Goal: Task Accomplishment & Management: Complete application form

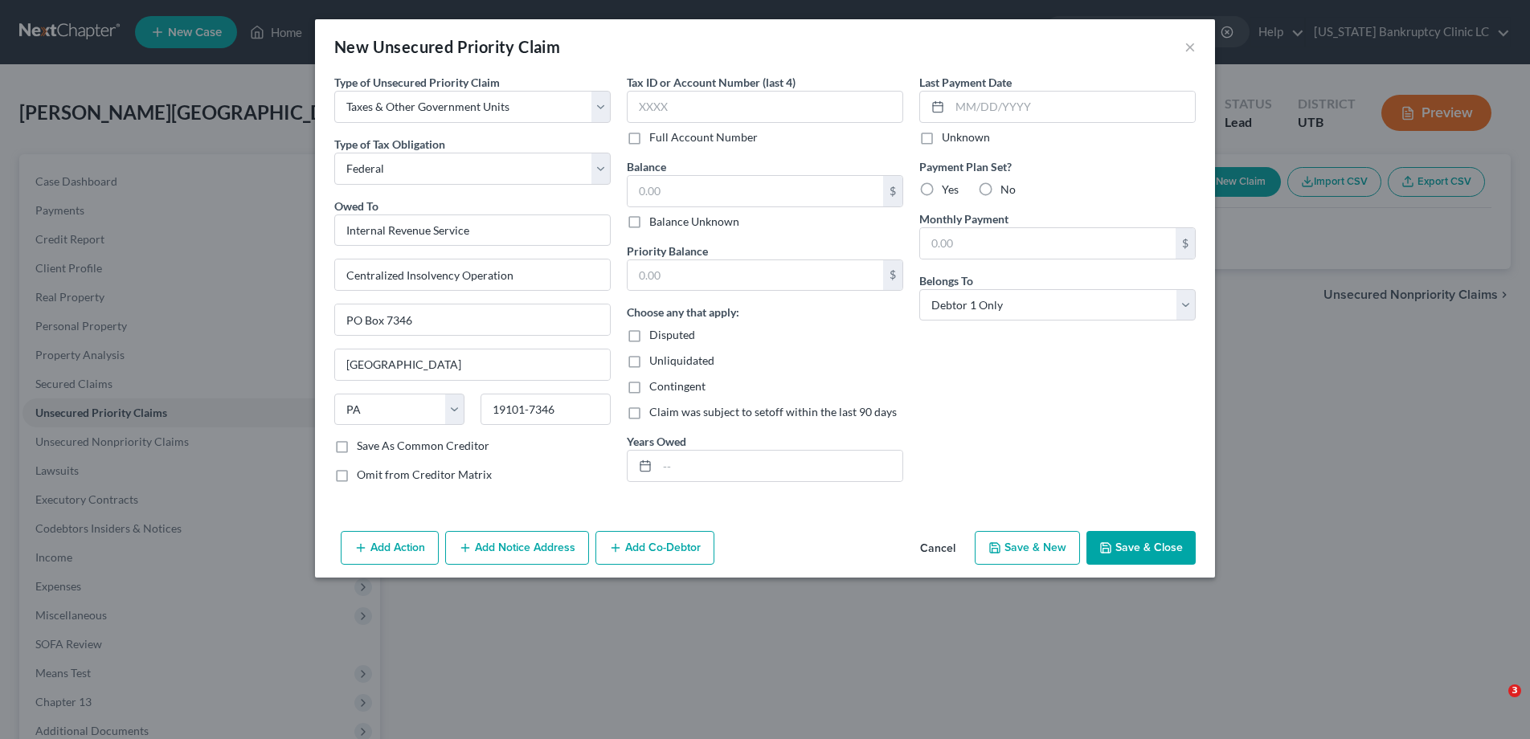
select select "0"
select select "39"
select select "0"
click at [705, 189] on input "text" at bounding box center [756, 191] width 256 height 31
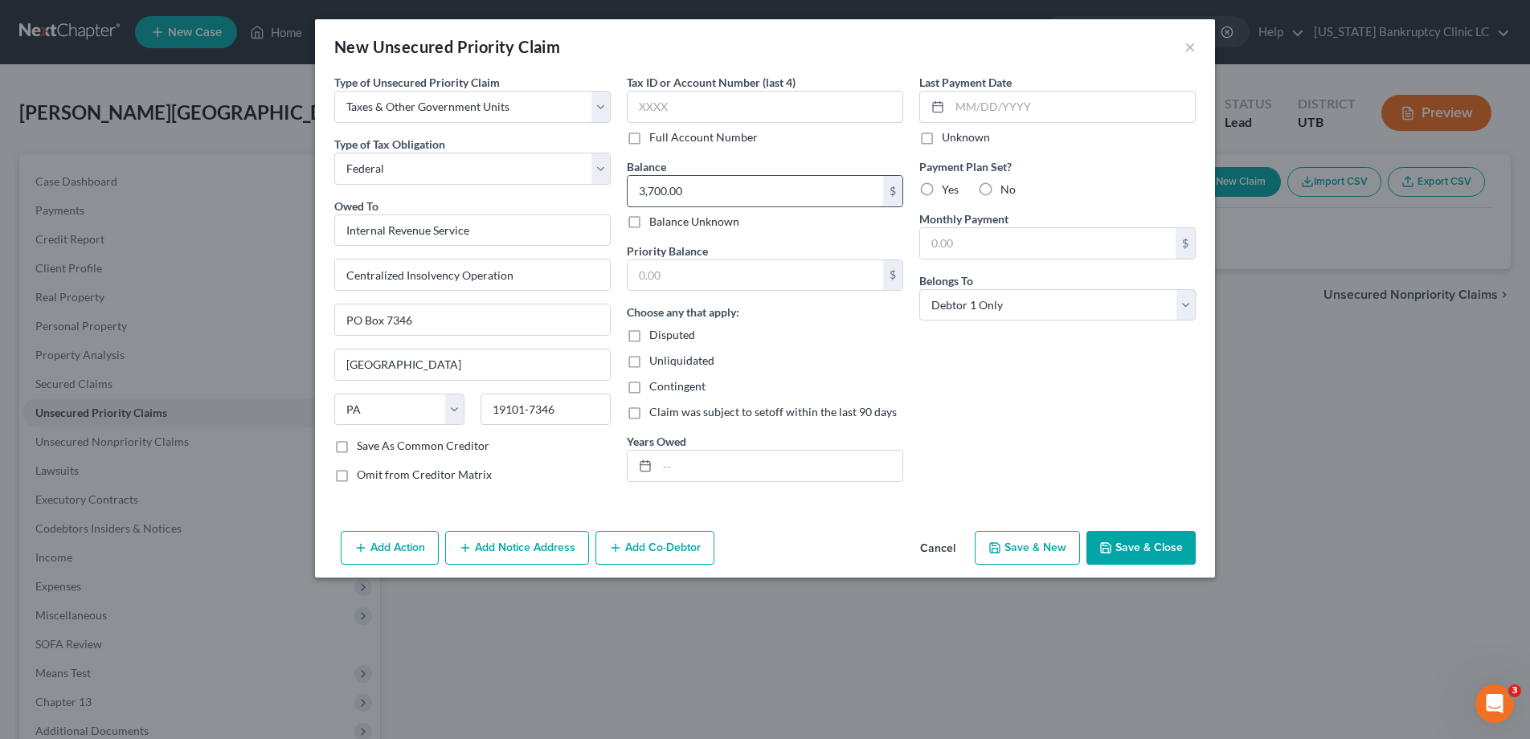
type input "3,700.00"
click at [681, 466] on input "text" at bounding box center [779, 466] width 245 height 31
type input "2024"
click at [1142, 554] on button "Save & Close" at bounding box center [1140, 548] width 109 height 34
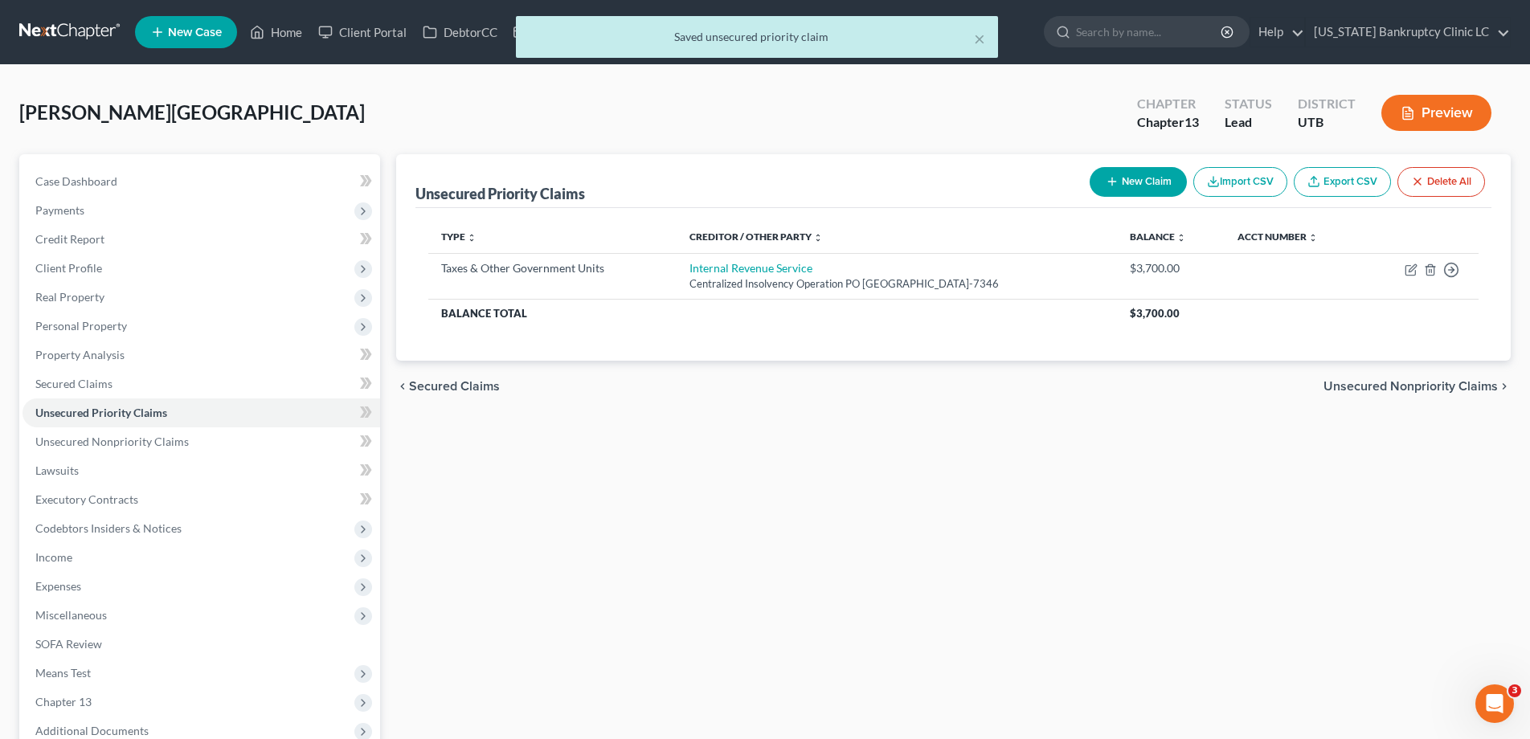
click at [1124, 178] on button "New Claim" at bounding box center [1138, 182] width 97 height 30
select select "0"
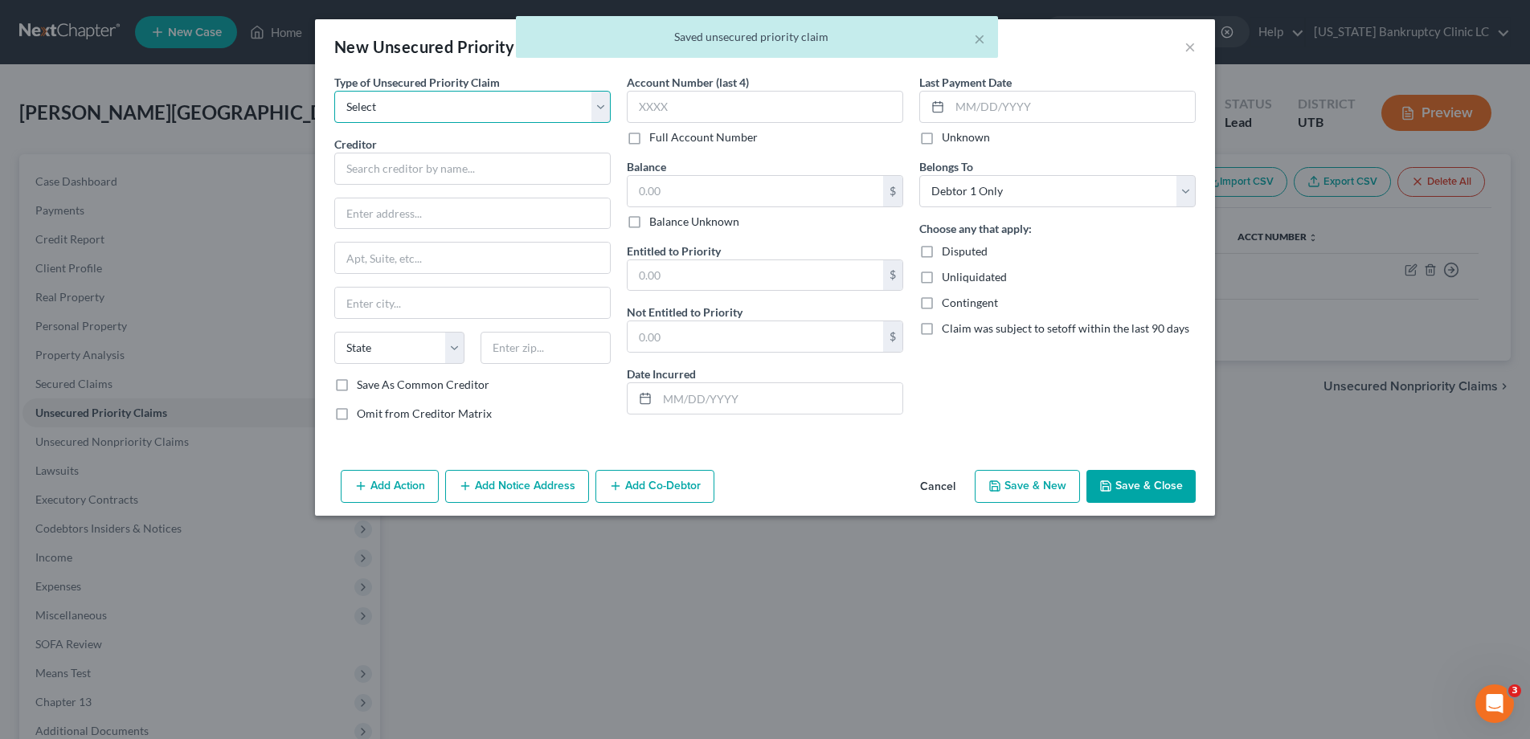
click at [607, 104] on select "Select Taxes & Other Government Units Domestic Support Obligations Extensions o…" at bounding box center [472, 107] width 276 height 32
select select "0"
click at [334, 91] on select "Select Taxes & Other Government Units Domestic Support Obligations Extensions o…" at bounding box center [472, 107] width 276 height 32
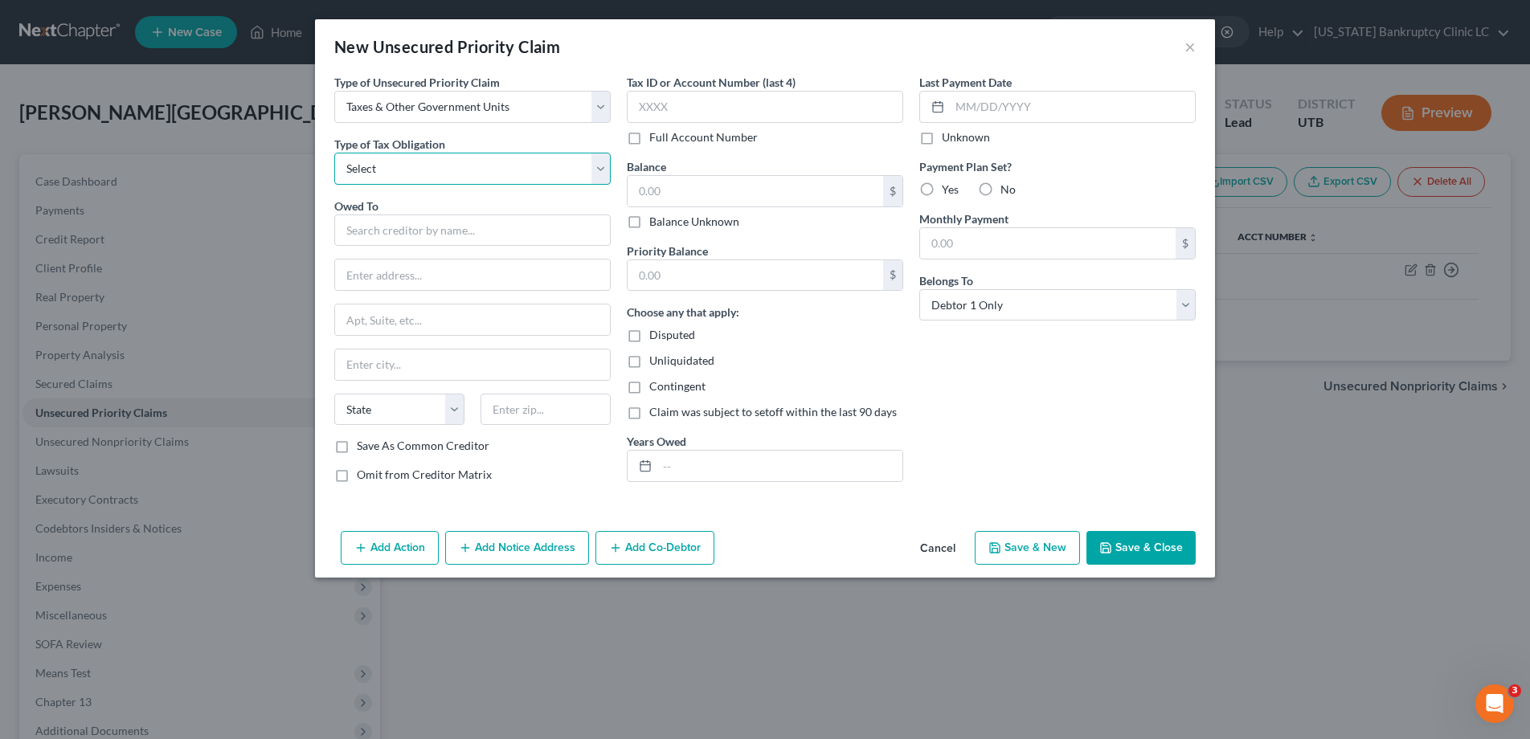
click at [601, 170] on select "Select Federal City State Franchise Tax Board Other" at bounding box center [472, 169] width 276 height 32
select select "2"
click at [334, 153] on select "Select Federal City State Franchise Tax Board Other" at bounding box center [472, 169] width 276 height 32
click at [542, 225] on input "text" at bounding box center [472, 231] width 276 height 32
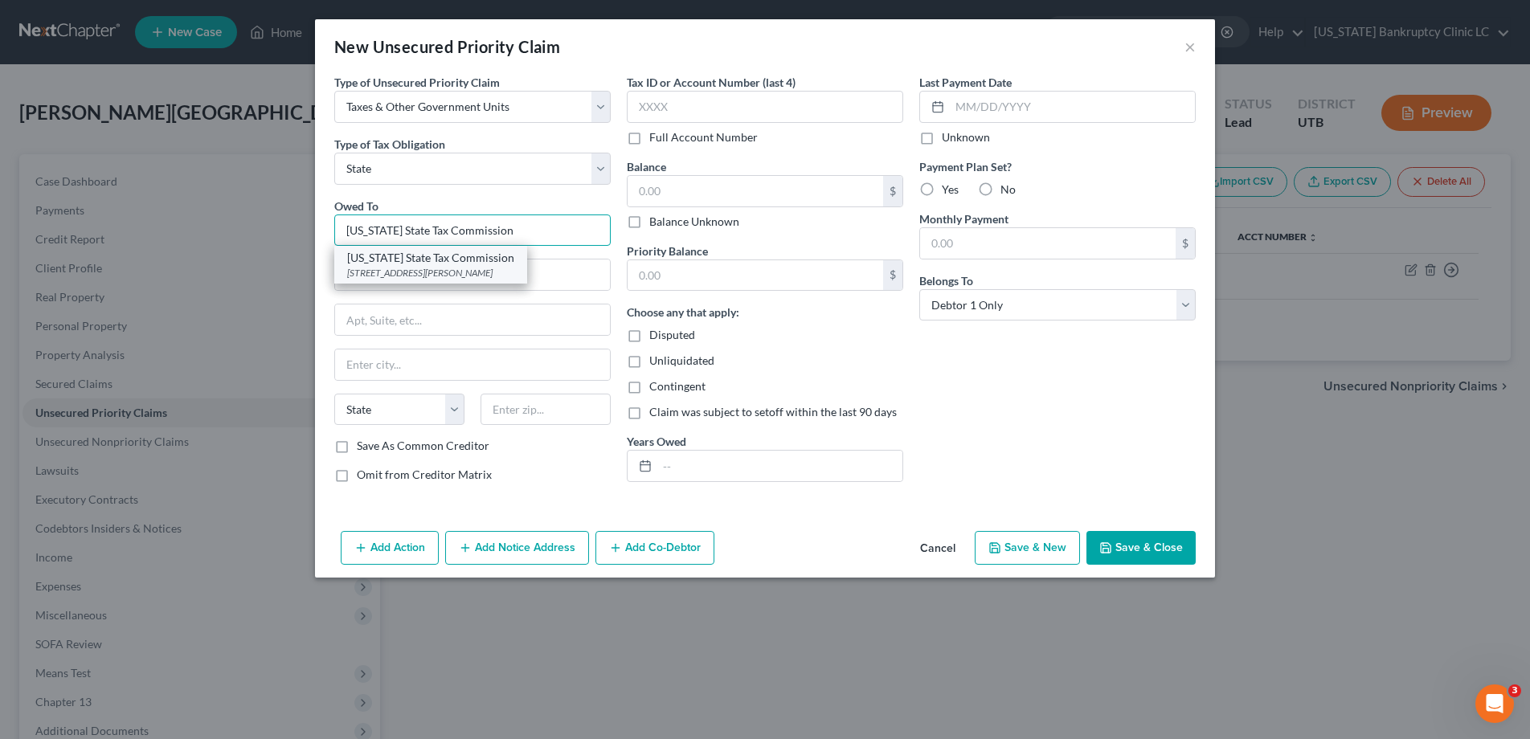
type input "Utah State Tax Commission"
click at [491, 276] on div "210 North 1950 West Special Services Division, Michelle Riggs, Salt Lake City, …" at bounding box center [430, 273] width 167 height 14
type input "210 North 1950 West"
type input "Special Services Division, Michelle Riggs"
type input "Salt Lake City"
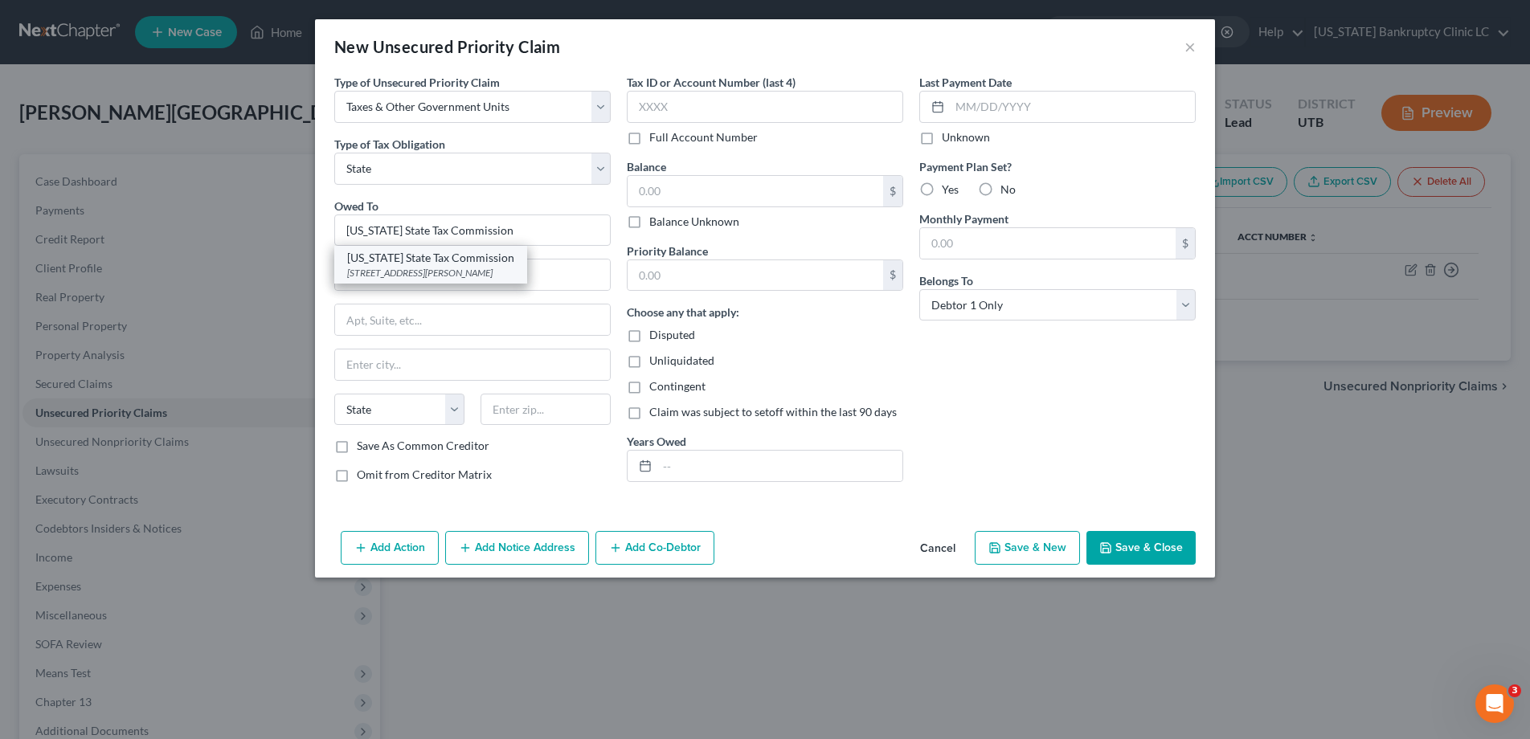
select select "46"
type input "84134"
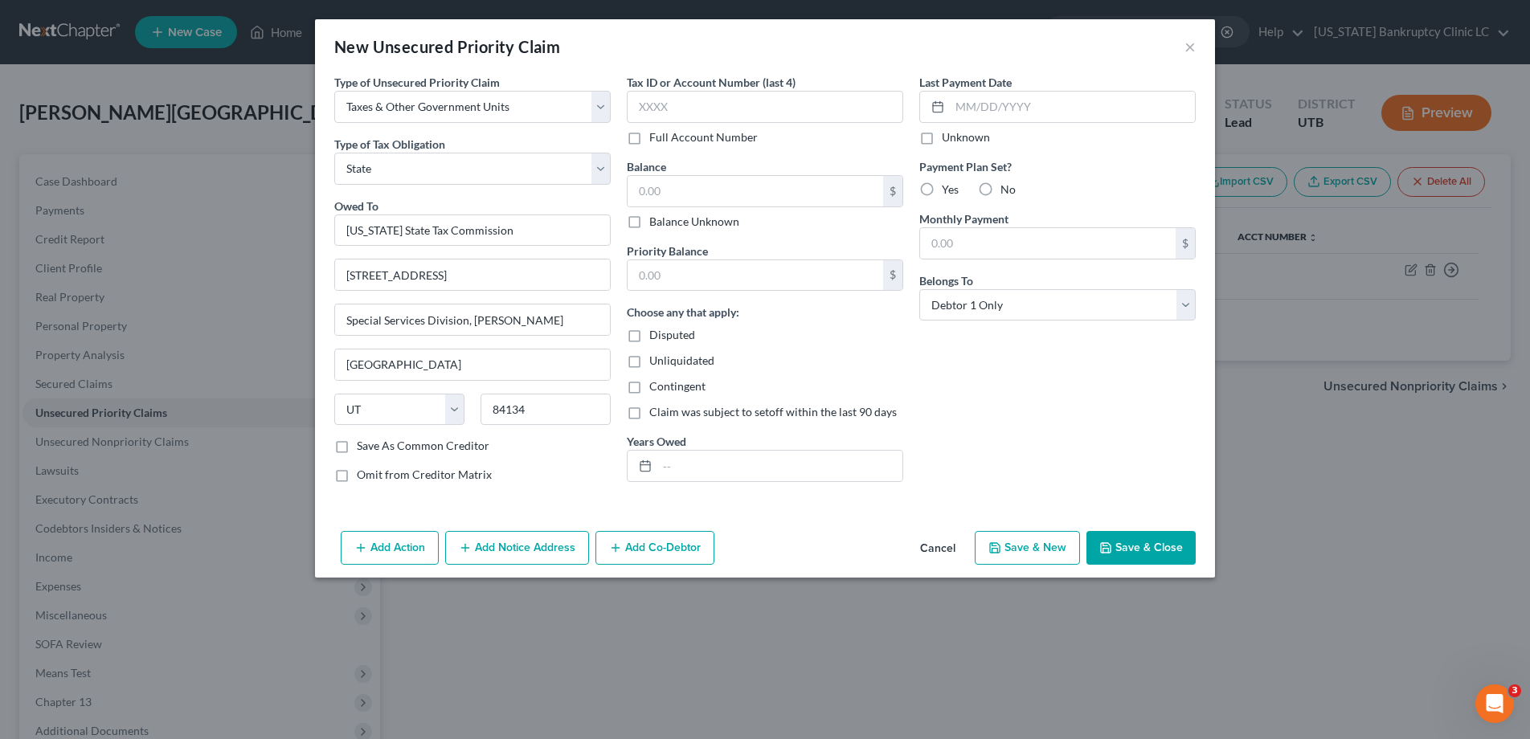
click at [1131, 550] on button "Save & Close" at bounding box center [1140, 548] width 109 height 34
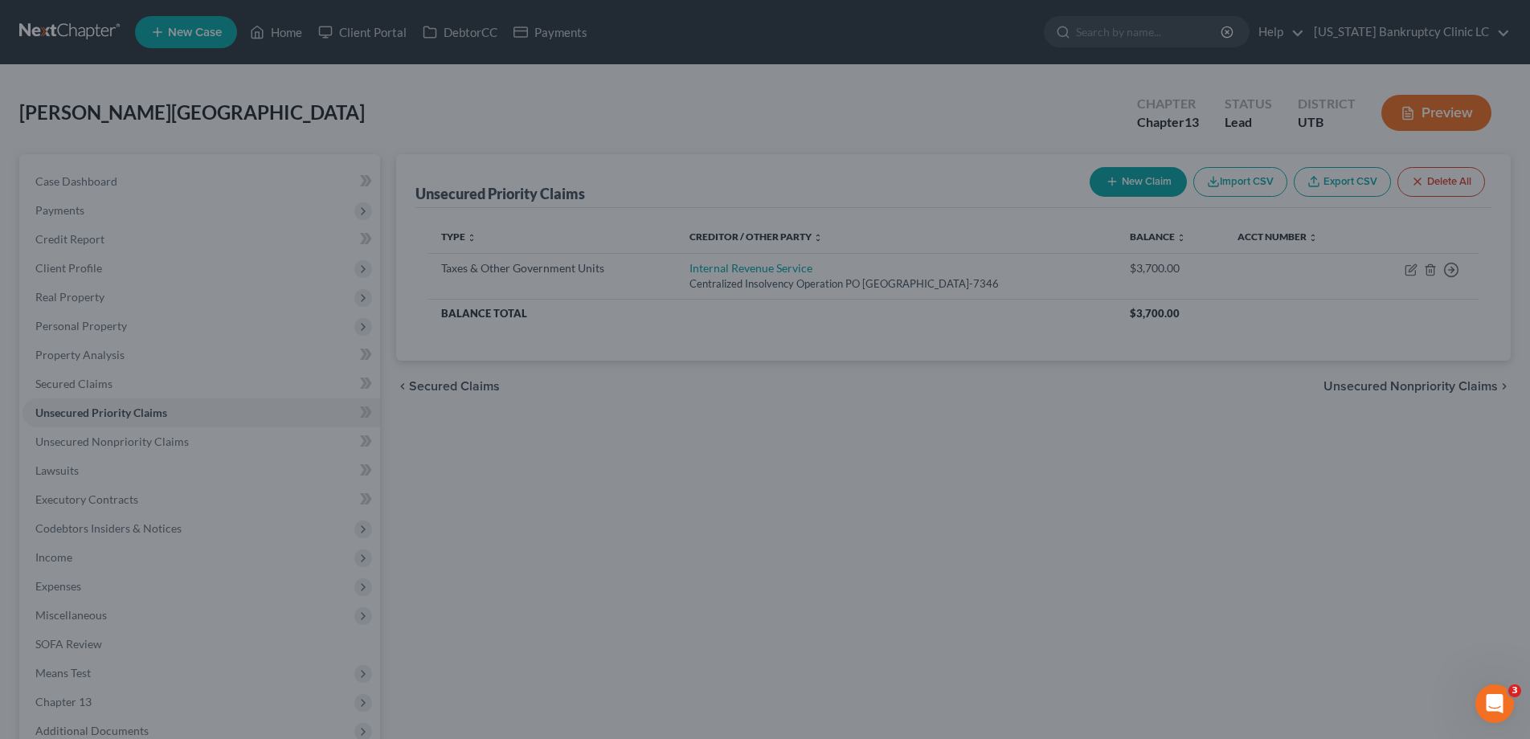
type input "0.00"
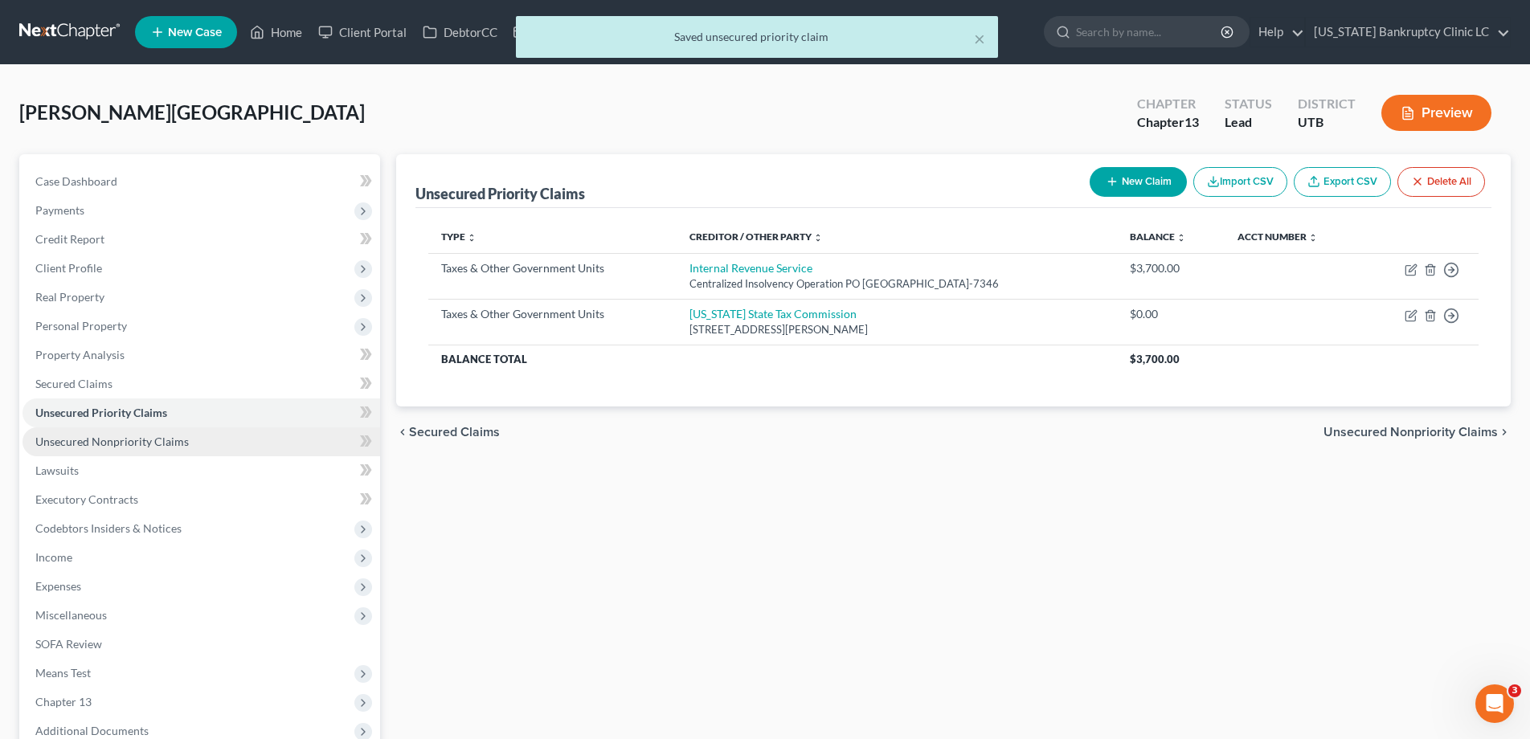
click at [160, 445] on span "Unsecured Nonpriority Claims" at bounding box center [111, 442] width 153 height 14
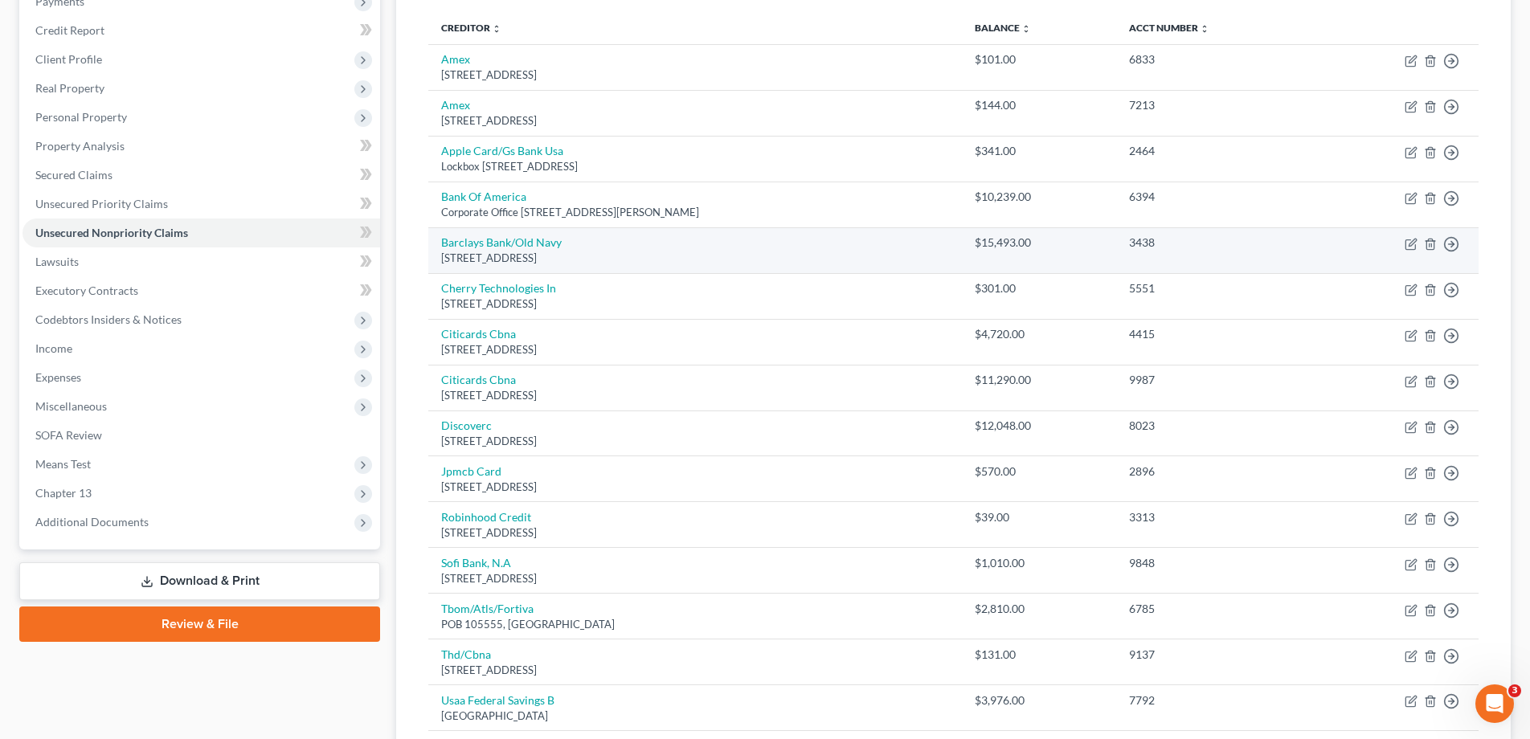
scroll to position [374, 0]
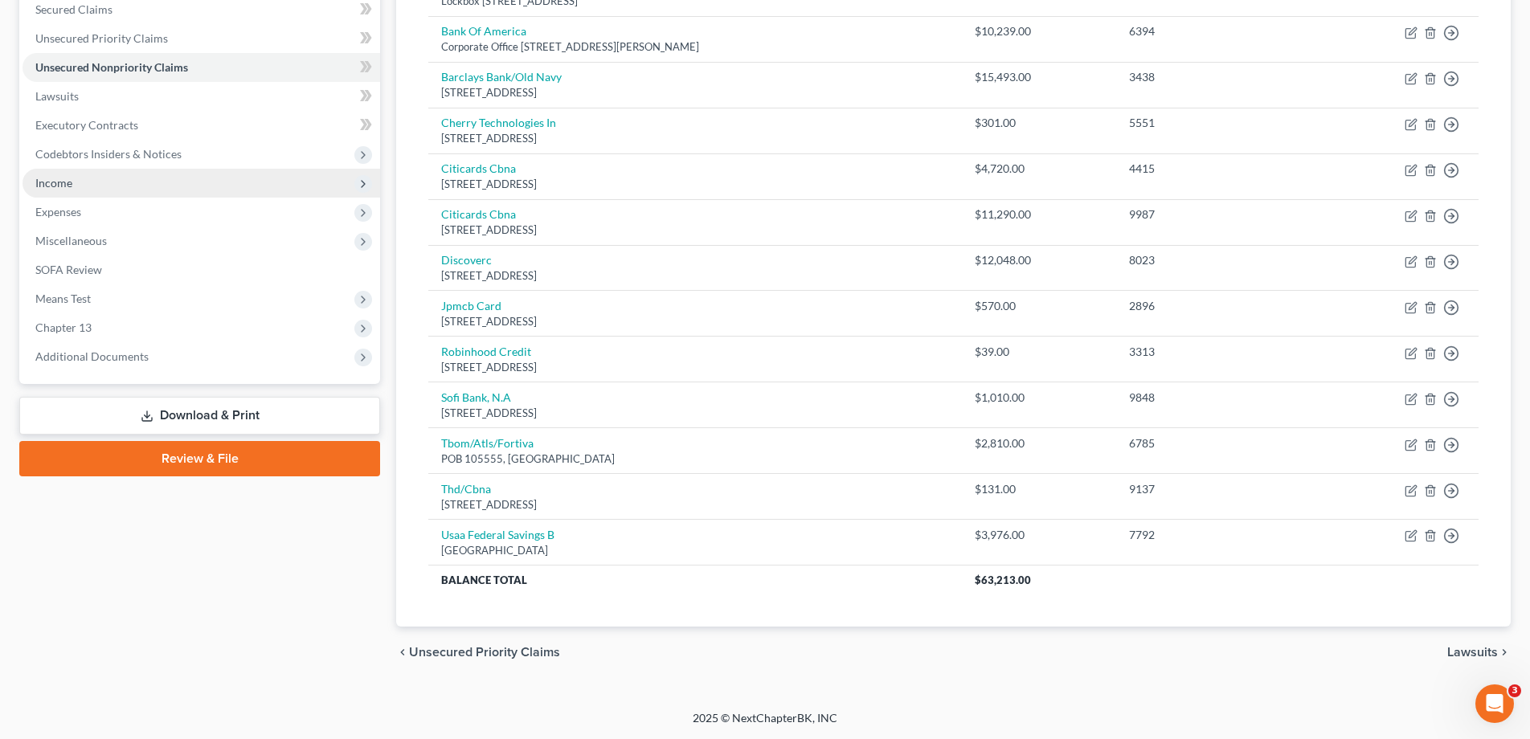
click at [56, 183] on span "Income" at bounding box center [53, 183] width 37 height 14
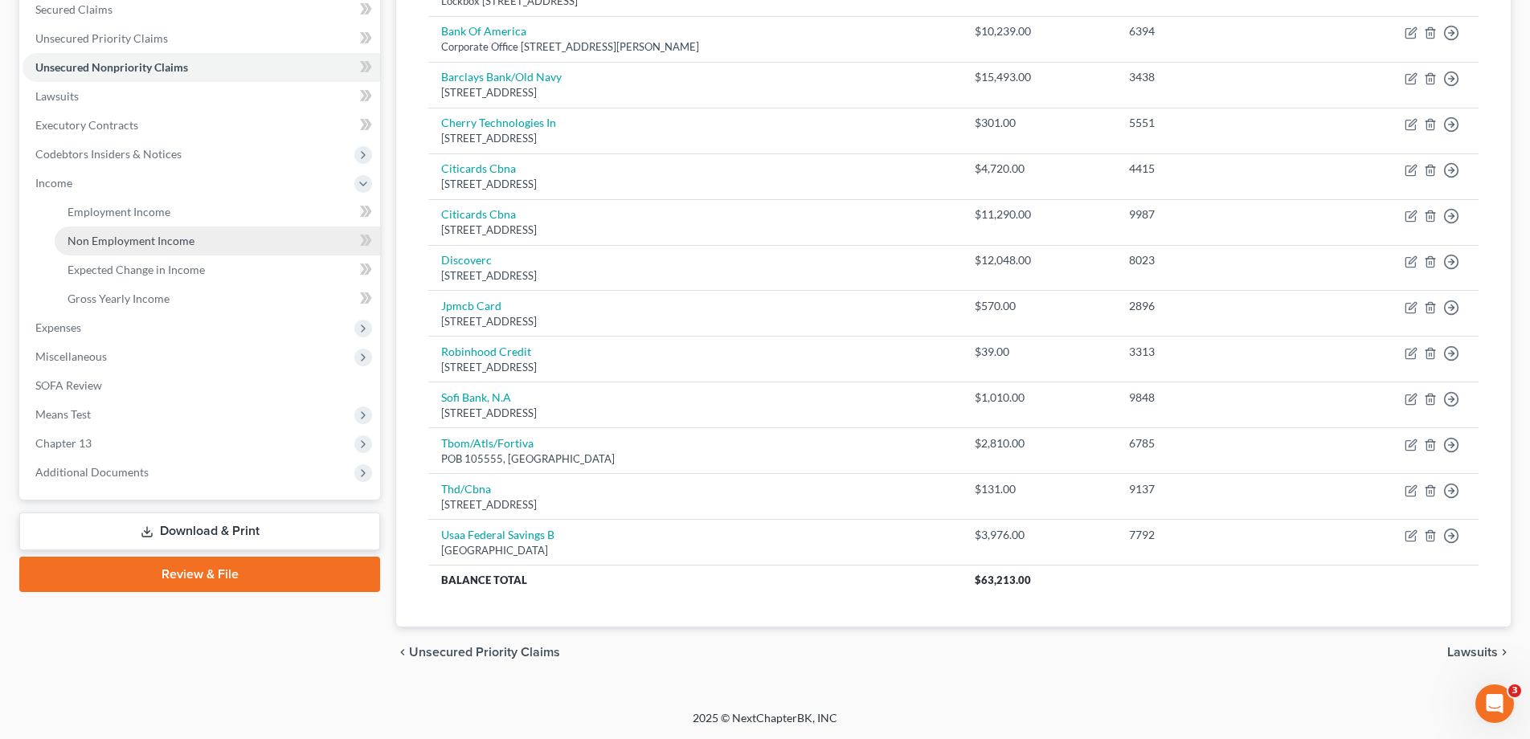
click at [115, 244] on span "Non Employment Income" at bounding box center [130, 241] width 127 height 14
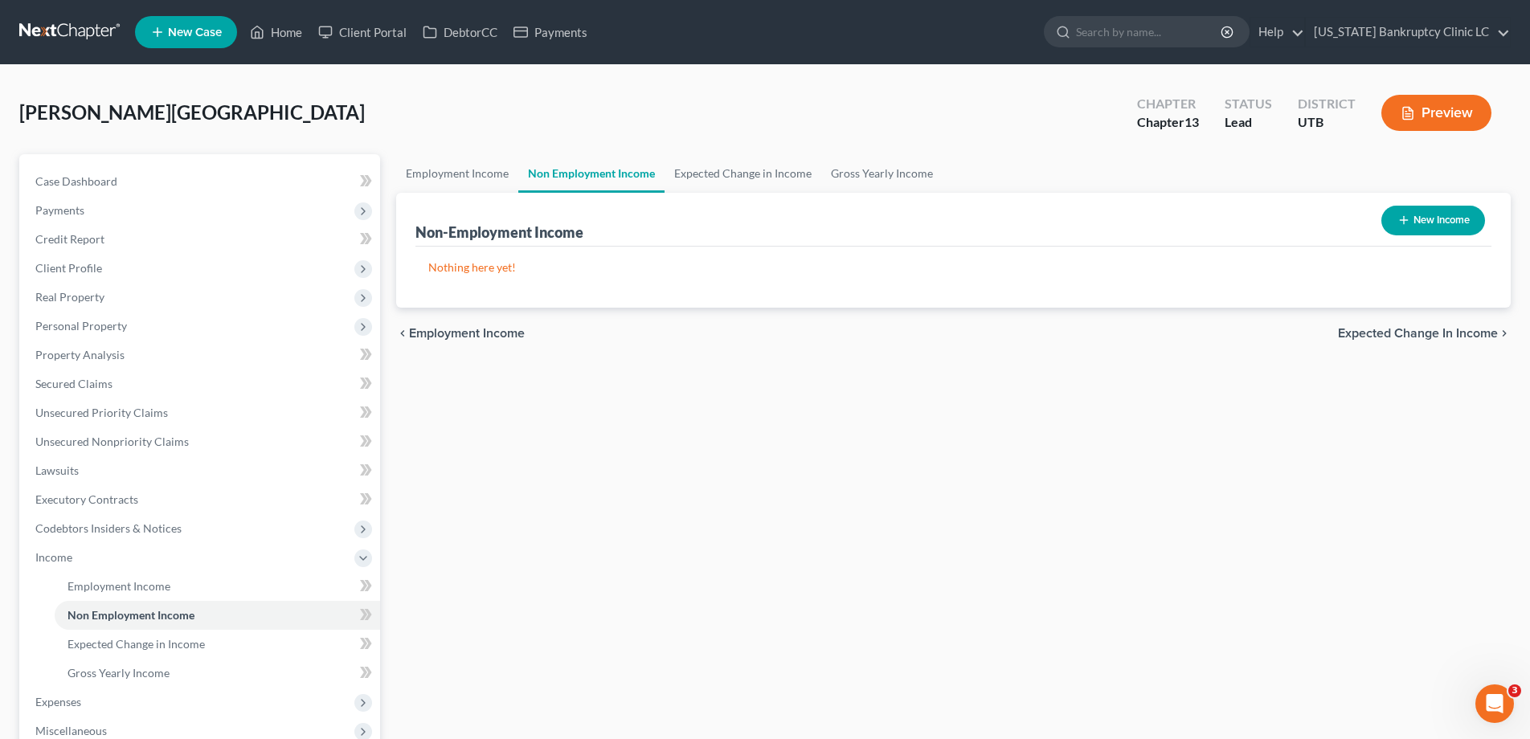
click at [1438, 222] on button "New Income" at bounding box center [1433, 221] width 104 height 30
select select "0"
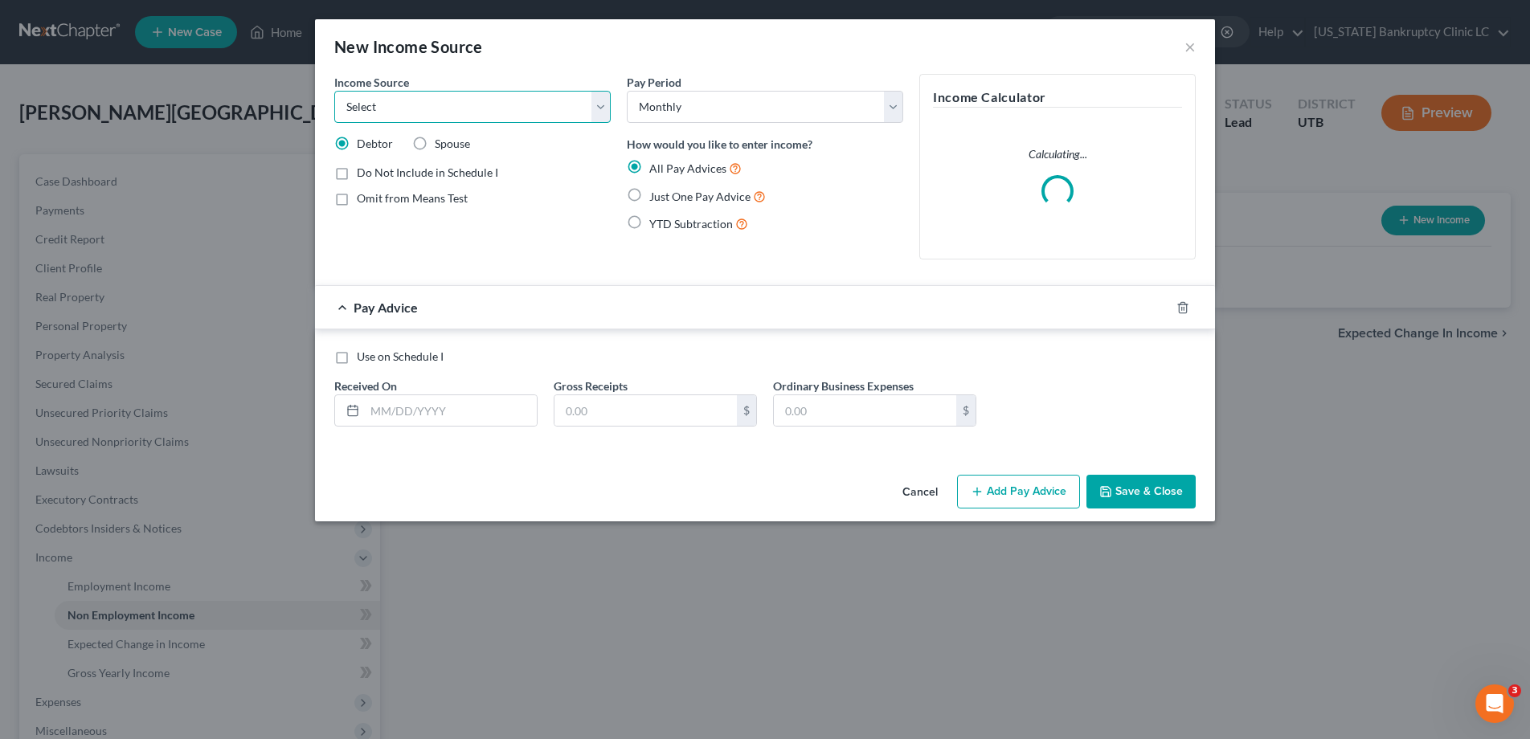
click at [599, 101] on select "Select Unemployment Disability (from employer) Pension Retirement Social Securi…" at bounding box center [472, 107] width 276 height 32
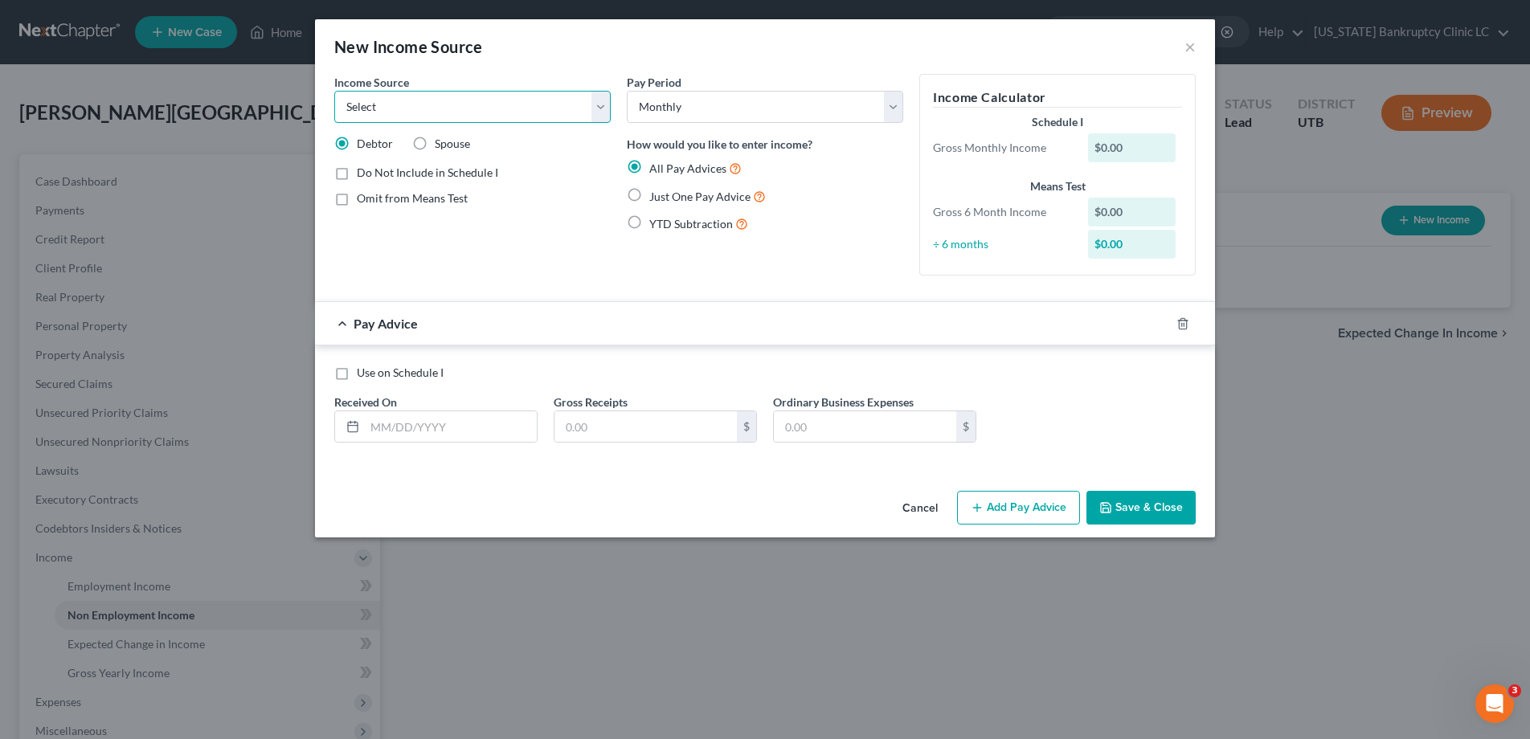
select select "9"
click at [334, 91] on select "Select Unemployment Disability (from employer) Pension Retirement Social Securi…" at bounding box center [472, 107] width 276 height 32
click at [357, 376] on label "Use on Schedule I" at bounding box center [400, 373] width 87 height 16
click at [363, 375] on input "Use on Schedule I" at bounding box center [368, 370] width 10 height 10
checkbox input "true"
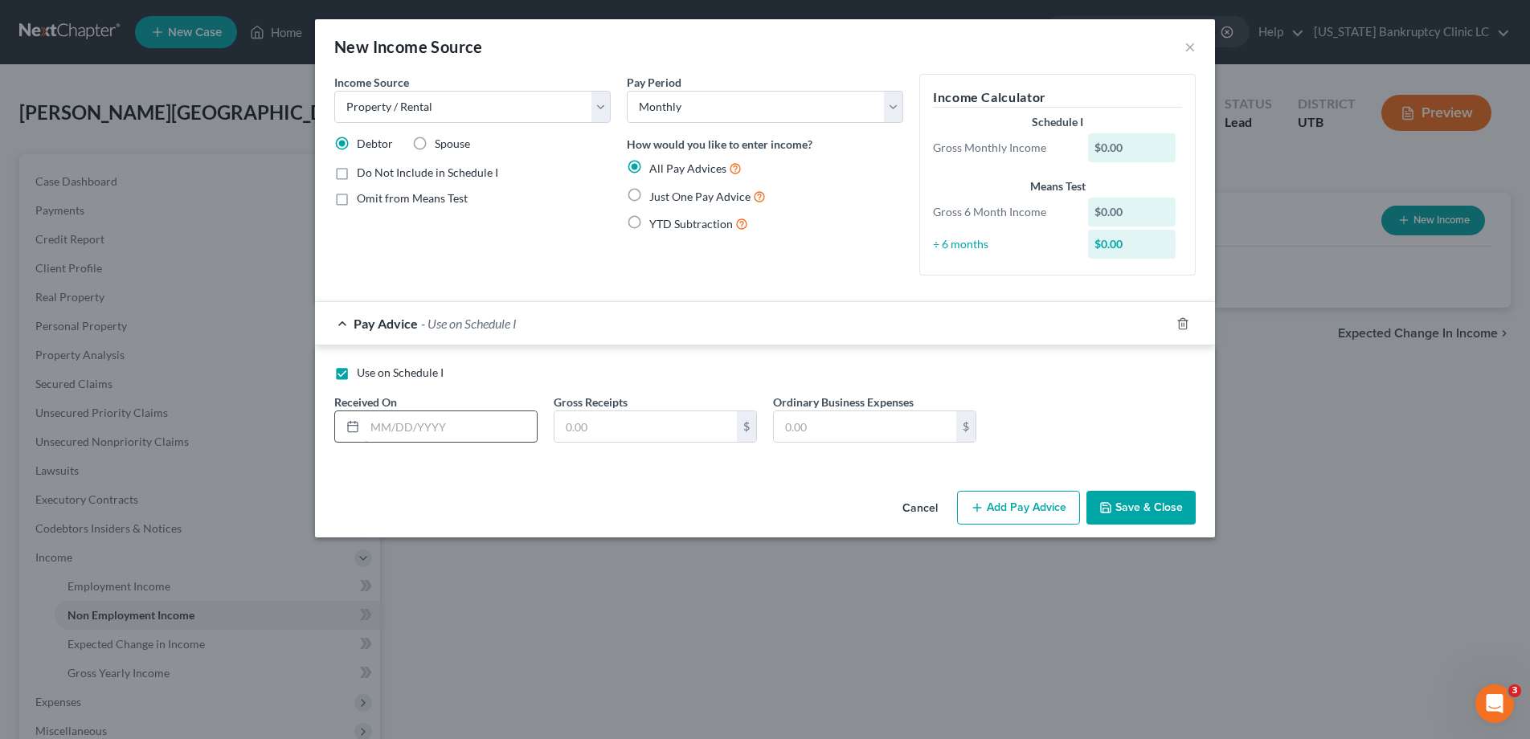
click at [380, 429] on input "text" at bounding box center [451, 426] width 172 height 31
click at [649, 194] on label "Just One Pay Advice" at bounding box center [707, 196] width 117 height 18
click at [656, 194] on input "Just One Pay Advice" at bounding box center [661, 192] width 10 height 10
radio input "true"
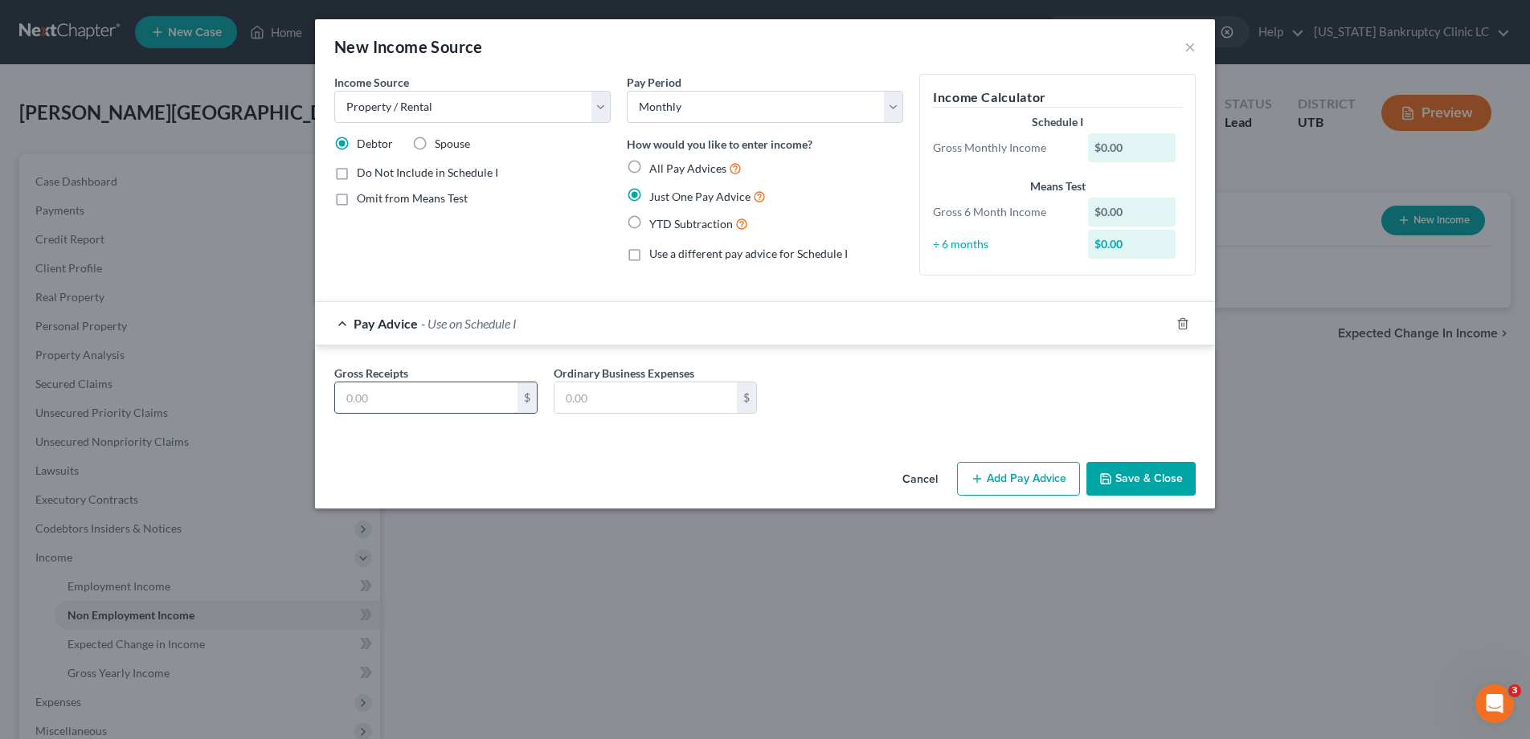
click at [437, 403] on input "text" at bounding box center [426, 397] width 182 height 31
type input "600.00"
click at [1124, 480] on button "Save & Close" at bounding box center [1140, 479] width 109 height 34
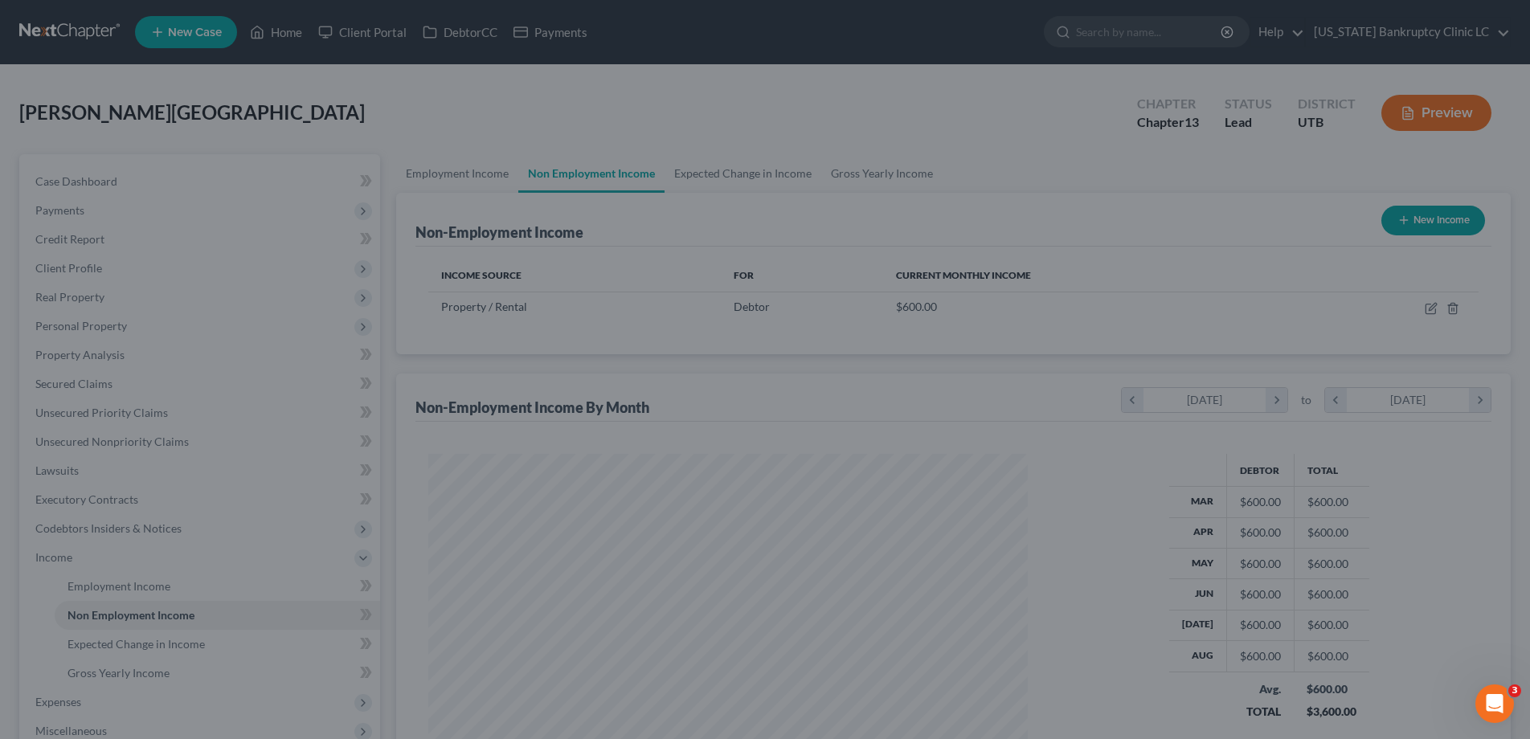
scroll to position [300, 632]
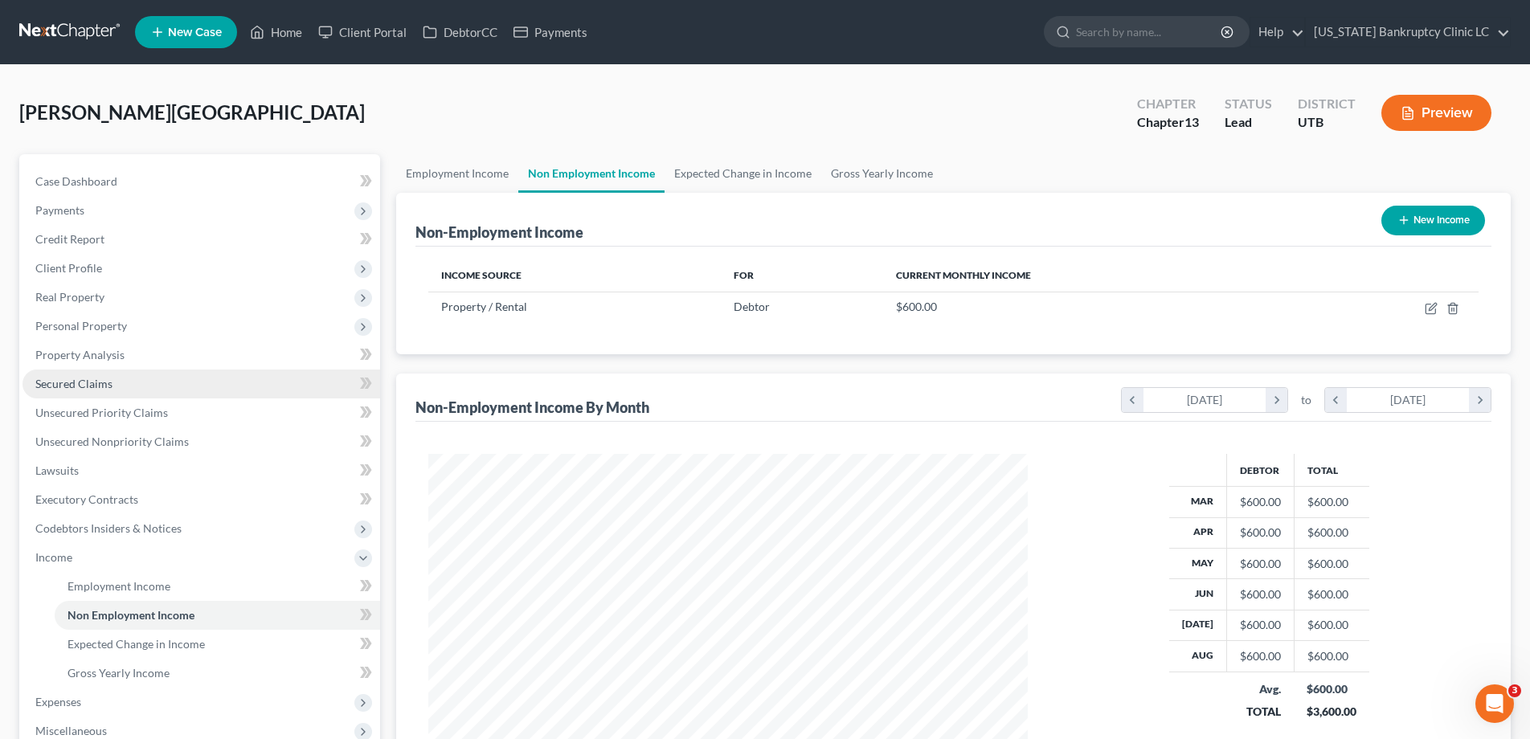
click at [76, 382] on span "Secured Claims" at bounding box center [73, 384] width 77 height 14
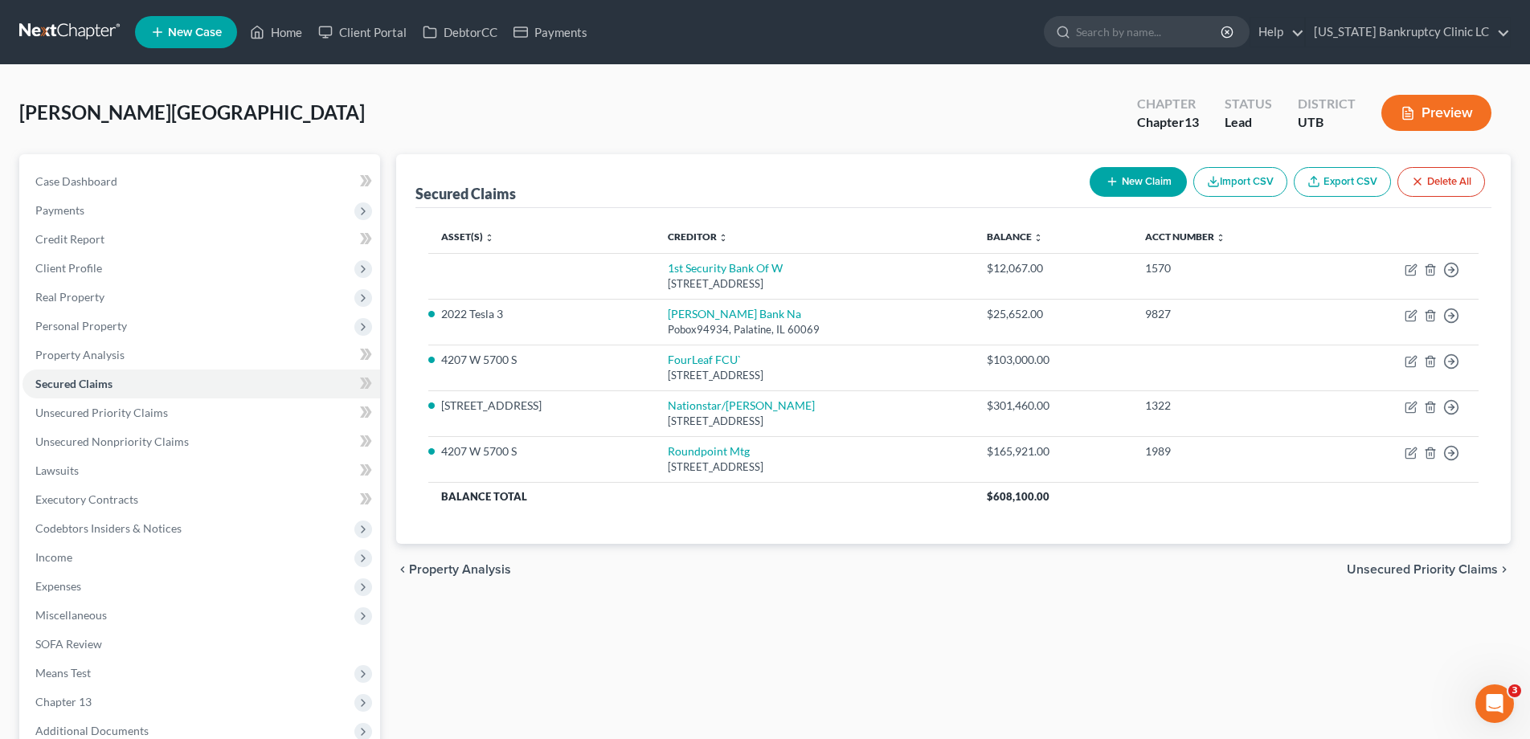
click at [1143, 181] on button "New Claim" at bounding box center [1138, 182] width 97 height 30
select select "0"
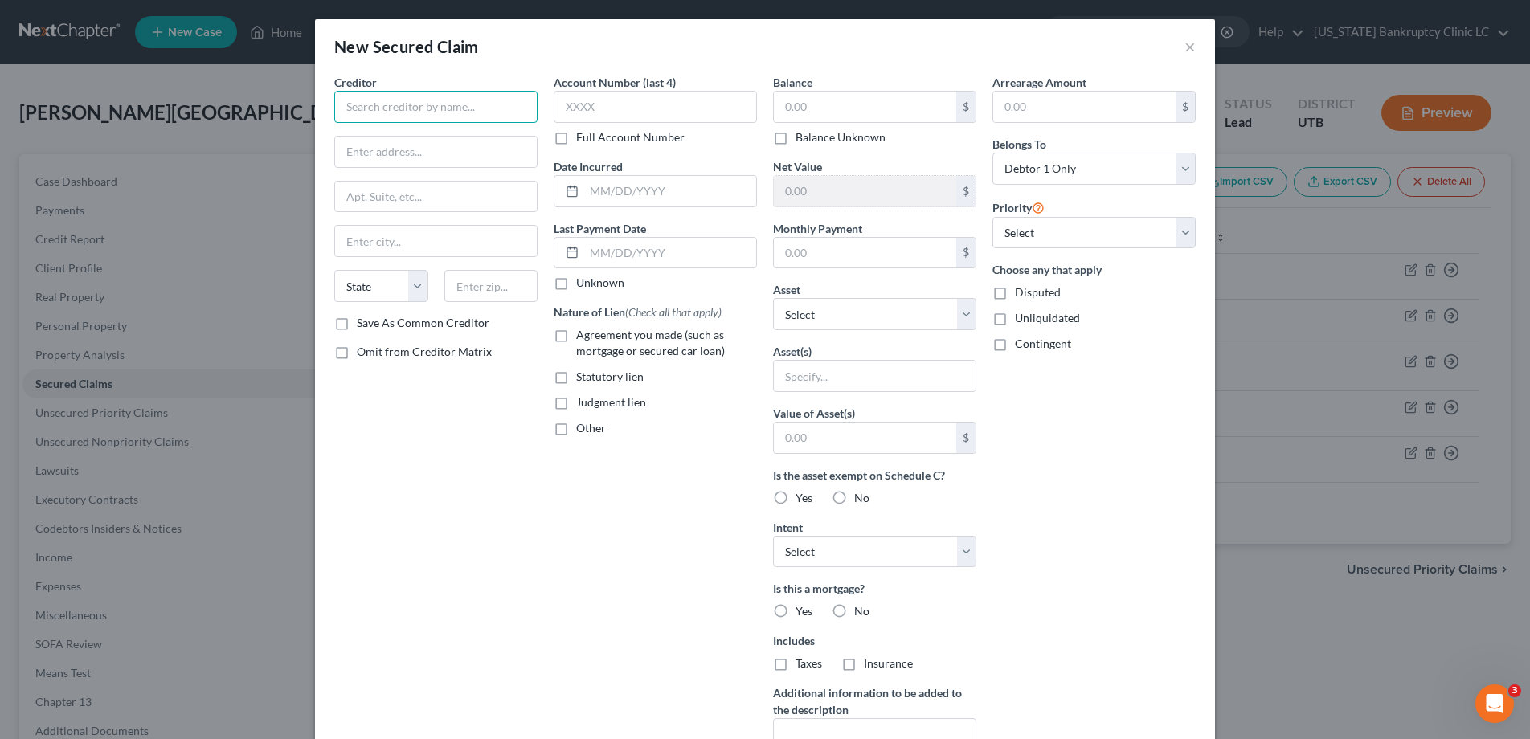
click at [442, 108] on input "text" at bounding box center [435, 107] width 203 height 32
type input "Judith Tapia & Loppoldo Olea"
type input "166 E Craner Peak Drive"
type input "Eagle Mountain"
select select "46"
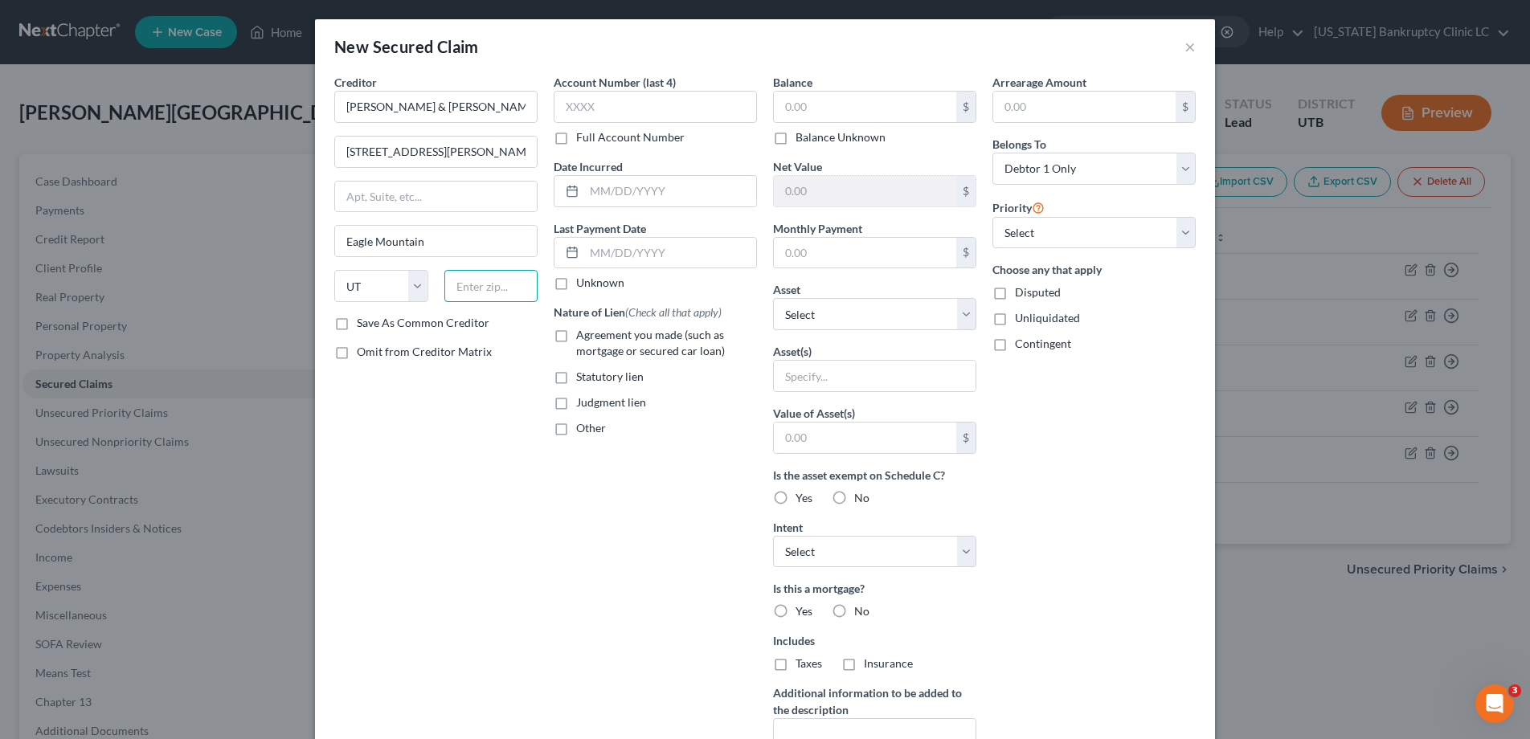
click at [489, 288] on input "text" at bounding box center [491, 286] width 94 height 32
type input "84005"
click at [578, 112] on input "text" at bounding box center [655, 107] width 203 height 32
type input "6700"
click at [861, 106] on input "text" at bounding box center [865, 107] width 182 height 31
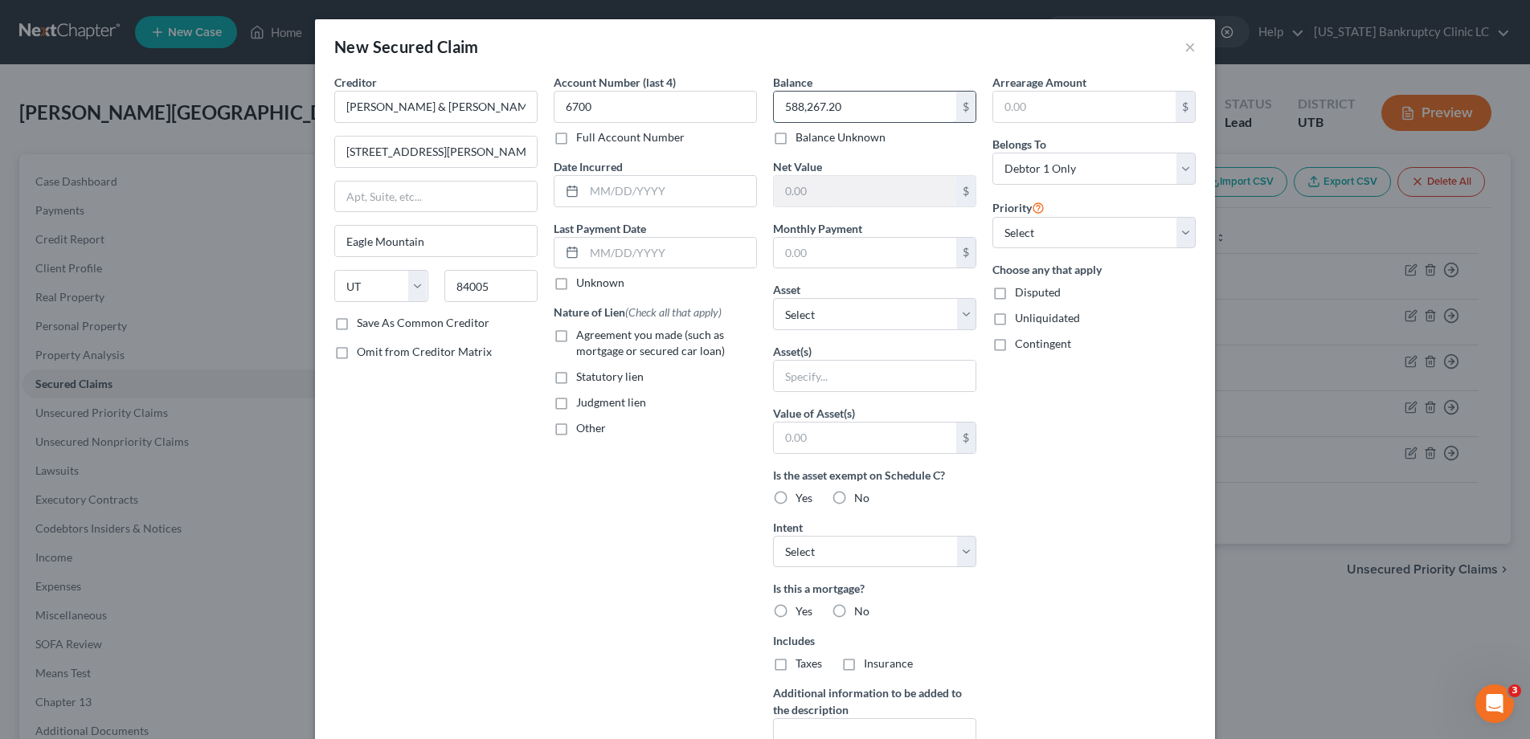
type input "588,267.20"
click at [968, 310] on select "Select Other Multiple Assets 4207 W 5700 S - $358900.0 3506 Larchmont Square La…" at bounding box center [874, 314] width 203 height 32
select select "4"
click at [773, 298] on select "Select Other Multiple Assets 4207 W 5700 S - $358900.0 3506 Larchmont Square La…" at bounding box center [874, 314] width 203 height 32
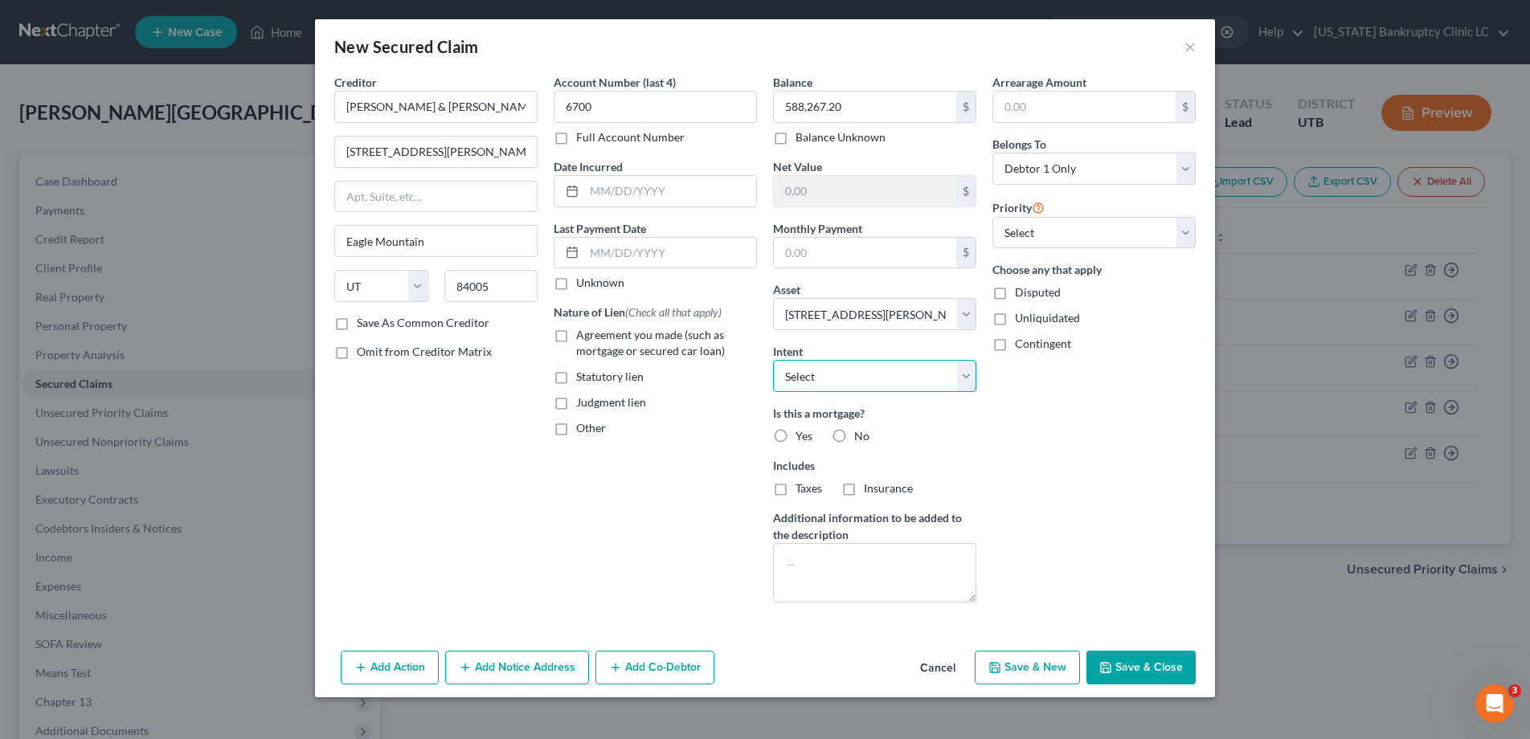
click at [967, 371] on select "Select Surrender Redeem Reaffirm Avoid Other" at bounding box center [874, 376] width 203 height 32
select select "0"
click at [773, 360] on select "Select Surrender Redeem Reaffirm Avoid Other" at bounding box center [874, 376] width 203 height 32
click at [795, 436] on label "Yes" at bounding box center [803, 436] width 17 height 16
click at [802, 436] on input "Yes" at bounding box center [807, 433] width 10 height 10
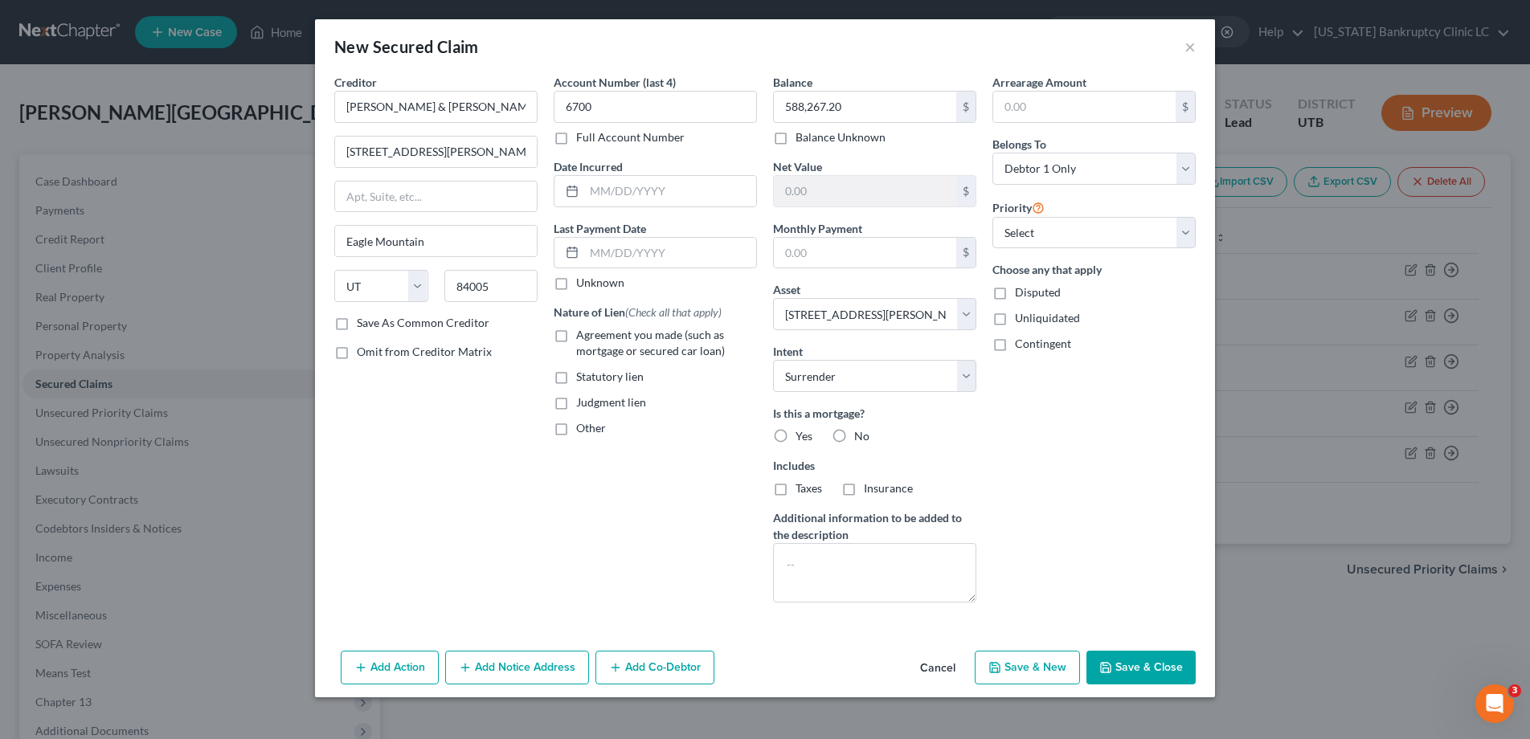
radio input "true"
click at [576, 337] on label "Agreement you made (such as mortgage or secured car loan)" at bounding box center [666, 343] width 181 height 32
click at [583, 337] on input "Agreement you made (such as mortgage or secured car loan)" at bounding box center [588, 332] width 10 height 10
checkbox input "true"
click at [795, 489] on label "Taxes" at bounding box center [808, 488] width 27 height 16
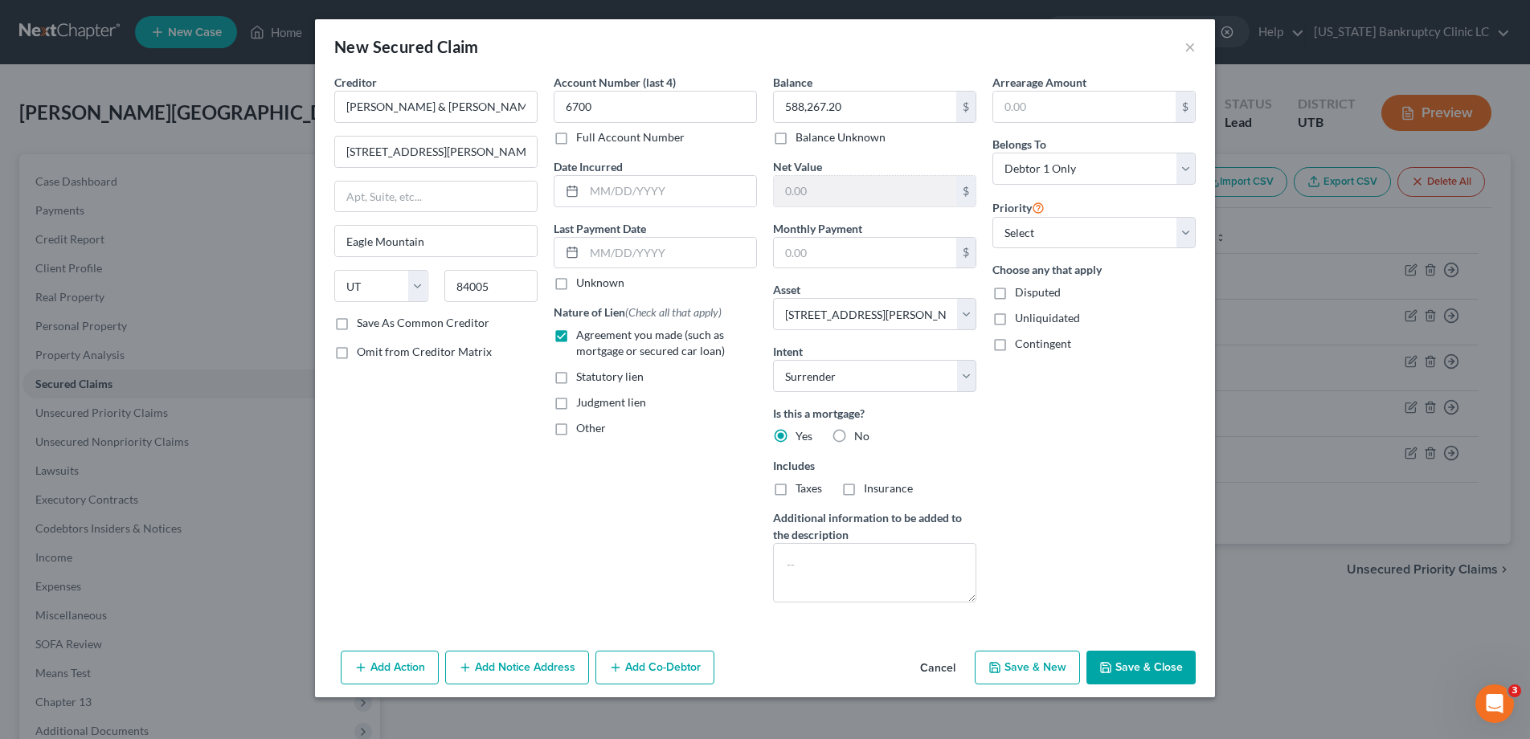
click at [802, 489] on input "Taxes" at bounding box center [807, 485] width 10 height 10
checkbox input "true"
click at [864, 486] on label "Insurance" at bounding box center [888, 488] width 49 height 16
click at [870, 486] on input "Insurance" at bounding box center [875, 485] width 10 height 10
checkbox input "true"
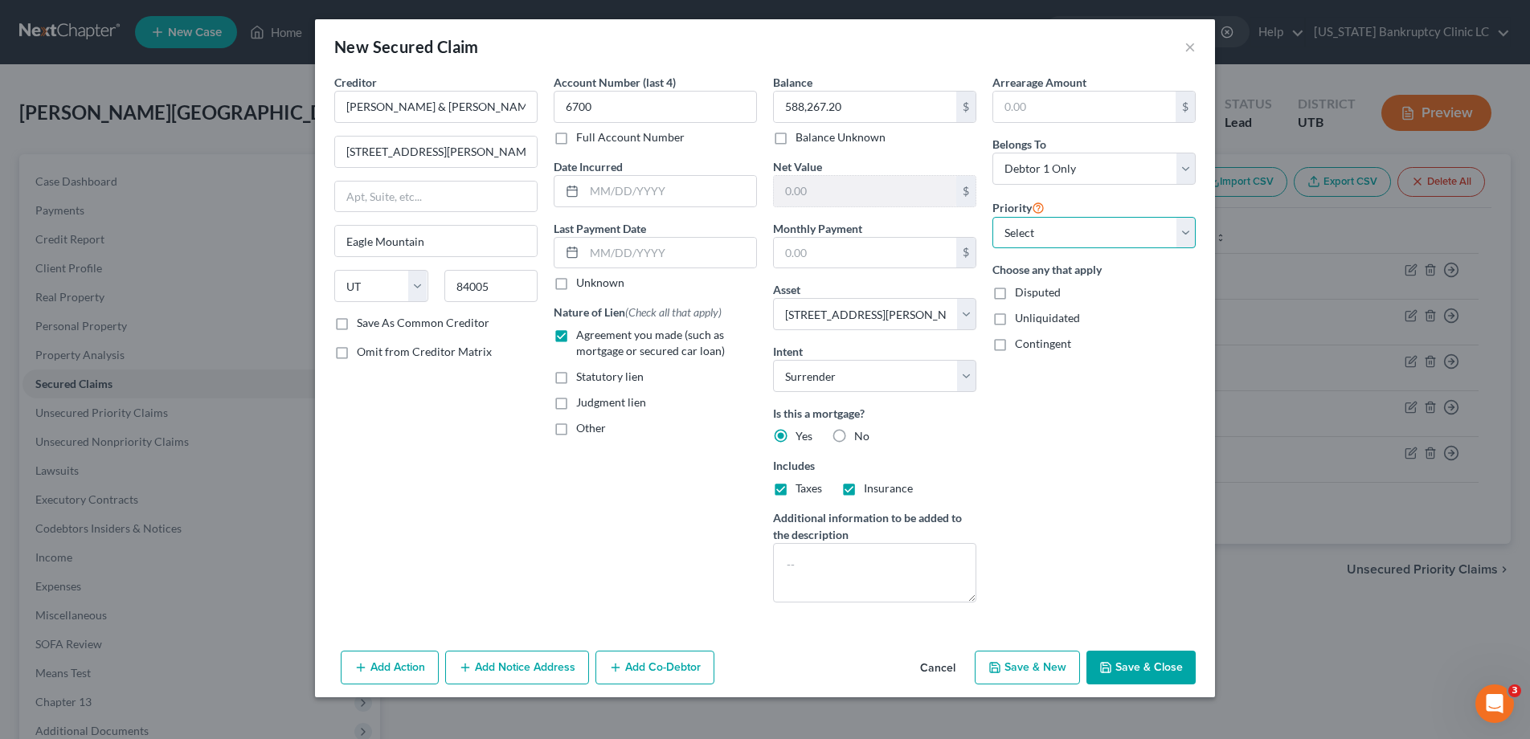
click at [1188, 228] on select "Select 1st 2nd 3rd 4th 5th 6th 7th 8th 9th 10th 11th 12th 13th 14th 15th 16th 1…" at bounding box center [1093, 233] width 203 height 32
select select "0"
click at [992, 217] on select "Select 1st 2nd 3rd 4th 5th 6th 7th 8th 9th 10th 11th 12th 13th 14th 15th 16th 1…" at bounding box center [1093, 233] width 203 height 32
click at [1135, 664] on button "Save & Close" at bounding box center [1140, 668] width 109 height 34
select select
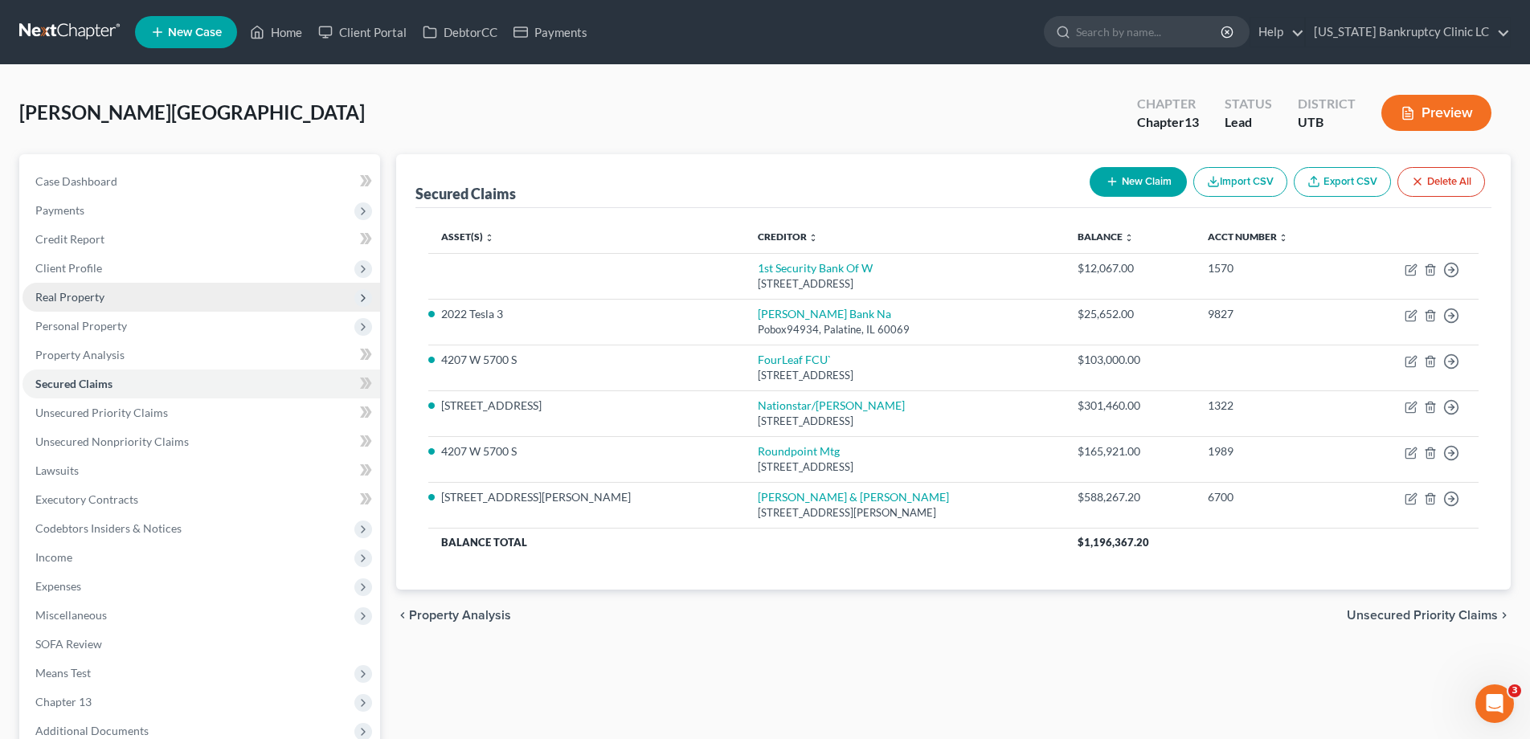
click at [69, 293] on span "Real Property" at bounding box center [69, 297] width 69 height 14
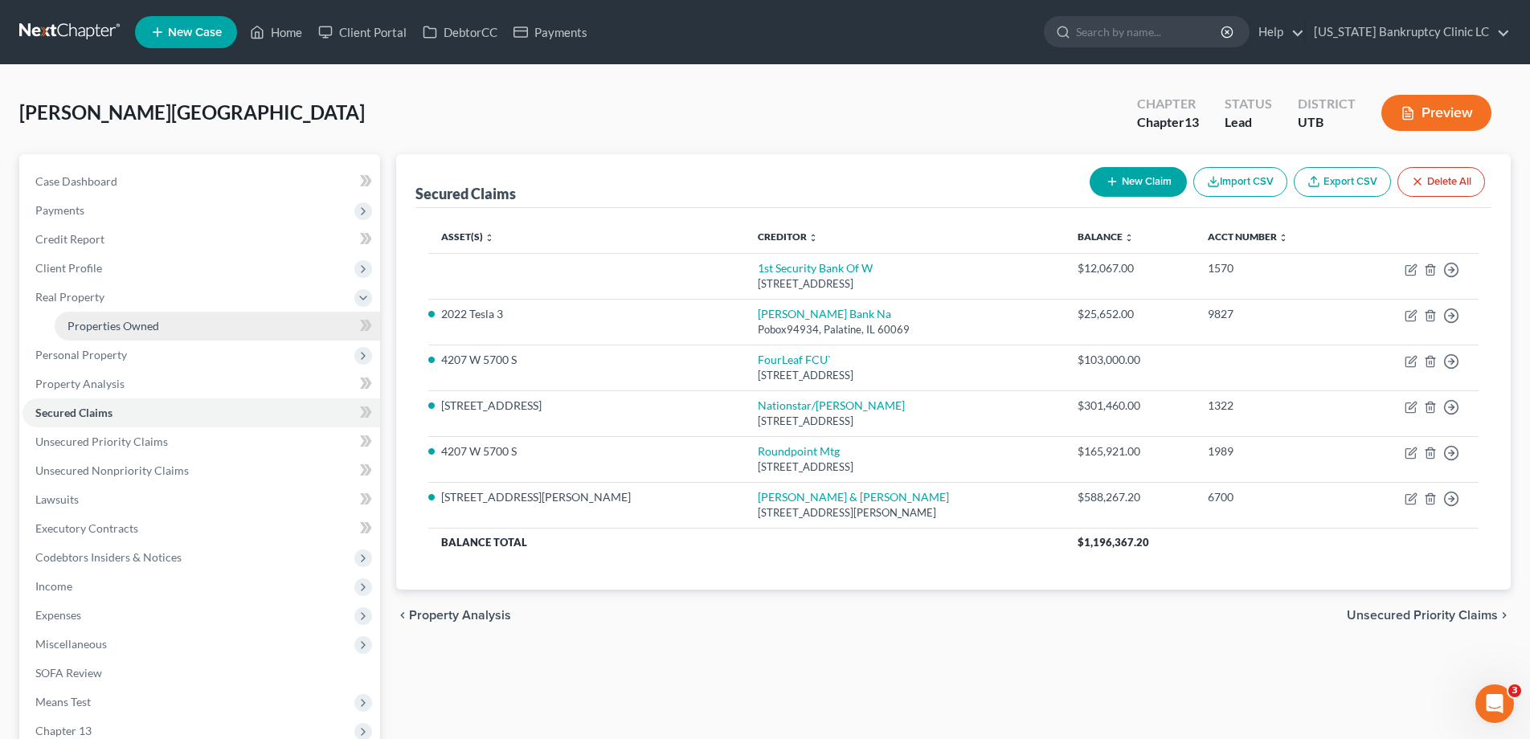
click at [98, 324] on span "Properties Owned" at bounding box center [113, 326] width 92 height 14
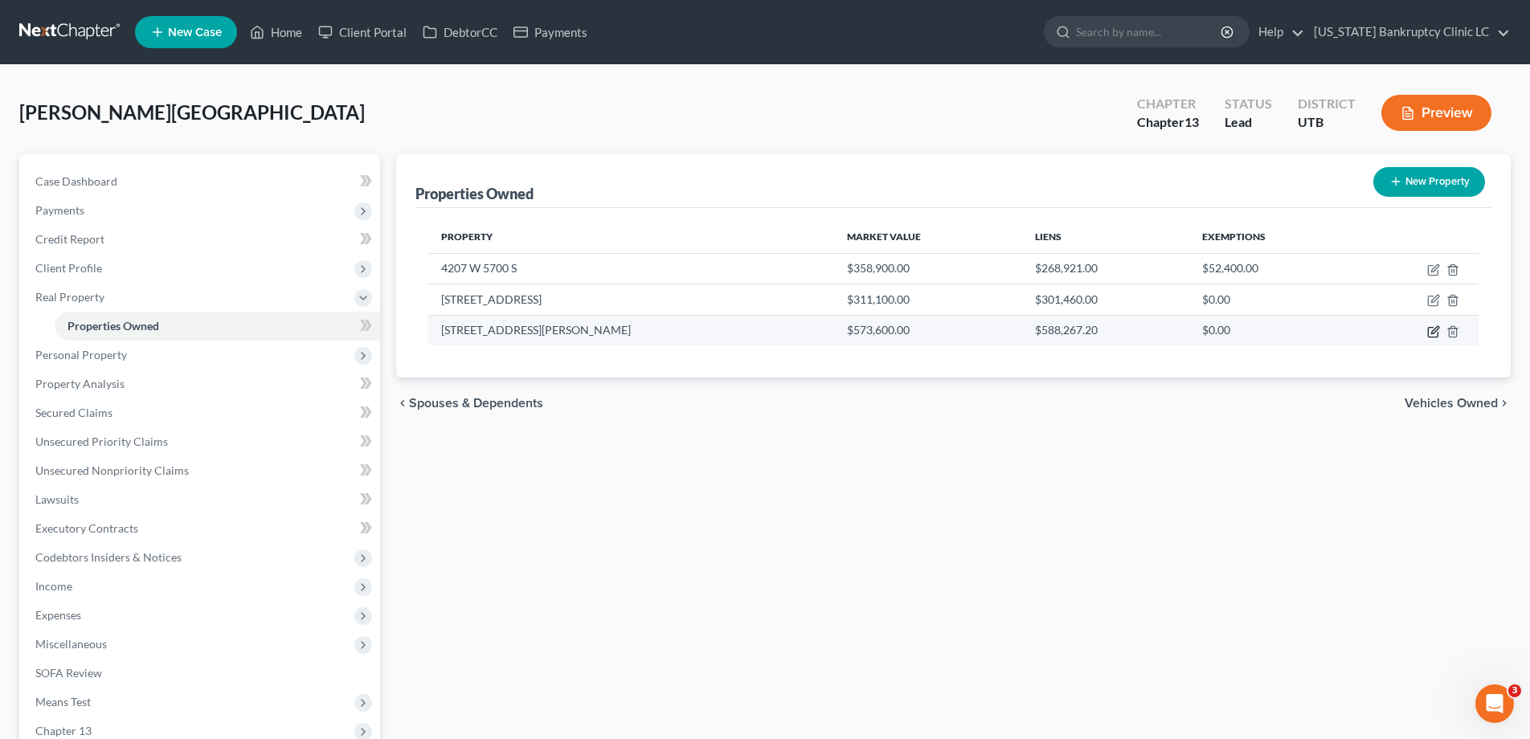
click at [1434, 331] on icon "button" at bounding box center [1433, 331] width 13 height 13
select select "46"
select select "24"
select select "0"
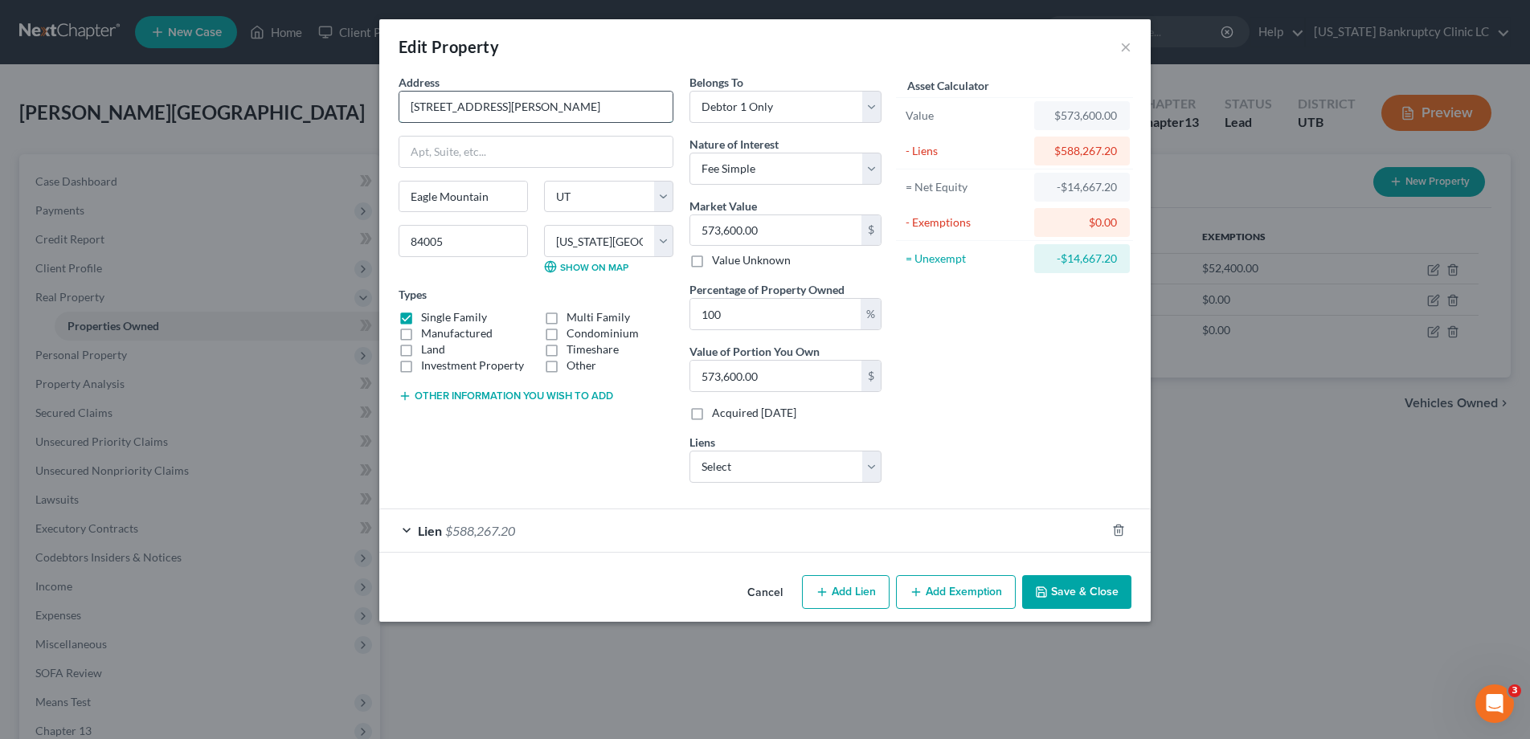
click at [466, 106] on input "166 E Cramer Peak Drive" at bounding box center [535, 107] width 273 height 31
type input "166 E Craner Peak Drive"
click at [1068, 591] on button "Save & Close" at bounding box center [1076, 592] width 109 height 34
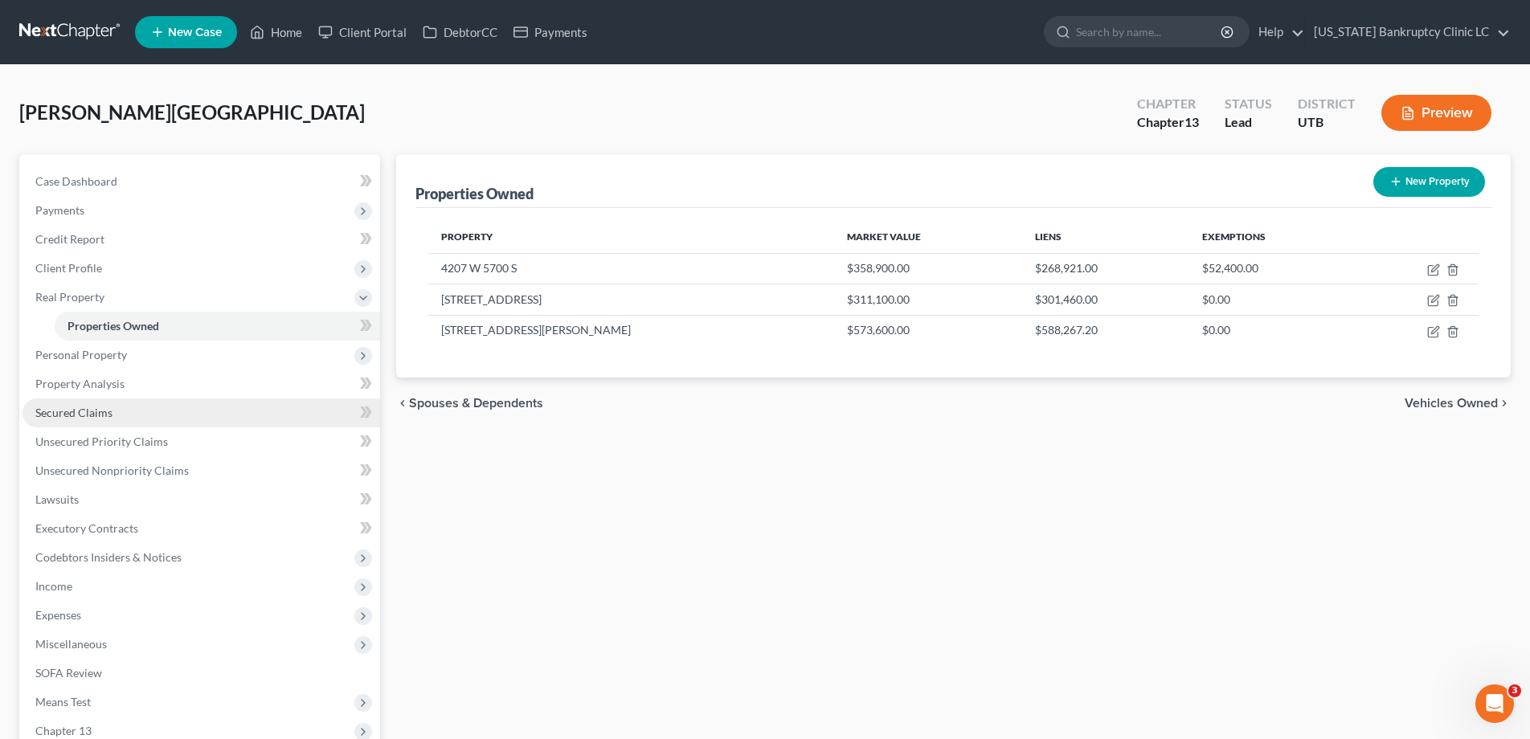
click at [59, 411] on span "Secured Claims" at bounding box center [73, 413] width 77 height 14
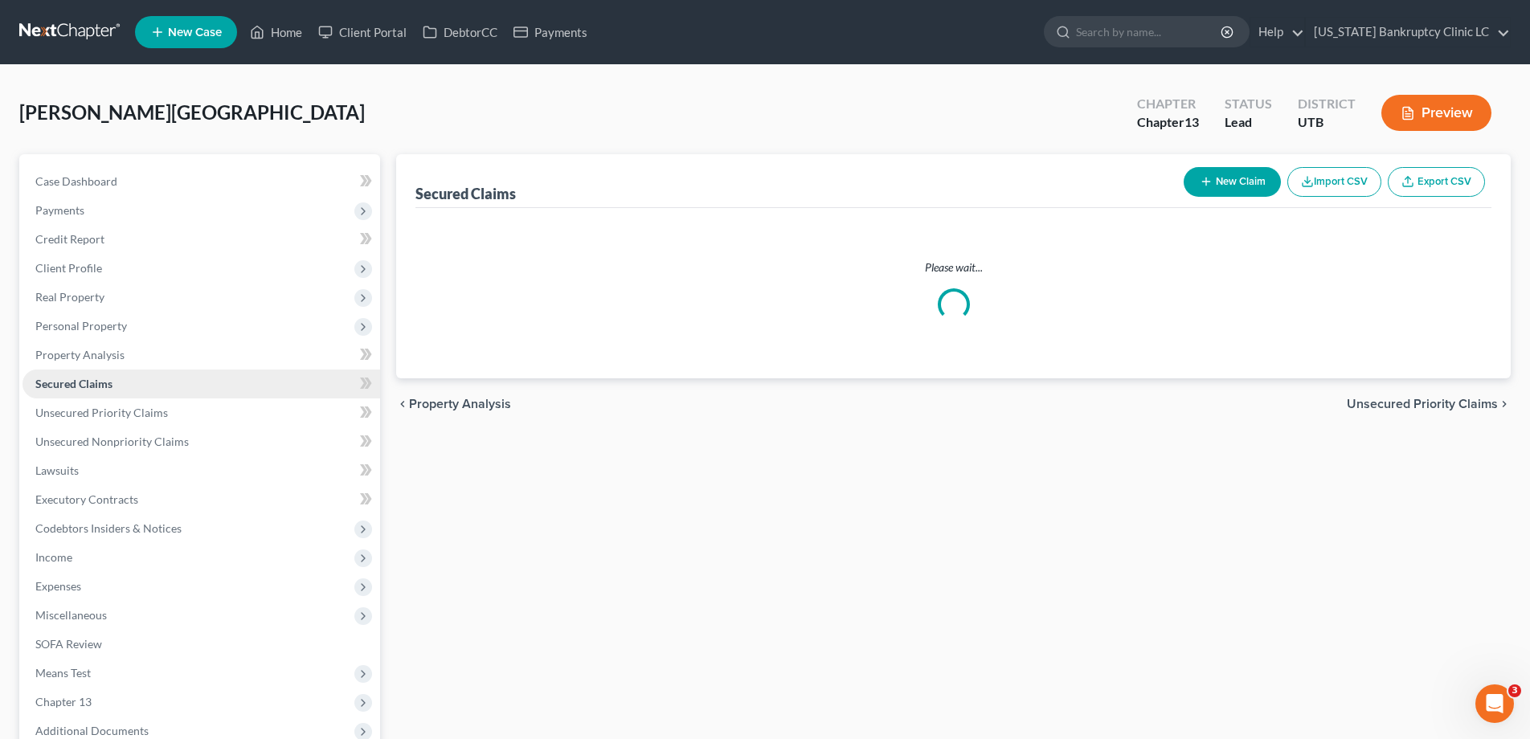
click at [59, 391] on span "Secured Claims" at bounding box center [73, 384] width 77 height 14
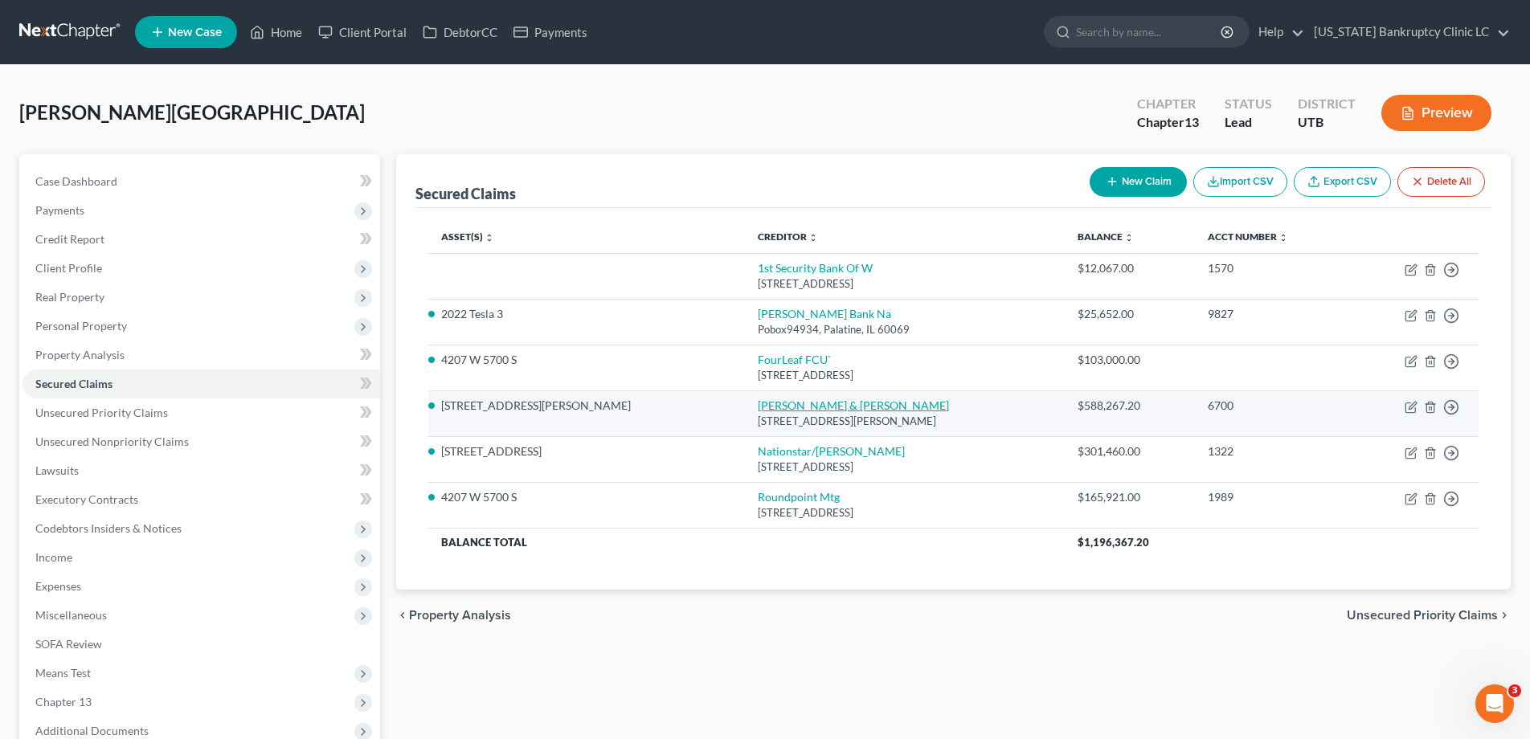
click at [758, 407] on link "Judith Tapia & Loppoldo Olea" at bounding box center [853, 406] width 191 height 14
select select "46"
select select "0"
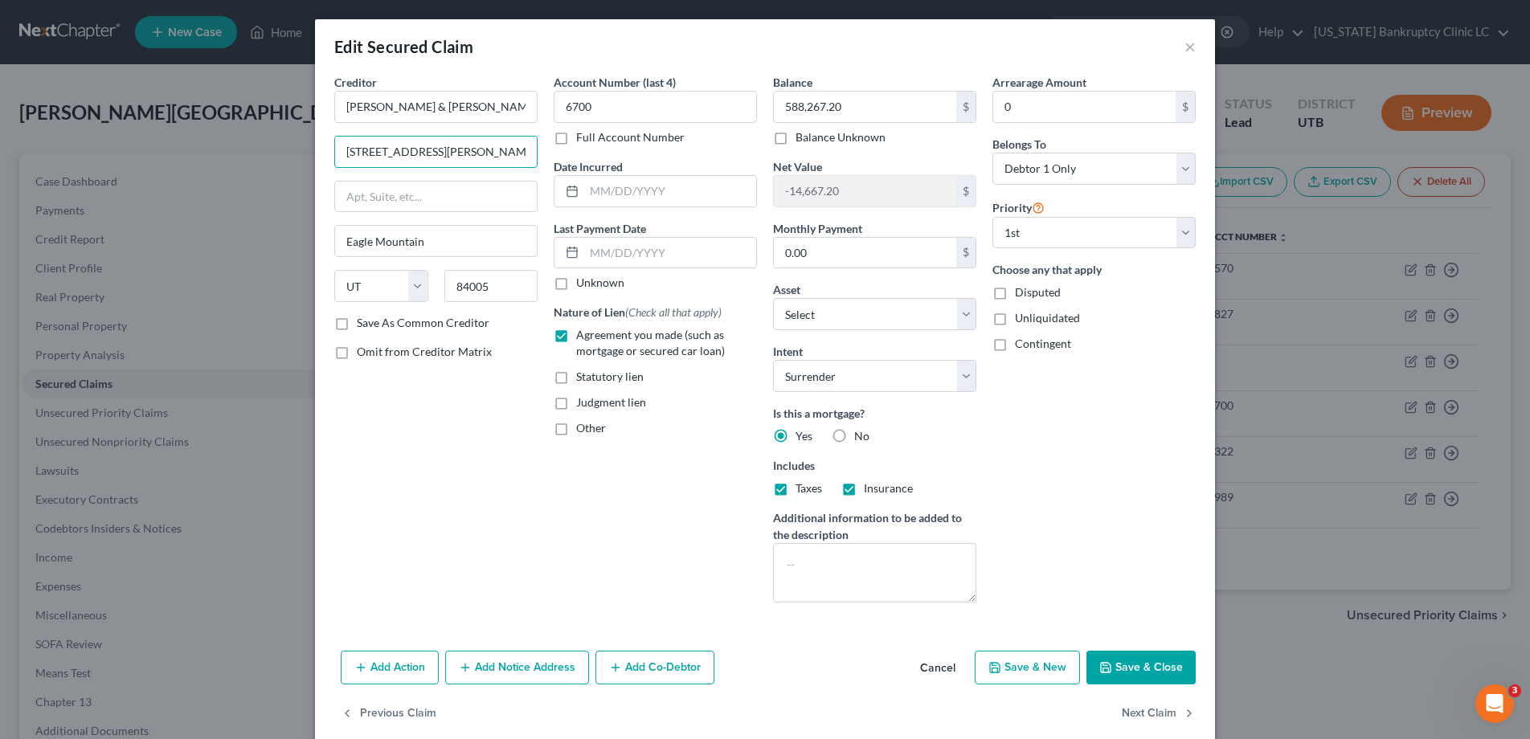
drag, startPoint x: 476, startPoint y: 149, endPoint x: 331, endPoint y: 143, distance: 144.8
click at [331, 143] on div "Creditor * Judith Tapia & Loppoldo Olea 166 E Craner Peak Drive Eagle Mountain …" at bounding box center [435, 345] width 219 height 542
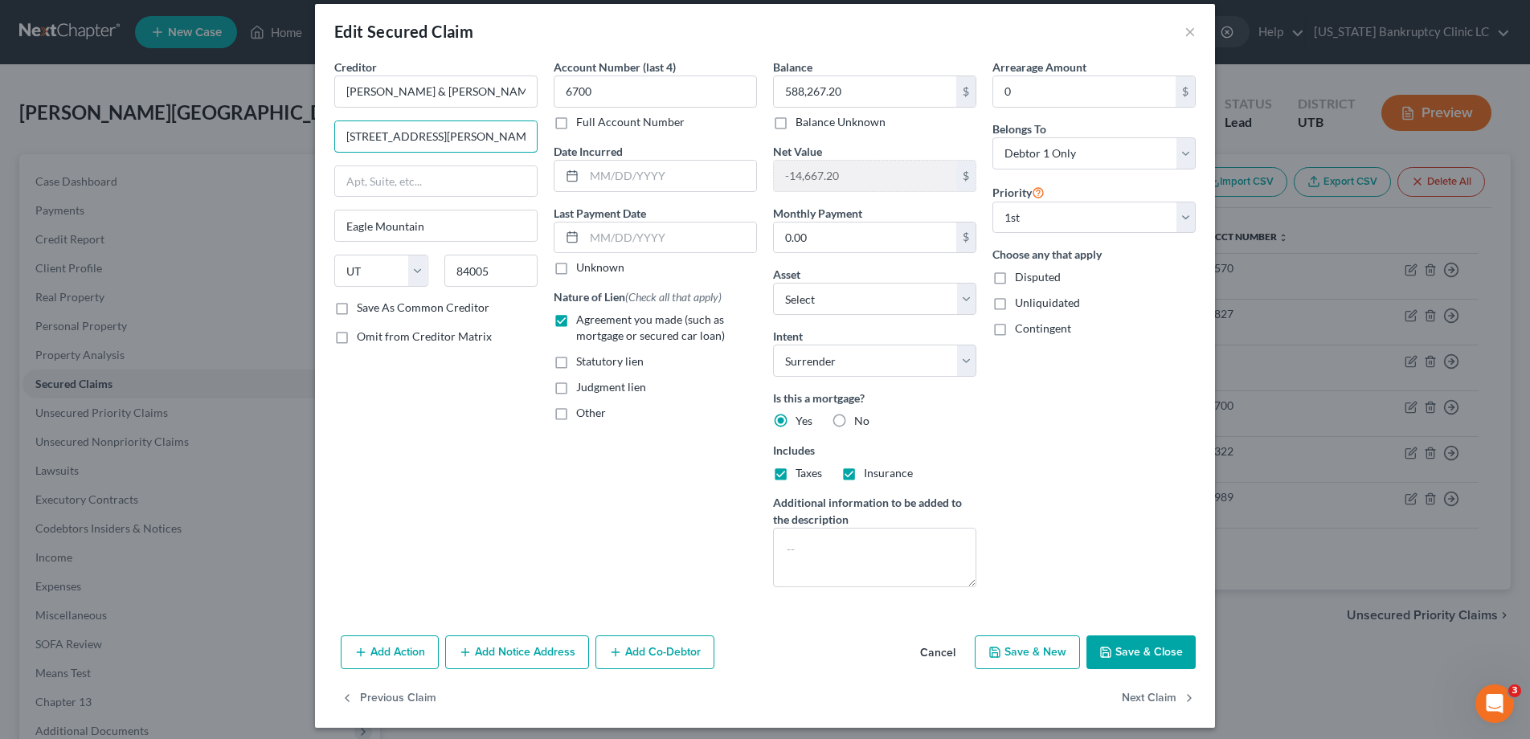
type input "10848 Mallison Avenue"
type input "Lynwood"
select select "4"
type input "90262"
click at [1131, 656] on button "Save & Close" at bounding box center [1140, 653] width 109 height 34
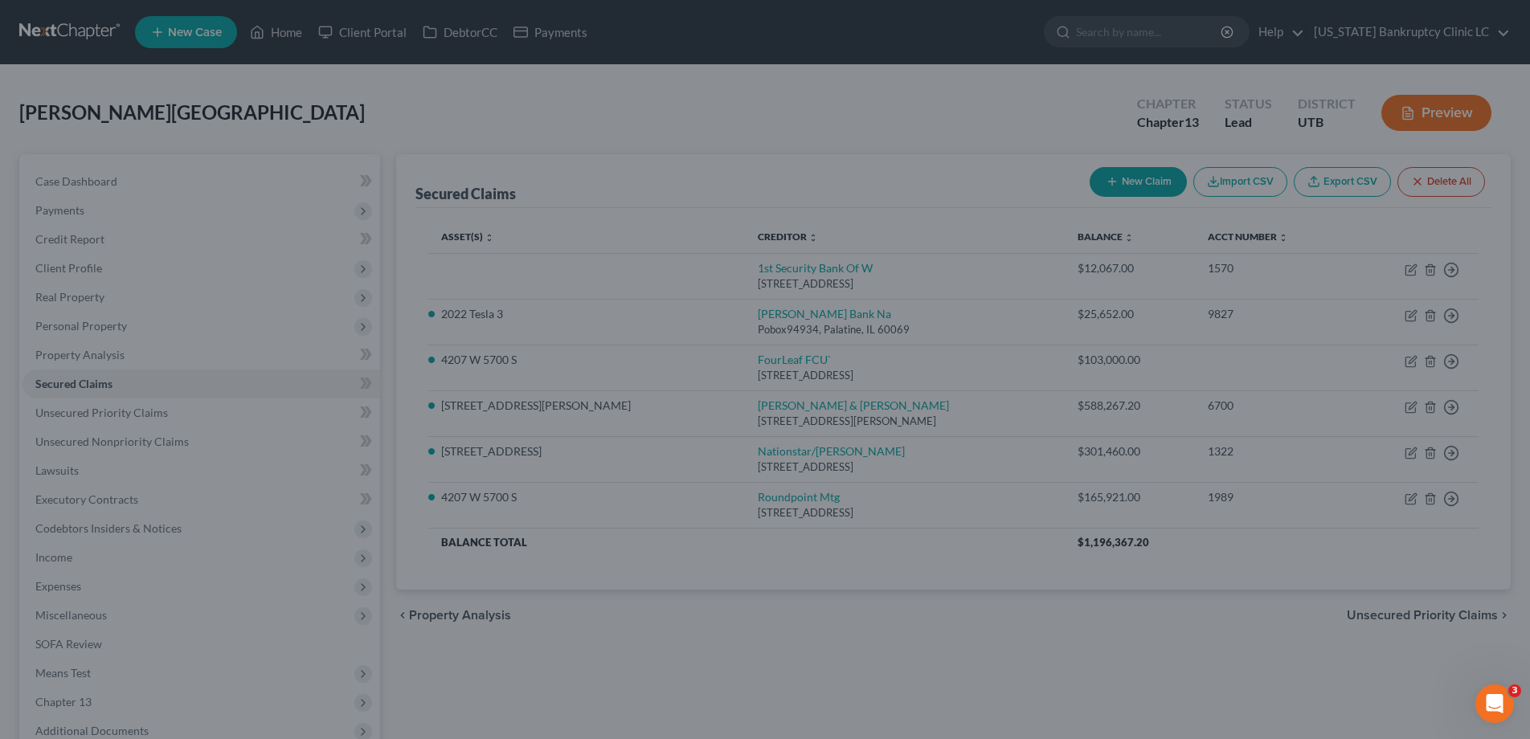
select select "4"
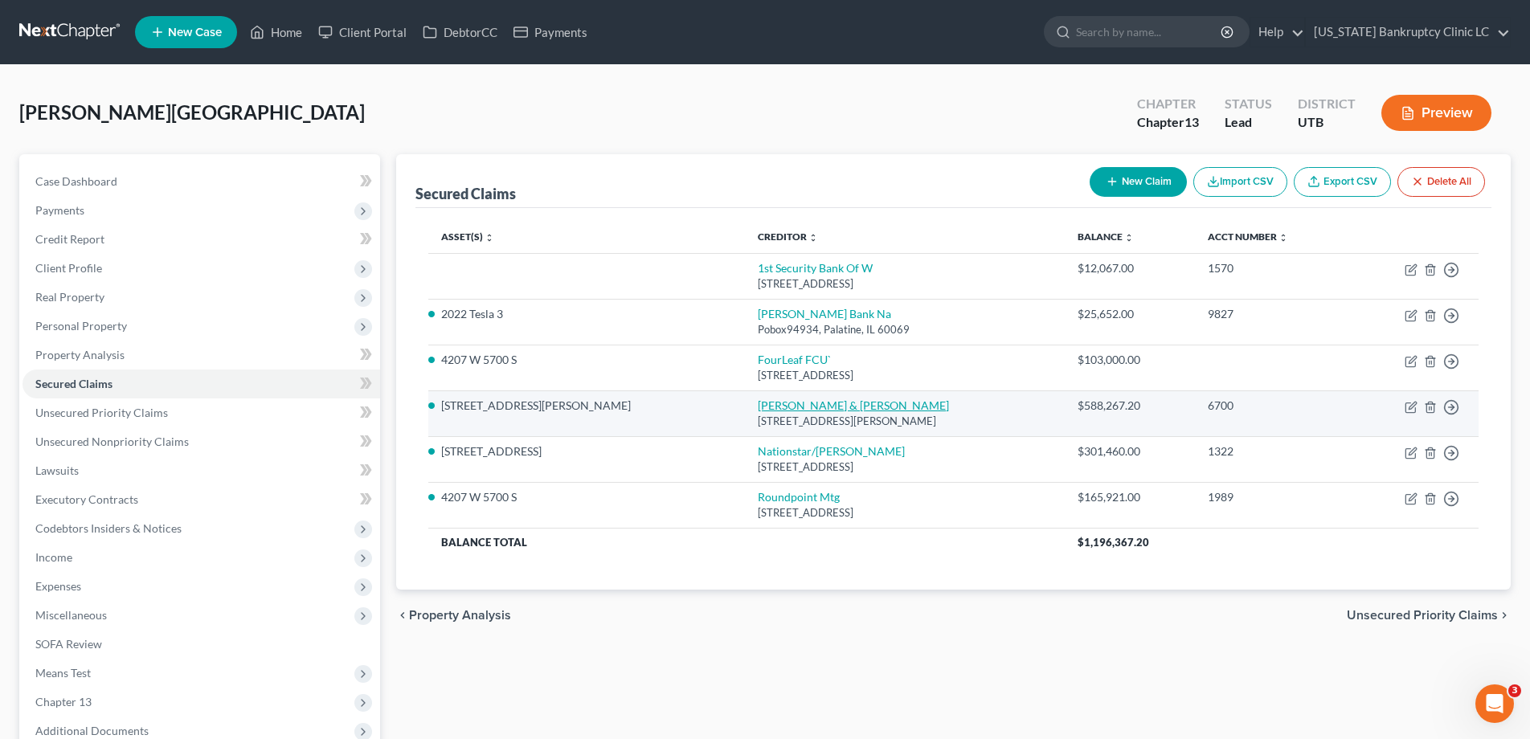
click at [758, 405] on link "Judith Tapia & Loppoldo Olea" at bounding box center [853, 406] width 191 height 14
select select "4"
select select "0"
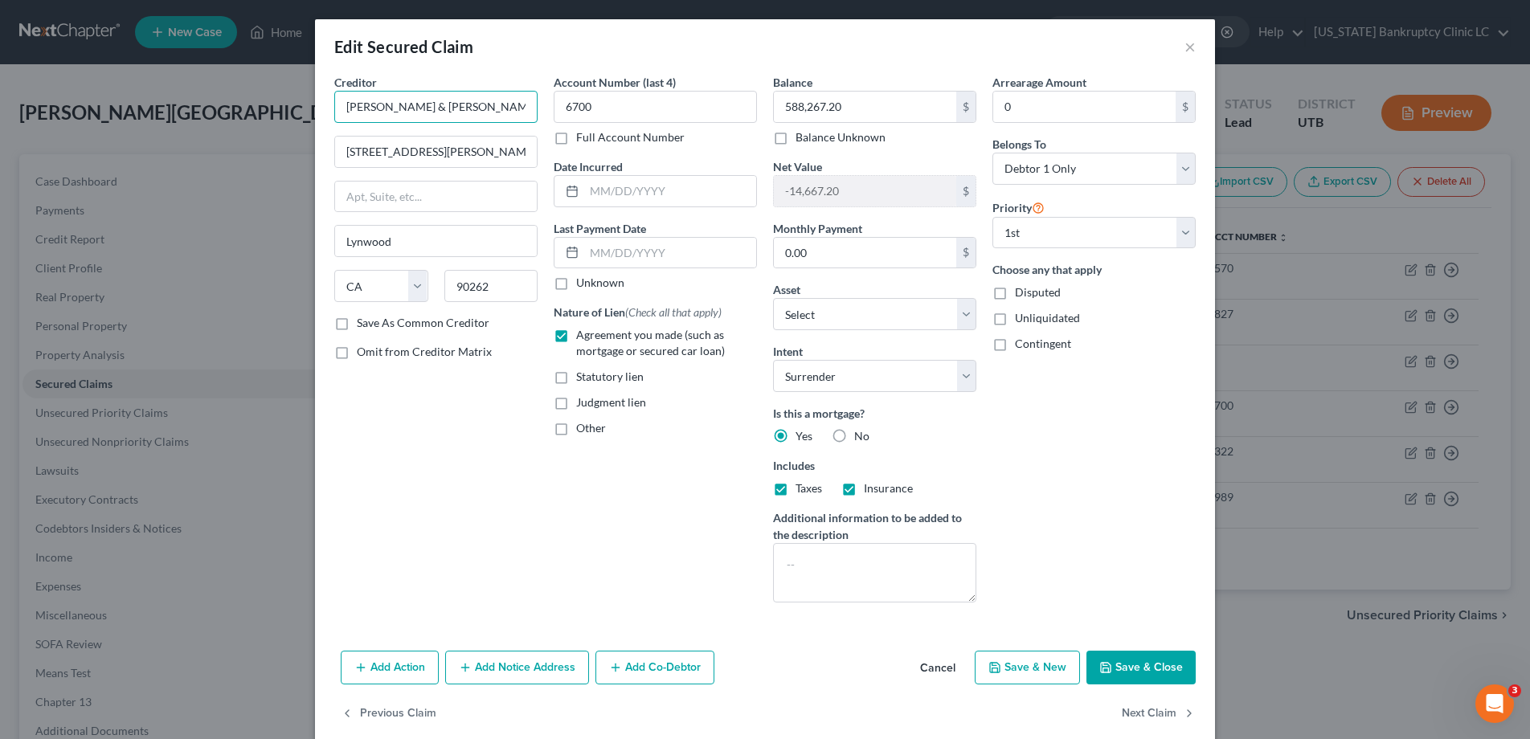
click at [378, 104] on input "Judith Tapia & Loppoldo Olea" at bounding box center [435, 107] width 203 height 32
click at [440, 107] on input "Judith Evodia Tapia & Loppoldo Olea" at bounding box center [435, 107] width 203 height 32
click at [492, 109] on input "Judith Evodia Tapia Bravo & Loppoldo Olea" at bounding box center [435, 107] width 203 height 32
type input "Judith Evodia Tapia Bravo & Leoppoldo Olea"
click at [1127, 663] on button "Save & Close" at bounding box center [1140, 668] width 109 height 34
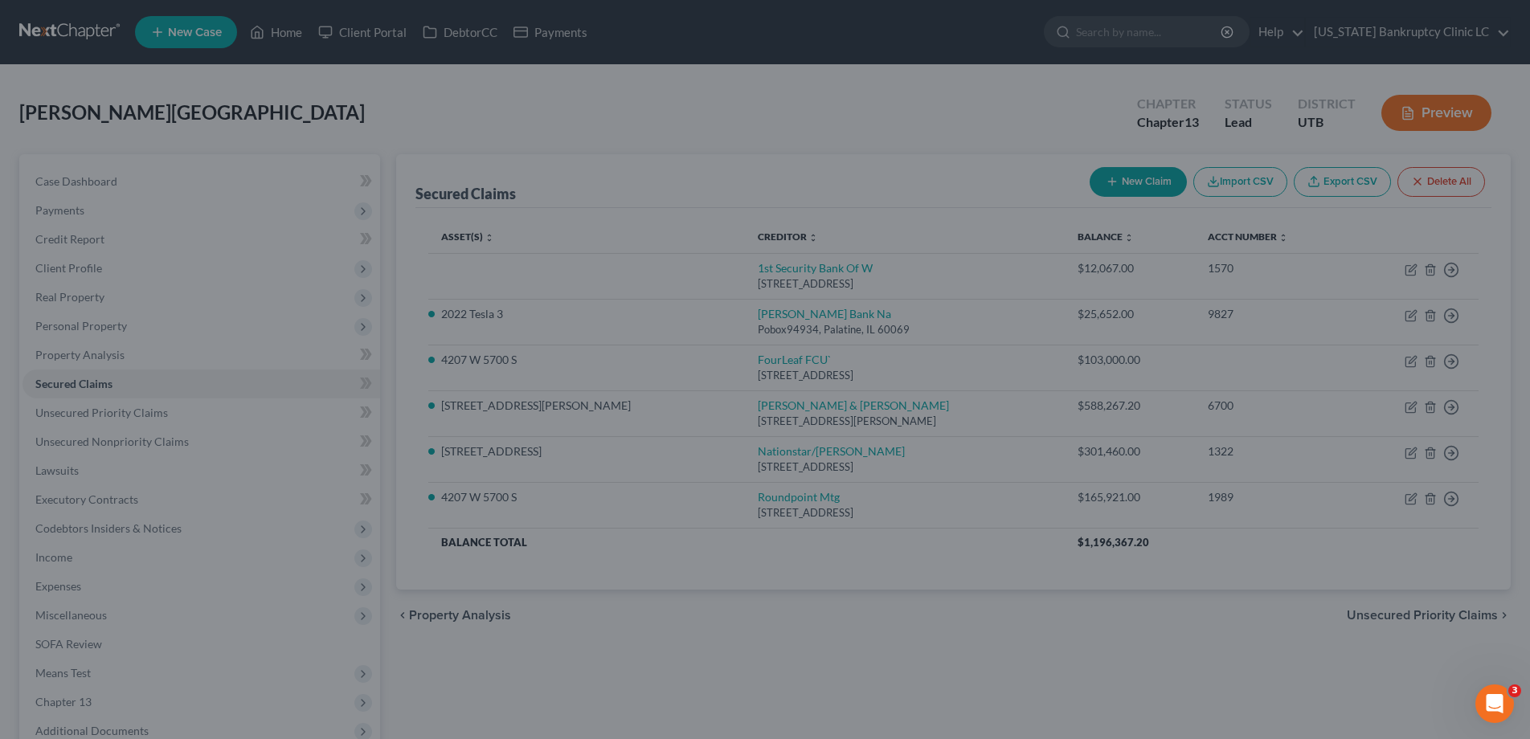
select select "4"
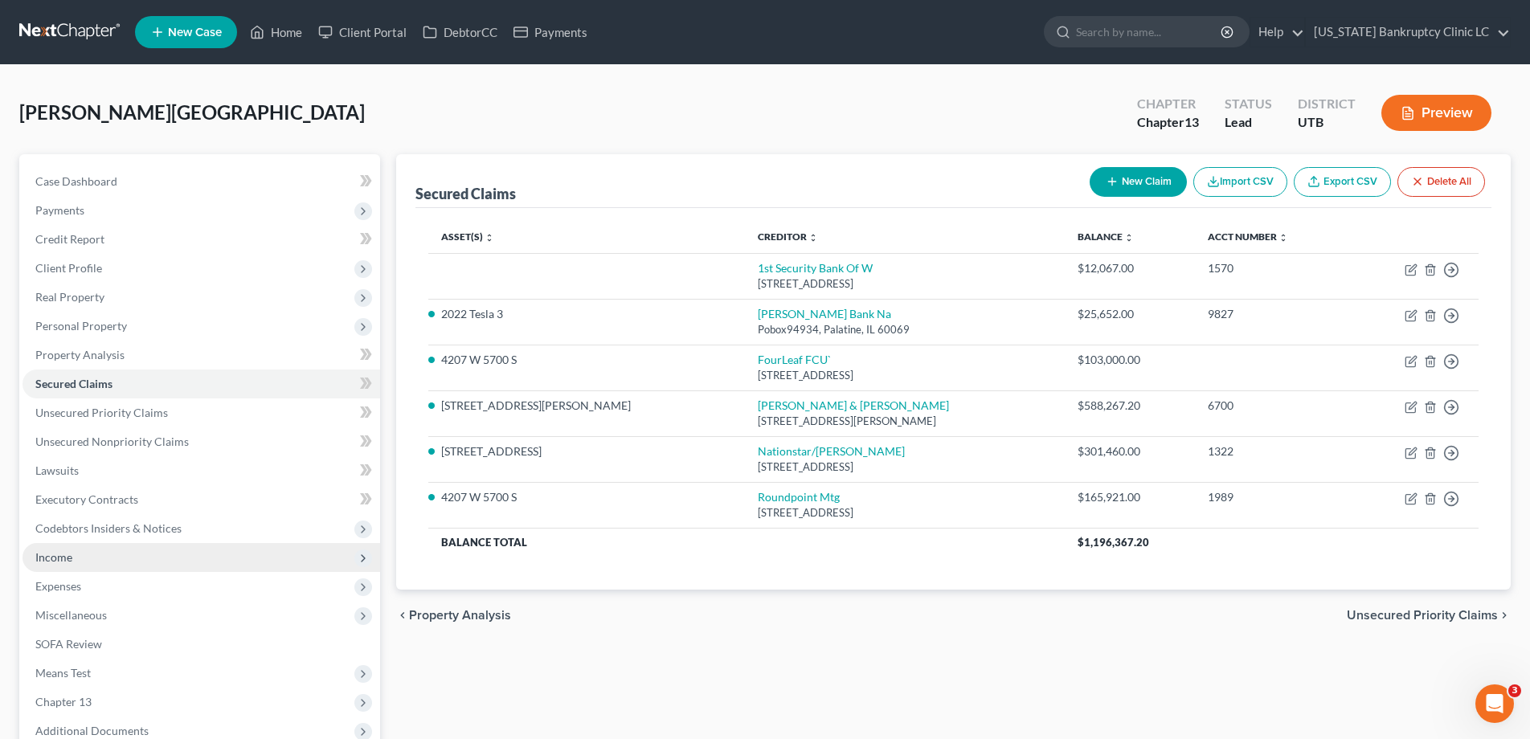
click at [63, 562] on span "Income" at bounding box center [53, 557] width 37 height 14
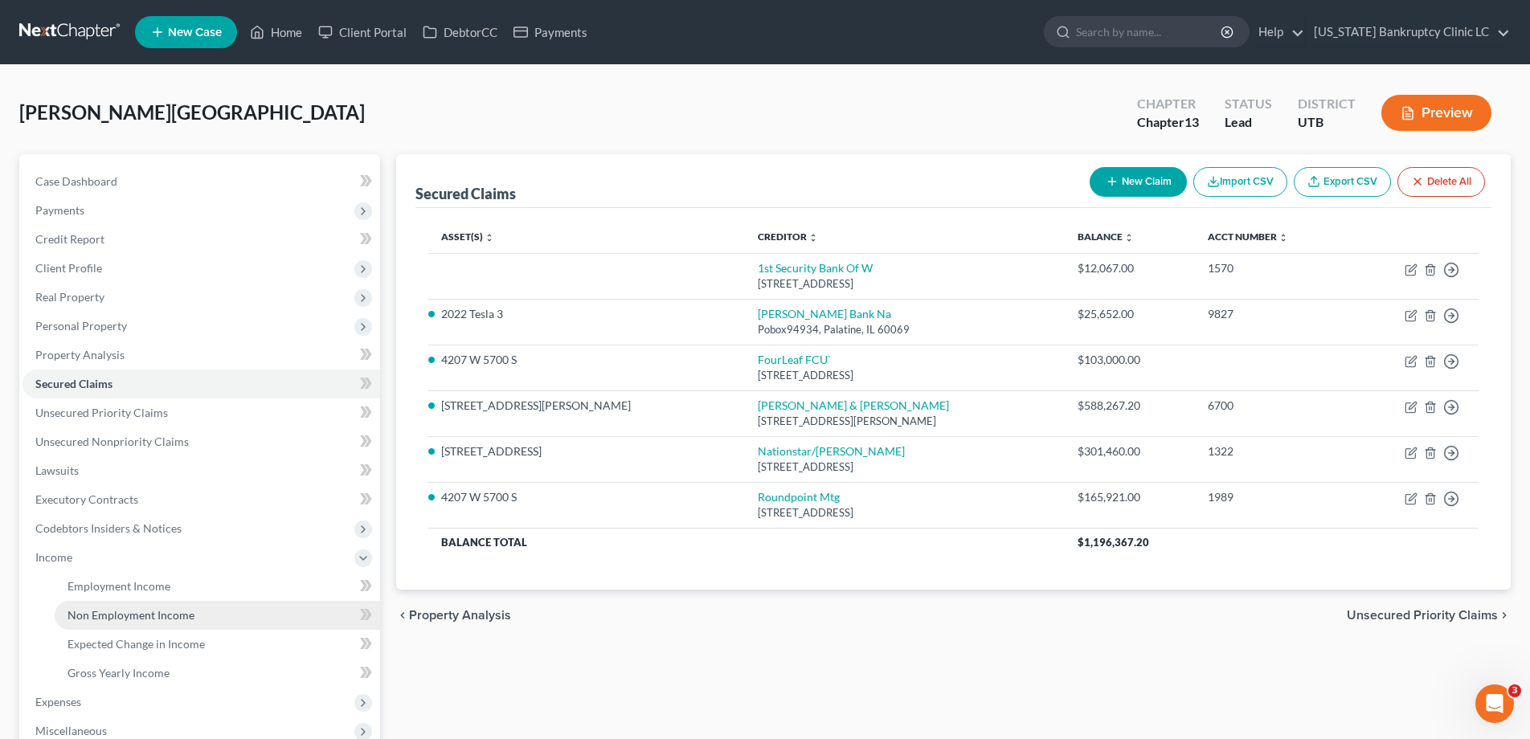
click at [102, 619] on span "Non Employment Income" at bounding box center [130, 615] width 127 height 14
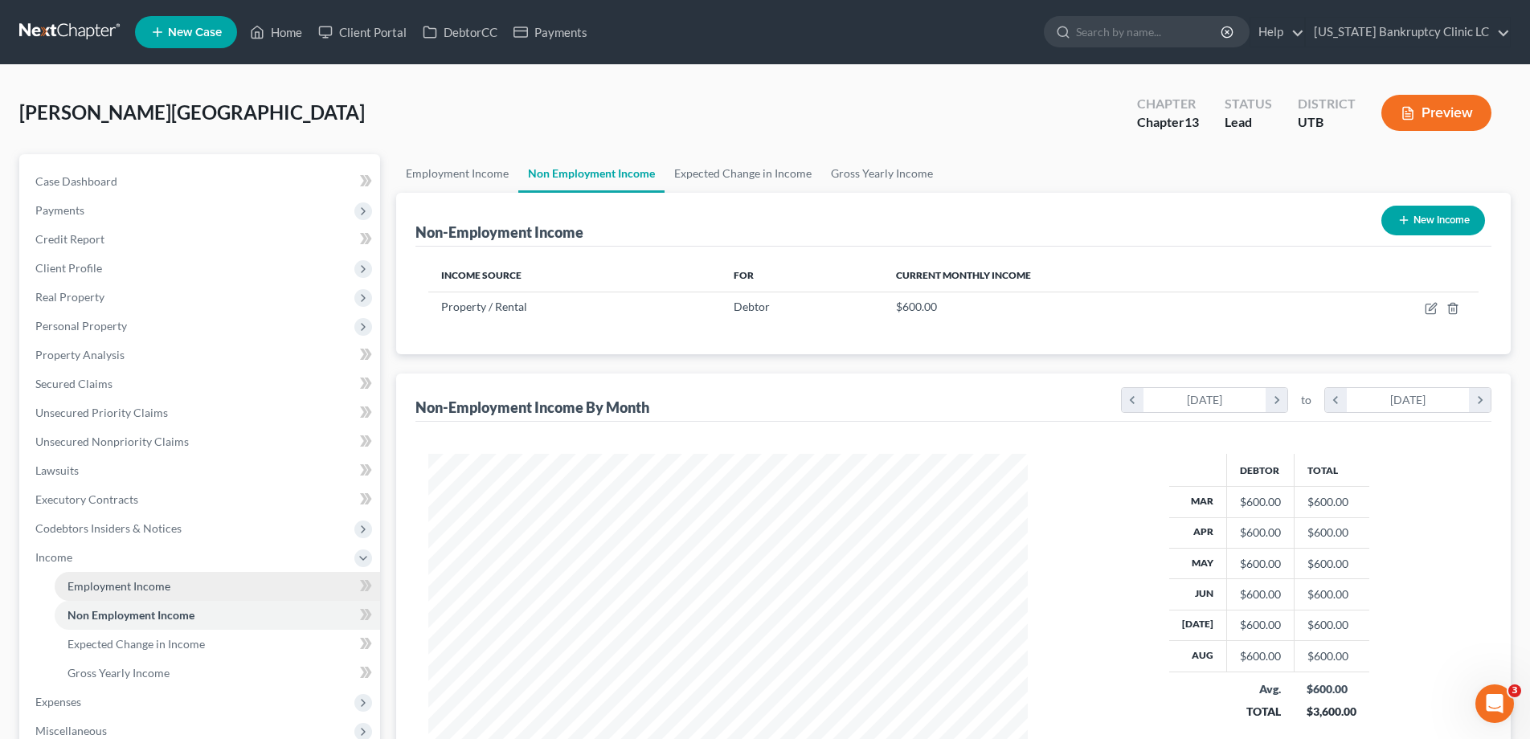
scroll to position [300, 632]
click at [1454, 220] on button "New Income" at bounding box center [1433, 221] width 104 height 30
select select "0"
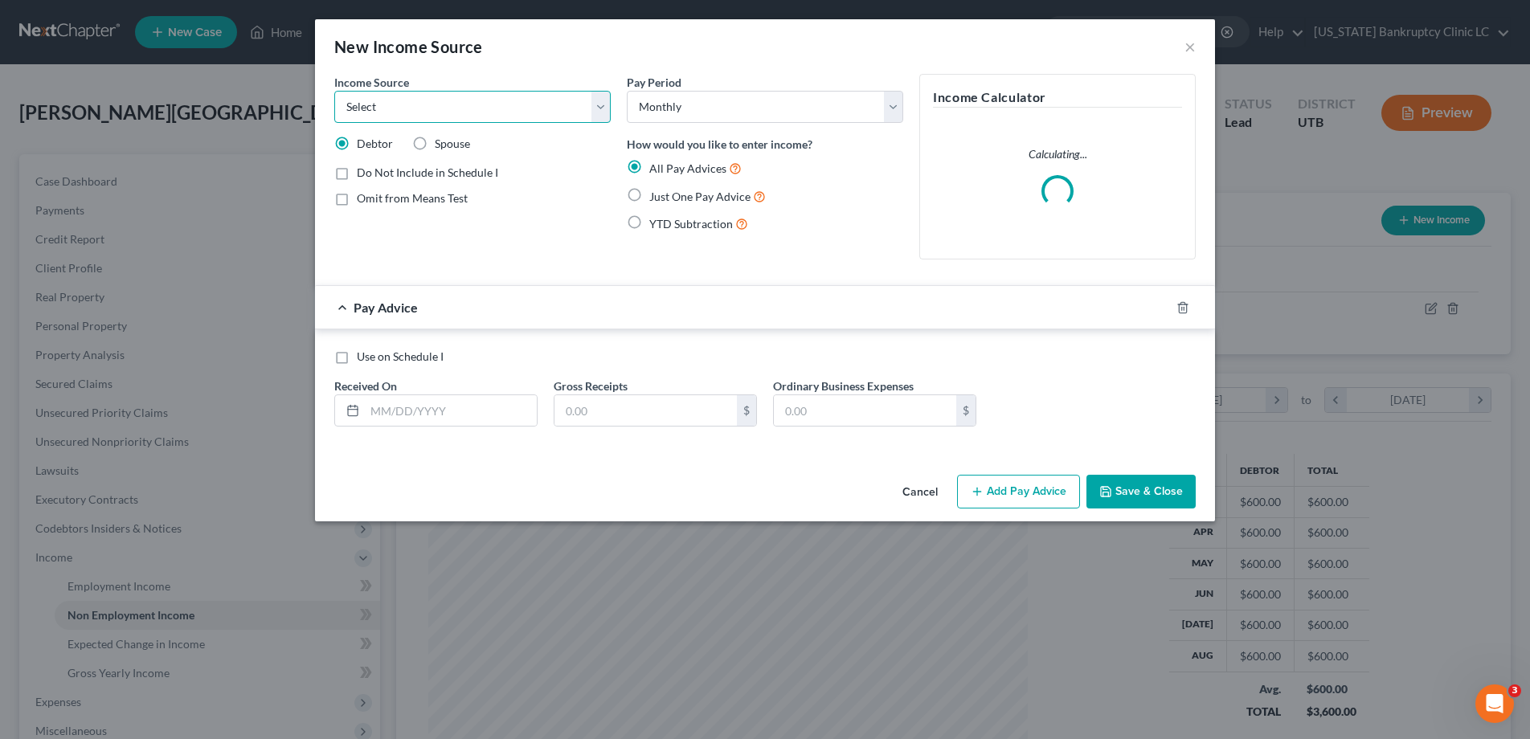
click at [600, 104] on select "Select Unemployment Disability (from employer) Pension Retirement Social Securi…" at bounding box center [472, 107] width 276 height 32
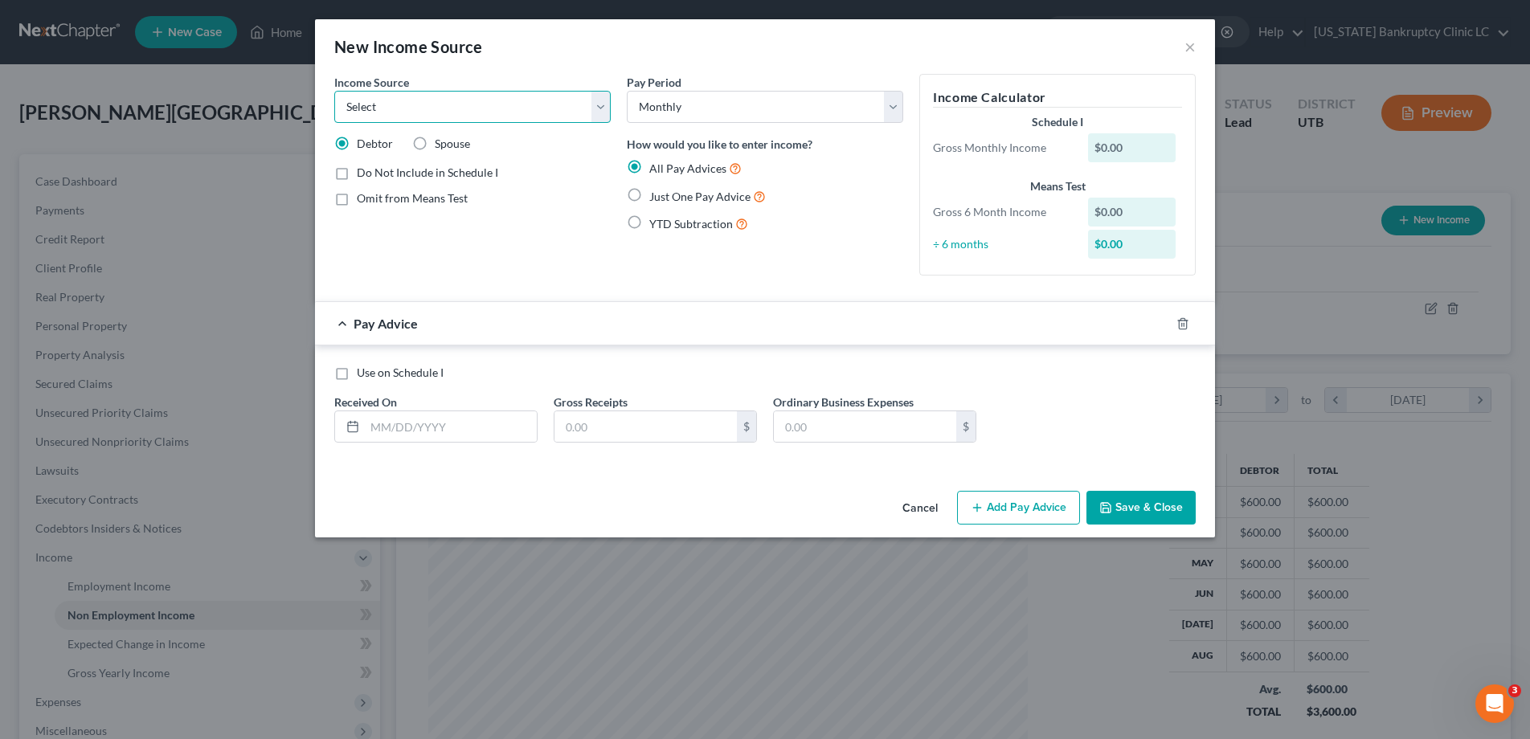
select select "12"
click at [334, 91] on select "Select Unemployment Disability (from employer) Pension Retirement Social Securi…" at bounding box center [472, 107] width 276 height 32
click at [357, 200] on label "Omit from Means Test" at bounding box center [412, 198] width 111 height 16
click at [363, 200] on input "Omit from Means Test" at bounding box center [368, 195] width 10 height 10
checkbox input "true"
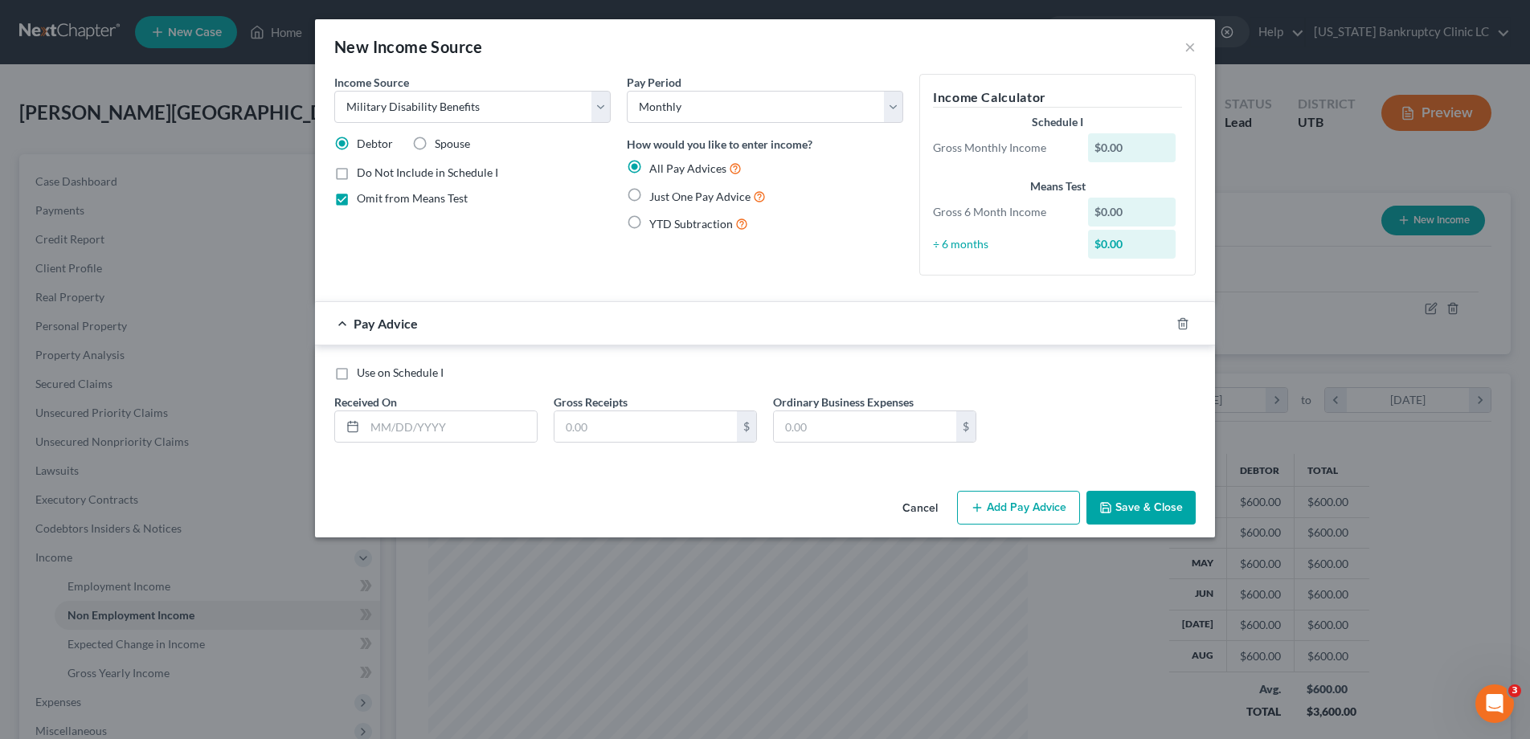
drag, startPoint x: 632, startPoint y: 194, endPoint x: 607, endPoint y: 219, distance: 35.2
click at [649, 194] on label "Just One Pay Advice" at bounding box center [707, 196] width 117 height 18
click at [656, 194] on input "Just One Pay Advice" at bounding box center [661, 192] width 10 height 10
radio input "true"
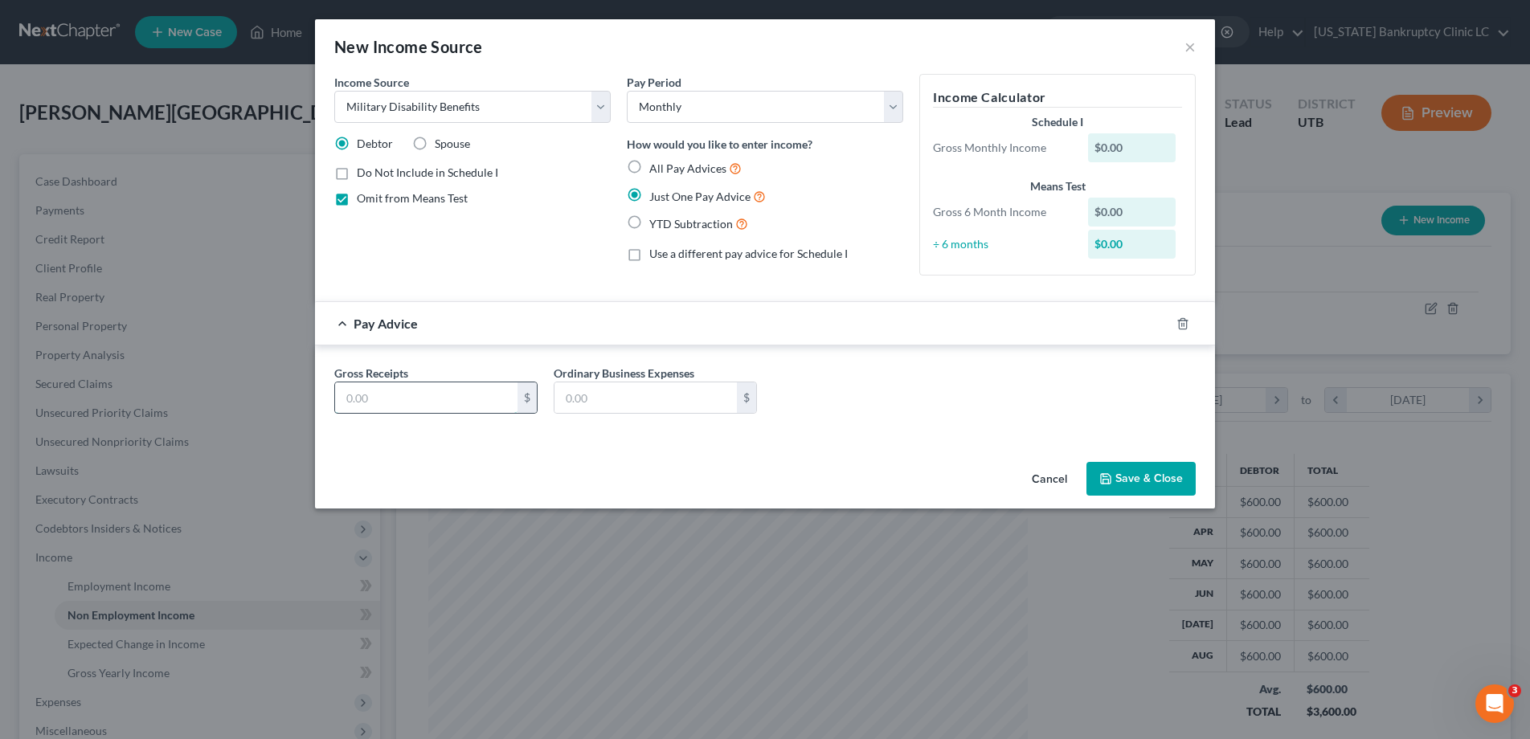
click at [456, 399] on input "text" at bounding box center [426, 397] width 182 height 31
type input "2,434.02"
click at [1135, 480] on button "Save & Close" at bounding box center [1140, 479] width 109 height 34
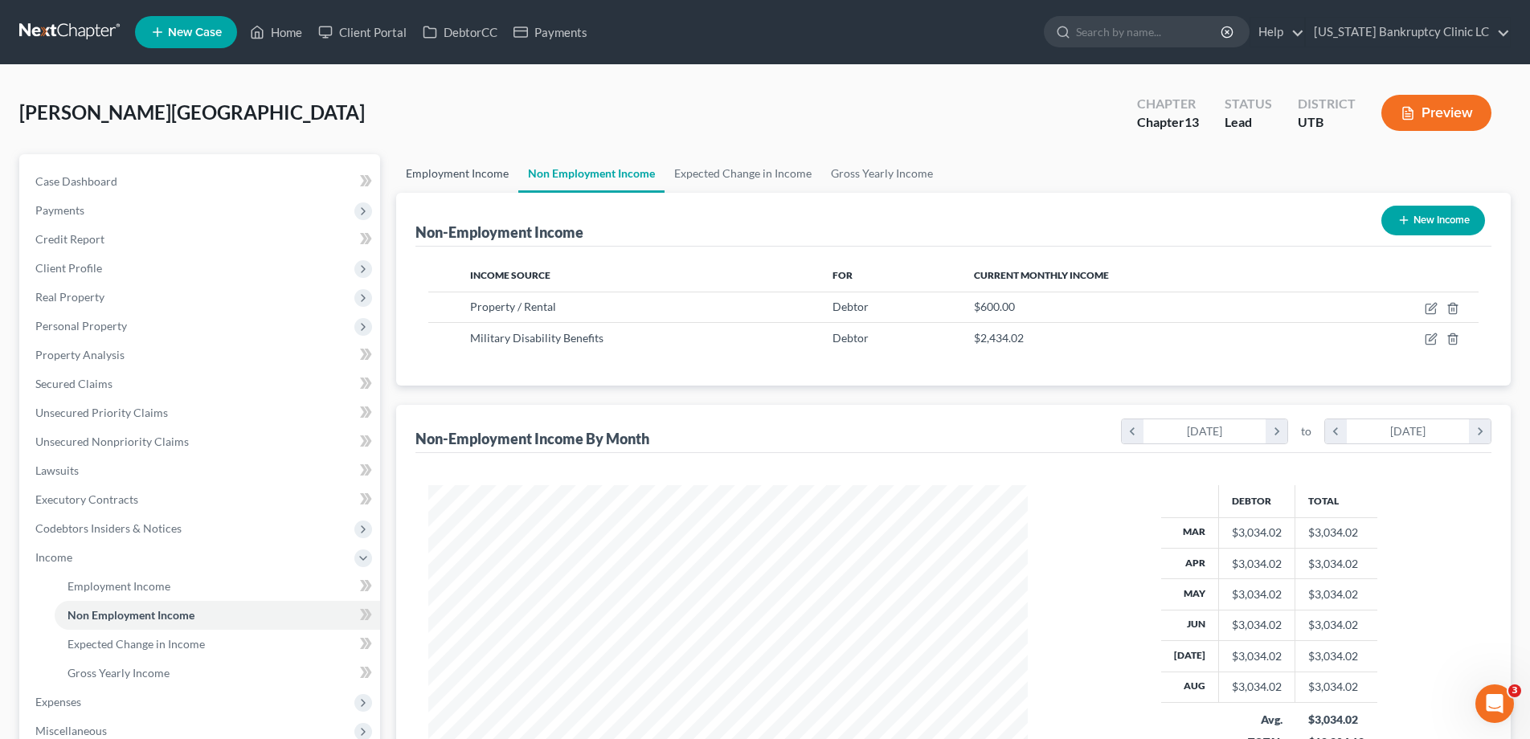
click at [468, 172] on link "Employment Income" at bounding box center [457, 173] width 122 height 39
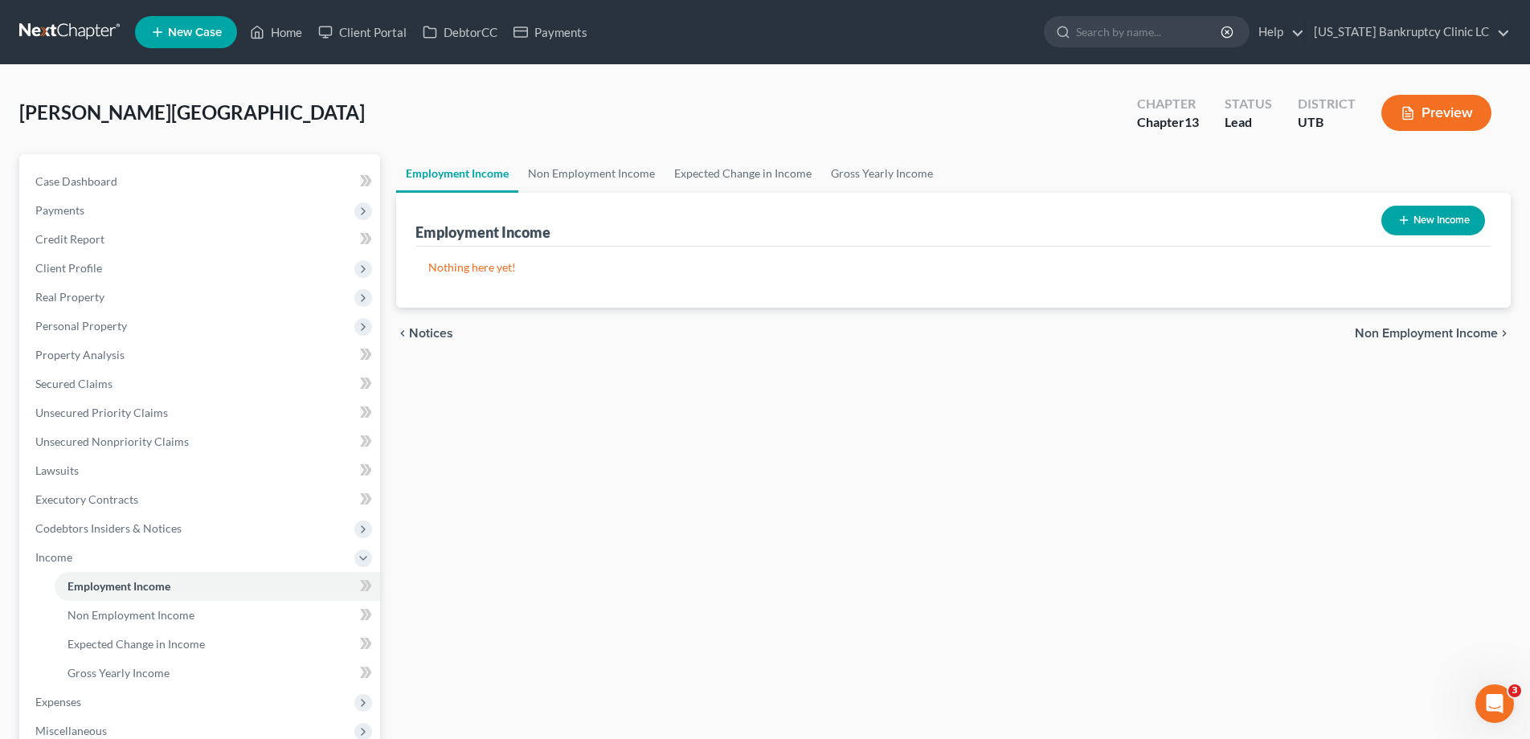
click at [1431, 216] on button "New Income" at bounding box center [1433, 221] width 104 height 30
select select "0"
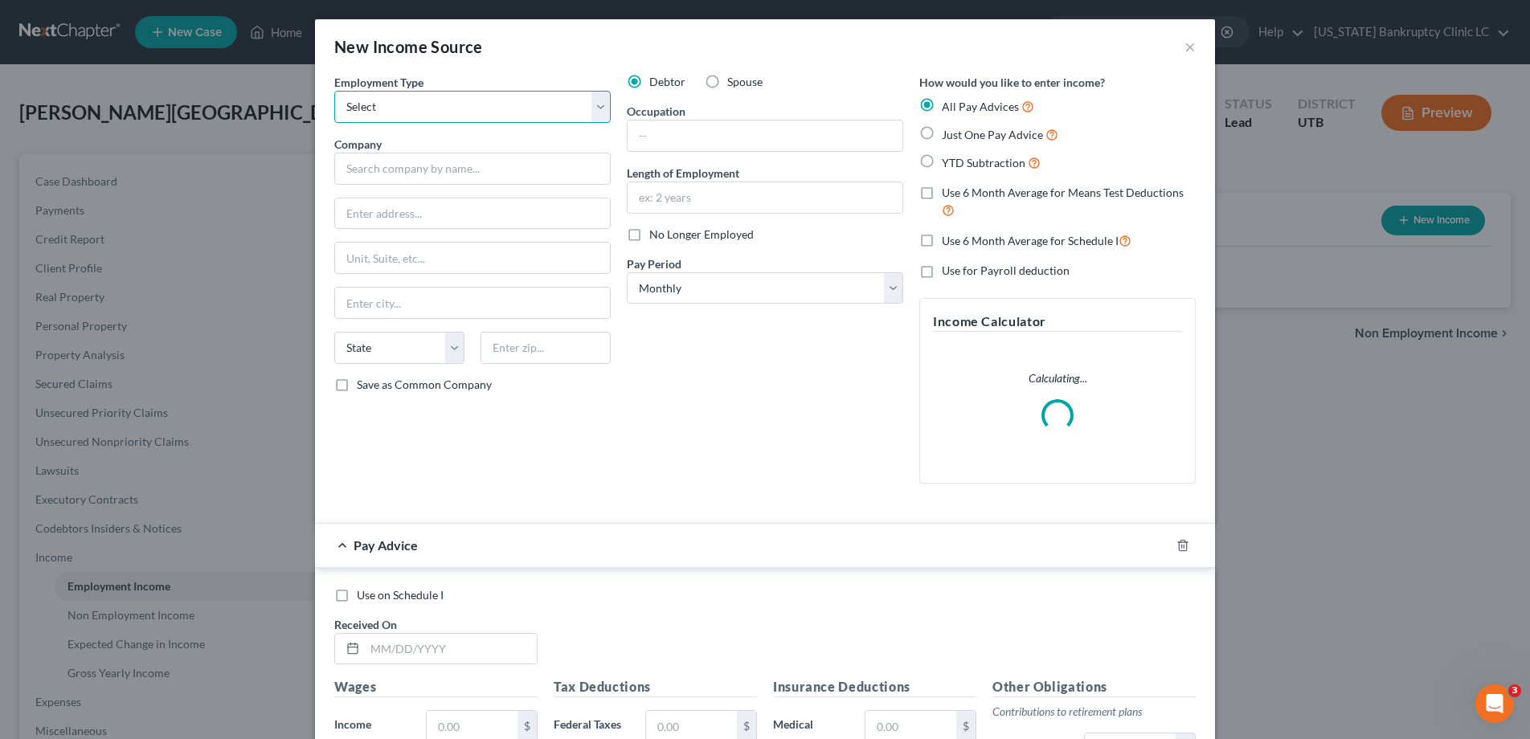
click at [603, 104] on select "Select Full or [DEMOGRAPHIC_DATA] Employment Self Employment" at bounding box center [472, 107] width 276 height 32
select select "0"
click at [334, 91] on select "Select Full or [DEMOGRAPHIC_DATA] Employment Self Employment" at bounding box center [472, 107] width 276 height 32
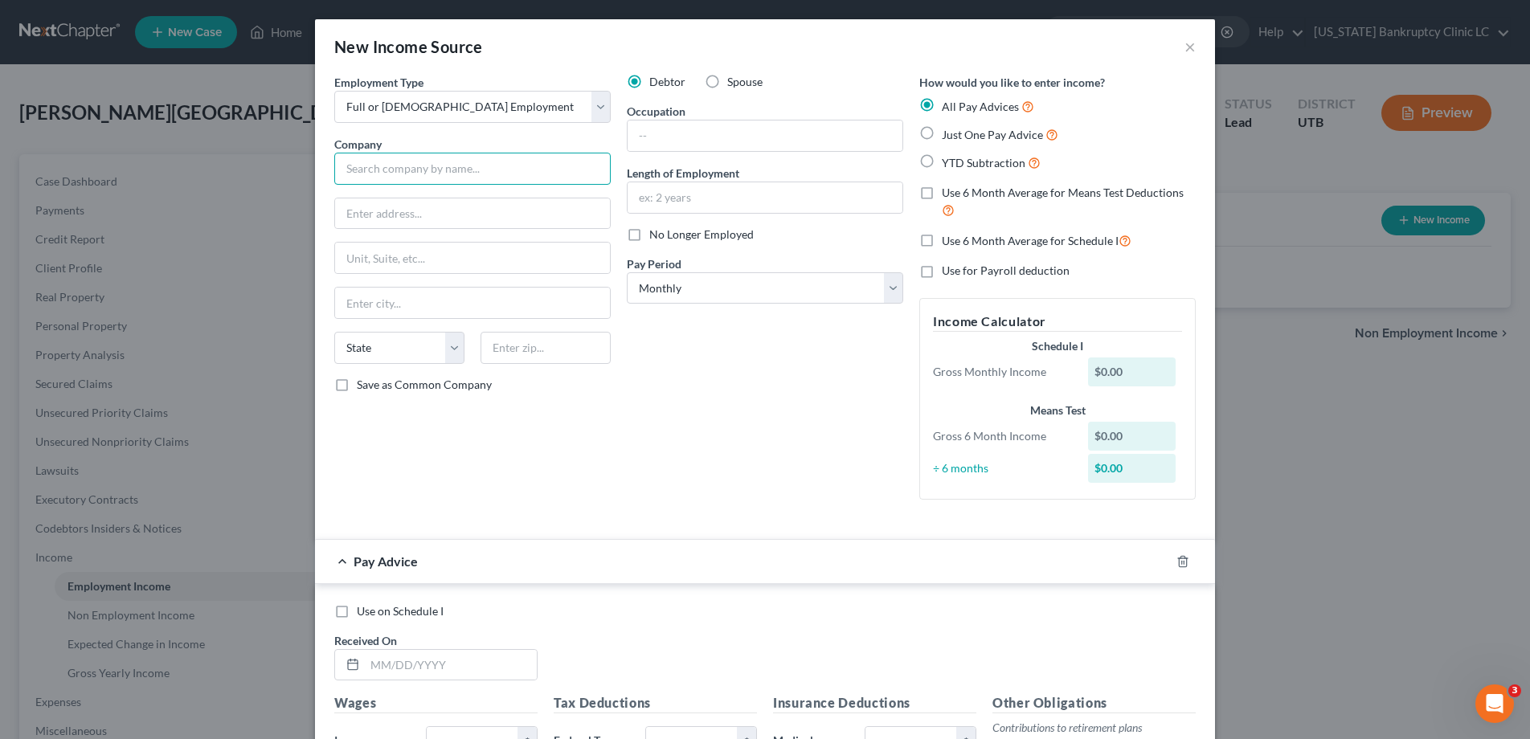
click at [474, 168] on input "text" at bounding box center [472, 169] width 276 height 32
type input "Wells Fargo Bank, N.A."
type input "550 S 4th Street"
type input "Minneapolis"
select select "24"
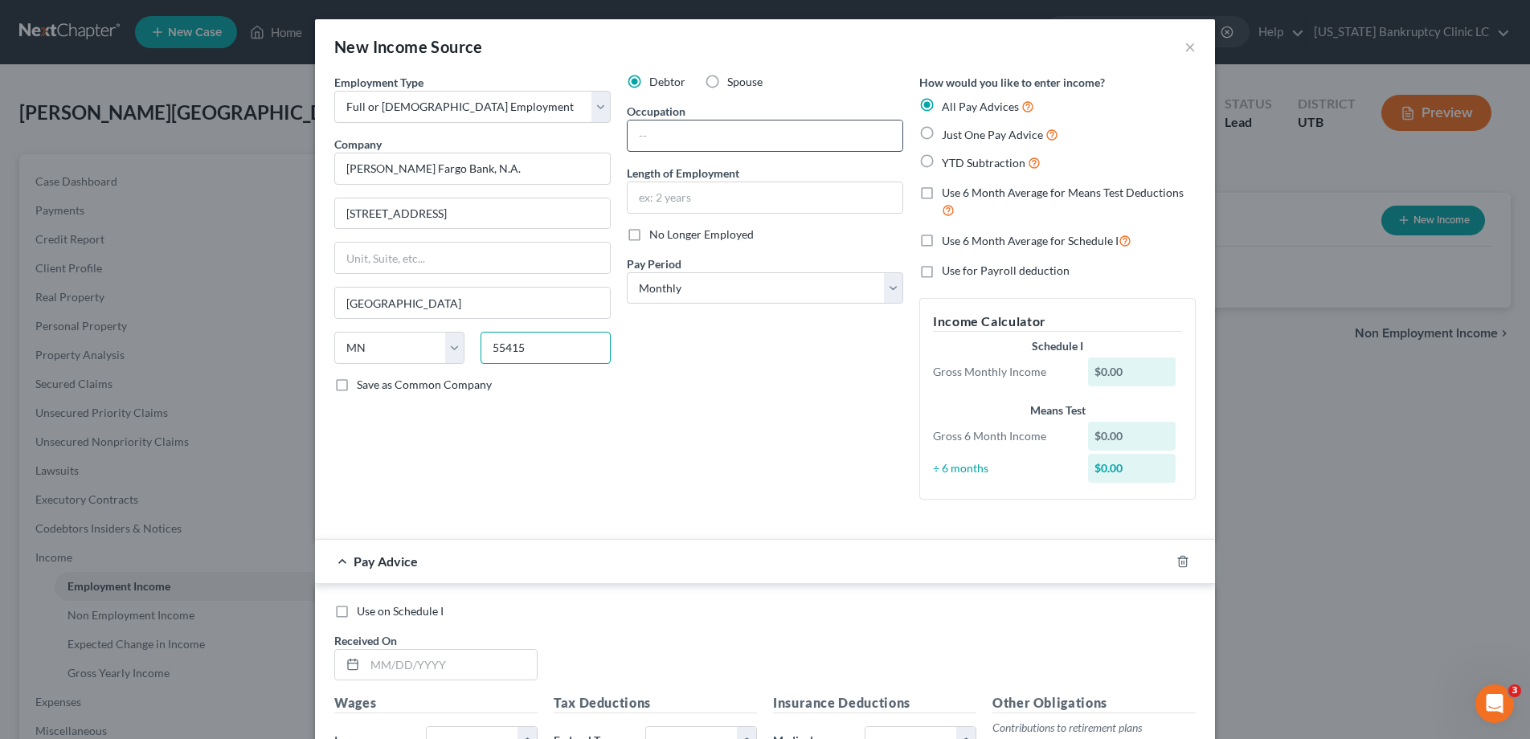
type input "55415"
click at [669, 129] on input "text" at bounding box center [765, 136] width 275 height 31
type input "Account Resolution Representative"
type input "4 months"
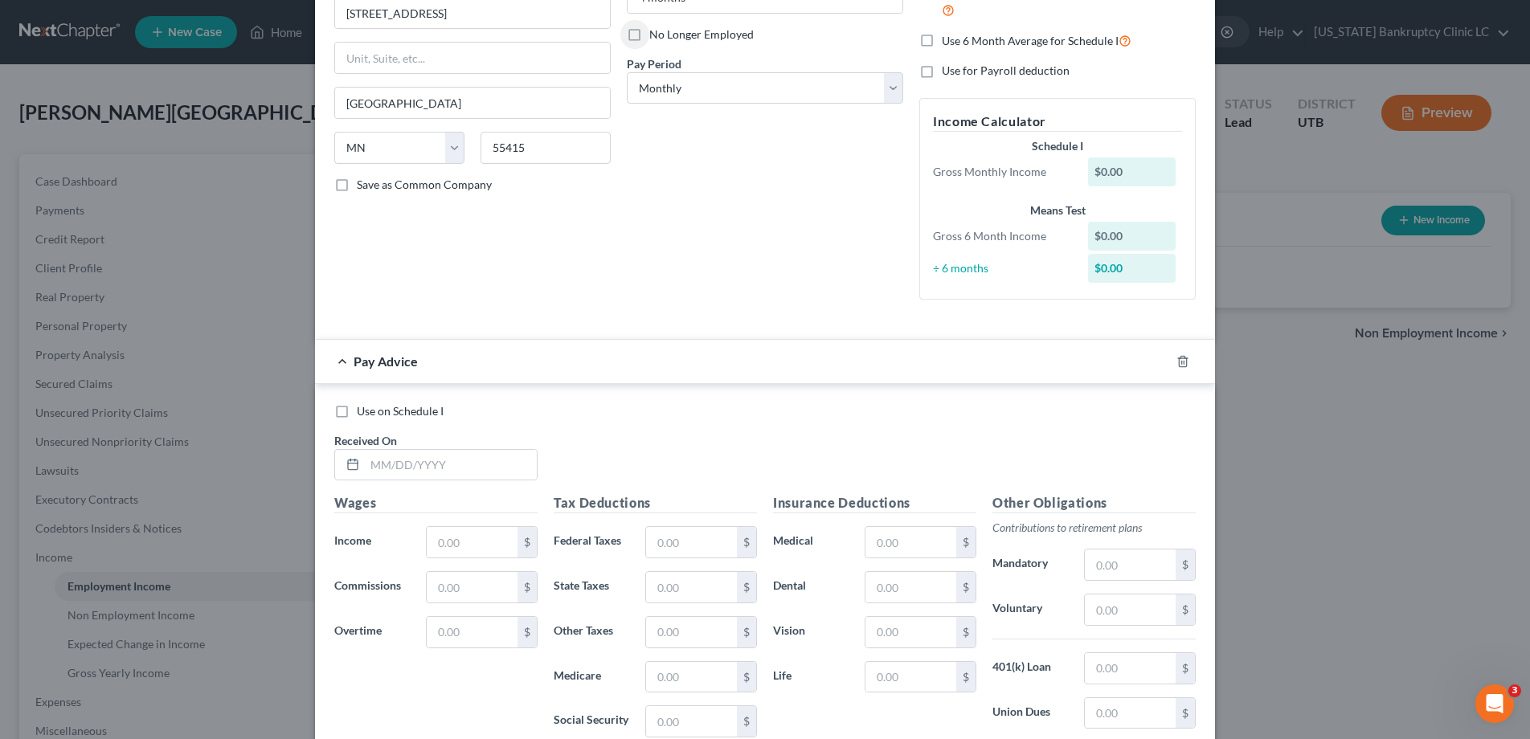
scroll to position [202, 0]
click at [889, 88] on select "Select Monthly Twice Monthly Every Other Week Weekly" at bounding box center [765, 87] width 276 height 32
select select "2"
click at [627, 71] on select "Select Monthly Twice Monthly Every Other Week Weekly" at bounding box center [765, 87] width 276 height 32
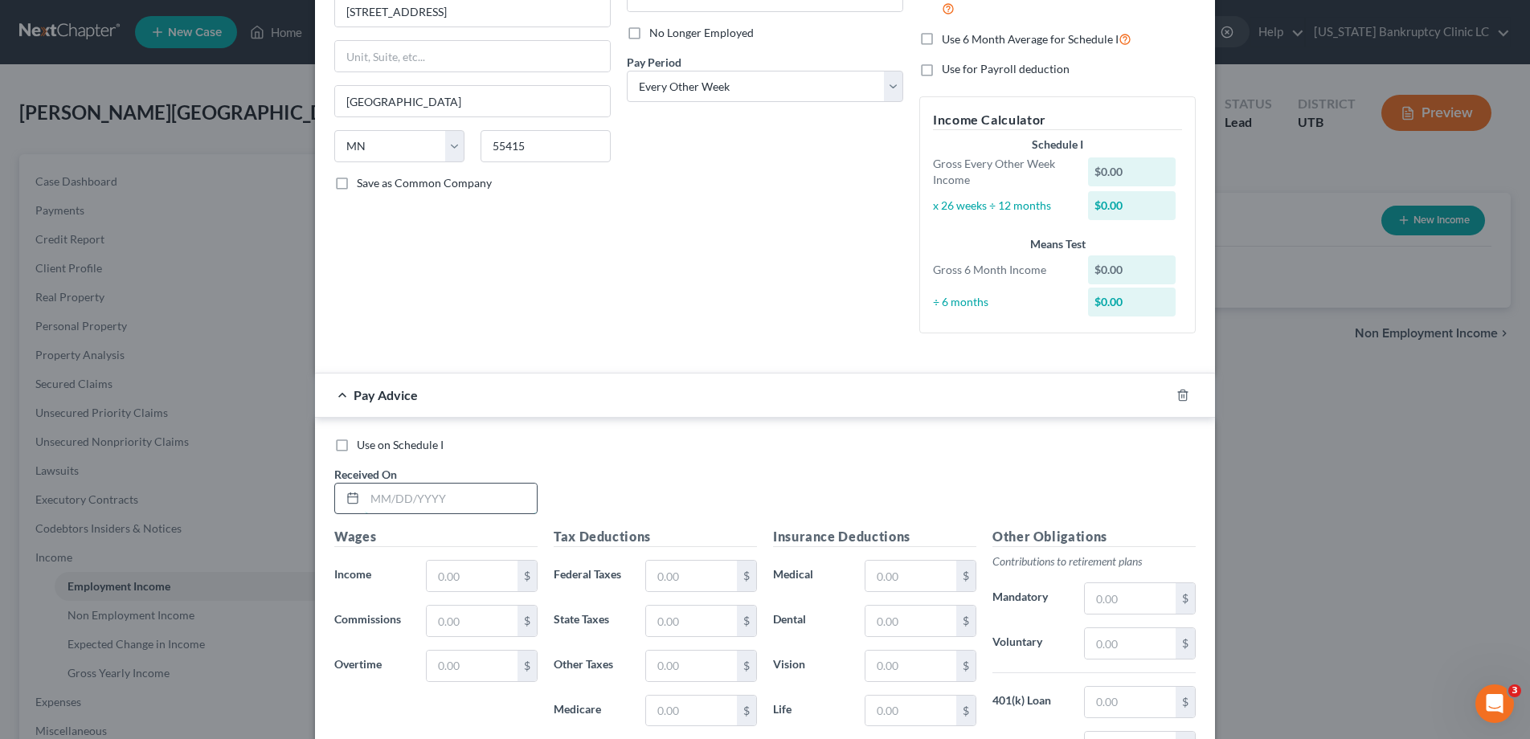
click at [473, 497] on input "text" at bounding box center [451, 499] width 172 height 31
type input "05/23/25"
type input "976.00"
type input "38.90"
type input "35.17"
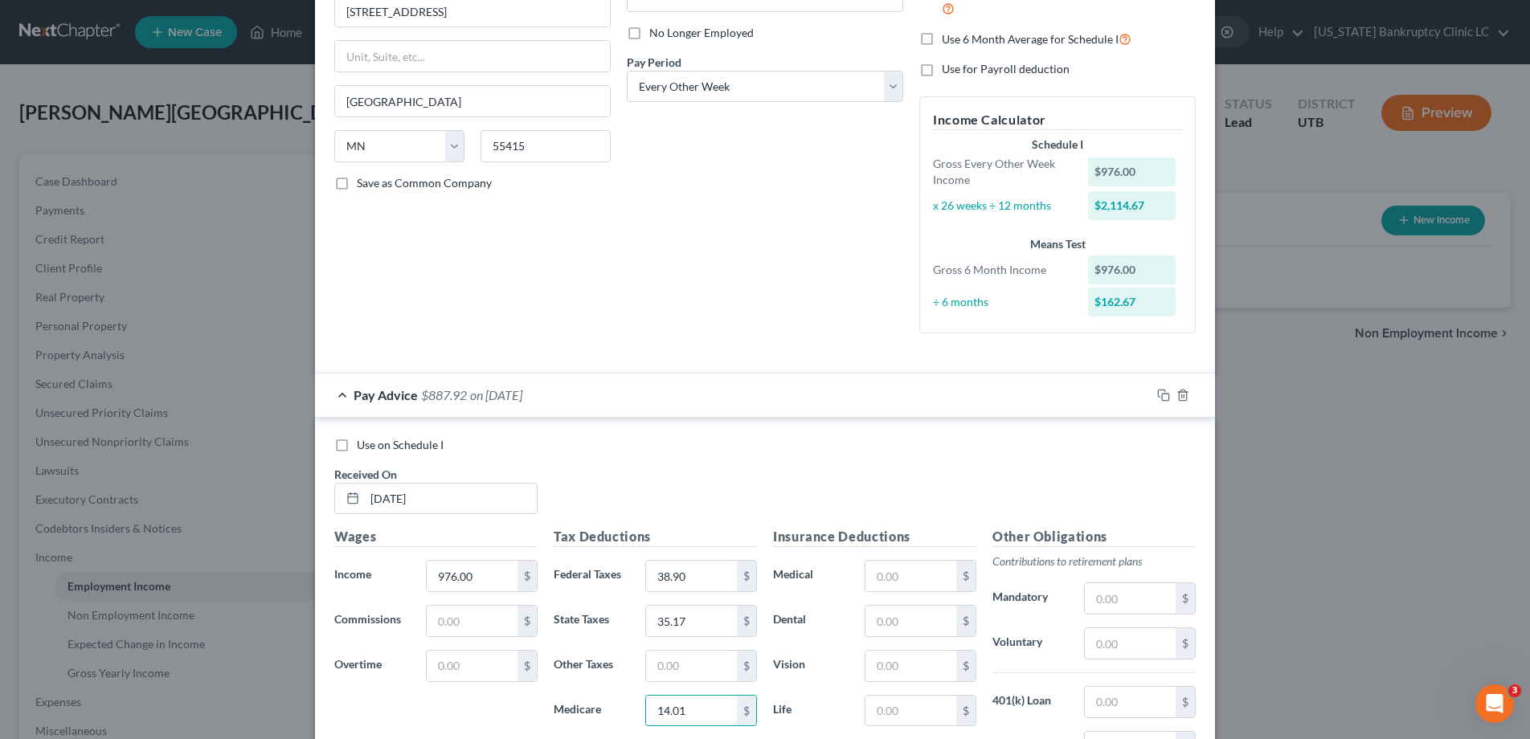
type input "14.01"
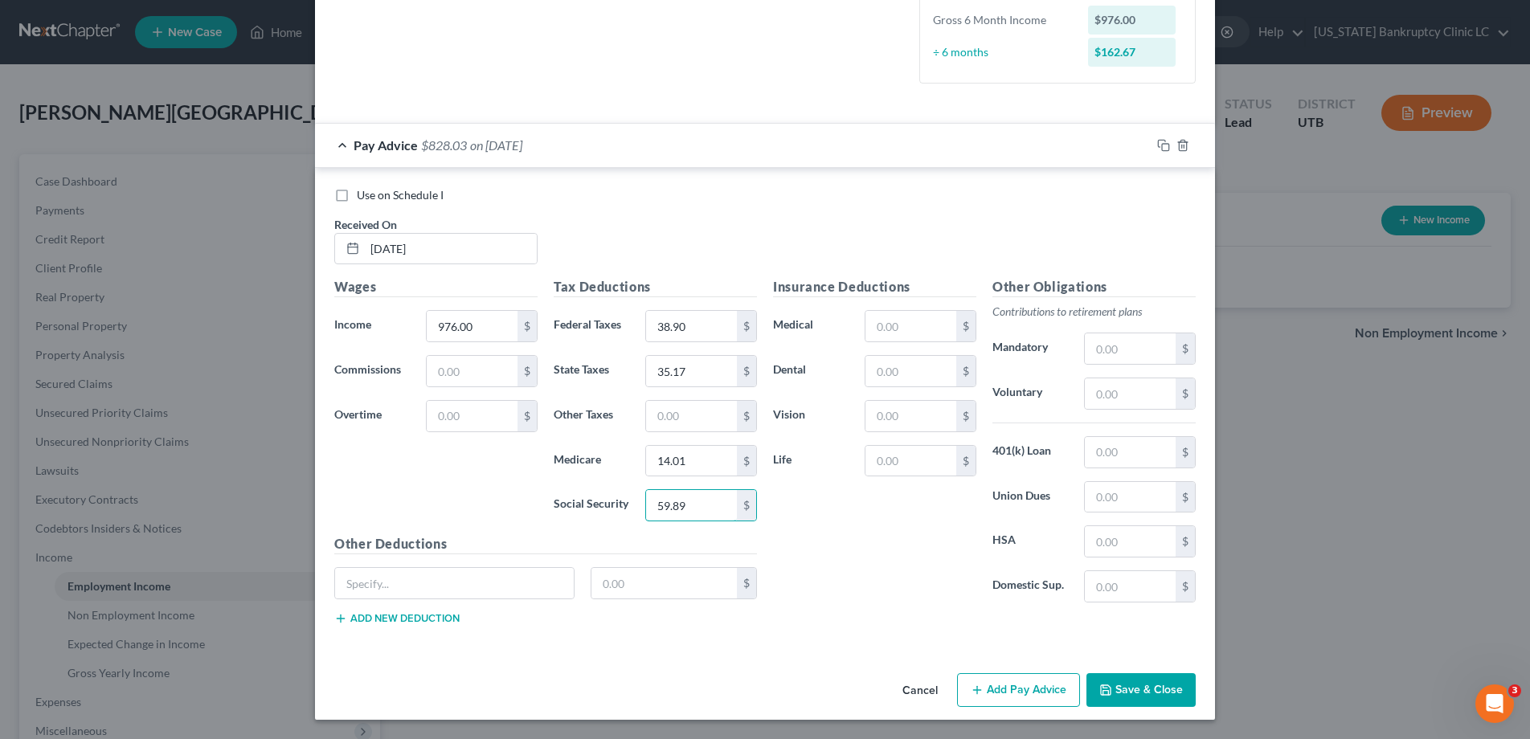
type input "59.89"
click at [916, 374] on input "text" at bounding box center [910, 371] width 91 height 31
drag, startPoint x: 928, startPoint y: 368, endPoint x: 859, endPoint y: 368, distance: 69.1
click at [859, 368] on div "10.08 $" at bounding box center [921, 371] width 128 height 32
drag, startPoint x: 922, startPoint y: 373, endPoint x: 868, endPoint y: 367, distance: 54.9
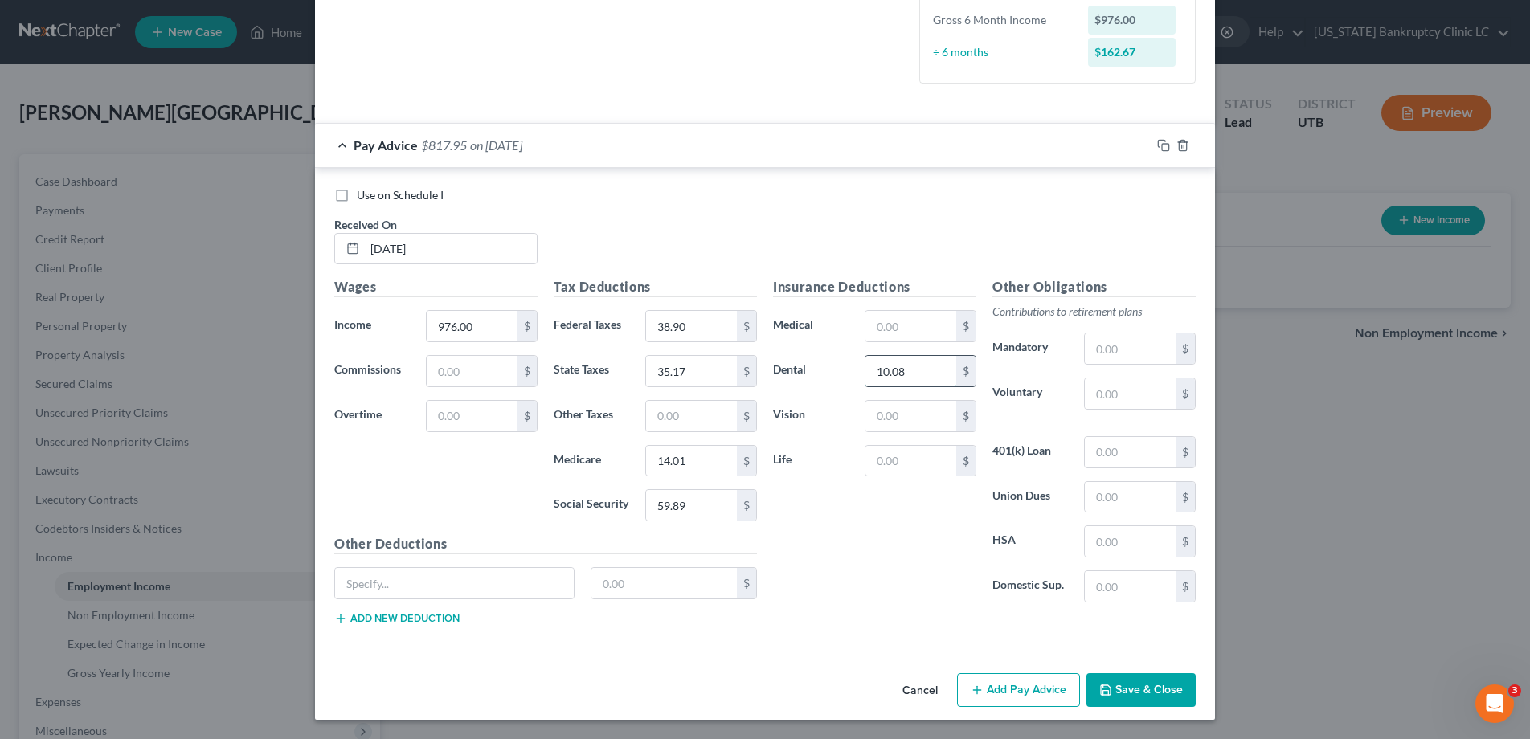
click at [868, 367] on input "10.08" at bounding box center [910, 371] width 91 height 31
type input "21.42"
click at [900, 456] on input "text" at bounding box center [910, 461] width 91 height 31
type input "2.24"
click at [497, 581] on input "text" at bounding box center [454, 583] width 239 height 31
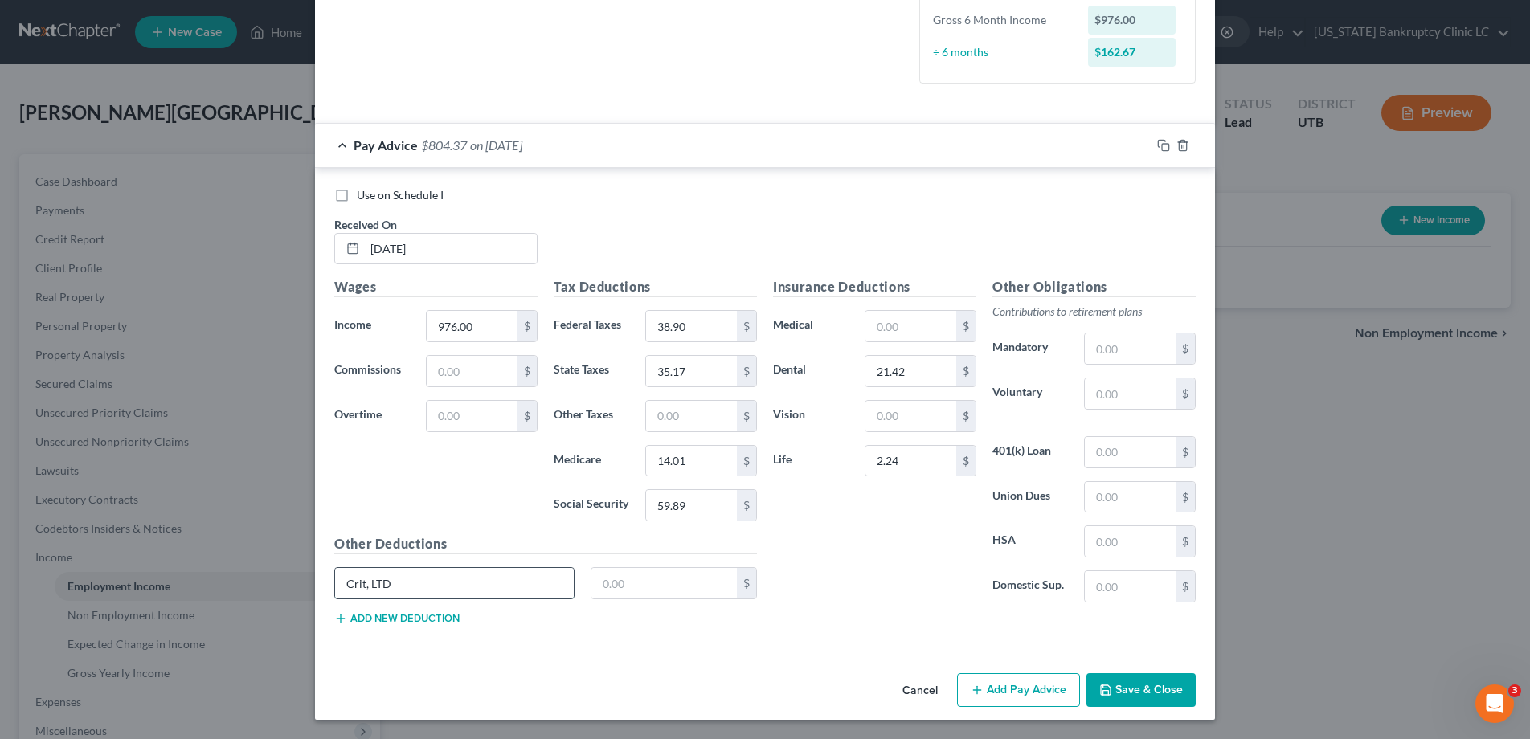
type input "Crit, LTD"
type input "4.91"
click at [934, 369] on input "21.42" at bounding box center [910, 371] width 91 height 31
drag, startPoint x: 913, startPoint y: 371, endPoint x: 844, endPoint y: 370, distance: 69.1
click at [844, 370] on div "Dental 11.34 $" at bounding box center [874, 371] width 219 height 32
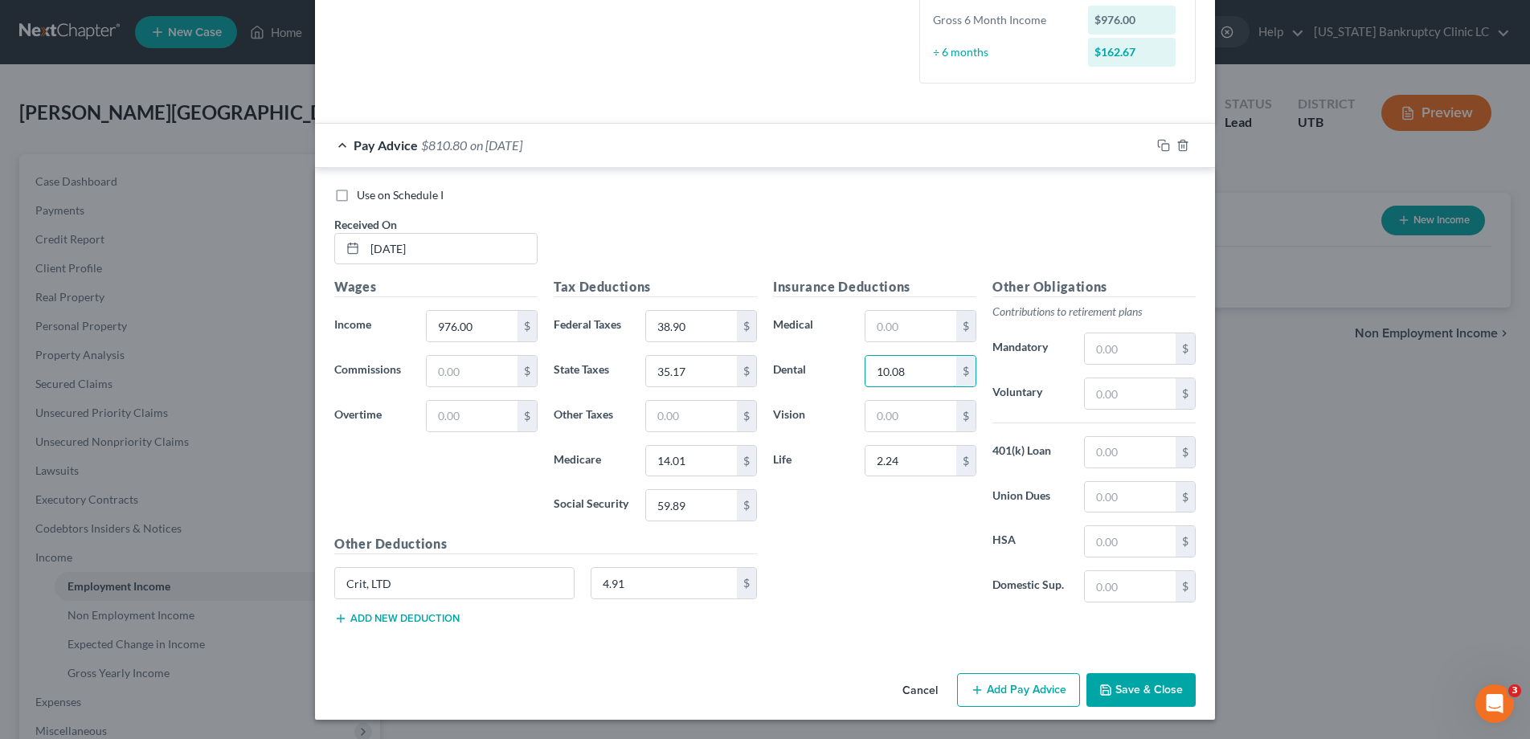
type input "10.08"
type input "0"
click at [664, 581] on input "4.91" at bounding box center [664, 583] width 146 height 31
click at [471, 563] on div "Other Deductions Crit, LTD $ Add new deduction" at bounding box center [545, 586] width 439 height 104
drag, startPoint x: 434, startPoint y: 579, endPoint x: 301, endPoint y: 575, distance: 132.7
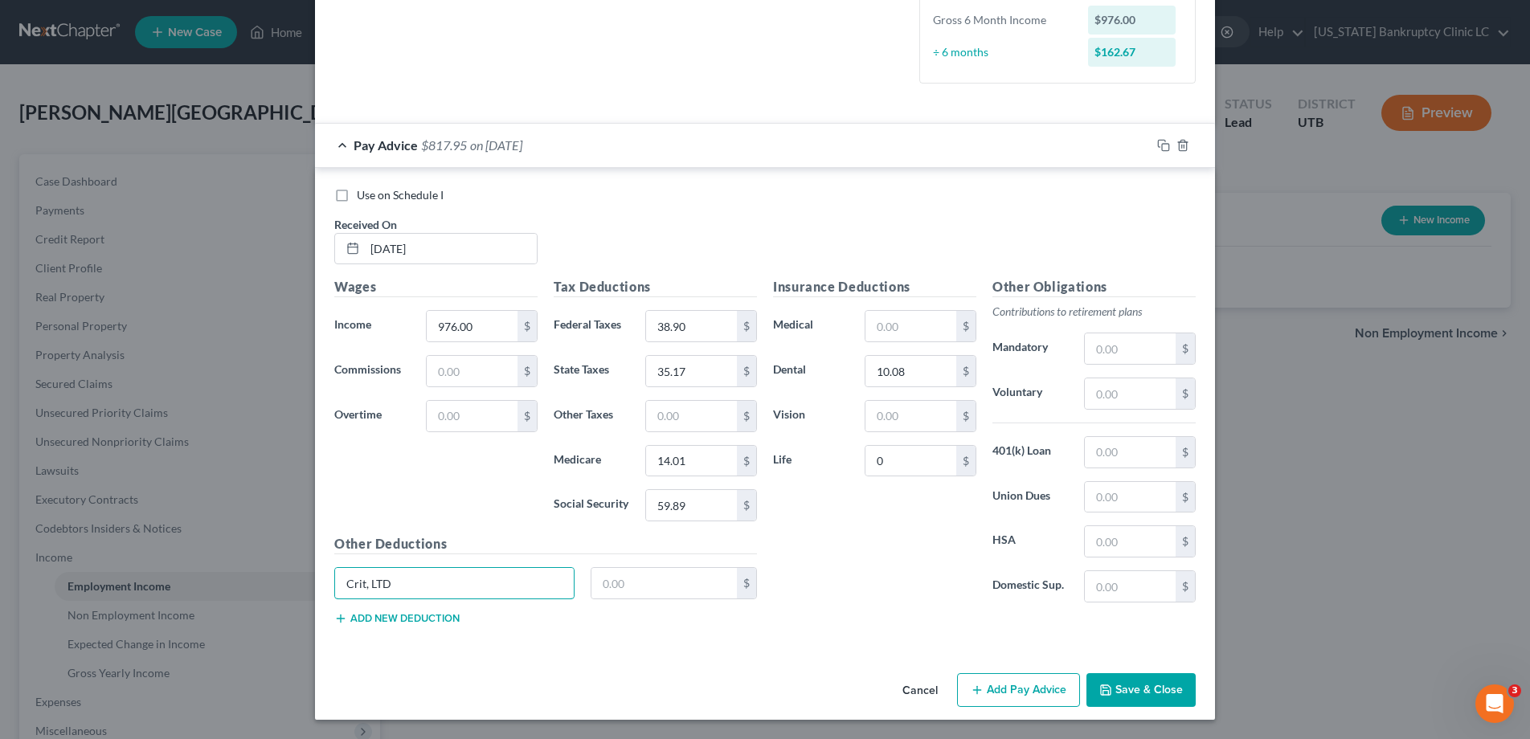
click at [301, 575] on div "New Income Source × Employment Type * Select Full or Part Time Employment Self …" at bounding box center [765, 369] width 1530 height 739
click at [1164, 145] on icon "button" at bounding box center [1163, 145] width 13 height 13
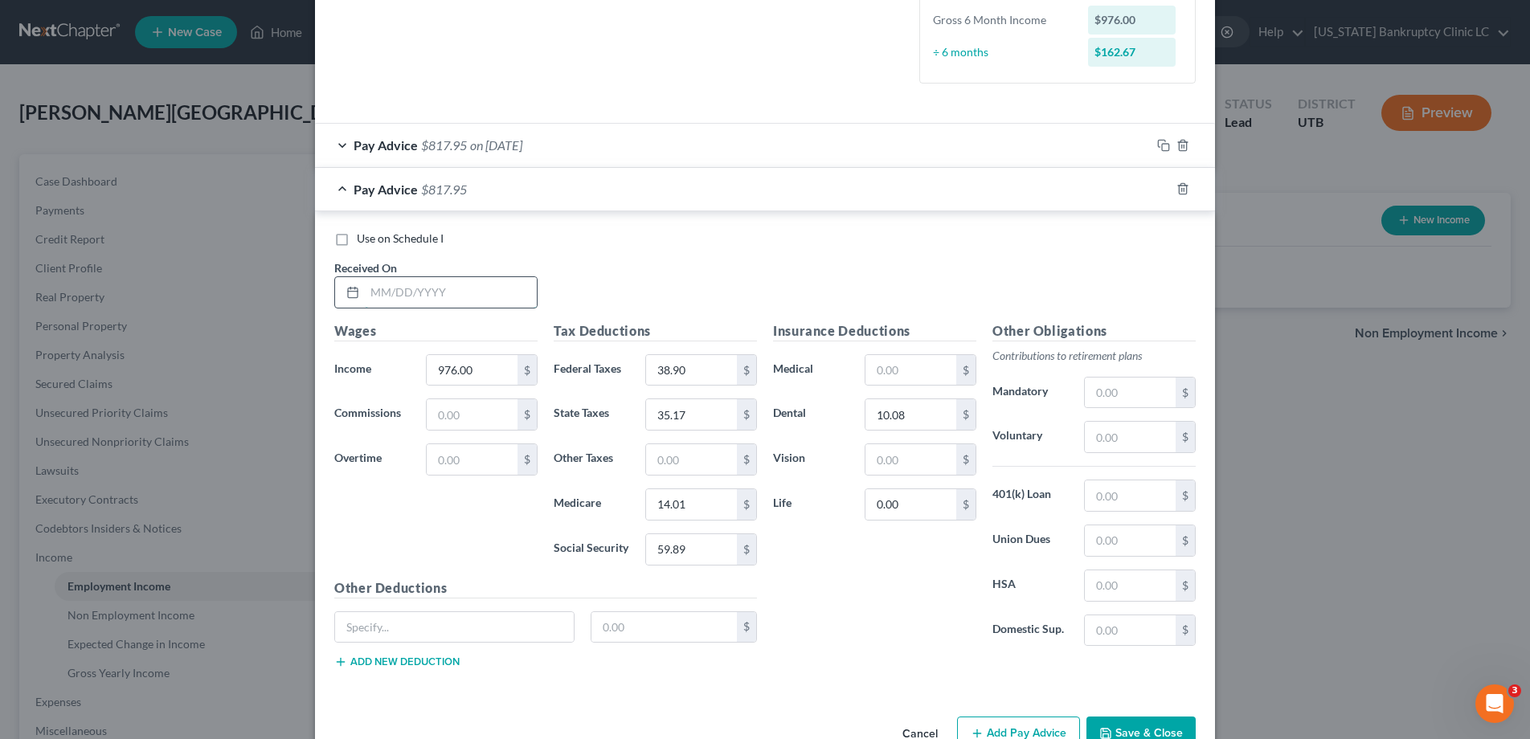
click at [480, 292] on input "text" at bounding box center [451, 292] width 172 height 31
type input "06/06/25"
type input "1,952.00"
type input "154.63"
type input "87.39"
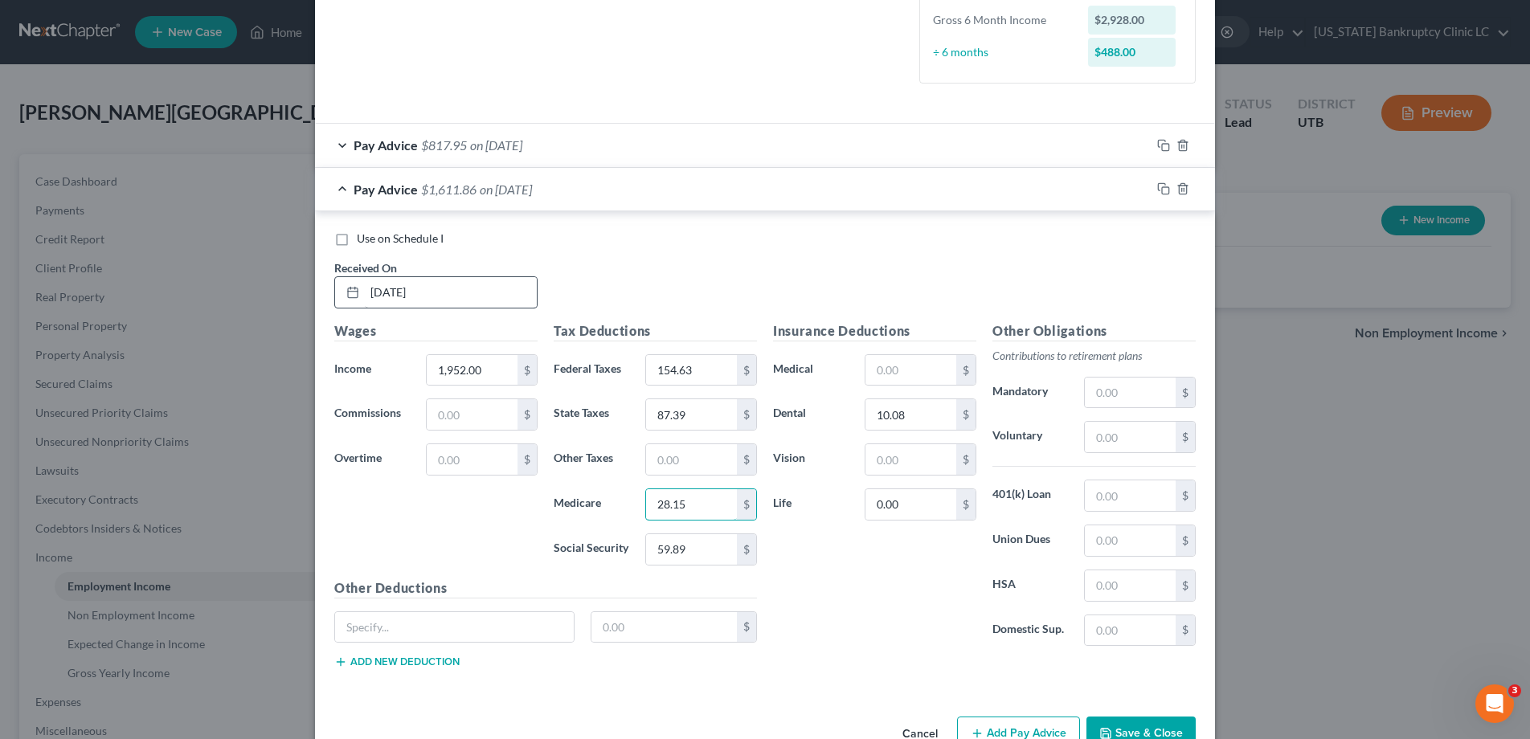
type input "28.15"
type input "120.40"
click at [1159, 187] on icon "button" at bounding box center [1163, 188] width 13 height 13
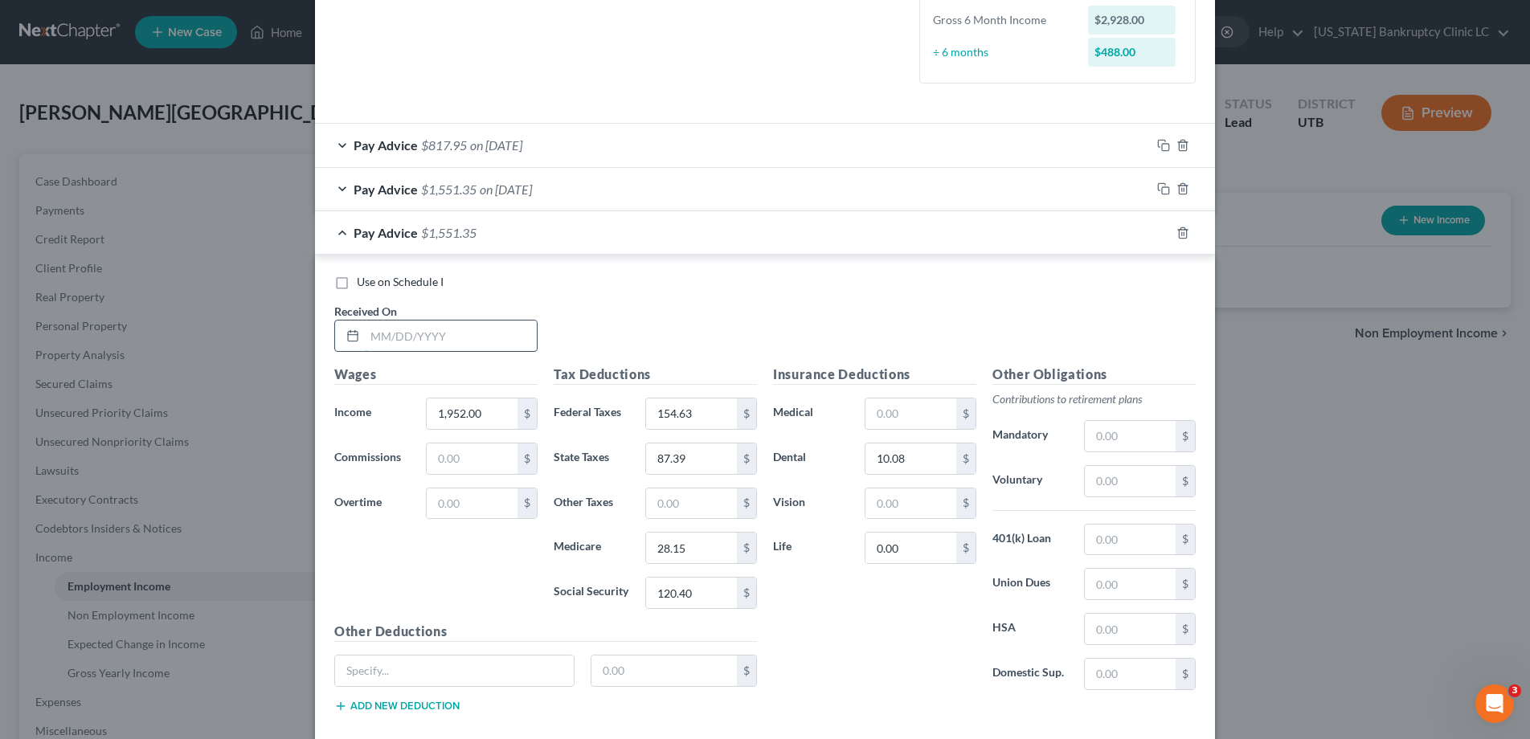
click at [440, 342] on input "text" at bounding box center [451, 336] width 172 height 31
type input "[DATE]"
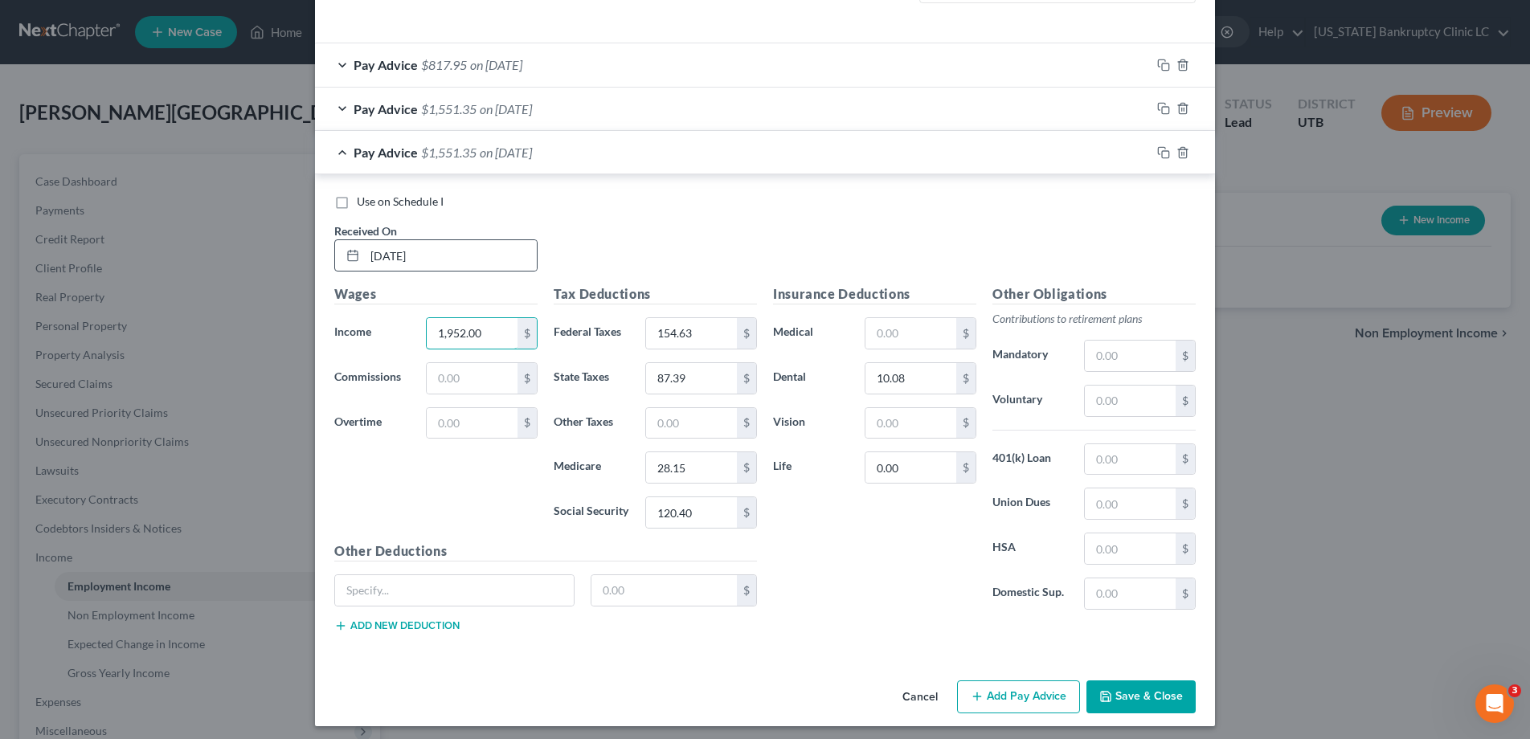
scroll to position [538, 0]
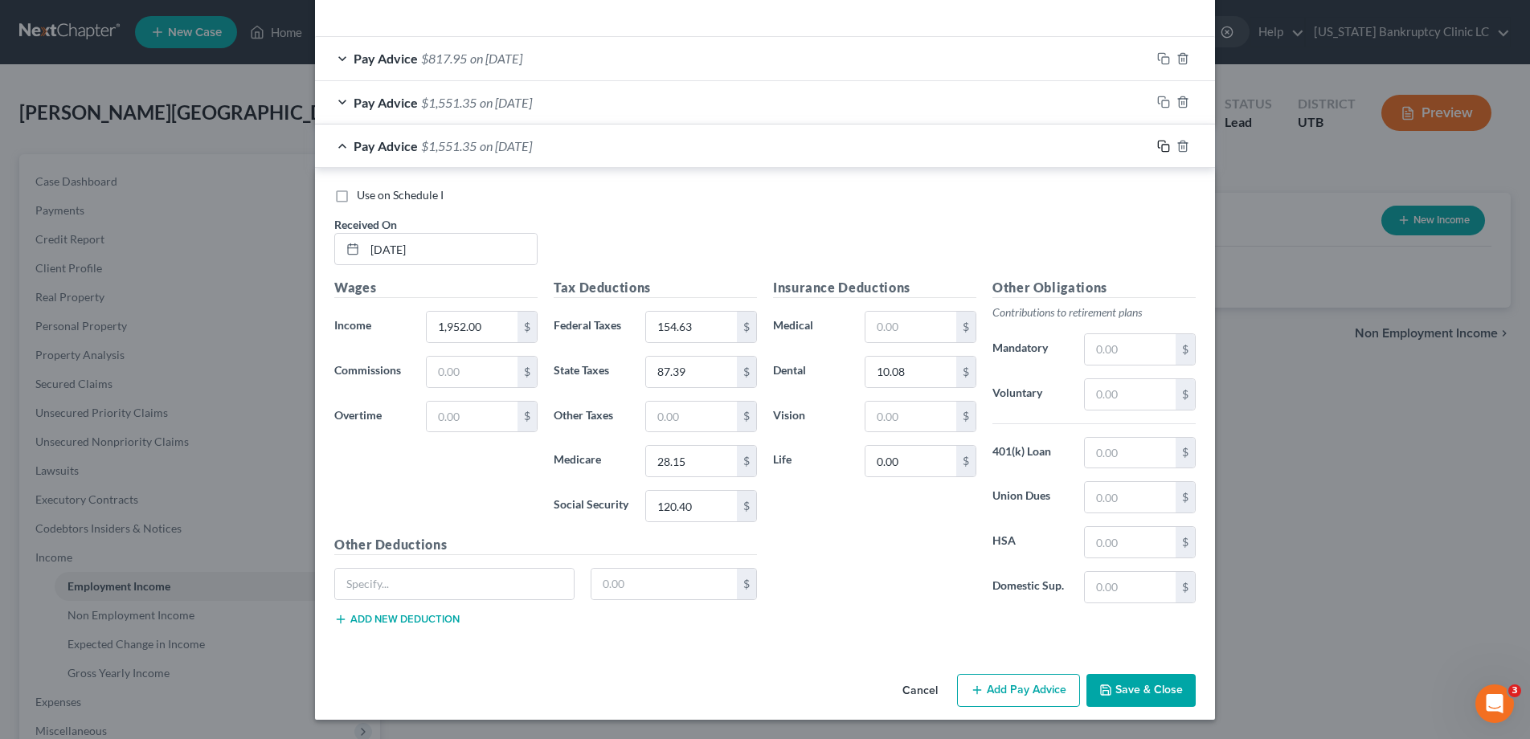
click at [1163, 148] on icon "button" at bounding box center [1163, 146] width 13 height 13
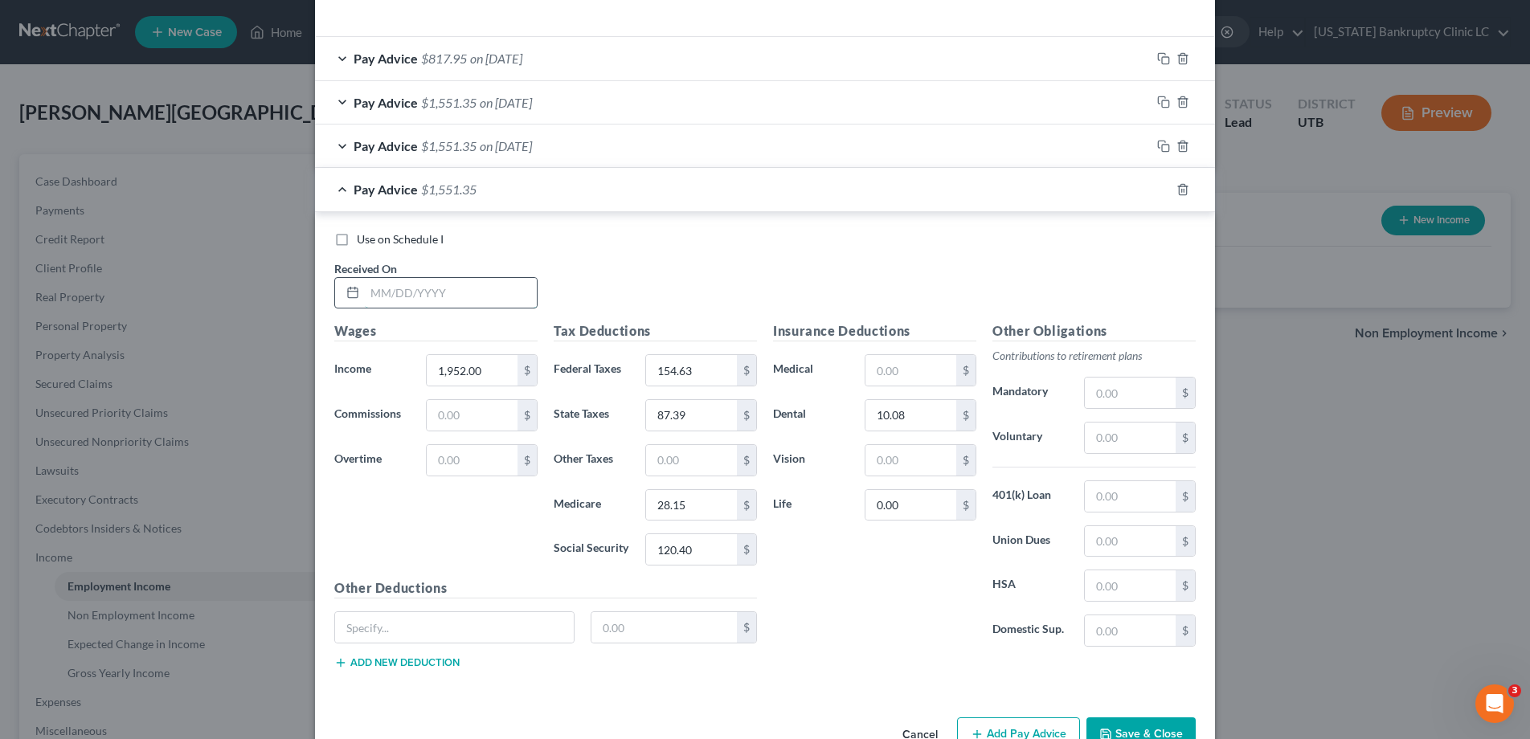
click at [397, 290] on input "text" at bounding box center [451, 293] width 172 height 31
type input "[DATE]"
type input "1,958.72"
type input "153.08"
type input "86.81"
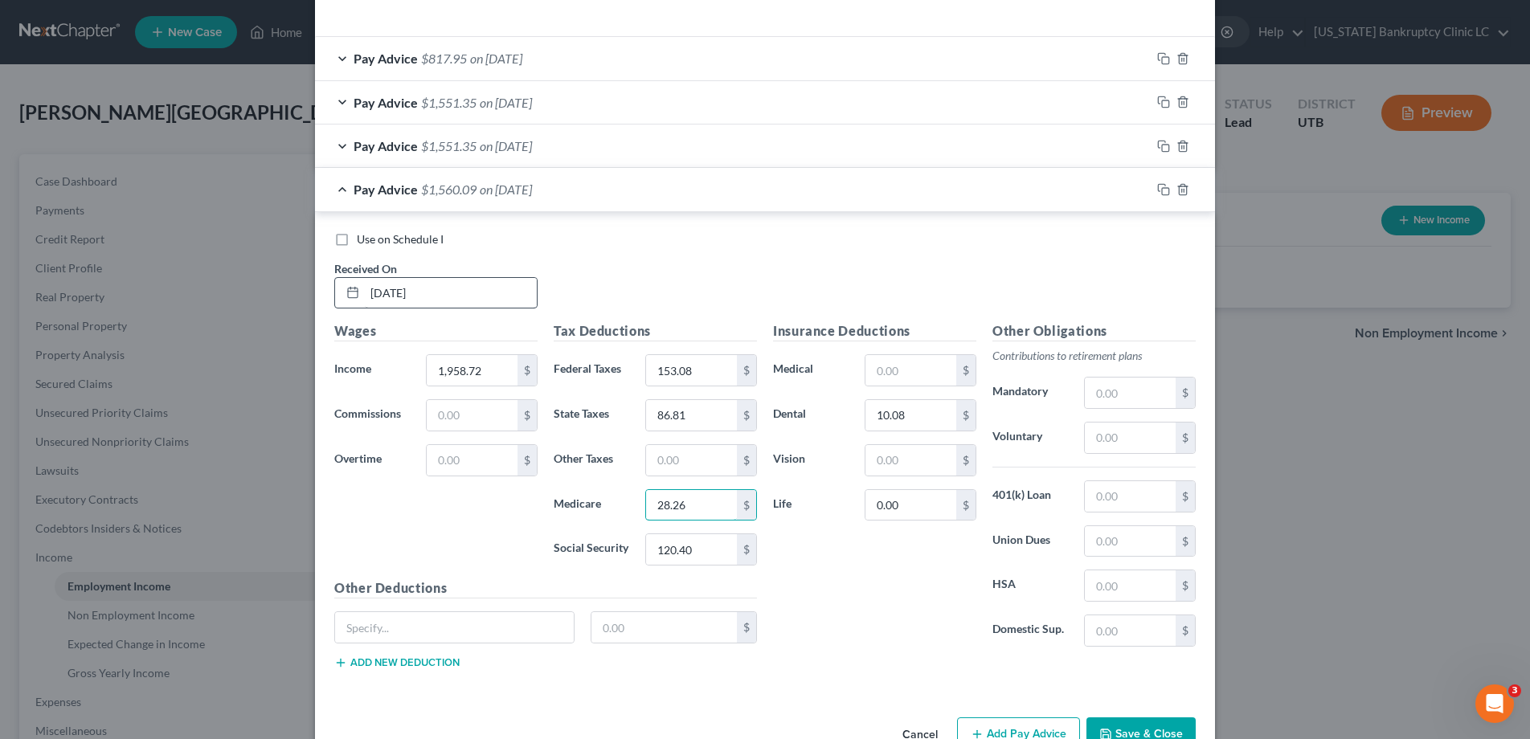
type input "28.26"
type input "120.81"
click at [1135, 445] on input "text" at bounding box center [1130, 438] width 91 height 31
type input "19.59"
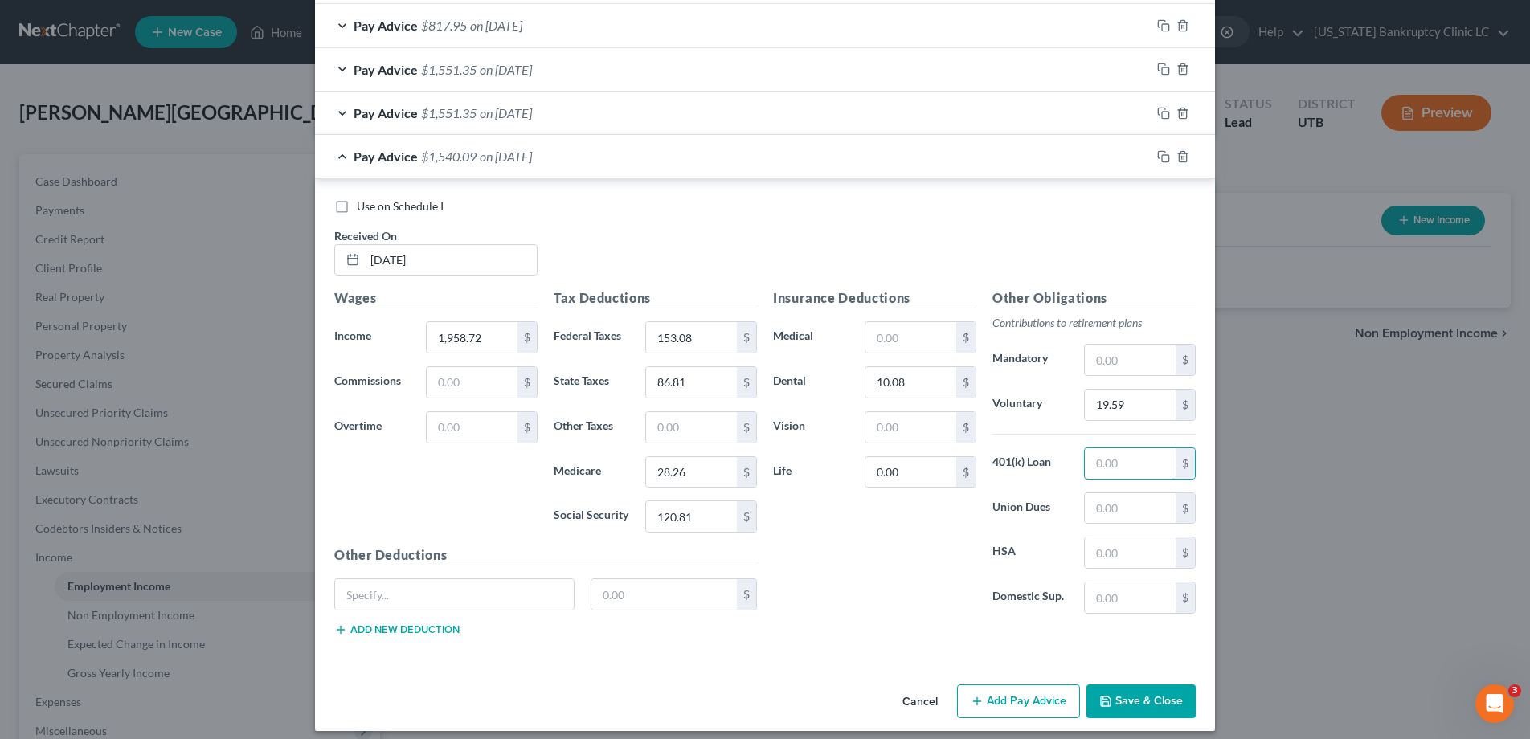
scroll to position [583, 0]
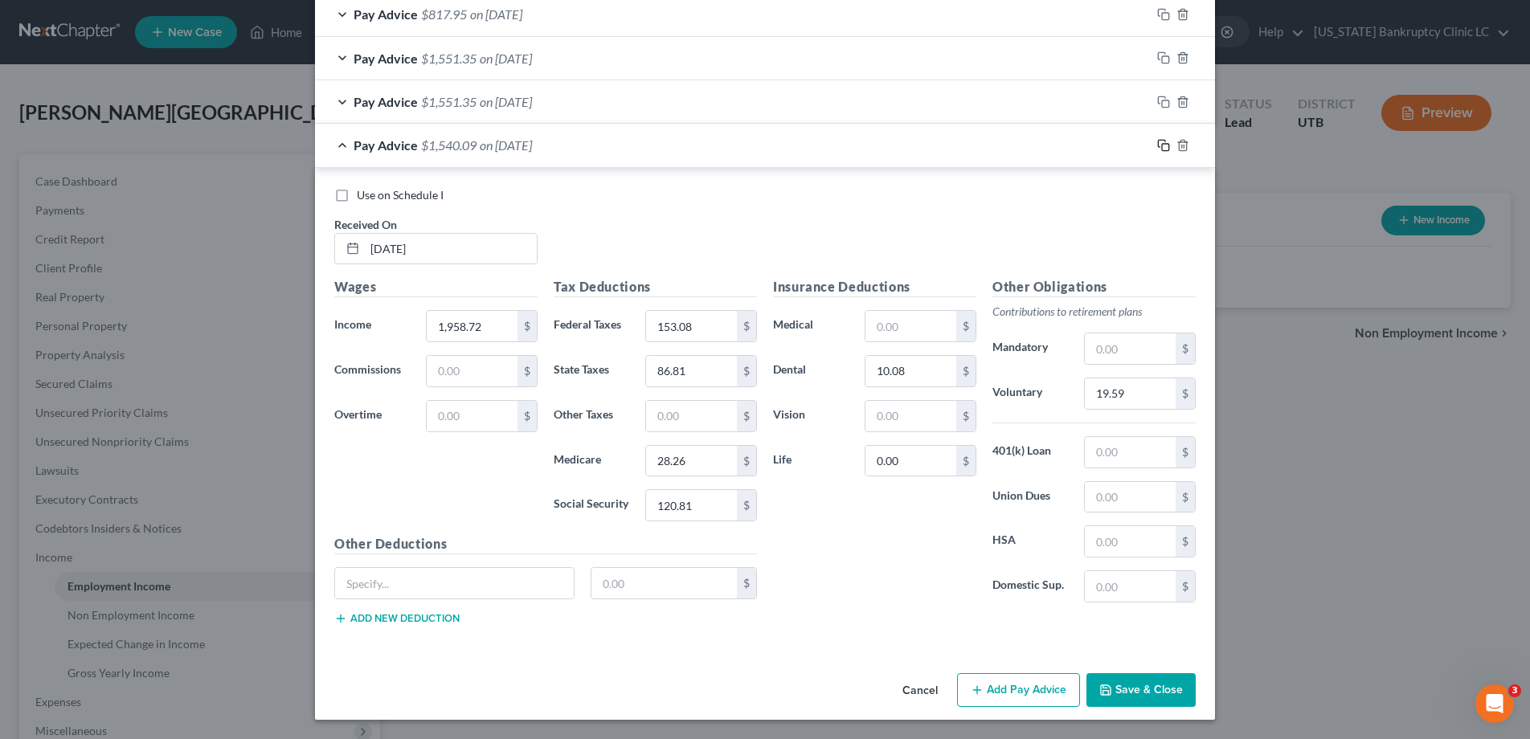
click at [1161, 148] on icon "button" at bounding box center [1163, 145] width 13 height 13
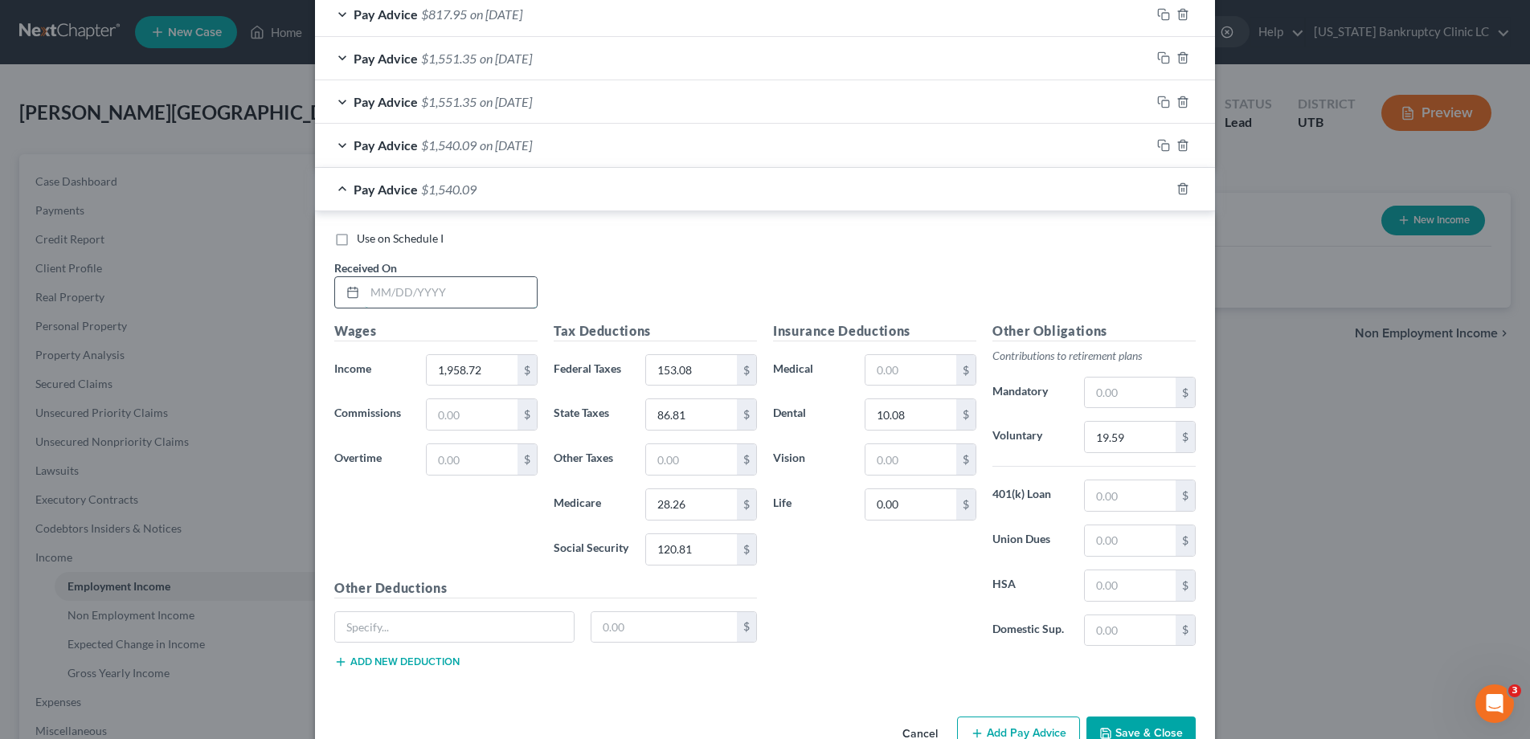
click at [413, 288] on input "text" at bounding box center [451, 292] width 172 height 31
type input "[DATE]"
type input "1,964.84"
type input "153.81"
type input "87.08"
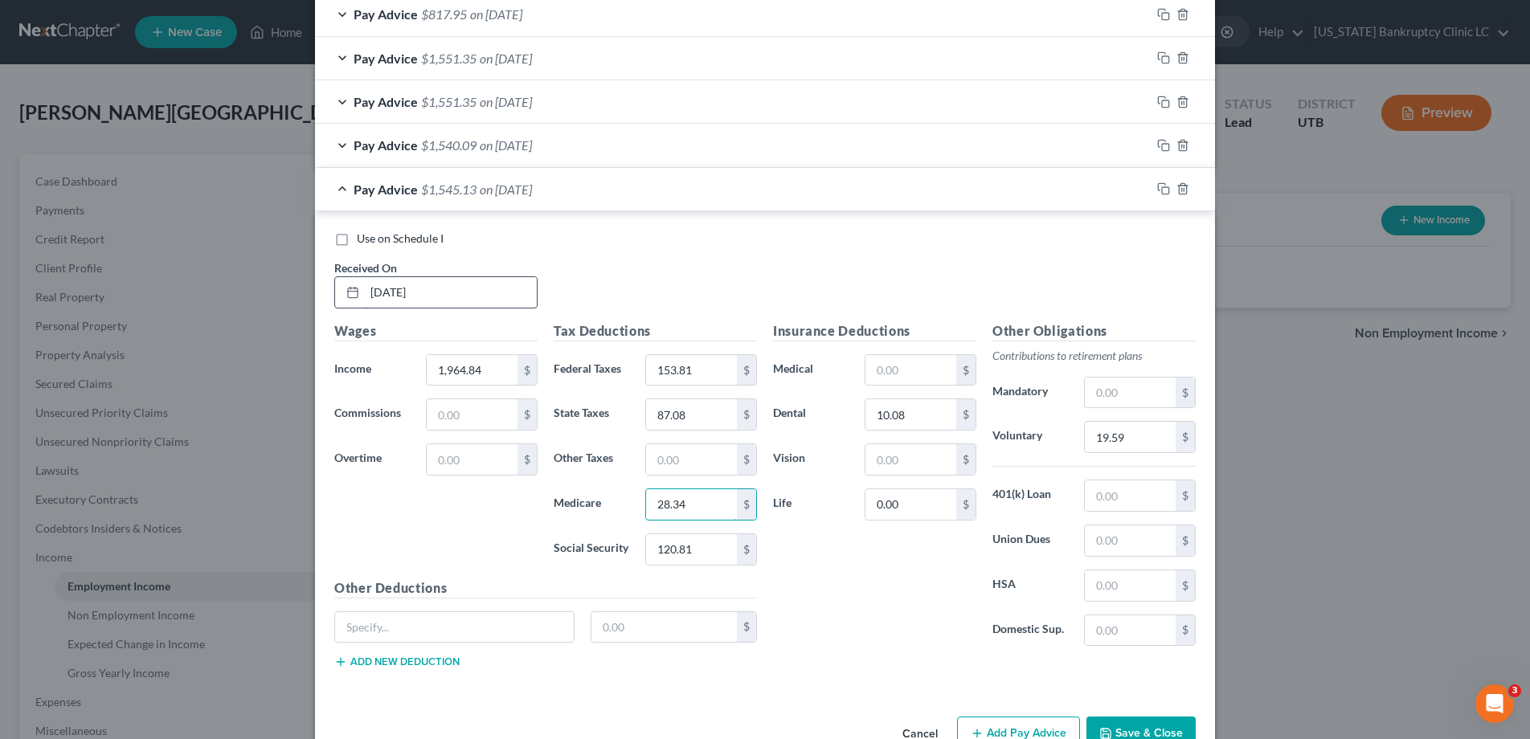
type input "28.34"
type input "121.20"
click at [1126, 435] on input "19.59" at bounding box center [1130, 437] width 91 height 31
type input "19.65"
click at [1162, 191] on rect "button" at bounding box center [1165, 190] width 7 height 7
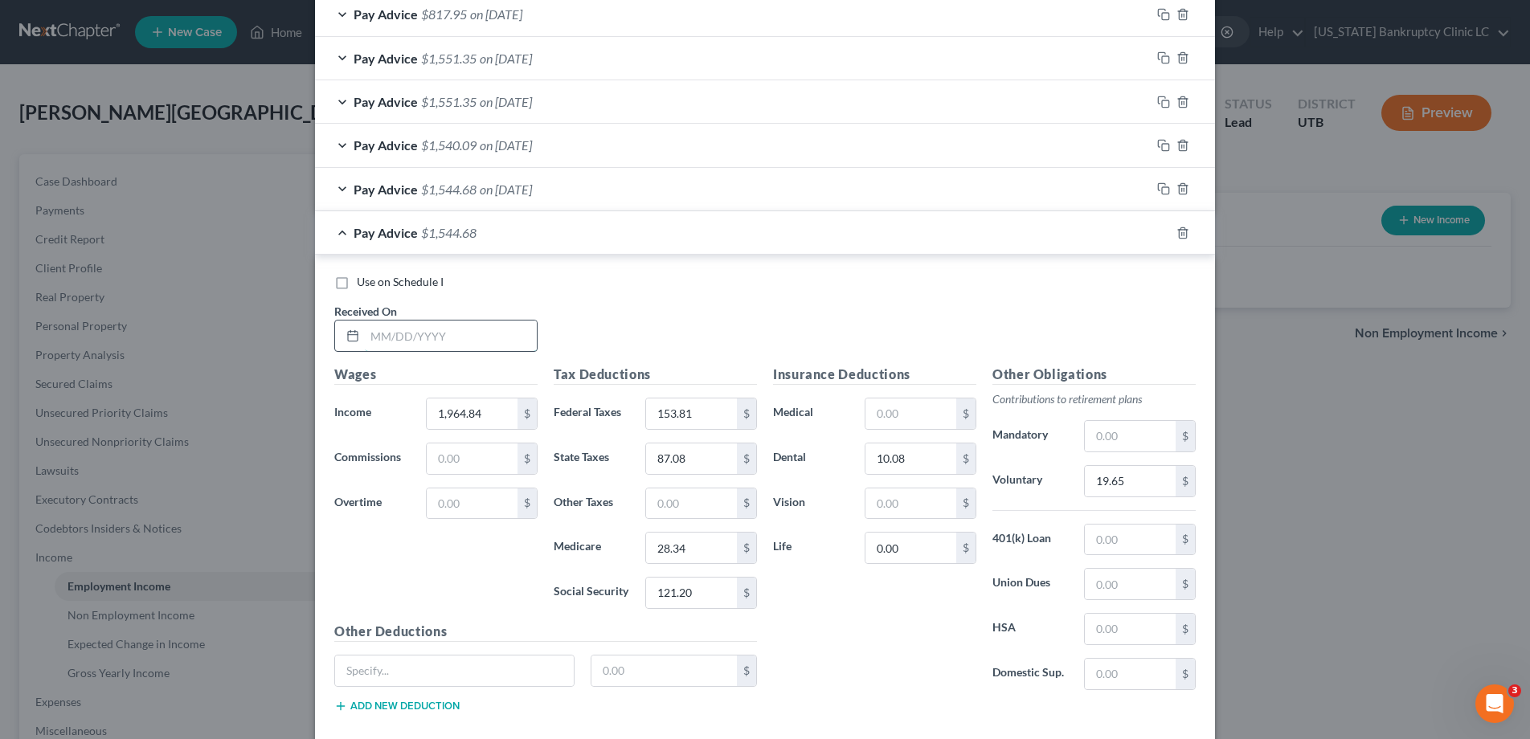
click at [450, 349] on input "text" at bounding box center [451, 336] width 172 height 31
type input "08/01/25"
type input "2,054.75"
type input "164.49"
type input "91.09"
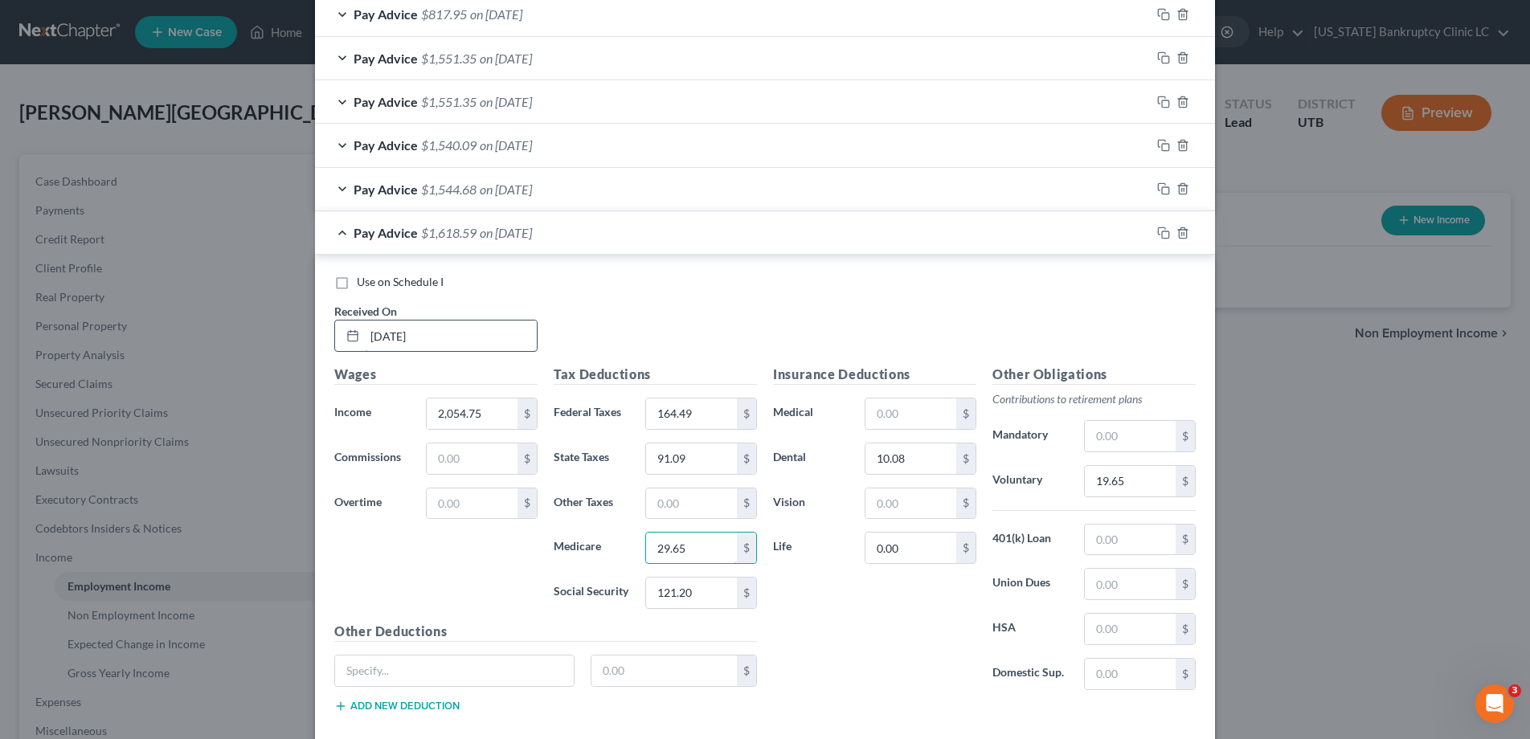
type input "29.65"
type input "126.77"
click at [1137, 476] on input "19.65" at bounding box center [1130, 481] width 91 height 31
type input "20.55"
click at [1163, 233] on icon "button" at bounding box center [1163, 233] width 13 height 13
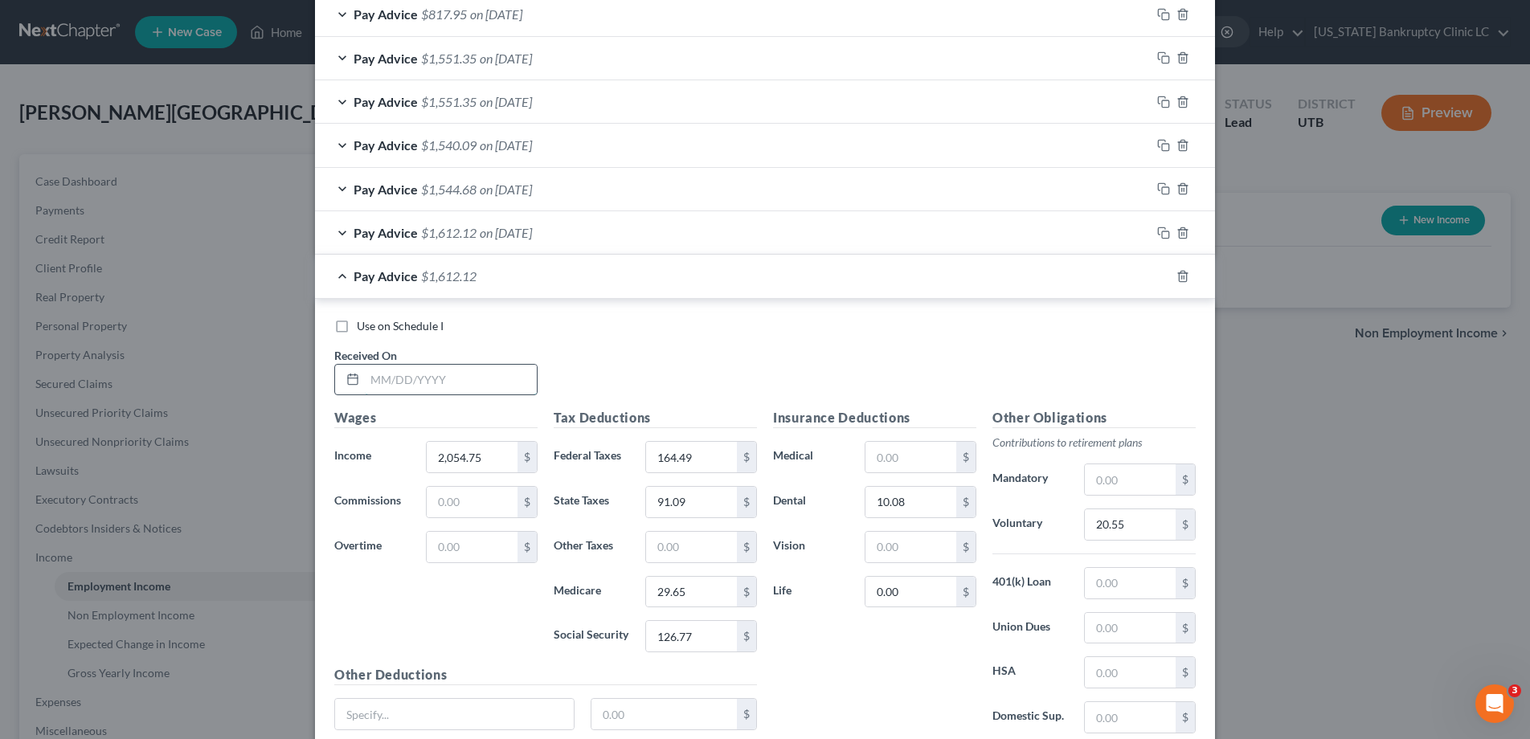
click at [420, 374] on input "text" at bounding box center [451, 380] width 172 height 31
type input "08/15/25"
type input "2,161.10"
type input "177.12"
type input "95.82"
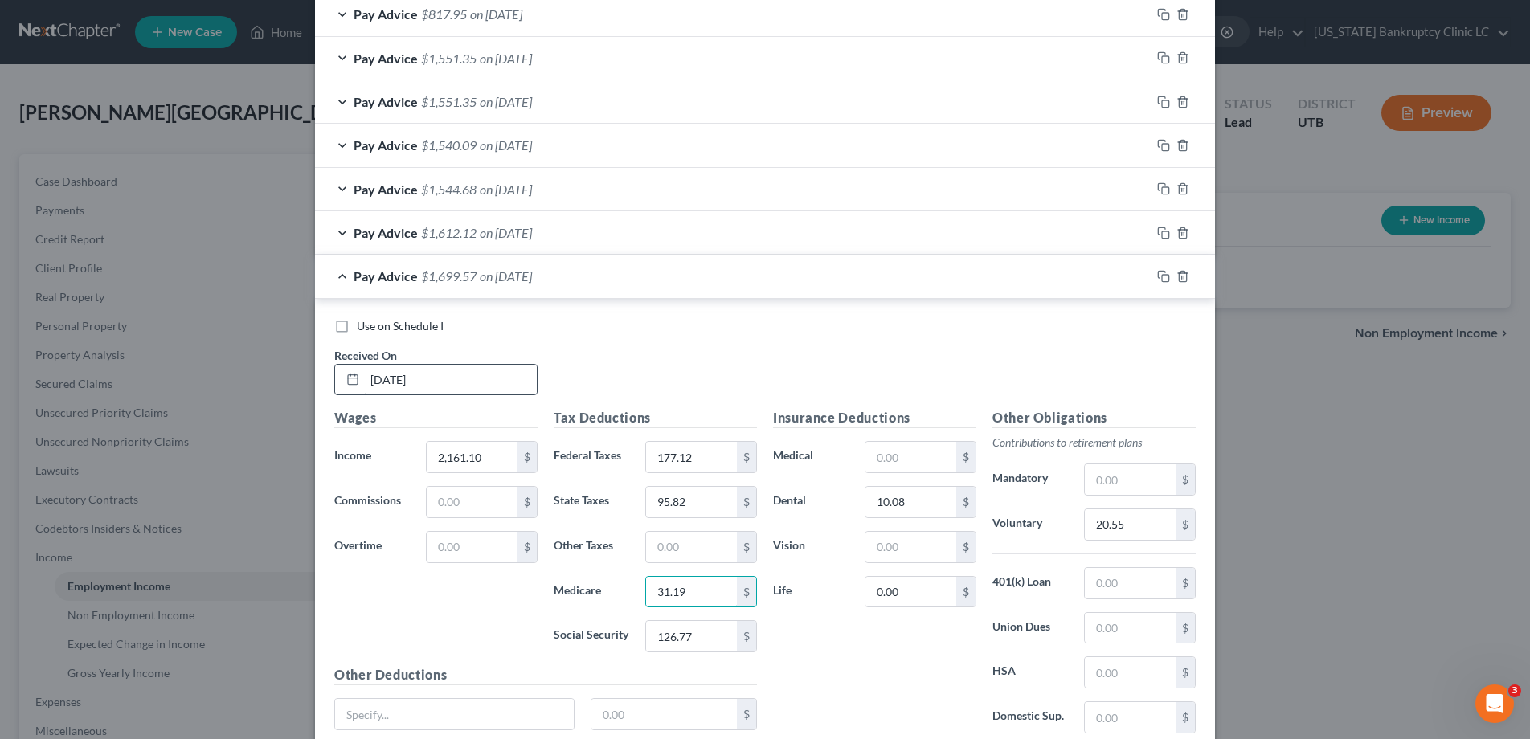
type input "31.19"
type input "133.36"
click at [1151, 532] on input "20.55" at bounding box center [1130, 524] width 91 height 31
type input "21.62"
drag, startPoint x: 1168, startPoint y: 277, endPoint x: 1159, endPoint y: 280, distance: 10.2
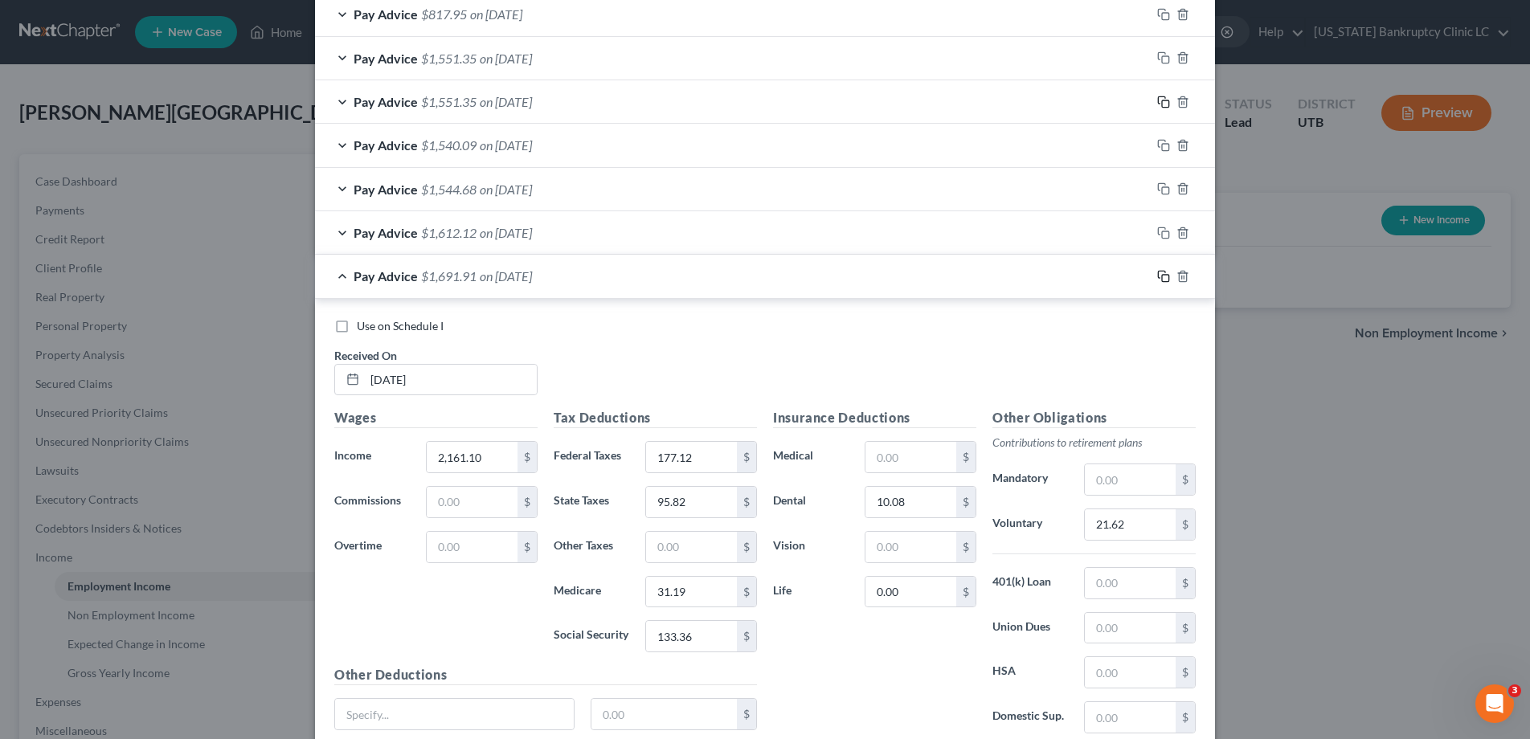
click at [1168, 277] on rect "button" at bounding box center [1165, 278] width 7 height 7
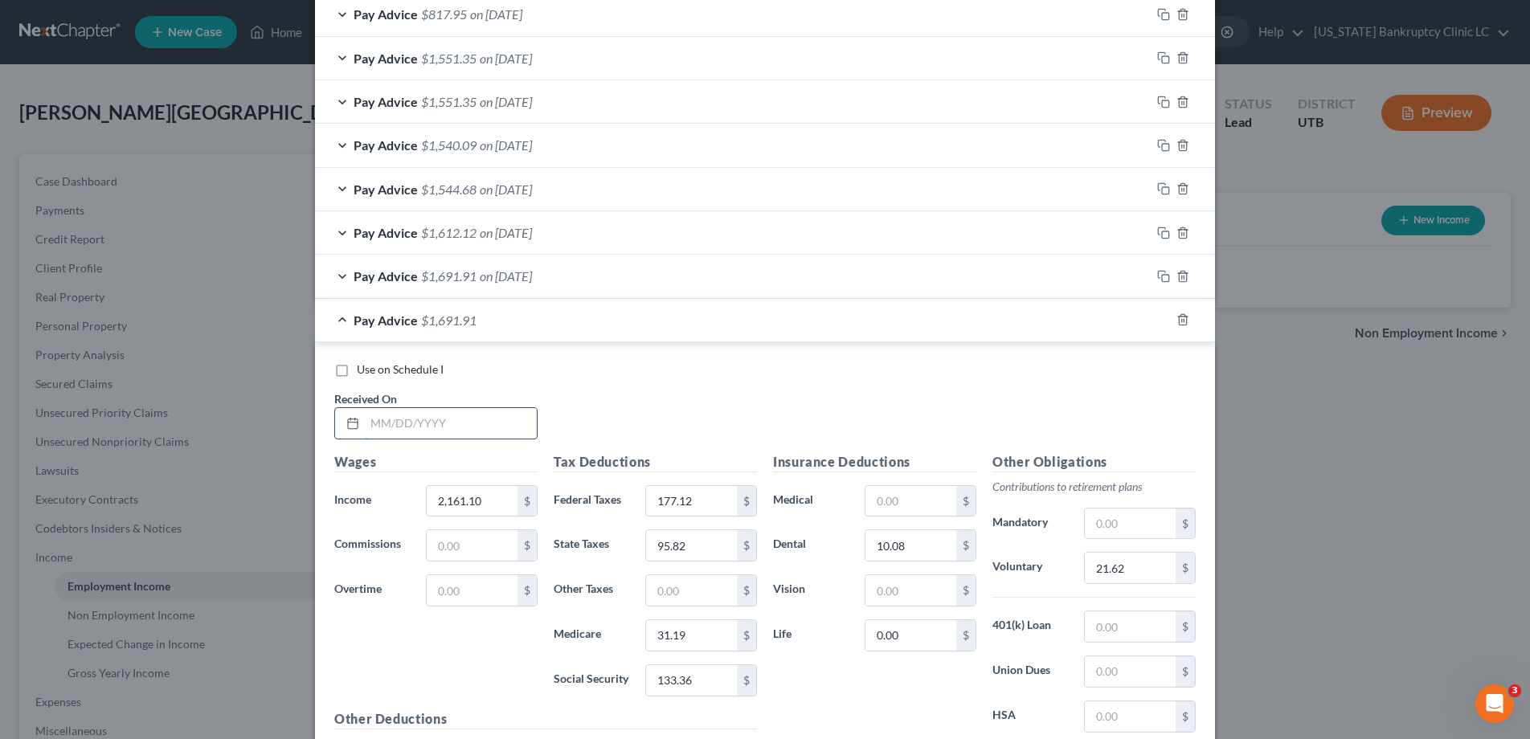
click at [477, 430] on input "text" at bounding box center [451, 423] width 172 height 31
type input "08/15/25"
type input "0"
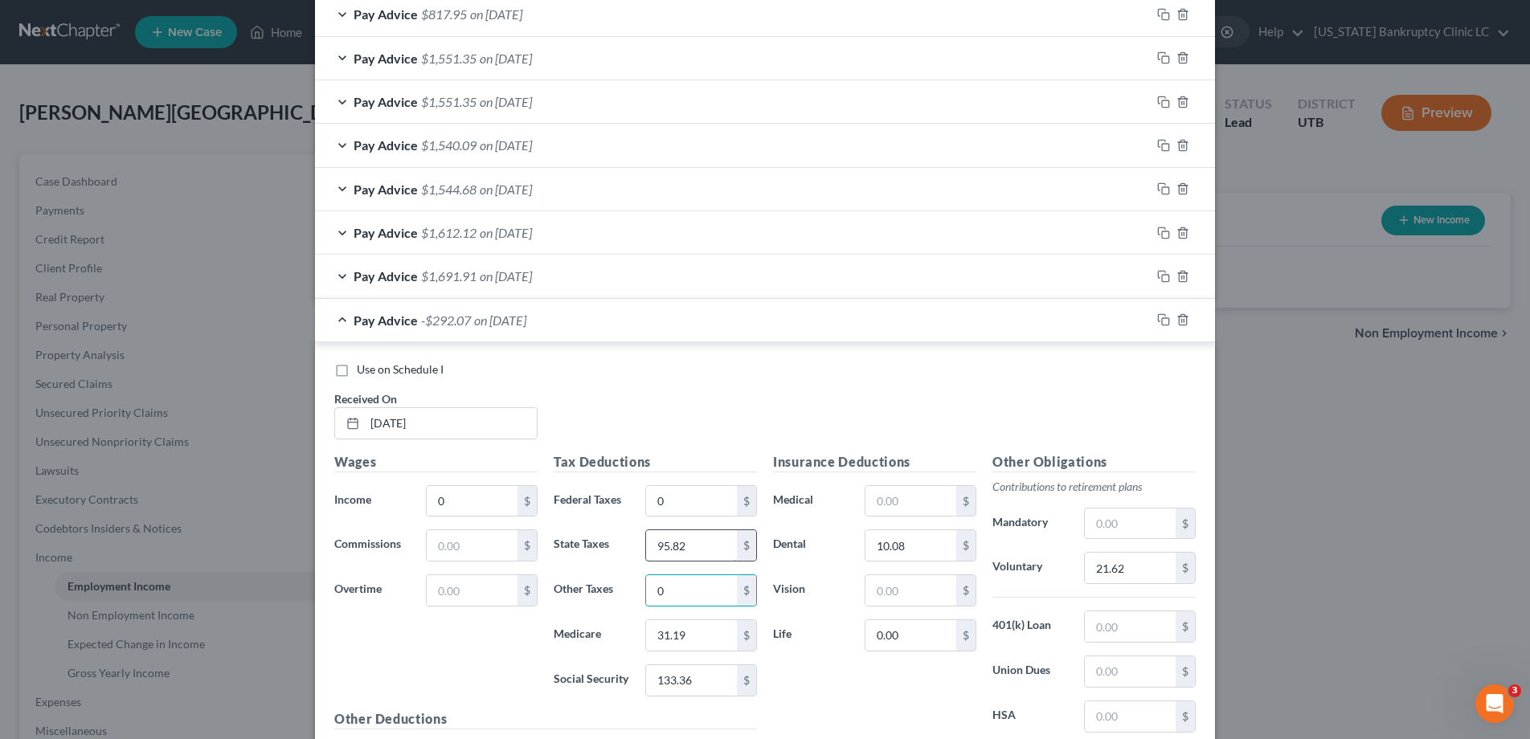
click at [701, 547] on input "95.82" at bounding box center [691, 545] width 91 height 31
type input "0"
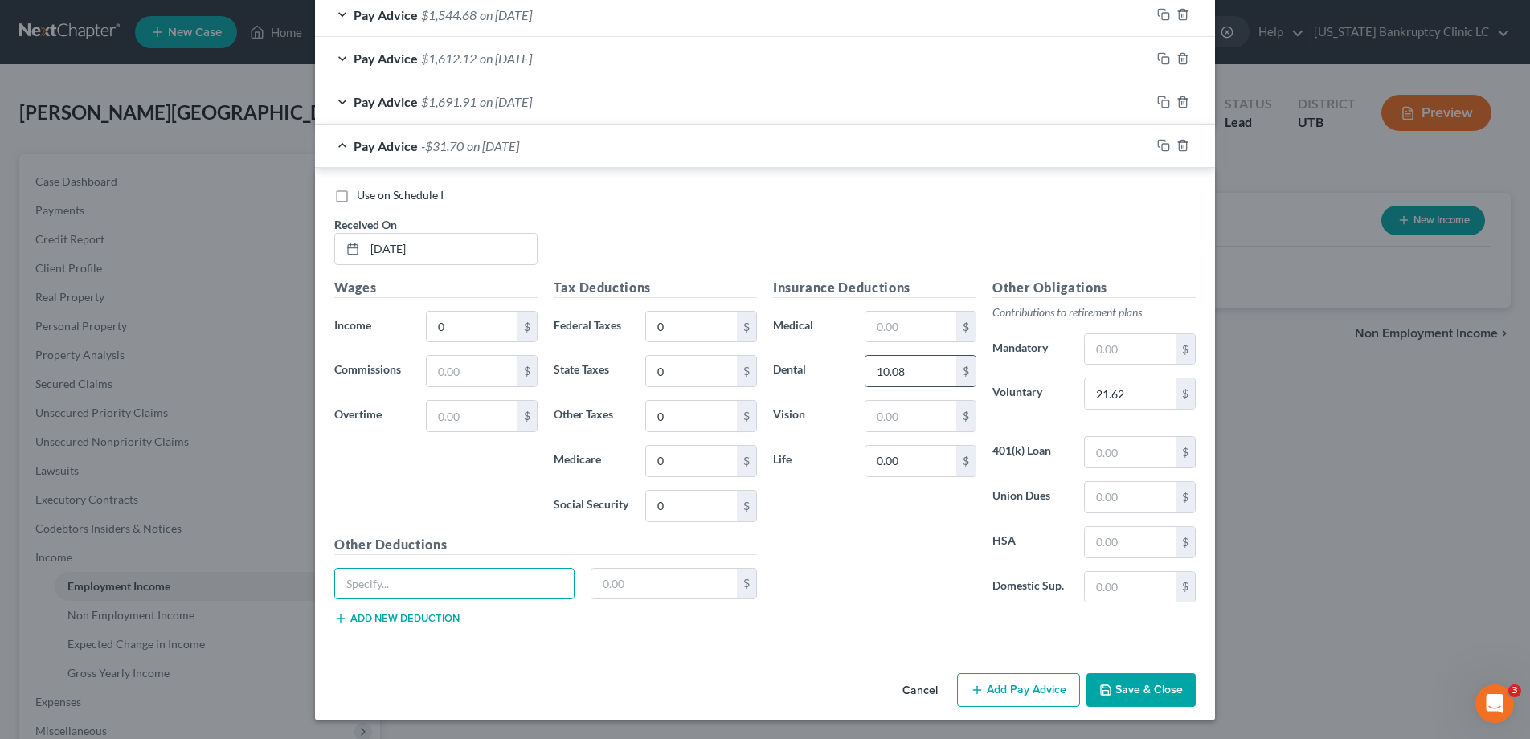
click at [926, 369] on input "10.08" at bounding box center [910, 371] width 91 height 31
click at [914, 362] on input "10.08" at bounding box center [910, 371] width 91 height 31
type input "0"
click at [1141, 390] on input "21.62" at bounding box center [1130, 393] width 91 height 31
type input "0"
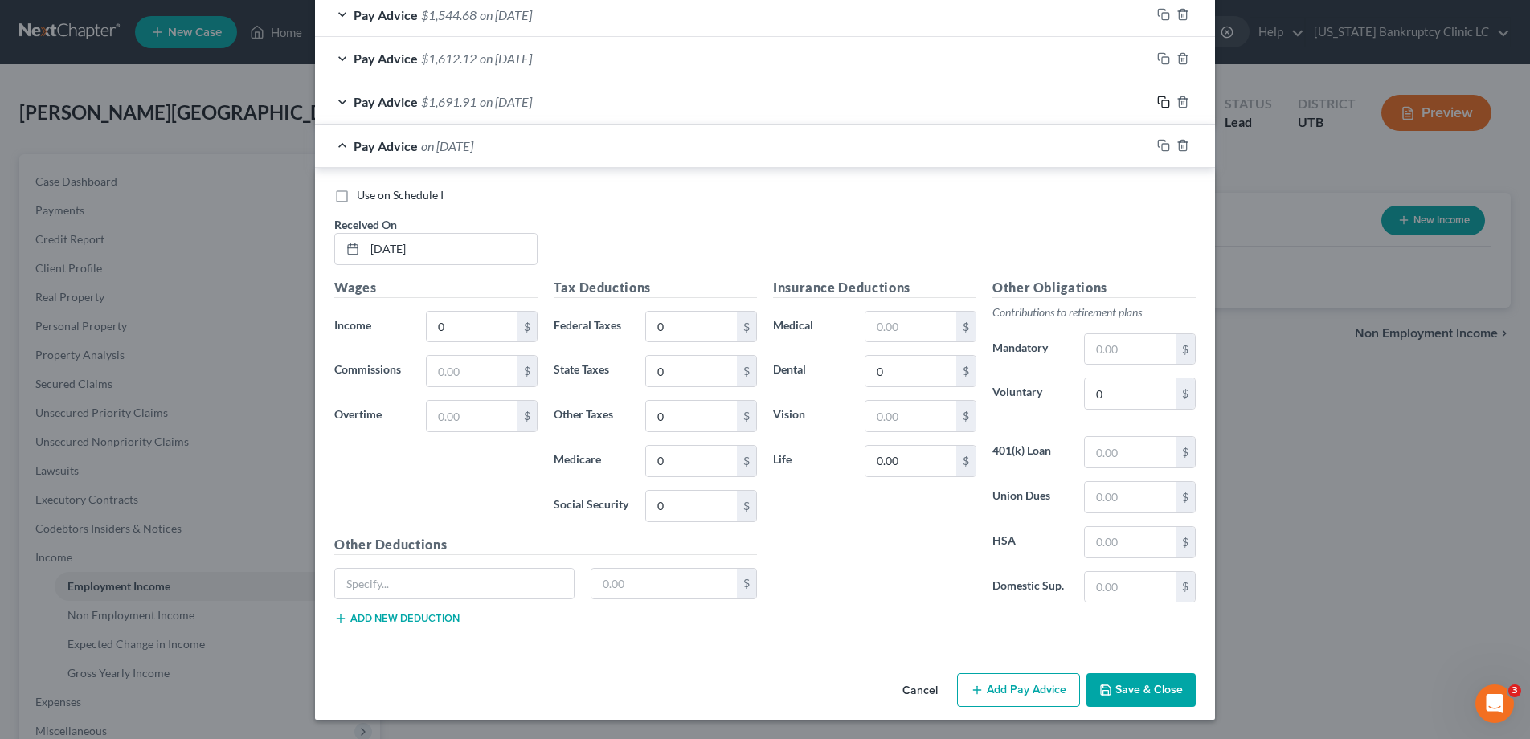
click at [1167, 98] on icon "button" at bounding box center [1163, 102] width 13 height 13
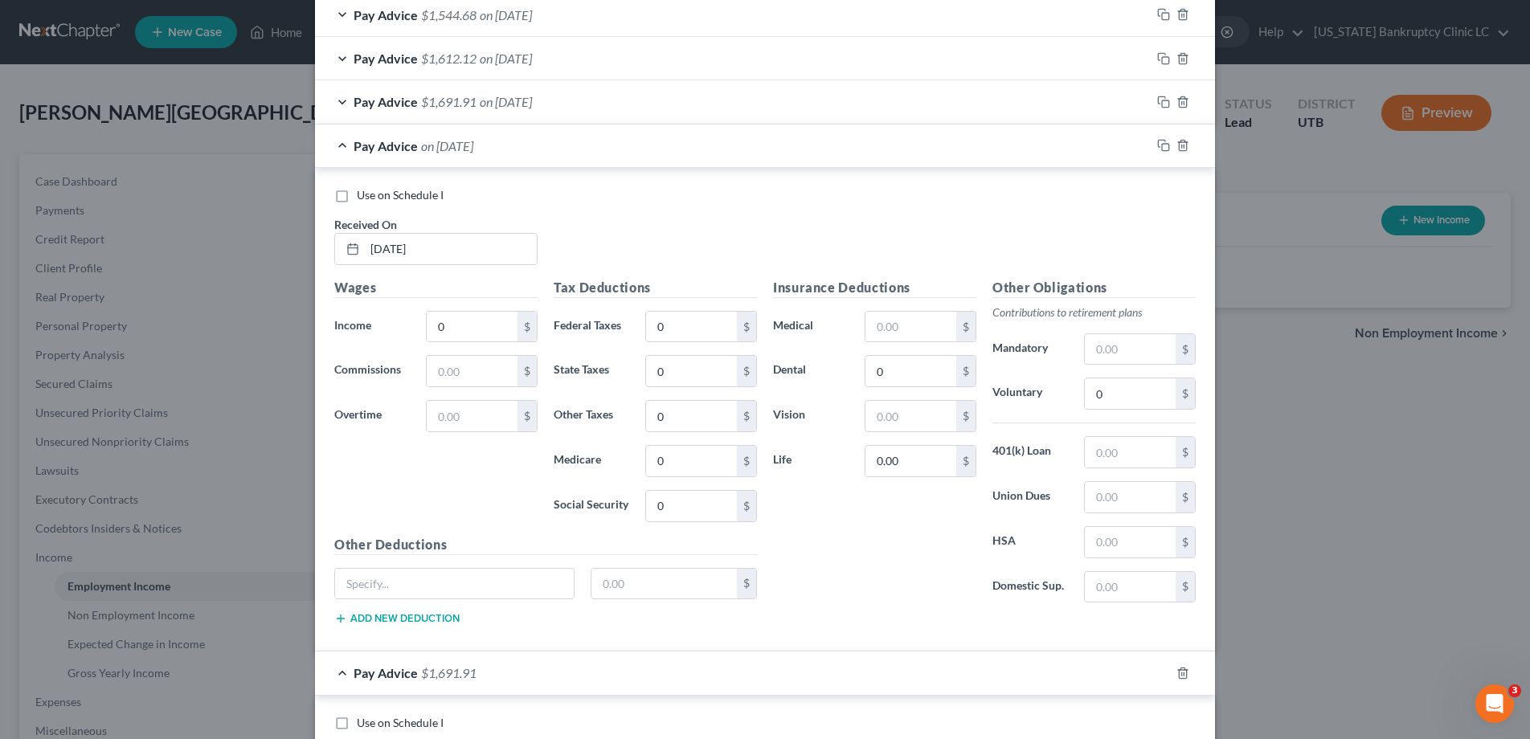
click at [341, 144] on div "Pay Advice on 08/15/2025" at bounding box center [733, 146] width 836 height 43
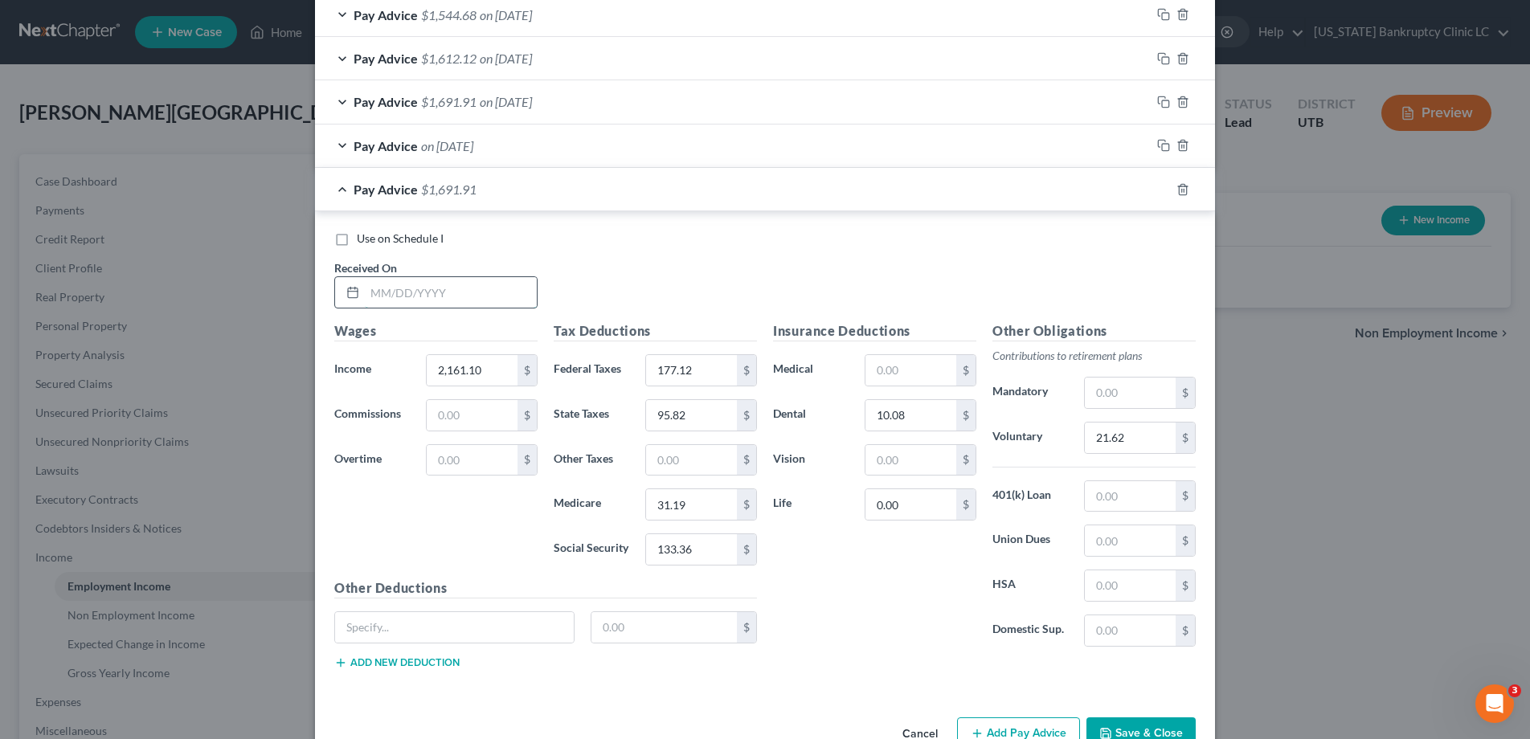
click at [435, 284] on input "text" at bounding box center [451, 292] width 172 height 31
type input "08/29/25"
type input "2,192.85"
type input "180.90"
type input "97.24"
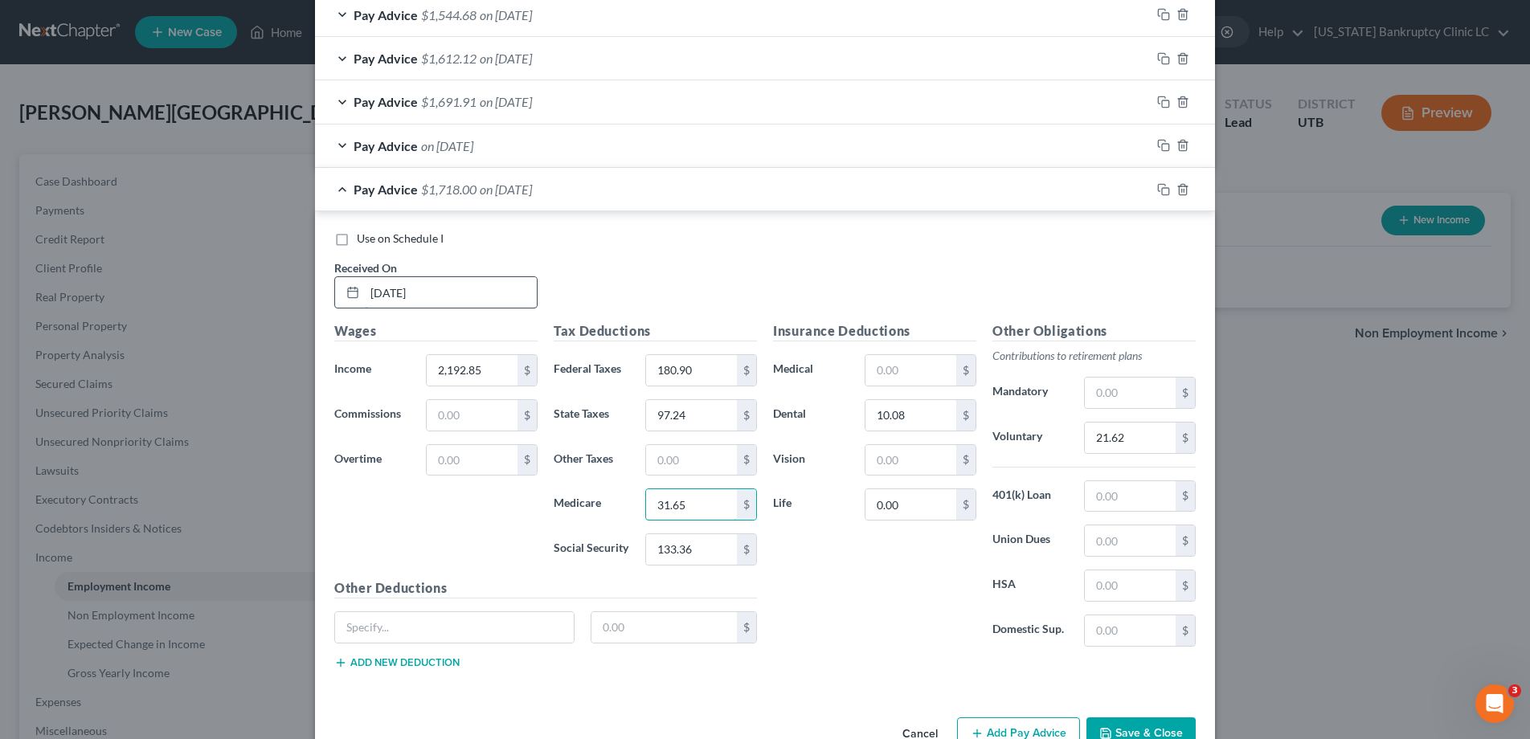
type input "31.65"
type input "135.33"
type input "10.08"
type input "21.93"
click at [1162, 188] on rect "button" at bounding box center [1165, 191] width 7 height 7
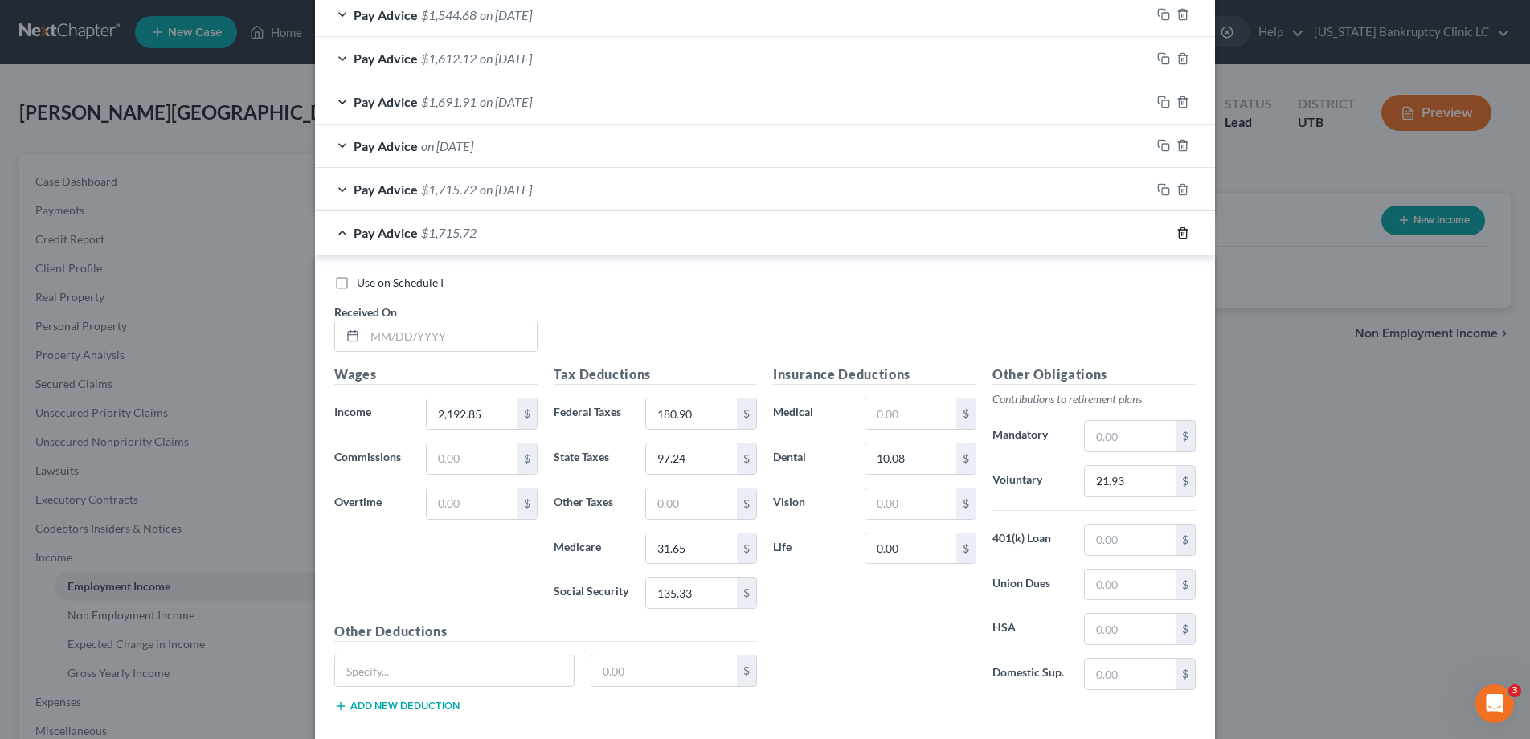
click at [1182, 235] on icon "button" at bounding box center [1182, 233] width 13 height 13
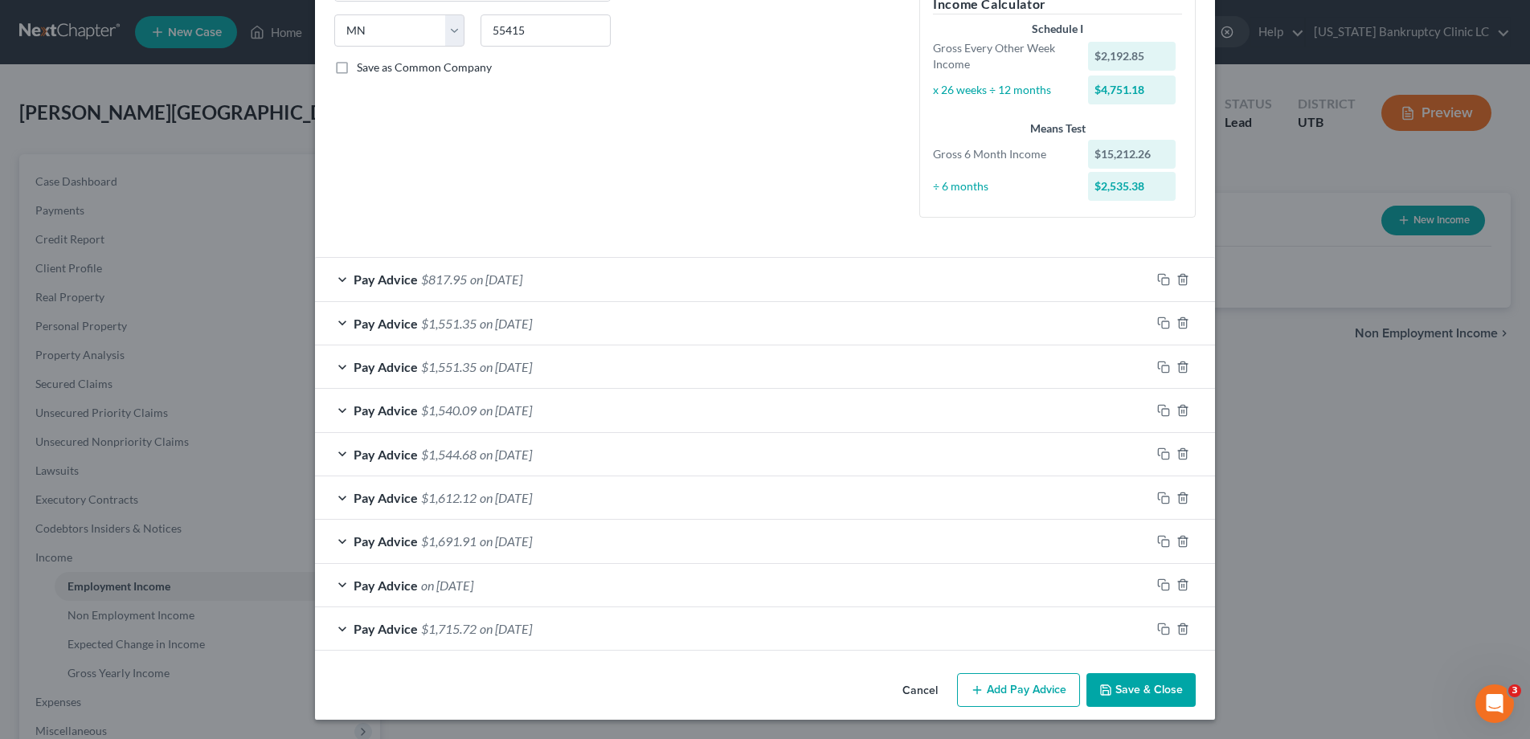
click at [1163, 693] on button "Save & Close" at bounding box center [1140, 690] width 109 height 34
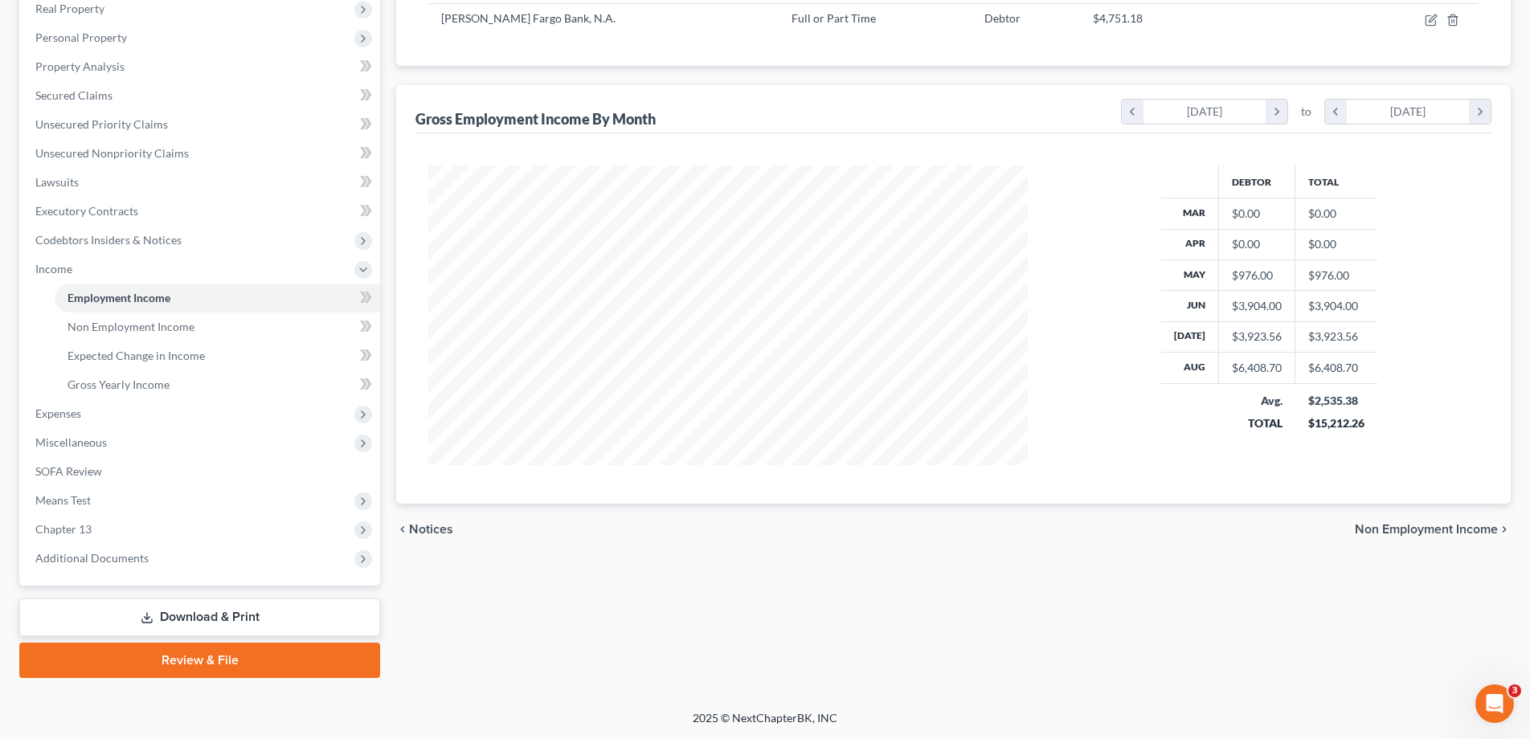
scroll to position [282, 0]
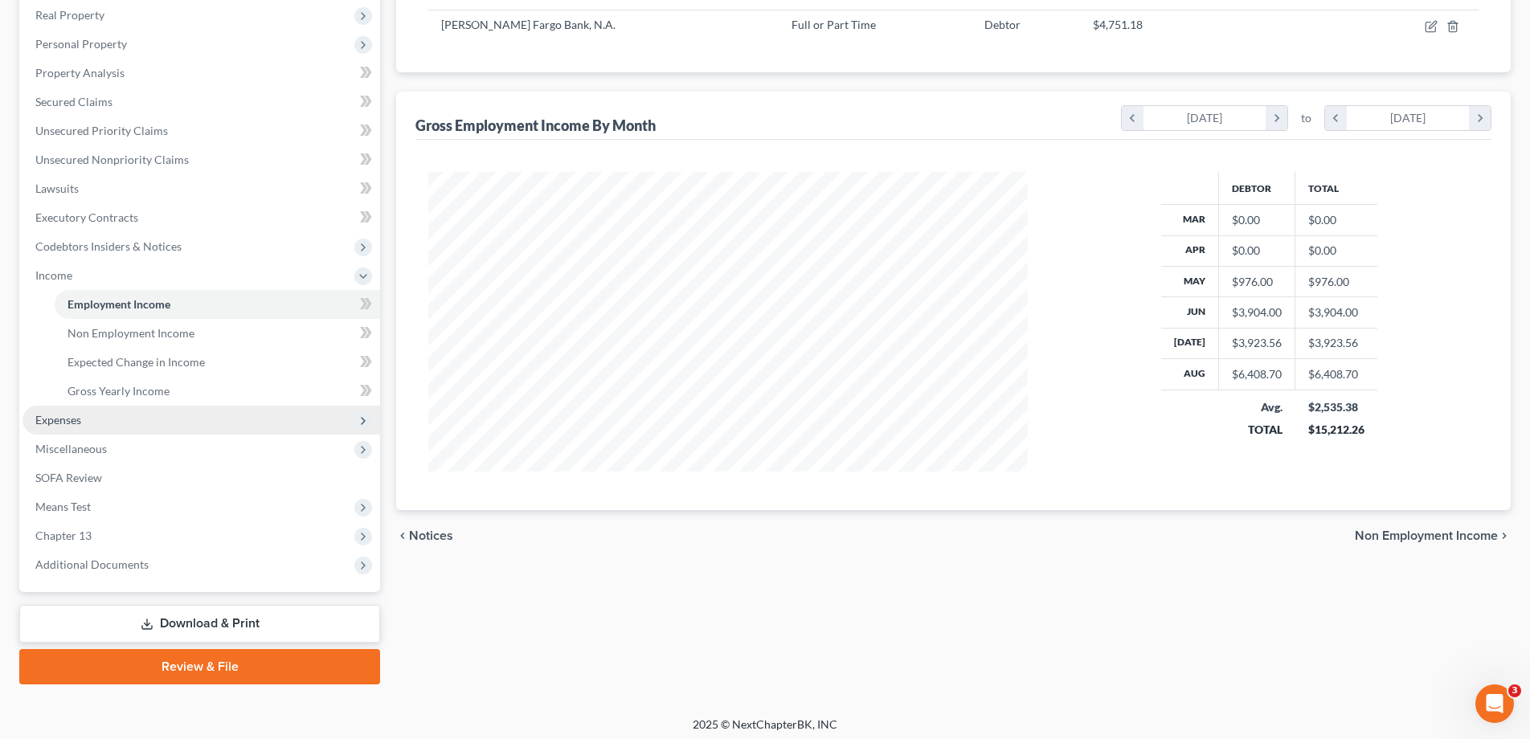
click at [66, 419] on span "Expenses" at bounding box center [58, 420] width 46 height 14
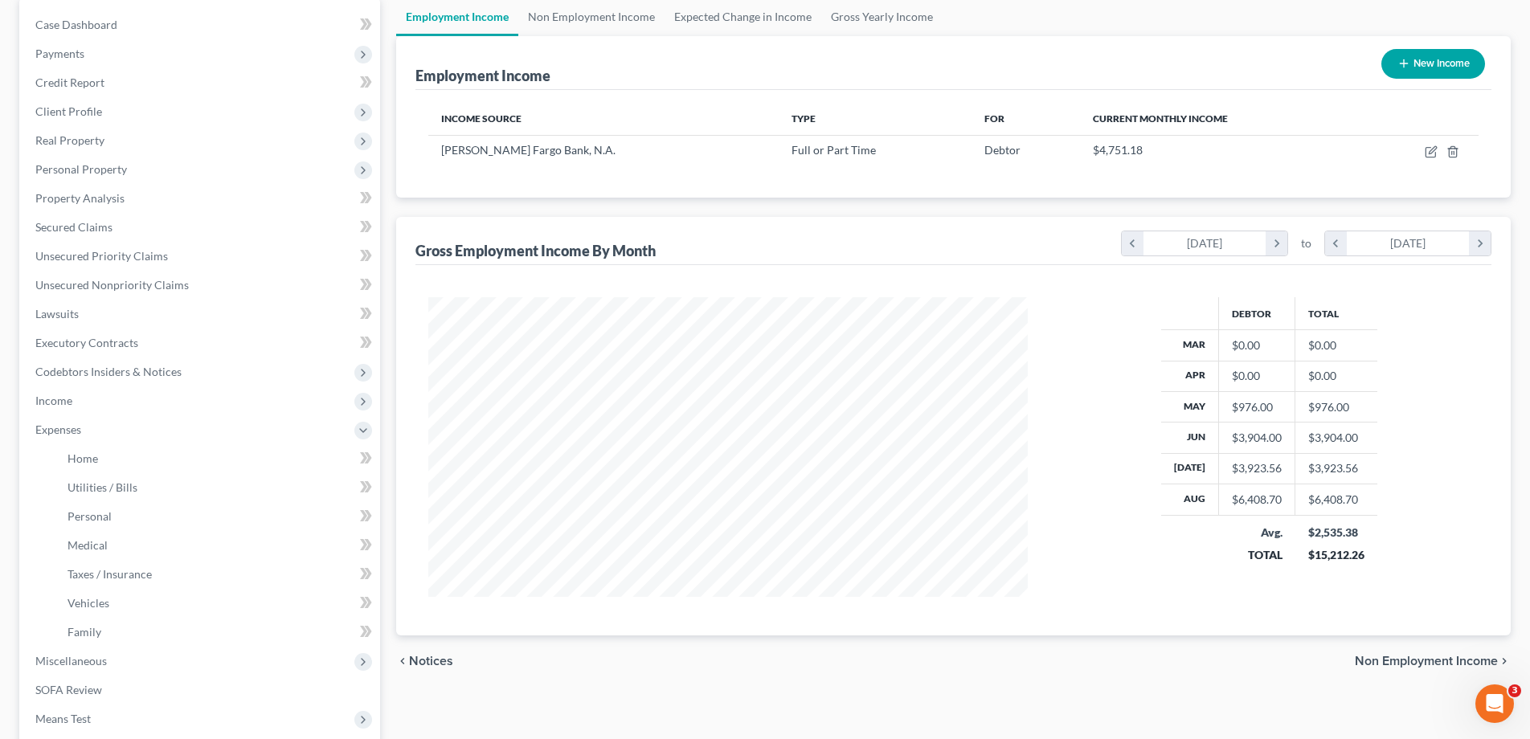
scroll to position [0, 0]
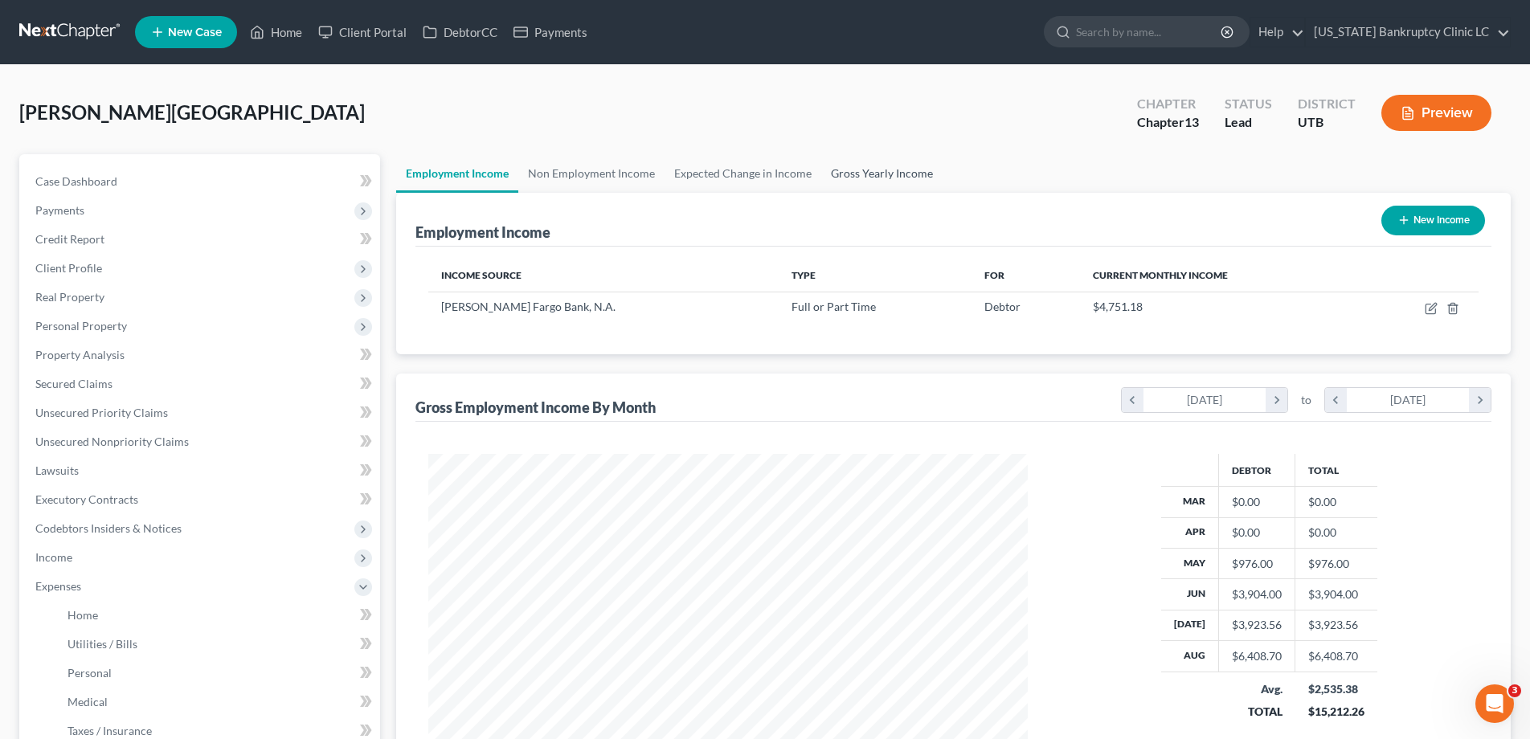
click at [899, 174] on link "Gross Yearly Income" at bounding box center [881, 173] width 121 height 39
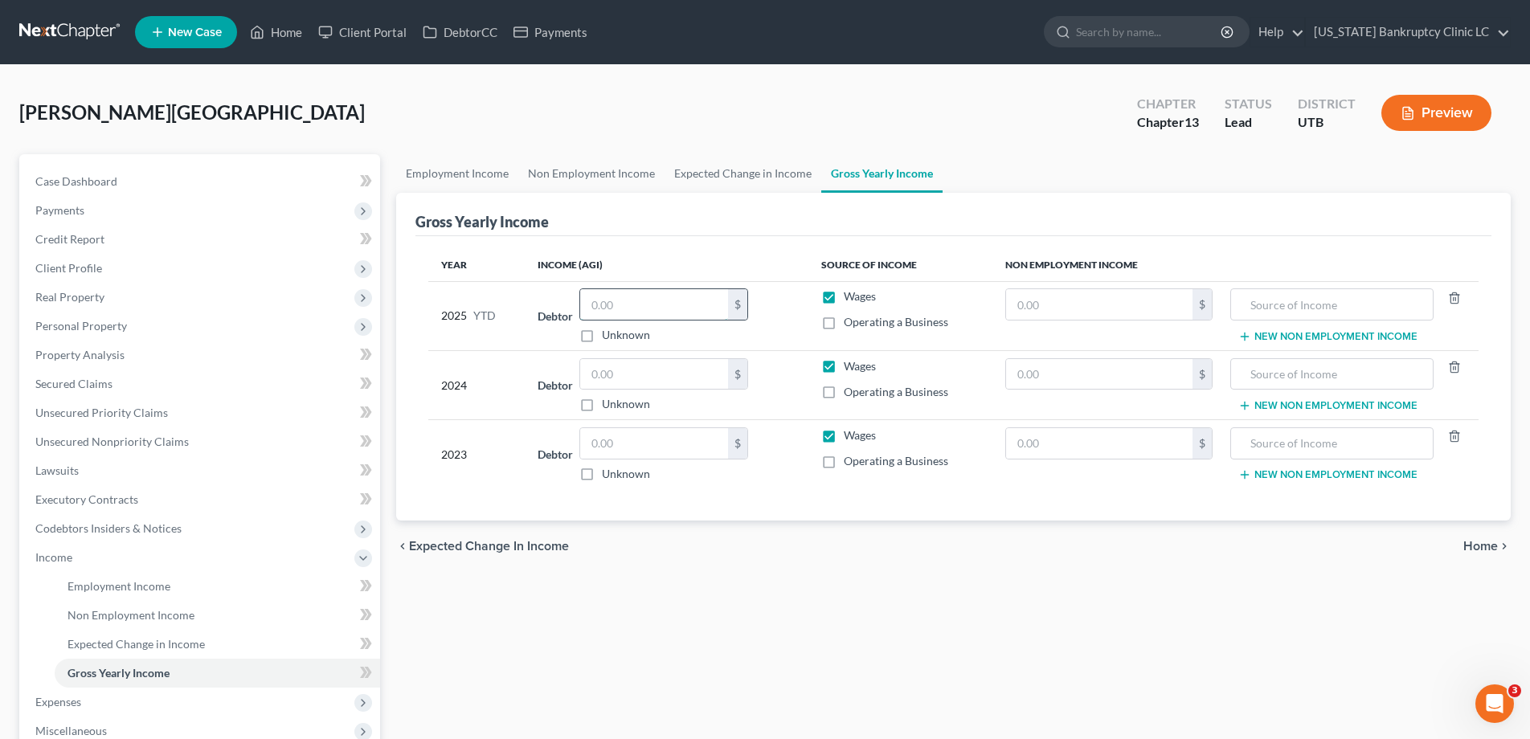
click at [624, 301] on input "text" at bounding box center [654, 304] width 148 height 31
type input "15,427.96"
click at [622, 444] on input "text" at bounding box center [654, 443] width 148 height 31
type input "72,706.00"
click at [1045, 309] on input "text" at bounding box center [1099, 304] width 187 height 31
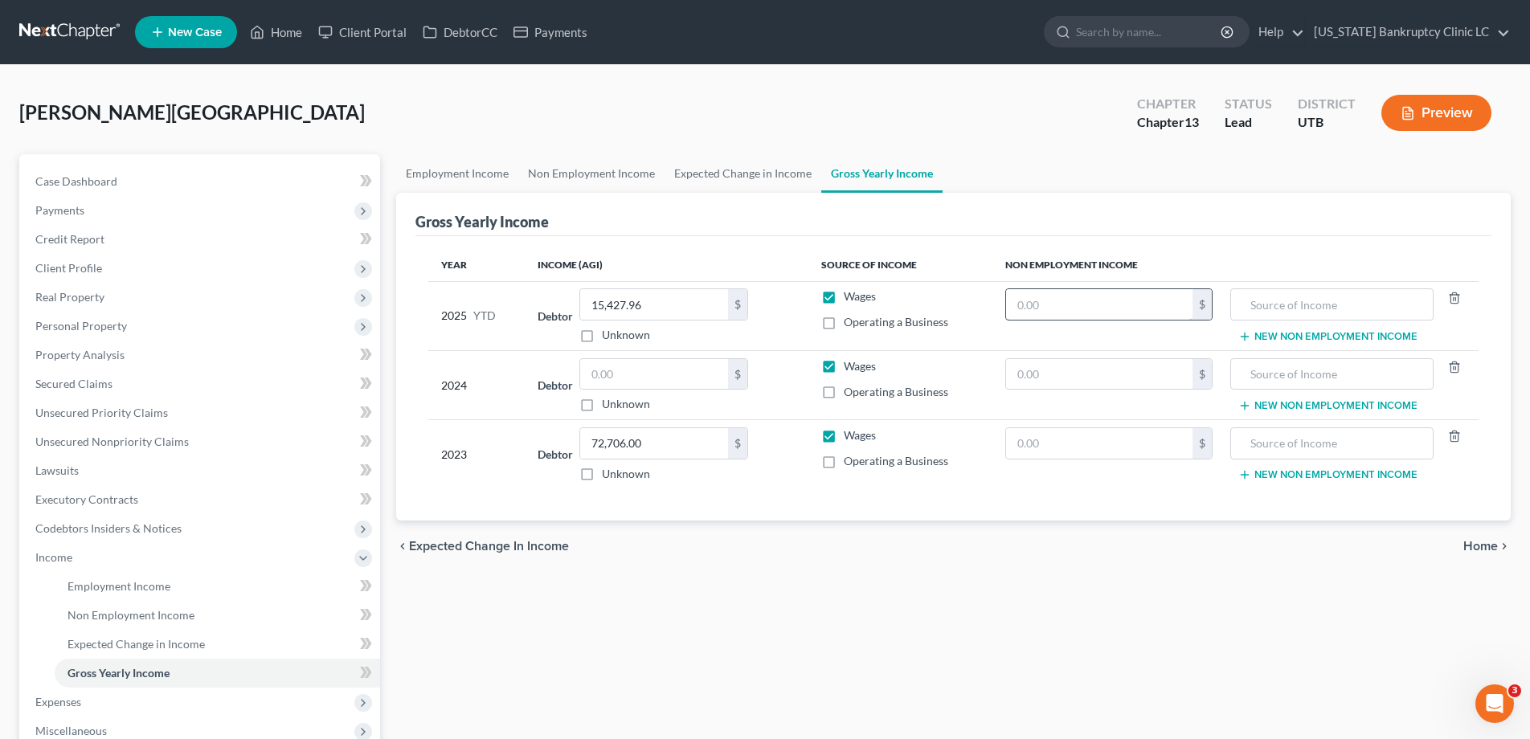
click at [1045, 309] on input "text" at bounding box center [1099, 304] width 187 height 31
type input "14,784.00"
type input "VA Disability"
drag, startPoint x: 1087, startPoint y: 305, endPoint x: 1144, endPoint y: 310, distance: 57.3
click at [1144, 310] on input "14,784.00" at bounding box center [1099, 304] width 187 height 31
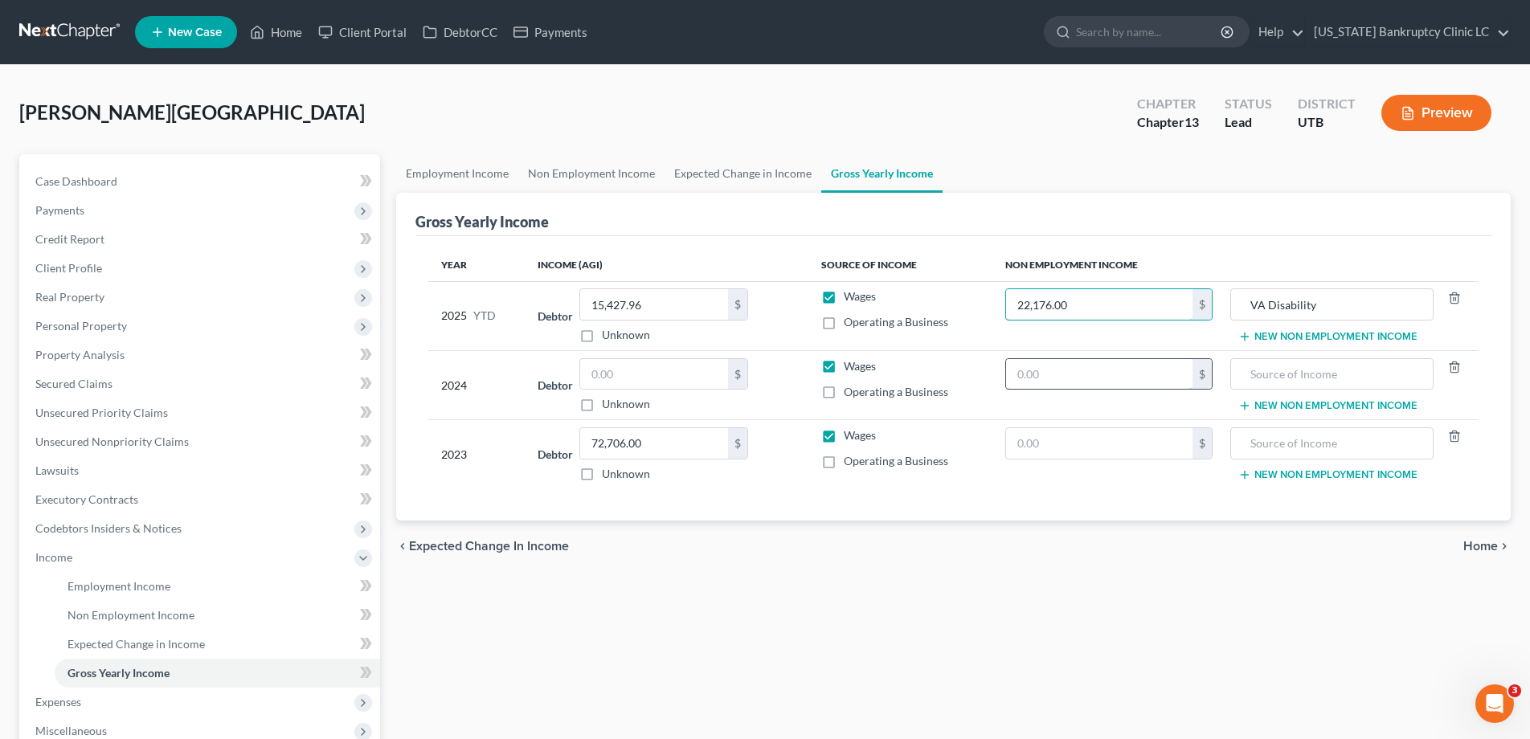
type input "22,176.00"
click at [1120, 374] on input "text" at bounding box center [1099, 374] width 187 height 31
type input "14,784"
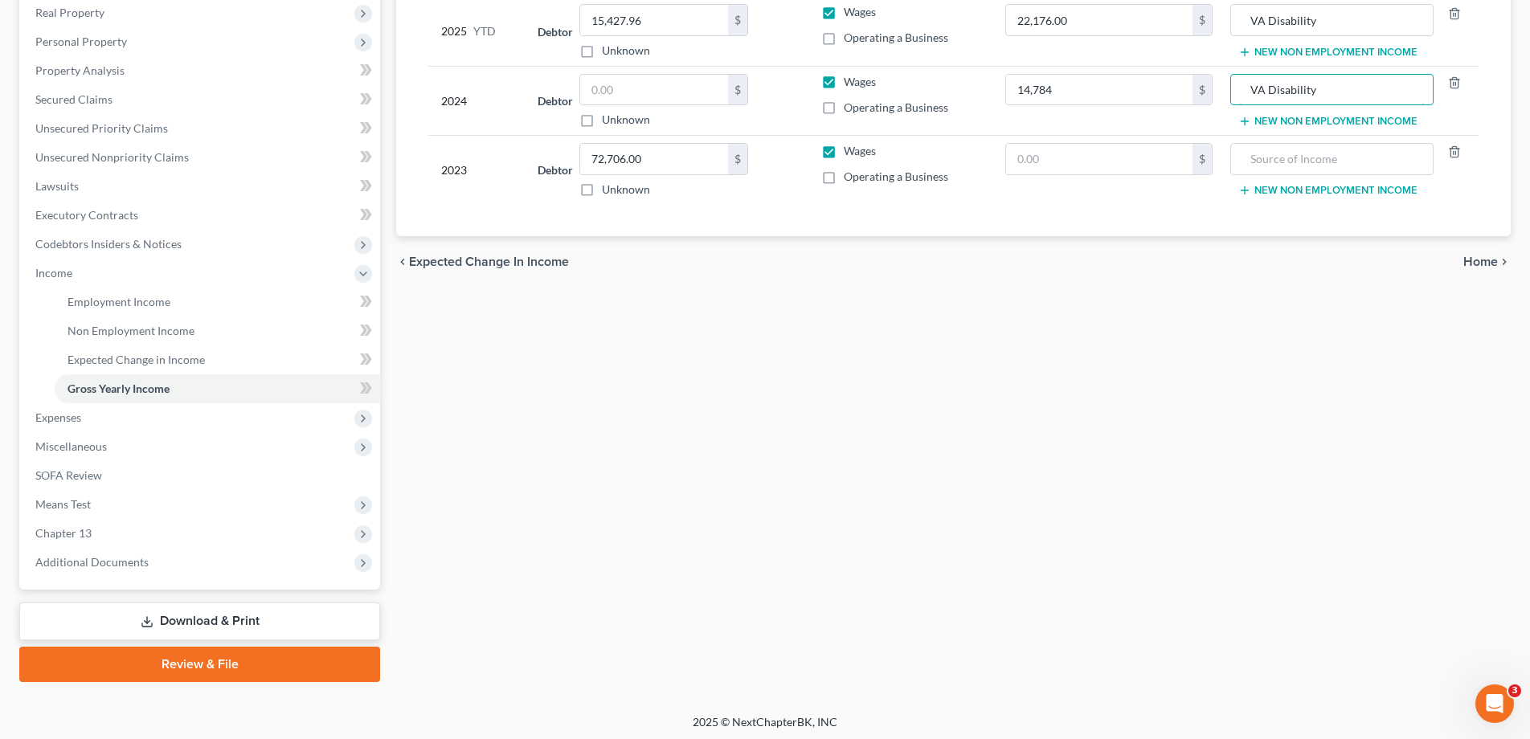
scroll to position [286, 0]
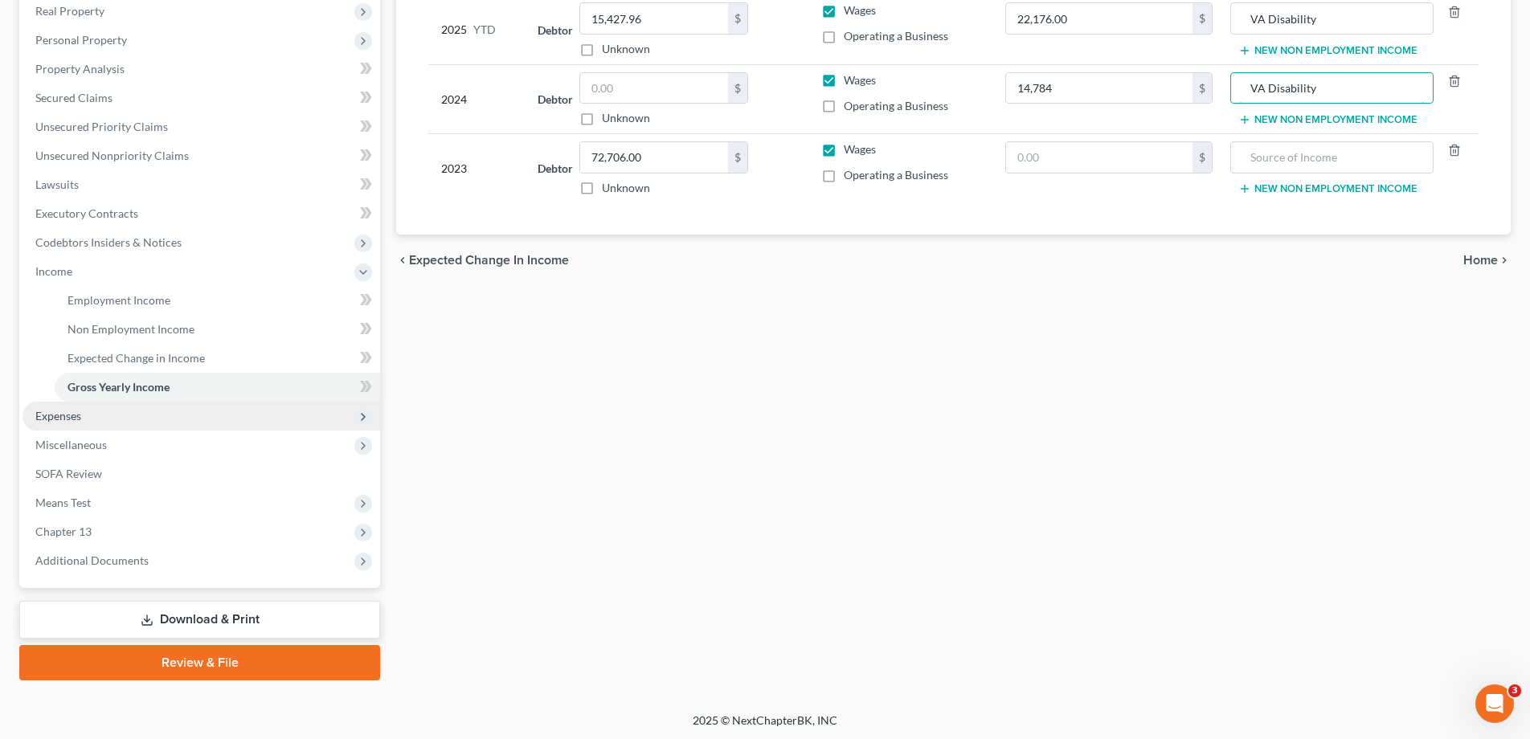
type input "VA Disability"
click at [66, 416] on span "Expenses" at bounding box center [58, 416] width 46 height 14
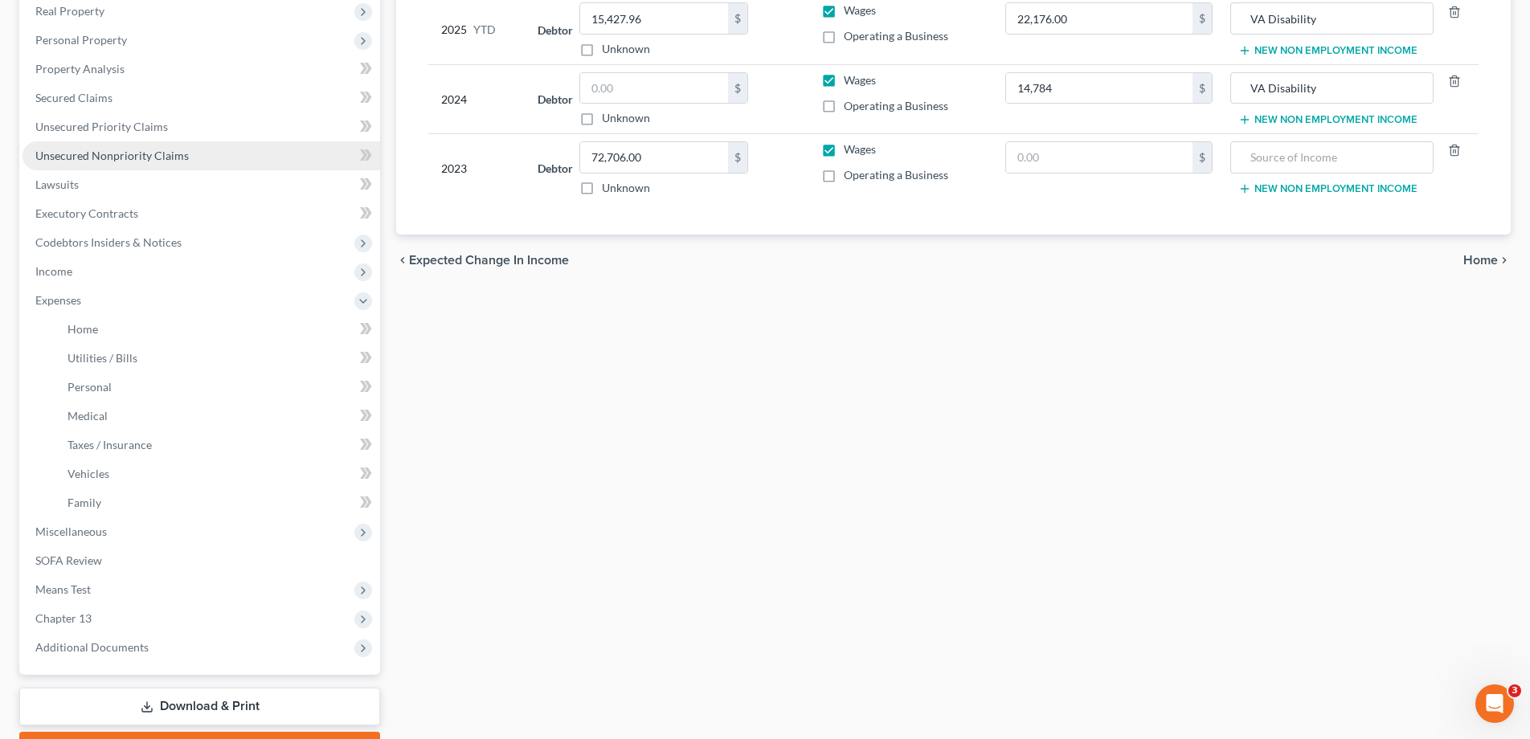
click at [100, 160] on span "Unsecured Nonpriority Claims" at bounding box center [111, 156] width 153 height 14
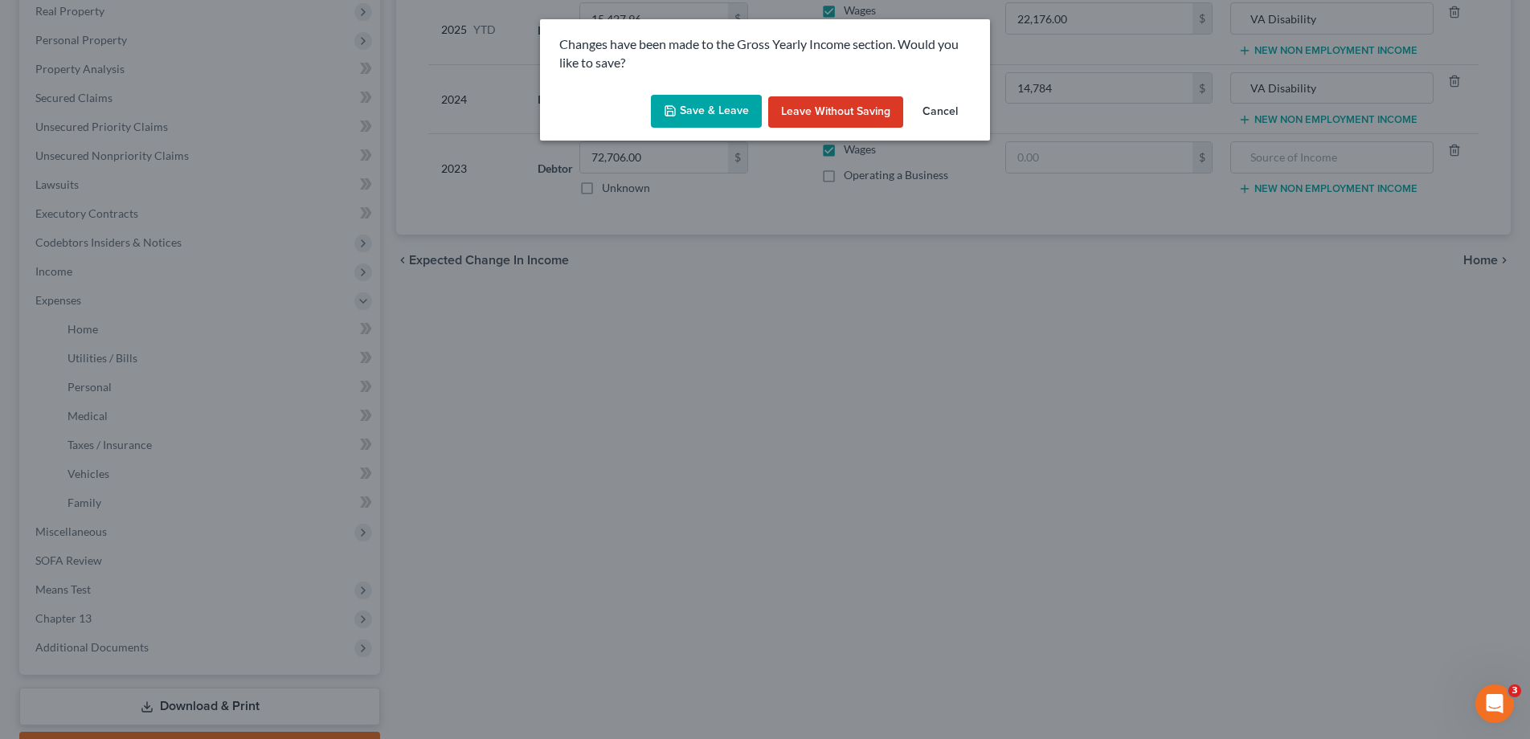
click at [719, 106] on button "Save & Leave" at bounding box center [706, 112] width 111 height 34
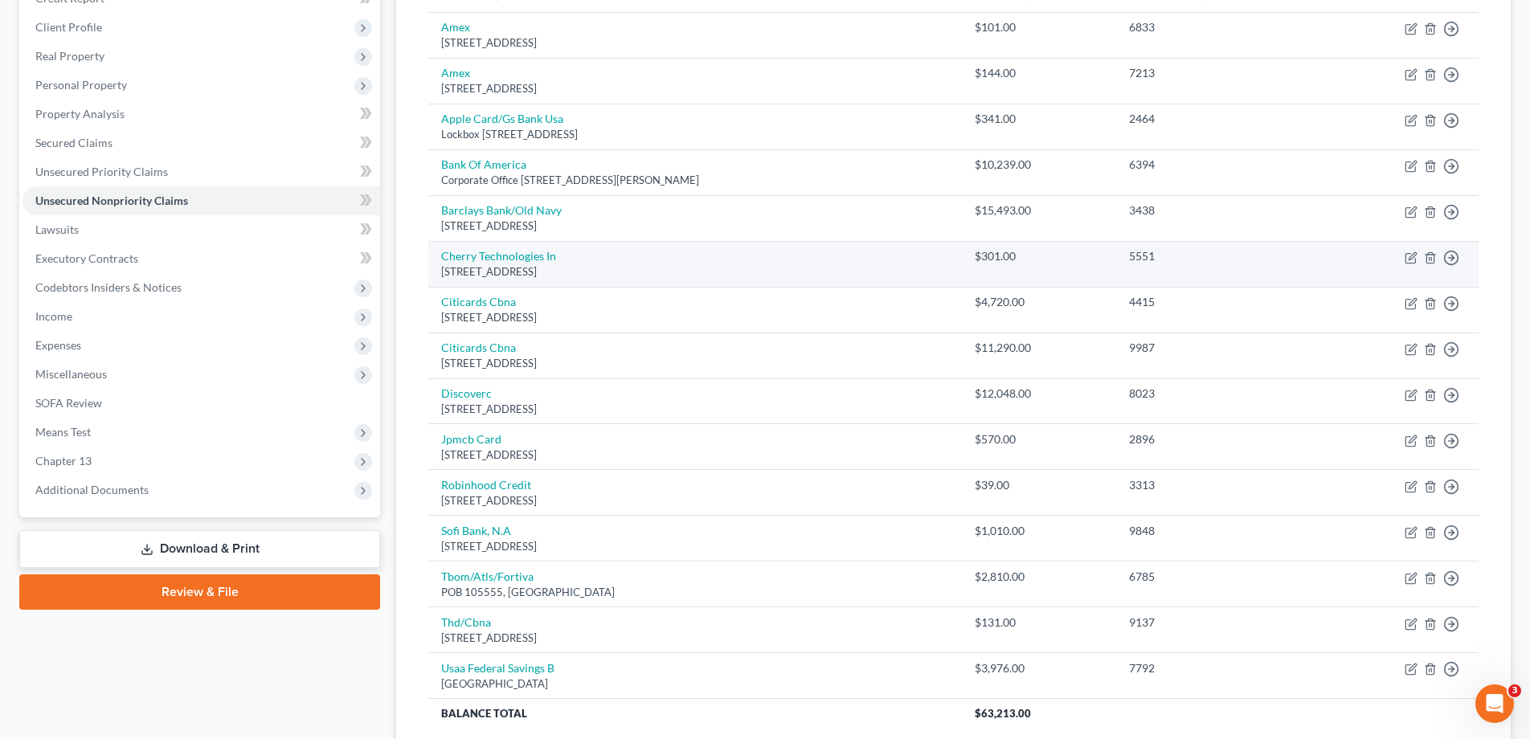
scroll to position [374, 0]
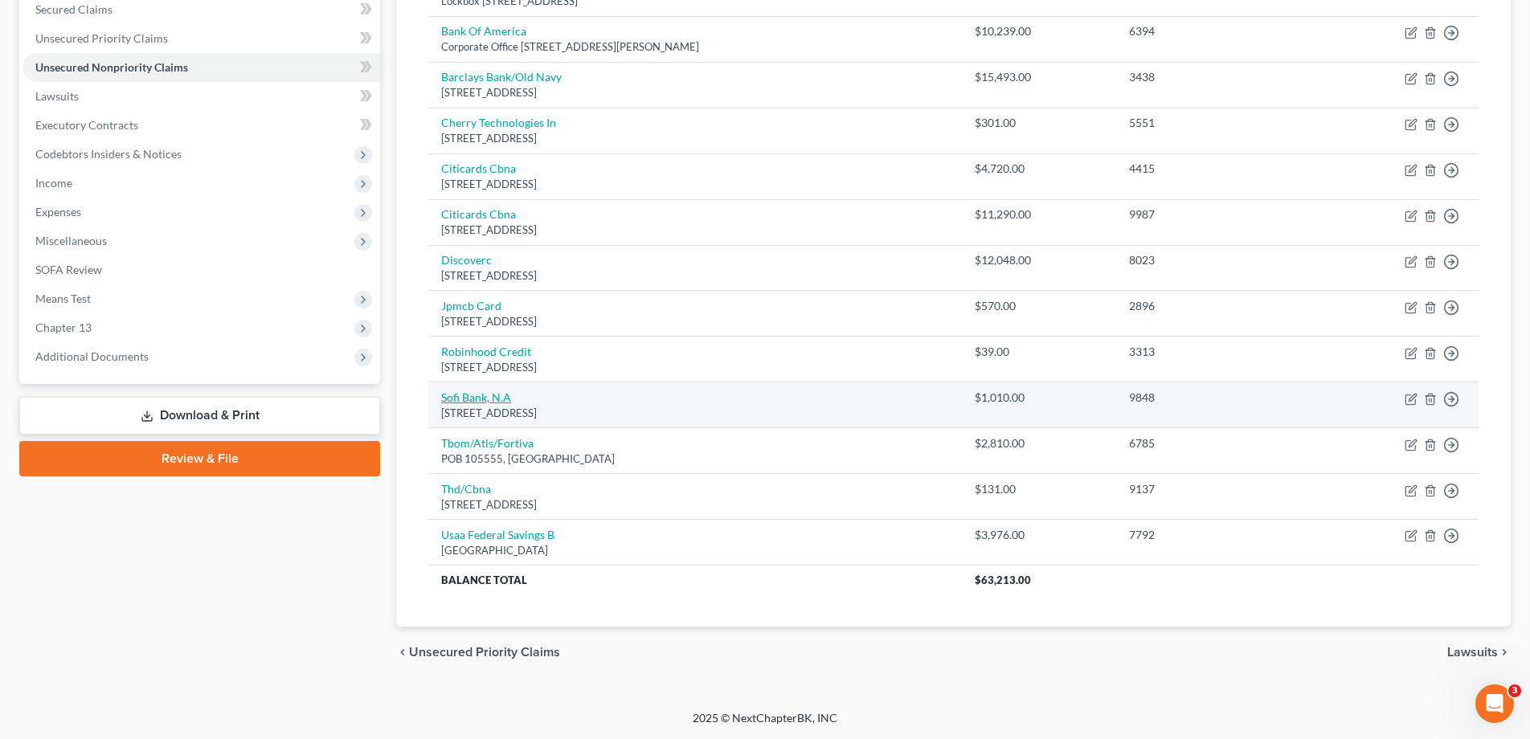
click at [476, 399] on link "Sofi Bank, N.A" at bounding box center [476, 398] width 70 height 14
select select "4"
select select "2"
select select "0"
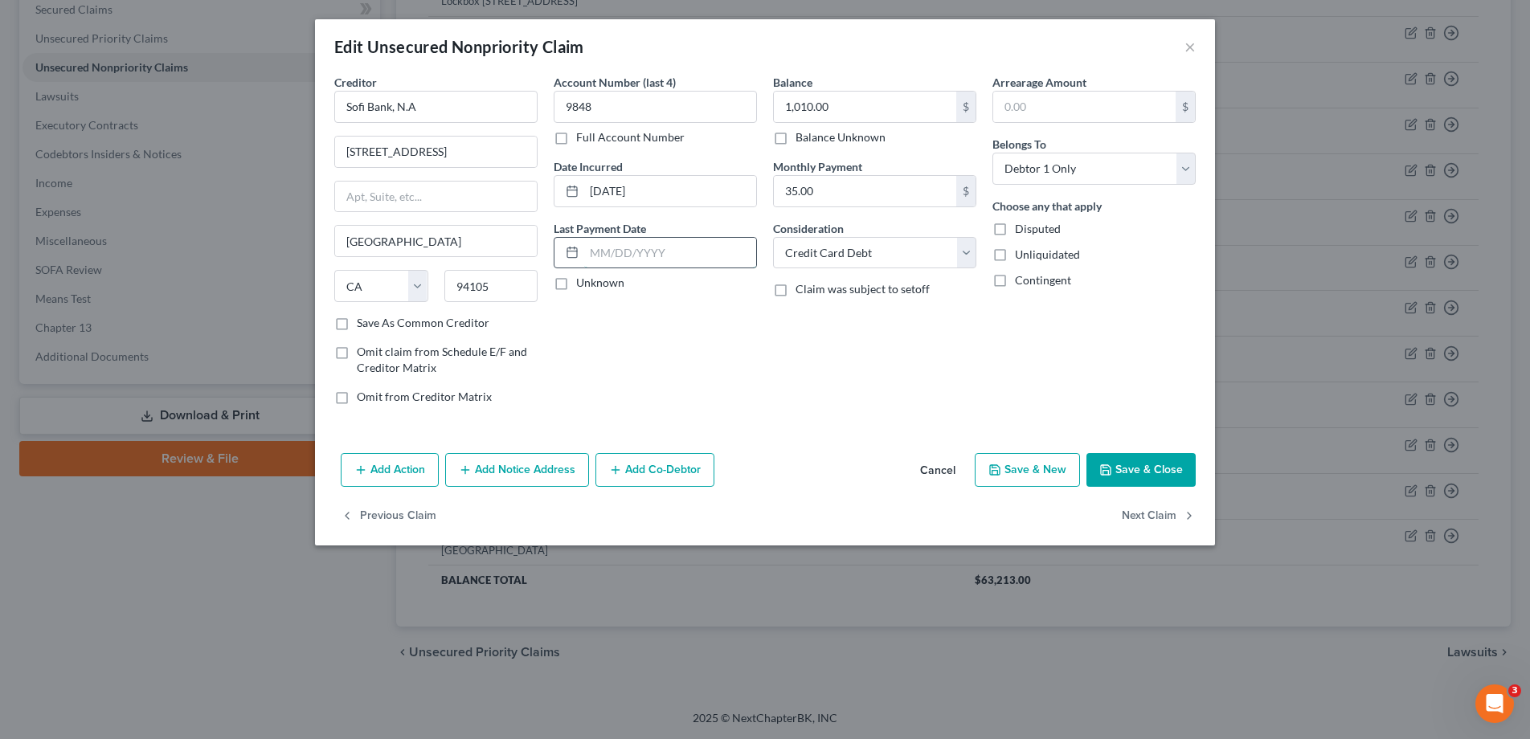
click at [629, 245] on input "text" at bounding box center [670, 253] width 172 height 31
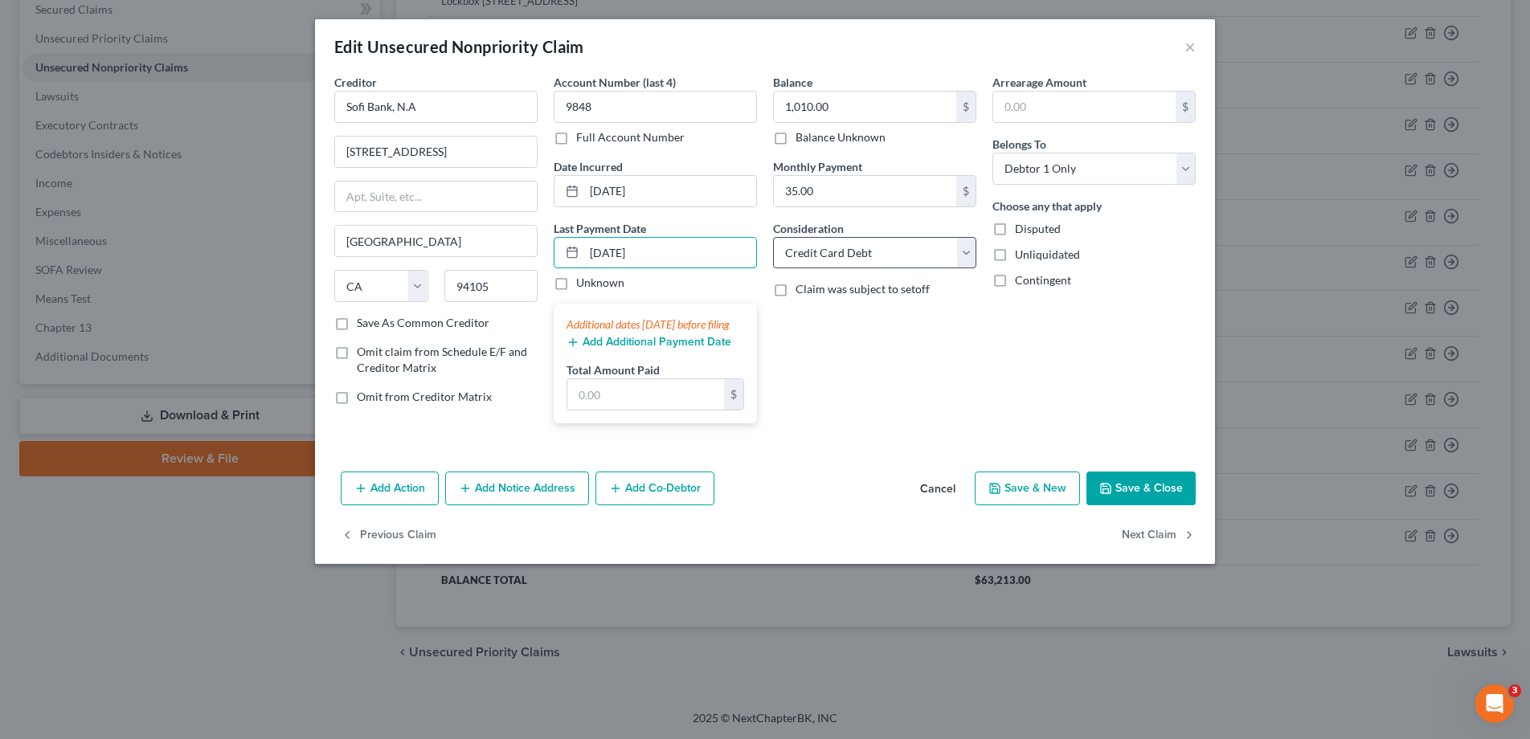
type input "09/01/25"
type input "1,000.00"
click at [1127, 504] on button "Save & Close" at bounding box center [1140, 489] width 109 height 34
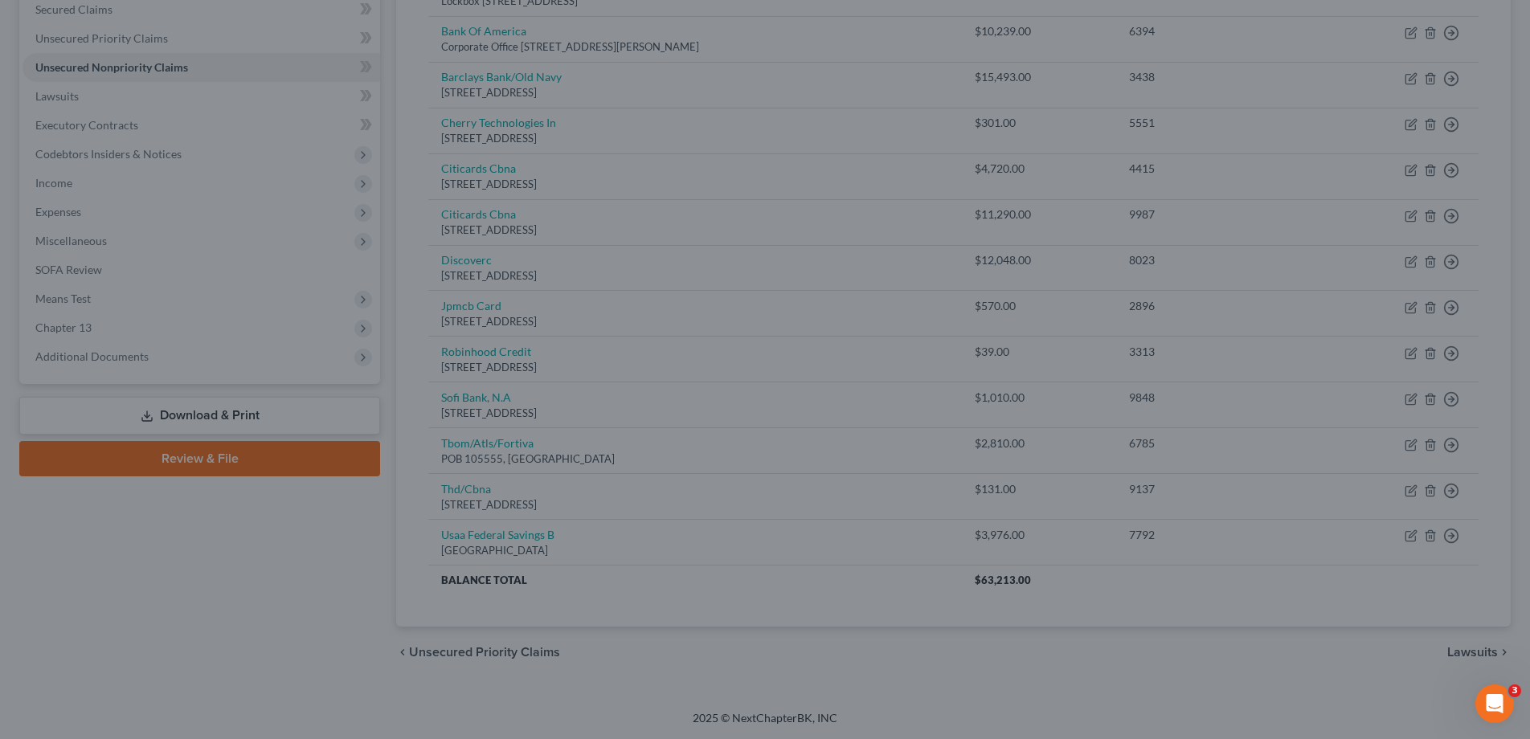
type input "0"
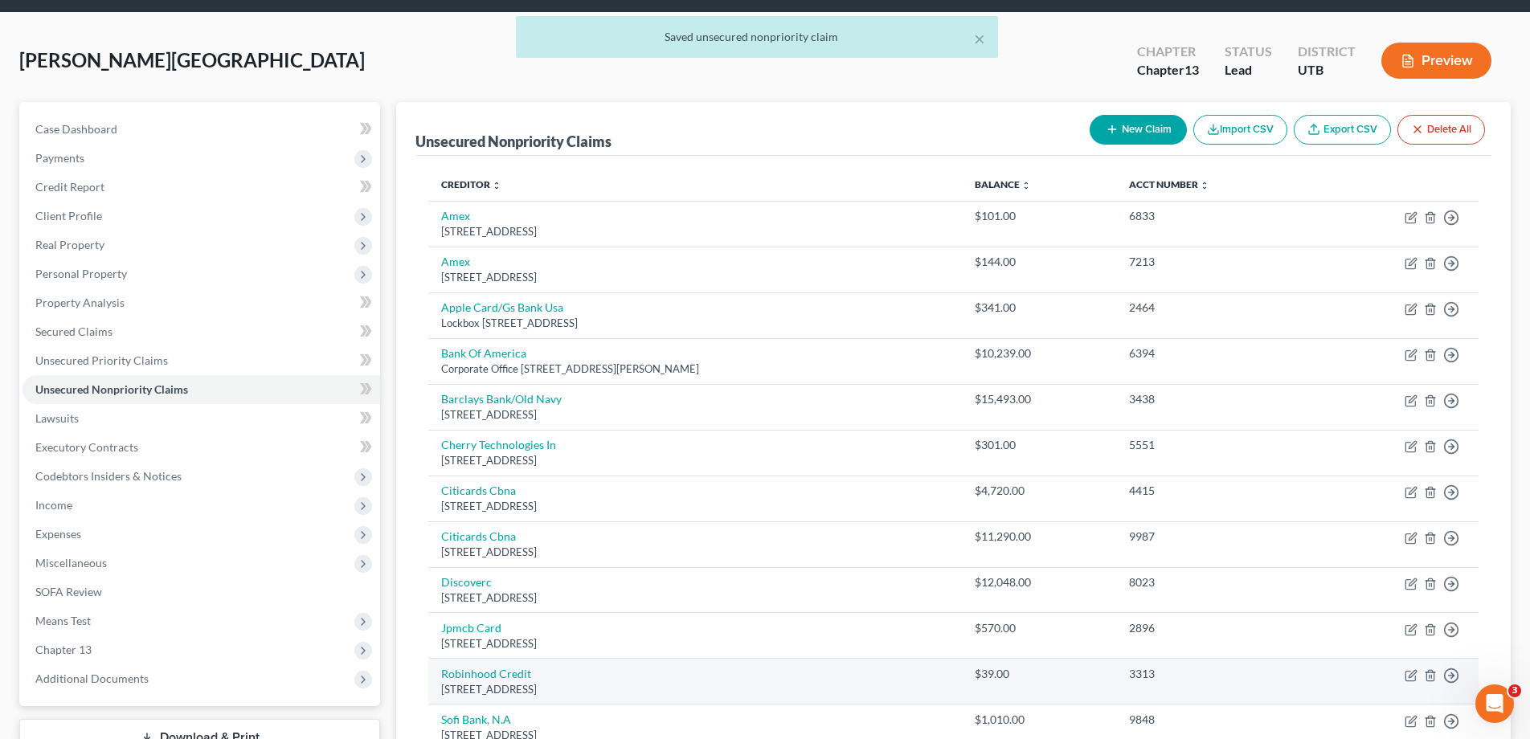
scroll to position [0, 0]
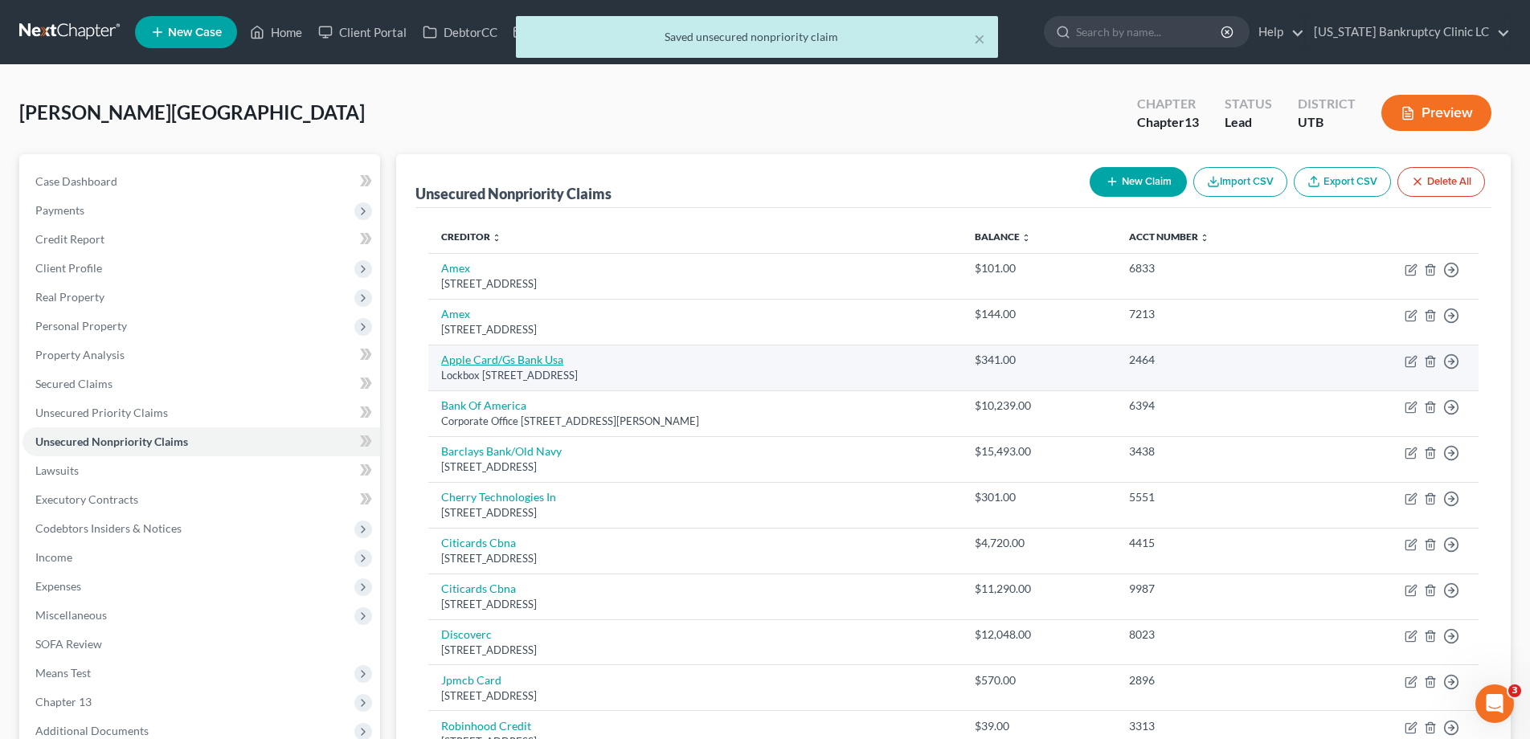
click at [494, 361] on link "Apple Card/Gs Bank Usa" at bounding box center [502, 360] width 122 height 14
select select "39"
select select "2"
select select "0"
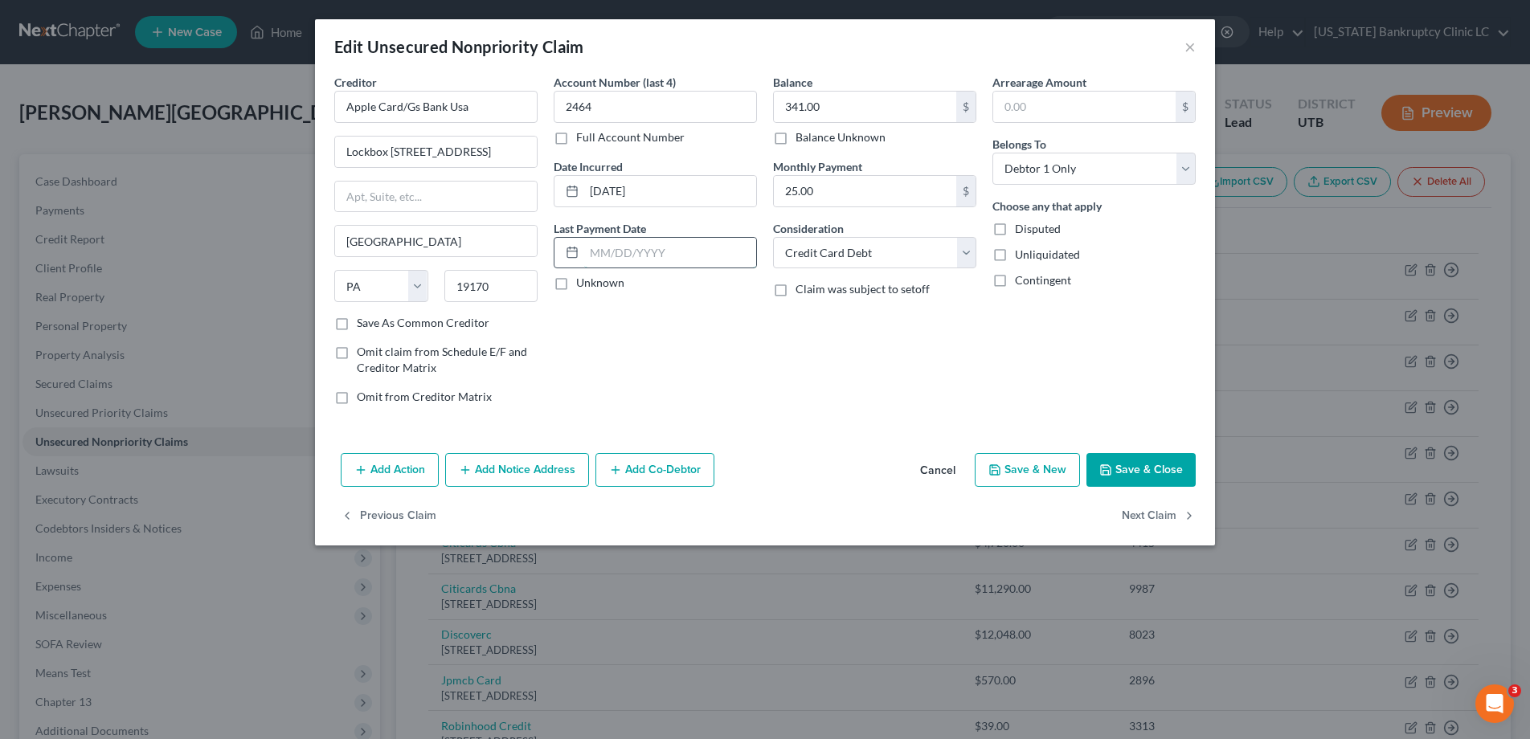
click at [628, 250] on input "text" at bounding box center [670, 253] width 172 height 31
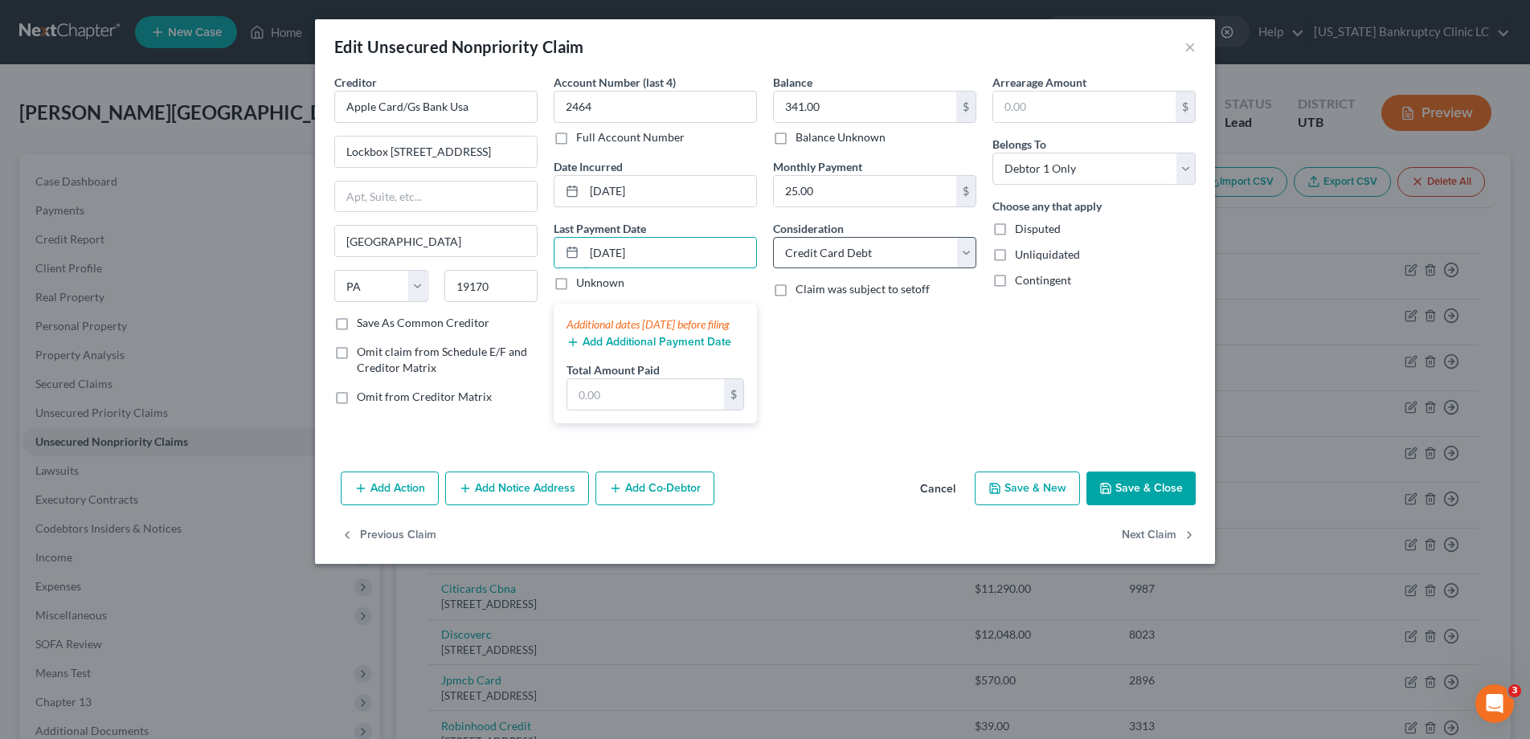
type input "09/01/25"
type input "1,000"
click at [1129, 505] on button "Save & Close" at bounding box center [1140, 489] width 109 height 34
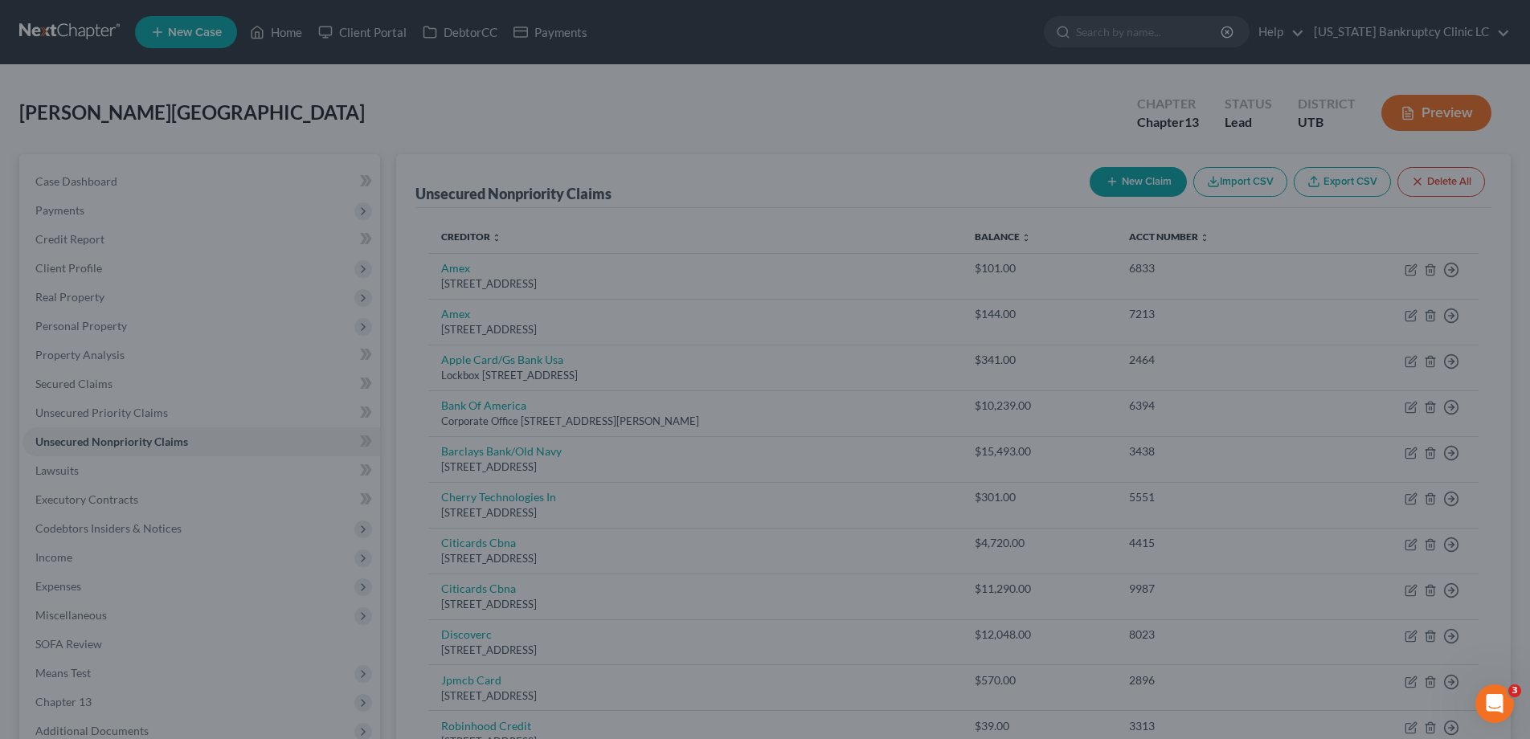
type input "0"
type input "1,000.00"
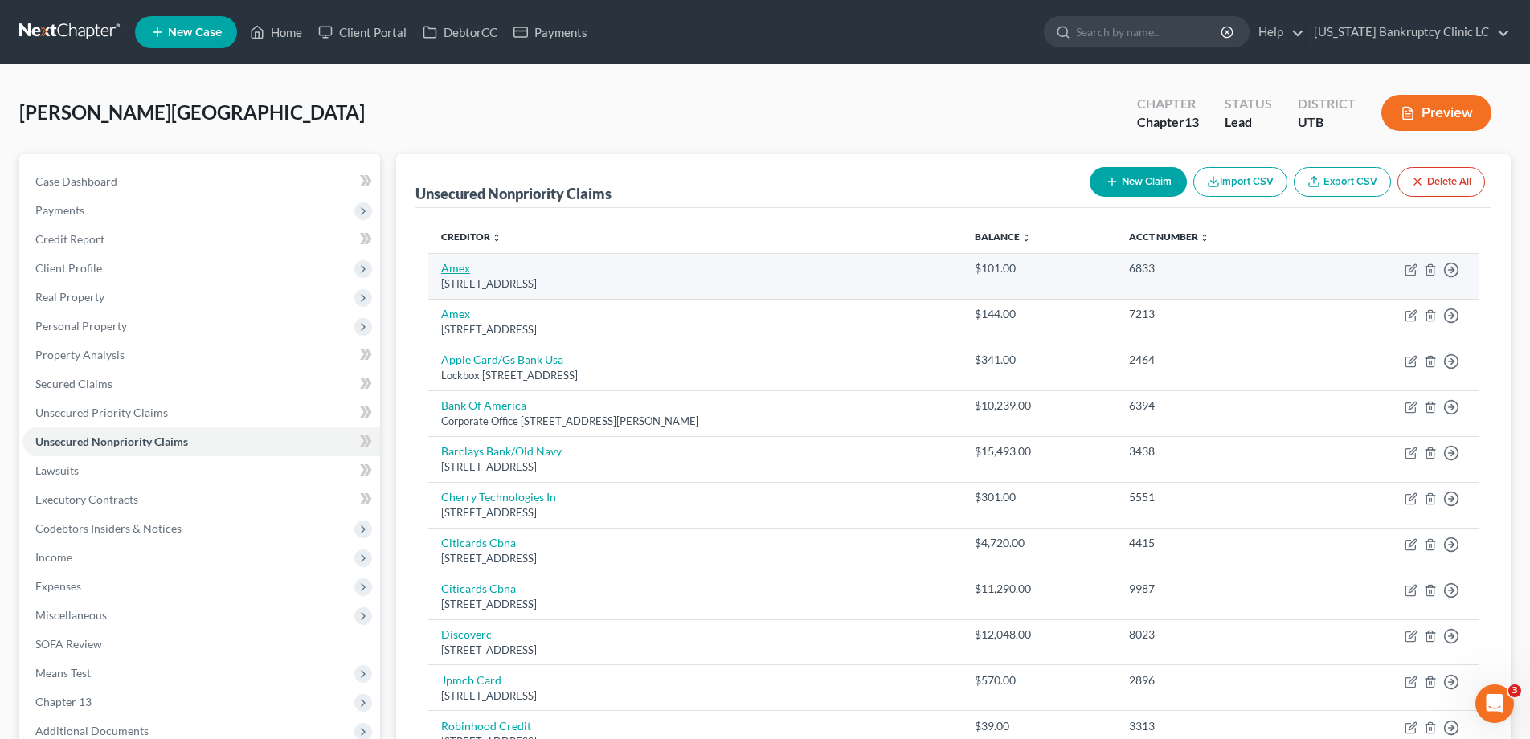
click at [457, 268] on link "Amex" at bounding box center [455, 268] width 29 height 14
select select "45"
select select "2"
select select "0"
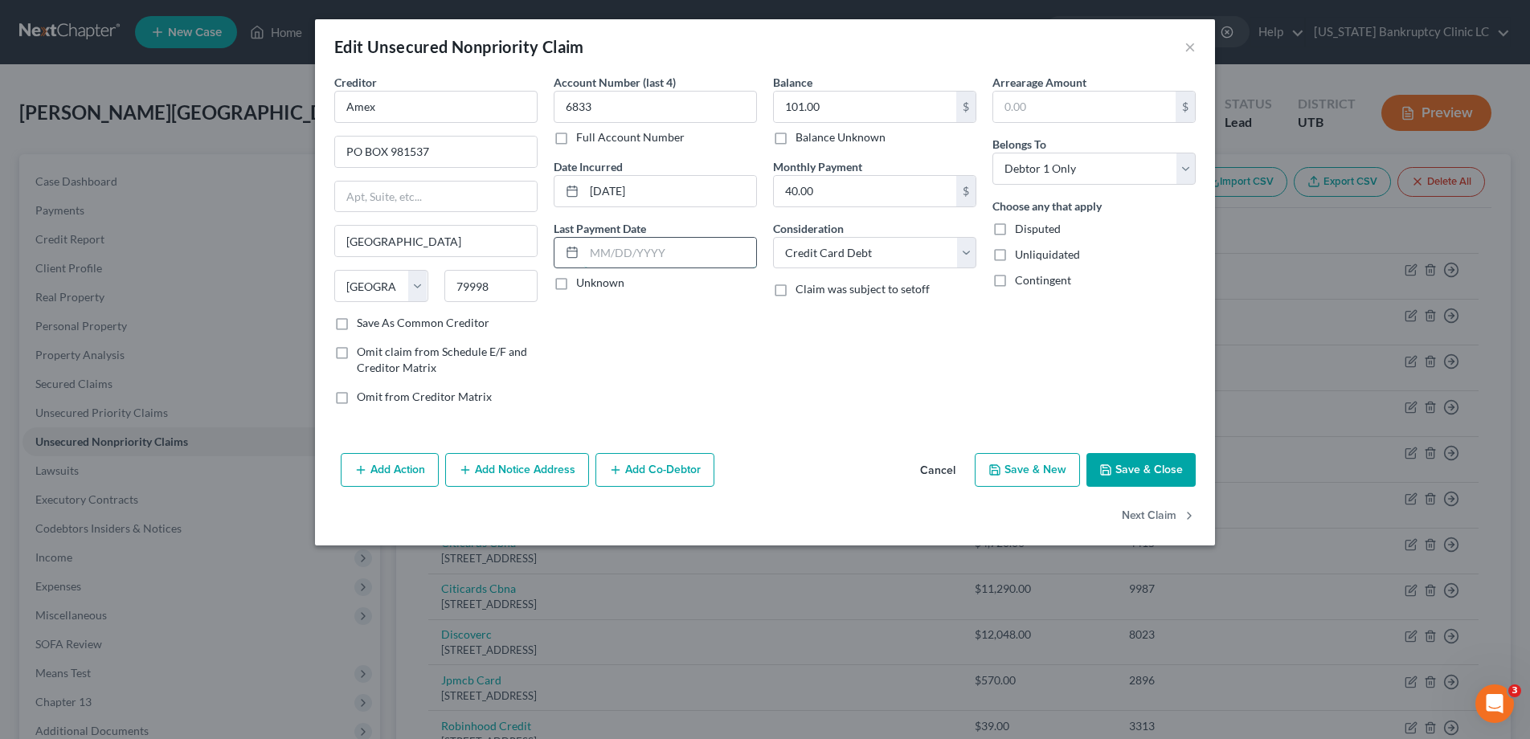
click at [620, 256] on input "text" at bounding box center [670, 253] width 172 height 31
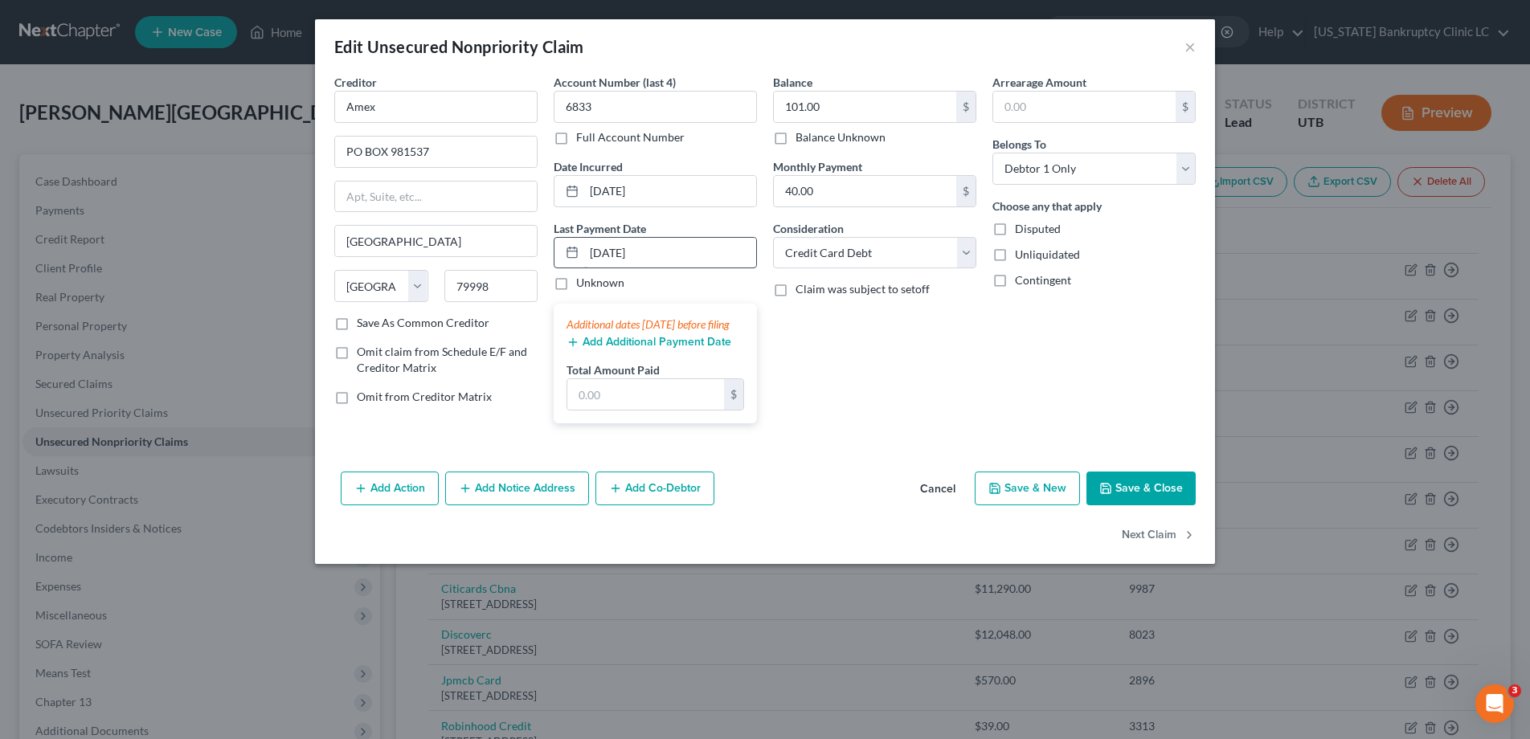
type input "09/01/25"
type input "1,000"
click at [1140, 505] on button "Save & Close" at bounding box center [1140, 489] width 109 height 34
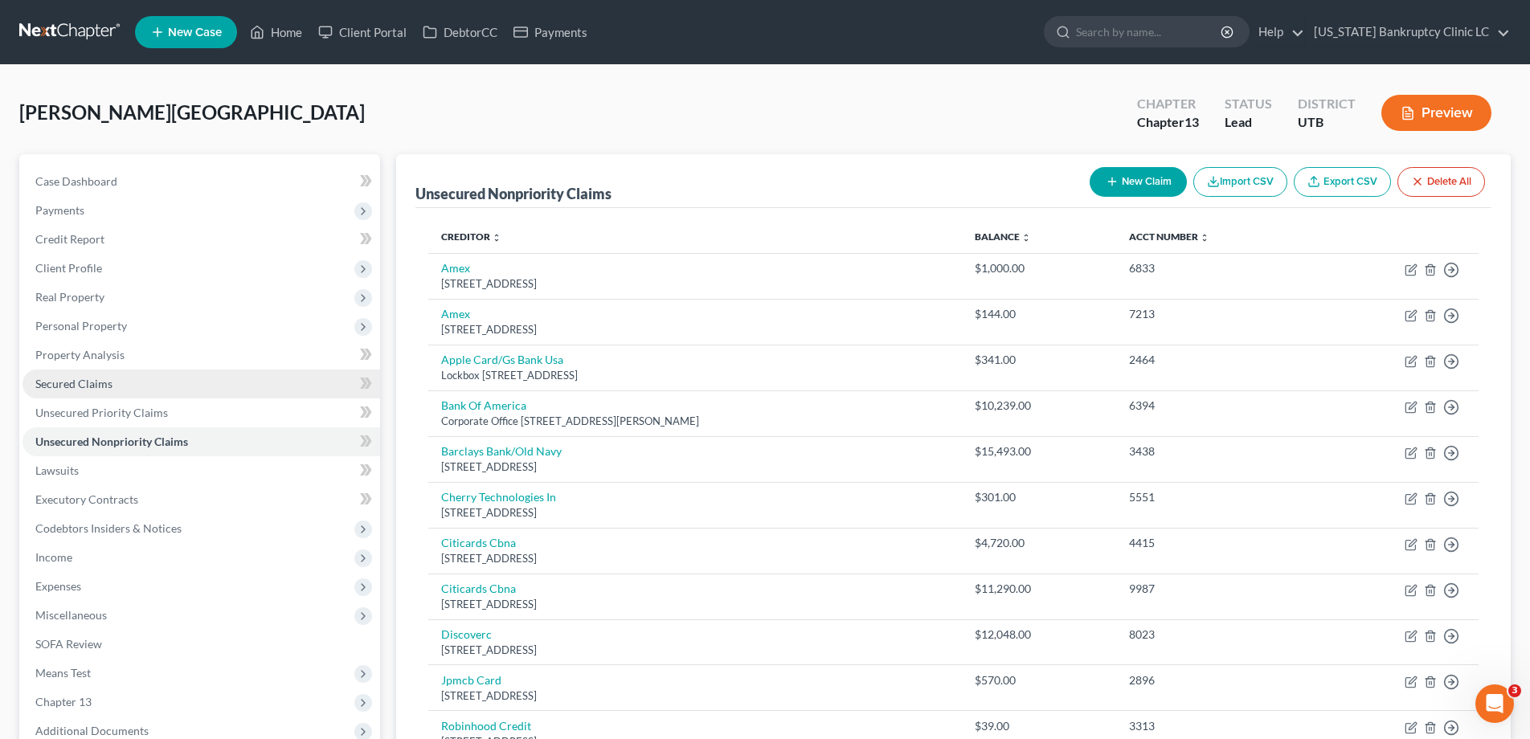
click at [100, 381] on span "Secured Claims" at bounding box center [73, 384] width 77 height 14
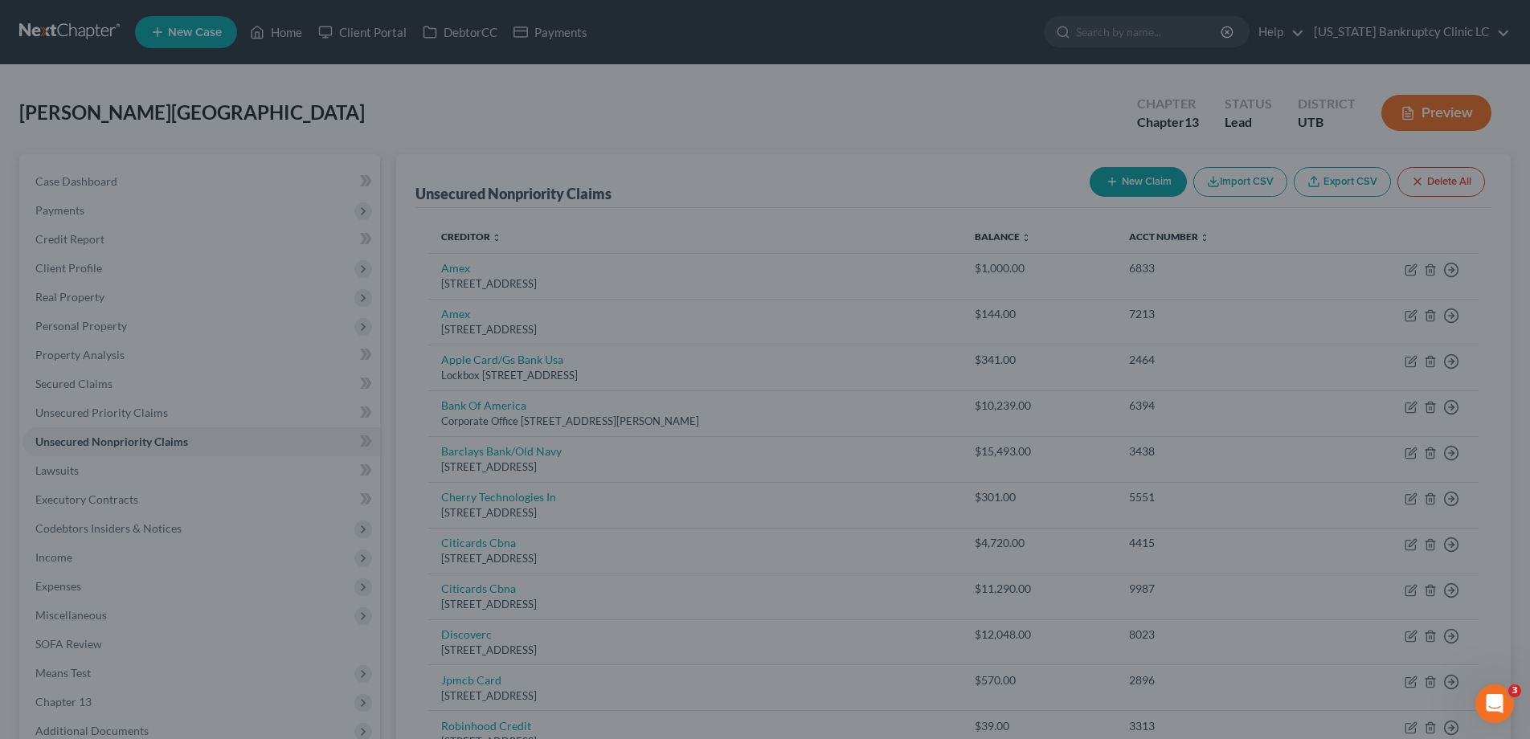
click at [75, 386] on div at bounding box center [765, 369] width 1530 height 739
click at [236, 404] on div at bounding box center [765, 369] width 1530 height 739
click at [85, 182] on div at bounding box center [765, 369] width 1530 height 739
click at [76, 591] on div at bounding box center [765, 369] width 1530 height 739
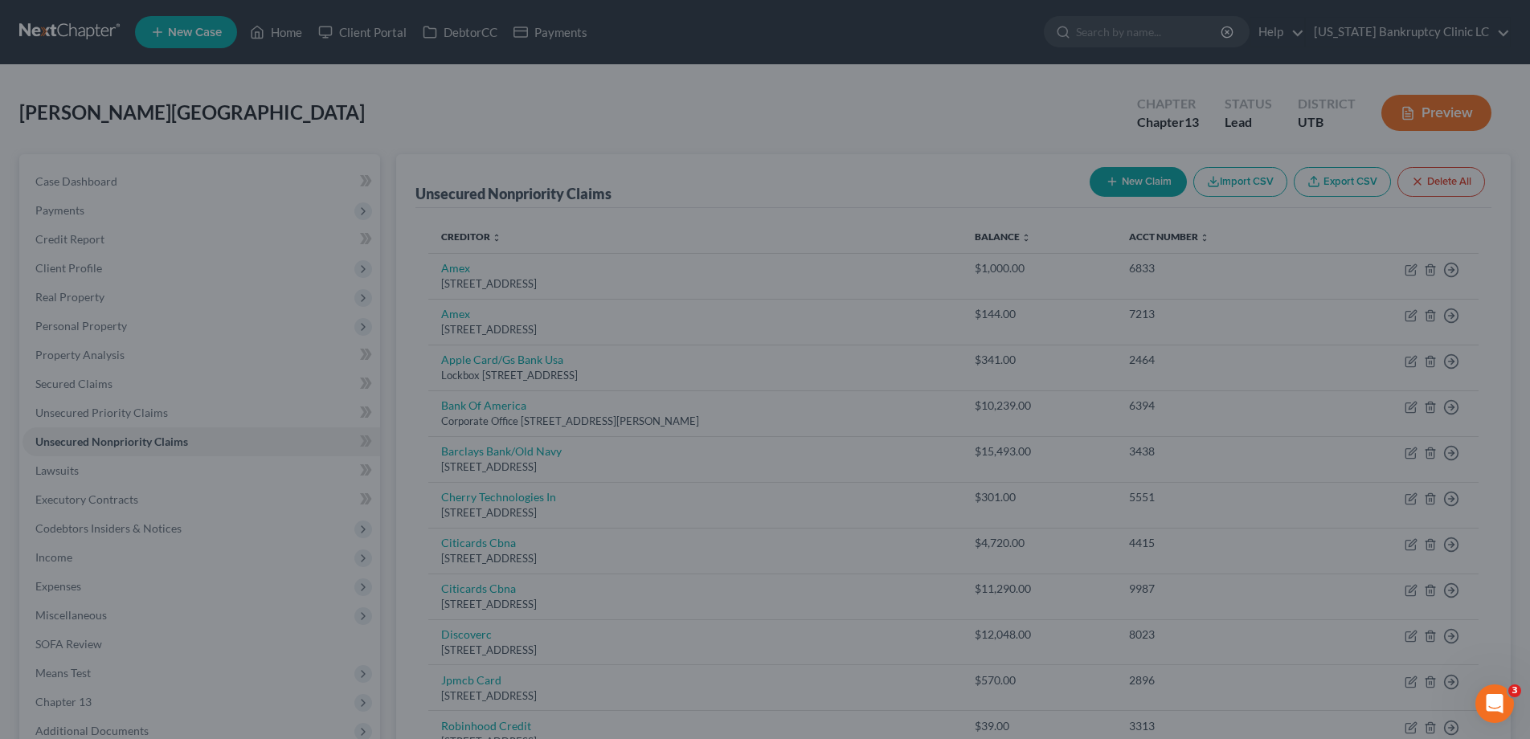
click at [76, 591] on div at bounding box center [765, 369] width 1530 height 739
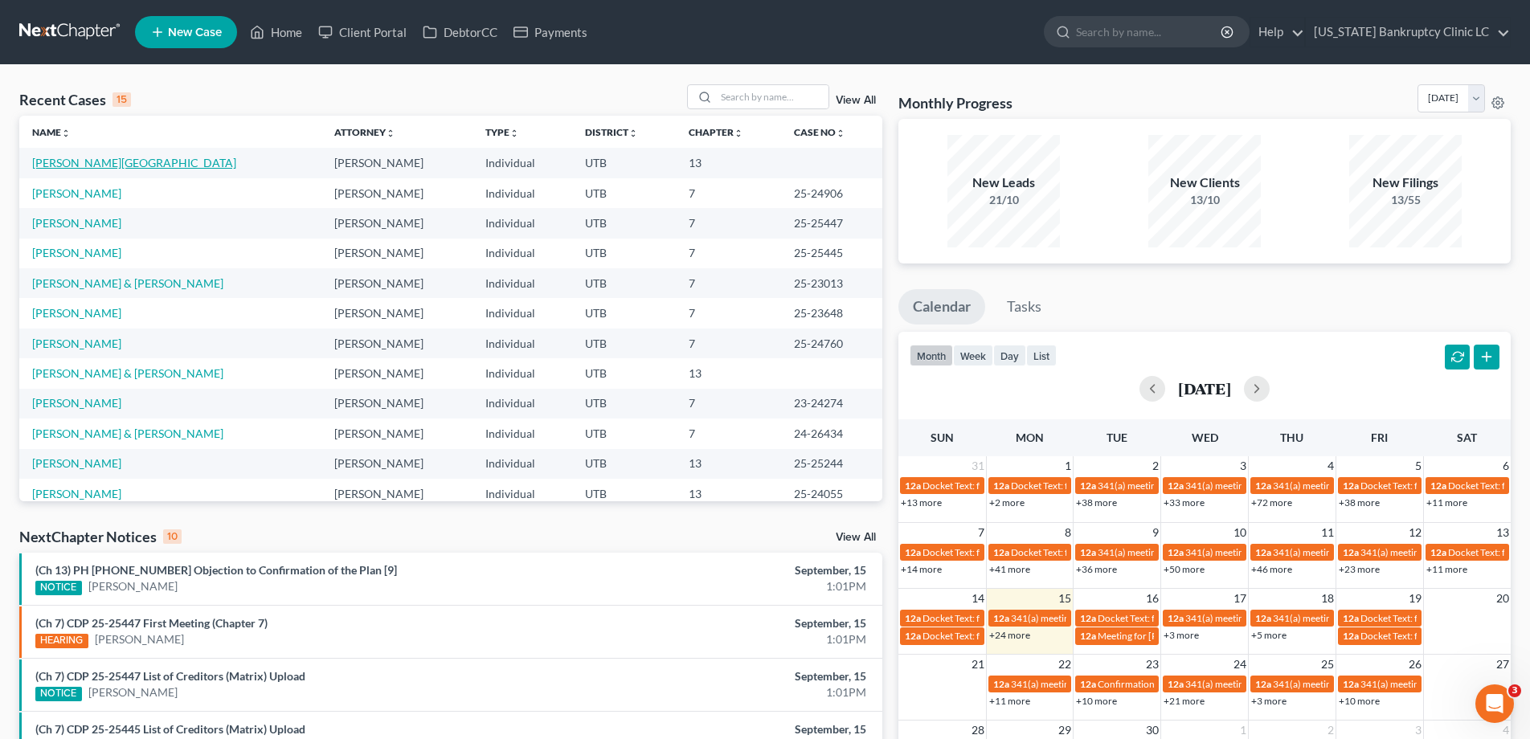
click at [92, 164] on link "[PERSON_NAME][GEOGRAPHIC_DATA]" at bounding box center [134, 163] width 204 height 14
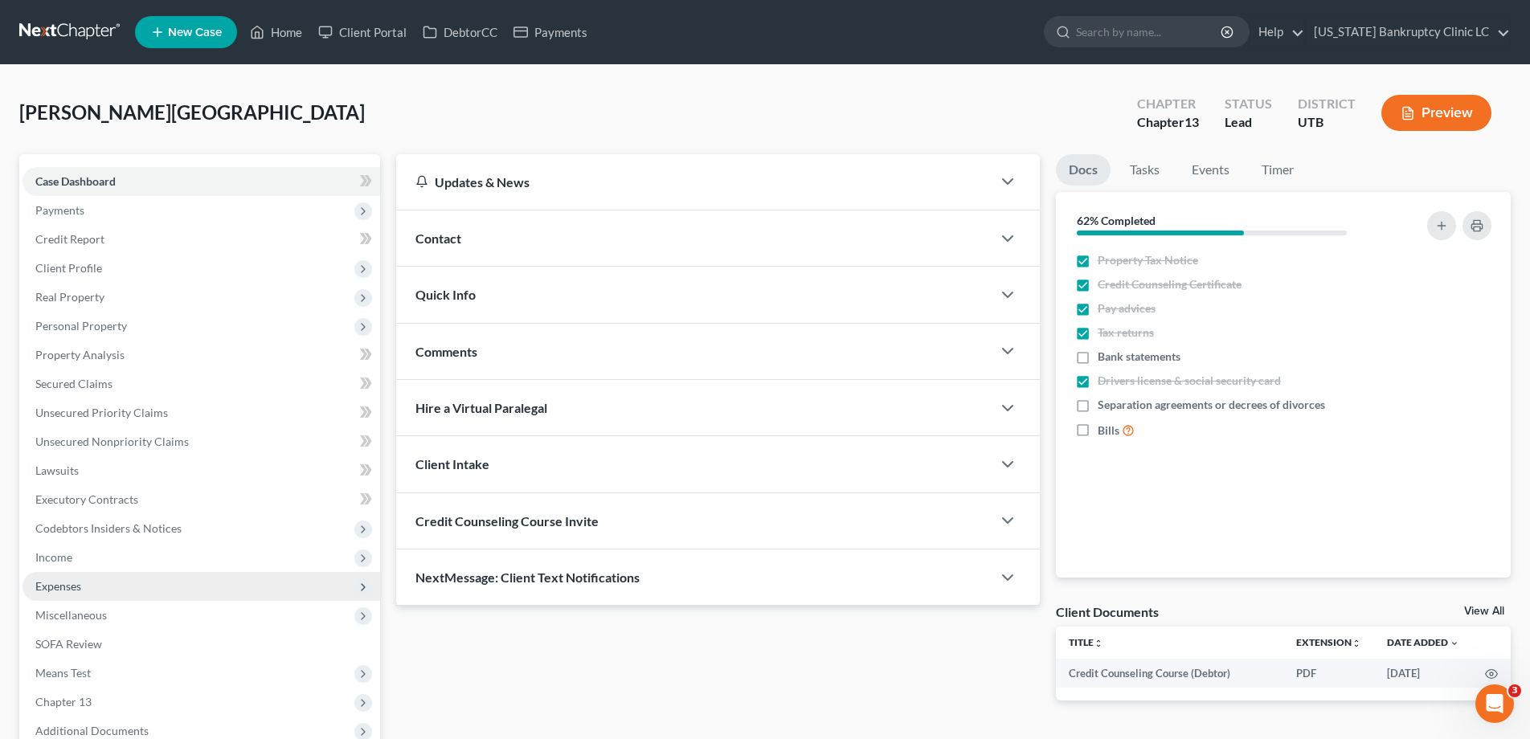
click at [47, 587] on span "Expenses" at bounding box center [58, 586] width 46 height 14
click at [80, 615] on span "Home" at bounding box center [82, 615] width 31 height 14
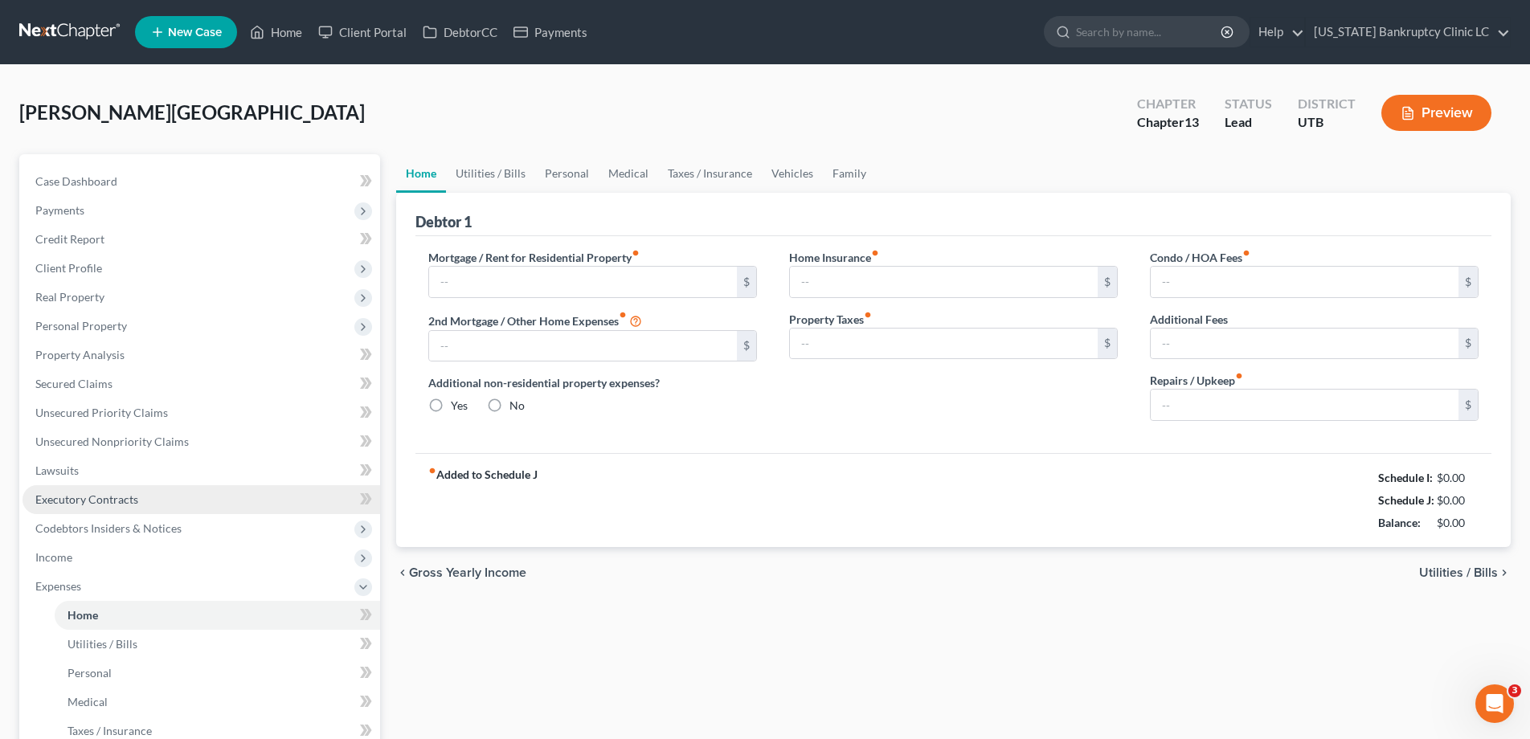
type input "0.00"
radio input "true"
type input "0.00"
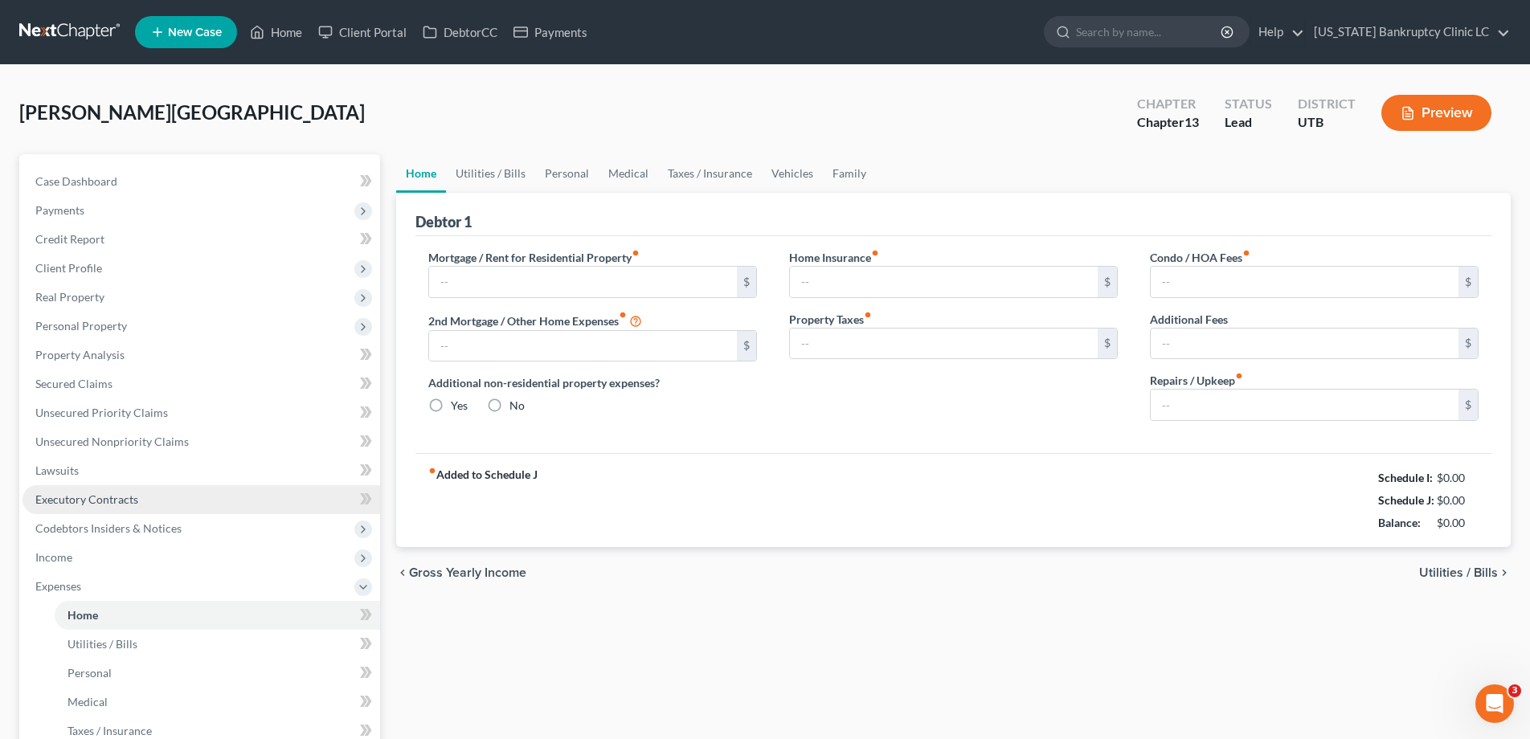
type input "0.00"
click at [521, 280] on input "text" at bounding box center [583, 282] width 308 height 31
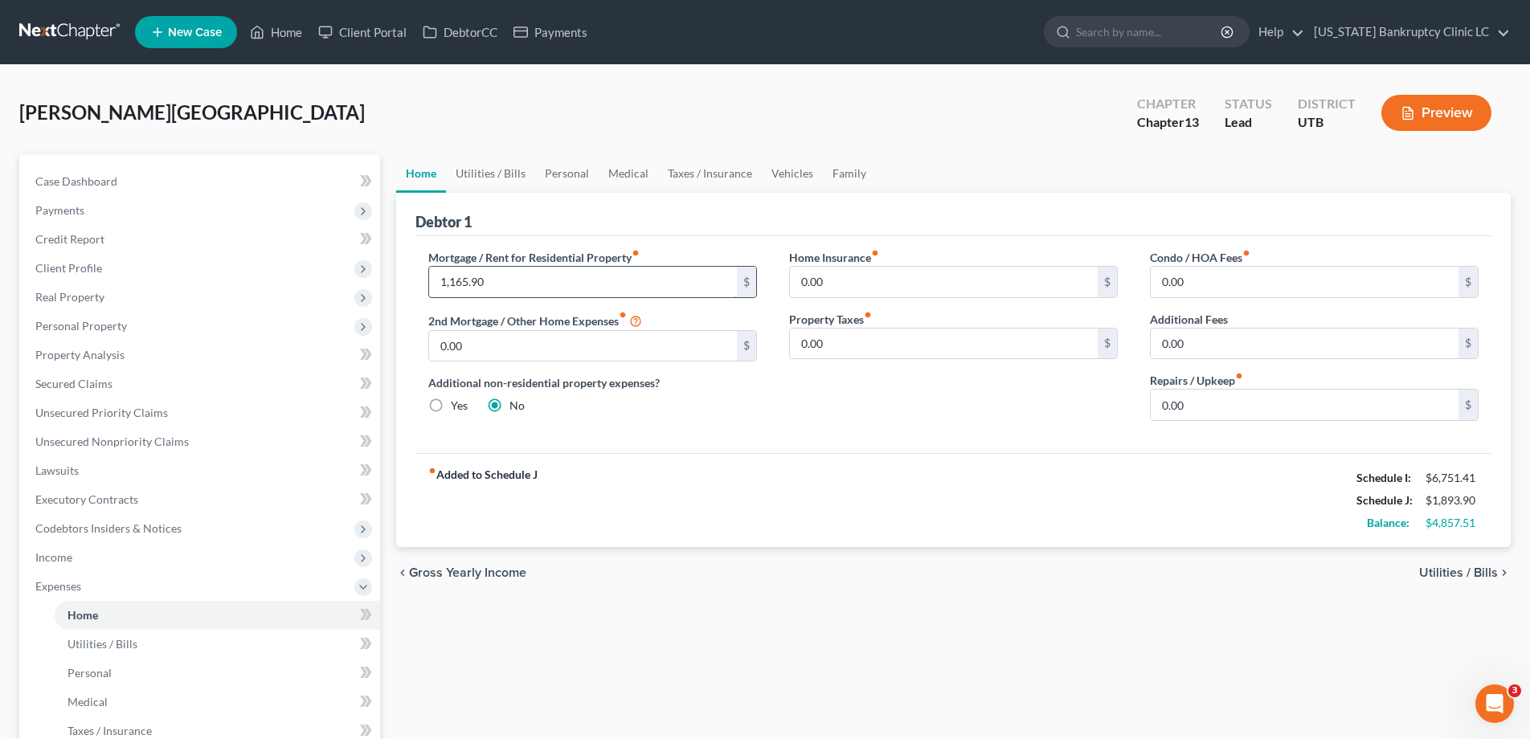
type input "1,165.90"
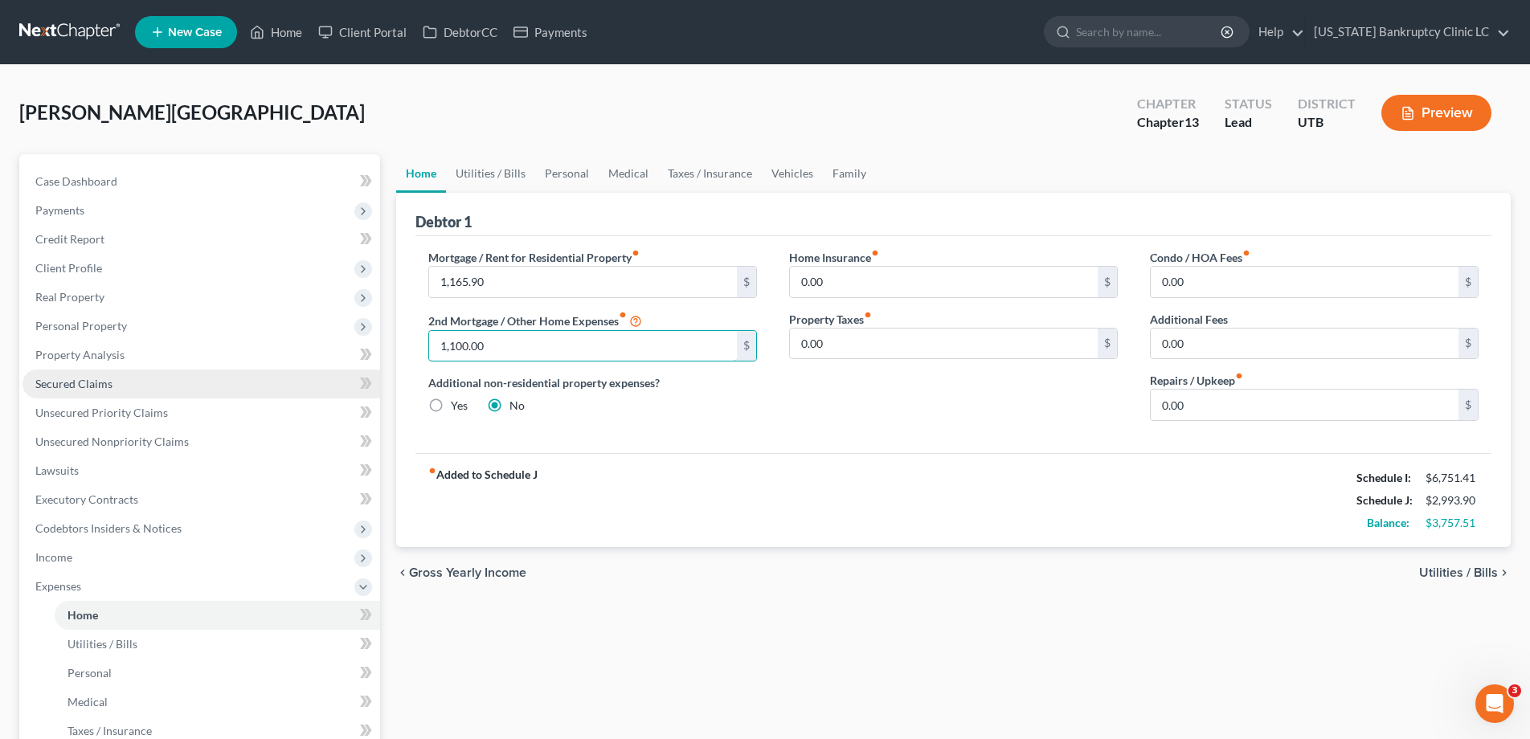
type input "1,100.00"
click at [79, 386] on span "Secured Claims" at bounding box center [73, 384] width 77 height 14
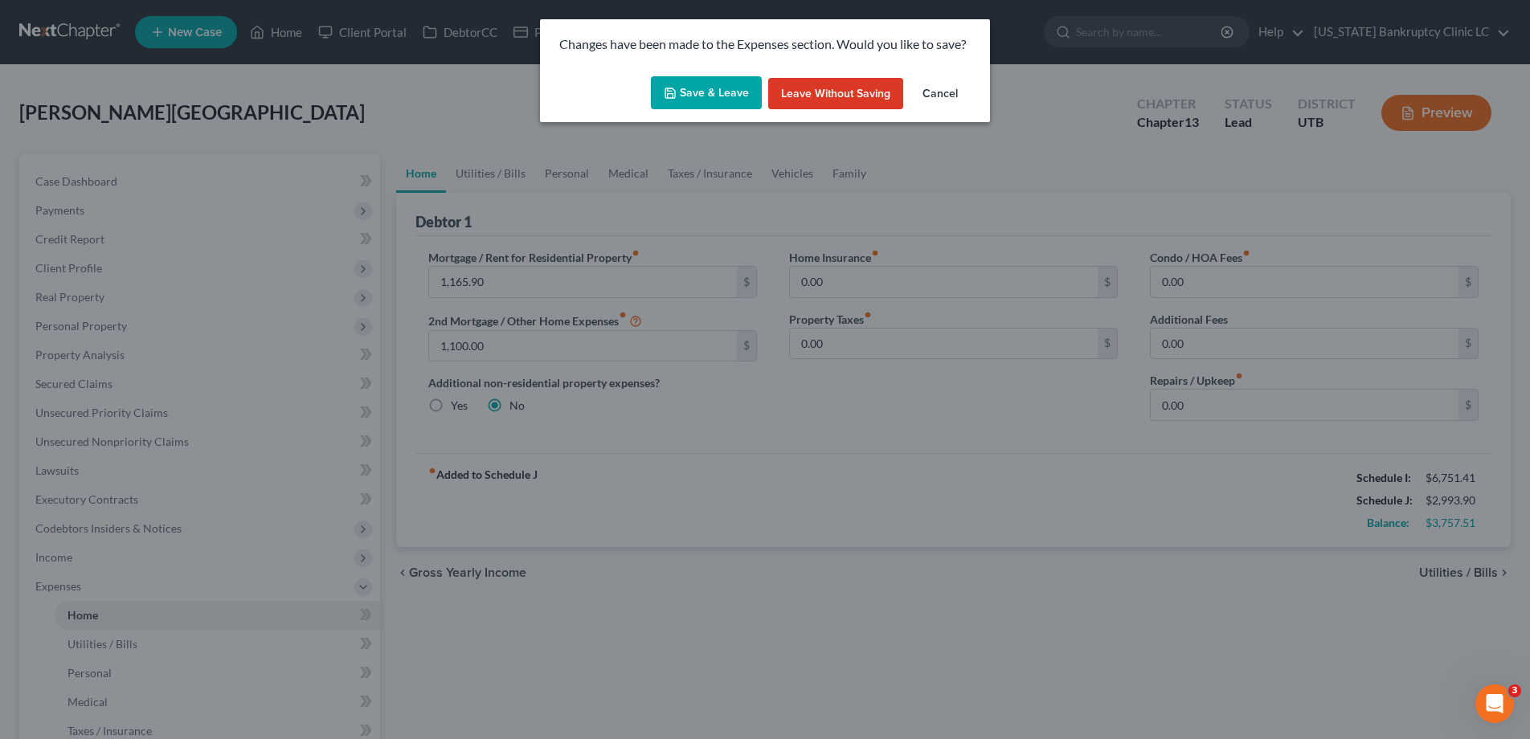
click at [685, 82] on button "Save & Leave" at bounding box center [706, 93] width 111 height 34
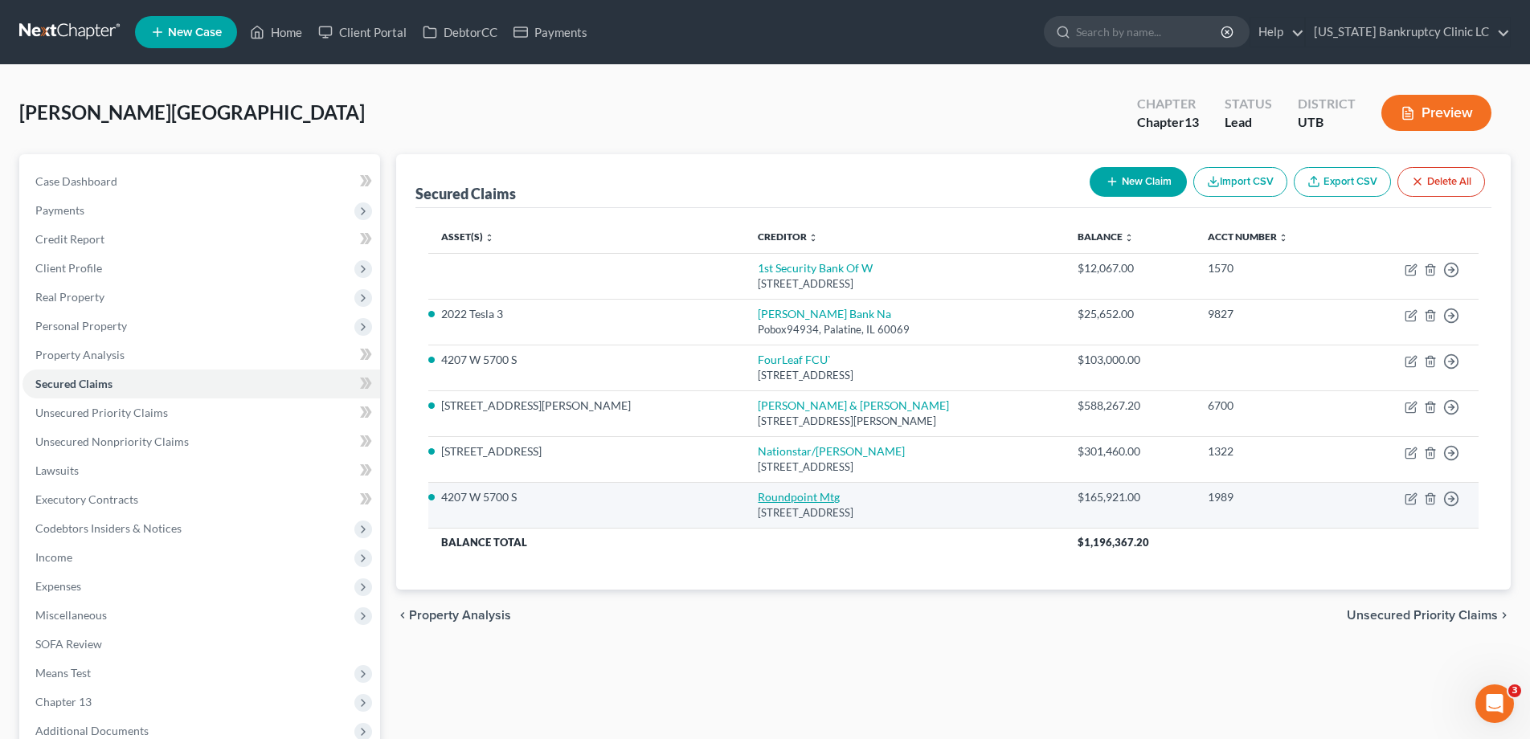
click at [758, 498] on link "Roundpoint Mtg" at bounding box center [799, 497] width 82 height 14
select select "28"
select select "2"
select select "0"
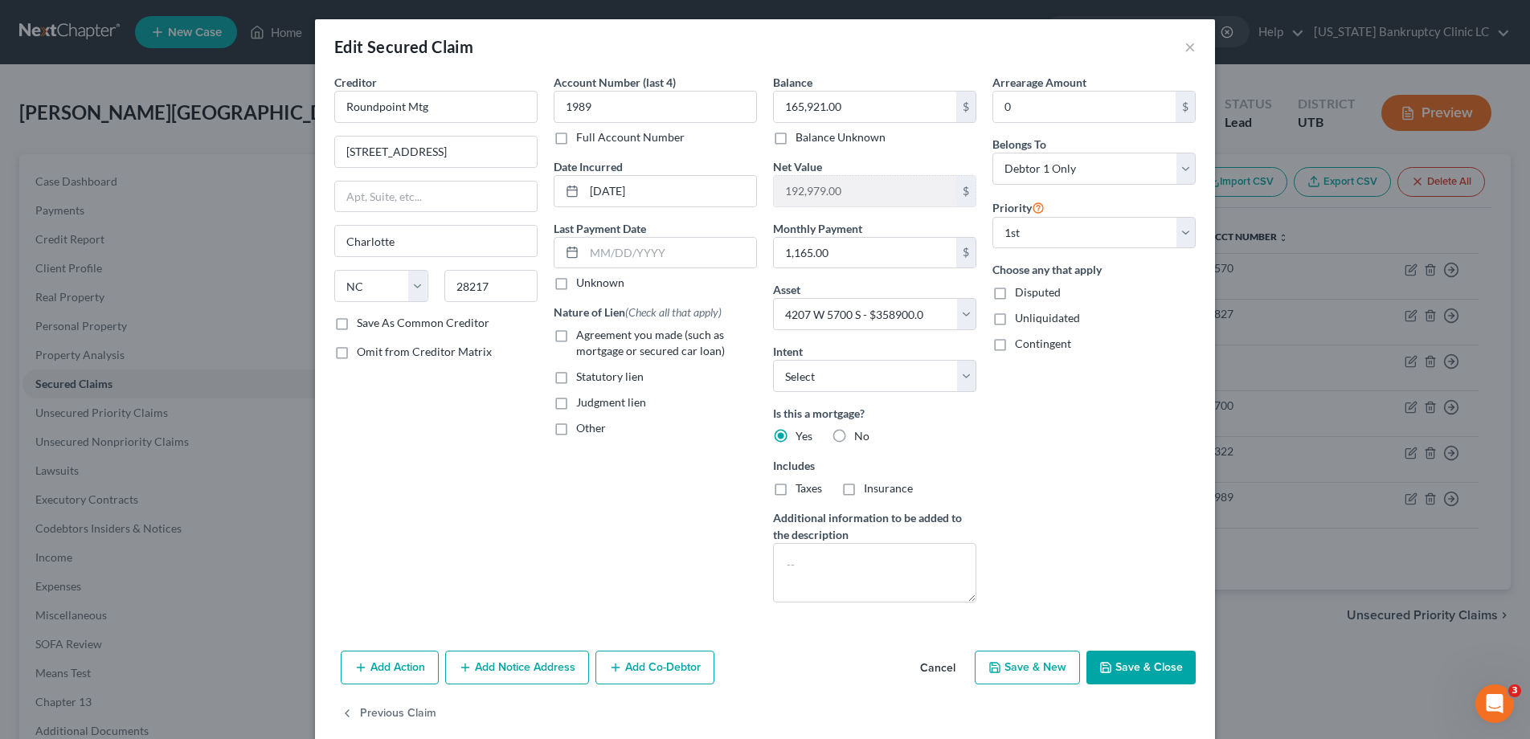
click at [1116, 673] on button "Save & Close" at bounding box center [1140, 668] width 109 height 34
select select
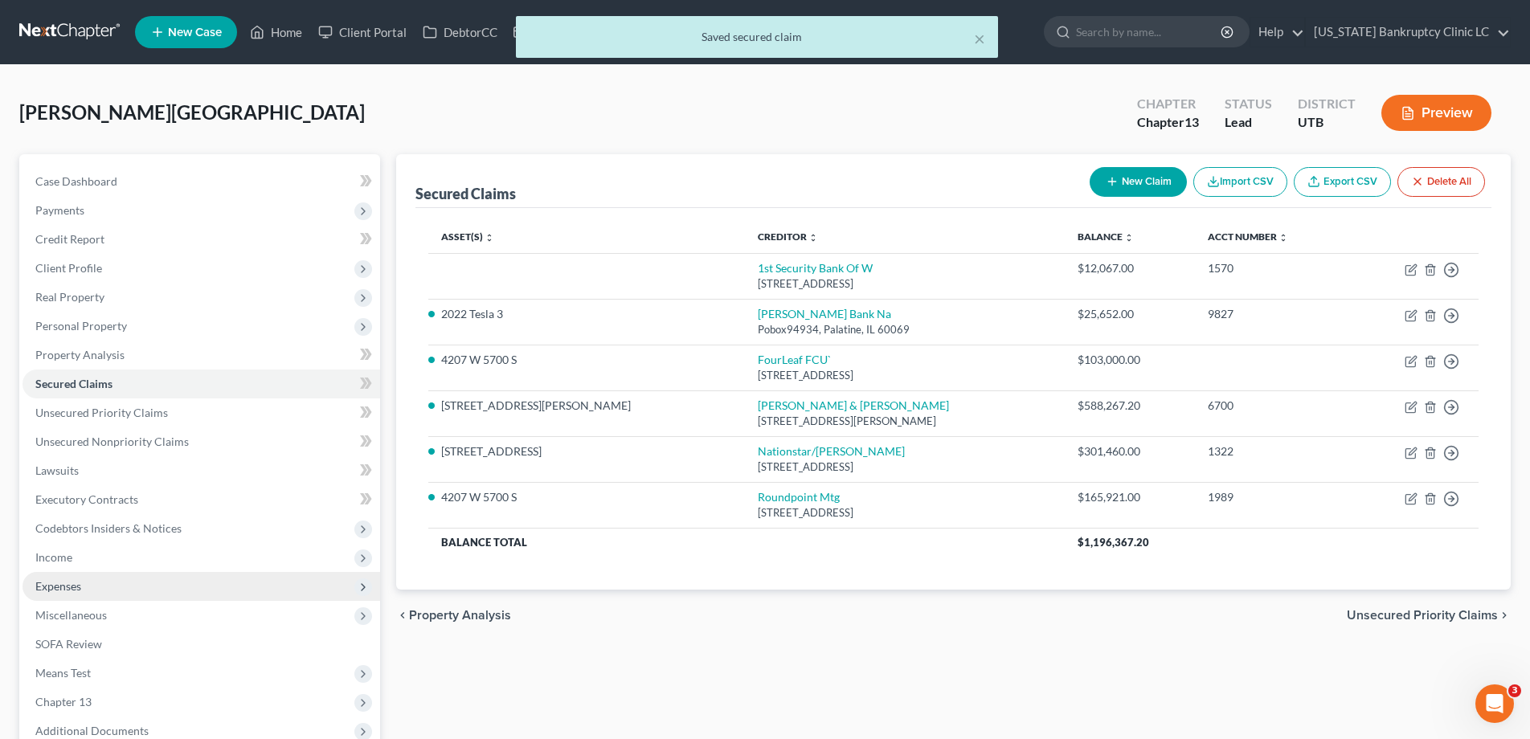
click at [45, 591] on span "Expenses" at bounding box center [58, 586] width 46 height 14
click at [94, 611] on span "Home" at bounding box center [82, 615] width 31 height 14
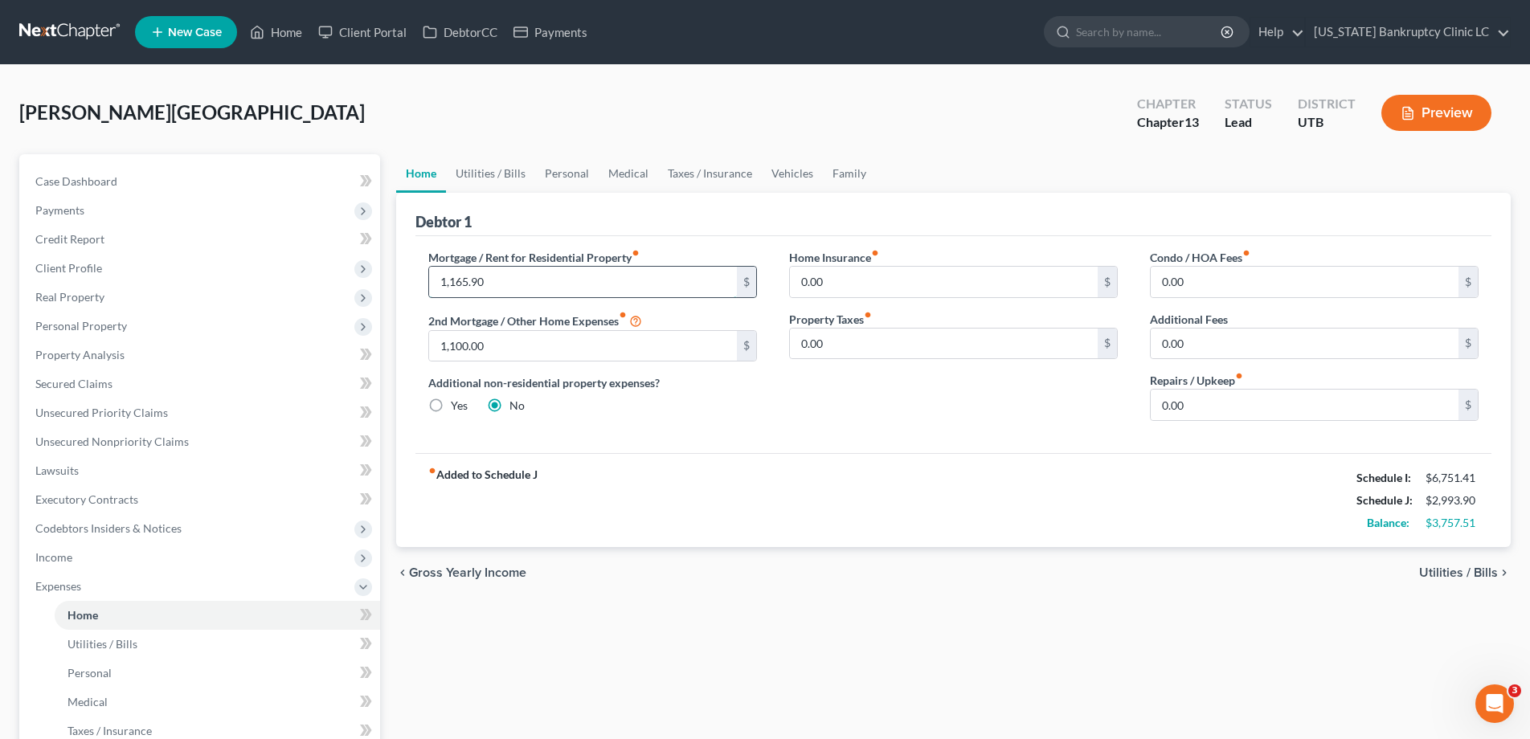
click at [513, 288] on input "1,165.90" at bounding box center [583, 282] width 308 height 31
type input "1,165.00"
click at [490, 171] on link "Utilities / Bills" at bounding box center [490, 173] width 89 height 39
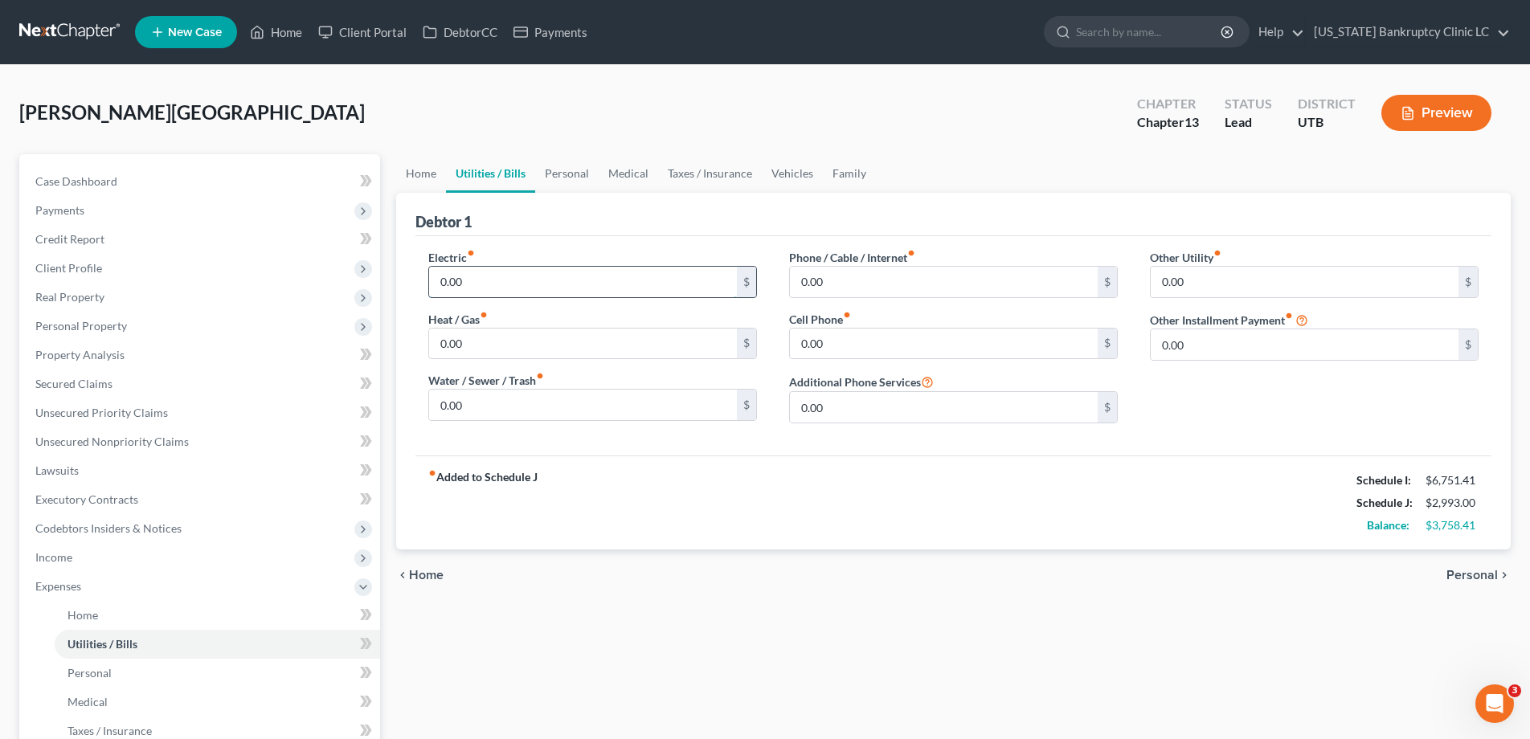
click at [489, 287] on input "0.00" at bounding box center [583, 282] width 308 height 31
type input "300.00"
type input "100.00"
type input "60.00"
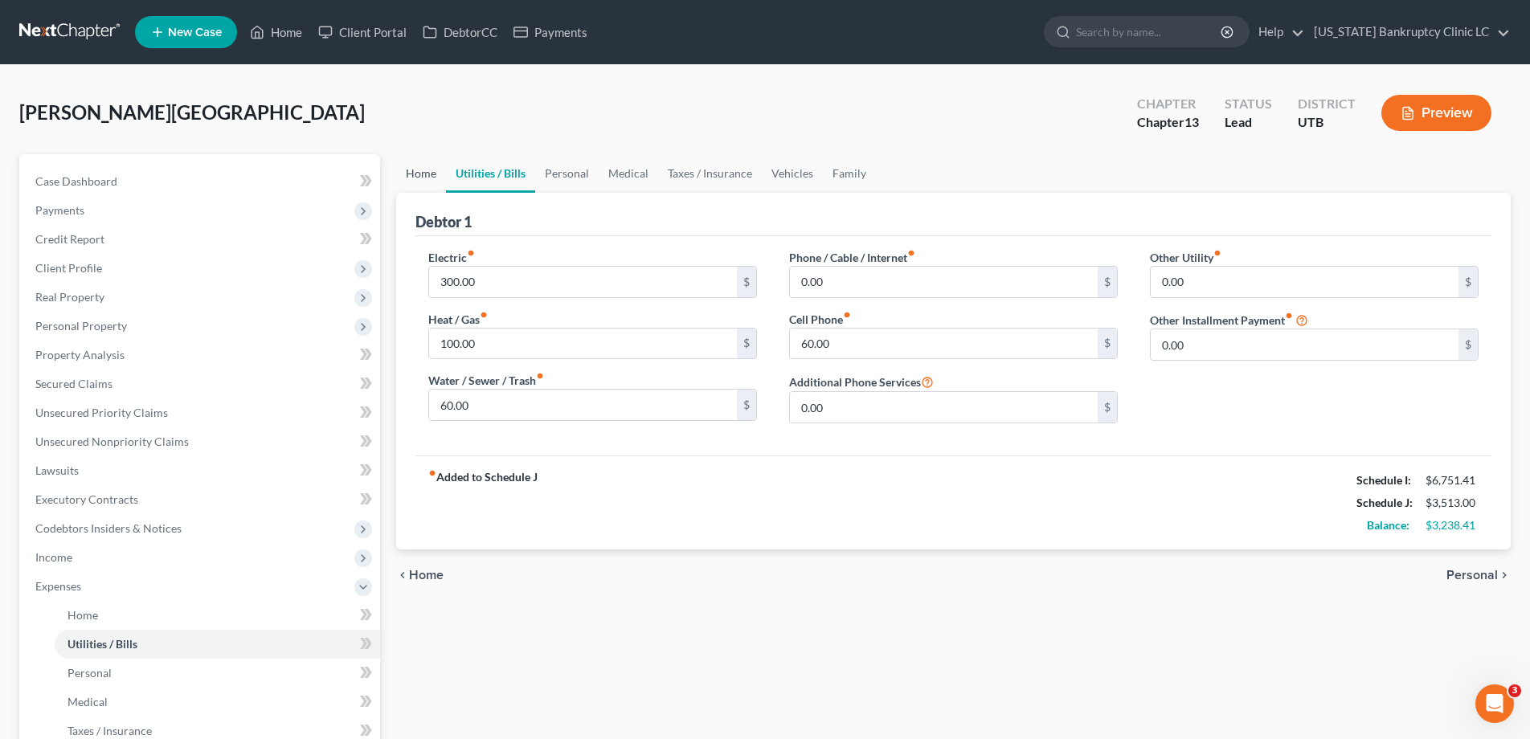
click at [417, 175] on link "Home" at bounding box center [421, 173] width 50 height 39
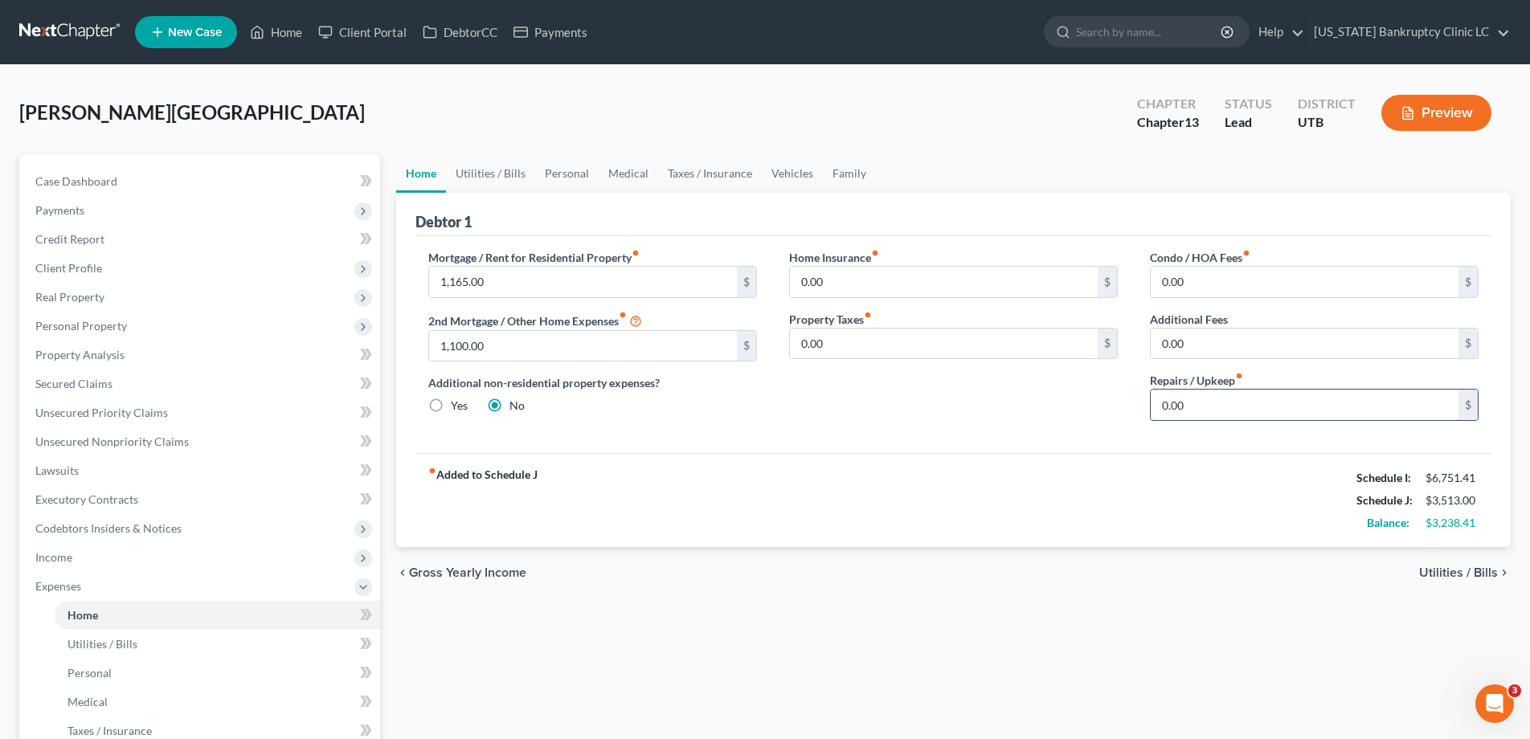
click at [1305, 412] on input "0.00" at bounding box center [1305, 405] width 308 height 31
type input "150.00"
click at [473, 176] on link "Utilities / Bills" at bounding box center [490, 173] width 89 height 39
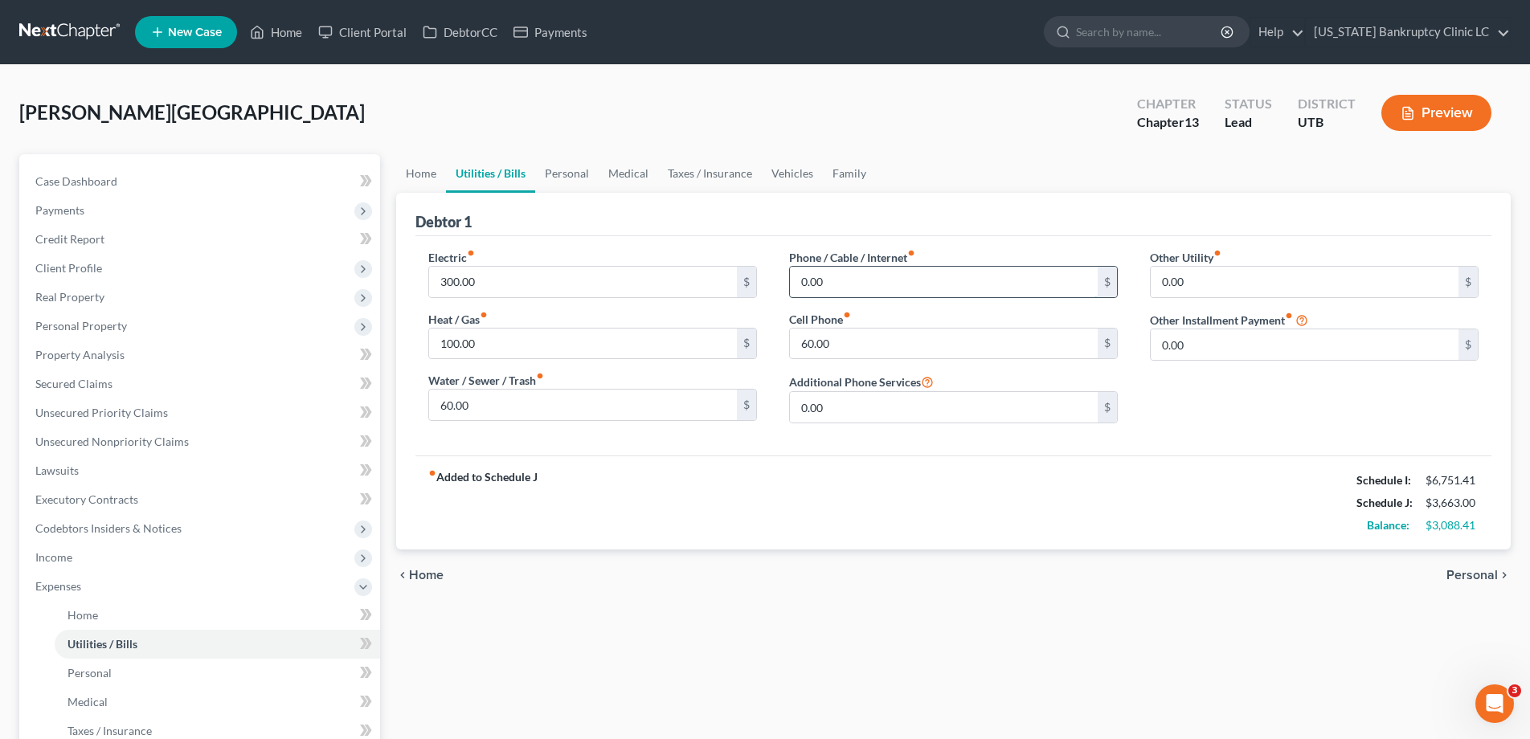
click at [870, 275] on input "0.00" at bounding box center [944, 282] width 308 height 31
type input "35.00"
click at [570, 171] on link "Personal" at bounding box center [566, 173] width 63 height 39
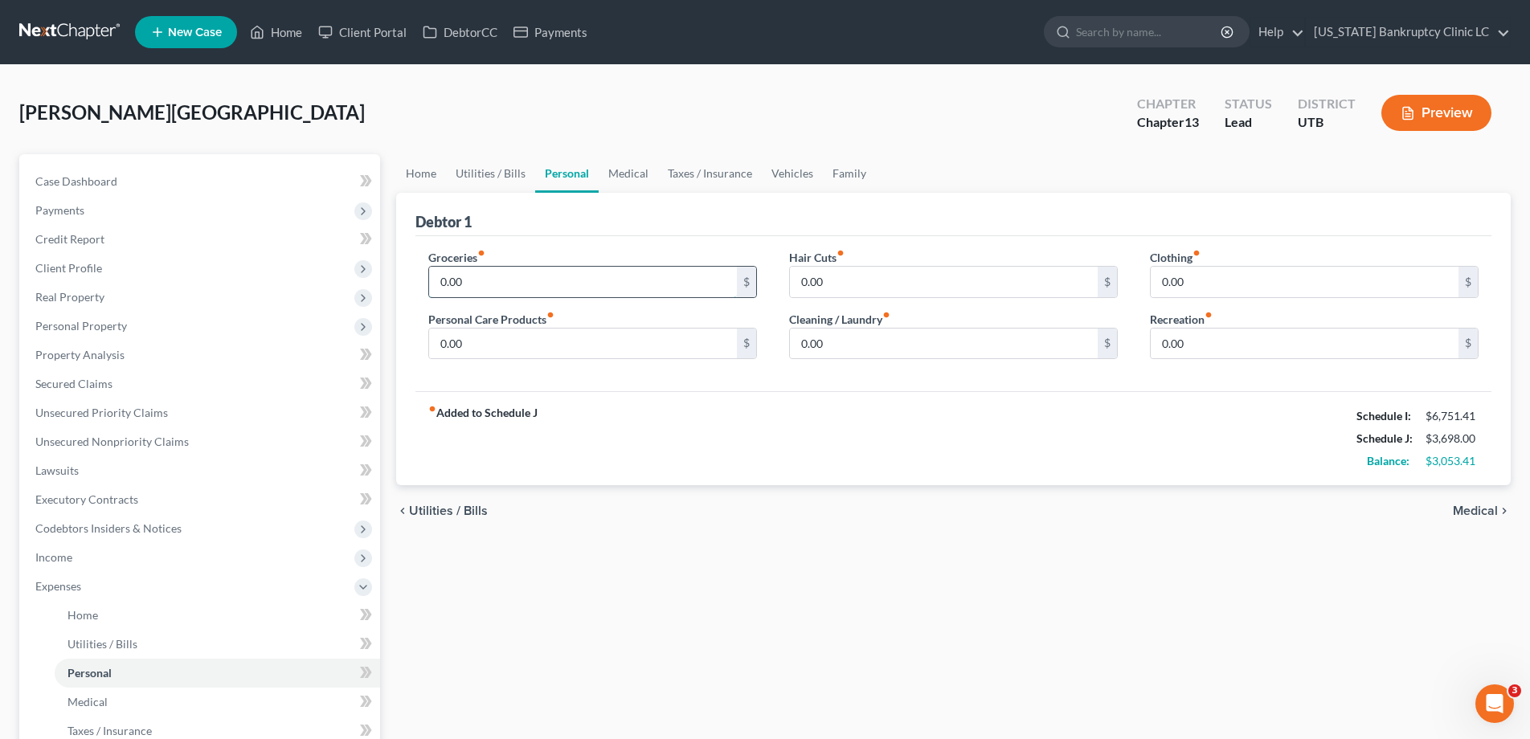
click at [546, 278] on input "0.00" at bounding box center [583, 282] width 308 height 31
type input "450.00"
type input "45.00"
type input "87.00"
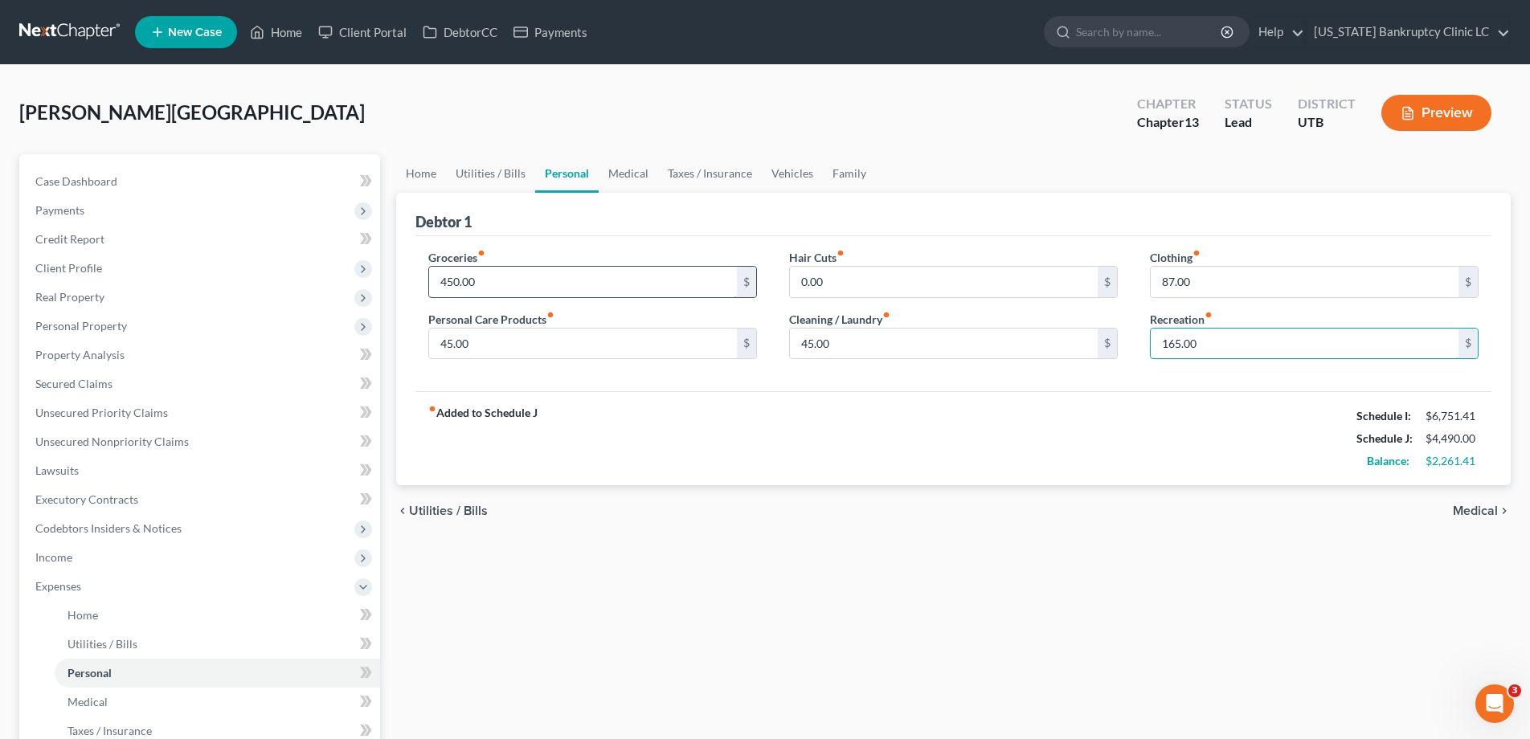
type input "165.00"
click at [783, 177] on link "Vehicles" at bounding box center [792, 173] width 61 height 39
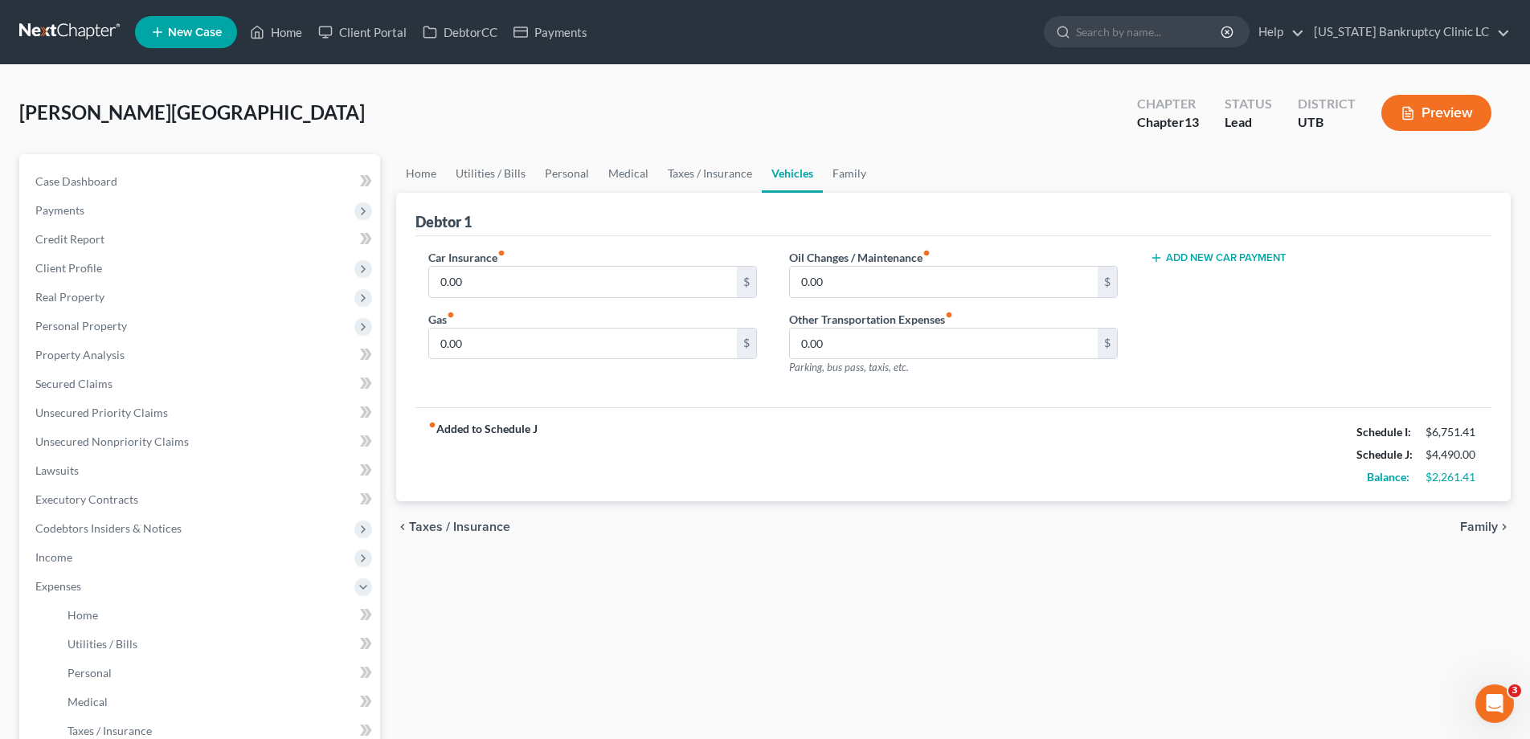
click at [783, 177] on link "Vehicles" at bounding box center [792, 173] width 61 height 39
click at [509, 276] on input "0.00" at bounding box center [583, 282] width 308 height 31
type input "170.00"
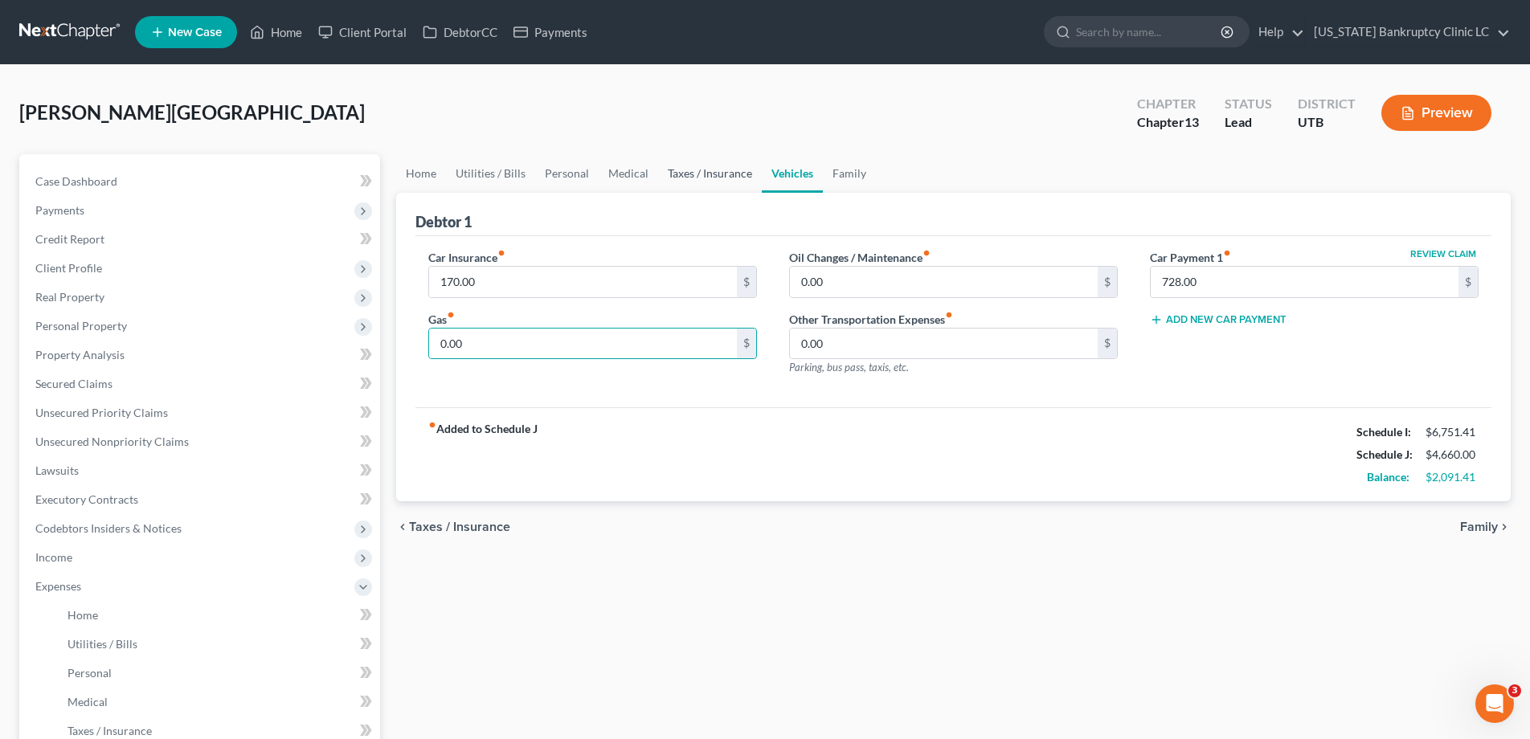
click at [717, 174] on link "Taxes / Insurance" at bounding box center [710, 173] width 104 height 39
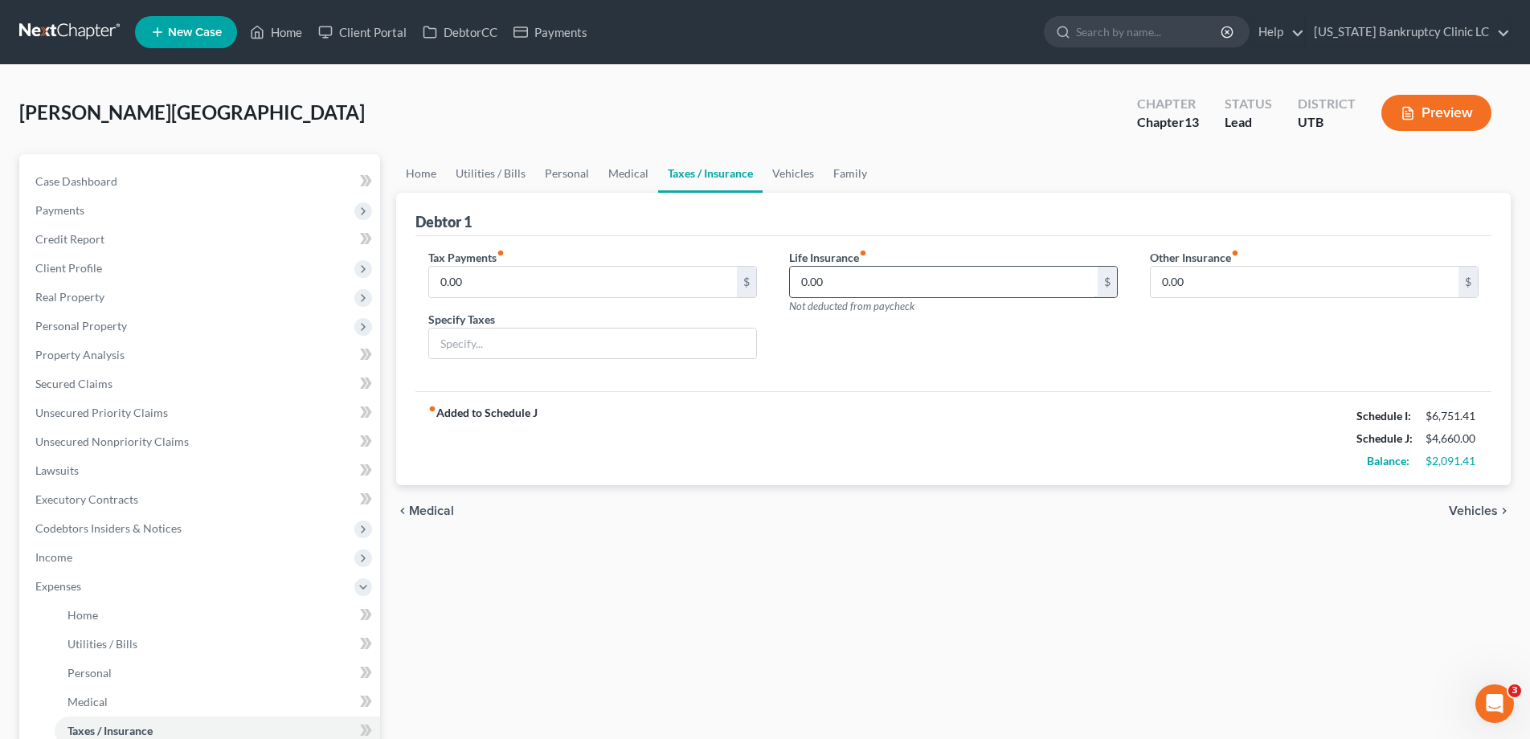
click at [930, 286] on input "0.00" at bounding box center [944, 282] width 308 height 31
type input "80.00"
click at [419, 171] on link "Home" at bounding box center [421, 173] width 50 height 39
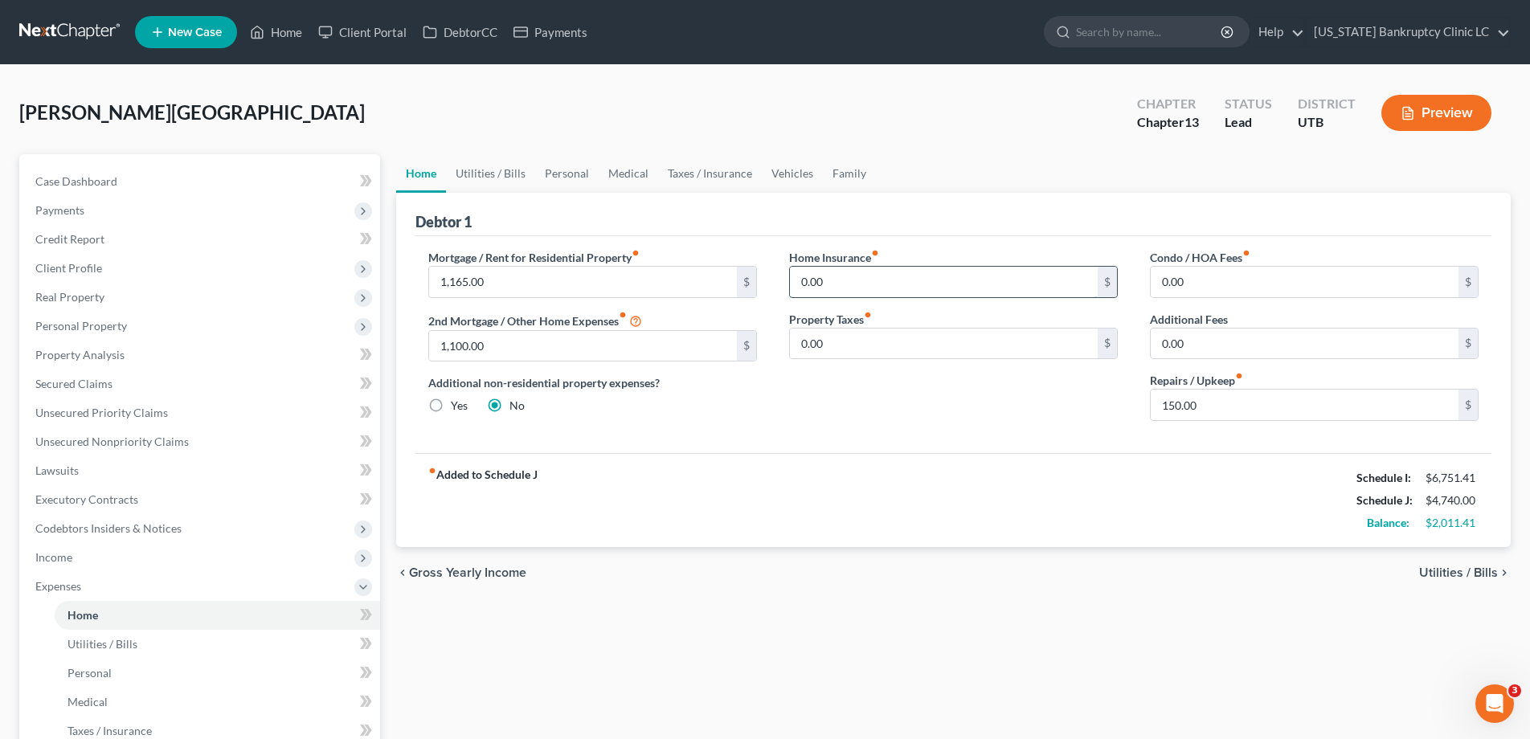
click at [889, 281] on input "0.00" at bounding box center [944, 282] width 308 height 31
type input "74.17"
click at [781, 173] on link "Vehicles" at bounding box center [792, 173] width 61 height 39
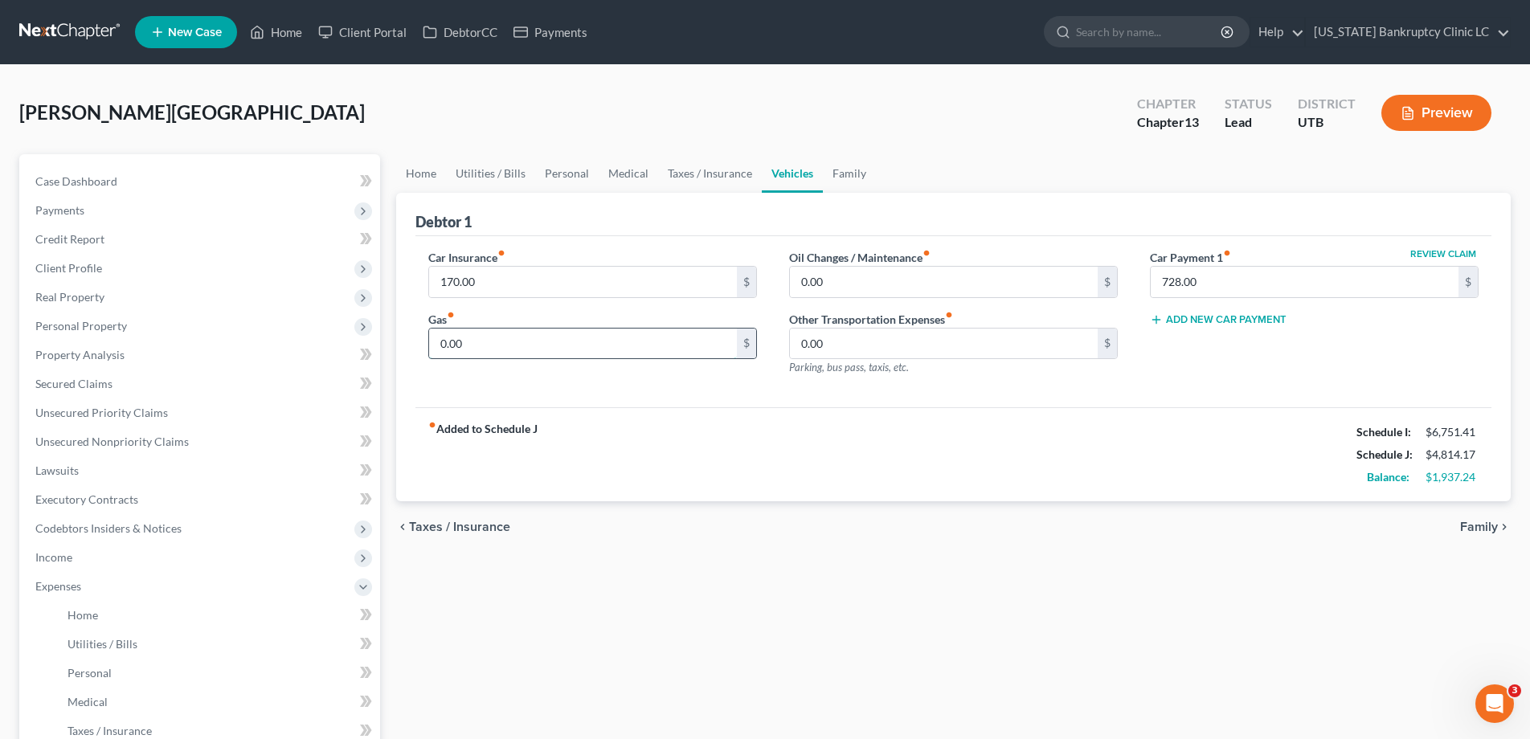
click at [537, 342] on input "0.00" at bounding box center [583, 344] width 308 height 31
type input "300.00"
click at [626, 173] on link "Medical" at bounding box center [628, 173] width 59 height 39
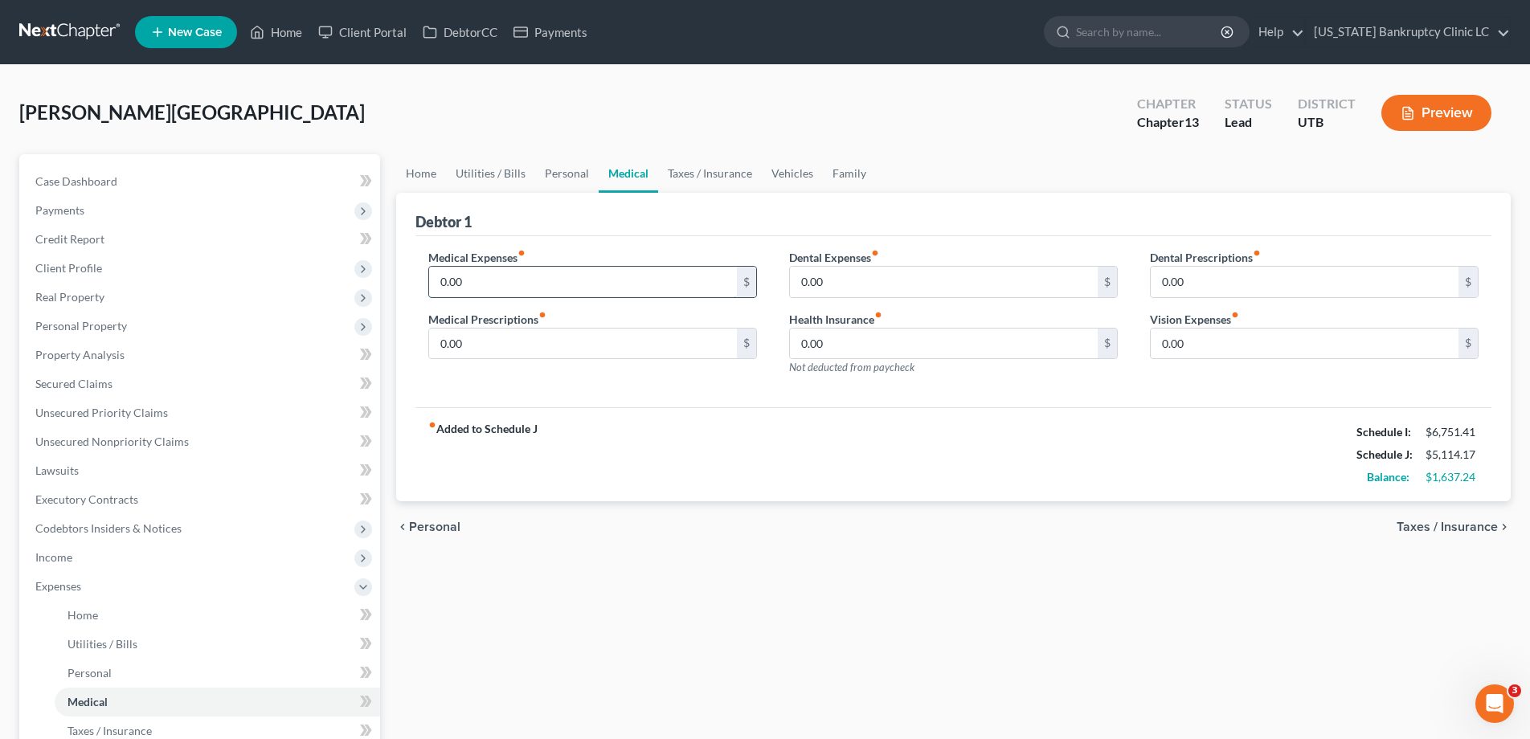
click at [507, 273] on input "0.00" at bounding box center [583, 282] width 308 height 31
type input "87.00"
click at [59, 558] on span "Income" at bounding box center [53, 557] width 37 height 14
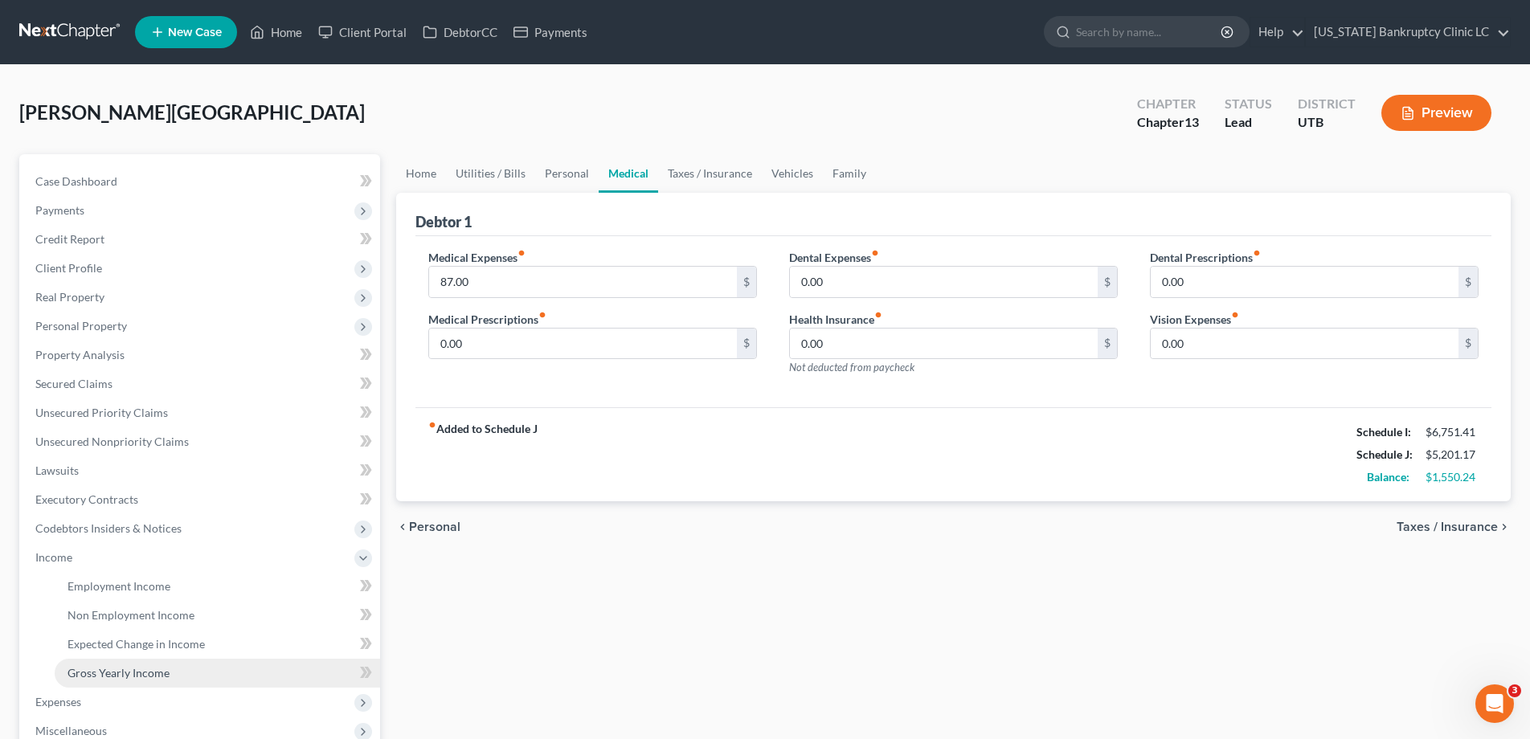
click at [99, 671] on span "Gross Yearly Income" at bounding box center [118, 673] width 102 height 14
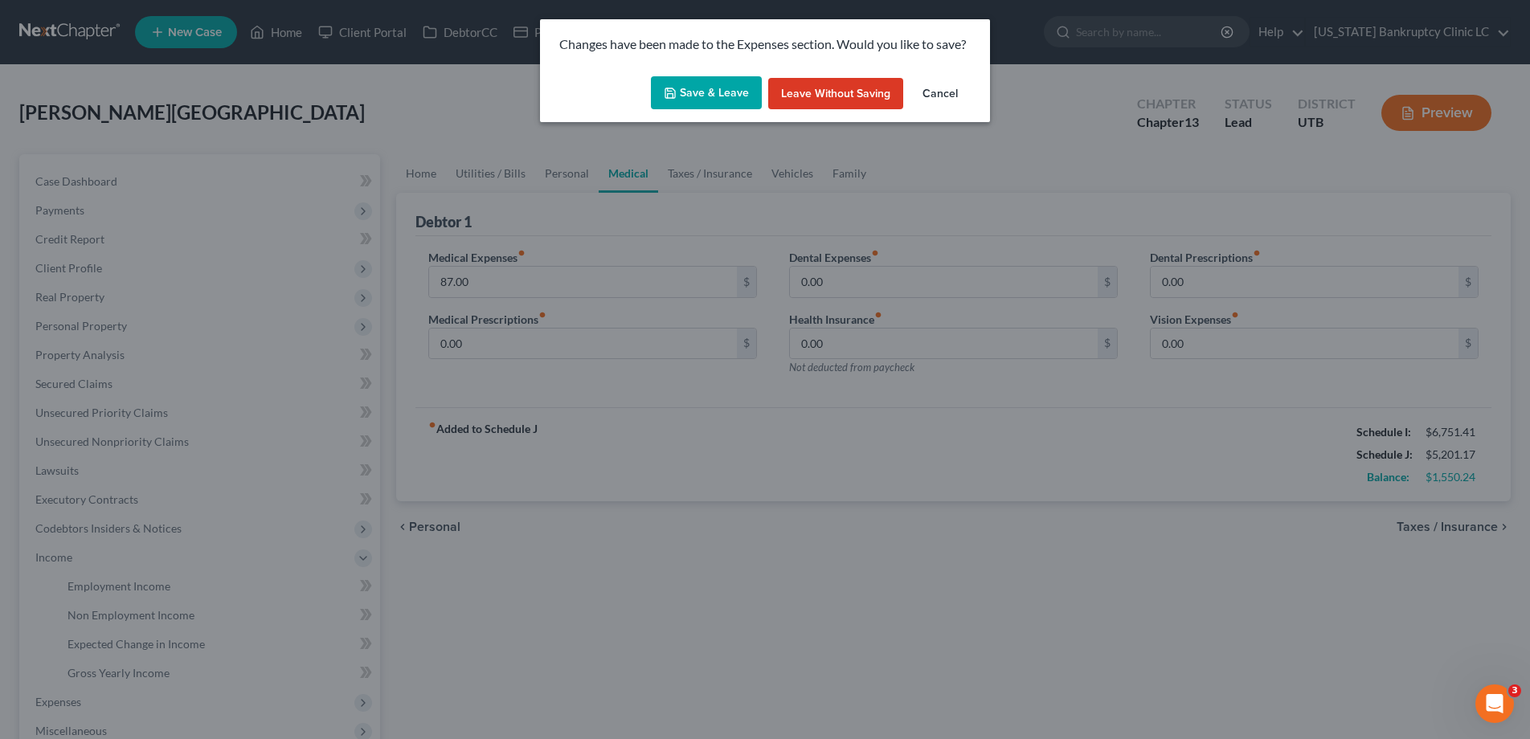
click at [722, 94] on button "Save & Leave" at bounding box center [706, 93] width 111 height 34
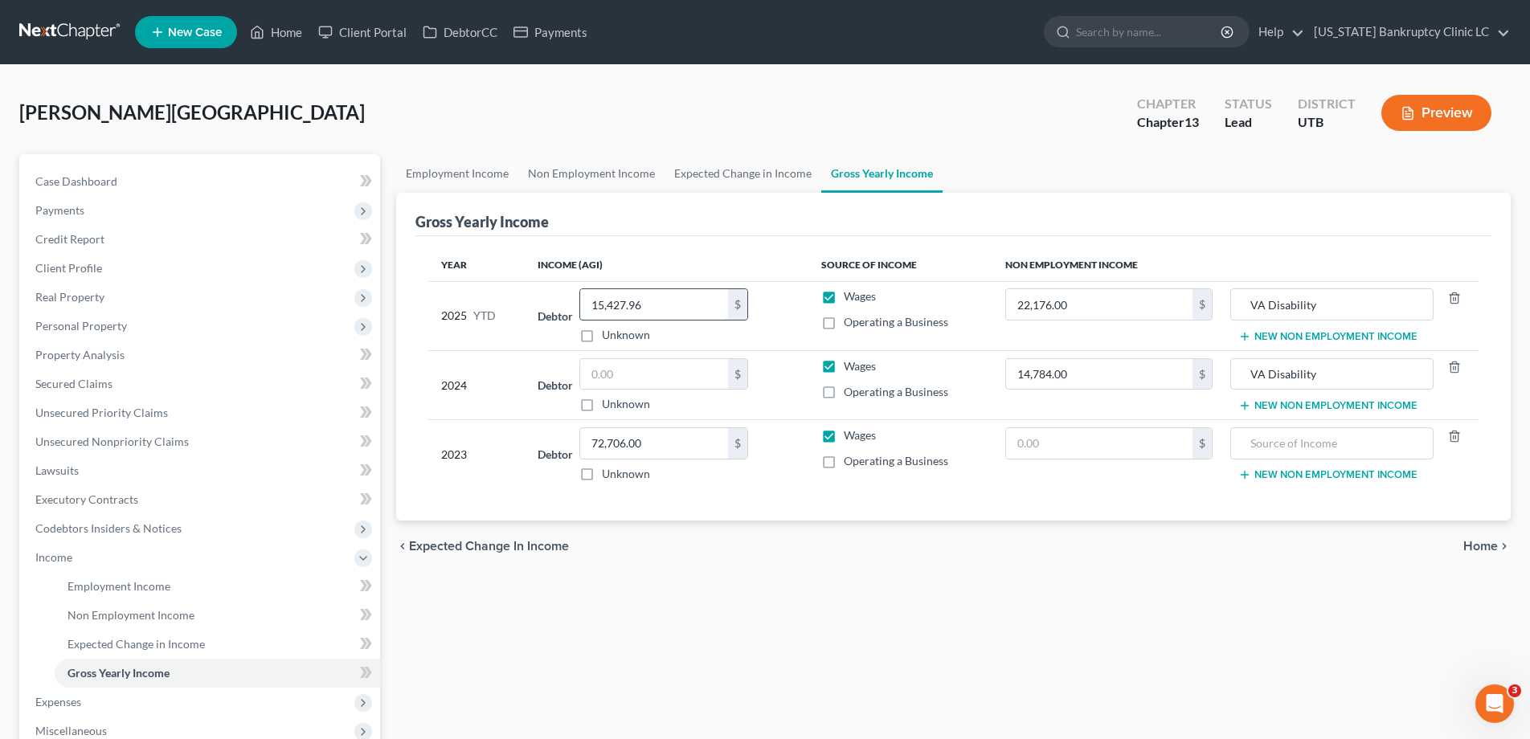
click at [683, 301] on input "15,427.96" at bounding box center [654, 304] width 148 height 31
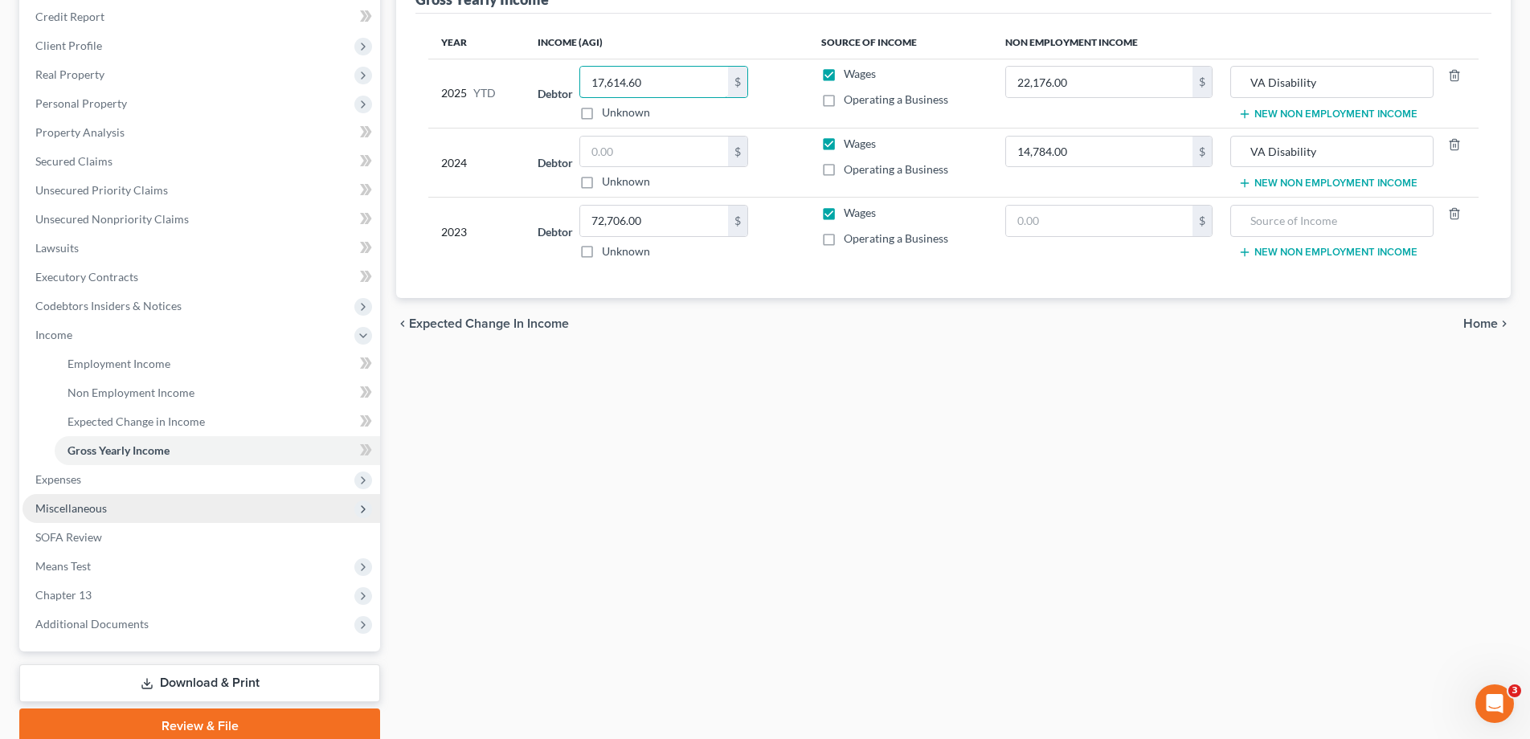
scroll to position [248, 0]
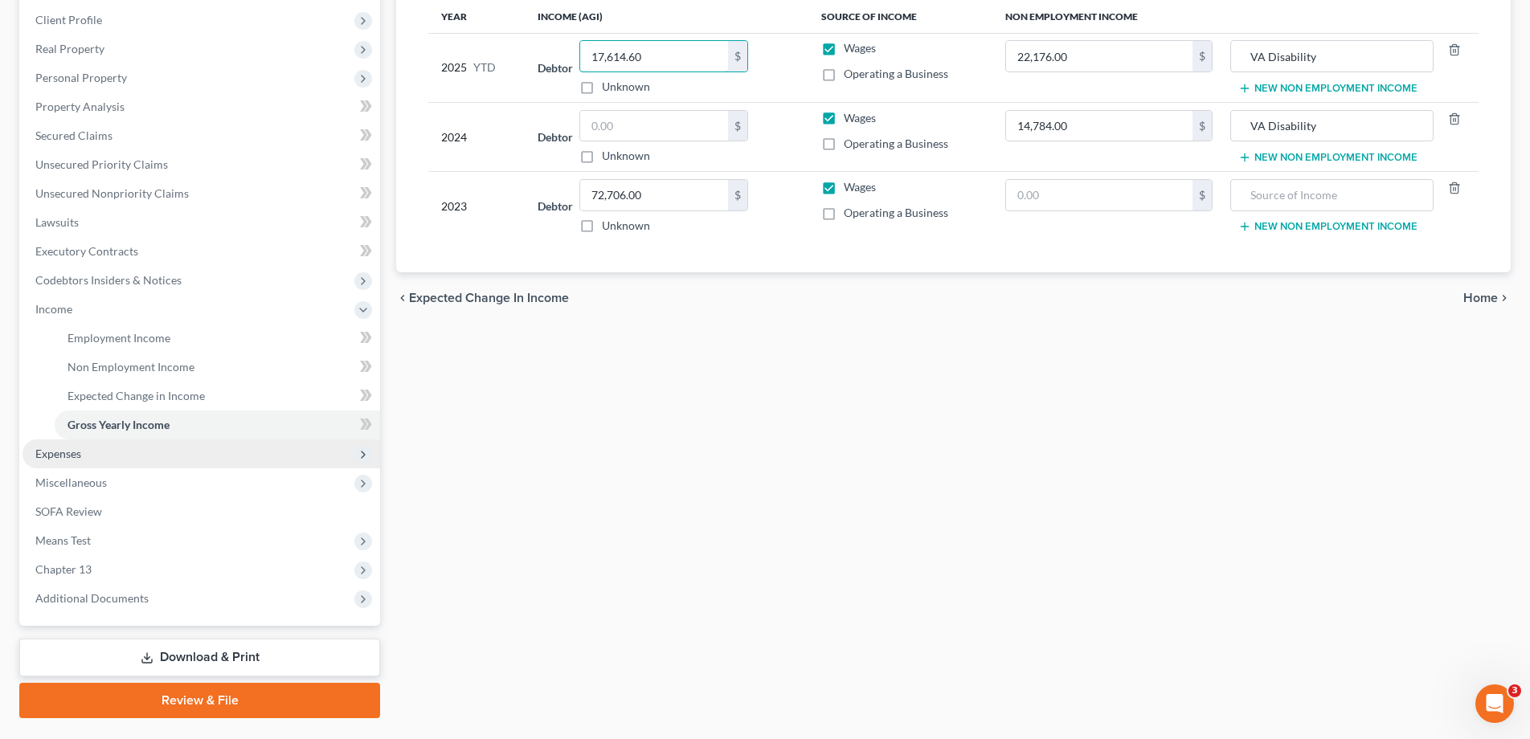
type input "17,614.60"
click at [65, 454] on span "Expenses" at bounding box center [58, 454] width 46 height 14
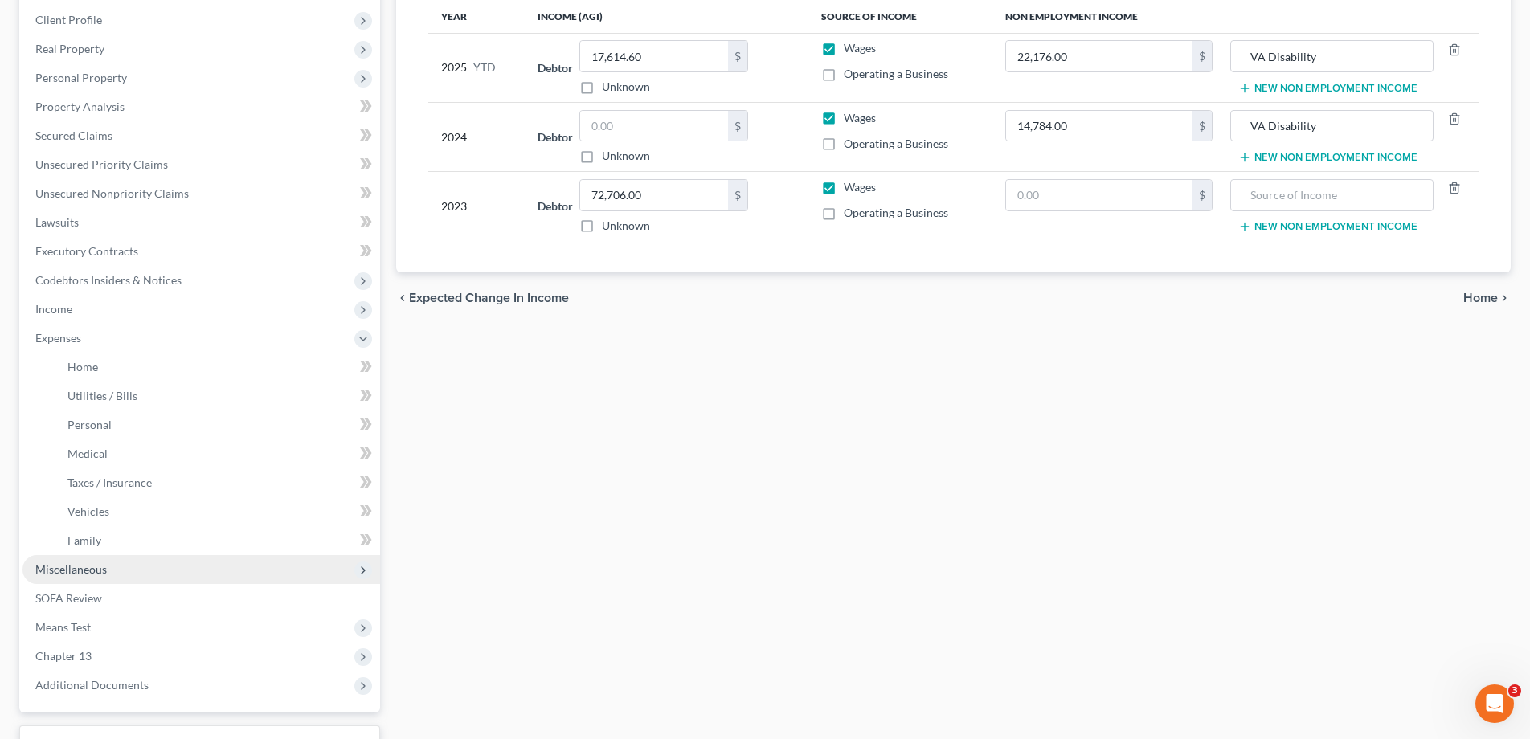
click at [84, 570] on span "Miscellaneous" at bounding box center [71, 569] width 72 height 14
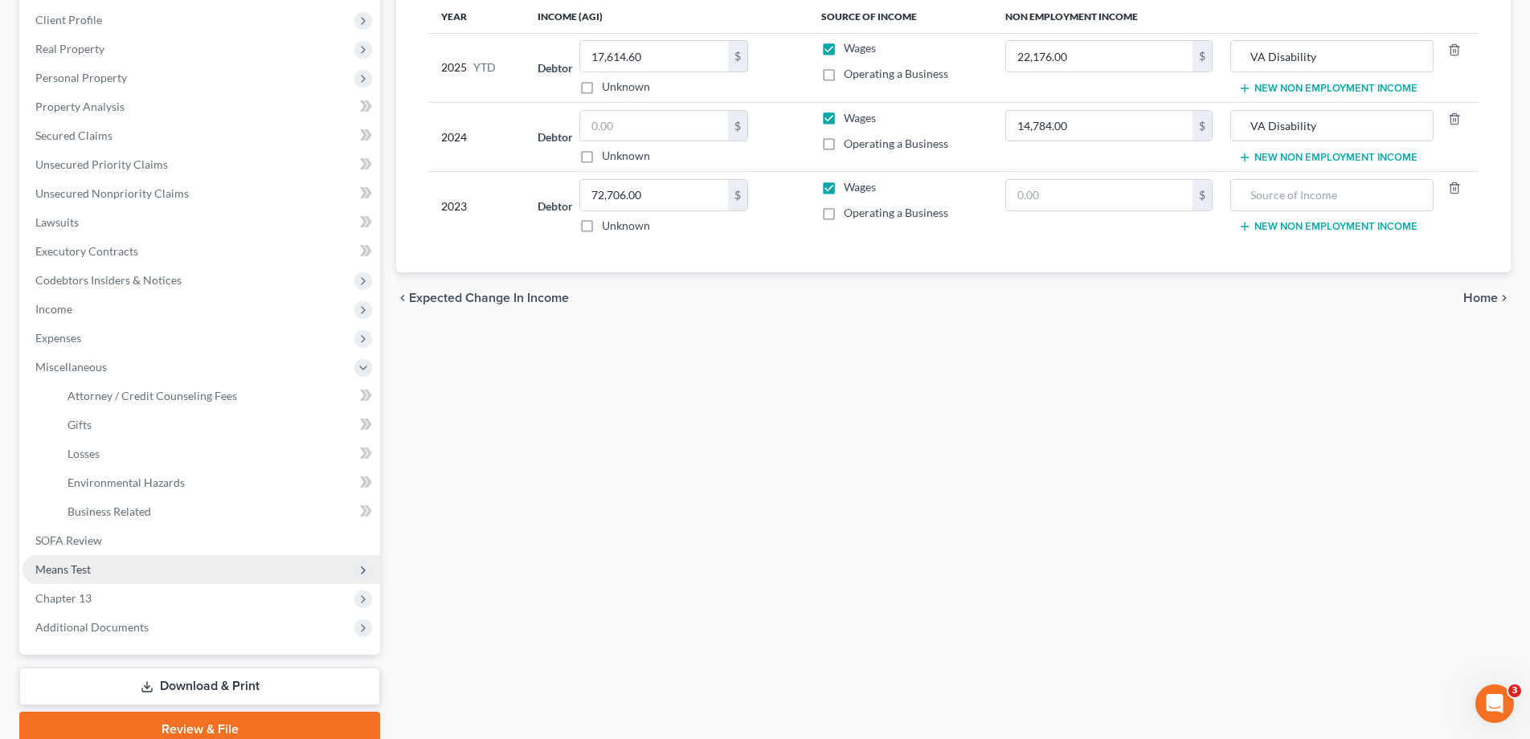
click at [55, 573] on span "Means Test" at bounding box center [62, 569] width 55 height 14
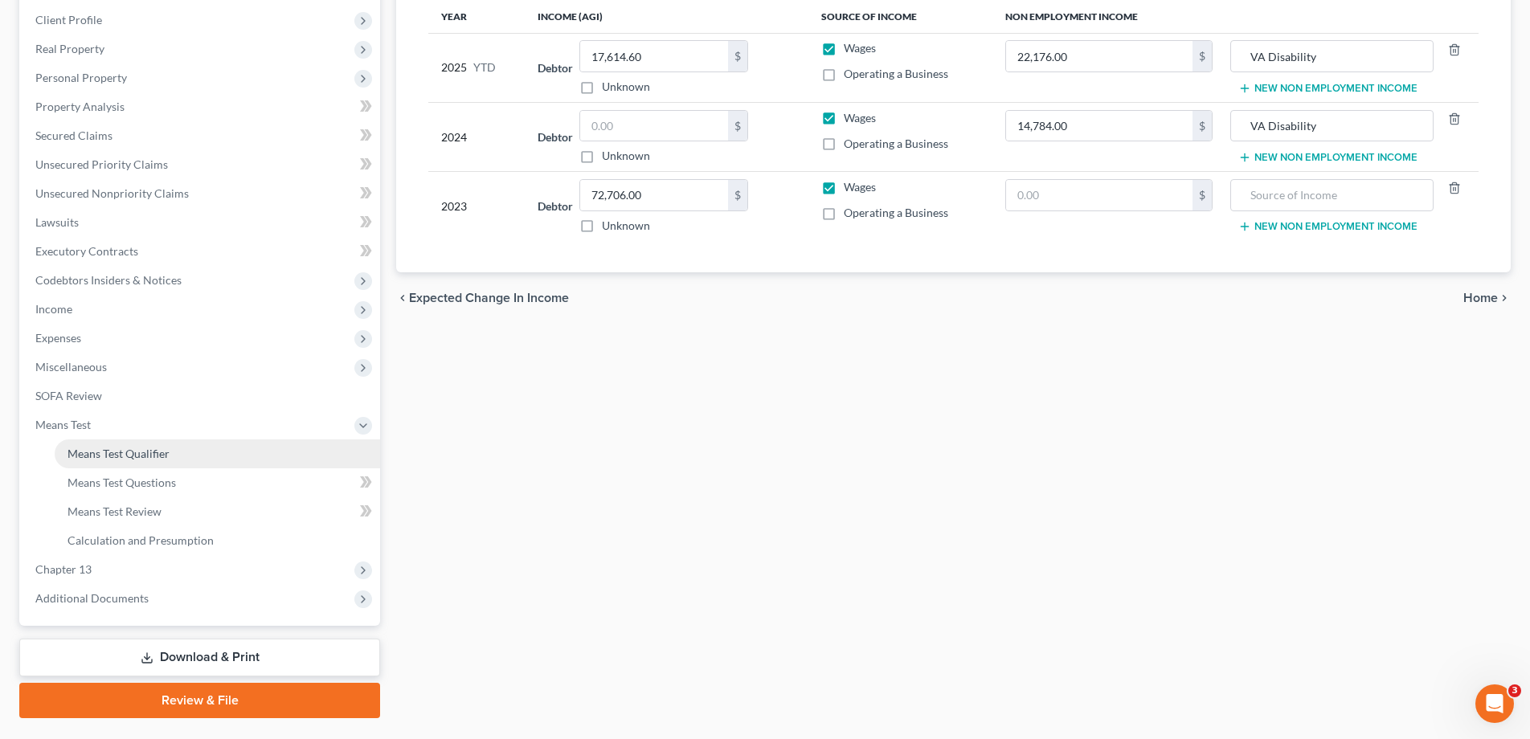
click at [113, 458] on span "Means Test Qualifier" at bounding box center [118, 454] width 102 height 14
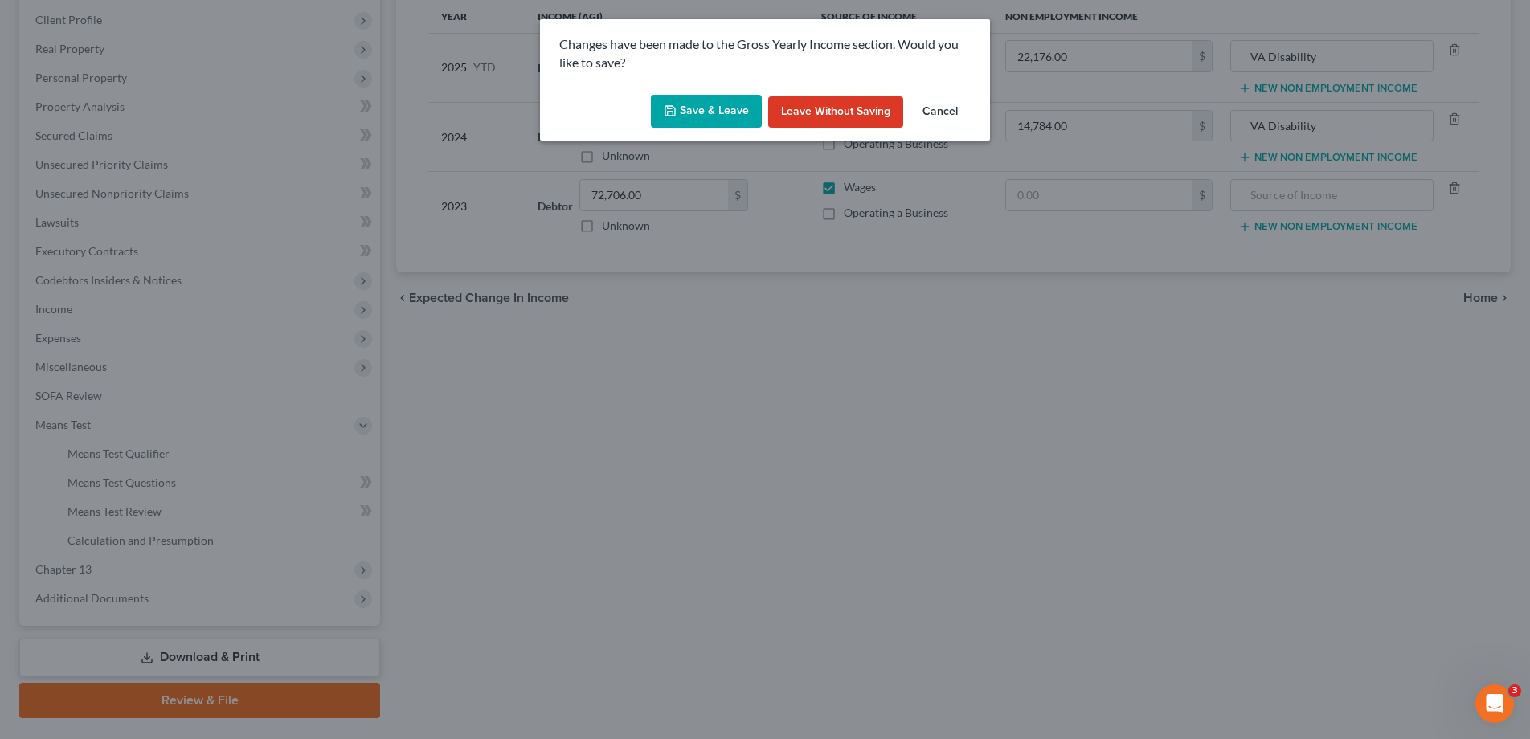
click at [717, 108] on button "Save & Leave" at bounding box center [706, 112] width 111 height 34
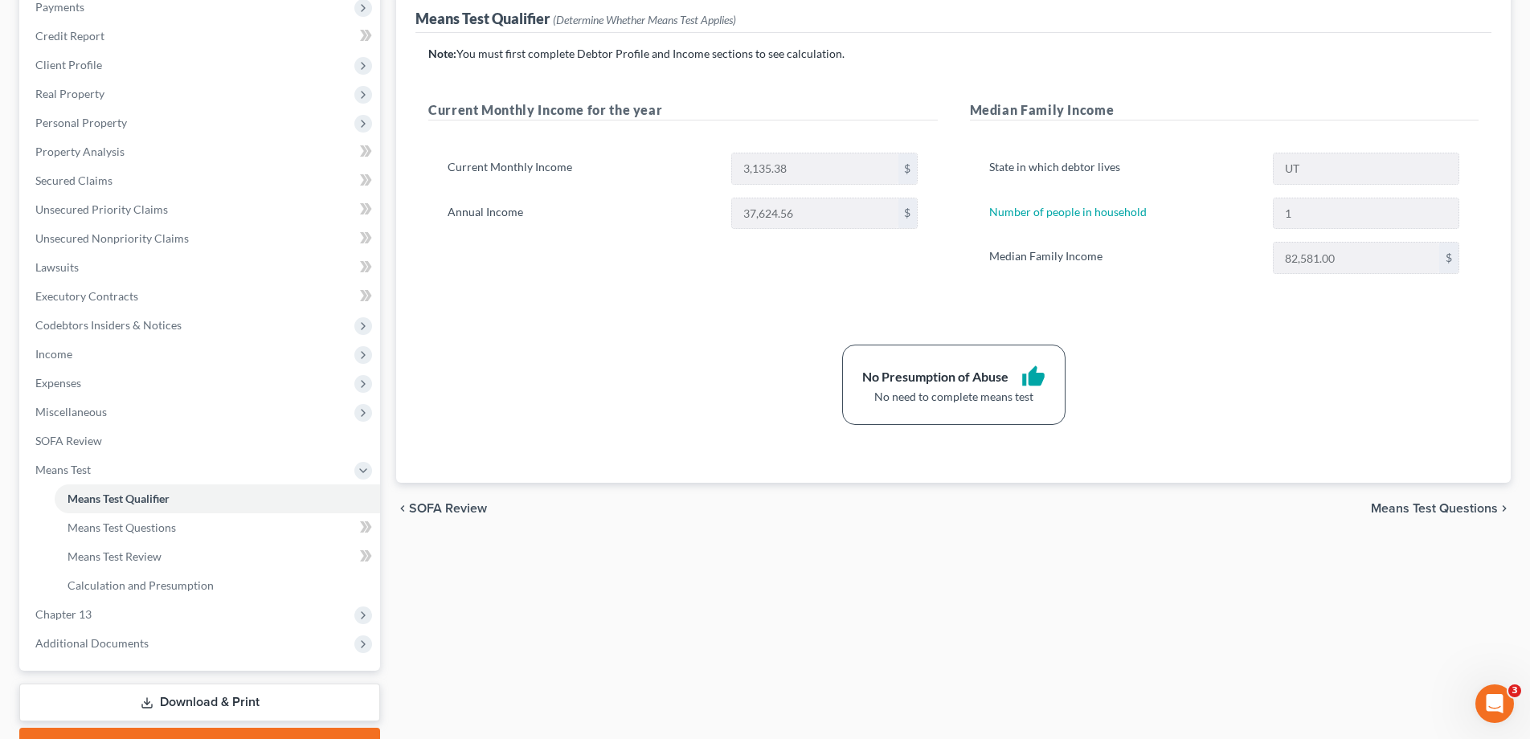
scroll to position [288, 0]
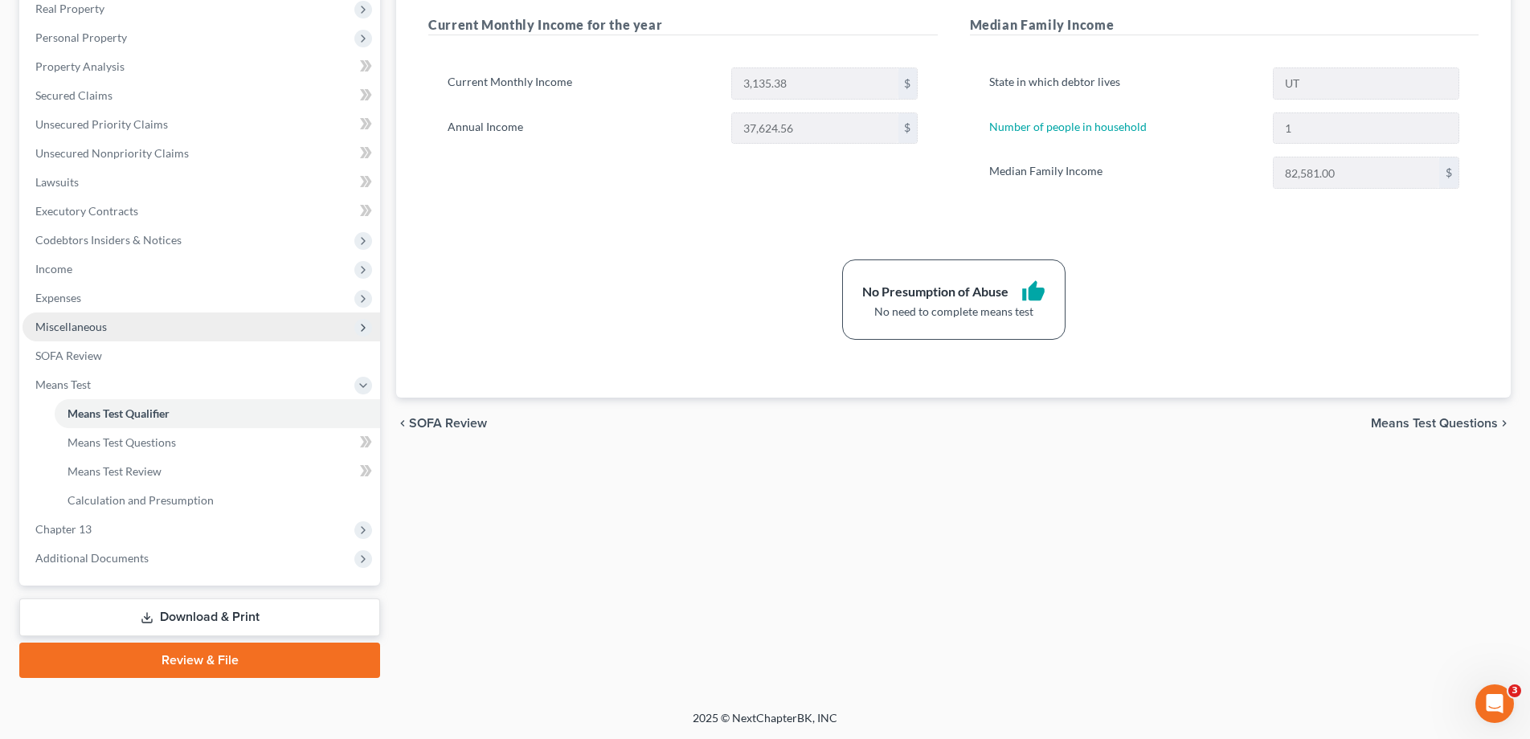
click at [100, 329] on span "Miscellaneous" at bounding box center [71, 327] width 72 height 14
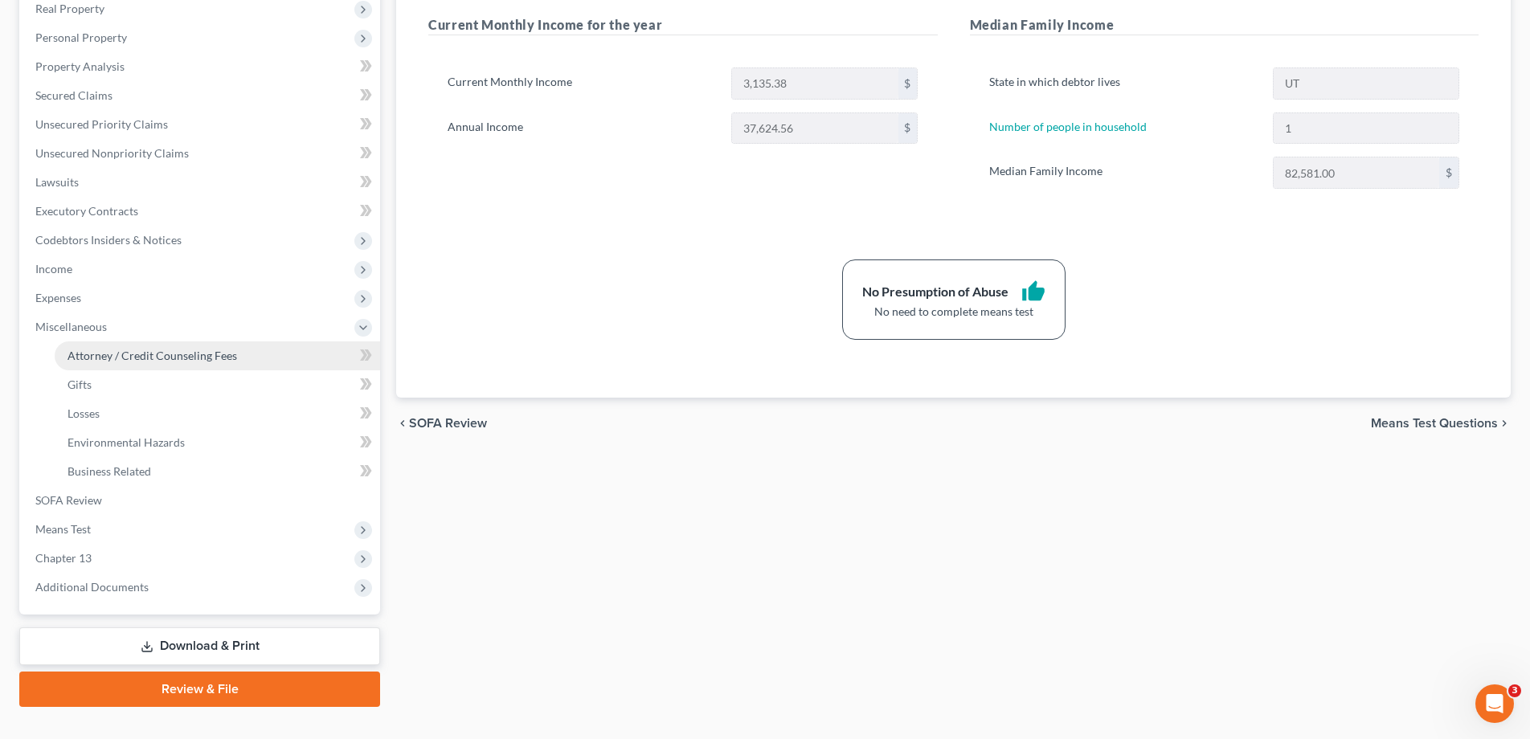
click at [141, 363] on link "Attorney / Credit Counseling Fees" at bounding box center [217, 355] width 325 height 29
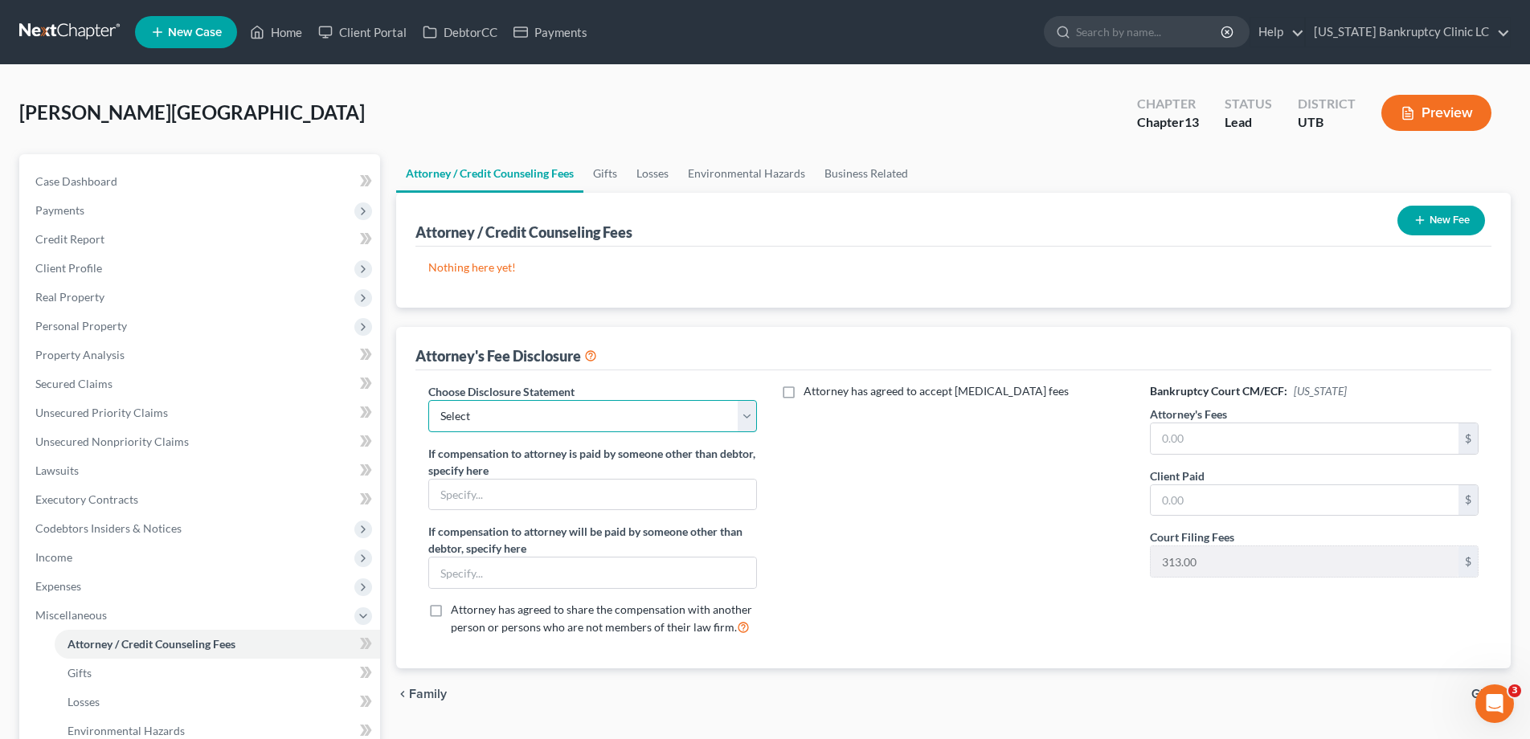
click at [626, 407] on select "Select Installment Chapter 7 Cases Salt Lake Custom Disclosure Fresh Start Fund…" at bounding box center [592, 416] width 329 height 32
select select "3"
click at [428, 400] on select "Select Installment Chapter 7 Cases Salt Lake Custom Disclosure Fresh Start Fund…" at bounding box center [592, 416] width 329 height 32
click at [1275, 440] on input "text" at bounding box center [1305, 438] width 308 height 31
type input "4,750.00"
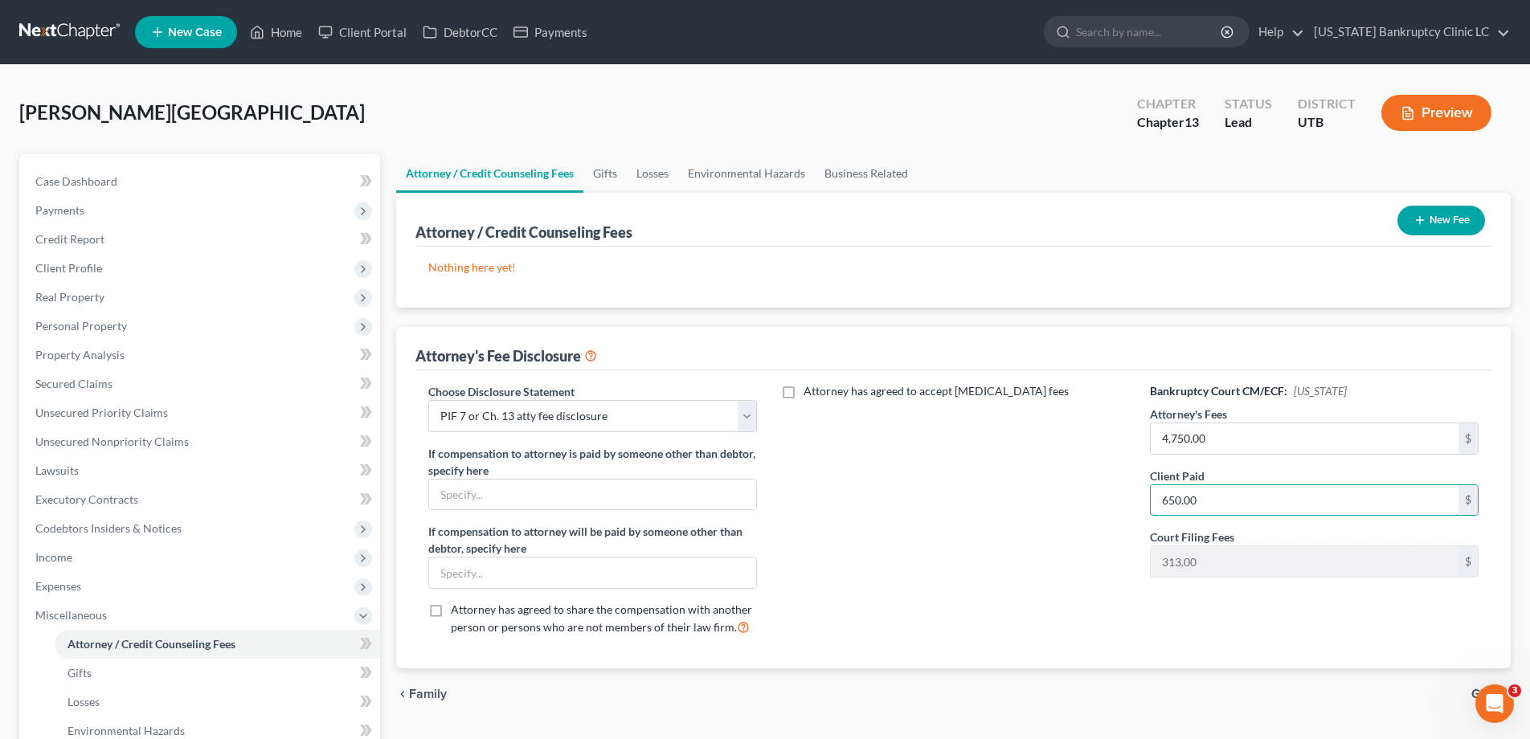
type input "650.00"
click at [1451, 223] on button "New Fee" at bounding box center [1441, 221] width 88 height 30
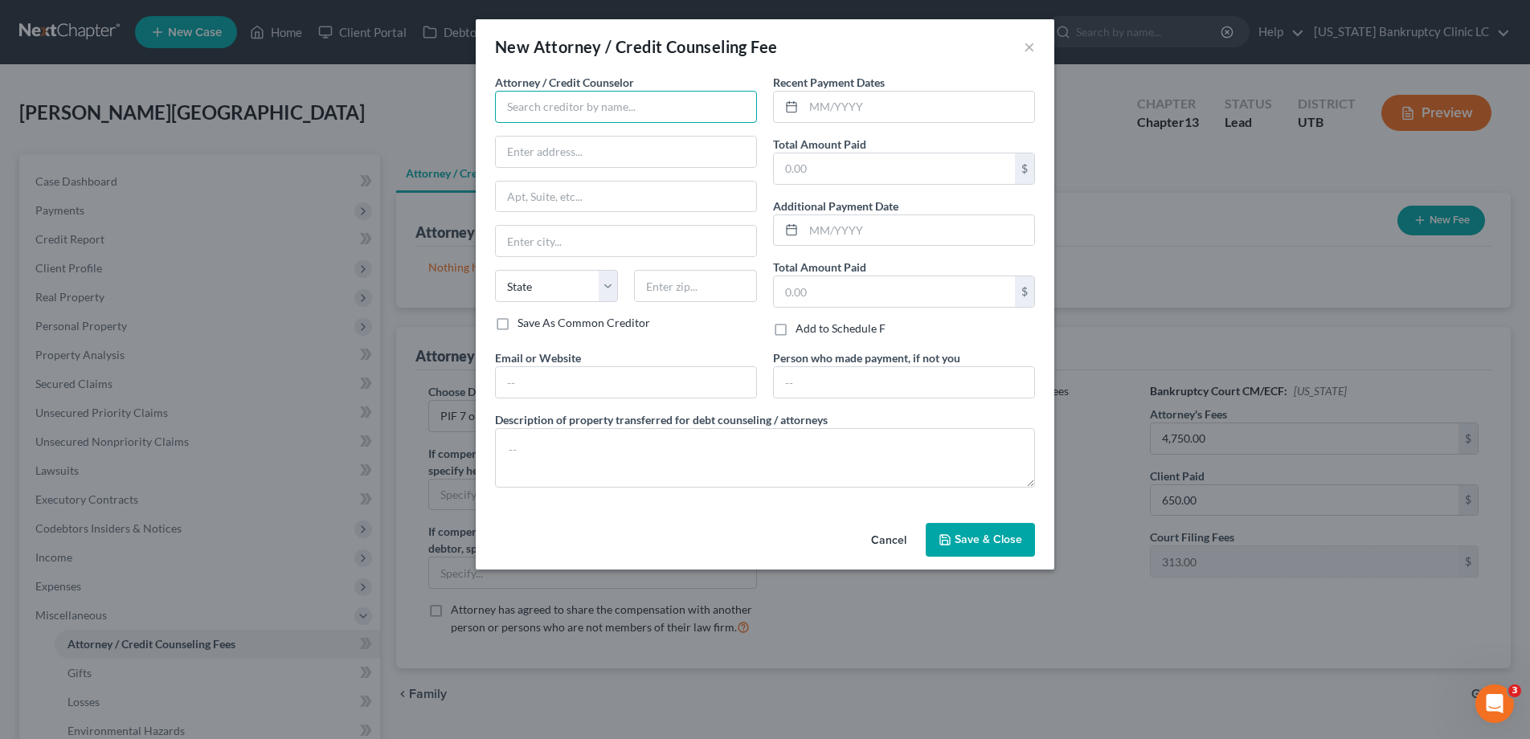
click at [648, 100] on input "text" at bounding box center [626, 107] width 262 height 32
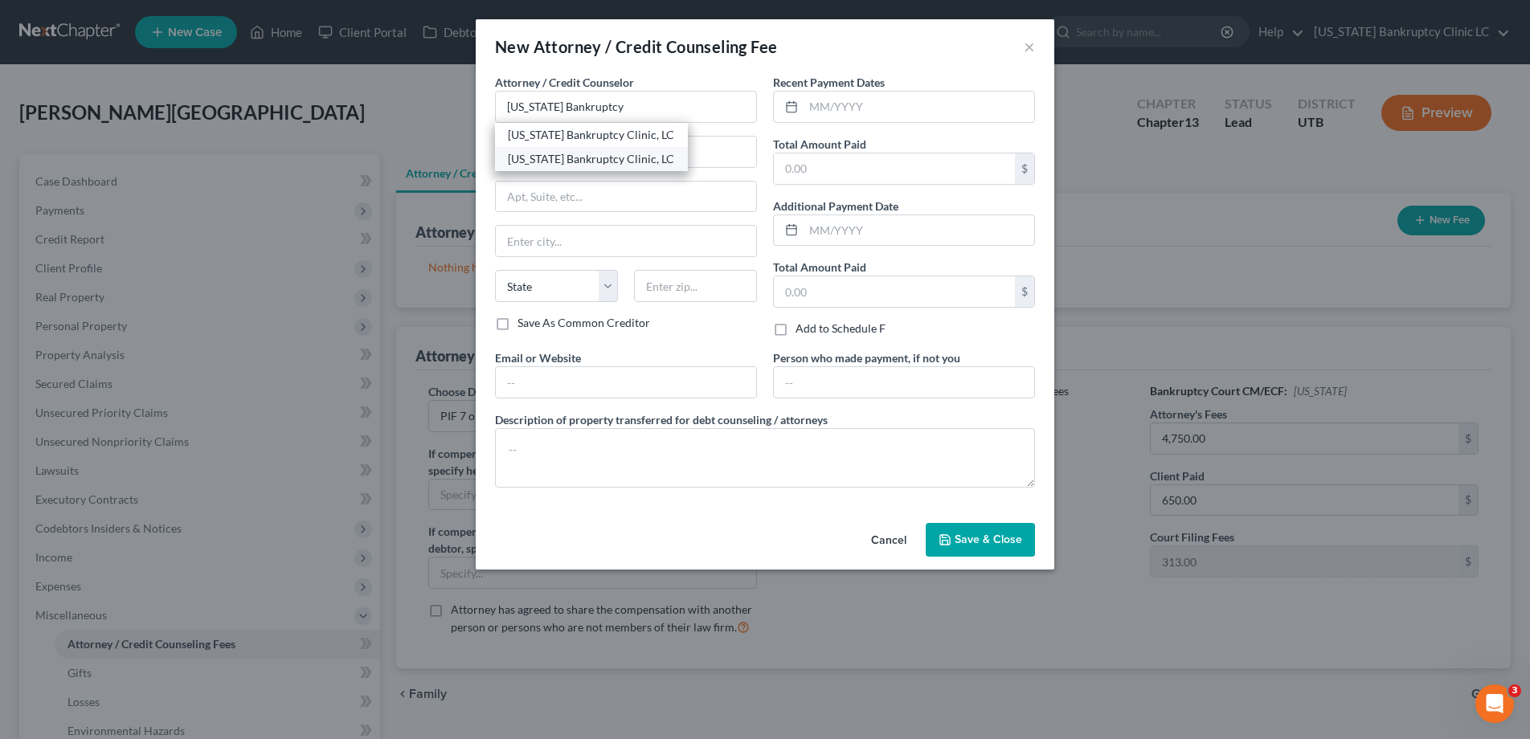
click at [624, 162] on div "[US_STATE] Bankruptcy Clinic, LC" at bounding box center [591, 159] width 167 height 16
type input "[US_STATE] Bankruptcy Clinic, LC"
type input "[STREET_ADDRESS]"
type input "[PERSON_NAME]"
select select "46"
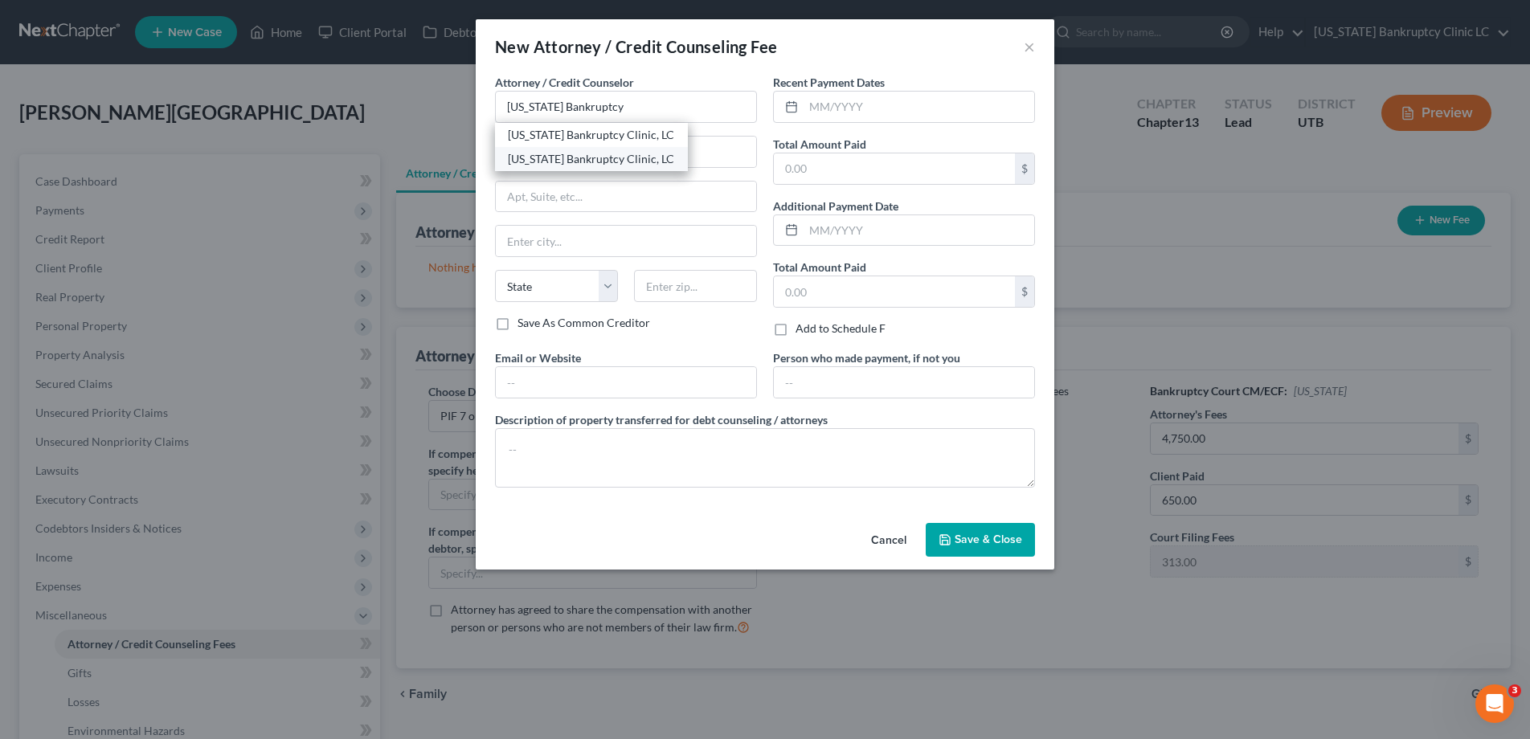
type input "84401"
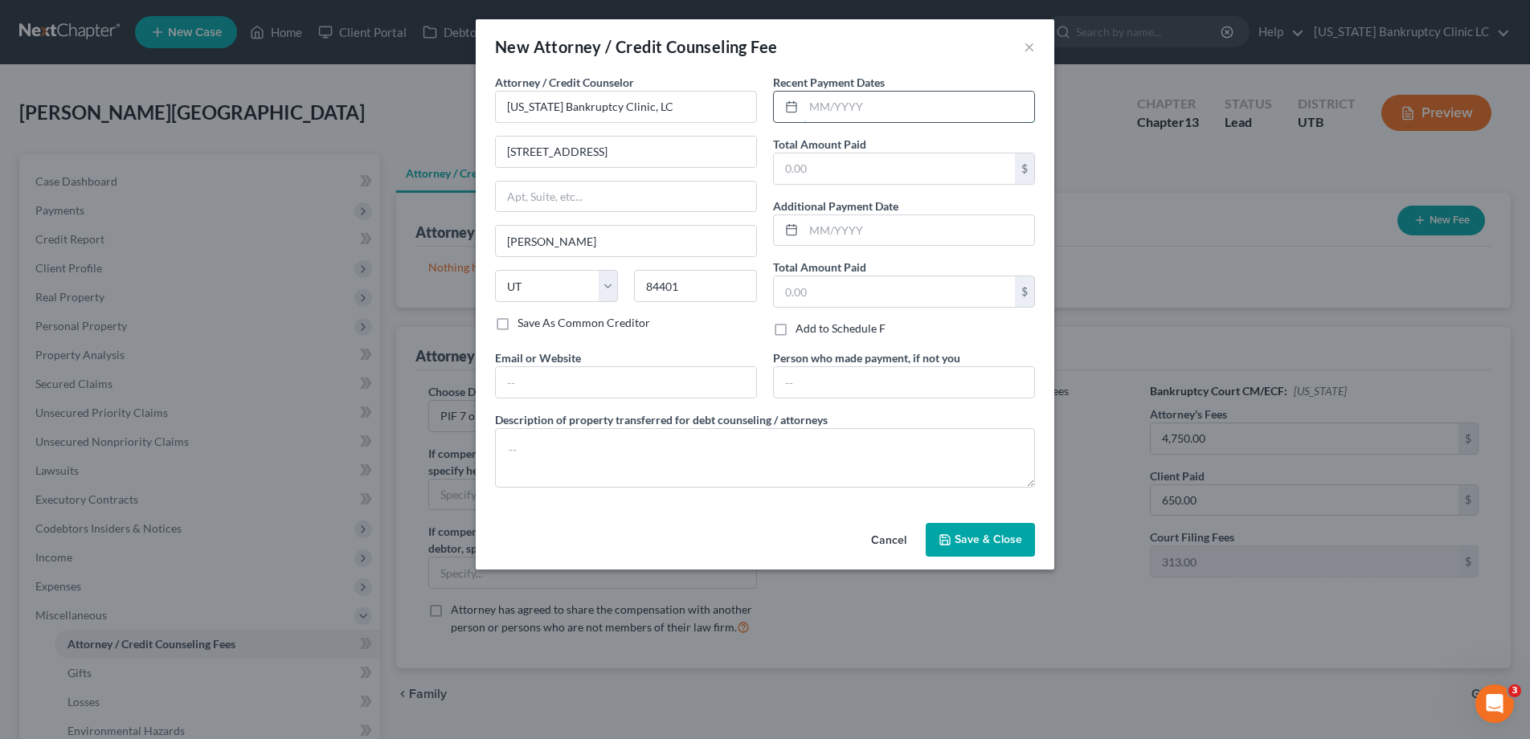
click at [846, 110] on input "text" at bounding box center [919, 107] width 231 height 31
type input "09/2025"
type input "650.00"
click at [994, 545] on span "Save & Close" at bounding box center [988, 540] width 67 height 14
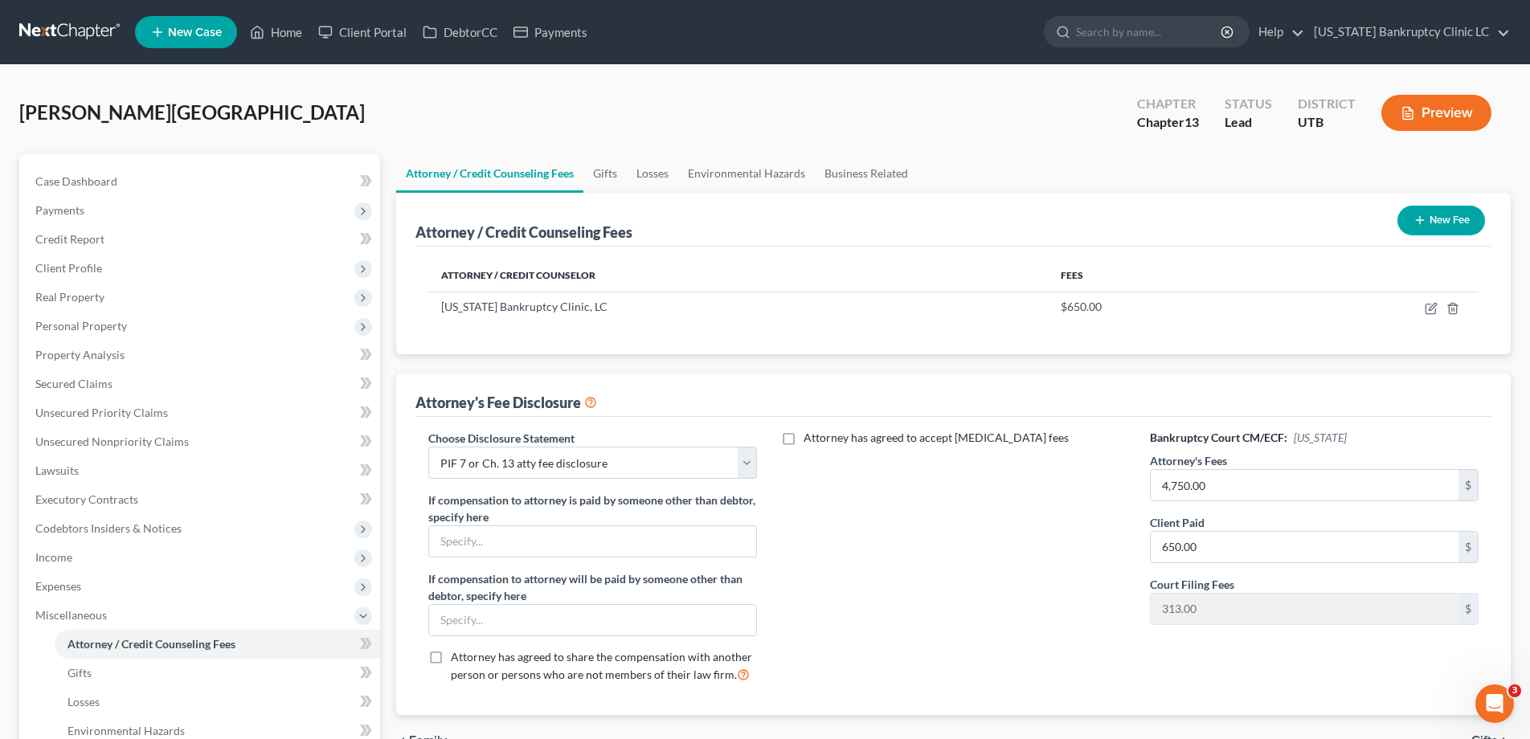
click at [1452, 222] on button "New Fee" at bounding box center [1441, 221] width 88 height 30
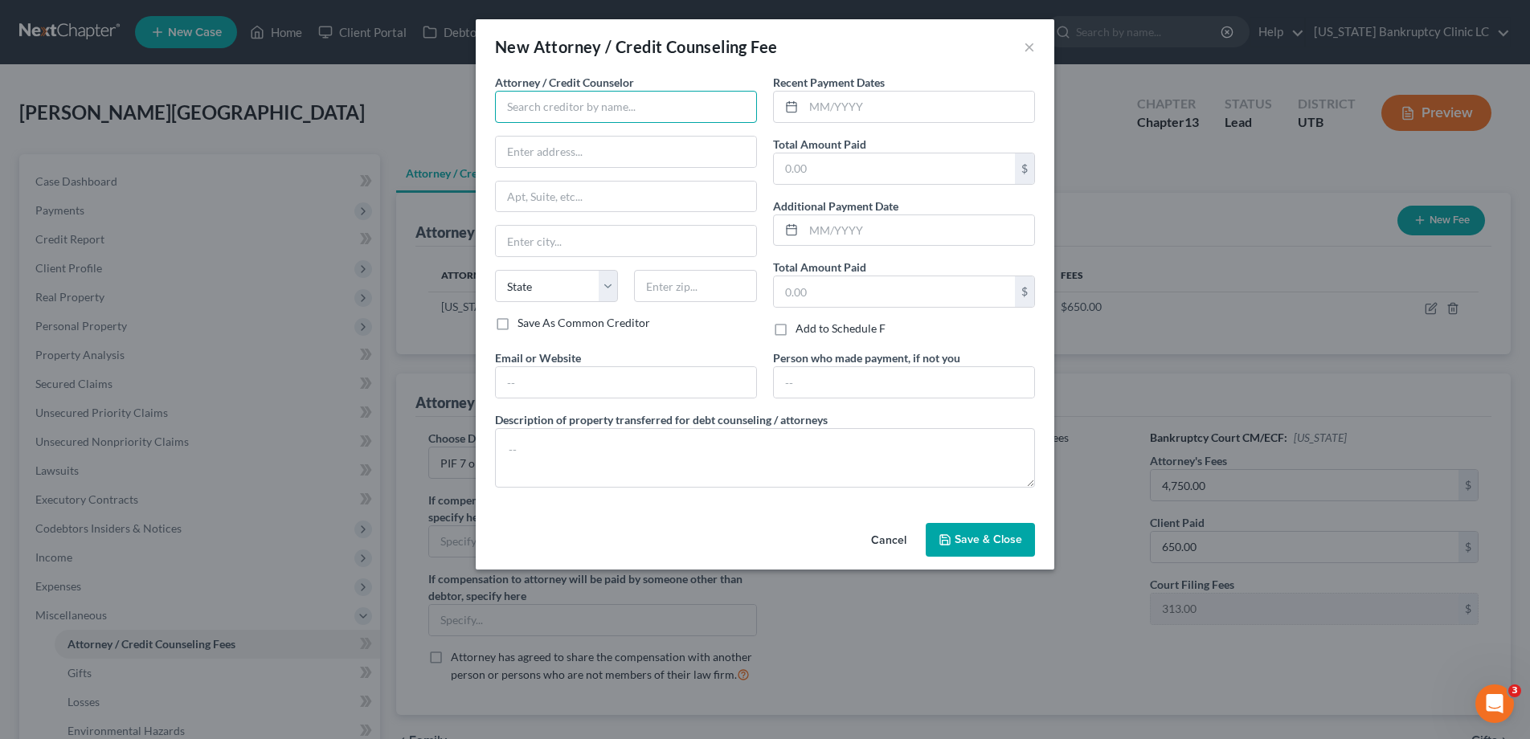
click at [541, 108] on input "text" at bounding box center [626, 107] width 262 height 32
click at [528, 138] on div "Xactus" at bounding box center [591, 135] width 167 height 16
type input "Xactus"
type input "[STREET_ADDRESS][PERSON_NAME]"
type input "Suite 100"
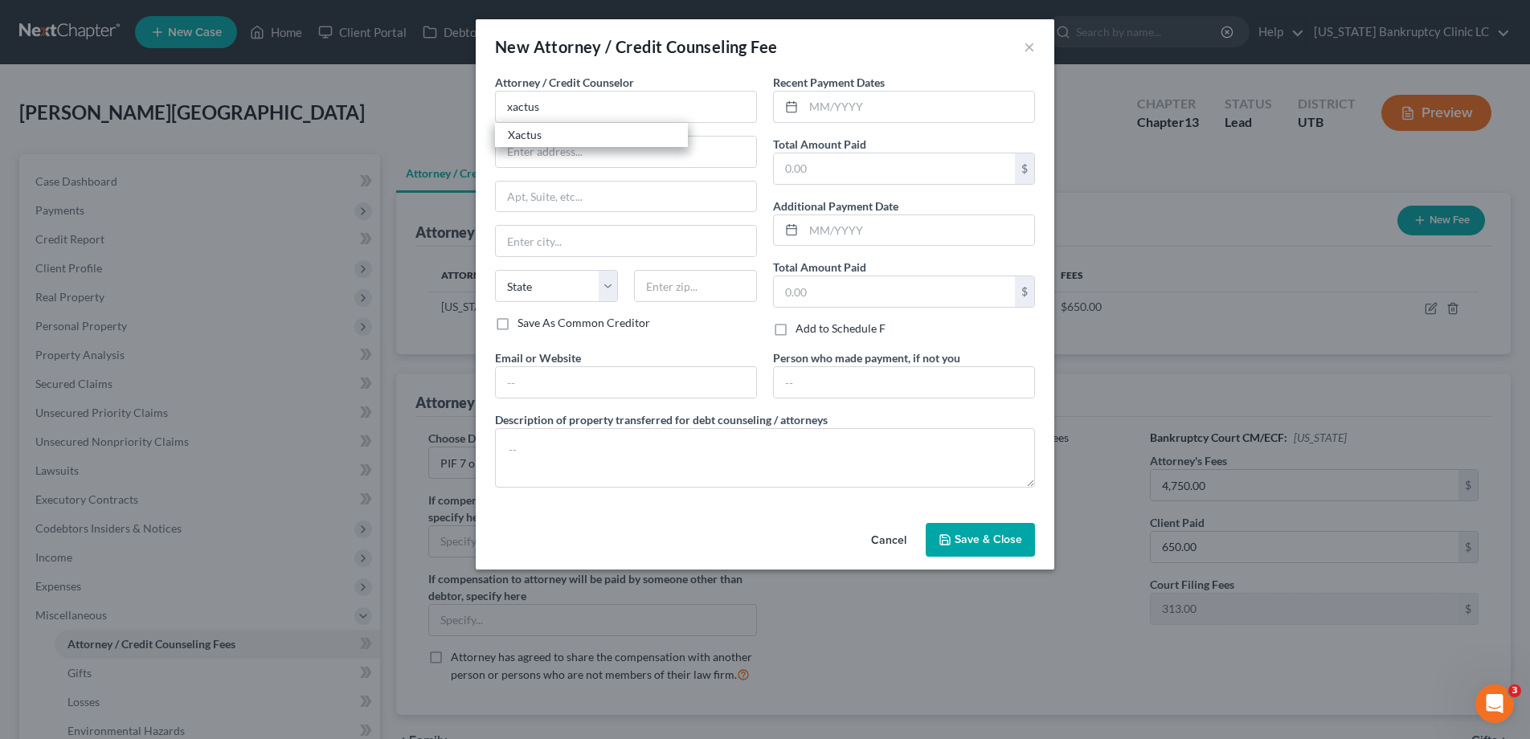
type input "Broomall"
select select "39"
type input "19008"
click at [843, 109] on input "text" at bounding box center [919, 107] width 231 height 31
type input "09/2025"
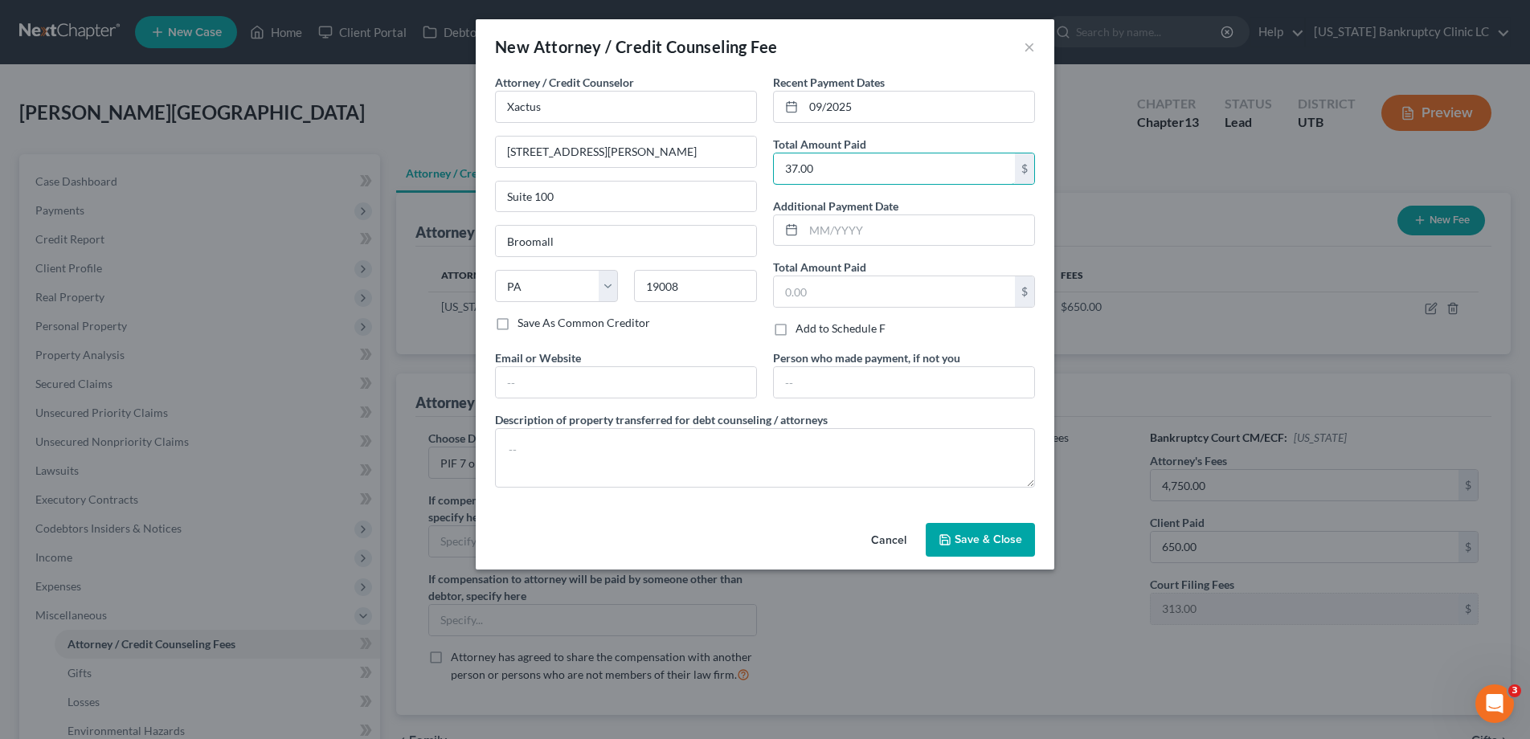
type input "37.00"
click at [959, 546] on button "Save & Close" at bounding box center [980, 540] width 109 height 34
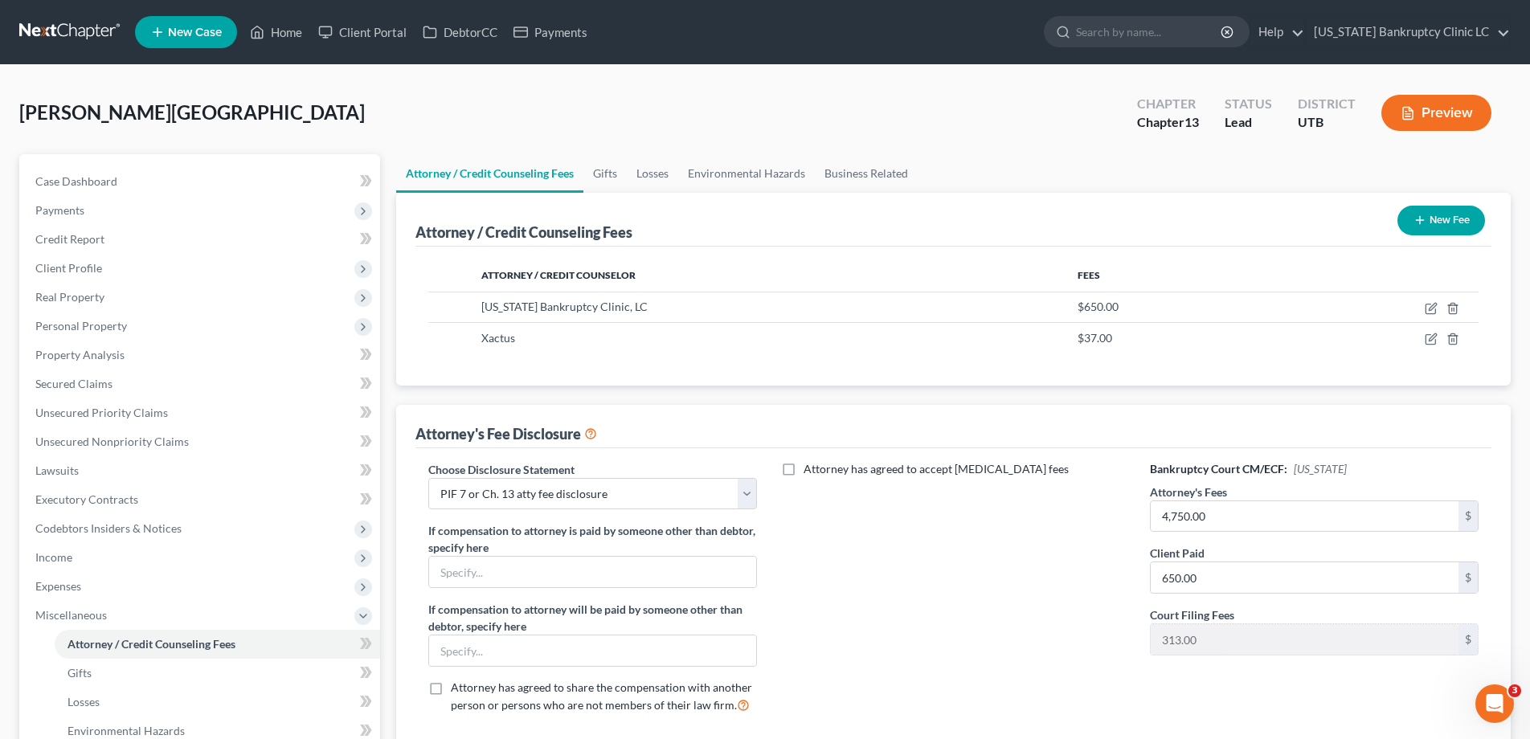
click at [1429, 218] on button "New Fee" at bounding box center [1441, 221] width 88 height 30
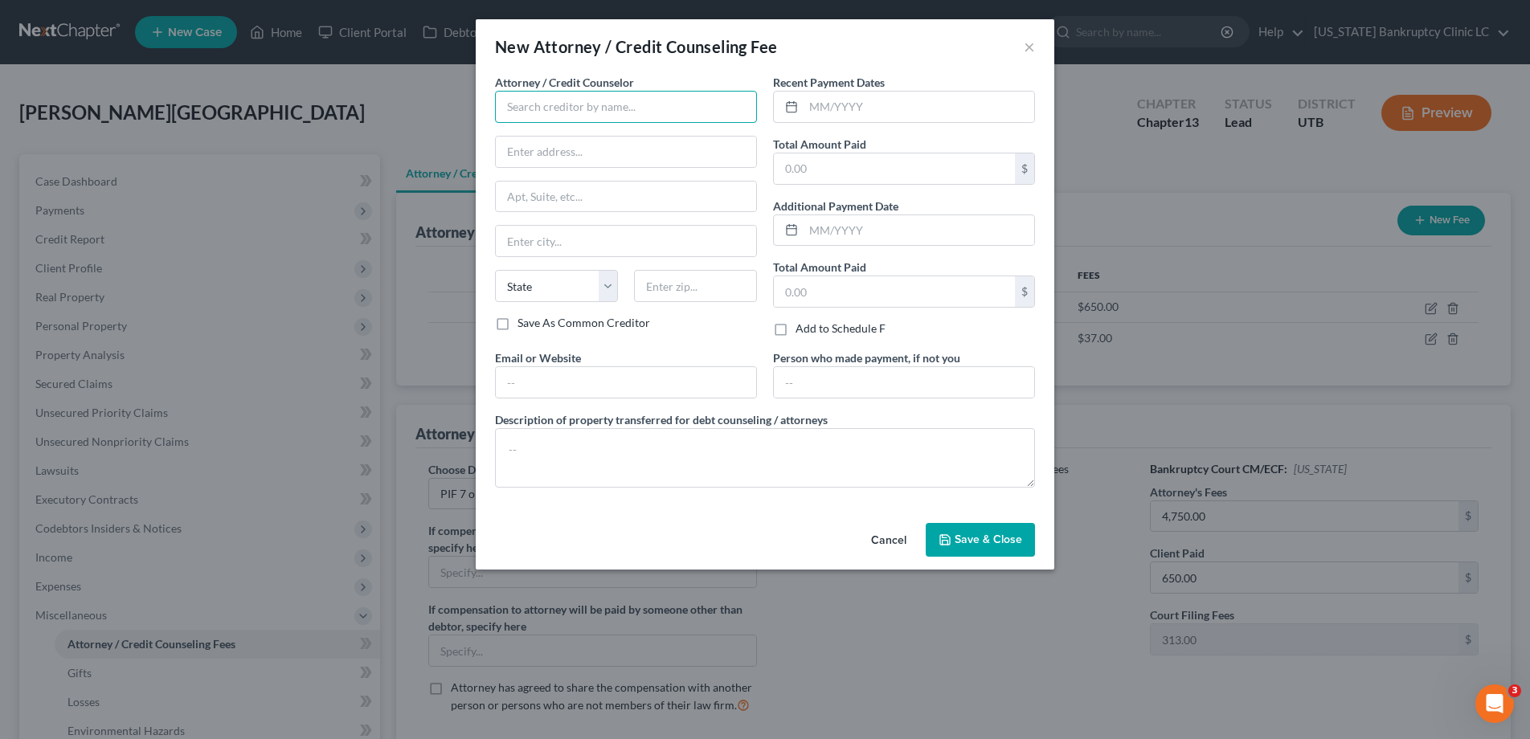
click at [553, 103] on input "text" at bounding box center [626, 107] width 262 height 32
drag, startPoint x: 583, startPoint y: 134, endPoint x: 682, endPoint y: 132, distance: 99.7
click at [584, 134] on div "United States Bankruptcy Court - District of [US_STATE]" at bounding box center [630, 143] width 244 height 32
type input "United States Bankruptcy Court - District of [US_STATE]"
type input "[PERSON_NAME] US Courthouse"
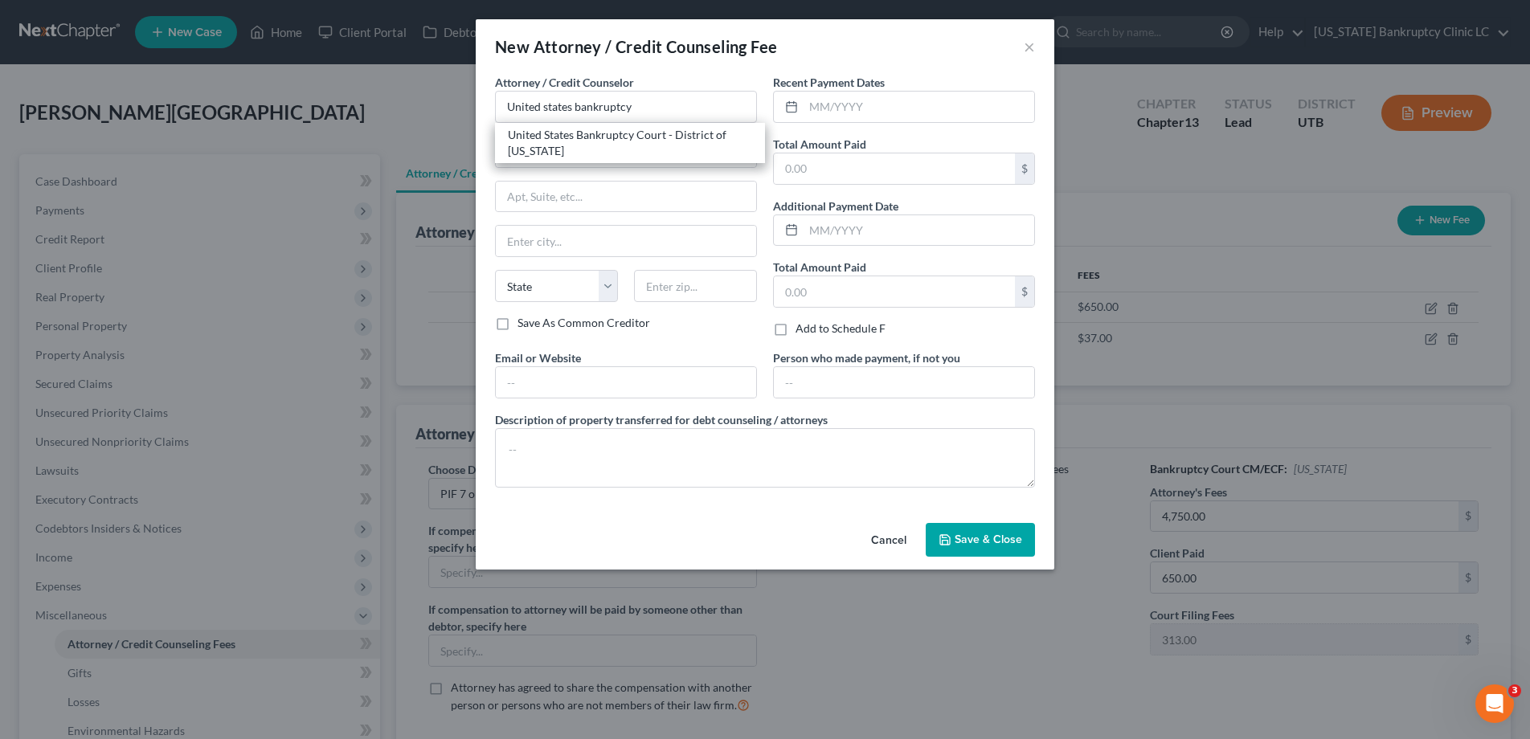
type input "[STREET_ADDRESS]"
type input "[GEOGRAPHIC_DATA]"
select select "46"
type input "84101"
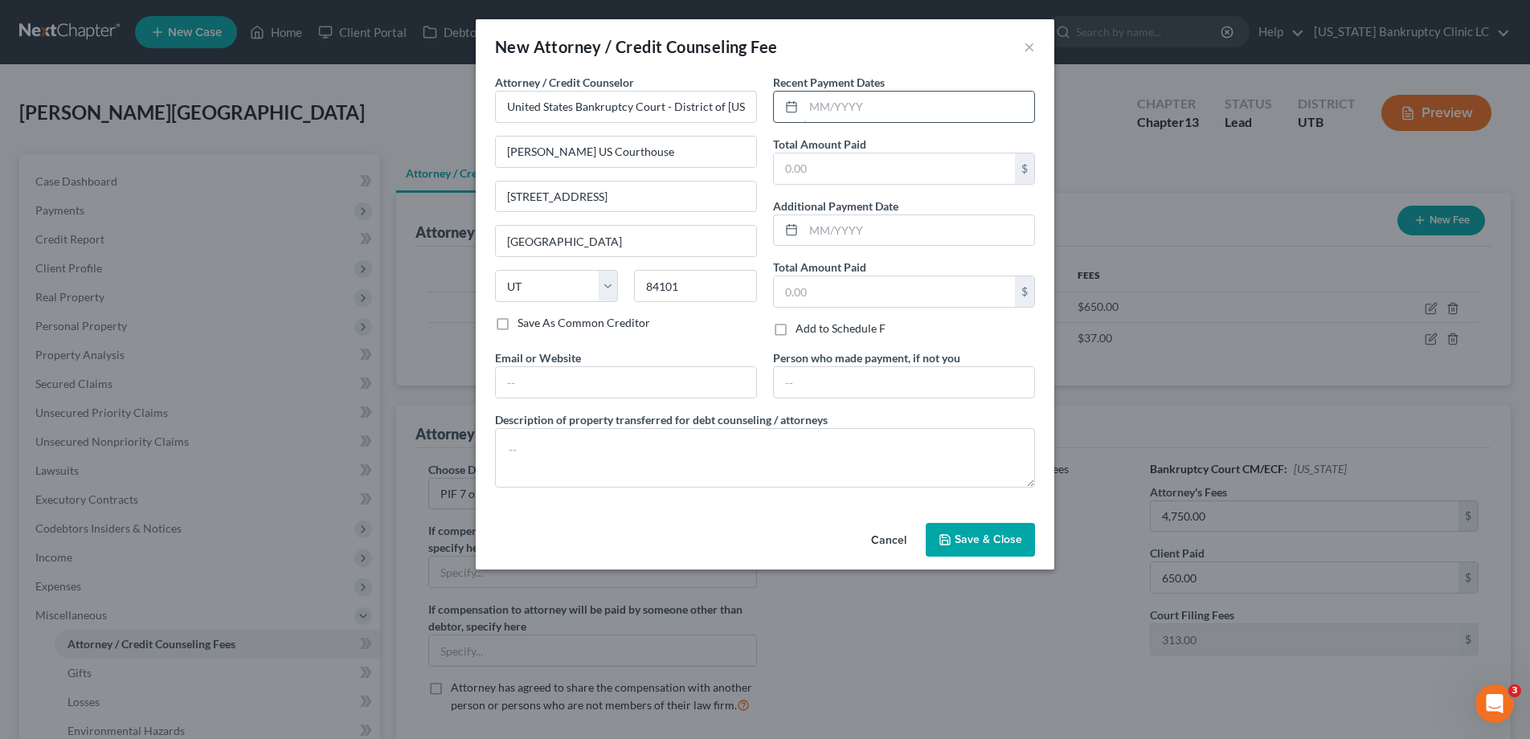
click at [829, 112] on input "text" at bounding box center [919, 107] width 231 height 31
type input "09/2025"
type input "313.00"
click at [1002, 534] on span "Save & Close" at bounding box center [988, 540] width 67 height 14
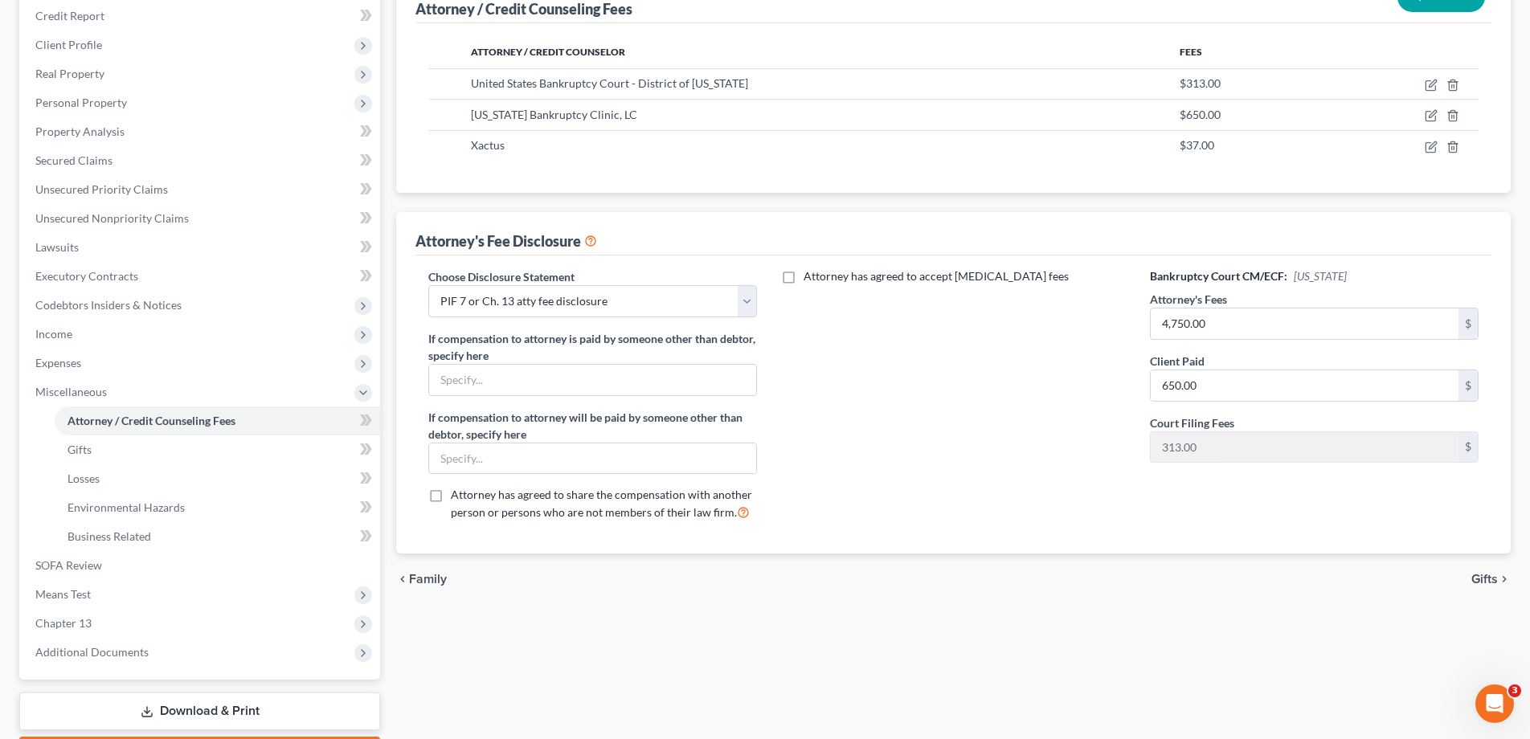
scroll to position [317, 0]
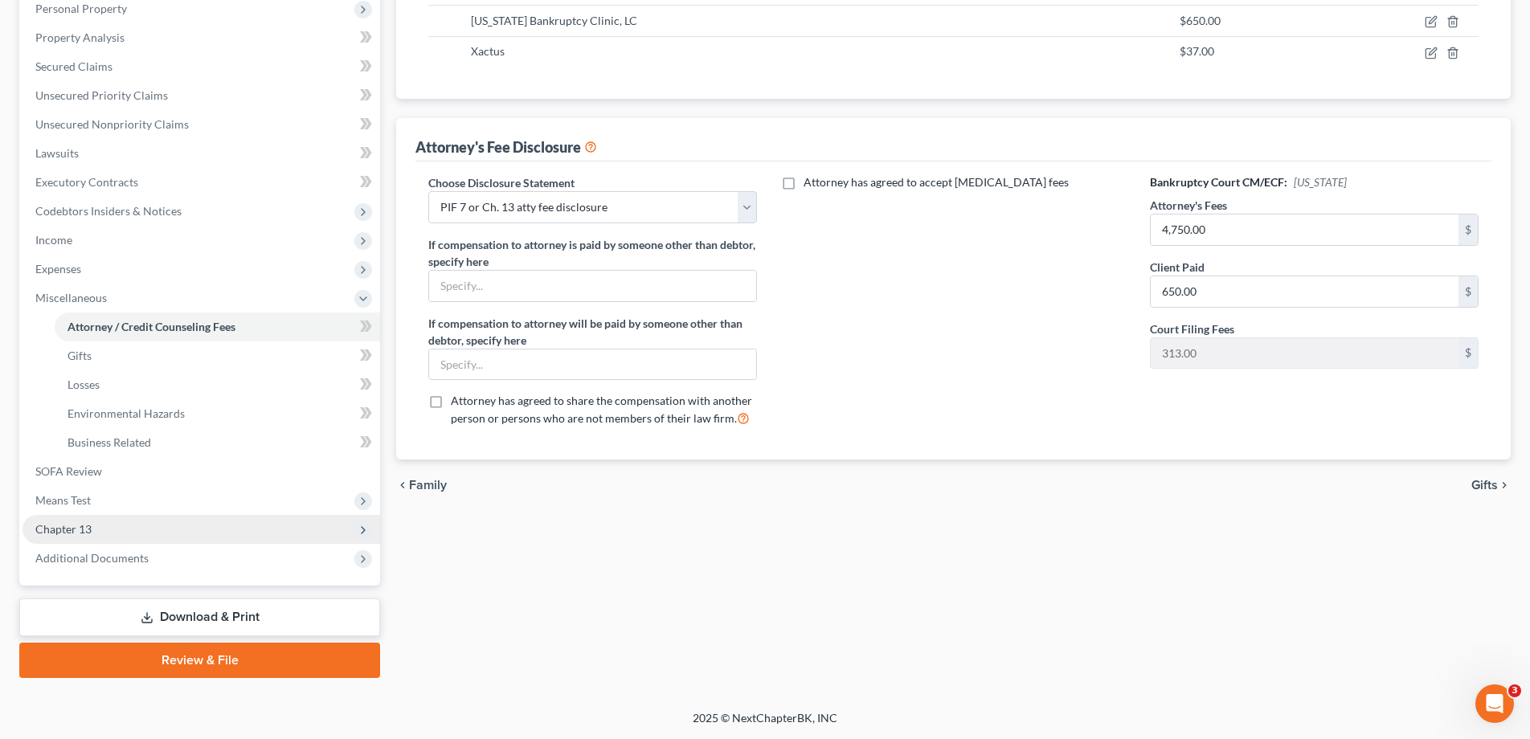
click at [96, 534] on span "Chapter 13" at bounding box center [201, 529] width 358 height 29
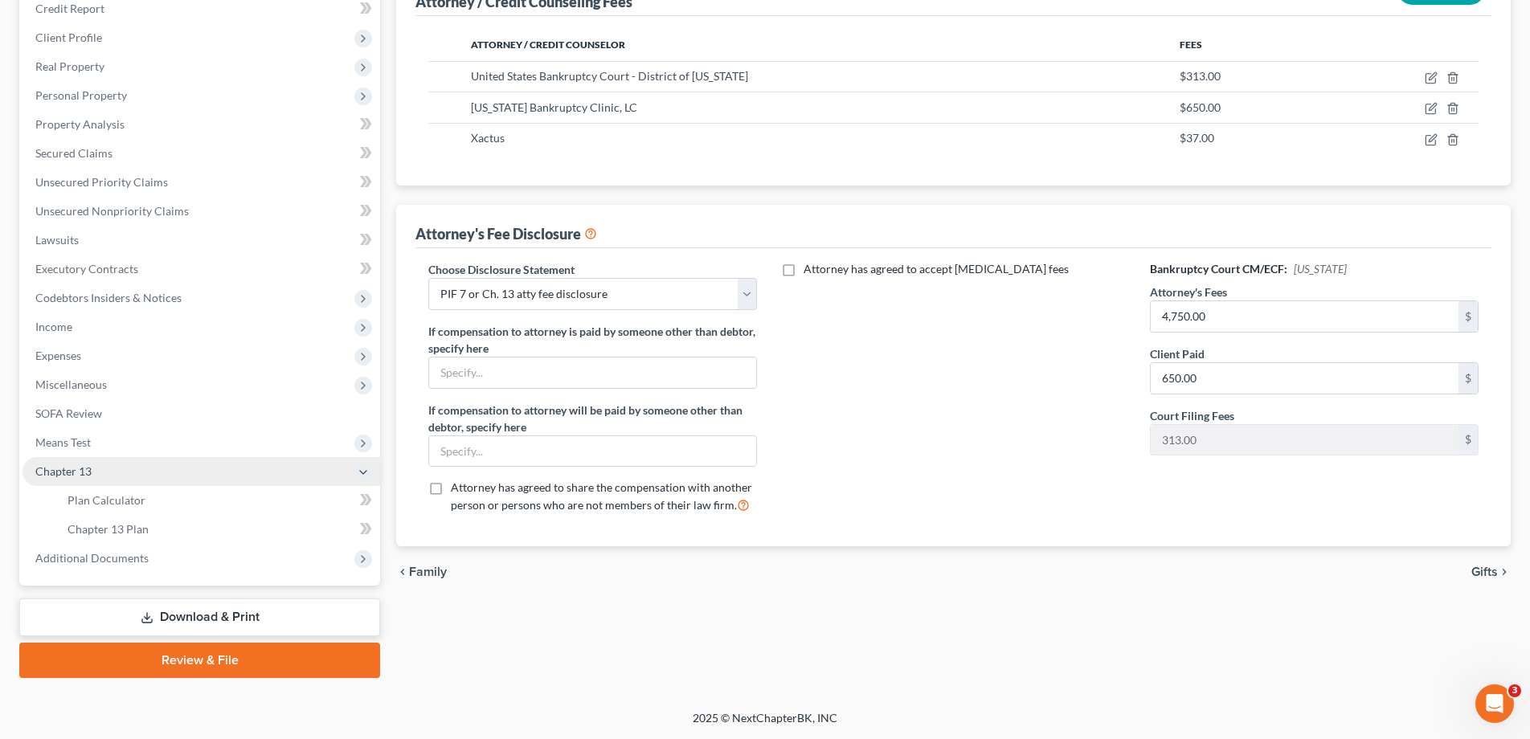
scroll to position [231, 0]
click at [109, 505] on span "Plan Calculator" at bounding box center [106, 500] width 78 height 14
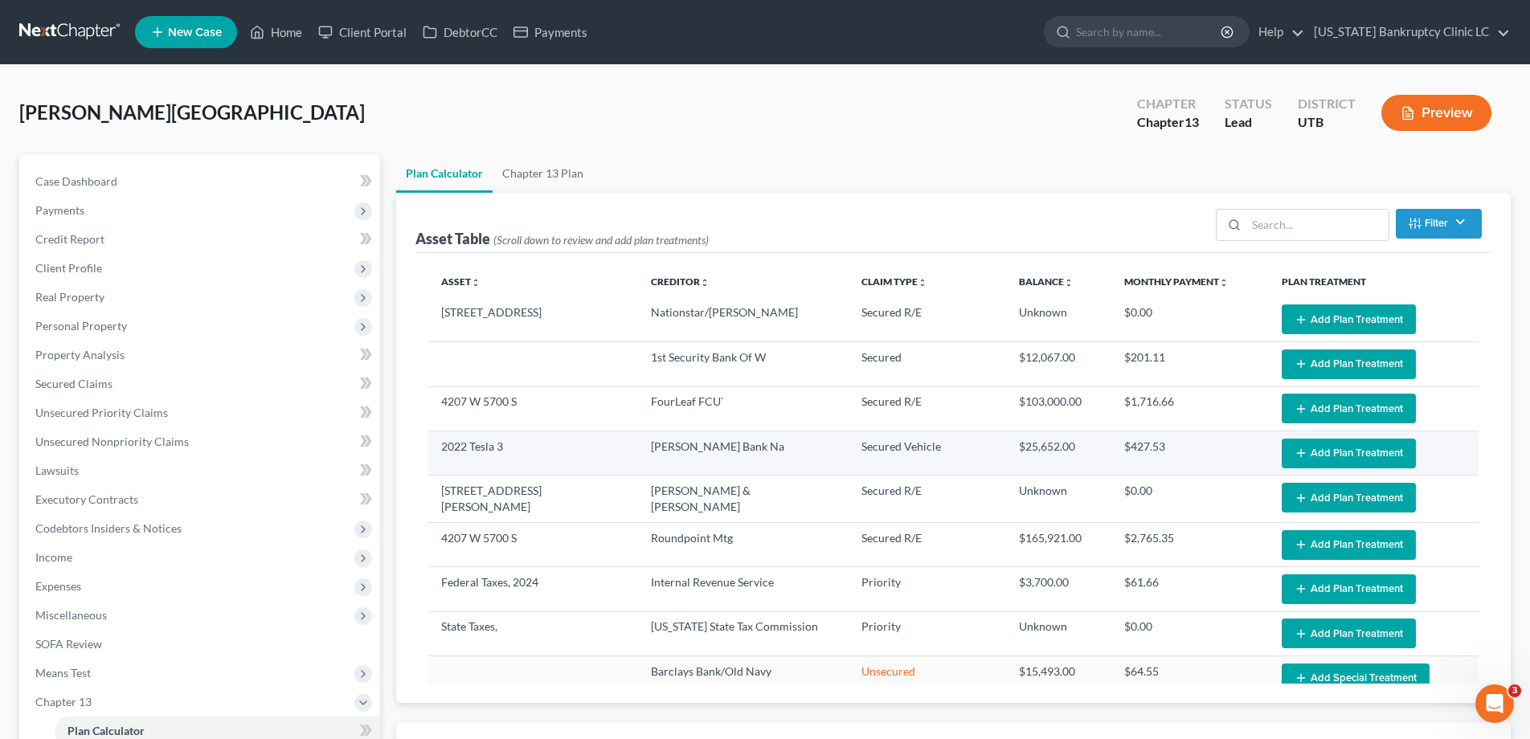
select select "59"
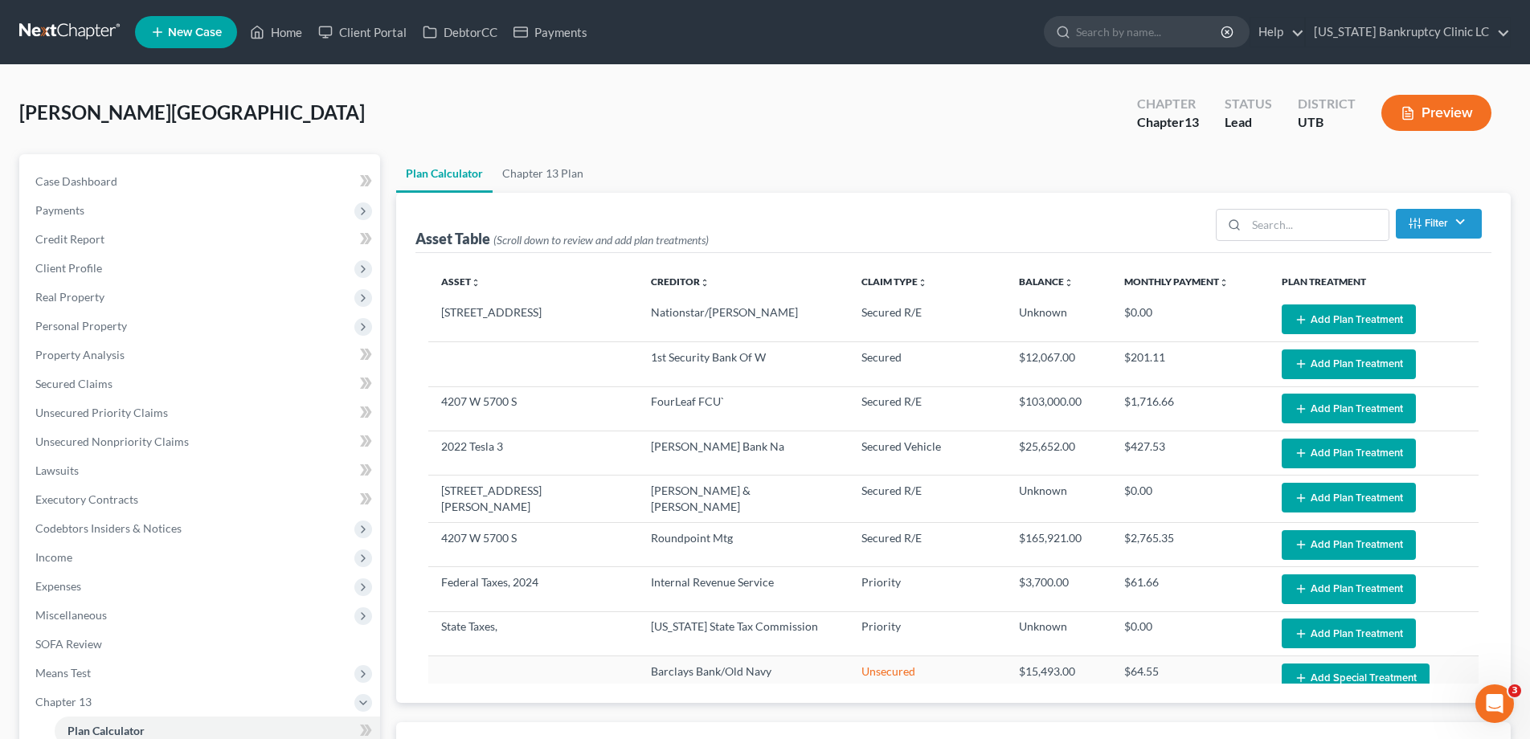
select select "59"
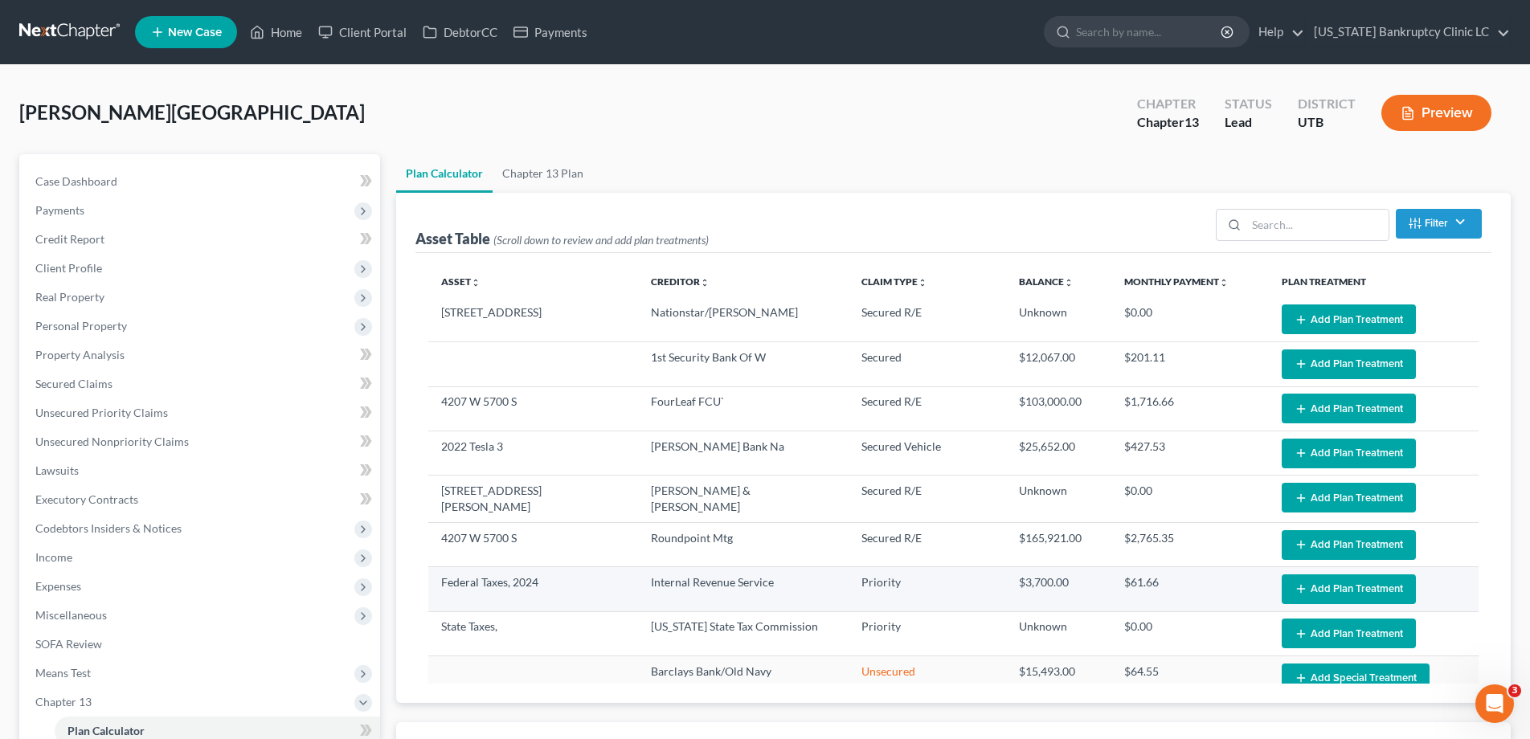
click at [1350, 591] on button "Add Plan Treatment" at bounding box center [1349, 590] width 134 height 30
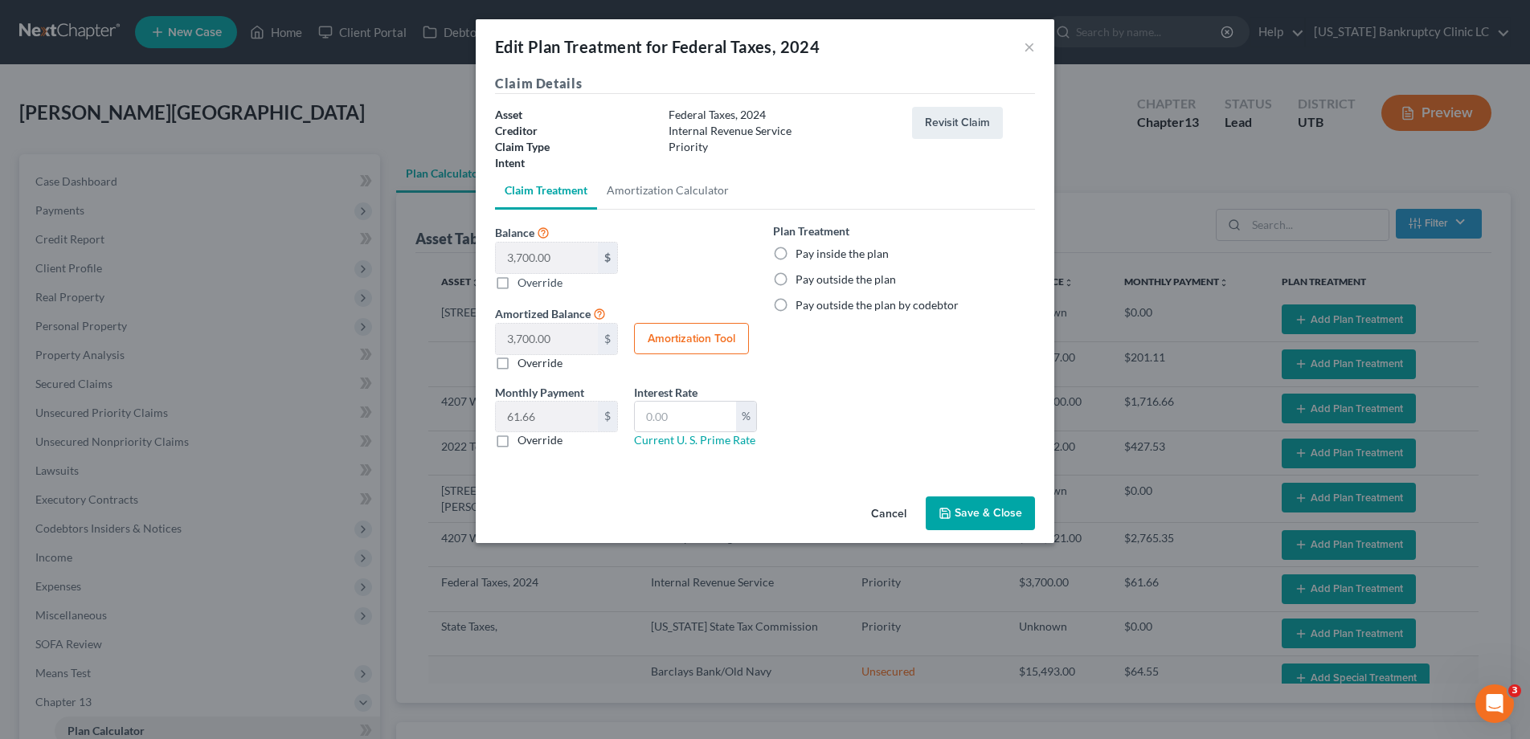
click at [795, 252] on label "Pay inside the plan" at bounding box center [841, 254] width 93 height 16
click at [802, 252] on input "Pay inside the plan" at bounding box center [807, 251] width 10 height 10
radio input "true"
click at [697, 427] on input "text" at bounding box center [685, 417] width 101 height 31
type input "7.00"
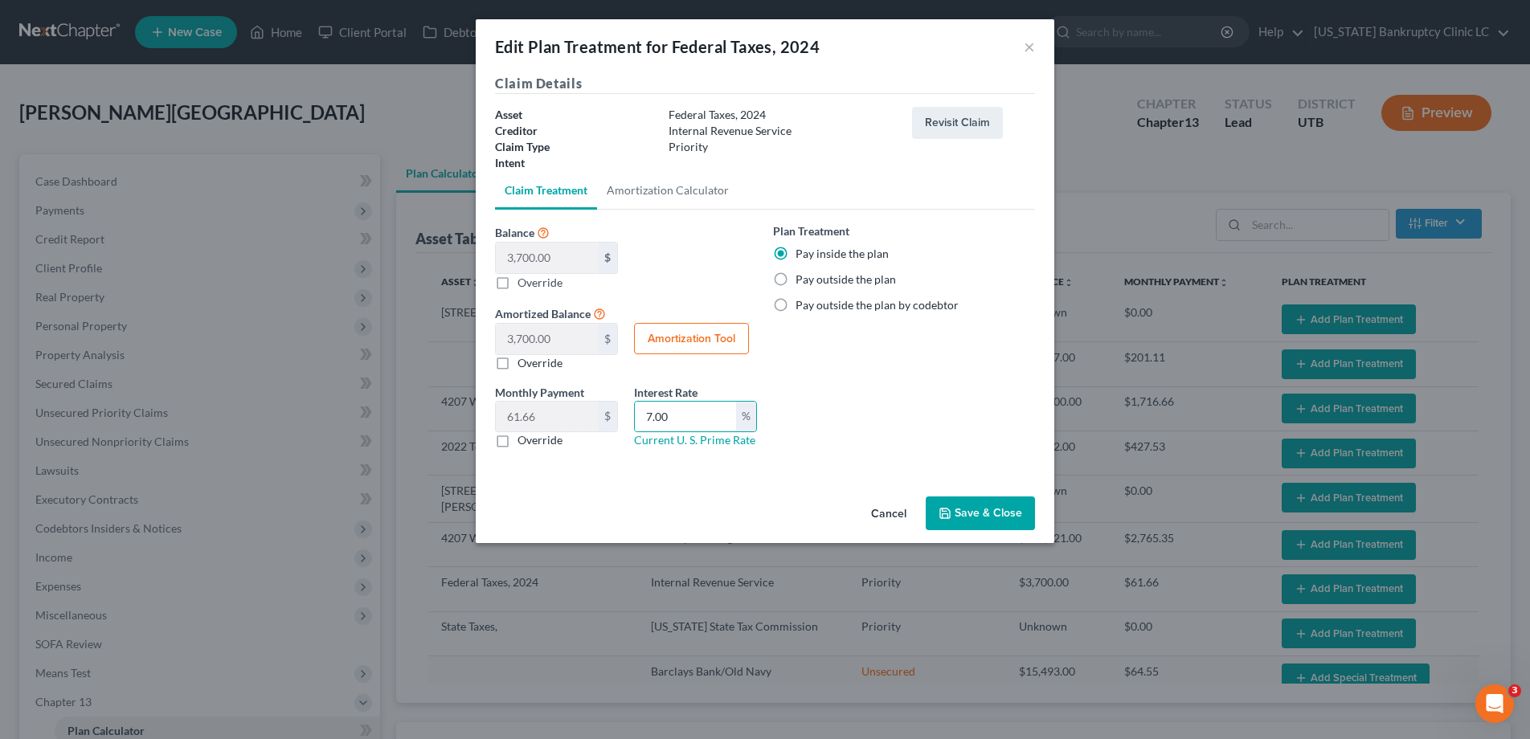
click at [681, 336] on button "Amortization Tool" at bounding box center [691, 339] width 115 height 32
type input "3,700.00"
type input "7.00"
type input "60"
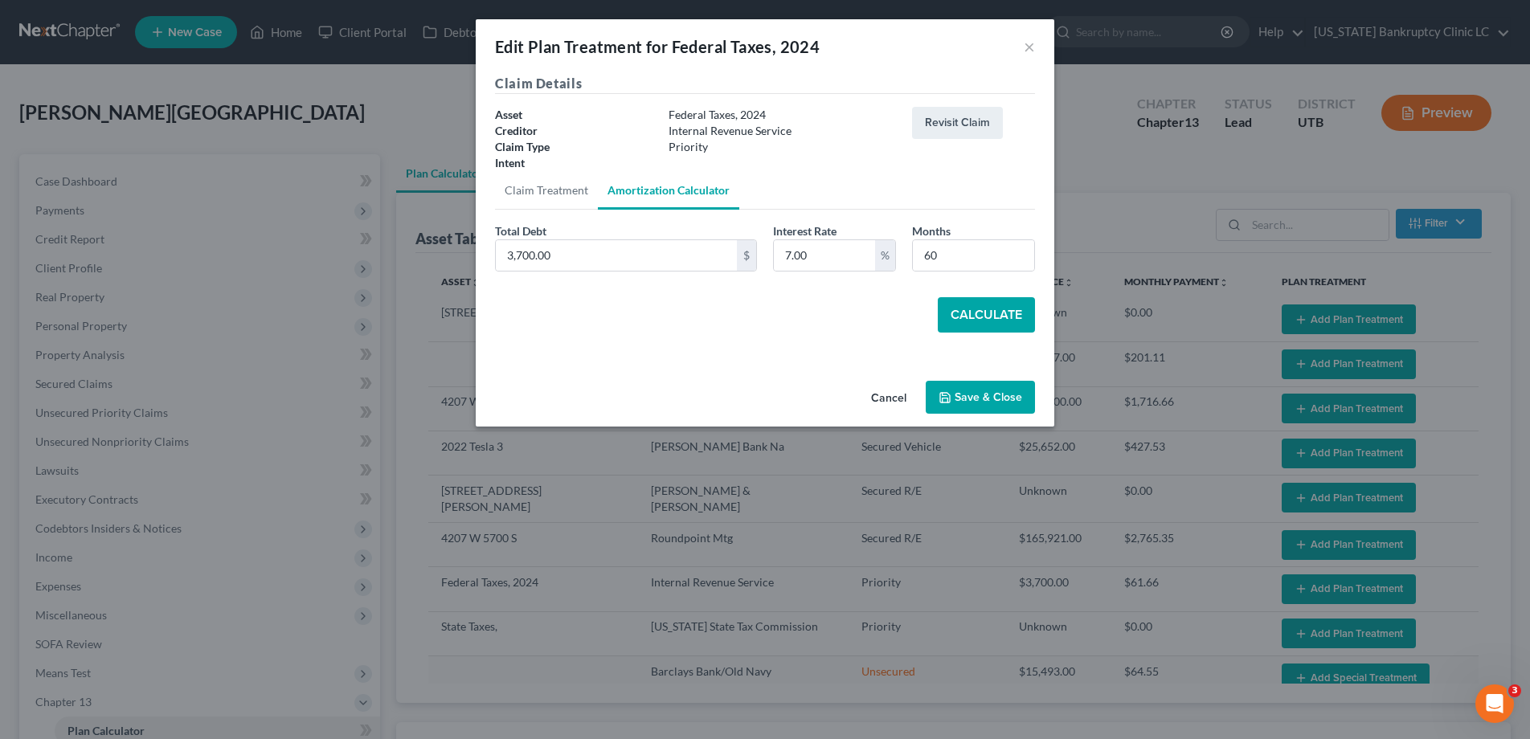
click at [983, 321] on button "Calculate" at bounding box center [986, 314] width 97 height 35
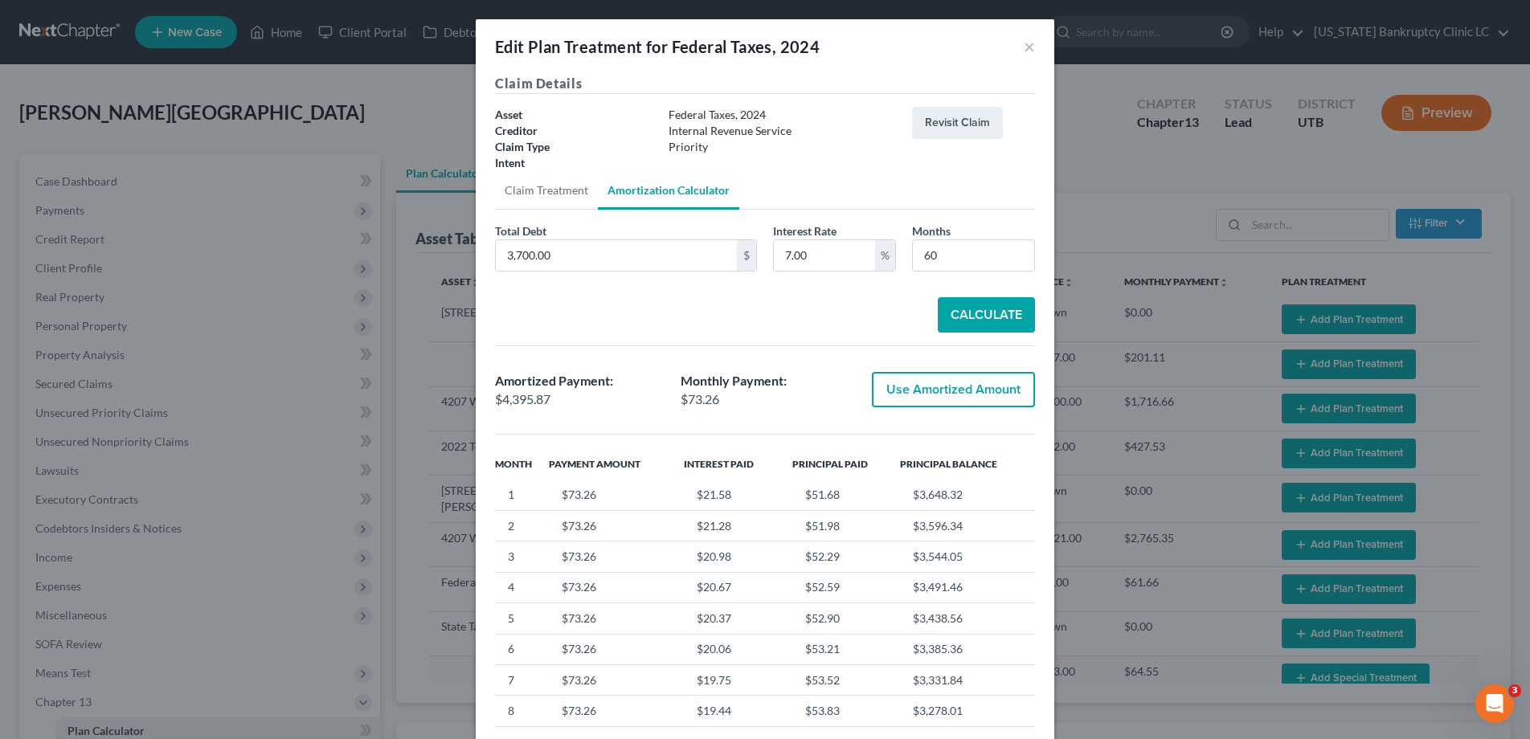
click at [966, 388] on button "Use Amortized Amount" at bounding box center [953, 389] width 163 height 35
type input "4,395.86"
checkbox input "true"
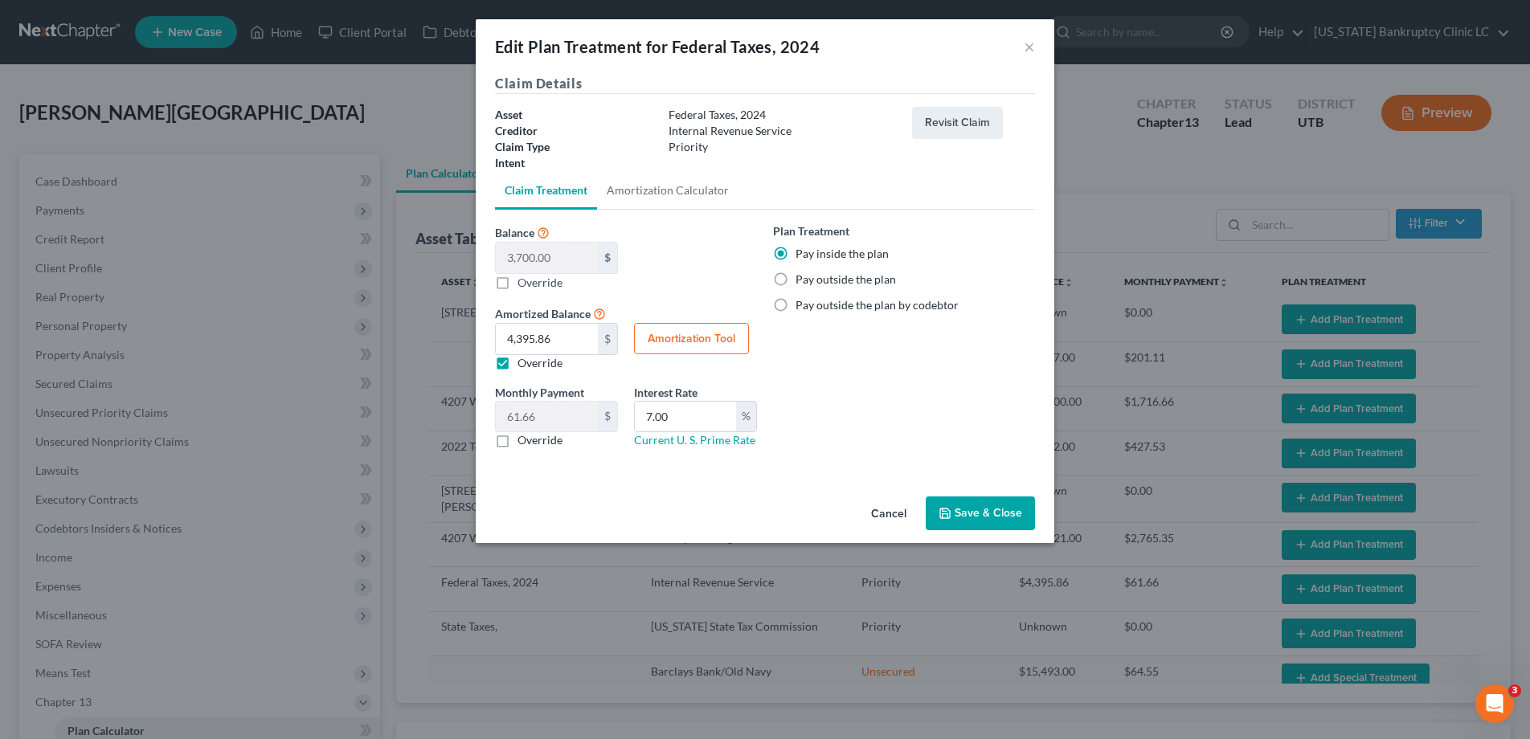
click at [976, 509] on button "Save & Close" at bounding box center [980, 514] width 109 height 34
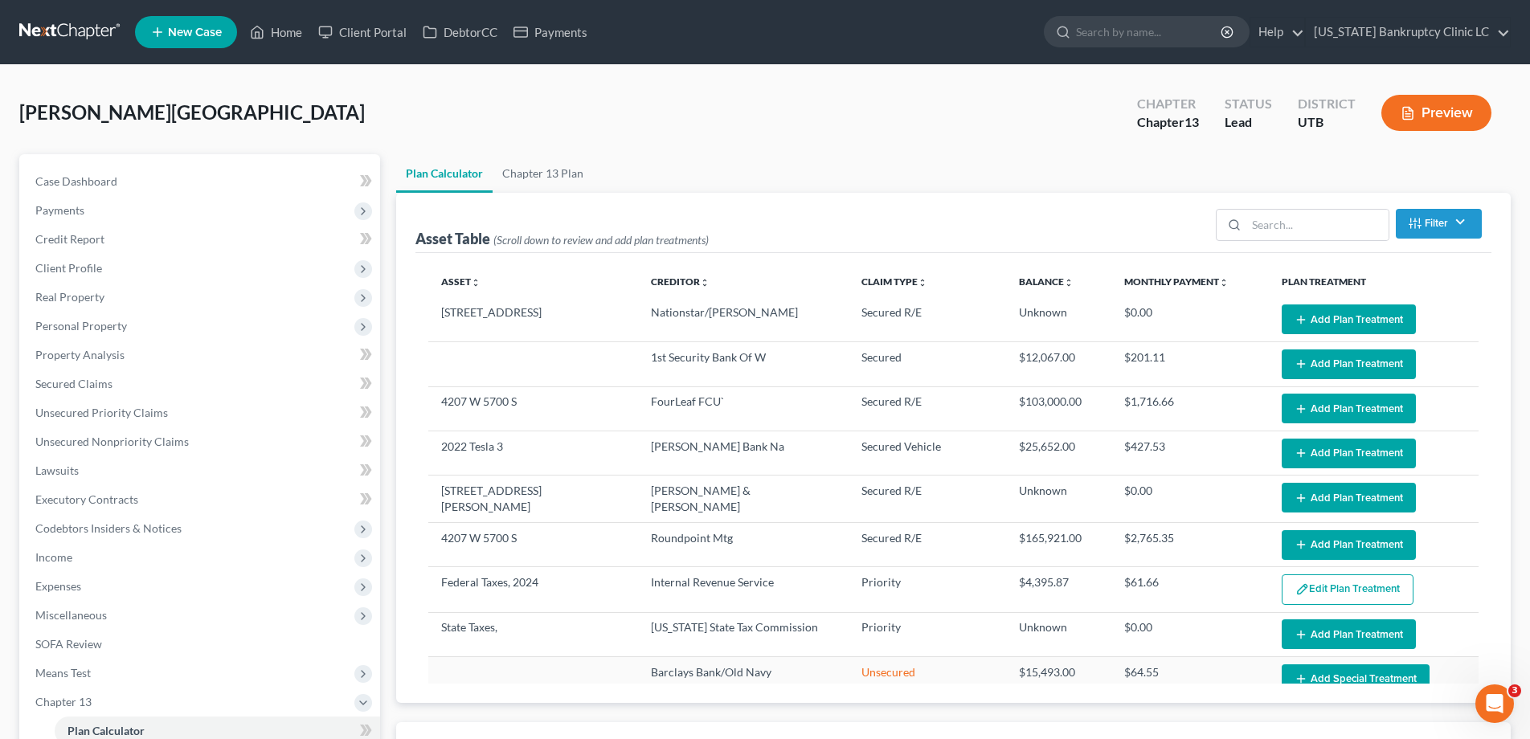
select select "59"
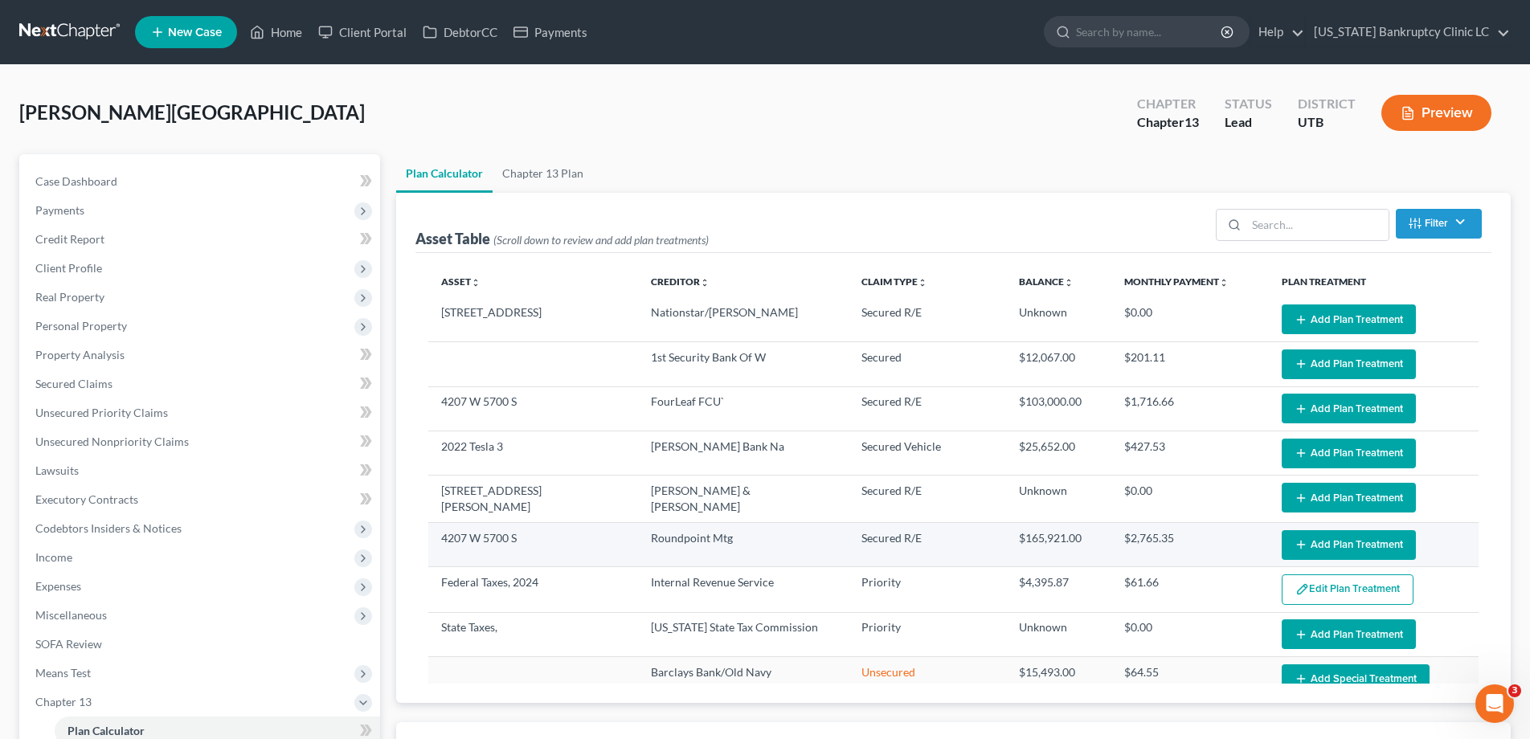
click at [1335, 546] on button "Add Plan Treatment" at bounding box center [1349, 545] width 134 height 30
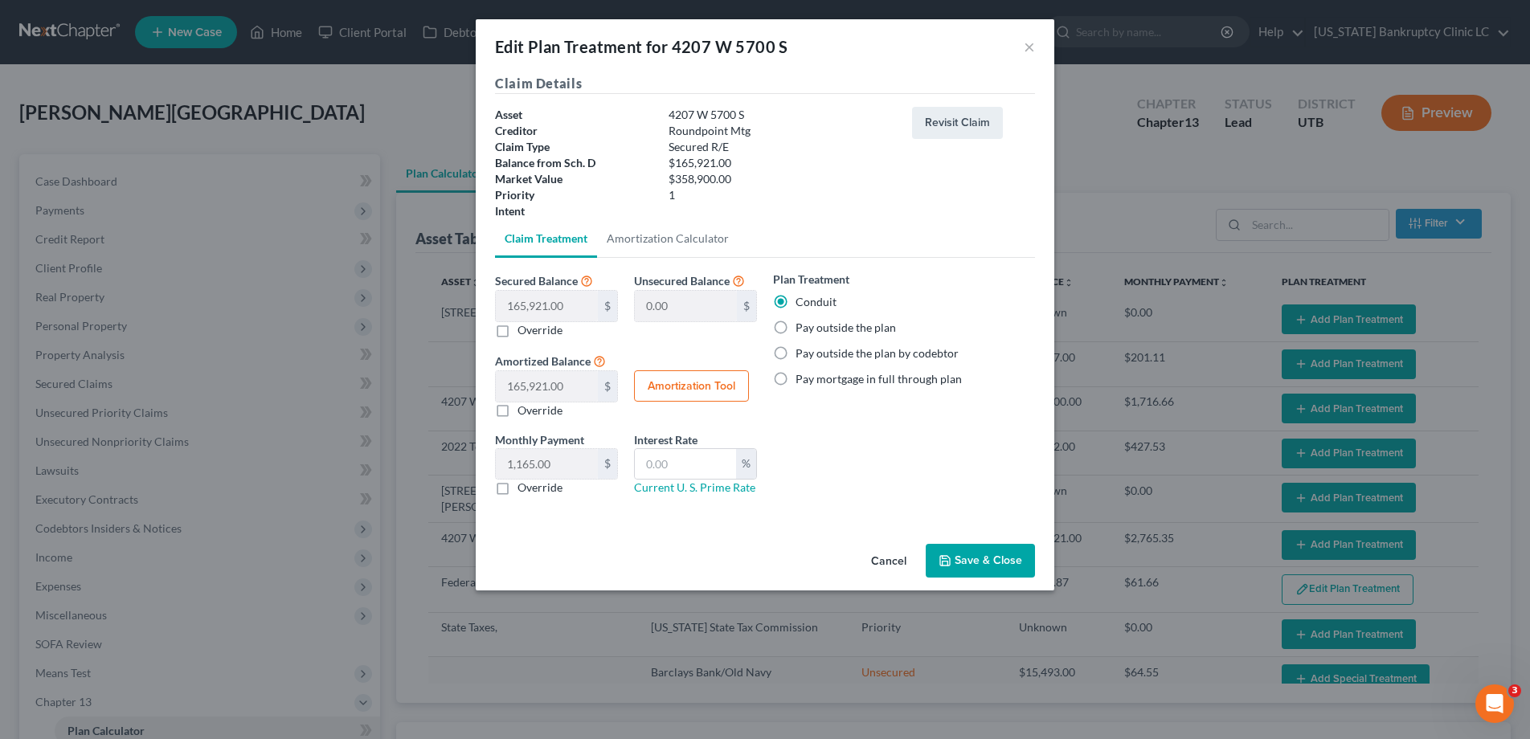
click at [795, 325] on label "Pay outside the plan" at bounding box center [845, 328] width 100 height 16
click at [802, 325] on input "Pay outside the plan" at bounding box center [807, 325] width 10 height 10
radio input "true"
click at [975, 565] on button "Save & Close" at bounding box center [980, 561] width 109 height 34
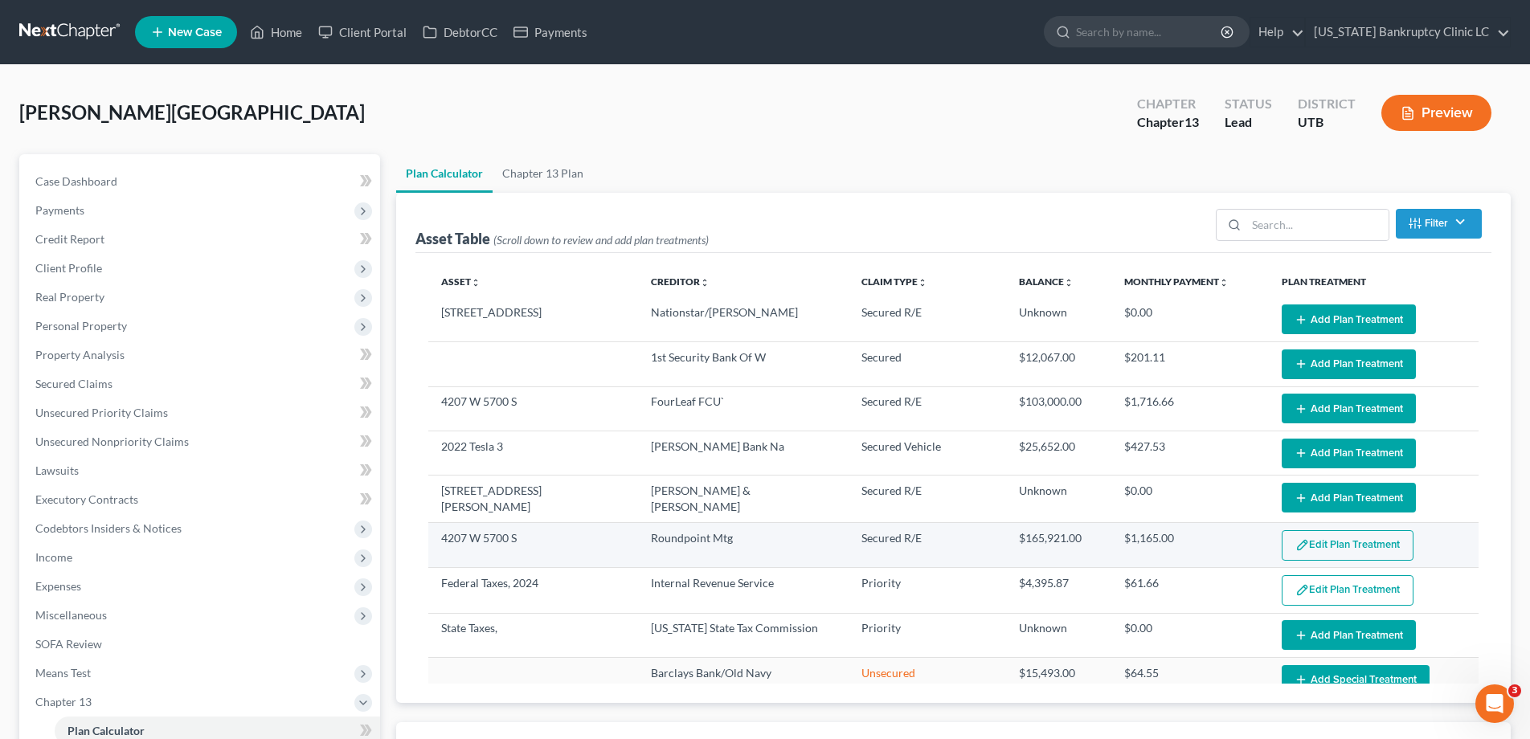
select select "59"
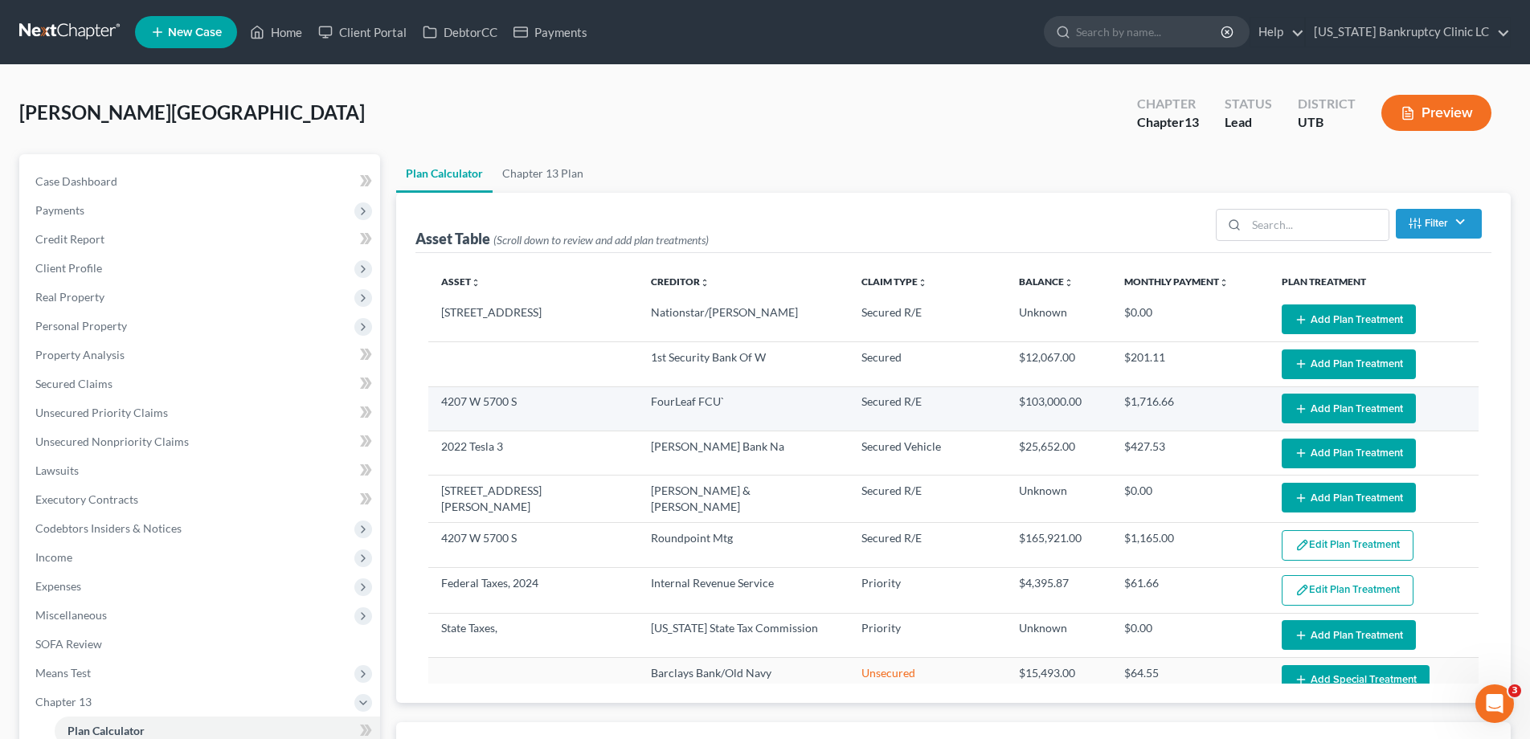
click at [1356, 406] on button "Add Plan Treatment" at bounding box center [1349, 409] width 134 height 30
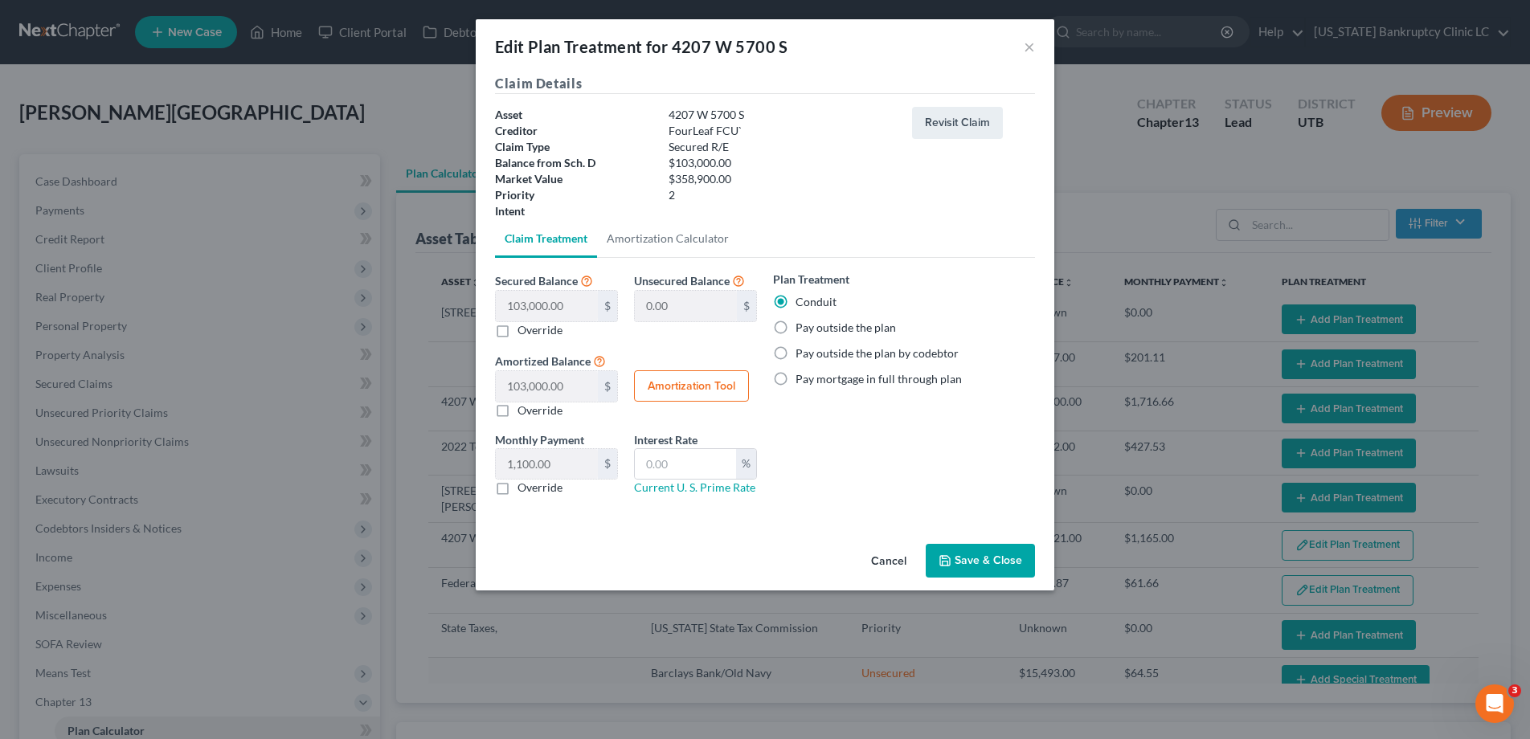
click at [795, 326] on label "Pay outside the plan" at bounding box center [845, 328] width 100 height 16
click at [802, 326] on input "Pay outside the plan" at bounding box center [807, 325] width 10 height 10
radio input "true"
click at [961, 562] on button "Save & Close" at bounding box center [980, 561] width 109 height 34
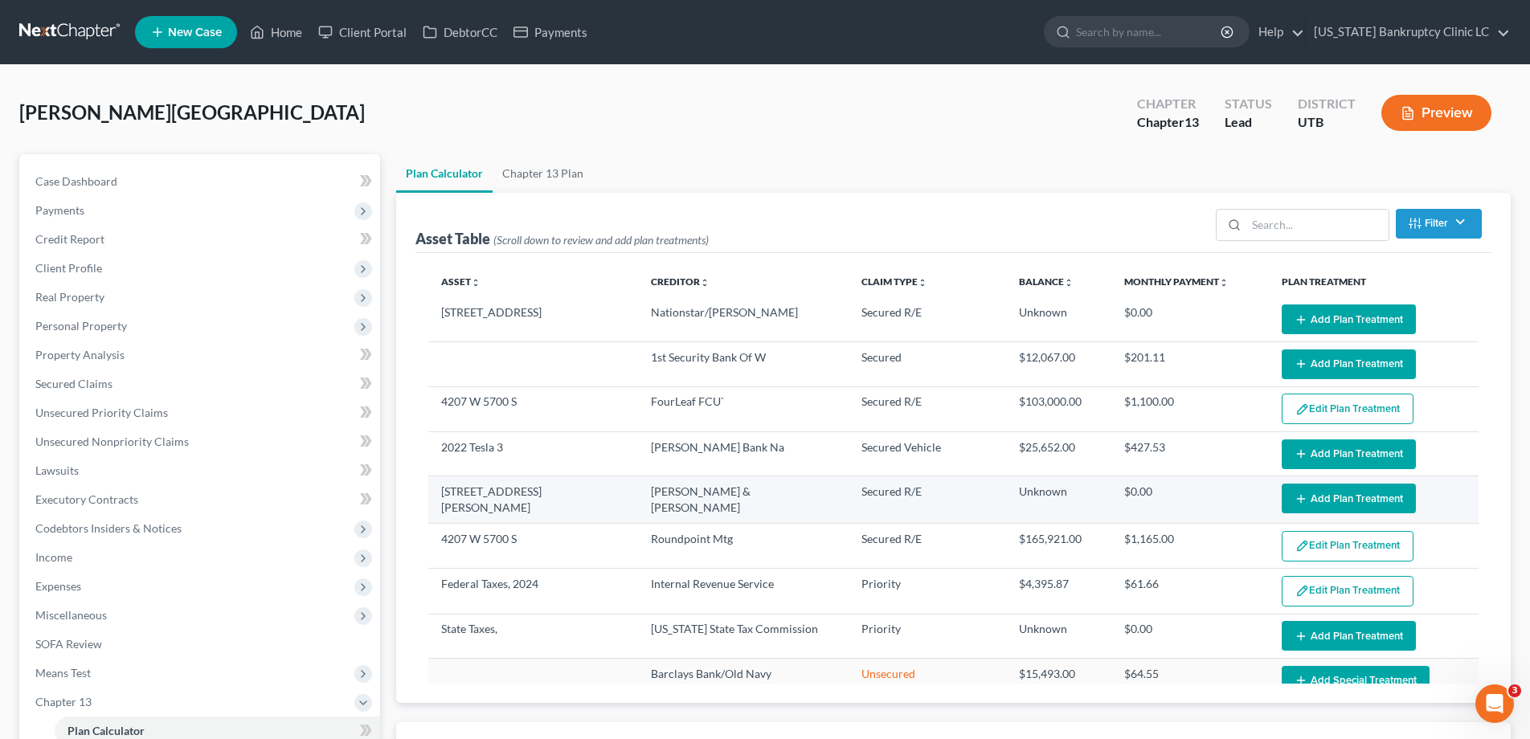
select select "59"
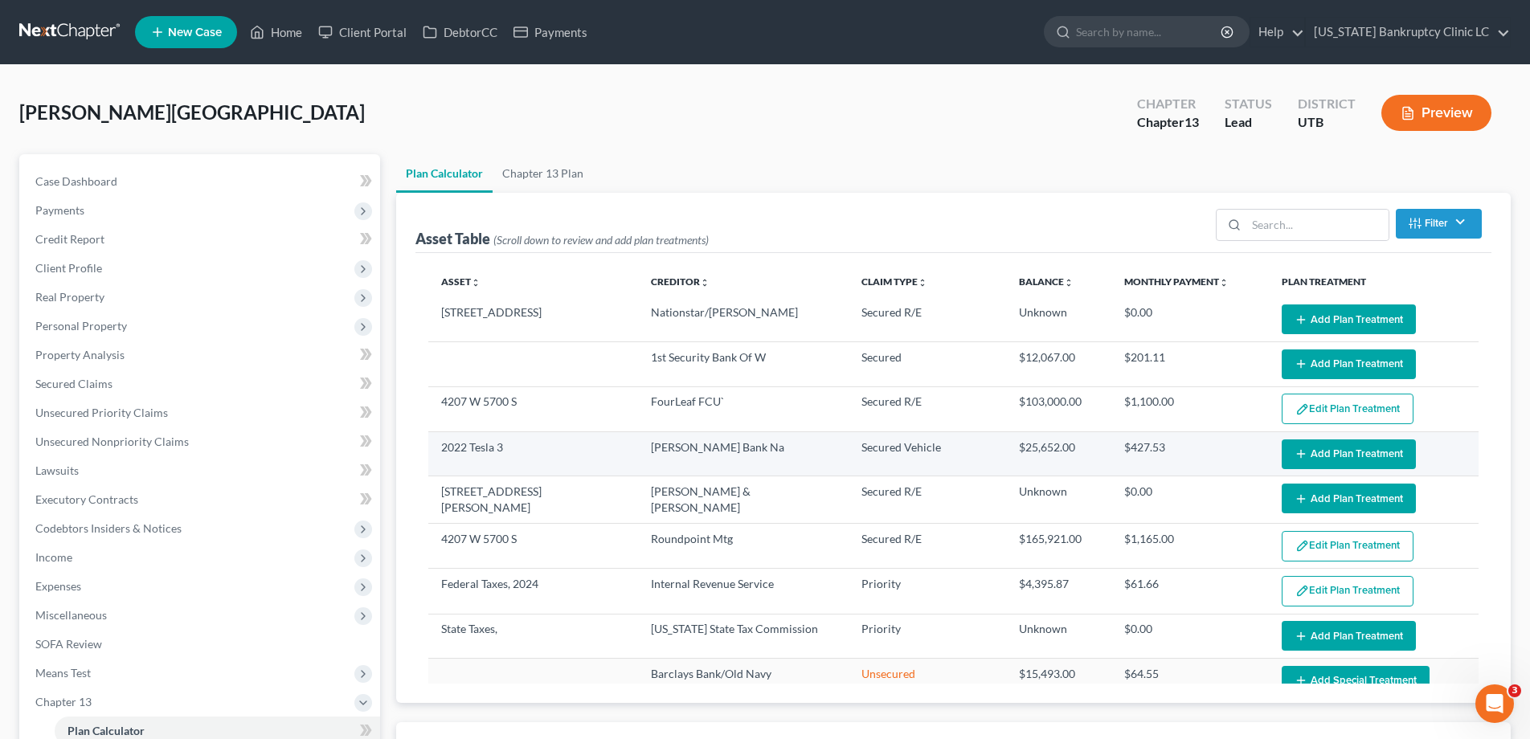
click at [1363, 457] on button "Add Plan Treatment" at bounding box center [1349, 455] width 134 height 30
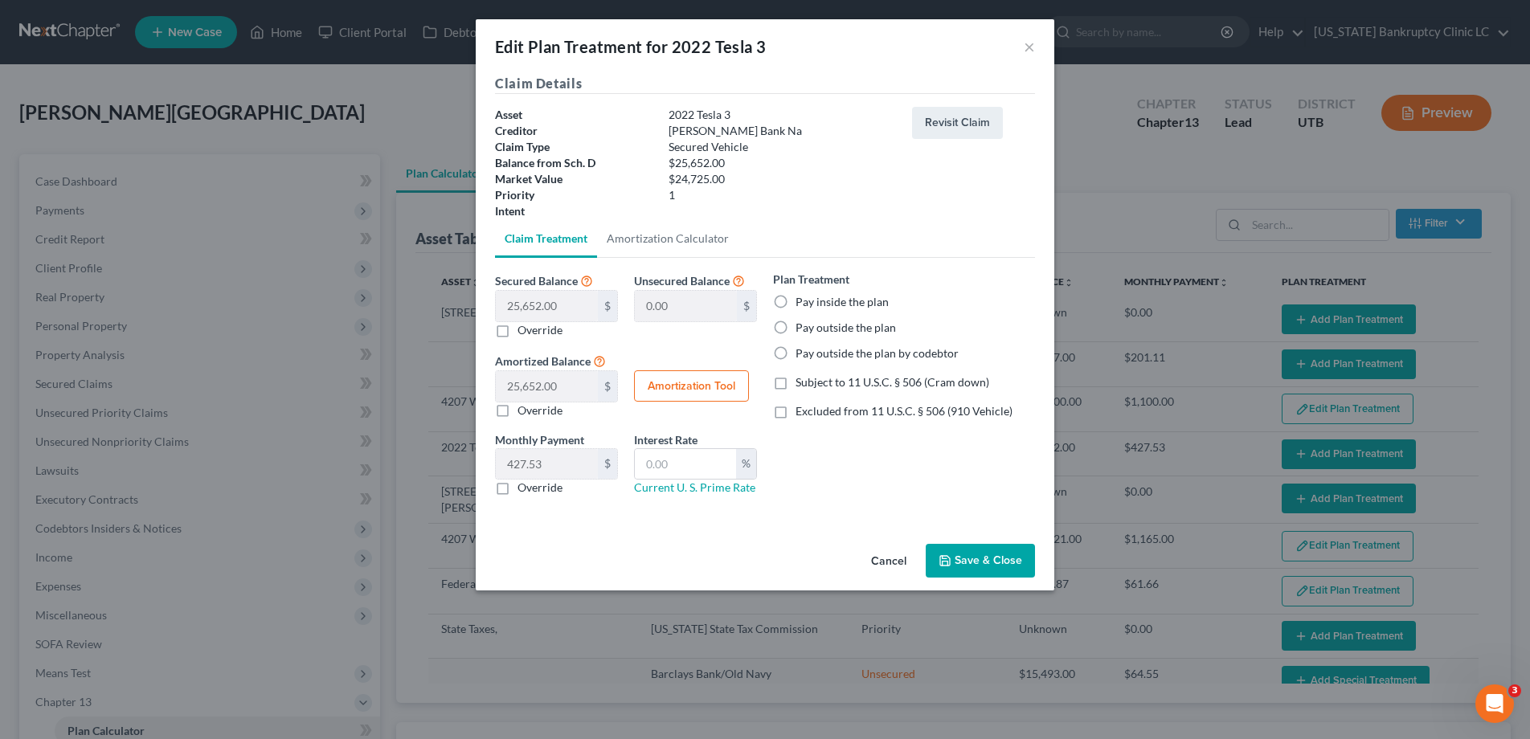
click at [795, 327] on label "Pay outside the plan" at bounding box center [845, 328] width 100 height 16
click at [802, 327] on input "Pay outside the plan" at bounding box center [807, 325] width 10 height 10
radio input "true"
click at [985, 566] on button "Save & Close" at bounding box center [980, 561] width 109 height 34
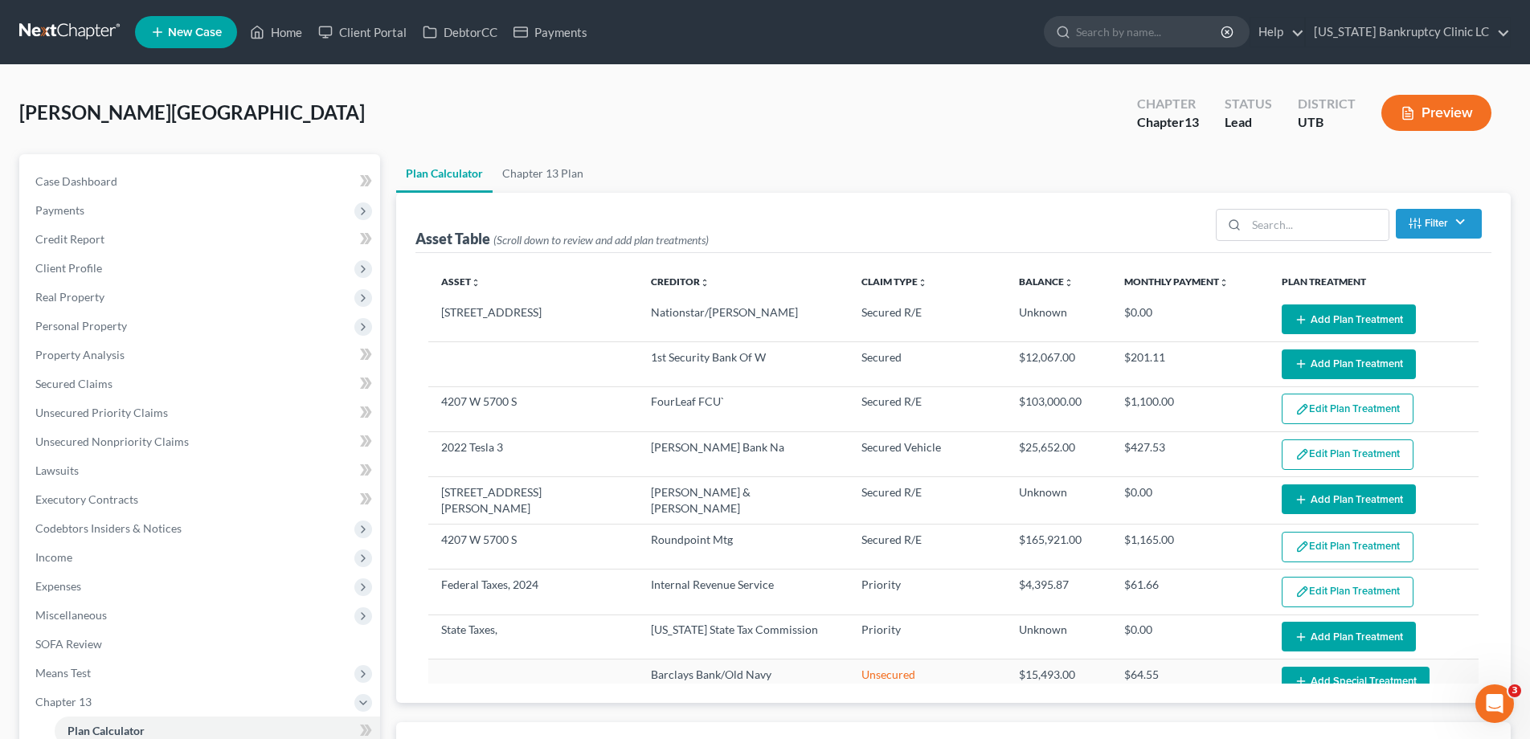
select select "59"
click at [77, 384] on span "Secured Claims" at bounding box center [73, 384] width 77 height 14
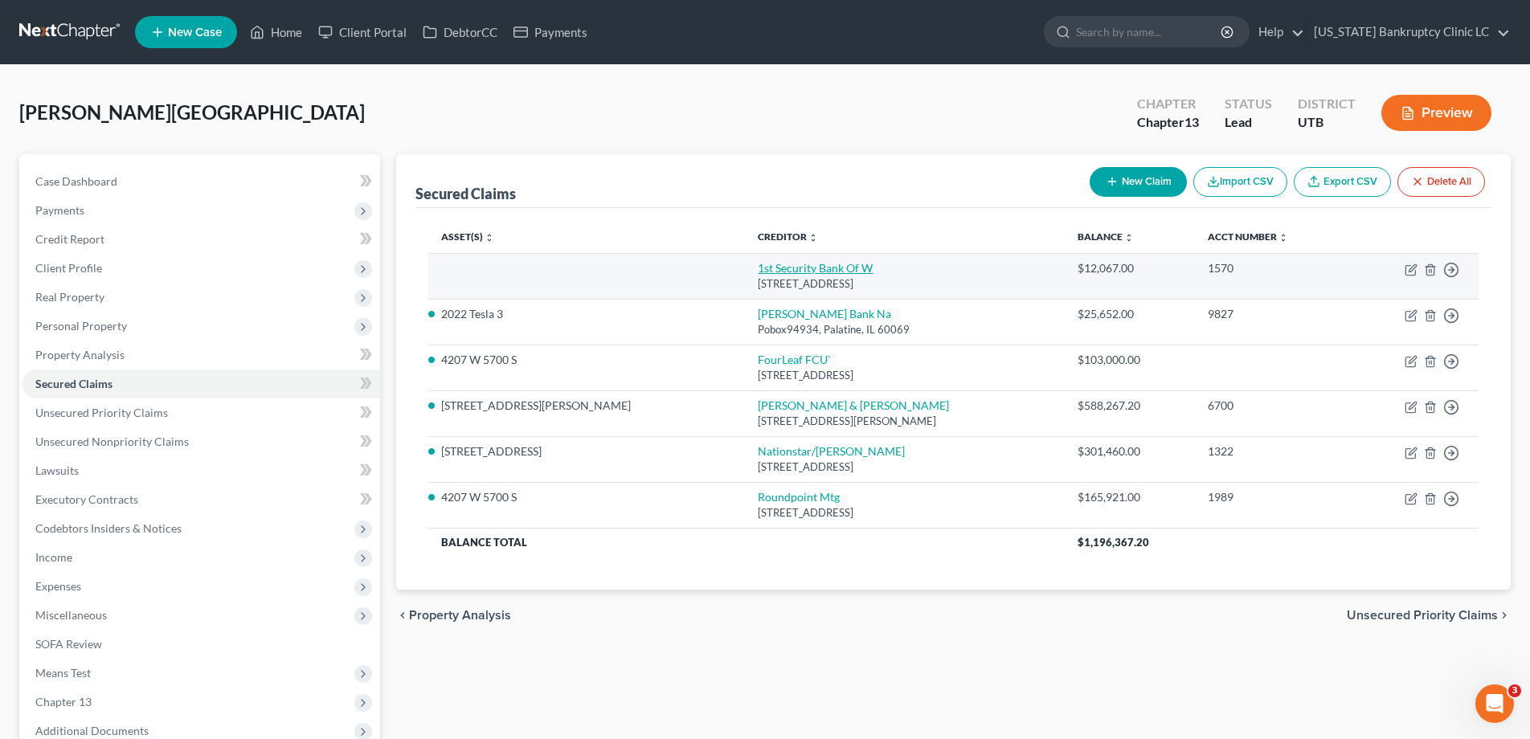
click at [758, 269] on link "1st Security Bank Of W" at bounding box center [815, 268] width 115 height 14
select select "50"
select select "0"
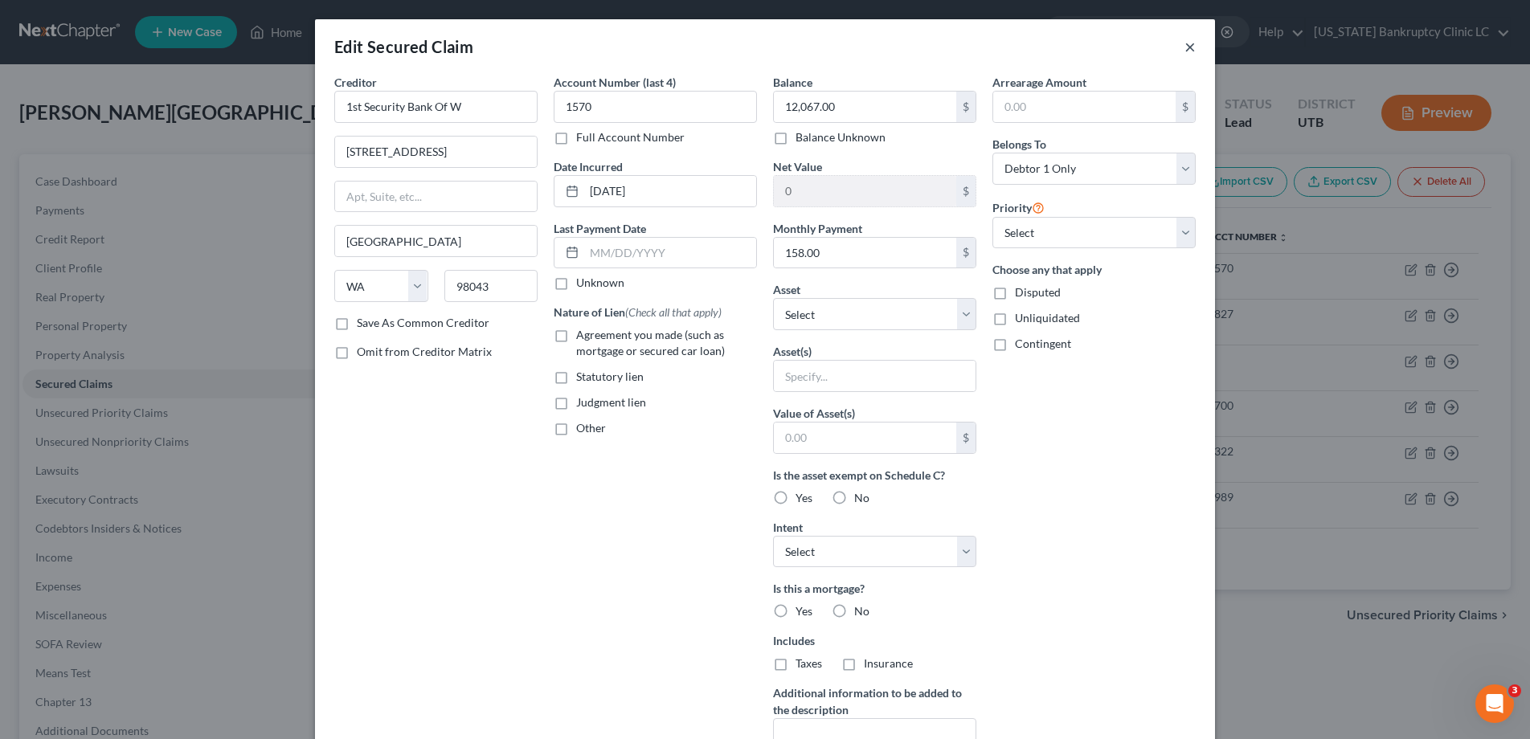
click at [1192, 49] on button "×" at bounding box center [1189, 46] width 11 height 19
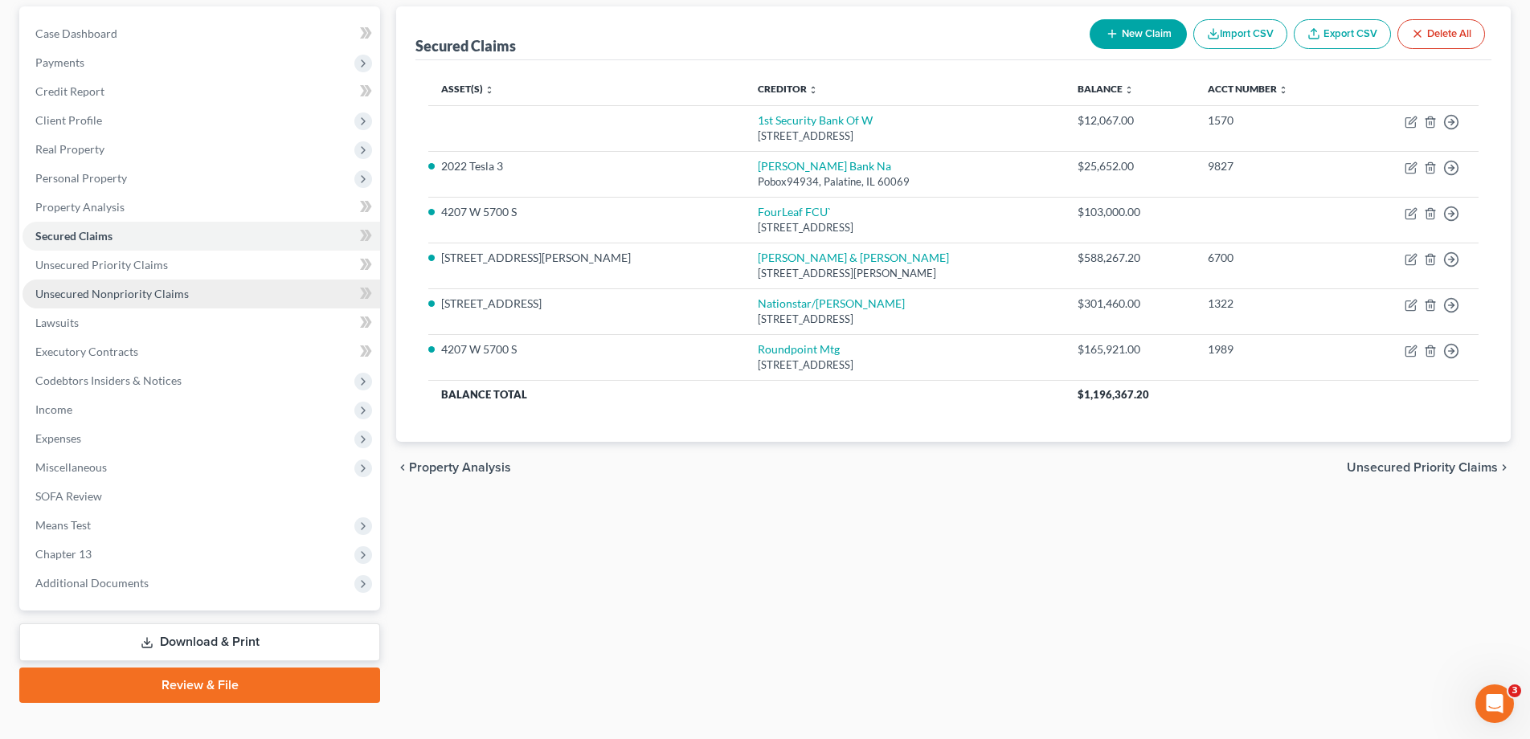
scroll to position [173, 0]
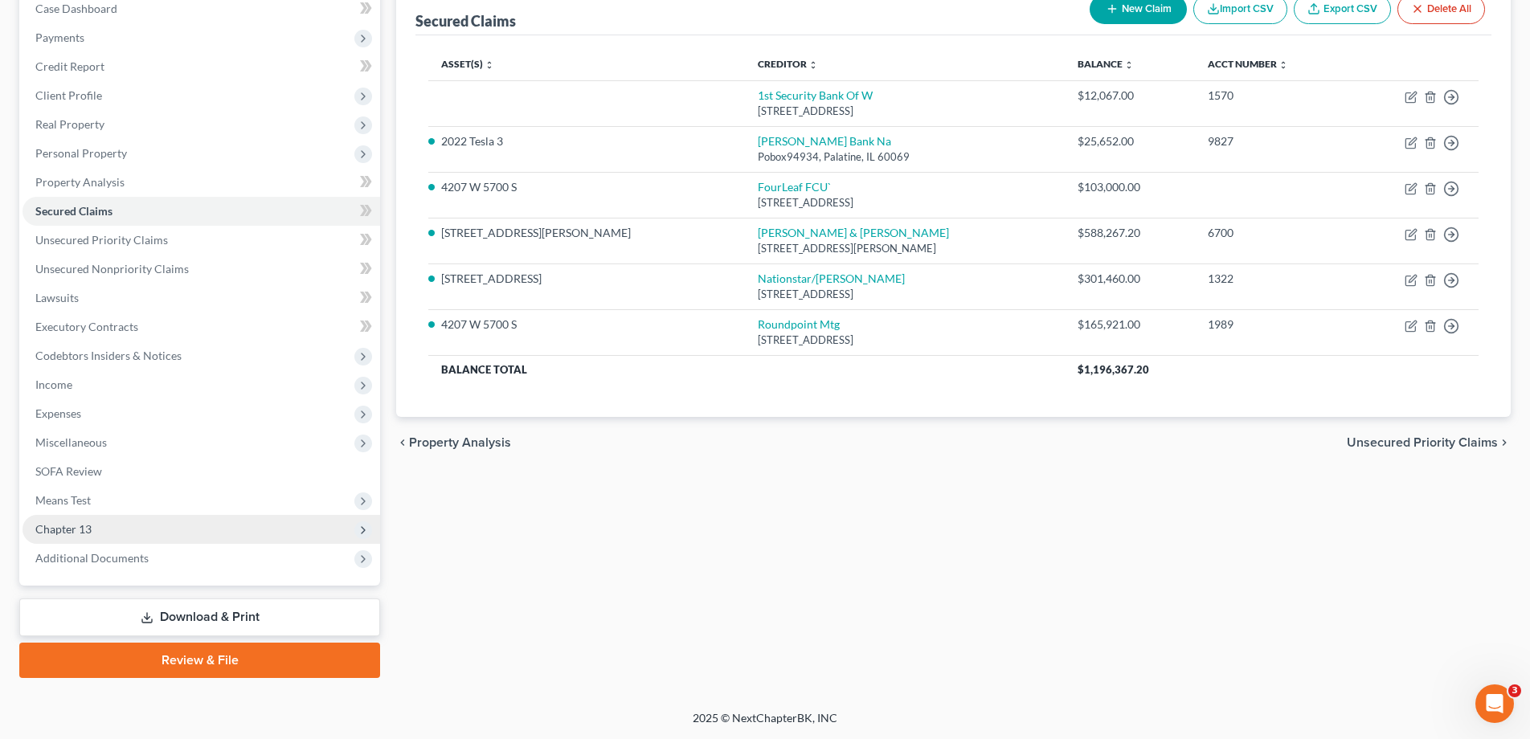
click at [80, 529] on span "Chapter 13" at bounding box center [63, 529] width 56 height 14
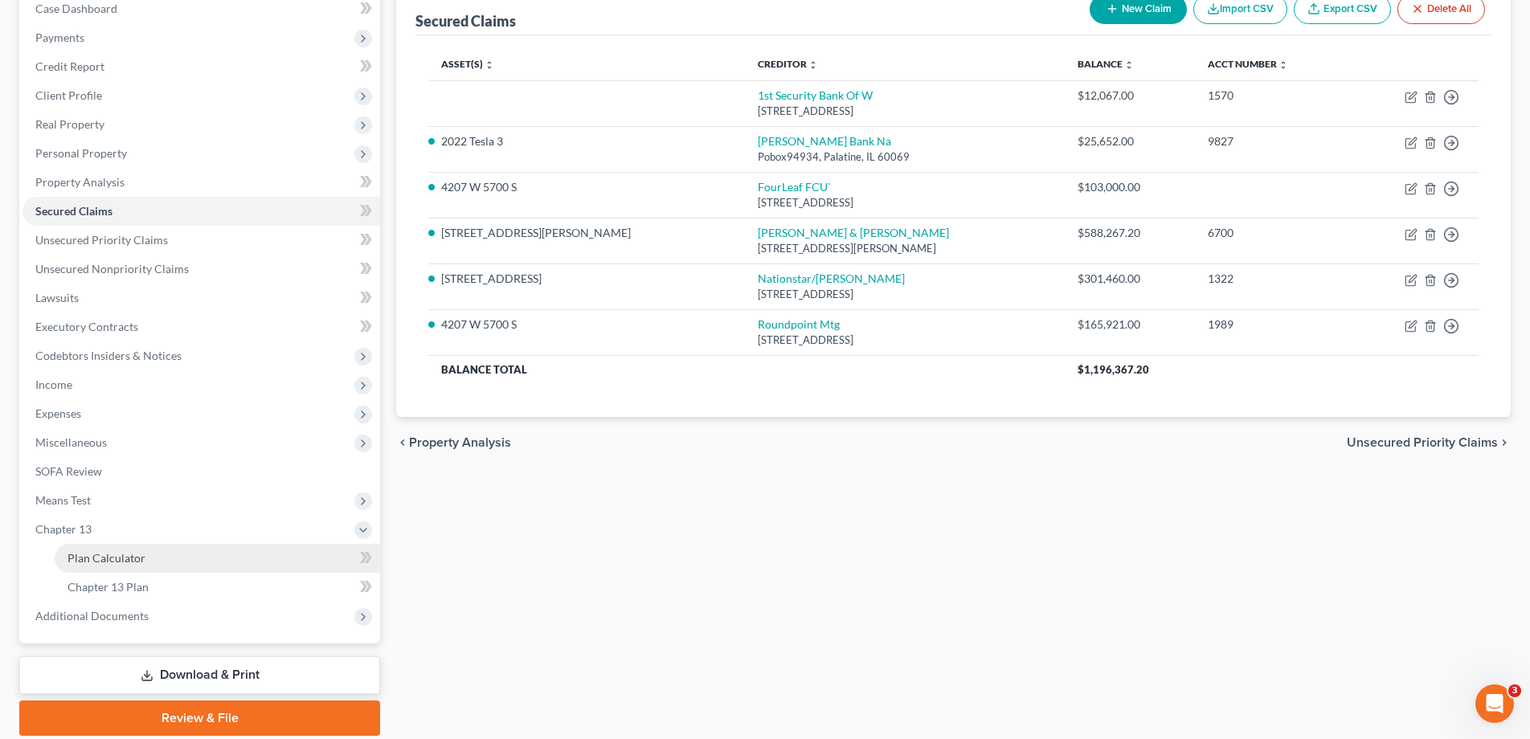
click at [83, 562] on span "Plan Calculator" at bounding box center [106, 558] width 78 height 14
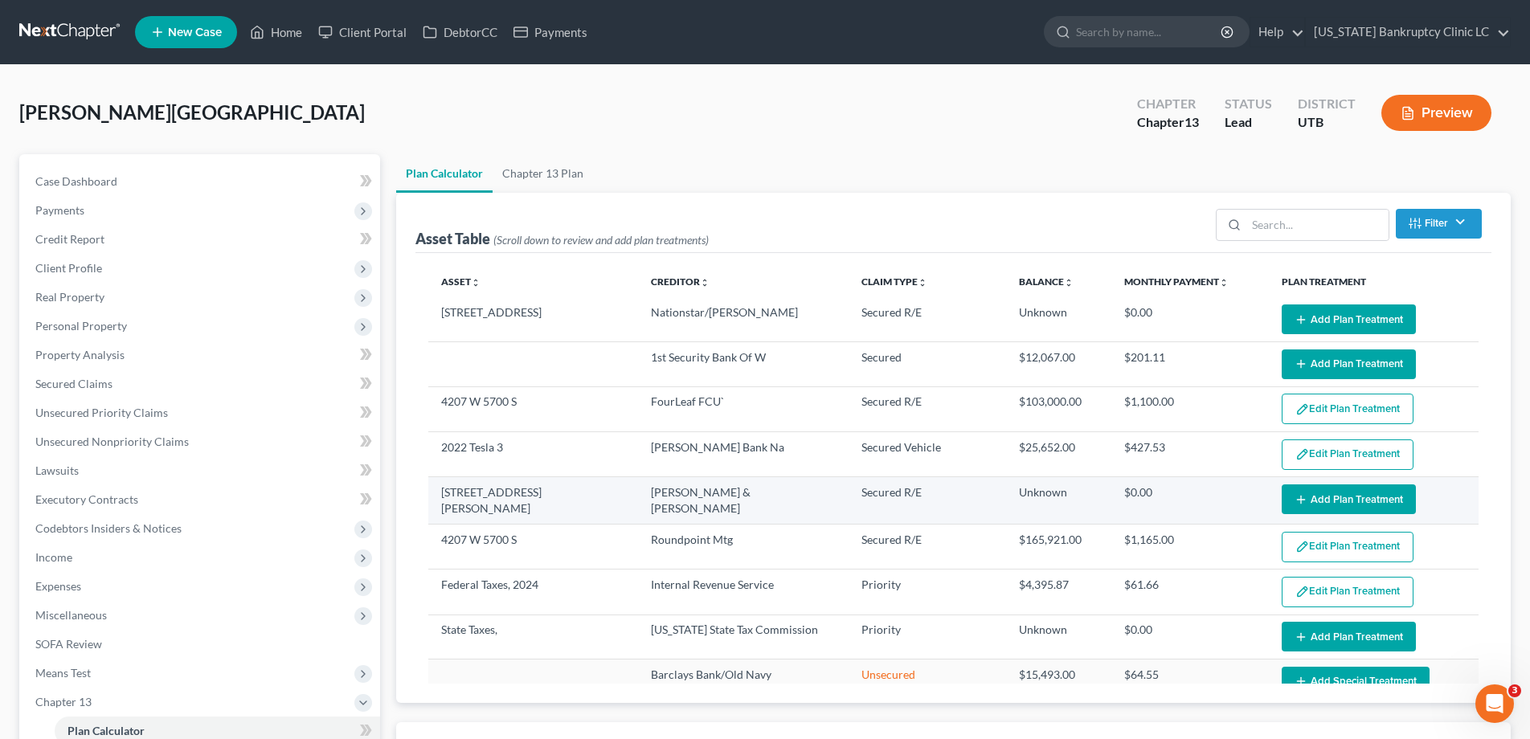
select select "59"
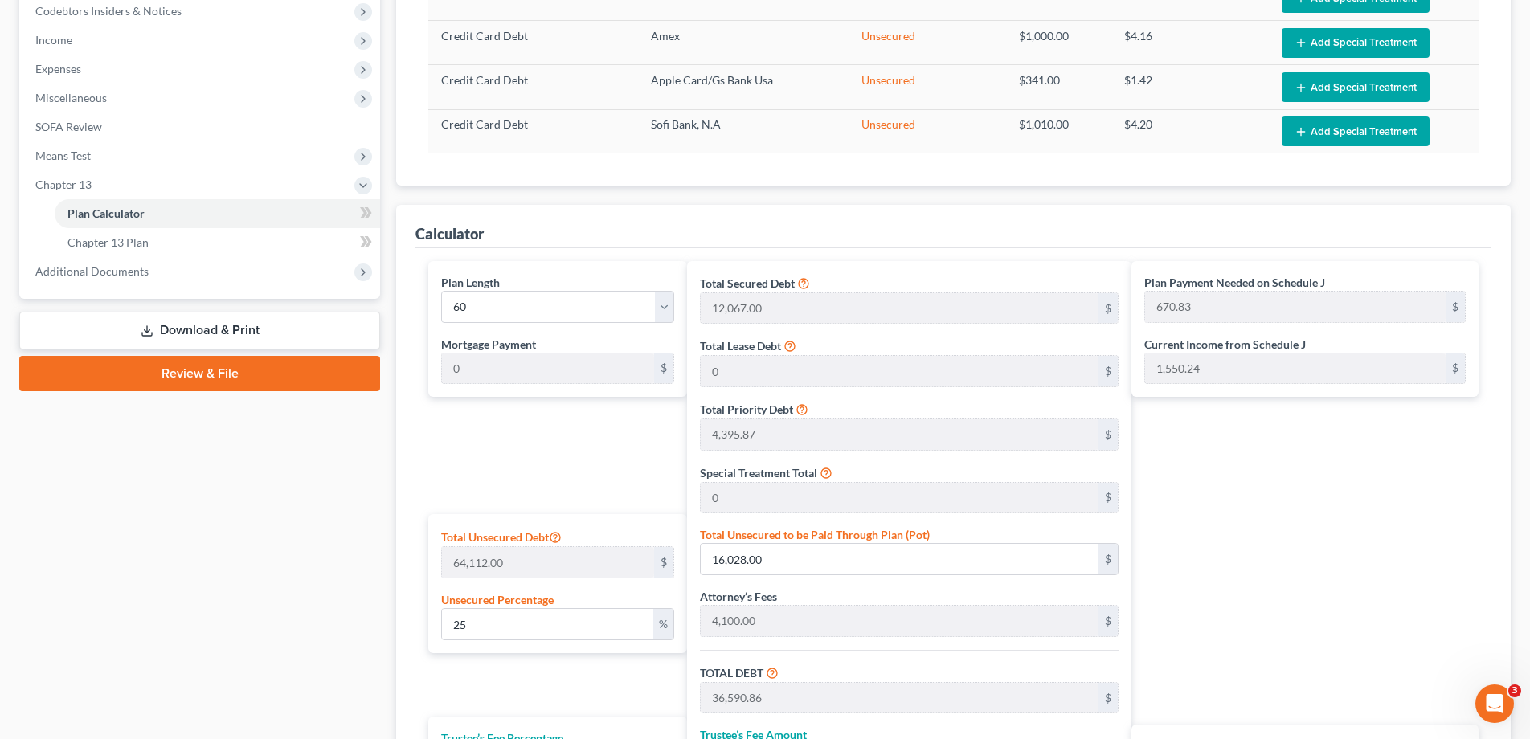
scroll to position [521, 0]
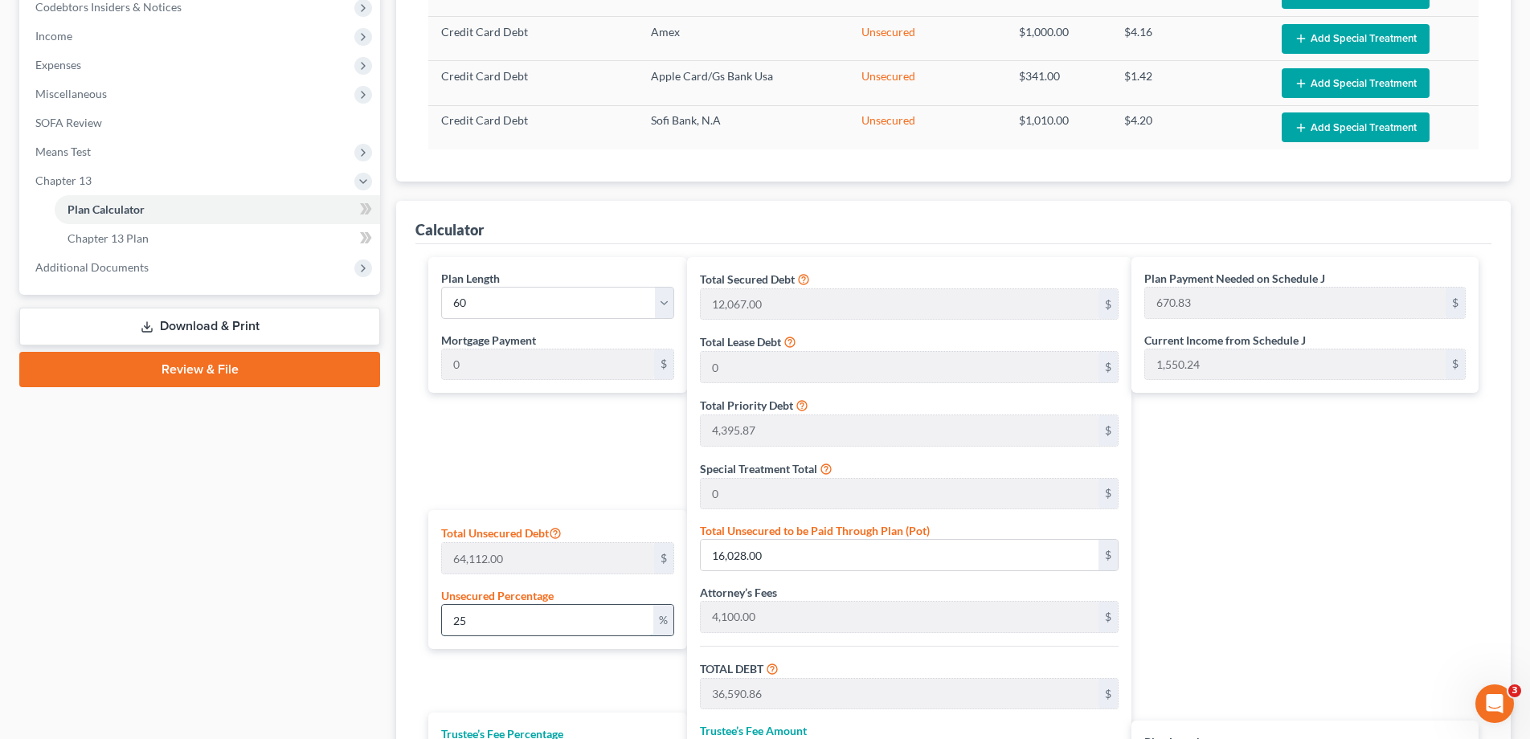
click at [488, 617] on input "25" at bounding box center [547, 620] width 211 height 31
drag, startPoint x: 488, startPoint y: 617, endPoint x: 429, endPoint y: 617, distance: 58.7
click at [429, 617] on div "Total Unsecured Debt 64,112.00 $ Unsecured Percentage 25 %" at bounding box center [557, 579] width 259 height 139
type input "1"
type input "641.12"
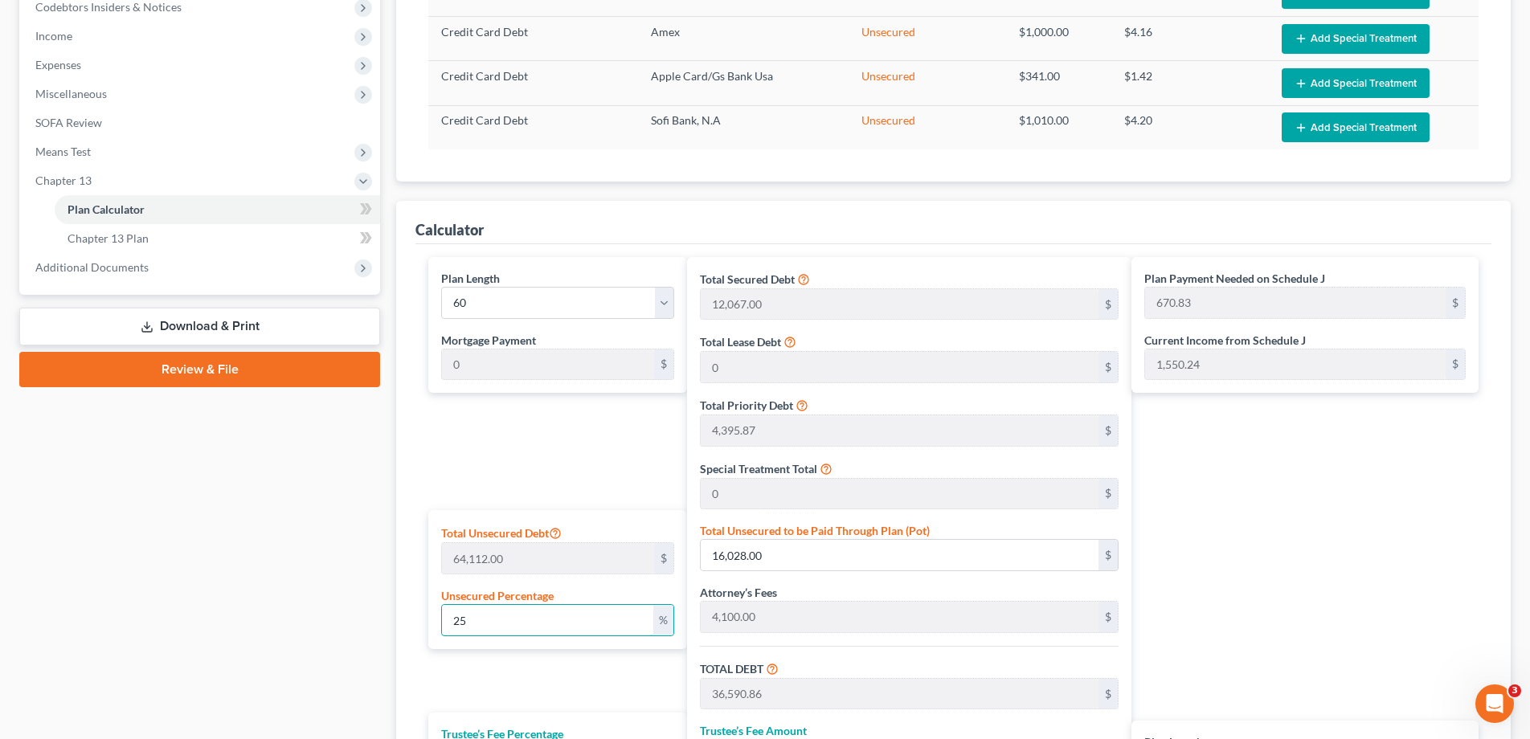
type input "21,203.98"
type input "2,120.39"
type input "23,324.38"
type input "388.73"
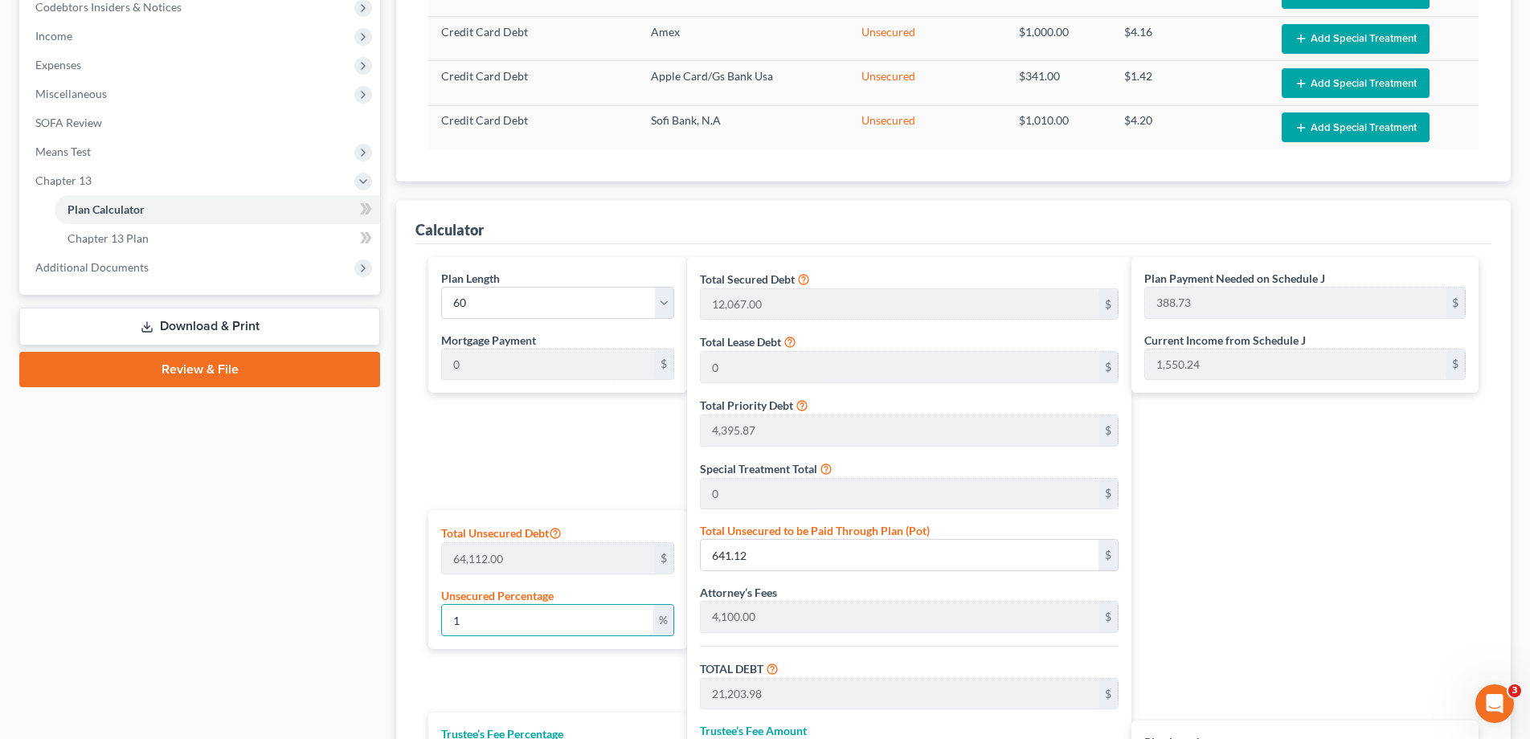
type input "1"
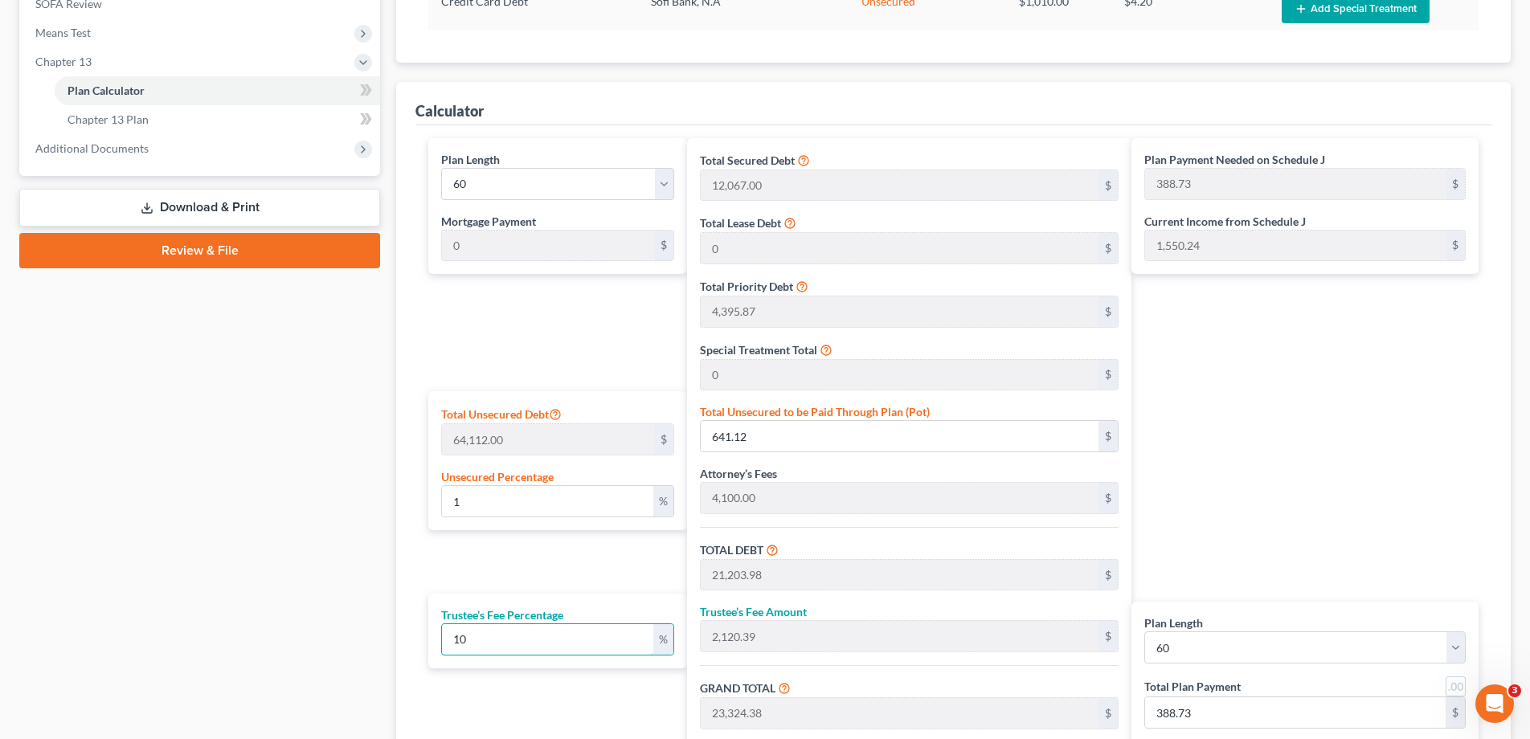
scroll to position [627, 0]
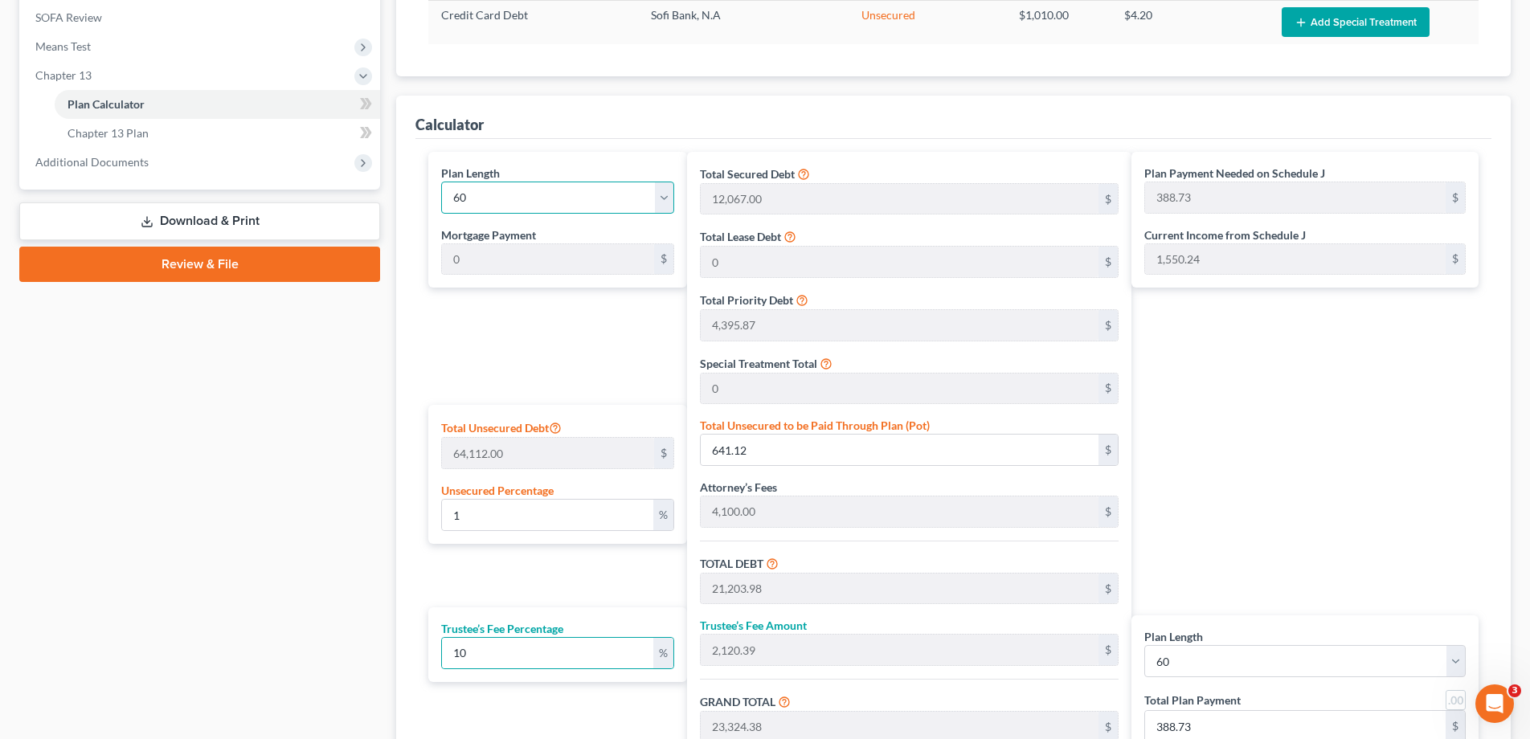
click at [467, 193] on select "1 2 3 4 5 6 7 8 9 10 11 12 13 14 15 16 17 18 19 20 21 22 23 24 25 26 27 28 29 3…" at bounding box center [557, 198] width 233 height 32
select select "35"
click at [441, 182] on select "1 2 3 4 5 6 7 8 9 10 11 12 13 14 15 16 17 18 19 20 21 22 23 24 25 26 27 28 29 3…" at bounding box center [557, 198] width 233 height 32
type input "647.89"
select select "35"
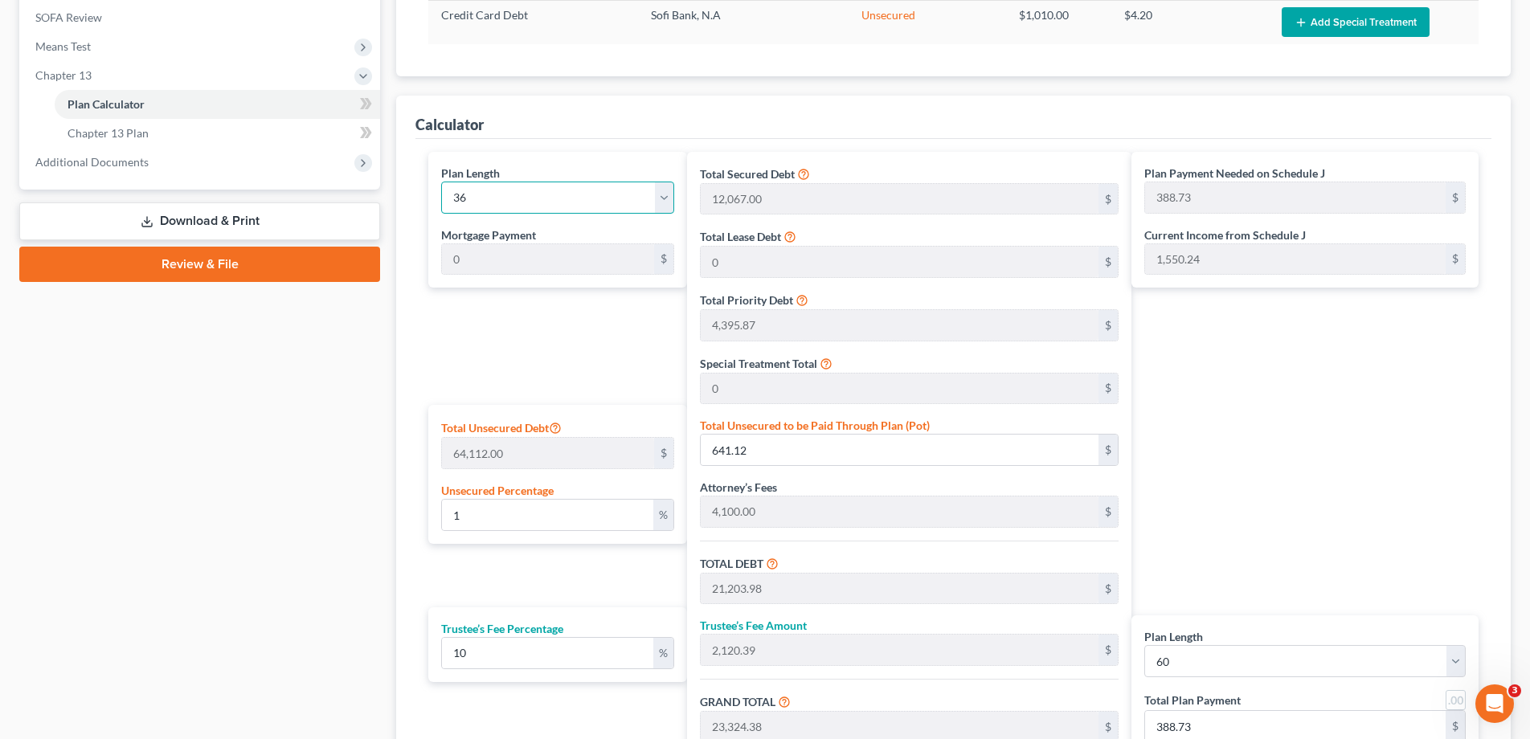
type input "647.89"
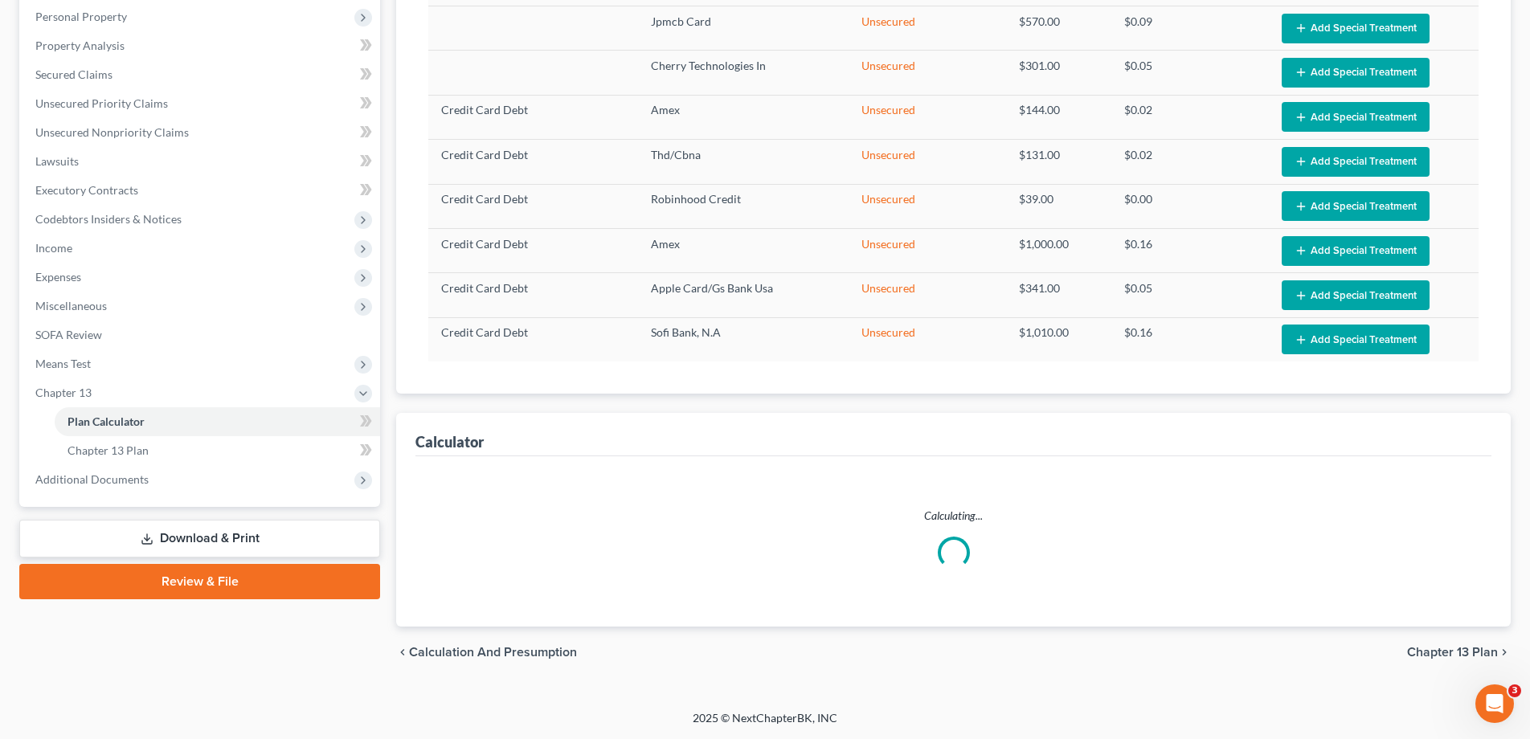
scroll to position [309, 0]
select select "35"
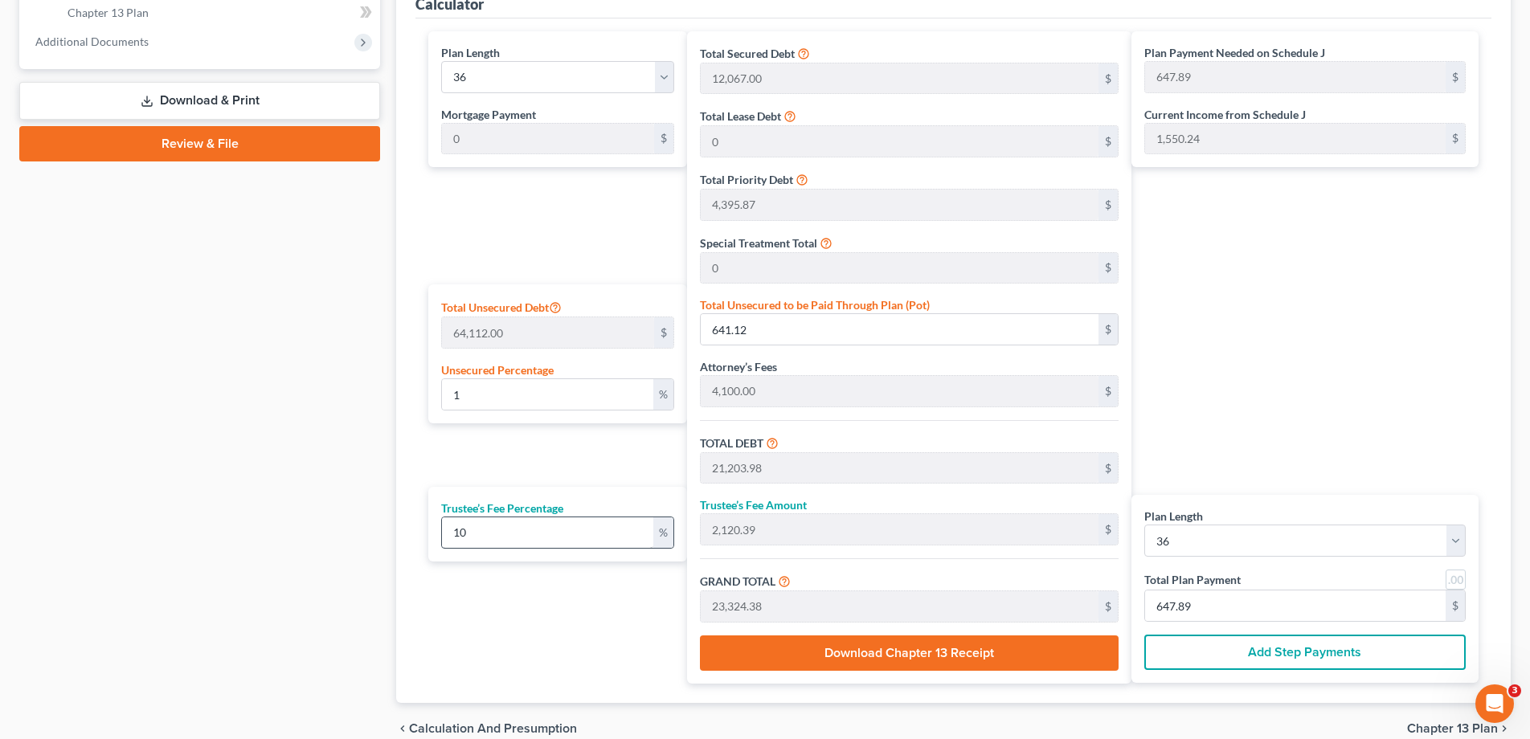
scroll to position [0, 0]
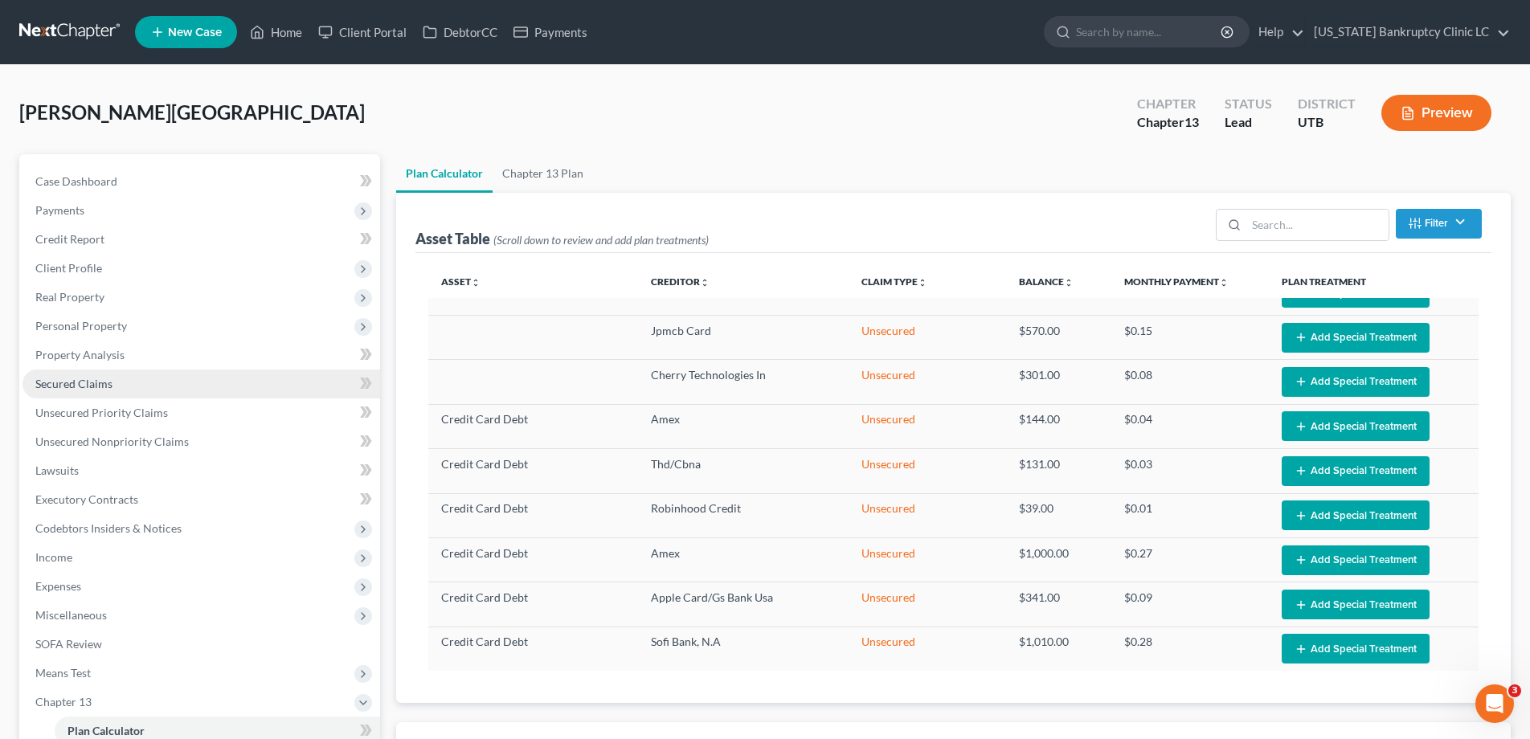
click at [74, 386] on span "Secured Claims" at bounding box center [73, 384] width 77 height 14
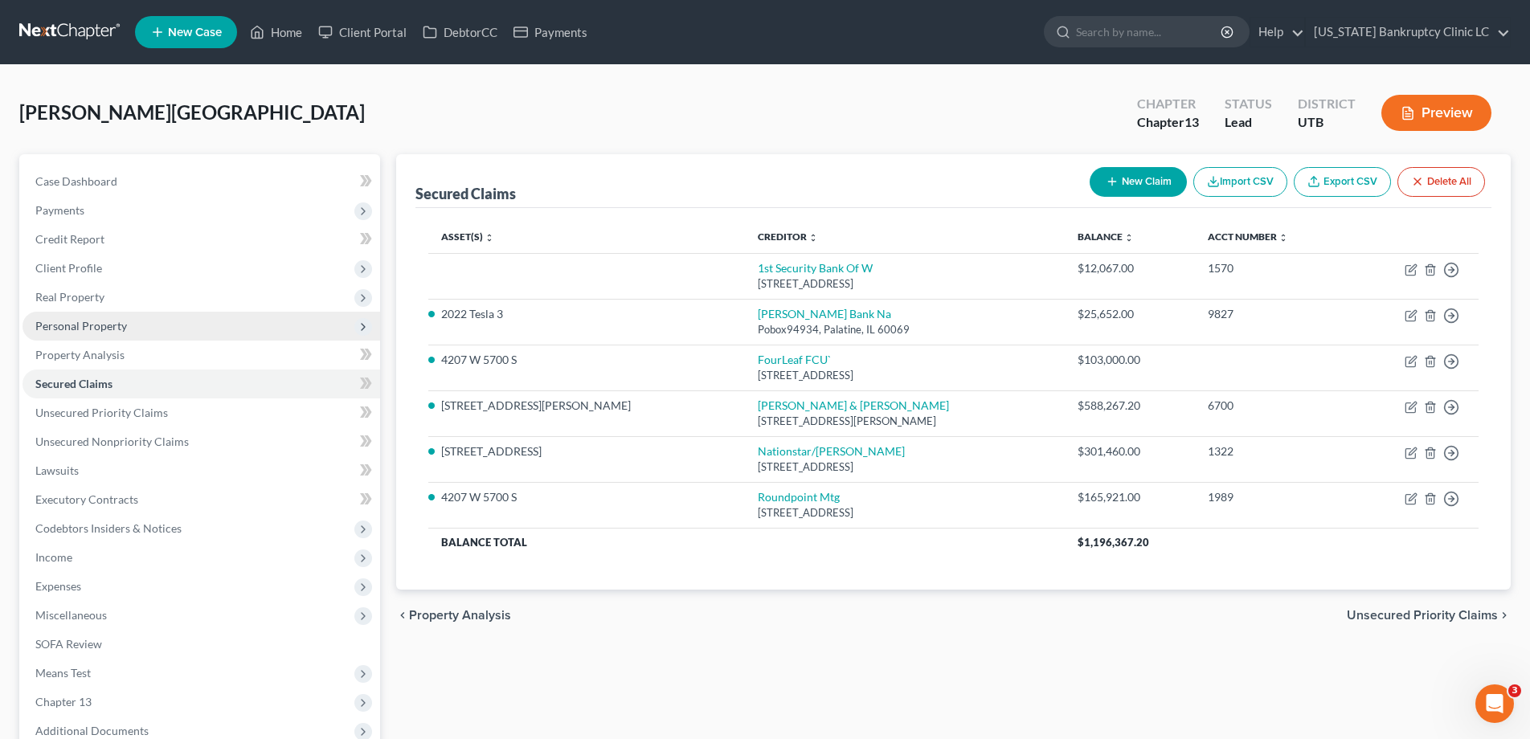
click at [57, 325] on span "Personal Property" at bounding box center [81, 326] width 92 height 14
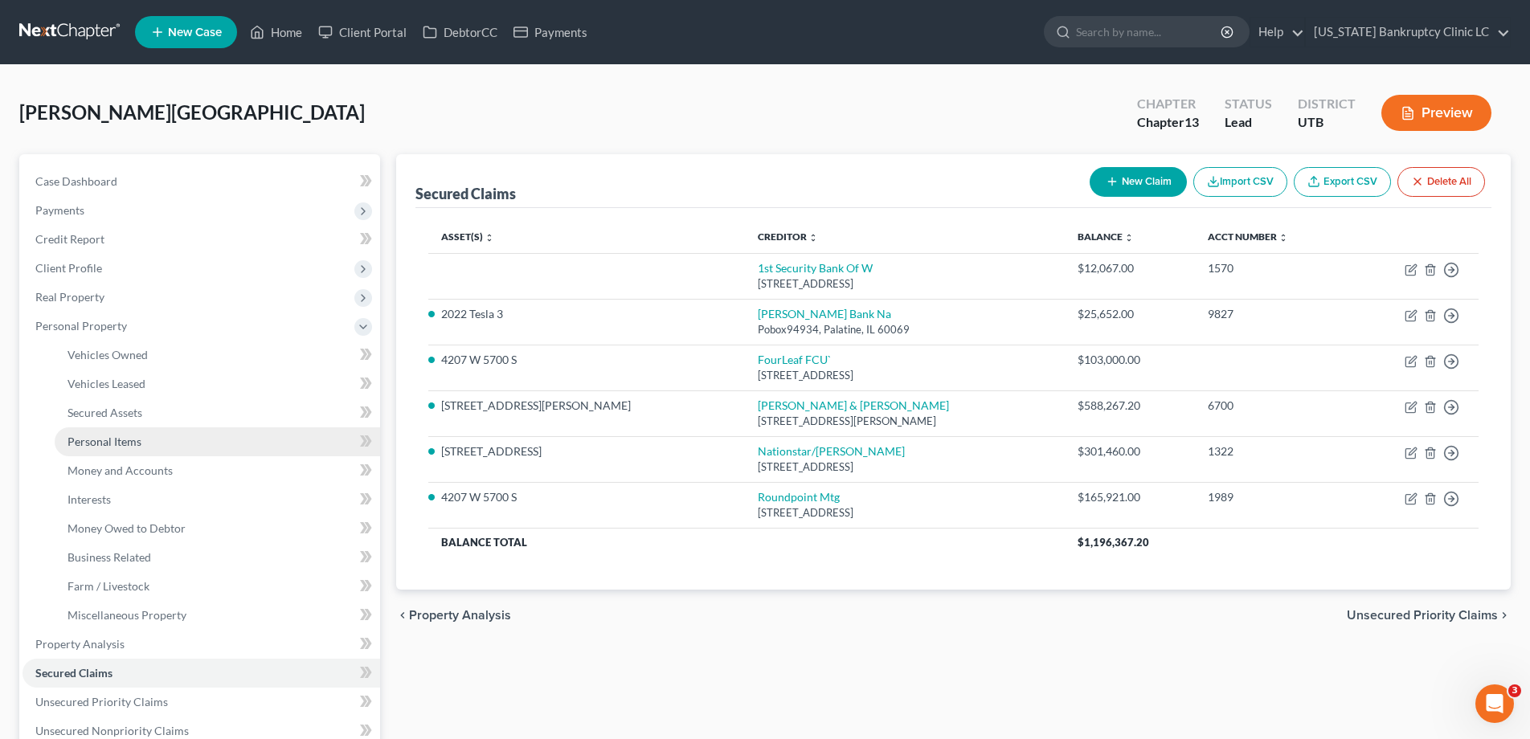
click at [102, 436] on span "Personal Items" at bounding box center [104, 442] width 74 height 14
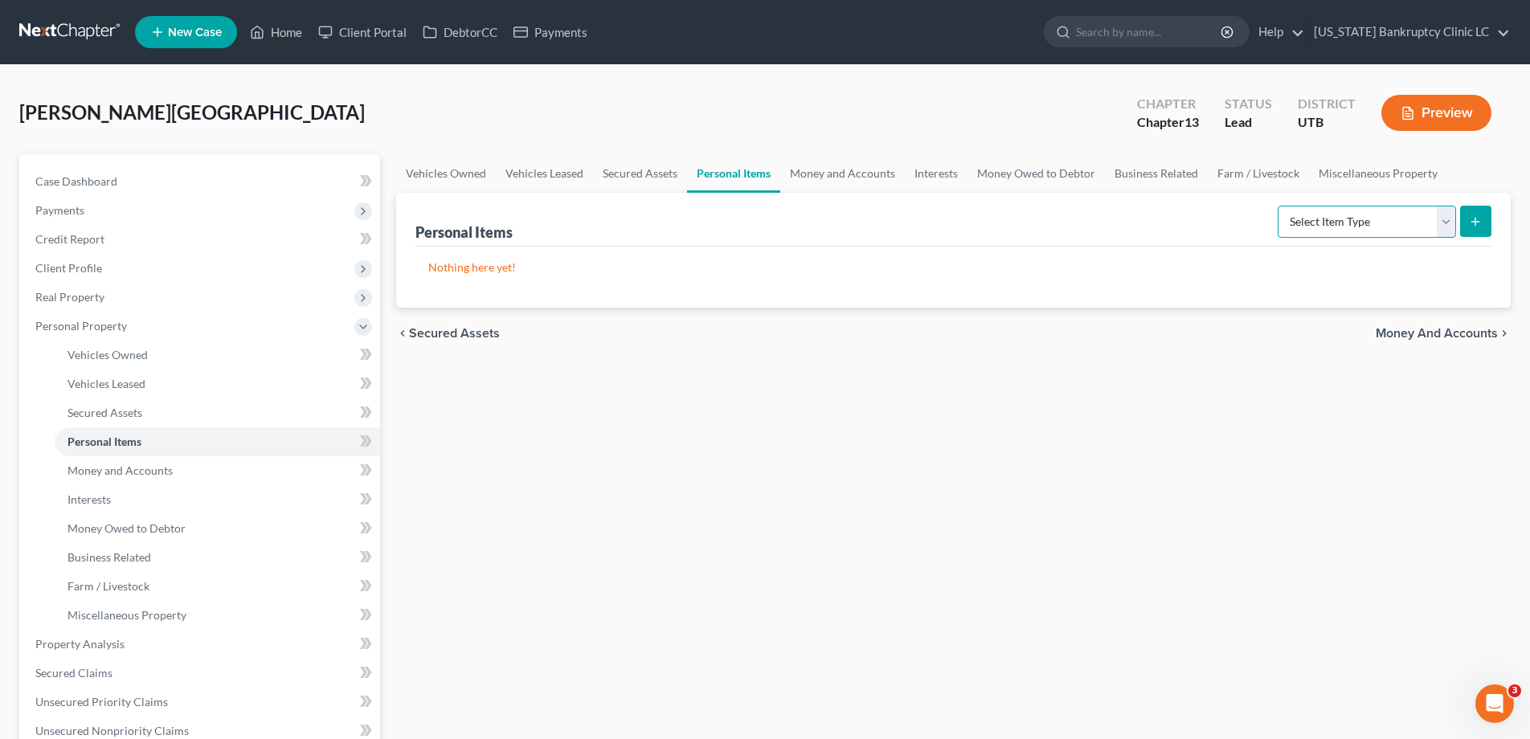
click at [1448, 217] on select "Select Item Type Clothing Collectibles Of Value Electronics Firearms Household …" at bounding box center [1367, 222] width 178 height 32
select select "household_goods"
click at [1279, 206] on select "Select Item Type Clothing Collectibles Of Value Electronics Firearms Household …" at bounding box center [1367, 222] width 178 height 32
click at [1481, 219] on icon "submit" at bounding box center [1475, 221] width 13 height 13
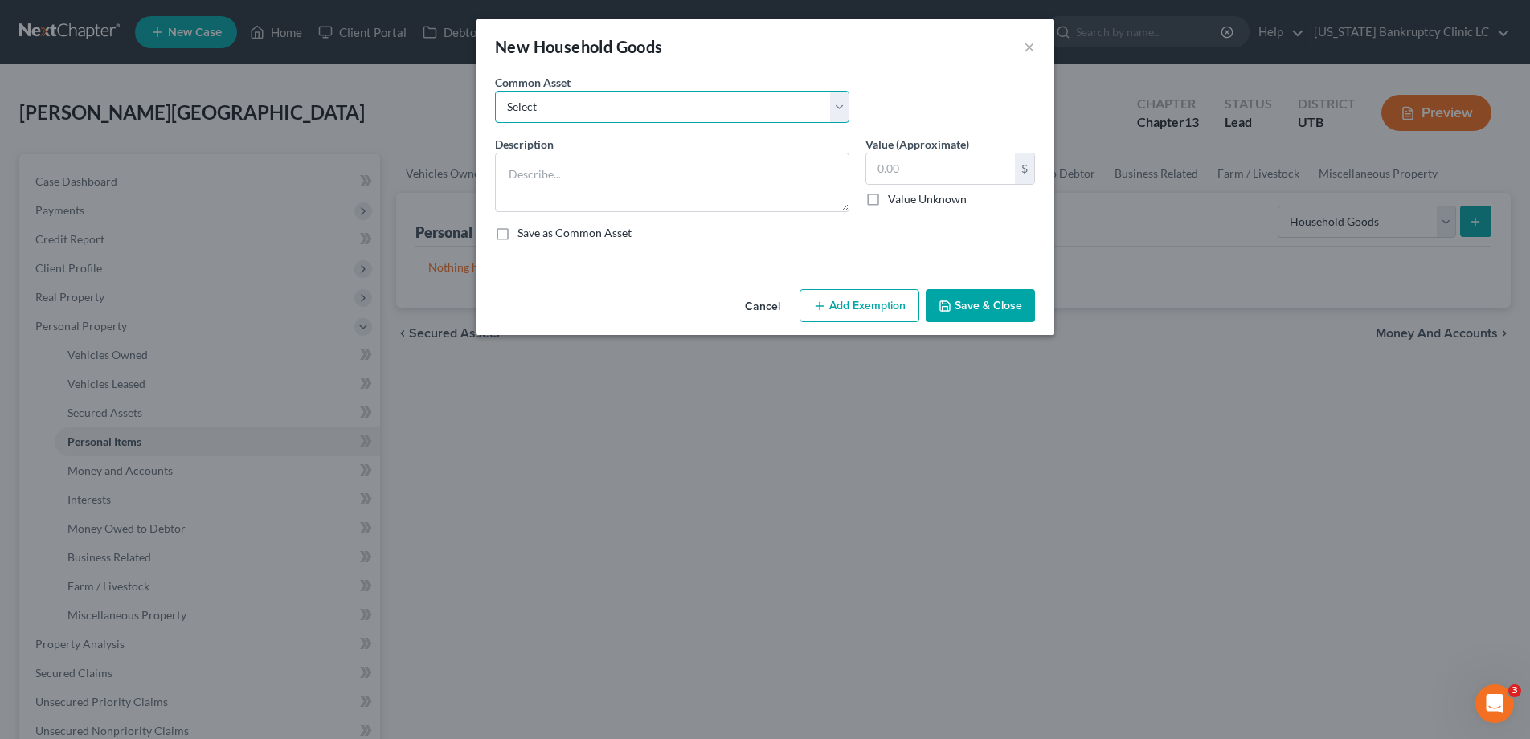
click at [839, 104] on select "Select Couch Chair Entertainment Center End/Coffee Table Stove/Cooking unit Sof…" at bounding box center [672, 107] width 354 height 32
select select "4"
click at [495, 91] on select "Select Couch Chair Entertainment Center End/Coffee Table Stove/Cooking unit Sof…" at bounding box center [672, 107] width 354 height 32
type textarea "Stove/Cooking Unit Refrigerator Microwave Washer/Dryer"
type input "300.00"
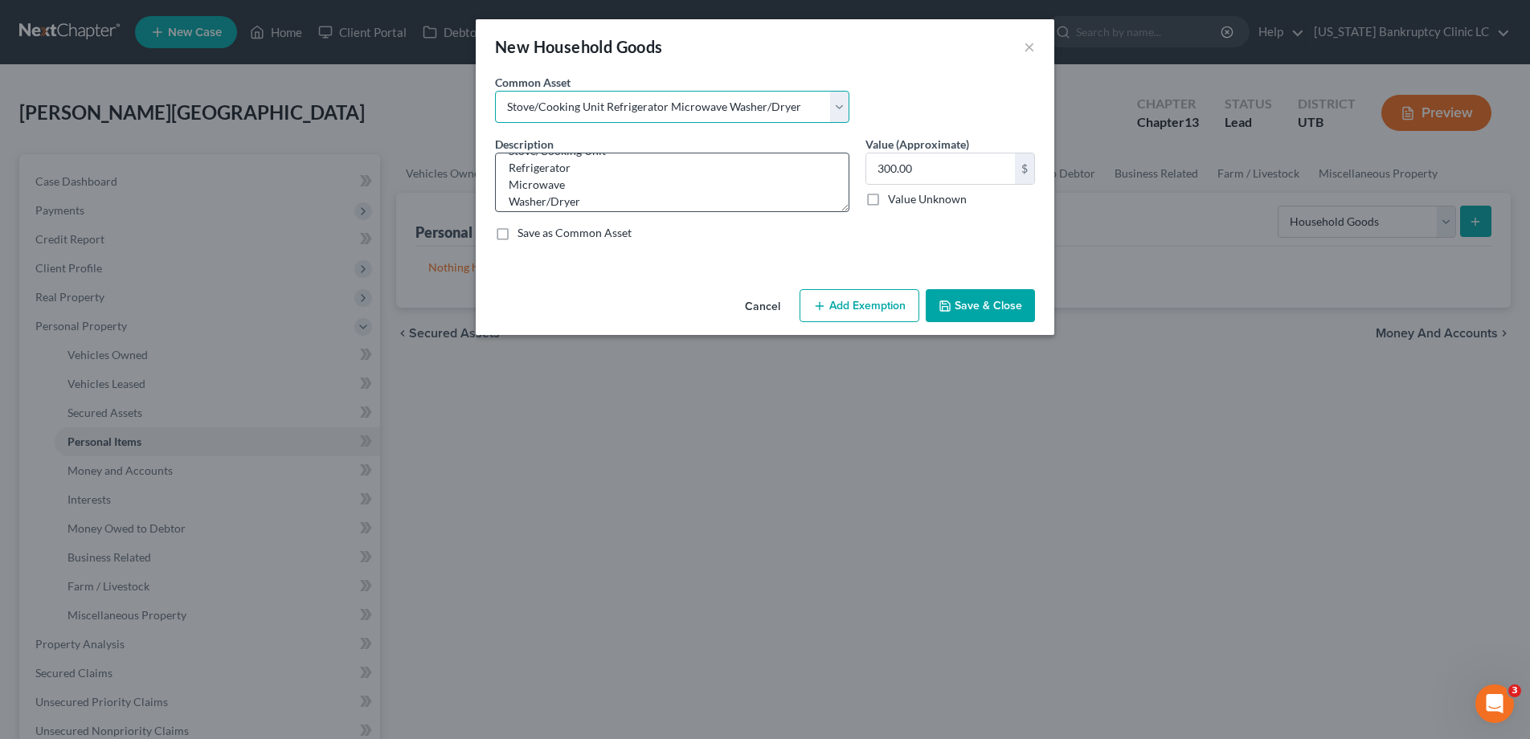
scroll to position [26, 0]
drag, startPoint x: 572, startPoint y: 185, endPoint x: 481, endPoint y: 183, distance: 90.8
click at [481, 183] on div "An exemption set must first be selected from the Filing Information section. Co…" at bounding box center [765, 178] width 579 height 209
type textarea "Stove/Cooking Unit Refrigerator Washer/Dryer"
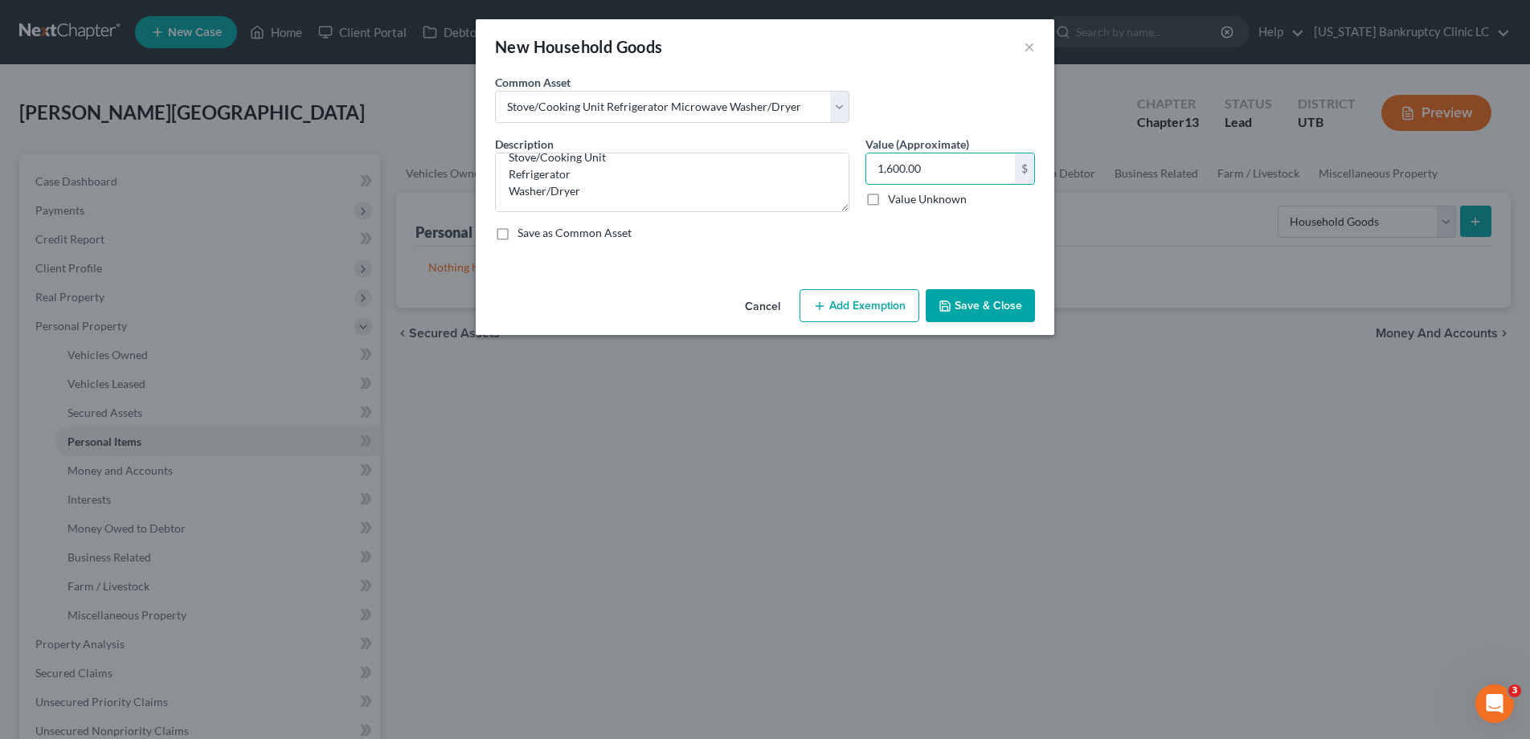
type input "1,600.00"
click at [877, 309] on button "Add Exemption" at bounding box center [859, 306] width 120 height 34
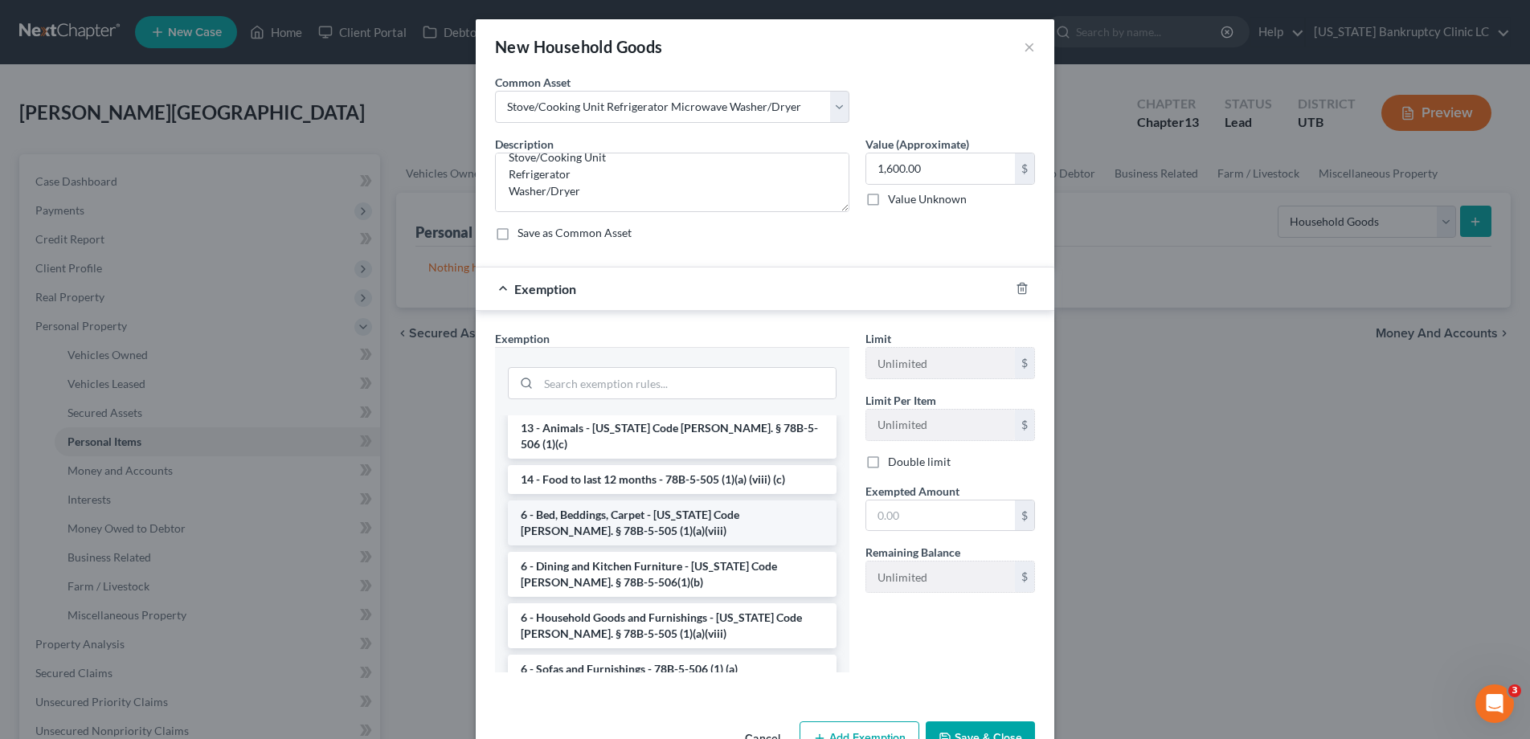
scroll to position [90, 0]
drag, startPoint x: 599, startPoint y: 604, endPoint x: 658, endPoint y: 597, distance: 59.1
click at [602, 603] on li "6 - Household Goods and Furnishings - Utah Code Ann. § 78B-5-505 (1)(a)(viii)" at bounding box center [672, 624] width 329 height 45
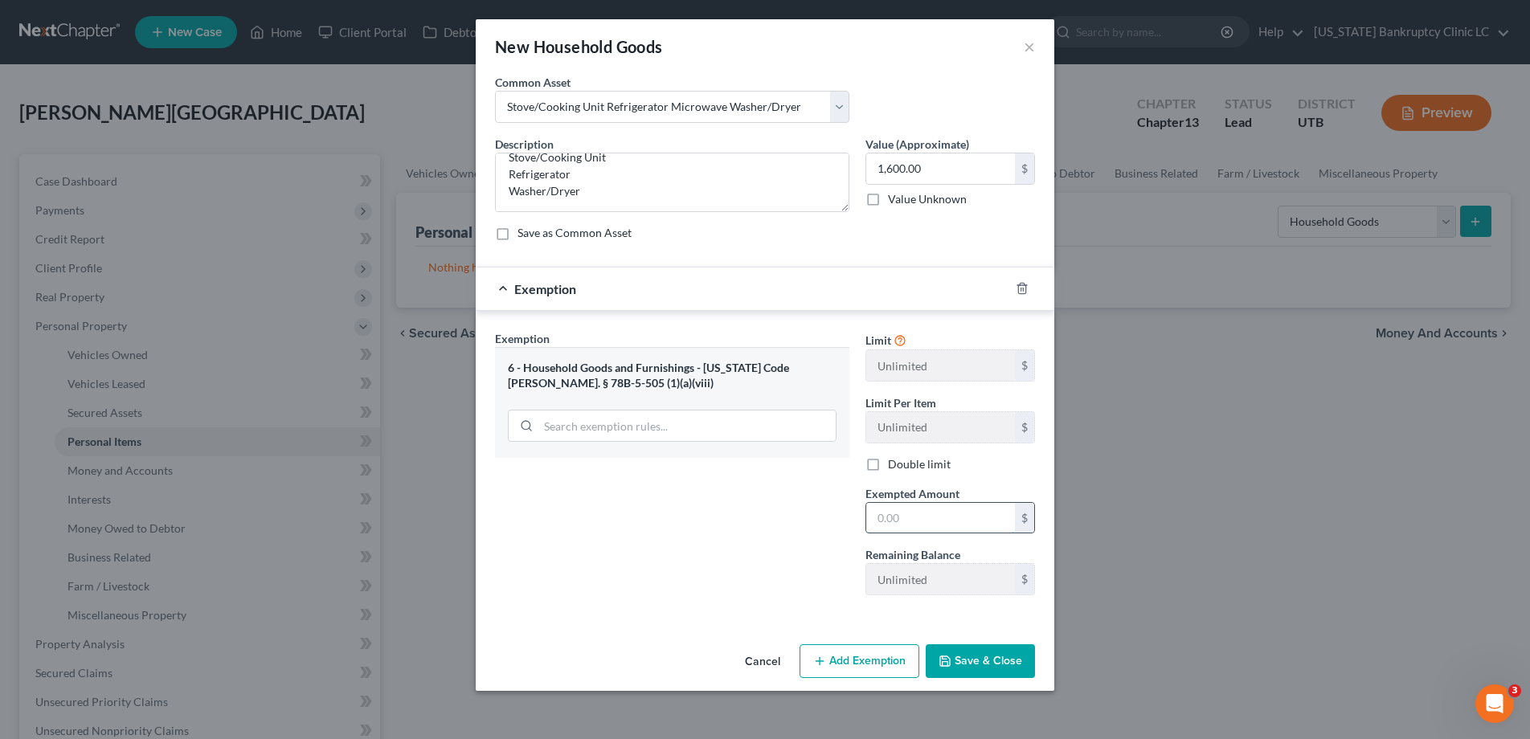
click at [910, 516] on input "text" at bounding box center [940, 518] width 149 height 31
type input "1,600.00"
click at [979, 664] on button "Save & Close" at bounding box center [980, 661] width 109 height 34
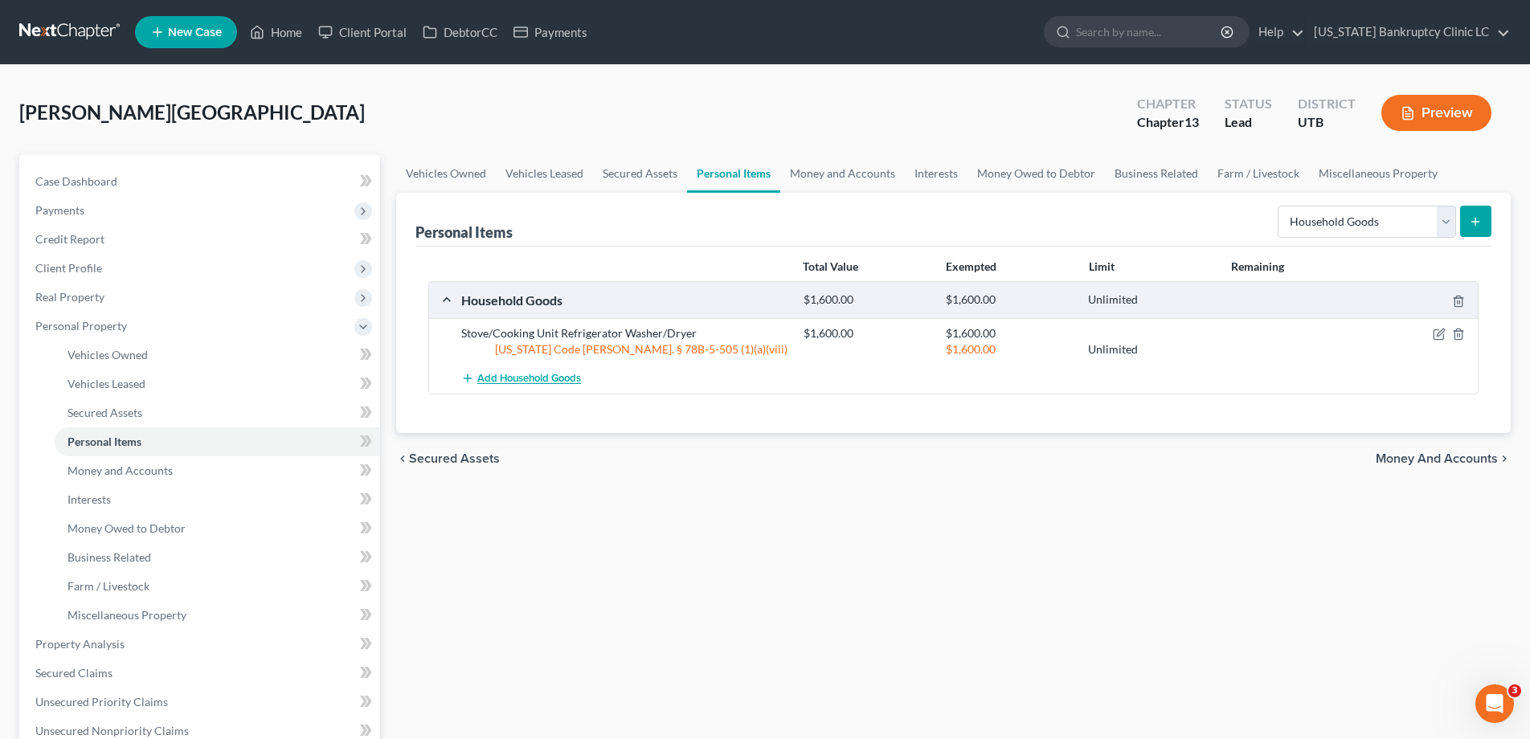
click at [515, 378] on span "Add Household Goods" at bounding box center [529, 379] width 104 height 13
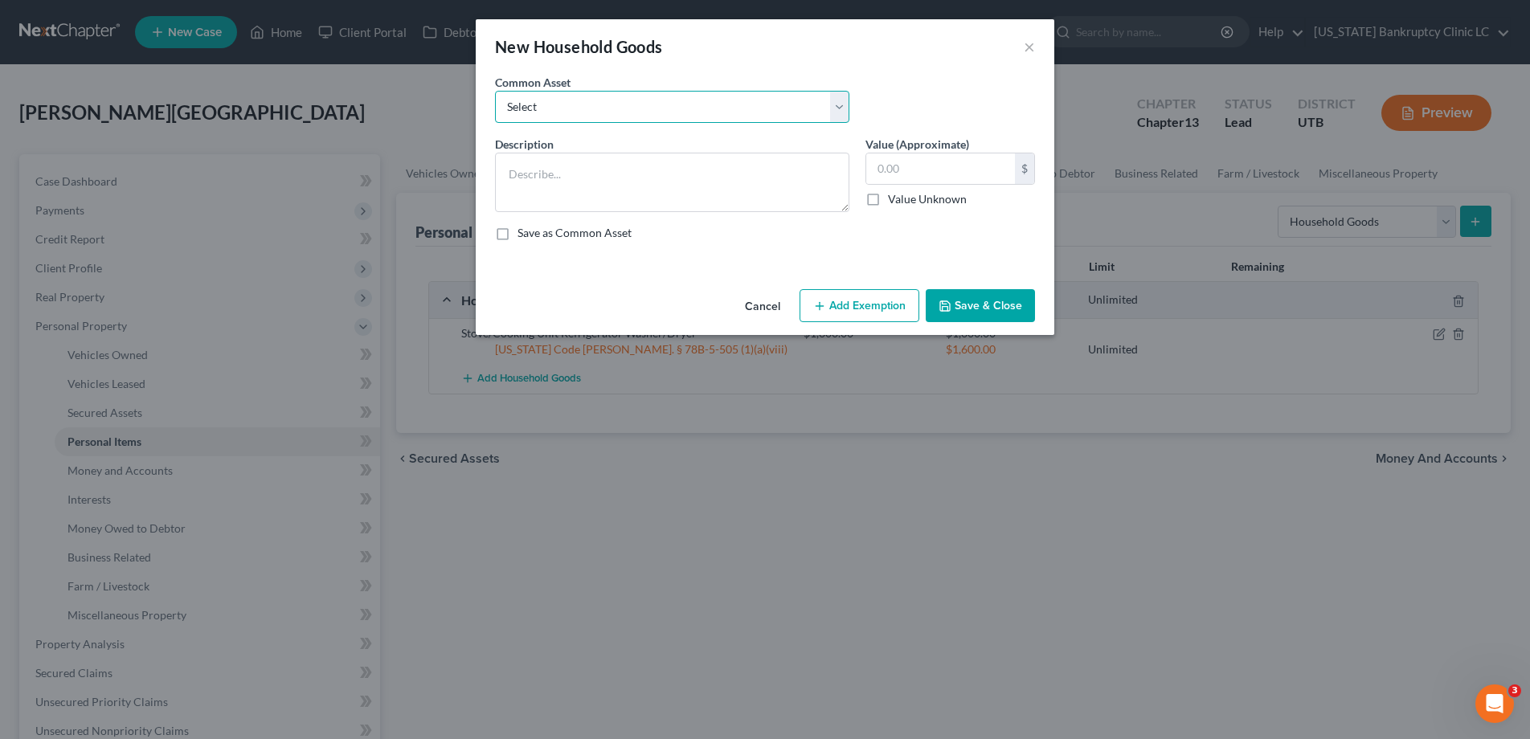
click at [839, 103] on select "Select Couch Chair Entertainment Center End/Coffee Table Stove/Cooking unit Sof…" at bounding box center [672, 107] width 354 height 32
select select "6"
click at [495, 91] on select "Select Couch Chair Entertainment Center End/Coffee Table Stove/Cooking unit Sof…" at bounding box center [672, 107] width 354 height 32
type textarea "Small Kitchen Appliances Cooking Utensils & Cookware Silverware/Flatware"
click at [963, 170] on input "550.00" at bounding box center [940, 168] width 149 height 31
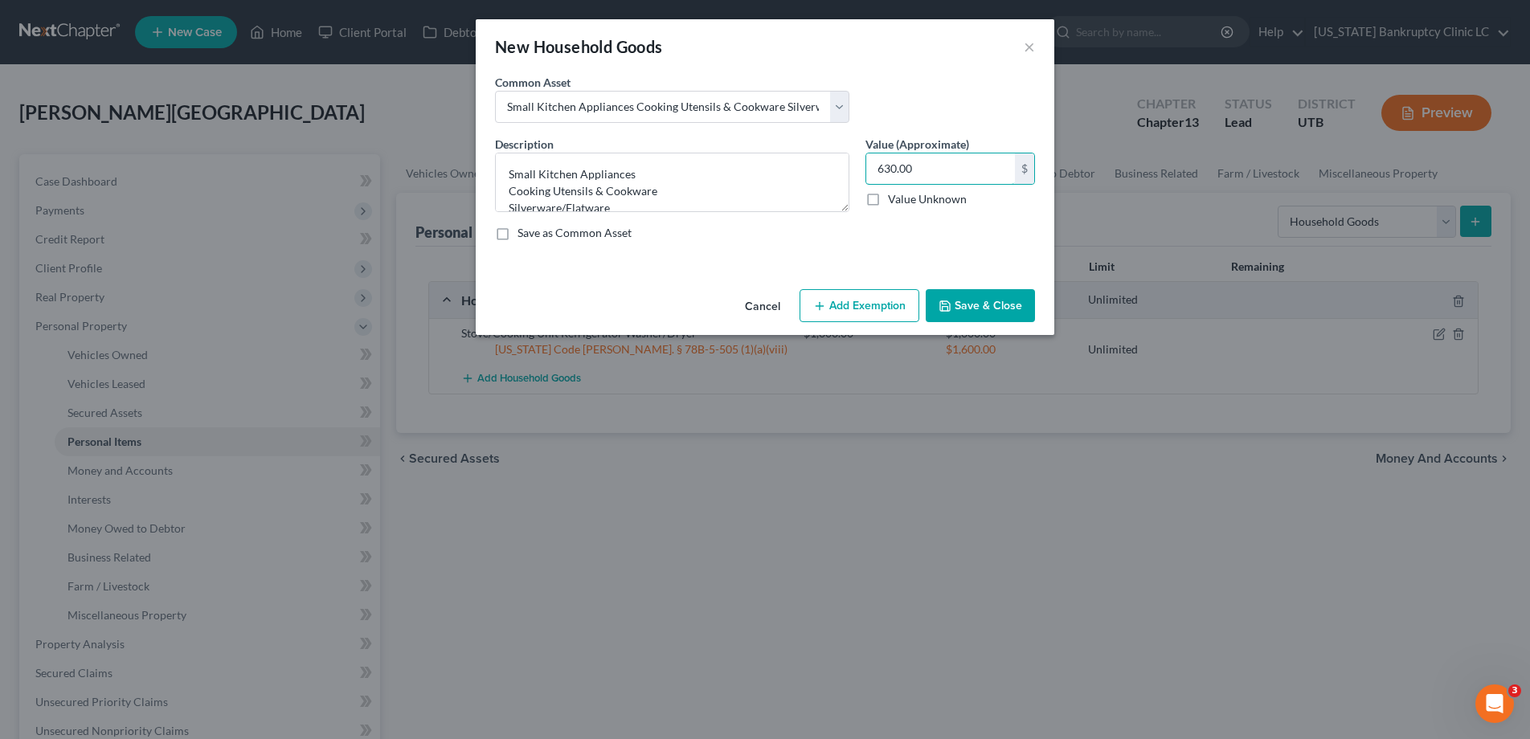
type input "630.00"
click at [873, 304] on button "Add Exemption" at bounding box center [859, 306] width 120 height 34
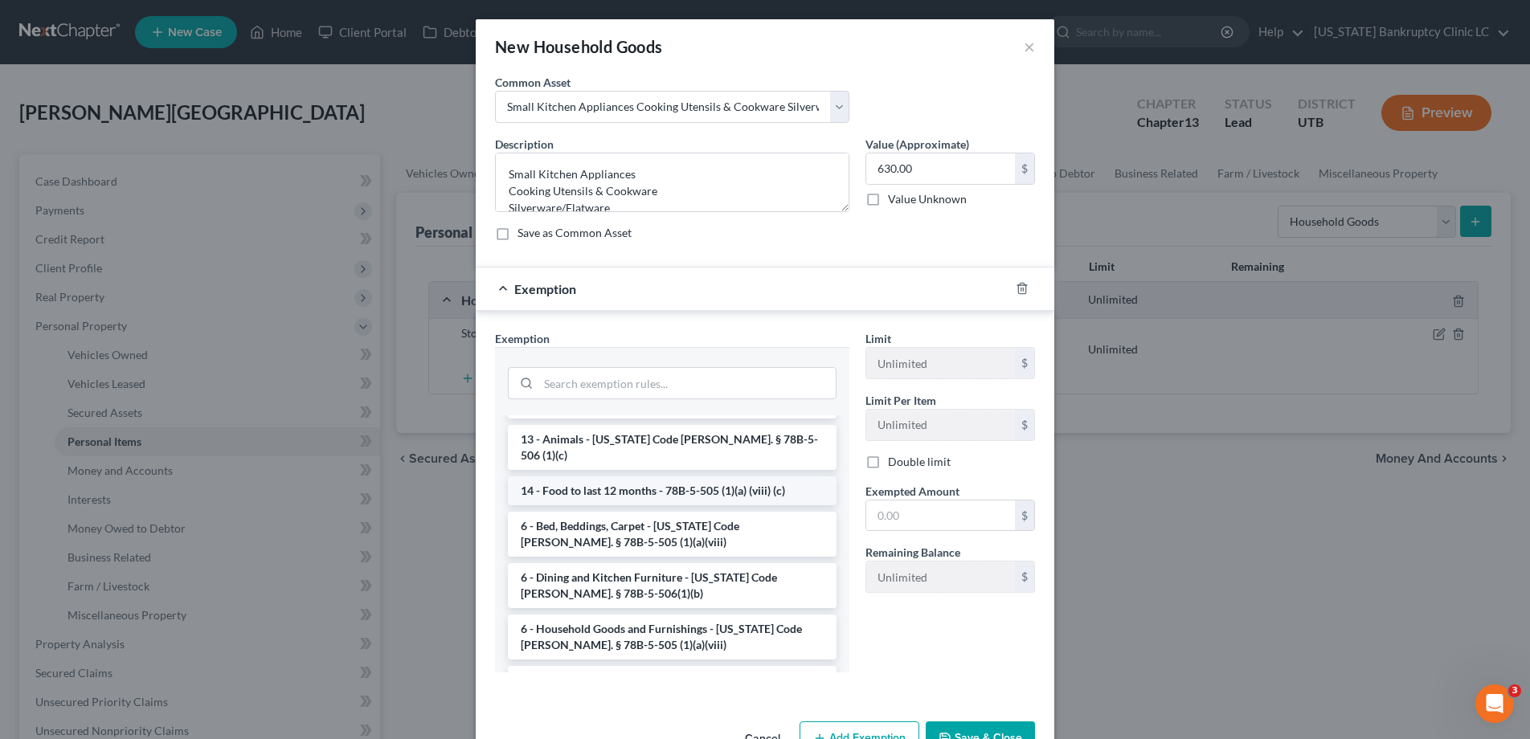
scroll to position [88, 0]
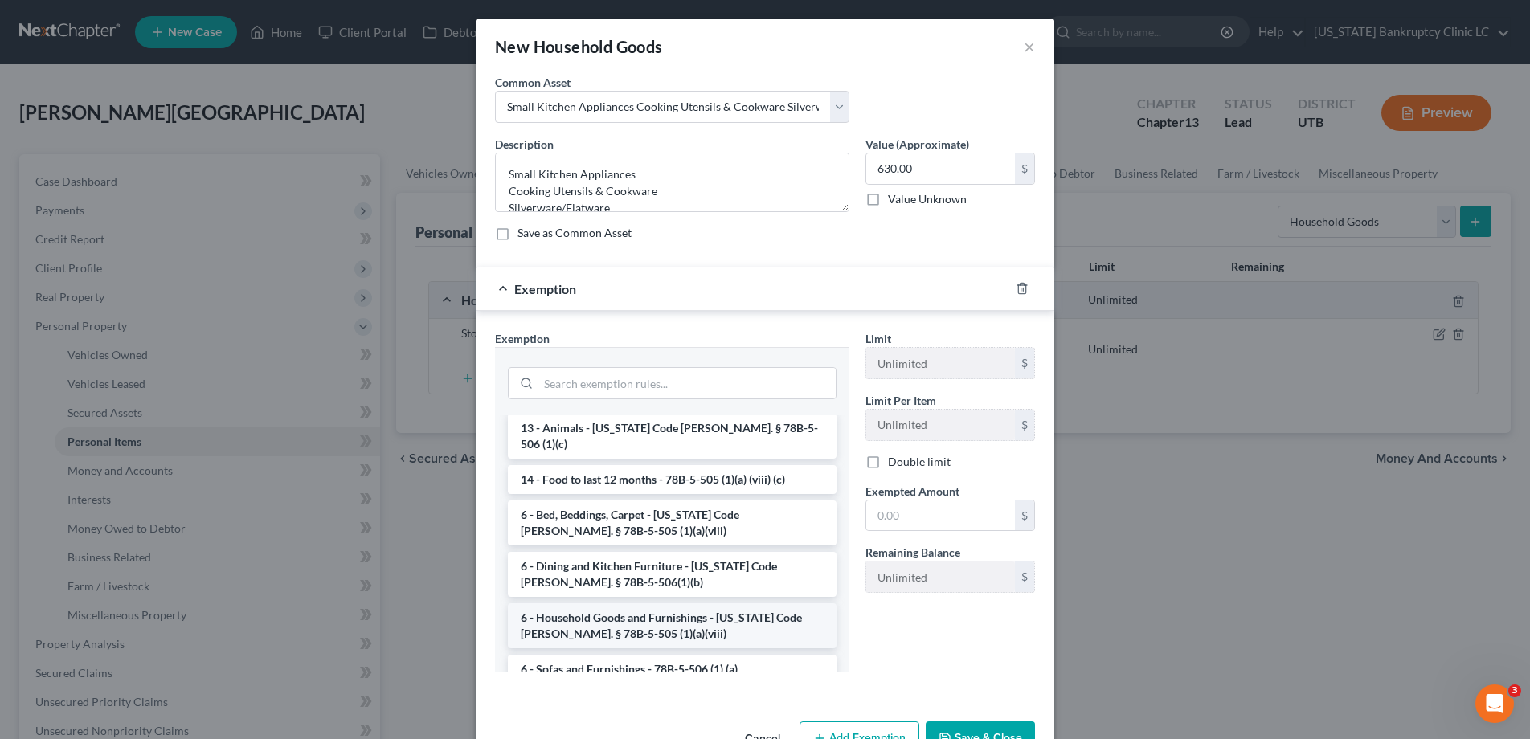
click at [588, 612] on li "6 - Household Goods and Furnishings - Utah Code Ann. § 78B-5-505 (1)(a)(viii)" at bounding box center [672, 625] width 329 height 45
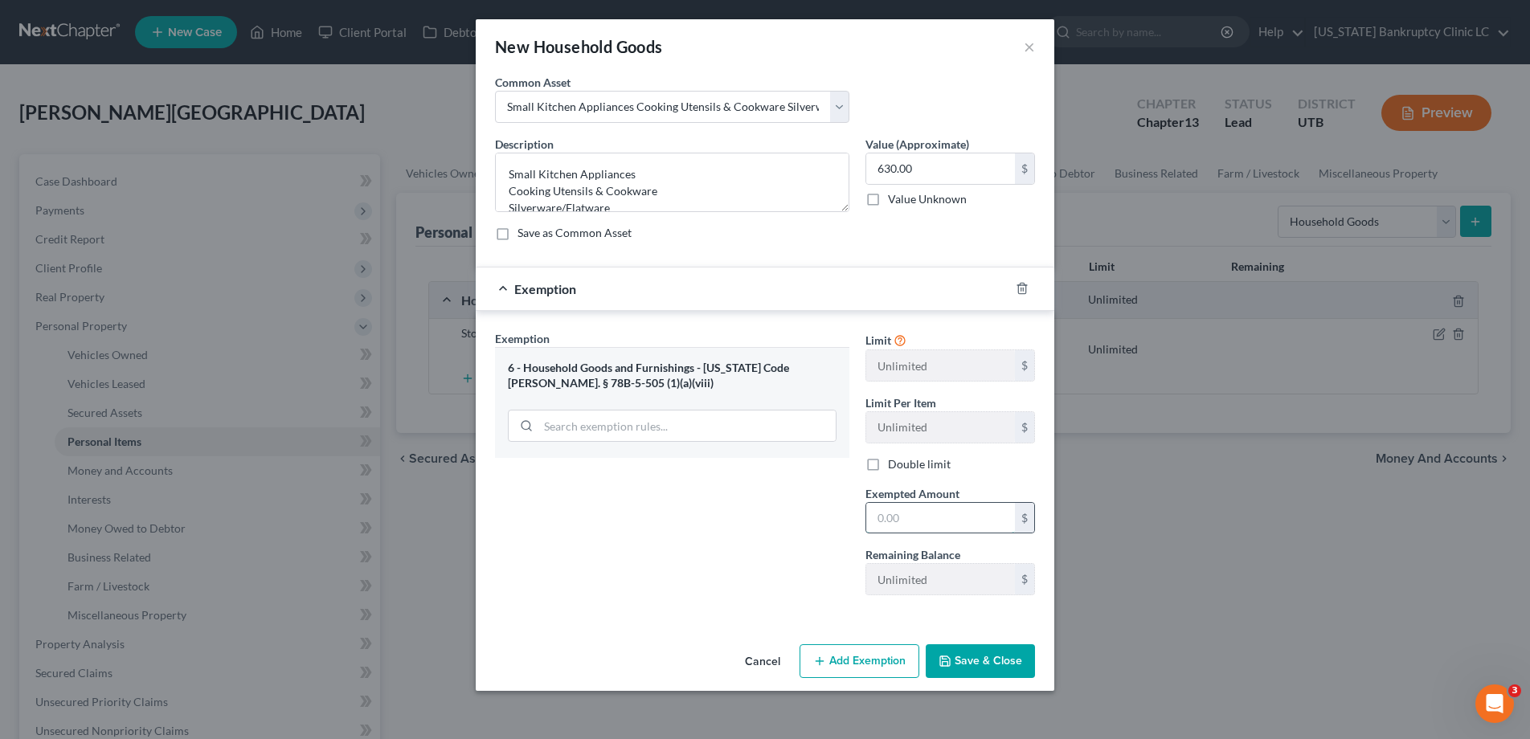
click at [955, 510] on input "text" at bounding box center [940, 518] width 149 height 31
type input "630.00"
click at [964, 666] on button "Save & Close" at bounding box center [980, 661] width 109 height 34
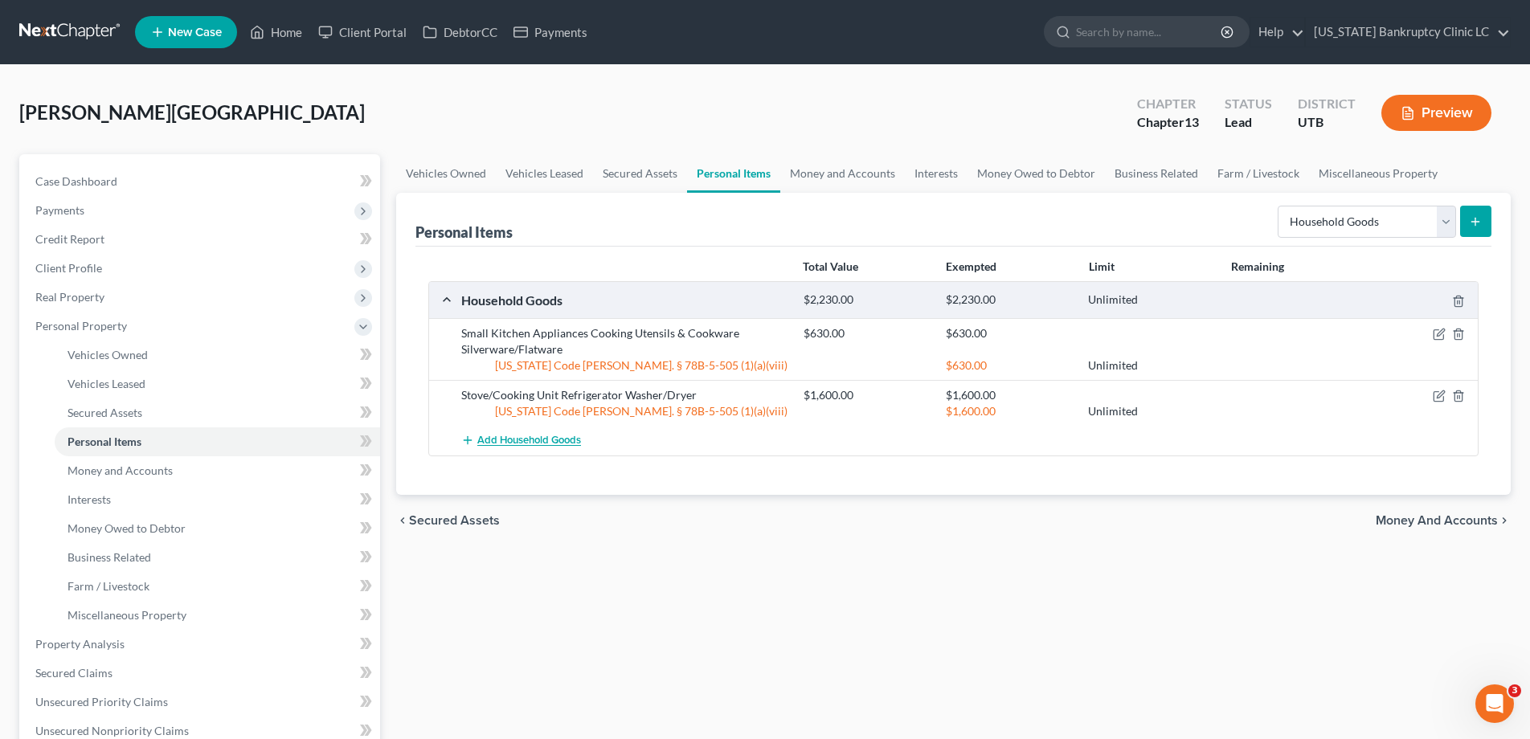
click at [531, 441] on span "Add Household Goods" at bounding box center [529, 441] width 104 height 13
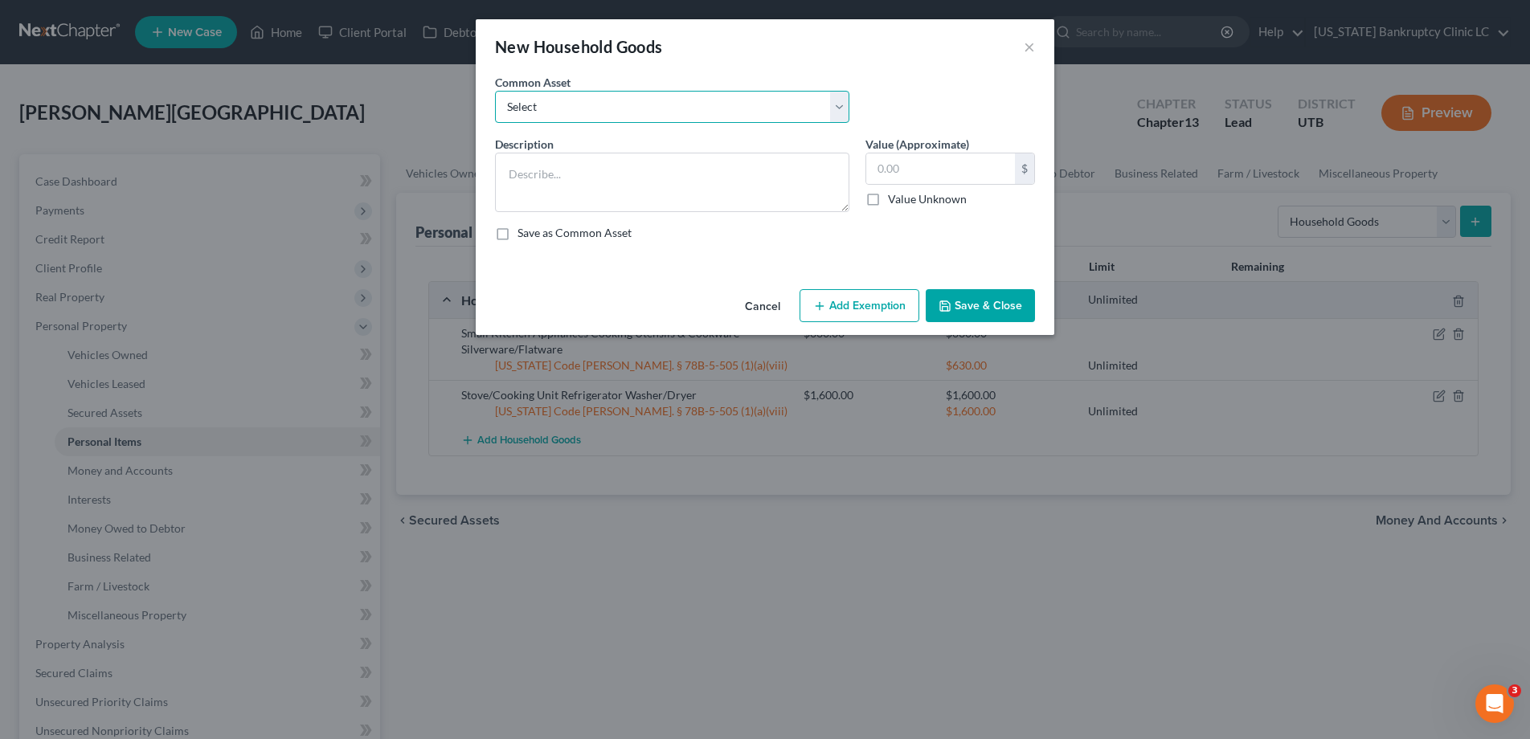
click at [836, 100] on select "Select Couch Chair Entertainment Center End/Coffee Table Stove/Cooking unit Sof…" at bounding box center [672, 107] width 354 height 32
select select "13"
click at [495, 91] on select "Select Couch Chair Entertainment Center End/Coffee Table Stove/Cooking unit Sof…" at bounding box center [672, 107] width 354 height 32
type textarea "Kitchen Table & Chairs"
click at [947, 157] on input "50.00" at bounding box center [940, 168] width 149 height 31
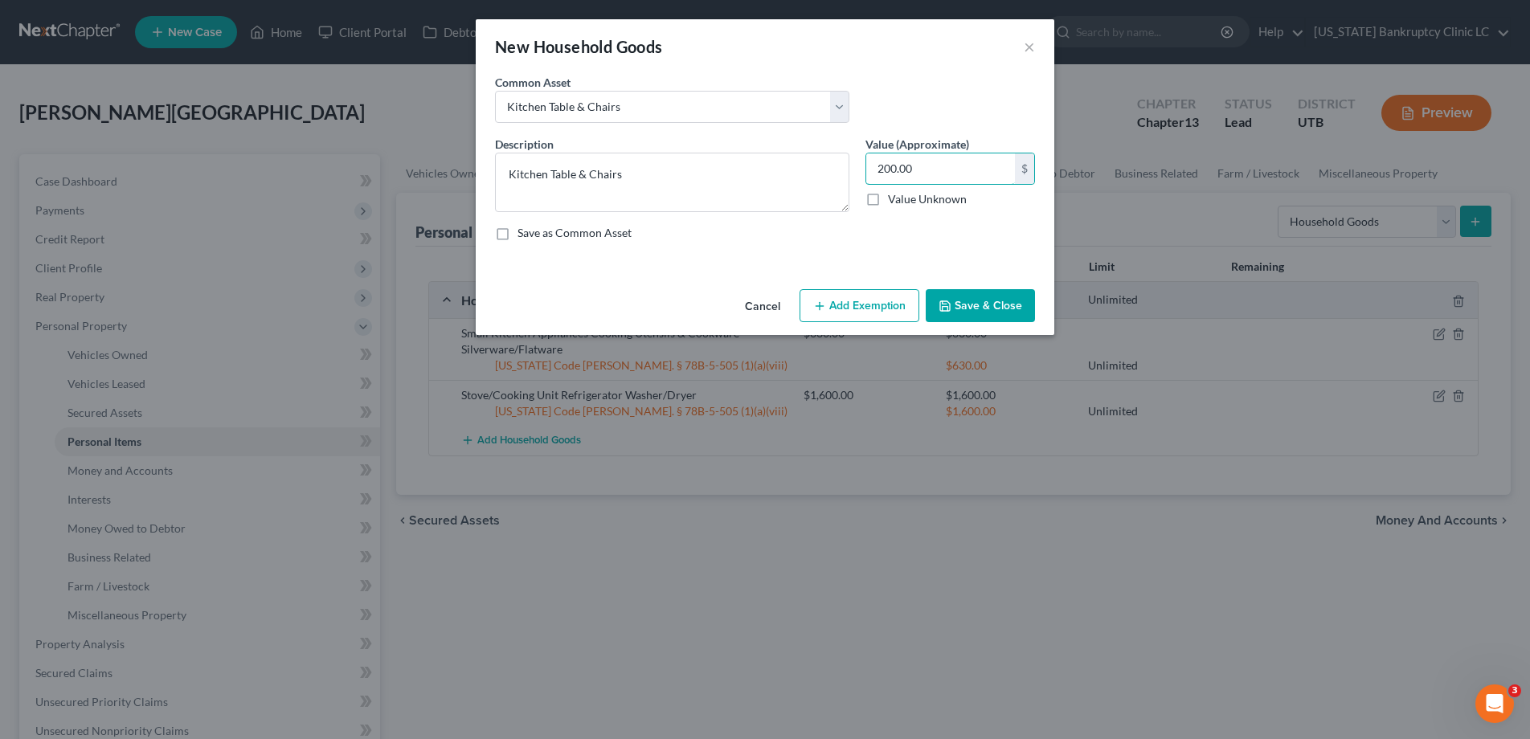
type input "200.00"
click at [876, 305] on button "Add Exemption" at bounding box center [859, 306] width 120 height 34
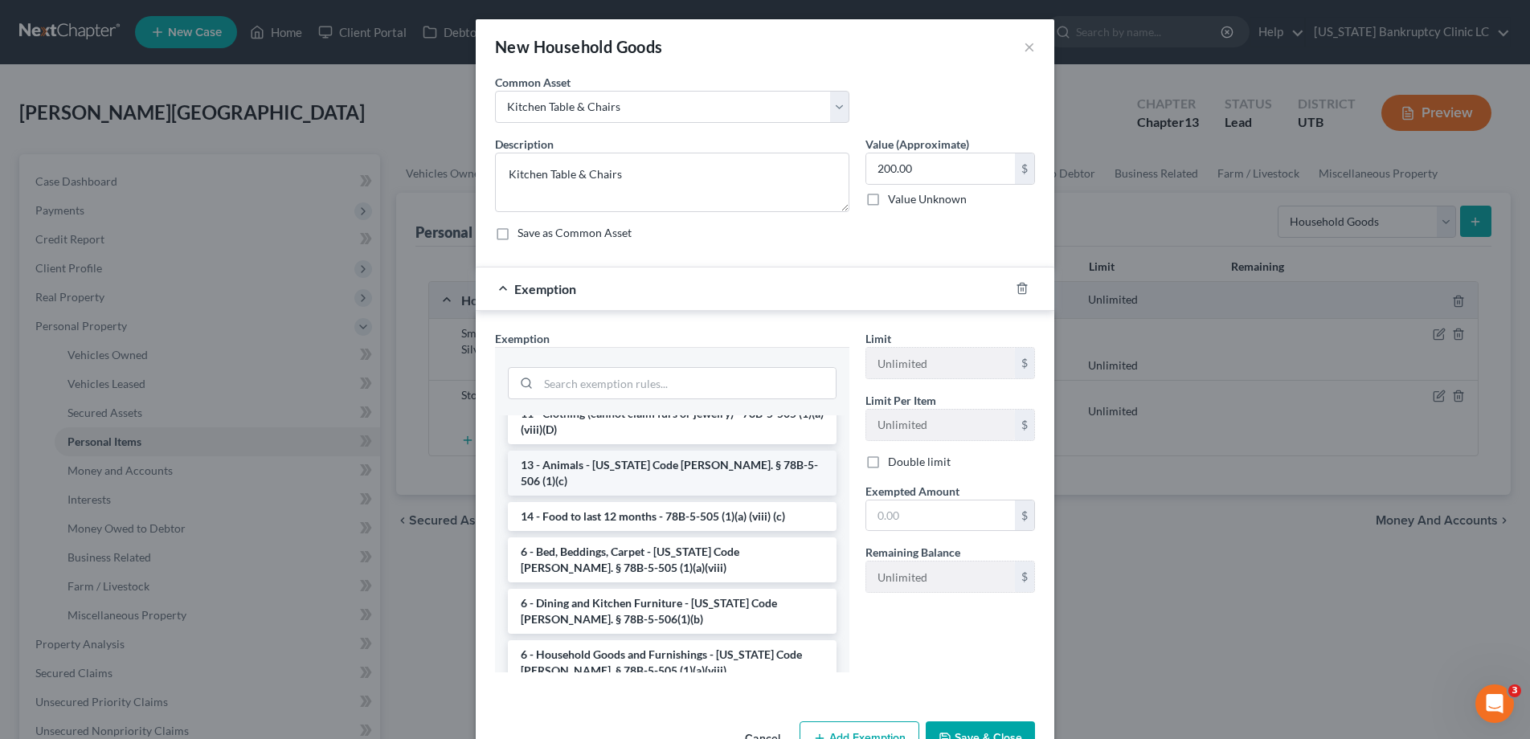
scroll to position [57, 0]
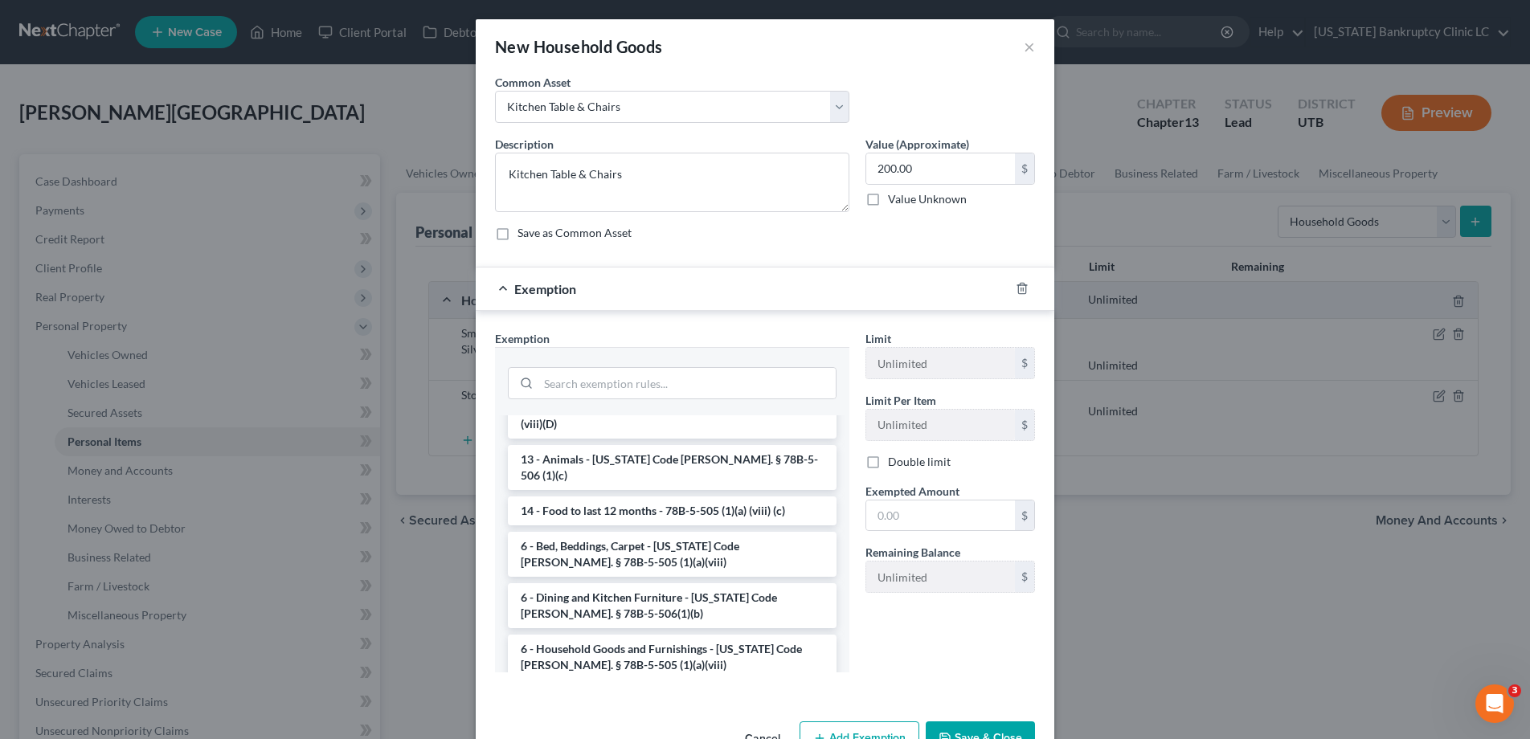
drag, startPoint x: 592, startPoint y: 588, endPoint x: 663, endPoint y: 576, distance: 71.7
click at [592, 588] on li "6 - Dining and Kitchen Furniture - Utah Code Ann. § 78B-5-506(1)(b)" at bounding box center [672, 605] width 329 height 45
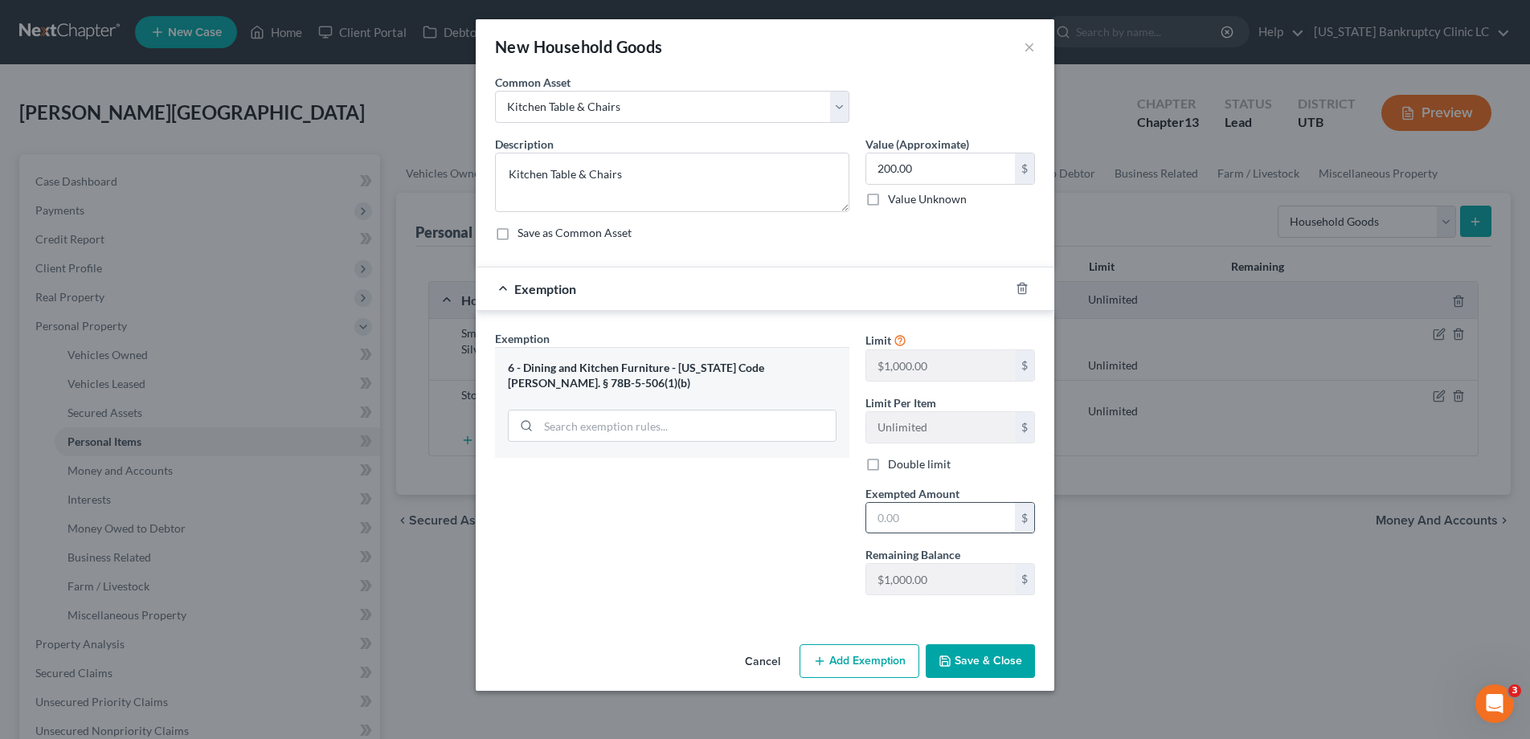
click at [922, 527] on input "text" at bounding box center [940, 518] width 149 height 31
type input "200.00"
click at [969, 654] on button "Save & Close" at bounding box center [980, 661] width 109 height 34
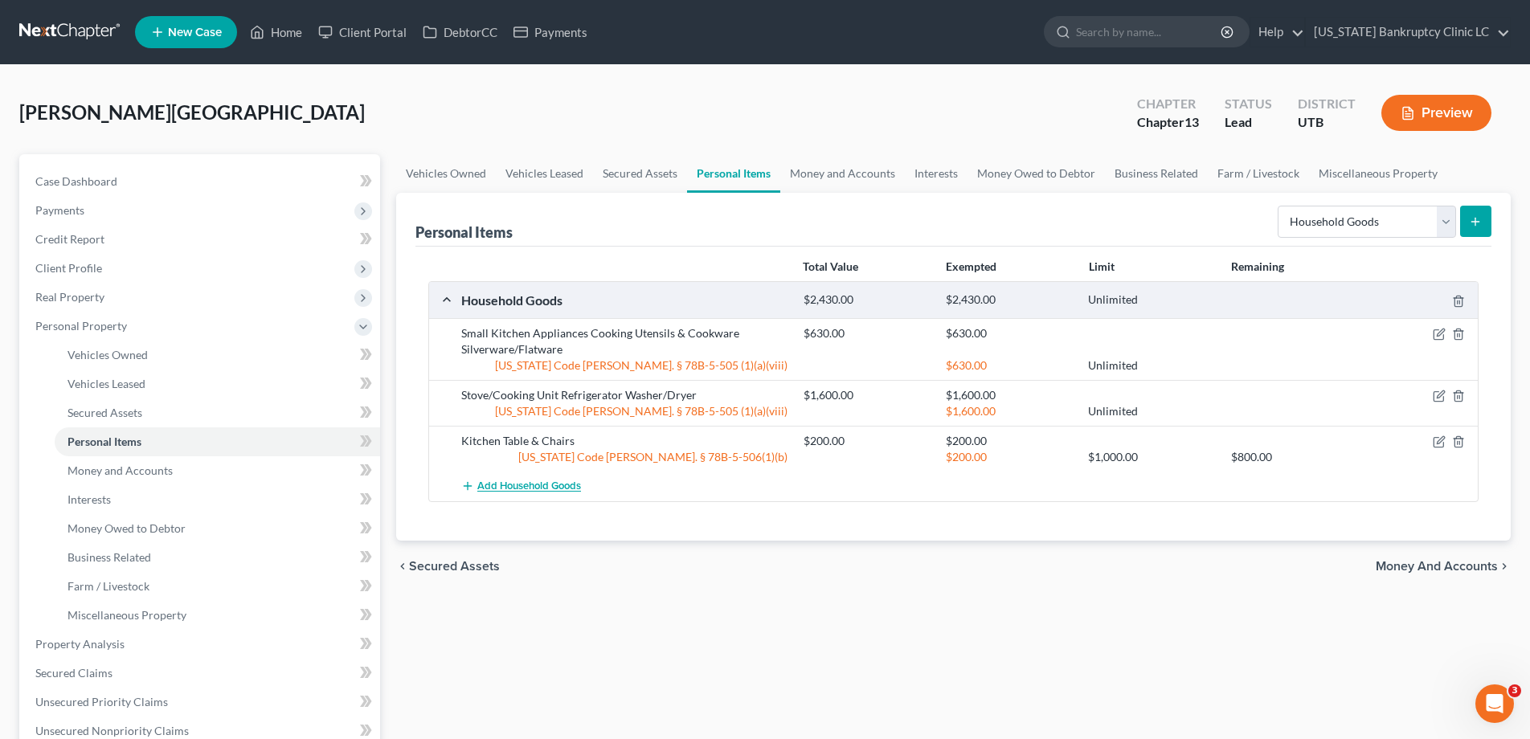
click at [552, 488] on span "Add Household Goods" at bounding box center [529, 486] width 104 height 13
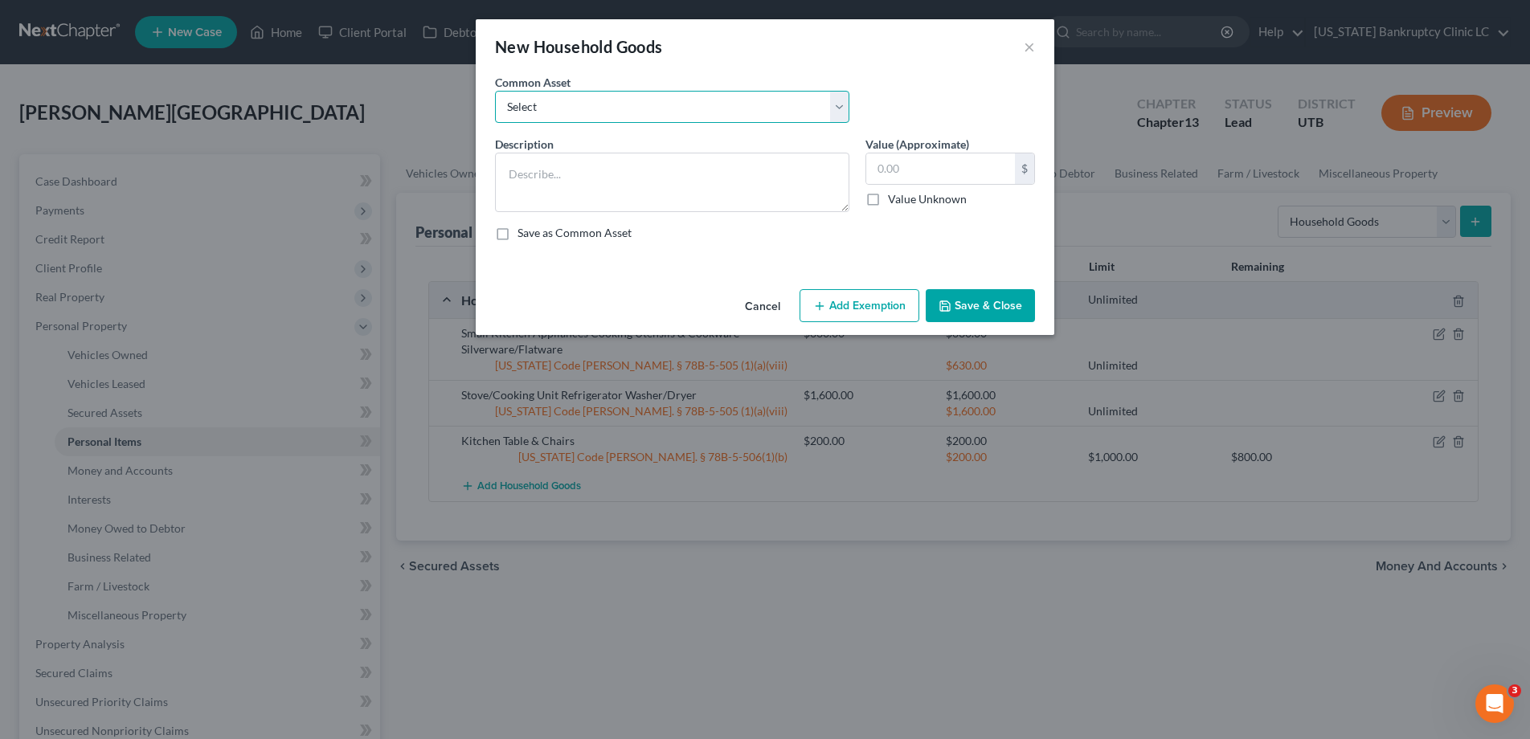
click at [841, 104] on select "Select Couch Chair Entertainment Center End/Coffee Table Stove/Cooking unit Sof…" at bounding box center [672, 107] width 354 height 32
select select "2"
click at [495, 91] on select "Select Couch Chair Entertainment Center End/Coffee Table Stove/Cooking unit Sof…" at bounding box center [672, 107] width 354 height 32
type textarea "Sofa End/Coffee Table Lamps & Accessories Desk/Office Furniture"
type input "150.00"
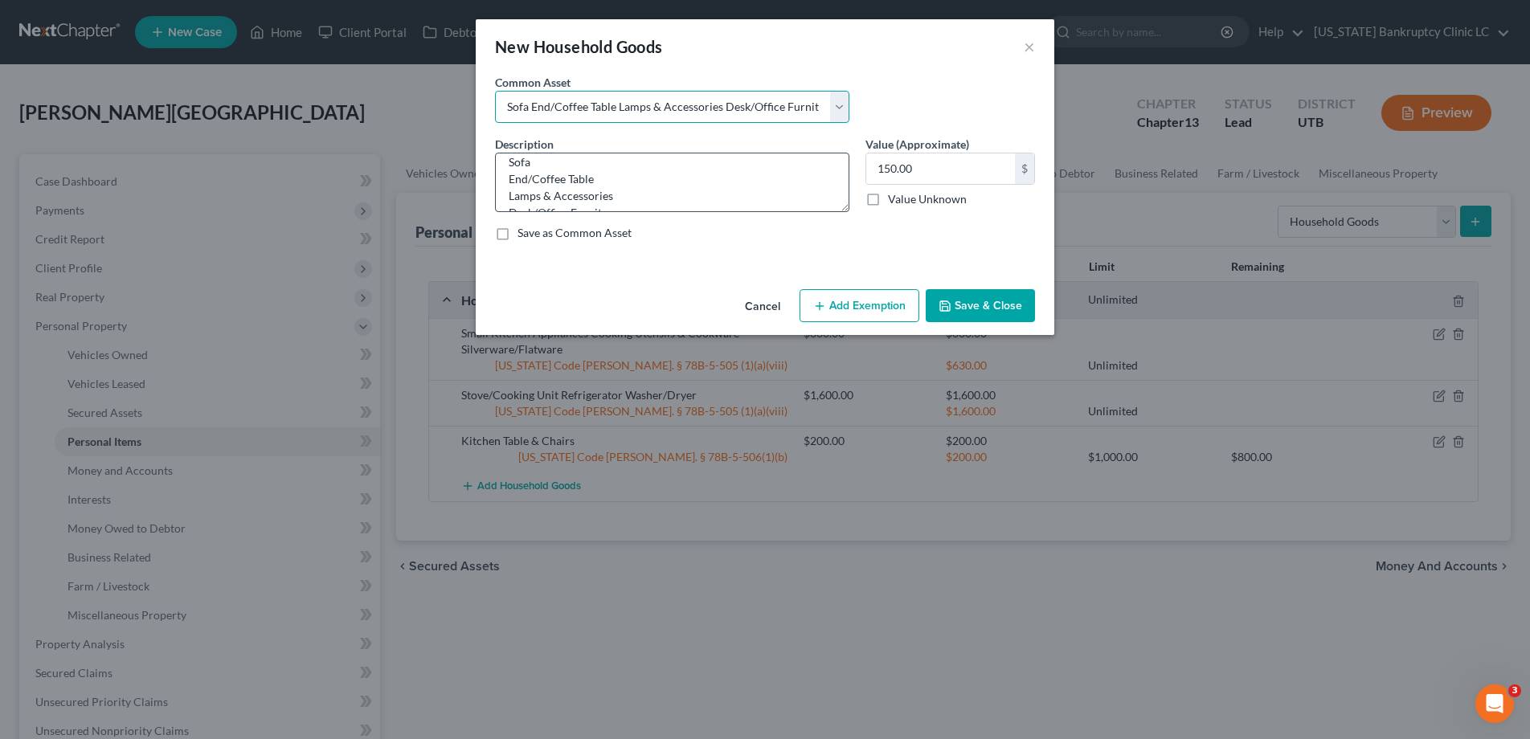
scroll to position [13, 0]
click at [535, 165] on textarea "Sofa End/Coffee Table Lamps & Accessories Desk/Office Furniture" at bounding box center [672, 182] width 354 height 59
type textarea "Sofa Chair Entertainment Center End/Coffee Table Lamps & Accessories Desk/Offic…"
click at [955, 170] on input "150.00" at bounding box center [940, 168] width 149 height 31
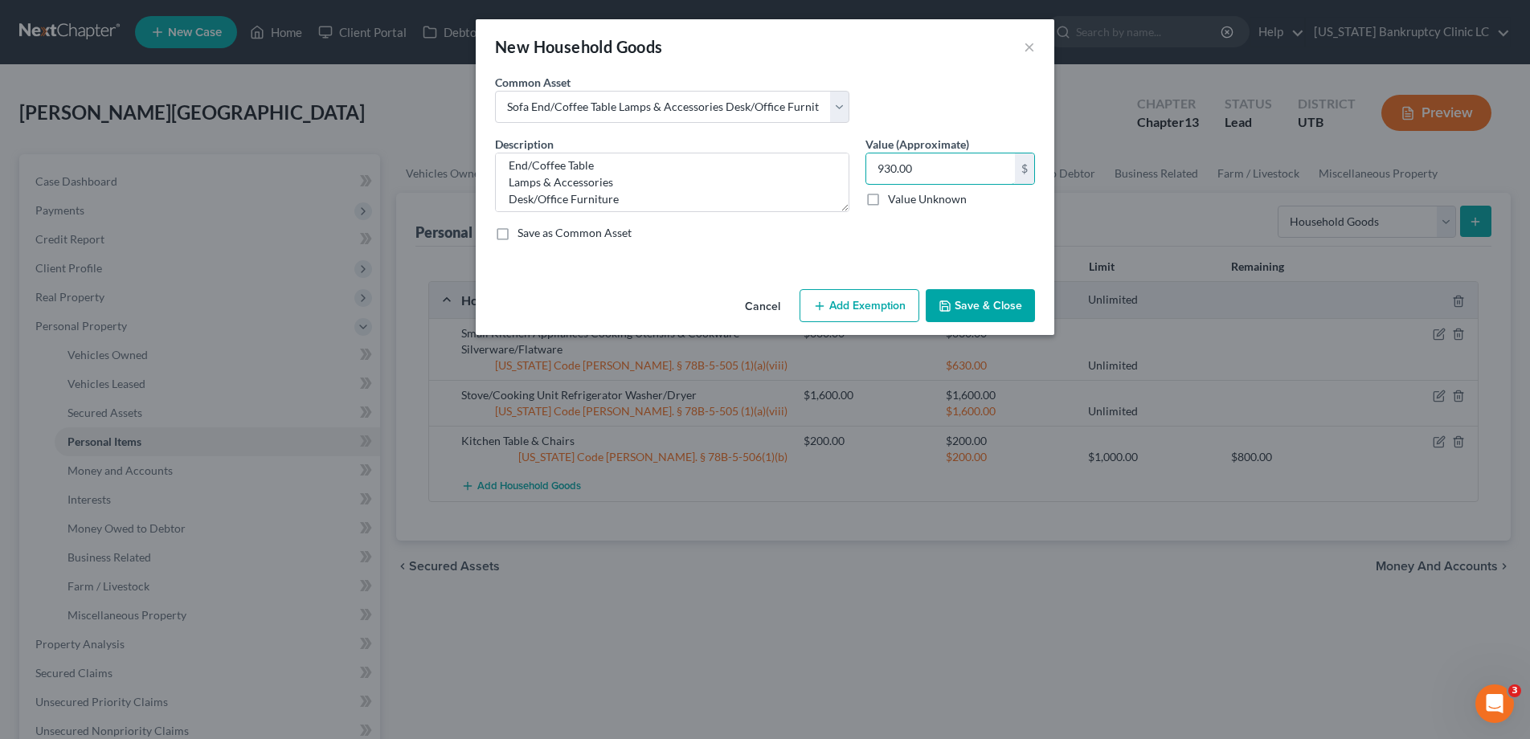
type input "930.00"
click at [853, 309] on button "Add Exemption" at bounding box center [859, 306] width 120 height 34
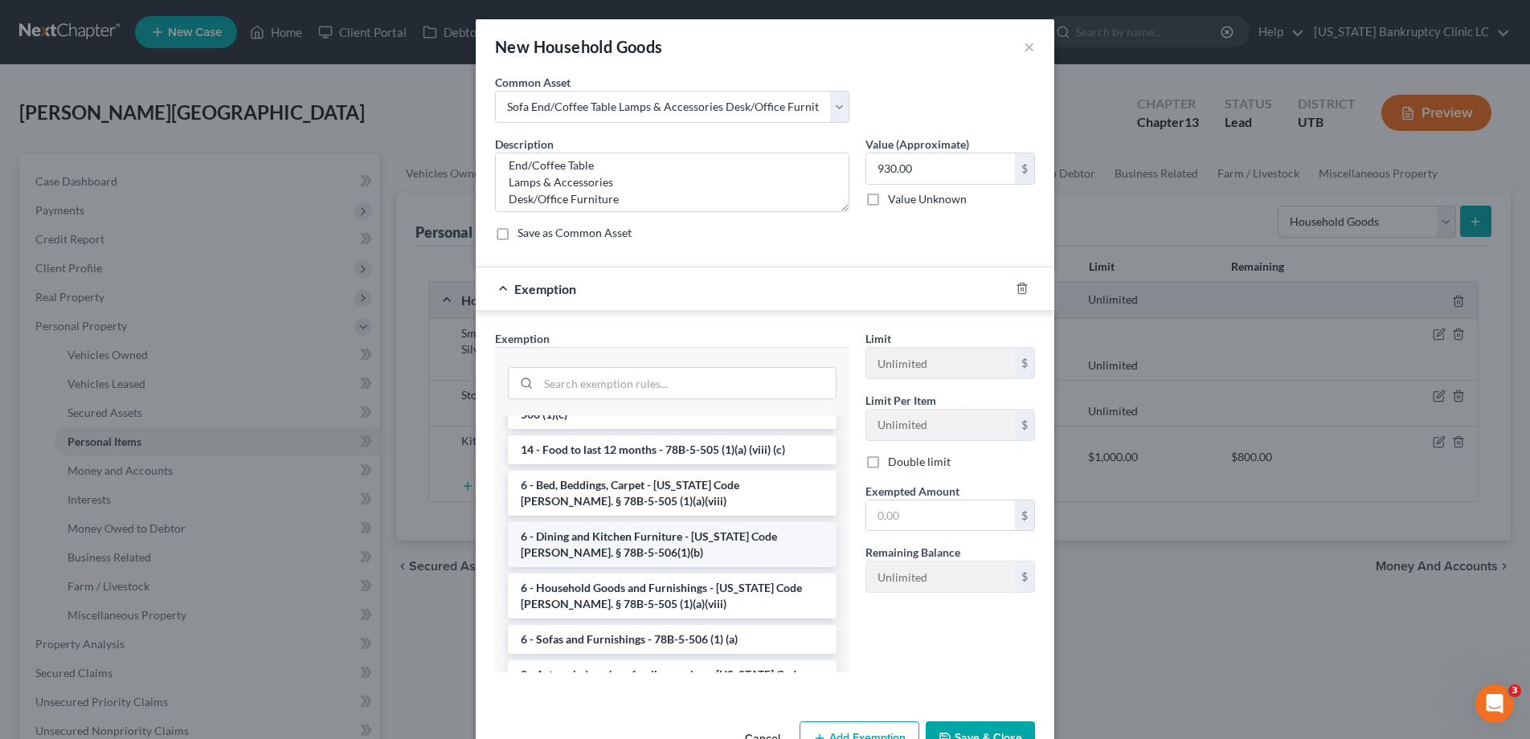
scroll to position [123, 0]
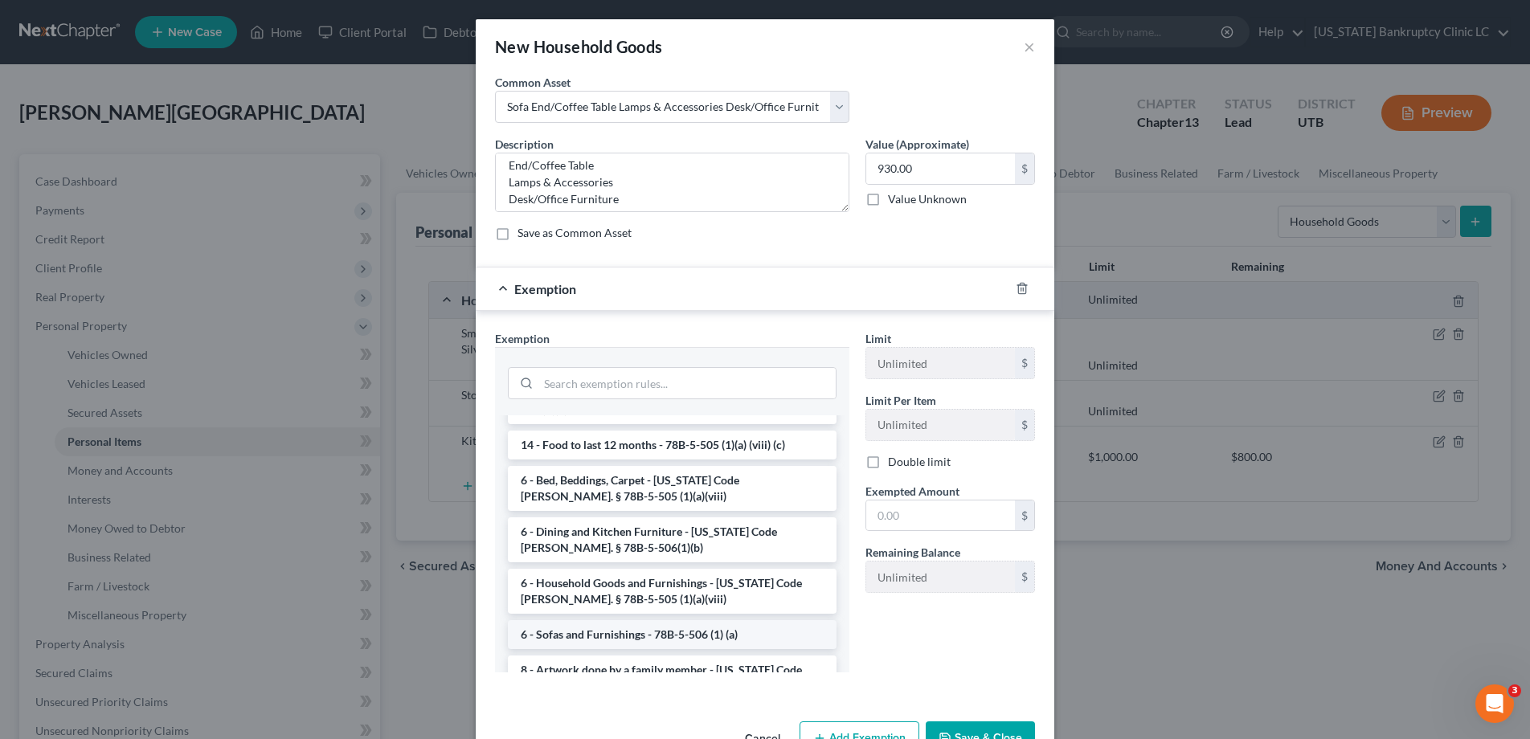
click at [580, 623] on li "6 - Sofas and Furnishings - 78B-5-506 (1) (a)" at bounding box center [672, 634] width 329 height 29
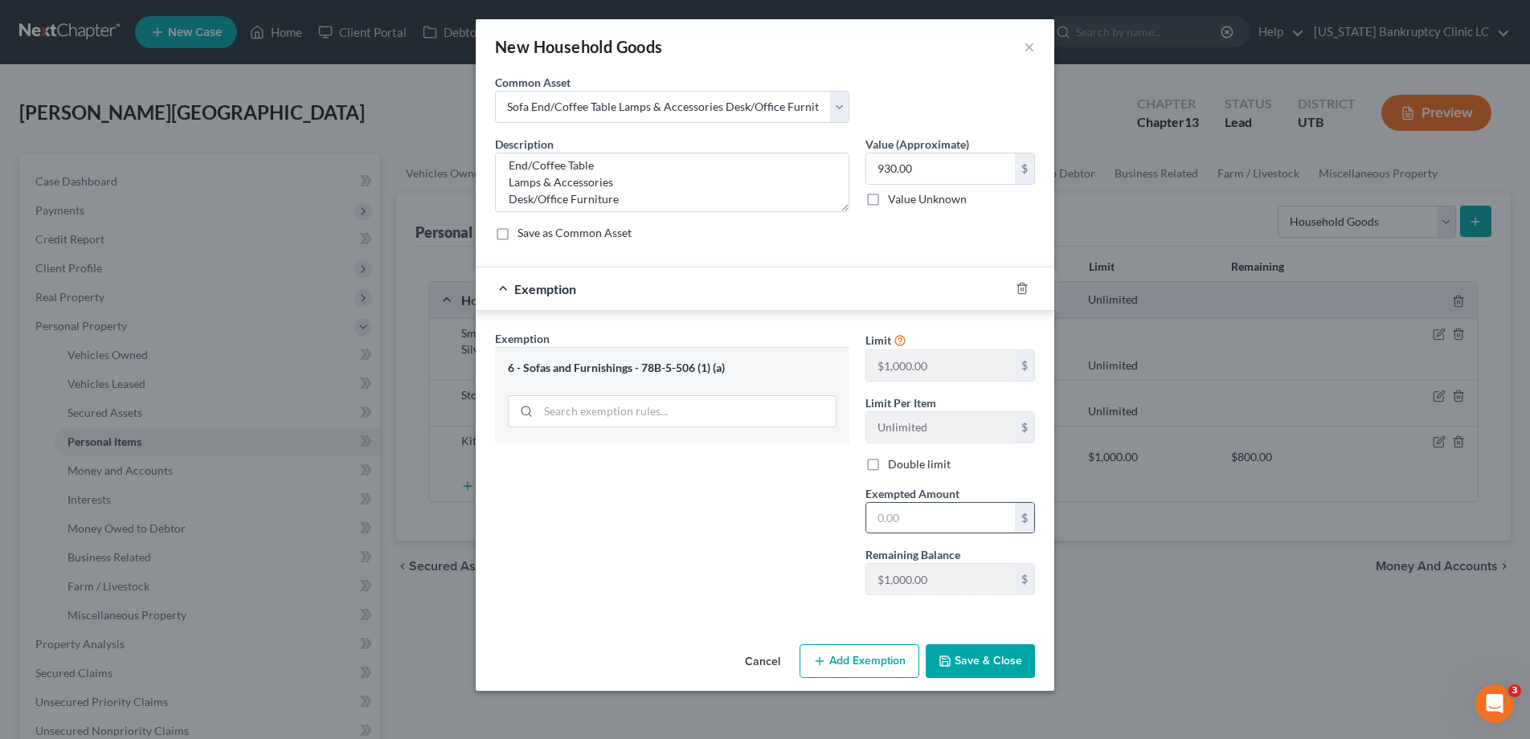
click at [930, 519] on input "text" at bounding box center [940, 518] width 149 height 31
type input "930.00"
click at [1000, 661] on button "Save & Close" at bounding box center [980, 661] width 109 height 34
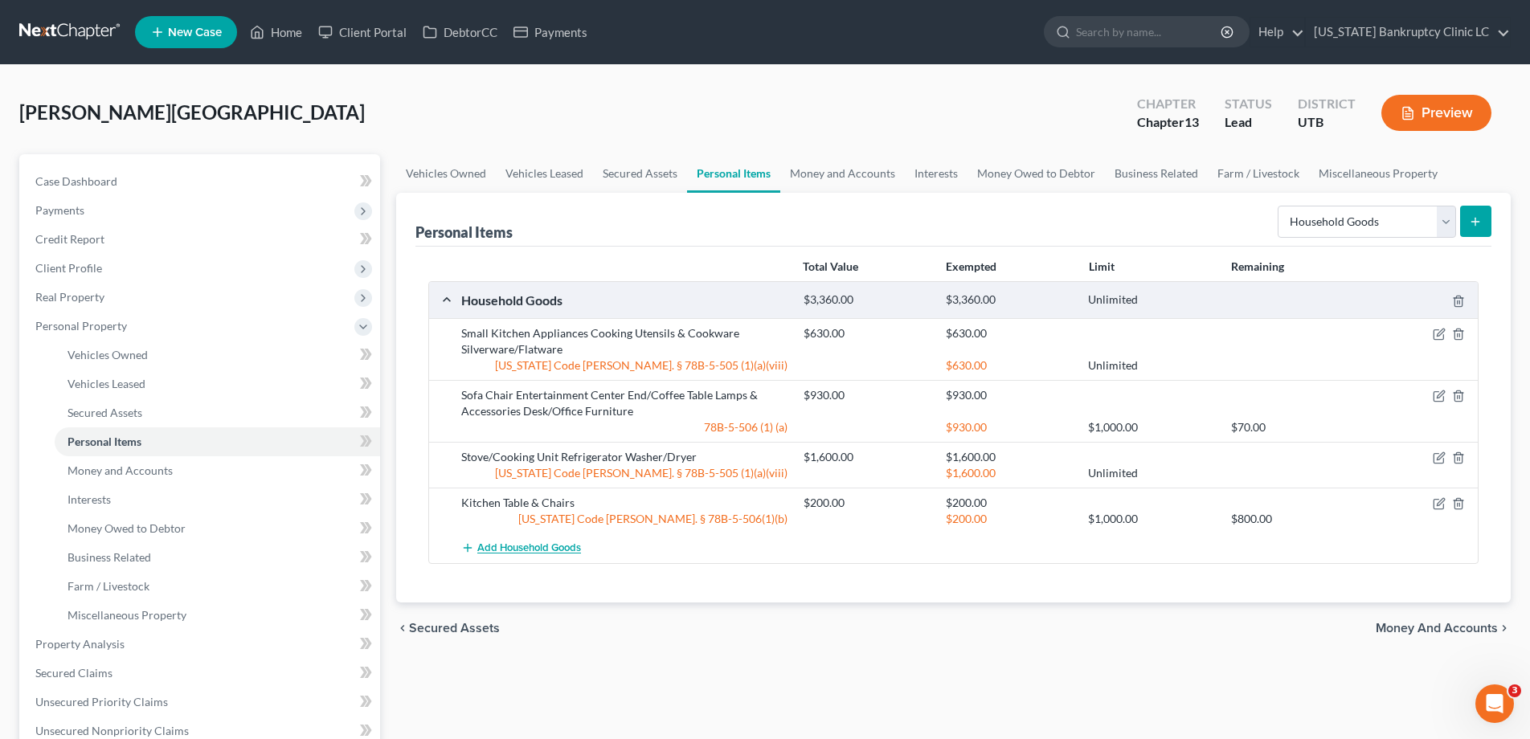
click at [549, 552] on span "Add Household Goods" at bounding box center [529, 548] width 104 height 13
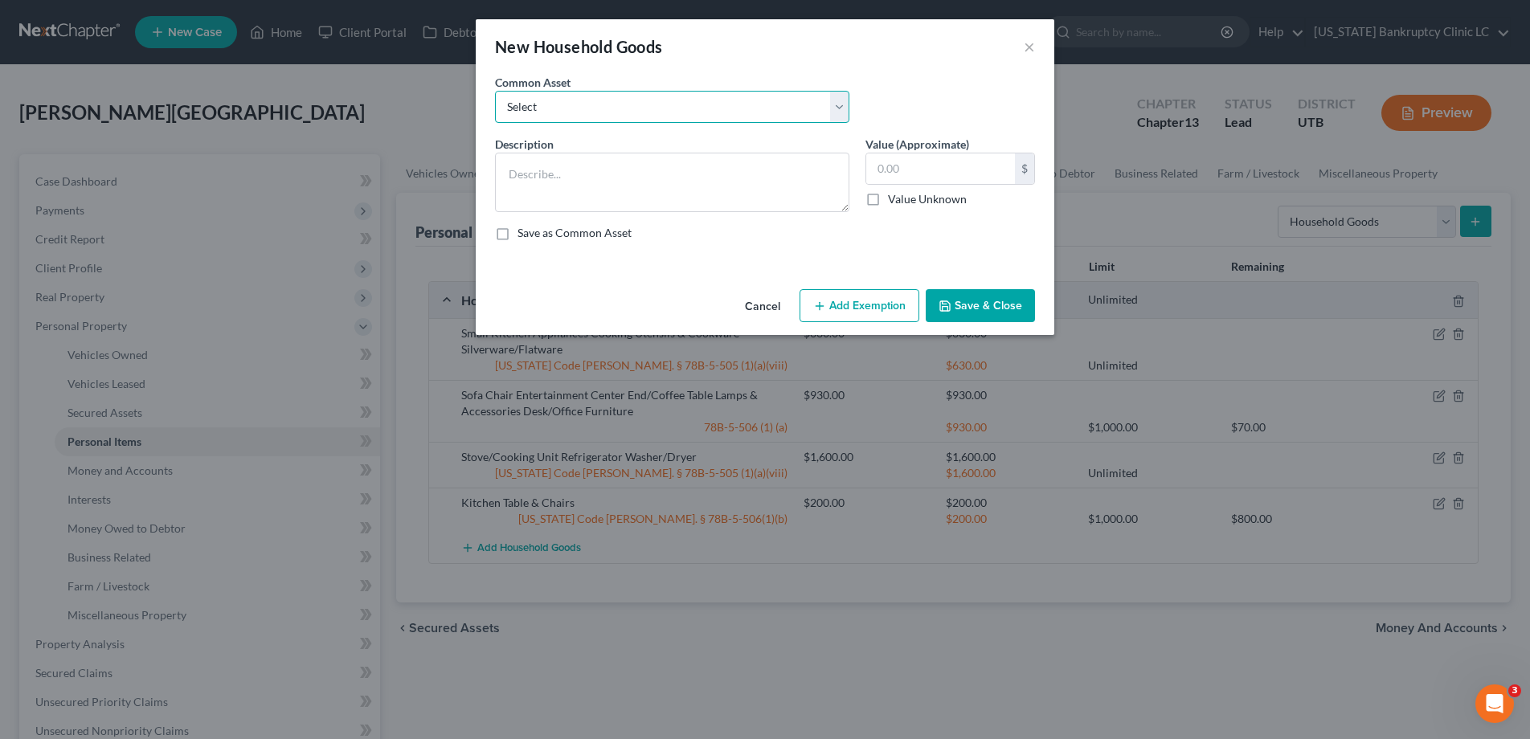
click at [843, 104] on select "Select Couch Chair Entertainment Center End/Coffee Table Stove/Cooking unit Sof…" at bounding box center [672, 107] width 354 height 32
select select "9"
click at [495, 91] on select "Select Couch Chair Entertainment Center End/Coffee Table Stove/Cooking unit Sof…" at bounding box center [672, 107] width 354 height 32
type textarea "Bed(s) Bedding"
click at [955, 174] on input "550.00" at bounding box center [940, 168] width 149 height 31
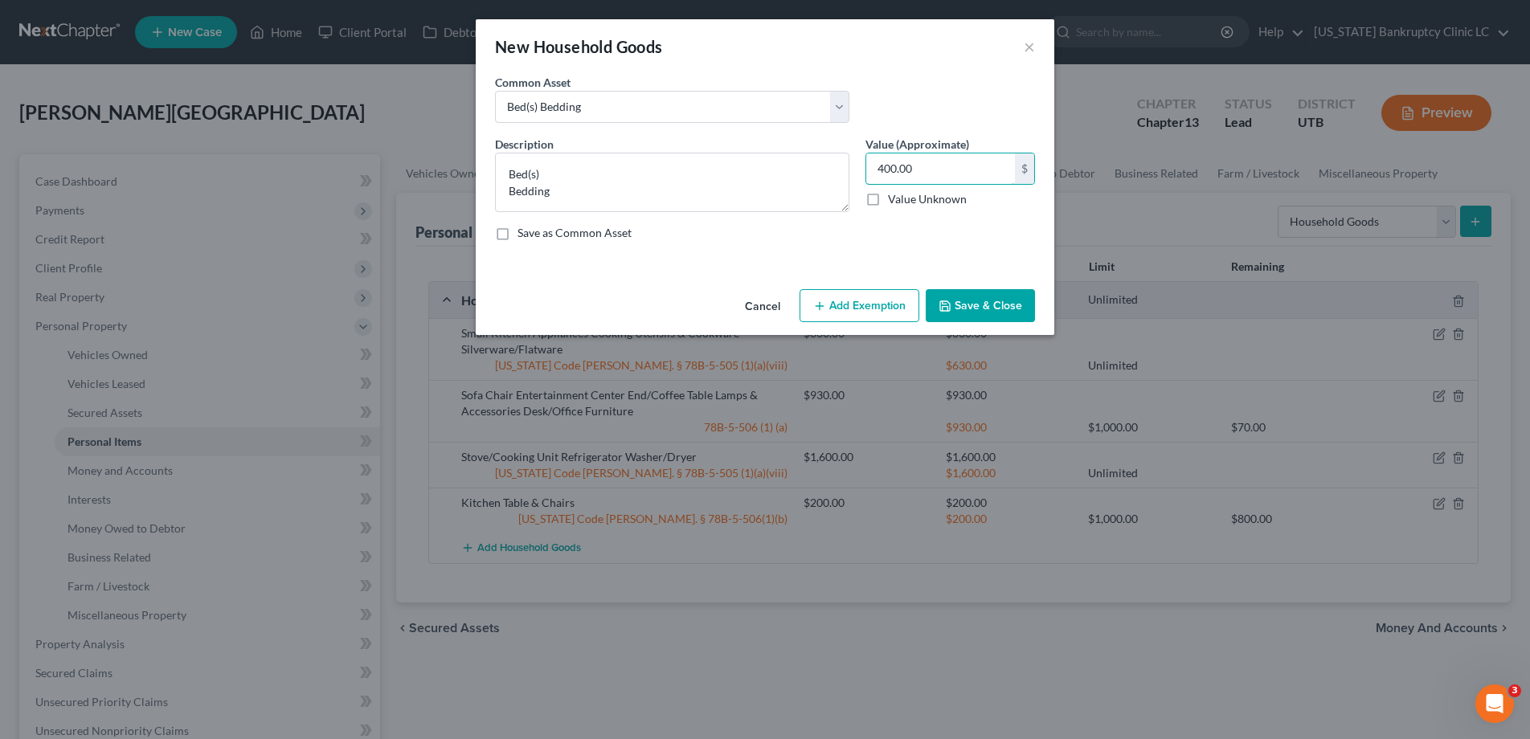
type input "400.00"
click at [866, 306] on button "Add Exemption" at bounding box center [859, 306] width 120 height 34
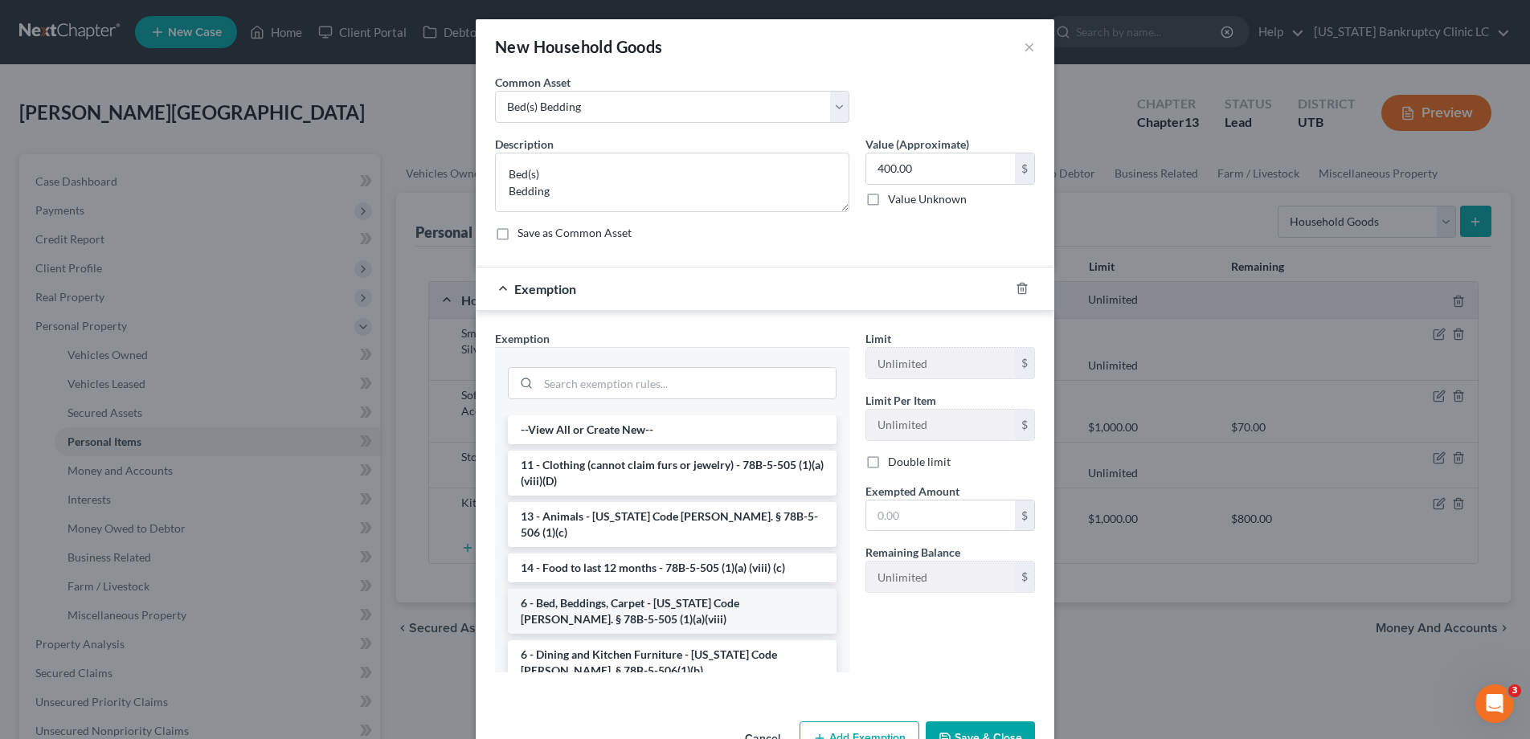
click at [638, 595] on li "6 - Bed, Beddings, Carpet - Utah Code Ann. § 78B-5-505 (1)(a)(viii)" at bounding box center [672, 611] width 329 height 45
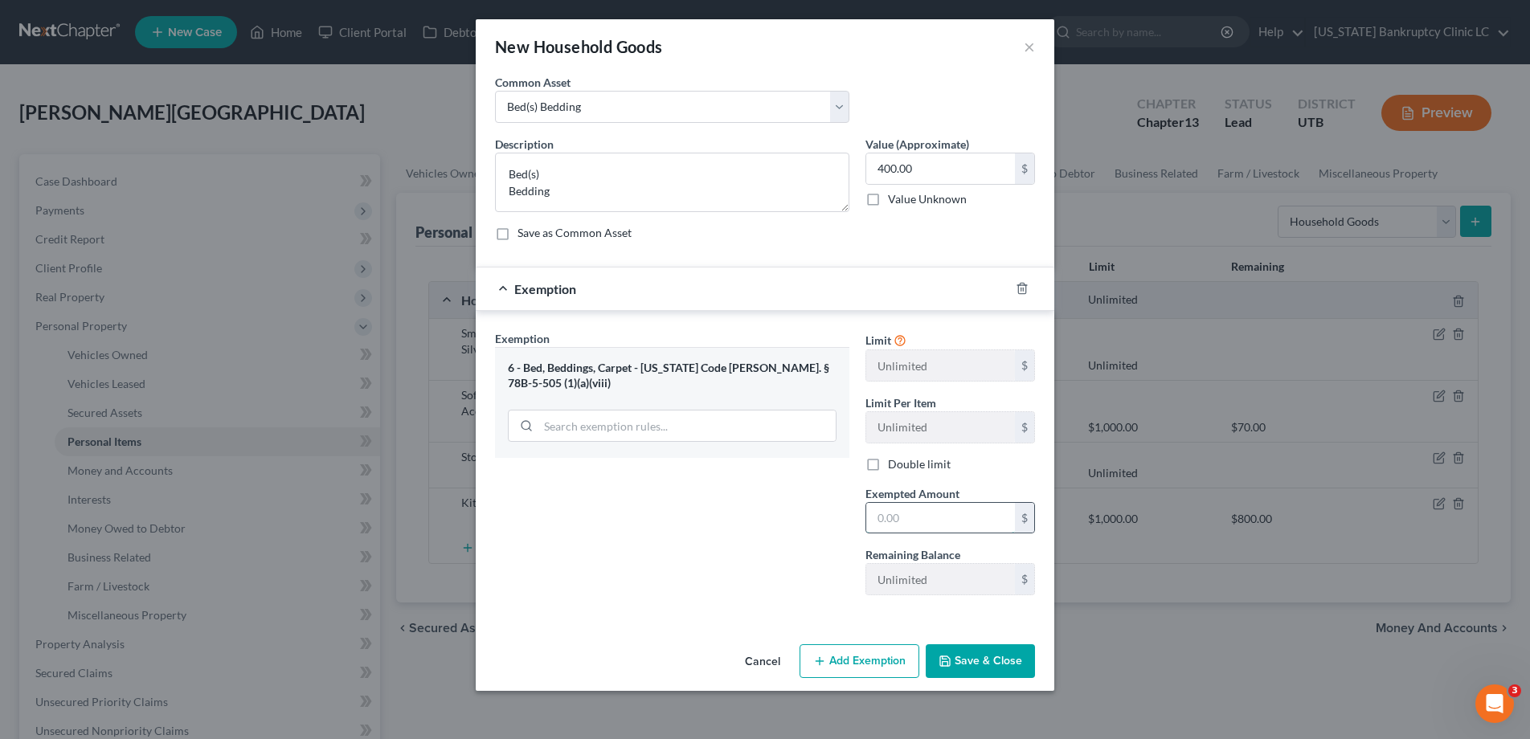
click at [915, 524] on input "text" at bounding box center [940, 518] width 149 height 31
type input "400.00"
click at [992, 666] on button "Save & Close" at bounding box center [980, 661] width 109 height 34
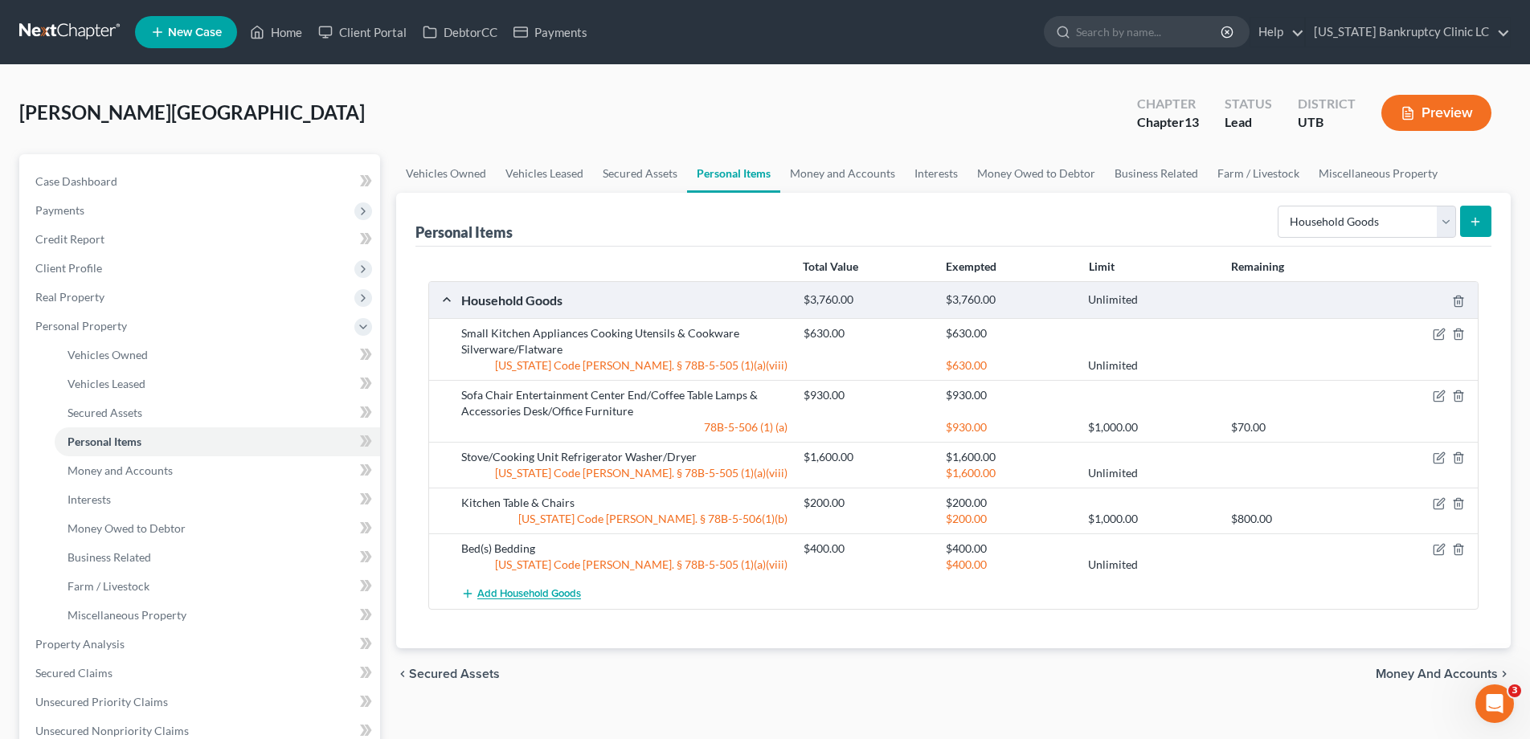
click at [517, 597] on span "Add Household Goods" at bounding box center [529, 594] width 104 height 13
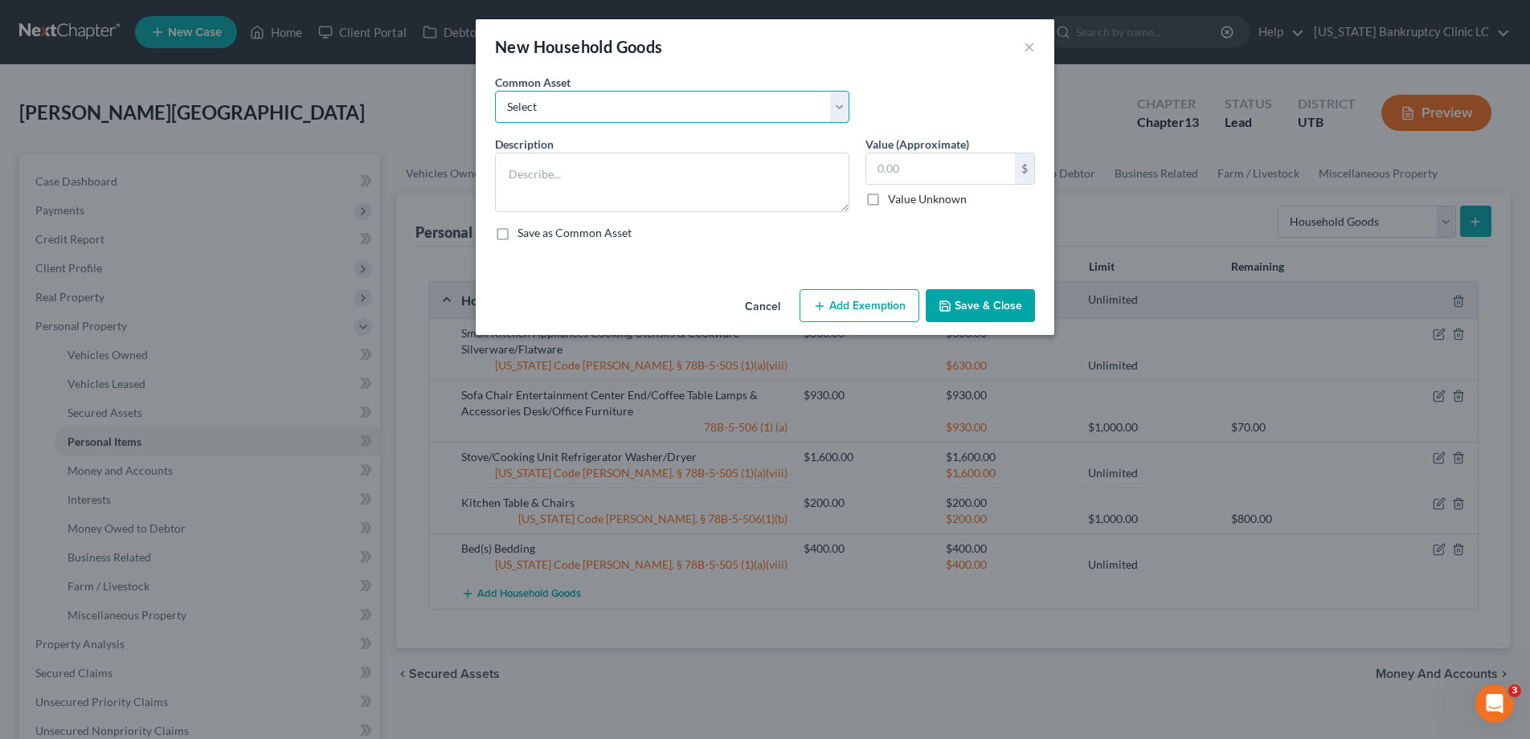
click at [839, 103] on select "Select Couch Chair Entertainment Center End/Coffee Table Stove/Cooking unit Sof…" at bounding box center [672, 107] width 354 height 32
select select "12"
click at [495, 91] on select "Select Couch Chair Entertainment Center End/Coffee Table Stove/Cooking unit Sof…" at bounding box center [672, 107] width 354 height 32
type textarea "Nightstand(s) Dresser(s)"
click at [922, 177] on input "210.00" at bounding box center [940, 168] width 149 height 31
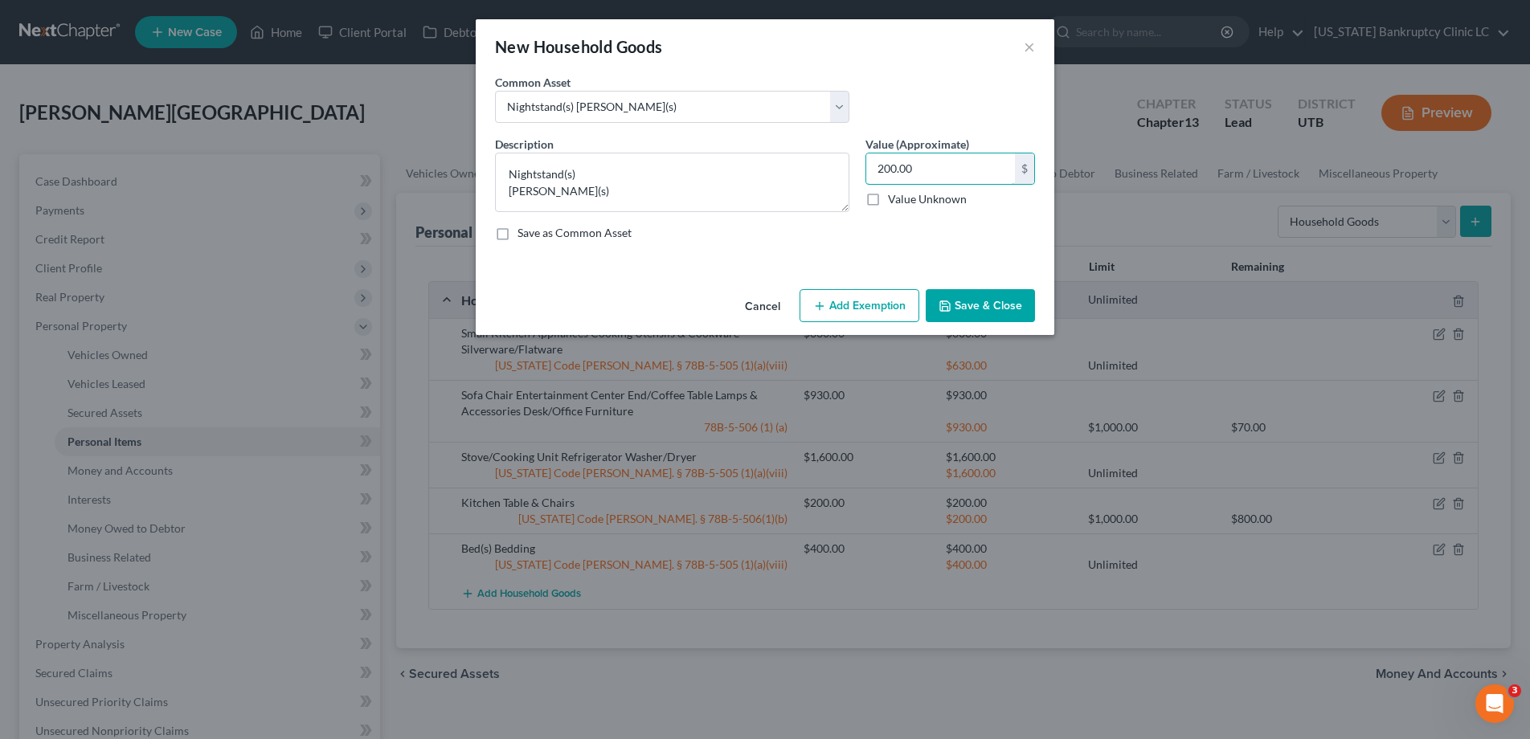
type input "200.00"
click at [834, 310] on button "Add Exemption" at bounding box center [859, 306] width 120 height 34
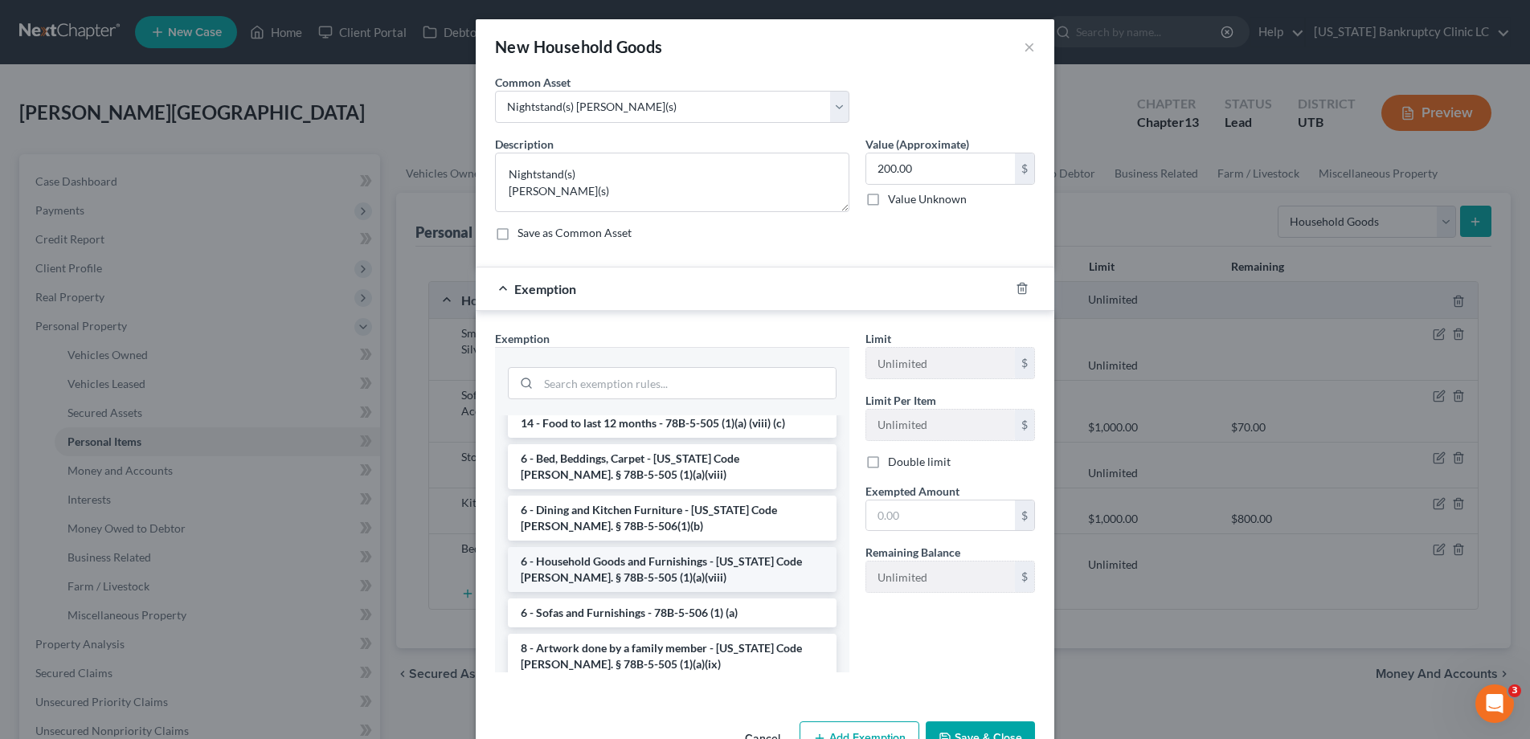
scroll to position [149, 0]
drag, startPoint x: 603, startPoint y: 543, endPoint x: 757, endPoint y: 542, distance: 153.5
click at [603, 543] on li "6 - Household Goods and Furnishings - Utah Code Ann. § 78B-5-505 (1)(a)(viii)" at bounding box center [672, 565] width 329 height 45
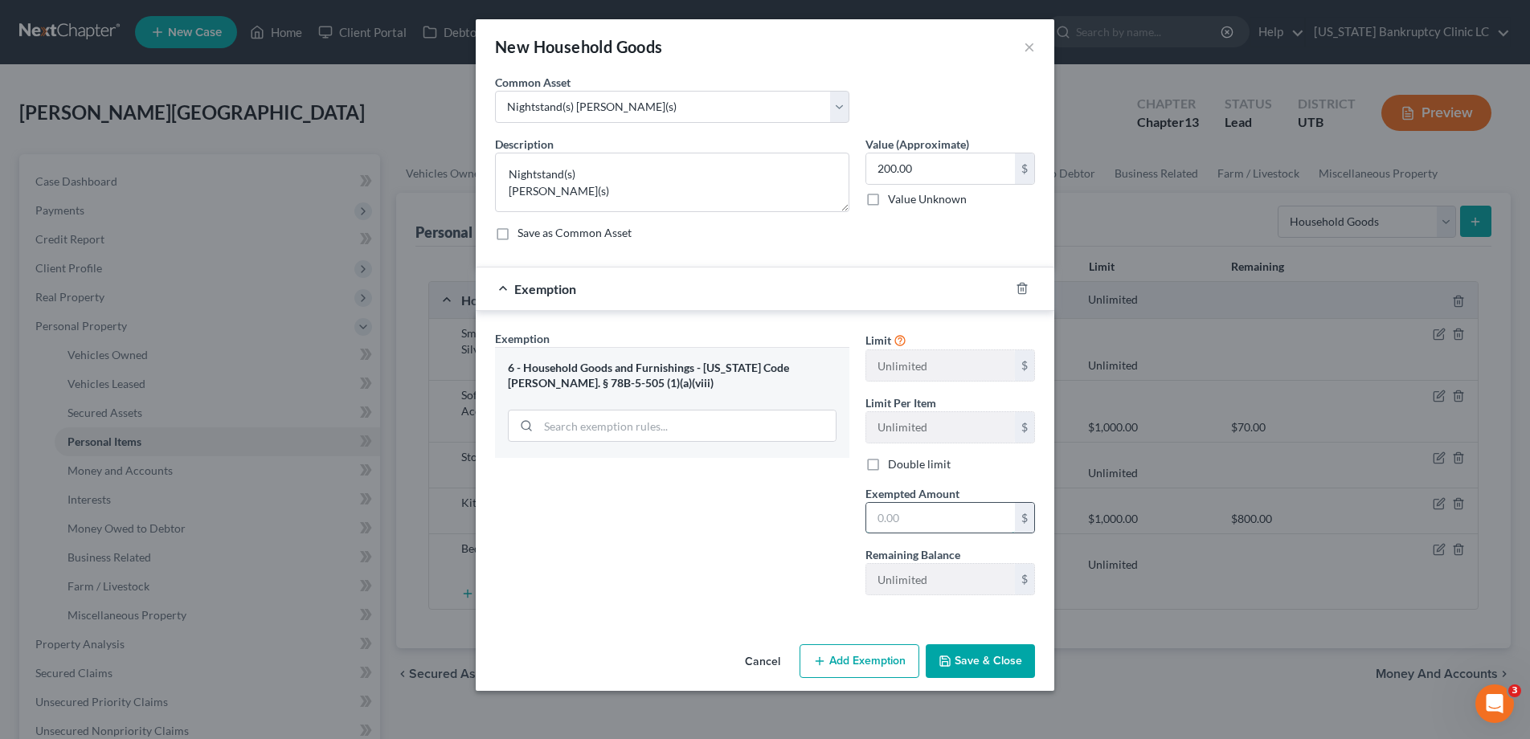
click at [907, 520] on input "text" at bounding box center [940, 518] width 149 height 31
type input "200.00"
click at [965, 660] on button "Save & Close" at bounding box center [980, 661] width 109 height 34
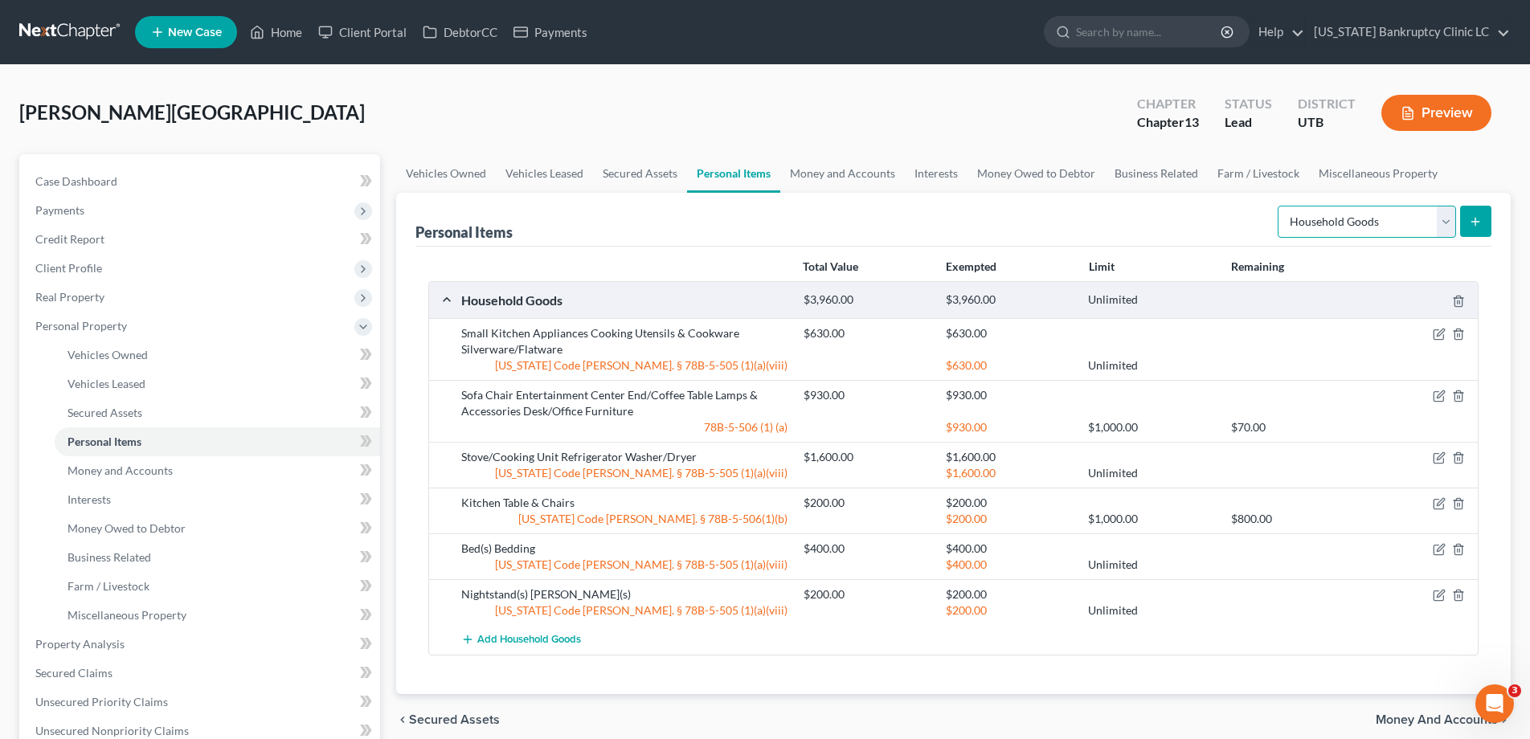
click at [1451, 215] on select "Select Item Type Clothing Collectibles Of Value Electronics Firearms Household …" at bounding box center [1367, 222] width 178 height 32
select select "clothing"
click at [1279, 206] on select "Select Item Type Clothing Collectibles Of Value Electronics Firearms Household …" at bounding box center [1367, 222] width 178 height 32
click at [1478, 216] on icon "submit" at bounding box center [1475, 221] width 13 height 13
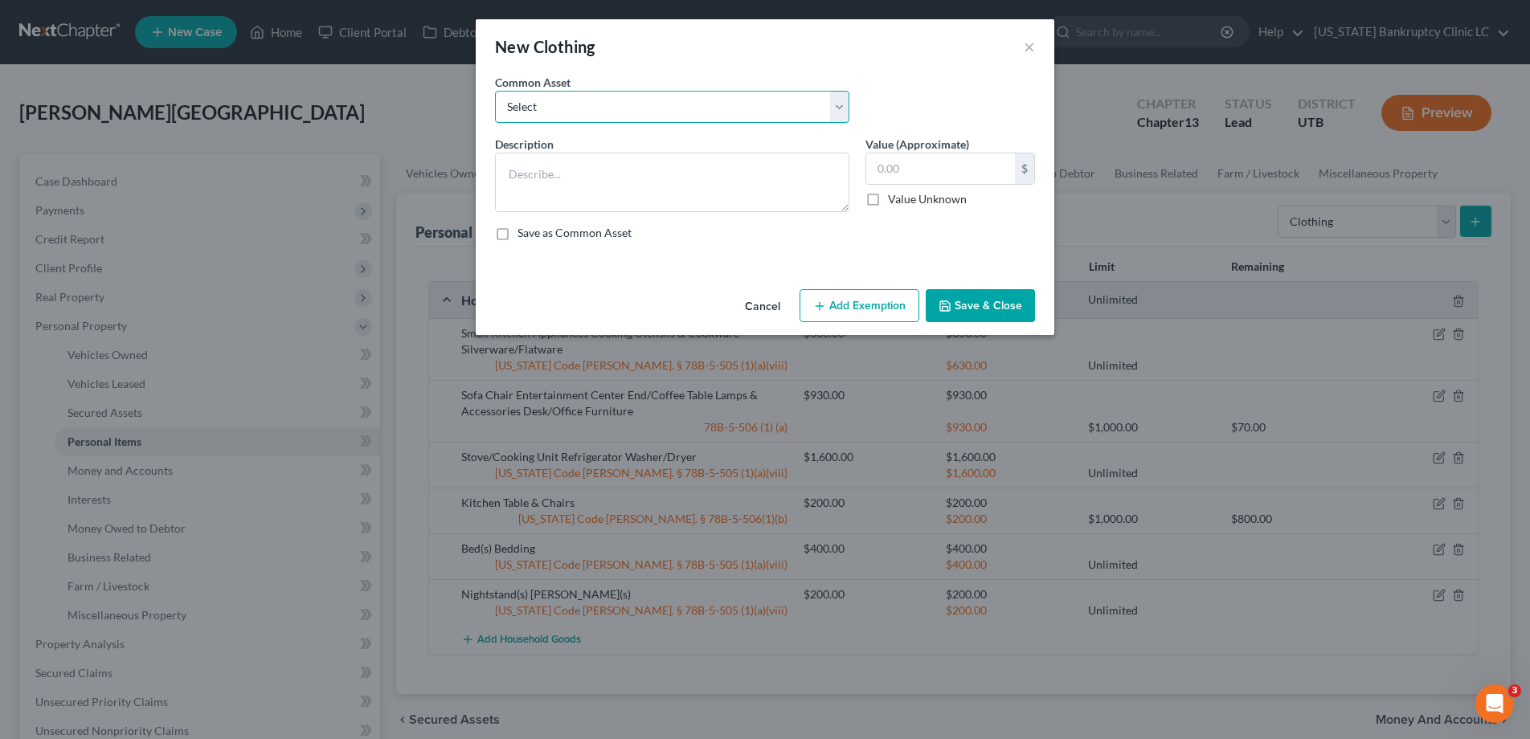
click at [842, 103] on select "Select All Clothing" at bounding box center [672, 107] width 354 height 32
select select "0"
click at [495, 91] on select "Select All Clothing" at bounding box center [672, 107] width 354 height 32
type textarea "All Clothing"
click at [926, 178] on input "500.00" at bounding box center [940, 168] width 149 height 31
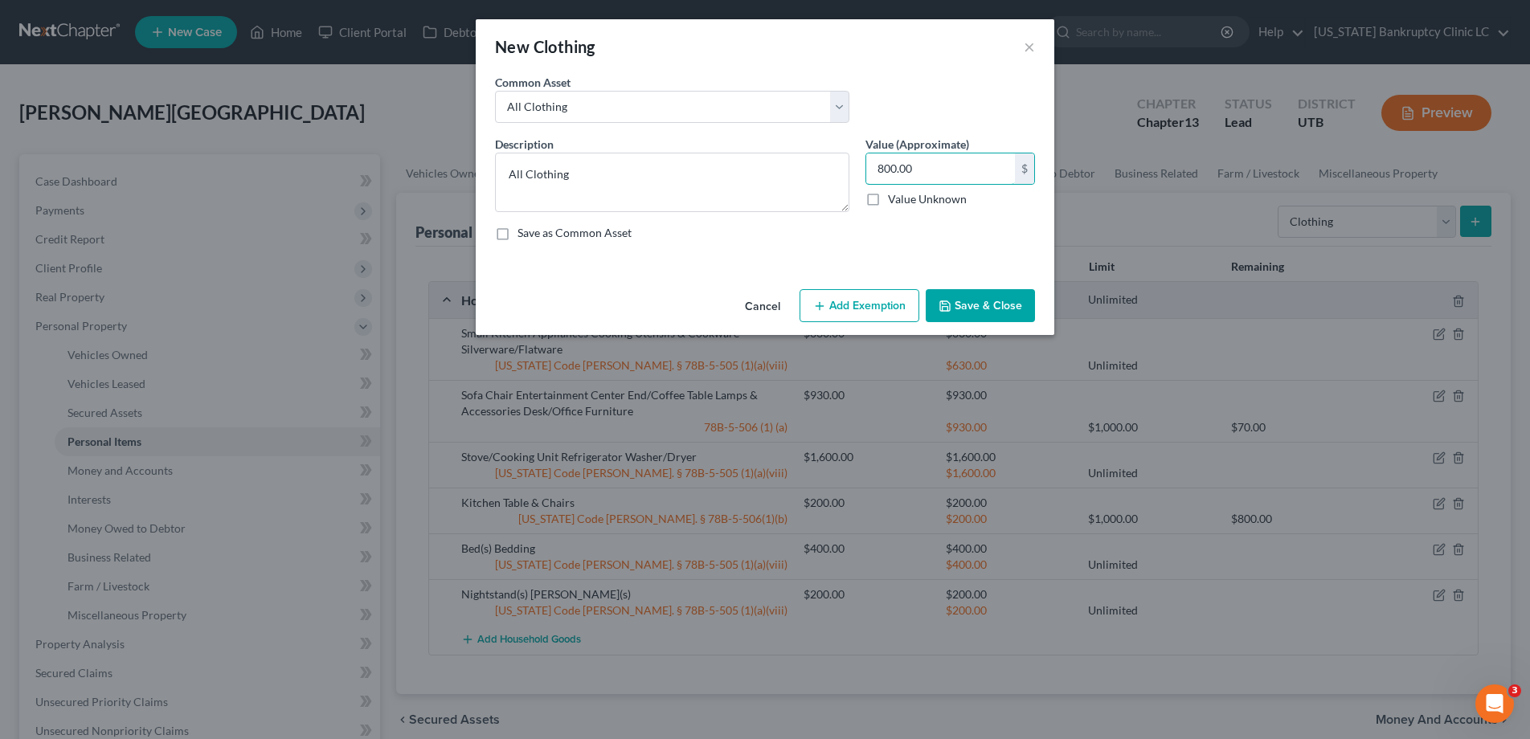
type input "800.00"
click at [856, 304] on button "Add Exemption" at bounding box center [859, 306] width 120 height 34
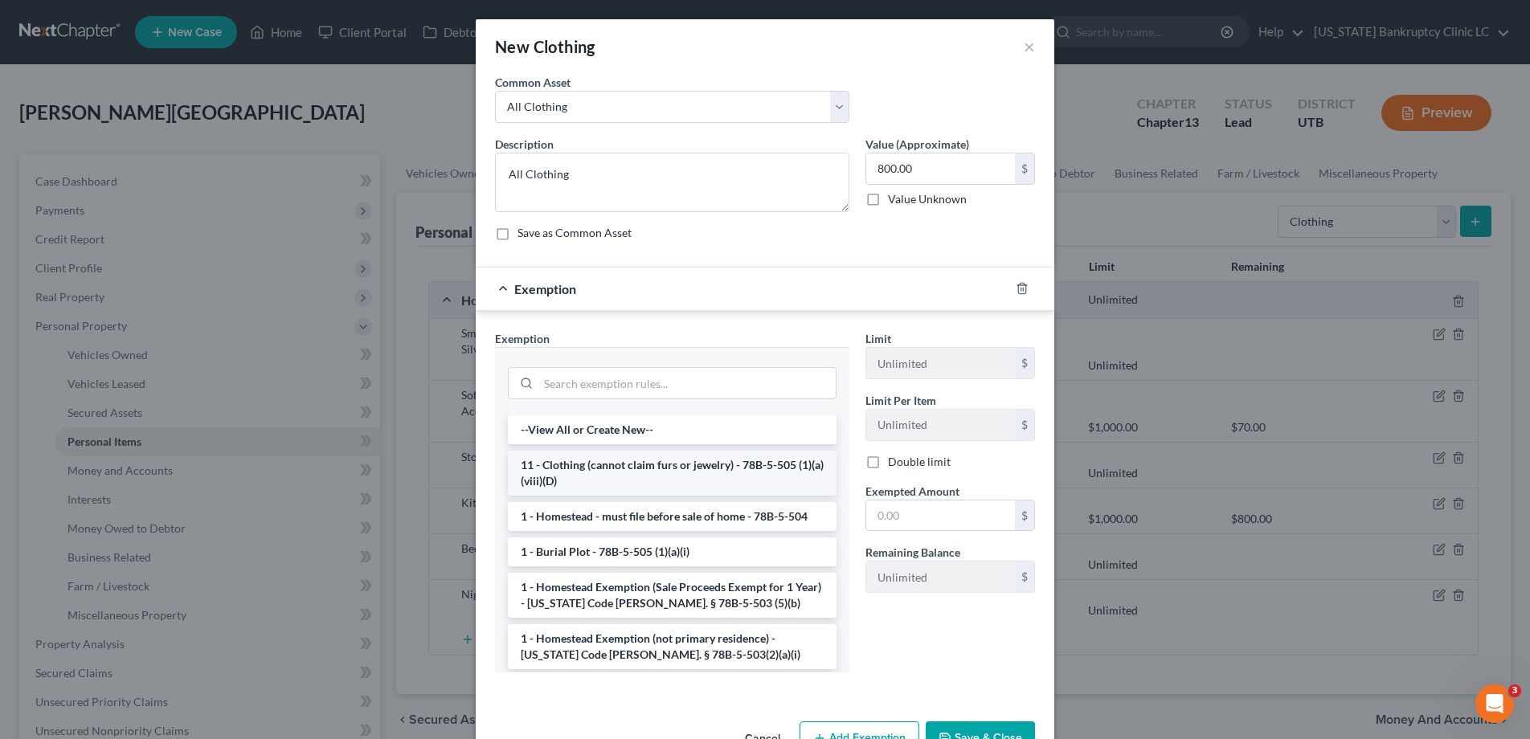
click at [570, 464] on li "11 - Clothing (cannot claim furs or jewelry) - 78B-5-505 (1)(a)(viii)(D)" at bounding box center [672, 473] width 329 height 45
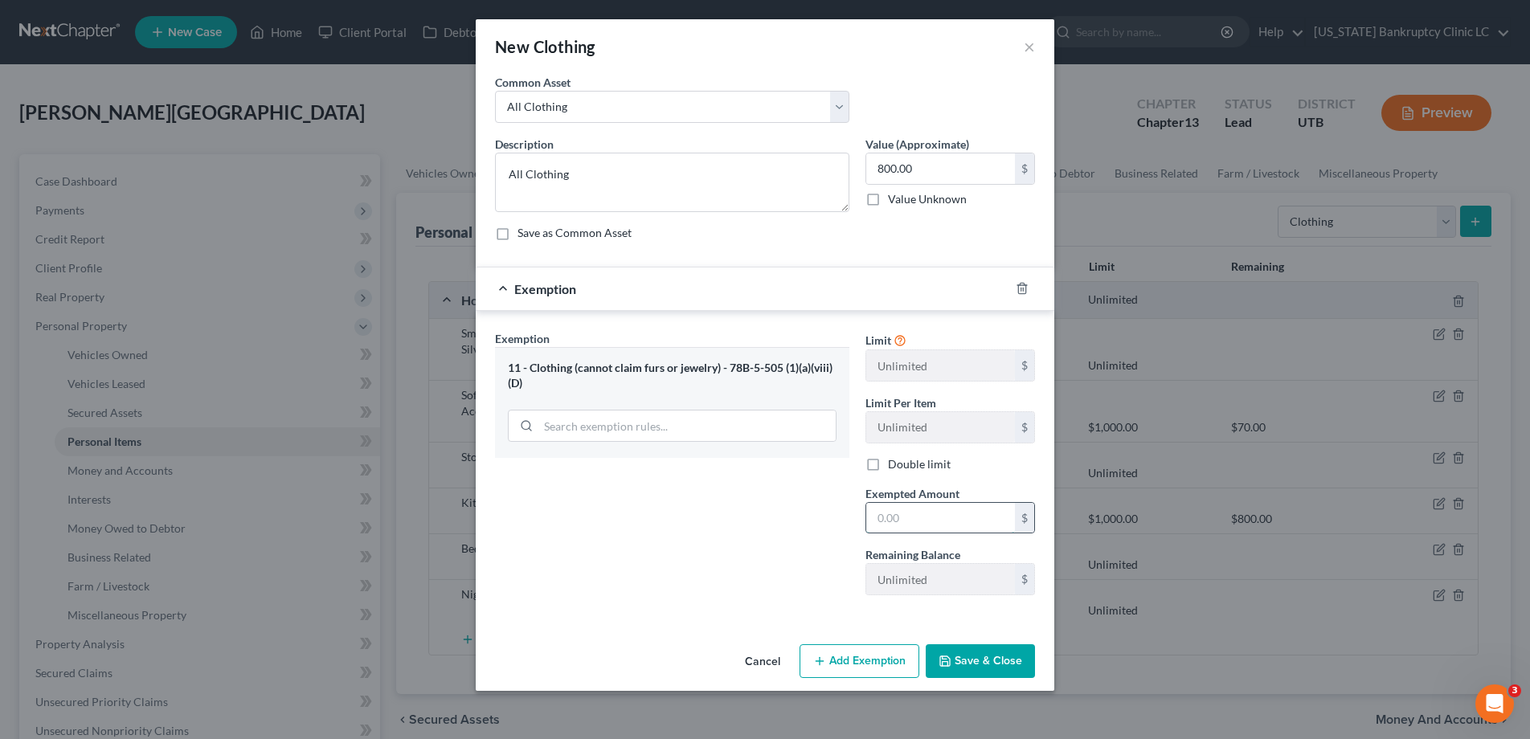
click at [907, 513] on input "text" at bounding box center [940, 518] width 149 height 31
type input "800.00"
click at [977, 662] on button "Save & Close" at bounding box center [980, 661] width 109 height 34
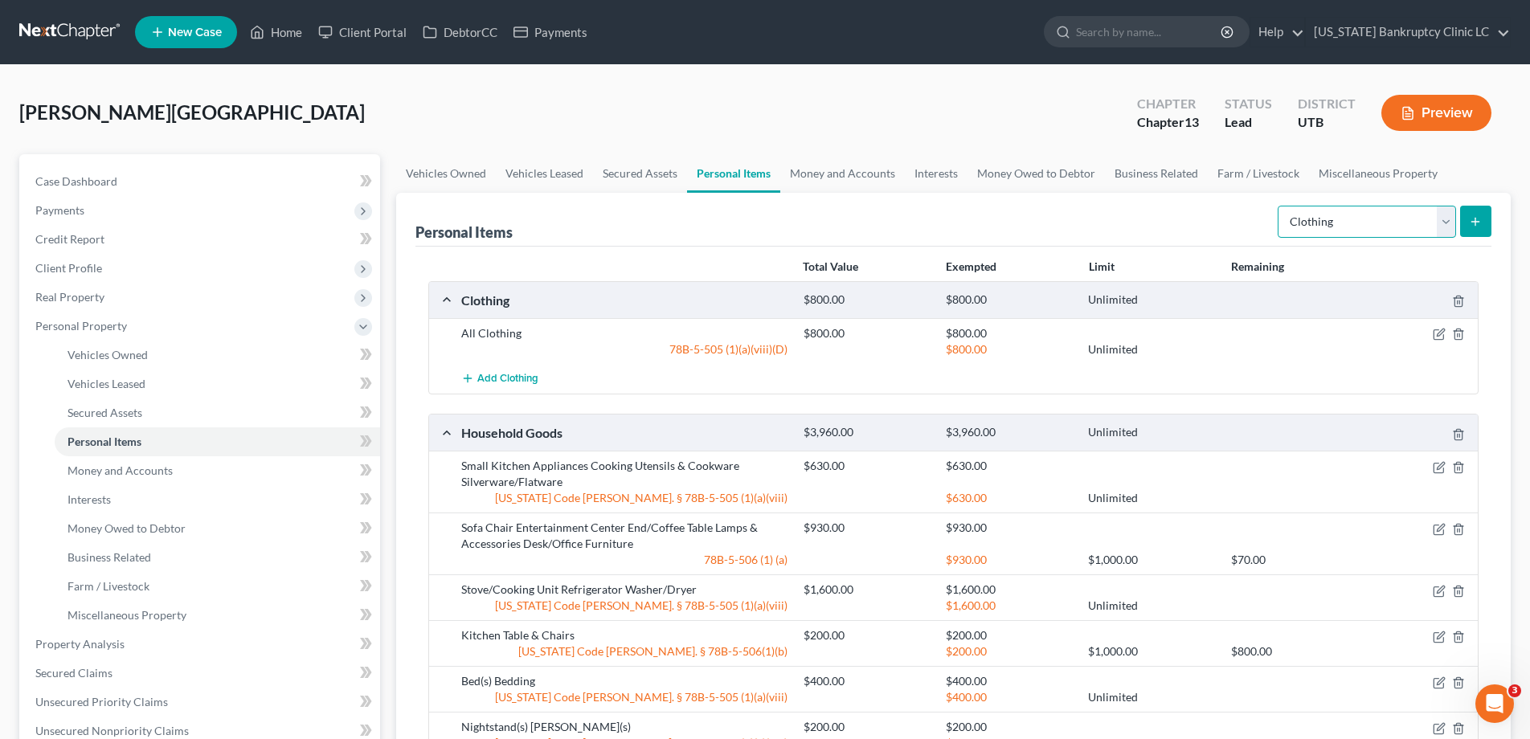
click at [1443, 219] on select "Select Item Type Clothing Collectibles Of Value Electronics Firearms Household …" at bounding box center [1367, 222] width 178 height 32
select select "electronics"
click at [1279, 206] on select "Select Item Type Clothing Collectibles Of Value Electronics Firearms Household …" at bounding box center [1367, 222] width 178 height 32
click at [1482, 216] on icon "submit" at bounding box center [1475, 221] width 13 height 13
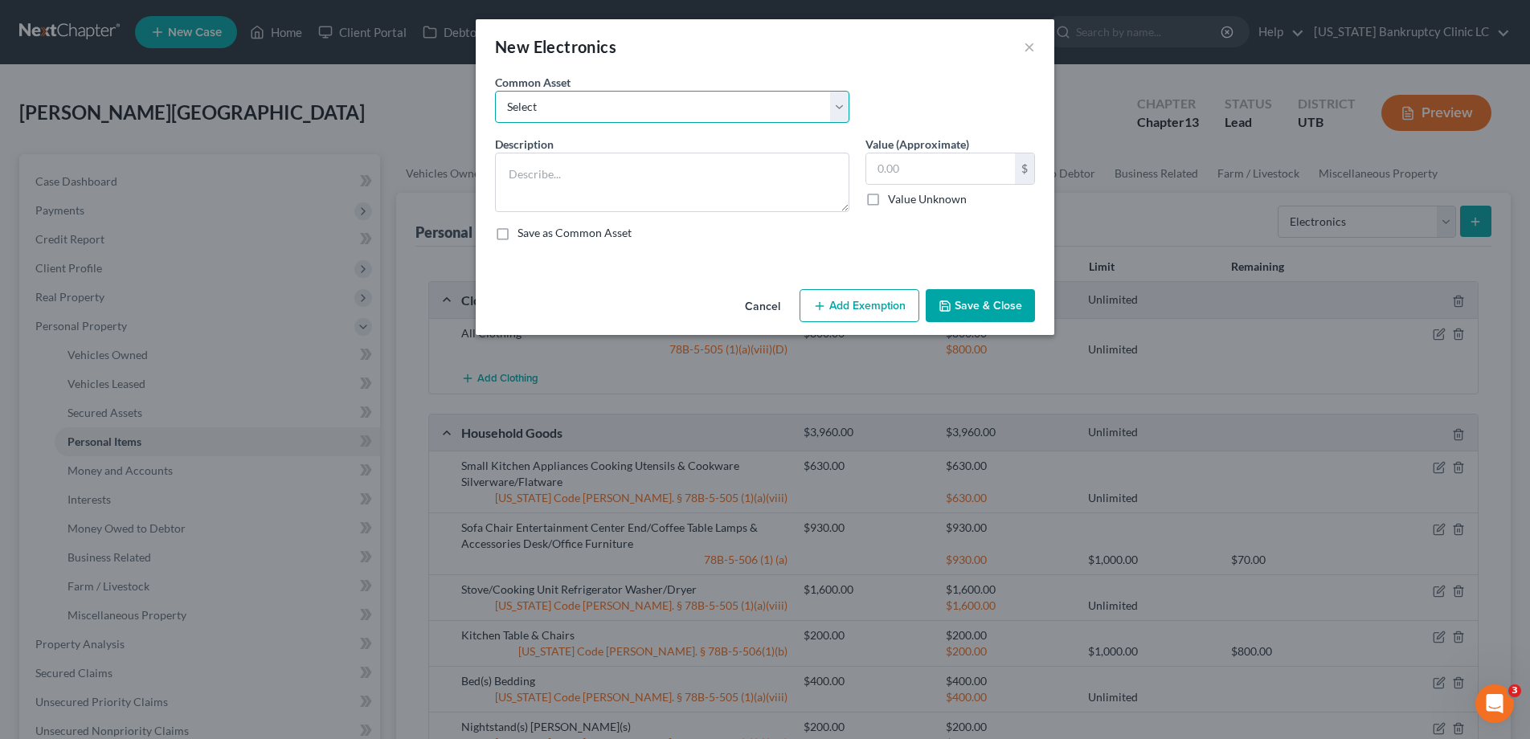
click at [840, 101] on select "Select Television Tablet Computer Printer Cell Phone Gaming Console Smart Watch…" at bounding box center [672, 107] width 354 height 32
select select "0"
click at [495, 91] on select "Select Television Tablet Computer Printer Cell Phone Gaming Console Smart Watch…" at bounding box center [672, 107] width 354 height 32
type textarea "Television Tablet Computer Printer Cell Phone Gaming Console Smart Watch Drone"
type input "300.00"
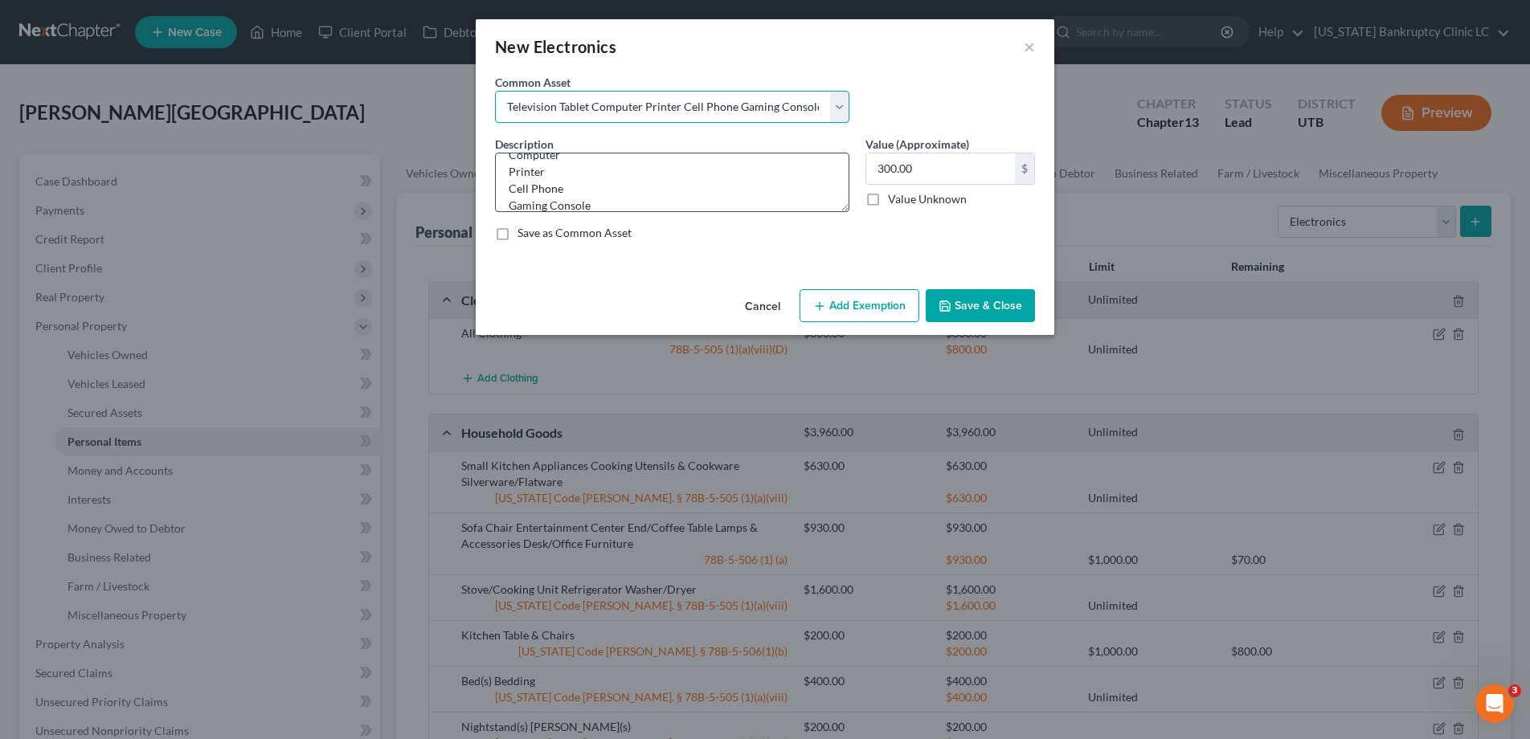
scroll to position [55, 0]
drag, startPoint x: 554, startPoint y: 170, endPoint x: 494, endPoint y: 169, distance: 60.3
click at [495, 169] on textarea "Television Tablet Computer Printer Cell Phone Gaming Console Smart Watch Drone" at bounding box center [672, 182] width 354 height 59
drag, startPoint x: 508, startPoint y: 165, endPoint x: 537, endPoint y: 203, distance: 48.2
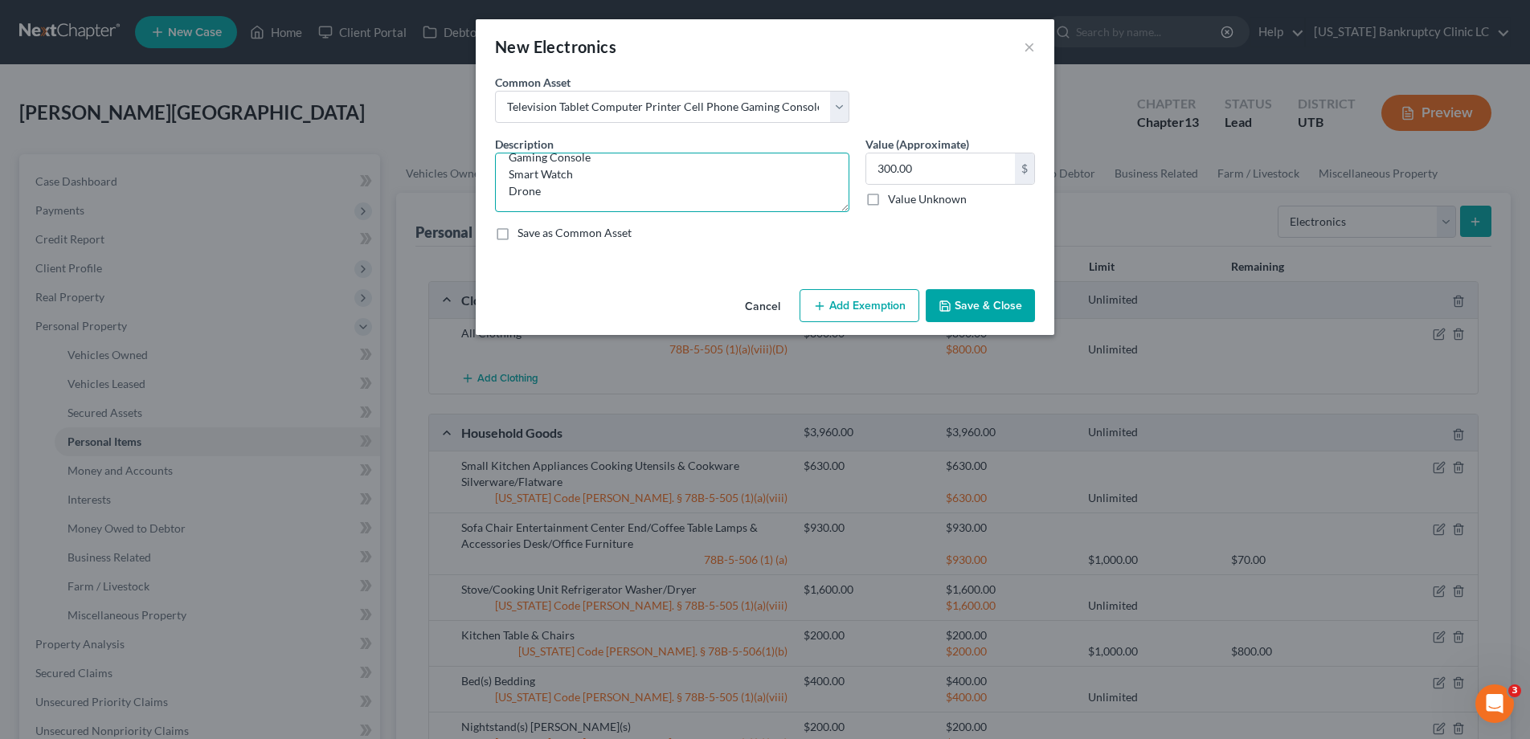
click at [537, 203] on textarea "Television Tablet Computer Cell Phone Gaming Console Smart Watch Drone" at bounding box center [672, 182] width 354 height 59
type textarea "Television Tablet Computer Cell Phone"
click at [937, 175] on input "300.00" at bounding box center [940, 168] width 149 height 31
type input "1,300.00"
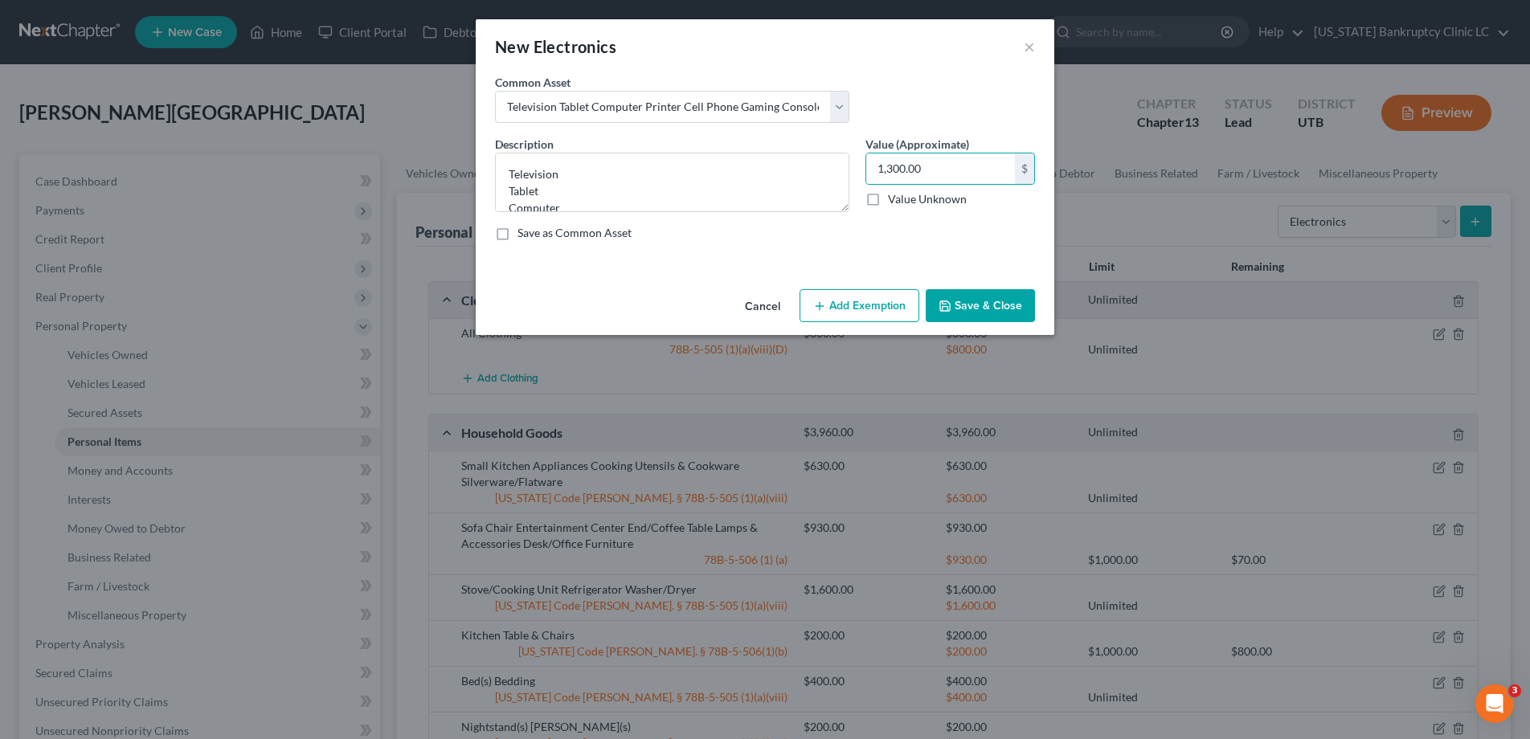
click at [875, 310] on button "Add Exemption" at bounding box center [859, 306] width 120 height 34
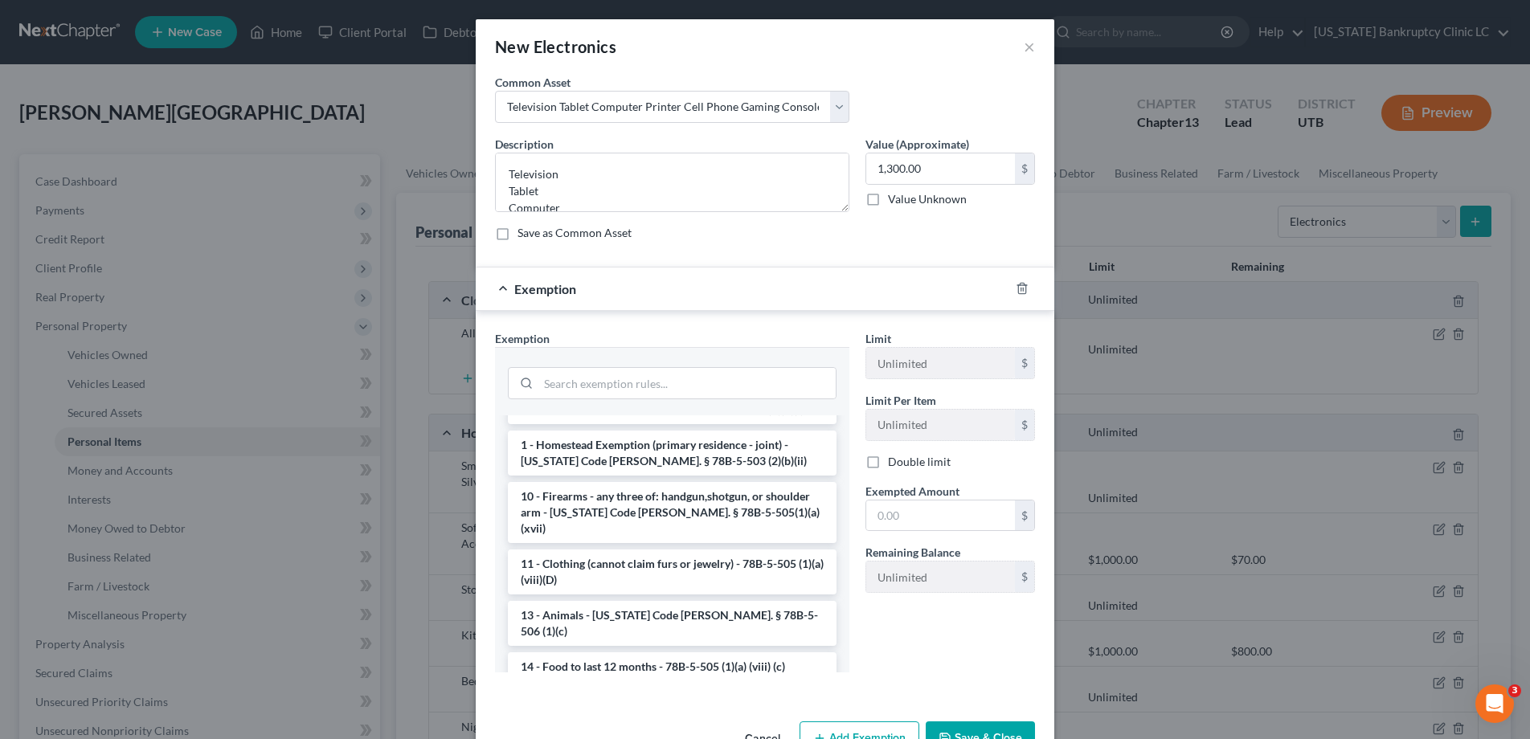
scroll to position [296, 0]
click at [947, 661] on div "Limit Unlimited $ Limit Per Item Unlimited $ Double limit Exempted Amount * $ R…" at bounding box center [950, 507] width 186 height 355
click at [1025, 290] on icon "button" at bounding box center [1021, 289] width 7 height 10
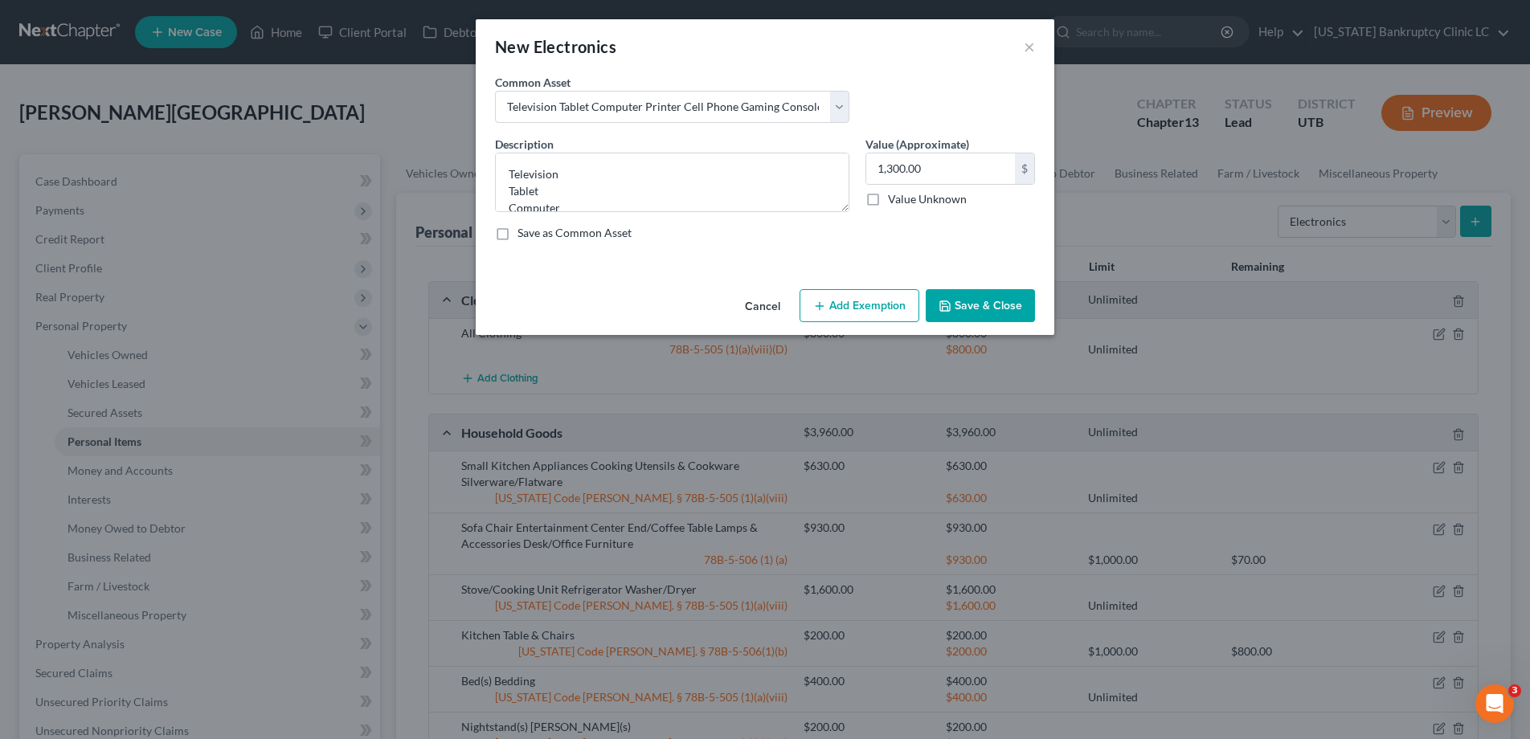
click at [970, 307] on button "Save & Close" at bounding box center [980, 306] width 109 height 34
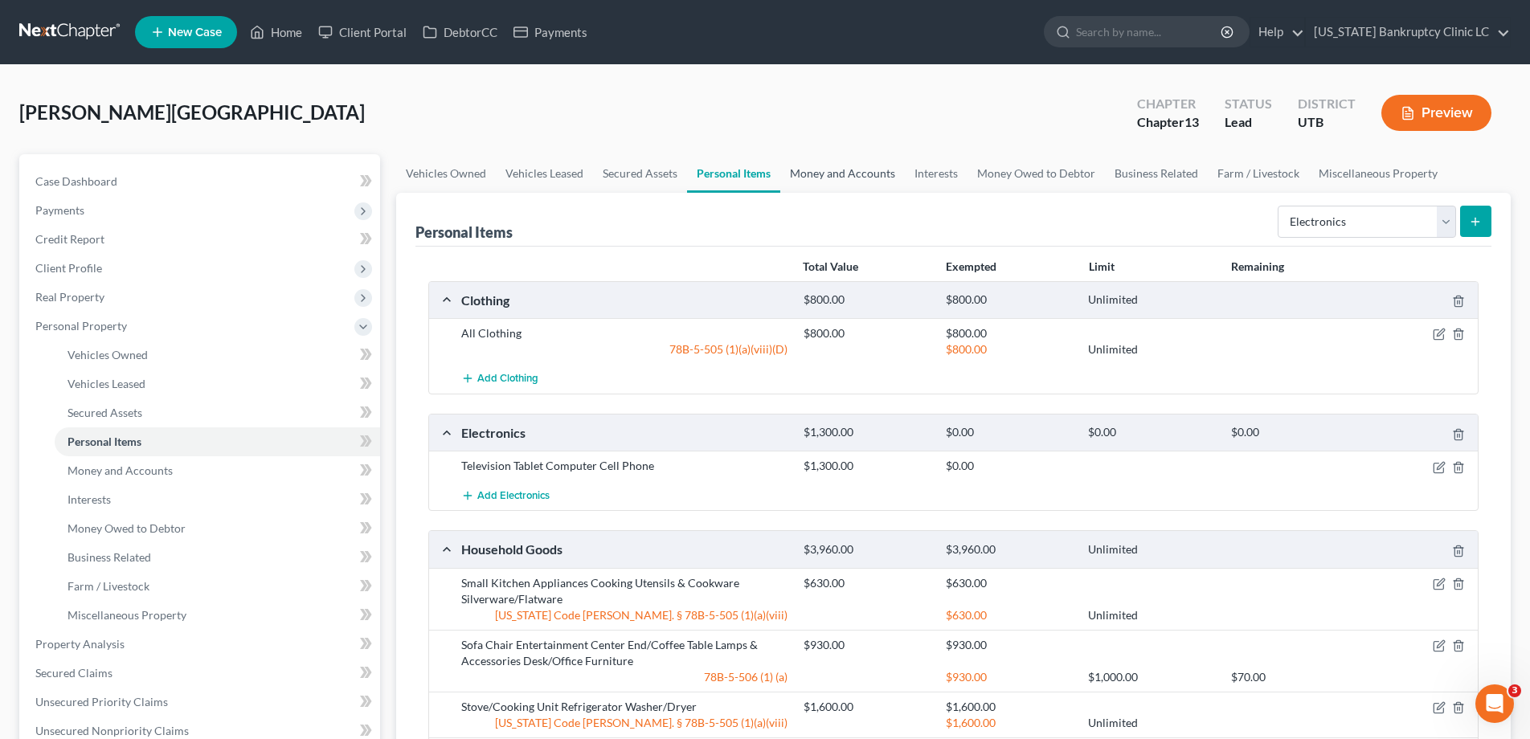
click at [845, 175] on link "Money and Accounts" at bounding box center [842, 173] width 125 height 39
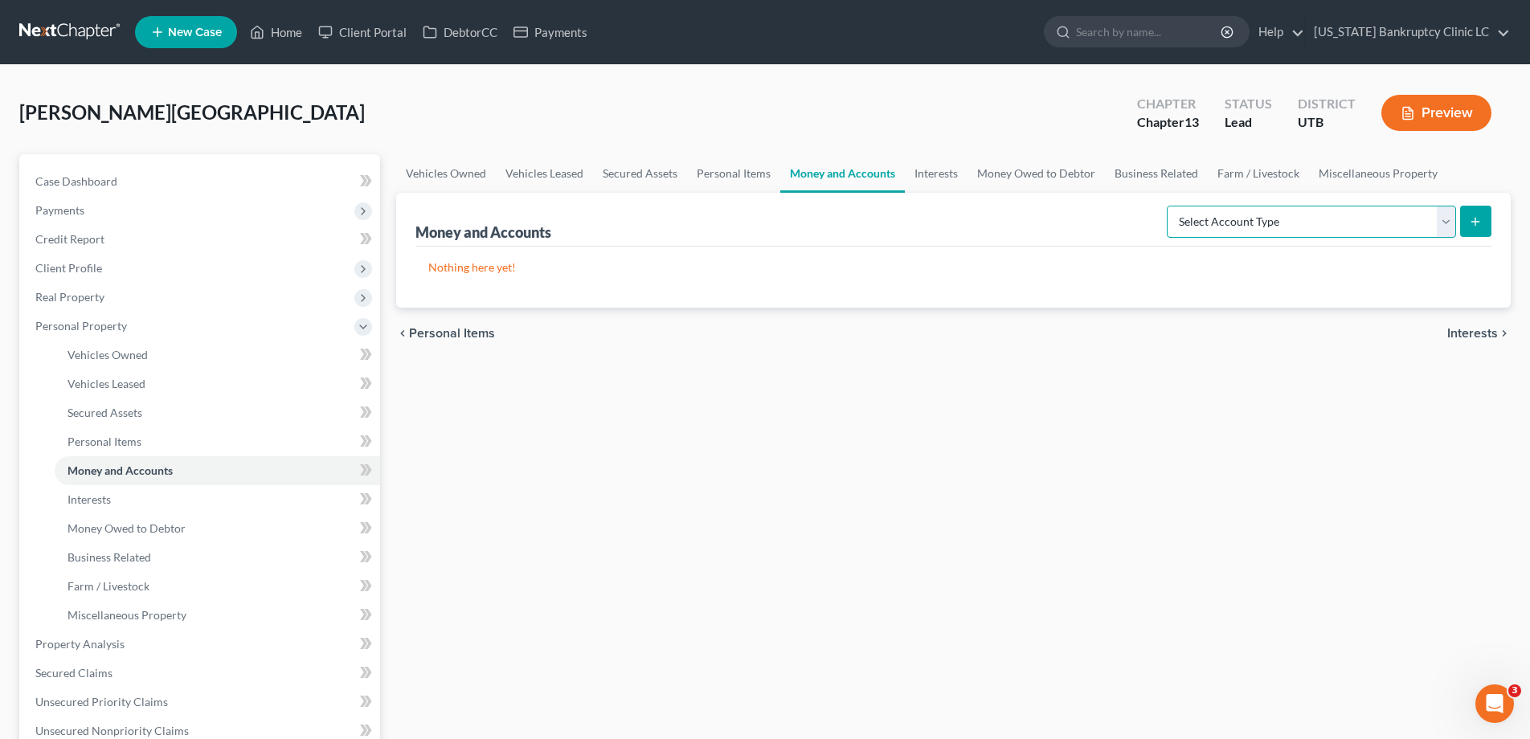
click at [1447, 219] on select "Select Account Type Brokerage Cash on Hand Certificates of Deposit Checking Acc…" at bounding box center [1311, 222] width 289 height 32
select select "checking"
click at [1170, 206] on select "Select Account Type Brokerage Cash on Hand Certificates of Deposit Checking Acc…" at bounding box center [1311, 222] width 289 height 32
click at [1470, 220] on icon "submit" at bounding box center [1475, 221] width 13 height 13
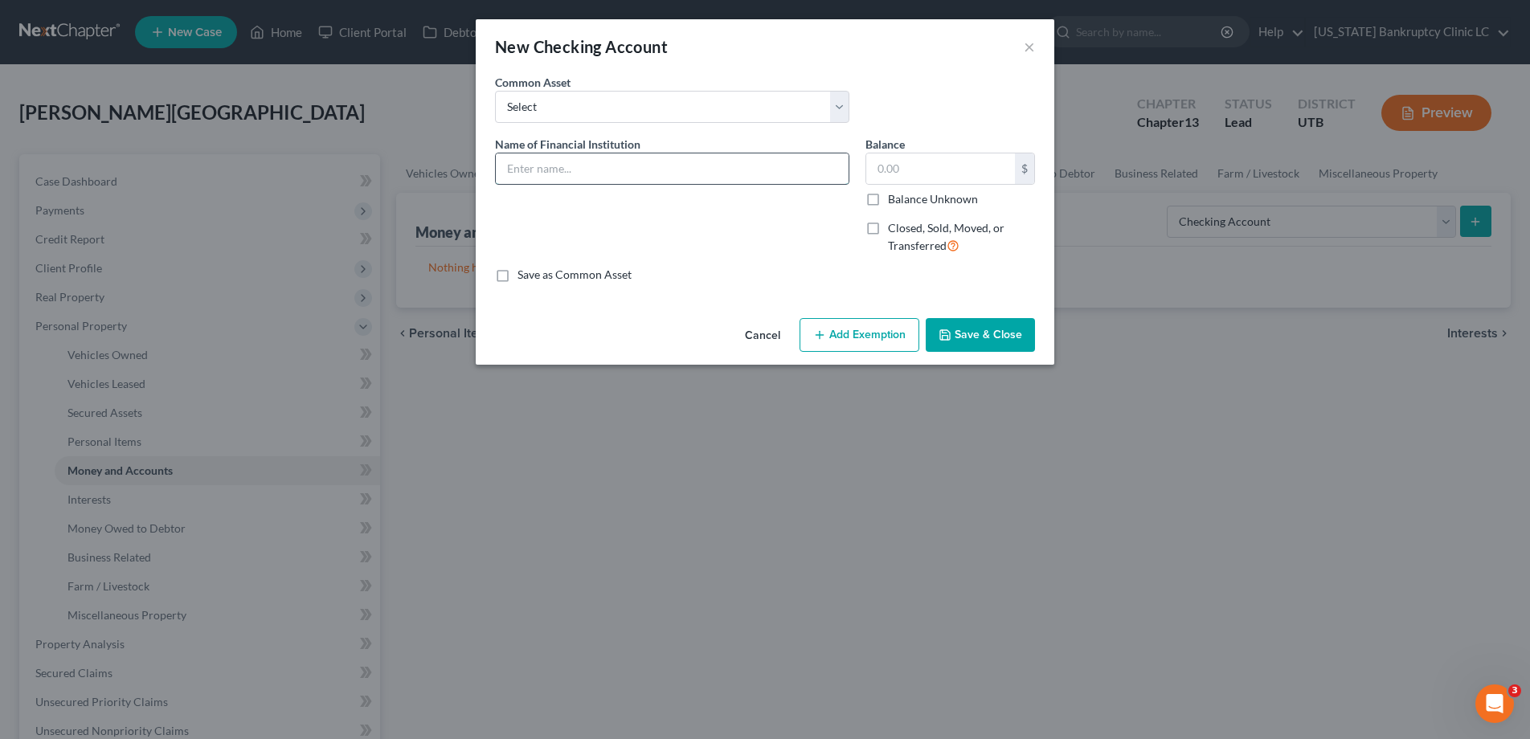
click at [615, 170] on input "text" at bounding box center [672, 168] width 353 height 31
type input "Chase Bank Account #8650"
type input "0.80"
click at [956, 333] on button "Save & Close" at bounding box center [980, 335] width 109 height 34
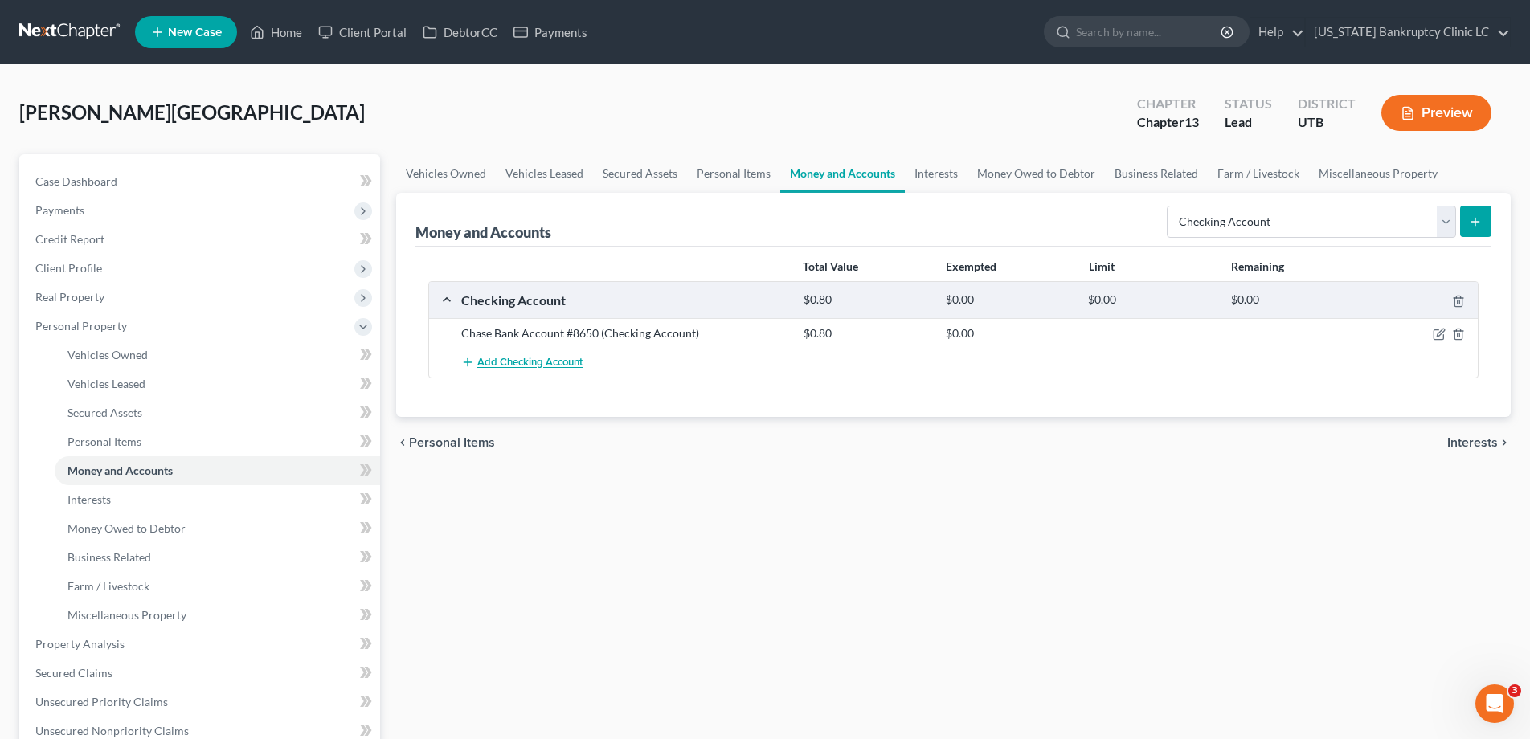
click at [534, 359] on span "Add Checking Account" at bounding box center [529, 363] width 105 height 13
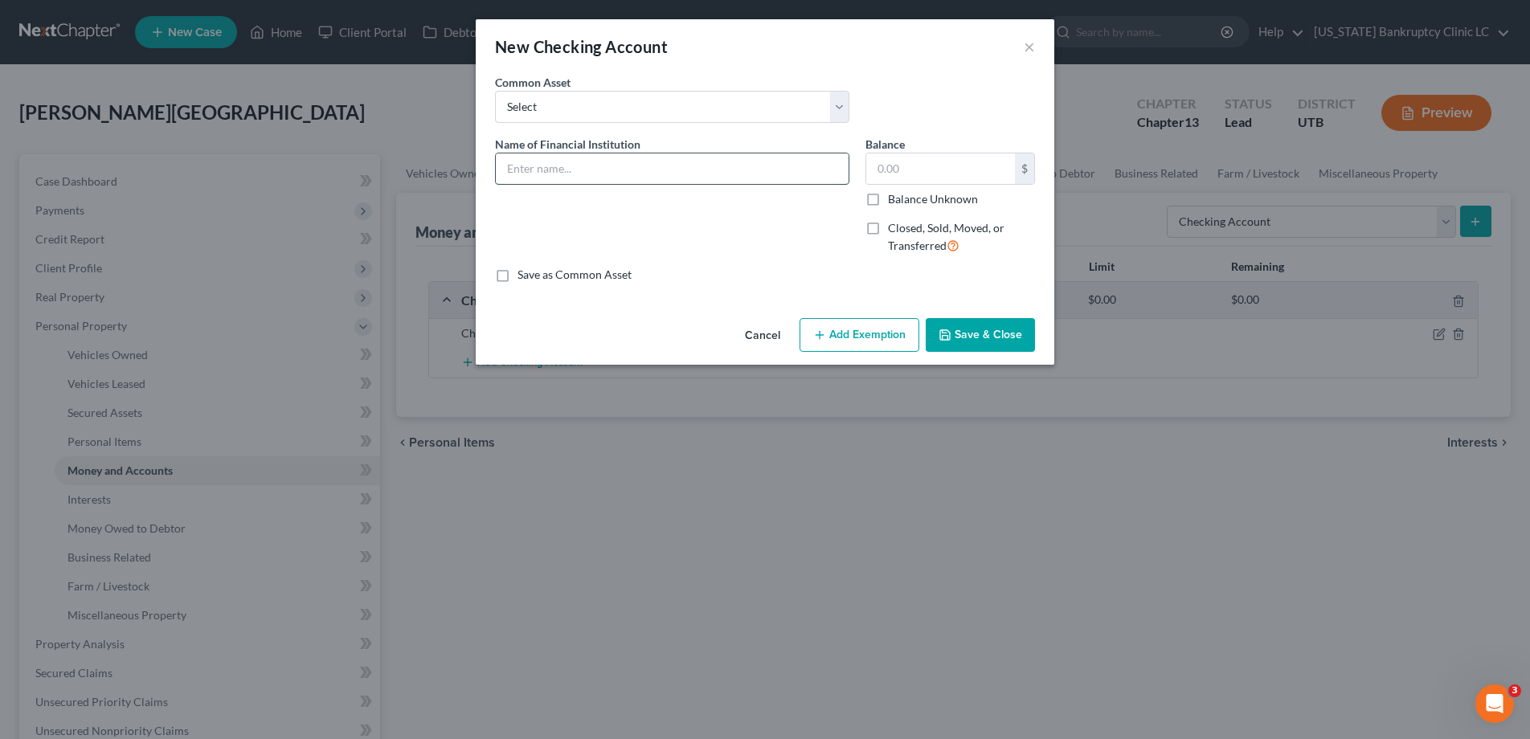
click at [631, 175] on input "text" at bounding box center [672, 168] width 353 height 31
click at [604, 171] on input "Fourleaf FCU" at bounding box center [672, 168] width 353 height 31
type input "Fourleaf FCU Account #2731"
type input "100.00"
click at [975, 328] on button "Save & Close" at bounding box center [980, 335] width 109 height 34
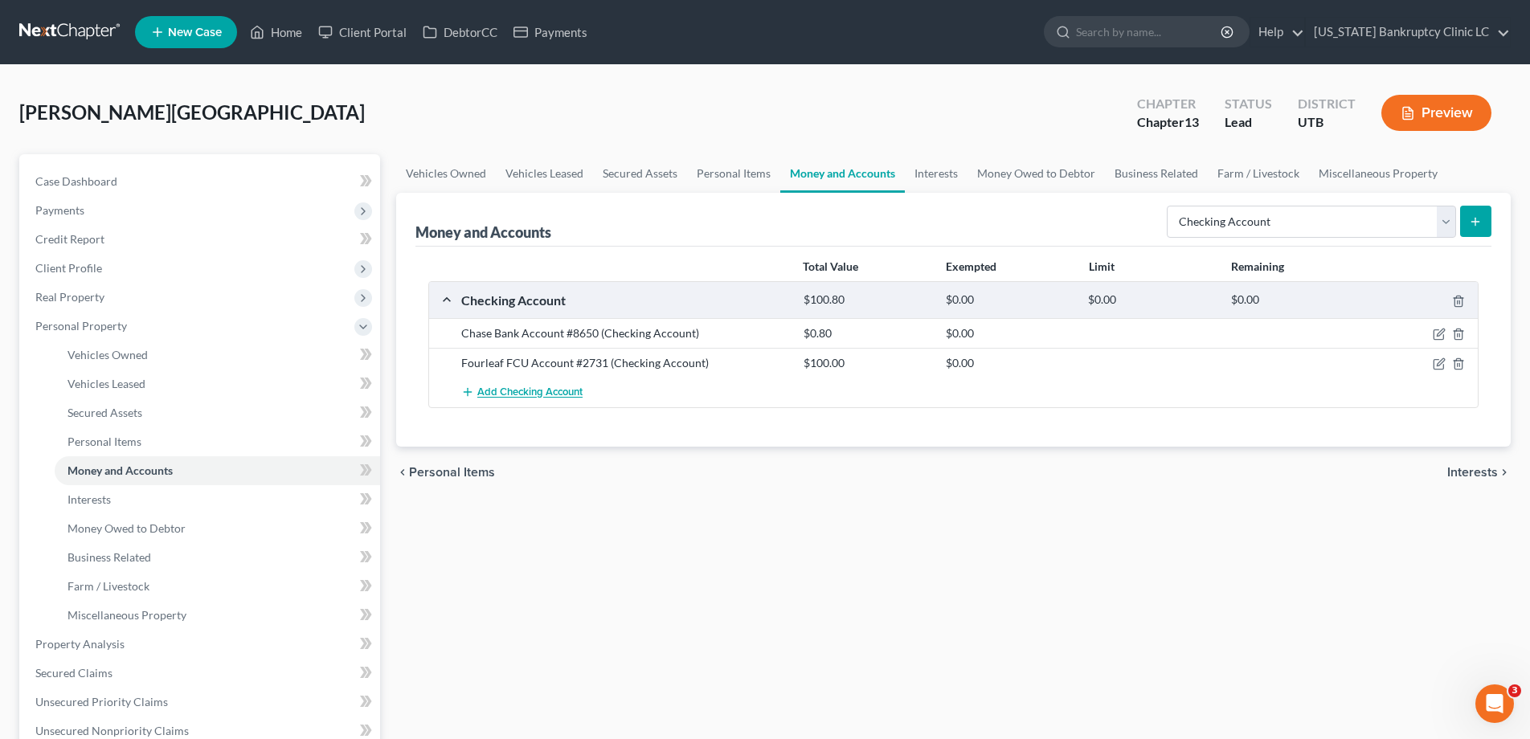
click at [509, 391] on span "Add Checking Account" at bounding box center [529, 392] width 105 height 13
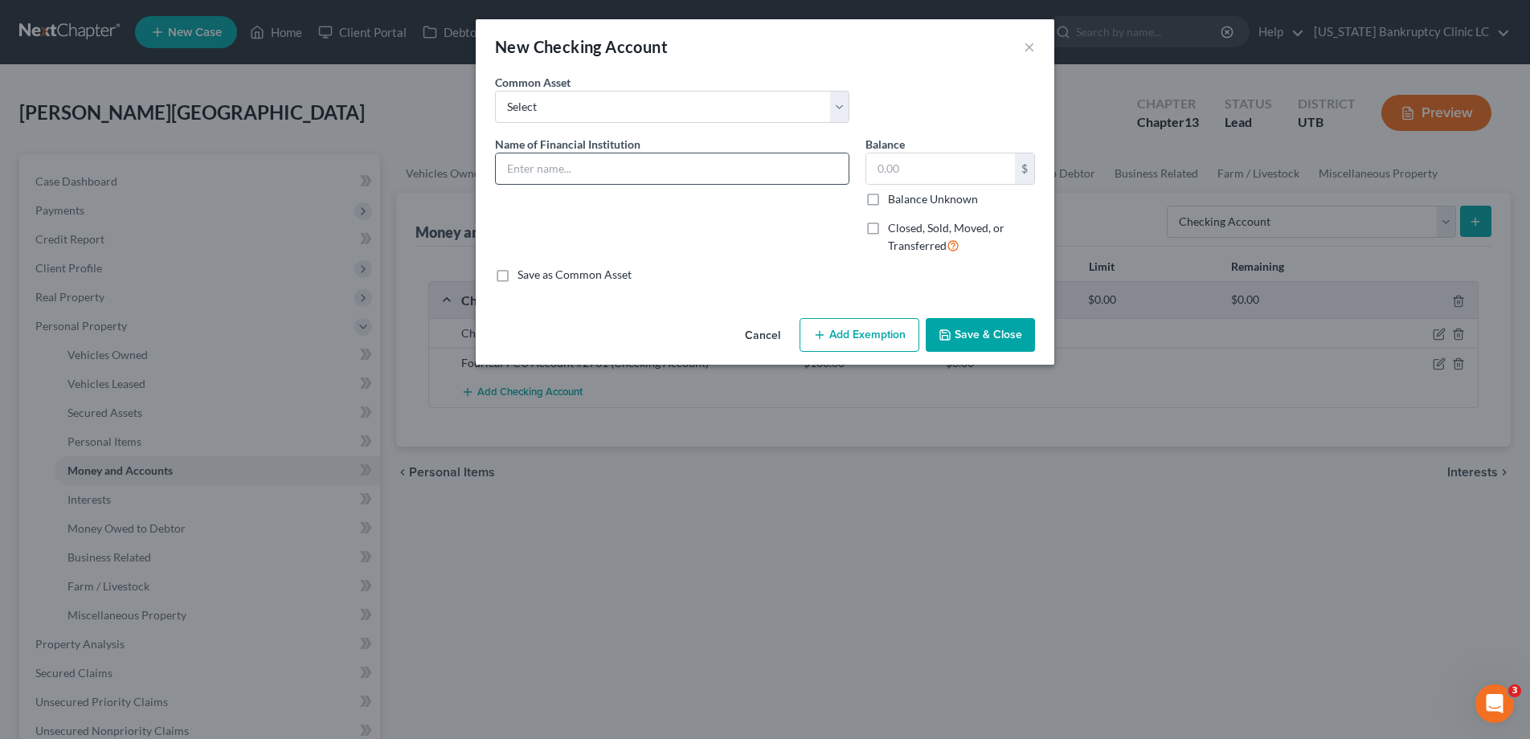
click at [593, 175] on input "text" at bounding box center [672, 168] width 353 height 31
click at [640, 172] on input "USAA Account #1479" at bounding box center [672, 168] width 353 height 31
type input "USAA Account"
type input "100.00"
click at [971, 339] on button "Save & Close" at bounding box center [980, 335] width 109 height 34
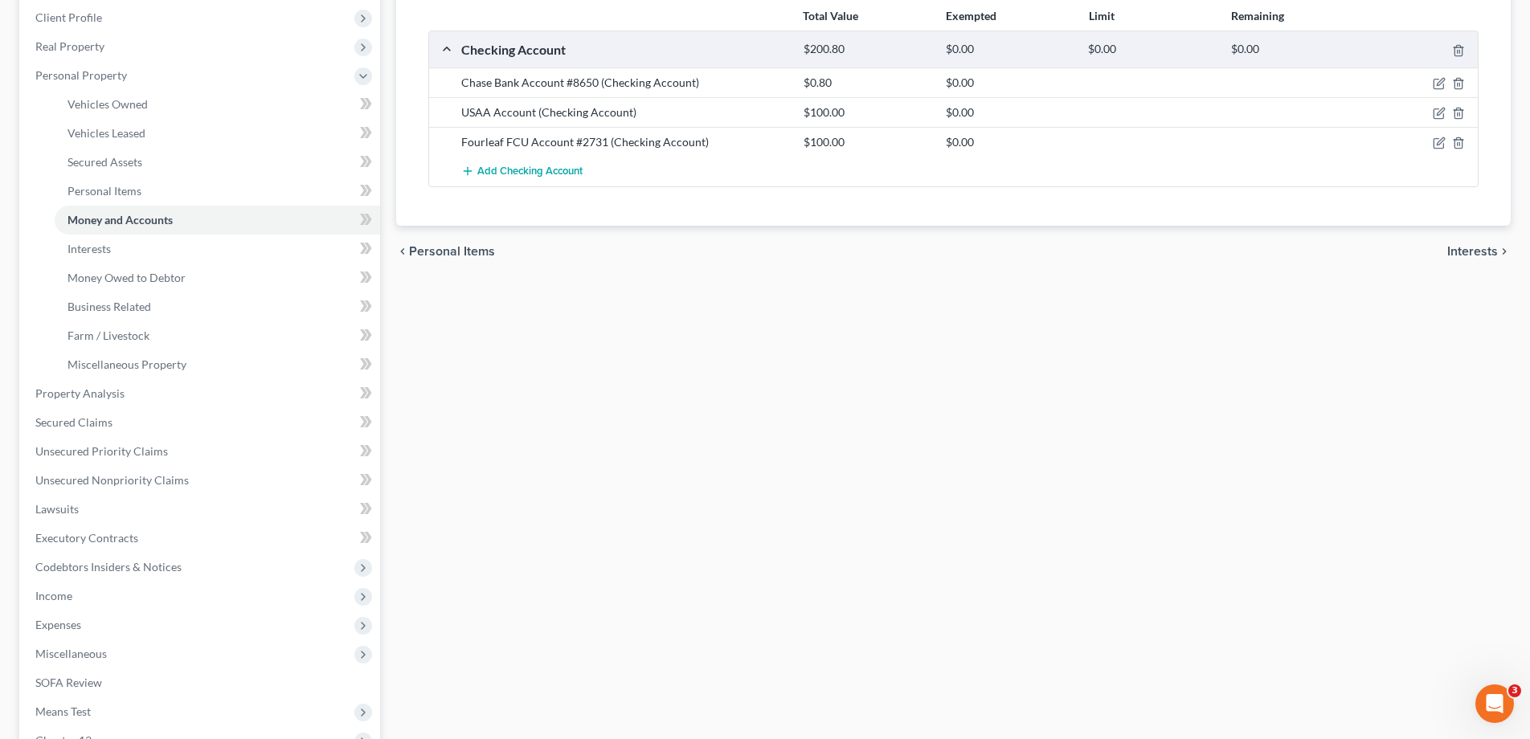
scroll to position [247, 0]
click at [88, 423] on span "Secured Claims" at bounding box center [73, 426] width 77 height 14
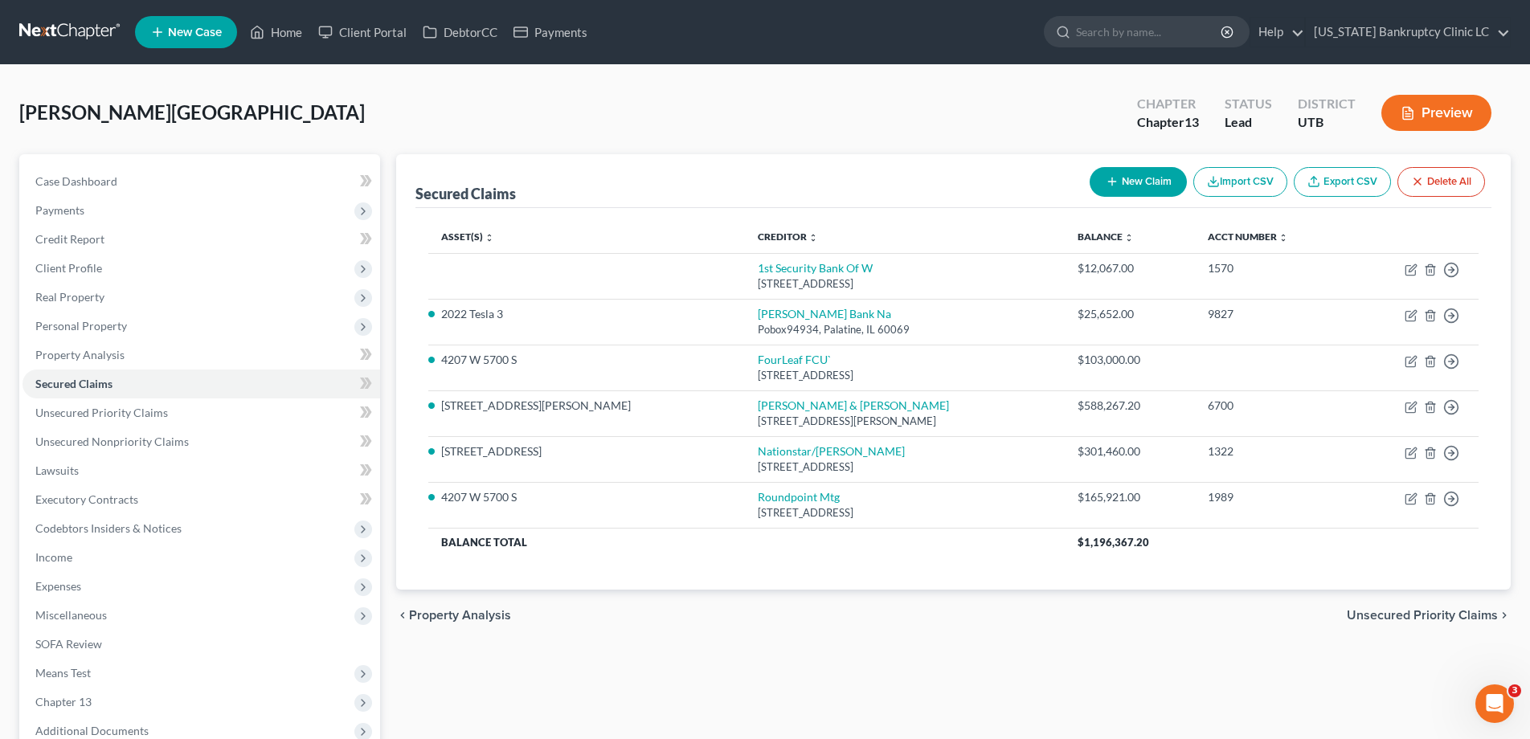
click at [84, 35] on link at bounding box center [70, 32] width 103 height 29
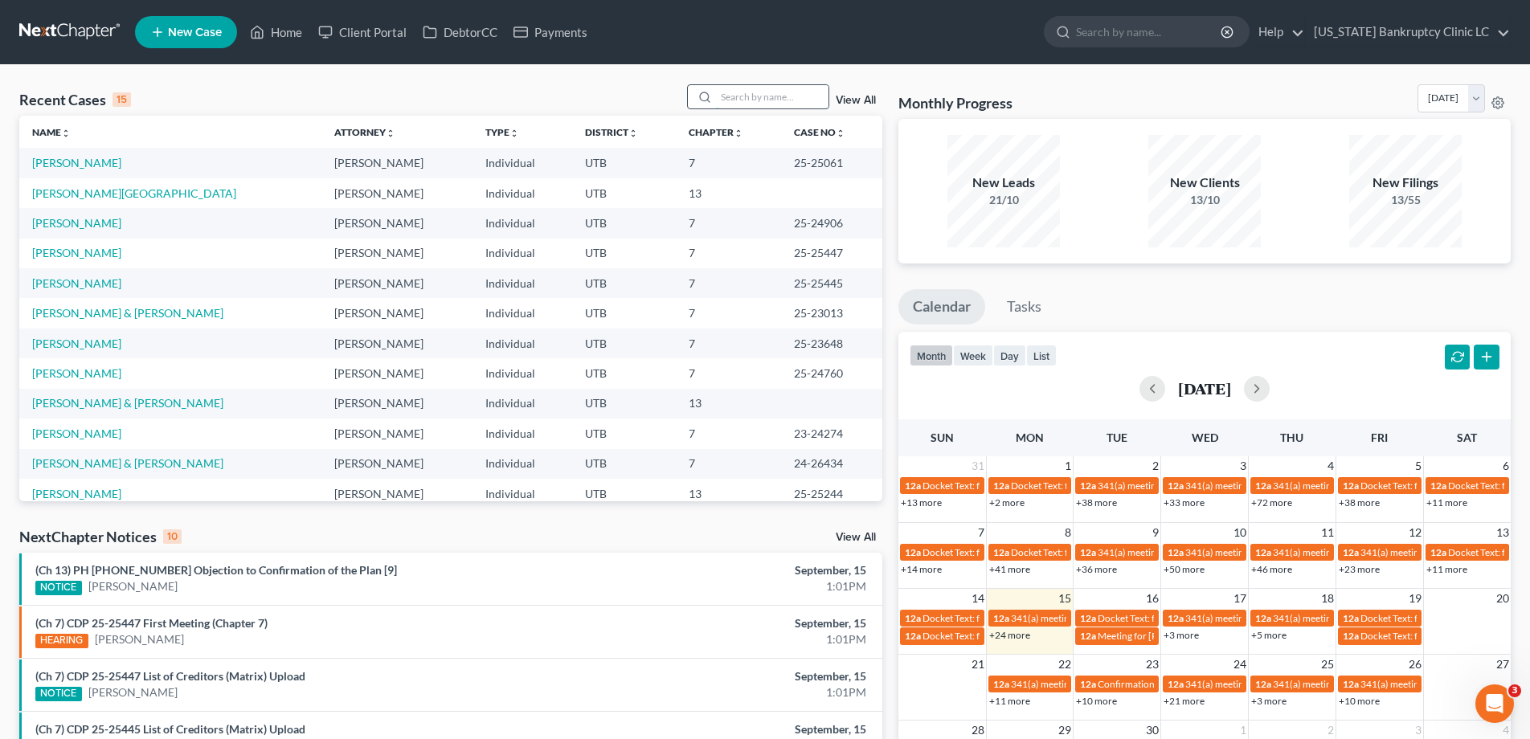
click at [783, 98] on input "search" at bounding box center [772, 96] width 112 height 23
type input "morton"
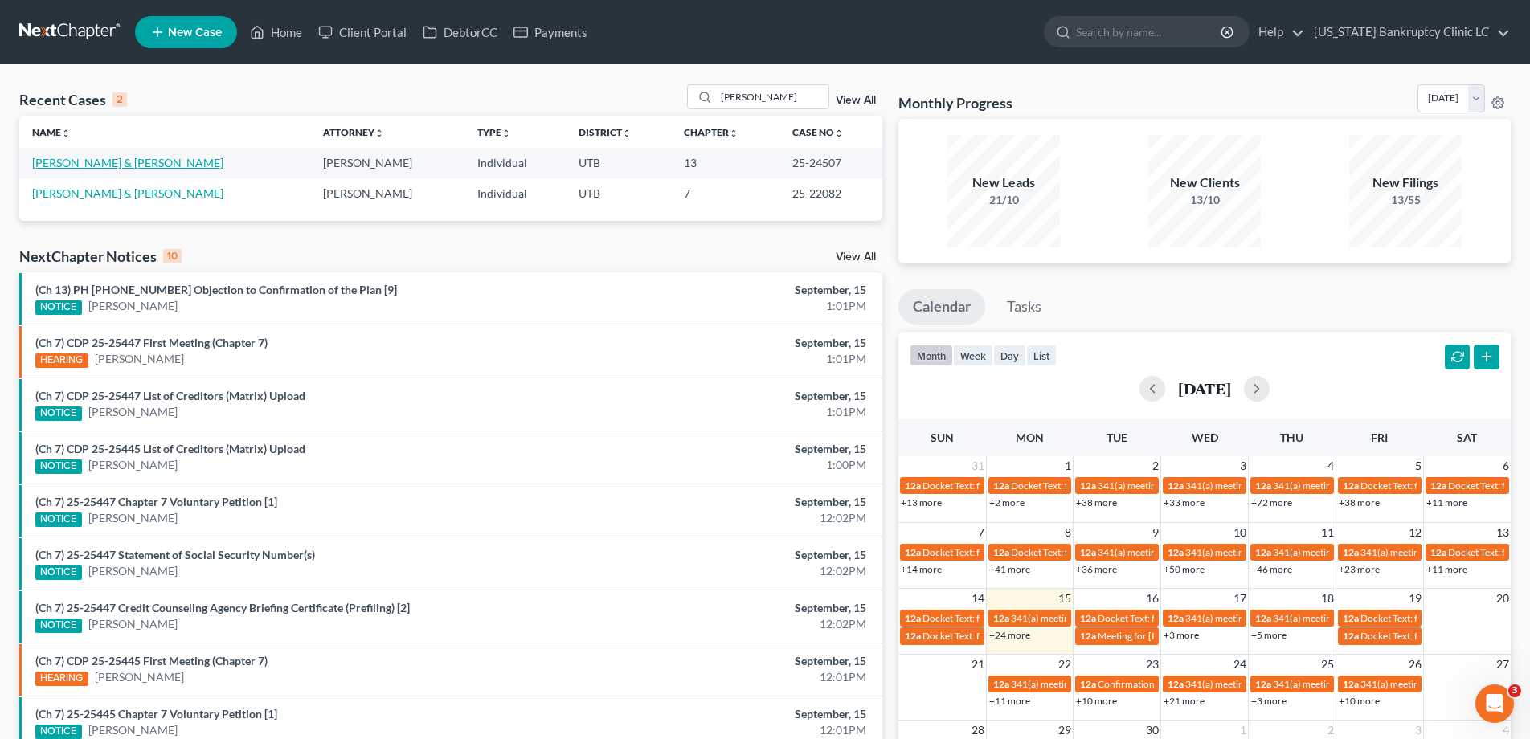
click at [137, 166] on link "[PERSON_NAME] & [PERSON_NAME]" at bounding box center [127, 163] width 191 height 14
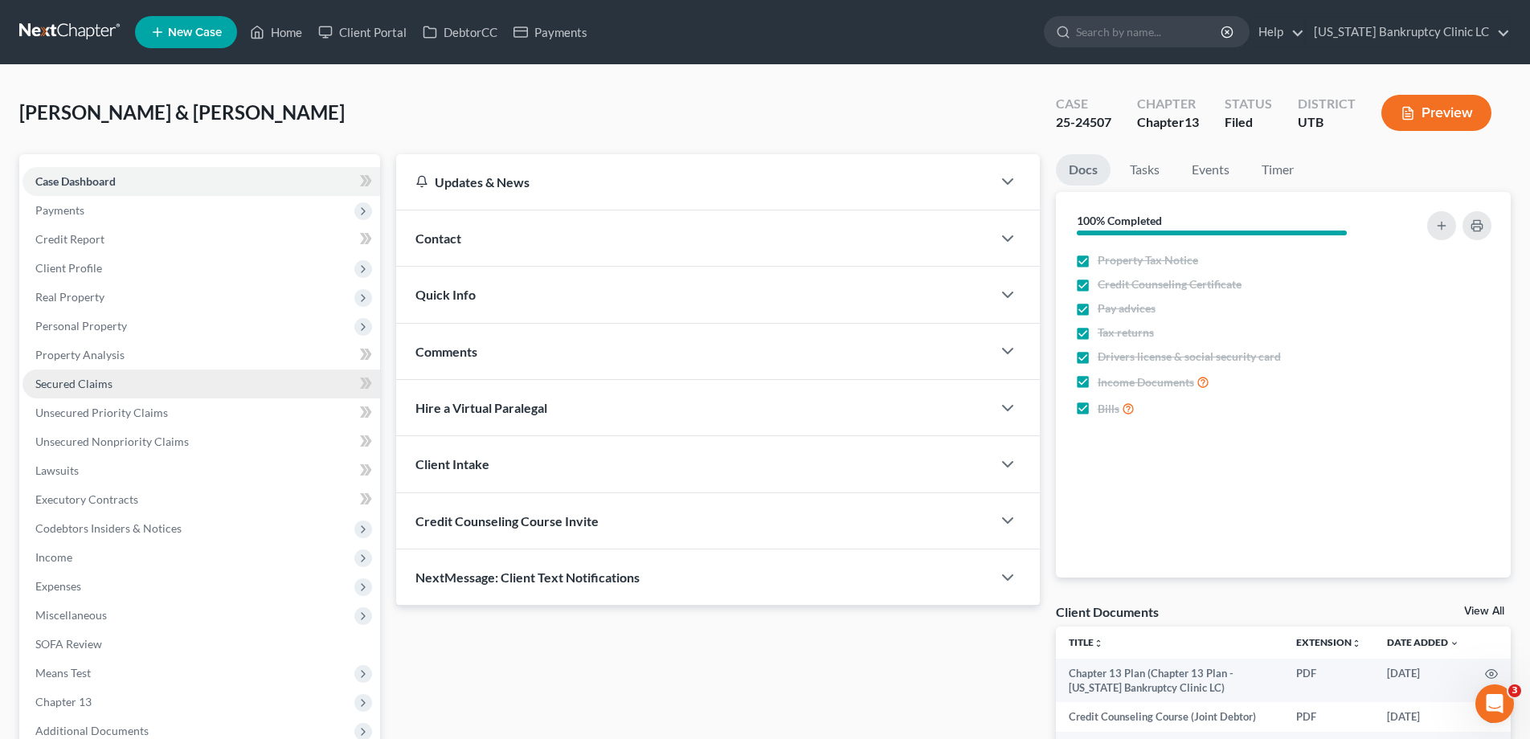
click at [103, 382] on span "Secured Claims" at bounding box center [73, 384] width 77 height 14
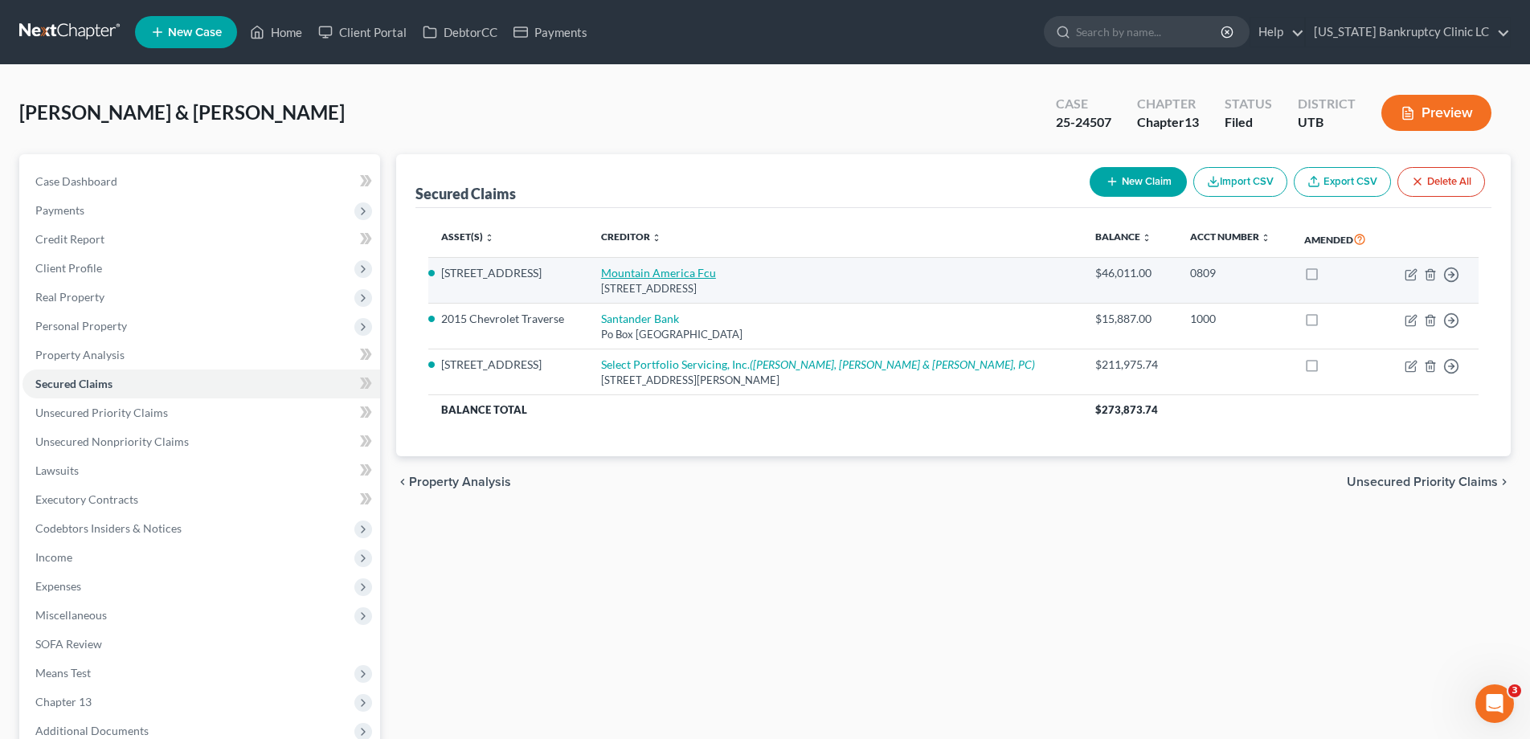
click at [683, 274] on link "Mountain America Fcu" at bounding box center [658, 273] width 115 height 14
select select "46"
select select "2"
select select "0"
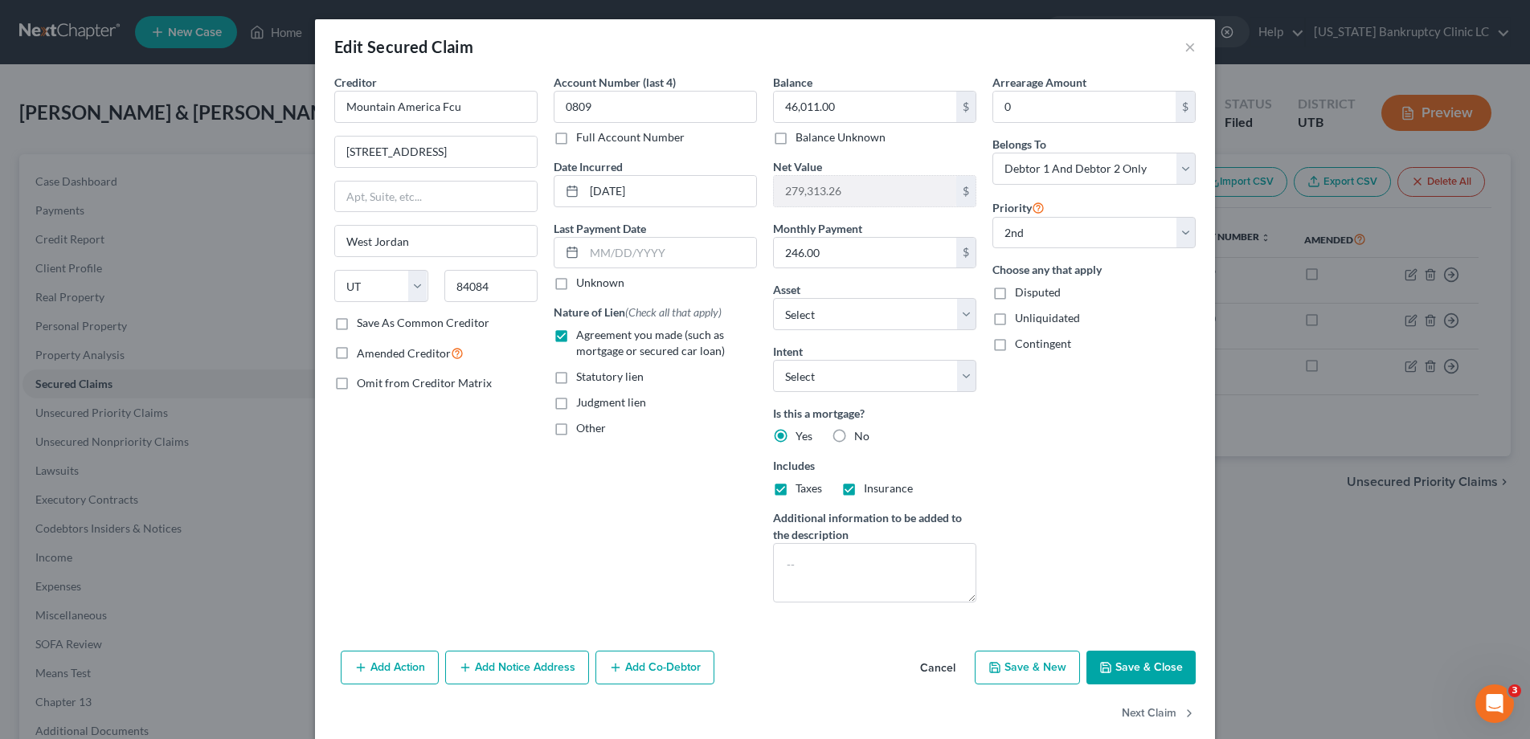
click at [576, 143] on label "Full Account Number" at bounding box center [630, 137] width 108 height 16
click at [583, 140] on input "Full Account Number" at bounding box center [588, 134] width 10 height 10
click at [642, 102] on input "0809" at bounding box center [655, 107] width 203 height 32
type input "0809 POC 13"
type input "46,127.70"
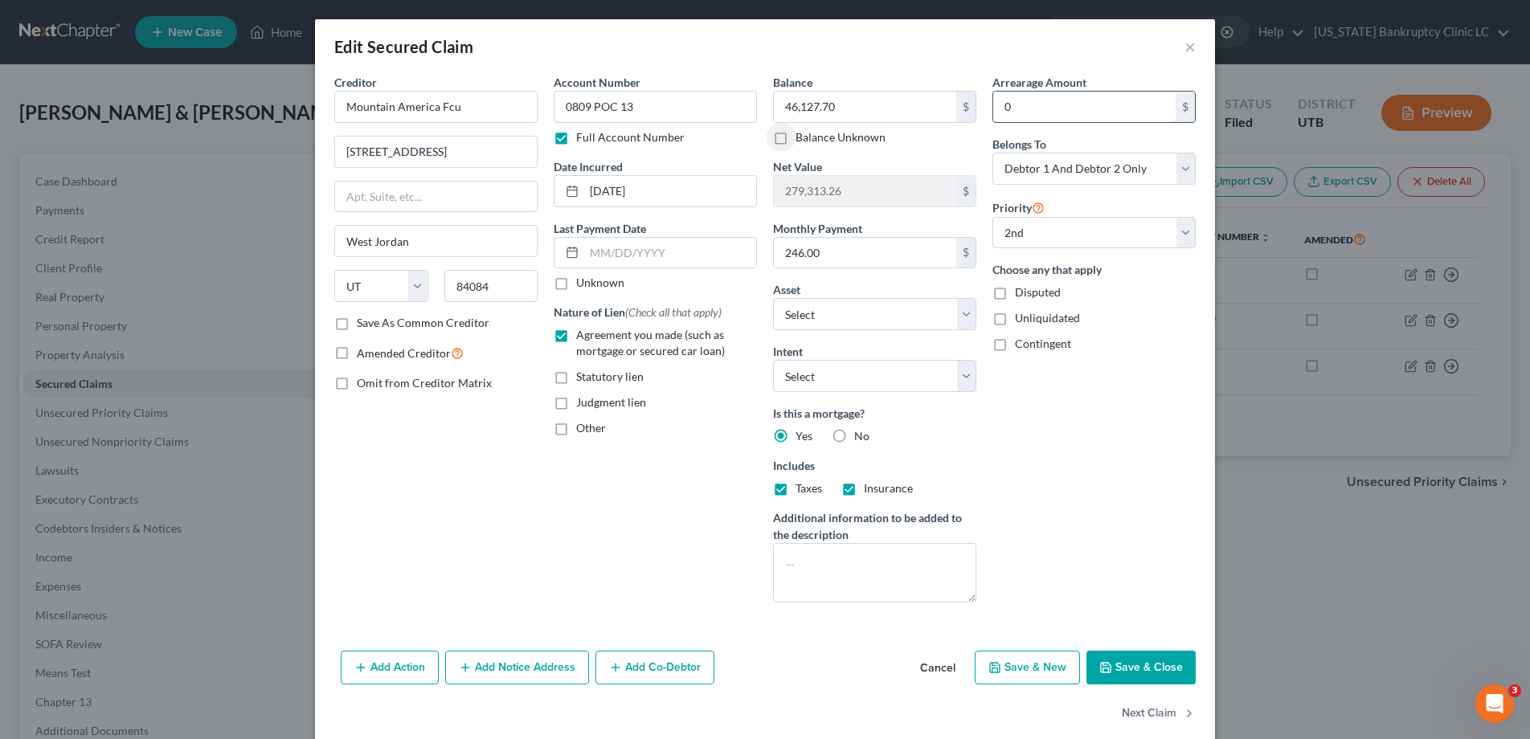
click at [1038, 107] on input "0" at bounding box center [1084, 107] width 182 height 31
type input "513.24"
click at [1123, 669] on button "Save & Close" at bounding box center [1140, 668] width 109 height 34
select select "1"
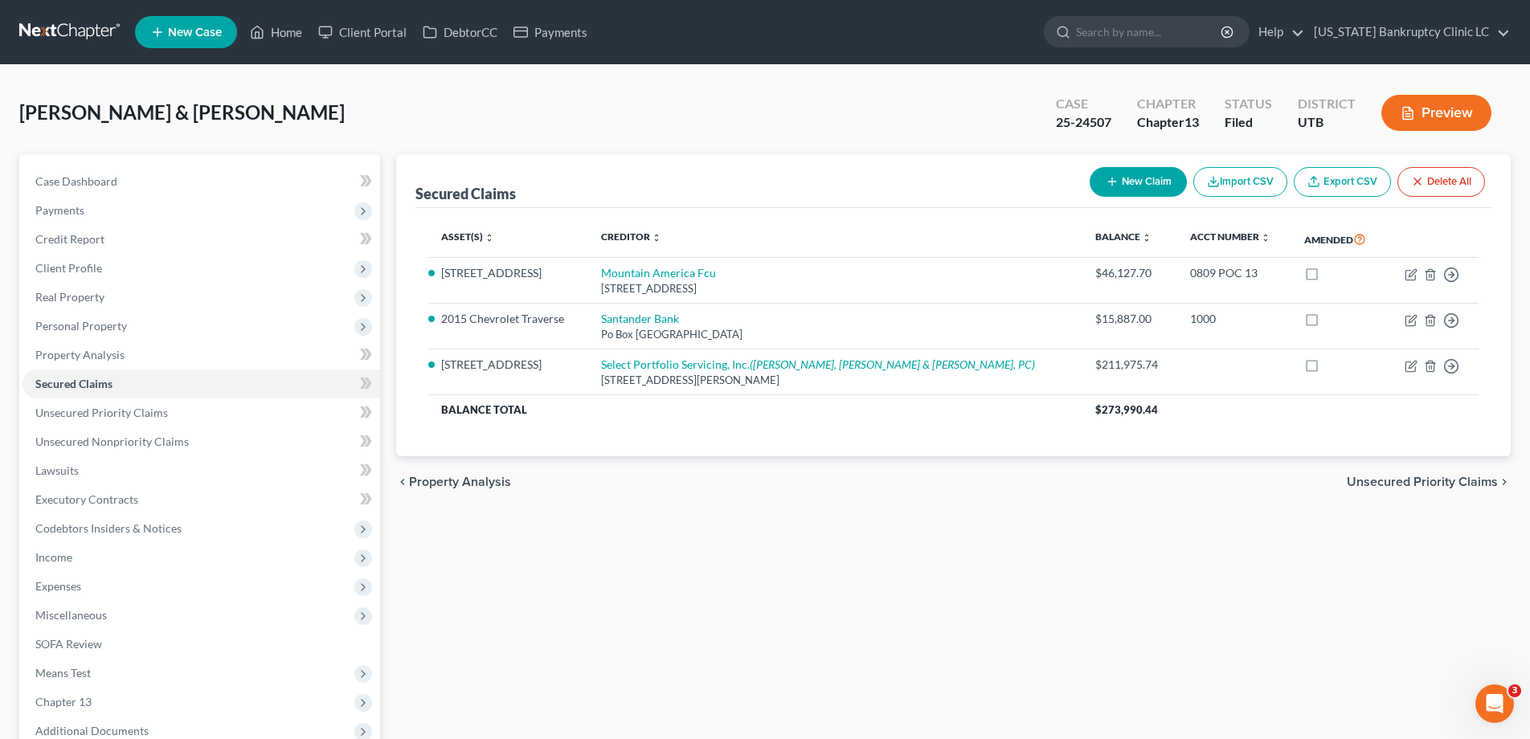
click at [87, 28] on link at bounding box center [70, 32] width 103 height 29
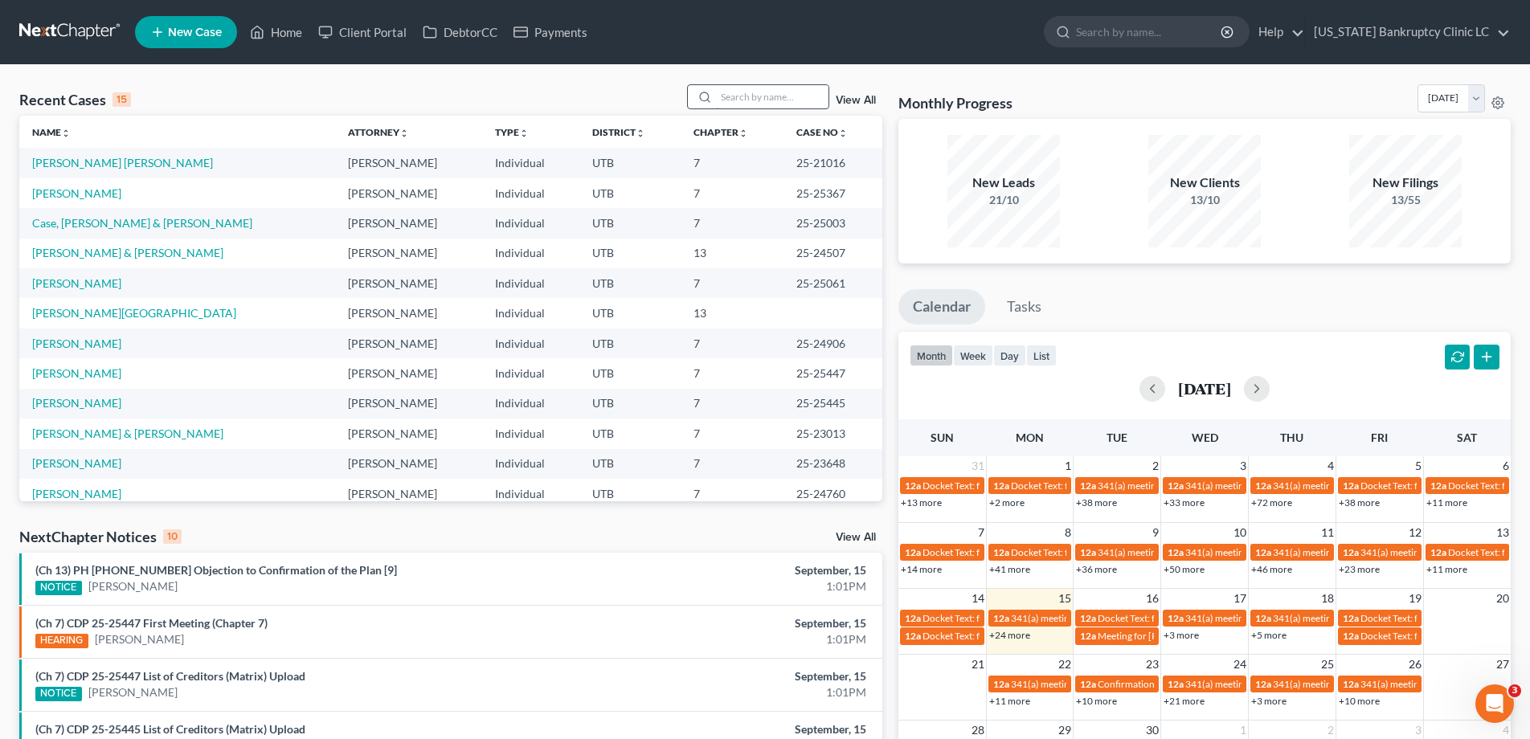
click at [766, 99] on input "search" at bounding box center [772, 96] width 112 height 23
type input "hawkins"
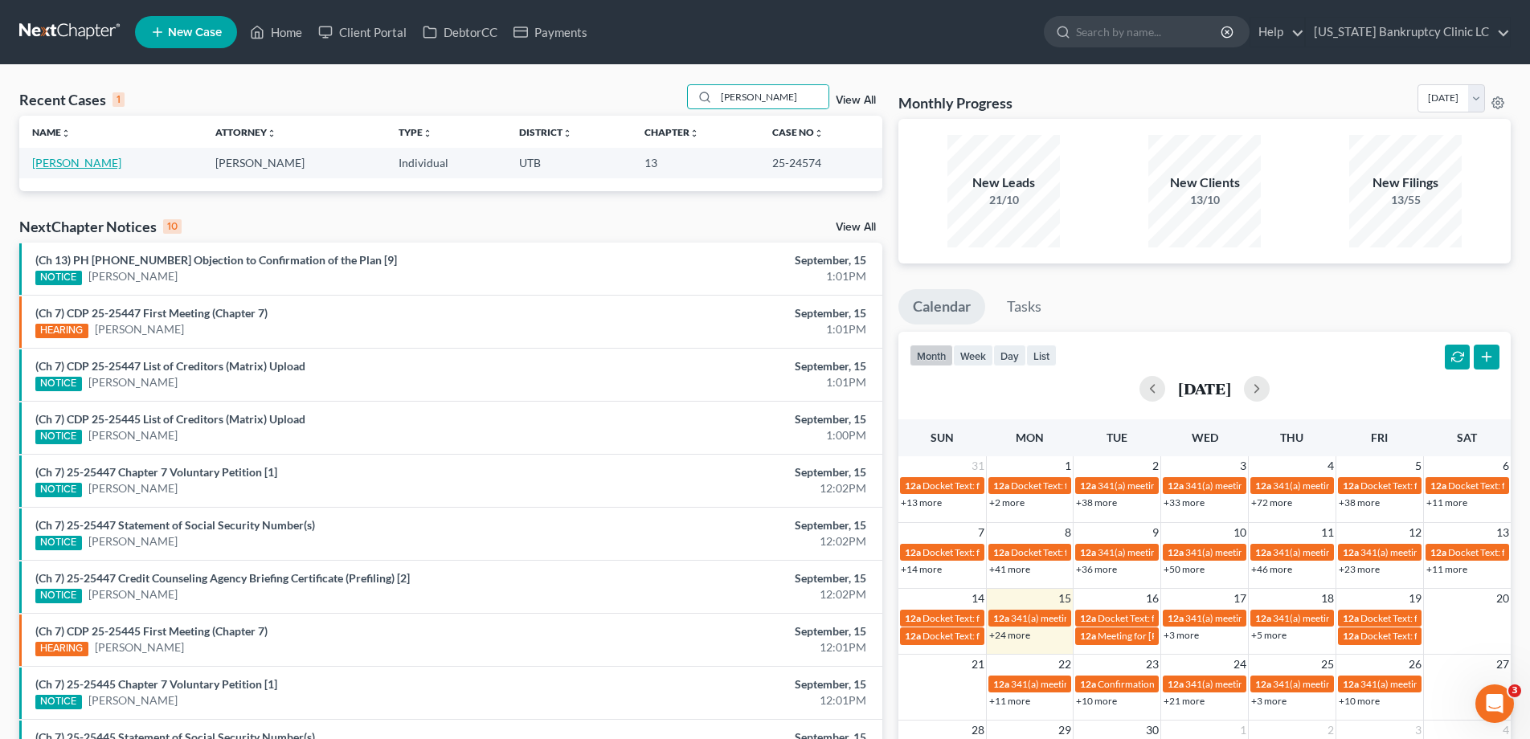
click at [73, 162] on link "Hawkins, Jessica" at bounding box center [76, 163] width 89 height 14
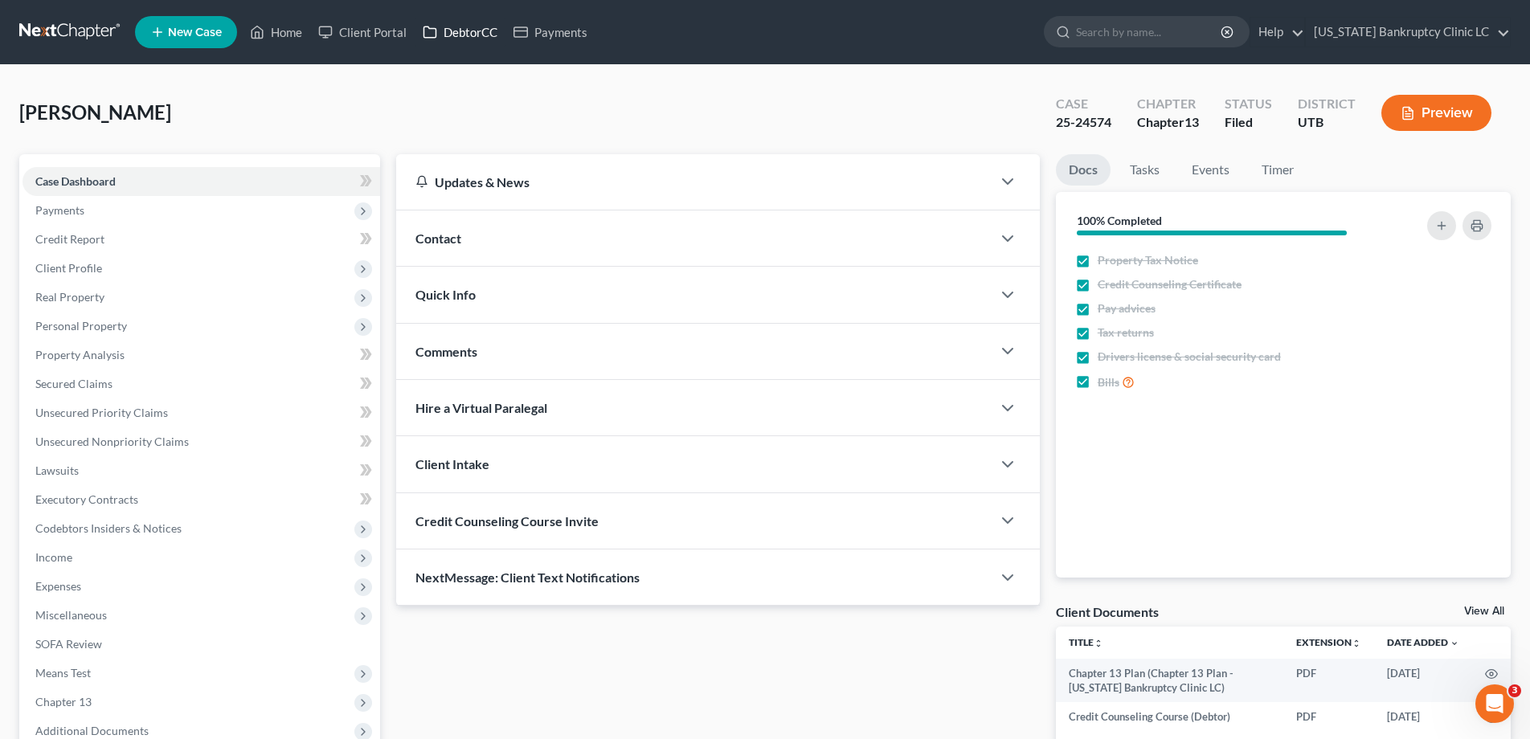
click at [474, 32] on link "DebtorCC" at bounding box center [460, 32] width 91 height 29
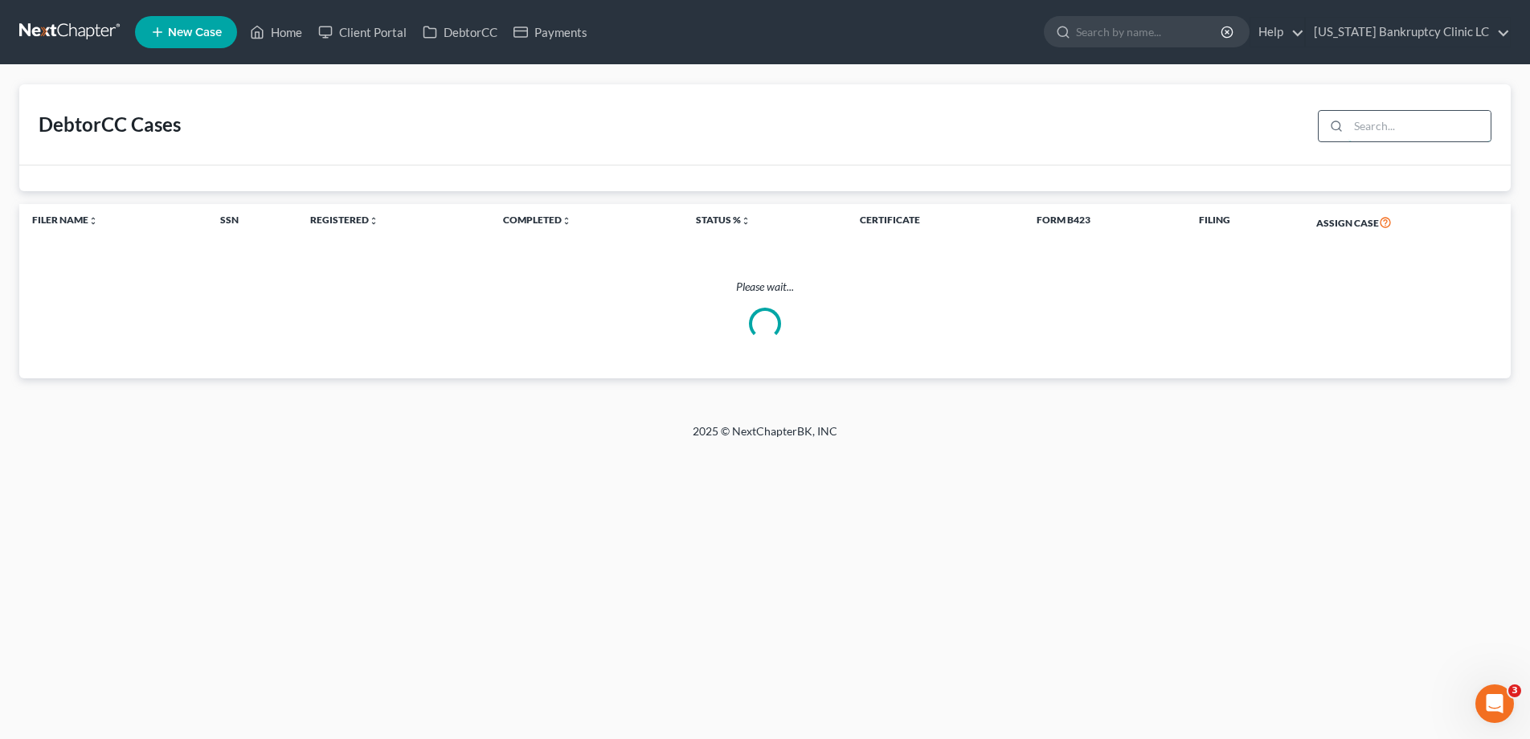
click at [1405, 125] on input "search" at bounding box center [1419, 126] width 142 height 31
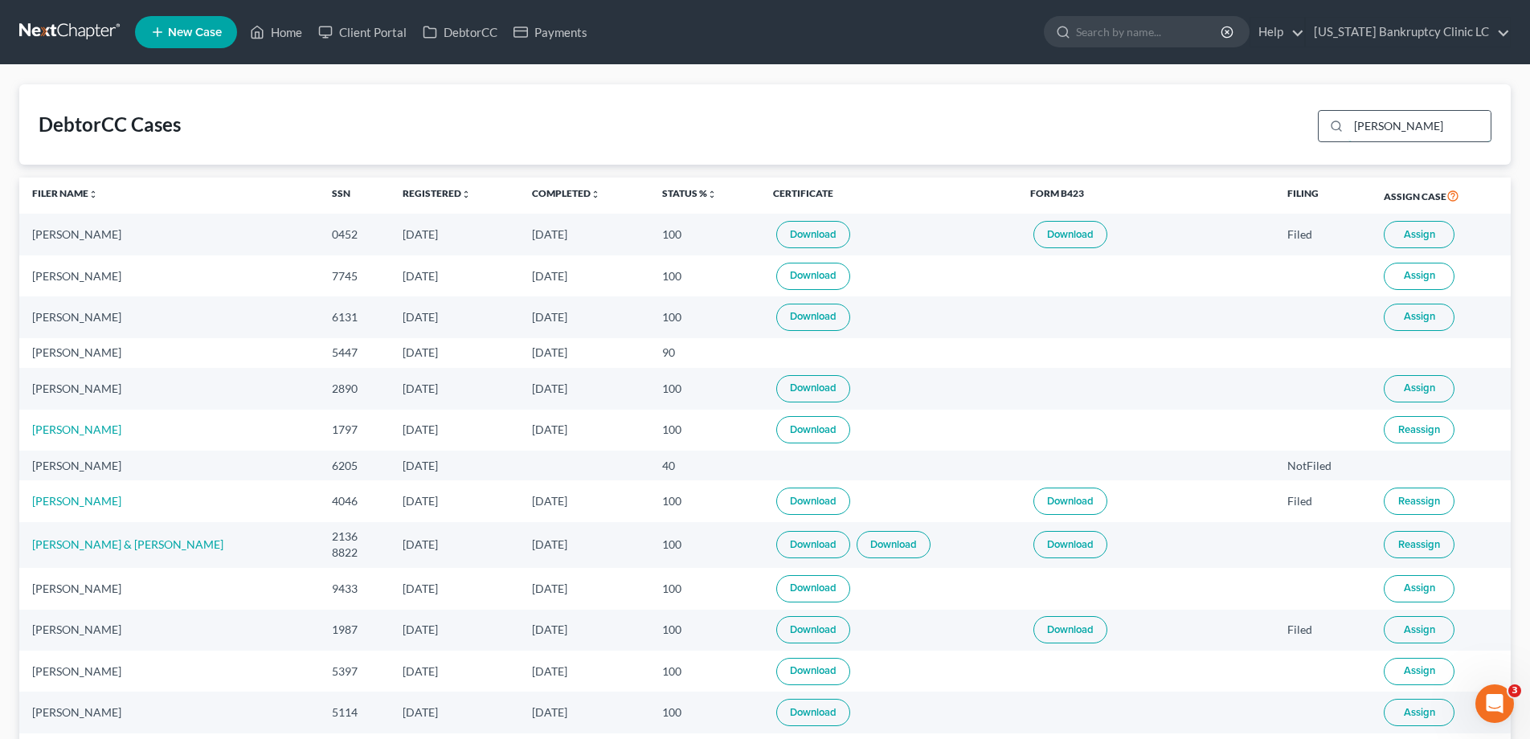
type input "pearson"
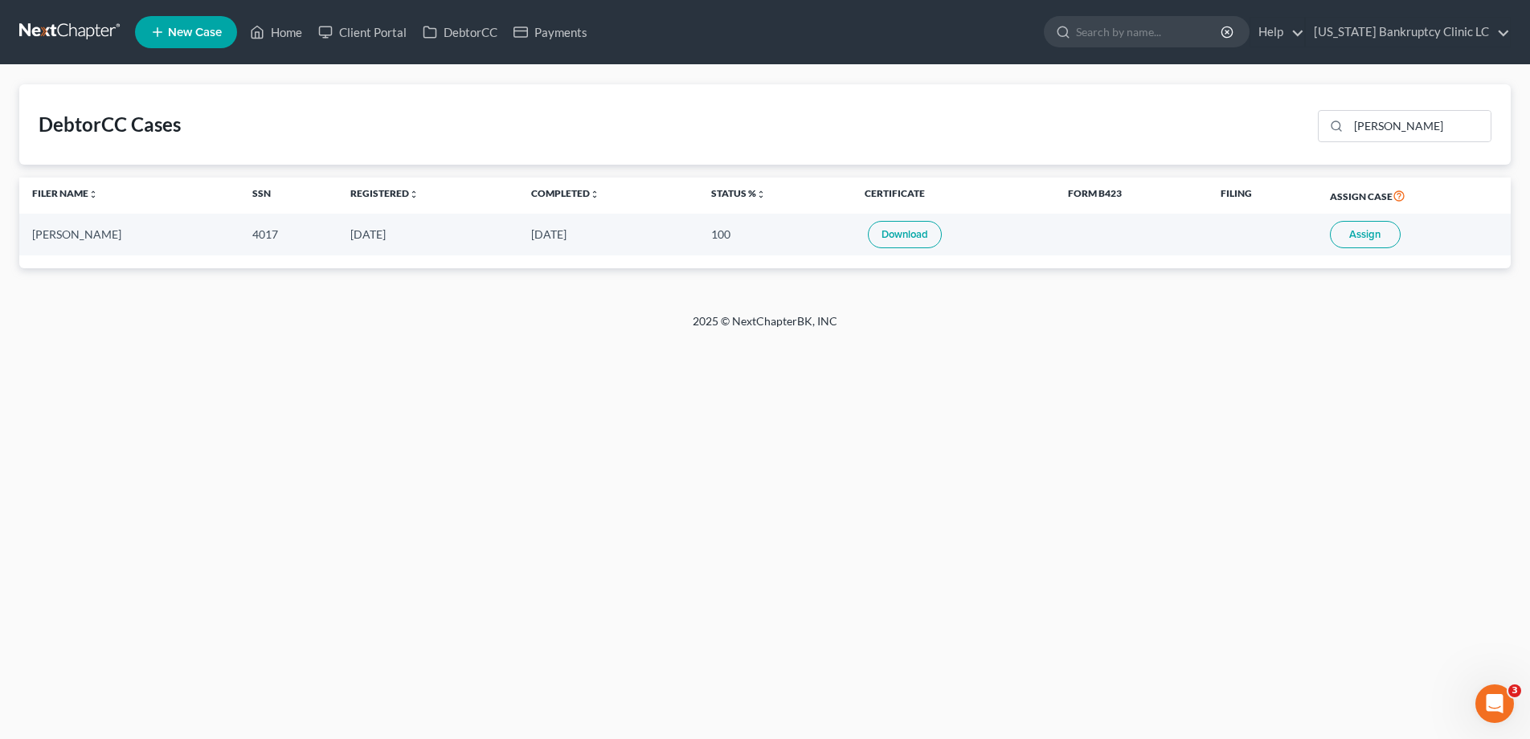
click at [164, 27] on icon at bounding box center [157, 31] width 14 height 19
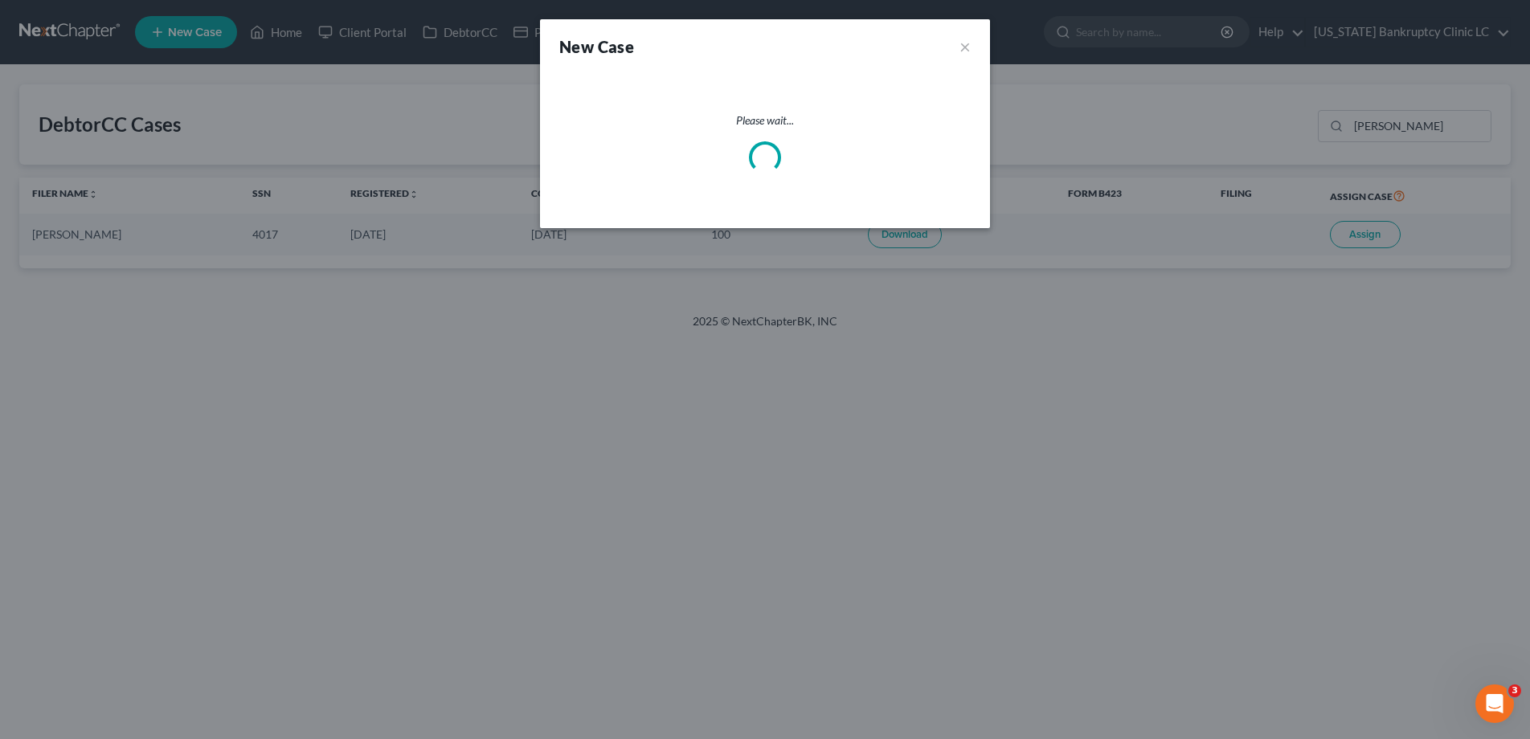
select select "81"
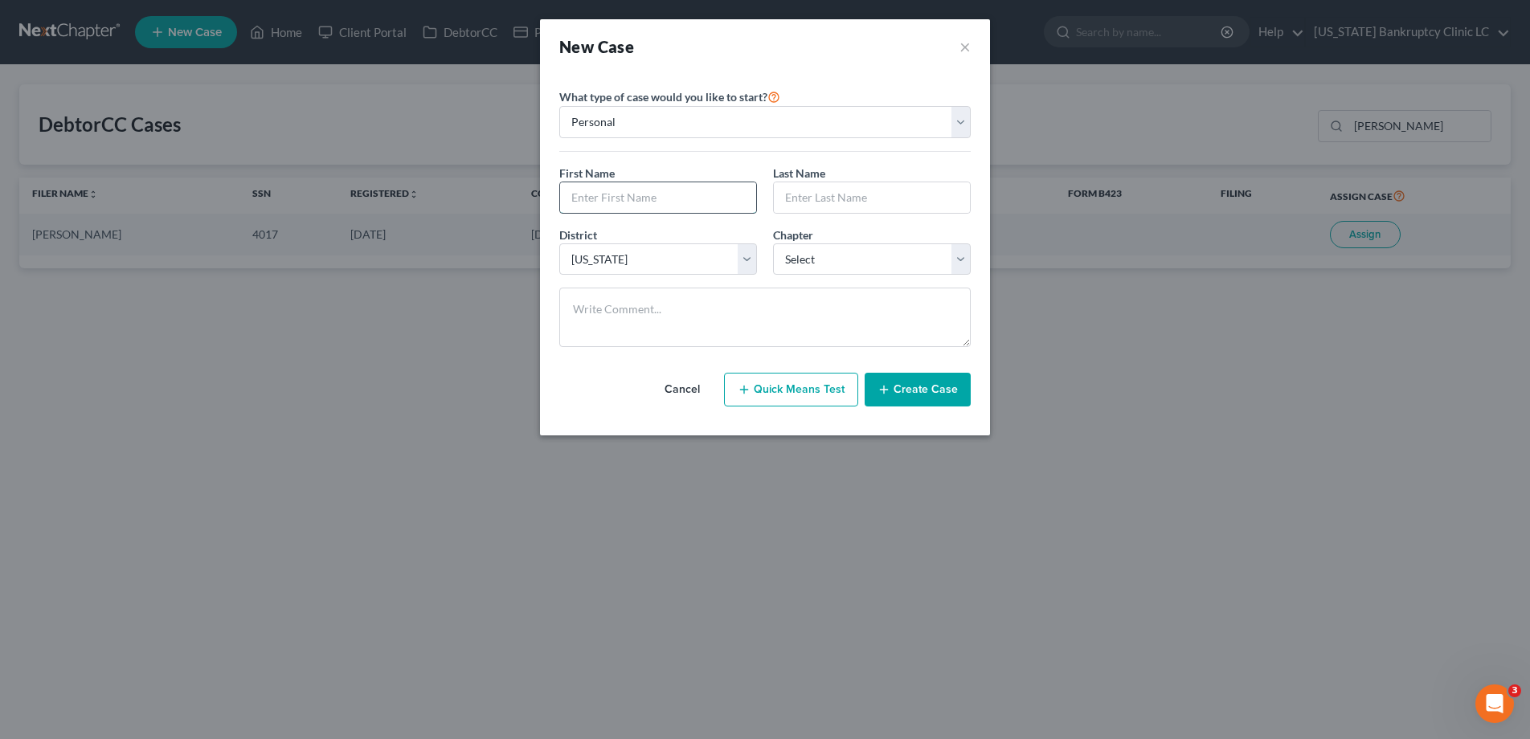
click at [628, 205] on input "text" at bounding box center [658, 197] width 196 height 31
click at [658, 197] on input "text" at bounding box center [658, 197] width 196 height 31
type input "Nathan"
type input "Pearson"
select select "3"
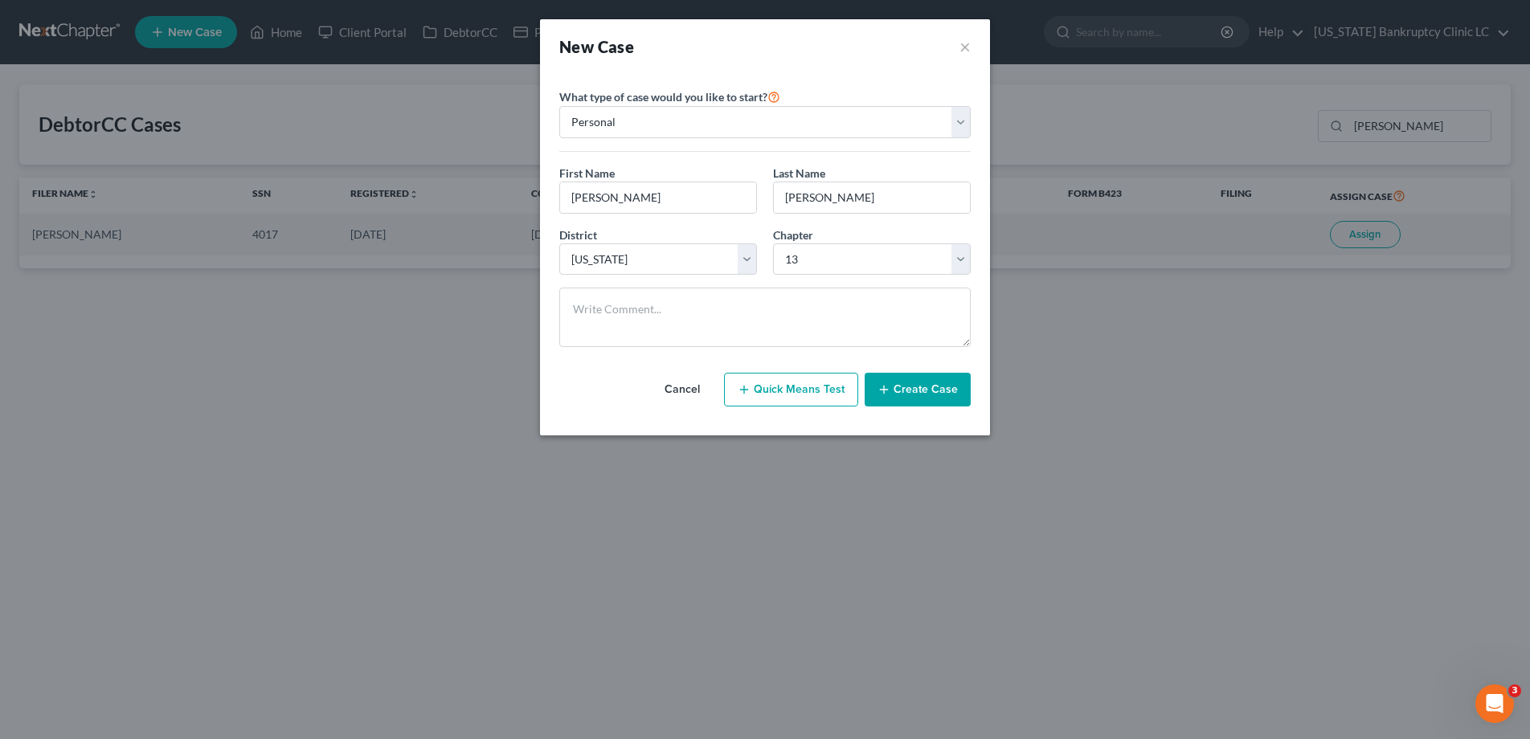
click at [951, 390] on button "Create Case" at bounding box center [918, 390] width 106 height 34
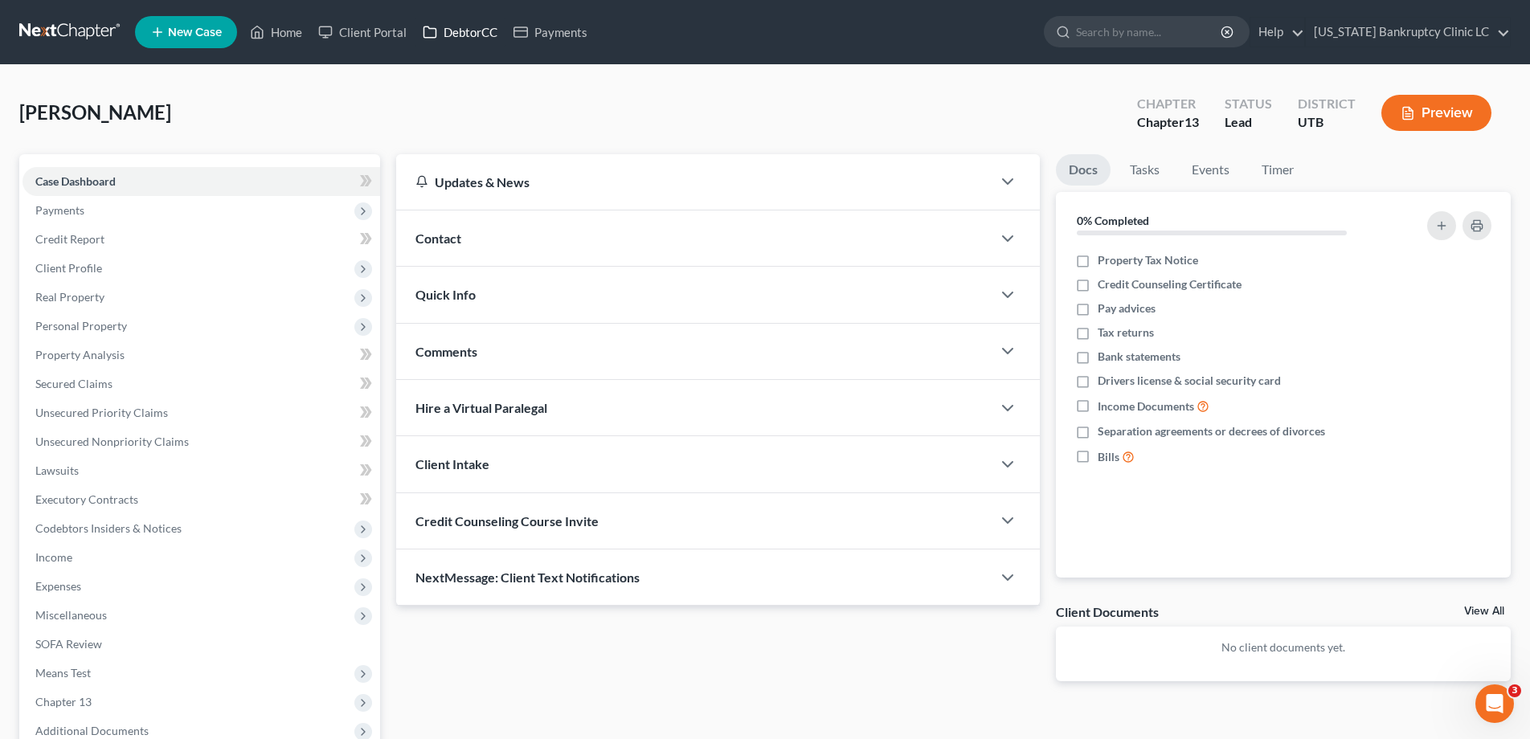
click at [475, 27] on link "DebtorCC" at bounding box center [460, 32] width 91 height 29
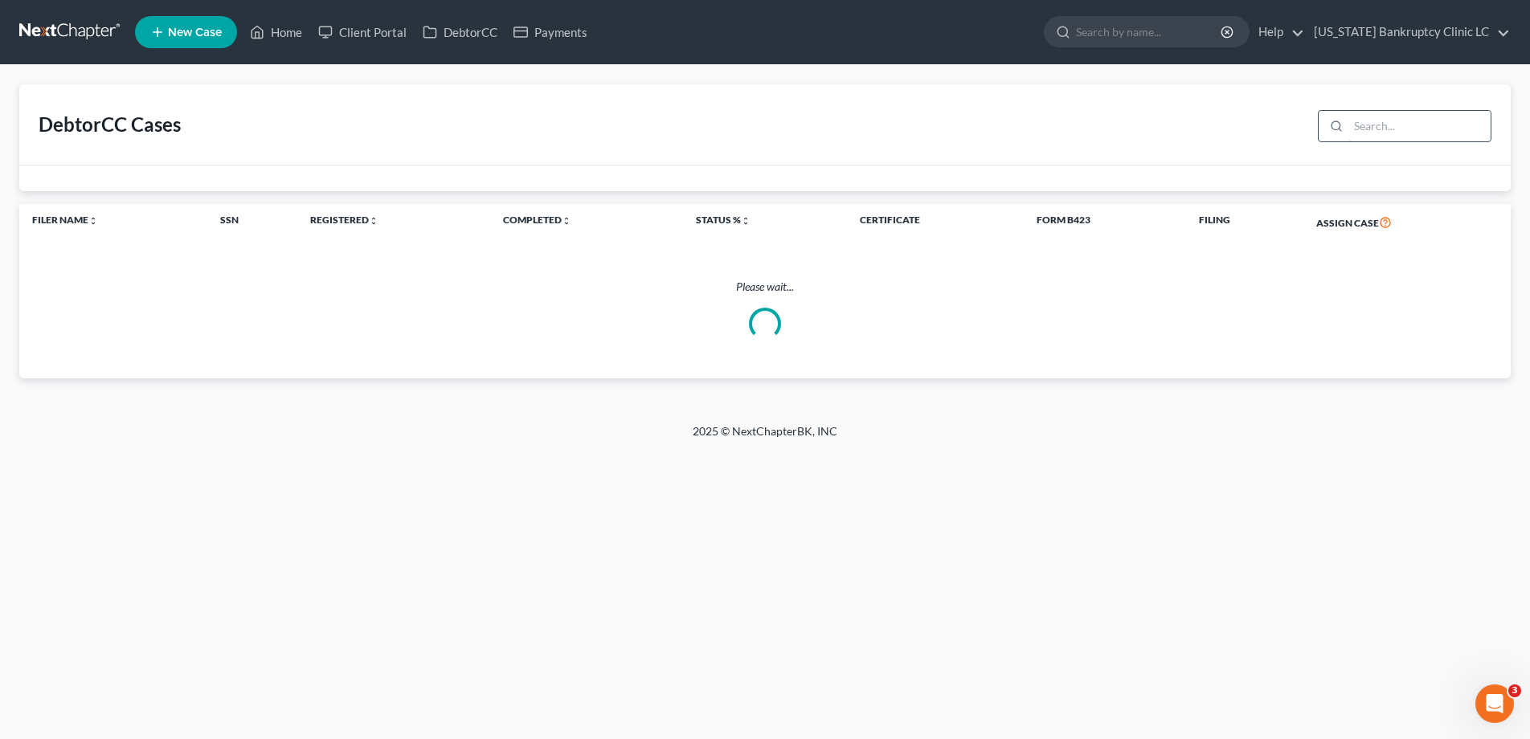
click at [1383, 128] on input "search" at bounding box center [1419, 126] width 142 height 31
type input "pearson"
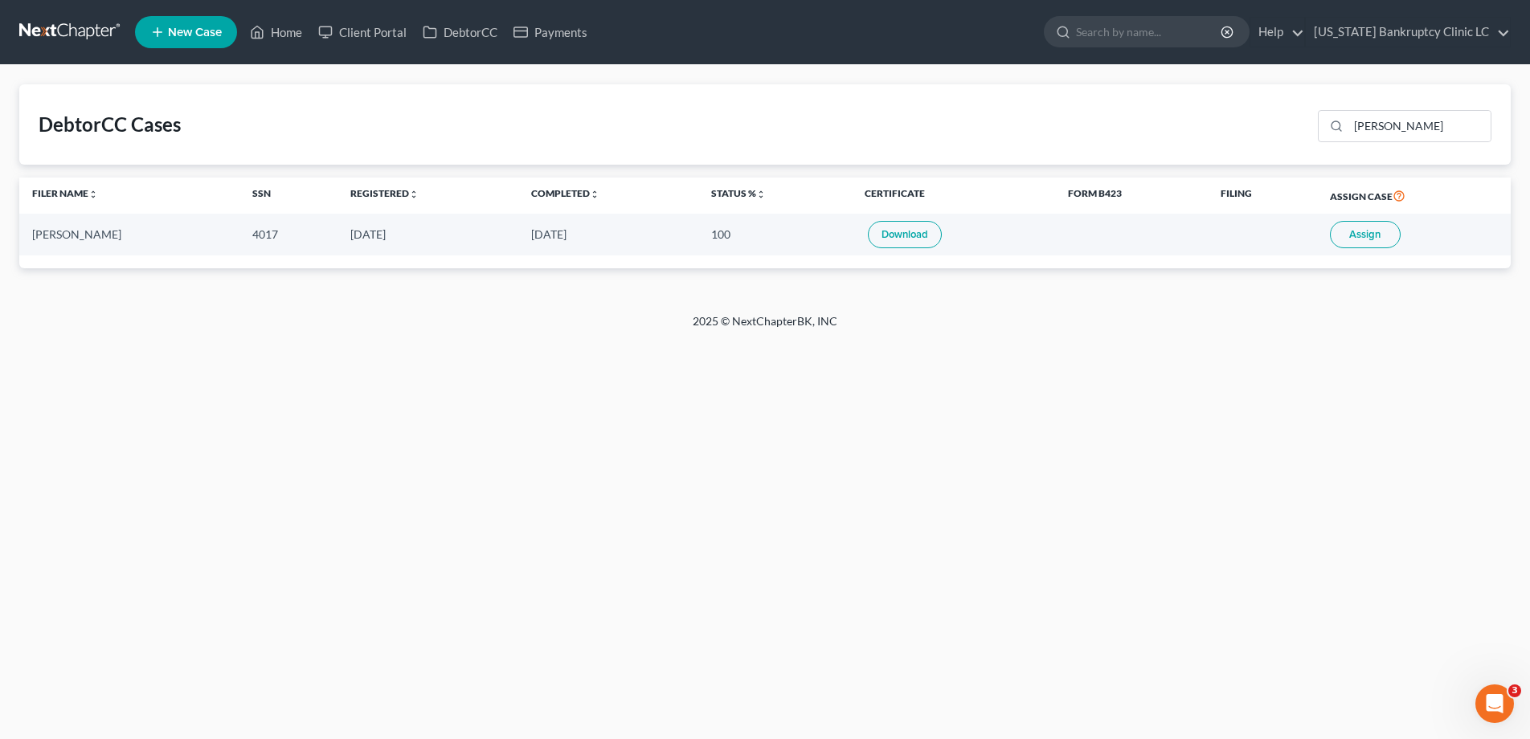
click at [1349, 239] on span "Assign" at bounding box center [1364, 234] width 31 height 13
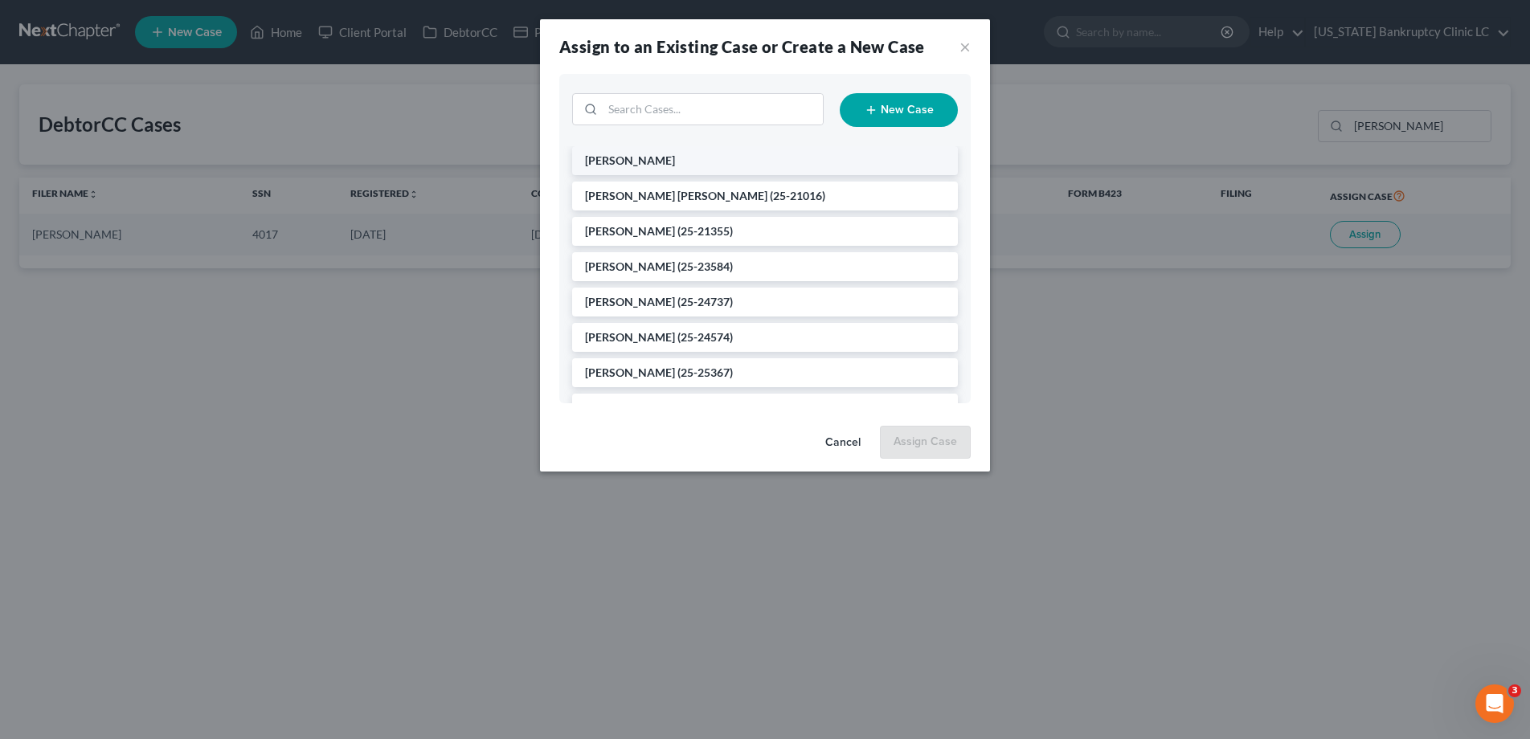
click at [612, 162] on span "Pearson, Nathan" at bounding box center [630, 160] width 90 height 14
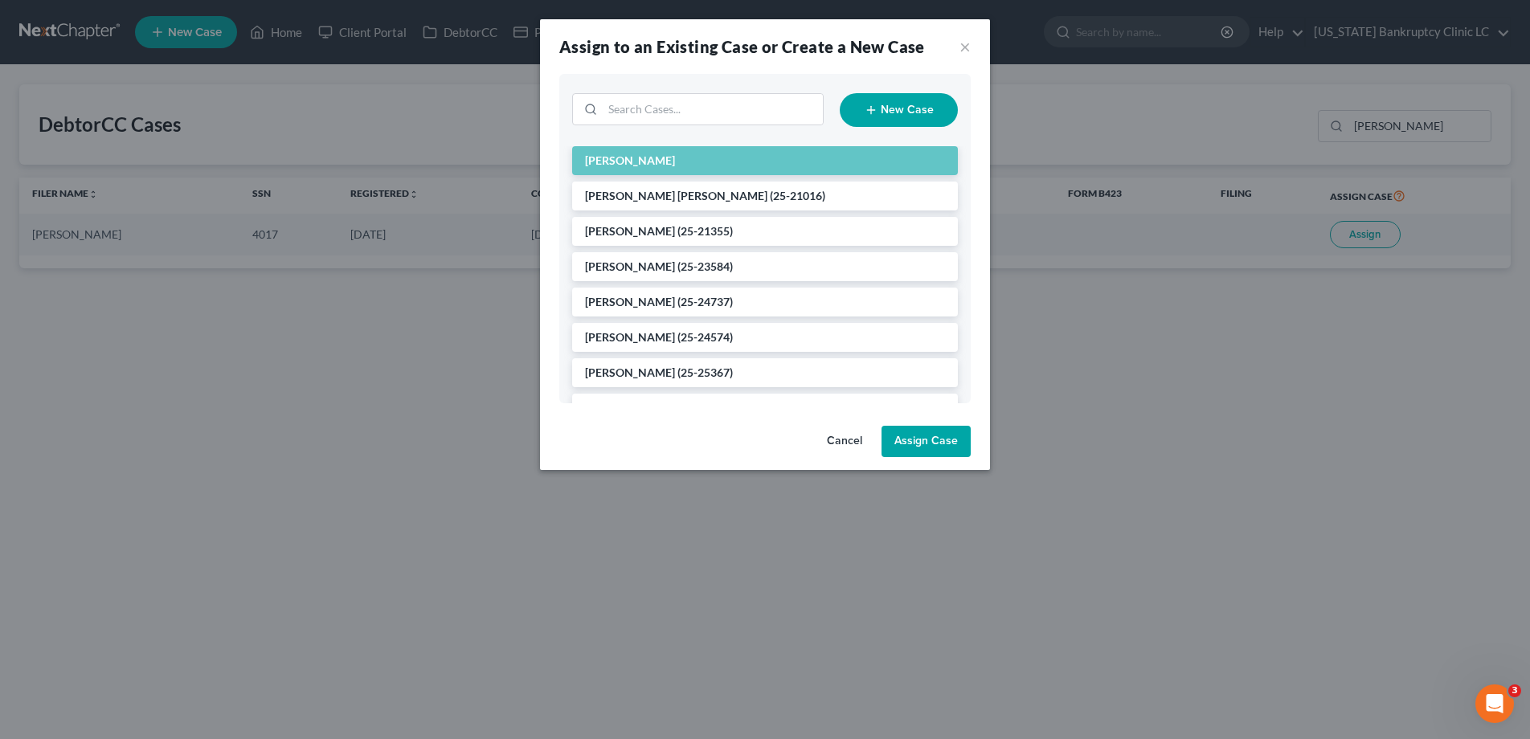
click at [934, 446] on button "Assign Case" at bounding box center [925, 442] width 89 height 32
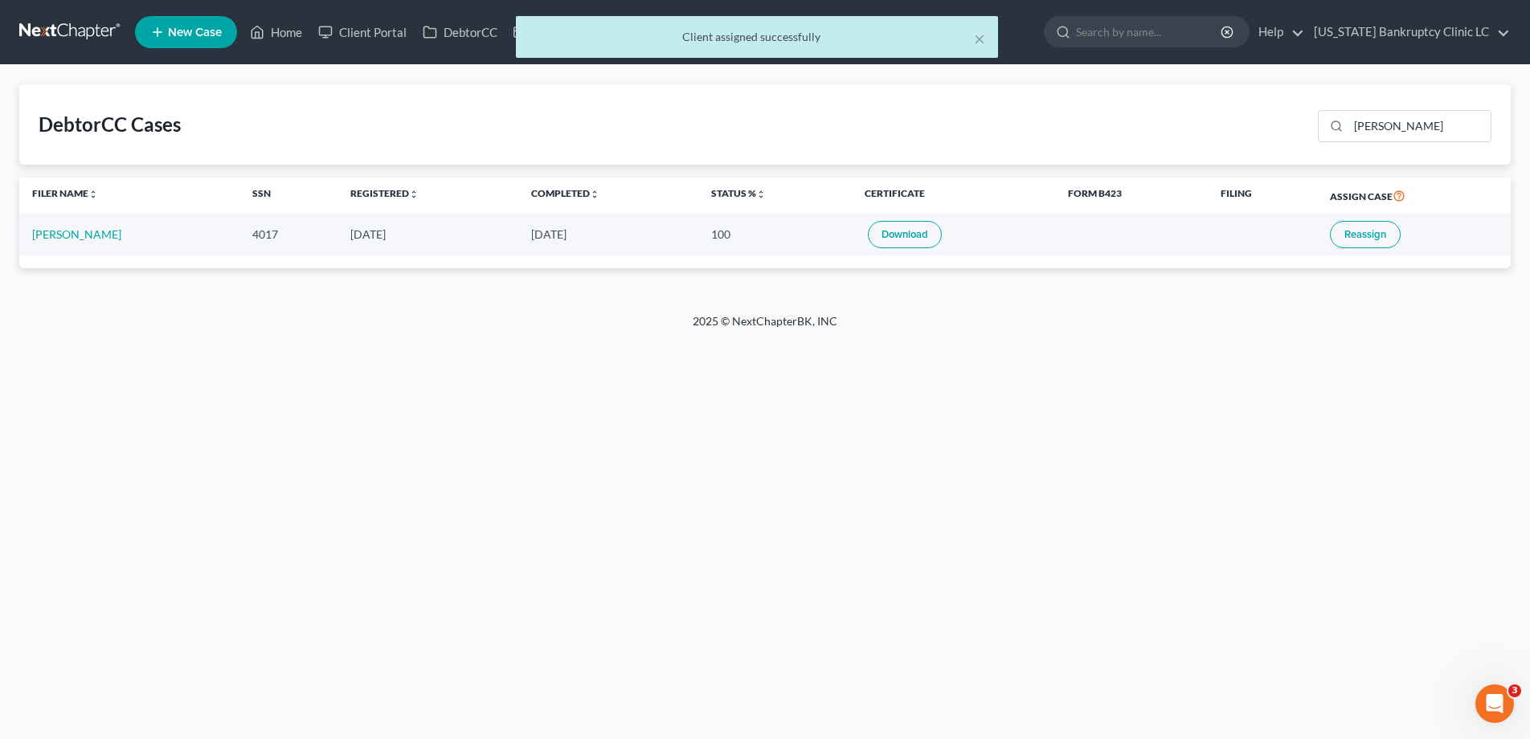
click at [76, 30] on div "× Client assigned successfully" at bounding box center [757, 41] width 1530 height 50
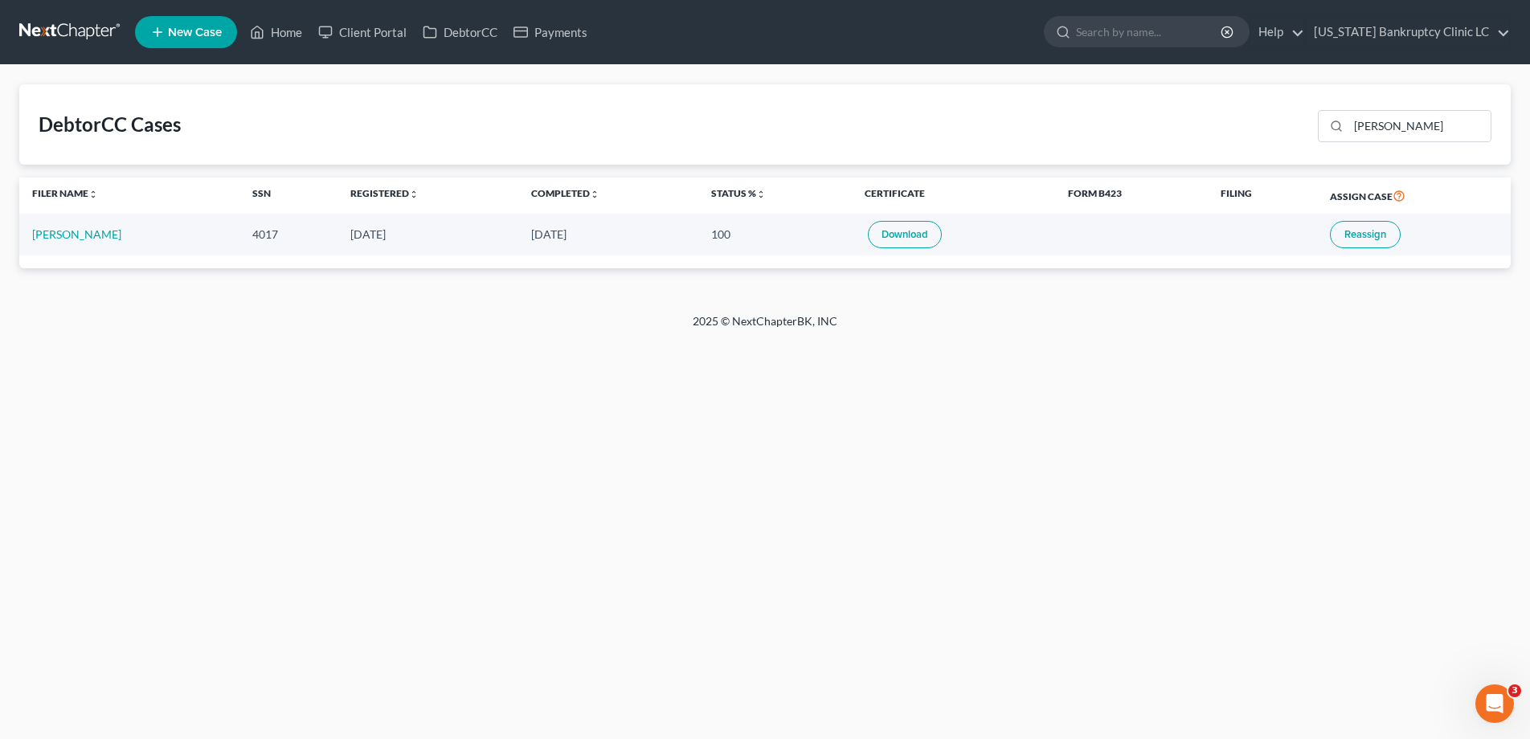
click at [55, 33] on link at bounding box center [70, 32] width 103 height 29
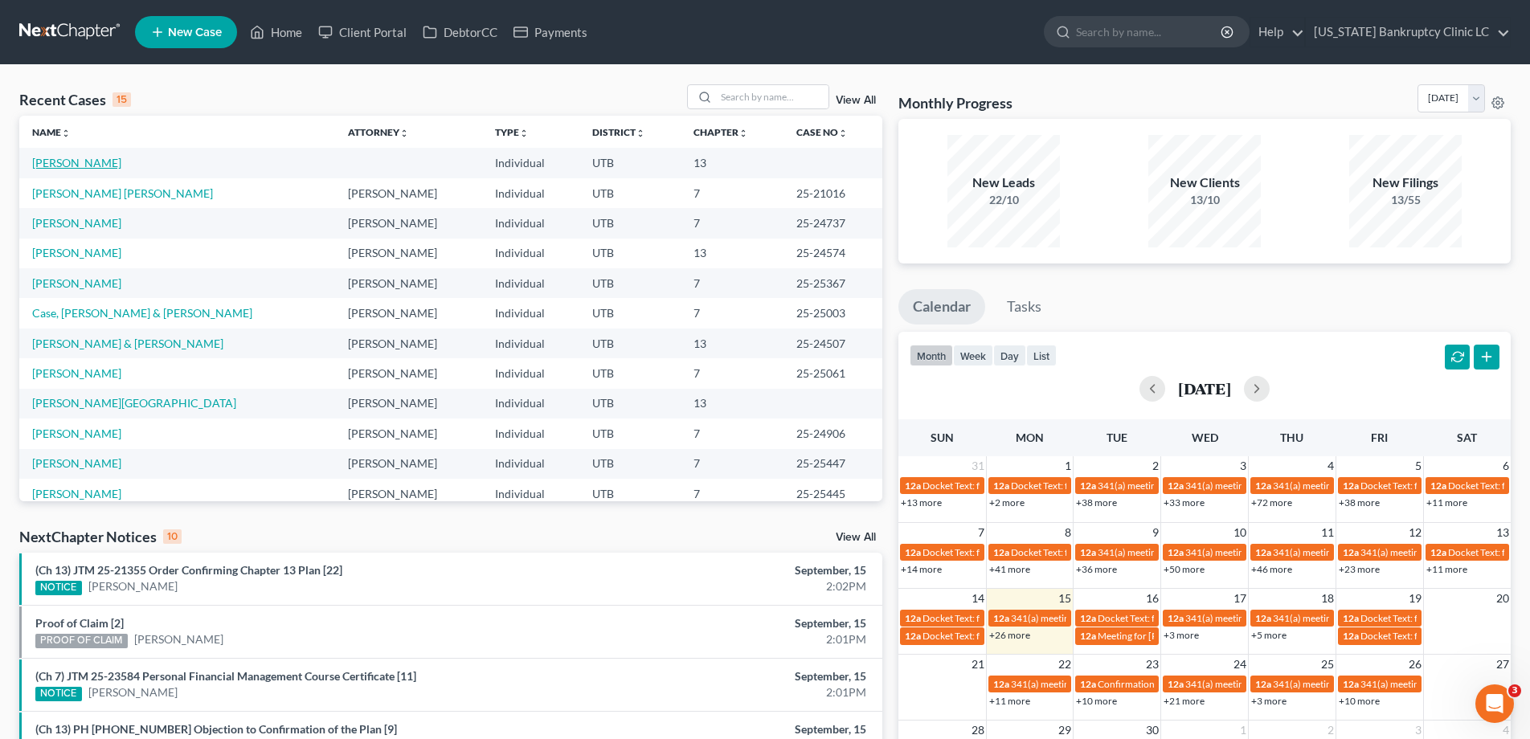
click at [92, 165] on link "[PERSON_NAME]" at bounding box center [76, 163] width 89 height 14
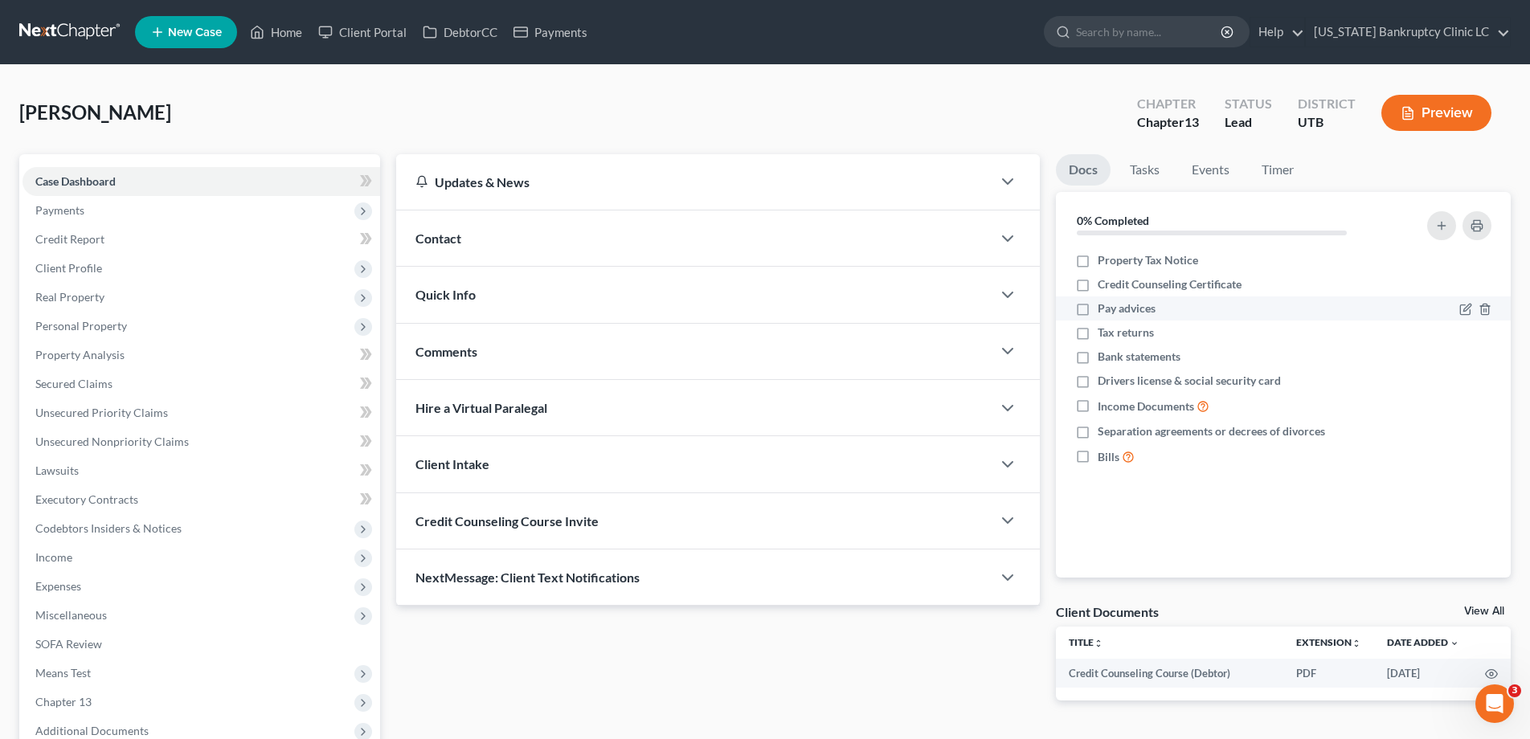
click at [1098, 310] on label "Pay advices" at bounding box center [1127, 309] width 58 height 16
click at [1104, 310] on input "Pay advices" at bounding box center [1109, 306] width 10 height 10
checkbox input "true"
click at [1098, 335] on label "Tax returns" at bounding box center [1126, 333] width 56 height 16
click at [1104, 335] on input "Tax returns" at bounding box center [1109, 330] width 10 height 10
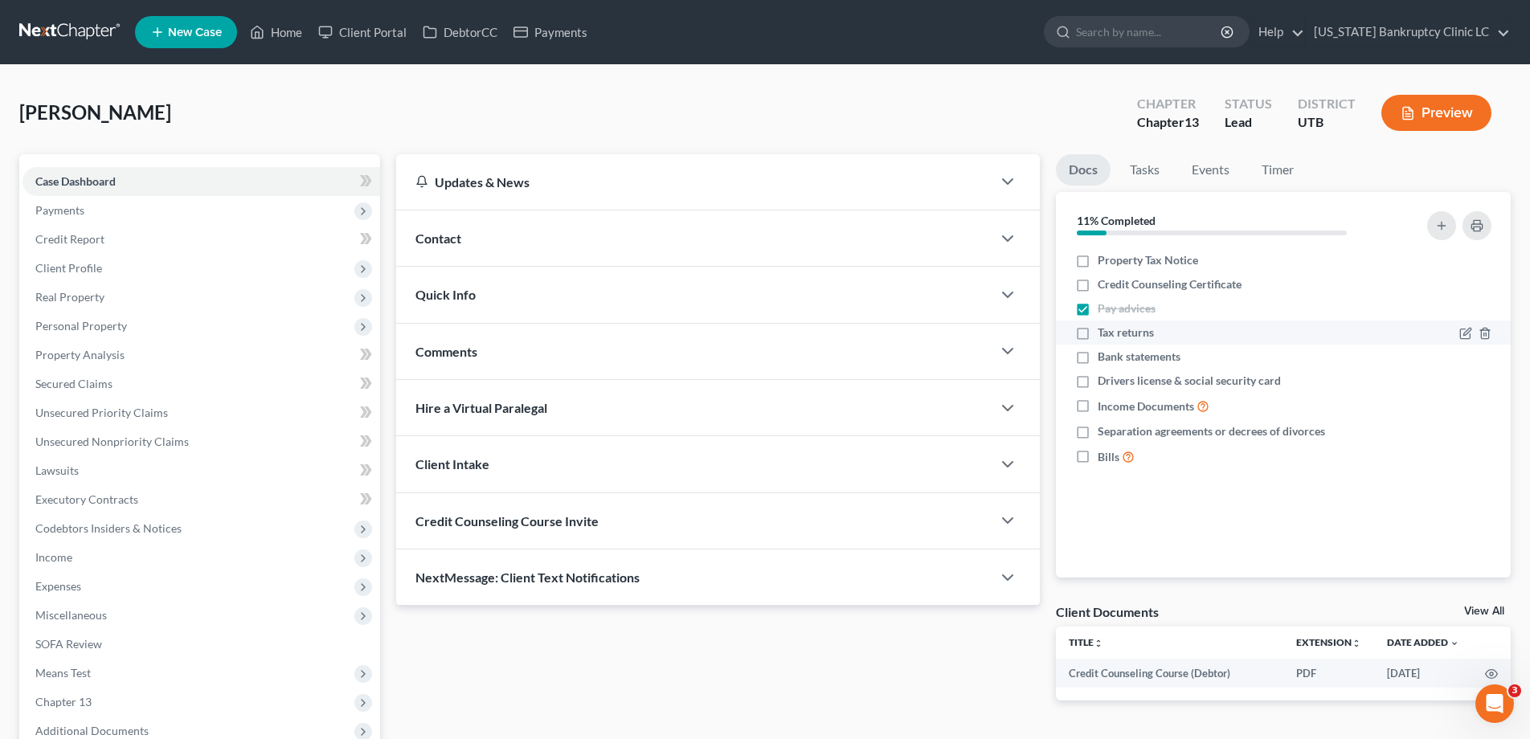
checkbox input "true"
click at [1098, 383] on label "Drivers license & social security card" at bounding box center [1189, 381] width 183 height 16
click at [1104, 383] on input "Drivers license & social security card" at bounding box center [1109, 378] width 10 height 10
checkbox input "true"
click at [1098, 284] on label "Credit Counseling Certificate" at bounding box center [1170, 284] width 144 height 16
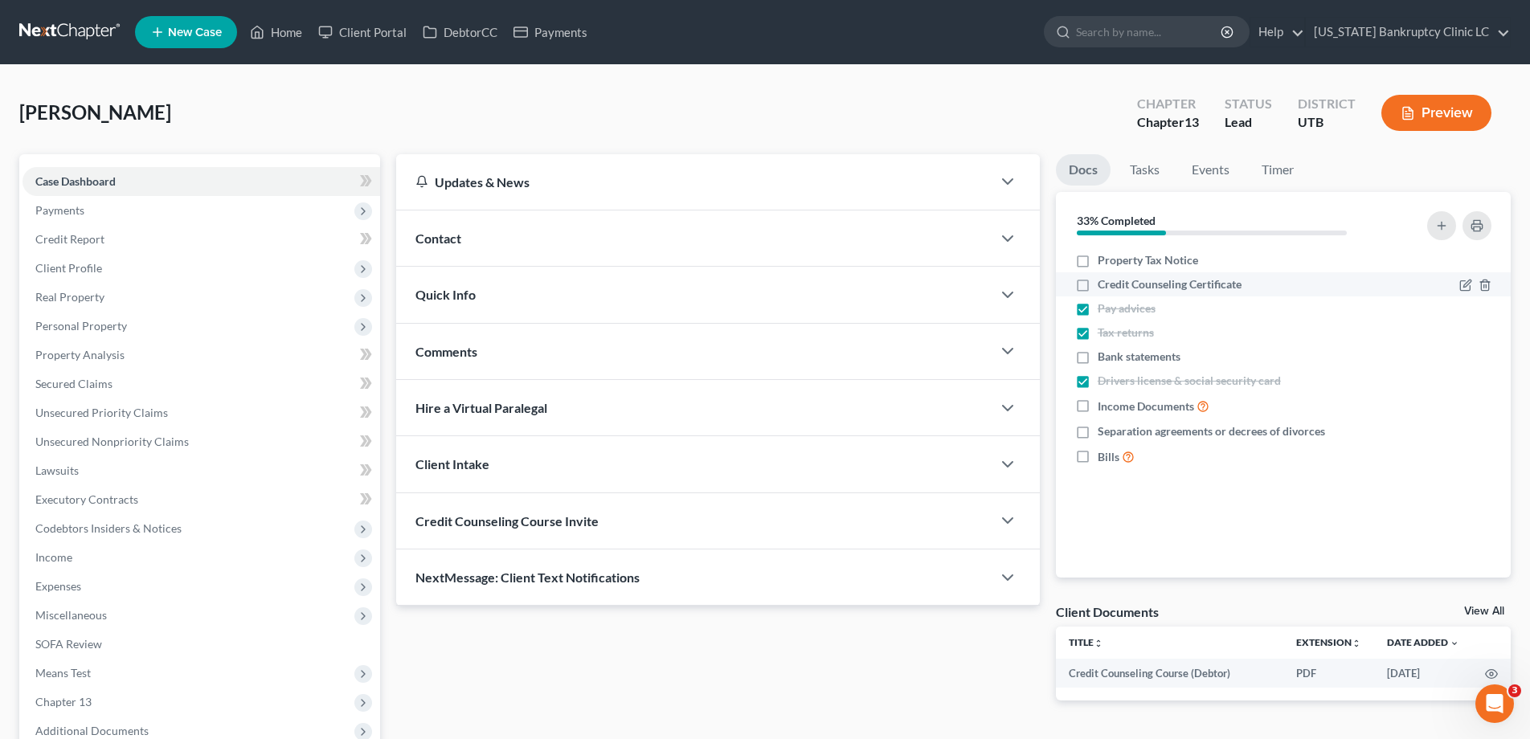
click at [1104, 284] on input "Credit Counseling Certificate" at bounding box center [1109, 281] width 10 height 10
checkbox input "true"
click at [1485, 258] on polyline "button" at bounding box center [1485, 258] width 10 height 0
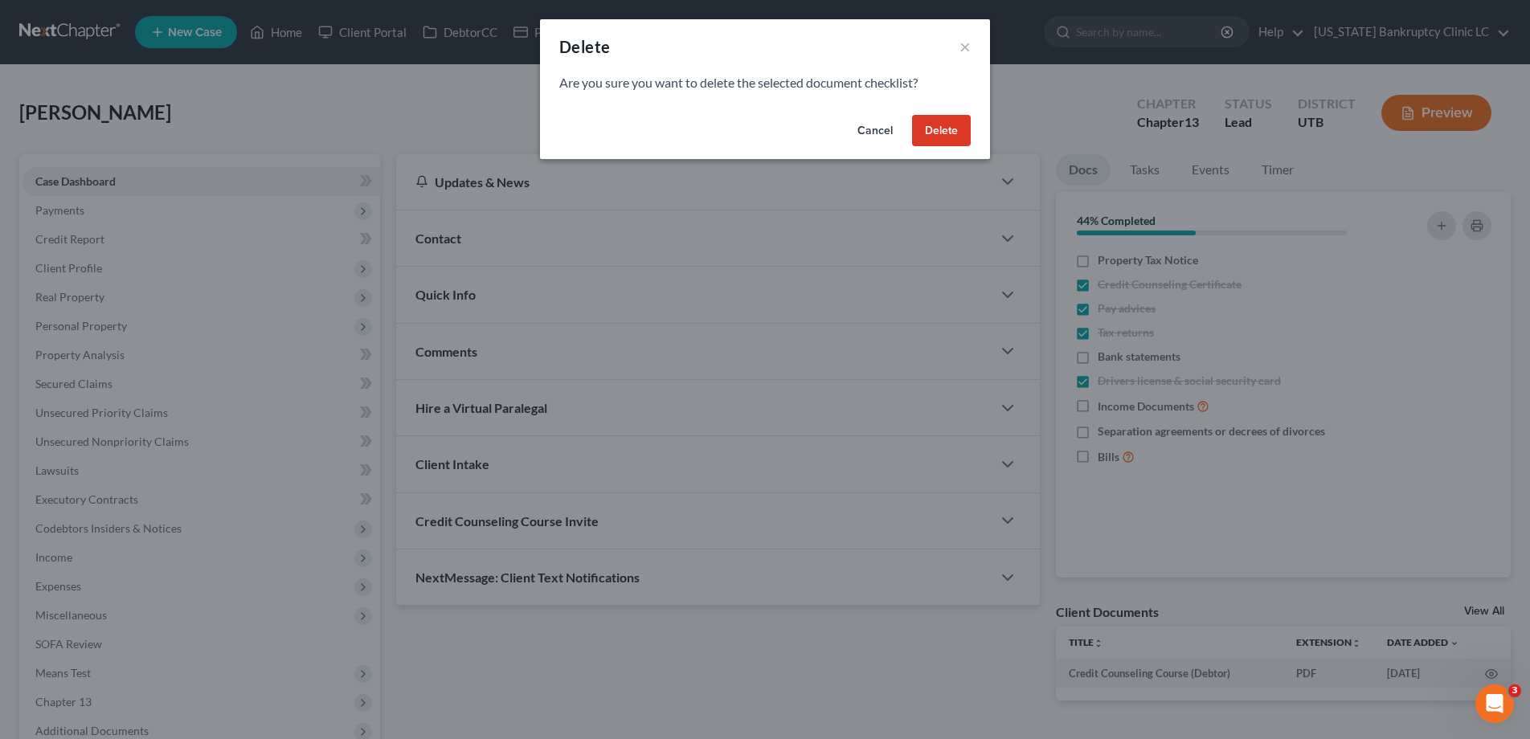
click at [944, 130] on button "Delete" at bounding box center [941, 131] width 59 height 32
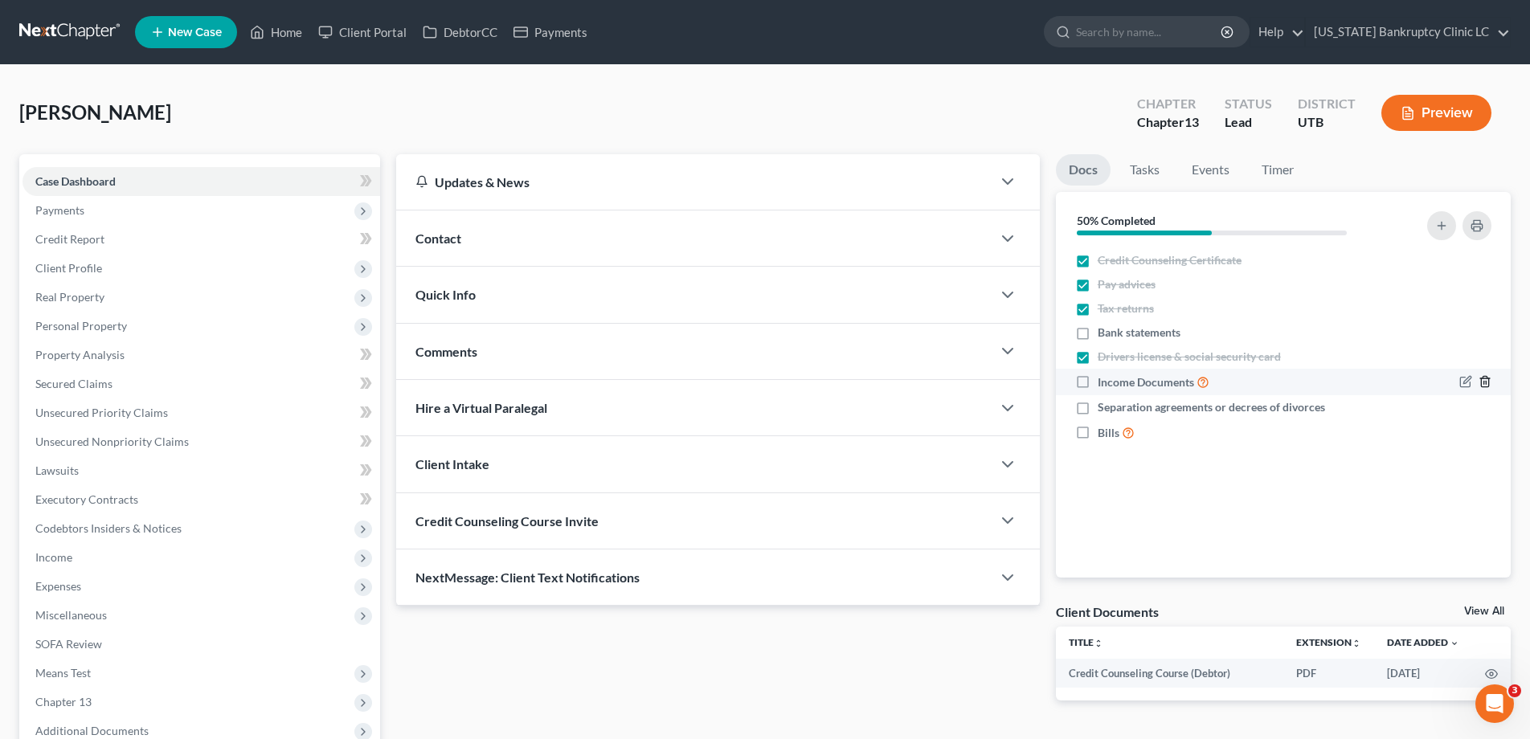
click at [1481, 379] on icon "button" at bounding box center [1484, 382] width 7 height 10
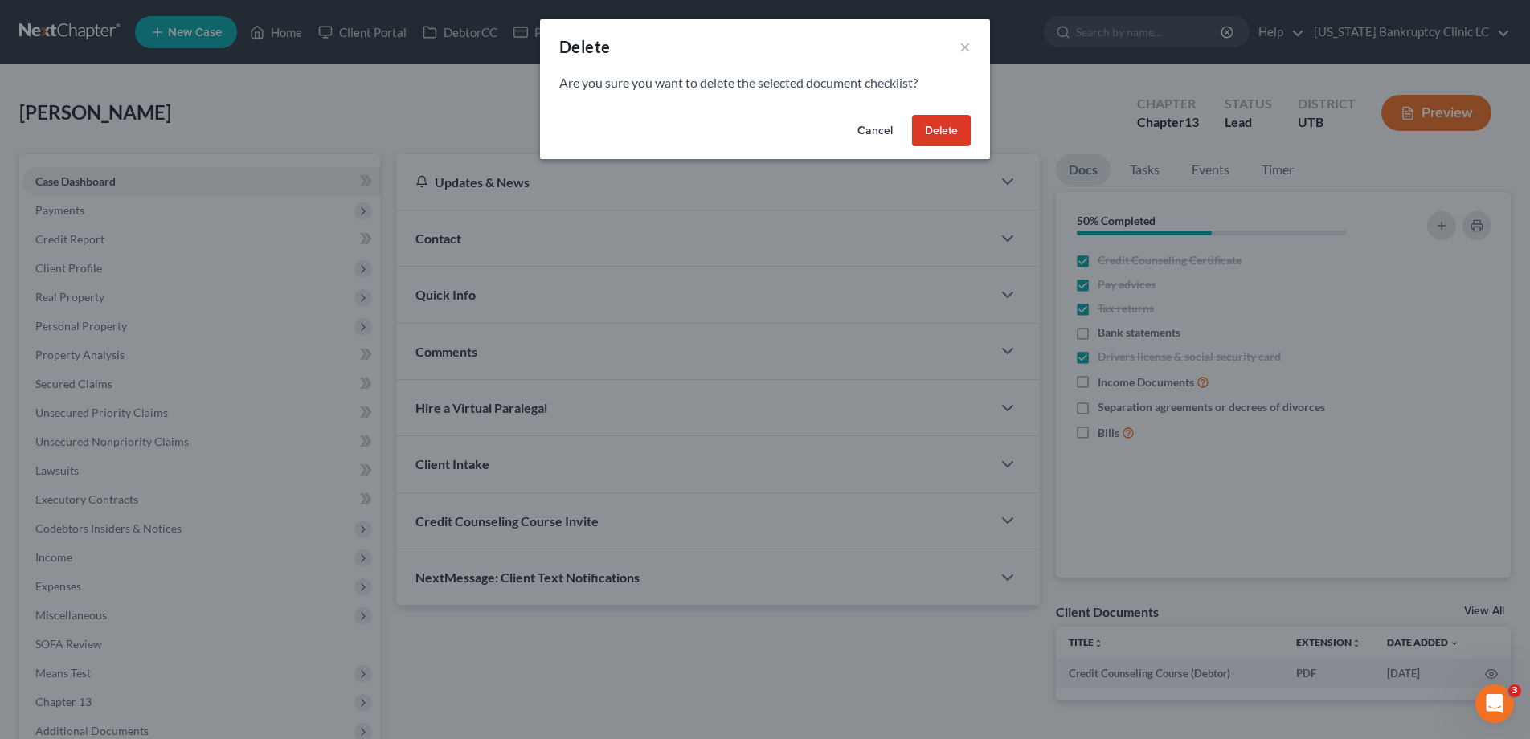
click at [930, 131] on button "Delete" at bounding box center [941, 131] width 59 height 32
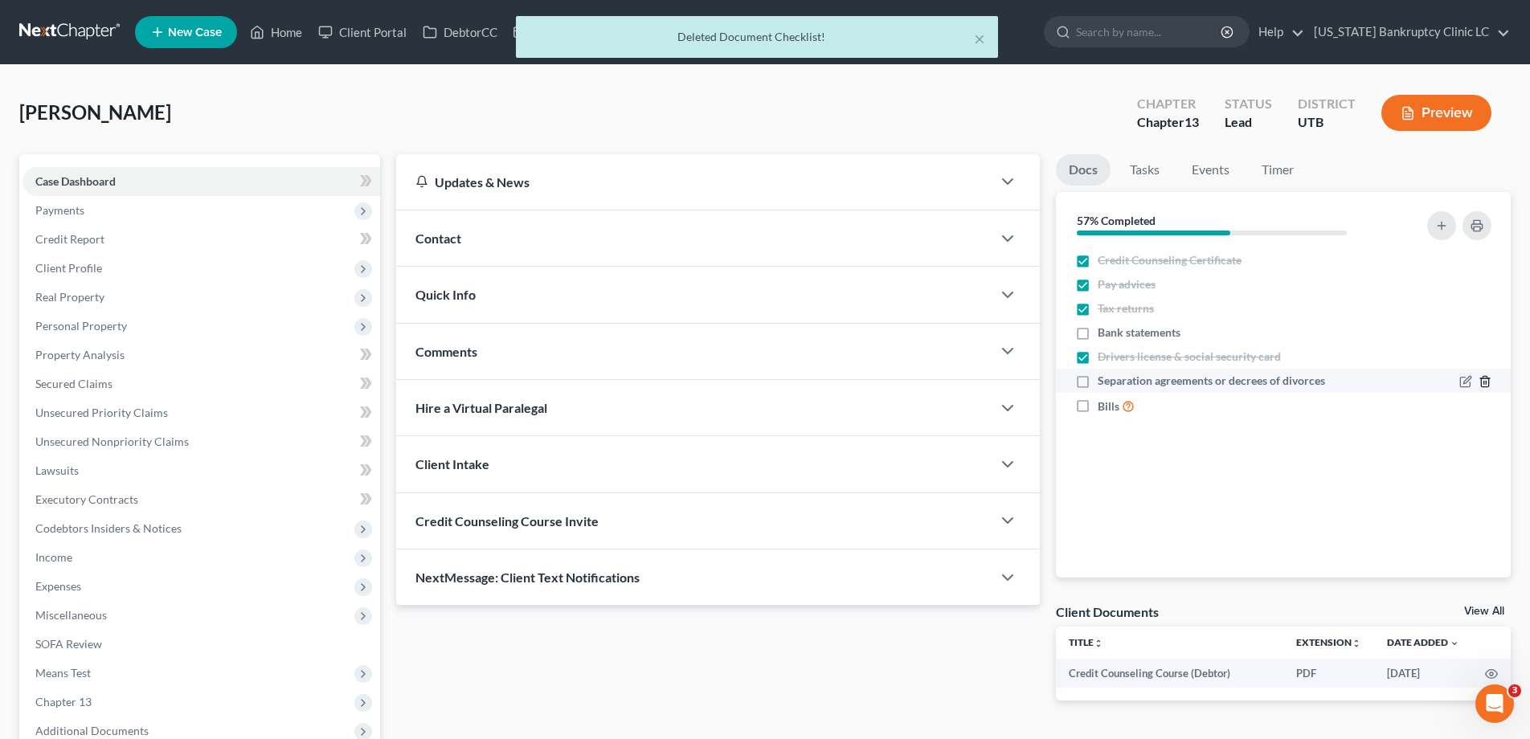
click at [1480, 380] on icon "button" at bounding box center [1484, 381] width 13 height 13
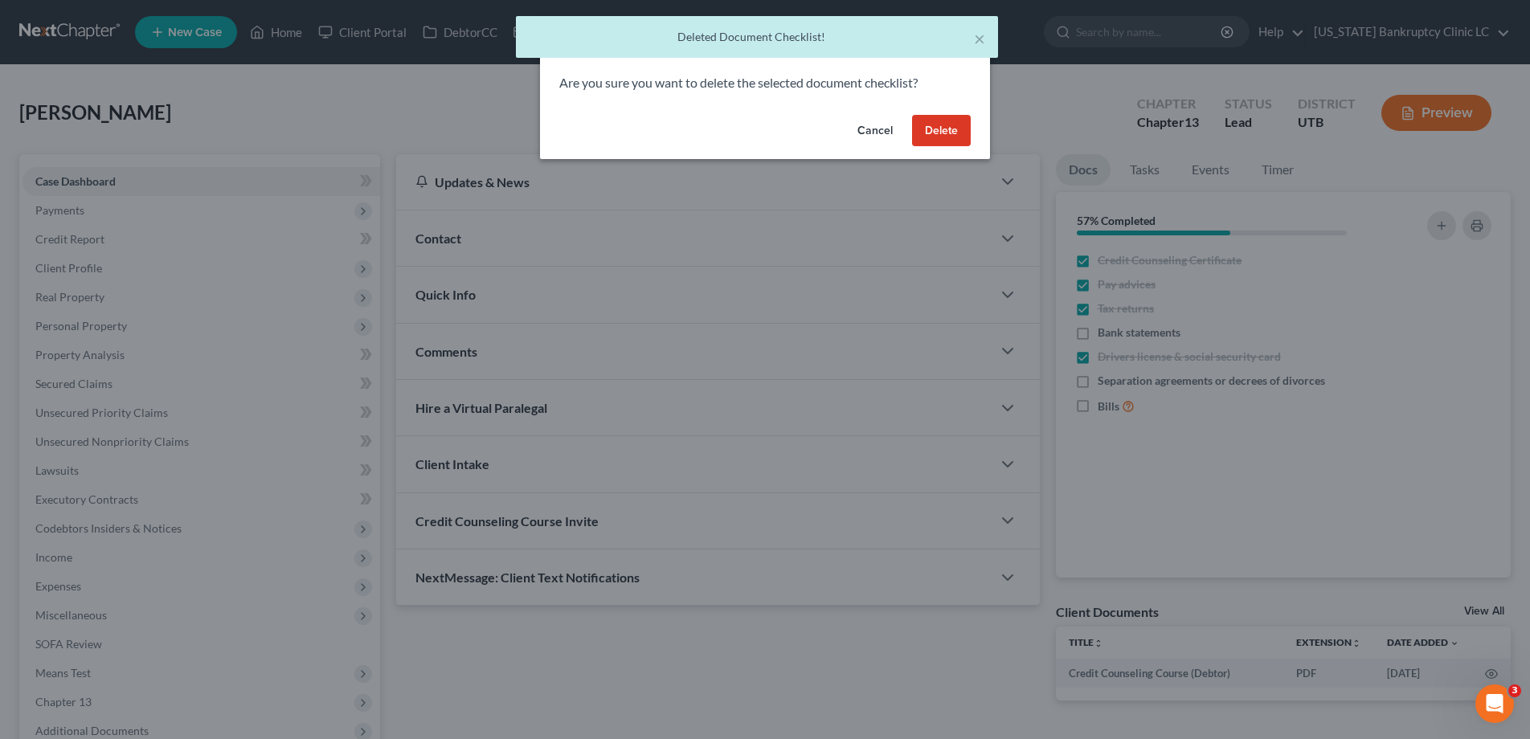
click at [943, 139] on button "Delete" at bounding box center [941, 131] width 59 height 32
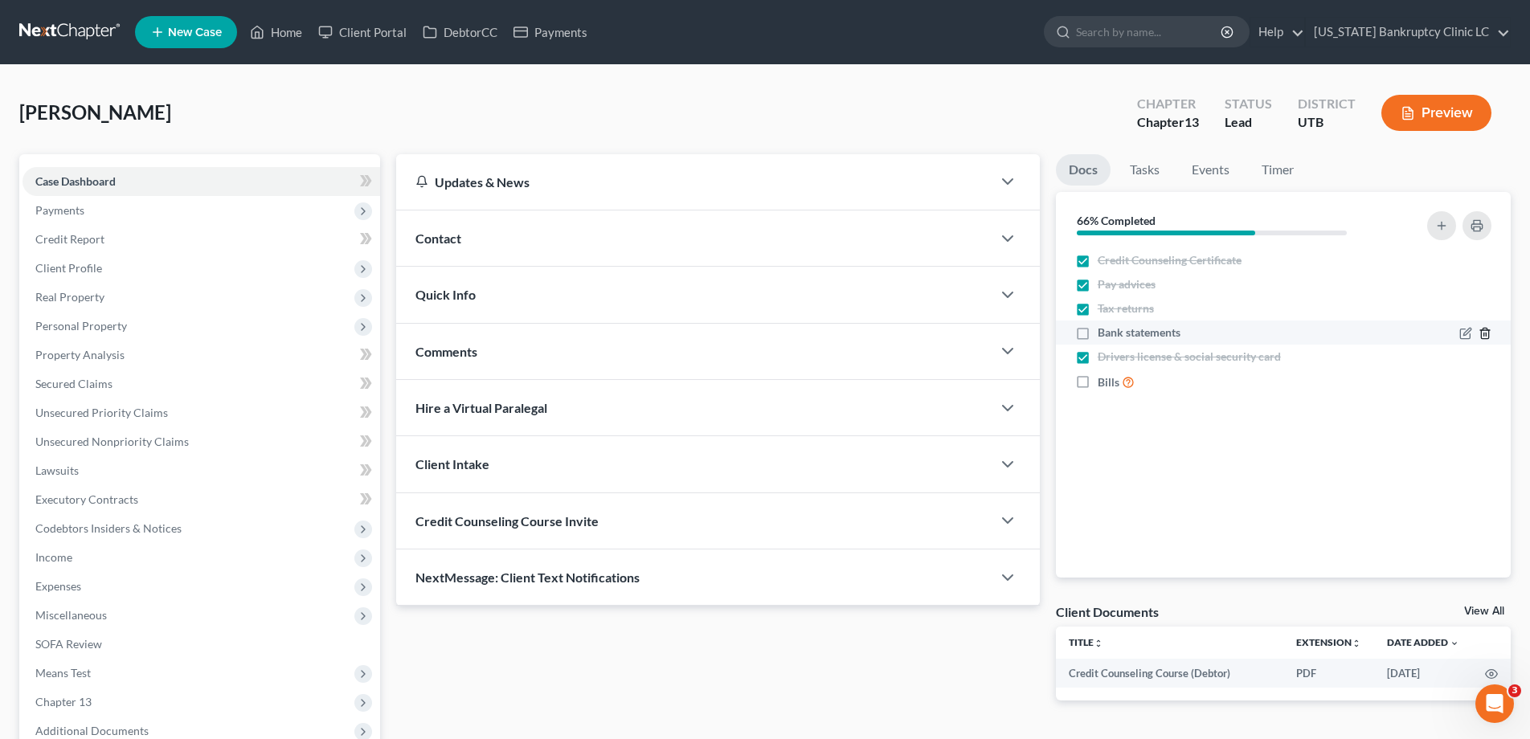
click at [1486, 333] on line "button" at bounding box center [1486, 334] width 0 height 3
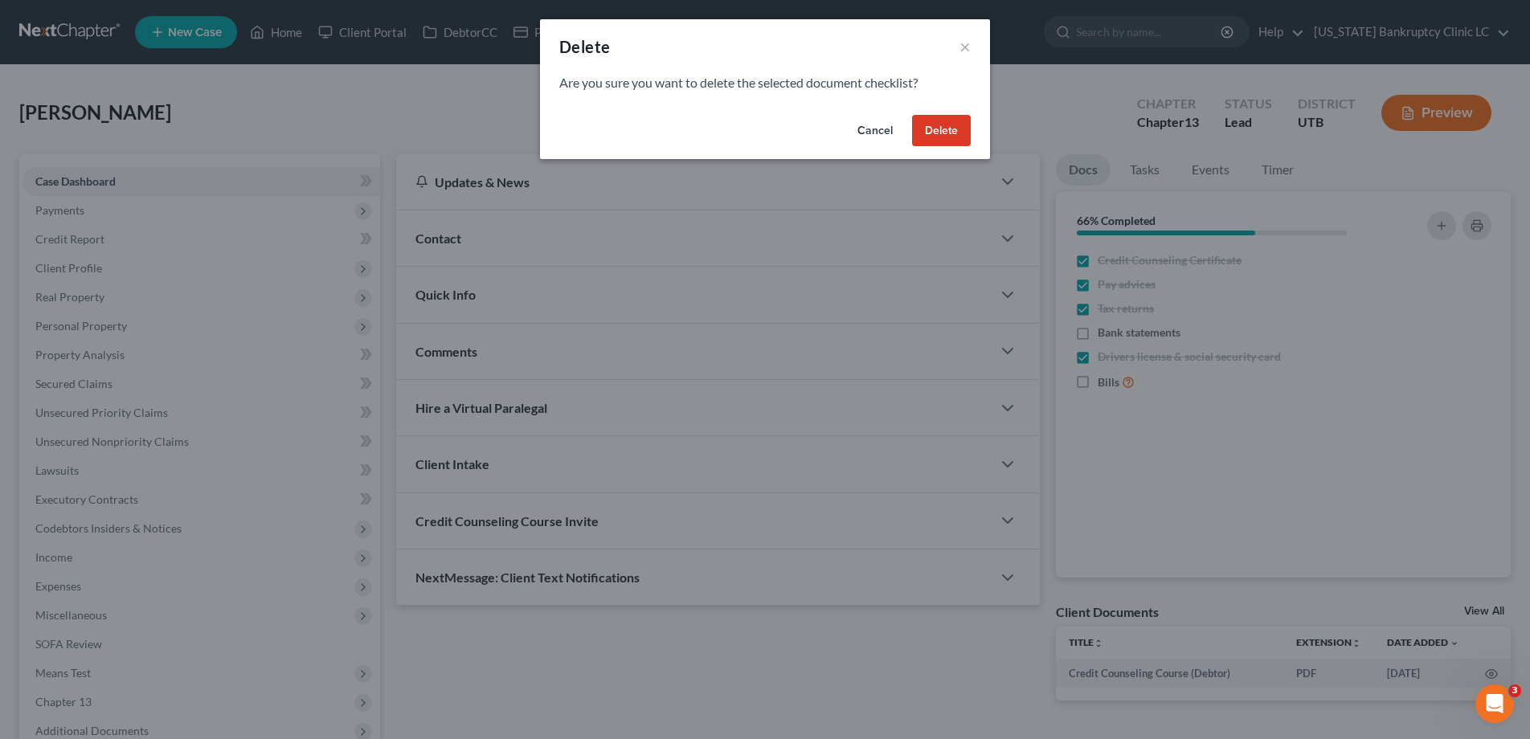
click at [945, 121] on button "Delete" at bounding box center [941, 131] width 59 height 32
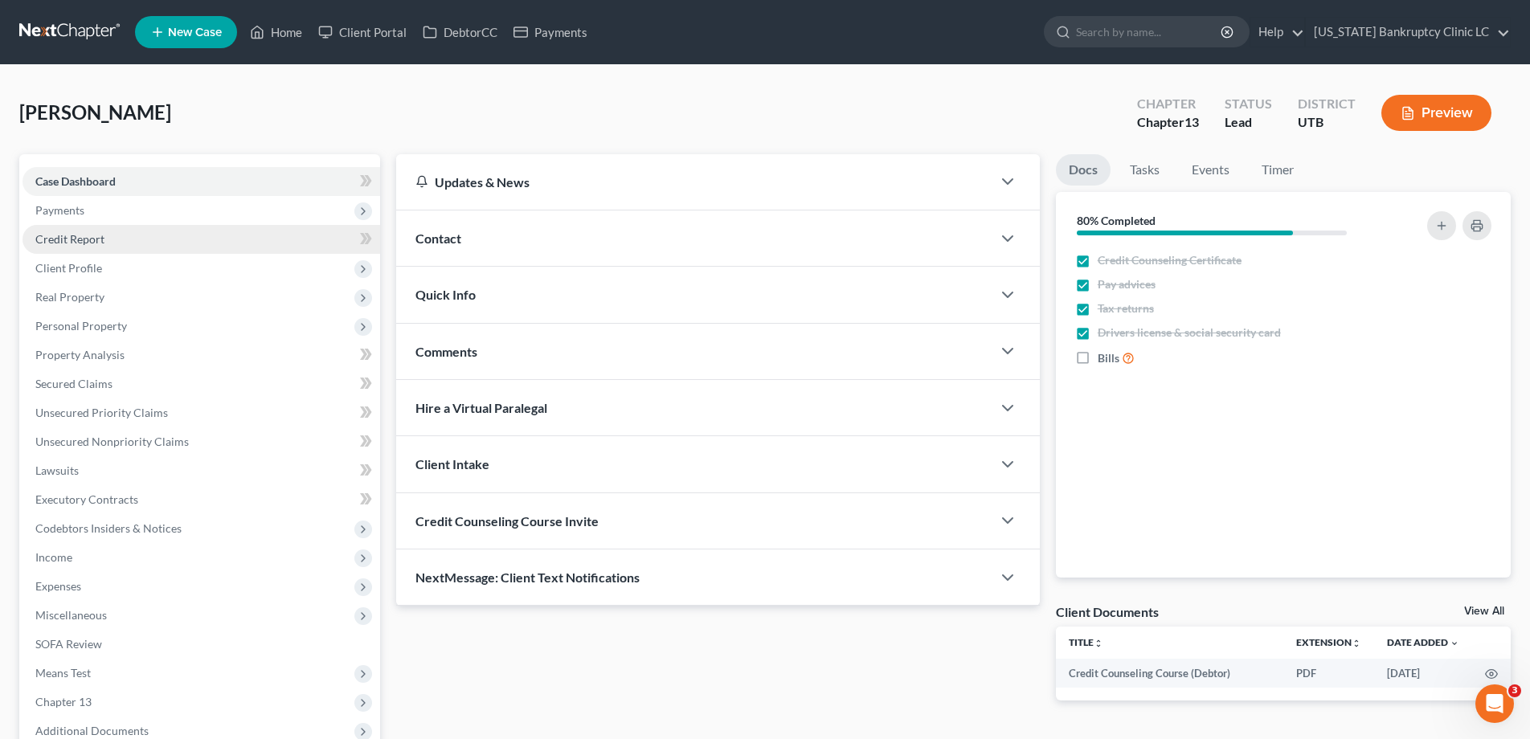
click at [85, 235] on span "Credit Report" at bounding box center [69, 239] width 69 height 14
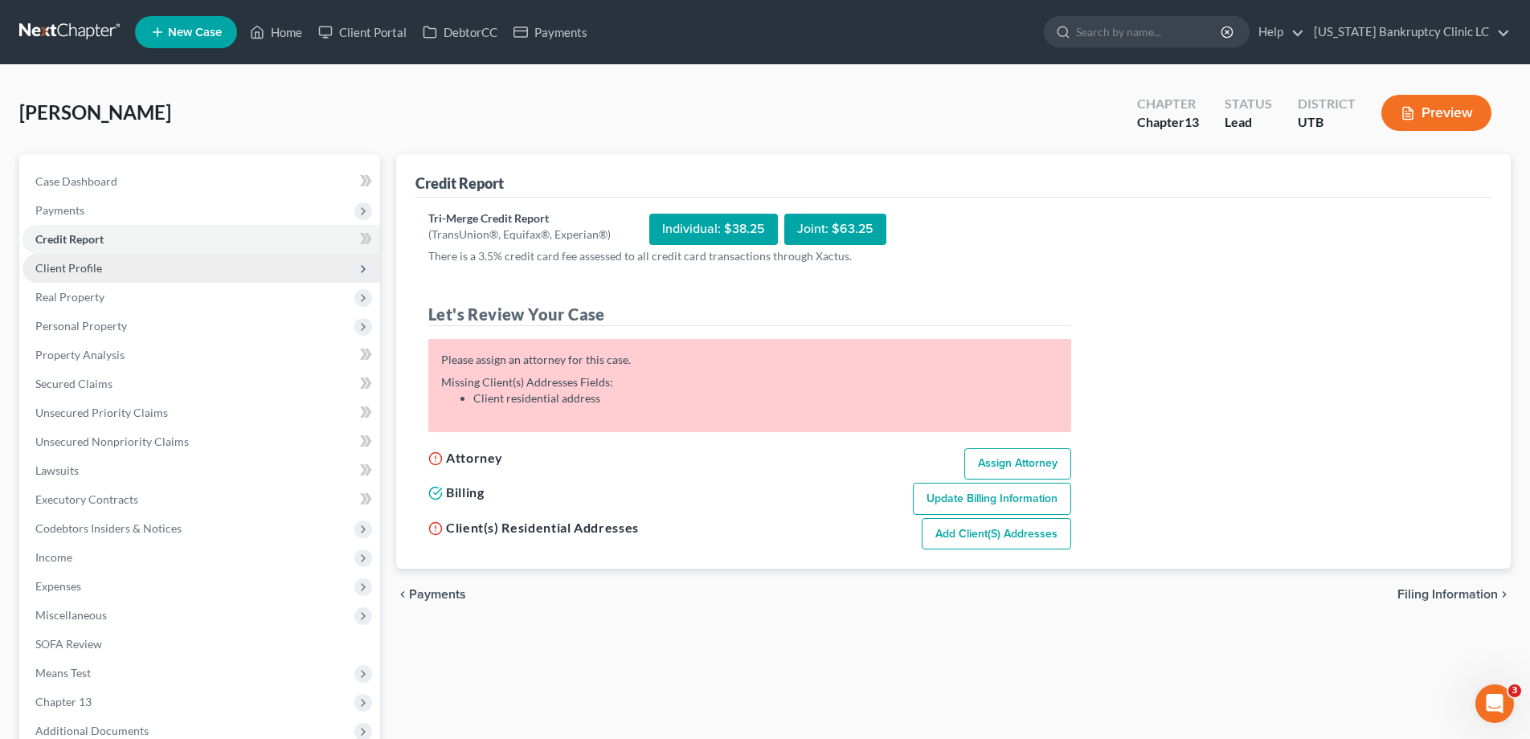
click at [78, 267] on span "Client Profile" at bounding box center [68, 268] width 67 height 14
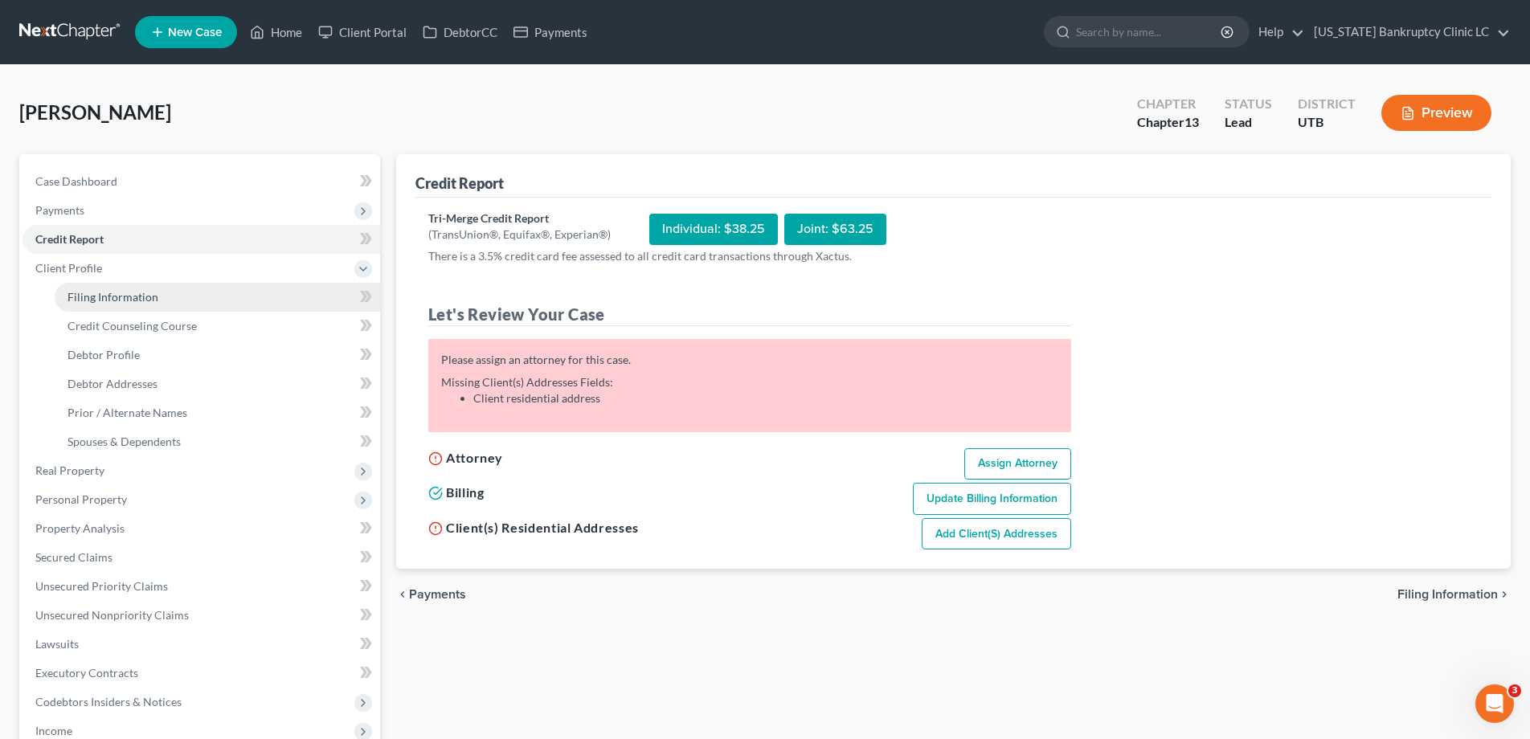
click at [84, 293] on span "Filing Information" at bounding box center [112, 297] width 91 height 14
select select "1"
select select "0"
select select "3"
select select "46"
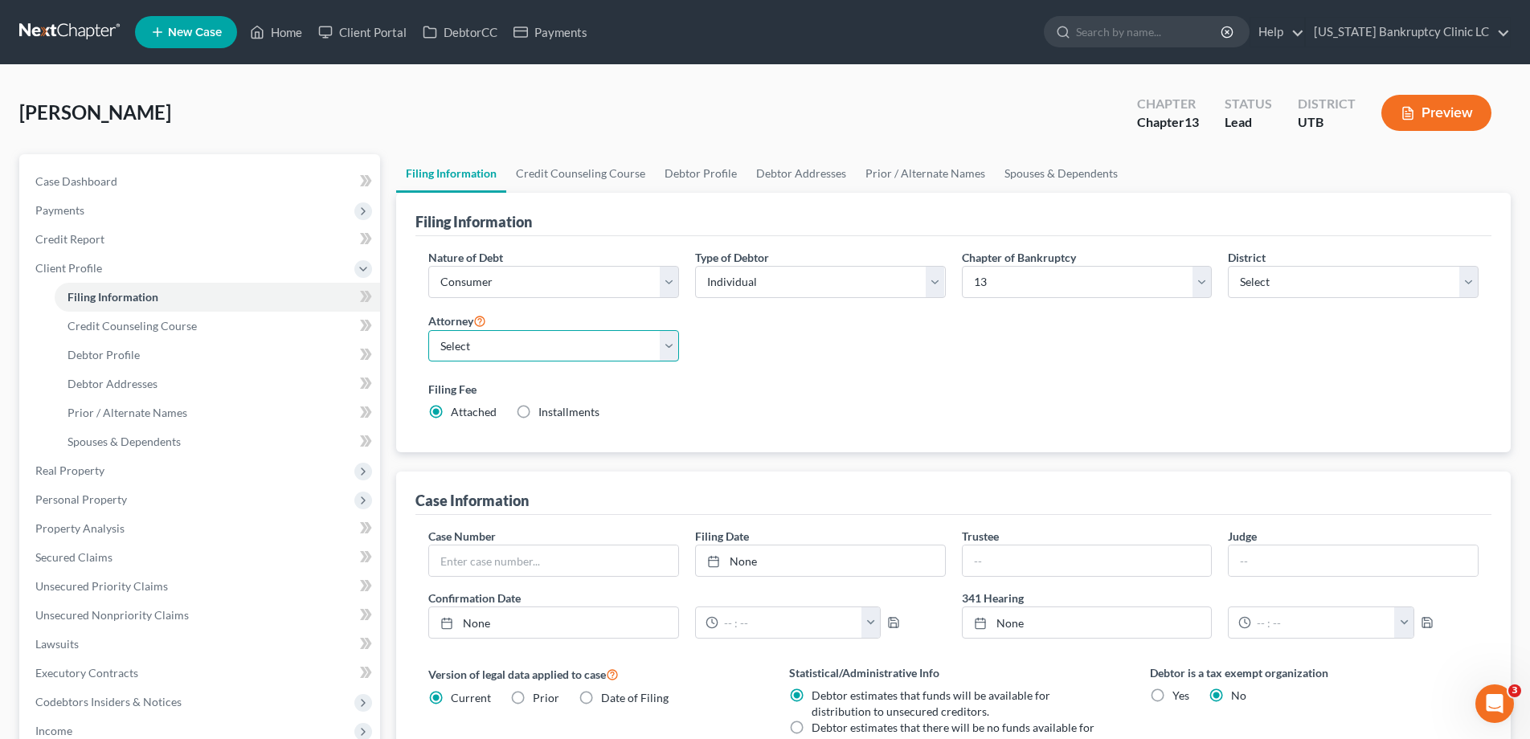
click at [671, 344] on select "Select [PERSON_NAME] - UTB [PERSON_NAME] - UT" at bounding box center [553, 346] width 251 height 32
select select "0"
click at [428, 330] on select "Select [PERSON_NAME] - UTB [PERSON_NAME] - UT" at bounding box center [553, 346] width 251 height 32
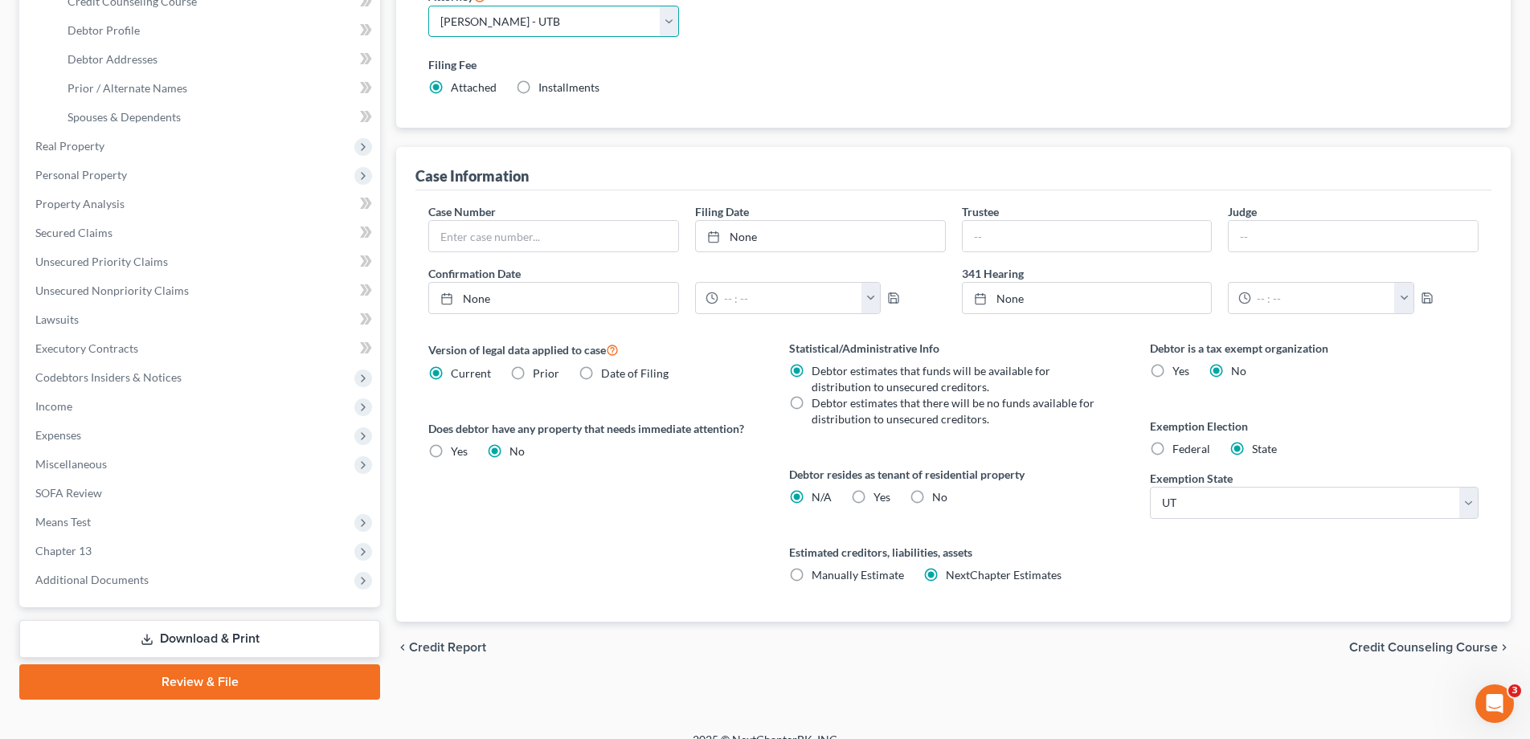
scroll to position [346, 0]
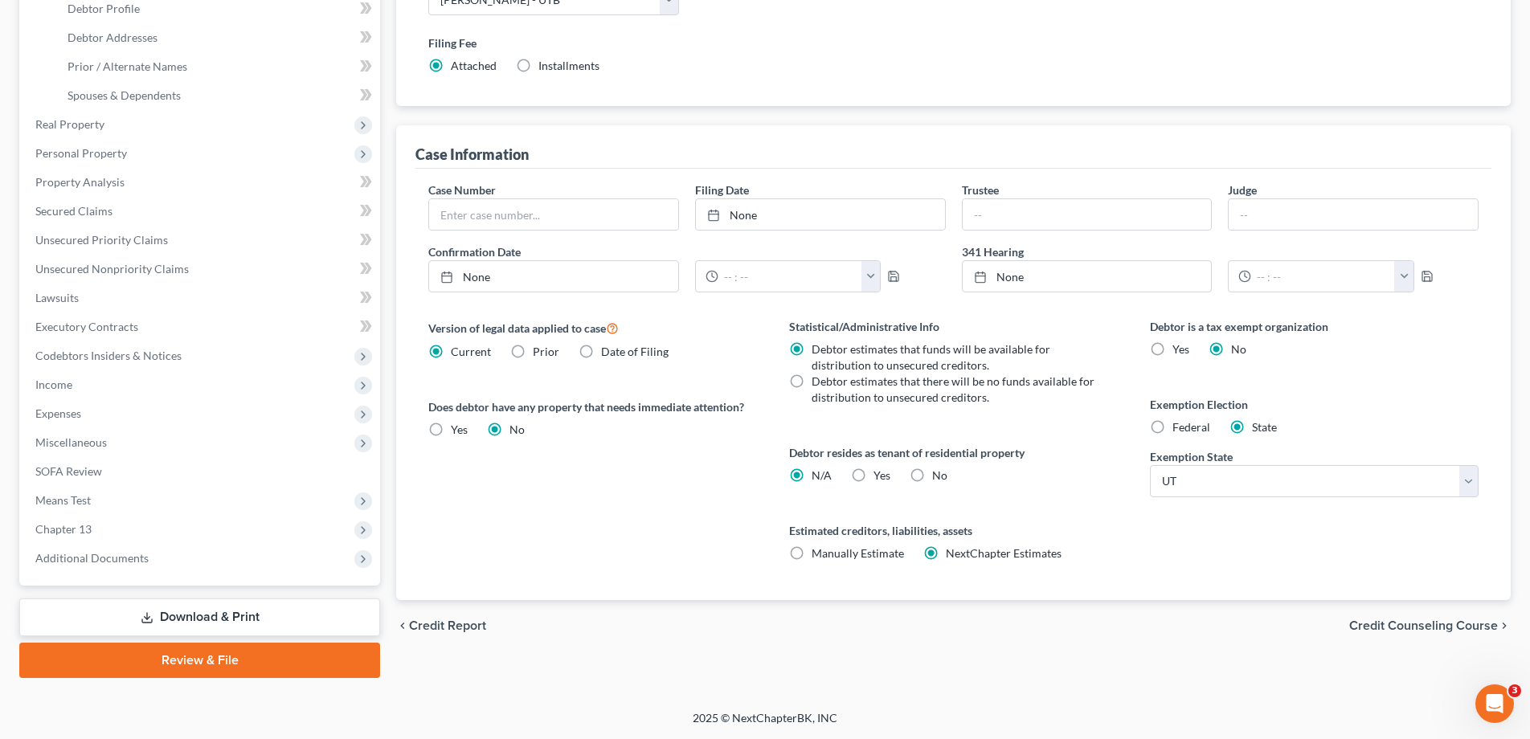
click at [873, 476] on label "Yes Yes" at bounding box center [881, 476] width 17 height 16
click at [880, 476] on input "Yes Yes" at bounding box center [885, 473] width 10 height 10
radio input "true"
radio input "false"
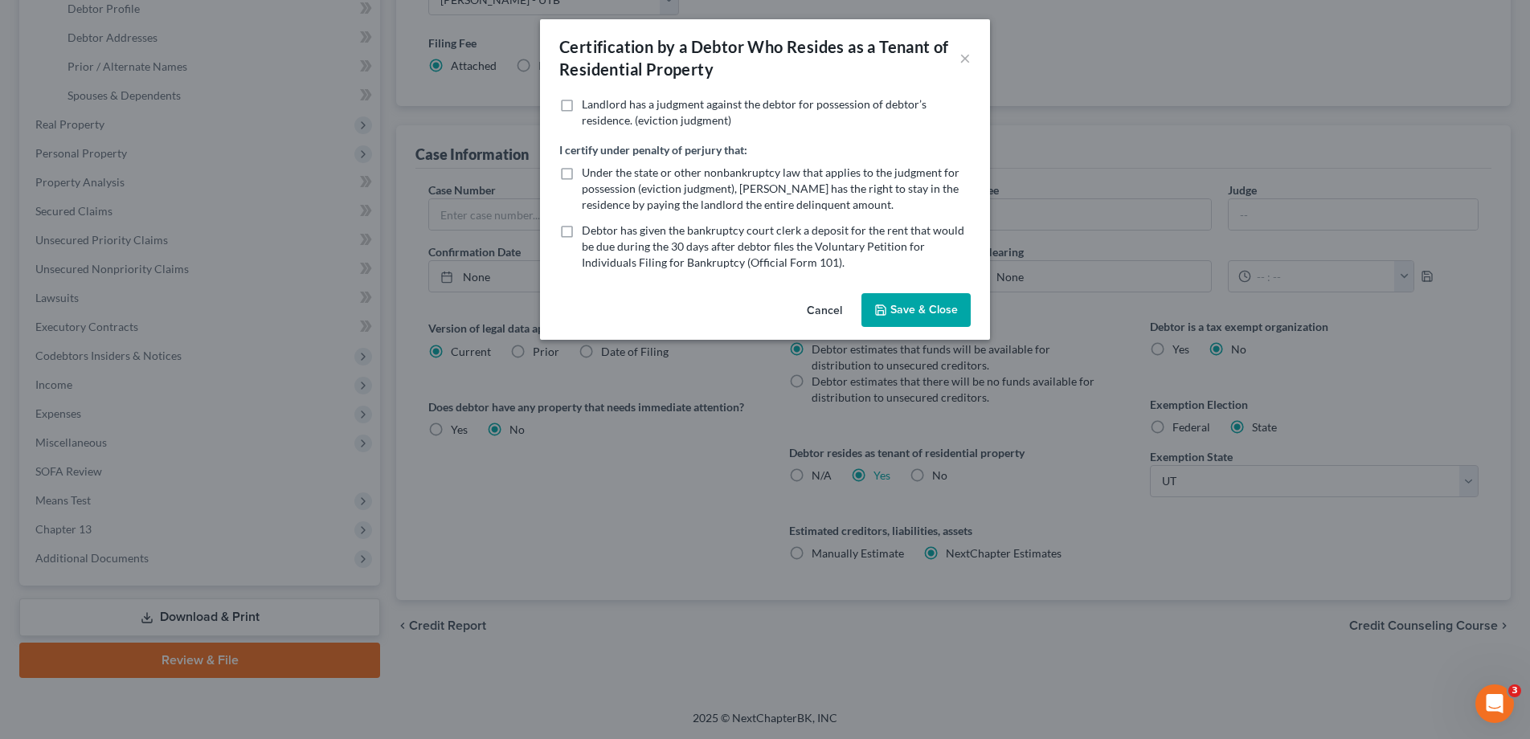
click at [902, 307] on button "Save & Close" at bounding box center [915, 310] width 109 height 34
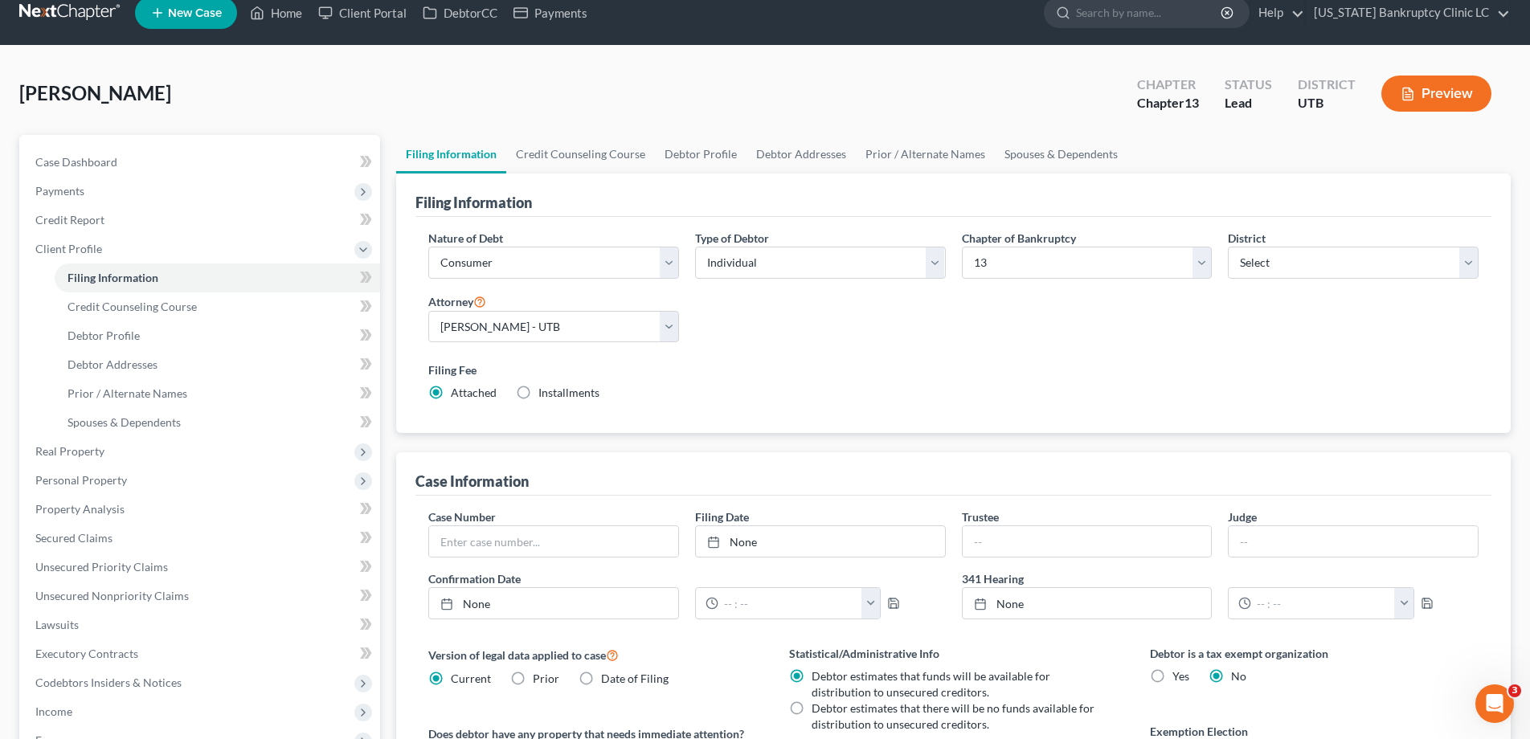
scroll to position [0, 0]
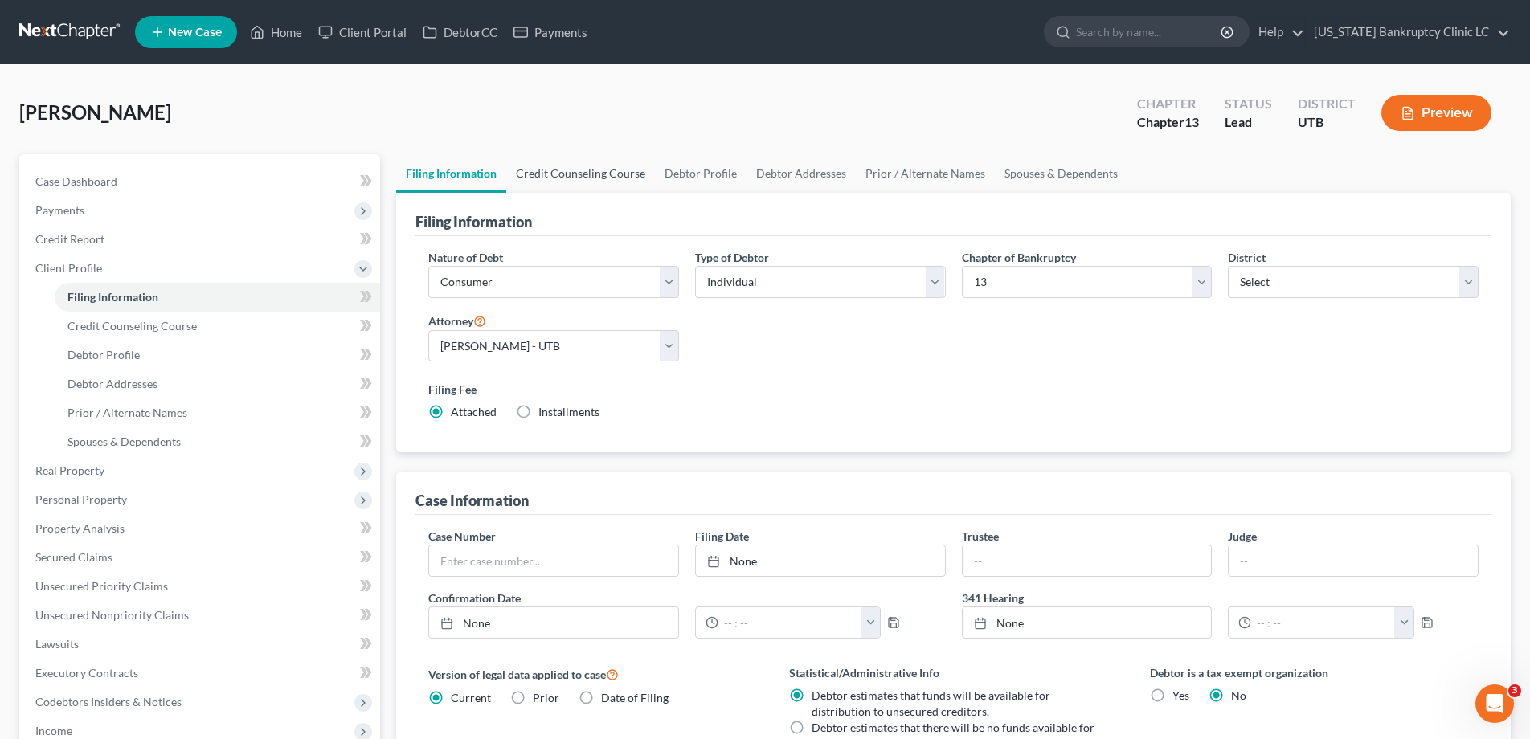
click at [587, 175] on link "Credit Counseling Course" at bounding box center [580, 173] width 149 height 39
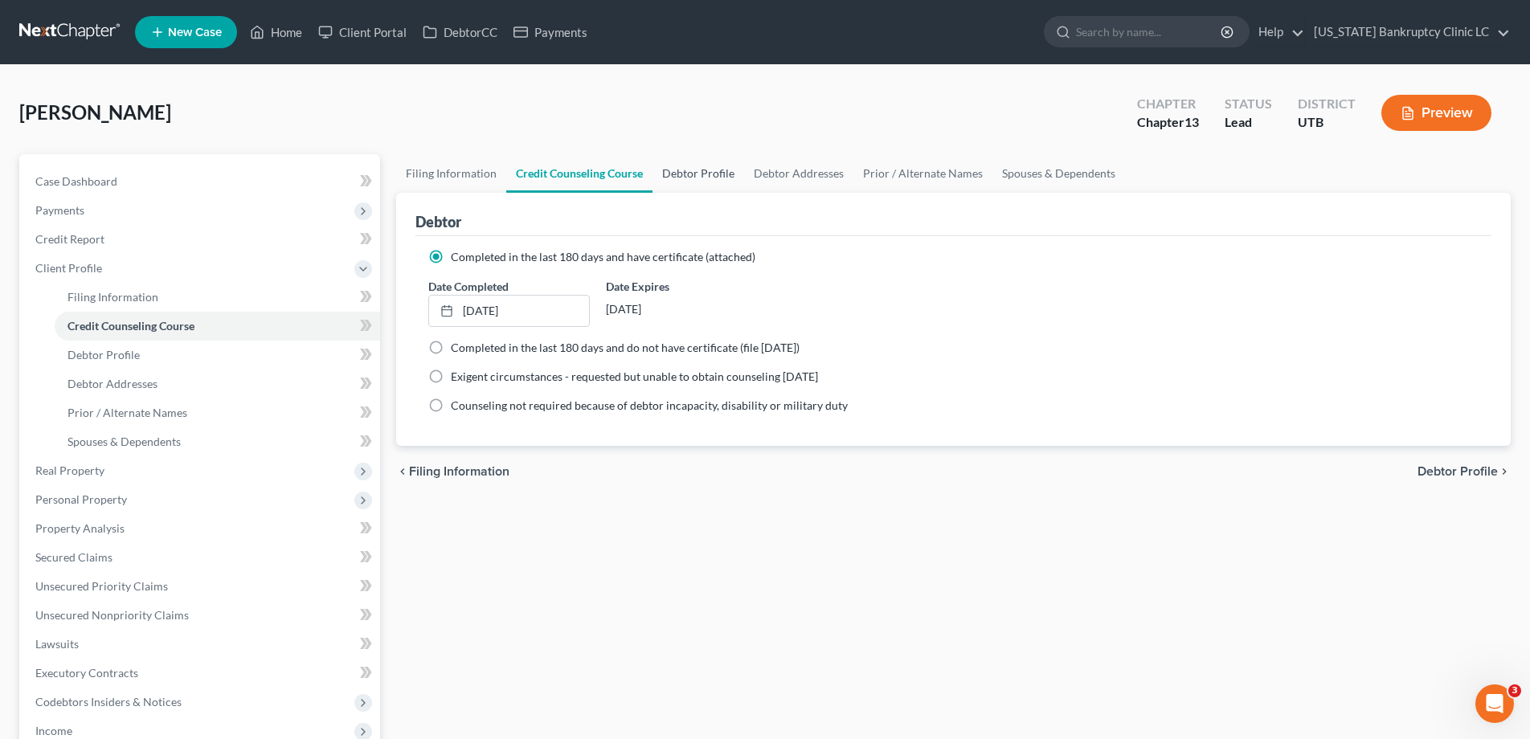
click at [697, 170] on link "Debtor Profile" at bounding box center [698, 173] width 92 height 39
select select "0"
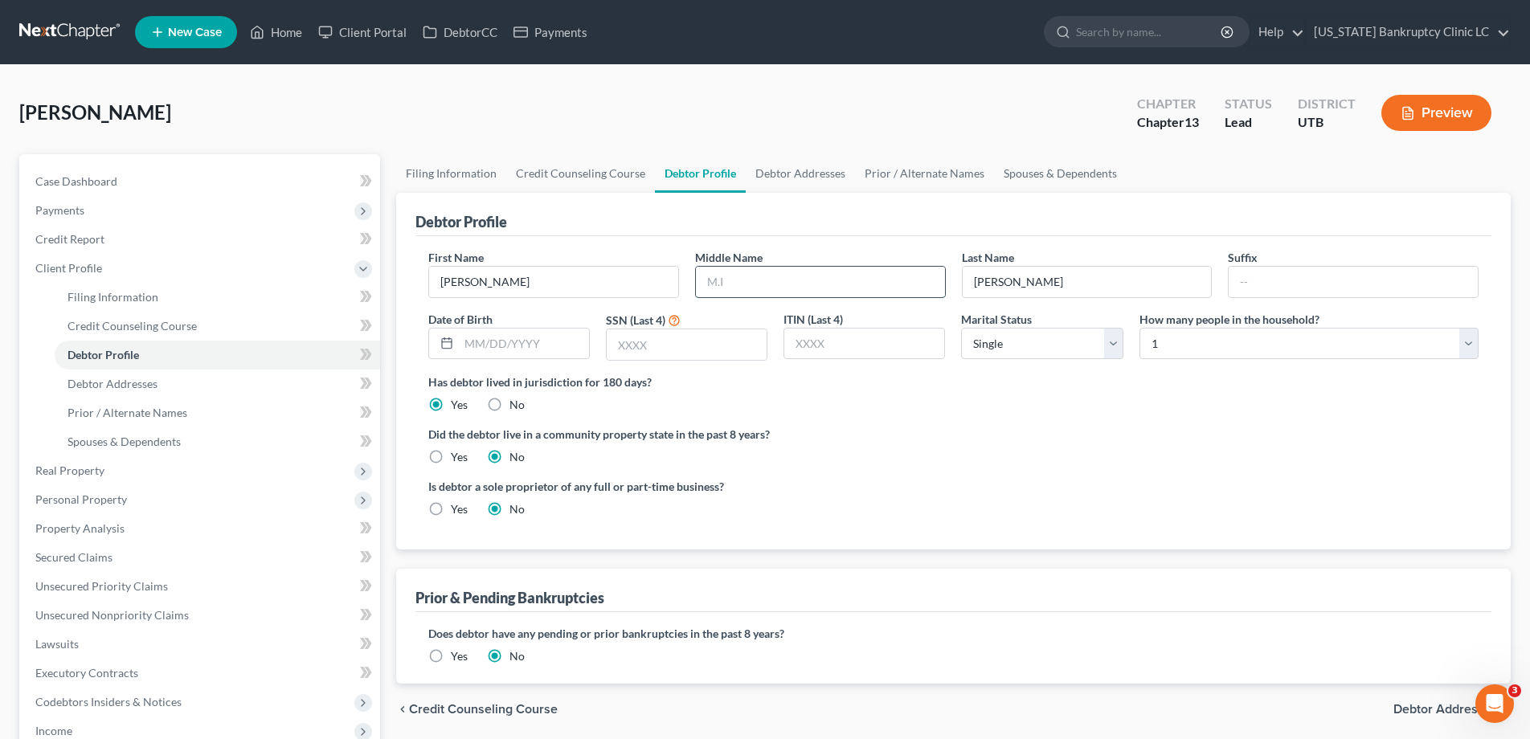
click at [744, 273] on input "text" at bounding box center [820, 282] width 249 height 31
type input "[PERSON_NAME]"
type input "[DATE]"
type input "4017"
click at [1114, 339] on select "Select Single Married Separated Divorced Widowed" at bounding box center [1042, 344] width 162 height 32
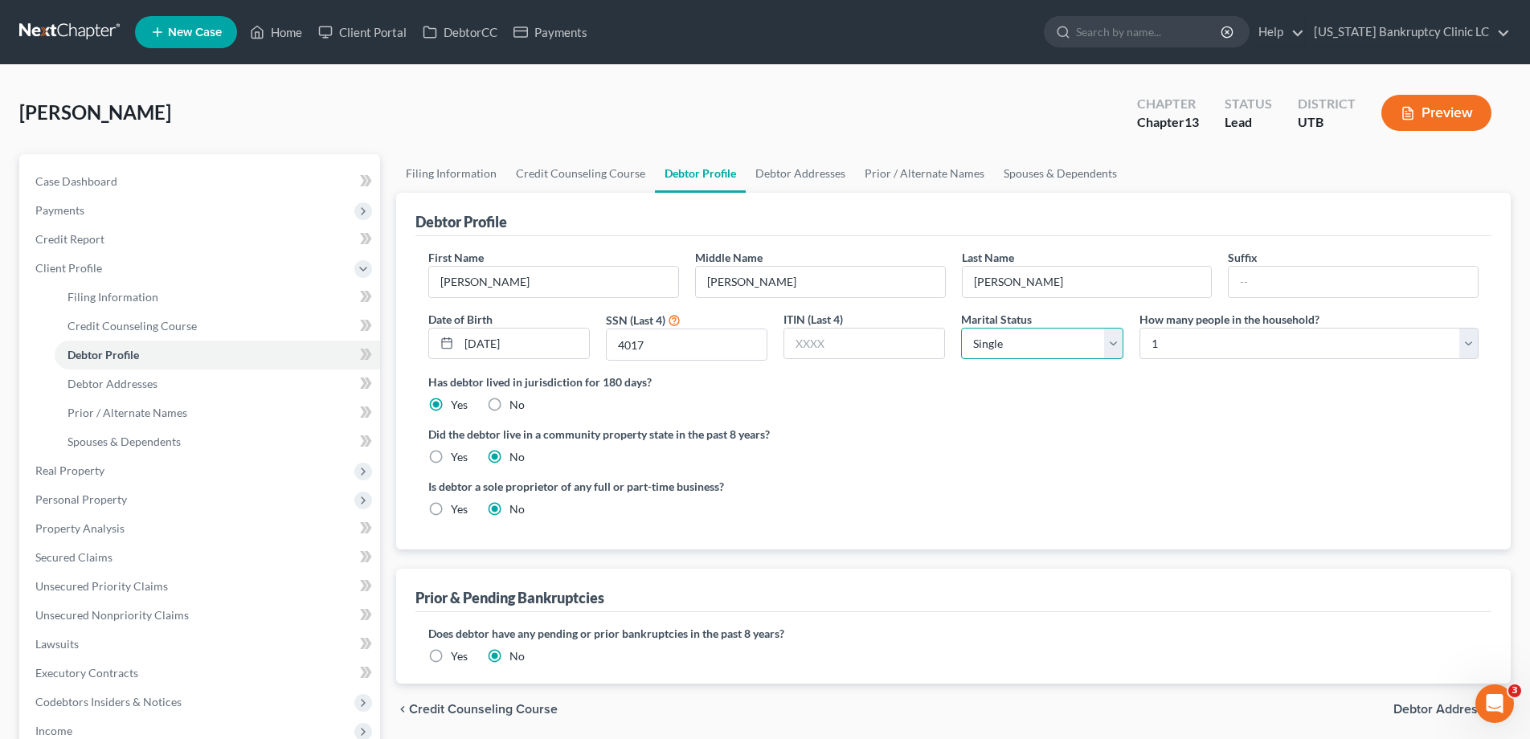
select select "1"
click at [961, 328] on select "Select Single Married Separated Divorced Widowed" at bounding box center [1042, 344] width 162 height 32
click at [1466, 335] on select "Select 1 2 3 4 5 6 7 8 9 10 11 12 13 14 15 16 17 18 19 20" at bounding box center [1308, 344] width 339 height 32
select select "1"
click at [1139, 328] on select "Select 1 2 3 4 5 6 7 8 9 10 11 12 13 14 15 16 17 18 19 20" at bounding box center [1308, 344] width 339 height 32
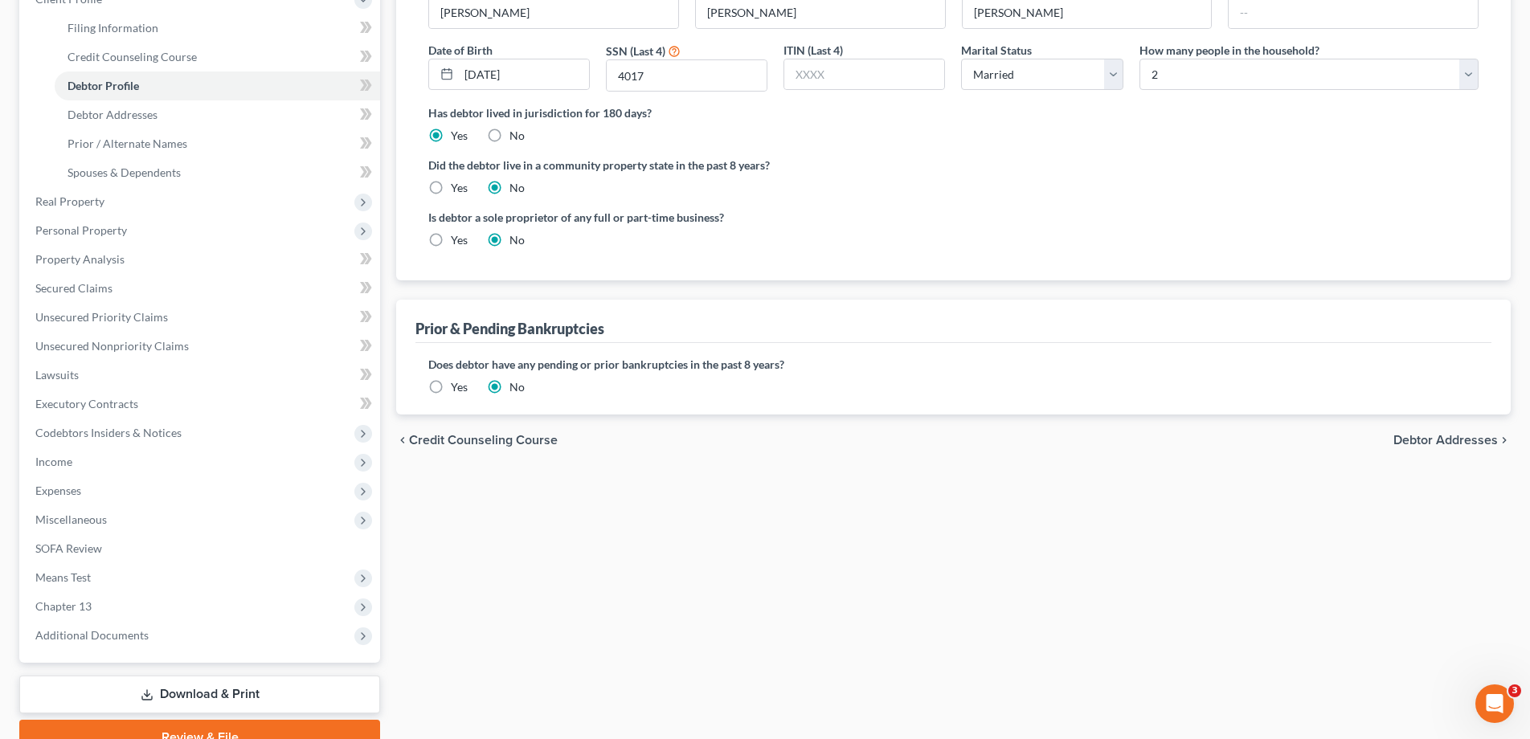
click at [1453, 438] on span "Debtor Addresses" at bounding box center [1445, 440] width 104 height 13
select select "0"
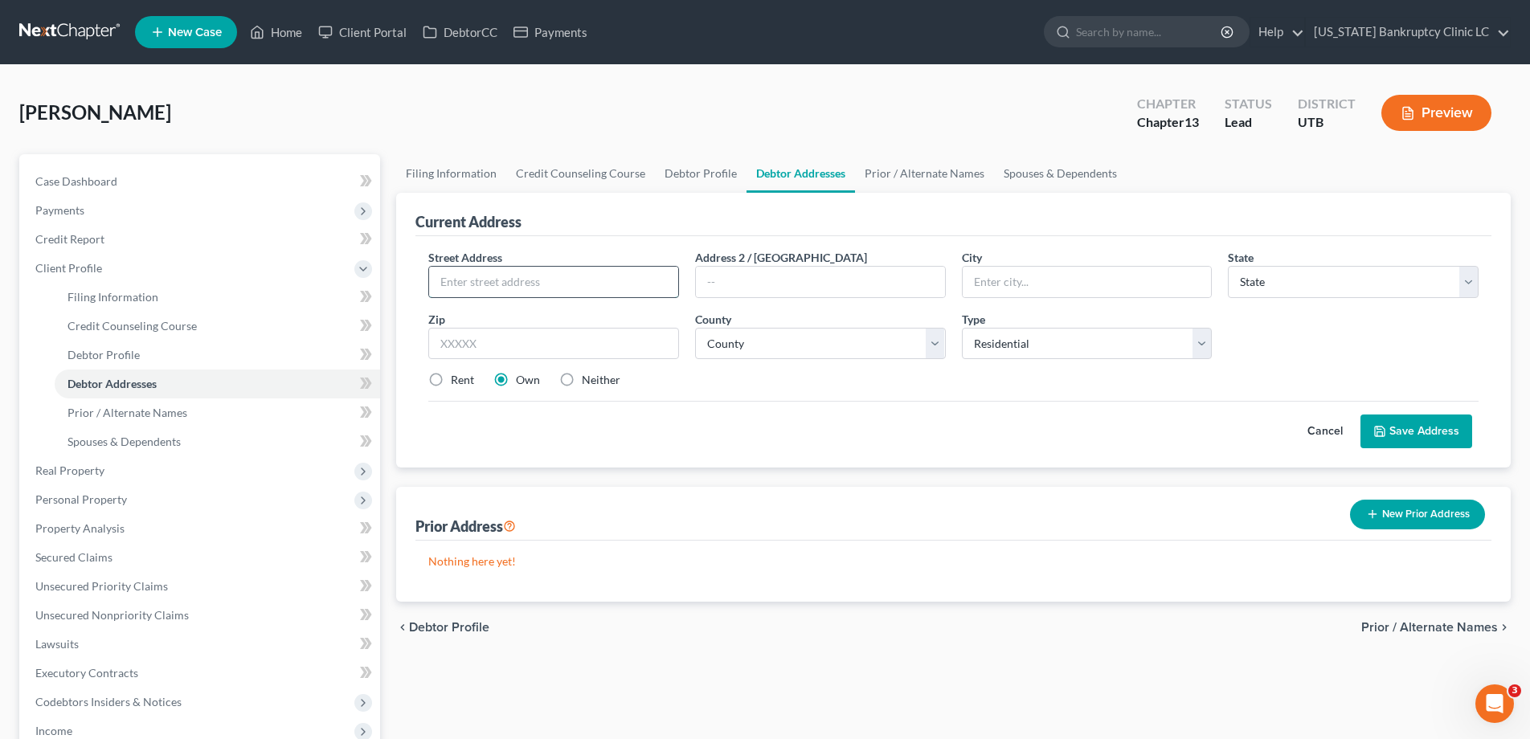
click at [579, 277] on input "text" at bounding box center [553, 282] width 249 height 31
type input "[STREET_ADDRESS]"
type input "Magna"
select select "46"
type input "84044"
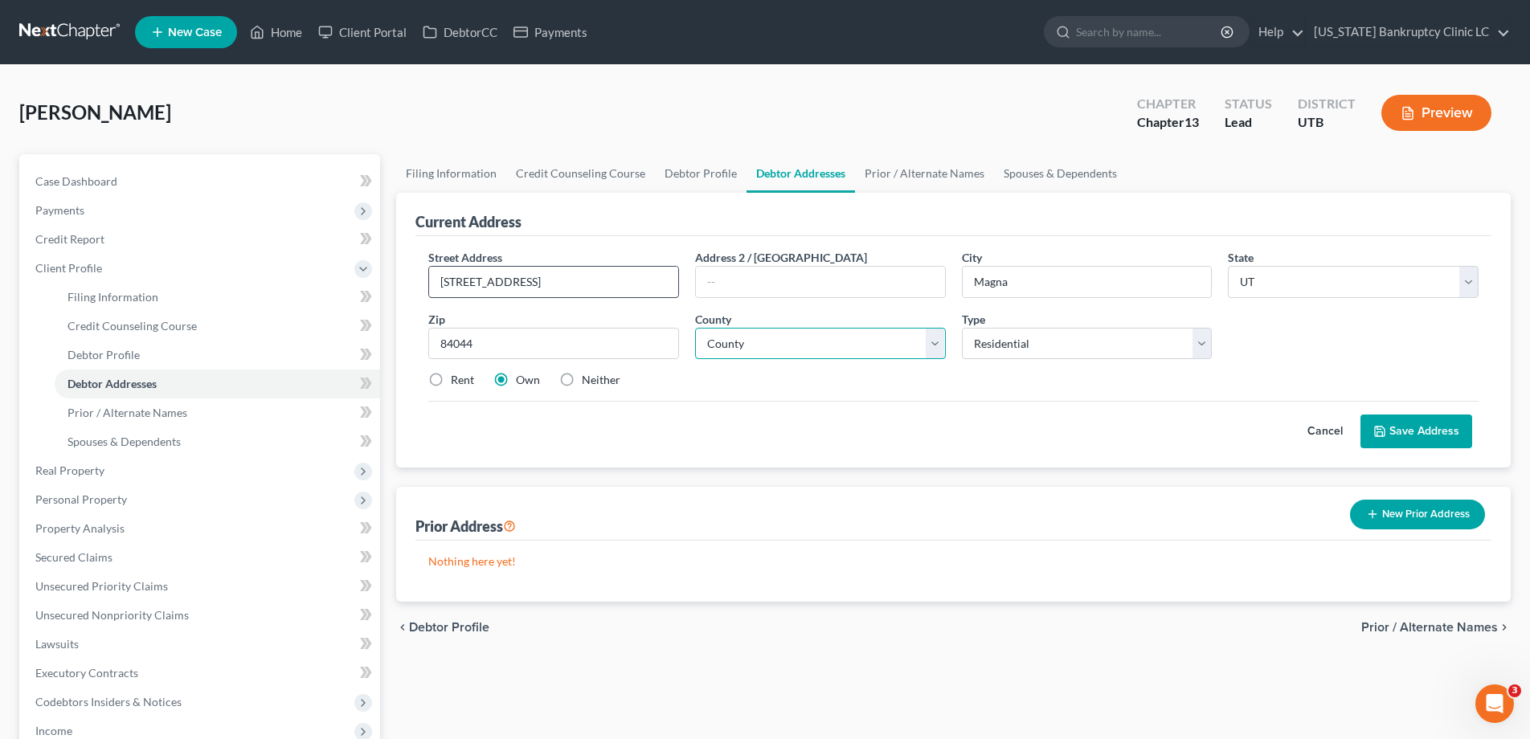
select select "17"
click at [451, 380] on label "Rent" at bounding box center [462, 380] width 23 height 16
click at [457, 380] on input "Rent" at bounding box center [462, 377] width 10 height 10
radio input "true"
click at [681, 174] on link "Debtor Profile" at bounding box center [701, 173] width 92 height 39
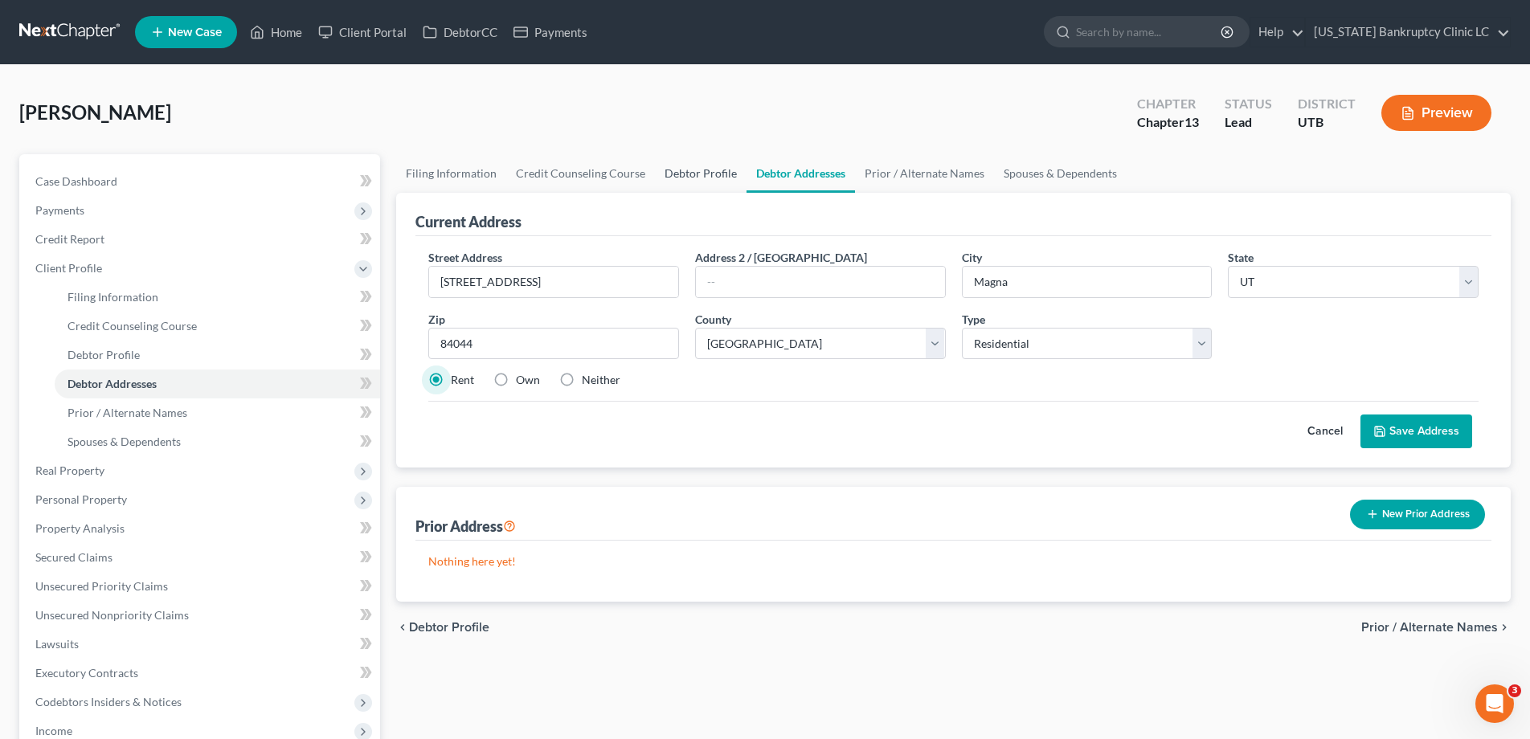
select select "1"
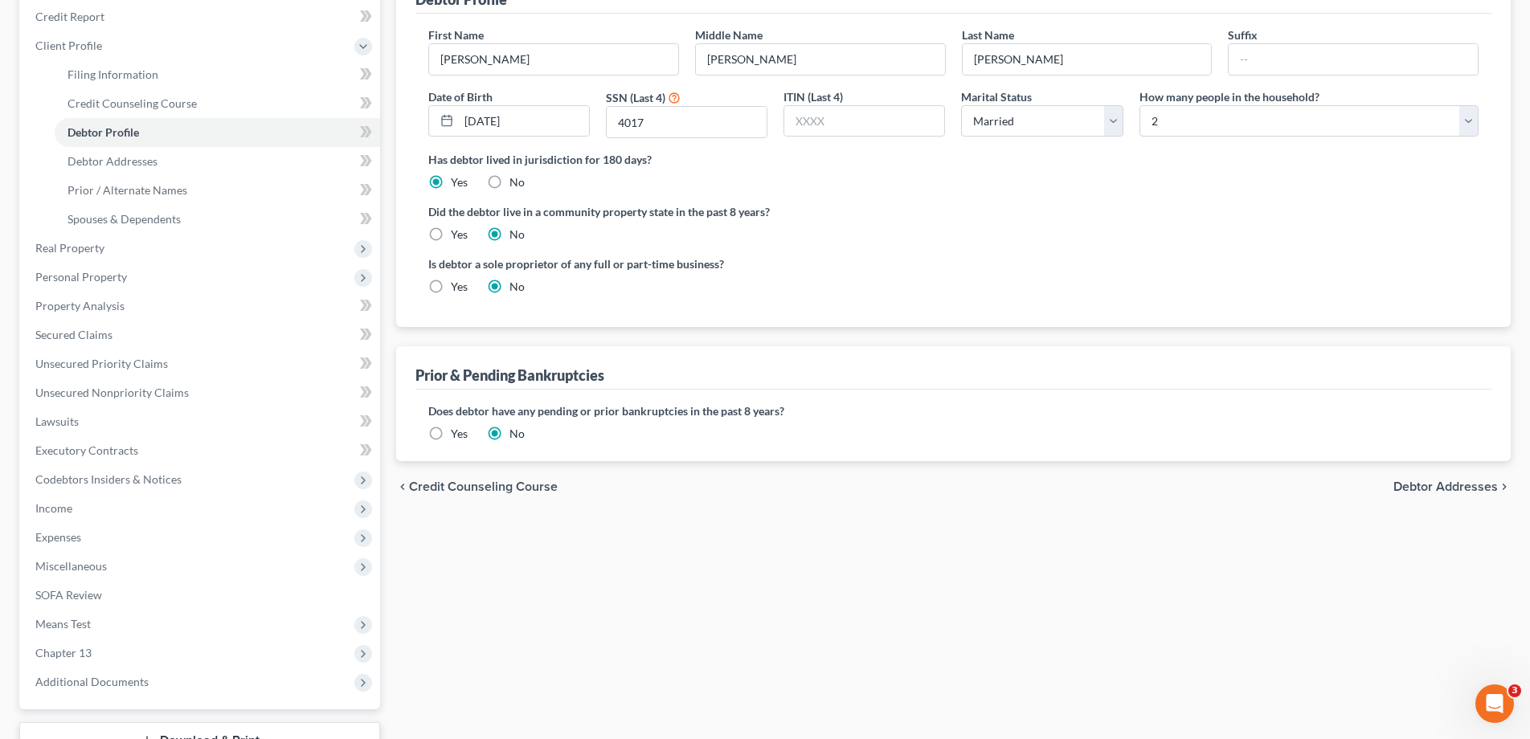
scroll to position [346, 0]
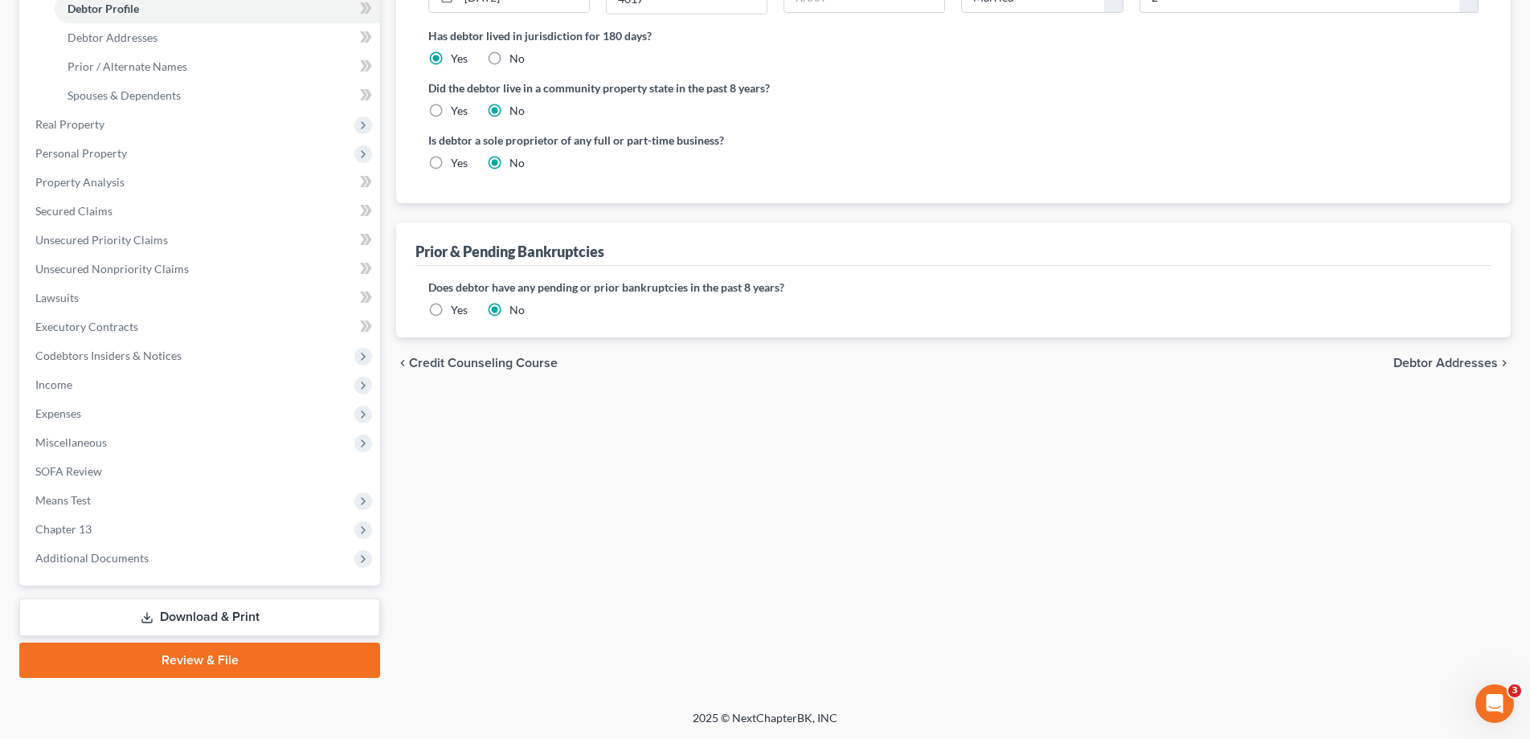
click at [451, 307] on label "Yes" at bounding box center [459, 310] width 17 height 16
click at [457, 307] on input "Yes" at bounding box center [462, 307] width 10 height 10
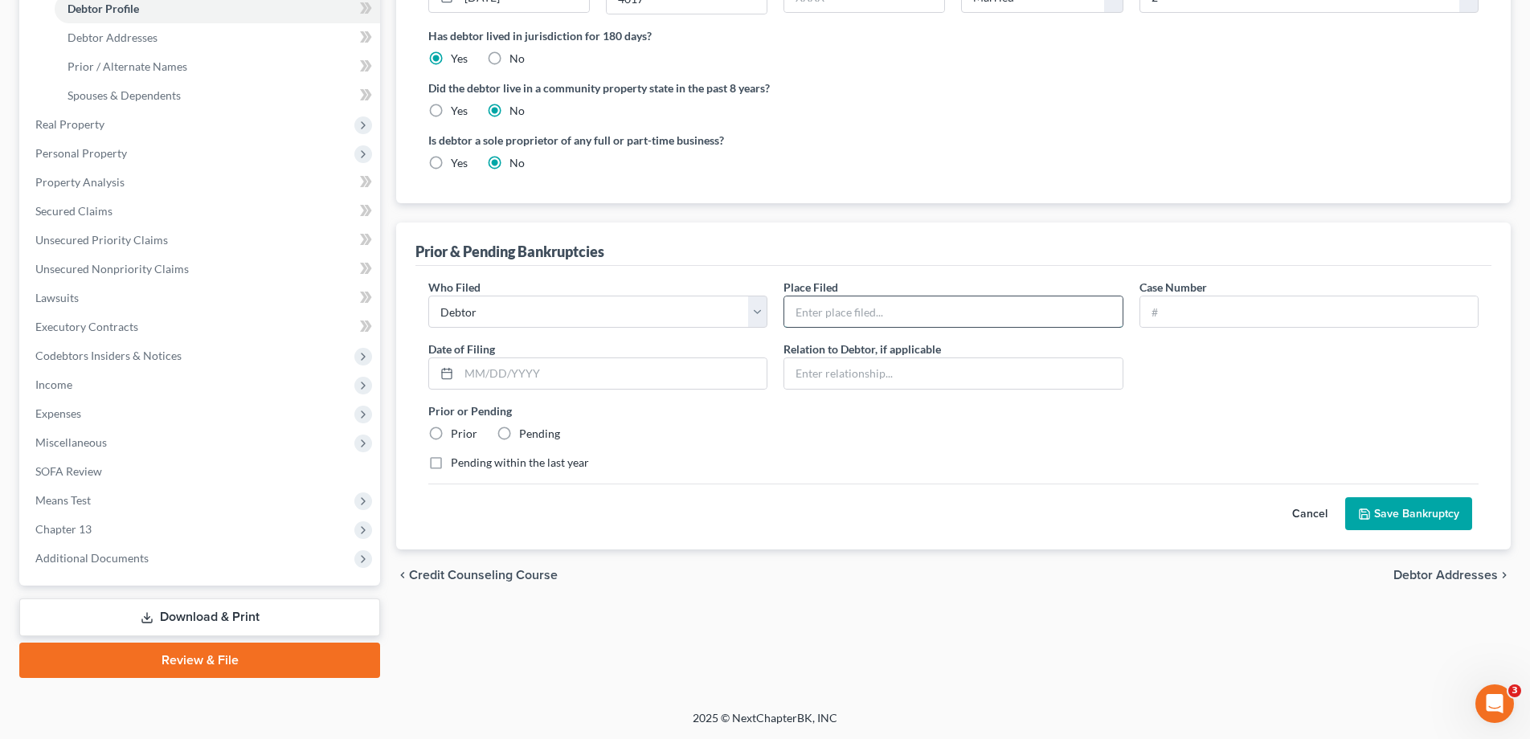
click at [832, 308] on input "text" at bounding box center [952, 311] width 337 height 31
type input "State of [US_STATE]"
type input "22-21264"
type input "[DATE]"
type input "self"
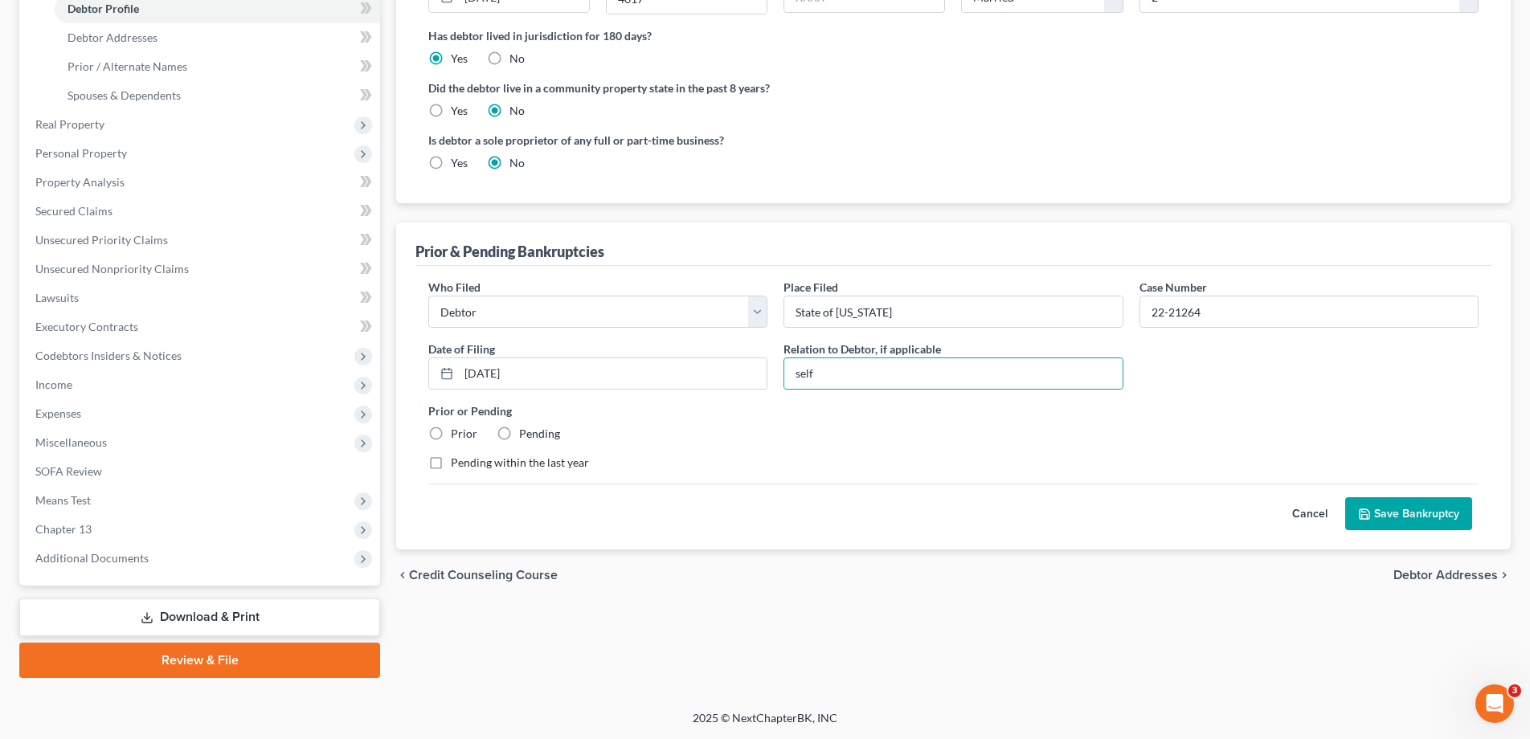
click at [451, 431] on label "Prior" at bounding box center [464, 434] width 27 height 16
click at [457, 431] on input "Prior" at bounding box center [462, 431] width 10 height 10
radio input "true"
click at [1433, 506] on button "Save Bankruptcy" at bounding box center [1408, 514] width 127 height 34
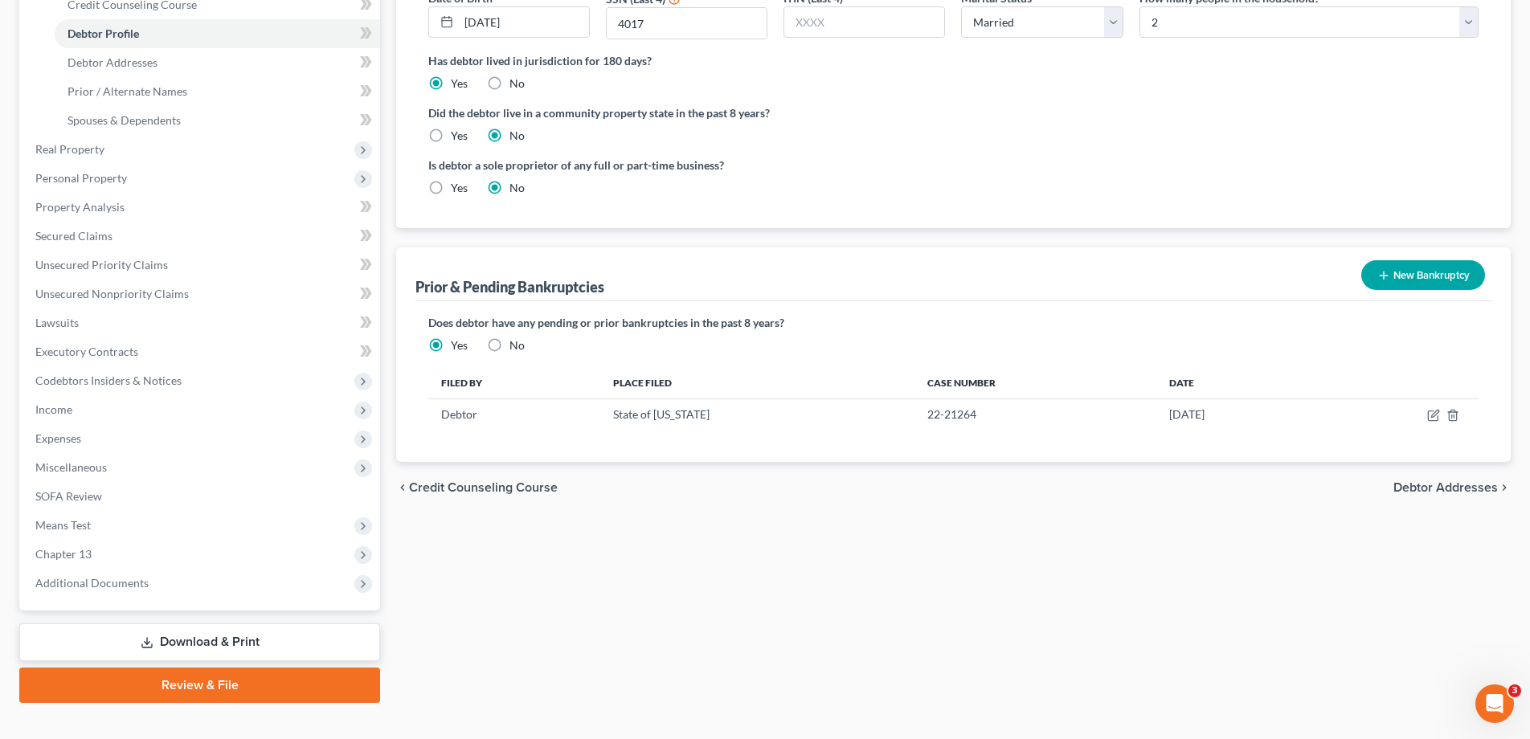
scroll to position [0, 0]
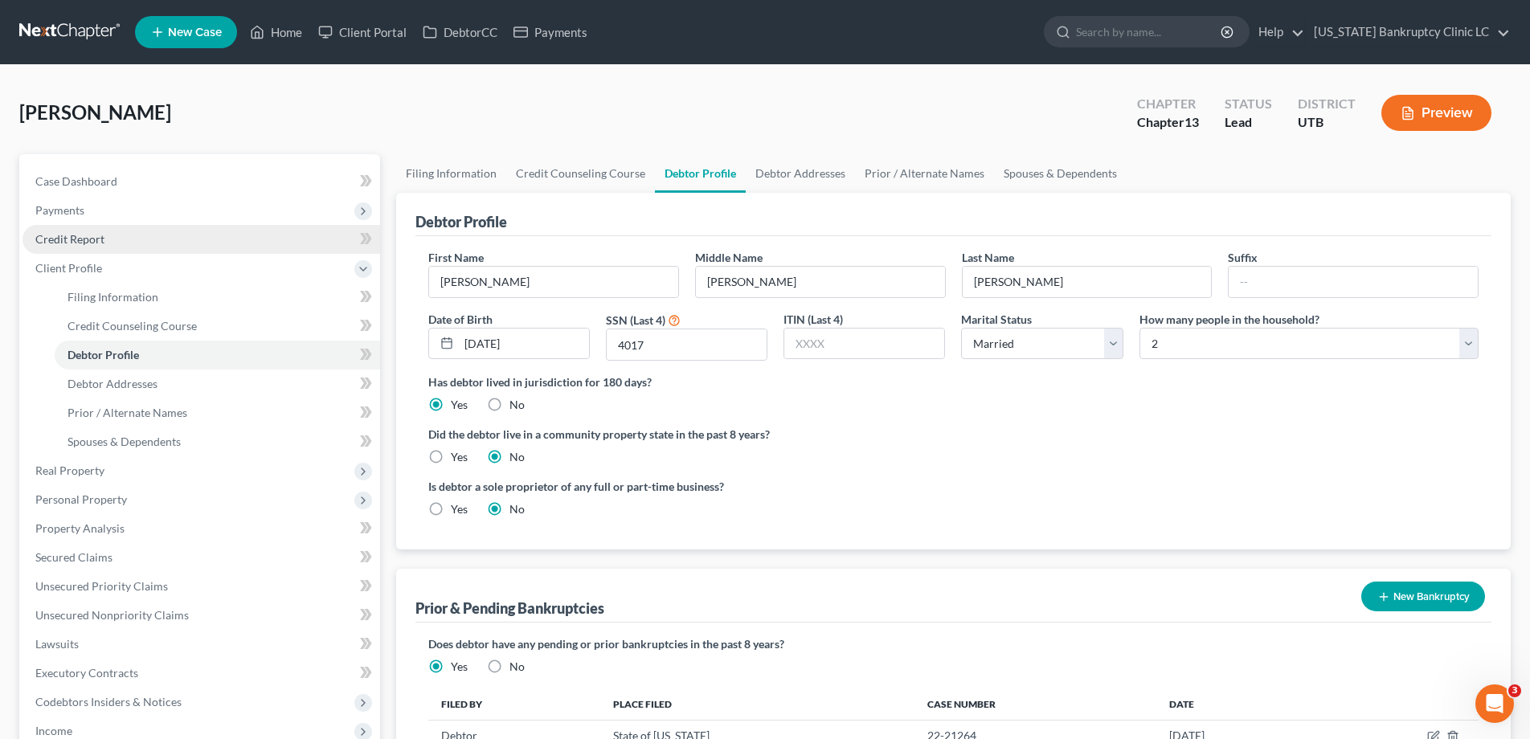
click at [86, 239] on span "Credit Report" at bounding box center [69, 239] width 69 height 14
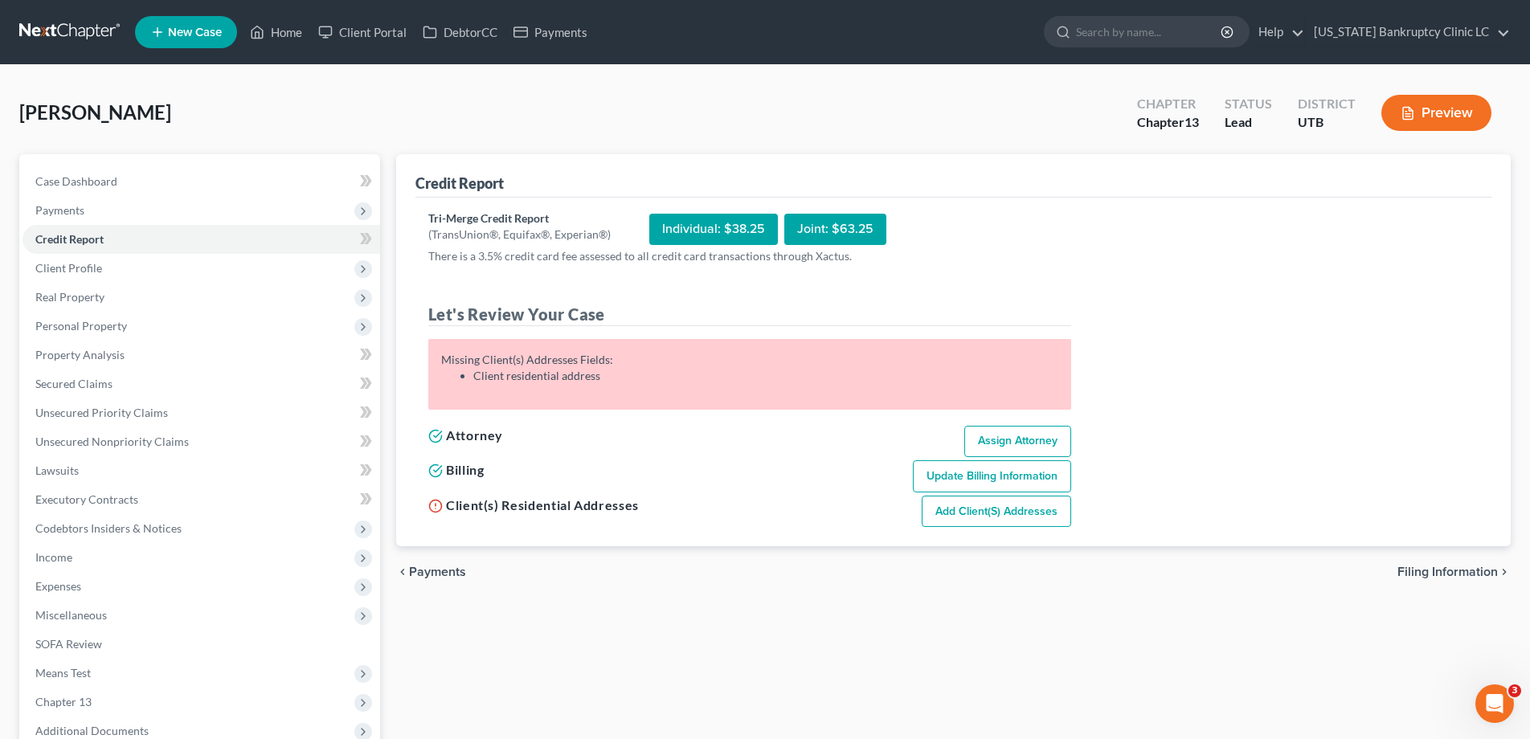
click at [1008, 442] on link "Assign Attorney" at bounding box center [1017, 442] width 107 height 32
select select "1"
select select "0"
select select "3"
select select "81"
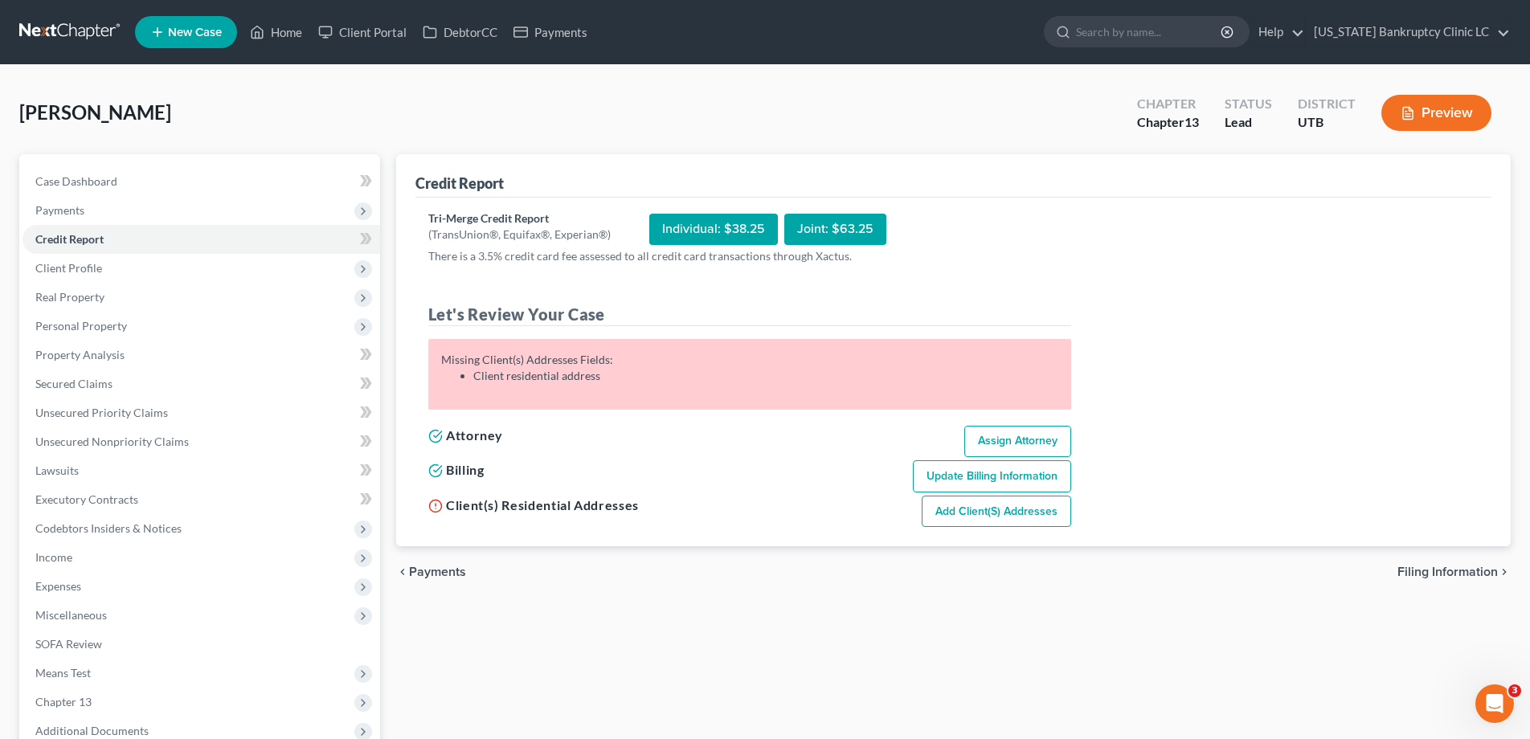
select select "0"
select select "46"
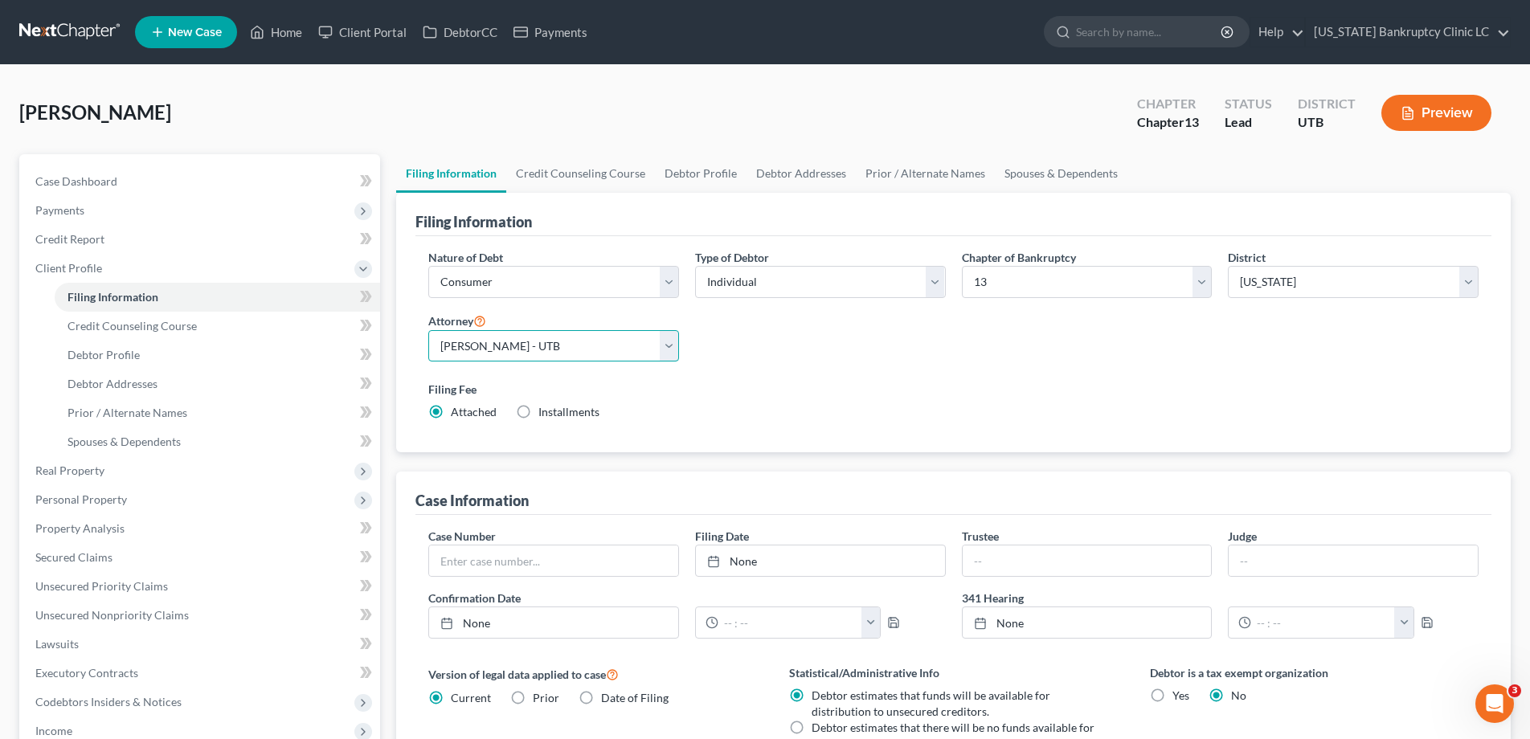
click at [580, 338] on select "Select [PERSON_NAME] - UTB [PERSON_NAME] - UT" at bounding box center [553, 346] width 251 height 32
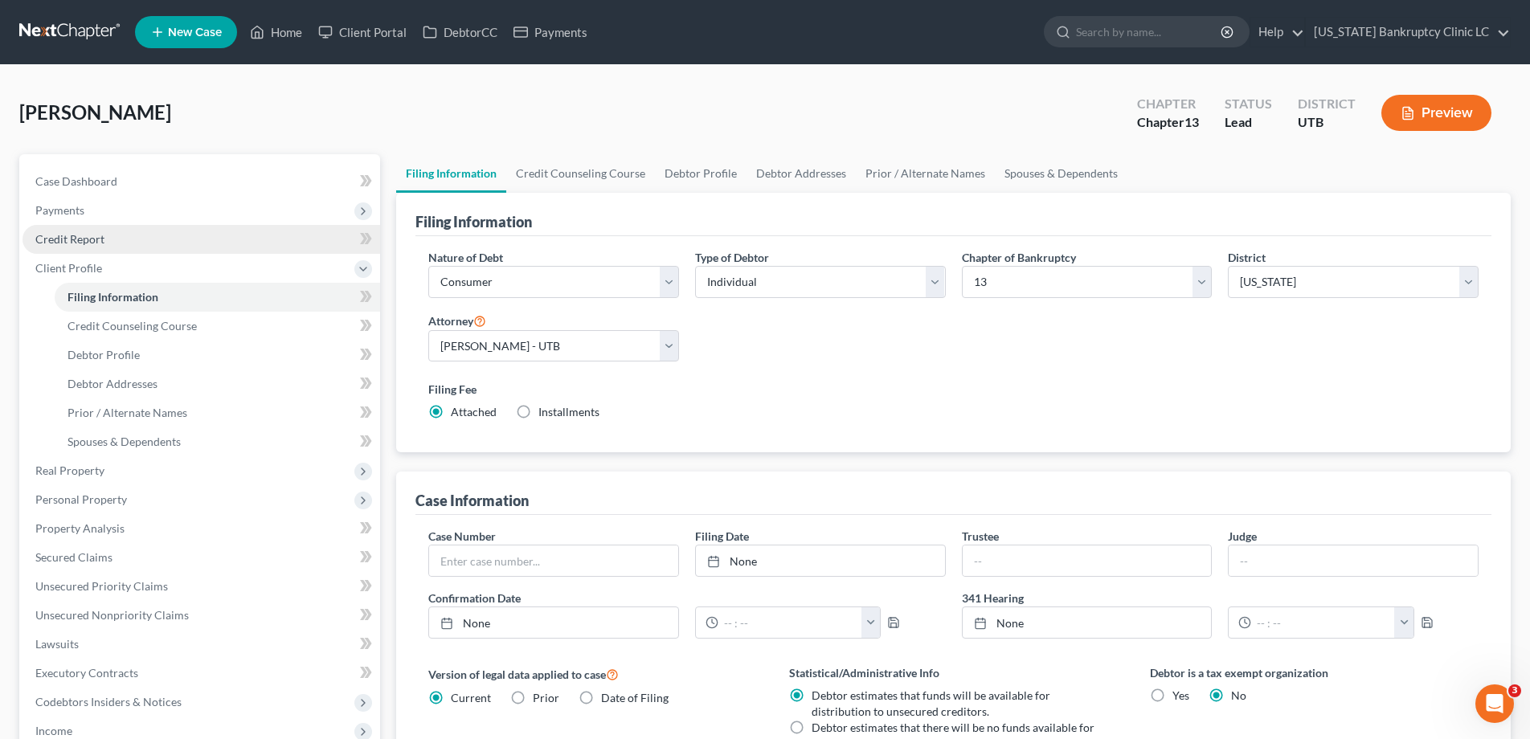
click at [69, 236] on span "Credit Report" at bounding box center [69, 239] width 69 height 14
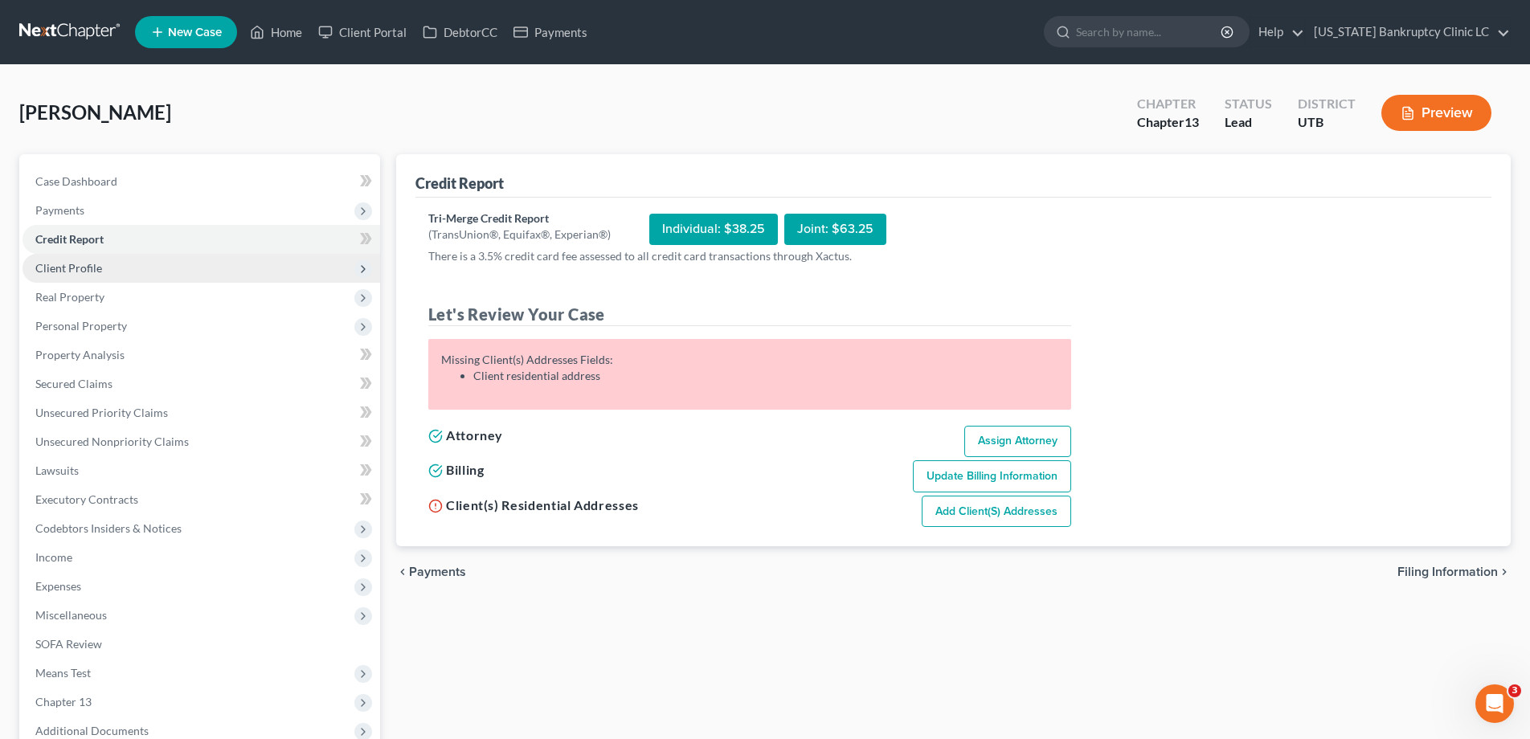
click at [63, 268] on span "Client Profile" at bounding box center [68, 268] width 67 height 14
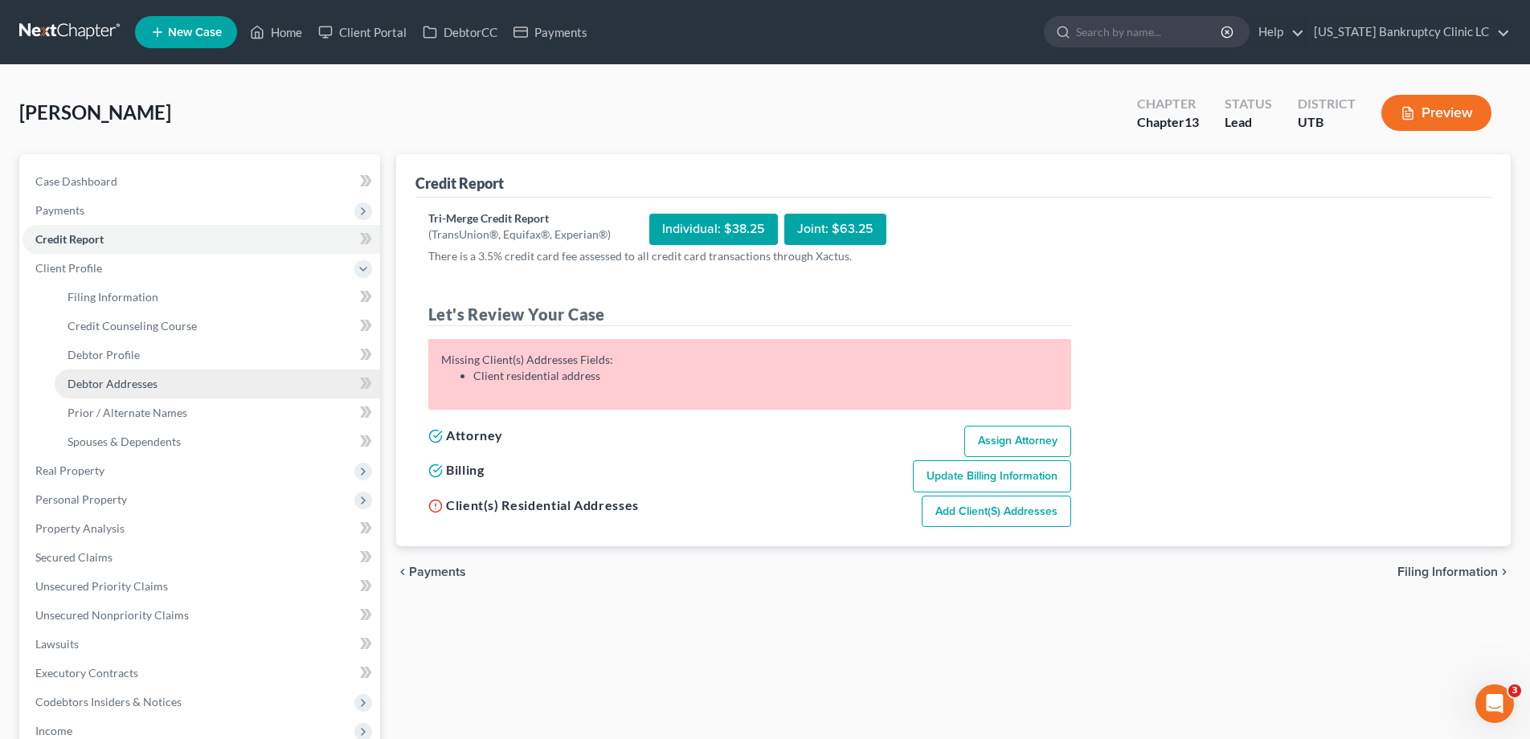
click at [104, 389] on span "Debtor Addresses" at bounding box center [112, 384] width 90 height 14
select select "0"
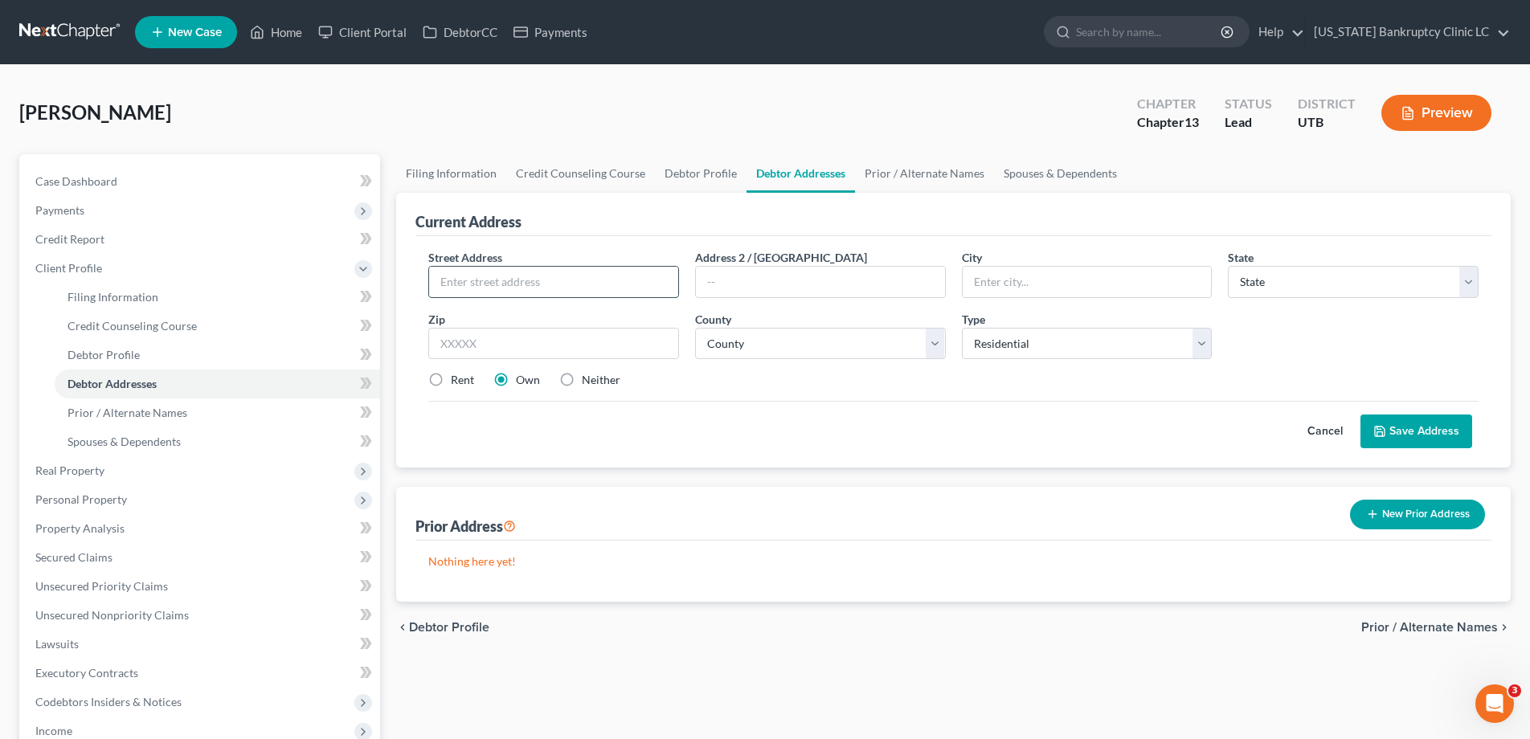
click at [521, 276] on input "text" at bounding box center [553, 282] width 249 height 31
click at [451, 374] on label "Rent" at bounding box center [462, 380] width 23 height 16
click at [457, 374] on input "Rent" at bounding box center [462, 377] width 10 height 10
radio input "true"
click at [482, 282] on input "text" at bounding box center [553, 282] width 249 height 31
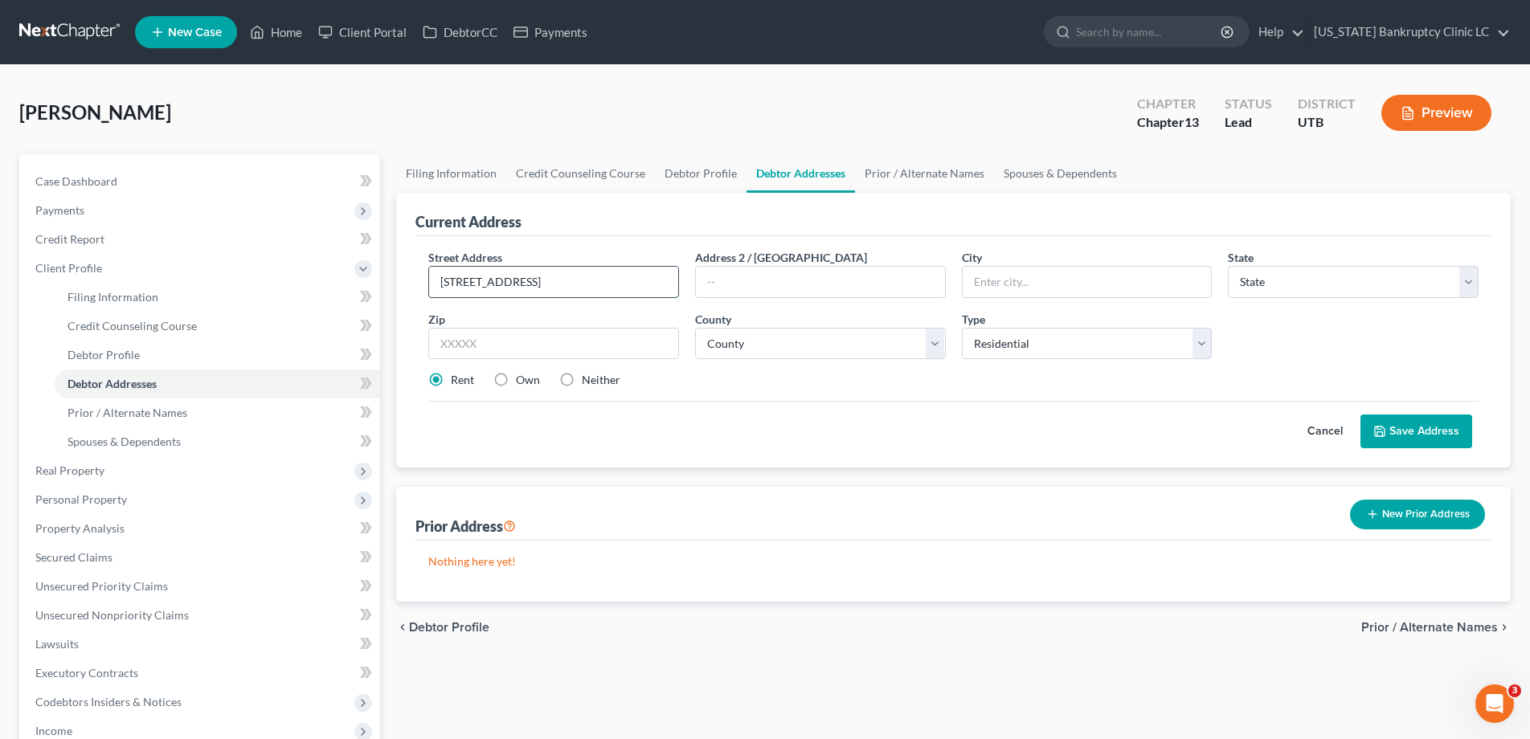
type input "[STREET_ADDRESS]"
type input "Magna"
select select "46"
type input "84044"
click at [932, 340] on select "County [GEOGRAPHIC_DATA] [GEOGRAPHIC_DATA] [GEOGRAPHIC_DATA] [GEOGRAPHIC_DATA] …" at bounding box center [820, 344] width 251 height 32
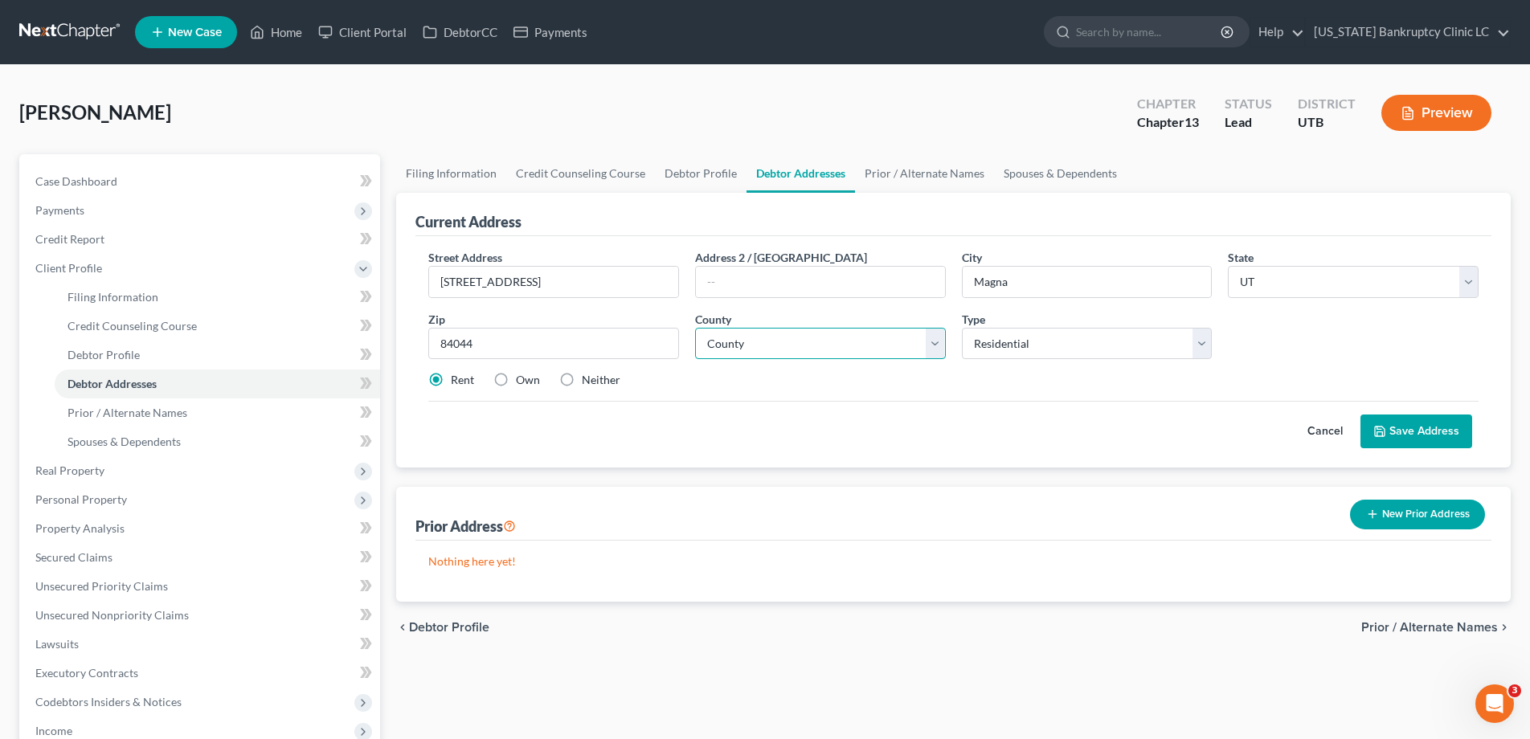
select select "17"
click at [695, 328] on select "County [GEOGRAPHIC_DATA] [GEOGRAPHIC_DATA] [GEOGRAPHIC_DATA] [GEOGRAPHIC_DATA] …" at bounding box center [820, 344] width 251 height 32
click at [1403, 435] on button "Save Address" at bounding box center [1416, 432] width 112 height 34
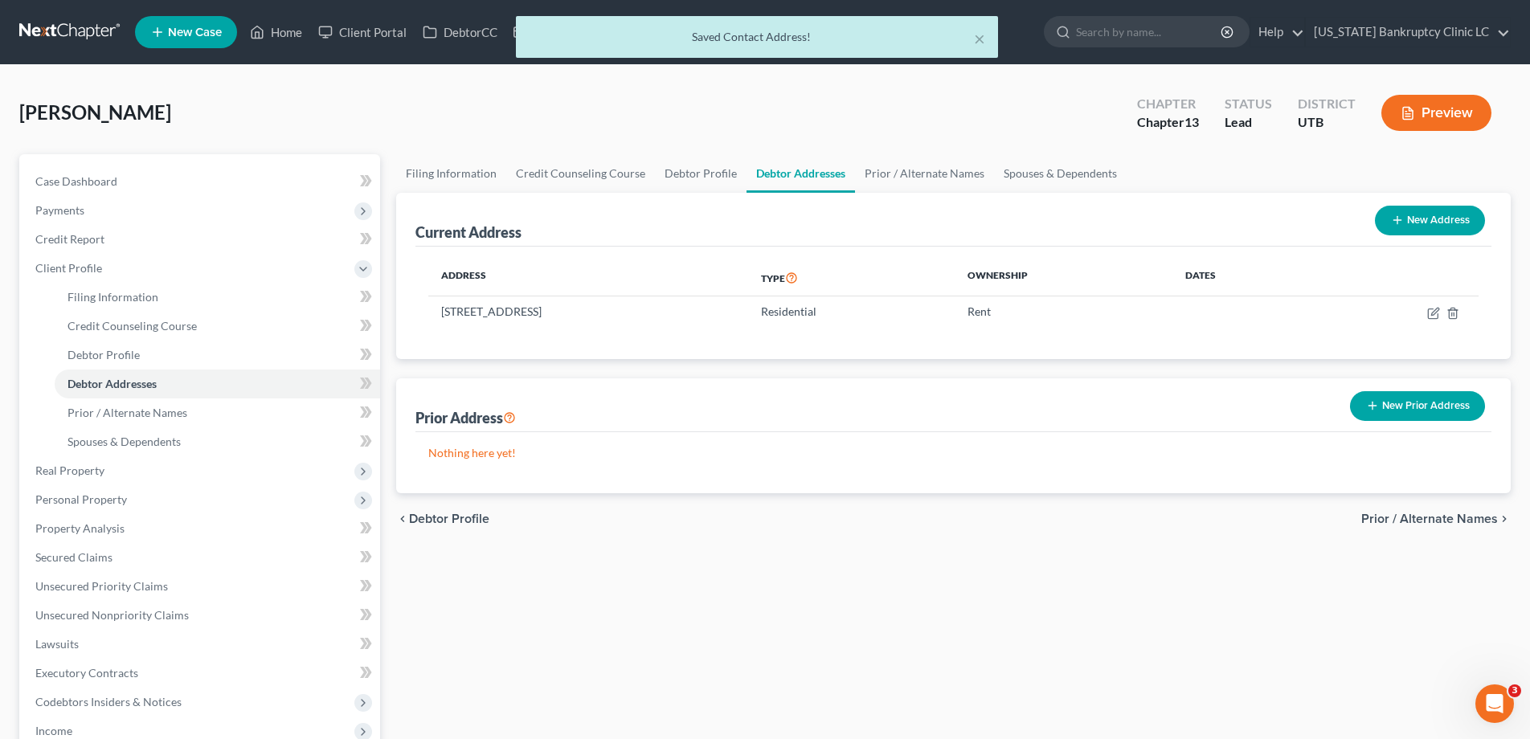
click at [1393, 405] on button "New Prior Address" at bounding box center [1417, 406] width 135 height 30
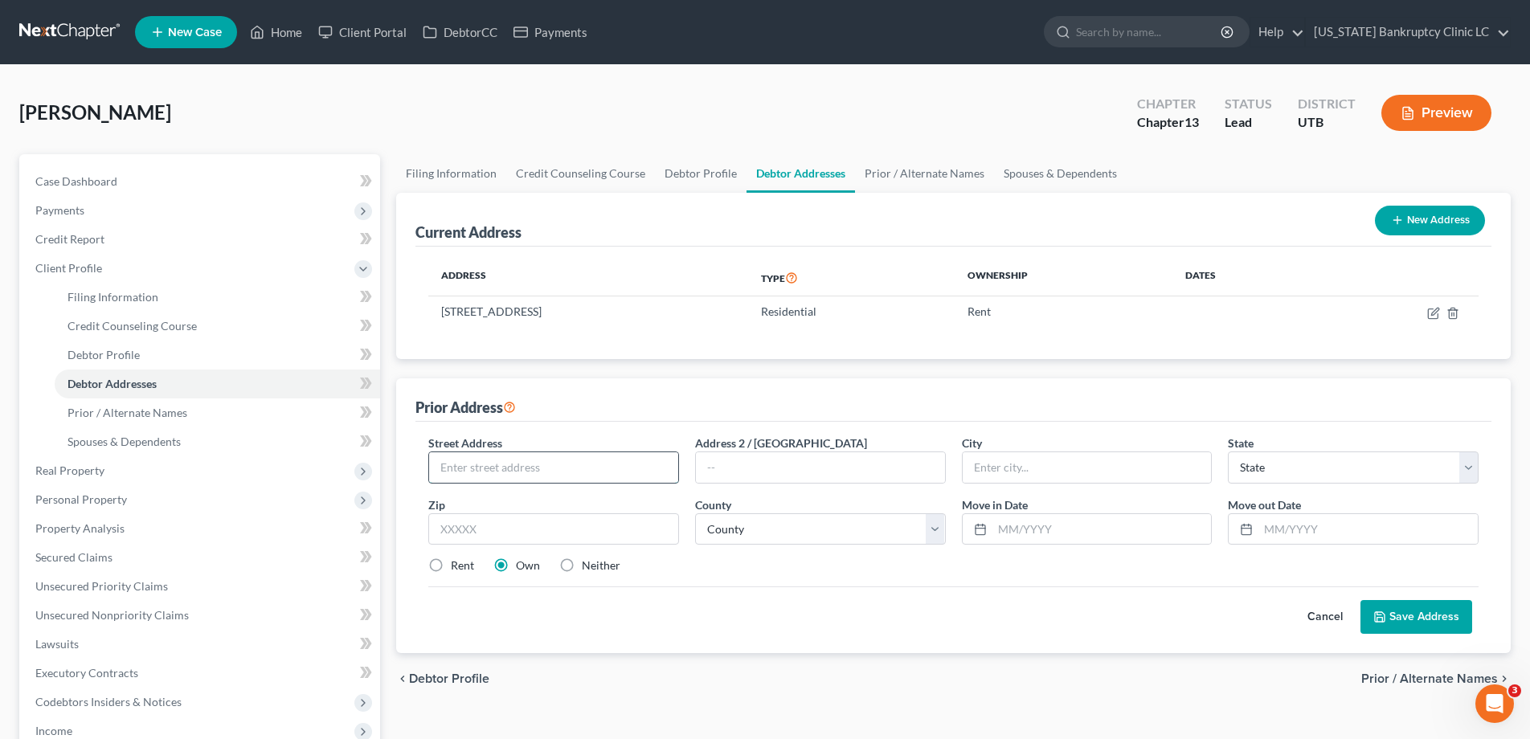
click at [553, 471] on input "text" at bounding box center [553, 467] width 249 height 31
type input "[STREET_ADDRESS]"
type input "Bellview"
click at [1466, 465] on select "State [US_STATE] AK AR AZ CA CO CT DE DC [GEOGRAPHIC_DATA] [GEOGRAPHIC_DATA] GU…" at bounding box center [1353, 468] width 251 height 32
select select "30"
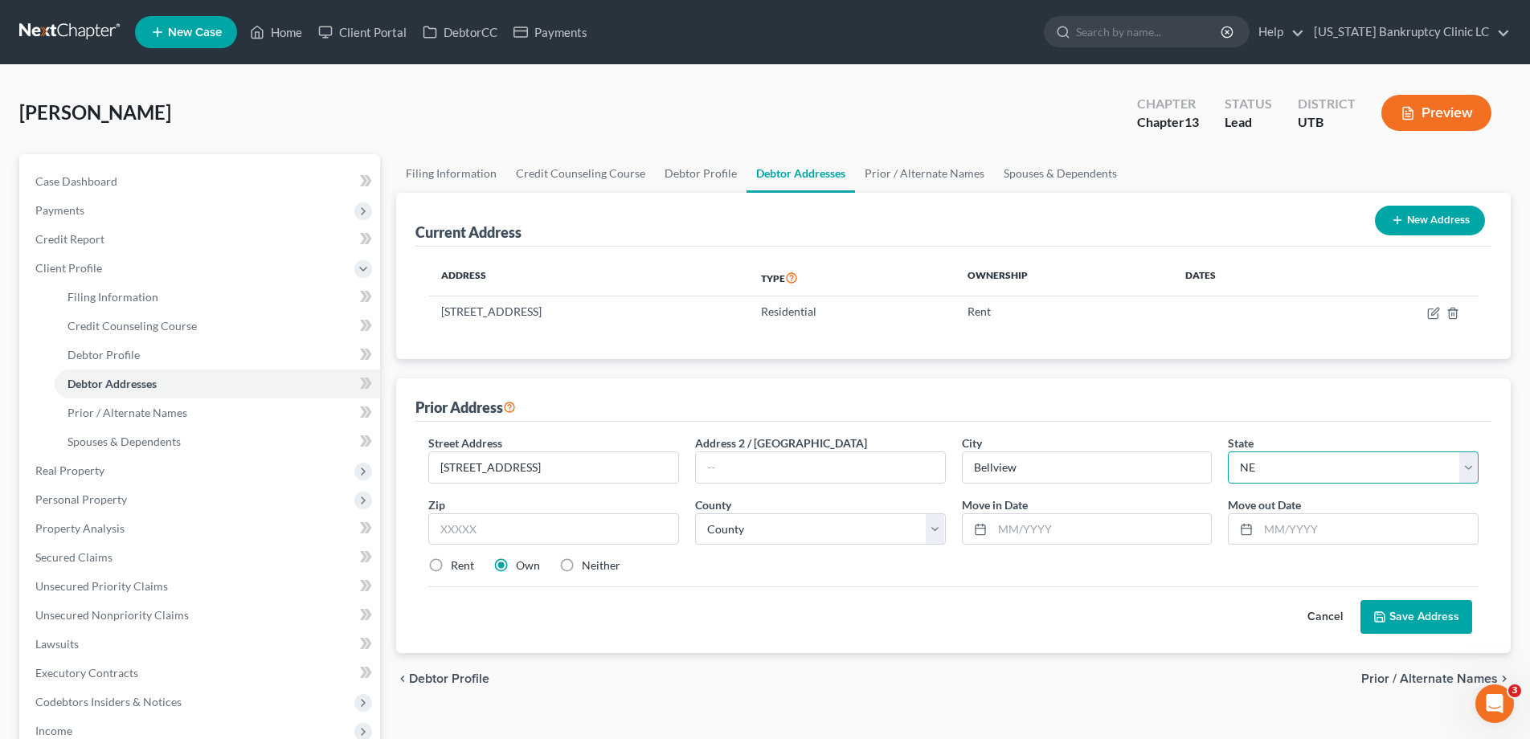
click at [1228, 452] on select "State [US_STATE] AK AR AZ CA CO CT DE DC [GEOGRAPHIC_DATA] [GEOGRAPHIC_DATA] GU…" at bounding box center [1353, 468] width 251 height 32
click at [542, 521] on input "text" at bounding box center [553, 529] width 251 height 32
type input "68123"
type input "Bellevue"
click at [937, 525] on select "County [GEOGRAPHIC_DATA] [GEOGRAPHIC_DATA] [GEOGRAPHIC_DATA] [GEOGRAPHIC_DATA] …" at bounding box center [820, 529] width 251 height 32
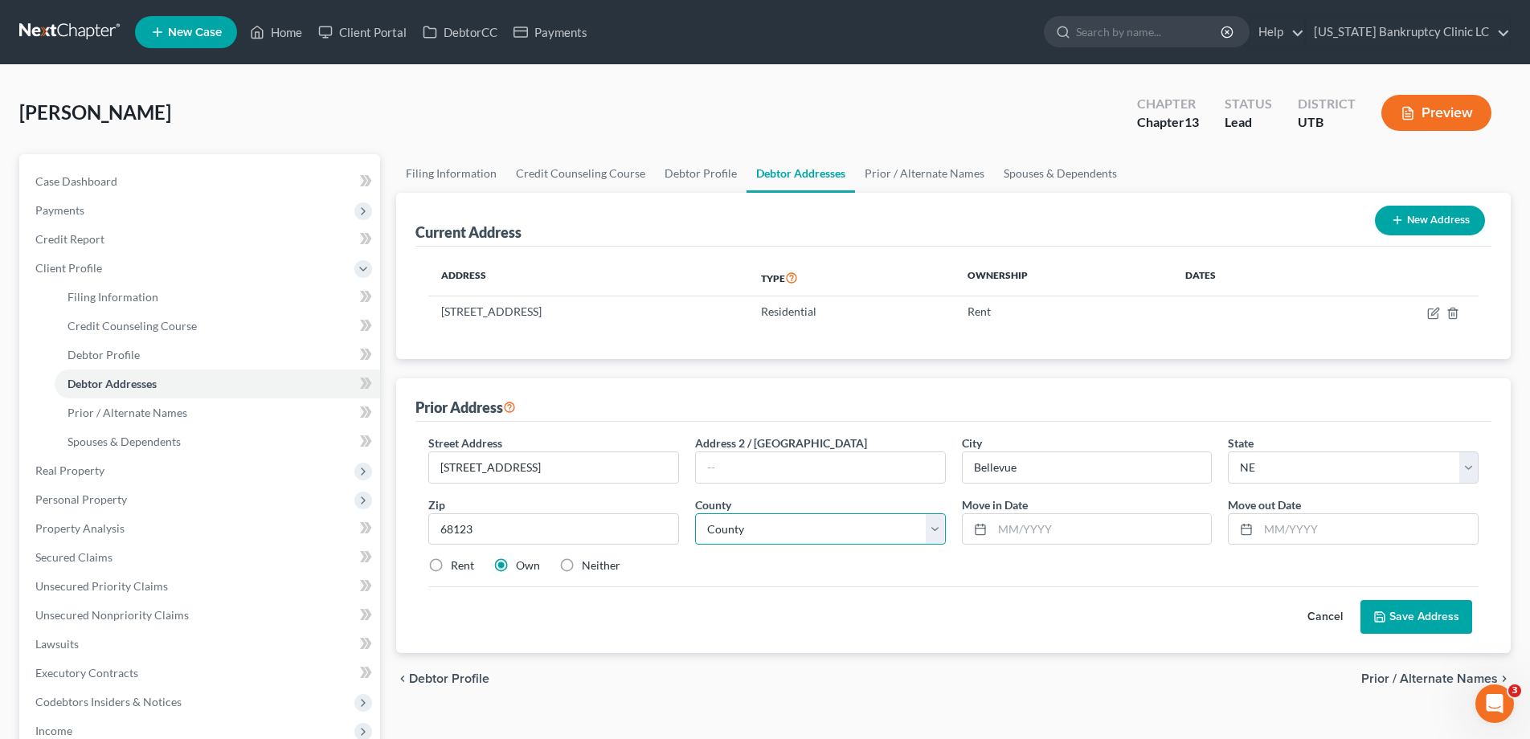
select select "0"
click at [695, 513] on select "County [GEOGRAPHIC_DATA] [GEOGRAPHIC_DATA] [GEOGRAPHIC_DATA] [GEOGRAPHIC_DATA] …" at bounding box center [820, 529] width 251 height 32
click at [1069, 528] on input "text" at bounding box center [1101, 529] width 219 height 31
type input "[DATE]"
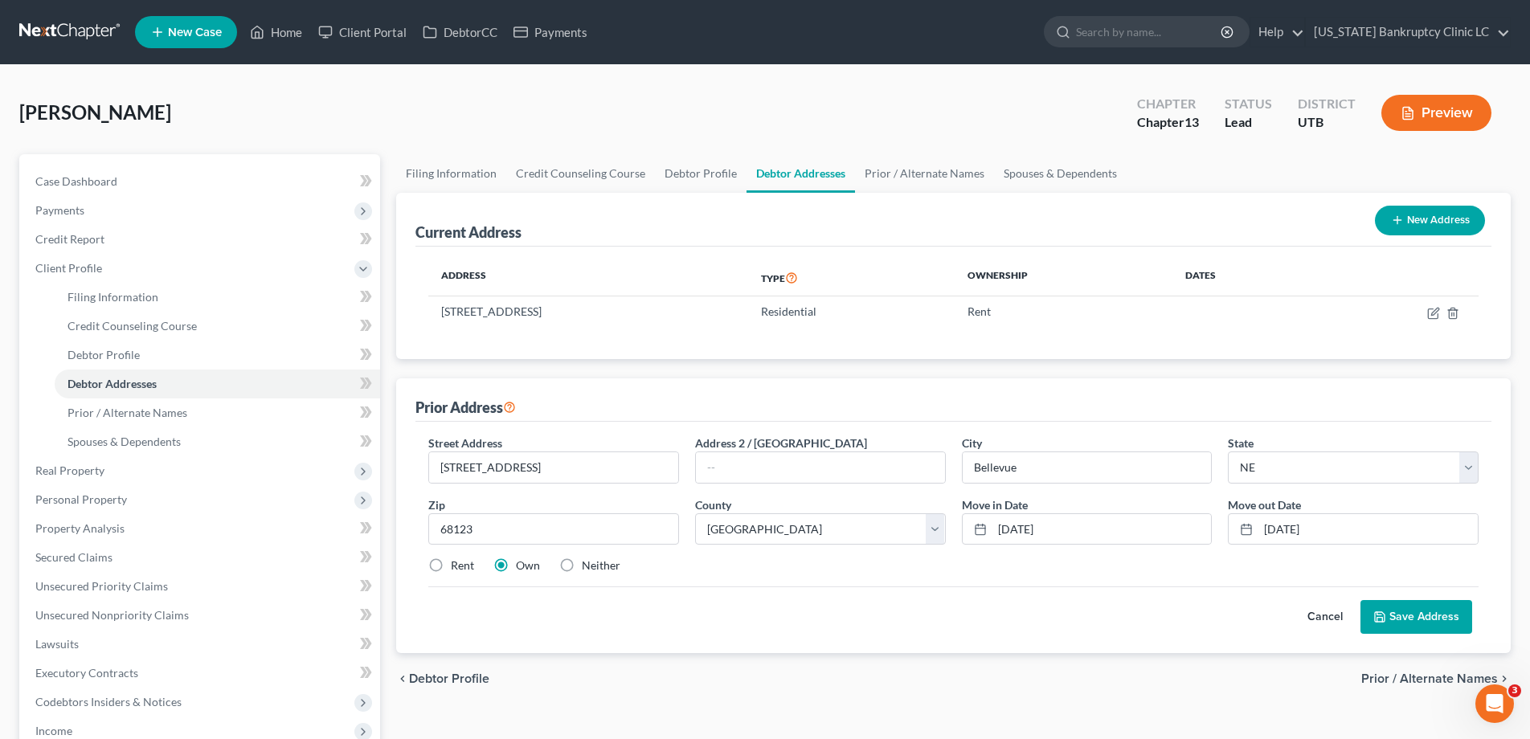
click at [451, 565] on label "Rent" at bounding box center [462, 566] width 23 height 16
click at [457, 565] on input "Rent" at bounding box center [462, 563] width 10 height 10
radio input "true"
click at [1415, 619] on button "Save Address" at bounding box center [1416, 617] width 112 height 34
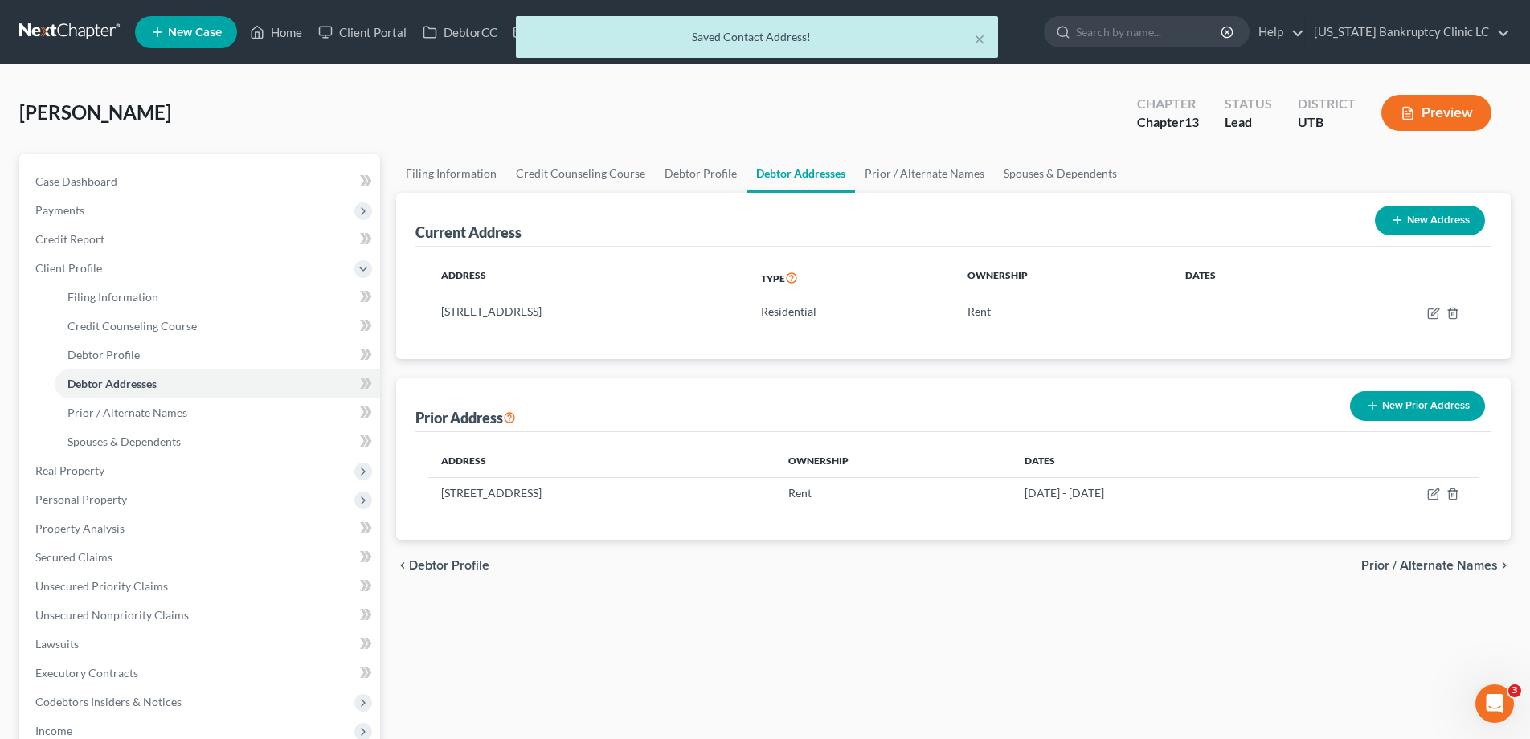
click at [1403, 407] on button "New Prior Address" at bounding box center [1417, 406] width 135 height 30
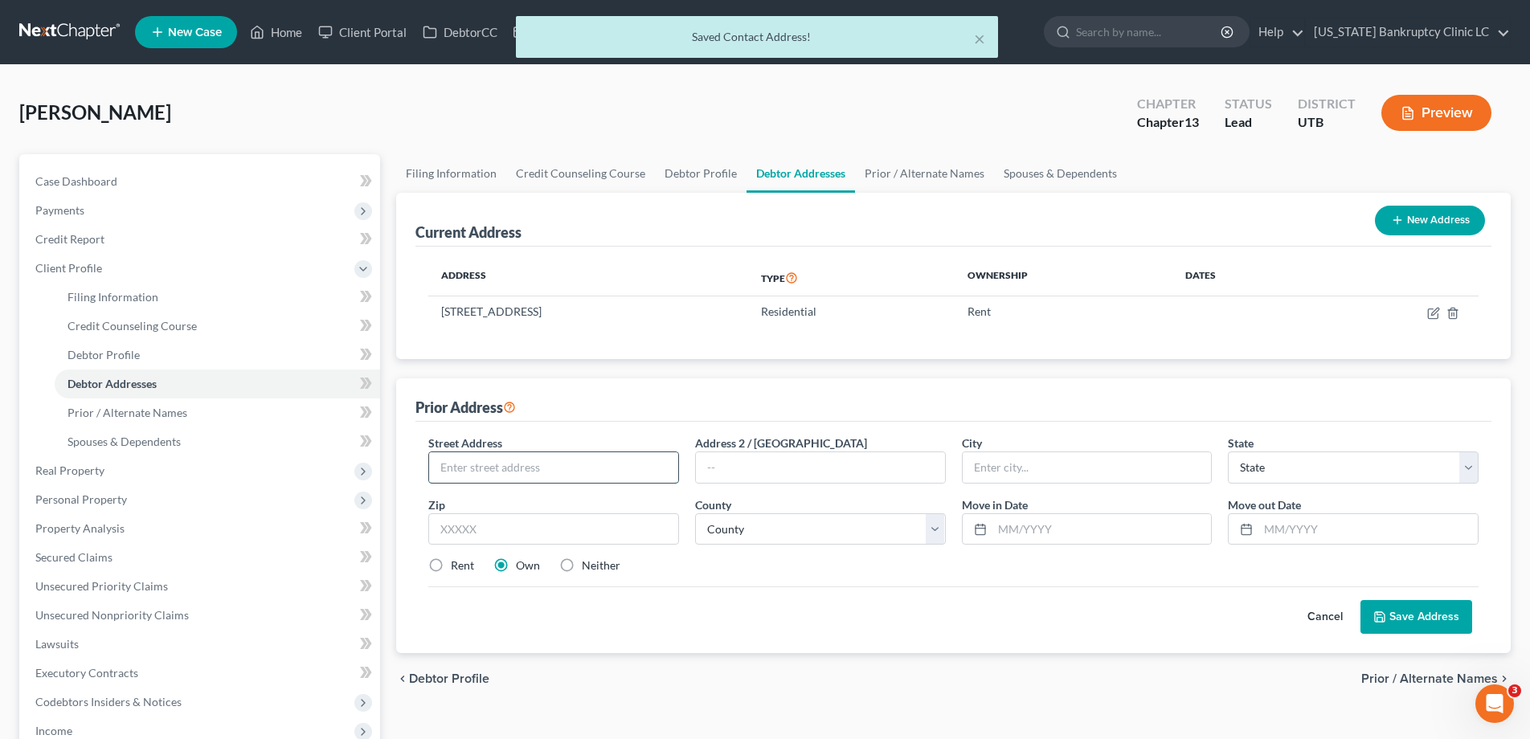
click at [471, 462] on input "text" at bounding box center [553, 467] width 249 height 31
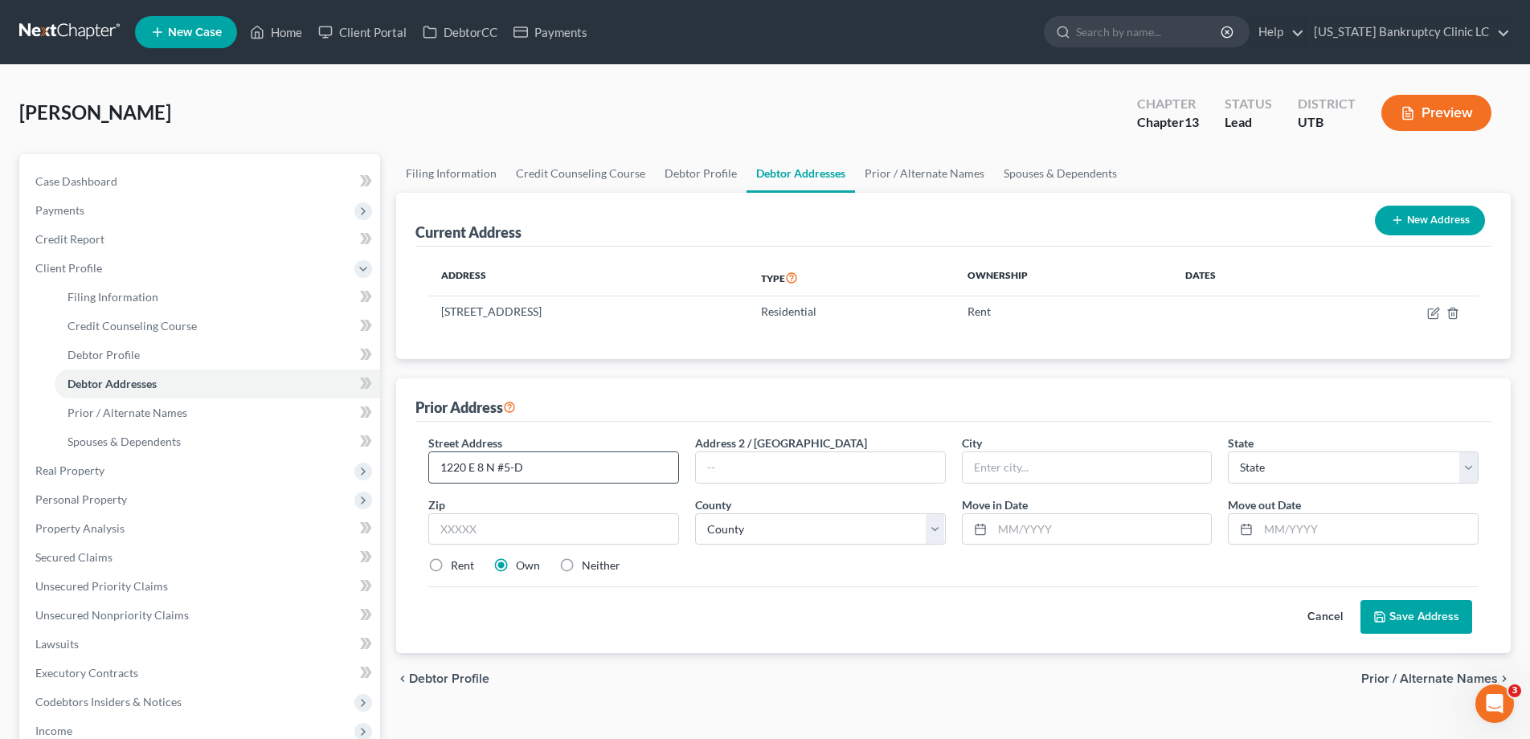
type input "1220 E 8 N #5-D"
type input "Price"
select select "46"
type input "84501"
select select "15"
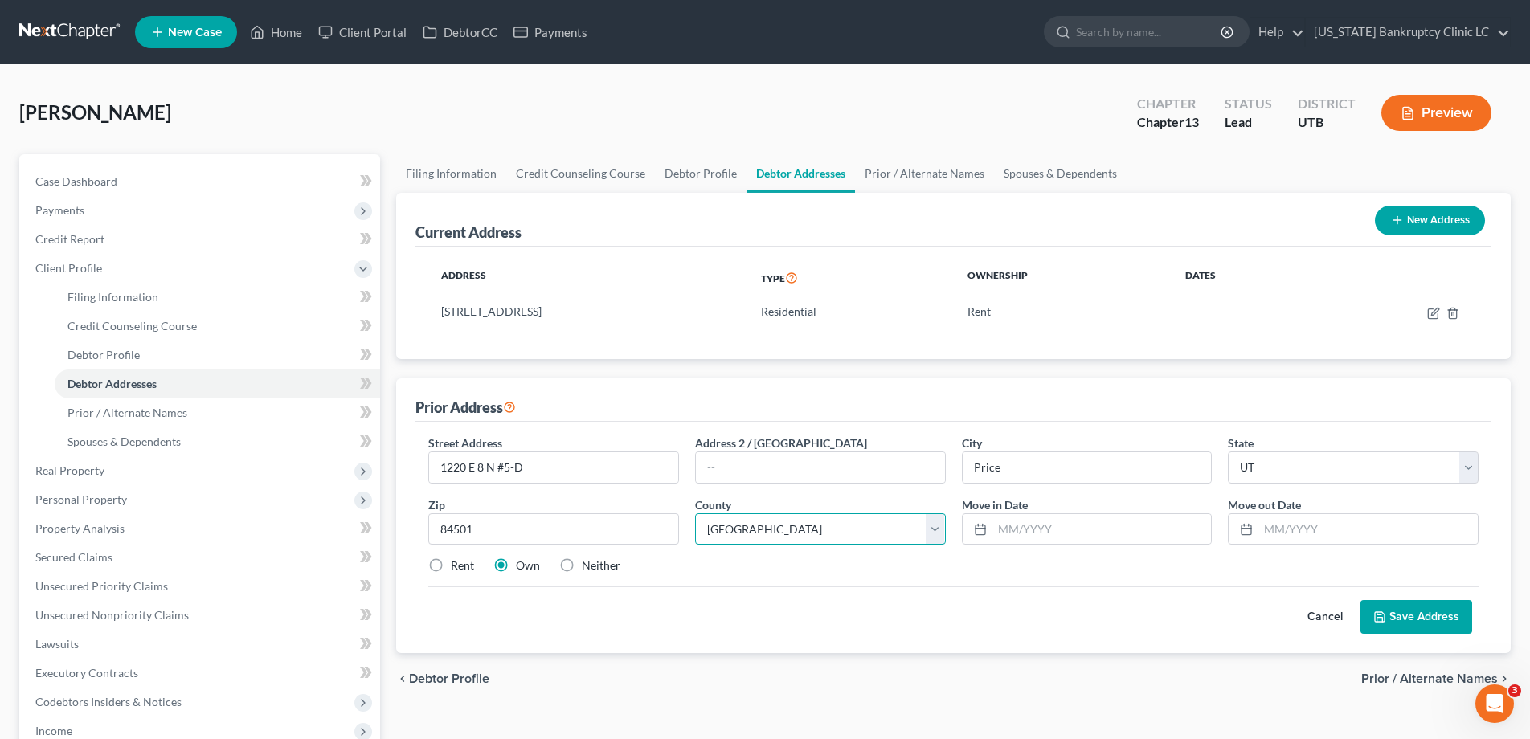
click at [931, 530] on select "County [GEOGRAPHIC_DATA] [GEOGRAPHIC_DATA] [GEOGRAPHIC_DATA] [GEOGRAPHIC_DATA] …" at bounding box center [820, 529] width 251 height 32
click at [695, 513] on select "County [GEOGRAPHIC_DATA] [GEOGRAPHIC_DATA] [GEOGRAPHIC_DATA] [GEOGRAPHIC_DATA] …" at bounding box center [820, 529] width 251 height 32
click at [1045, 532] on input "text" at bounding box center [1101, 529] width 219 height 31
type input "[DATE]"
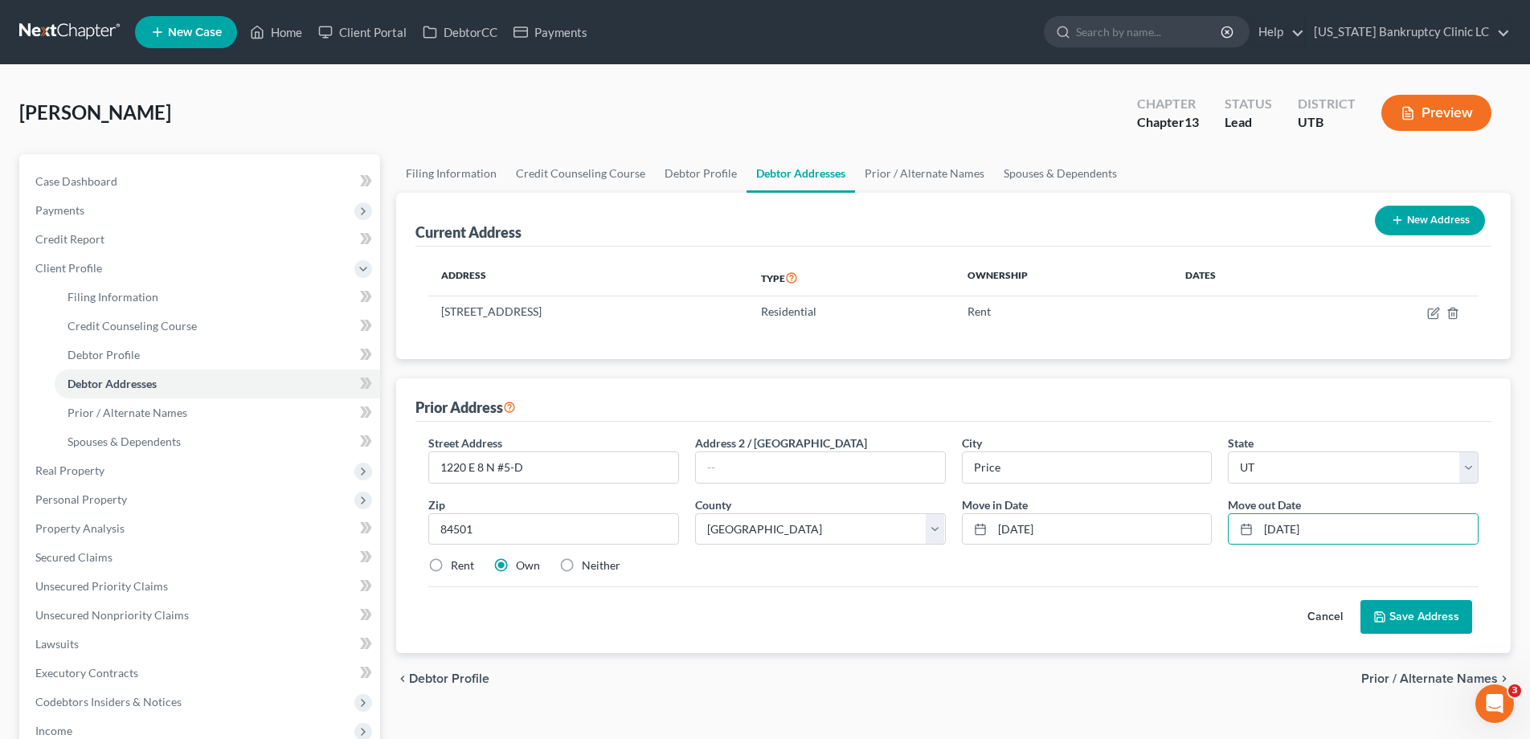
click at [1406, 610] on button "Save Address" at bounding box center [1416, 617] width 112 height 34
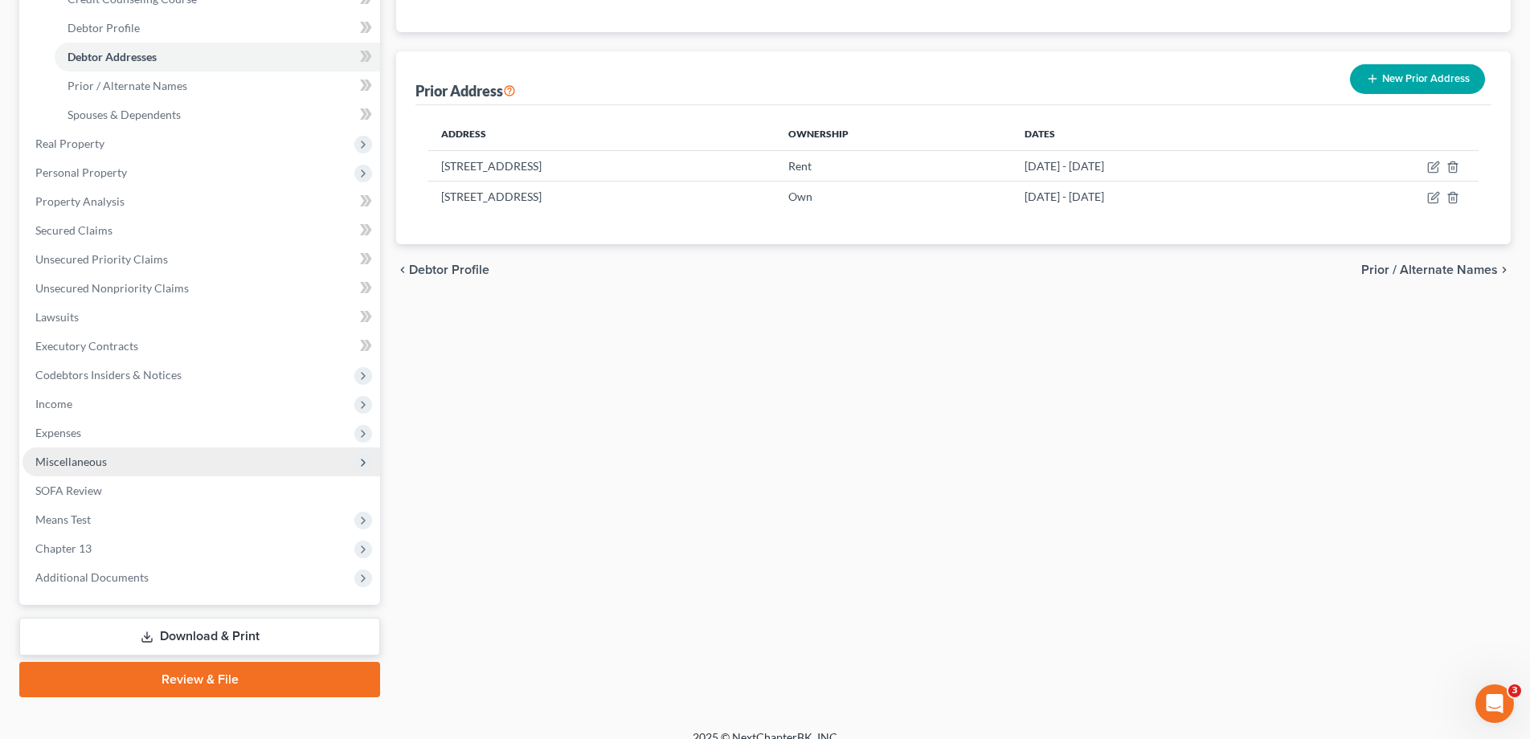
scroll to position [333, 0]
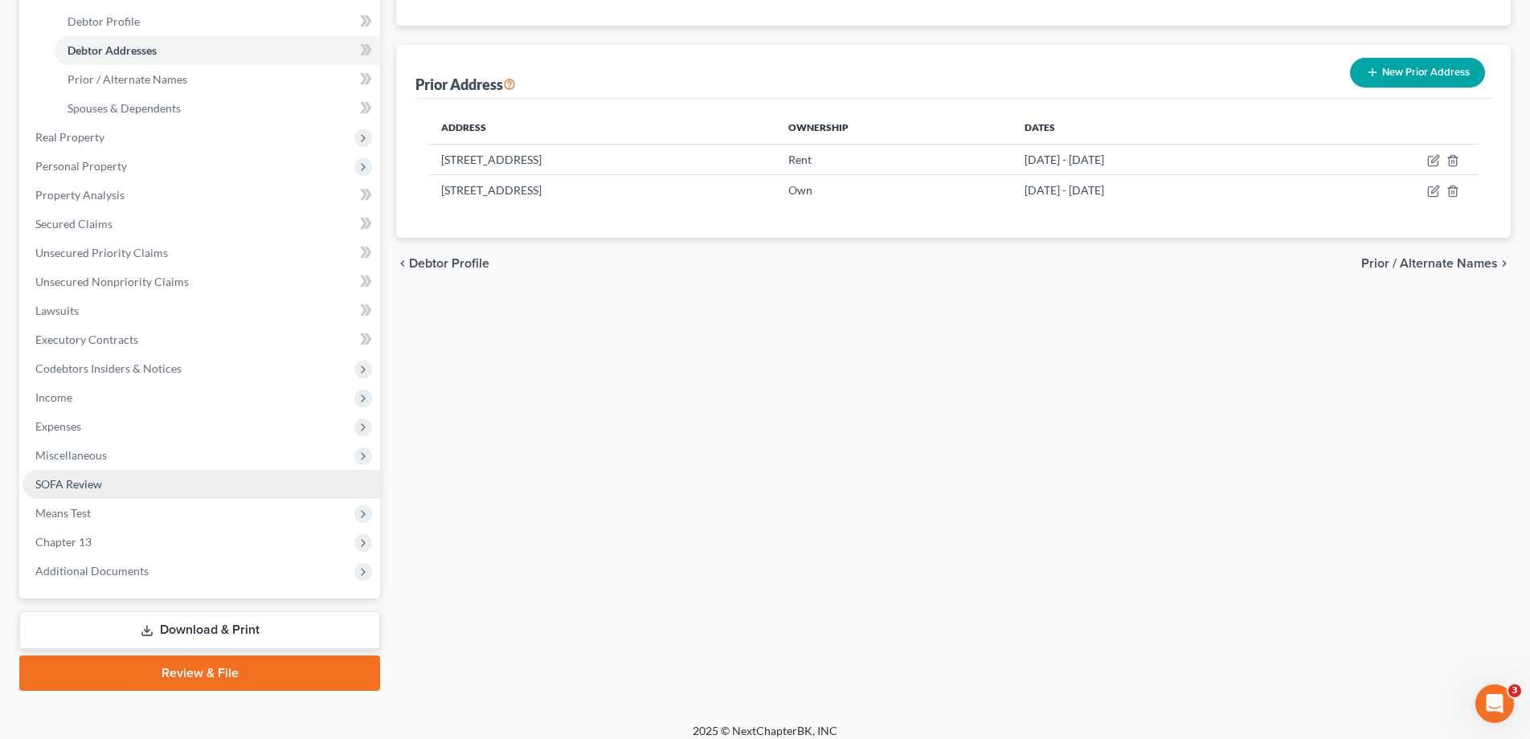
click at [70, 487] on span "SOFA Review" at bounding box center [68, 484] width 67 height 14
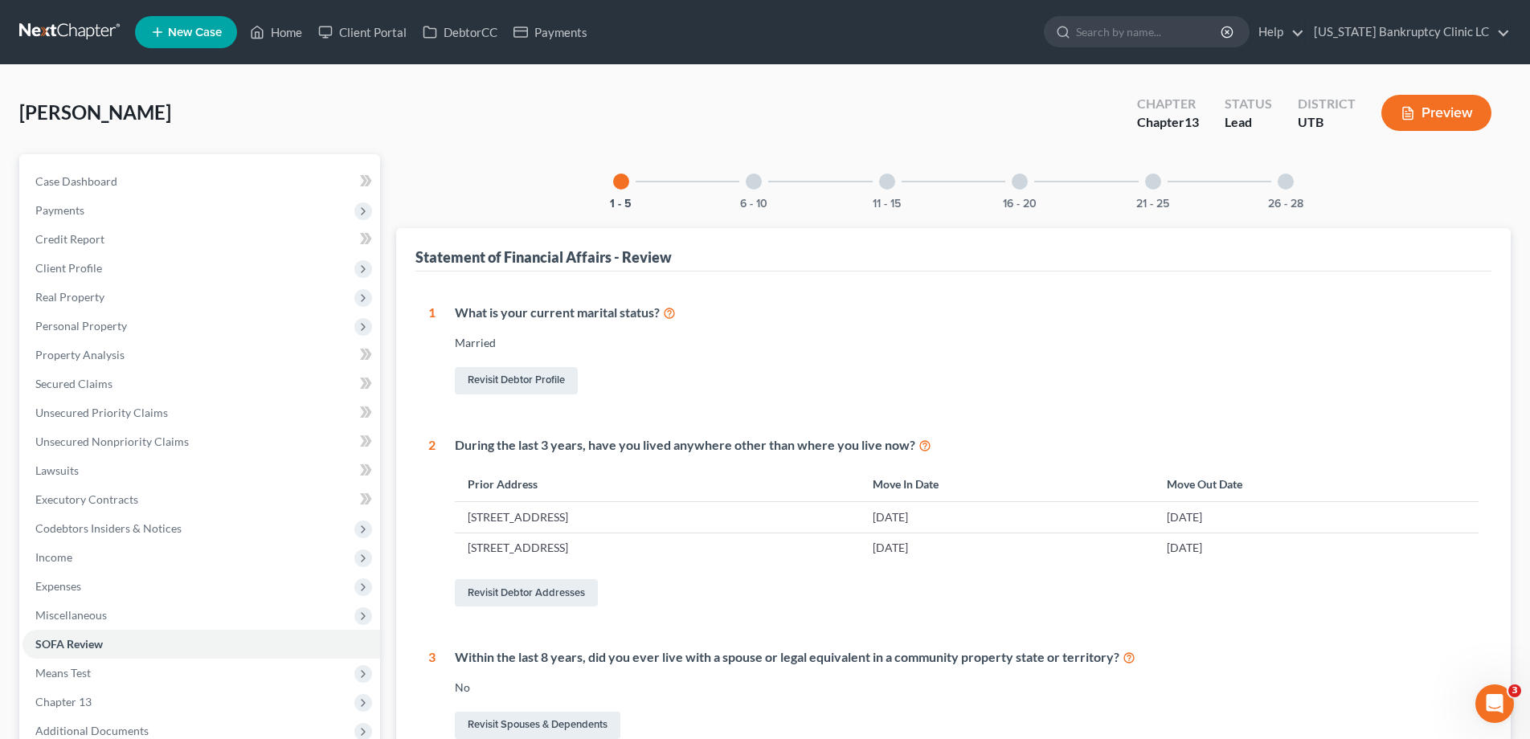
click at [1156, 185] on div at bounding box center [1153, 182] width 16 height 16
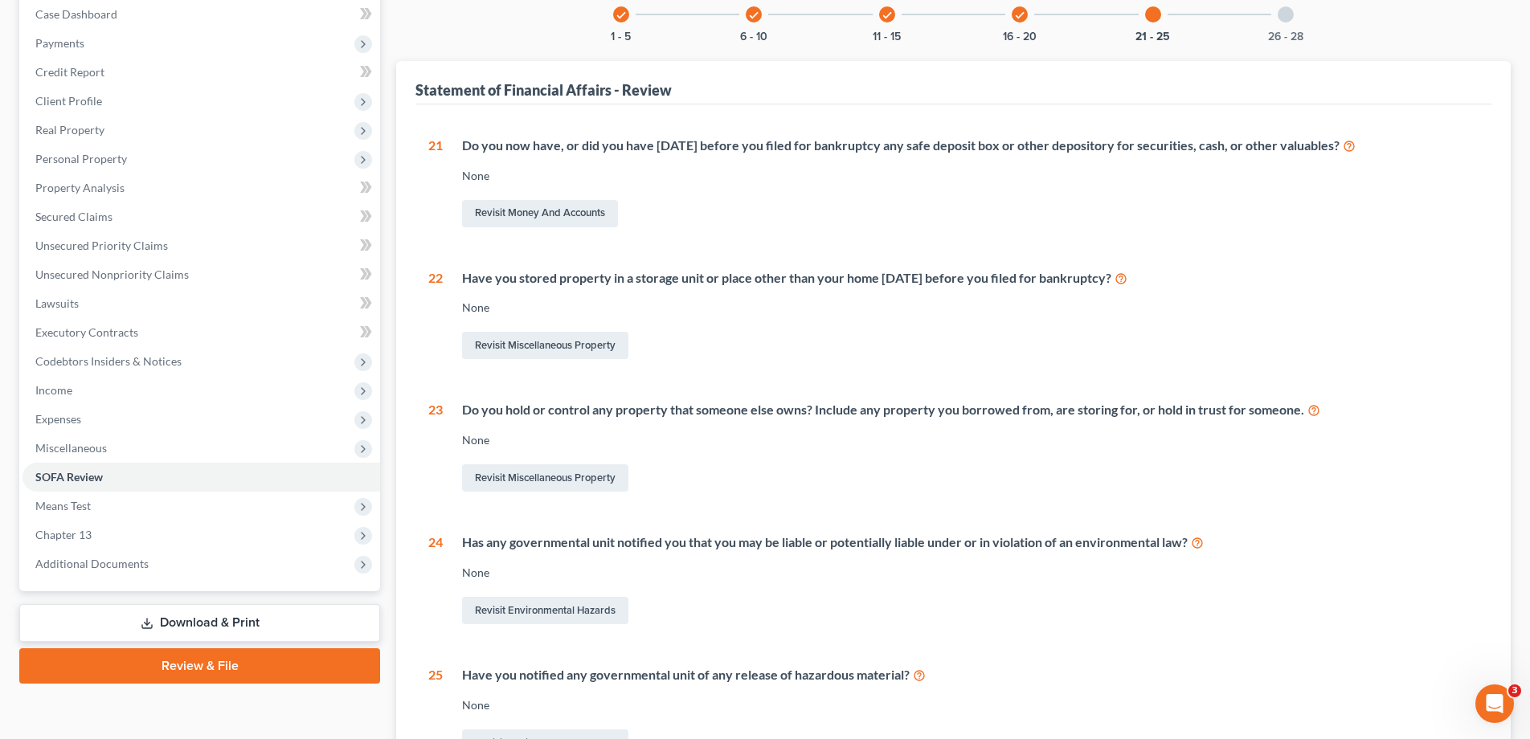
scroll to position [168, 0]
click at [555, 478] on link "Revisit Miscellaneous Property" at bounding box center [545, 477] width 166 height 27
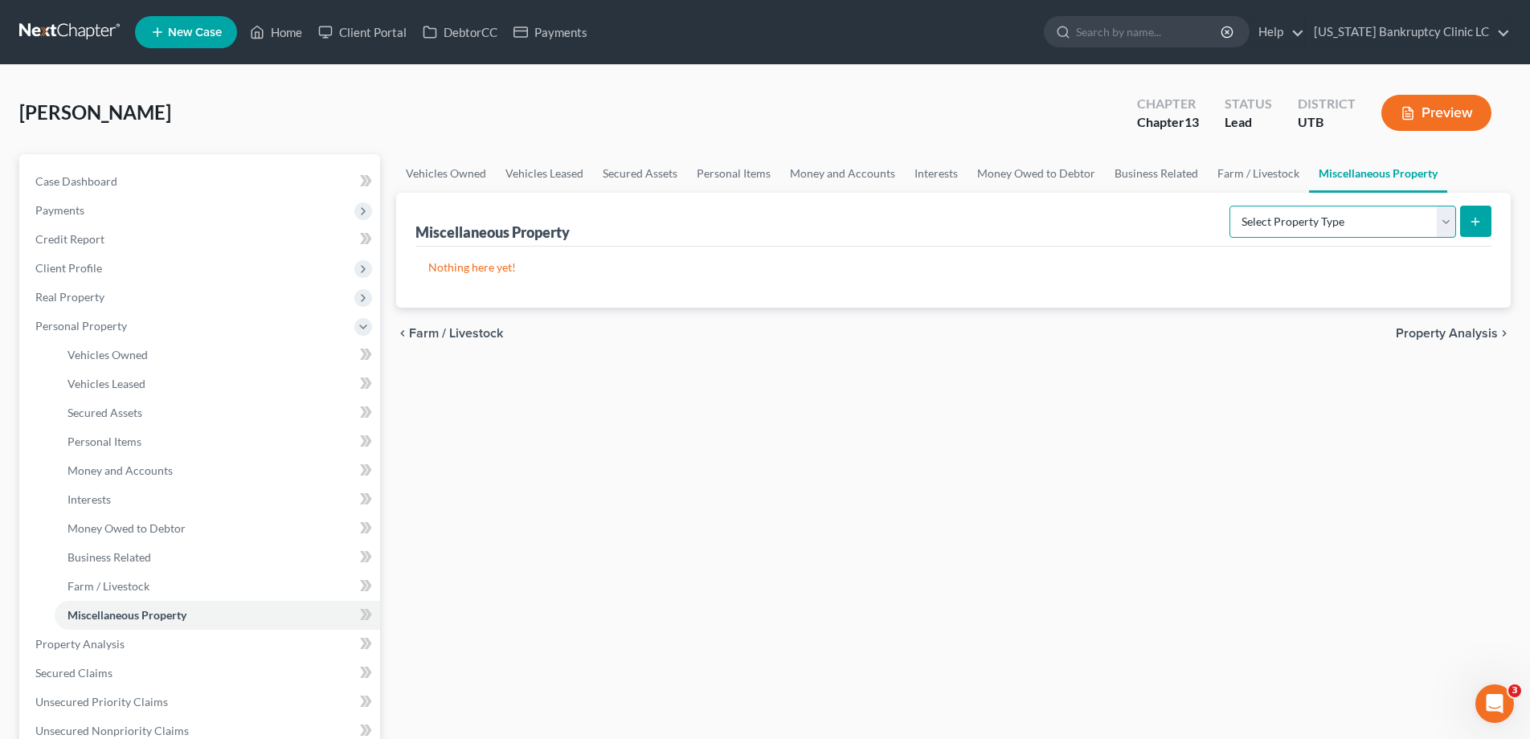
click at [1450, 218] on select "Select Property Type Assigned for Creditor Benefit [DATE] Holding for Another N…" at bounding box center [1342, 222] width 227 height 32
select select "holding_for_another"
click at [1229, 206] on select "Select Property Type Assigned for Creditor Benefit [DATE] Holding for Another N…" at bounding box center [1342, 222] width 227 height 32
click at [1482, 221] on button "submit" at bounding box center [1475, 221] width 31 height 31
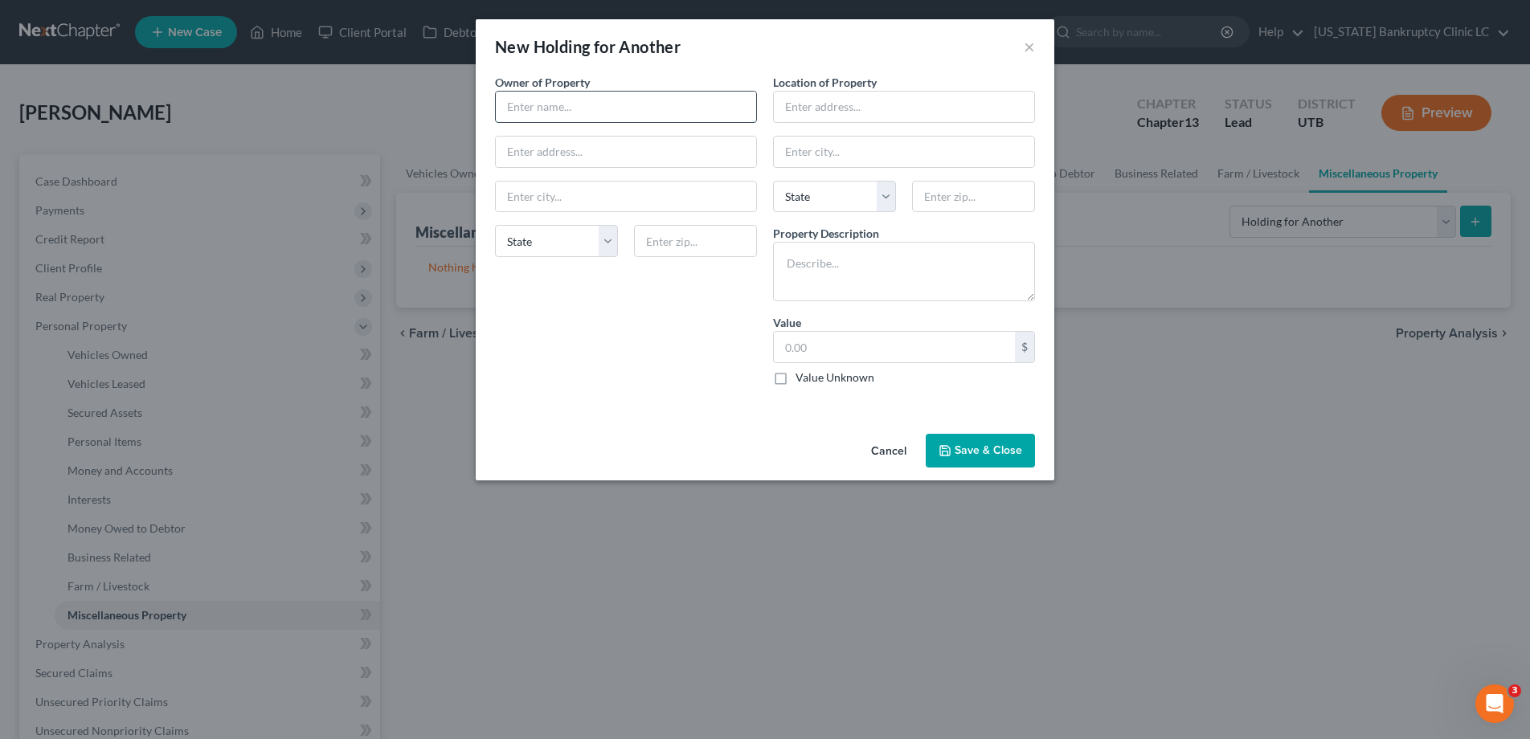
click at [694, 116] on input "text" at bounding box center [626, 107] width 260 height 31
type input "[PERSON_NAME]'s mother"
click at [621, 145] on input "text" at bounding box center [626, 152] width 260 height 31
click at [554, 157] on input "text" at bounding box center [626, 152] width 260 height 31
type input "[STREET_ADDRESS]"
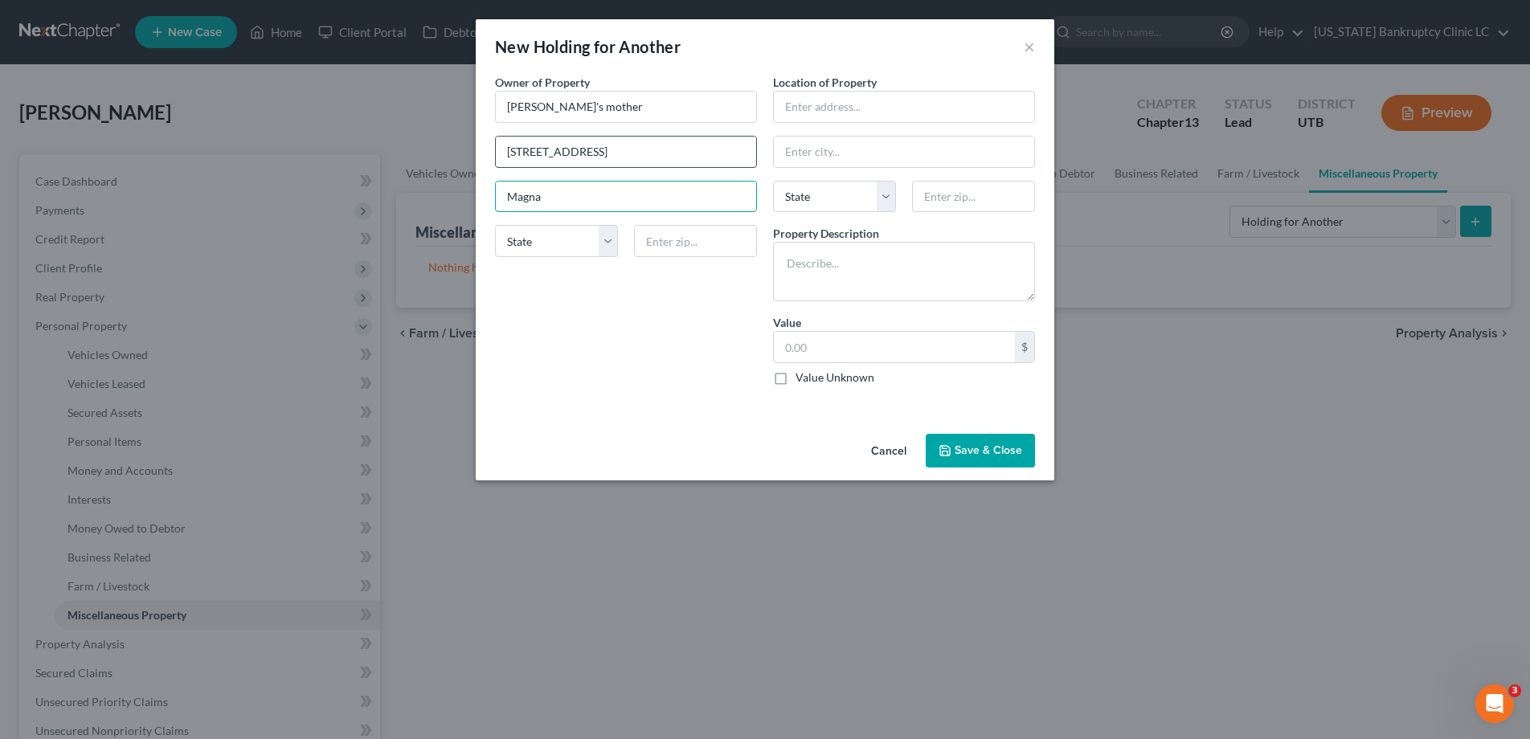
type input "Magna"
select select "46"
type input "84044"
click at [825, 107] on input "text" at bounding box center [904, 107] width 260 height 31
type input "[STREET_ADDRESS]"
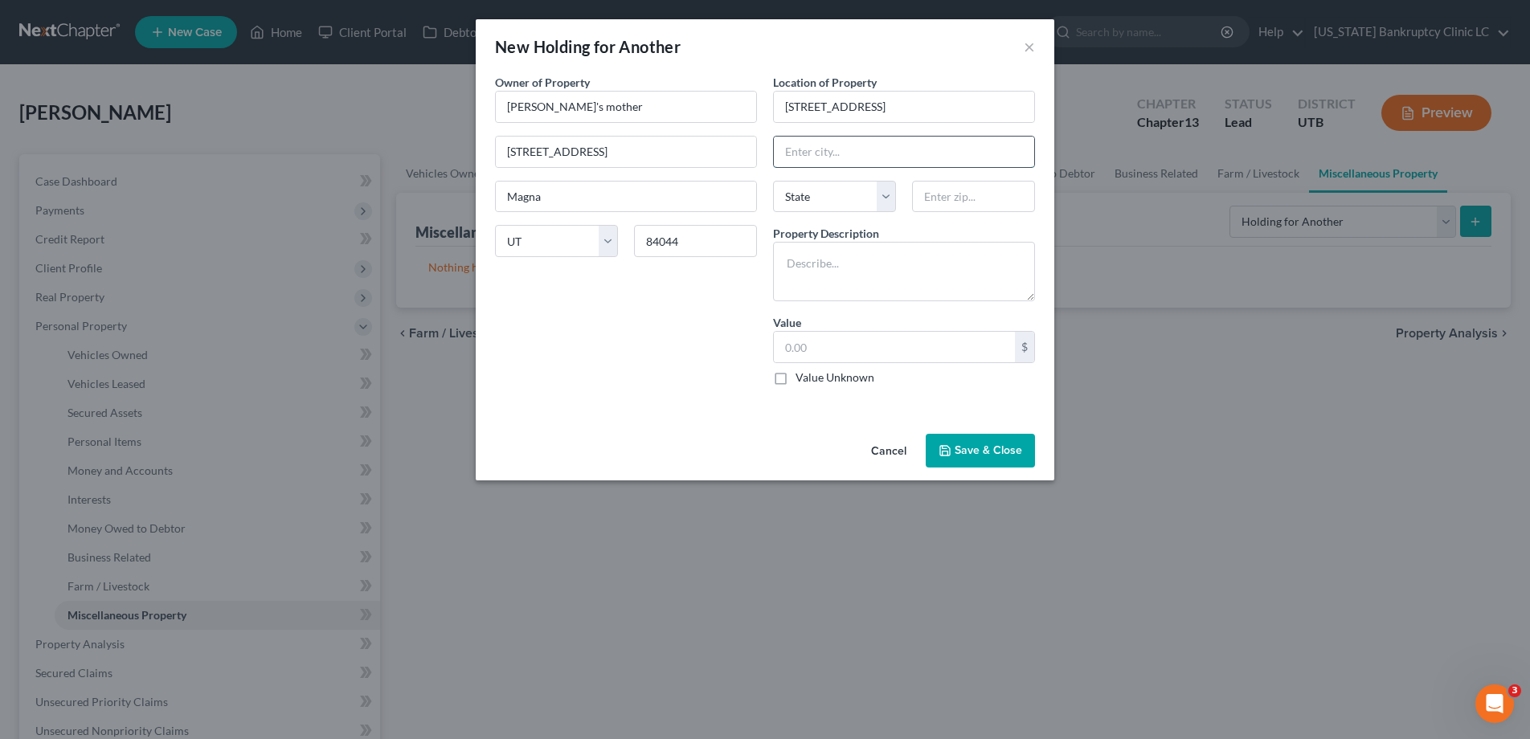
click at [846, 151] on input "text" at bounding box center [904, 152] width 260 height 31
type input "m"
type input "Magna"
select select "46"
type input "84044"
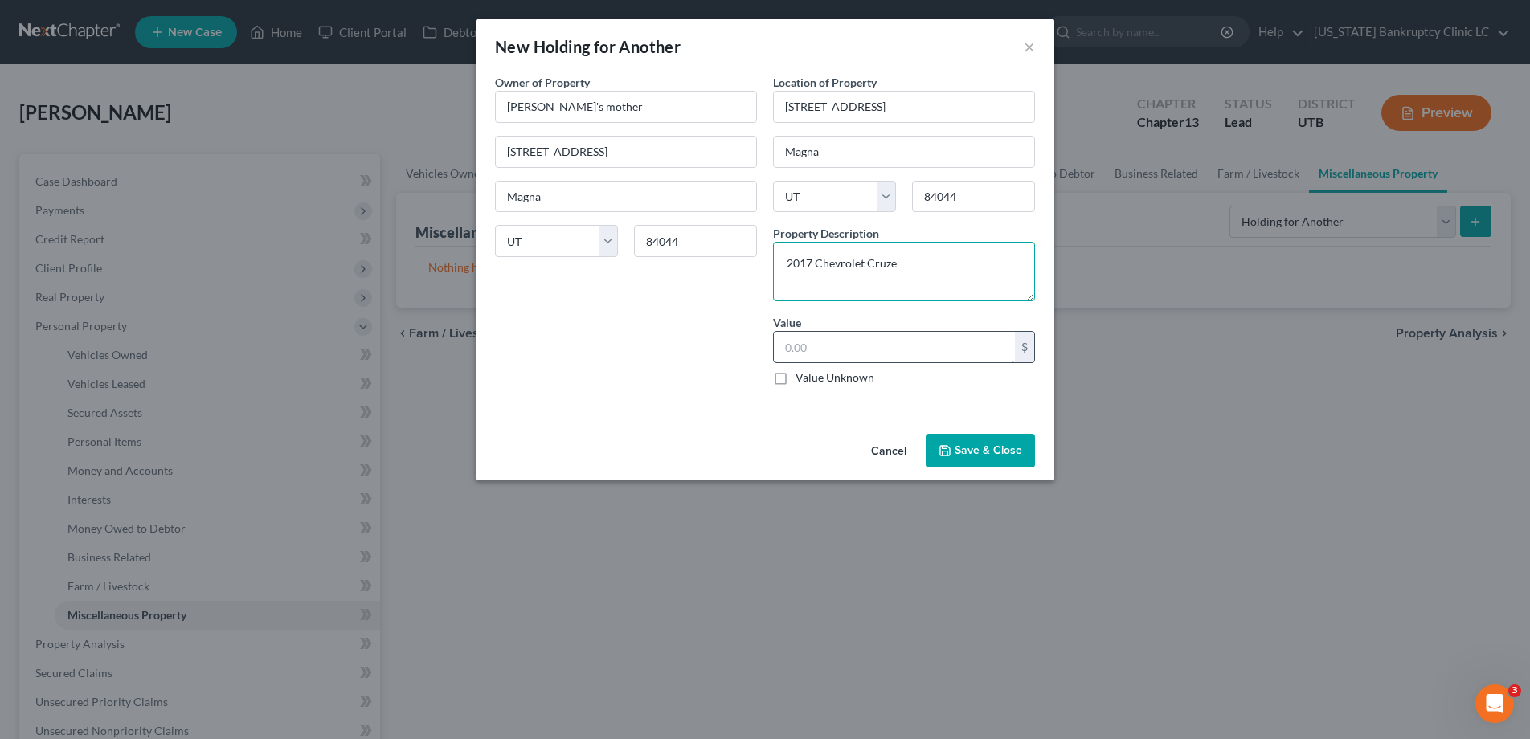
type textarea "2017 Chevrolet Cruze"
click at [808, 344] on input "text" at bounding box center [894, 347] width 241 height 31
type input "10,000"
click at [955, 457] on button "Save & Close" at bounding box center [980, 451] width 109 height 34
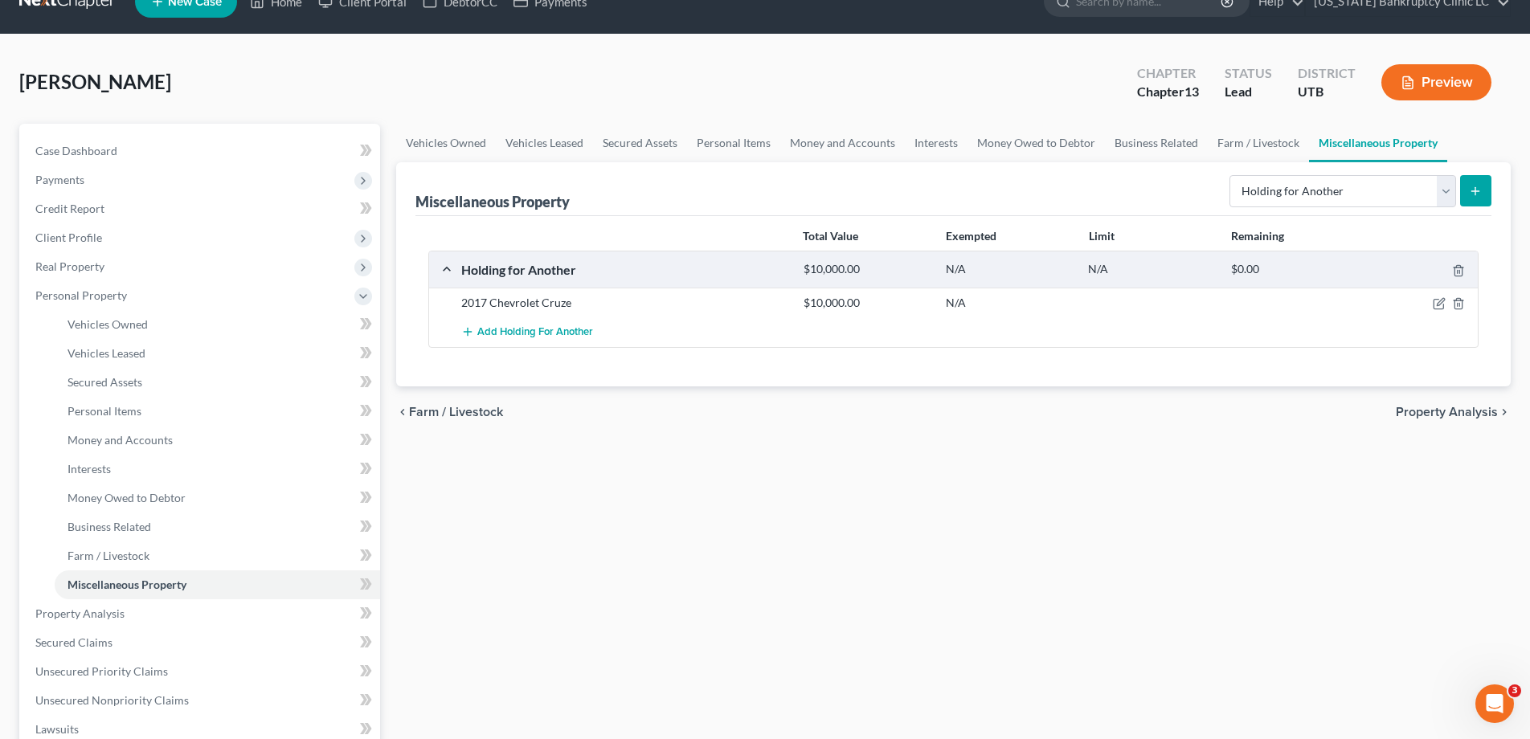
scroll to position [35, 0]
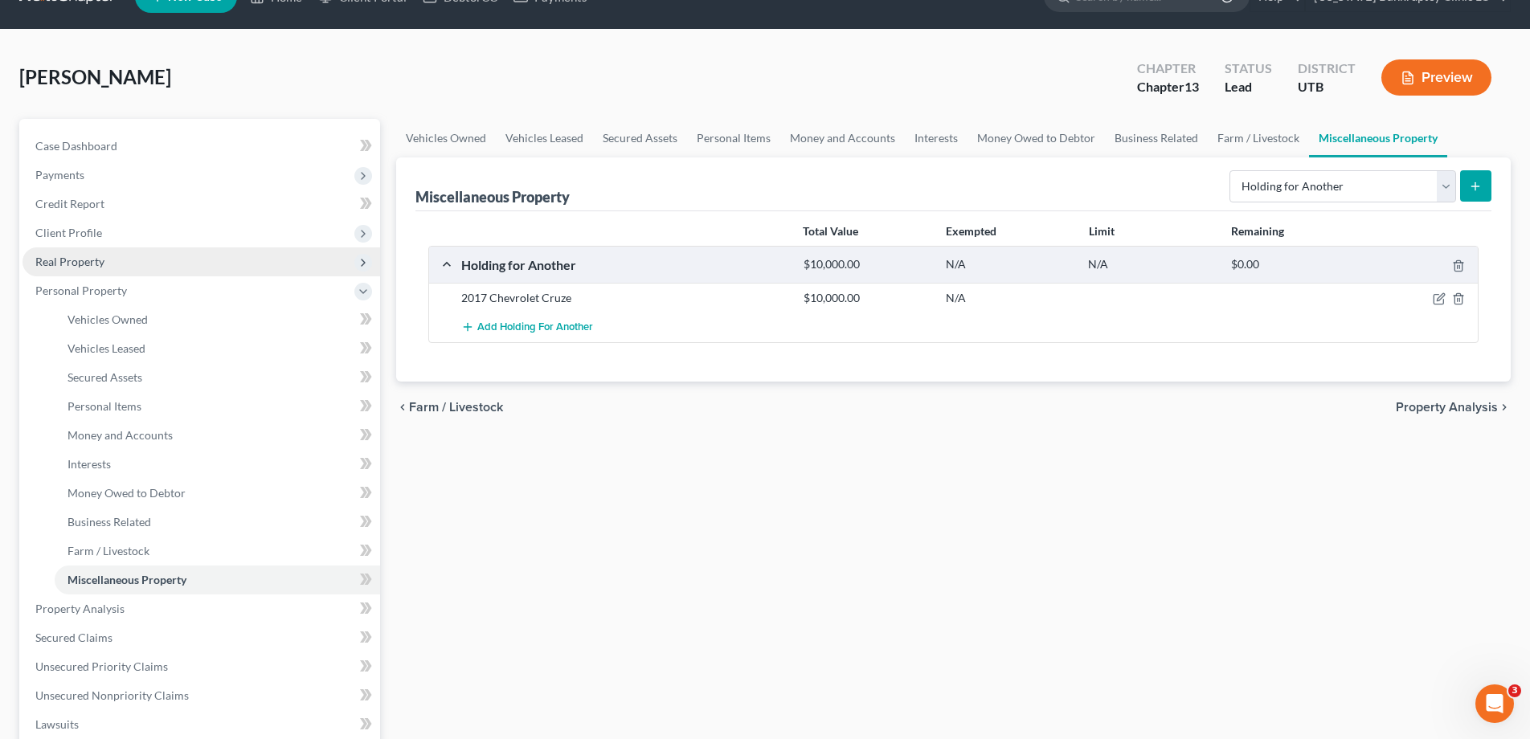
click at [89, 261] on span "Real Property" at bounding box center [69, 262] width 69 height 14
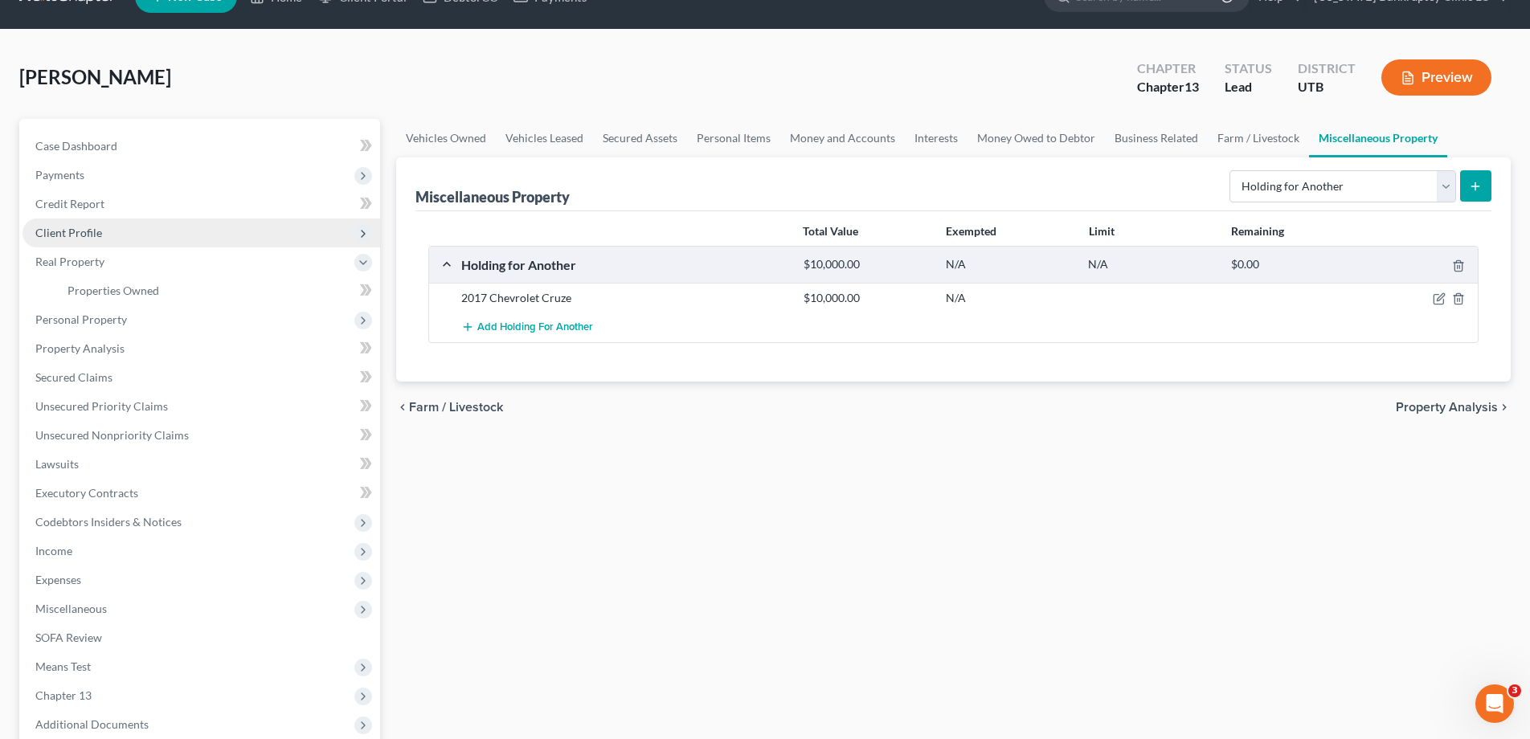
click at [85, 231] on span "Client Profile" at bounding box center [68, 233] width 67 height 14
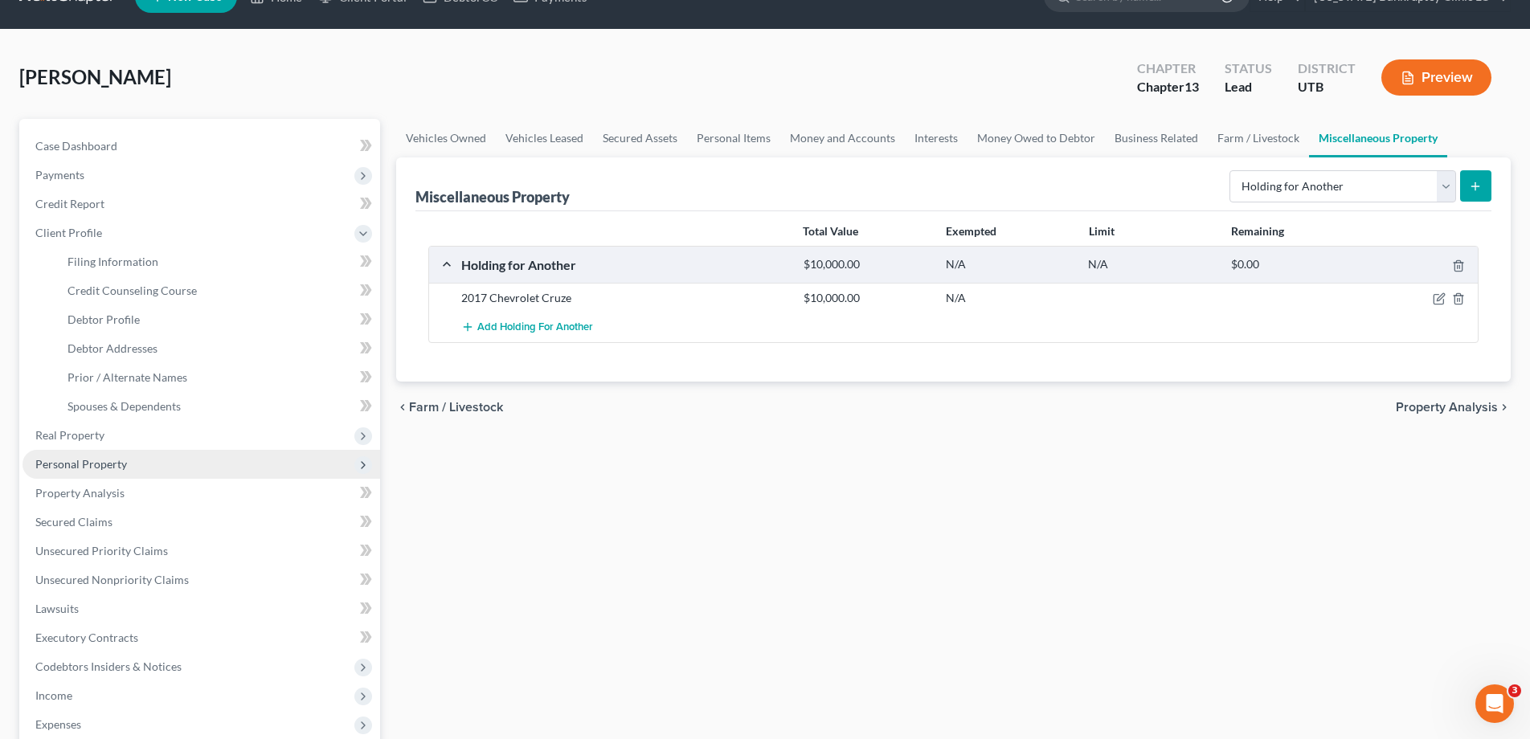
click at [61, 466] on span "Personal Property" at bounding box center [81, 464] width 92 height 14
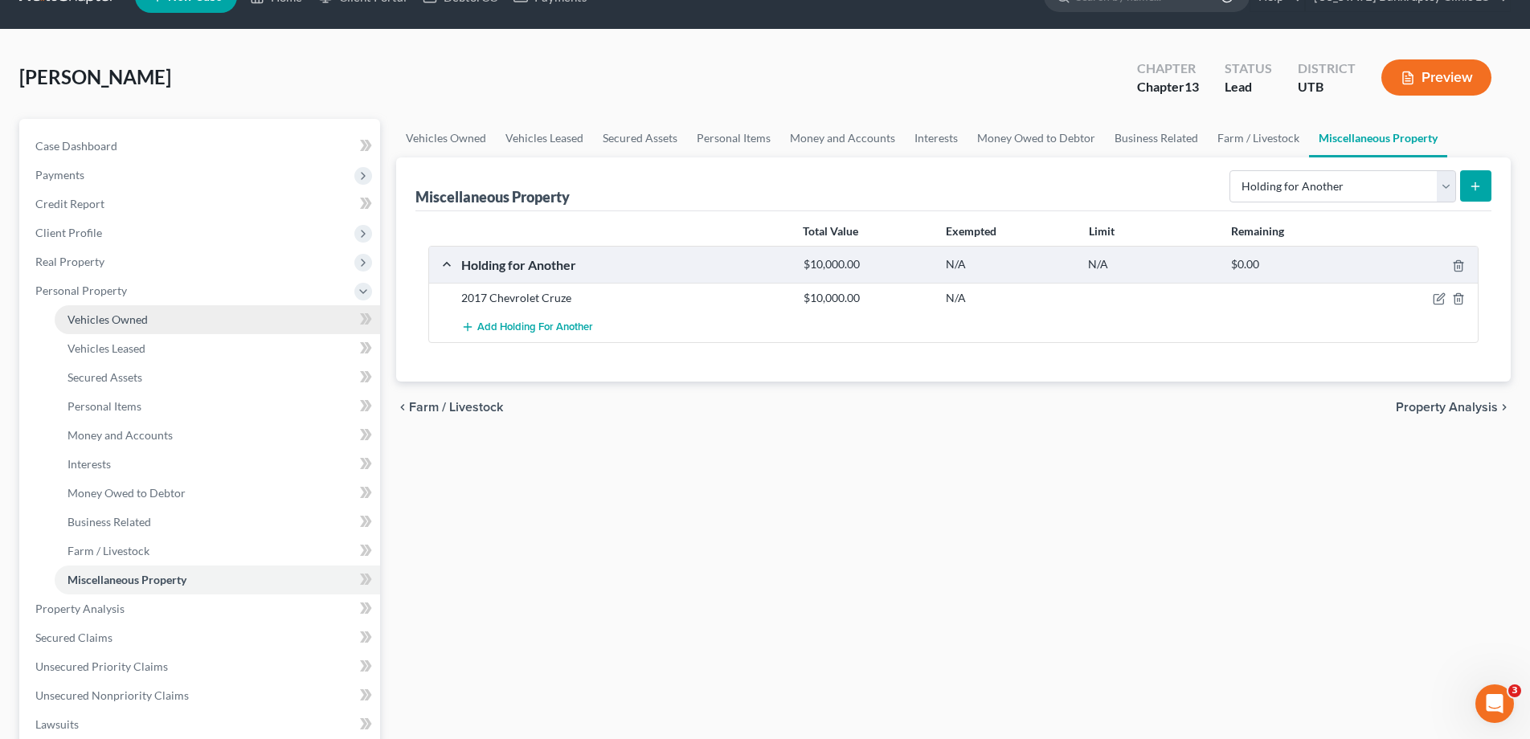
click at [108, 322] on span "Vehicles Owned" at bounding box center [107, 320] width 80 height 14
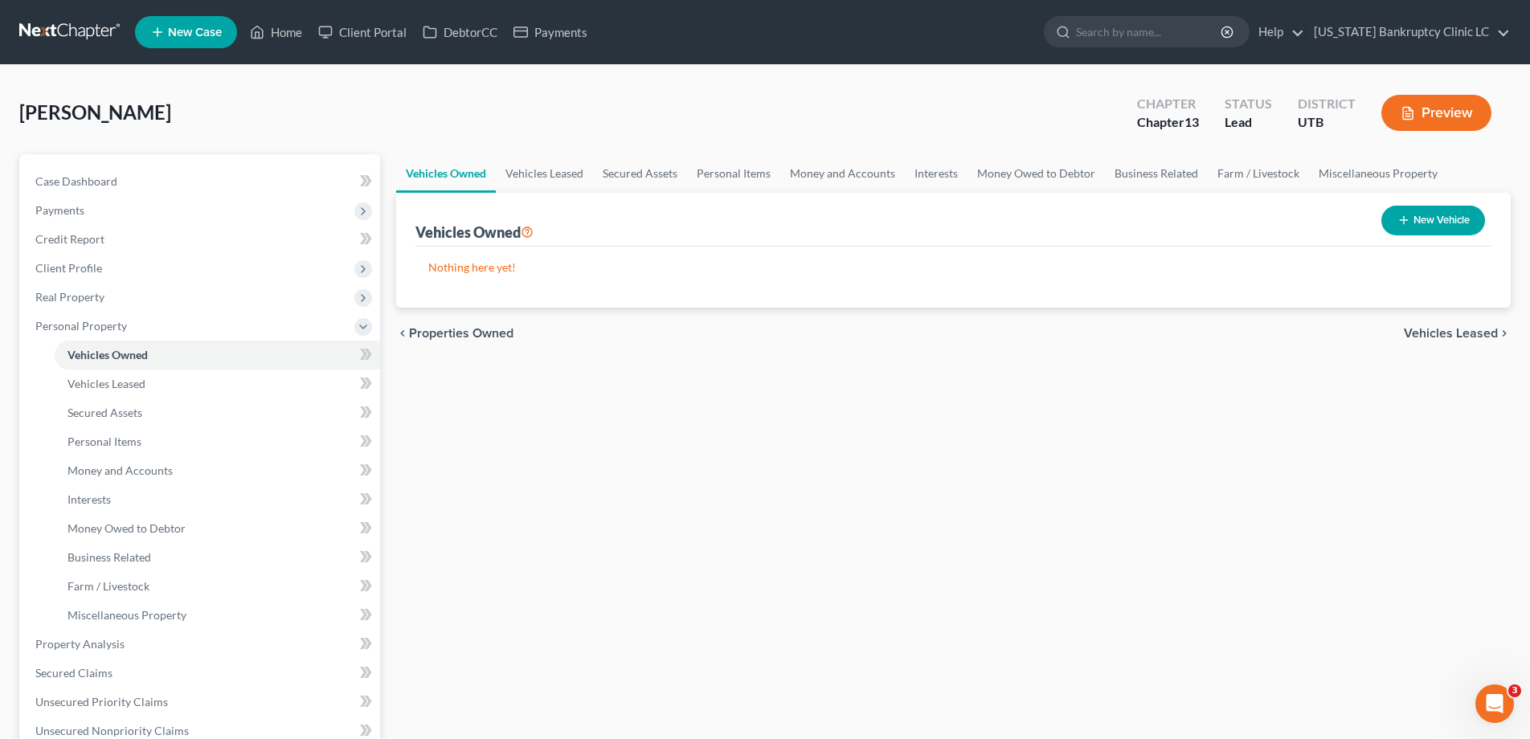
click at [1452, 224] on button "New Vehicle" at bounding box center [1433, 221] width 104 height 30
select select "0"
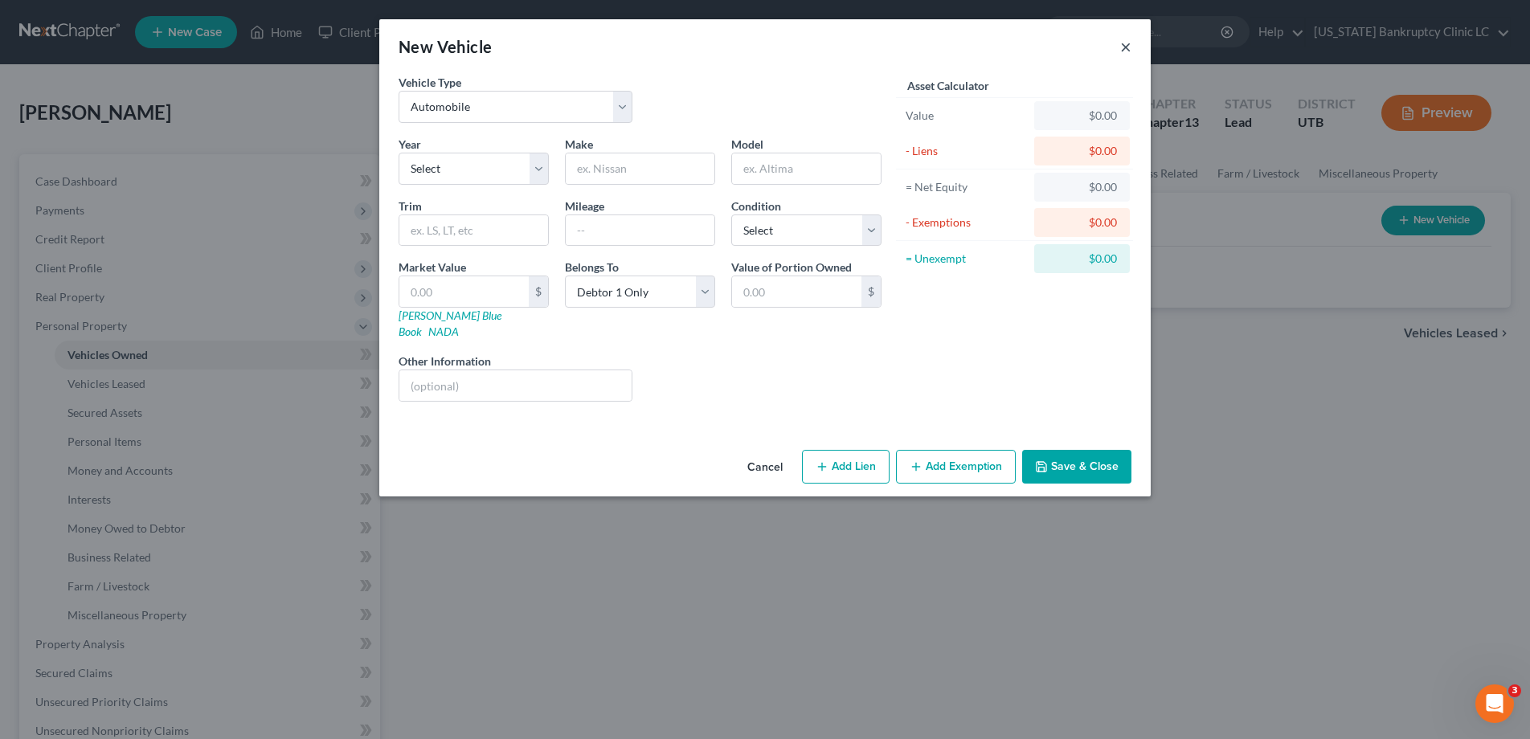
click at [1129, 46] on button "×" at bounding box center [1125, 46] width 11 height 19
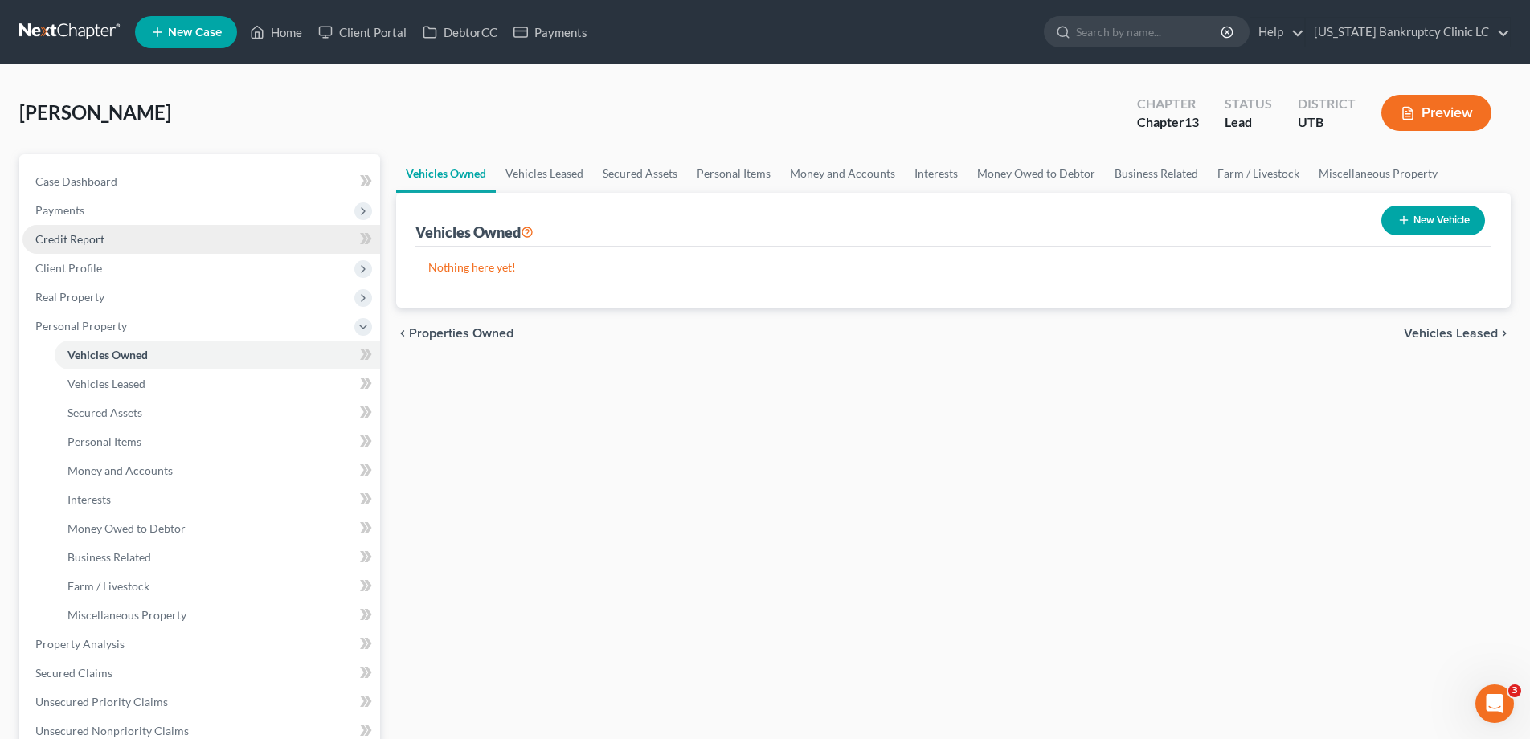
click at [84, 243] on span "Credit Report" at bounding box center [69, 239] width 69 height 14
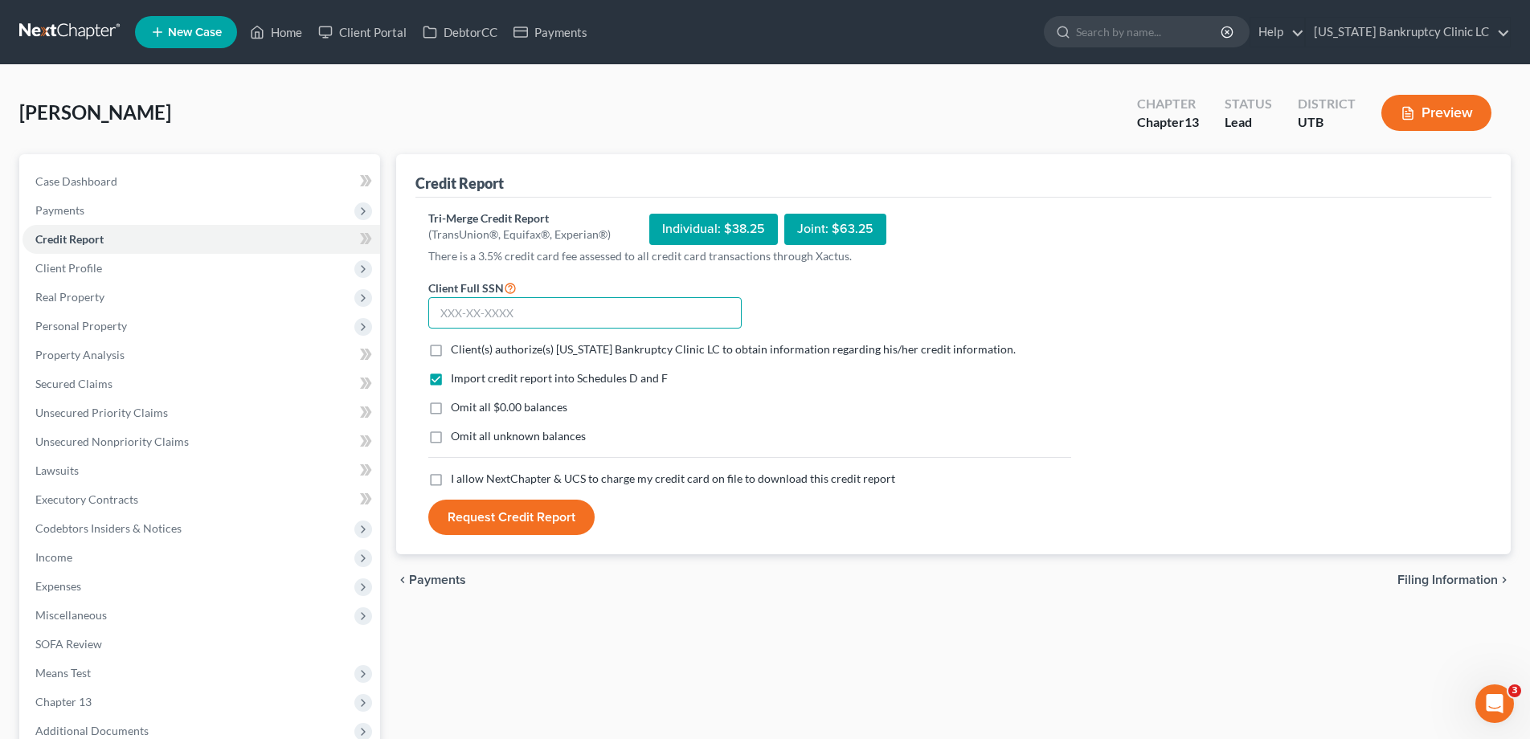
click at [493, 303] on input "text" at bounding box center [584, 313] width 313 height 32
click at [454, 312] on input "text" at bounding box center [584, 313] width 313 height 32
type input "646-22-4017"
click at [451, 349] on label "Client(s) authorize(s) [US_STATE] Bankruptcy Clinic LC to obtain information re…" at bounding box center [733, 349] width 565 height 16
click at [457, 349] on input "Client(s) authorize(s) [US_STATE] Bankruptcy Clinic LC to obtain information re…" at bounding box center [462, 346] width 10 height 10
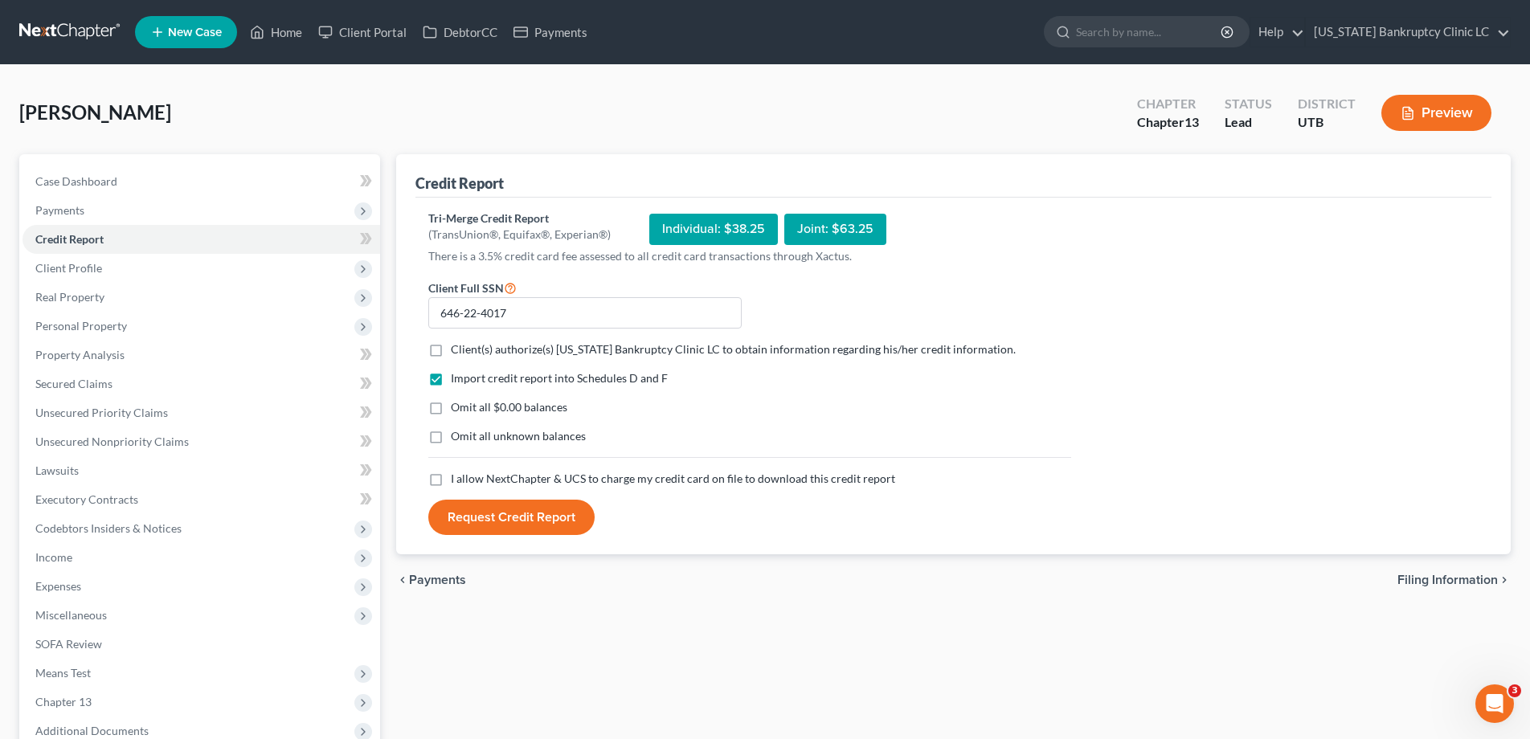
checkbox input "true"
drag, startPoint x: 435, startPoint y: 410, endPoint x: 435, endPoint y: 425, distance: 15.3
click at [451, 410] on label "Omit all $0.00 balances" at bounding box center [509, 407] width 117 height 16
click at [457, 410] on input "Omit all $0.00 balances" at bounding box center [462, 404] width 10 height 10
checkbox input "true"
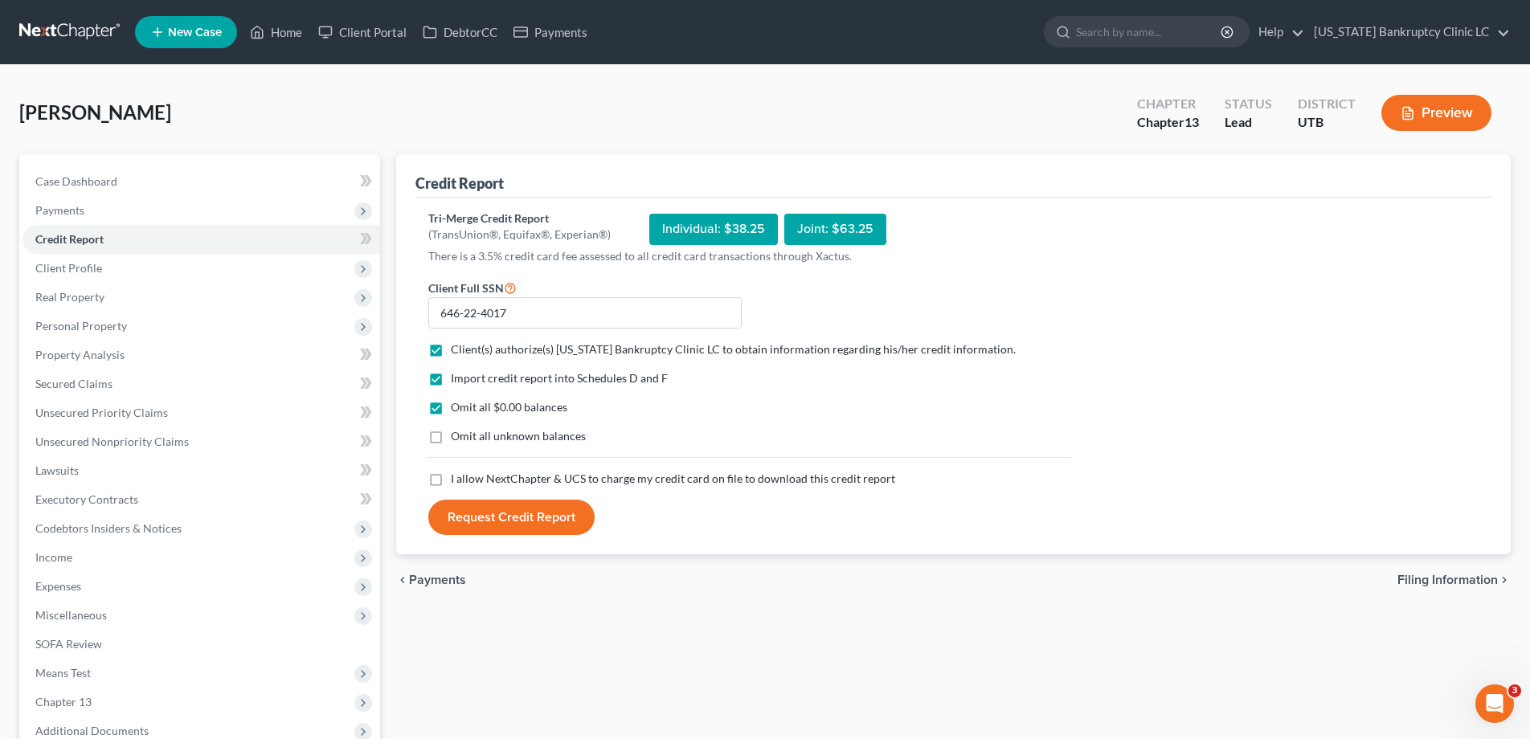
click at [451, 429] on label "Omit all unknown balances" at bounding box center [518, 436] width 135 height 16
click at [457, 429] on input "Omit all unknown balances" at bounding box center [462, 433] width 10 height 10
checkbox input "true"
click at [451, 482] on label "I allow NextChapter & UCS to charge my credit card on file to download this cre…" at bounding box center [673, 479] width 444 height 16
click at [457, 481] on input "I allow NextChapter & UCS to charge my credit card on file to download this cre…" at bounding box center [462, 476] width 10 height 10
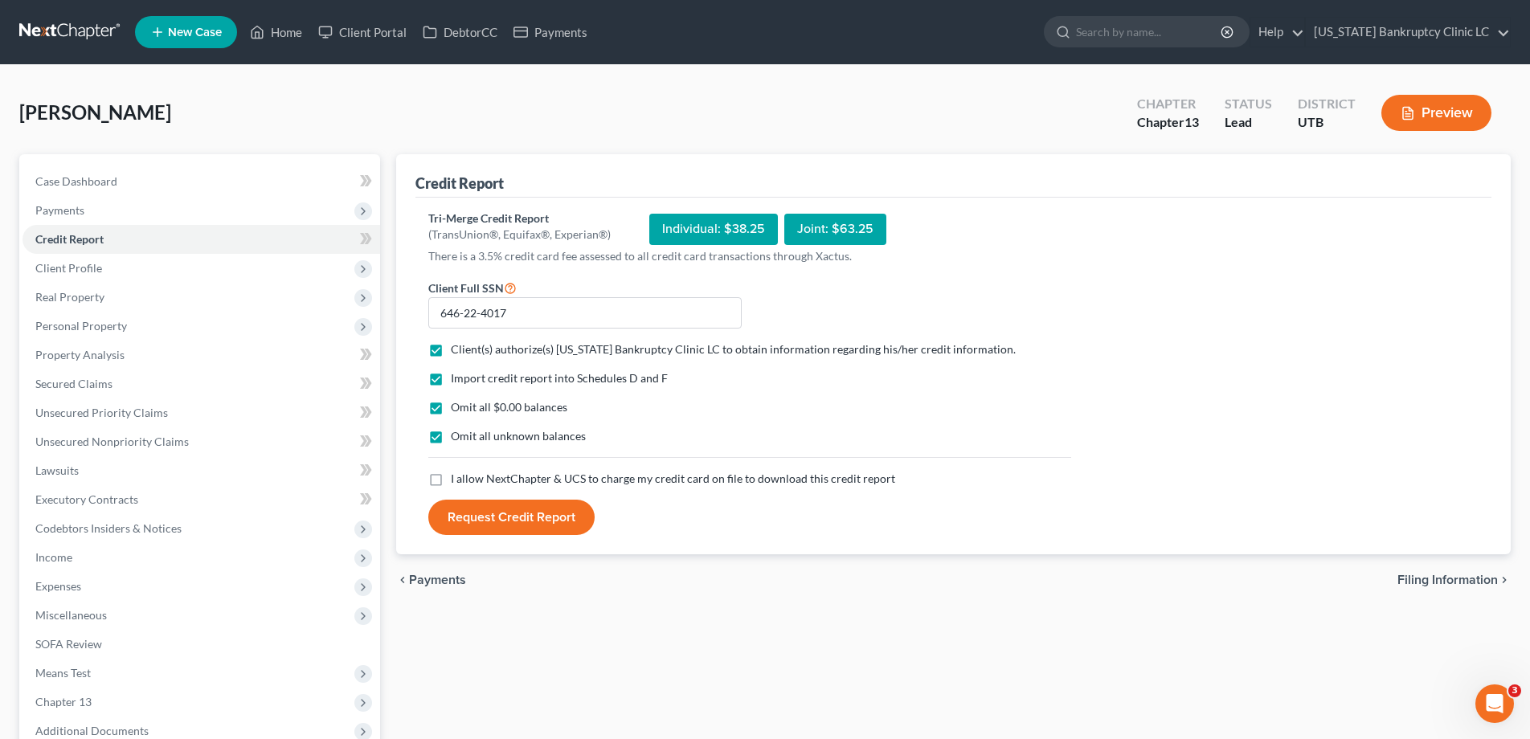
checkbox input "true"
click at [472, 527] on button "Request Credit Report" at bounding box center [511, 517] width 166 height 35
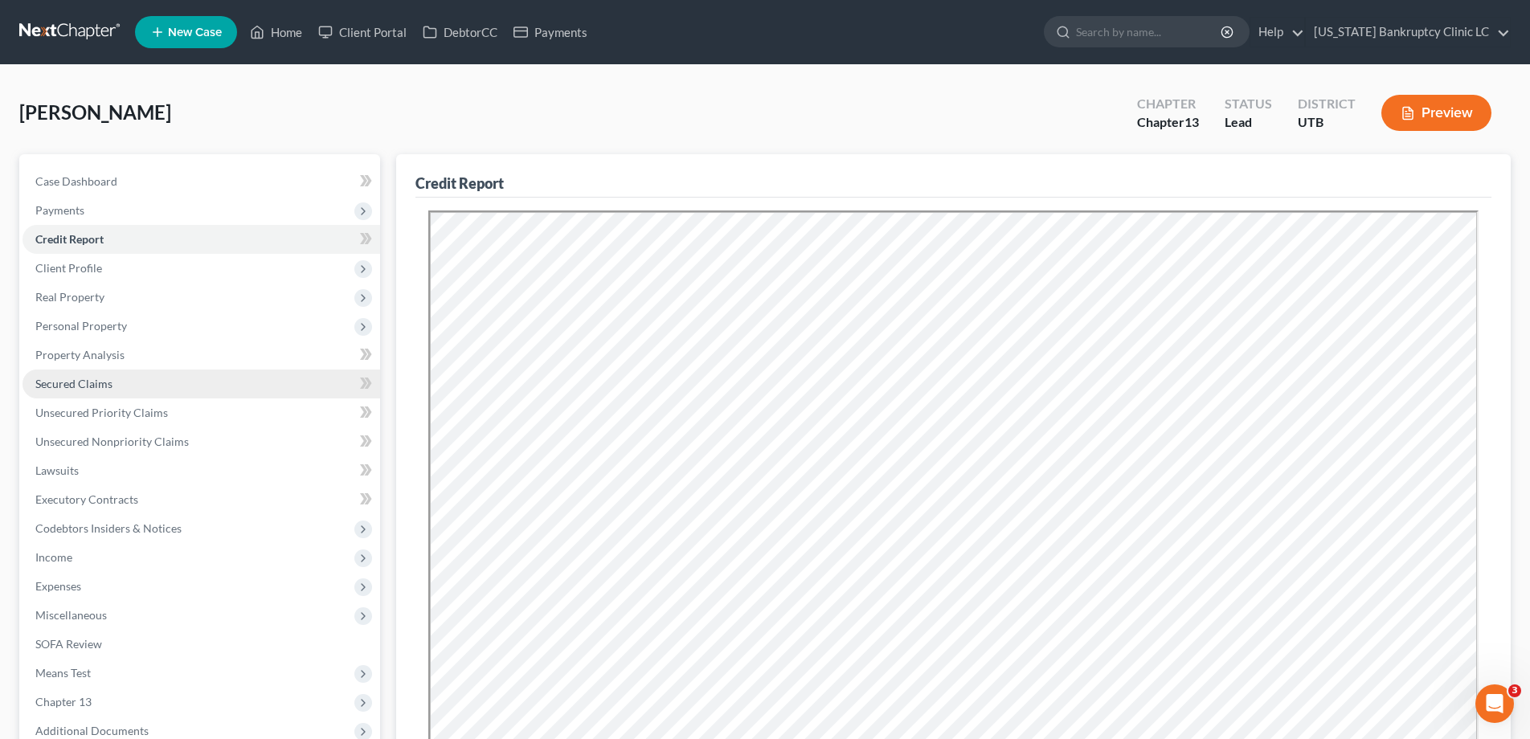
click at [88, 389] on span "Secured Claims" at bounding box center [73, 384] width 77 height 14
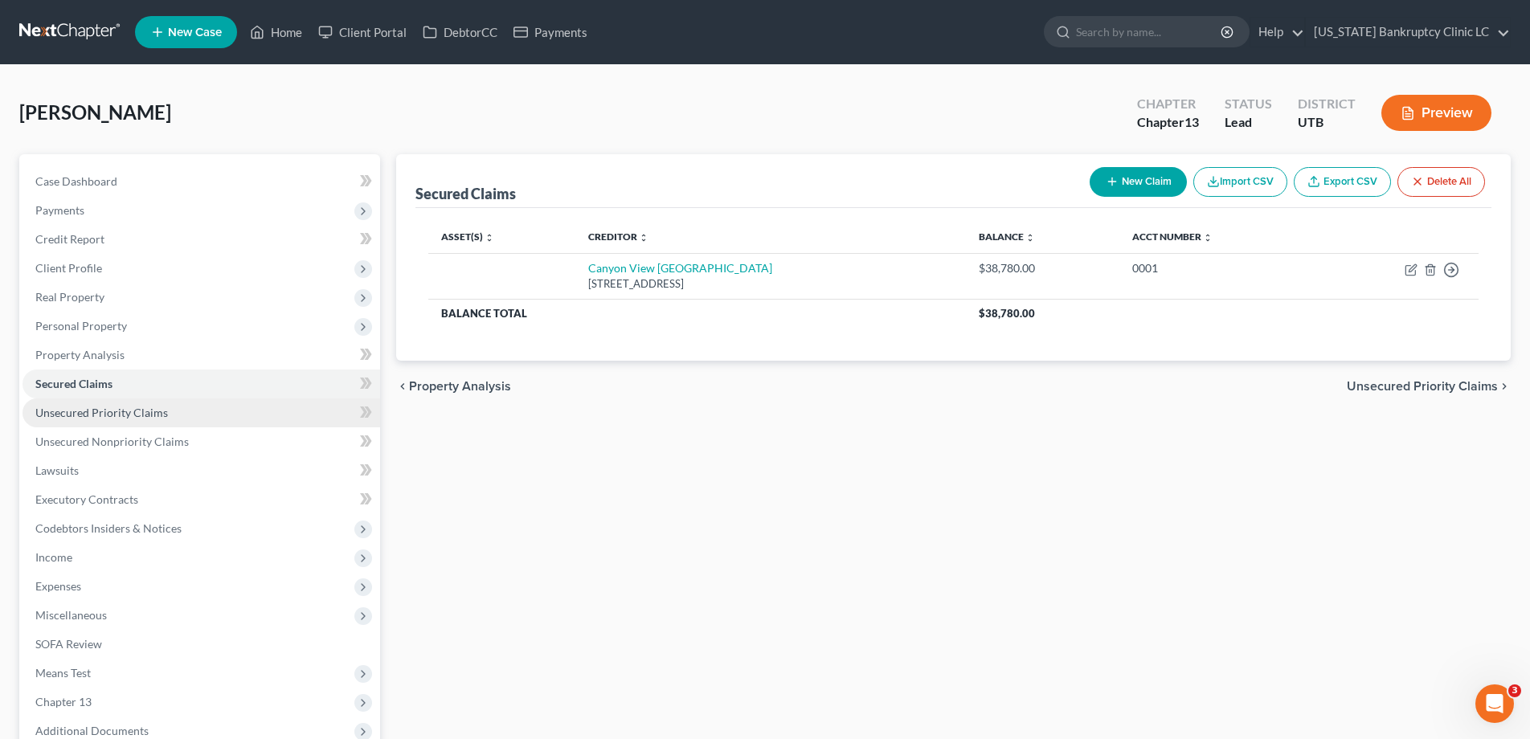
click at [147, 415] on span "Unsecured Priority Claims" at bounding box center [101, 413] width 133 height 14
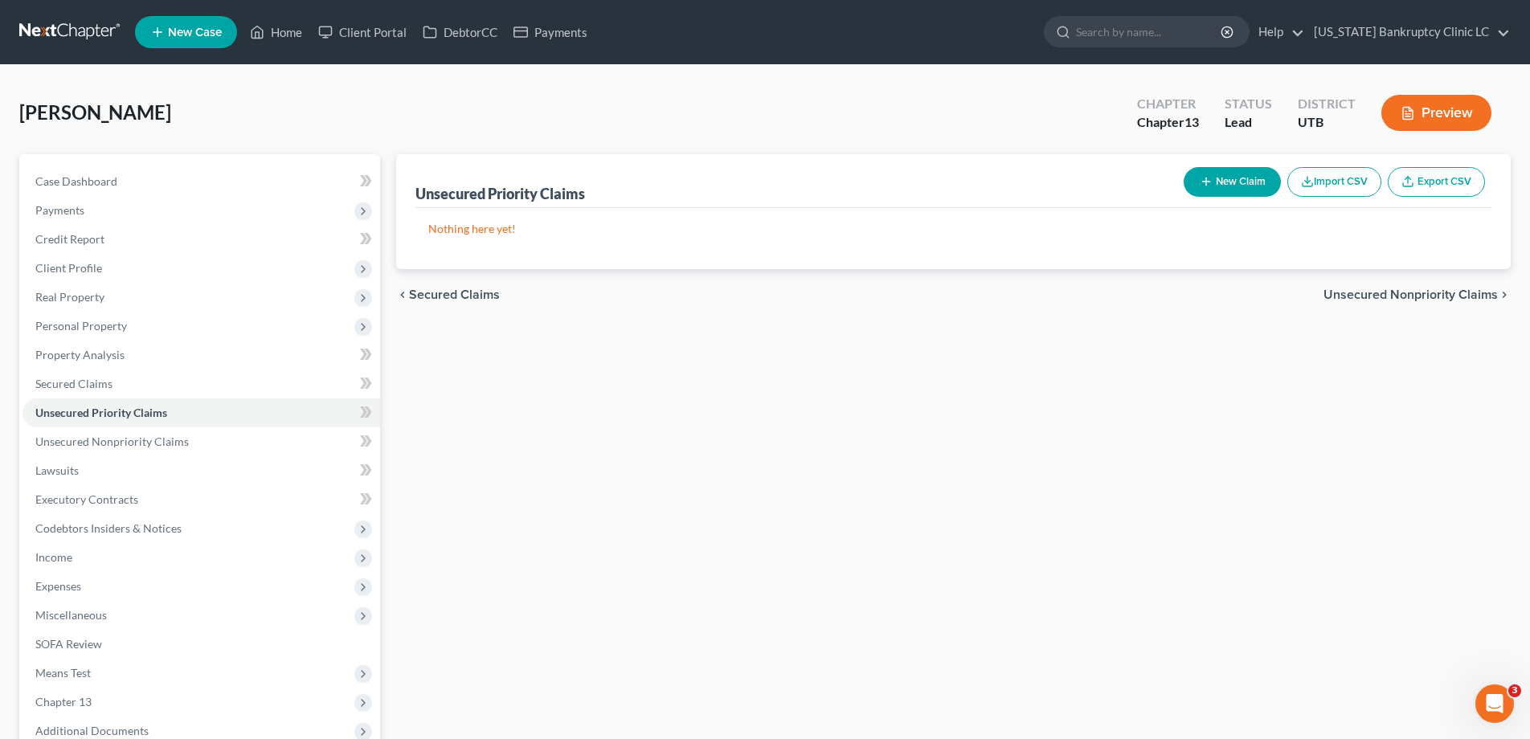
click at [1232, 182] on button "New Claim" at bounding box center [1232, 182] width 97 height 30
select select "0"
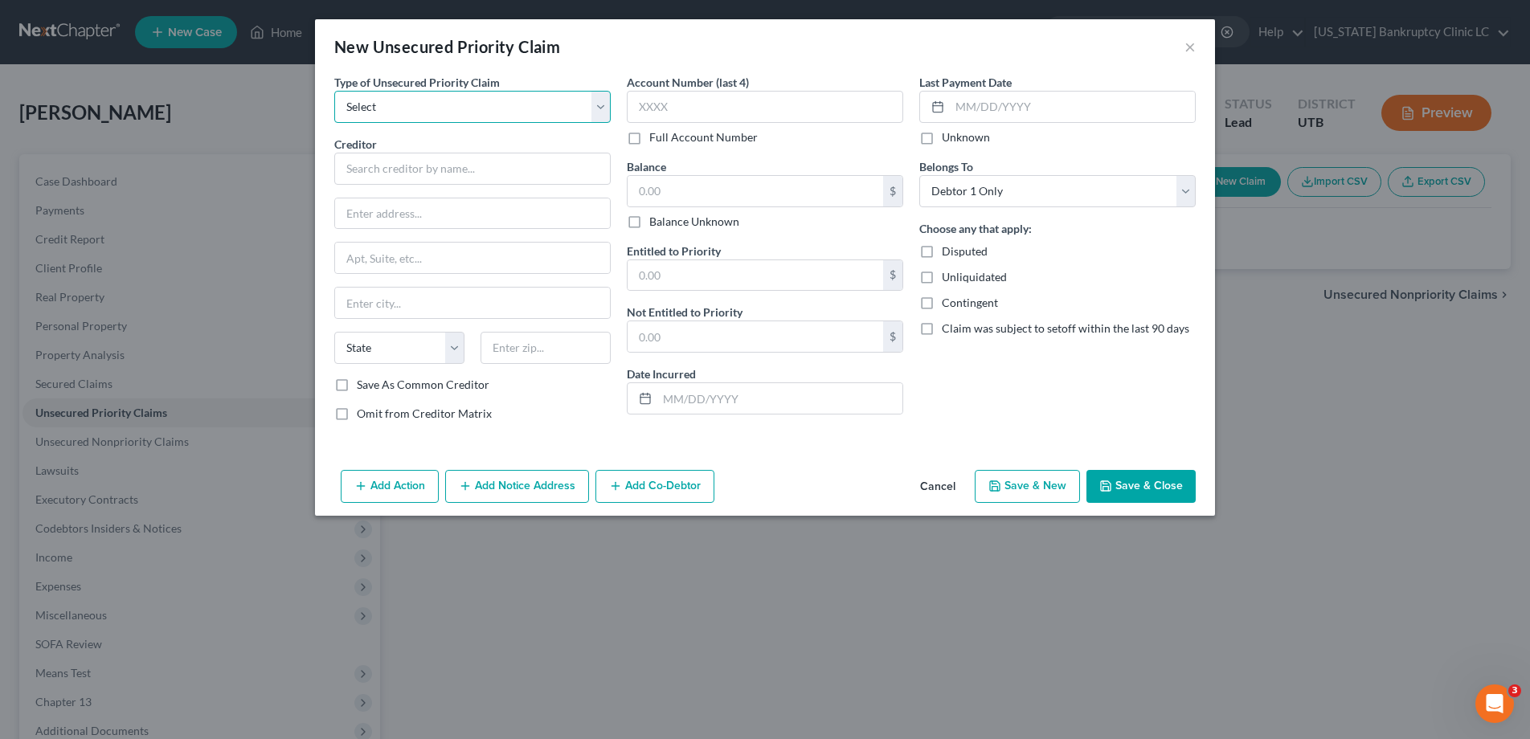
click at [604, 101] on select "Select Taxes & Other Government Units Domestic Support Obligations Extensions o…" at bounding box center [472, 107] width 276 height 32
select select "0"
click at [334, 91] on select "Select Taxes & Other Government Units Domestic Support Obligations Extensions o…" at bounding box center [472, 107] width 276 height 32
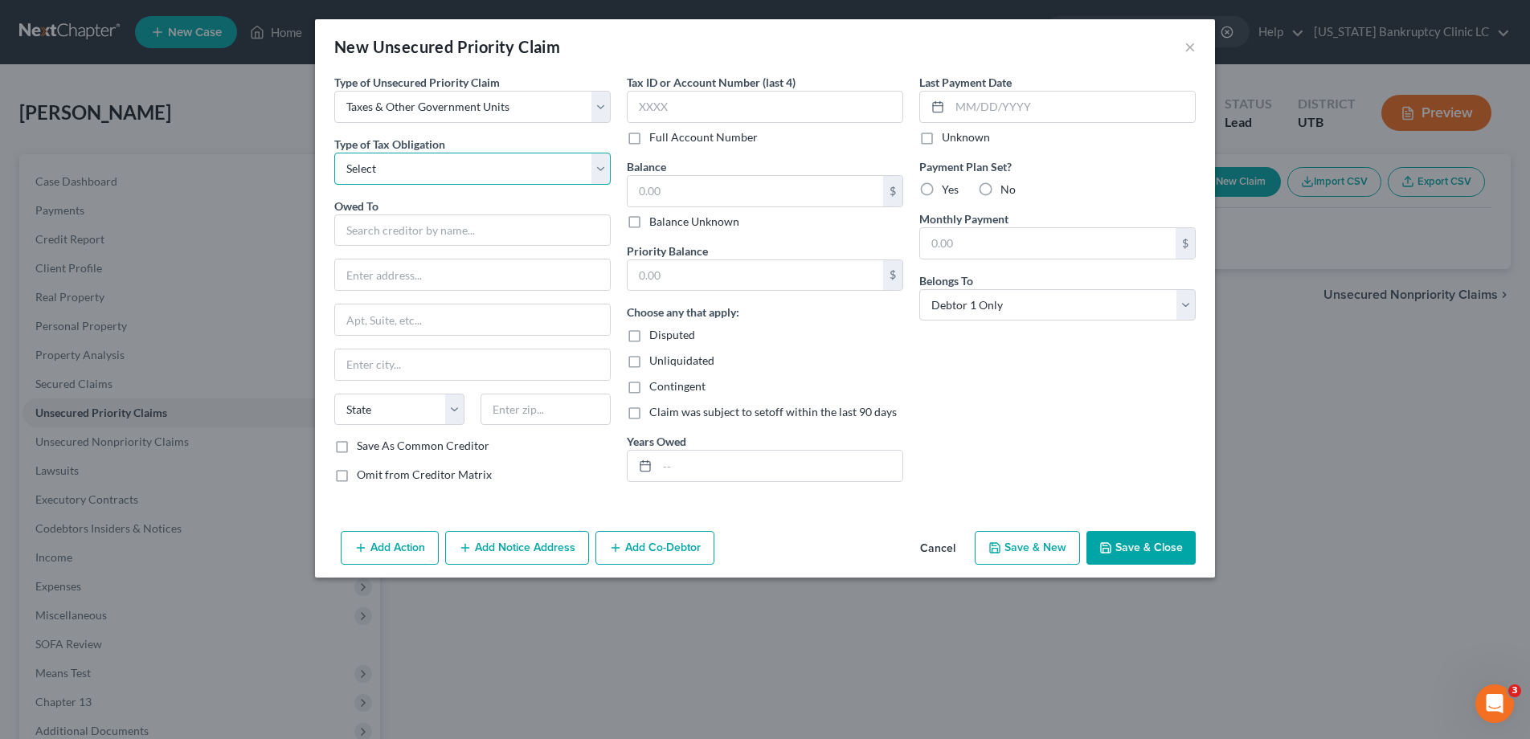
click at [604, 162] on select "Select Federal City State Franchise Tax Board Other" at bounding box center [472, 169] width 276 height 32
select select "0"
click at [334, 153] on select "Select Federal City State Franchise Tax Board Other" at bounding box center [472, 169] width 276 height 32
click at [525, 232] on input "text" at bounding box center [472, 231] width 276 height 32
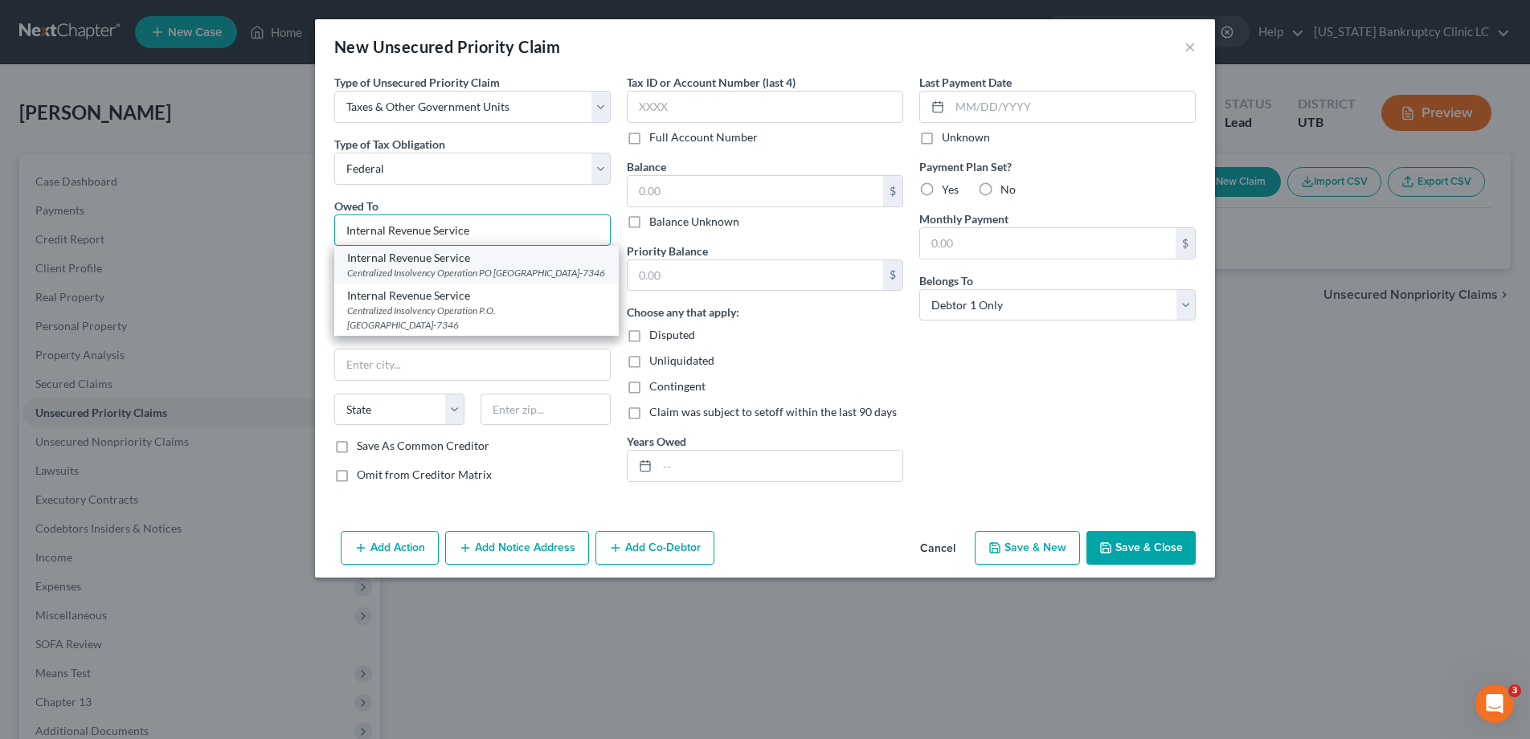
type input "Internal Revenue Service"
click at [475, 268] on div "Centralized Insolvency Operation PO [GEOGRAPHIC_DATA]-7346" at bounding box center [476, 273] width 259 height 14
type input "Centralized Insolvency Operation"
type input "PO Box 7346"
type input "[GEOGRAPHIC_DATA]"
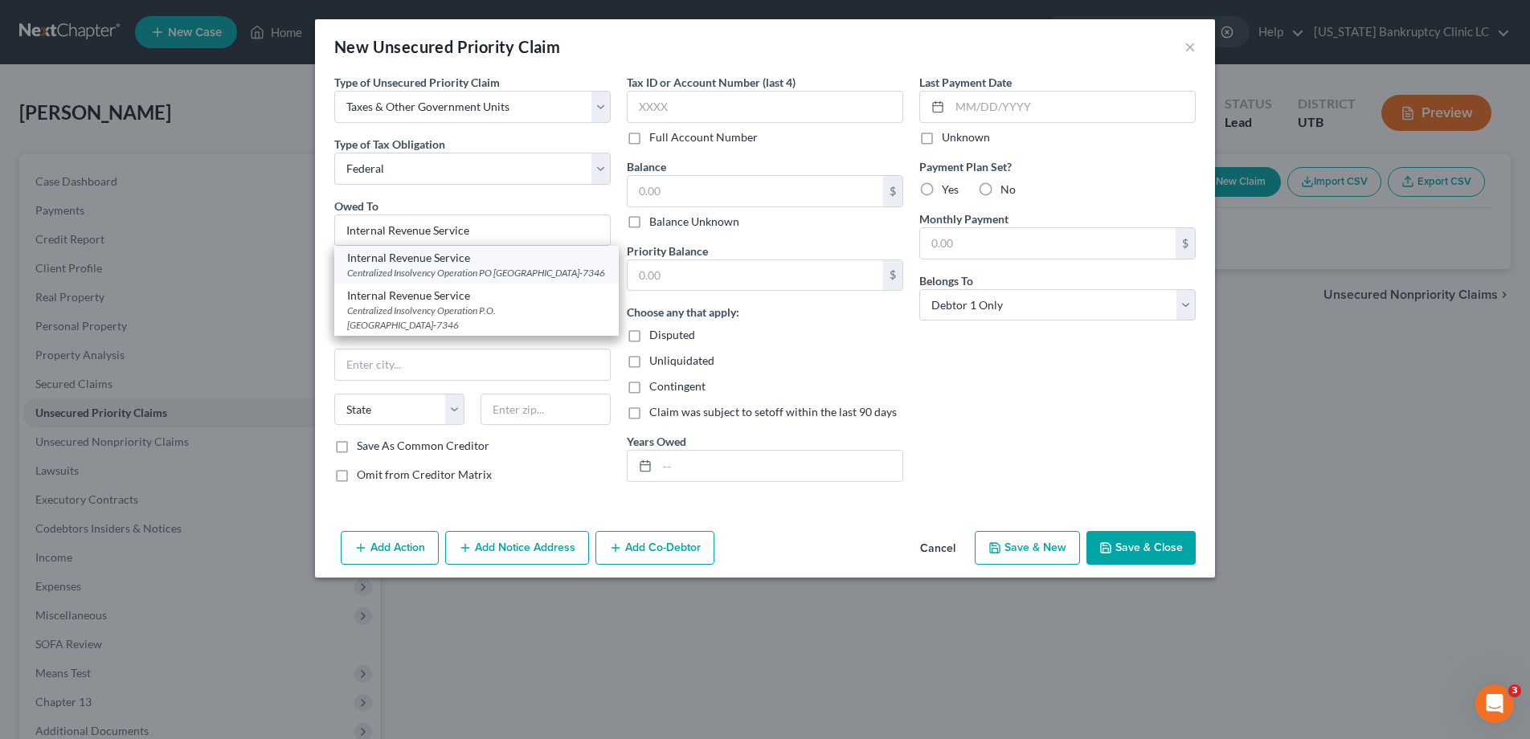
select select "39"
type input "19101-7346"
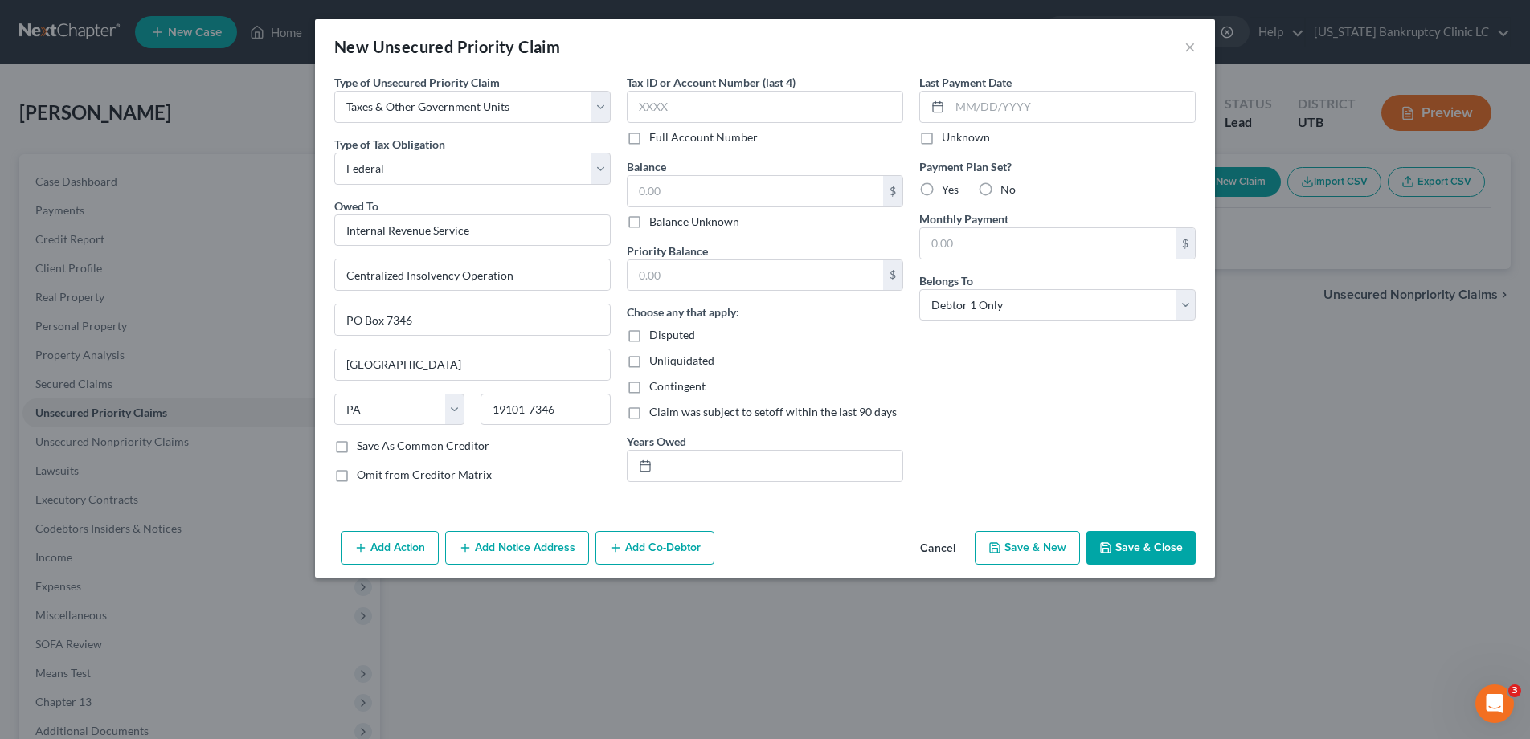
click at [1006, 543] on button "Save & New" at bounding box center [1027, 548] width 105 height 34
select select "0"
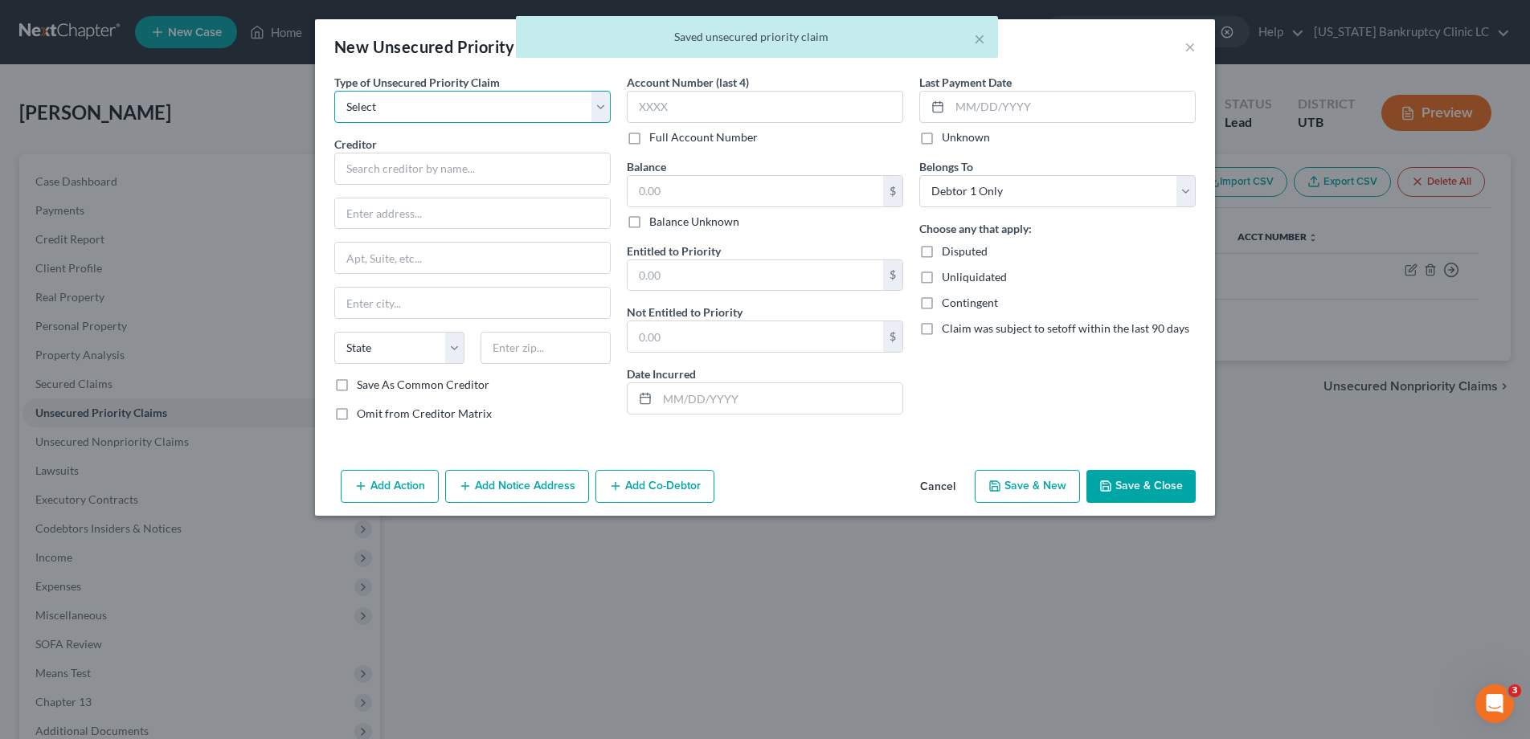
click at [603, 101] on select "Select Taxes & Other Government Units Domestic Support Obligations Extensions o…" at bounding box center [472, 107] width 276 height 32
select select "0"
click at [334, 91] on select "Select Taxes & Other Government Units Domestic Support Obligations Extensions o…" at bounding box center [472, 107] width 276 height 32
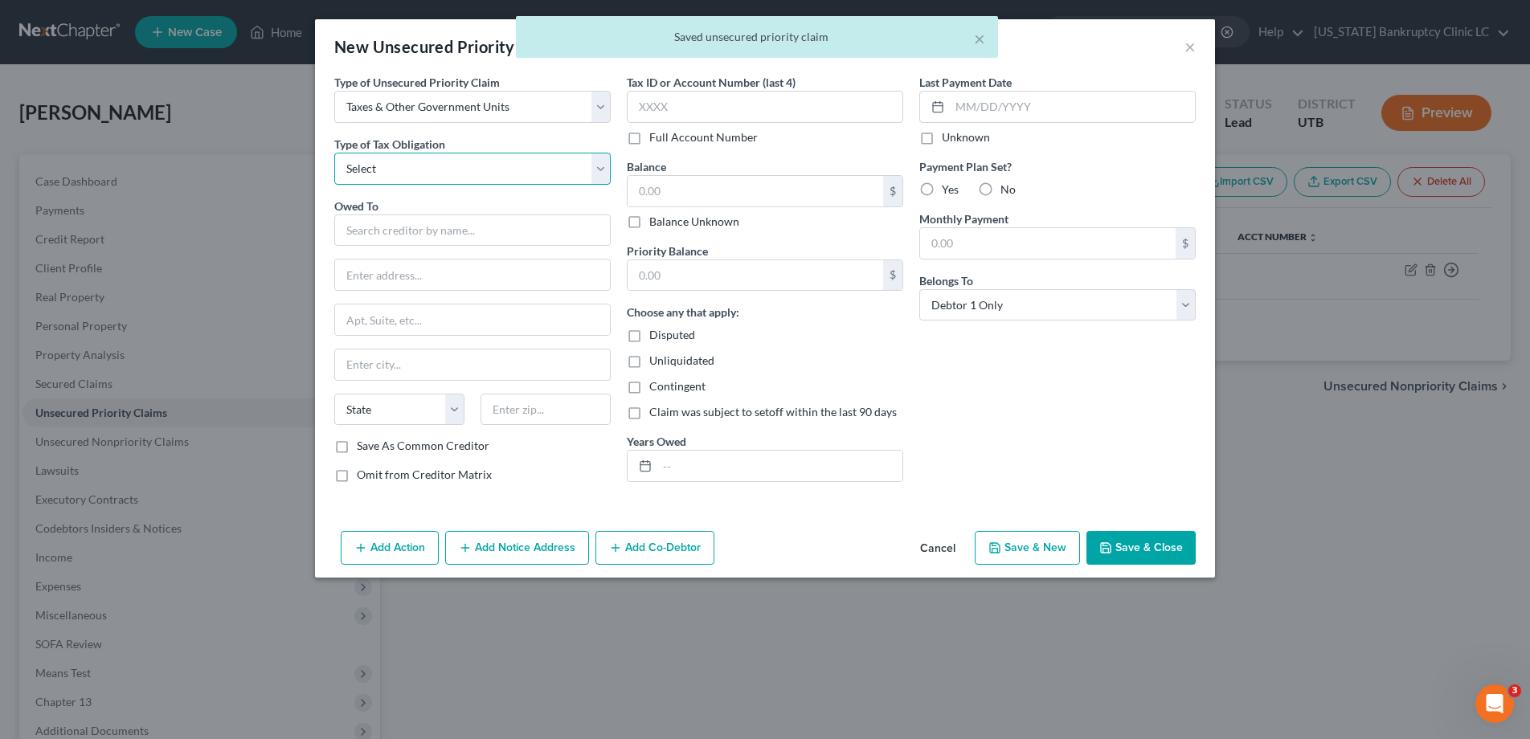
click at [520, 167] on select "Select Federal City State Franchise Tax Board Other" at bounding box center [472, 169] width 276 height 32
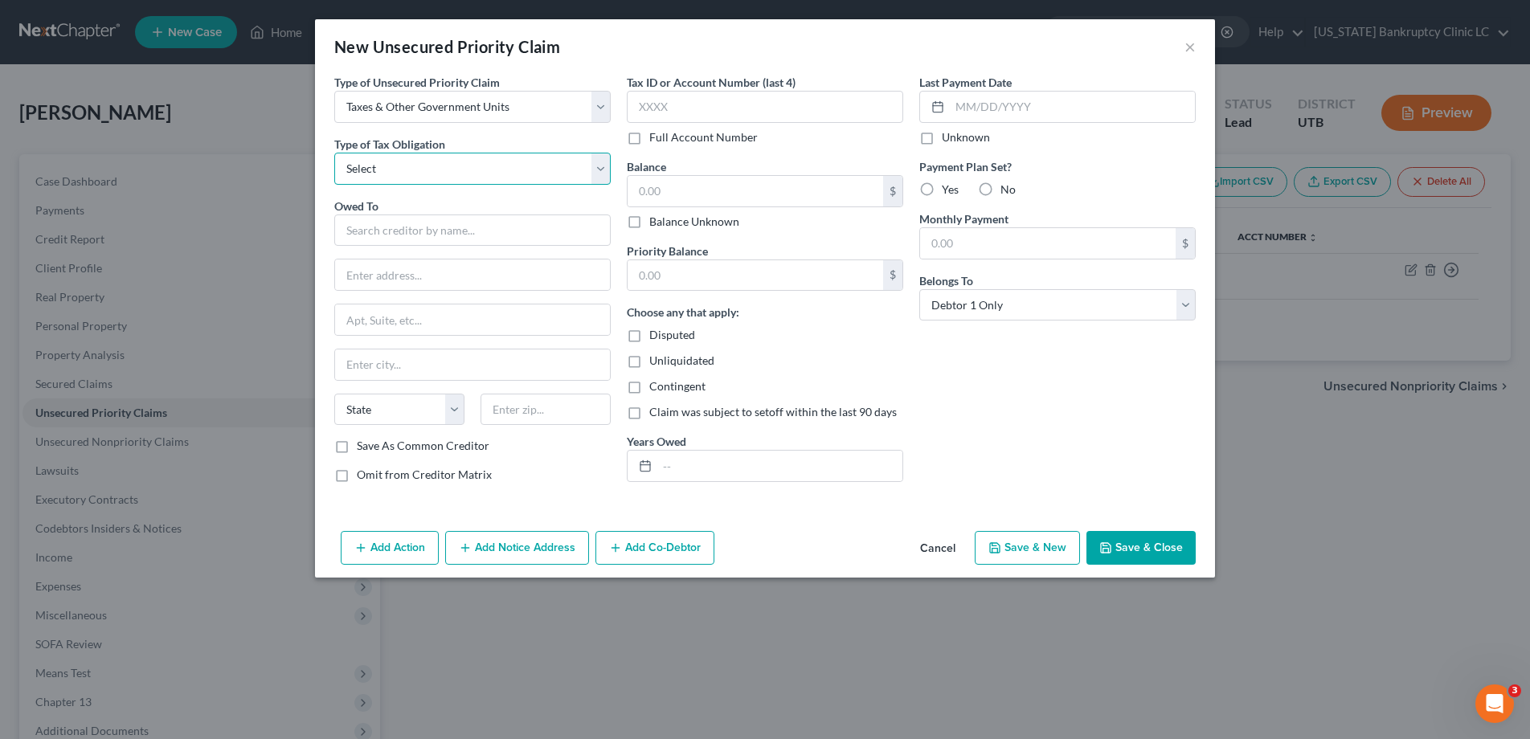
select select "2"
click at [334, 153] on select "Select Federal City State Franchise Tax Board Other" at bounding box center [472, 169] width 276 height 32
click at [485, 241] on input "text" at bounding box center [472, 231] width 276 height 32
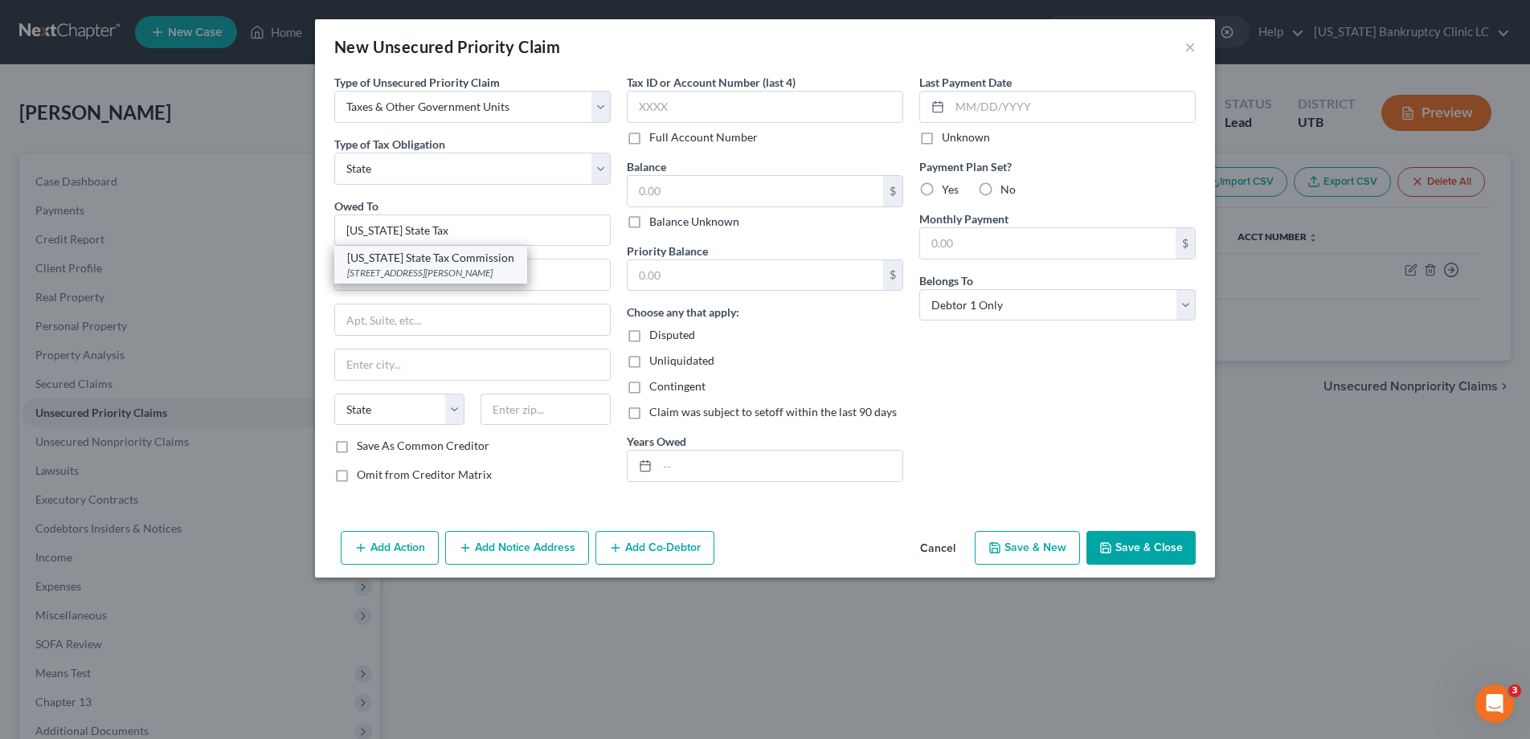
click at [464, 260] on div "[US_STATE] State Tax Commission" at bounding box center [430, 258] width 167 height 16
type input "[US_STATE] State Tax Commission"
type input "[STREET_ADDRESS]"
type input "Special Services Division, [PERSON_NAME]"
type input "[GEOGRAPHIC_DATA]"
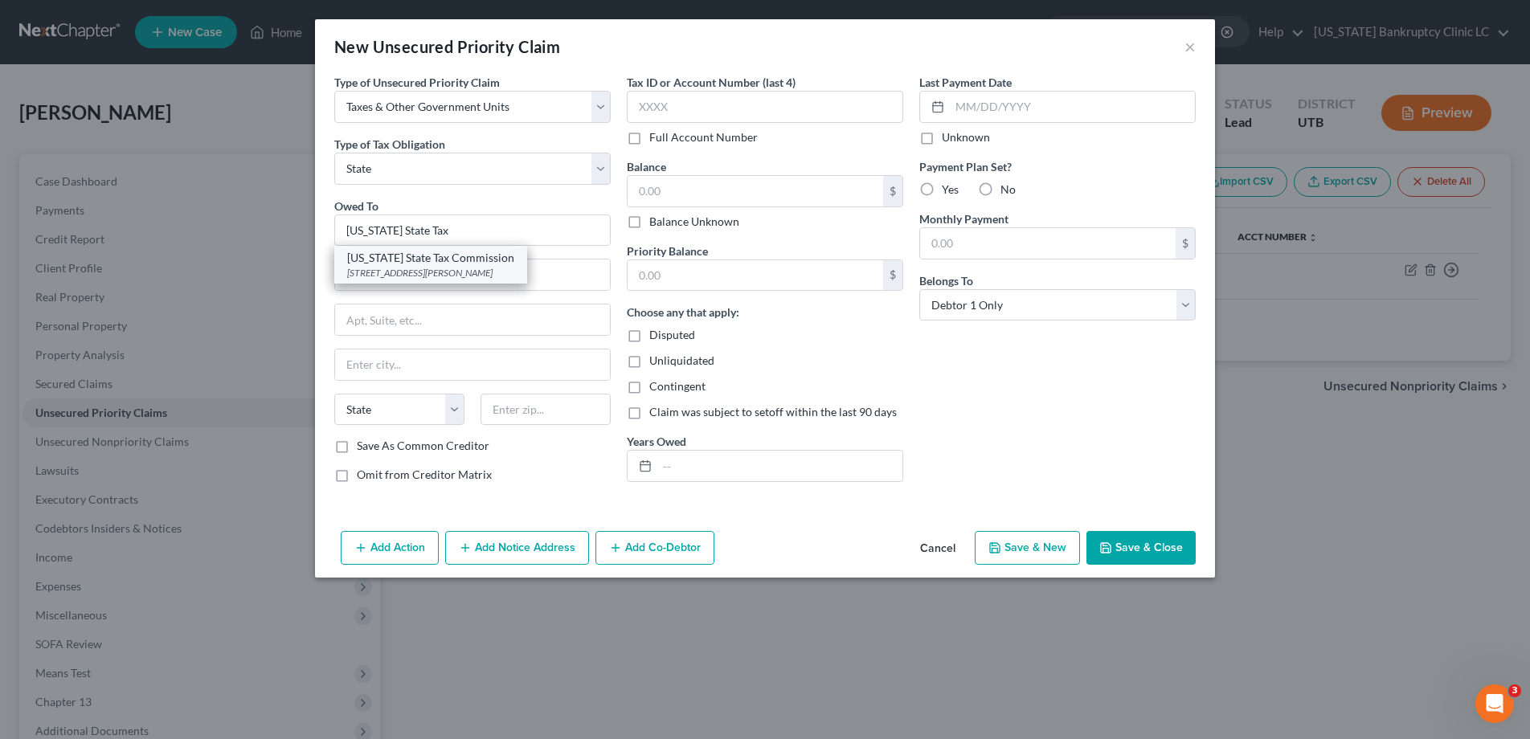
select select "46"
type input "84134"
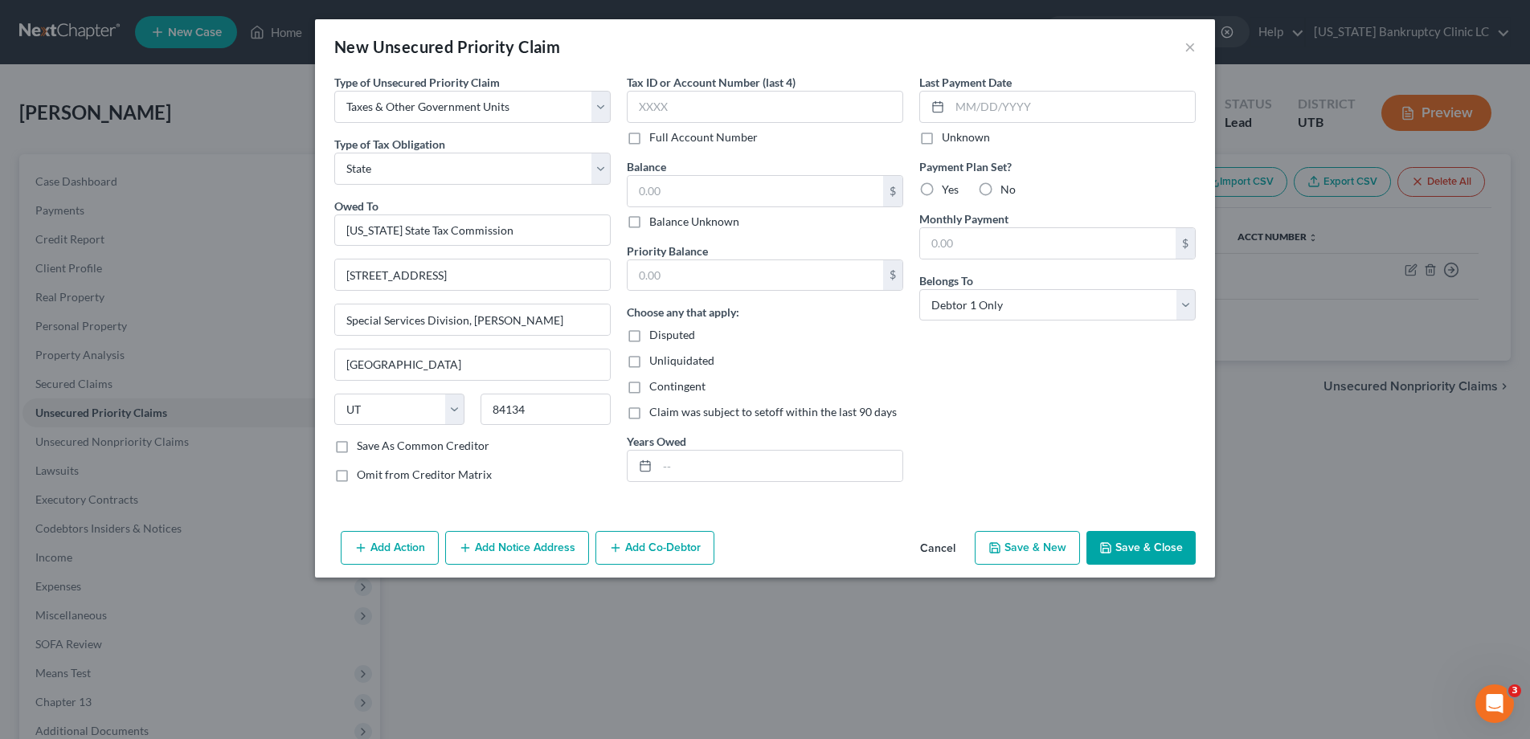
click at [1118, 545] on button "Save & Close" at bounding box center [1140, 548] width 109 height 34
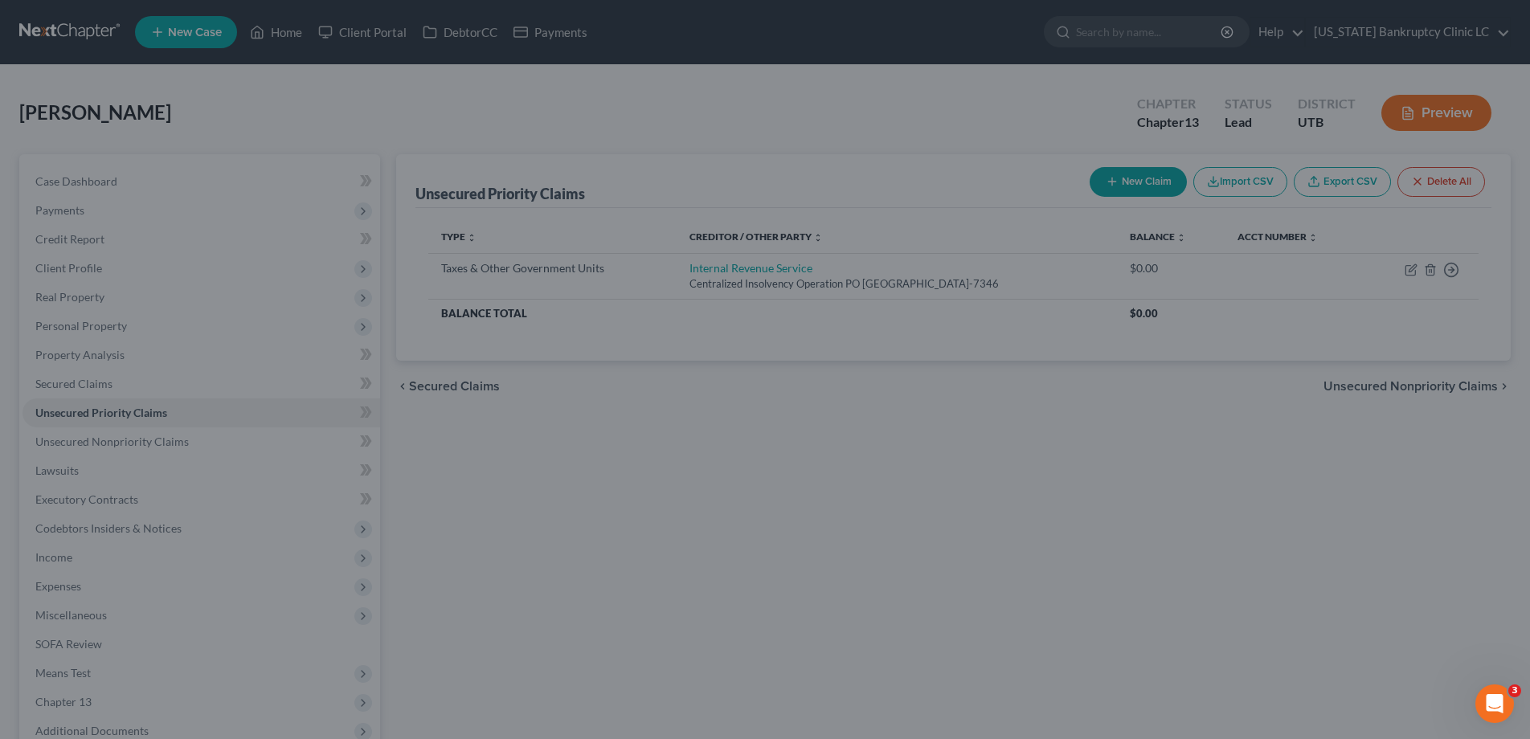
type input "0.00"
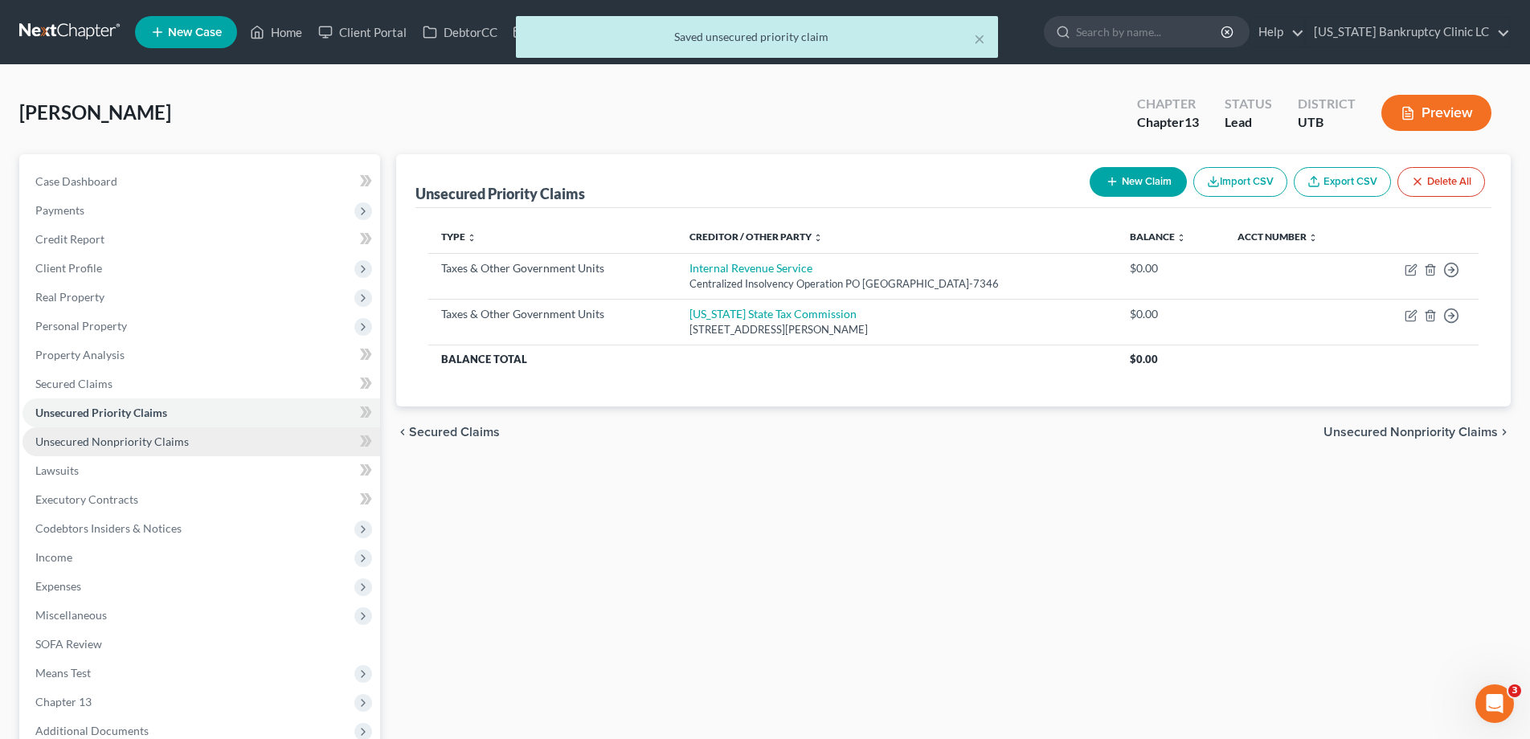
click at [108, 448] on span "Unsecured Nonpriority Claims" at bounding box center [111, 442] width 153 height 14
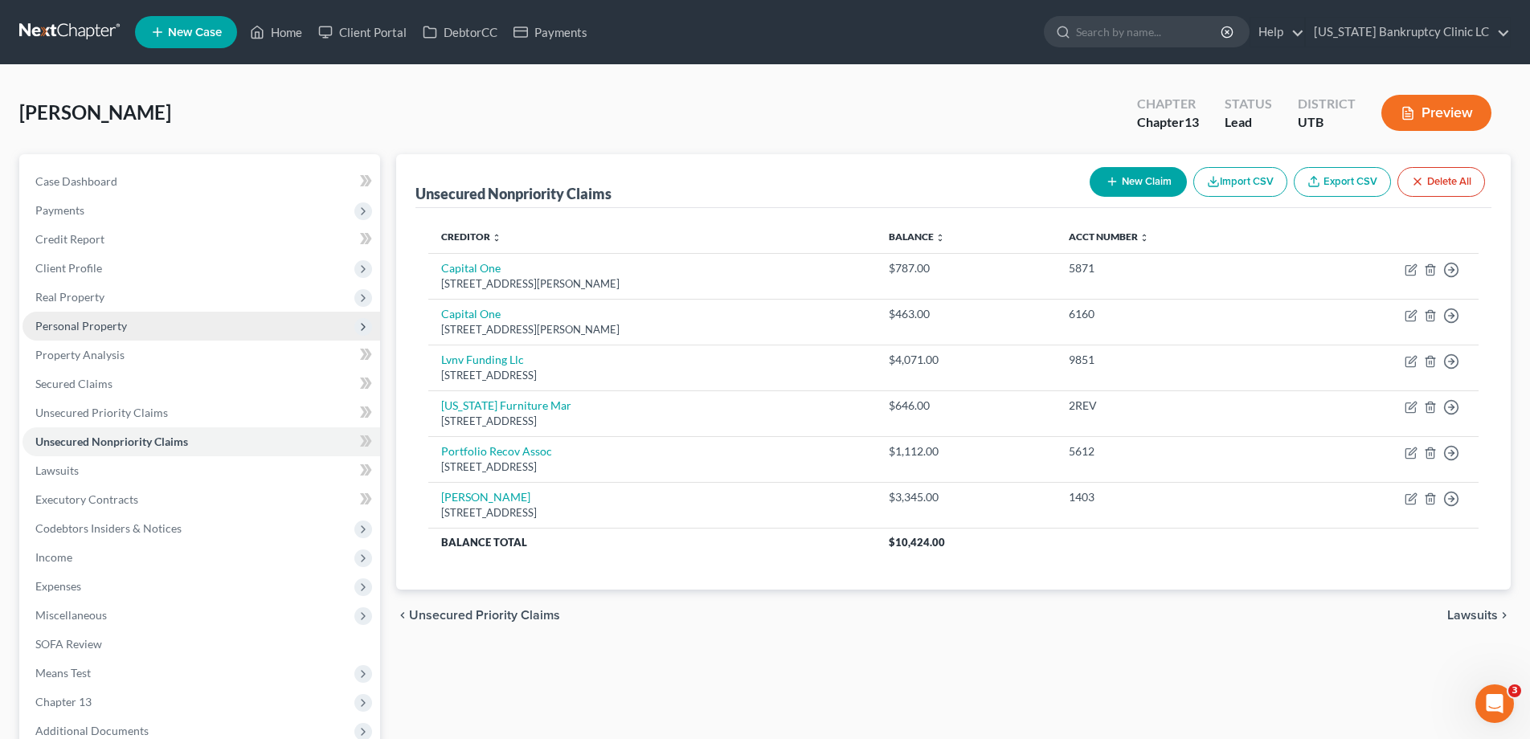
click at [69, 326] on span "Personal Property" at bounding box center [81, 326] width 92 height 14
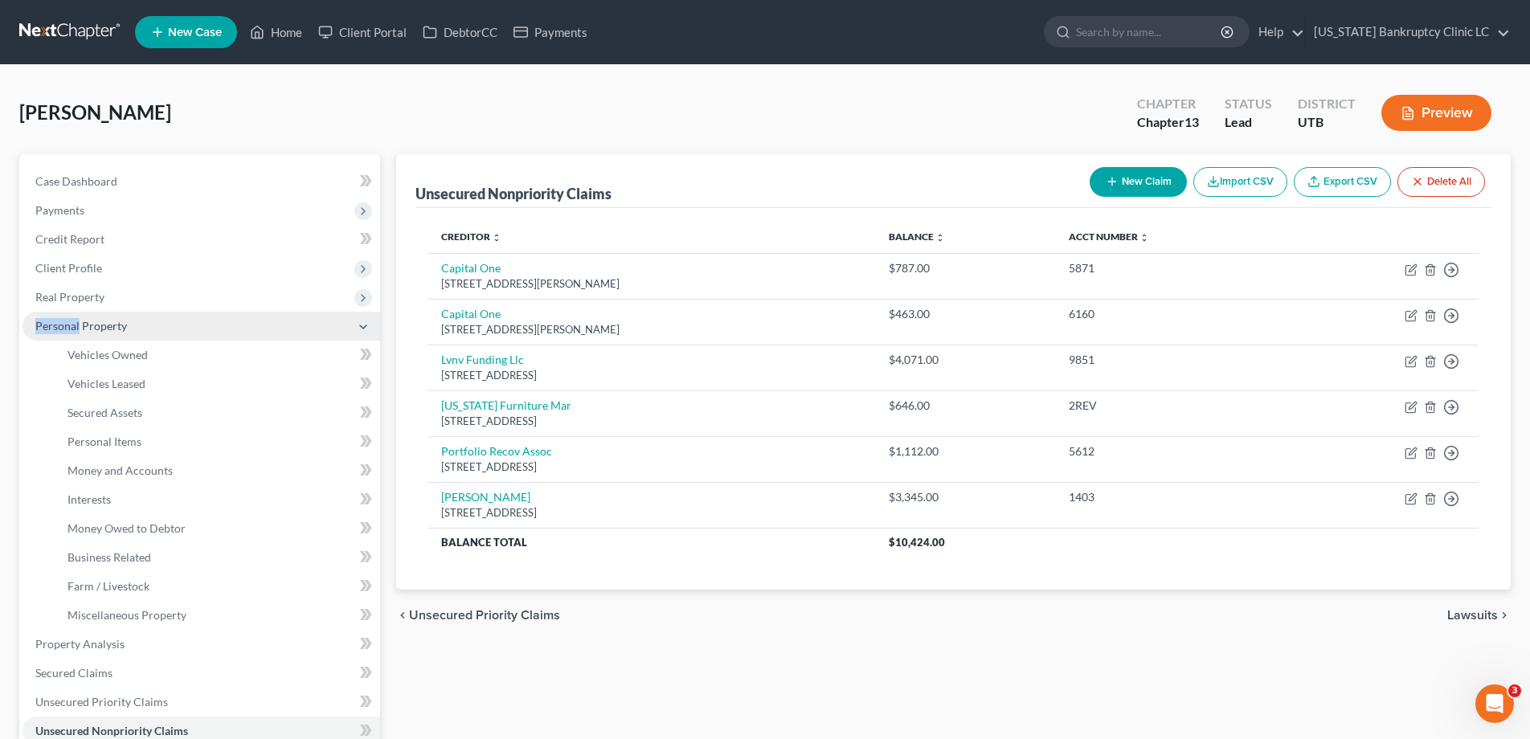
click at [69, 326] on span "Personal Property" at bounding box center [81, 326] width 92 height 14
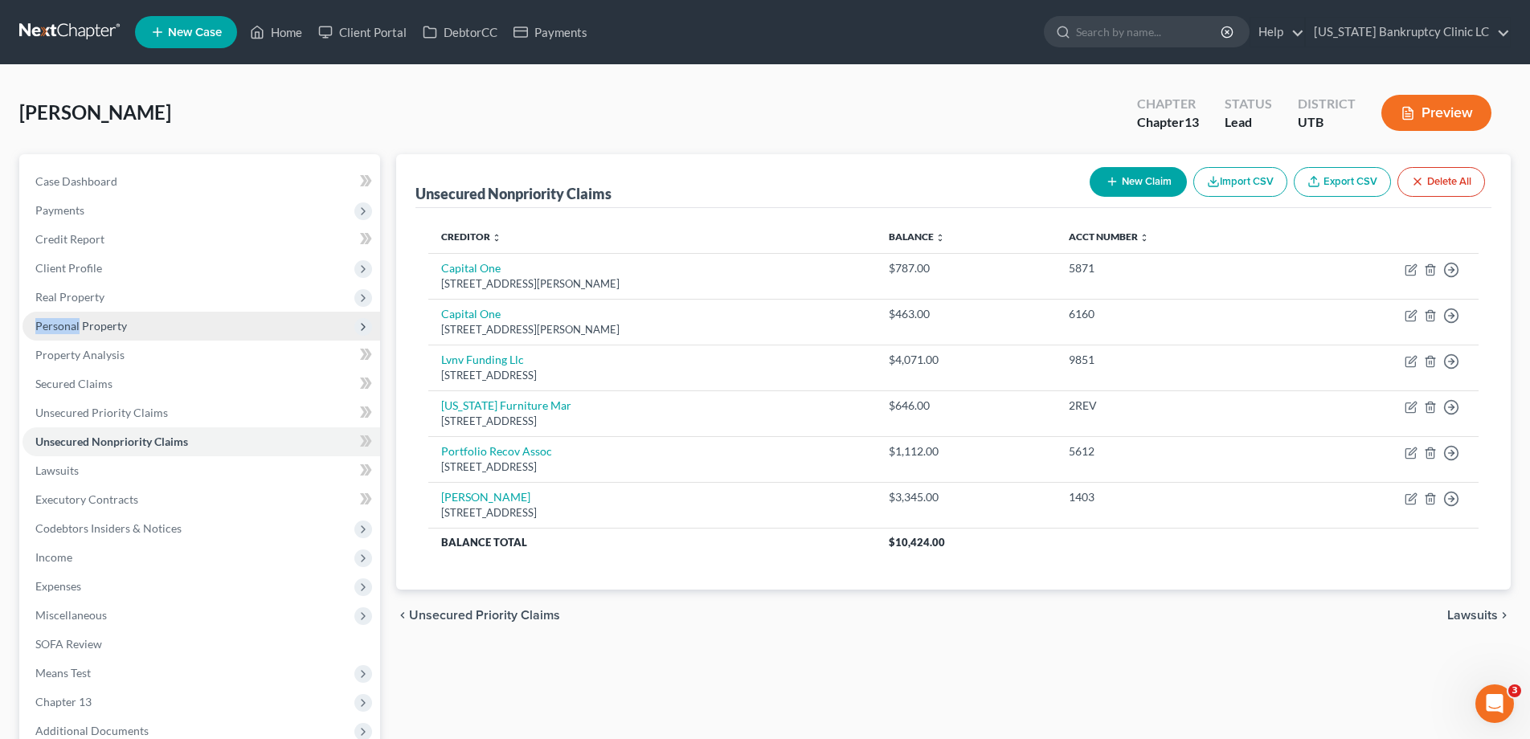
click at [69, 326] on span "Personal Property" at bounding box center [81, 326] width 92 height 14
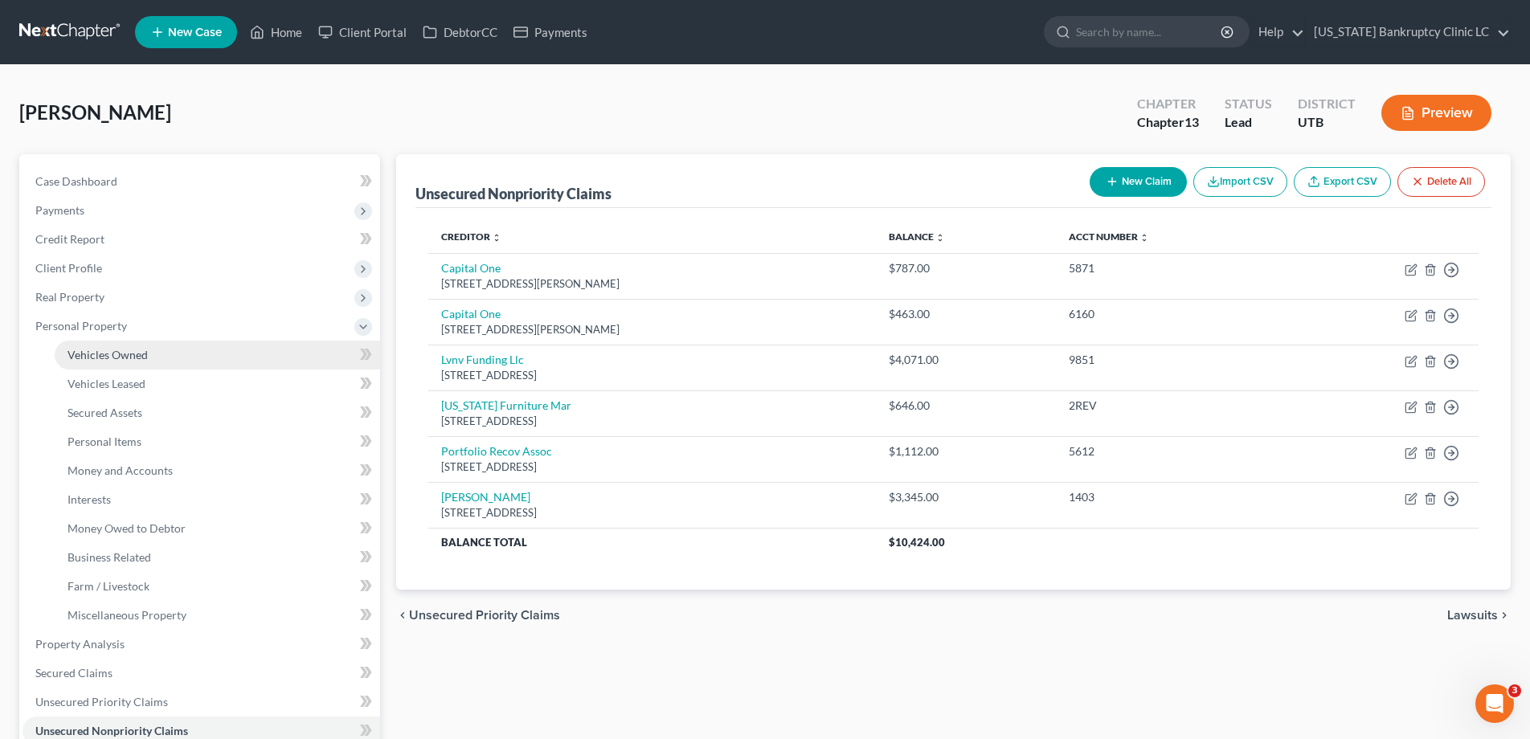
click at [104, 360] on span "Vehicles Owned" at bounding box center [107, 355] width 80 height 14
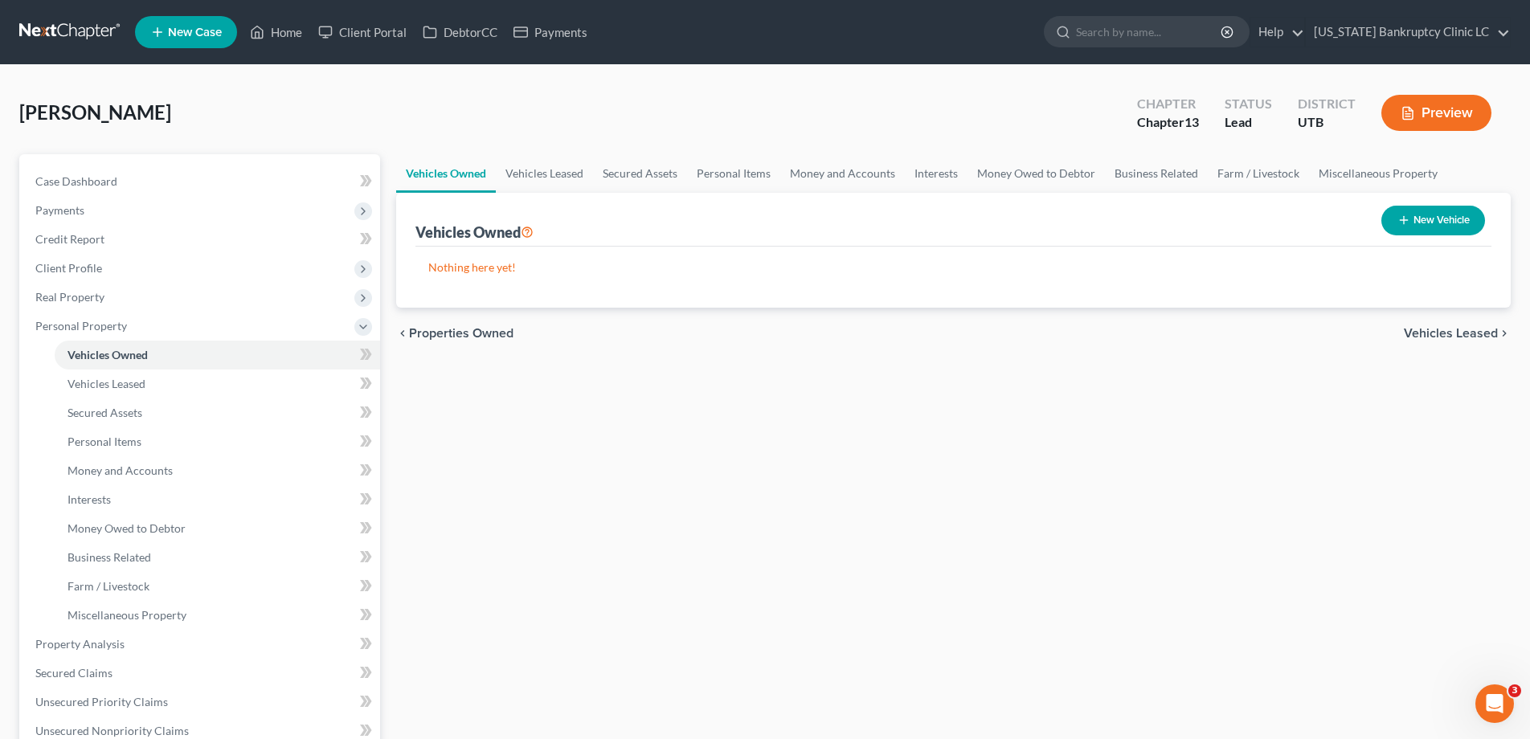
click at [1429, 225] on button "New Vehicle" at bounding box center [1433, 221] width 104 height 30
select select "0"
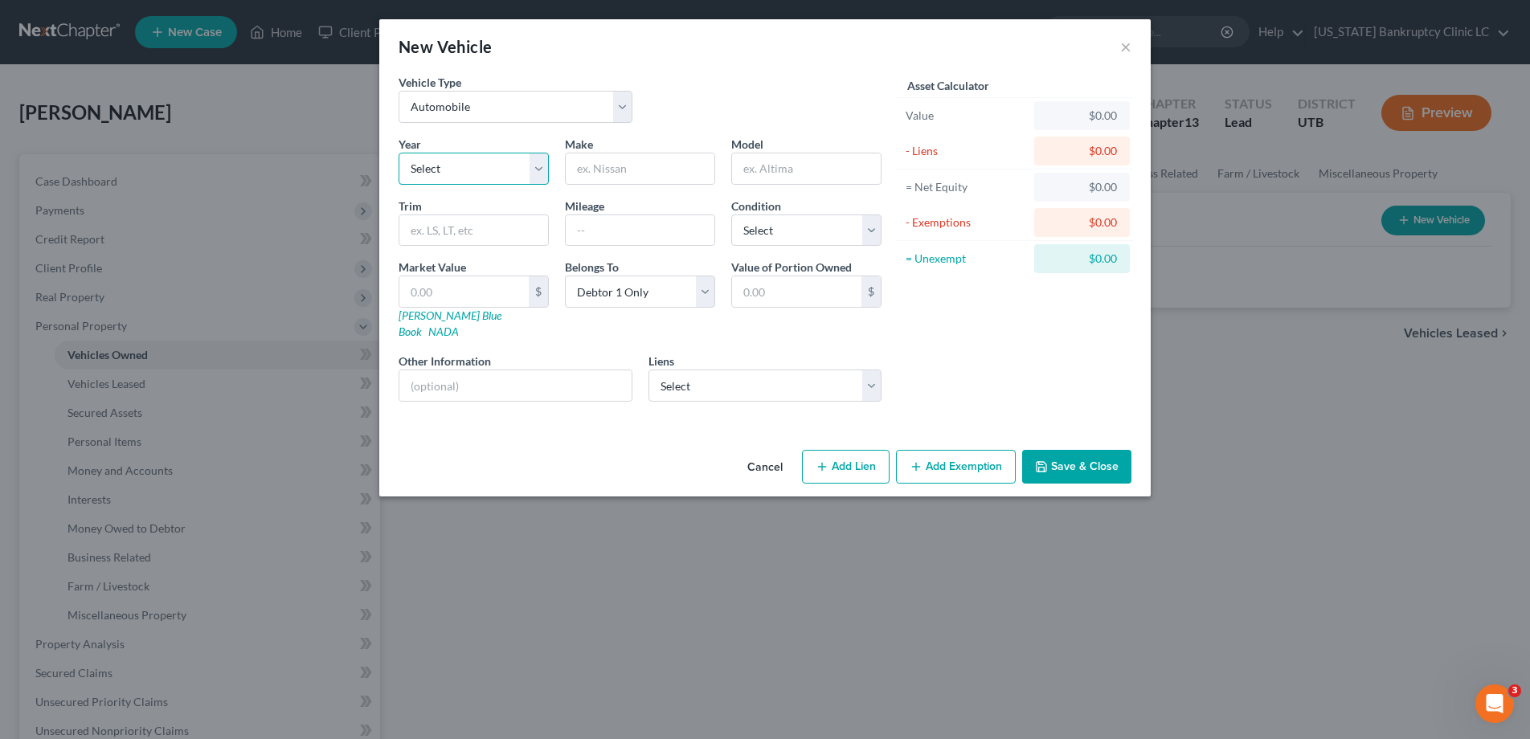
click at [545, 169] on select "Select 2026 2025 2024 2023 2022 2021 2020 2019 2018 2017 2016 2015 2014 2013 20…" at bounding box center [474, 169] width 150 height 32
select select "9"
click at [399, 153] on select "Select 2026 2025 2024 2023 2022 2021 2020 2019 2018 2017 2016 2015 2014 2013 20…" at bounding box center [474, 169] width 150 height 32
click at [631, 170] on input "text" at bounding box center [640, 168] width 149 height 31
type input "GMC"
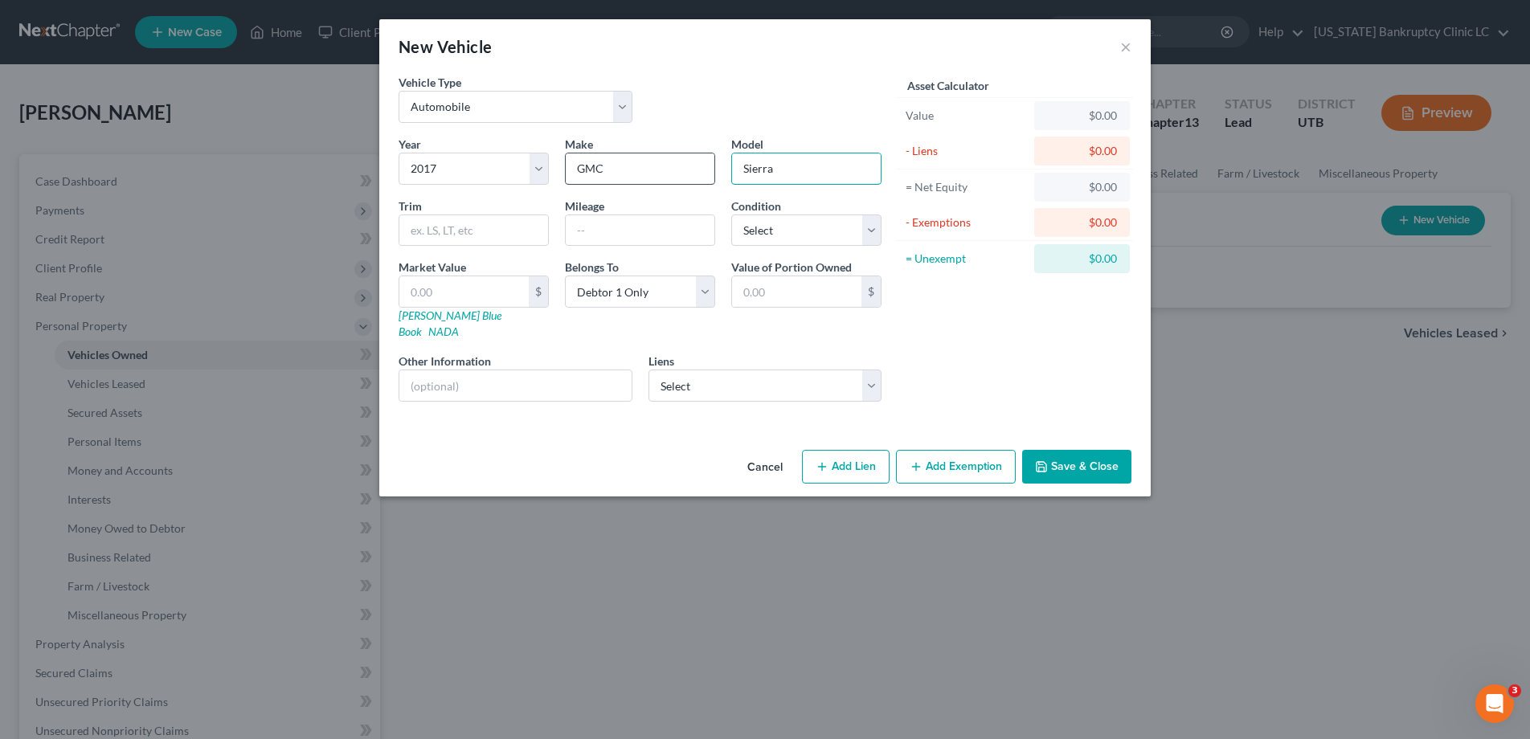
type input "Sierra"
click at [875, 370] on select "Select Canyon View Fka Univcu - $38,780.00" at bounding box center [765, 386] width 234 height 32
click select "Select Canyon View Fka Univcu - $38,780.00" at bounding box center [765, 386] width 234 height 32
select select "46"
select select "0"
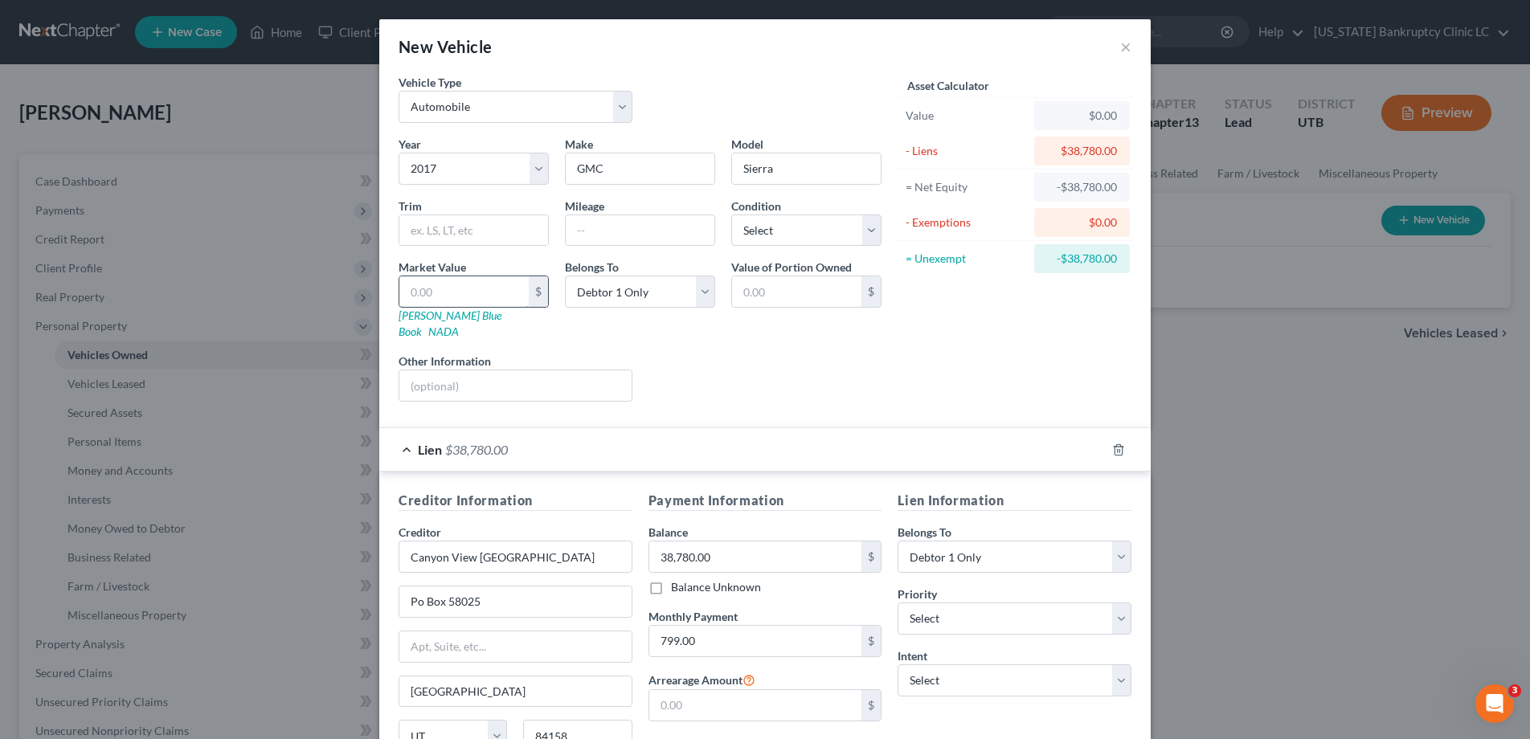
click at [450, 284] on input "text" at bounding box center [463, 291] width 129 height 31
type input "3"
type input "3.00"
type input "38"
type input "38.00"
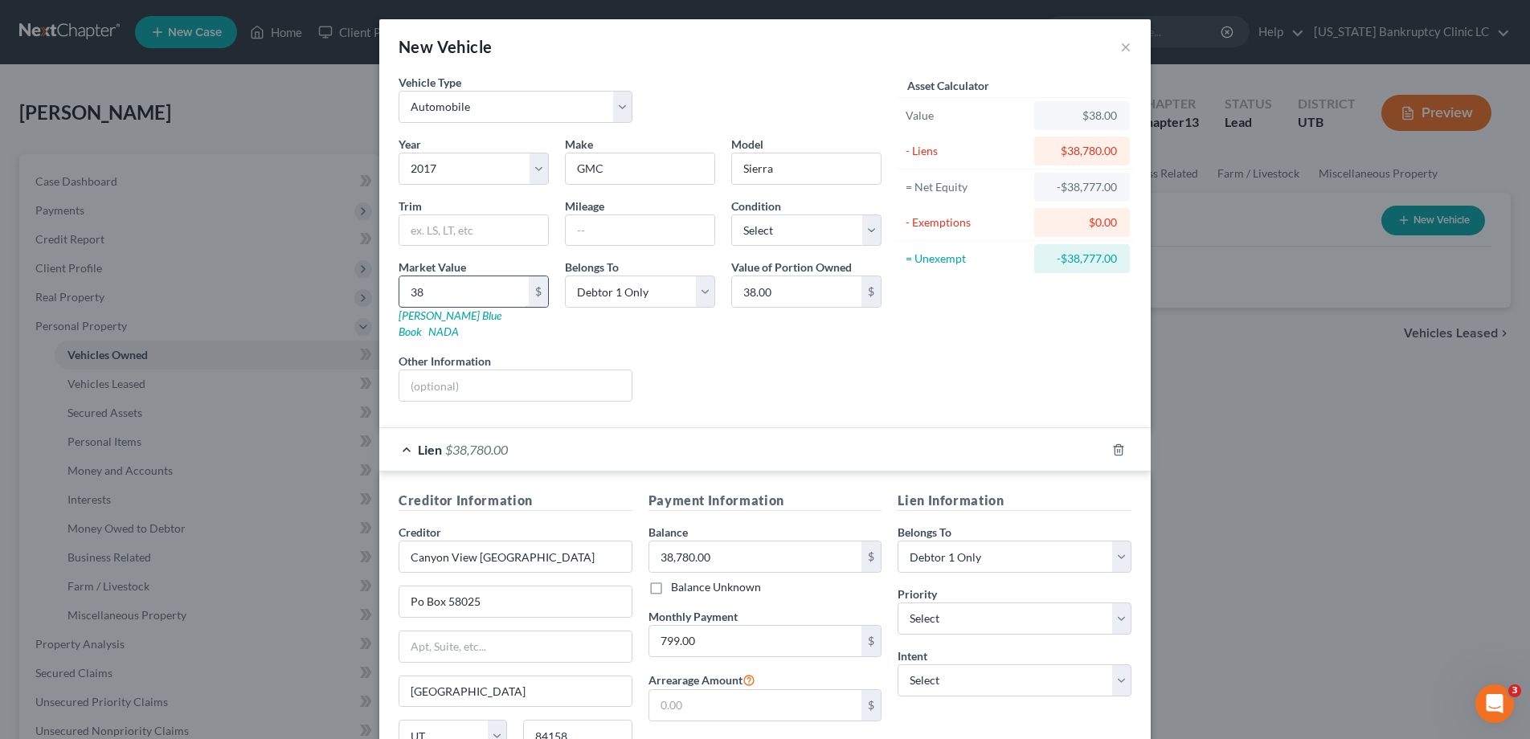
type input "387"
type input "387.00"
type input "3878"
type input "3,878.00"
type input "3,8780"
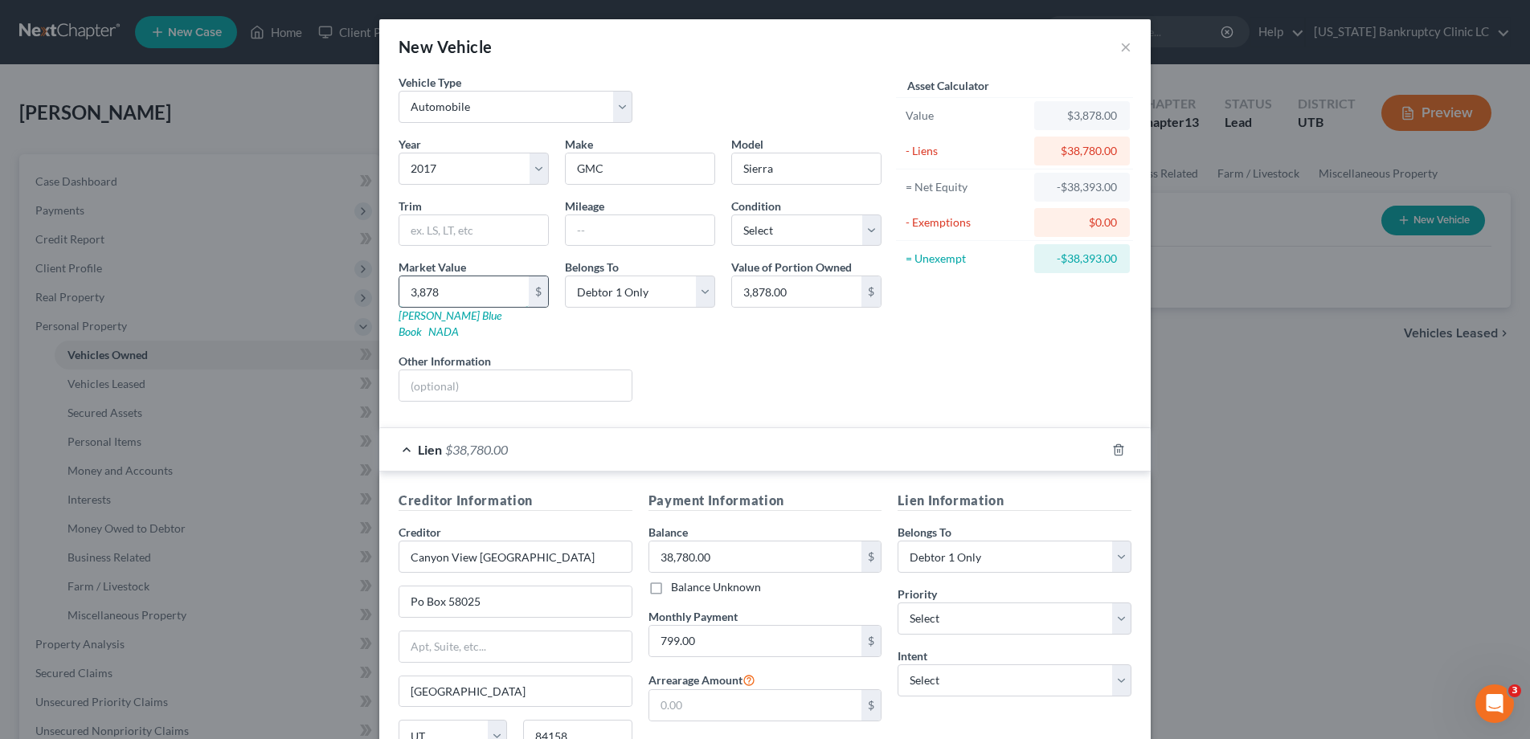
type input "38,780.00"
click at [871, 232] on select "Select Excellent Very Good Good Fair Poor" at bounding box center [806, 231] width 150 height 32
select select "4"
click at [731, 215] on select "Select Excellent Very Good Good Fair Poor" at bounding box center [806, 231] width 150 height 32
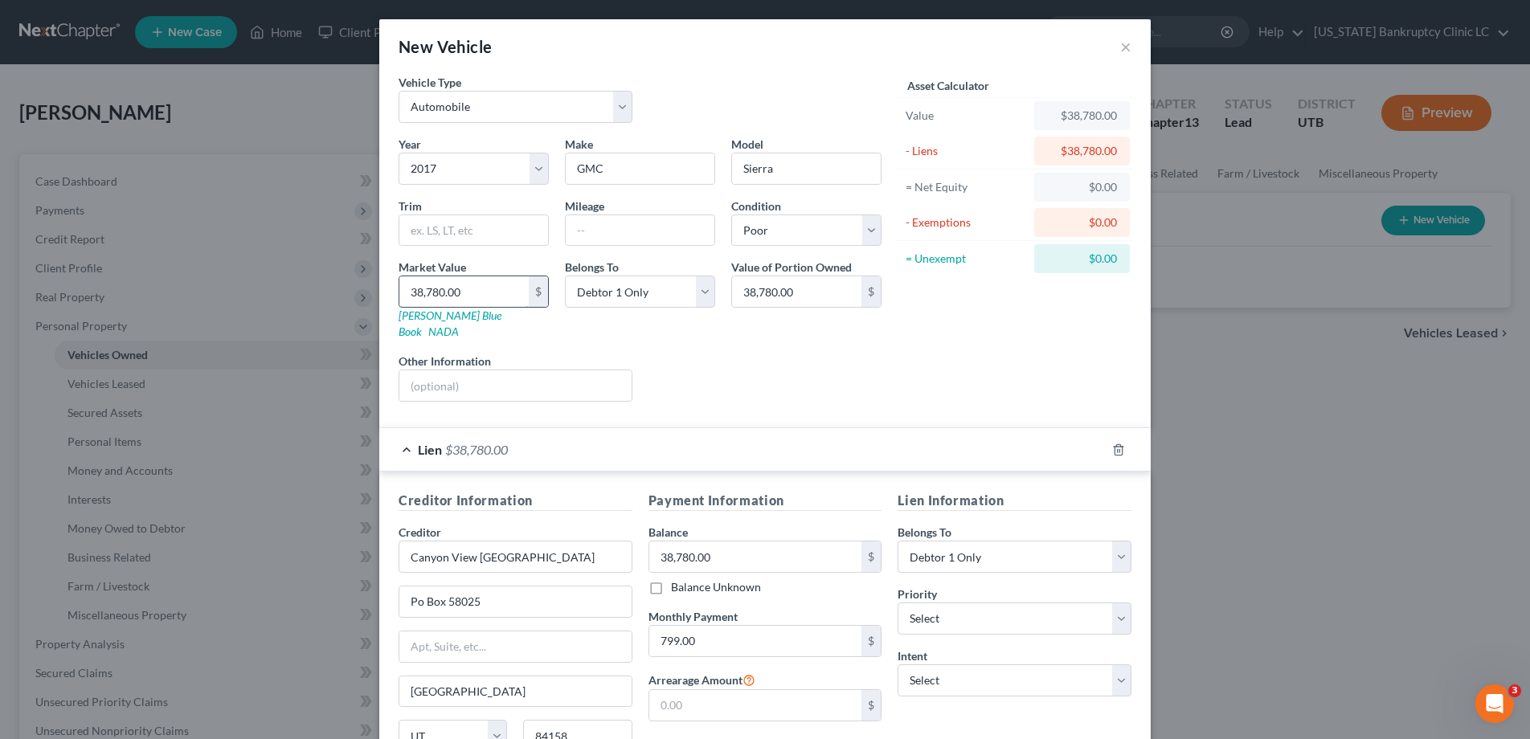
click at [472, 290] on input "38,780.00" at bounding box center [463, 291] width 129 height 31
type input "2"
type input "2.00"
type input "20"
type input "20.00"
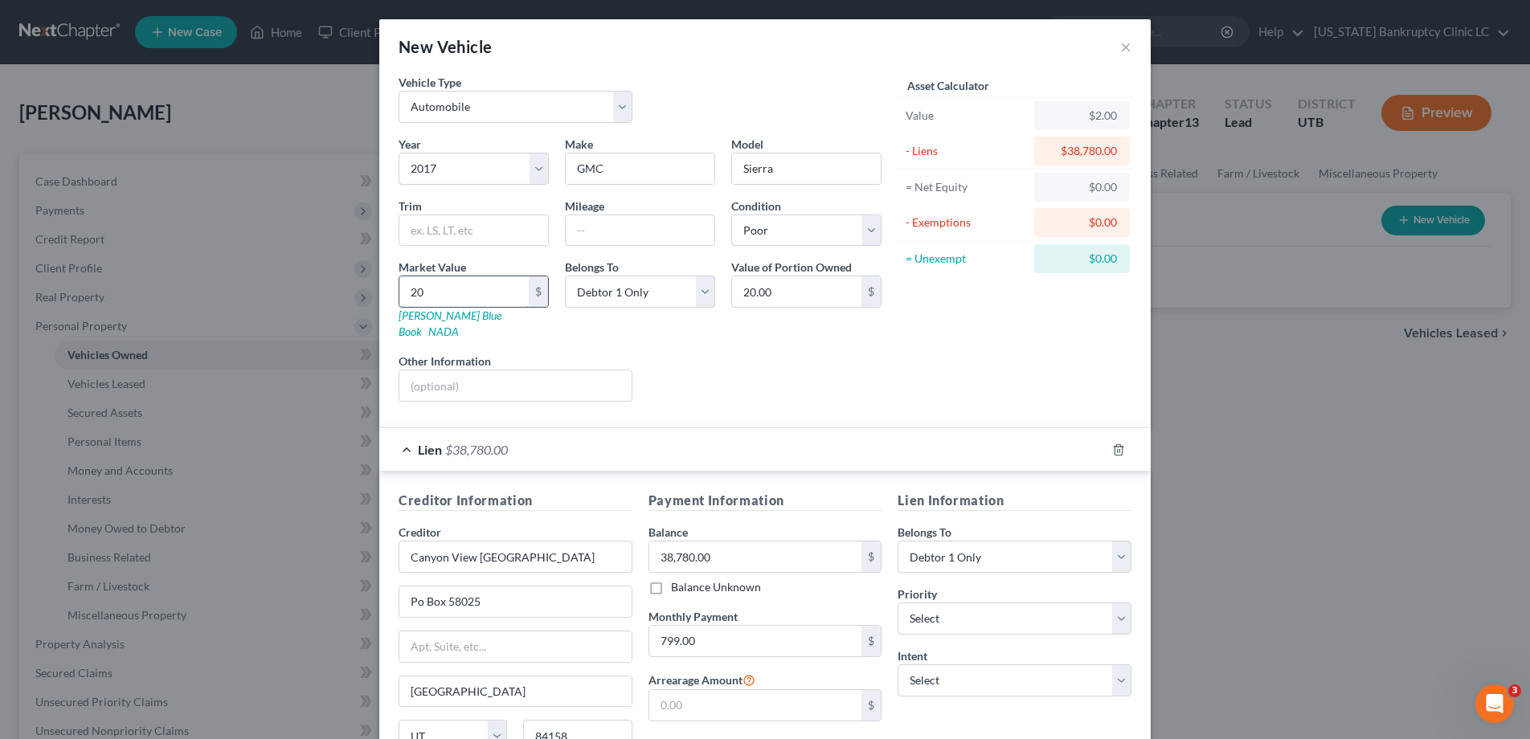
type input "200"
type input "200.00"
type input "2000"
type input "2,000.00"
type input "2,0000"
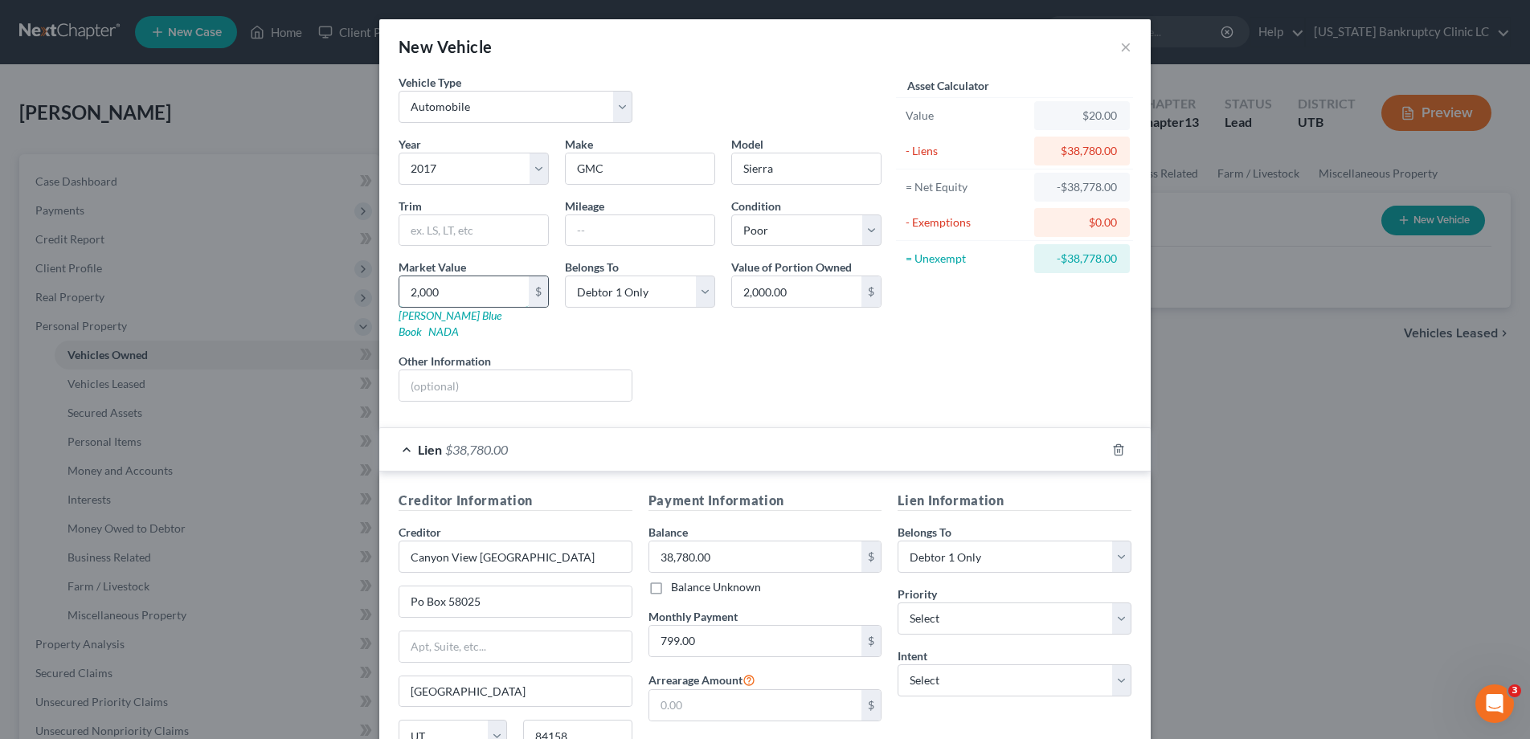
type input "20,000.00"
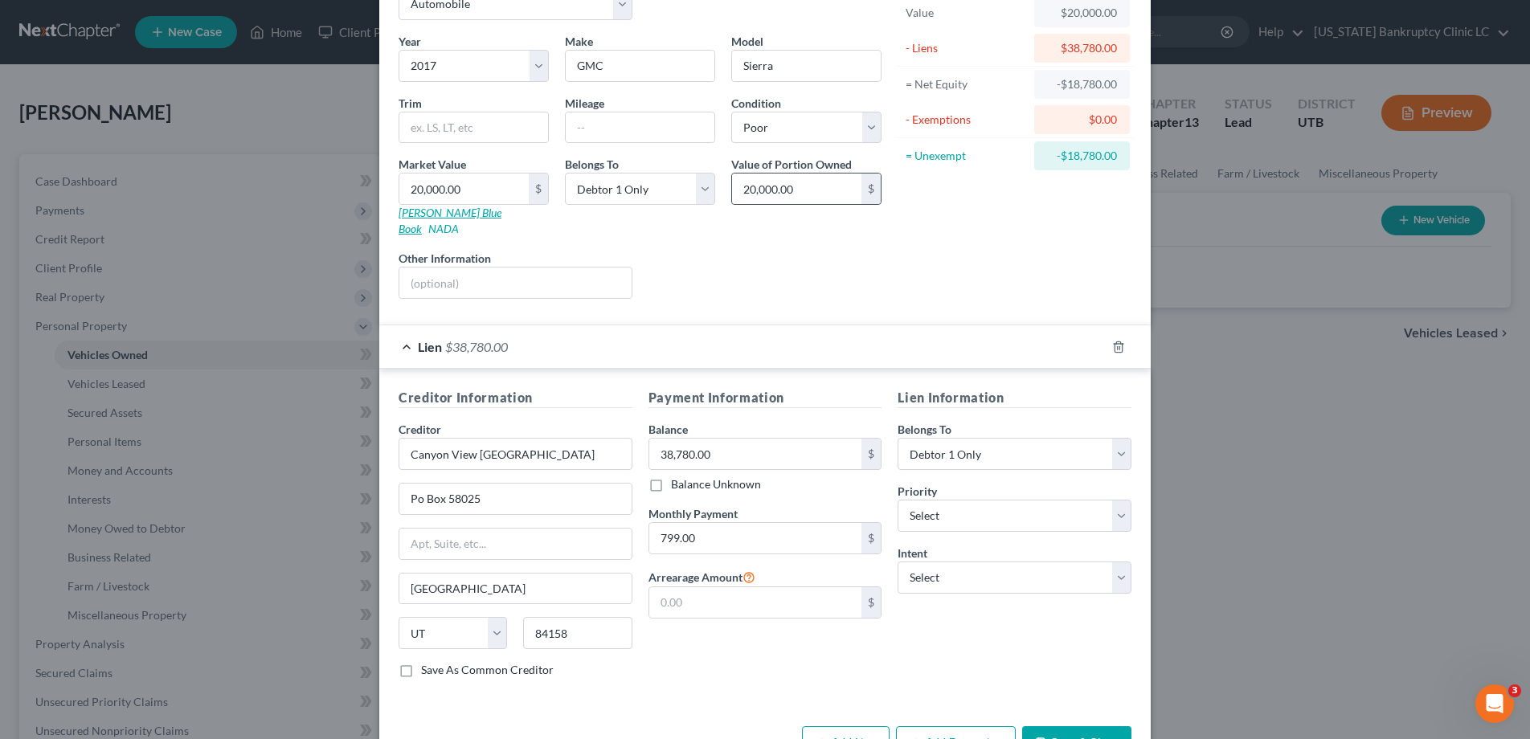
scroll to position [140, 0]
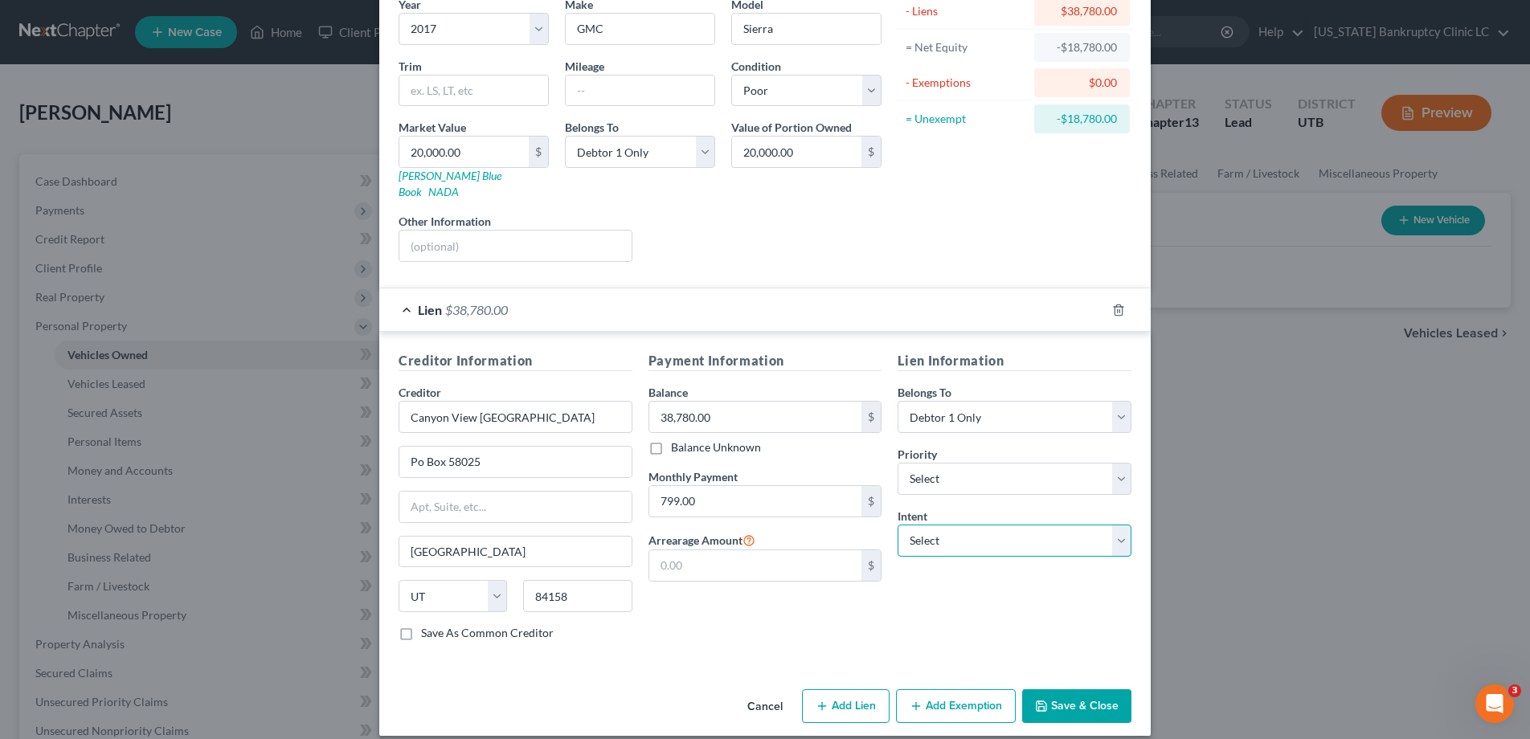
click at [1121, 525] on select "Select Surrender Redeem Reaffirm Avoid Other" at bounding box center [1015, 541] width 234 height 32
select select "0"
click at [898, 525] on select "Select Surrender Redeem Reaffirm Avoid Other" at bounding box center [1015, 541] width 234 height 32
click at [1073, 689] on button "Save & Close" at bounding box center [1076, 706] width 109 height 34
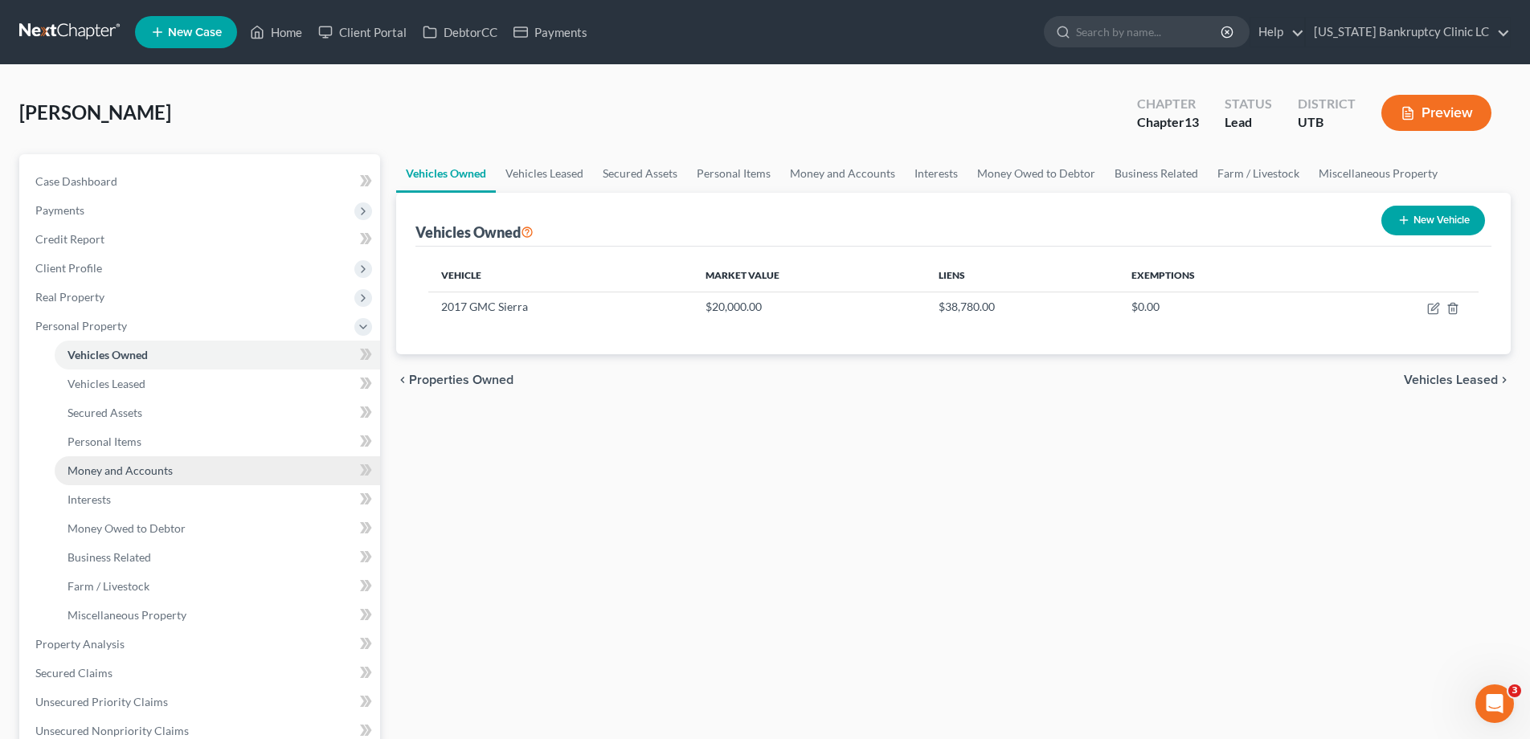
click at [100, 471] on span "Money and Accounts" at bounding box center [119, 471] width 105 height 14
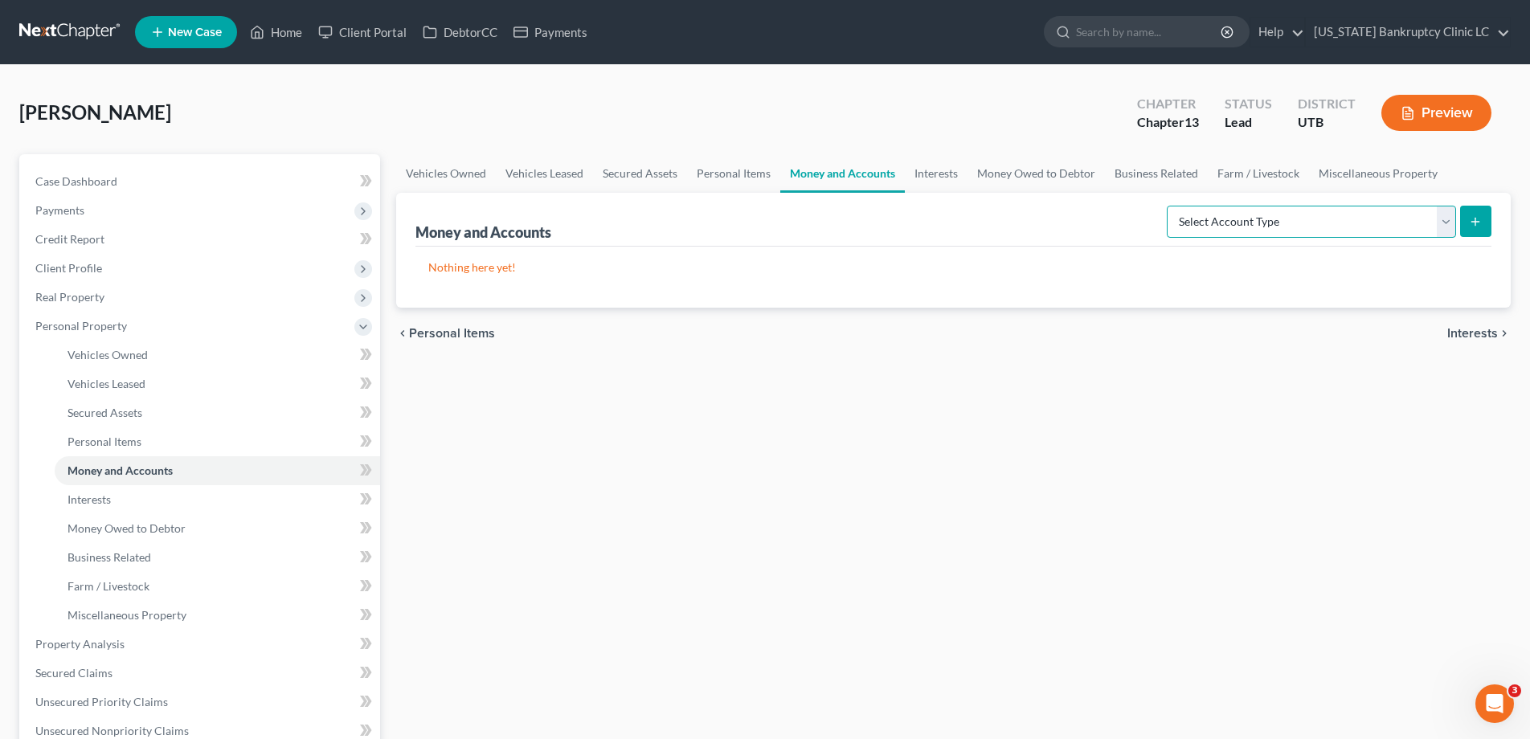
click at [1445, 219] on select "Select Account Type Brokerage Cash on Hand Certificates of Deposit Checking Acc…" at bounding box center [1311, 222] width 289 height 32
select select "checking"
click at [1170, 206] on select "Select Account Type Brokerage Cash on Hand Certificates of Deposit Checking Acc…" at bounding box center [1311, 222] width 289 height 32
click at [1475, 223] on line "submit" at bounding box center [1475, 221] width 0 height 7
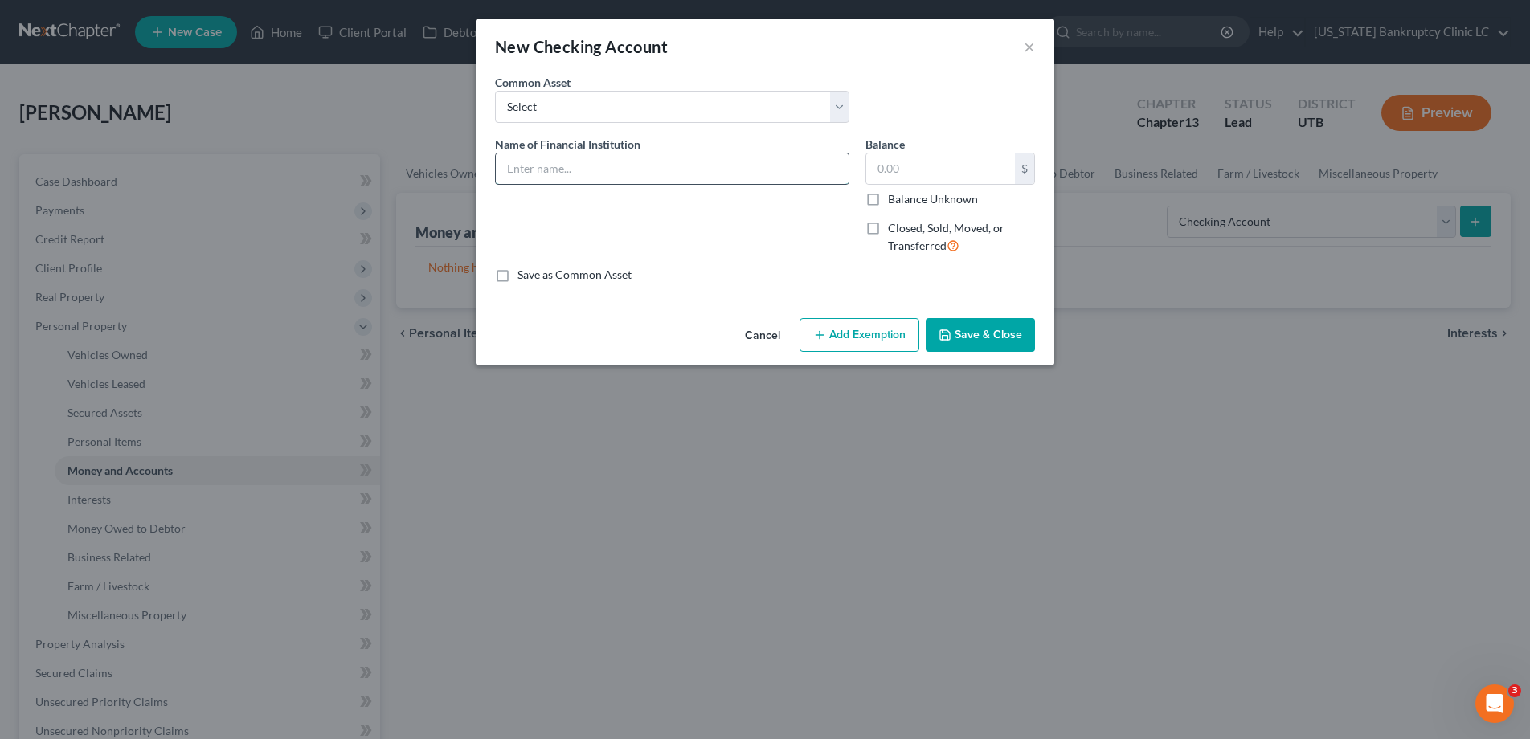
click at [624, 157] on input "text" at bounding box center [672, 168] width 353 height 31
type input "Metabank account #9044"
click at [889, 162] on input "text" at bounding box center [940, 168] width 149 height 31
type input "66.00"
click at [981, 337] on button "Save & Close" at bounding box center [980, 335] width 109 height 34
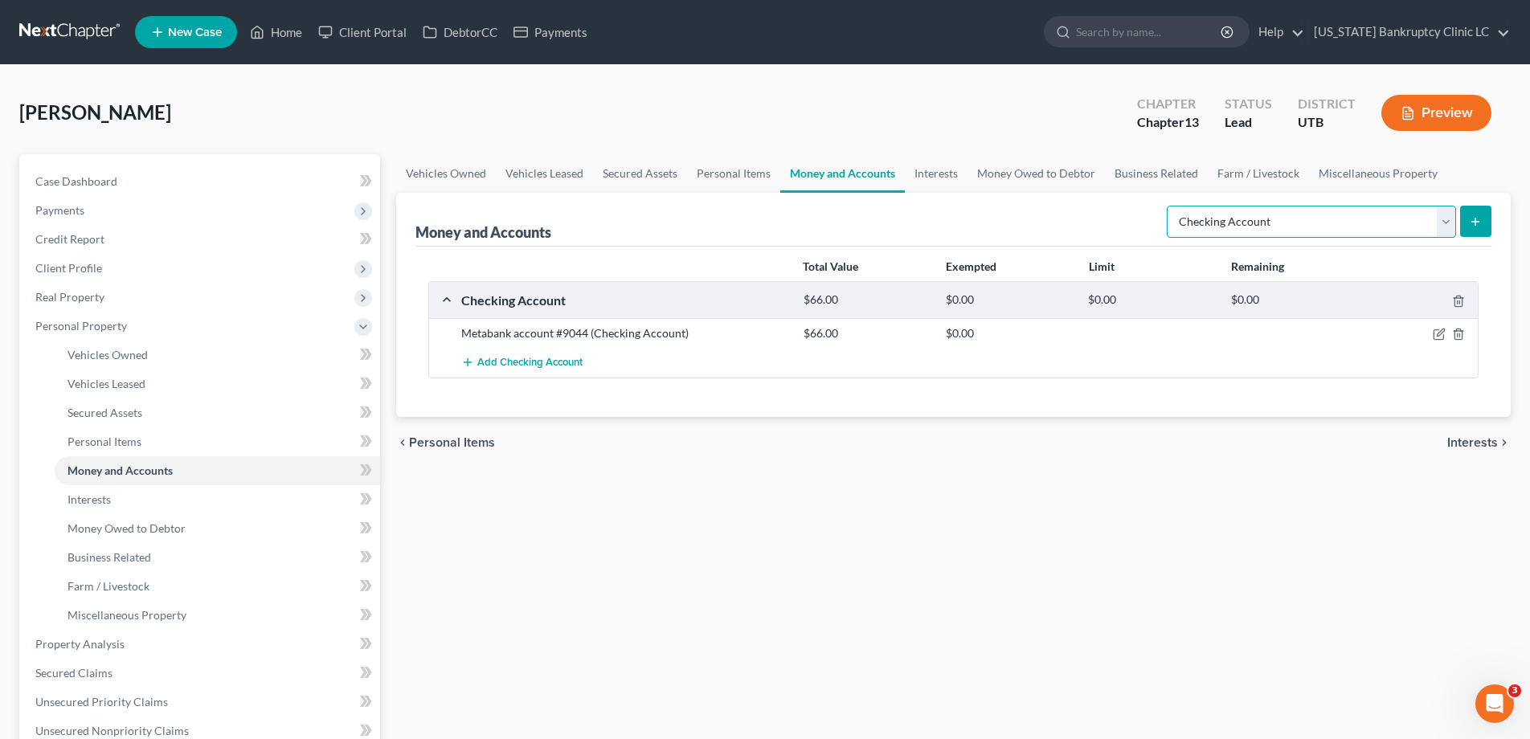
click at [1445, 219] on select "Select Account Type Brokerage Cash on Hand Certificates of Deposit Checking Acc…" at bounding box center [1311, 222] width 289 height 32
select select "other"
click at [1170, 206] on select "Select Account Type Brokerage Cash on Hand Certificates of Deposit Checking Acc…" at bounding box center [1311, 222] width 289 height 32
click at [1481, 215] on icon "submit" at bounding box center [1475, 221] width 13 height 13
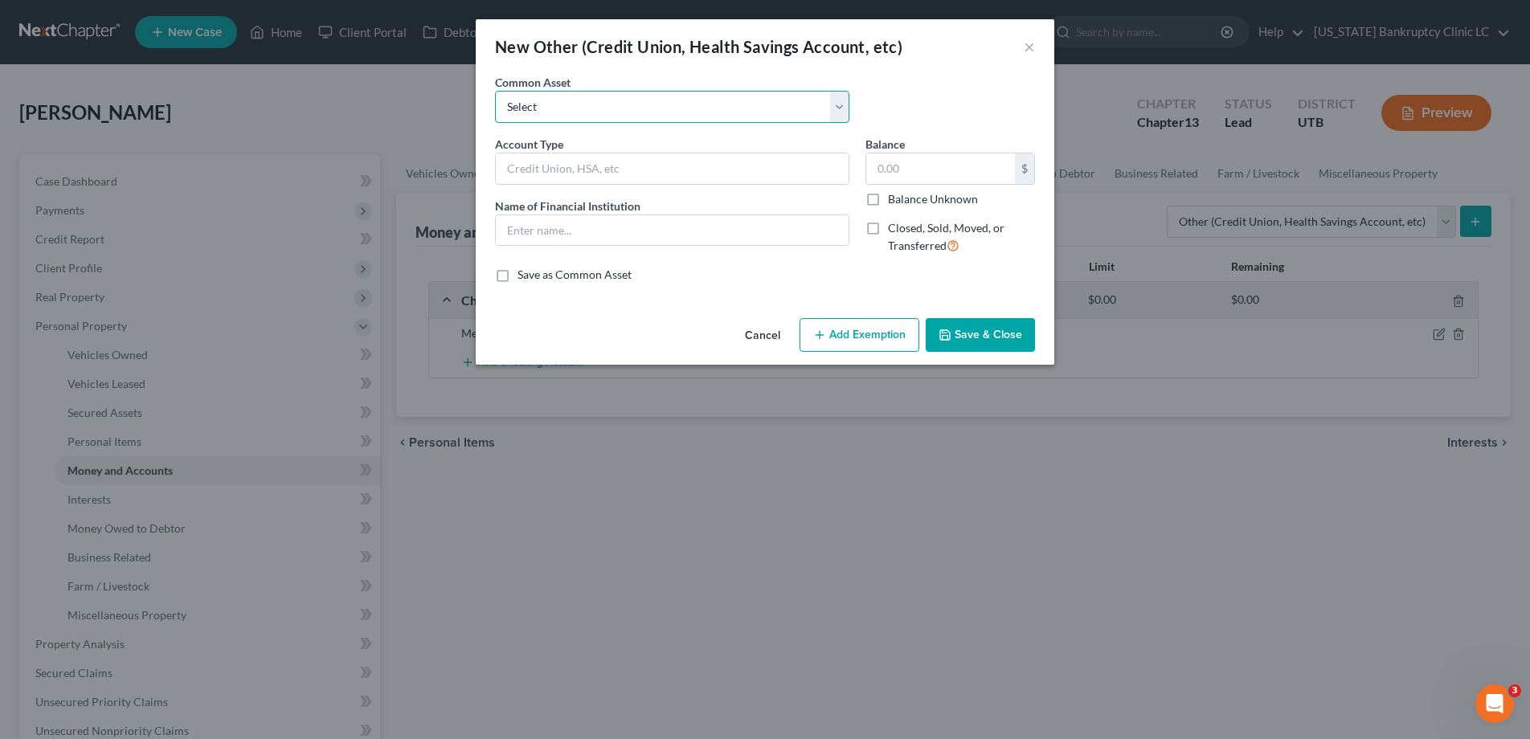
click at [845, 102] on select "Select Credit Union PayPal Prepaid Credit Union Digital currency HSA Health Sav…" at bounding box center [672, 107] width 354 height 32
click at [495, 91] on select "Select Credit Union PayPal Prepaid Credit Union Digital currency HSA Health Sav…" at bounding box center [672, 107] width 354 height 32
click at [656, 174] on input "text" at bounding box center [672, 168] width 353 height 31
type input "Venmo"
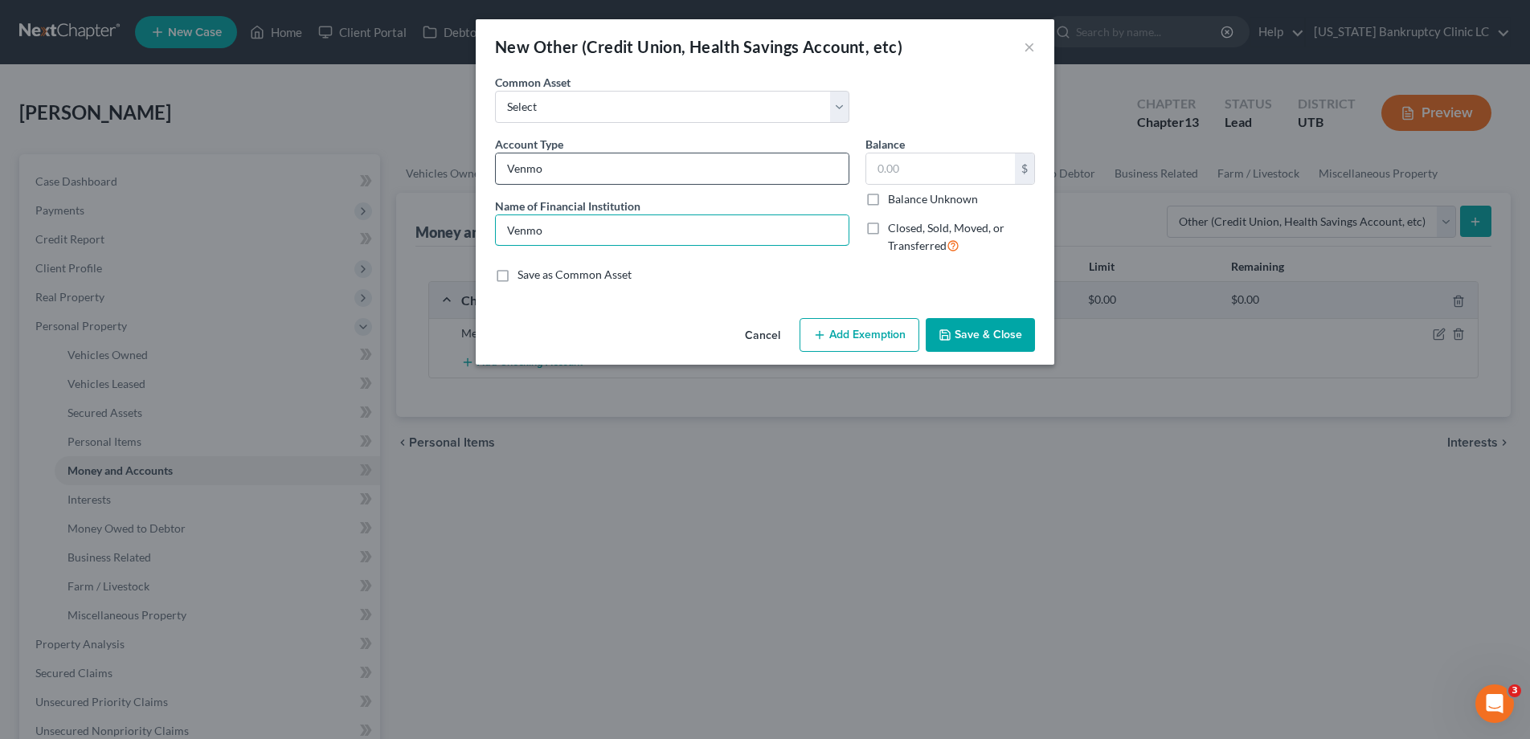
type input "Venmo"
click at [888, 201] on label "Balance Unknown" at bounding box center [933, 199] width 90 height 16
click at [894, 201] on input "Balance Unknown" at bounding box center [899, 196] width 10 height 10
checkbox input "true"
type input "0.00"
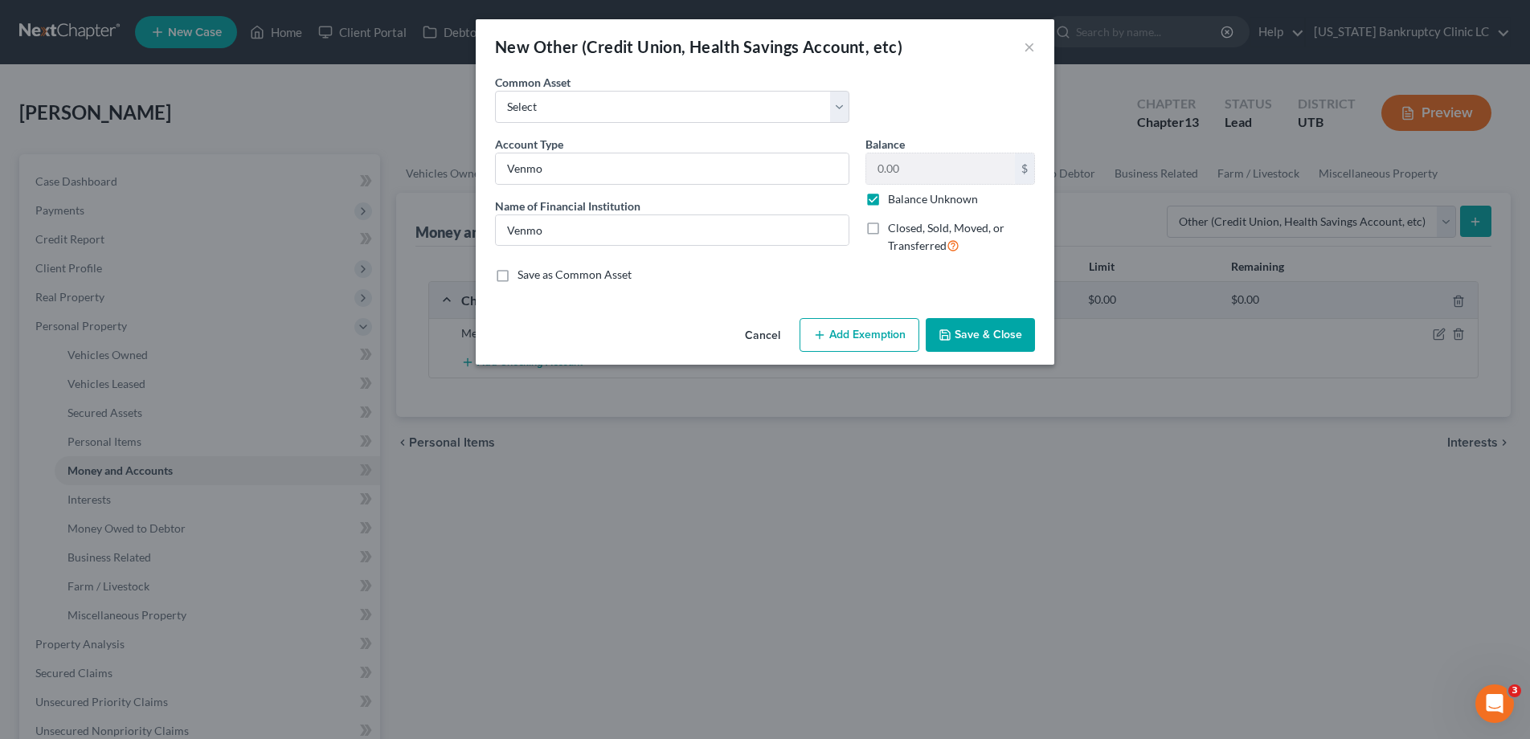
click at [888, 232] on label "Closed, Sold, Moved, or Transferred" at bounding box center [961, 237] width 147 height 35
click at [894, 231] on input "Closed, Sold, Moved, or Transferred" at bounding box center [899, 225] width 10 height 10
checkbox input "true"
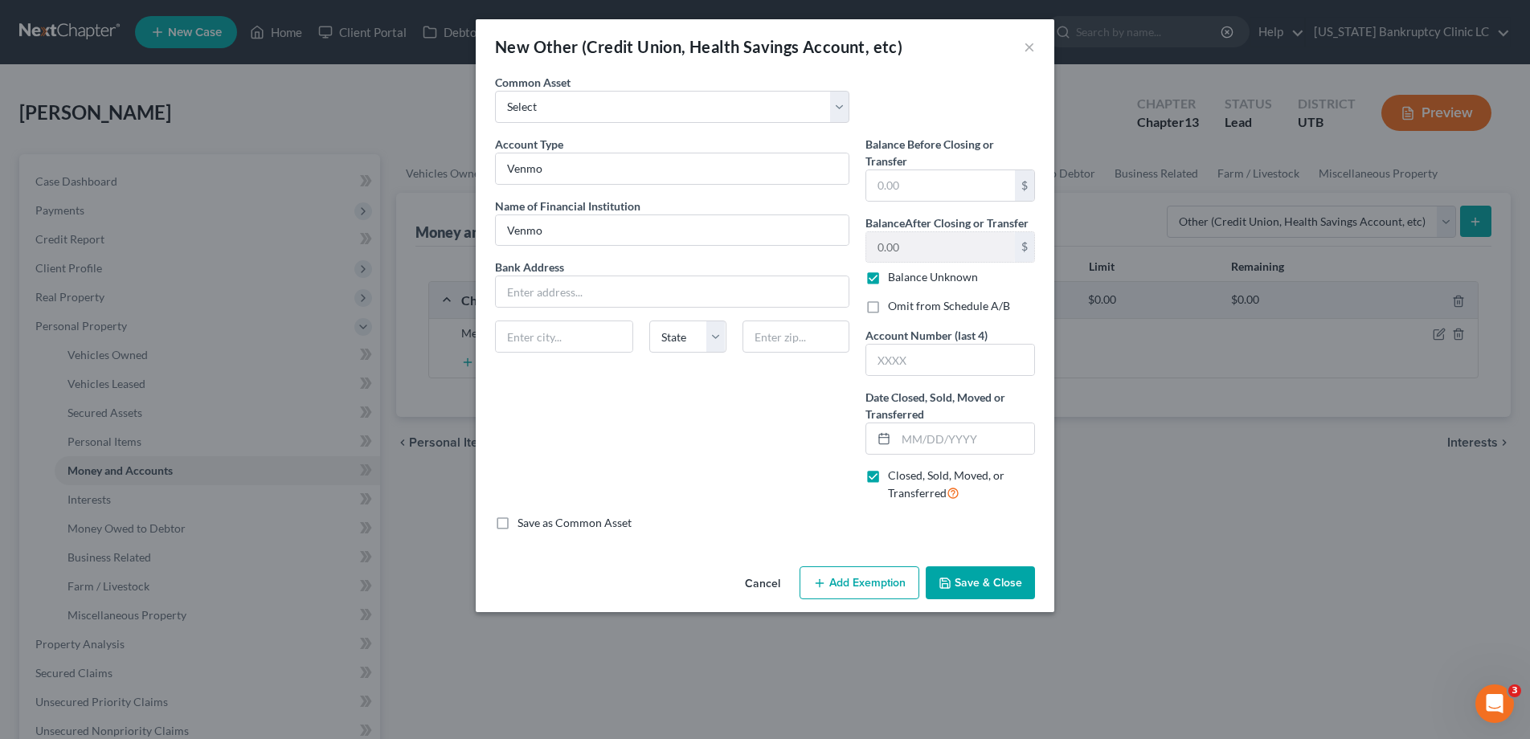
click at [888, 305] on label "Omit from Schedule A/B" at bounding box center [949, 306] width 122 height 16
click at [894, 305] on input "Omit from Schedule A/B" at bounding box center [899, 303] width 10 height 10
checkbox input "true"
click at [912, 430] on input "text" at bounding box center [965, 438] width 138 height 31
click at [972, 584] on button "Save & Close" at bounding box center [980, 583] width 109 height 34
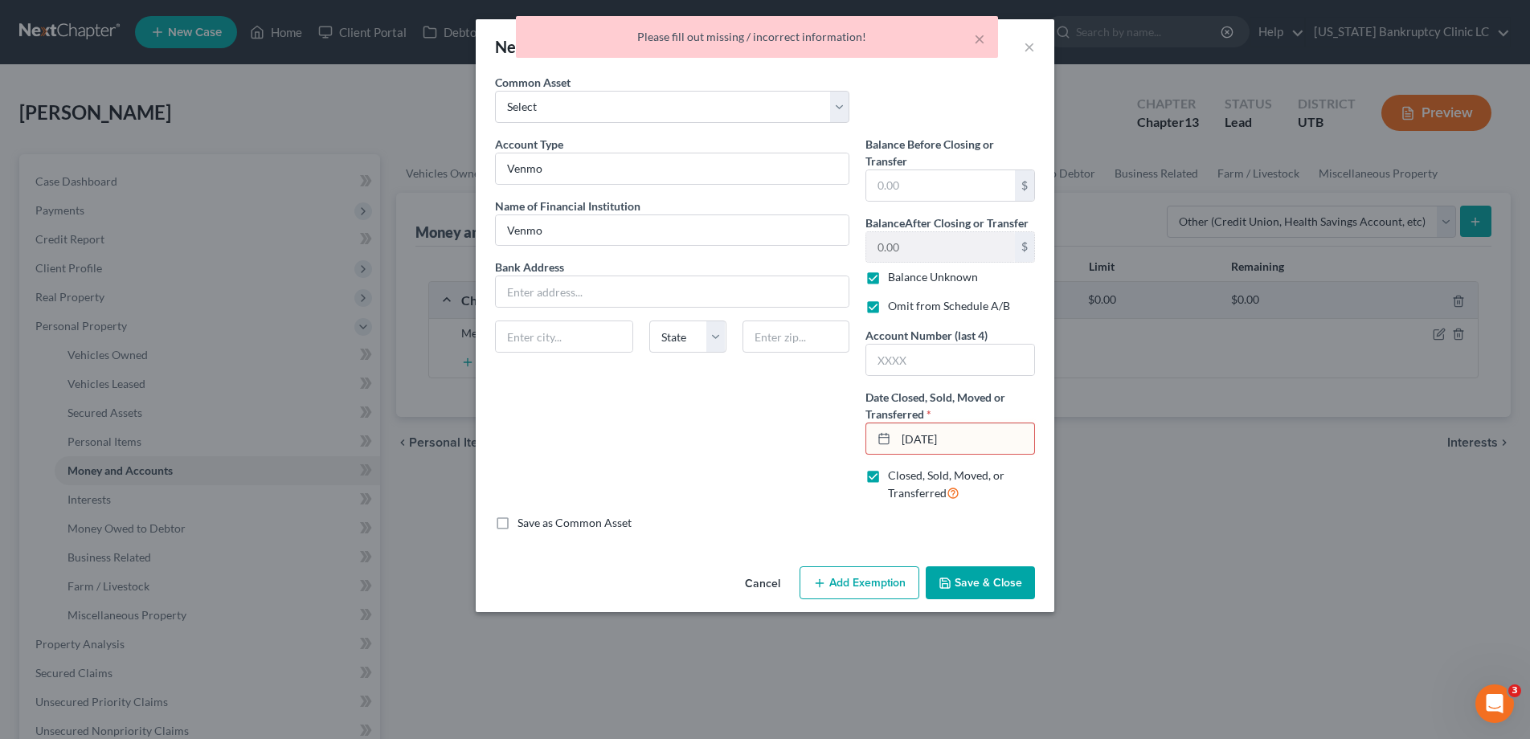
click at [943, 440] on input "07/22/25" at bounding box center [965, 438] width 138 height 31
type input "07/22/2025"
click at [948, 580] on icon "button" at bounding box center [944, 583] width 13 height 13
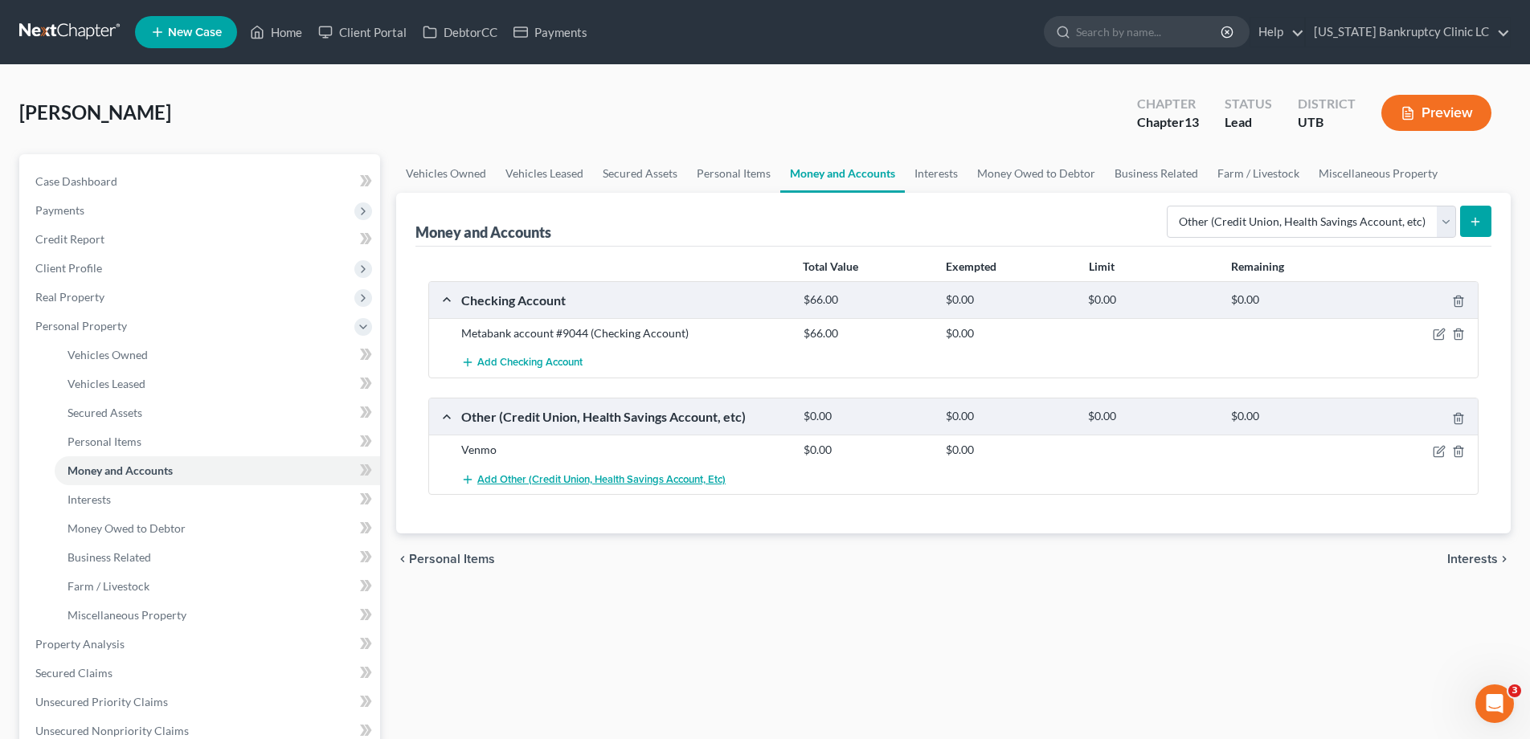
click at [581, 480] on span "Add Other (Credit Union, Health Savings Account, etc)" at bounding box center [601, 479] width 248 height 13
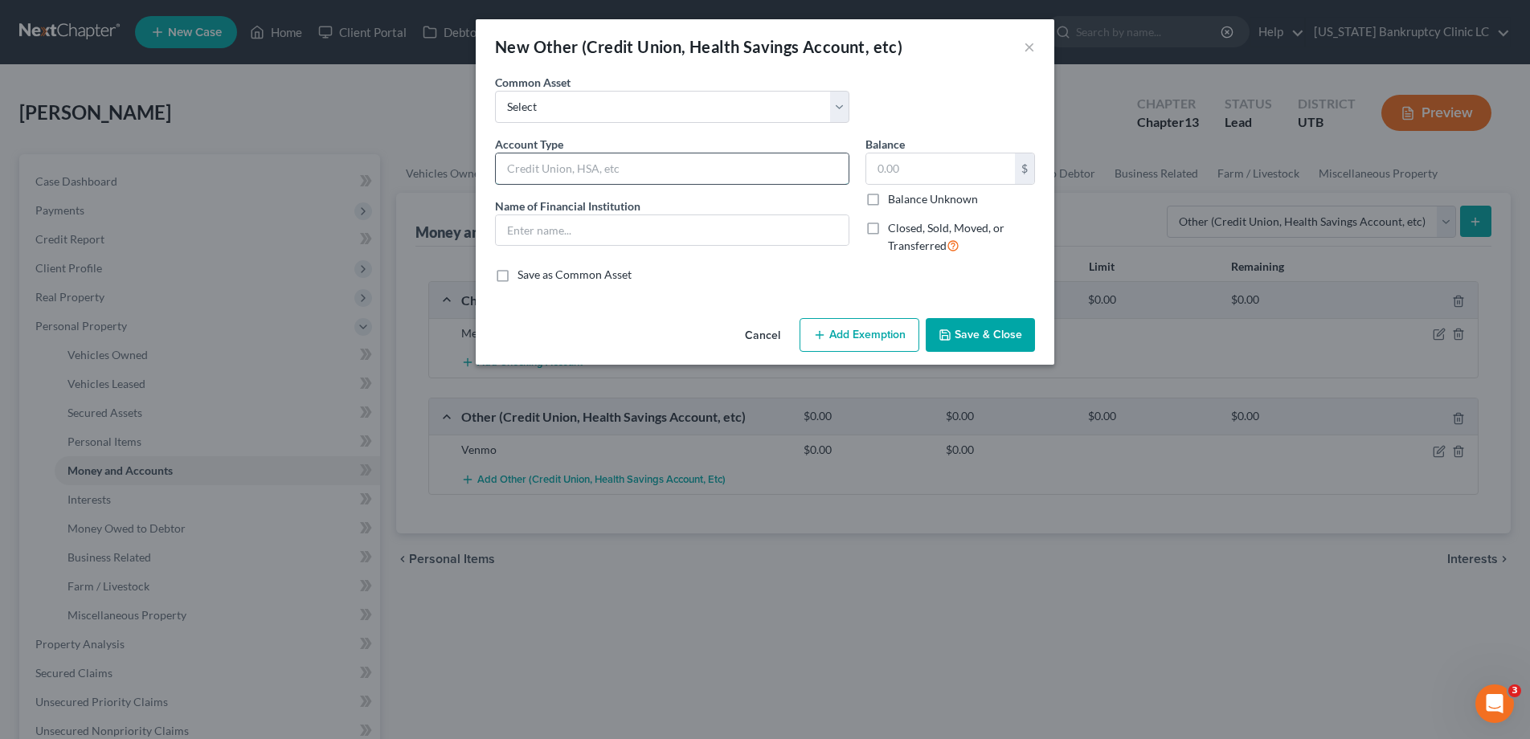
click at [570, 171] on input "text" at bounding box center [672, 168] width 353 height 31
type input "CashApp"
click at [888, 198] on label "Balance Unknown" at bounding box center [933, 199] width 90 height 16
click at [894, 198] on input "Balance Unknown" at bounding box center [899, 196] width 10 height 10
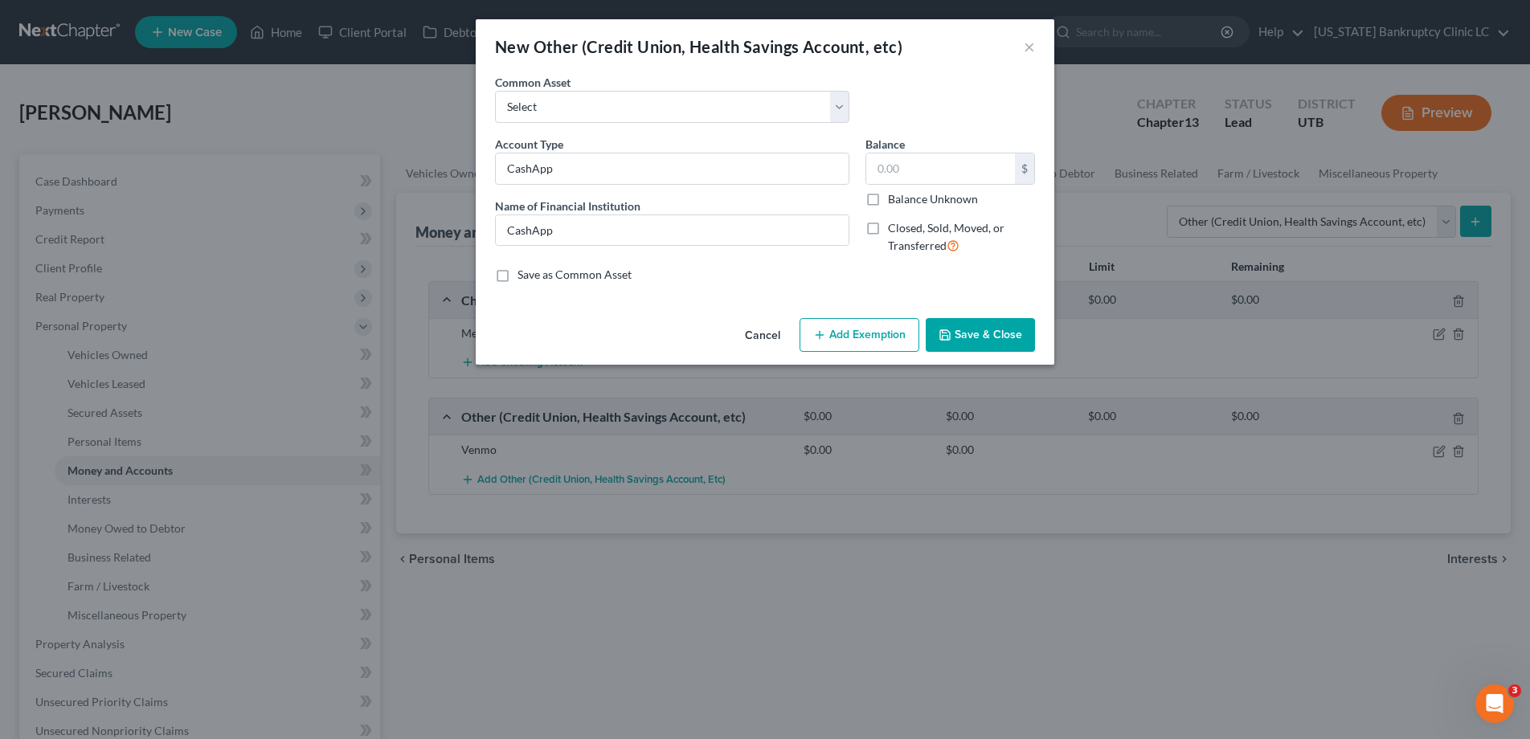
checkbox input "true"
type input "0.00"
click at [888, 227] on label "Closed, Sold, Moved, or Transferred" at bounding box center [961, 237] width 147 height 35
click at [894, 227] on input "Closed, Sold, Moved, or Transferred" at bounding box center [899, 225] width 10 height 10
checkbox input "true"
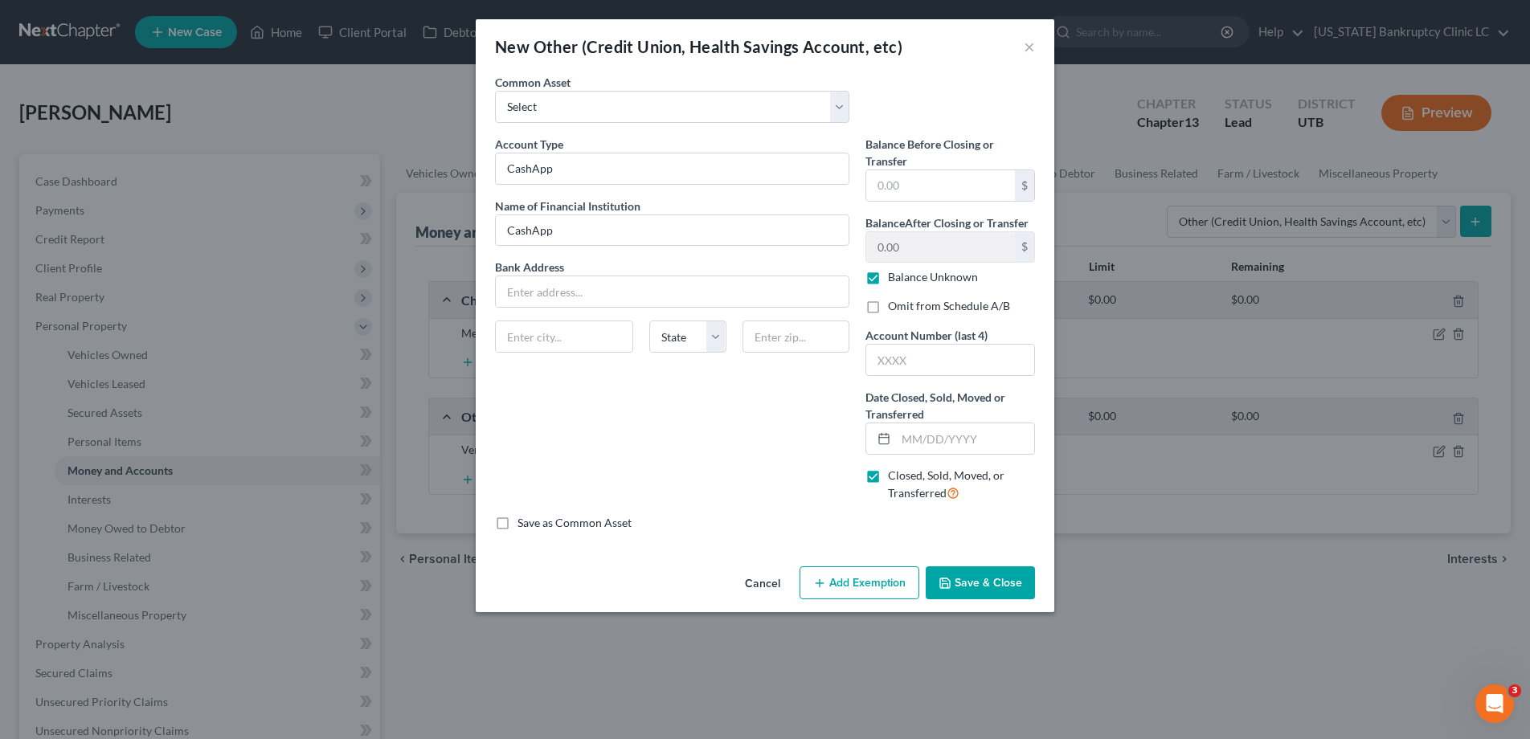
click at [888, 305] on label "Omit from Schedule A/B" at bounding box center [949, 306] width 122 height 16
click at [894, 305] on input "Omit from Schedule A/B" at bounding box center [899, 303] width 10 height 10
checkbox input "true"
click at [908, 439] on input "text" at bounding box center [965, 438] width 138 height 31
type input "07/22/2025"
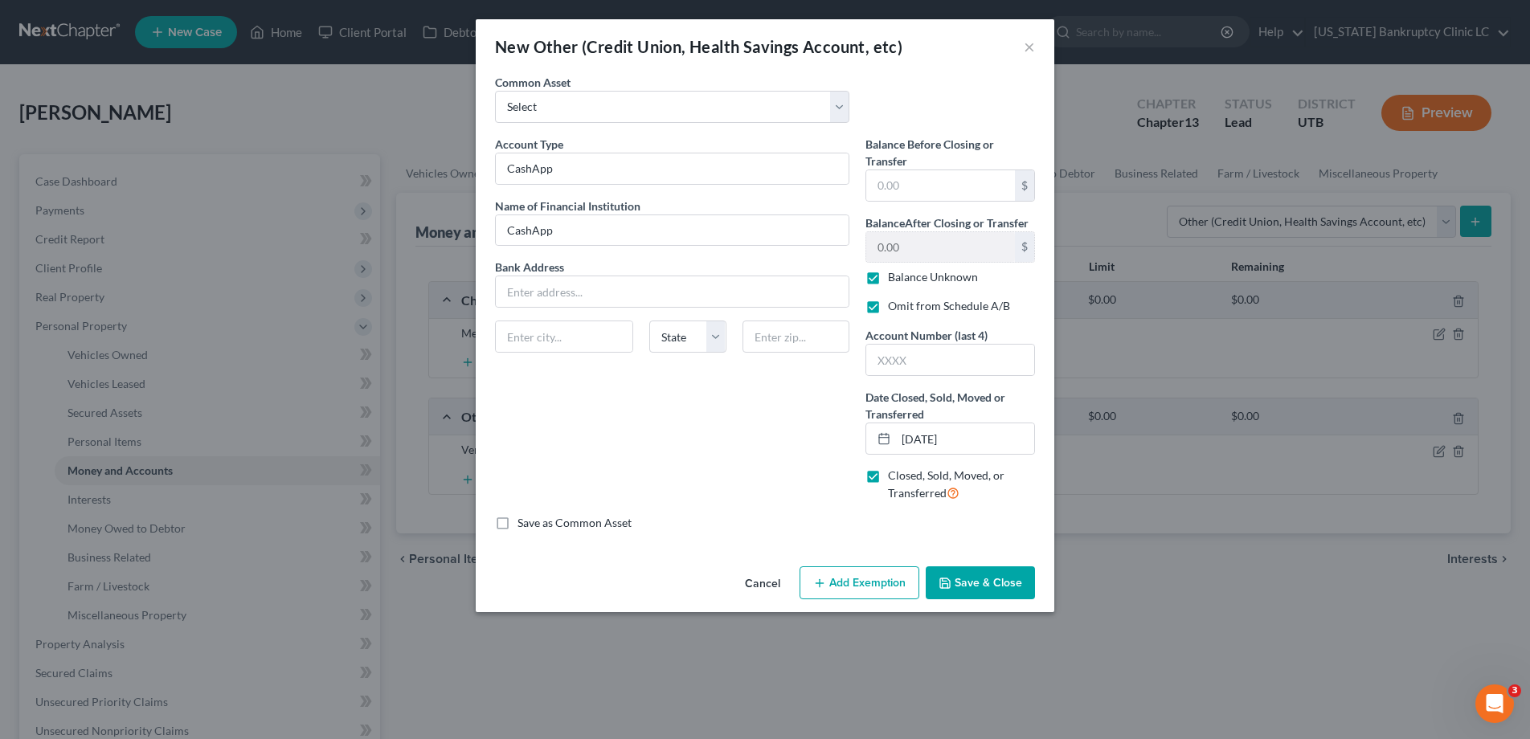
click at [987, 581] on button "Save & Close" at bounding box center [980, 583] width 109 height 34
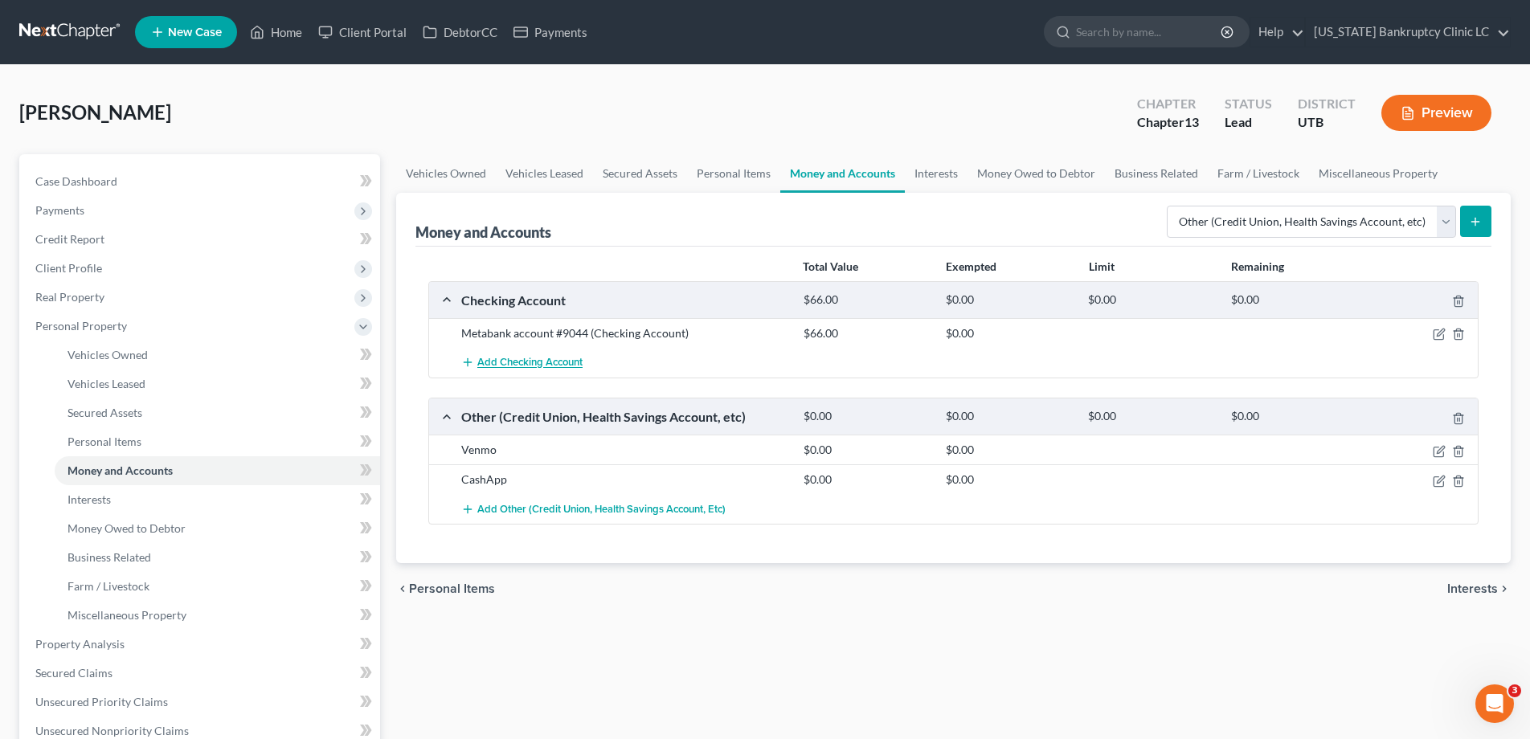
click at [555, 359] on span "Add Checking Account" at bounding box center [529, 363] width 105 height 13
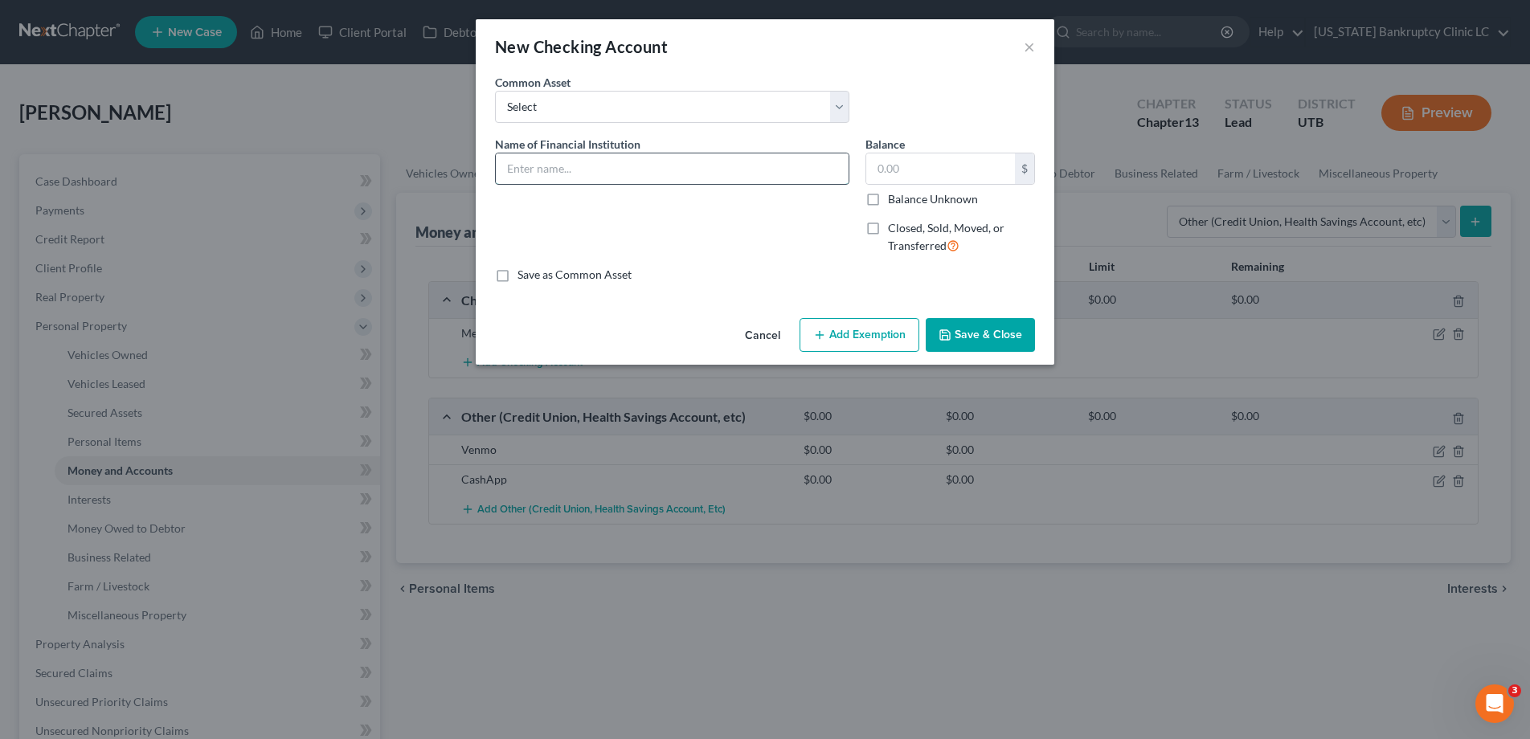
click at [594, 166] on input "text" at bounding box center [672, 168] width 353 height 31
click at [712, 168] on input "Wells Fargo Account #7020" at bounding box center [672, 168] width 353 height 31
type input "Wells Fargo Account"
click at [888, 198] on label "Balance Unknown" at bounding box center [933, 199] width 90 height 16
click at [894, 198] on input "Balance Unknown" at bounding box center [899, 196] width 10 height 10
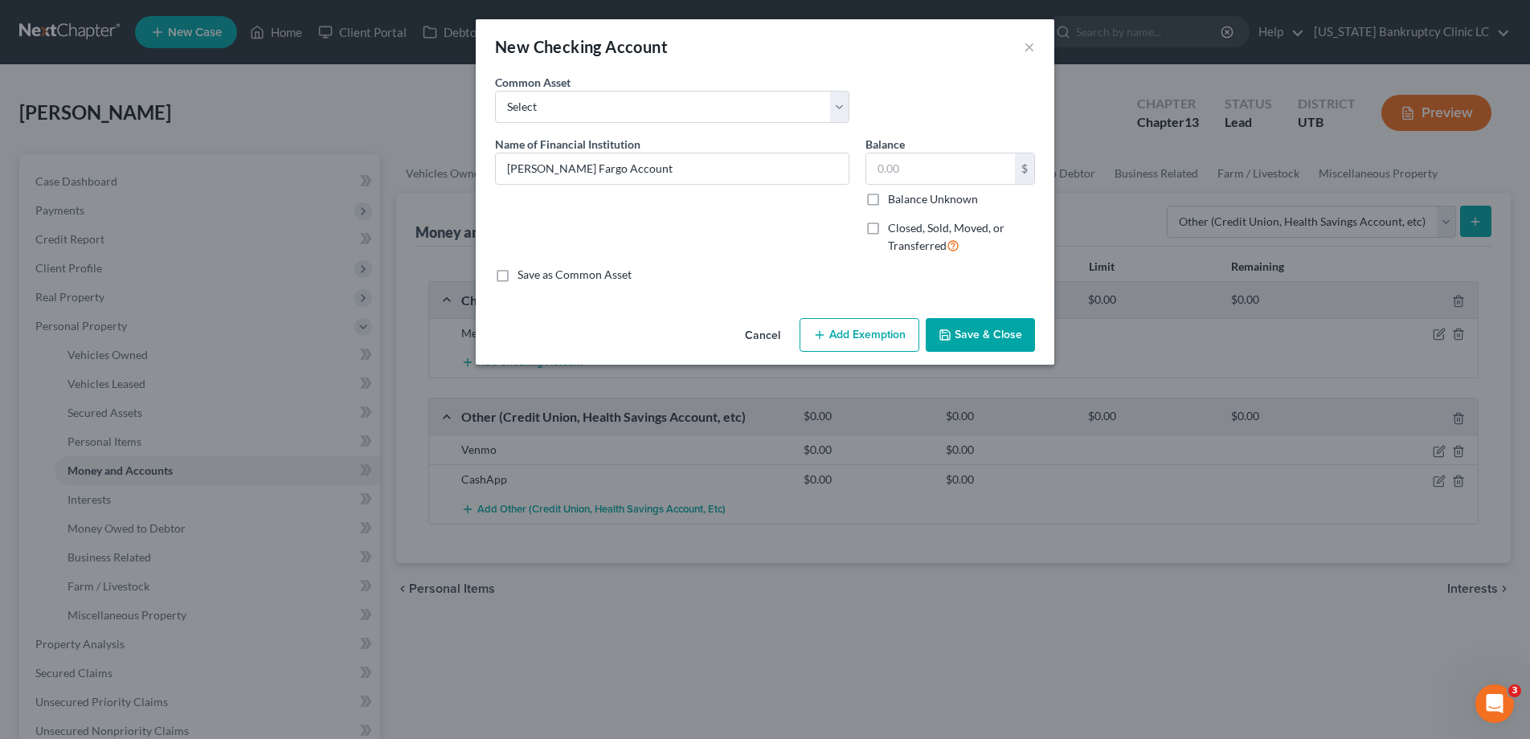
checkbox input "true"
type input "0.00"
click at [888, 233] on label "Closed, Sold, Moved, or Transferred" at bounding box center [961, 237] width 147 height 35
click at [894, 231] on input "Closed, Sold, Moved, or Transferred" at bounding box center [899, 225] width 10 height 10
checkbox input "true"
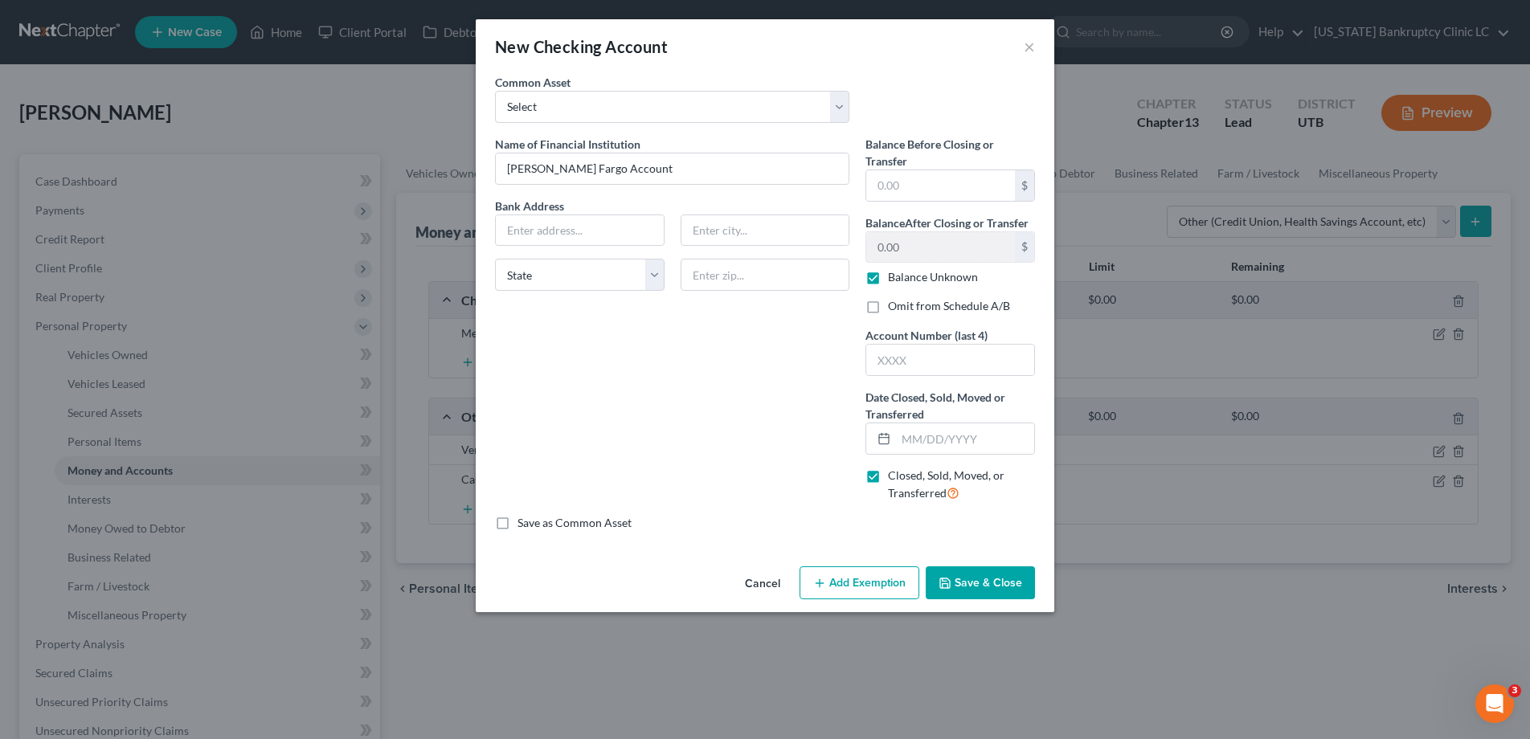
click at [888, 306] on label "Omit from Schedule A/B" at bounding box center [949, 306] width 122 height 16
click at [894, 306] on input "Omit from Schedule A/B" at bounding box center [899, 303] width 10 height 10
checkbox input "true"
click at [907, 440] on input "text" at bounding box center [965, 438] width 138 height 31
type input "11/15/2025"
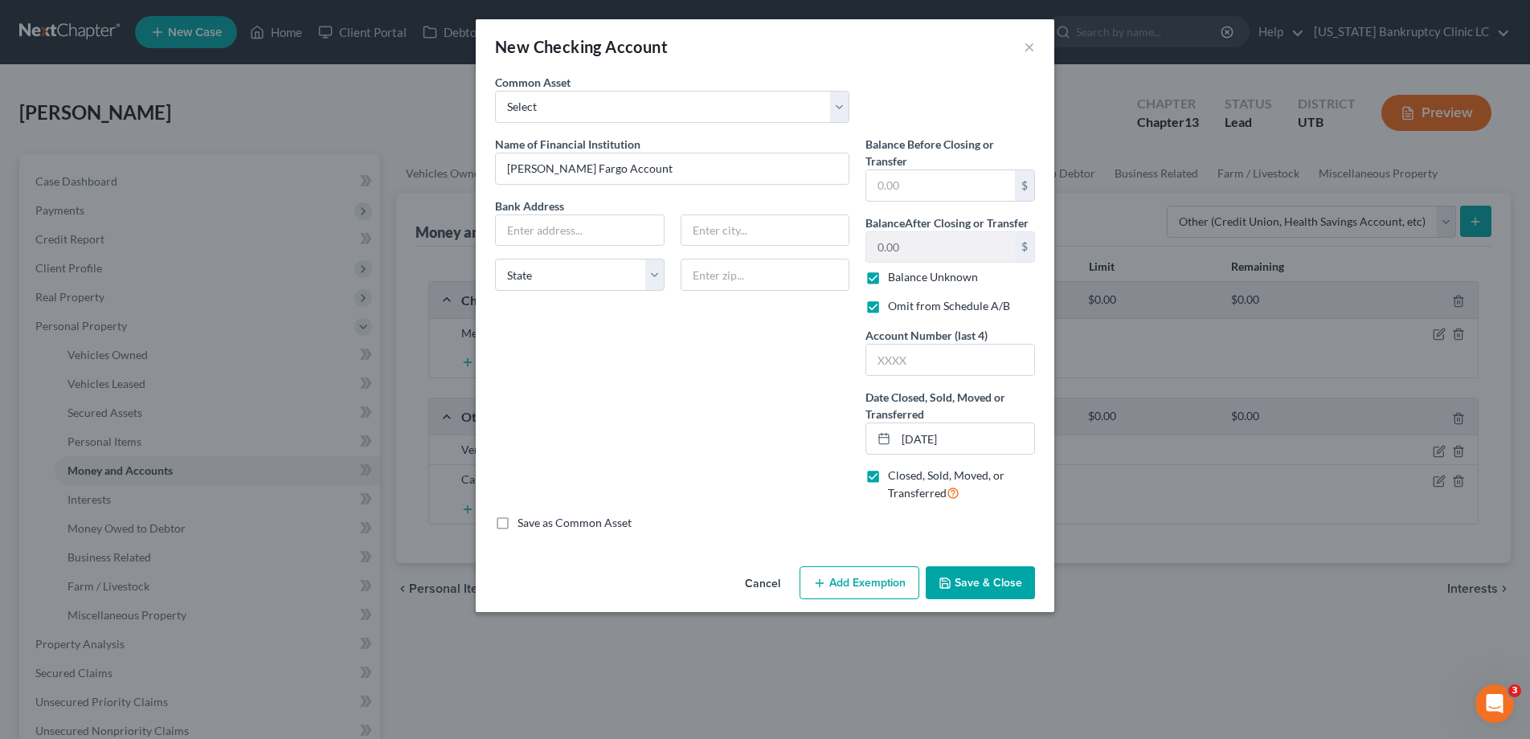
click at [995, 581] on button "Save & Close" at bounding box center [980, 583] width 109 height 34
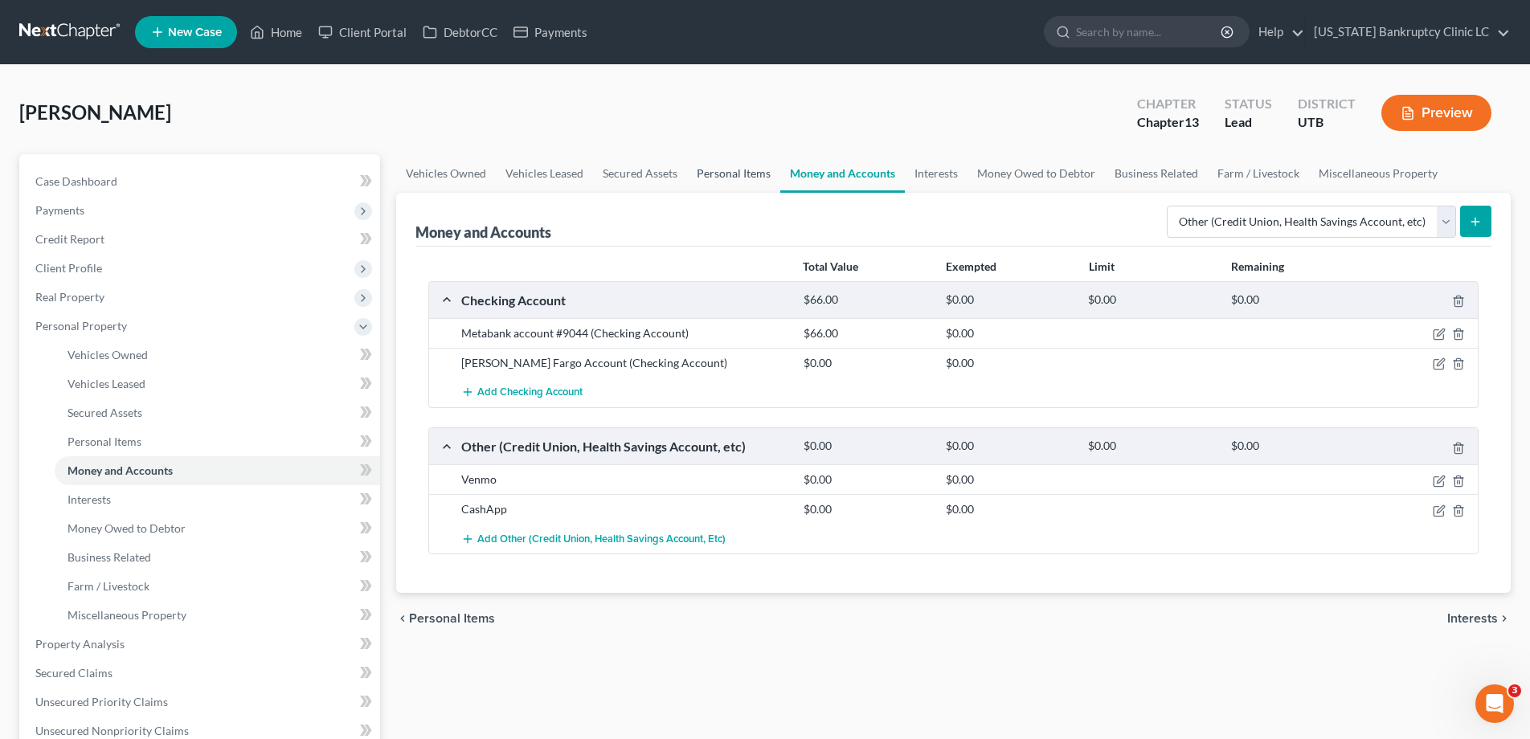
click at [717, 175] on link "Personal Items" at bounding box center [733, 173] width 93 height 39
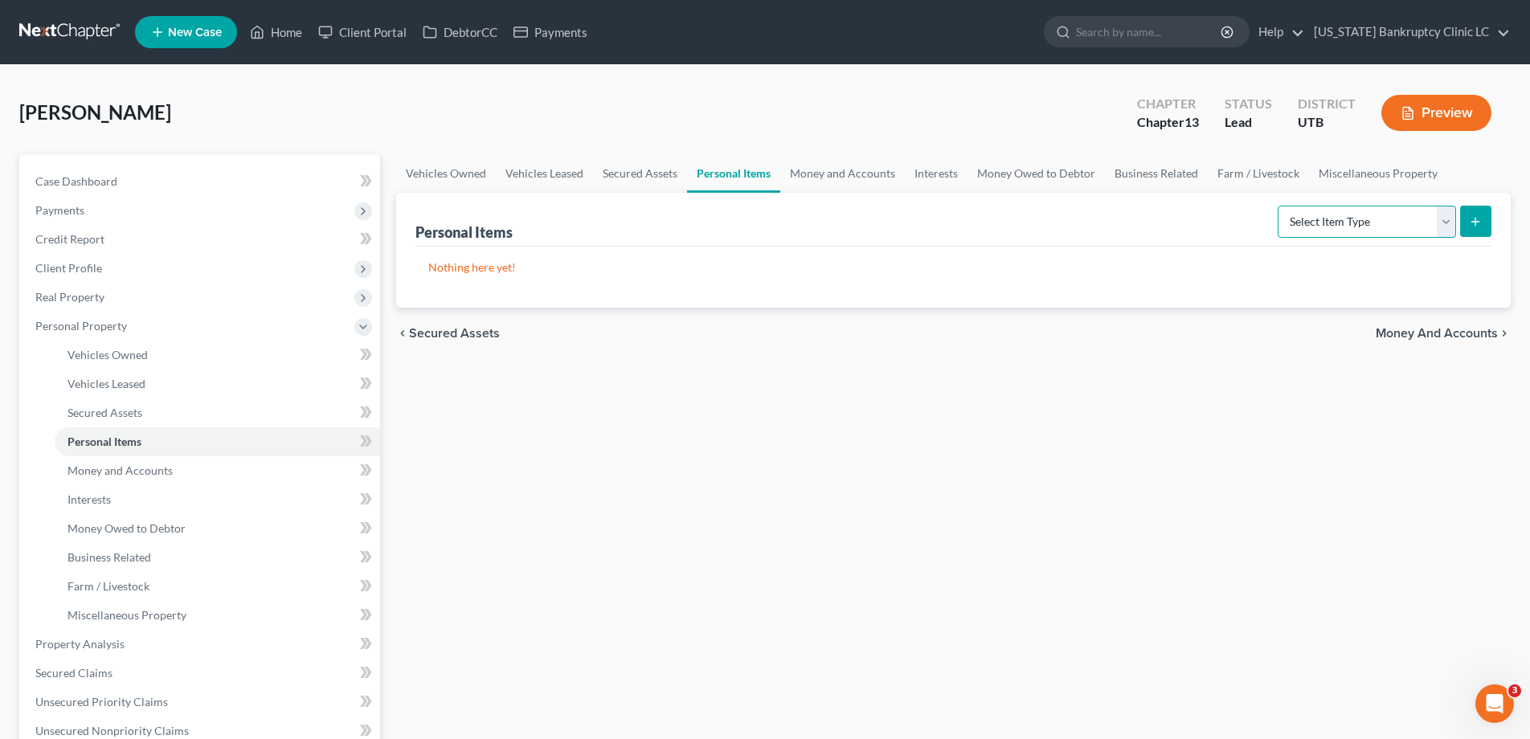
click at [1445, 217] on select "Select Item Type Clothing Collectibles Of Value Electronics Firearms Household …" at bounding box center [1367, 222] width 178 height 32
select select "pets"
click at [1279, 206] on select "Select Item Type Clothing Collectibles Of Value Electronics Firearms Household …" at bounding box center [1367, 222] width 178 height 32
click at [1478, 215] on icon "submit" at bounding box center [1475, 221] width 13 height 13
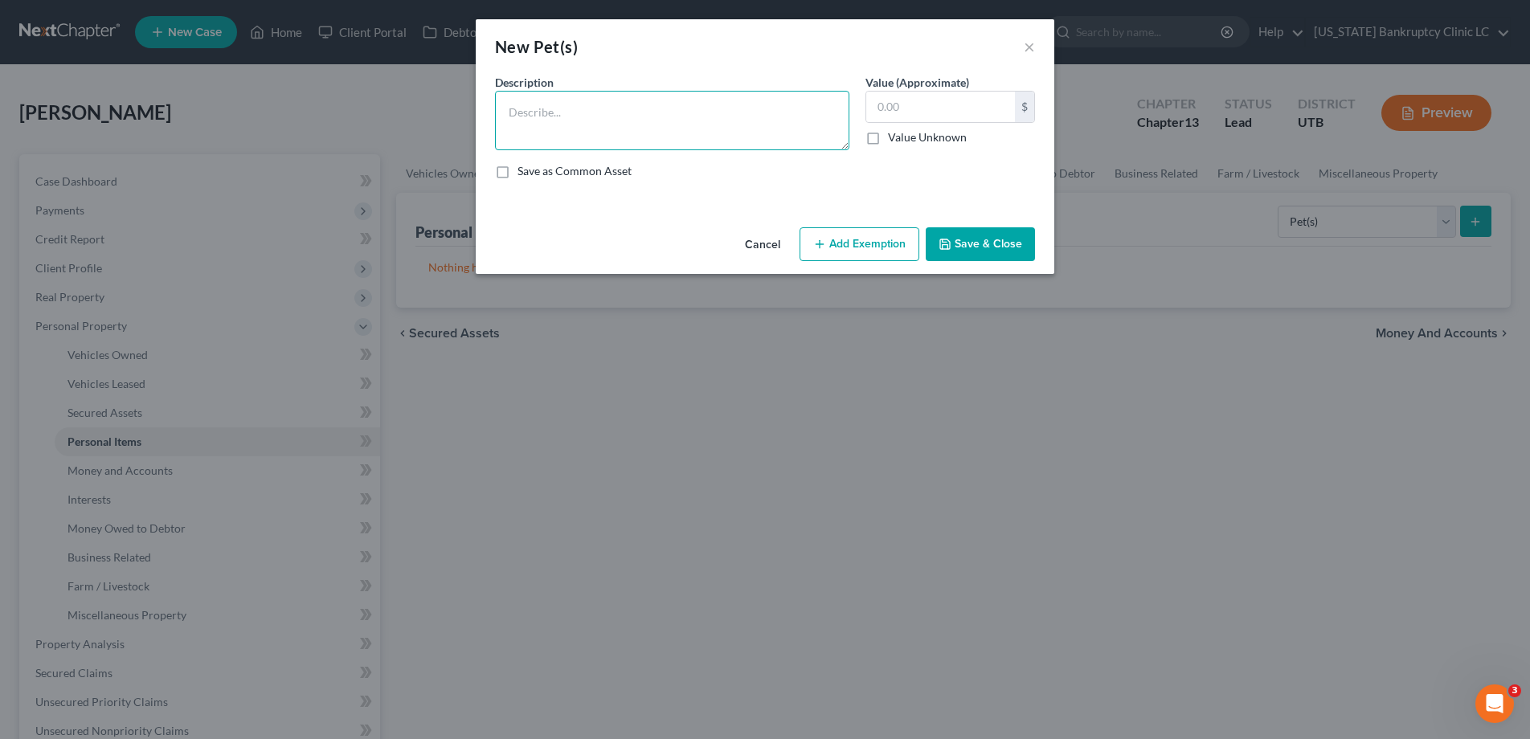
click at [707, 125] on textarea at bounding box center [672, 120] width 354 height 59
type textarea "3 dogs"
type input "200.00"
click at [834, 243] on button "Add Exemption" at bounding box center [859, 244] width 120 height 34
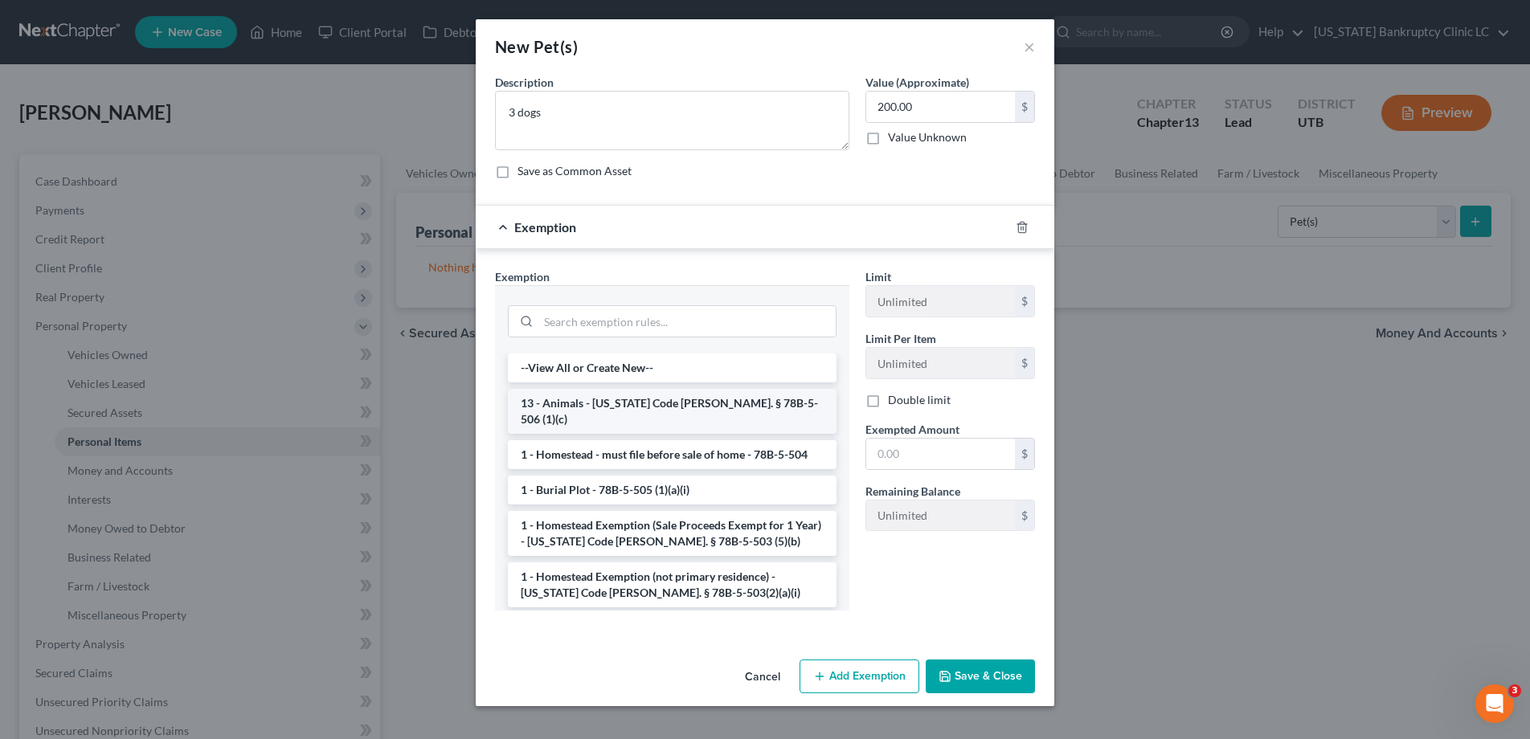
click at [718, 400] on li "13 - Animals - Utah Code Ann. § 78B-5-506 (1)(c)" at bounding box center [672, 411] width 329 height 45
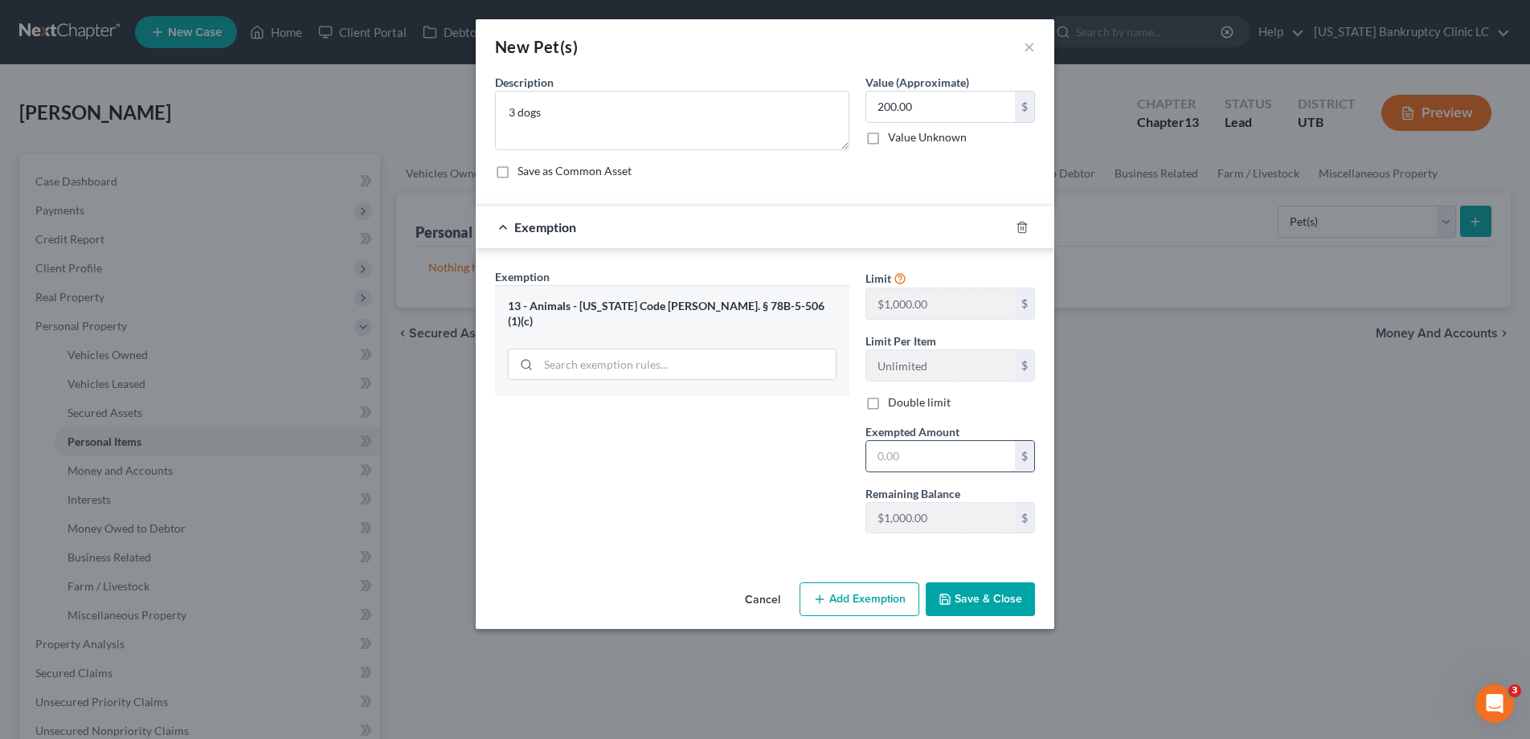
click at [918, 452] on input "text" at bounding box center [940, 456] width 149 height 31
type input "200.00"
click at [969, 588] on button "Save & Close" at bounding box center [980, 600] width 109 height 34
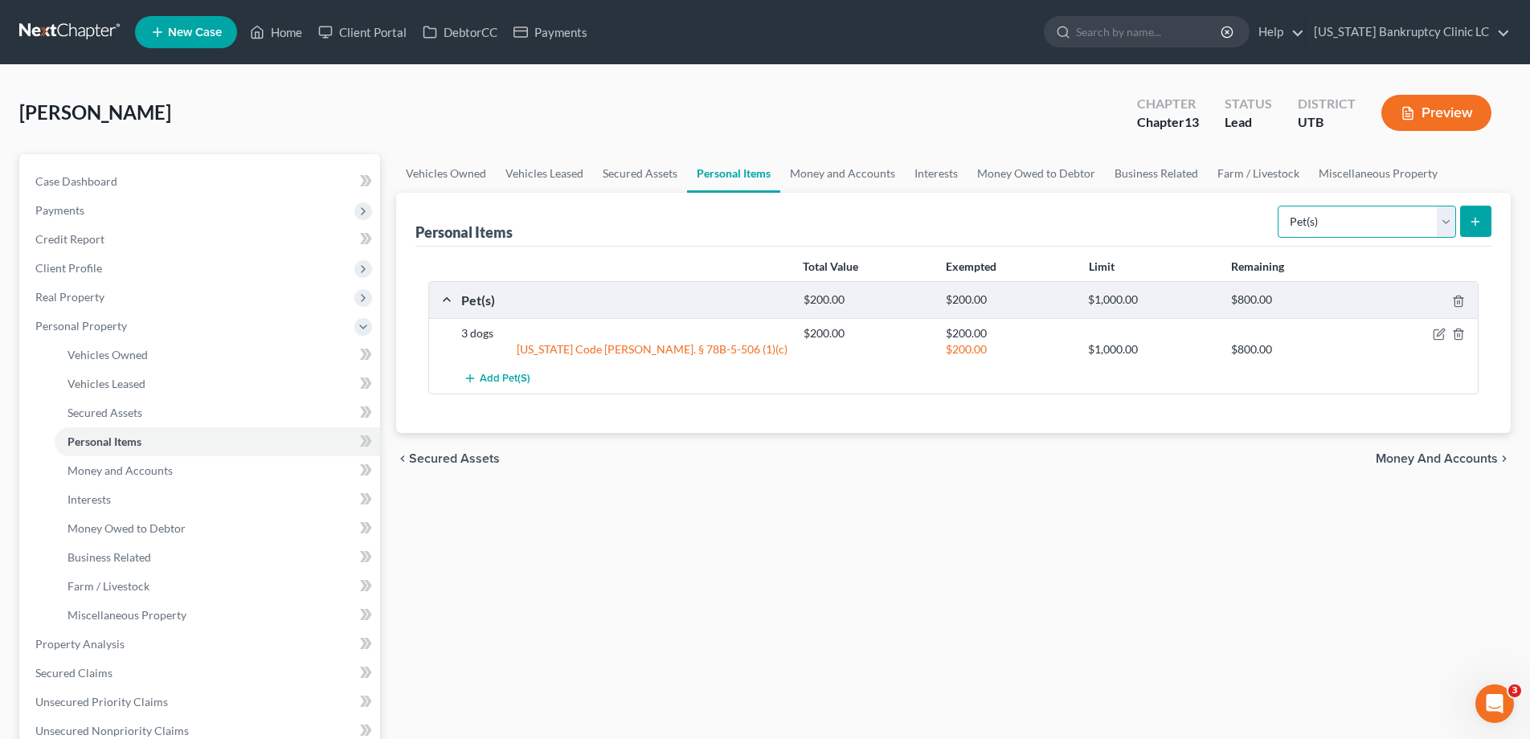
click at [1449, 219] on select "Select Item Type Clothing Collectibles Of Value Electronics Firearms Household …" at bounding box center [1367, 222] width 178 height 32
select select "household_goods"
click at [1279, 206] on select "Select Item Type Clothing Collectibles Of Value Electronics Firearms Household …" at bounding box center [1367, 222] width 178 height 32
click at [1476, 222] on icon "submit" at bounding box center [1475, 221] width 13 height 13
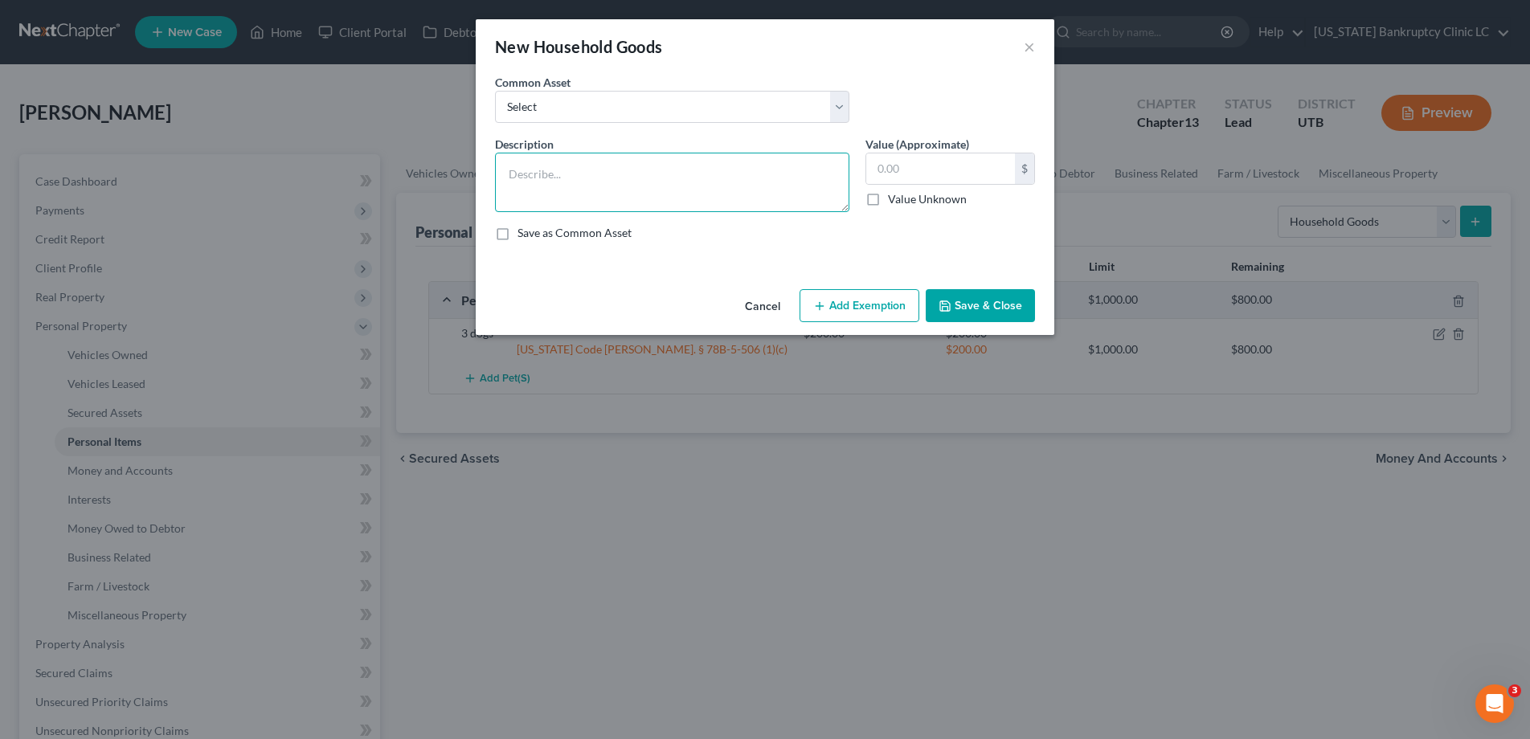
click at [793, 169] on textarea at bounding box center [672, 182] width 354 height 59
type textarea "Snow Blower Household Tools"
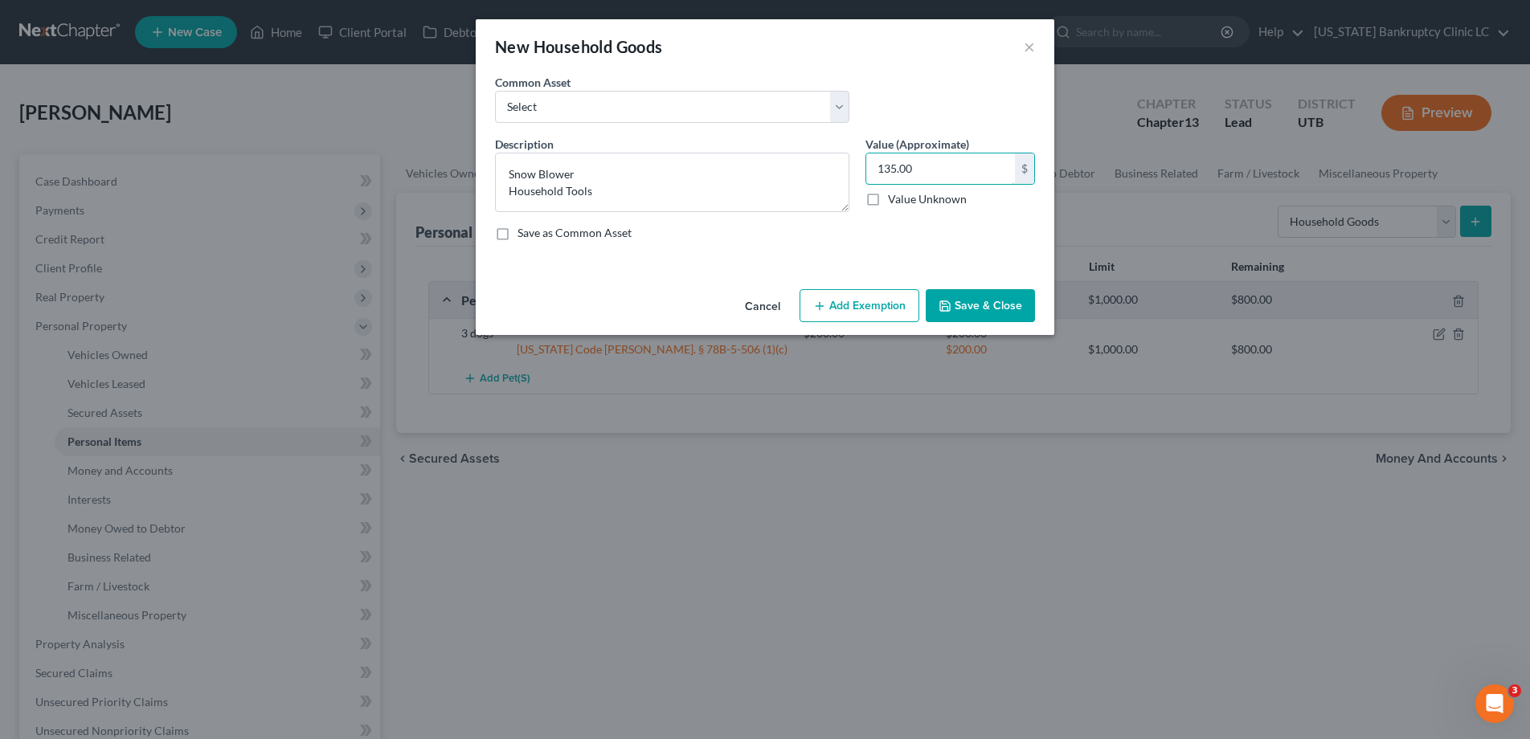
type input "135.00"
click at [880, 309] on button "Add Exemption" at bounding box center [859, 306] width 120 height 34
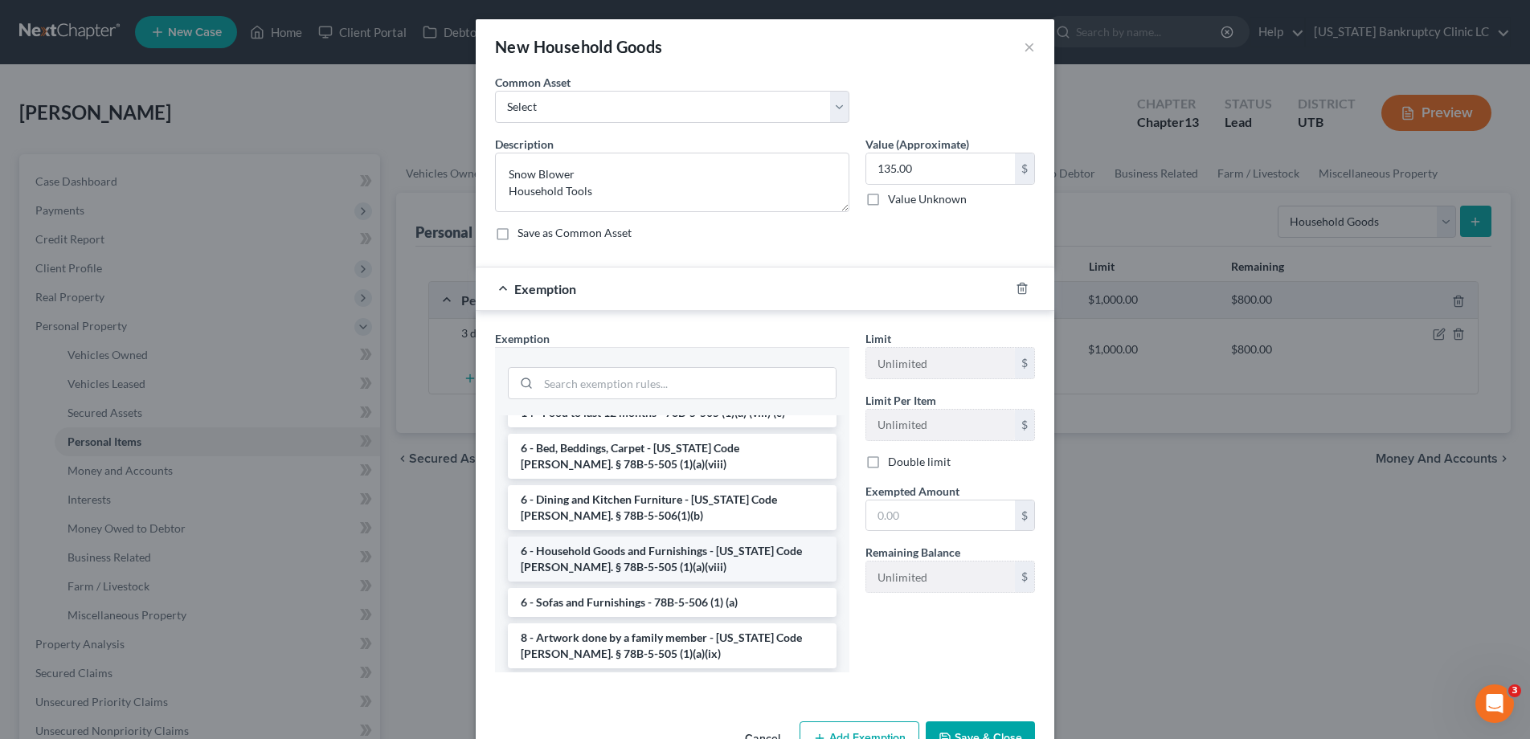
scroll to position [161, 0]
click at [599, 531] on li "6 - Household Goods and Furnishings - Utah Code Ann. § 78B-5-505 (1)(a)(viii)" at bounding box center [672, 553] width 329 height 45
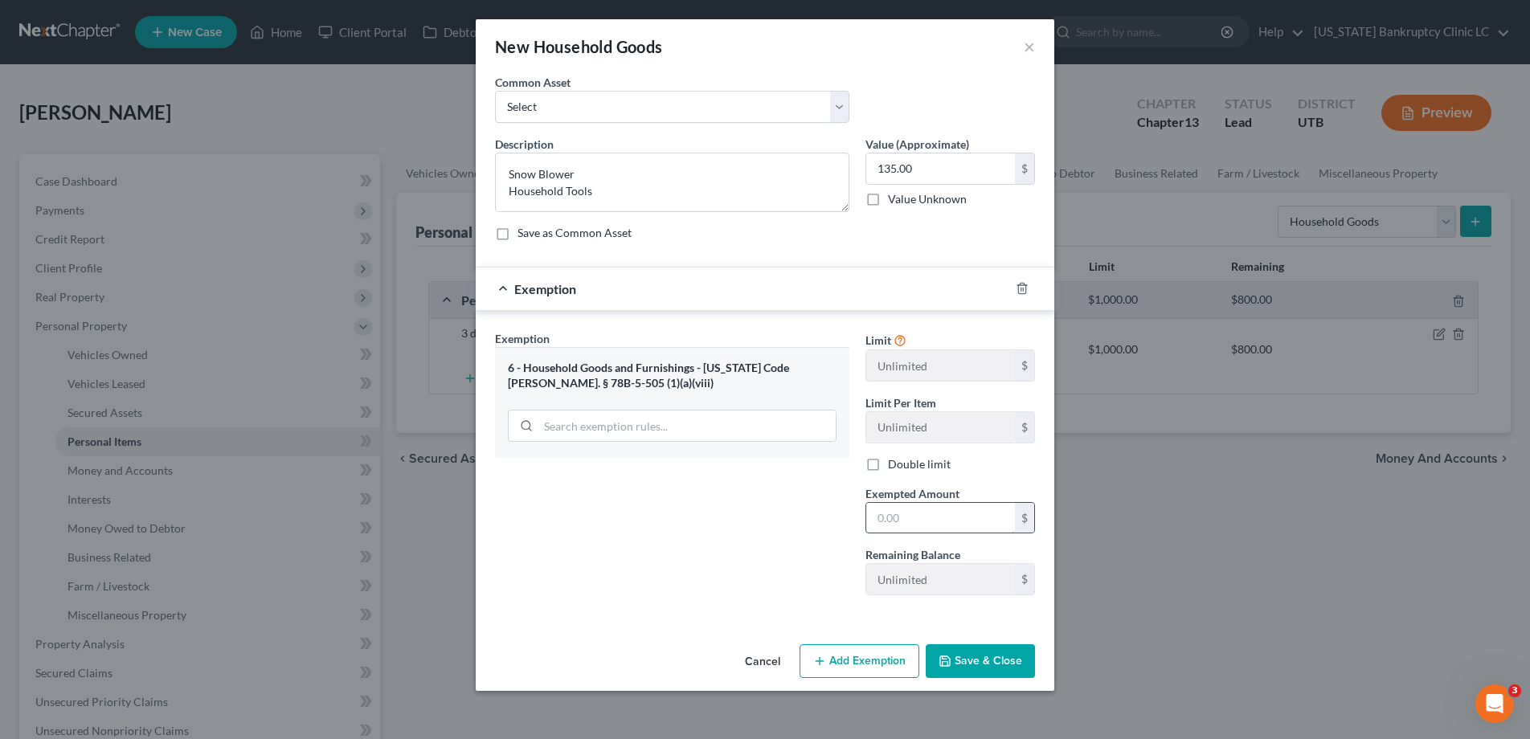
click at [915, 517] on input "text" at bounding box center [940, 518] width 149 height 31
type input "135.00"
click at [985, 656] on button "Save & Close" at bounding box center [980, 661] width 109 height 34
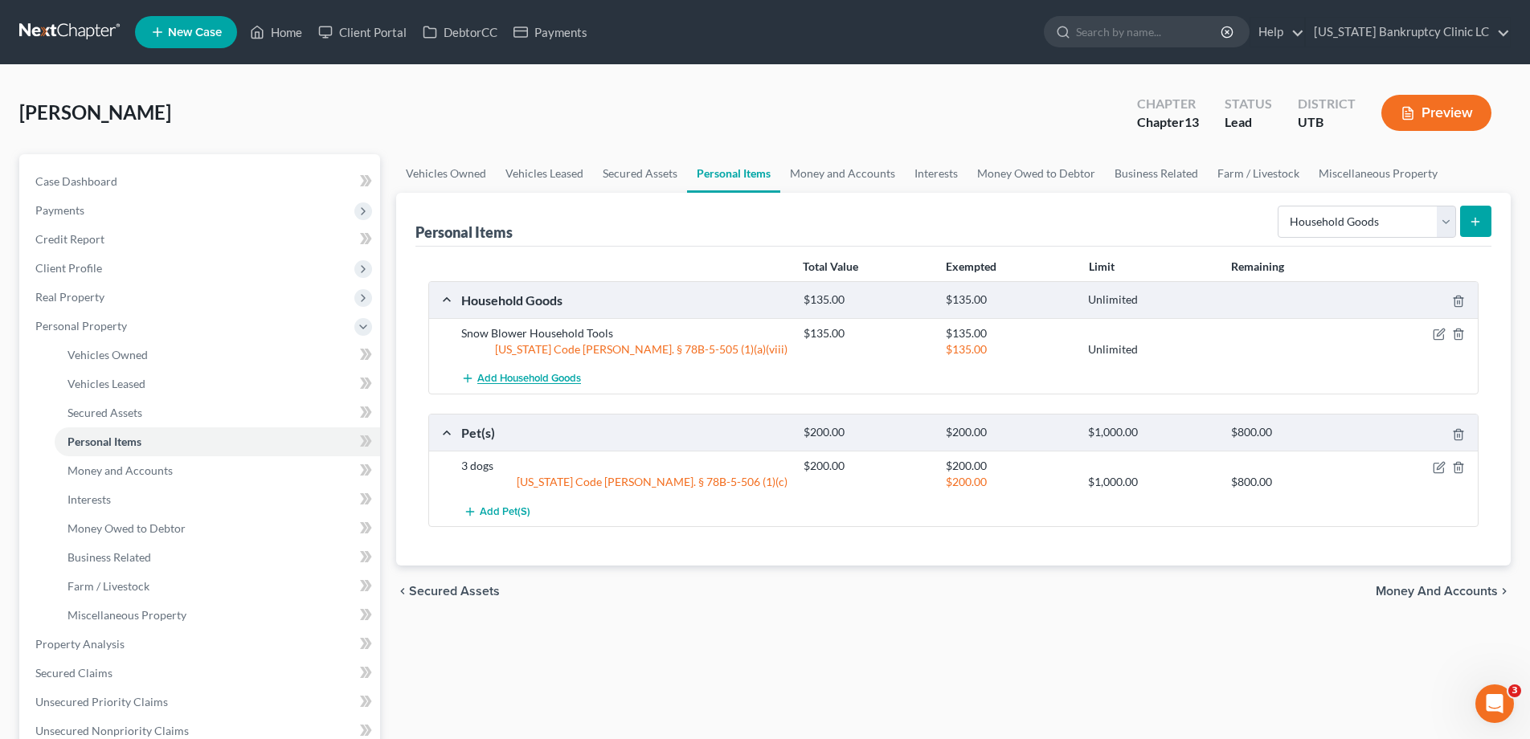
click at [532, 377] on span "Add Household Goods" at bounding box center [529, 379] width 104 height 13
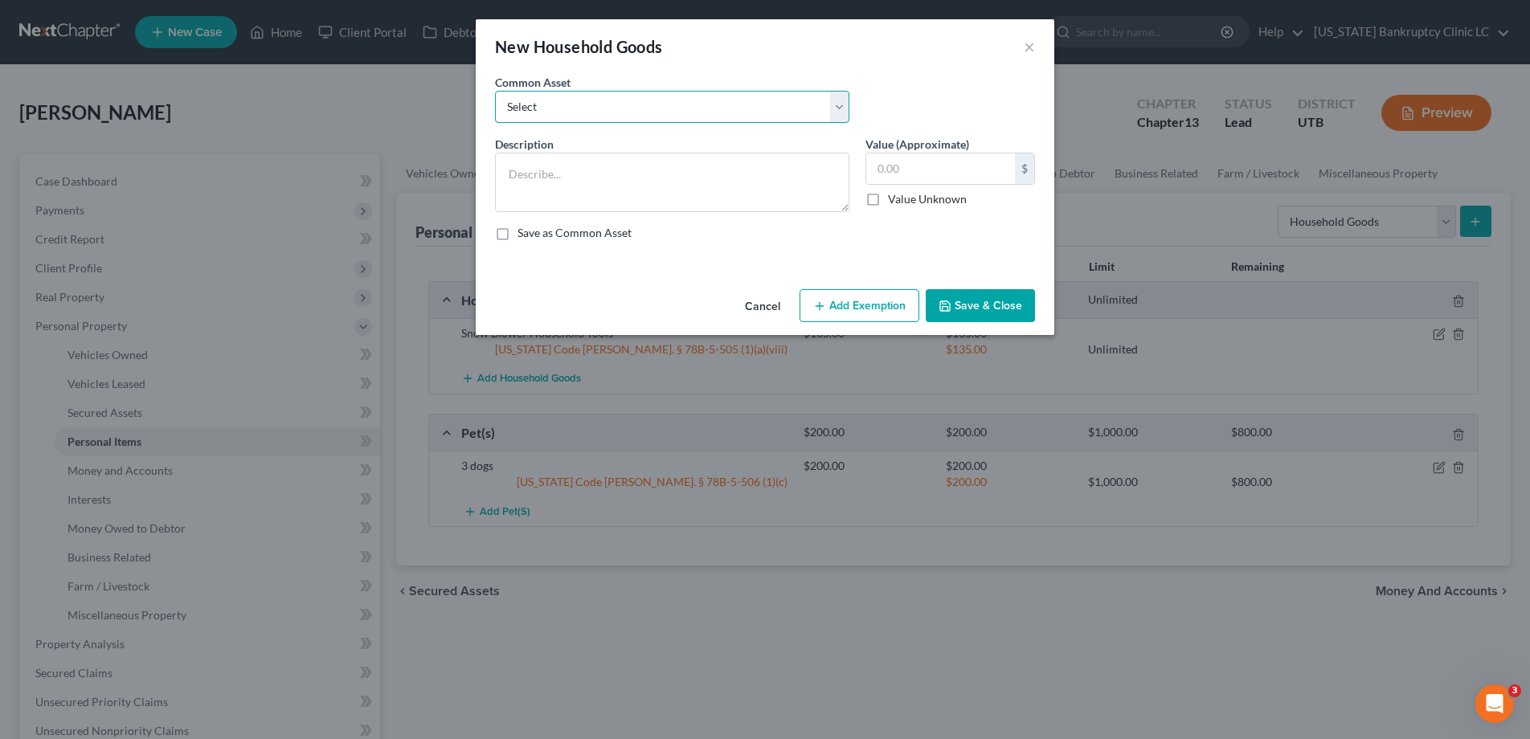
click at [841, 104] on select "Select Couch Chair Entertainment Center End/Coffee Table Stove/Cooking unit Sof…" at bounding box center [672, 107] width 354 height 32
select select "9"
click at [495, 91] on select "Select Couch Chair Entertainment Center End/Coffee Table Stove/Cooking unit Sof…" at bounding box center [672, 107] width 354 height 32
type textarea "Bed(s) Bedding"
click at [933, 174] on input "550.00" at bounding box center [940, 168] width 149 height 31
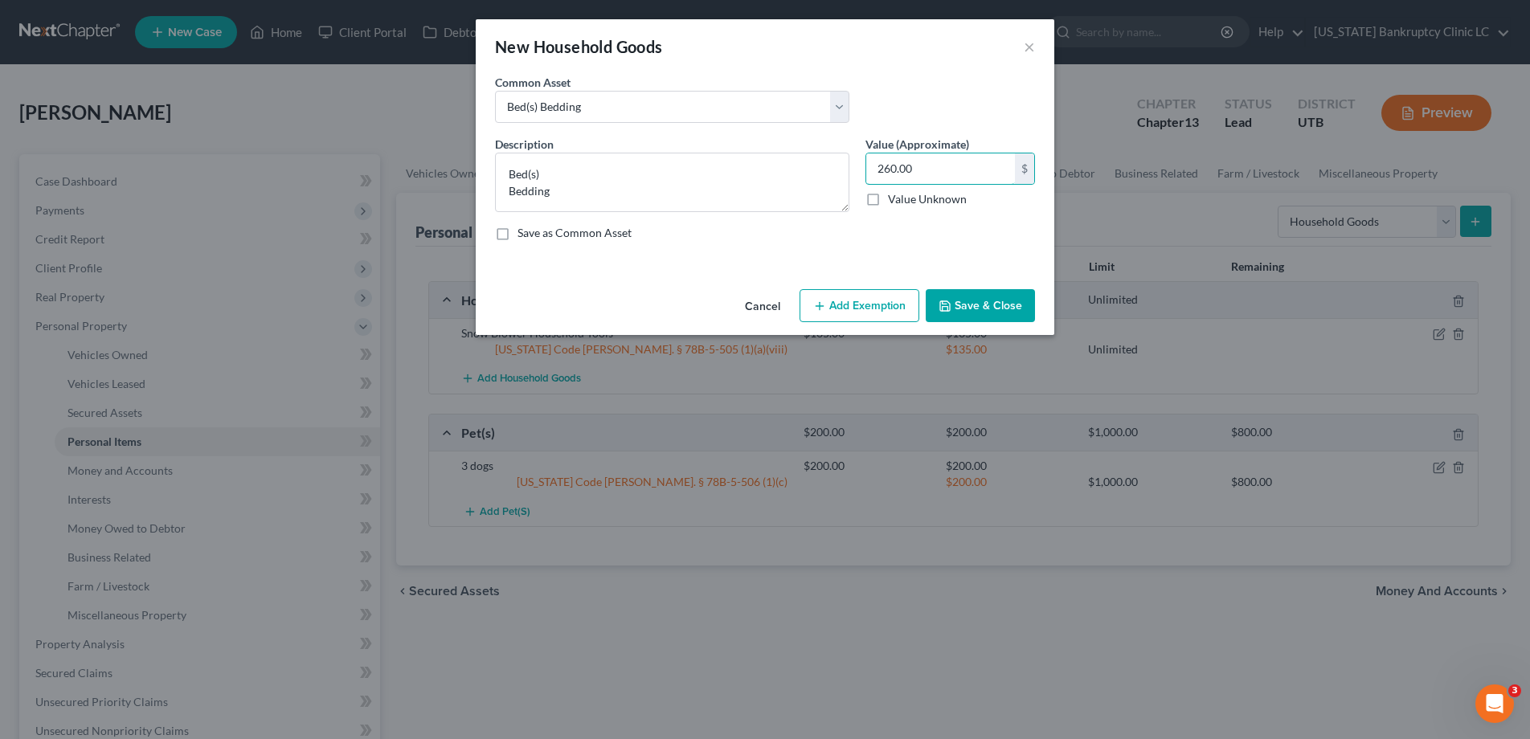
type input "260.00"
click at [857, 301] on button "Add Exemption" at bounding box center [859, 306] width 120 height 34
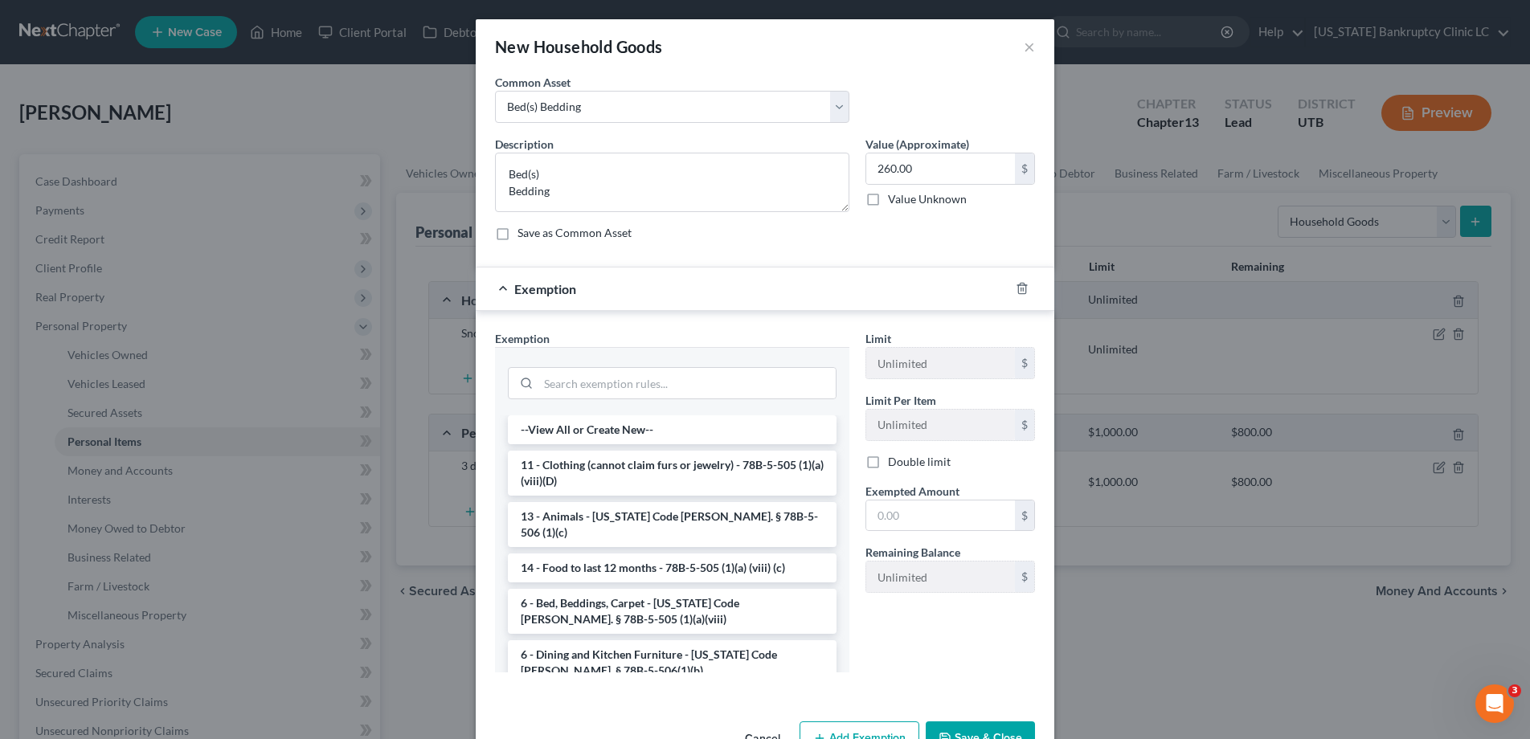
drag, startPoint x: 578, startPoint y: 594, endPoint x: 615, endPoint y: 588, distance: 38.2
click at [578, 594] on li "6 - Bed, Beddings, Carpet - Utah Code Ann. § 78B-5-505 (1)(a)(viii)" at bounding box center [672, 611] width 329 height 45
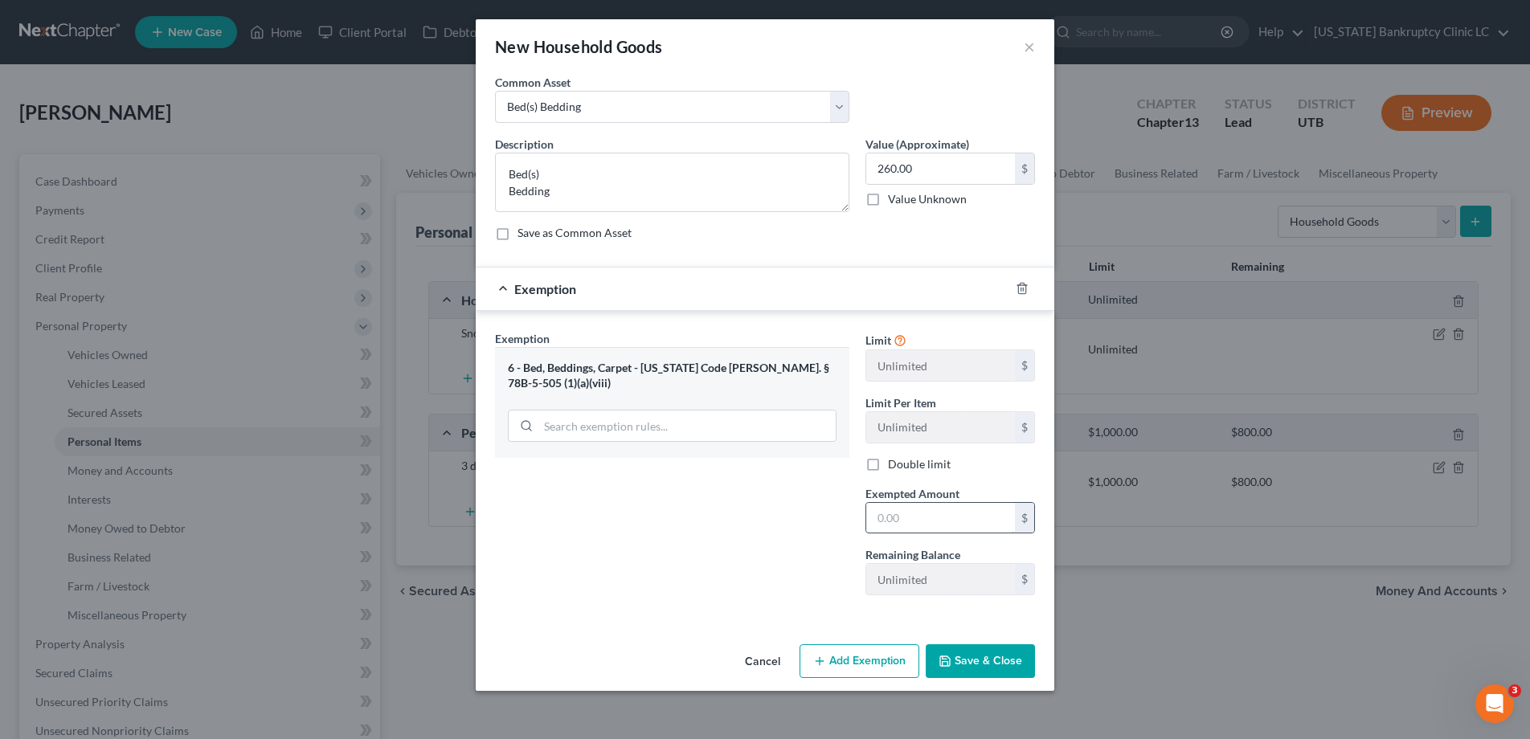
click at [912, 513] on input "text" at bounding box center [940, 518] width 149 height 31
type input "260.00"
click at [962, 656] on button "Save & Close" at bounding box center [980, 661] width 109 height 34
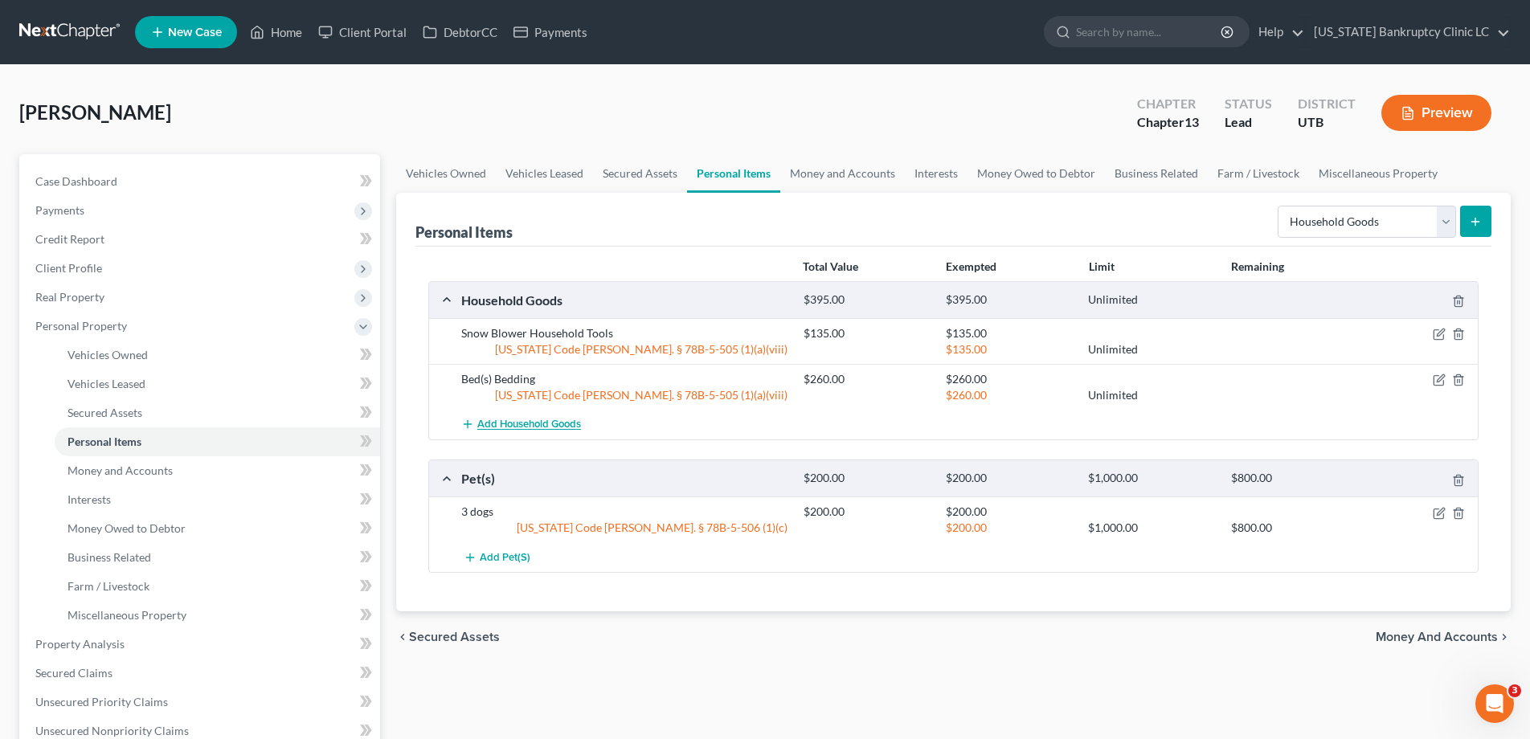
click at [550, 423] on span "Add Household Goods" at bounding box center [529, 425] width 104 height 13
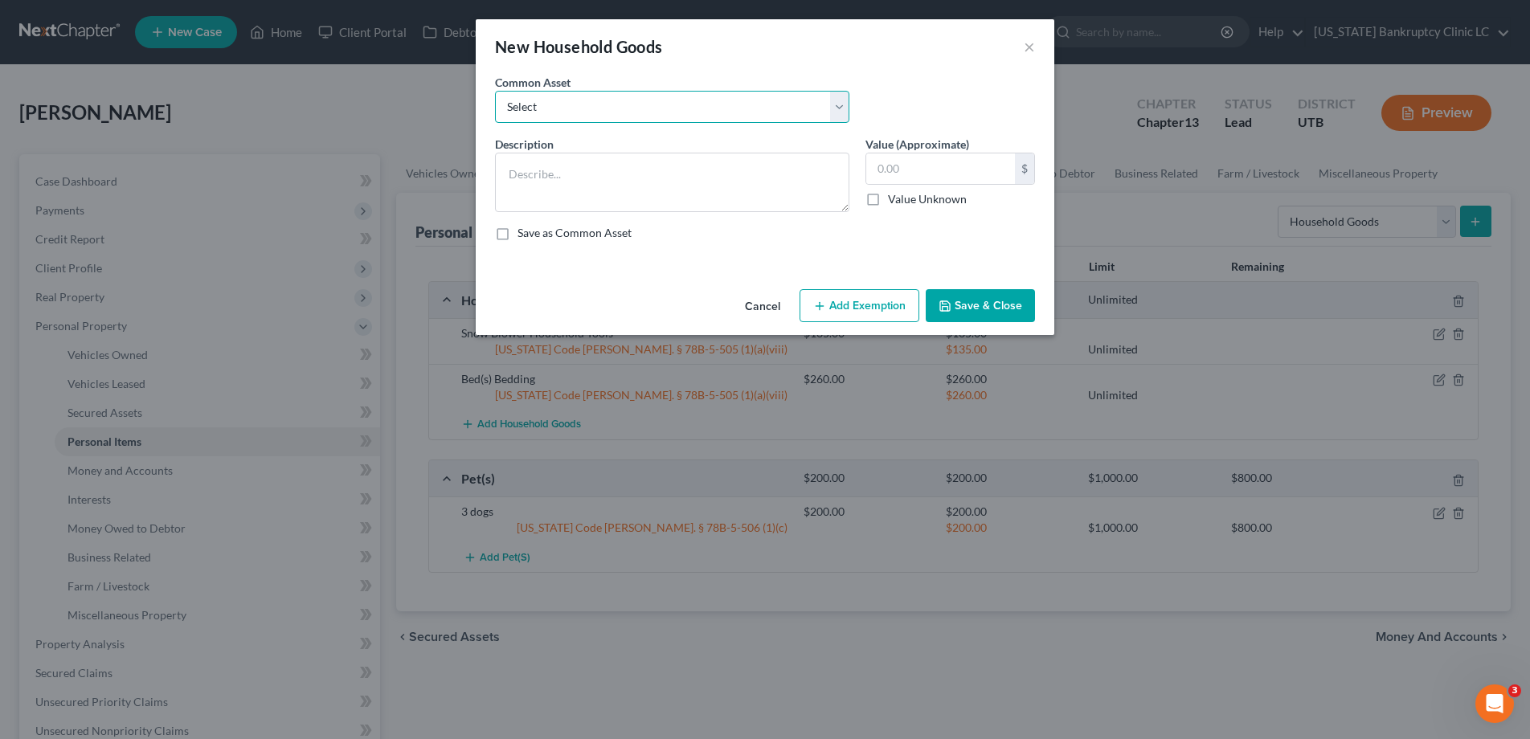
click at [842, 106] on select "Select Couch Chair Entertainment Center End/Coffee Table Stove/Cooking unit Sof…" at bounding box center [672, 107] width 354 height 32
select select "12"
click at [495, 91] on select "Select Couch Chair Entertainment Center End/Coffee Table Stove/Cooking unit Sof…" at bounding box center [672, 107] width 354 height 32
type textarea "Nightstand(s) Dresser(s)"
type input "210.00"
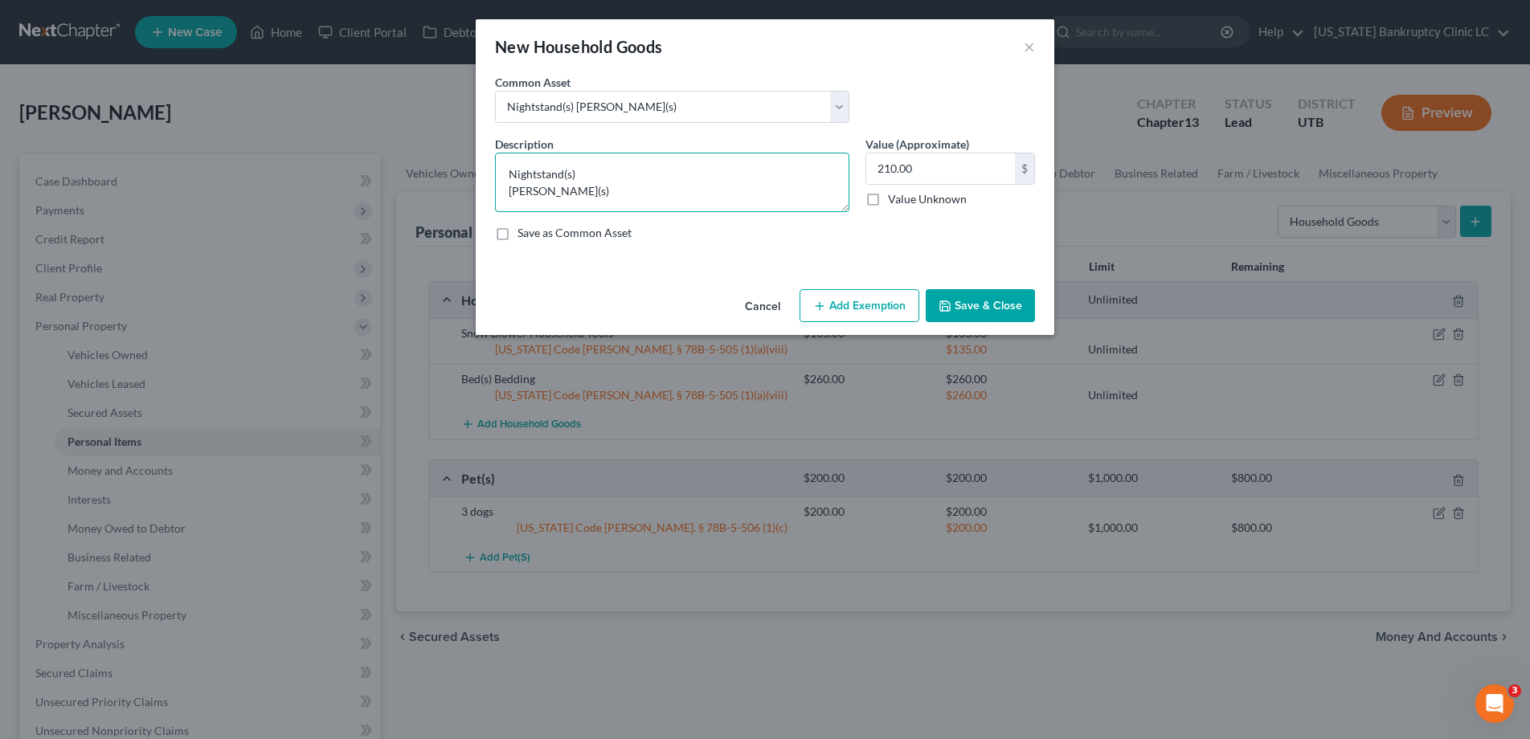
drag, startPoint x: 588, startPoint y: 173, endPoint x: 463, endPoint y: 167, distance: 125.5
click at [463, 167] on div "New Household Goods × An exemption set must first be selected from the Filing I…" at bounding box center [765, 369] width 1530 height 739
type textarea "Dresser(s)"
type input "100.00"
click at [1000, 304] on button "Save & Close" at bounding box center [980, 306] width 109 height 34
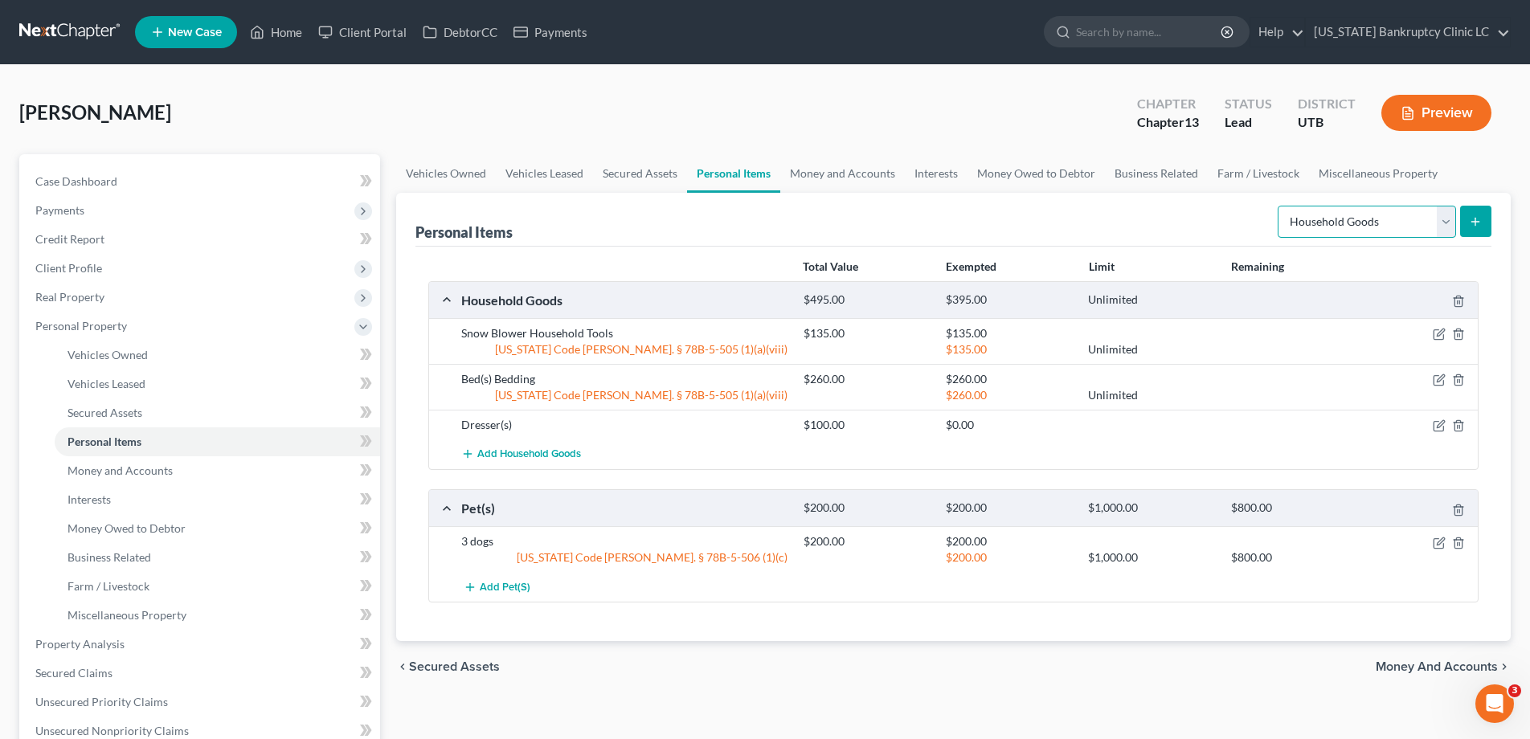
click at [1443, 219] on select "Select Item Type Clothing Collectibles Of Value Electronics Firearms Household …" at bounding box center [1367, 222] width 178 height 32
select select "clothing"
click at [1279, 206] on select "Select Item Type Clothing Collectibles Of Value Electronics Firearms Household …" at bounding box center [1367, 222] width 178 height 32
click at [1478, 215] on icon "submit" at bounding box center [1475, 221] width 13 height 13
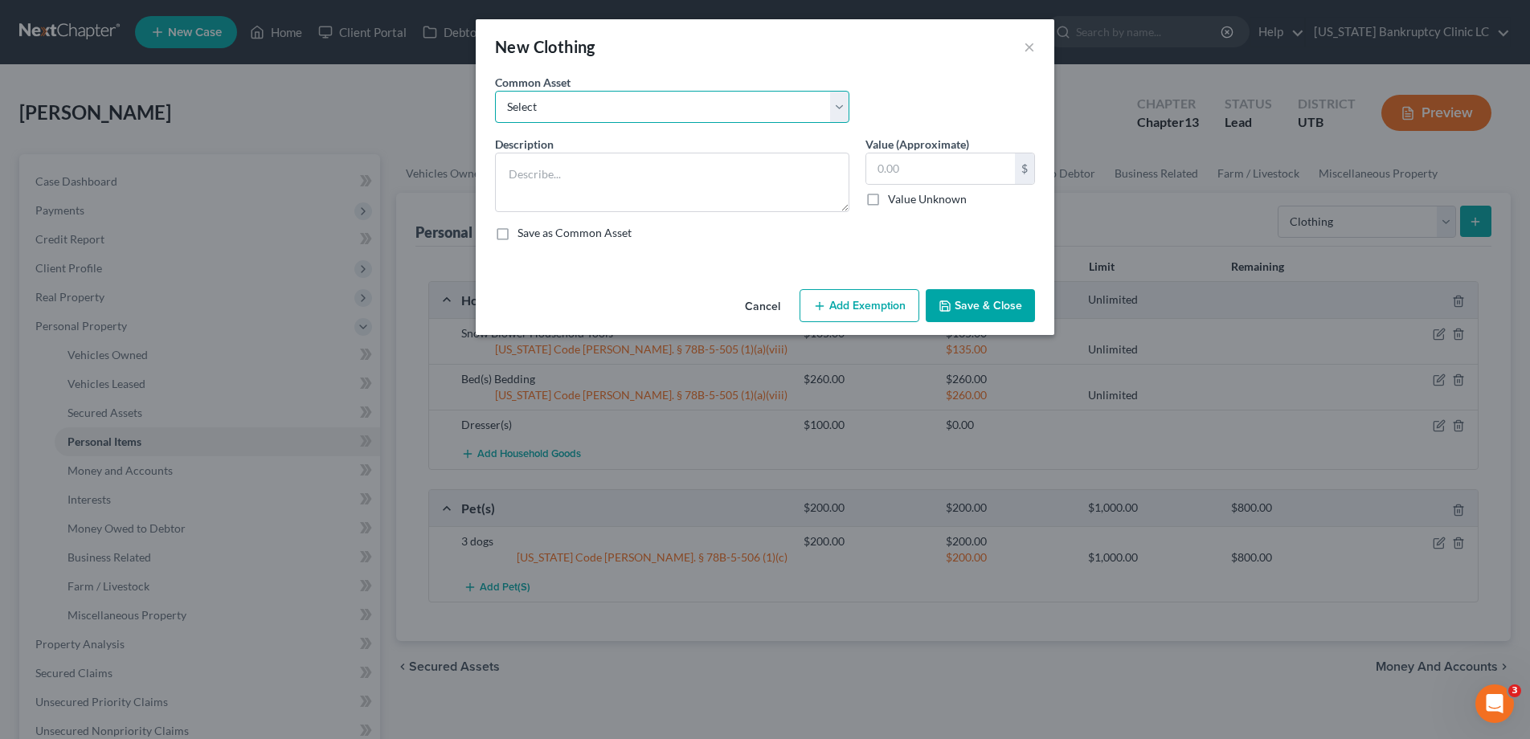
click at [833, 102] on select "Select All Clothing" at bounding box center [672, 107] width 354 height 32
select select "0"
click at [495, 91] on select "Select All Clothing" at bounding box center [672, 107] width 354 height 32
type textarea "All Clothing"
click at [934, 172] on input "500.00" at bounding box center [940, 168] width 149 height 31
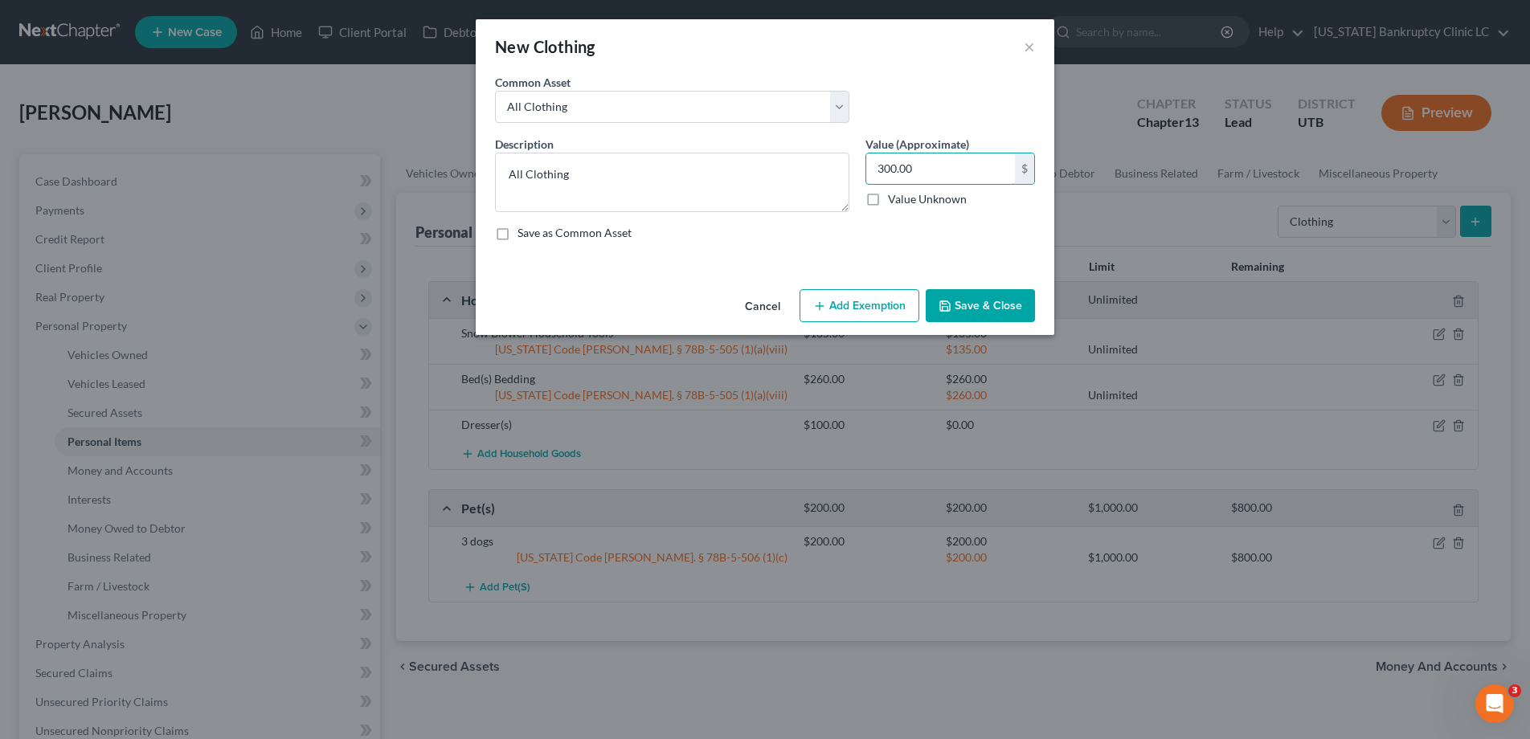
type input "300.00"
click at [865, 306] on button "Add Exemption" at bounding box center [859, 306] width 120 height 34
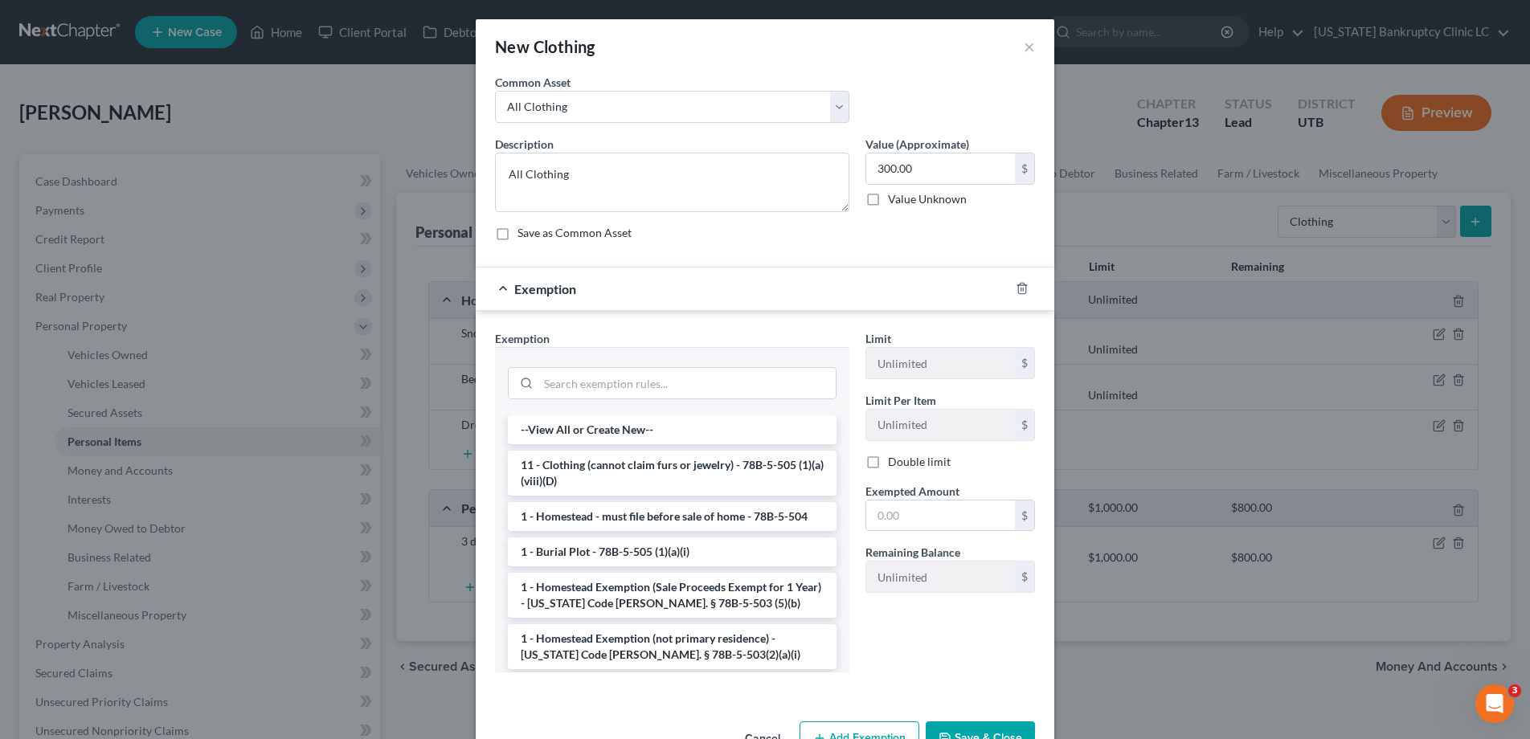
drag, startPoint x: 675, startPoint y: 484, endPoint x: 761, endPoint y: 486, distance: 86.0
click at [676, 484] on li "11 - Clothing (cannot claim furs or jewelry) - 78B-5-505 (1)(a)(viii)(D)" at bounding box center [672, 473] width 329 height 45
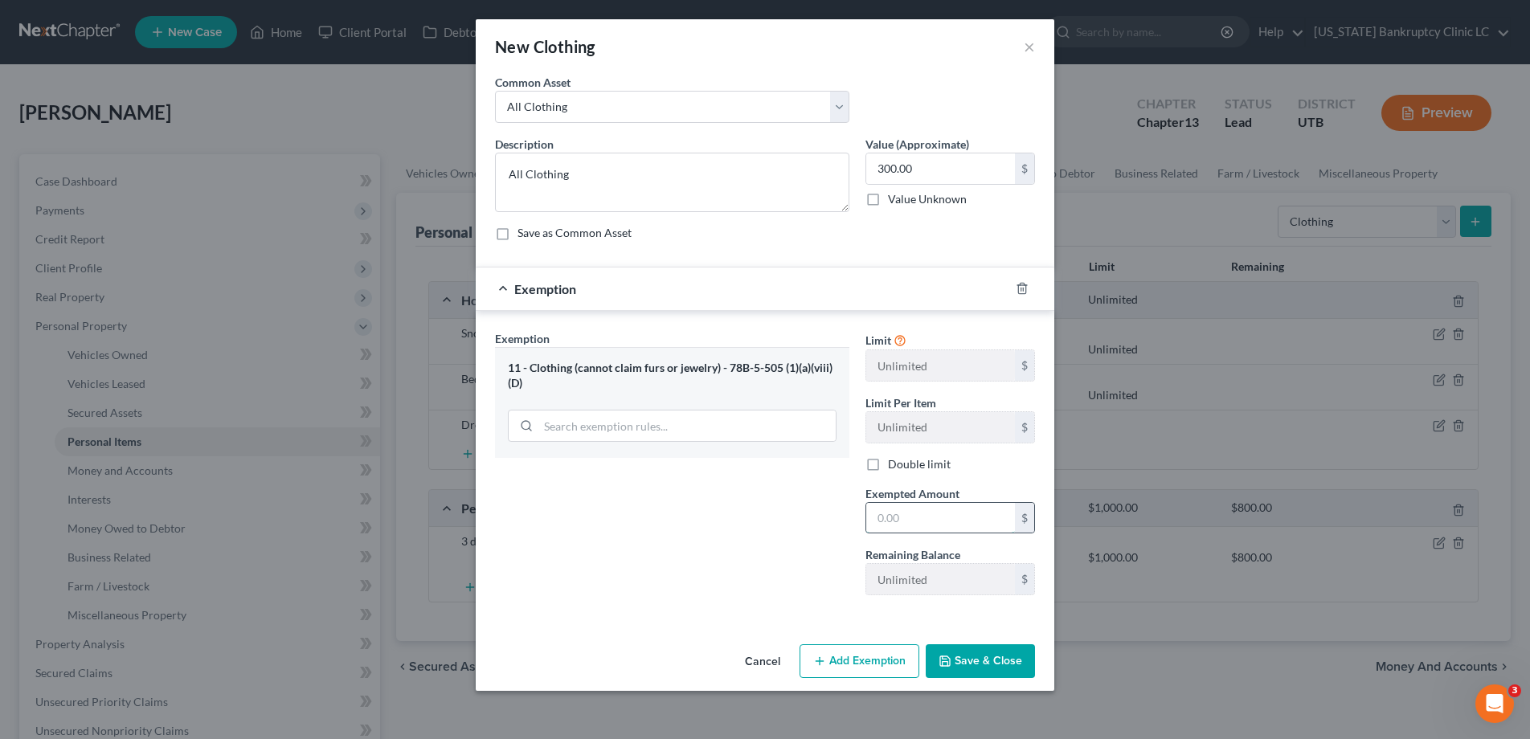
click at [925, 507] on input "text" at bounding box center [940, 518] width 149 height 31
type input "300.00"
click at [979, 656] on button "Save & Close" at bounding box center [980, 661] width 109 height 34
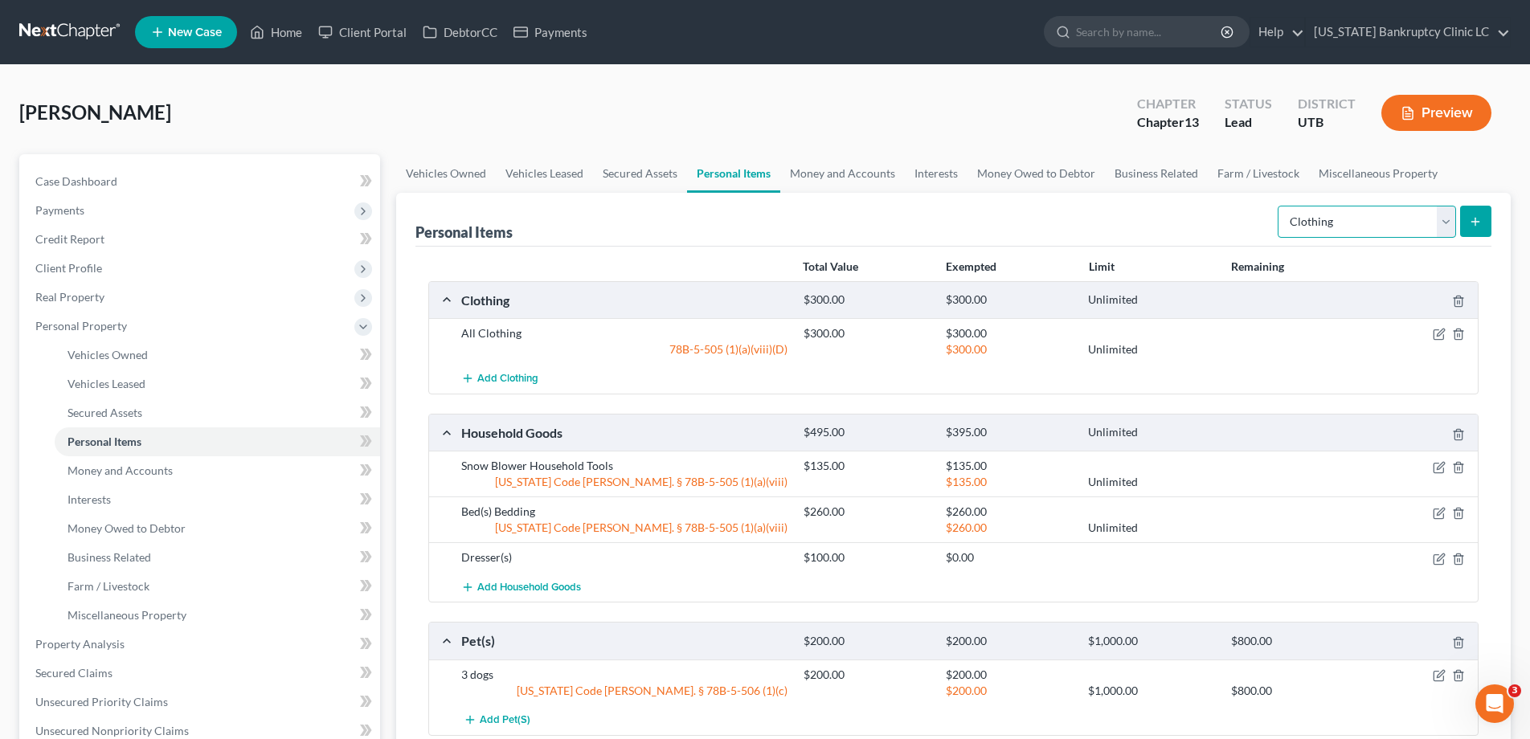
click at [1445, 218] on select "Select Item Type Clothing Collectibles Of Value Electronics Firearms Household …" at bounding box center [1367, 222] width 178 height 32
select select "electronics"
click at [1279, 206] on select "Select Item Type Clothing Collectibles Of Value Electronics Firearms Household …" at bounding box center [1367, 222] width 178 height 32
click at [1474, 216] on icon "submit" at bounding box center [1475, 221] width 13 height 13
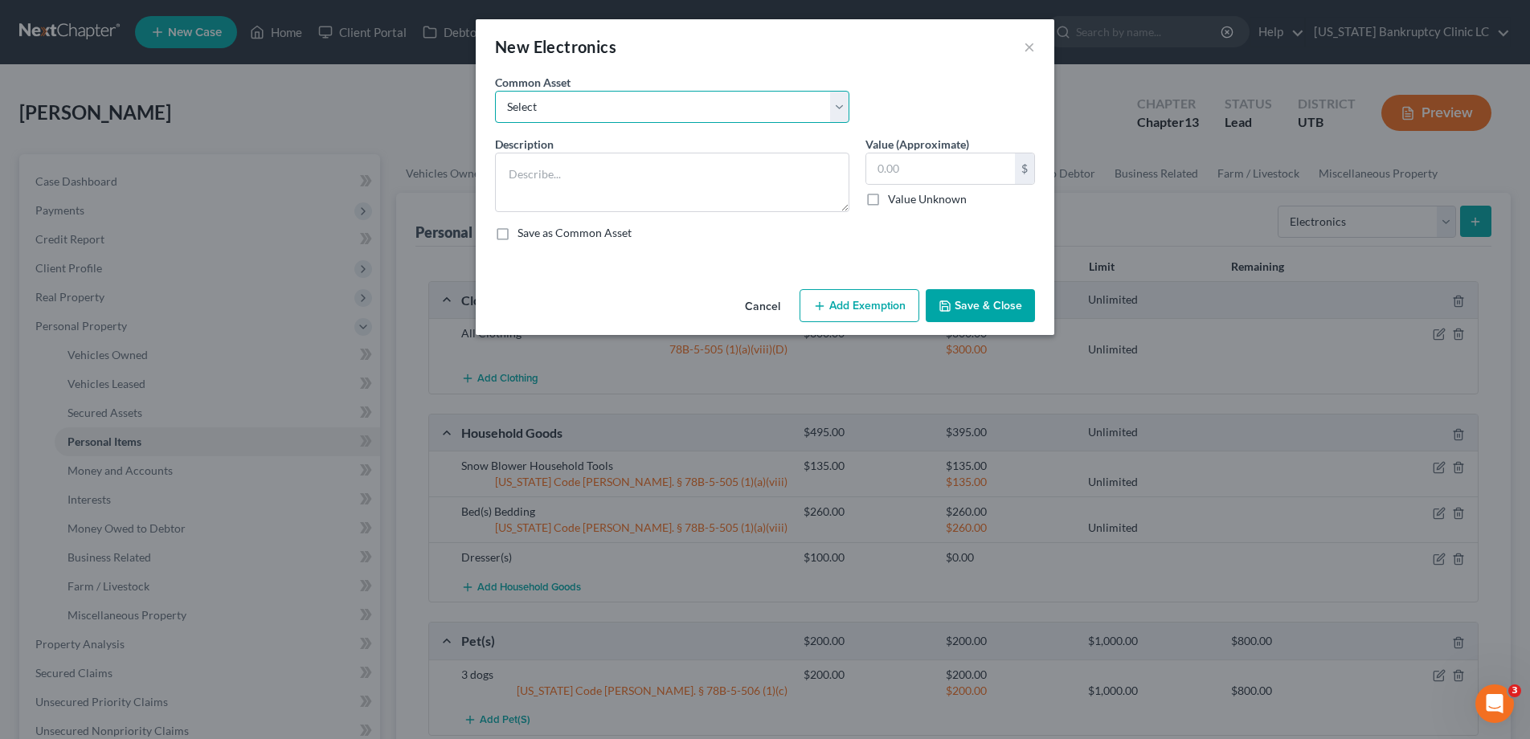
click at [836, 105] on select "Select Television Tablet Computer Printer Cell Phone Gaming Console Smart Watch…" at bounding box center [672, 107] width 354 height 32
select select "0"
click at [495, 91] on select "Select Television Tablet Computer Printer Cell Phone Gaming Console Smart Watch…" at bounding box center [672, 107] width 354 height 32
type textarea "Television Tablet Computer Printer Cell Phone Gaming Console Smart Watch Drone"
type input "300.00"
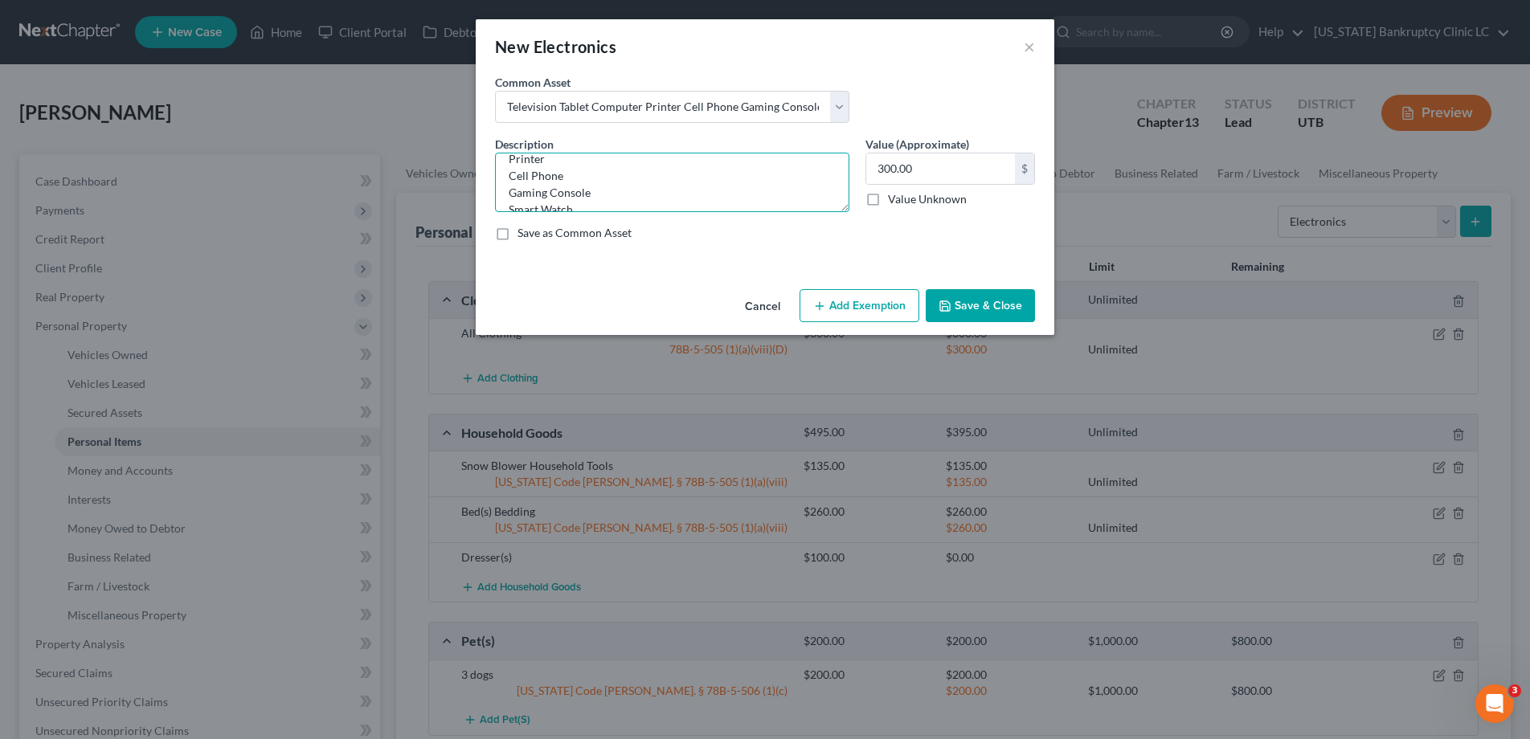
scroll to position [101, 0]
drag, startPoint x: 559, startPoint y: 206, endPoint x: 518, endPoint y: 194, distance: 42.7
click at [518, 194] on textarea "Television Tablet Computer Printer Cell Phone Gaming Console Smart Watch Drone" at bounding box center [672, 182] width 354 height 59
click at [681, 194] on textarea "Television Tablet Computer Printer Cell Phone Gaming Console Smart Watch Drone" at bounding box center [672, 182] width 354 height 59
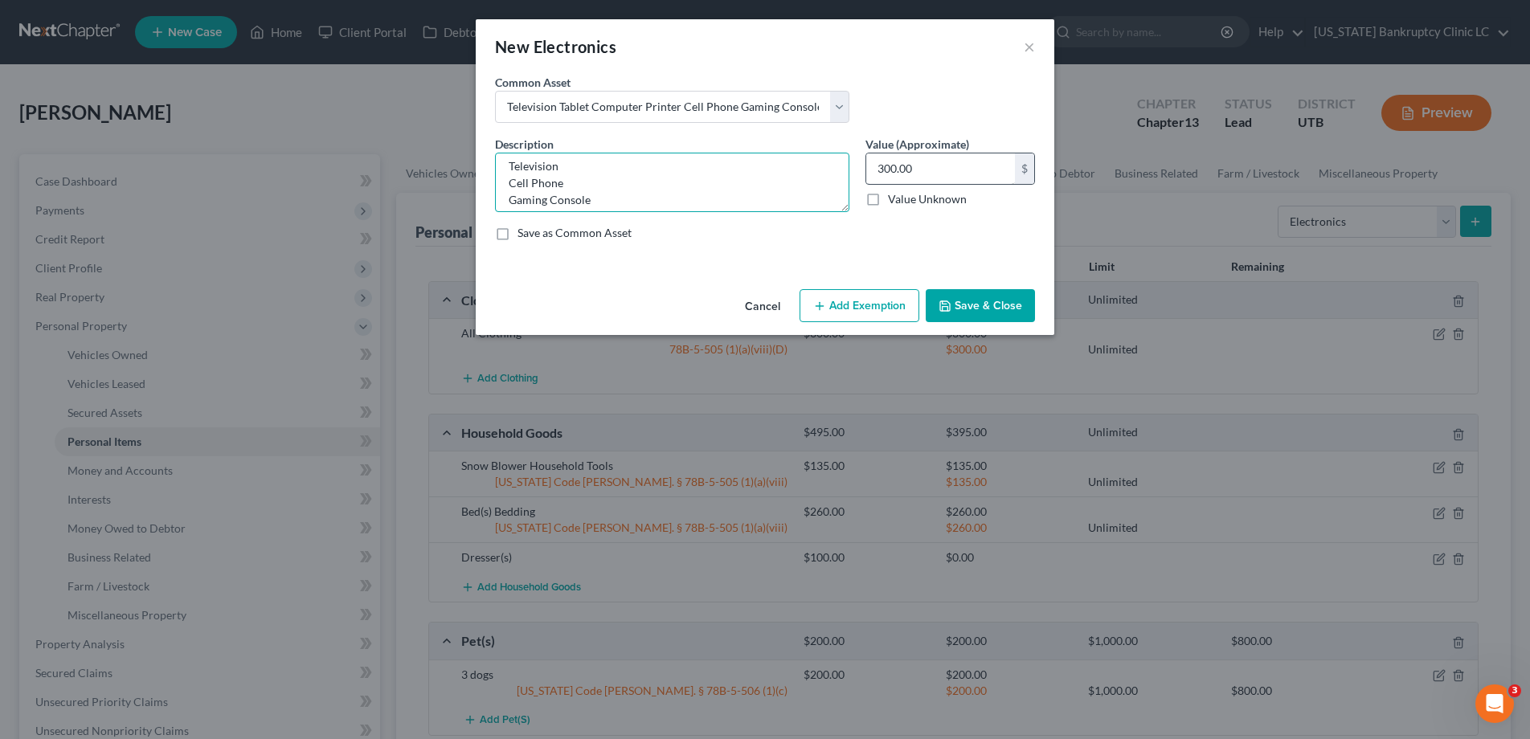
type textarea "Television Cell Phone Gaming Console Smart Watch"
click at [956, 157] on input "300.00" at bounding box center [940, 168] width 149 height 31
type input "950.00"
click at [873, 305] on button "Add Exemption" at bounding box center [859, 306] width 120 height 34
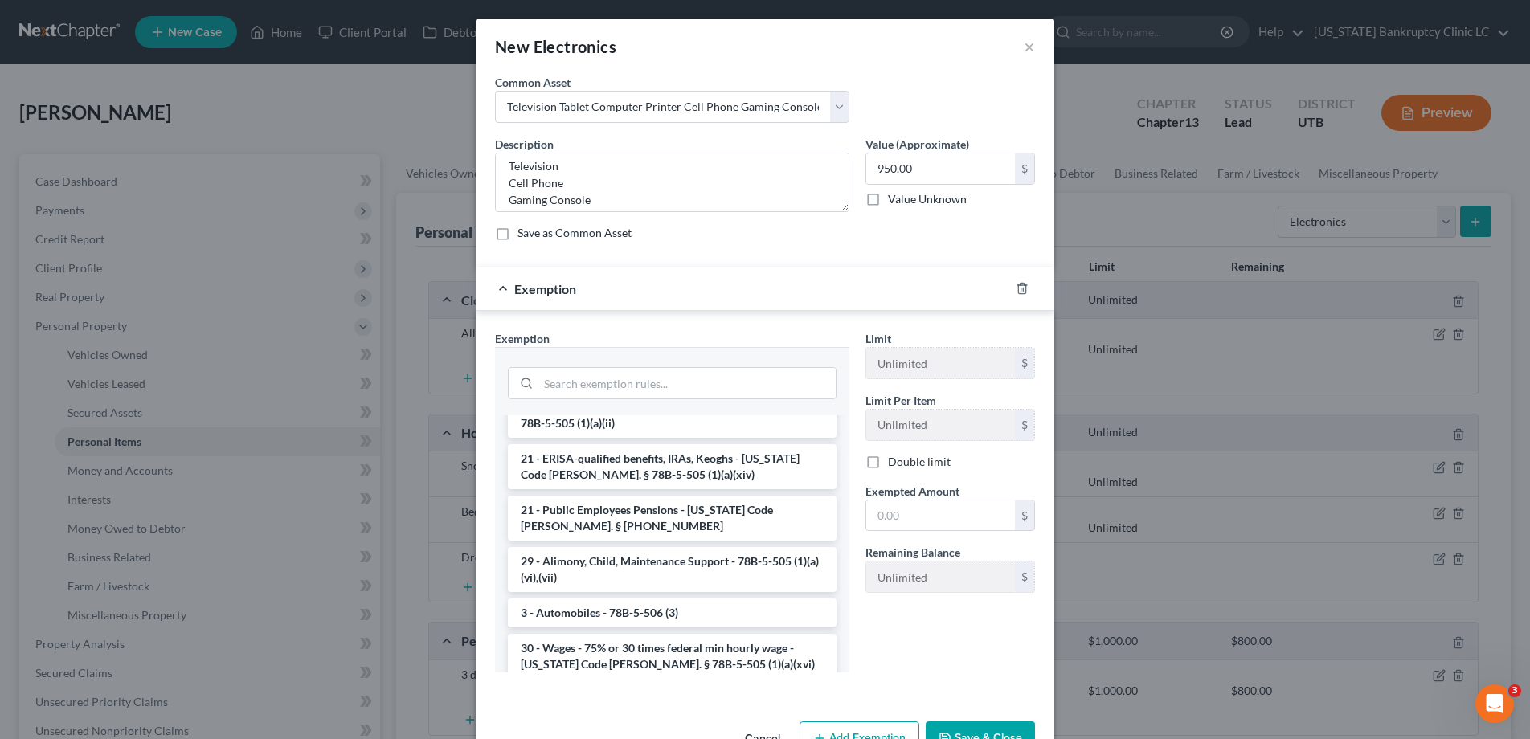
scroll to position [601, 0]
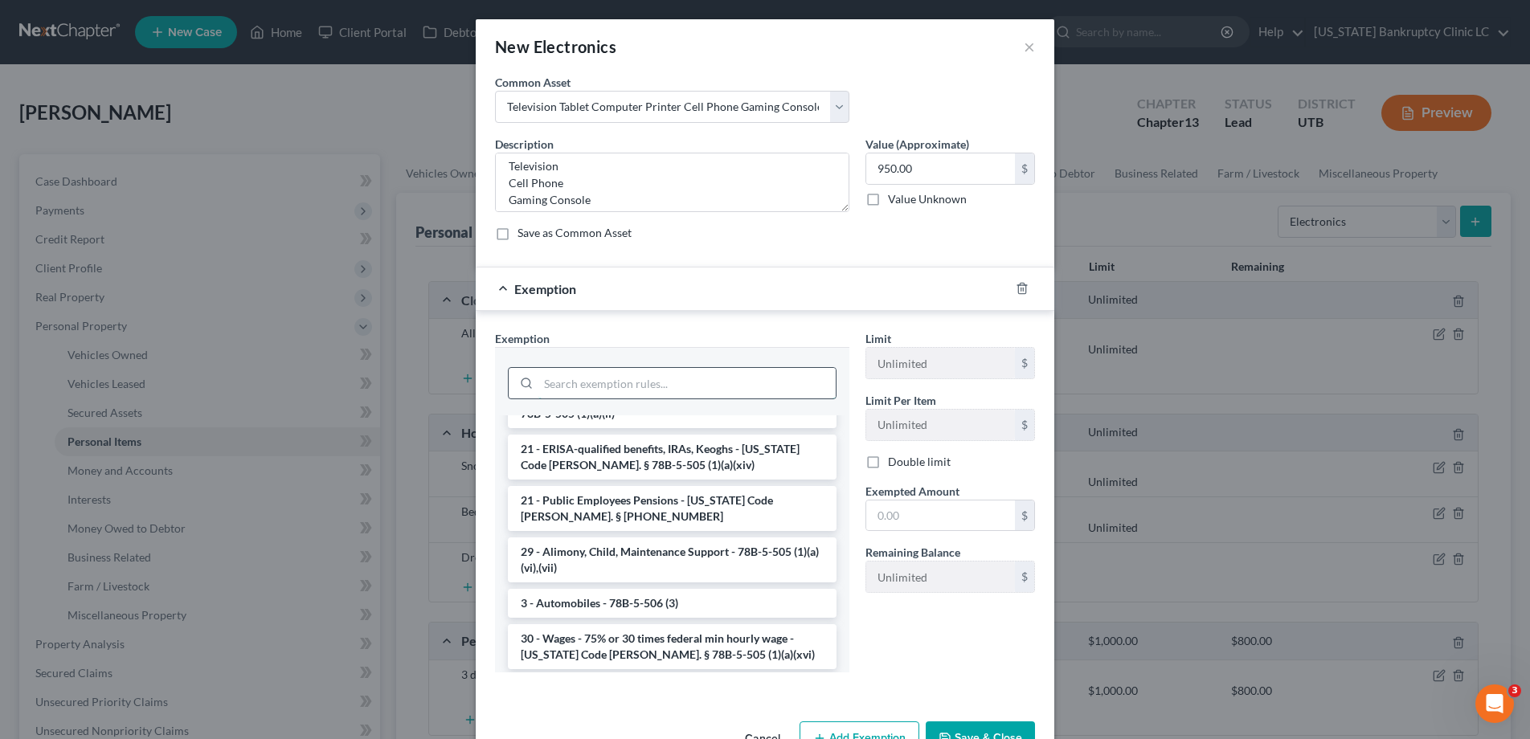
click at [606, 385] on input "search" at bounding box center [686, 383] width 297 height 31
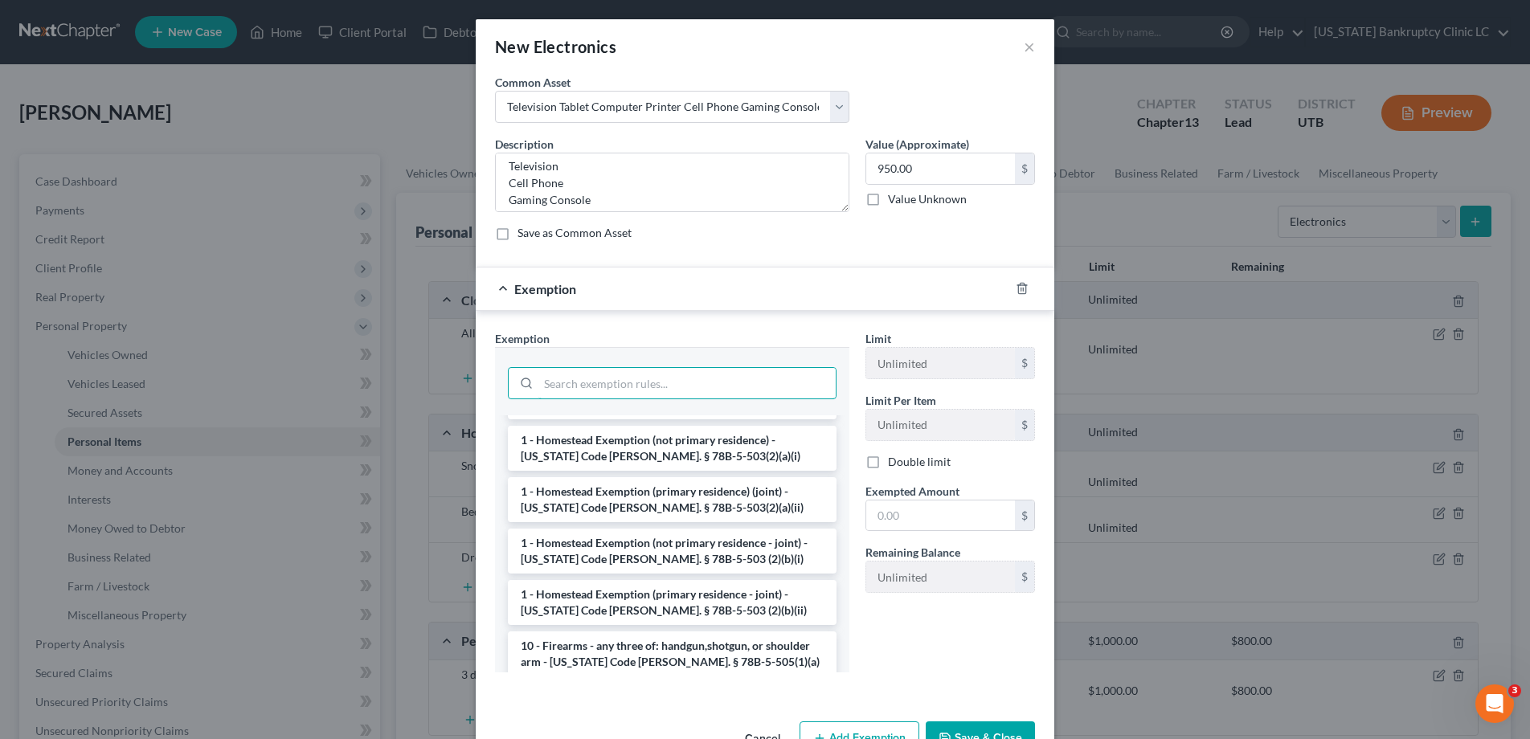
scroll to position [0, 0]
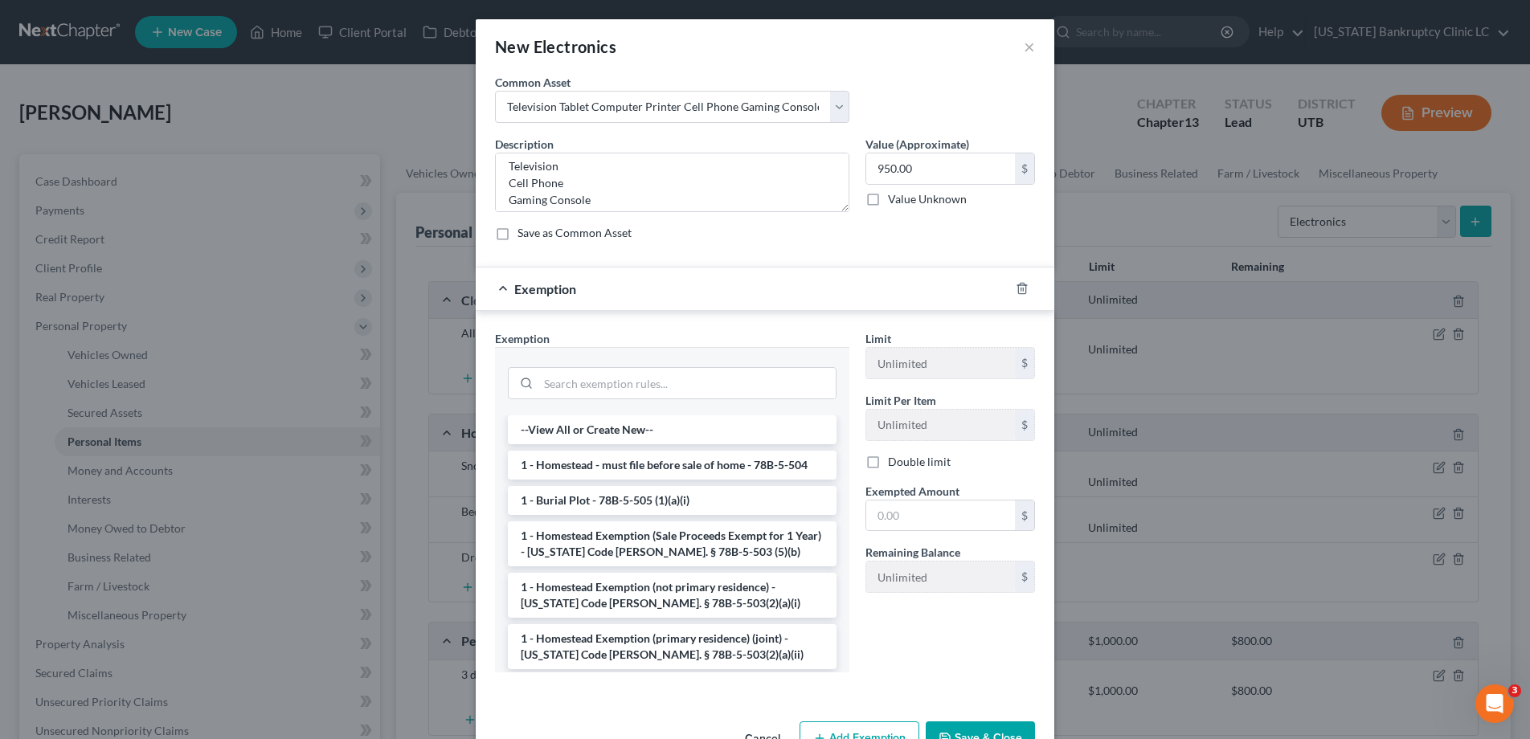
click at [966, 731] on button "Save & Close" at bounding box center [980, 739] width 109 height 34
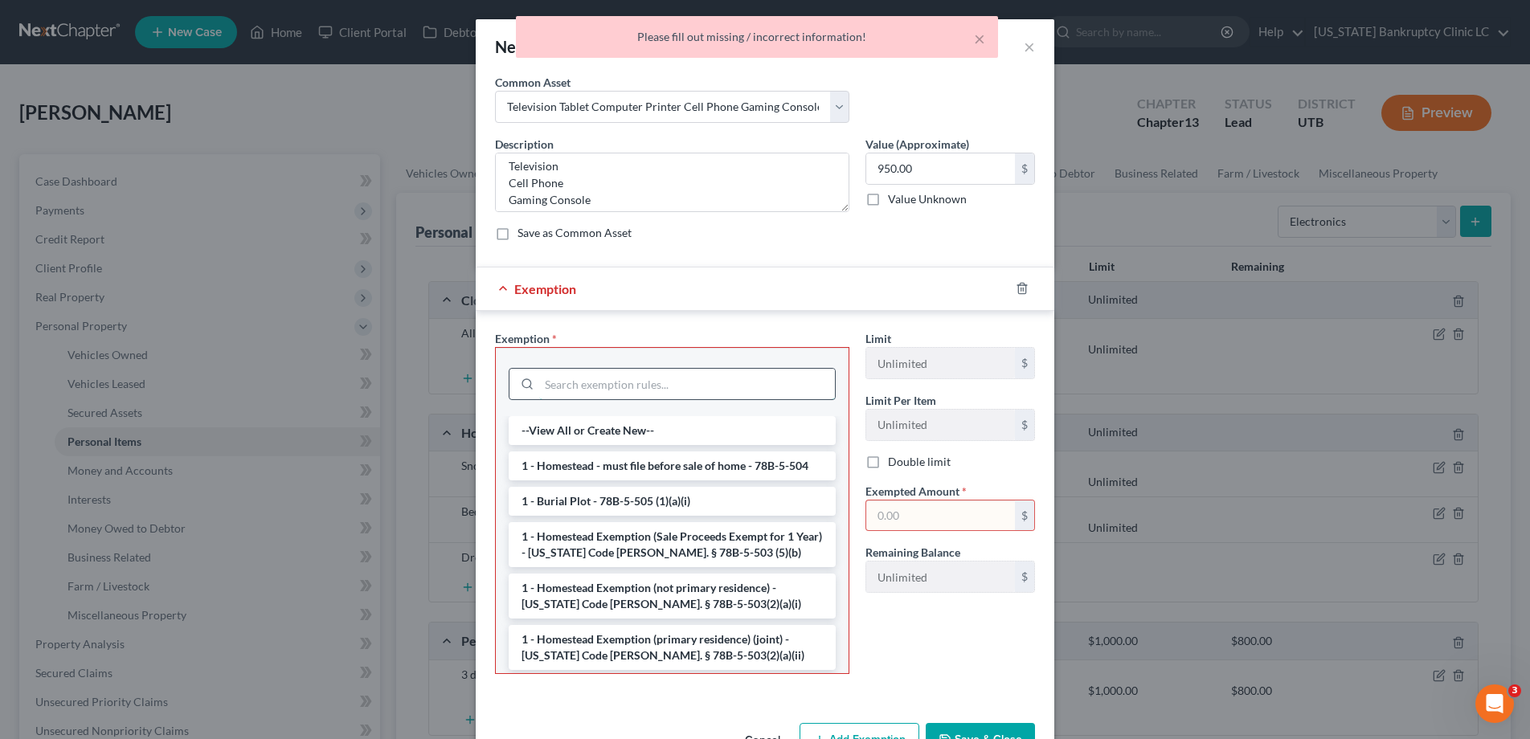
click at [717, 383] on input "search" at bounding box center [687, 384] width 296 height 31
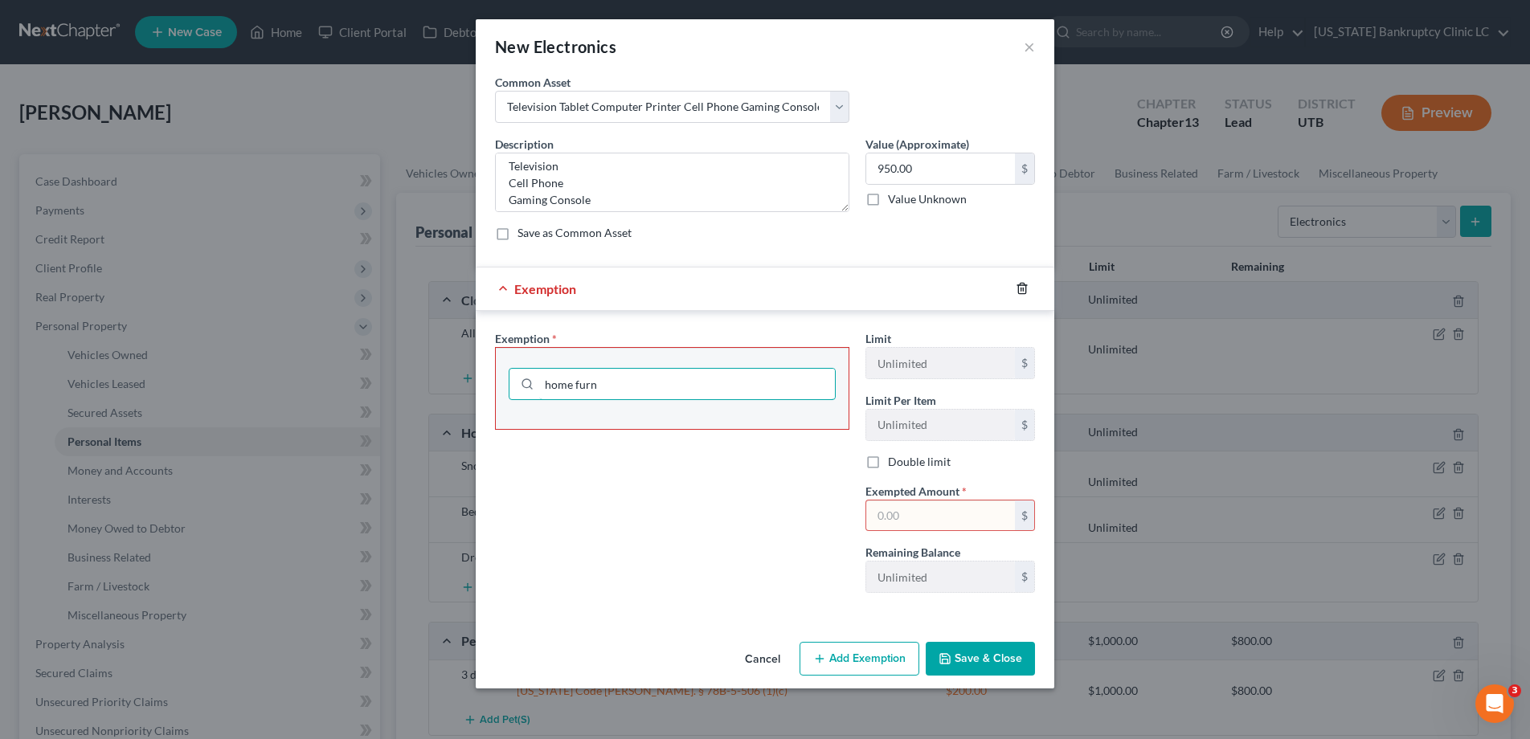
type input "home furn"
click at [1023, 288] on icon "button" at bounding box center [1022, 288] width 13 height 13
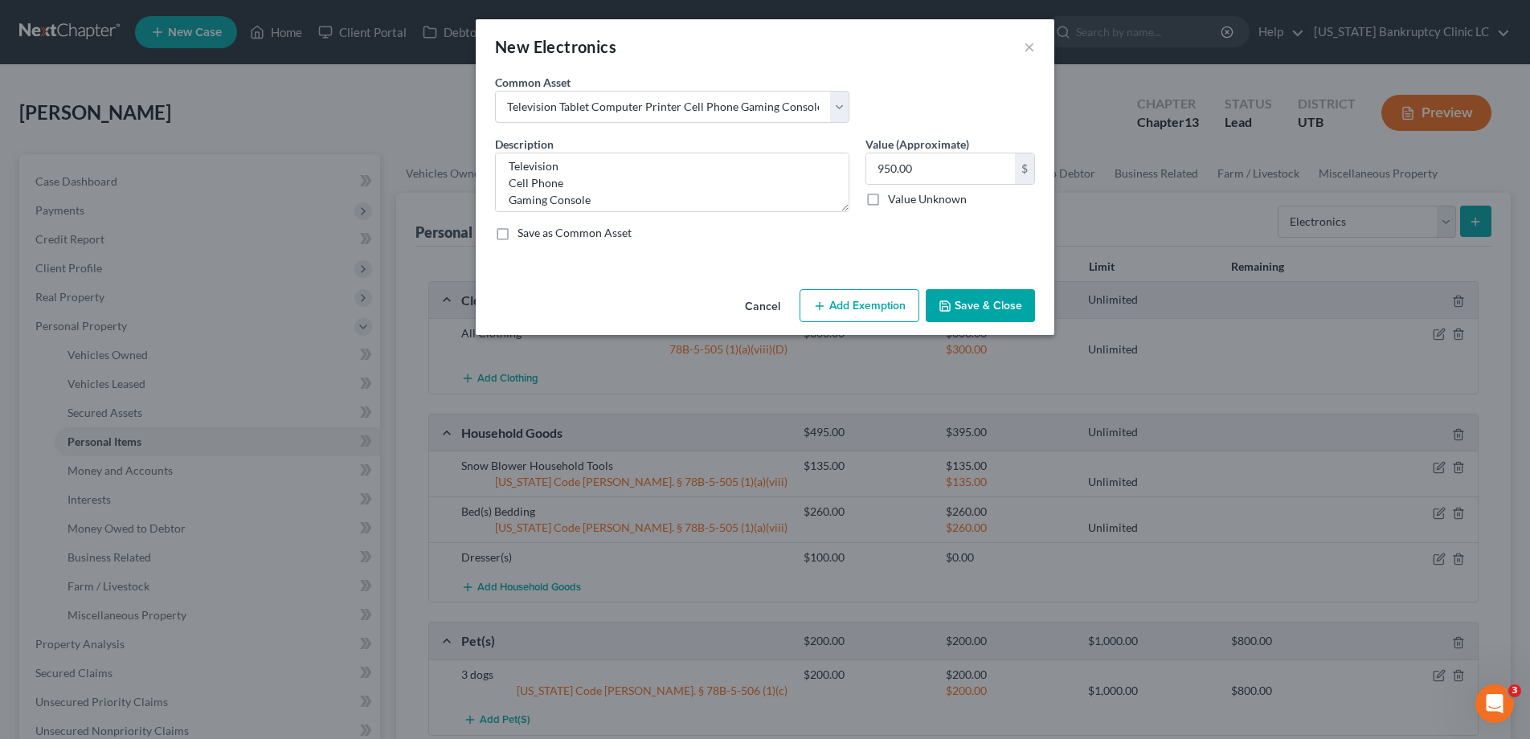
click at [997, 304] on button "Save & Close" at bounding box center [980, 306] width 109 height 34
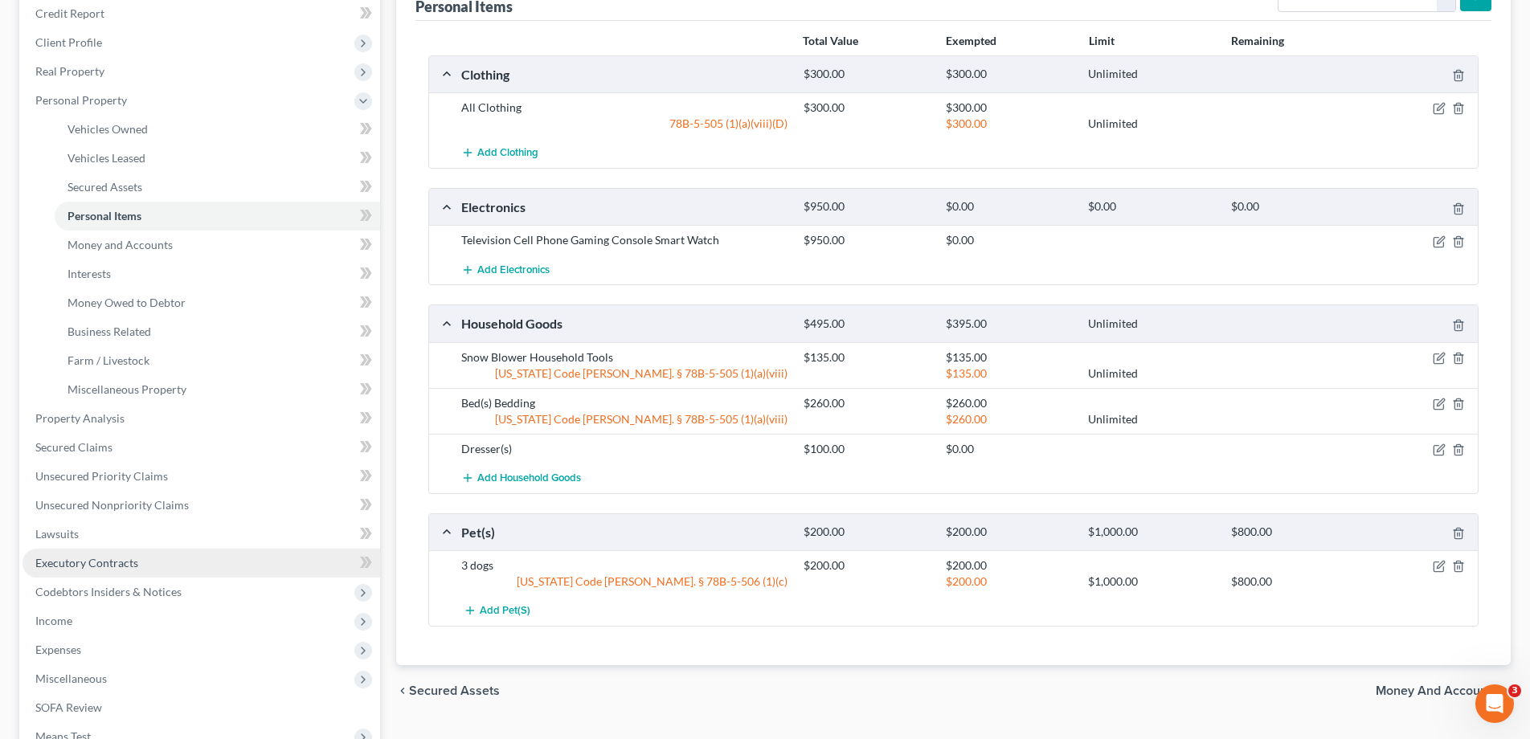
scroll to position [228, 0]
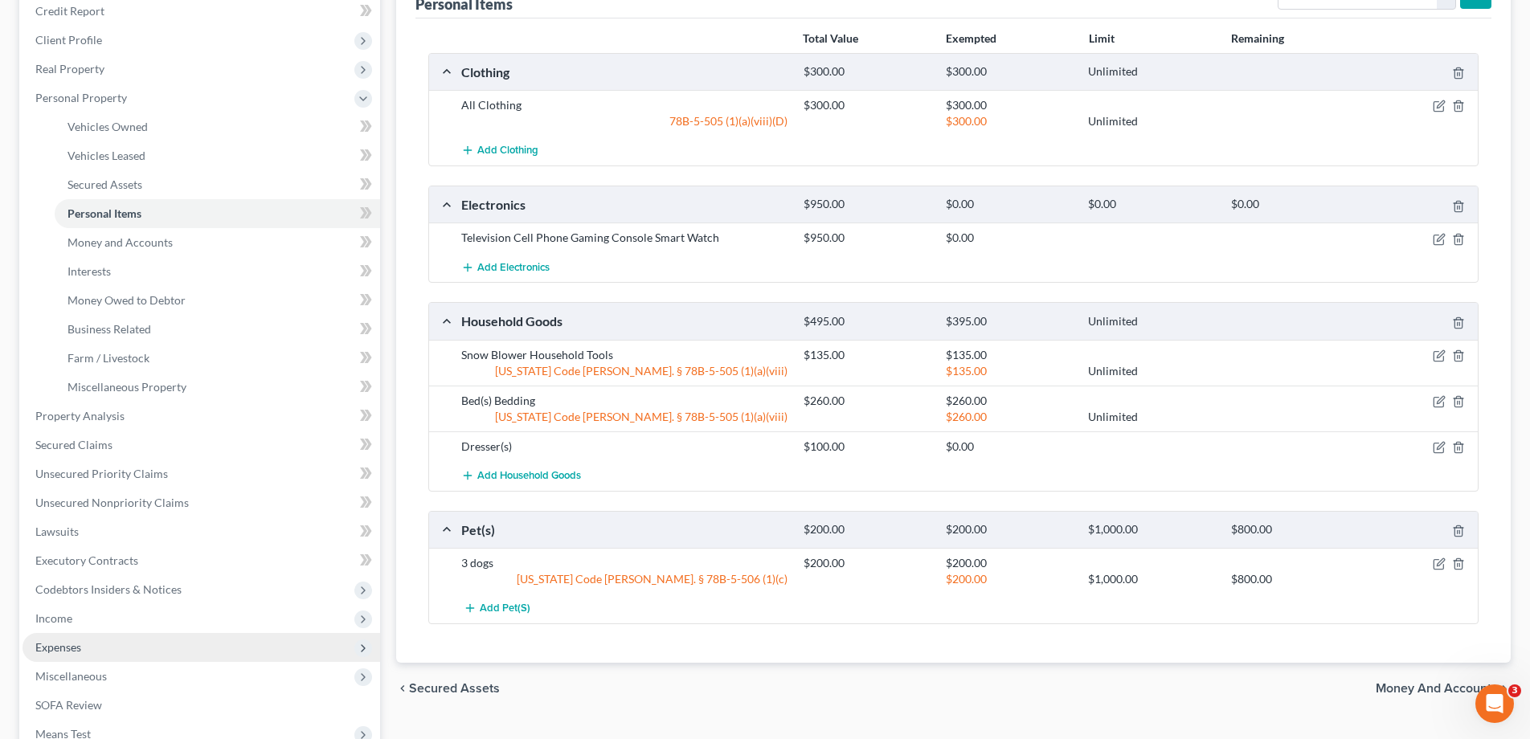
click at [48, 645] on span "Expenses" at bounding box center [58, 647] width 46 height 14
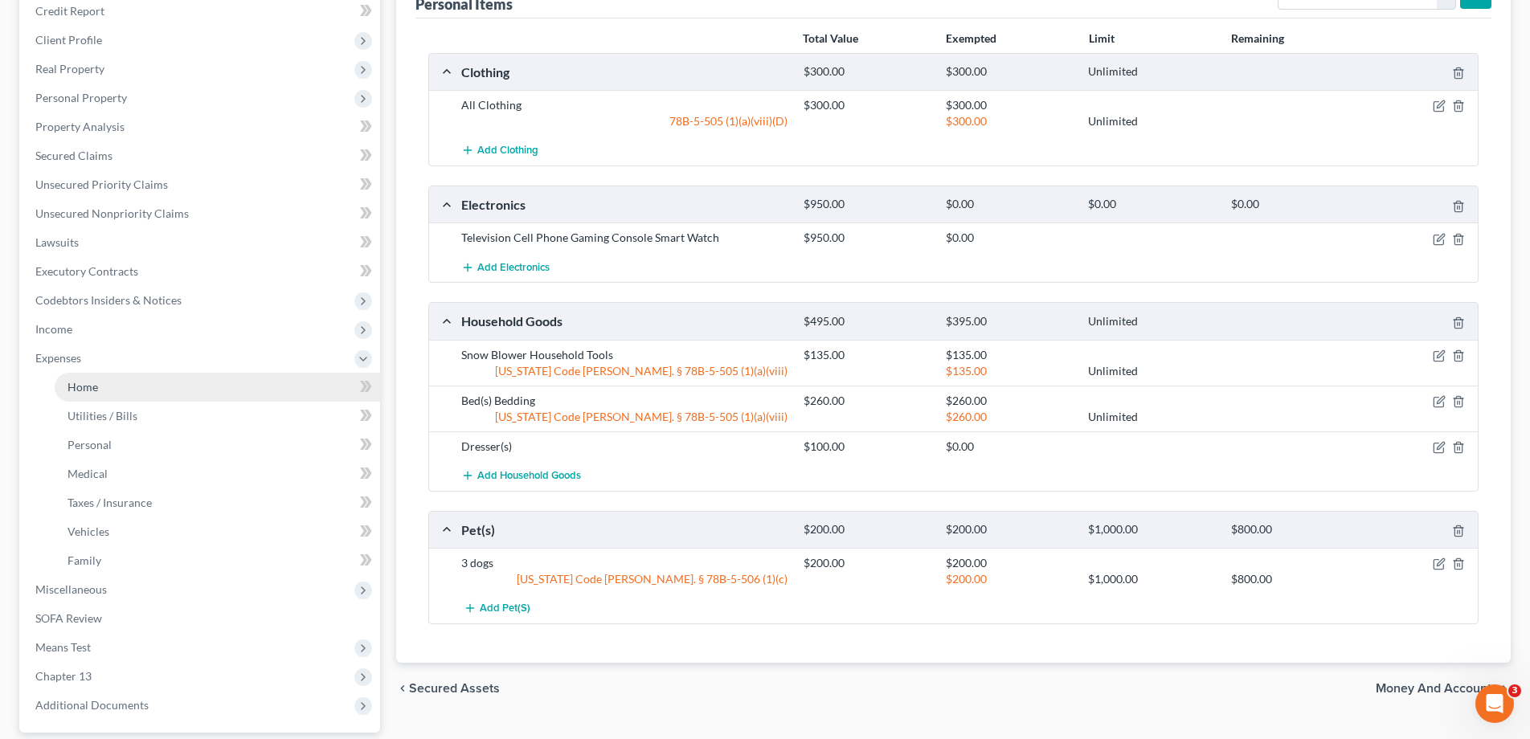
click at [92, 388] on span "Home" at bounding box center [82, 387] width 31 height 14
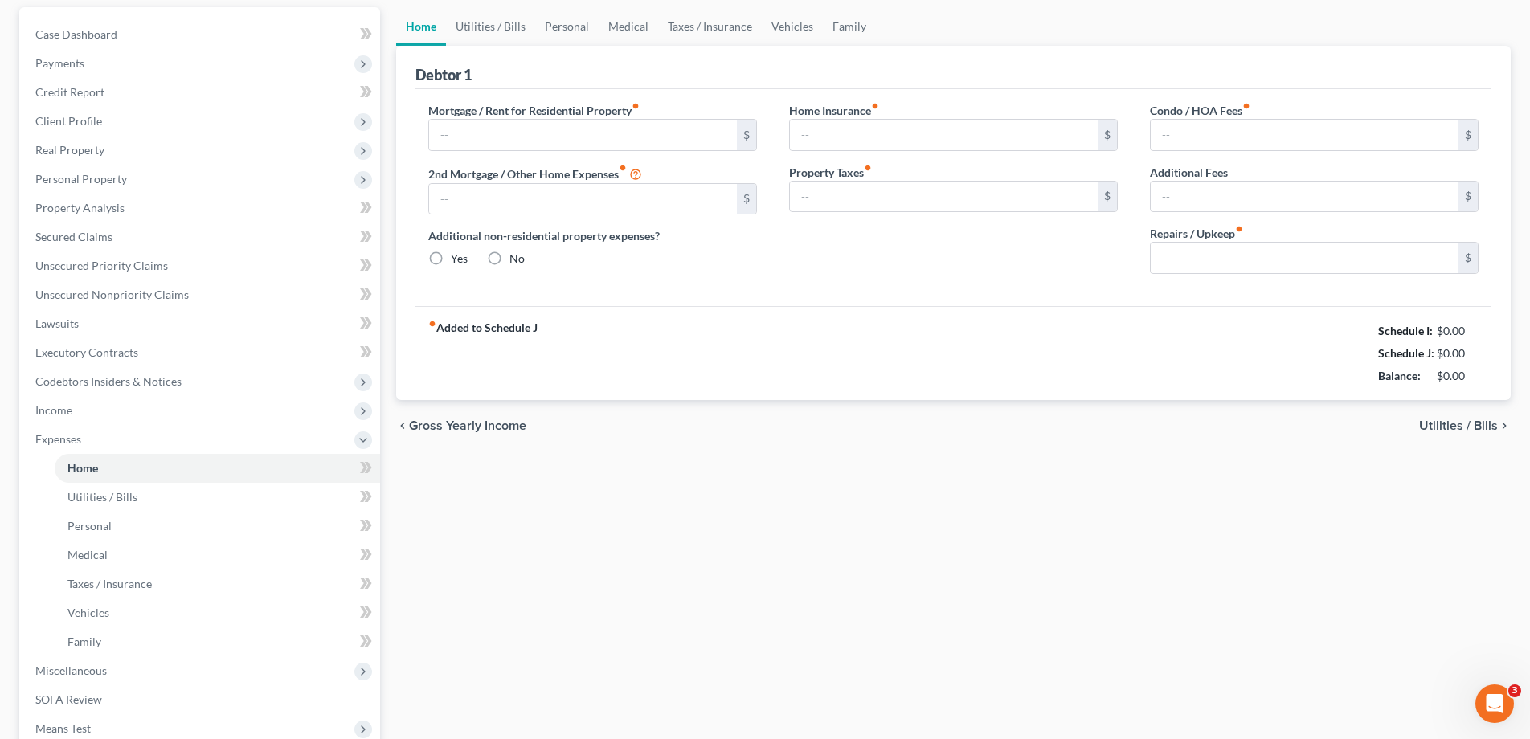
scroll to position [39, 0]
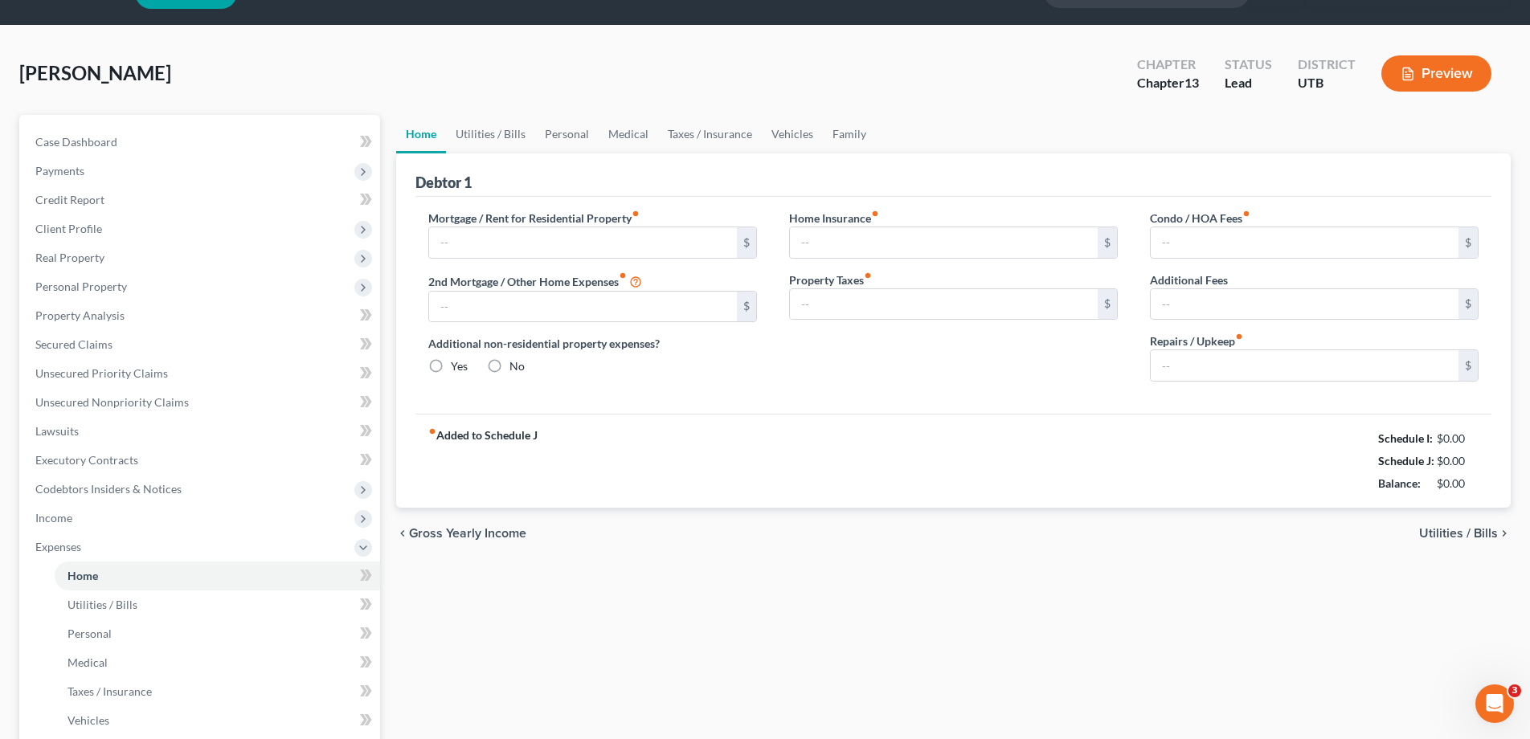
type input "0.00"
radio input "true"
type input "0.00"
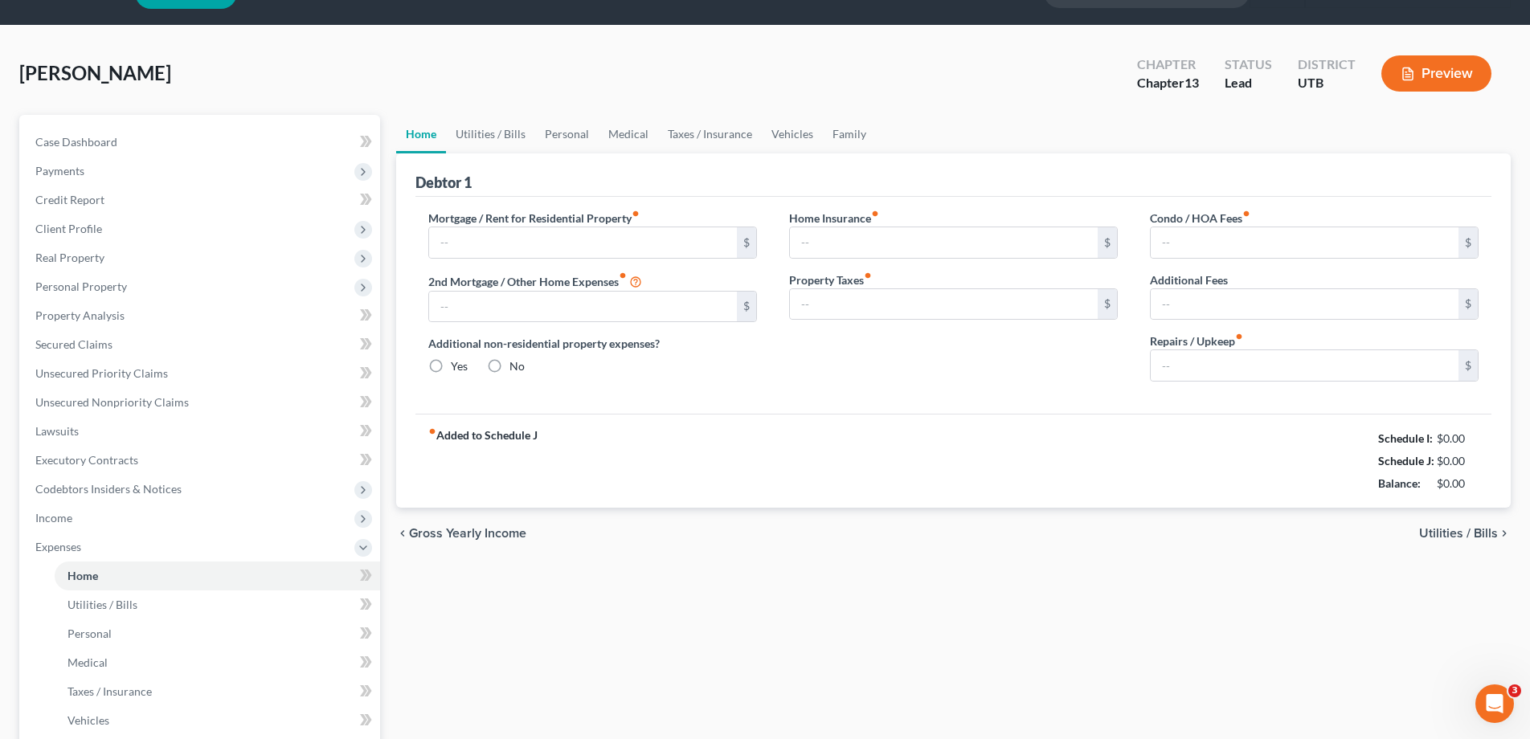
type input "0.00"
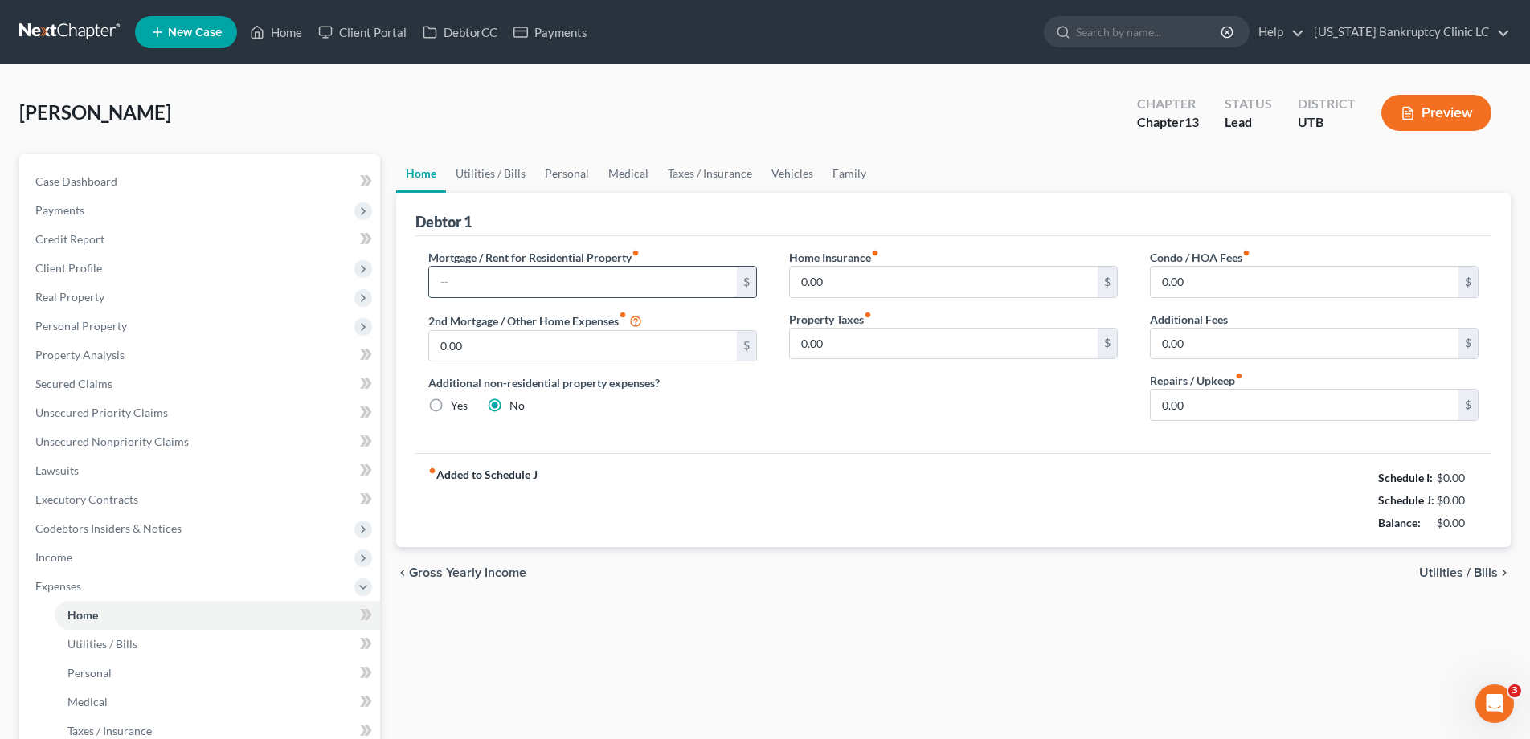
click at [482, 281] on input "text" at bounding box center [583, 282] width 308 height 31
type input "400.00"
click at [862, 281] on input "0.00" at bounding box center [944, 282] width 308 height 31
type input "55.00"
click at [840, 173] on link "Family" at bounding box center [849, 173] width 53 height 39
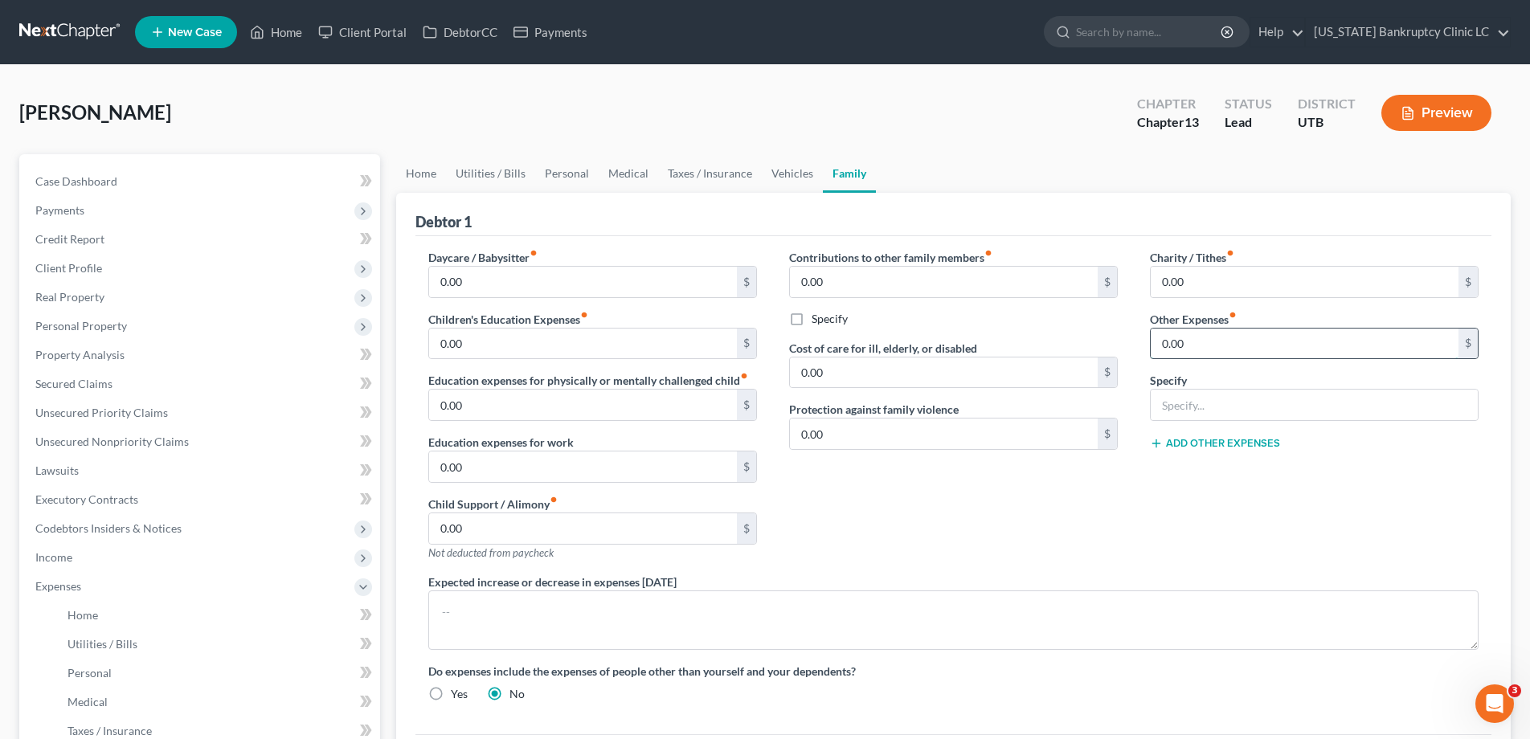
click at [1211, 351] on input "0.00" at bounding box center [1305, 344] width 308 height 31
type input "65.00"
click at [1203, 414] on input "text" at bounding box center [1314, 405] width 327 height 31
type input "Pet Expenses"
click at [485, 176] on link "Utilities / Bills" at bounding box center [490, 173] width 89 height 39
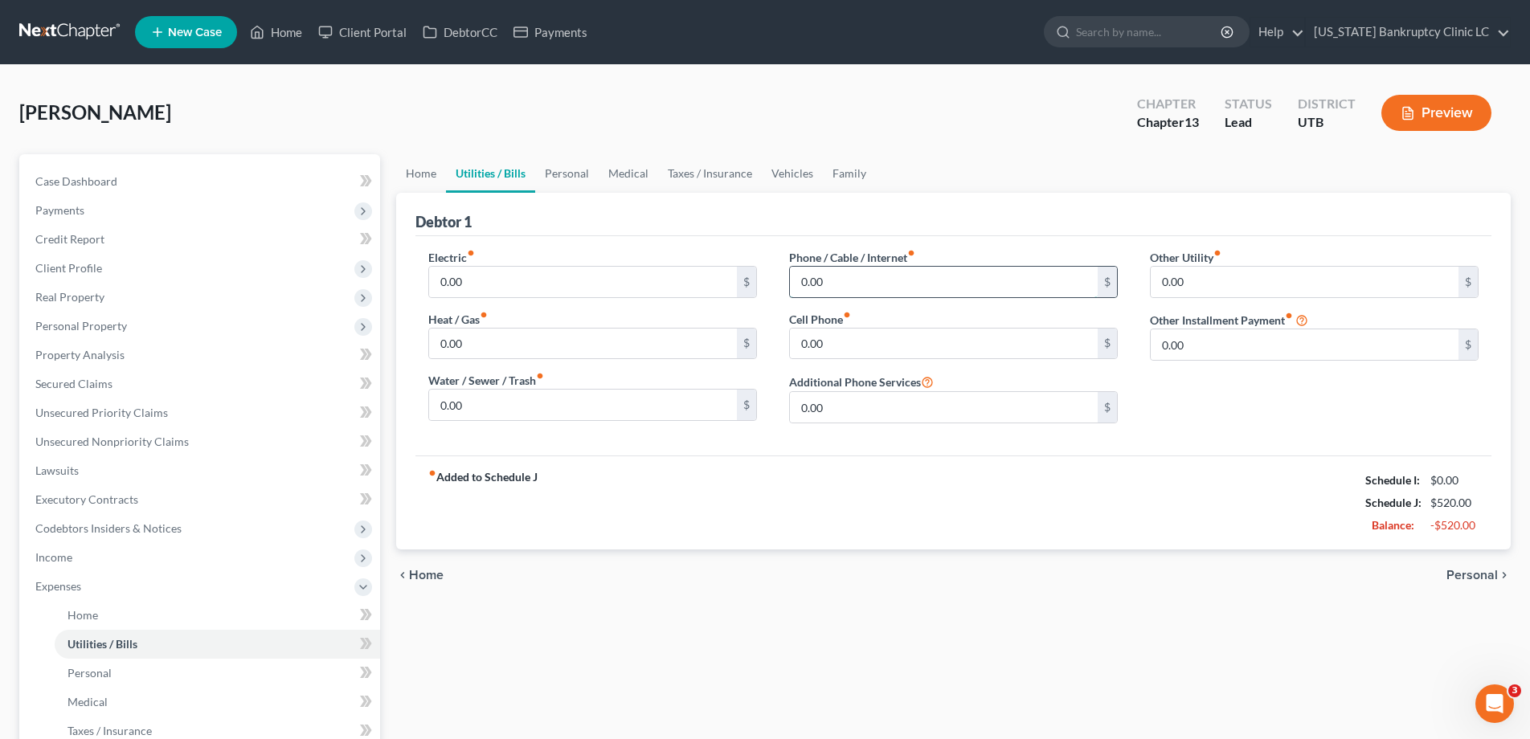
click at [845, 280] on input "0.00" at bounding box center [944, 282] width 308 height 31
type input "50.00"
type input "370.00"
click at [519, 287] on input "0.00" at bounding box center [583, 282] width 308 height 31
type input "100.00"
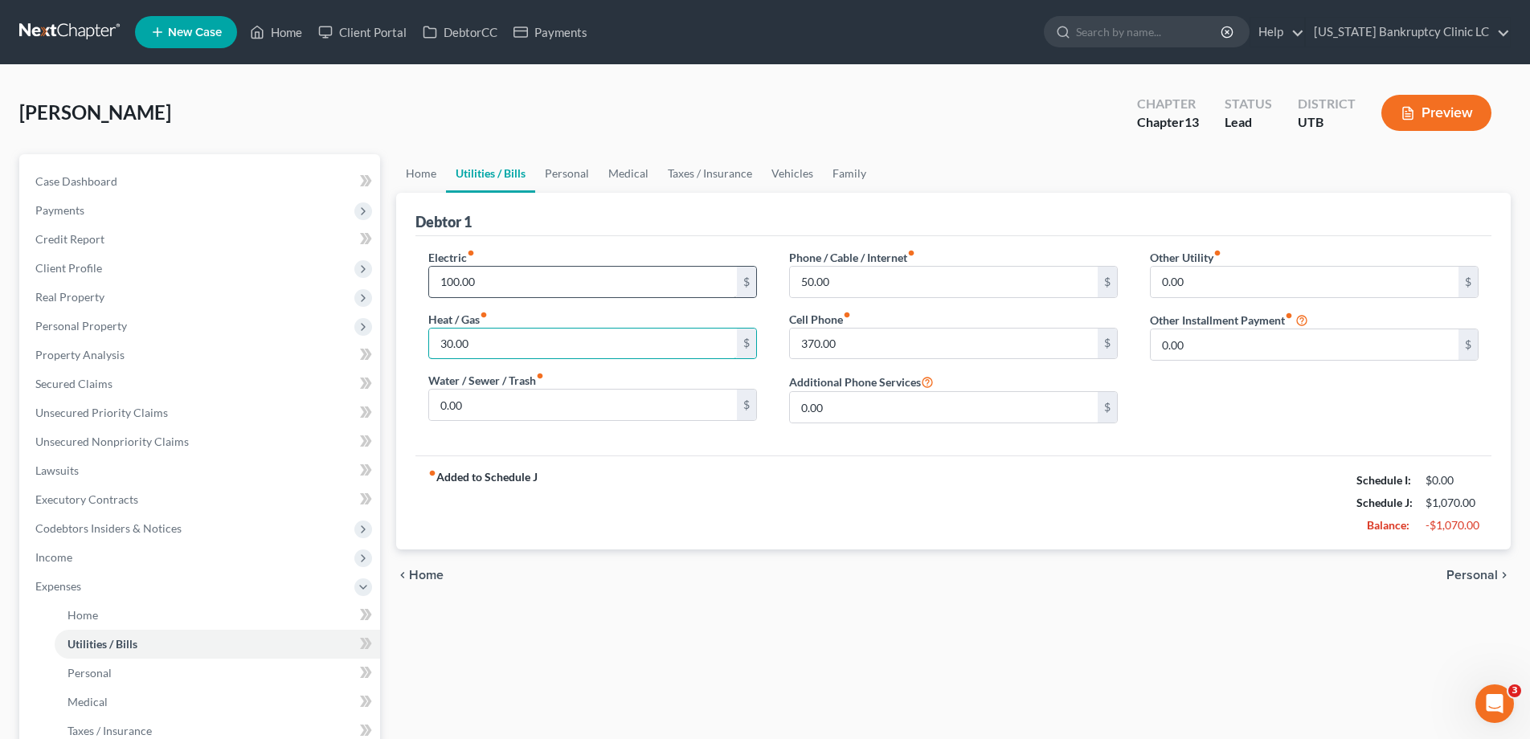
type input "30.00"
click at [558, 176] on link "Personal" at bounding box center [566, 173] width 63 height 39
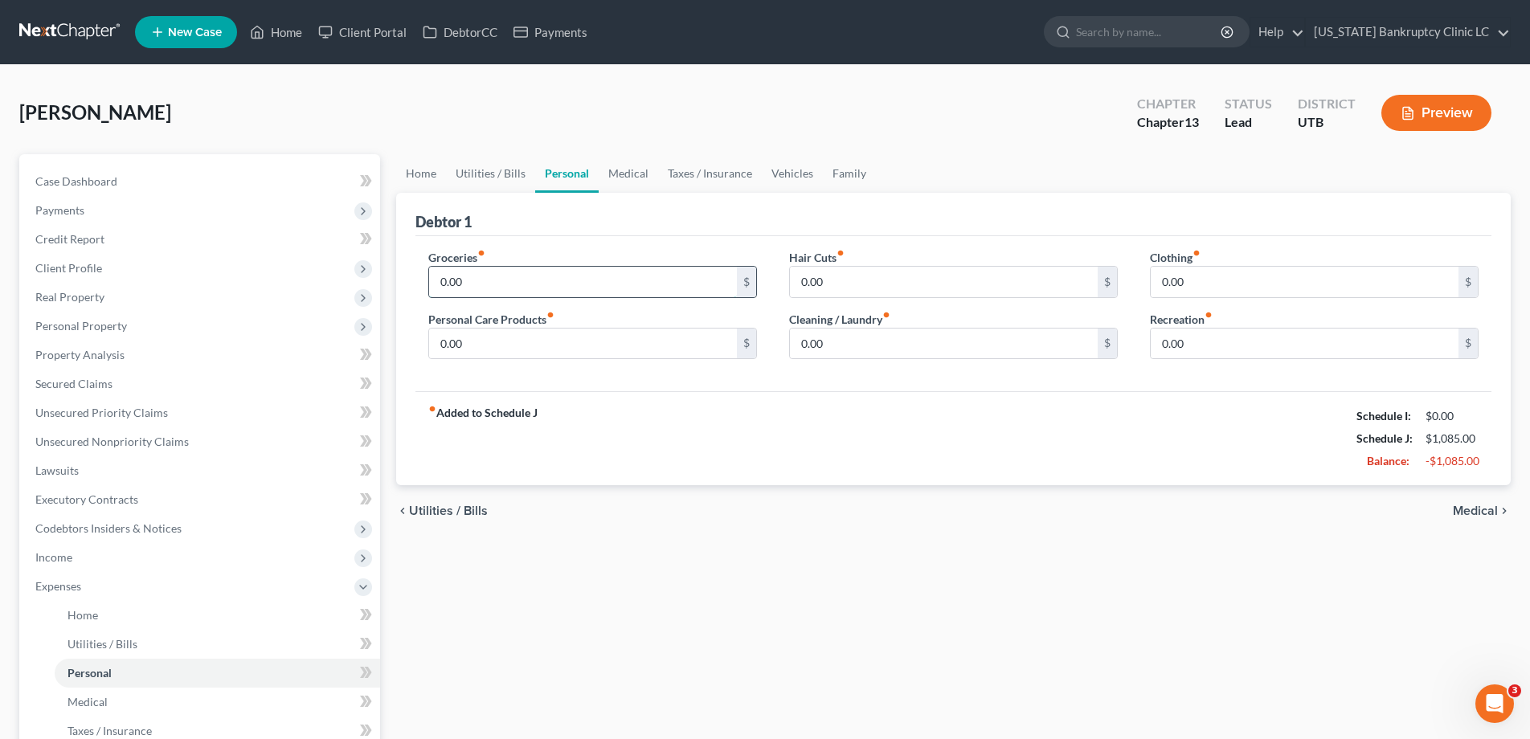
click at [476, 285] on input "0.00" at bounding box center [583, 282] width 308 height 31
click at [1227, 276] on input "0.00" at bounding box center [1305, 282] width 308 height 31
click at [902, 348] on input "0.00" at bounding box center [944, 344] width 308 height 31
click at [631, 173] on link "Medical" at bounding box center [628, 173] width 59 height 39
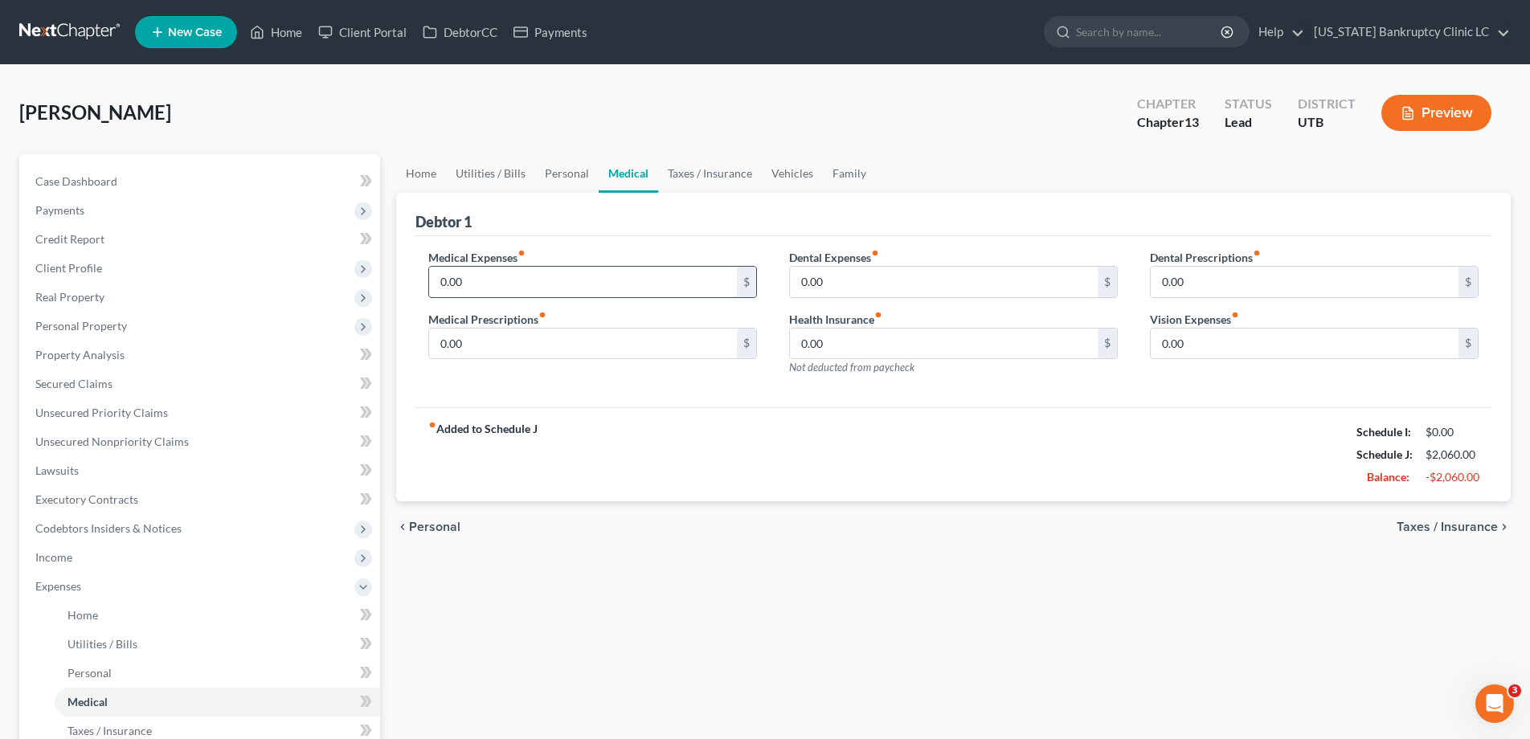
click at [505, 279] on input "0.00" at bounding box center [583, 282] width 308 height 31
click at [557, 175] on link "Personal" at bounding box center [566, 173] width 63 height 39
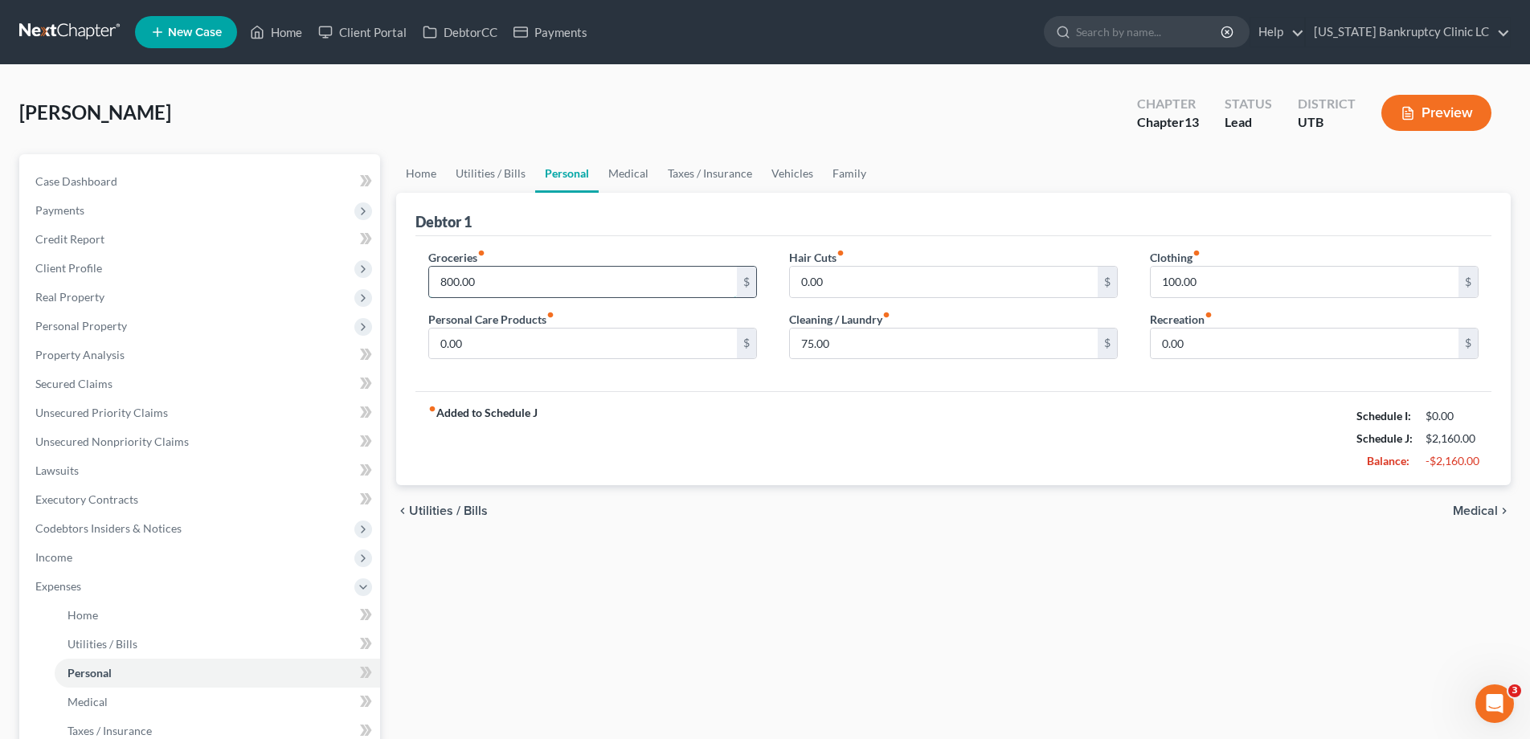
click at [489, 279] on input "800.00" at bounding box center [583, 282] width 308 height 31
click at [490, 335] on input "0.00" at bounding box center [583, 344] width 308 height 31
click at [1221, 341] on input "0.00" at bounding box center [1305, 344] width 308 height 31
click at [634, 174] on link "Medical" at bounding box center [628, 173] width 59 height 39
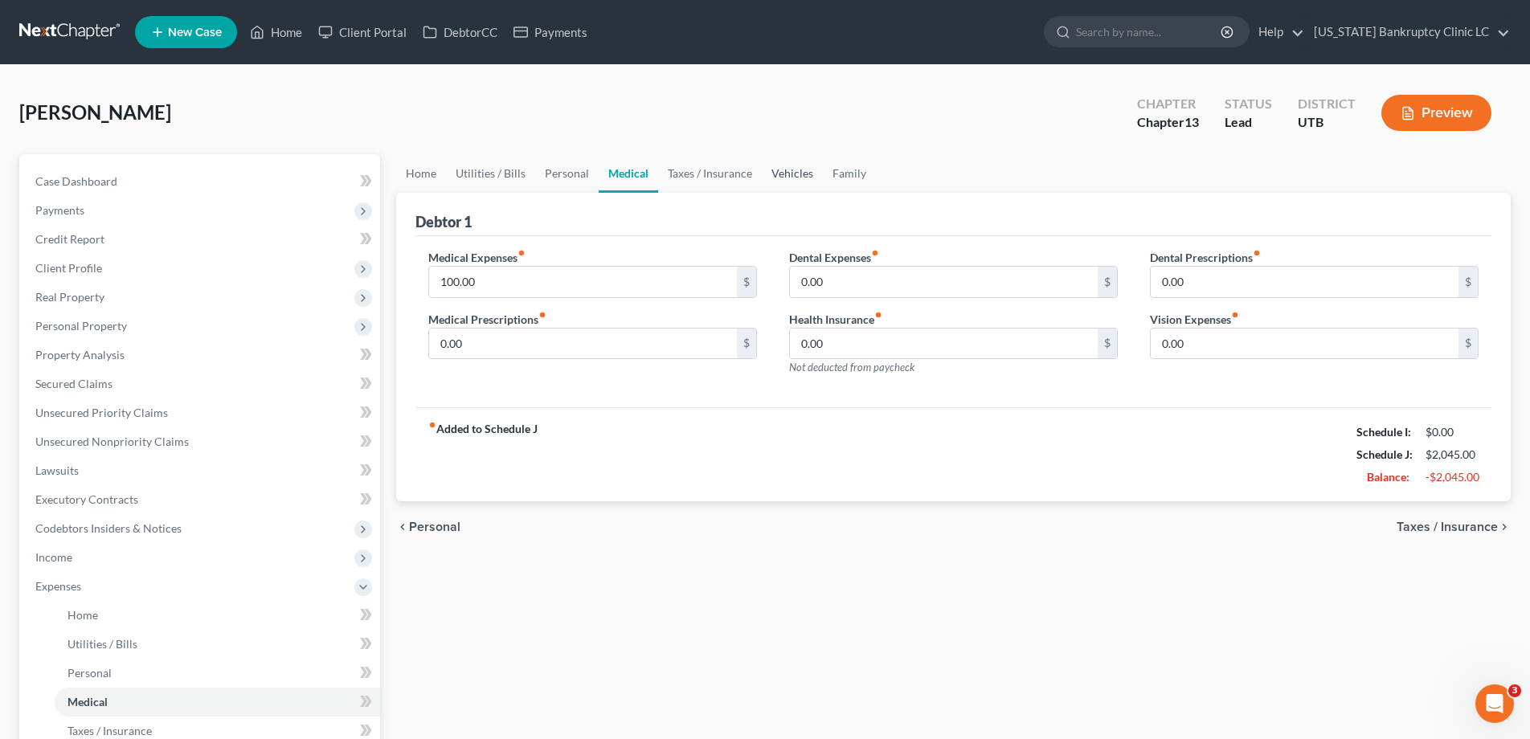
click at [796, 177] on link "Vehicles" at bounding box center [792, 173] width 61 height 39
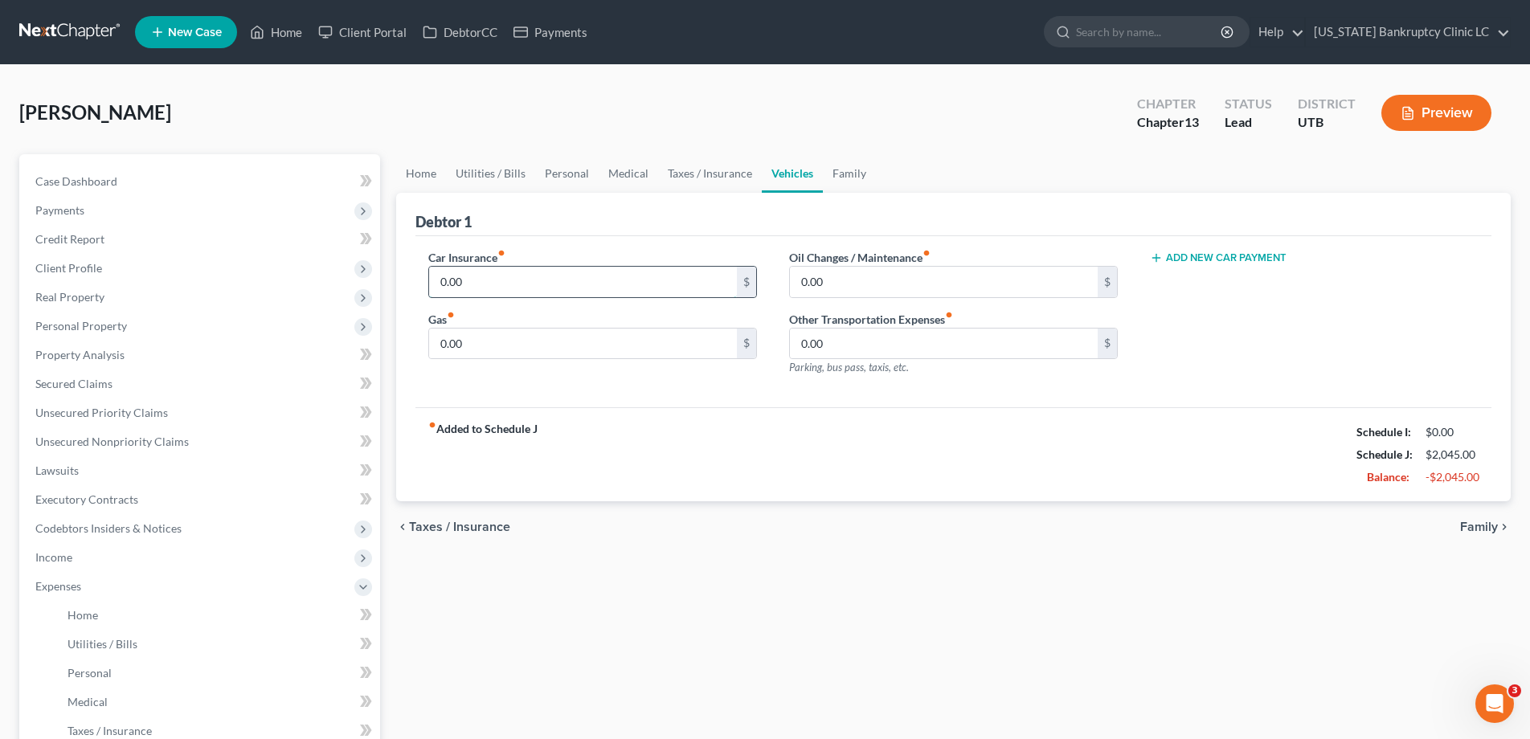
click at [525, 268] on input "0.00" at bounding box center [583, 282] width 308 height 31
click at [512, 345] on input "0.00" at bounding box center [583, 344] width 308 height 31
click at [55, 554] on span "Income" at bounding box center [53, 557] width 37 height 14
click at [108, 591] on span "Employment Income" at bounding box center [118, 586] width 103 height 14
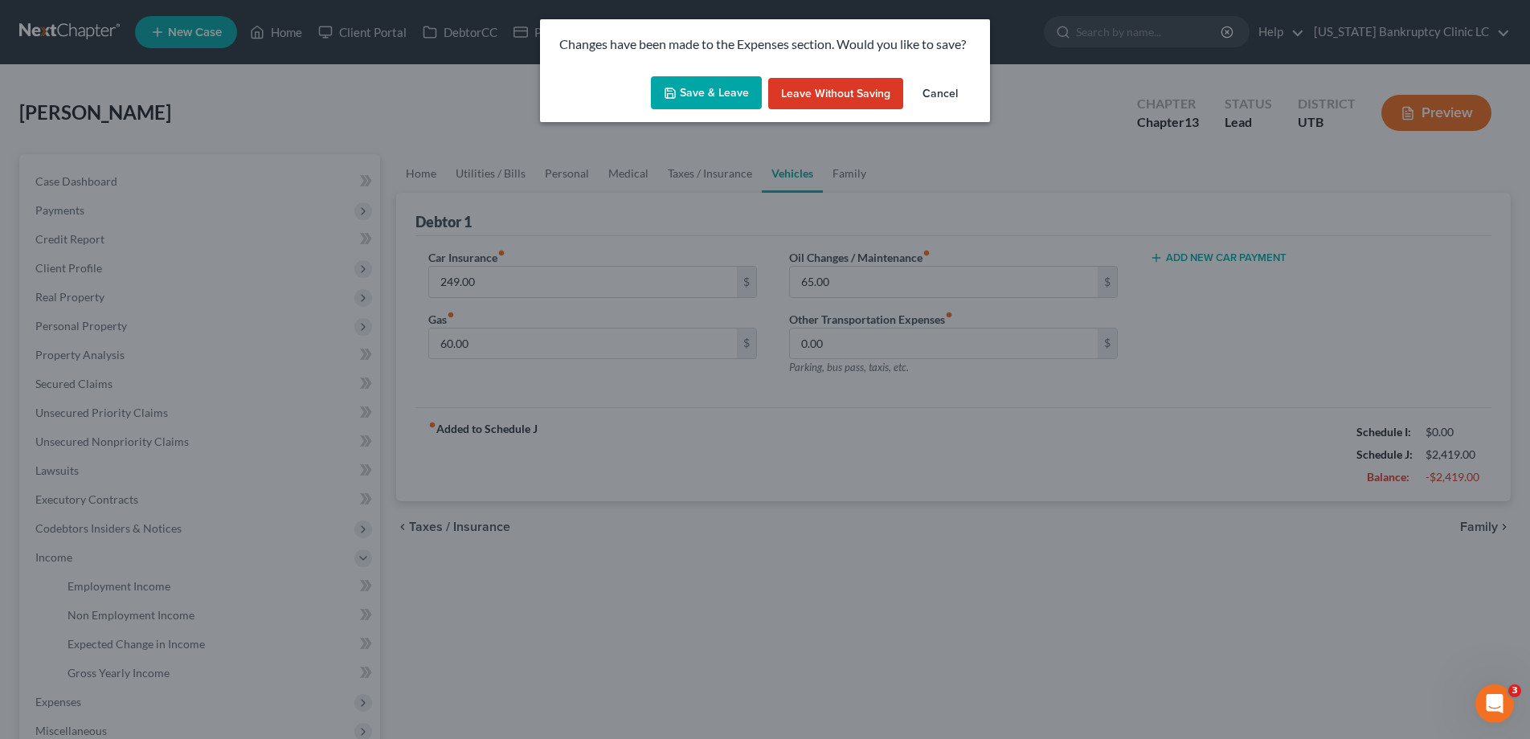
click at [714, 95] on button "Save & Leave" at bounding box center [706, 93] width 111 height 34
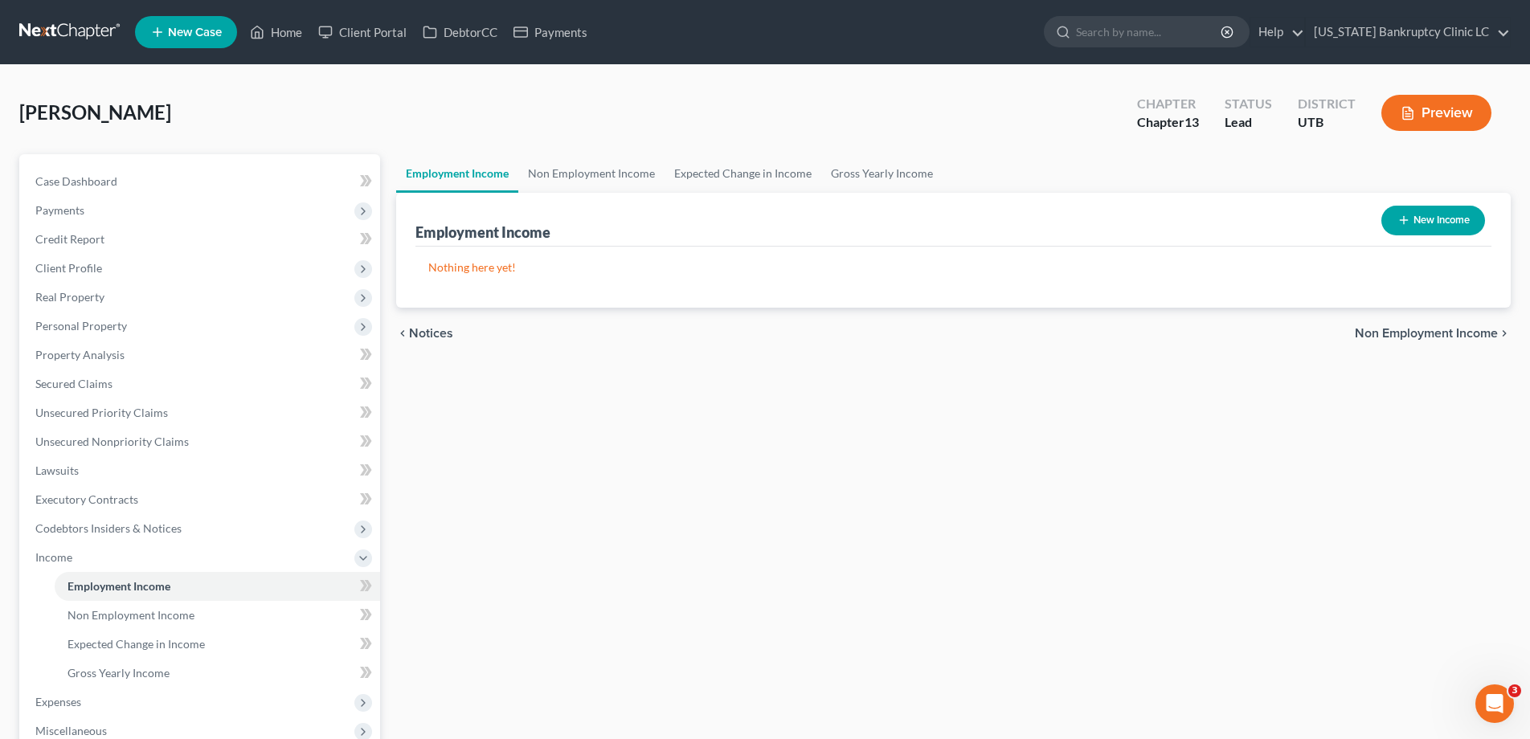
click at [1406, 222] on icon "button" at bounding box center [1403, 220] width 13 height 13
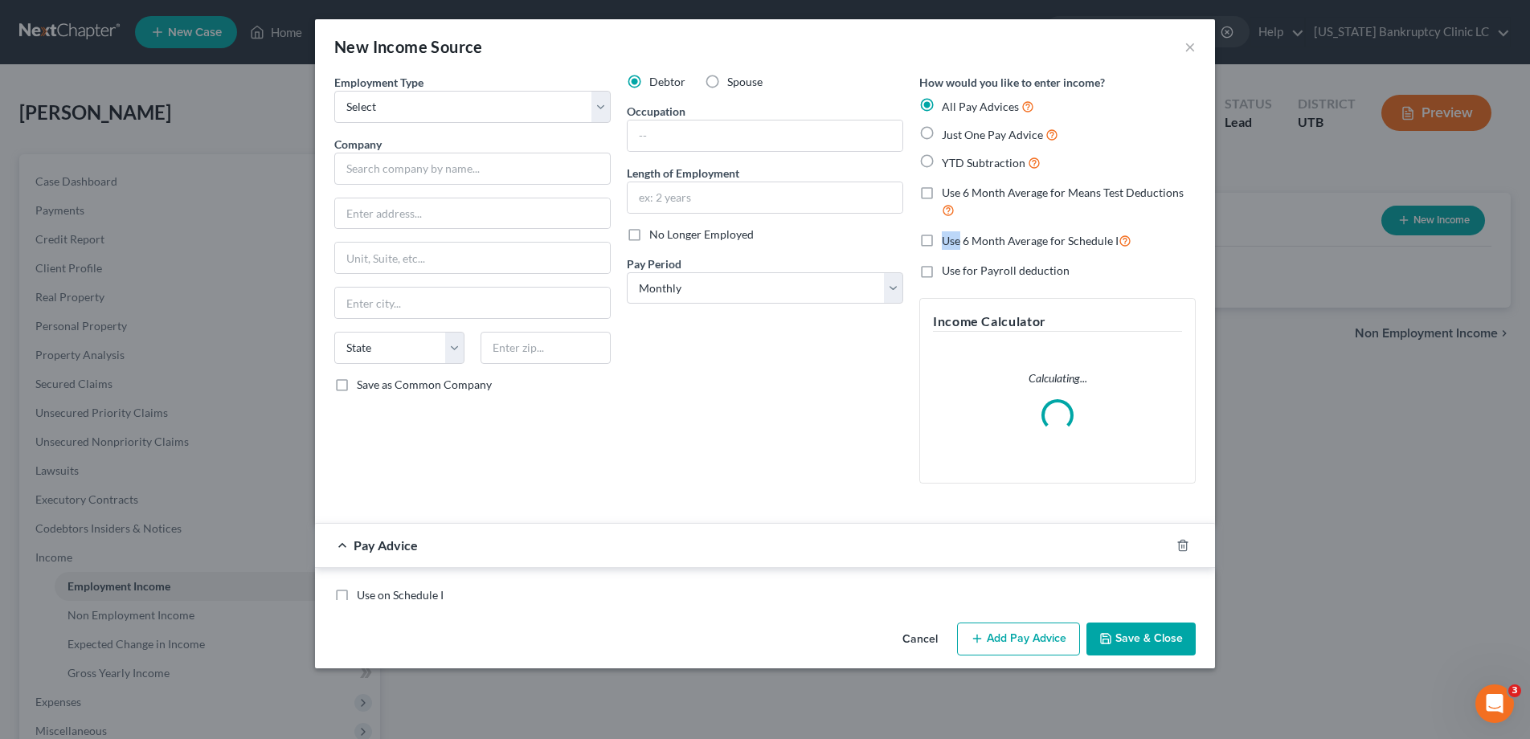
click at [1406, 222] on div "New Income Source × Employment Type * Select Full or Part Time Employment Self …" at bounding box center [765, 369] width 1530 height 739
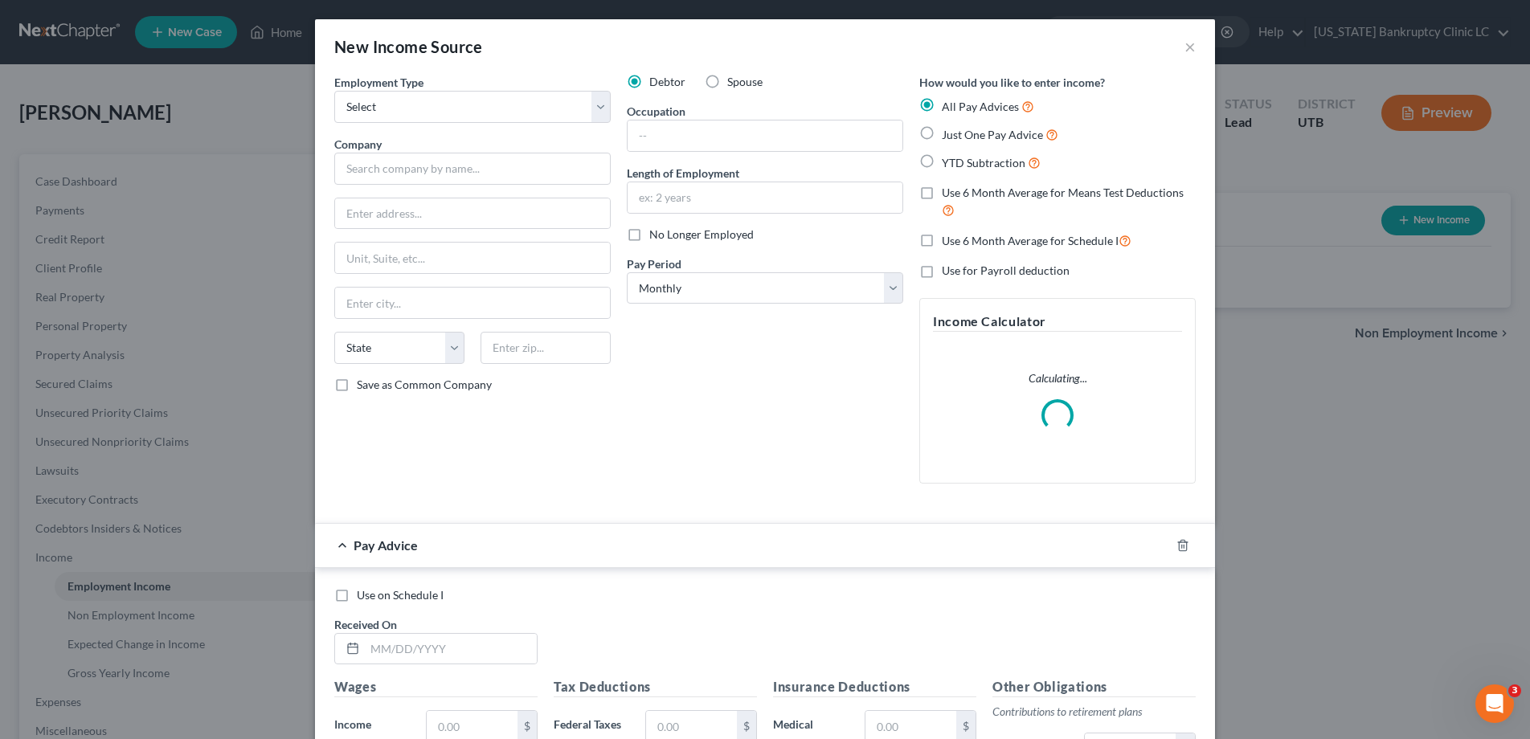
click at [727, 82] on label "Spouse" at bounding box center [744, 82] width 35 height 16
click at [734, 82] on input "Spouse" at bounding box center [739, 79] width 10 height 10
click at [602, 101] on select "Select Full or Part Time Employment Self Employment" at bounding box center [472, 107] width 276 height 32
click at [334, 91] on select "Select Full or Part Time Employment Self Employment" at bounding box center [472, 107] width 276 height 32
click at [525, 153] on input "text" at bounding box center [472, 169] width 276 height 32
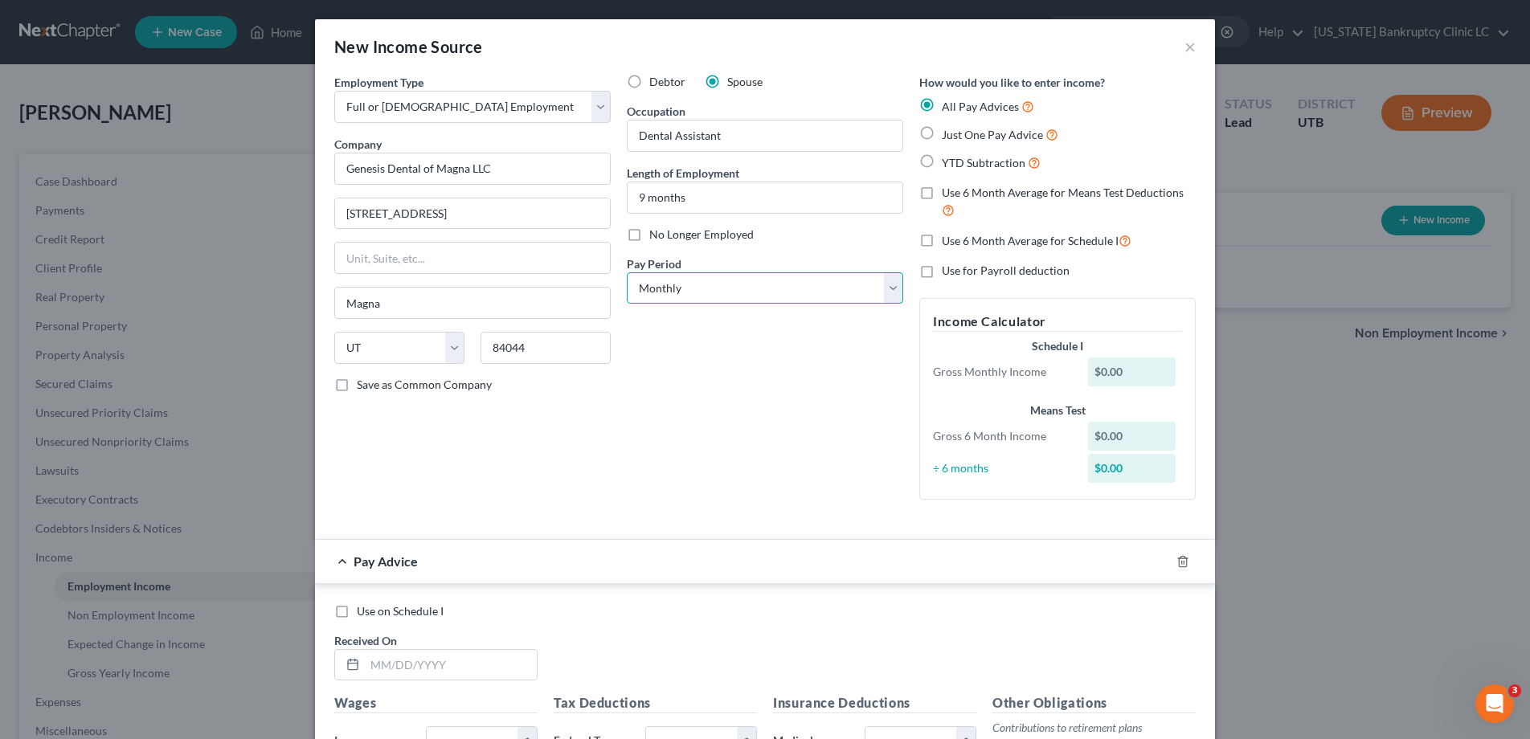
click at [893, 289] on select "Select Monthly Twice Monthly Every Other Week Weekly" at bounding box center [765, 288] width 276 height 32
click at [627, 272] on select "Select Monthly Twice Monthly Every Other Week Weekly" at bounding box center [765, 288] width 276 height 32
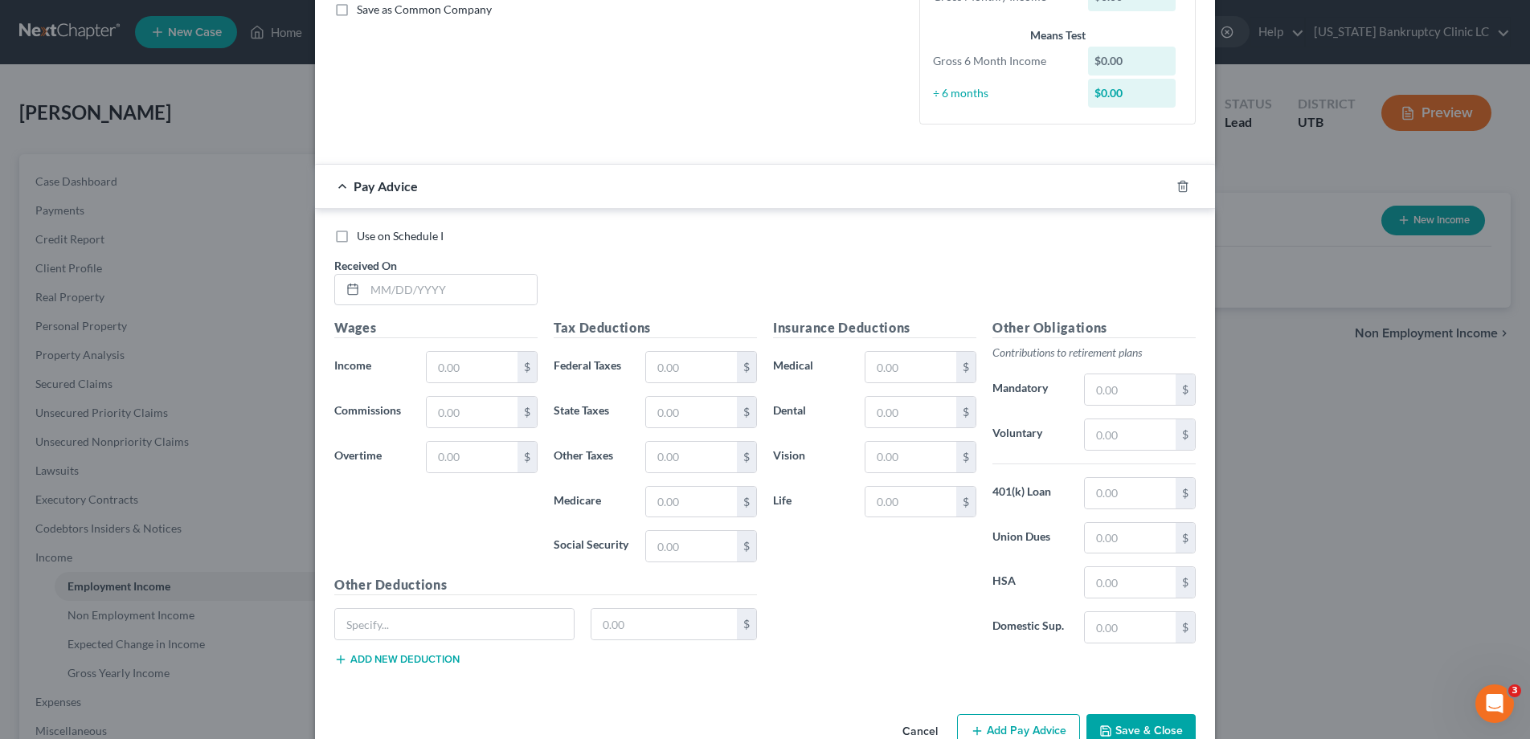
scroll to position [376, 0]
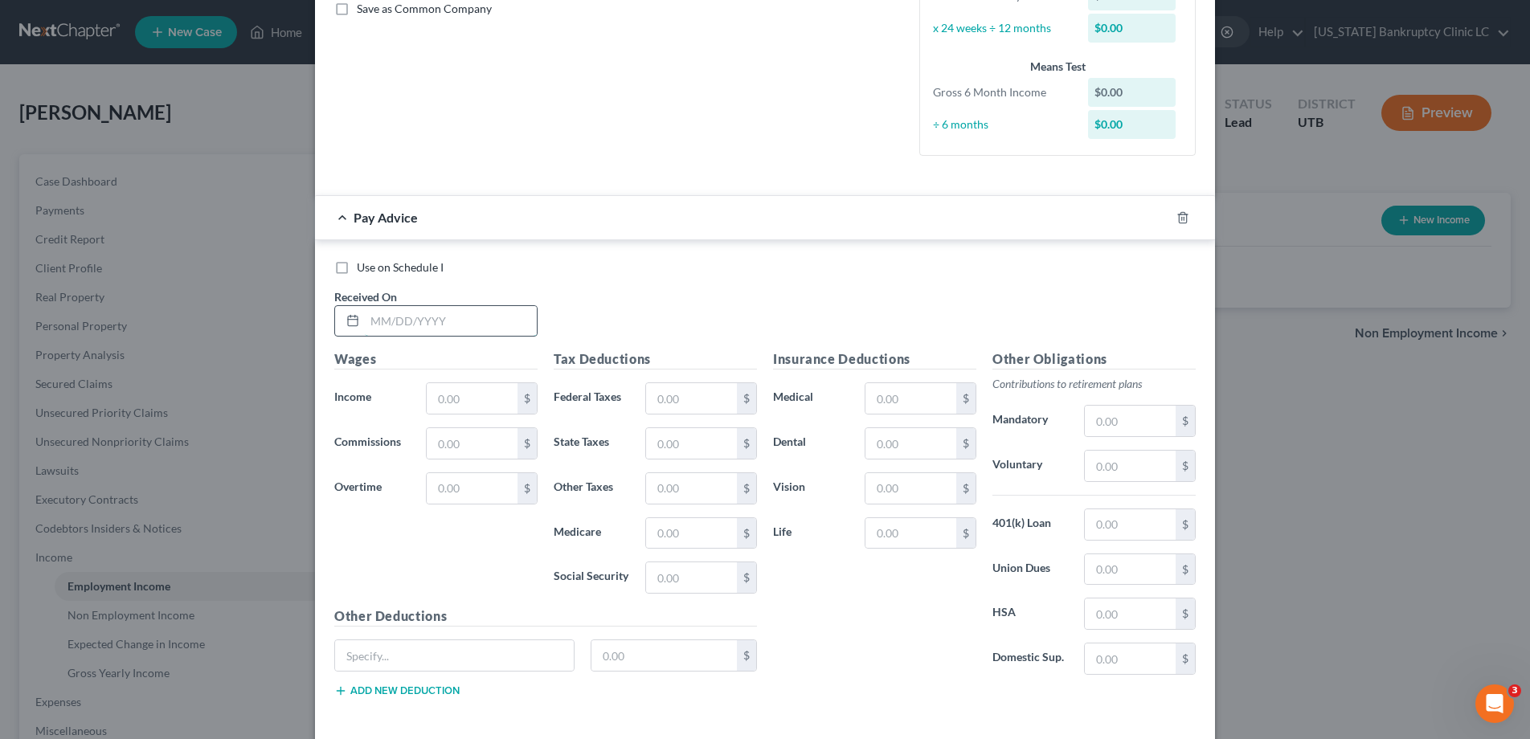
click at [395, 315] on input "text" at bounding box center [451, 321] width 172 height 31
click at [1167, 218] on icon "button" at bounding box center [1163, 217] width 13 height 13
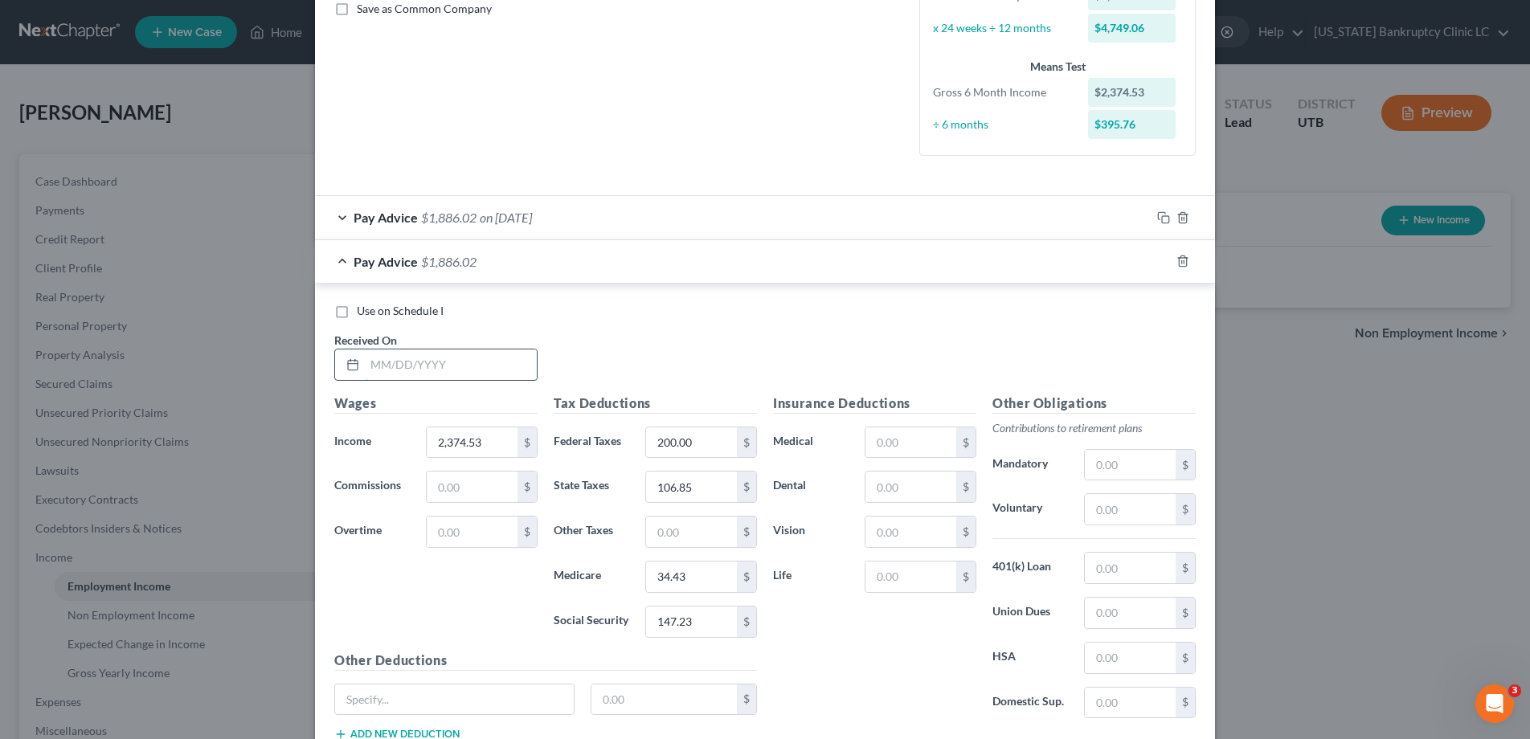
click at [420, 369] on input "text" at bounding box center [451, 365] width 172 height 31
click at [339, 214] on div "Pay Advice $1,886.02 on 08/16/2025" at bounding box center [733, 217] width 836 height 43
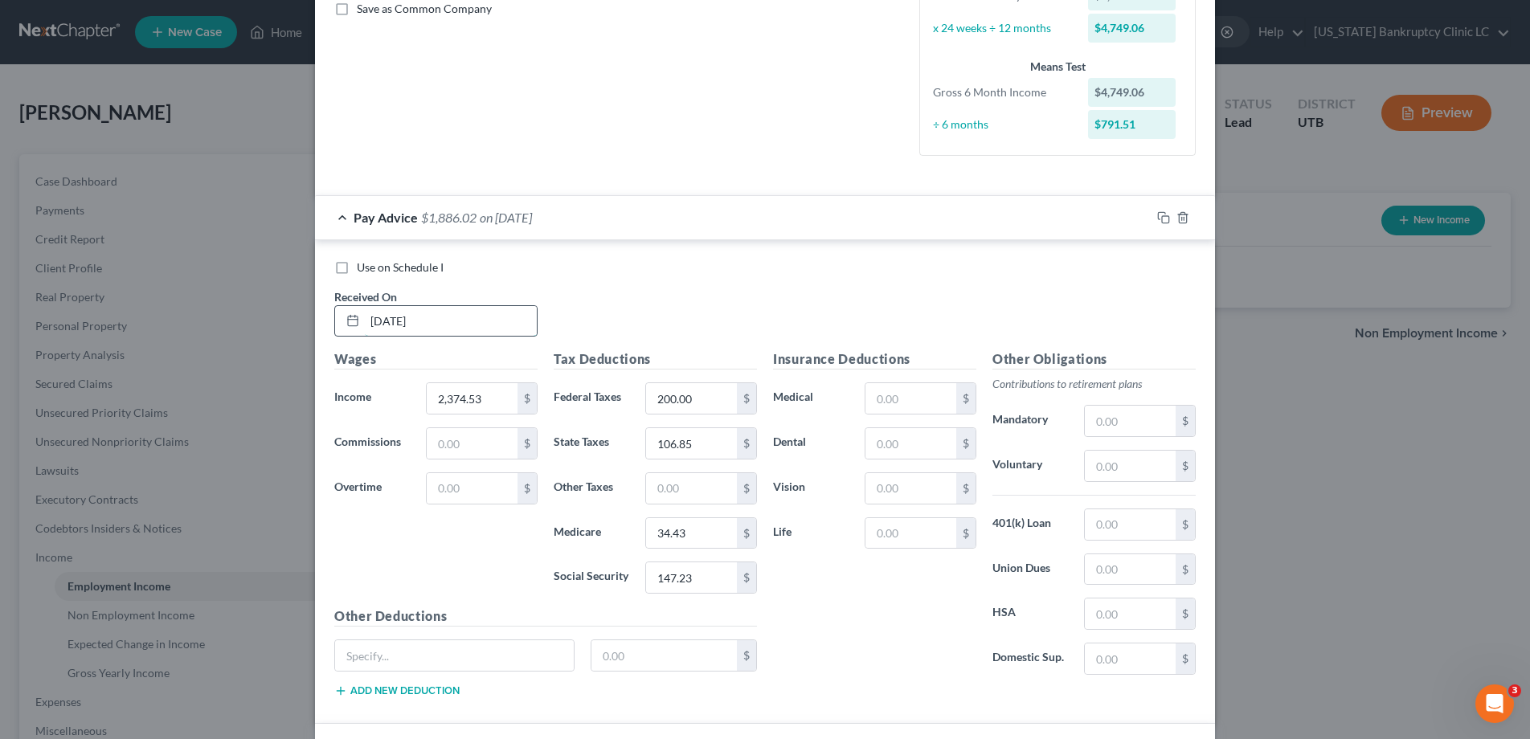
click at [443, 319] on input "08/16/2025" at bounding box center [451, 321] width 172 height 31
drag, startPoint x: 443, startPoint y: 319, endPoint x: 332, endPoint y: 319, distance: 110.9
click at [334, 321] on div "08/16/2025" at bounding box center [435, 321] width 203 height 32
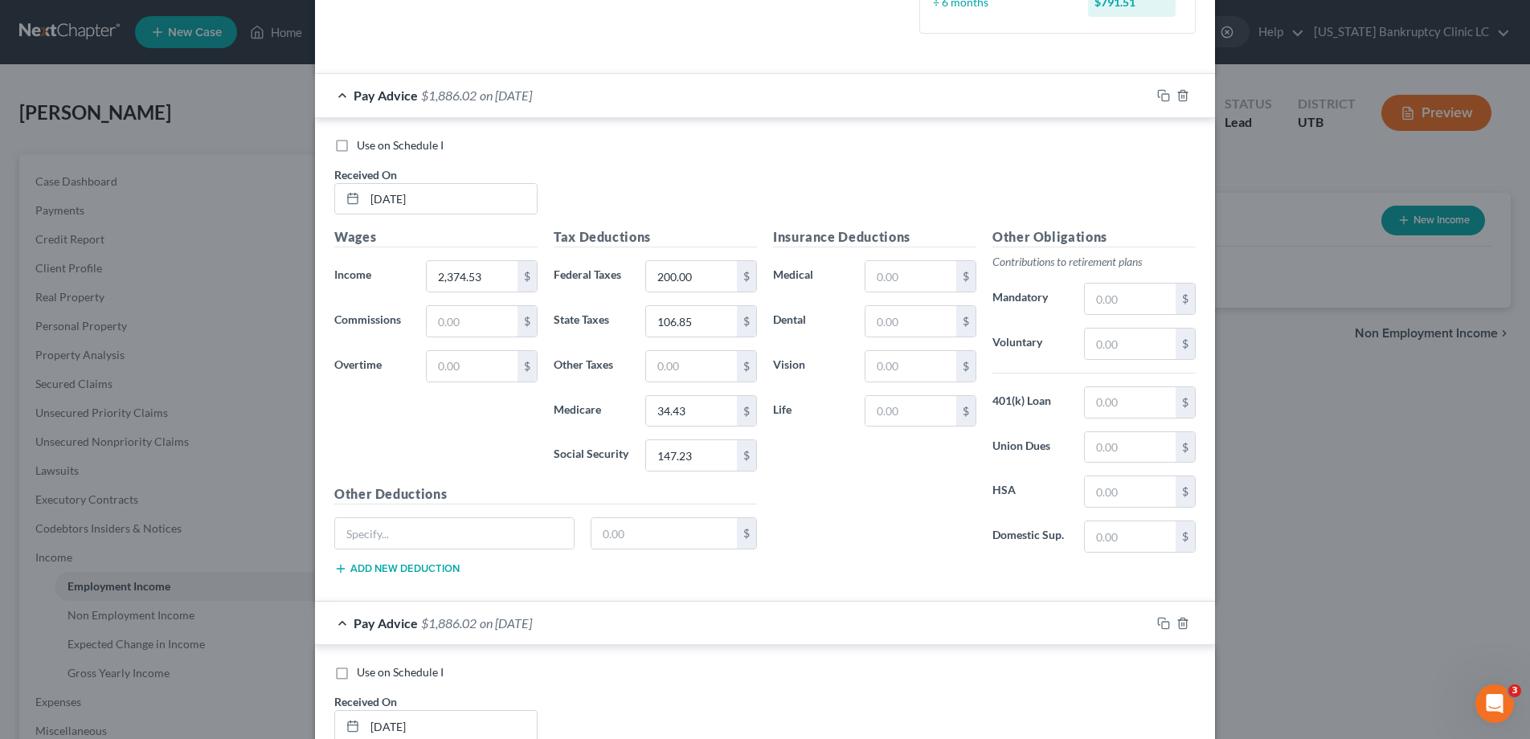
click at [341, 89] on div "Pay Advice $1,886.02 on 09/05/2025" at bounding box center [733, 95] width 836 height 43
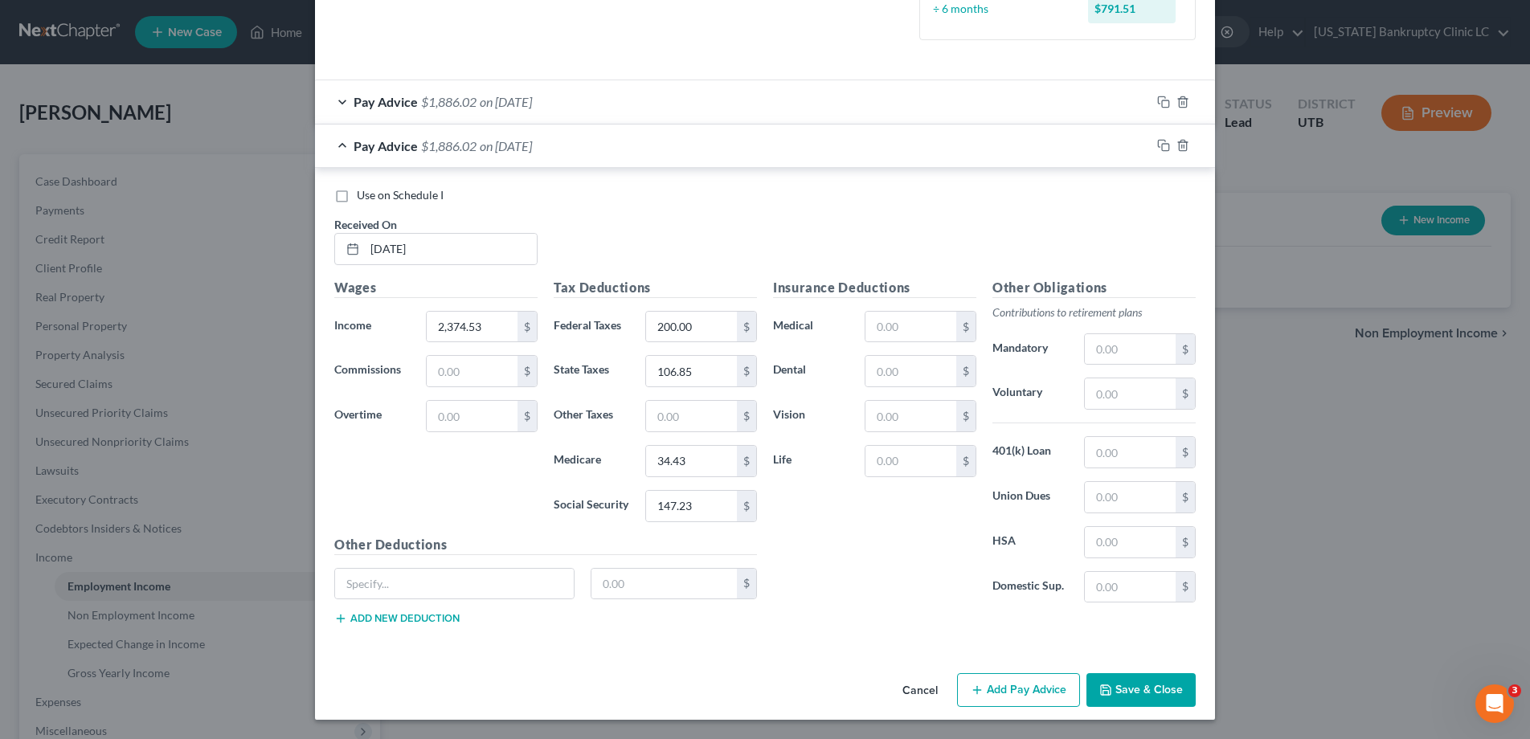
scroll to position [492, 0]
click at [480, 332] on input "2,374.53" at bounding box center [472, 327] width 91 height 31
click at [1164, 143] on icon "button" at bounding box center [1163, 145] width 13 height 13
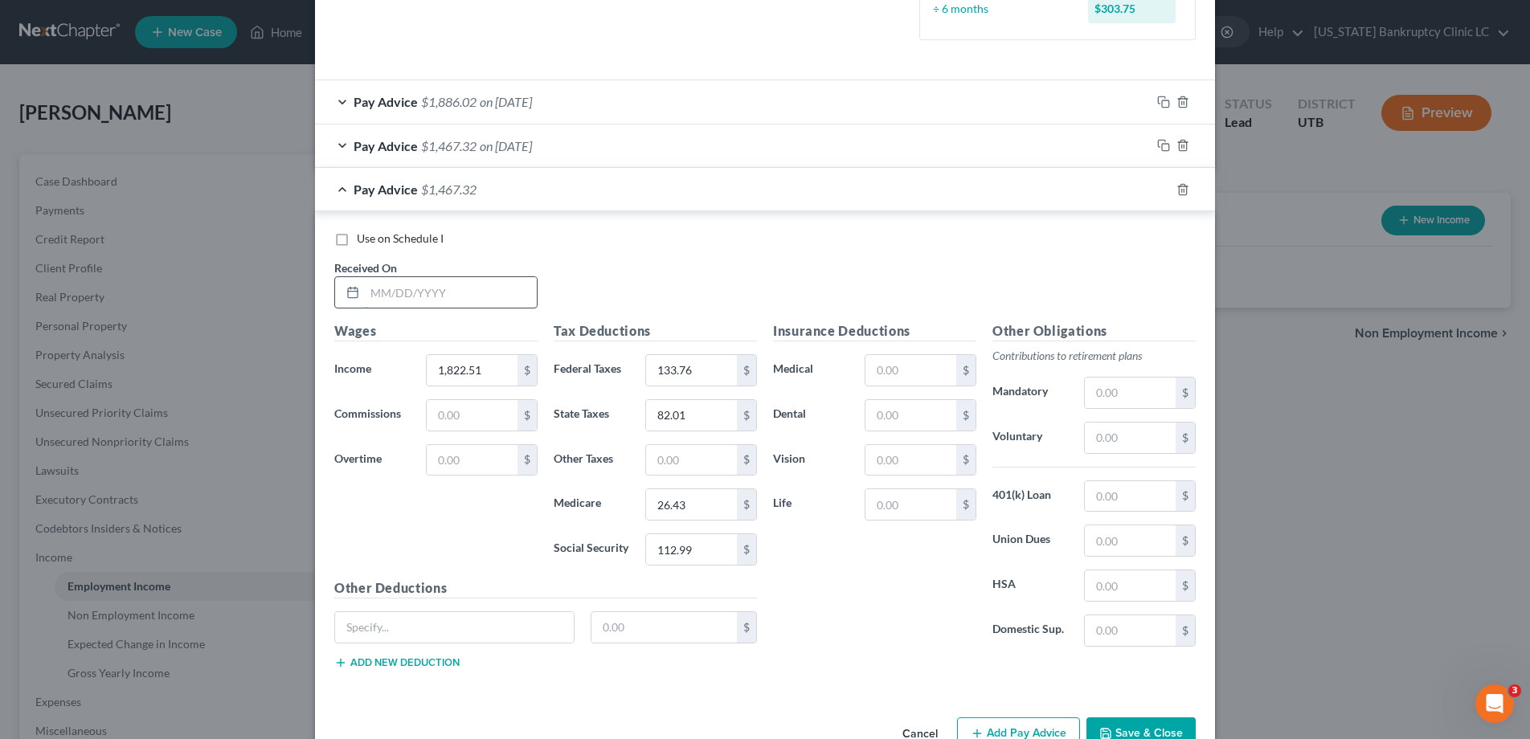
click at [435, 288] on input "text" at bounding box center [451, 292] width 172 height 31
click at [1162, 186] on icon "button" at bounding box center [1163, 189] width 13 height 13
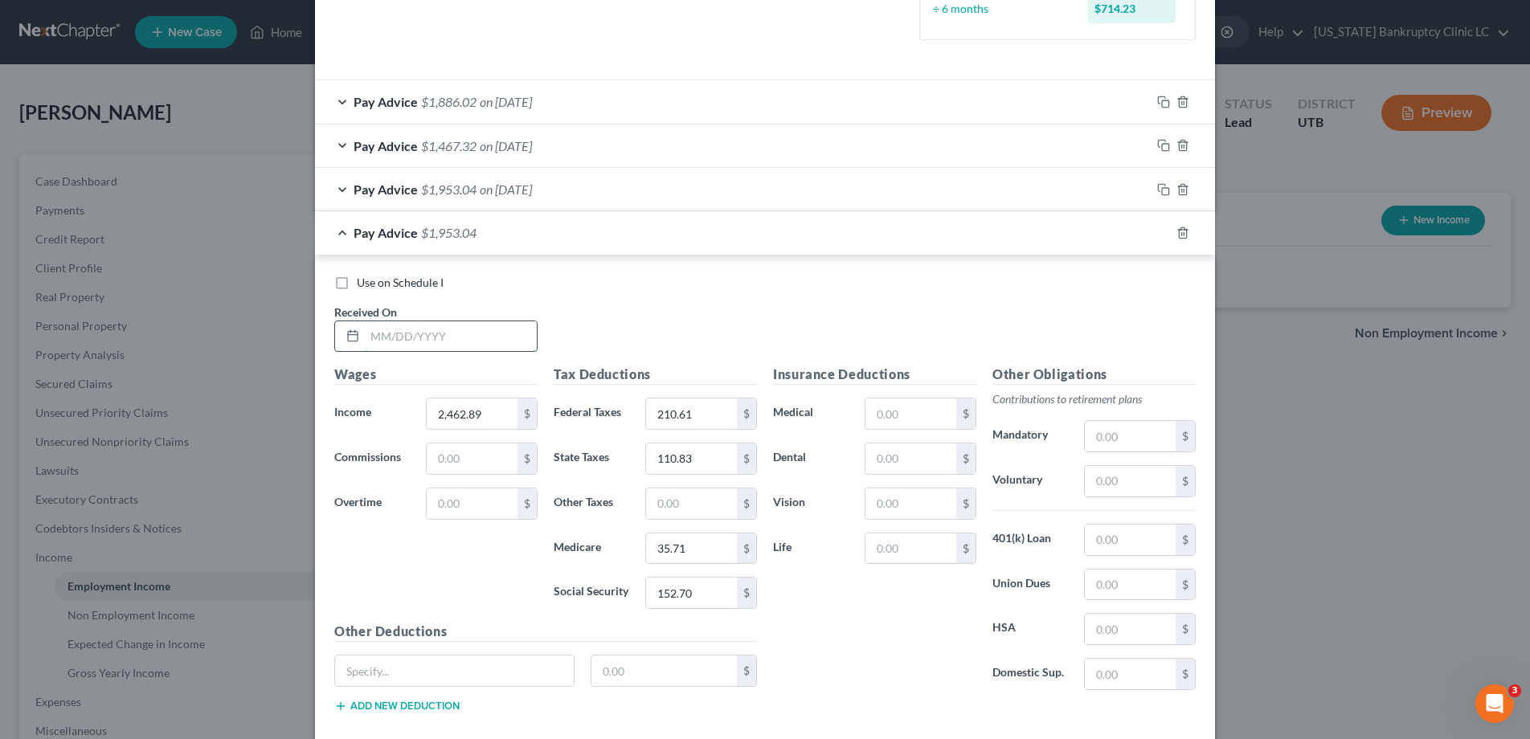
click at [470, 333] on input "text" at bounding box center [451, 336] width 172 height 31
drag, startPoint x: 1167, startPoint y: 235, endPoint x: 1017, endPoint y: 221, distance: 150.9
click at [1167, 235] on icon "button" at bounding box center [1163, 233] width 13 height 13
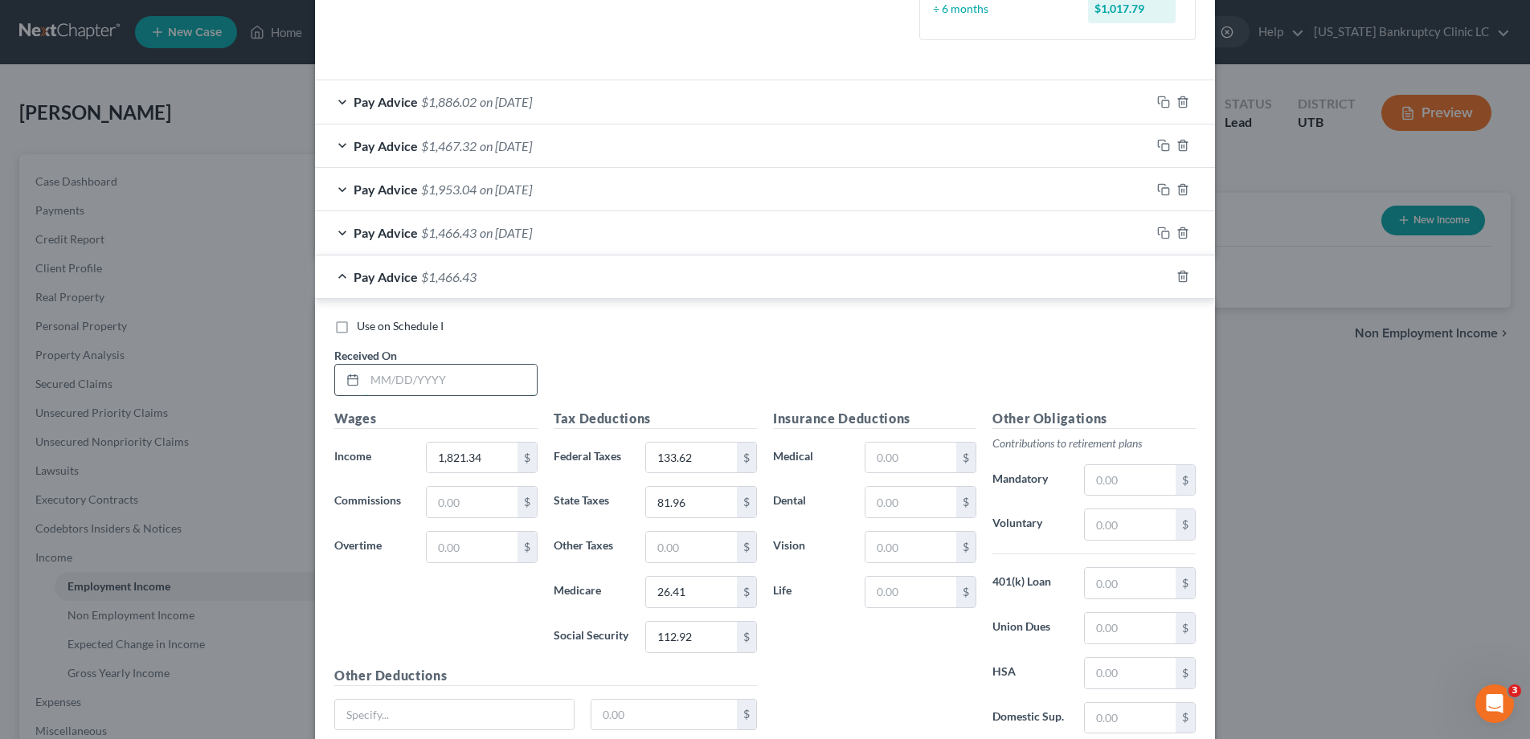
click at [443, 369] on input "text" at bounding box center [451, 380] width 172 height 31
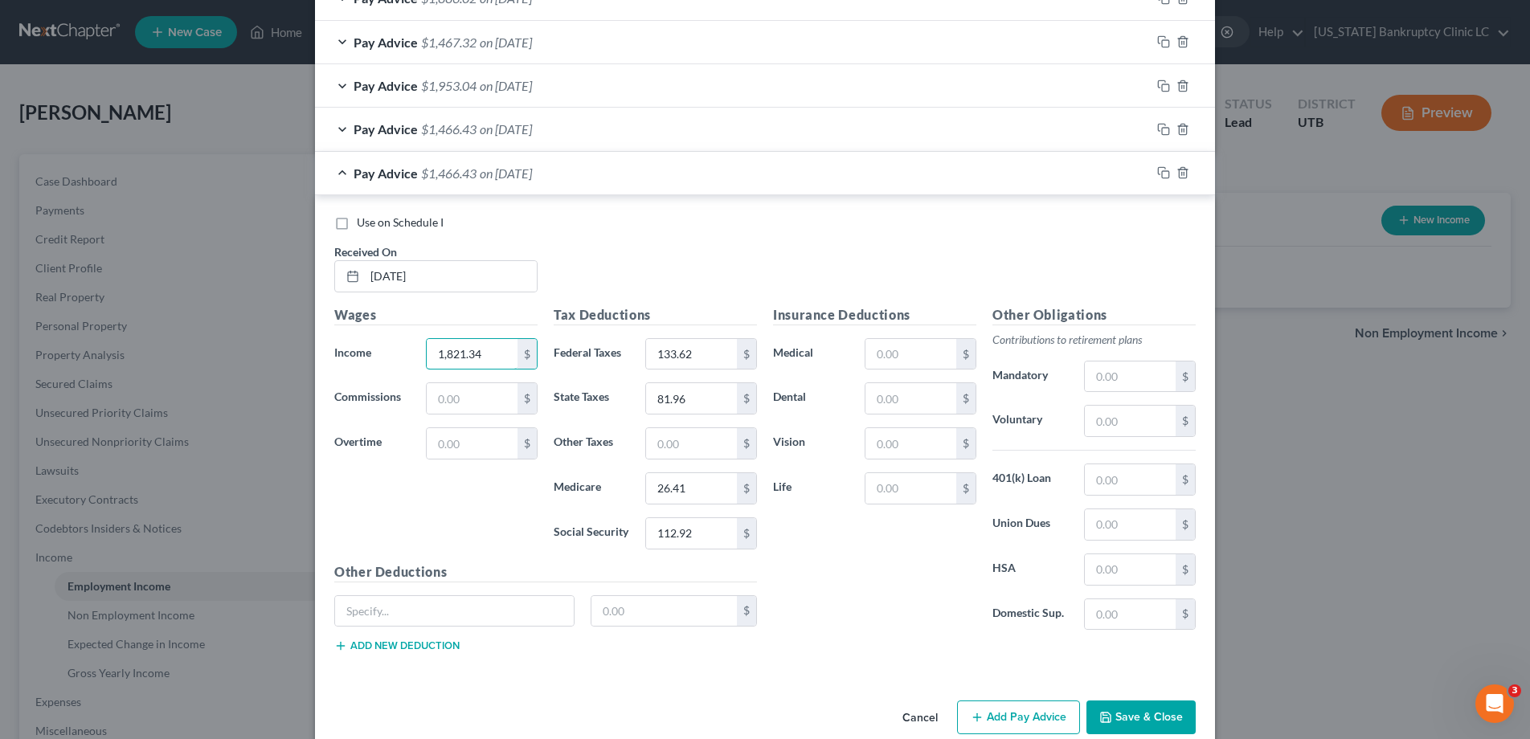
scroll to position [623, 0]
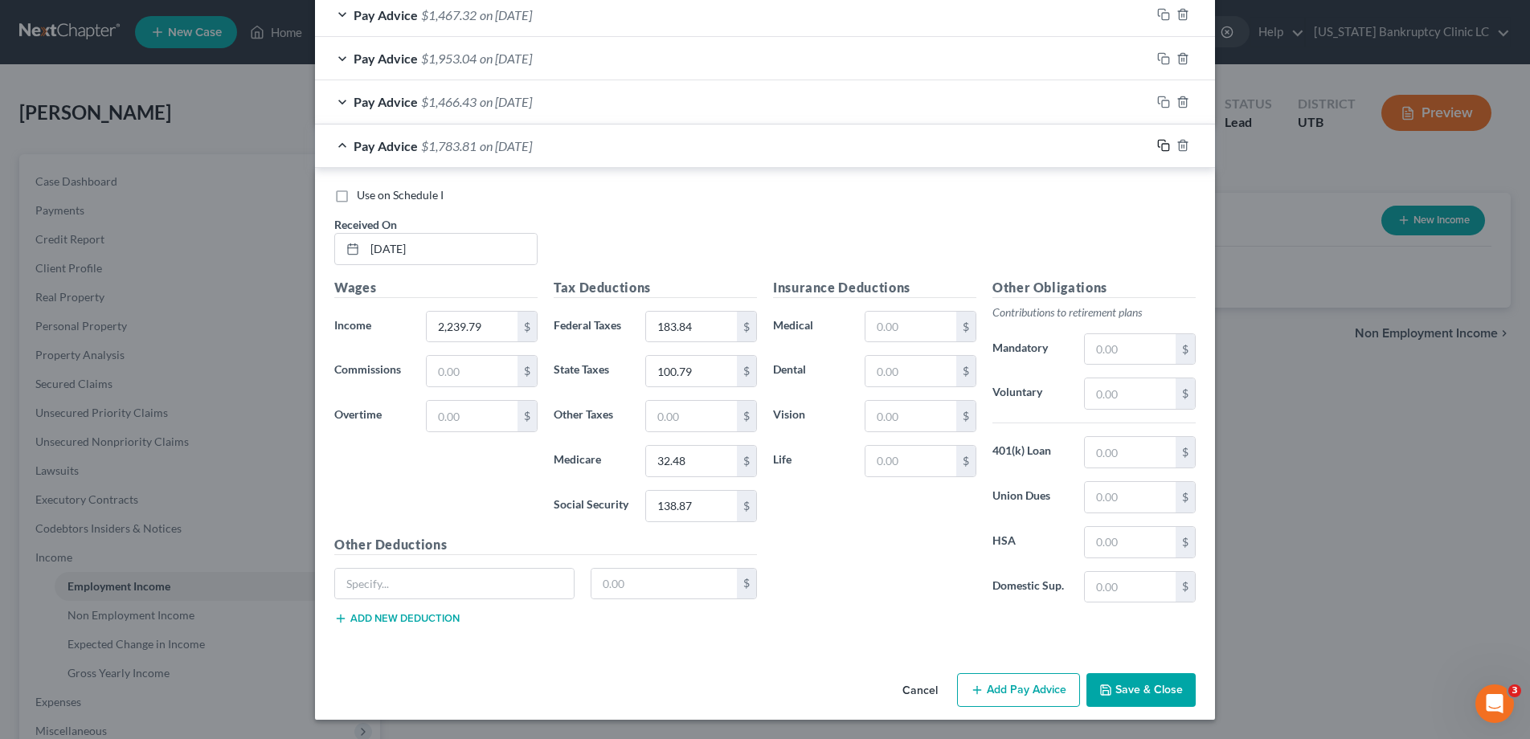
click at [1162, 145] on rect "button" at bounding box center [1165, 147] width 7 height 7
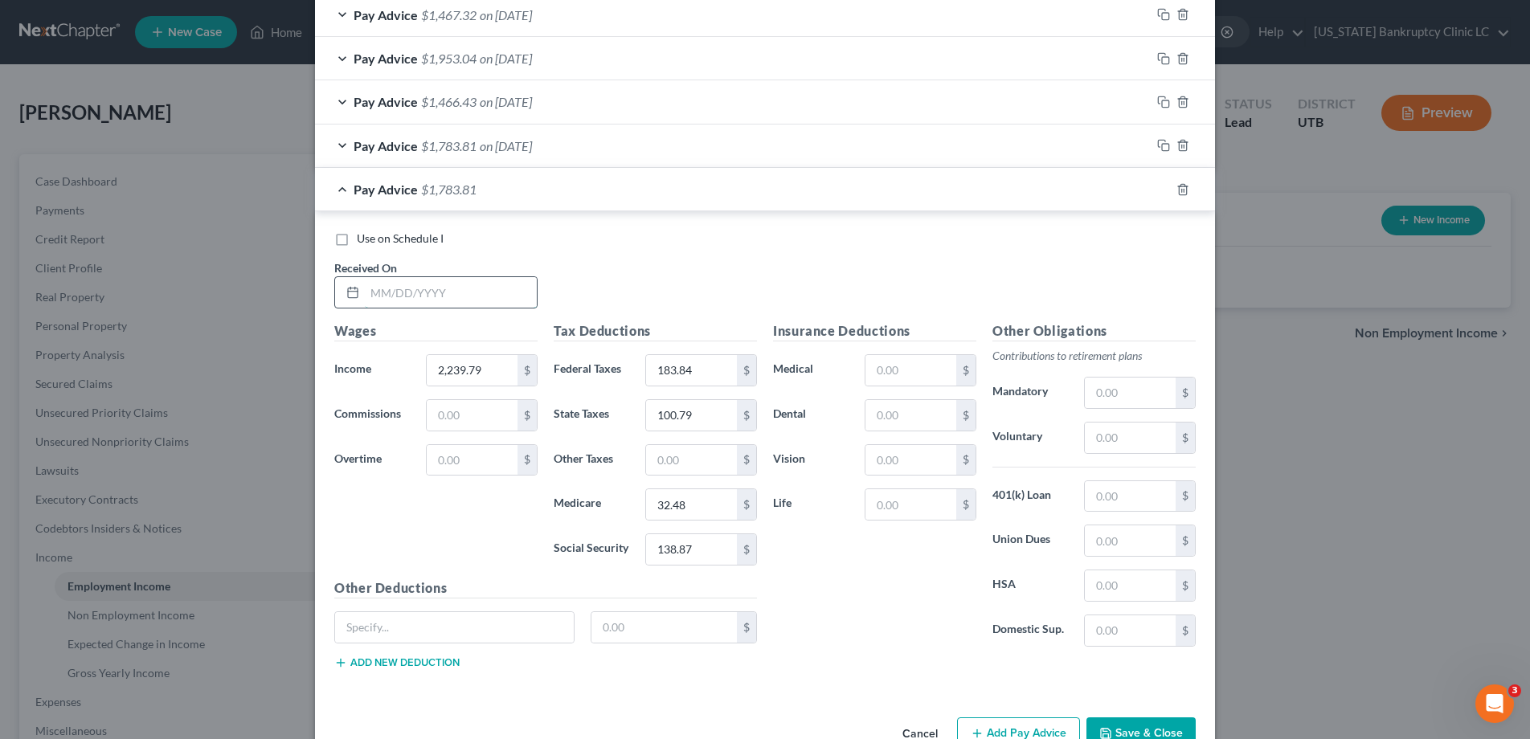
click at [408, 289] on input "text" at bounding box center [451, 292] width 172 height 31
click at [1163, 188] on icon "button" at bounding box center [1163, 189] width 13 height 13
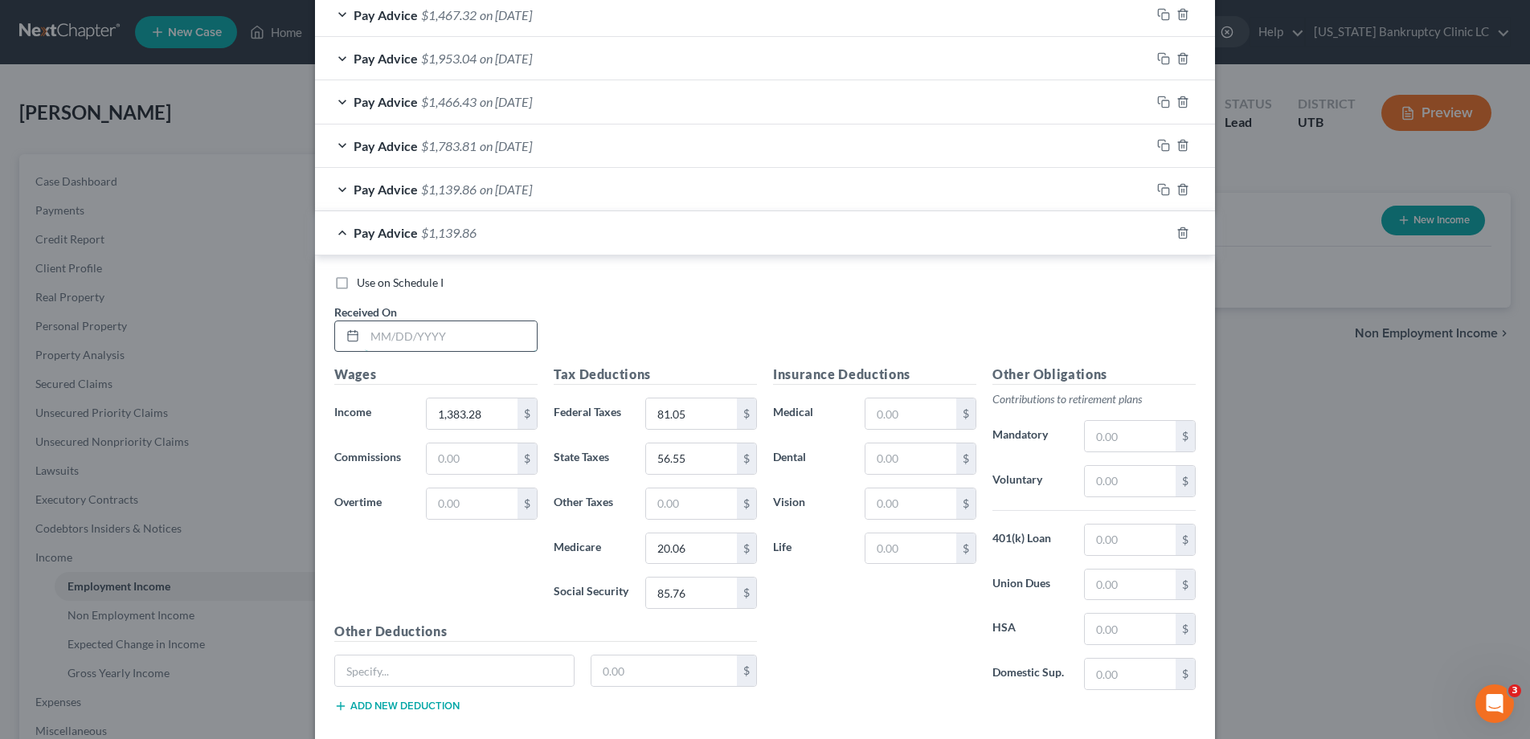
click at [427, 345] on input "text" at bounding box center [451, 336] width 172 height 31
click at [1163, 231] on rect "button" at bounding box center [1165, 234] width 7 height 7
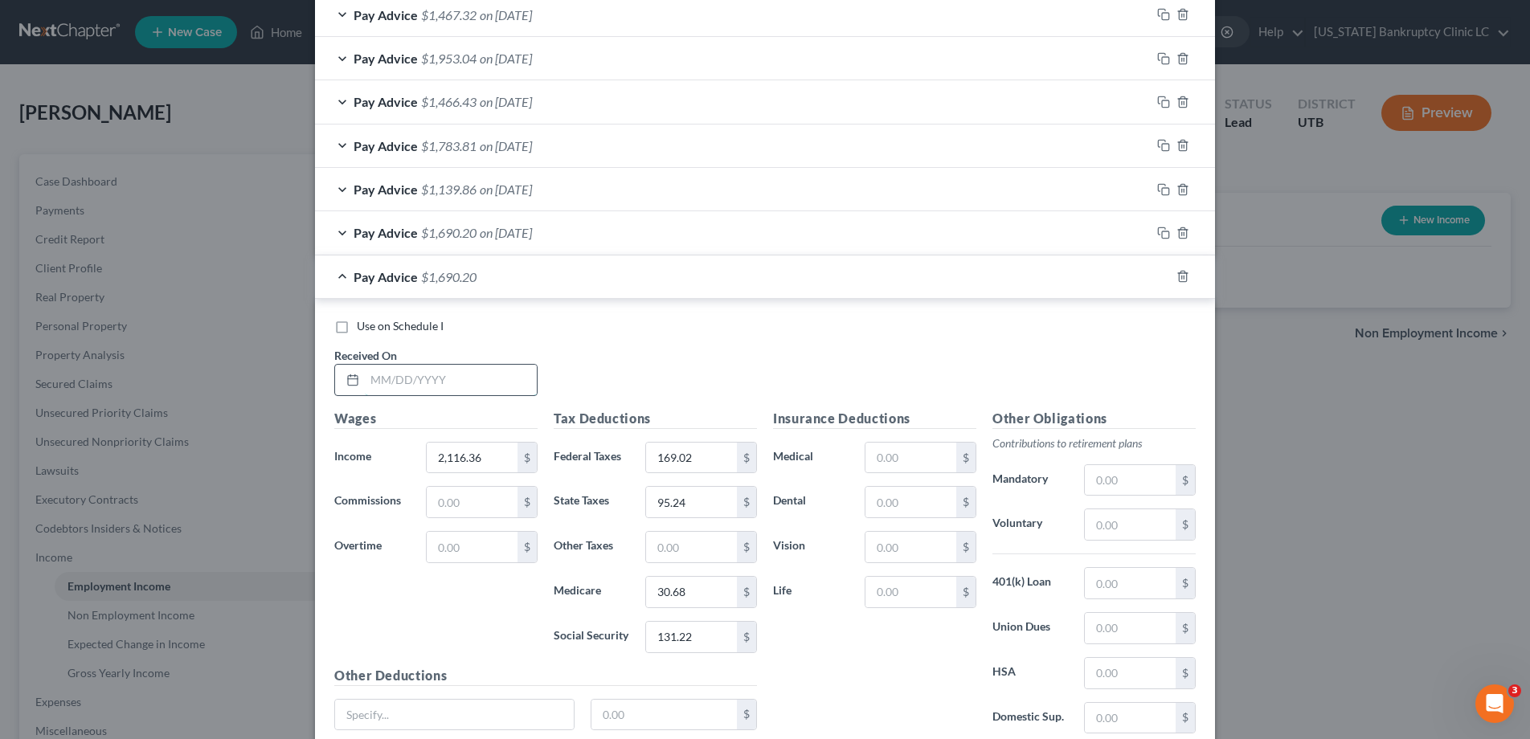
click at [458, 372] on input "text" at bounding box center [451, 380] width 172 height 31
click at [1164, 274] on icon "button" at bounding box center [1163, 276] width 13 height 13
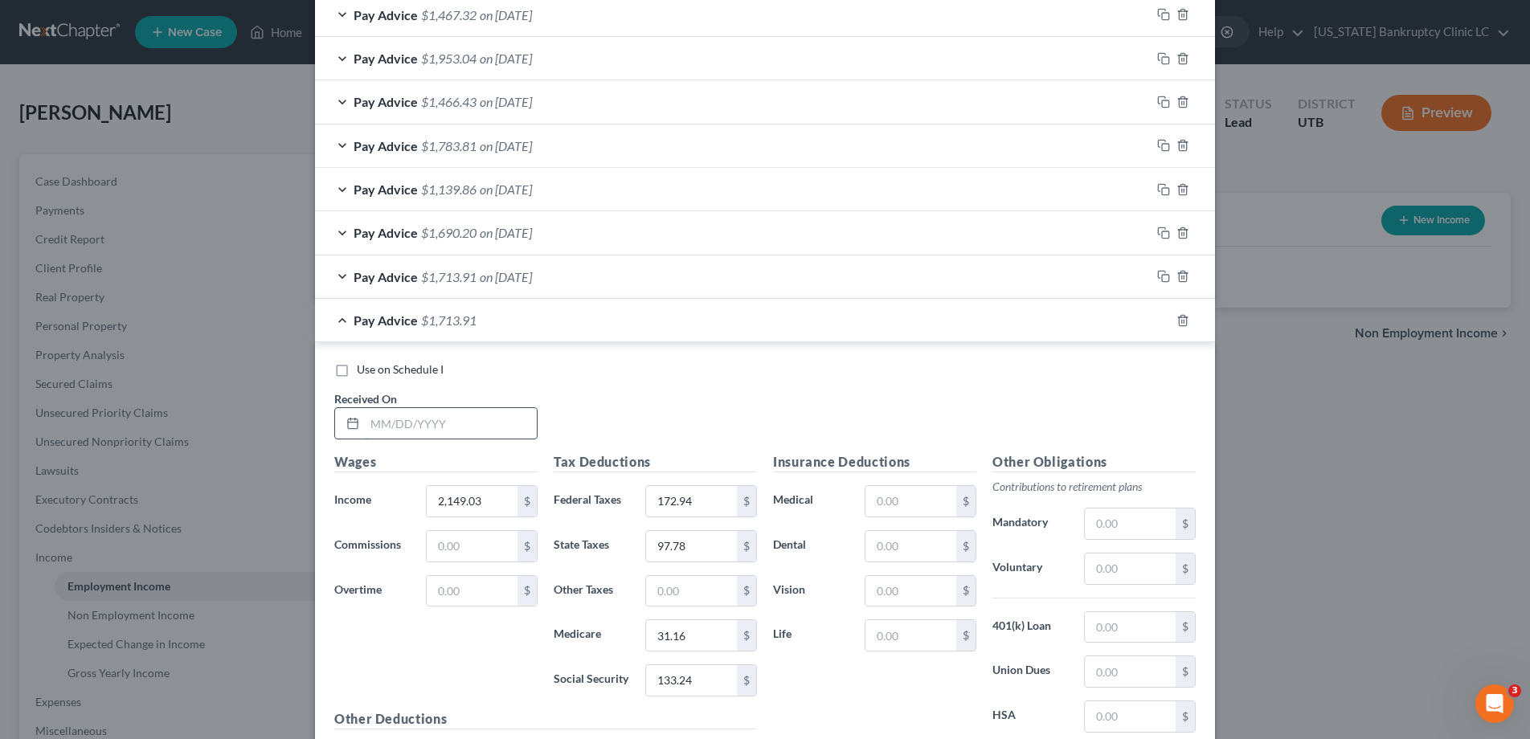
click at [450, 419] on input "text" at bounding box center [451, 423] width 172 height 31
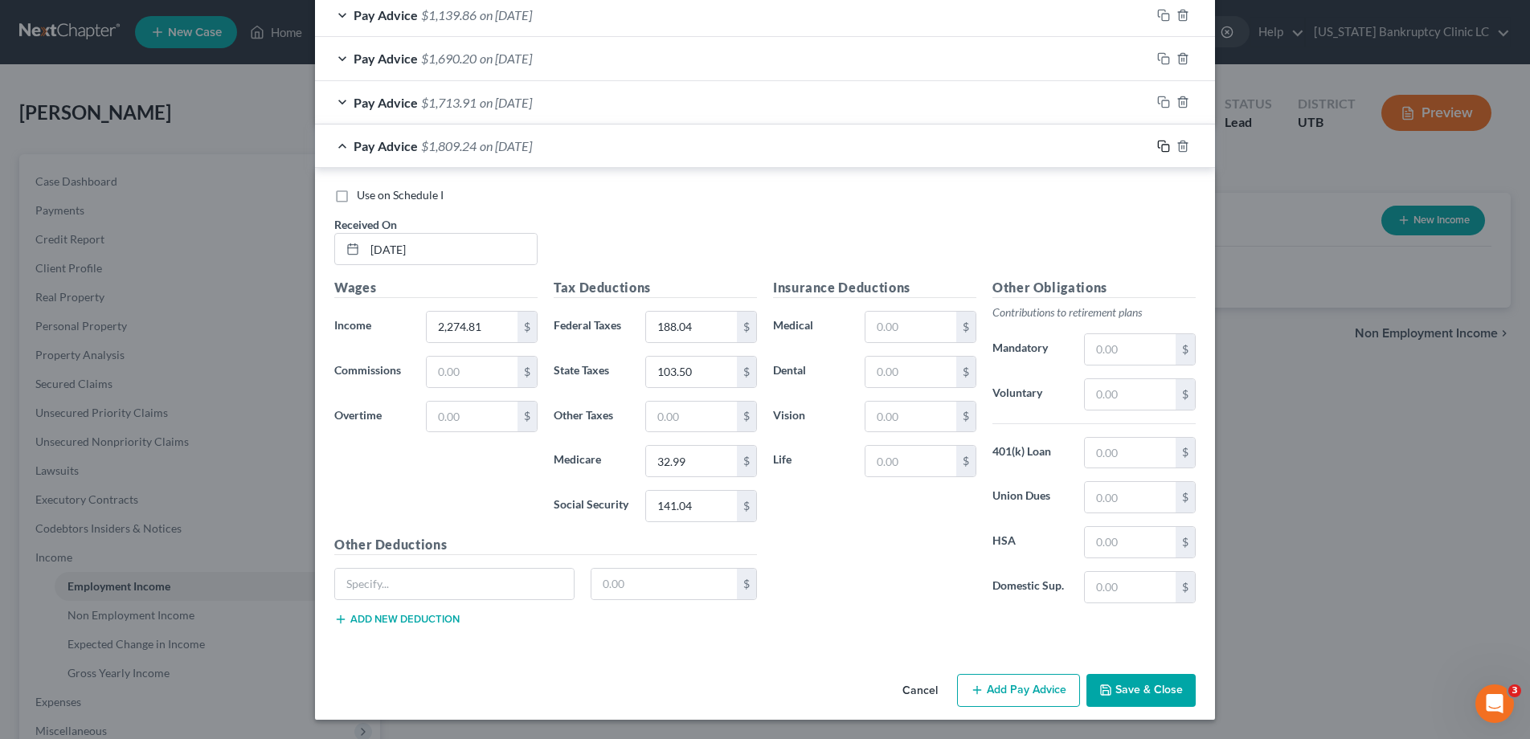
click at [1160, 146] on icon "button" at bounding box center [1163, 146] width 13 height 13
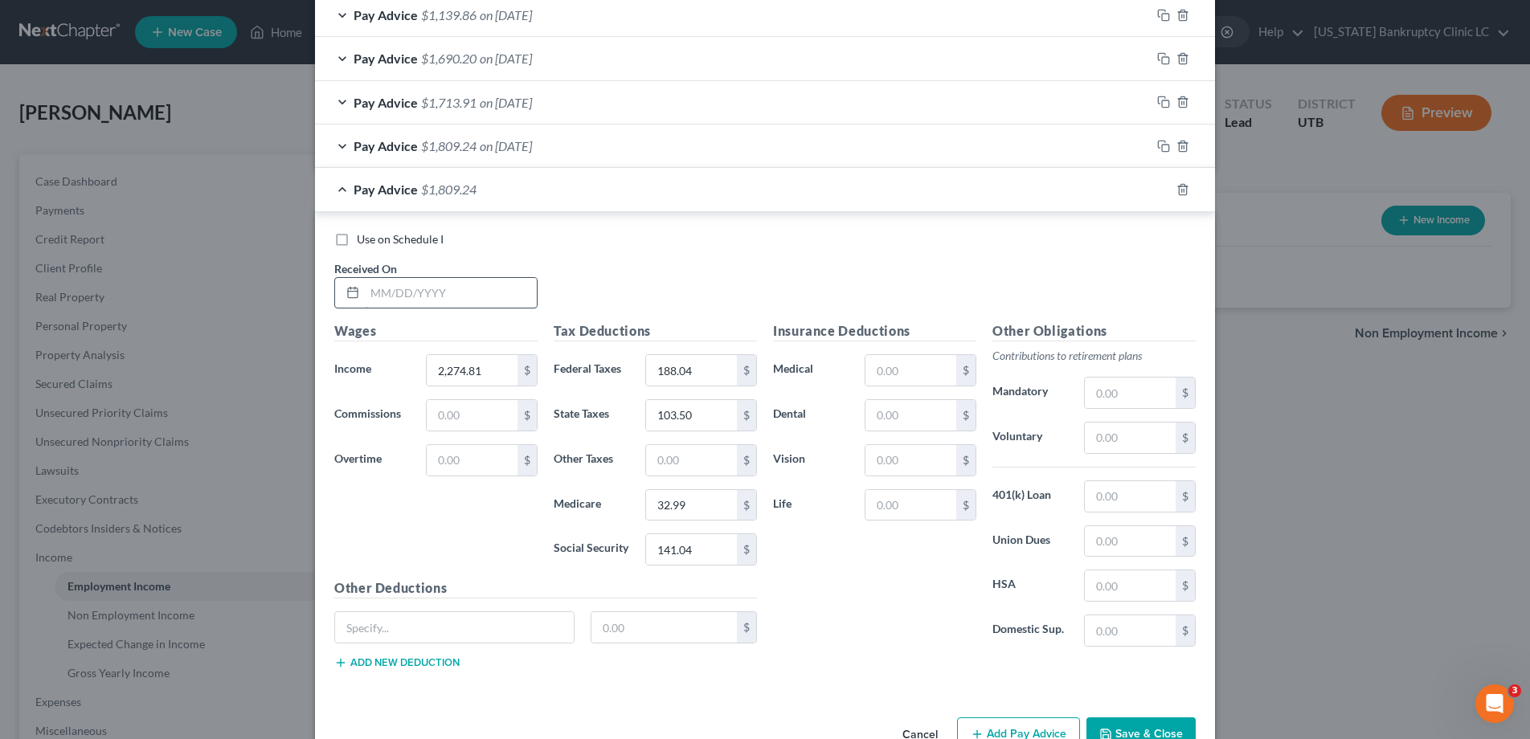
click at [407, 295] on input "text" at bounding box center [451, 293] width 172 height 31
click at [1164, 189] on icon "button" at bounding box center [1163, 189] width 13 height 13
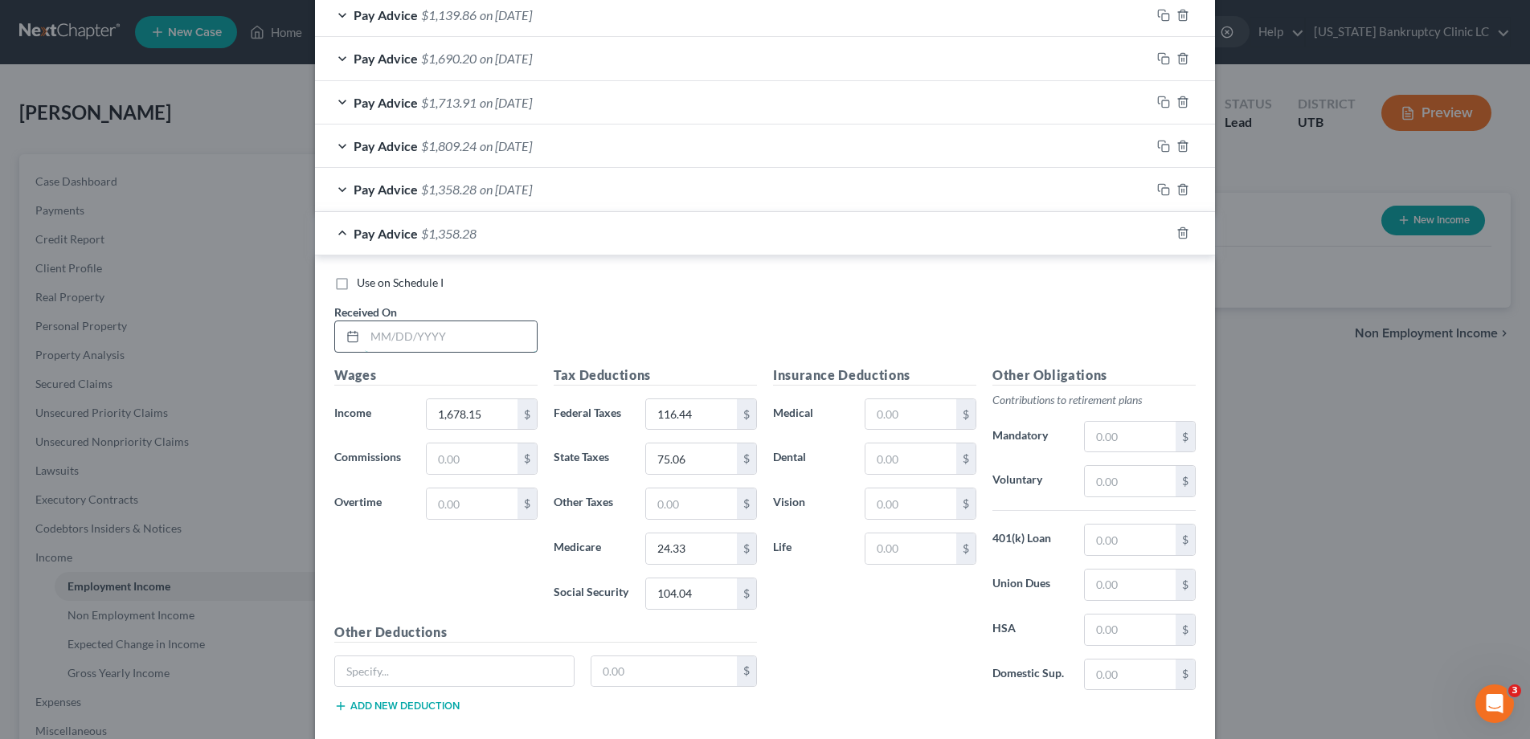
click at [467, 334] on input "text" at bounding box center [451, 336] width 172 height 31
click at [1163, 233] on icon "button" at bounding box center [1163, 233] width 13 height 13
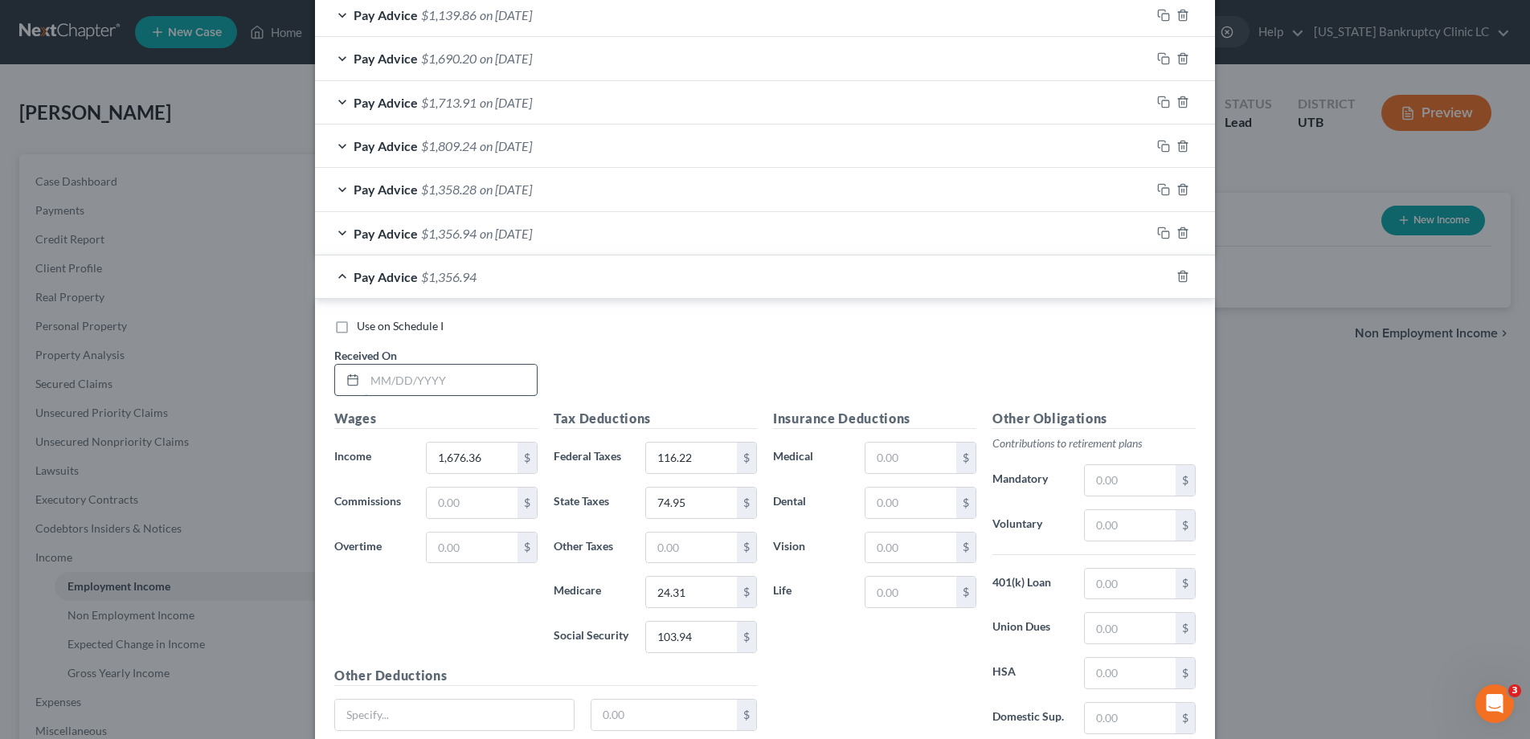
click at [486, 387] on input "text" at bounding box center [451, 380] width 172 height 31
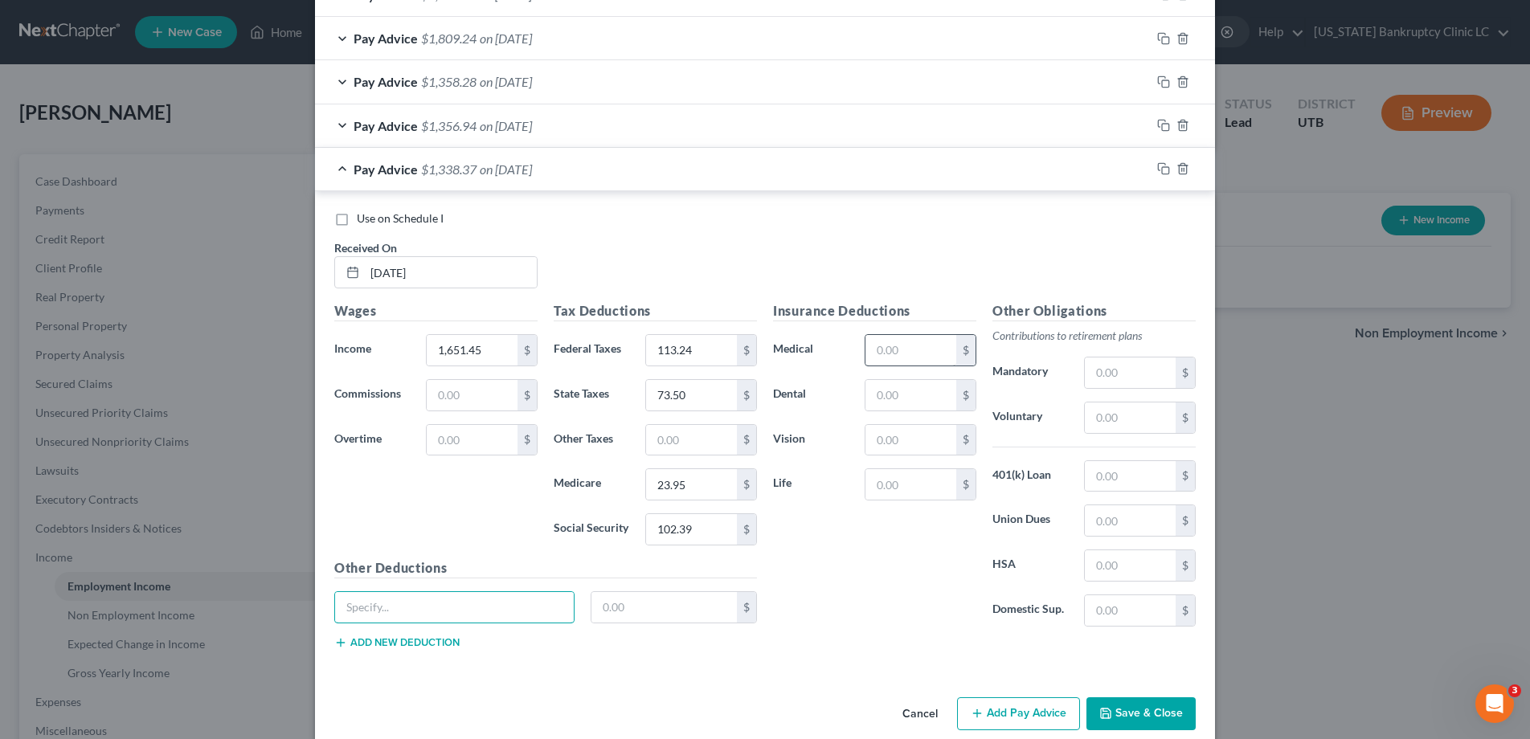
scroll to position [928, 0]
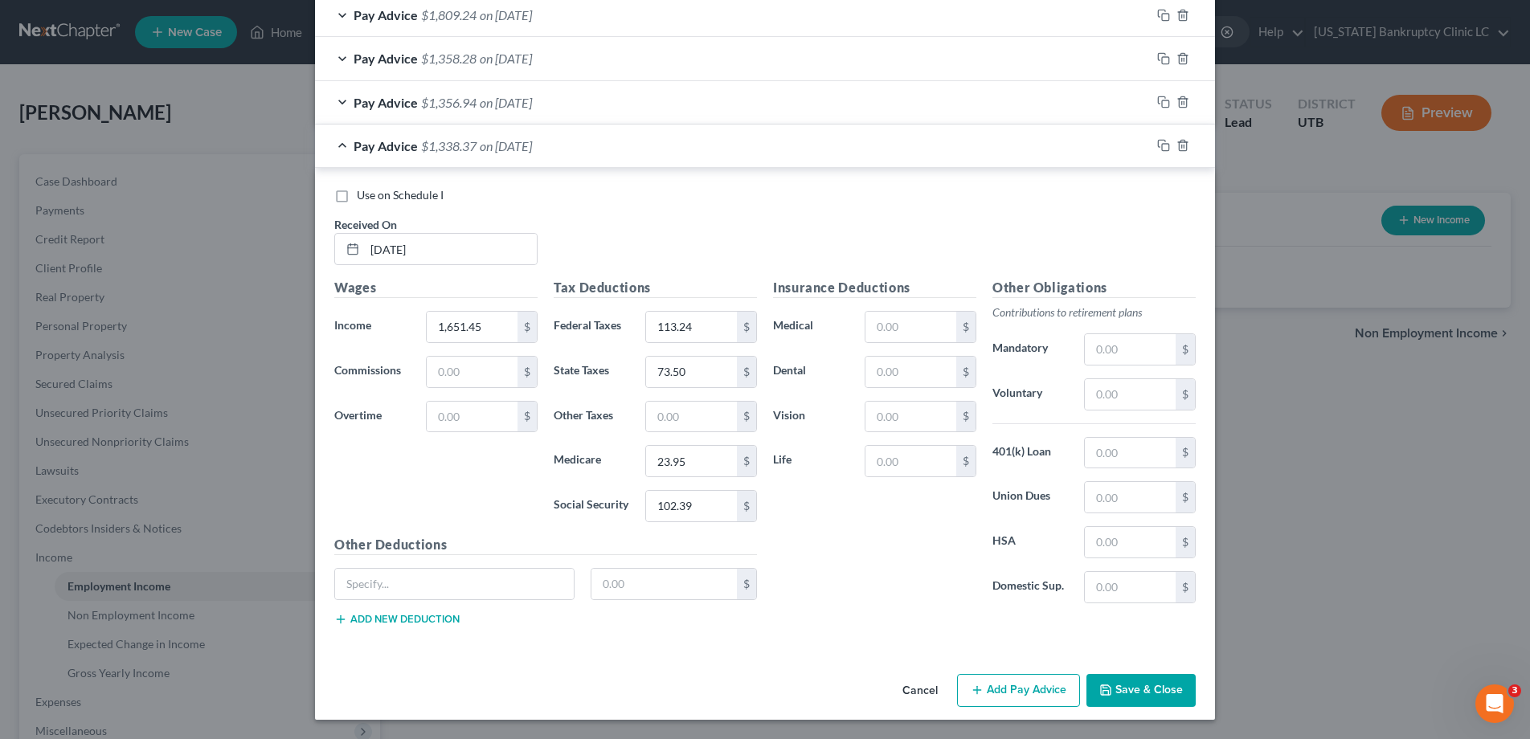
click at [1134, 688] on button "Save & Close" at bounding box center [1140, 691] width 109 height 34
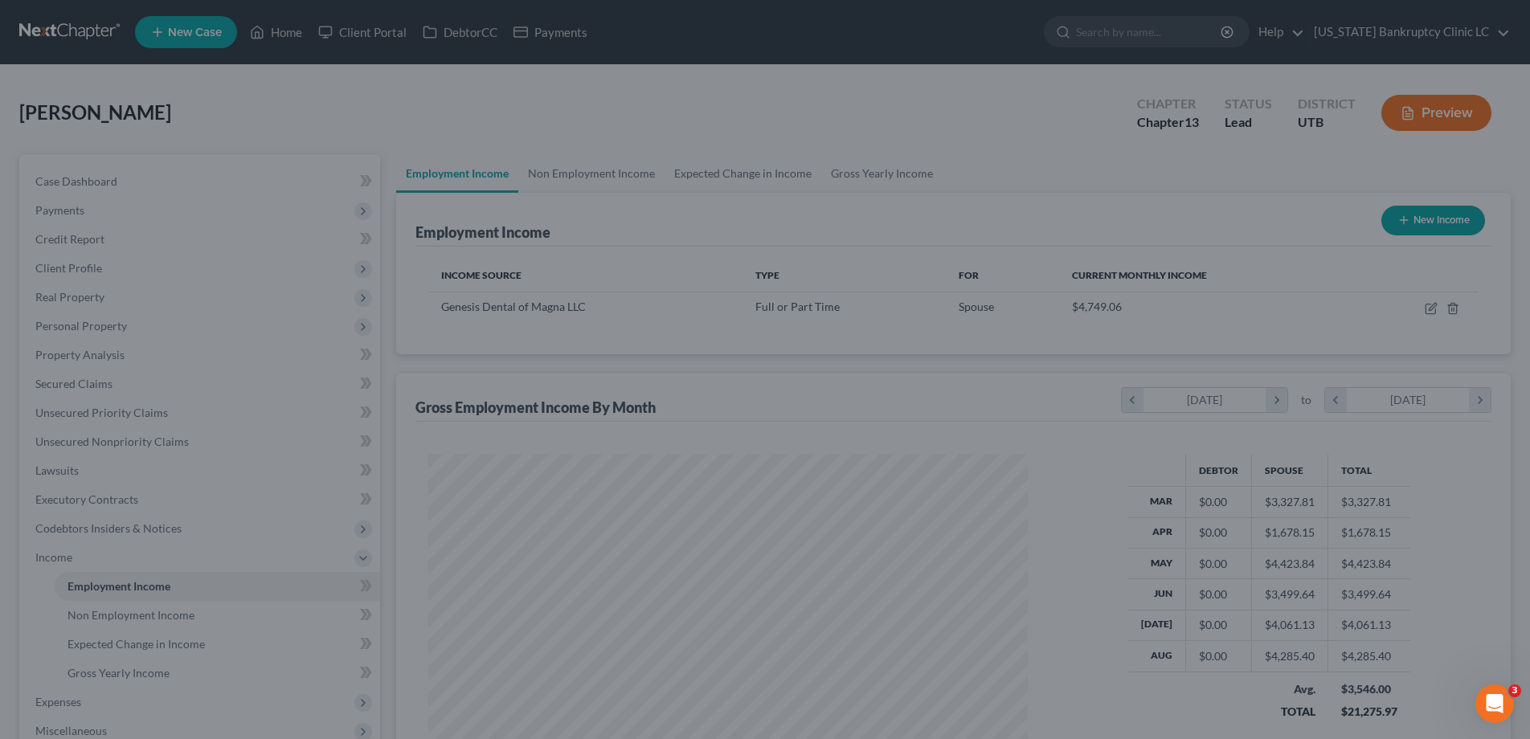
scroll to position [300, 632]
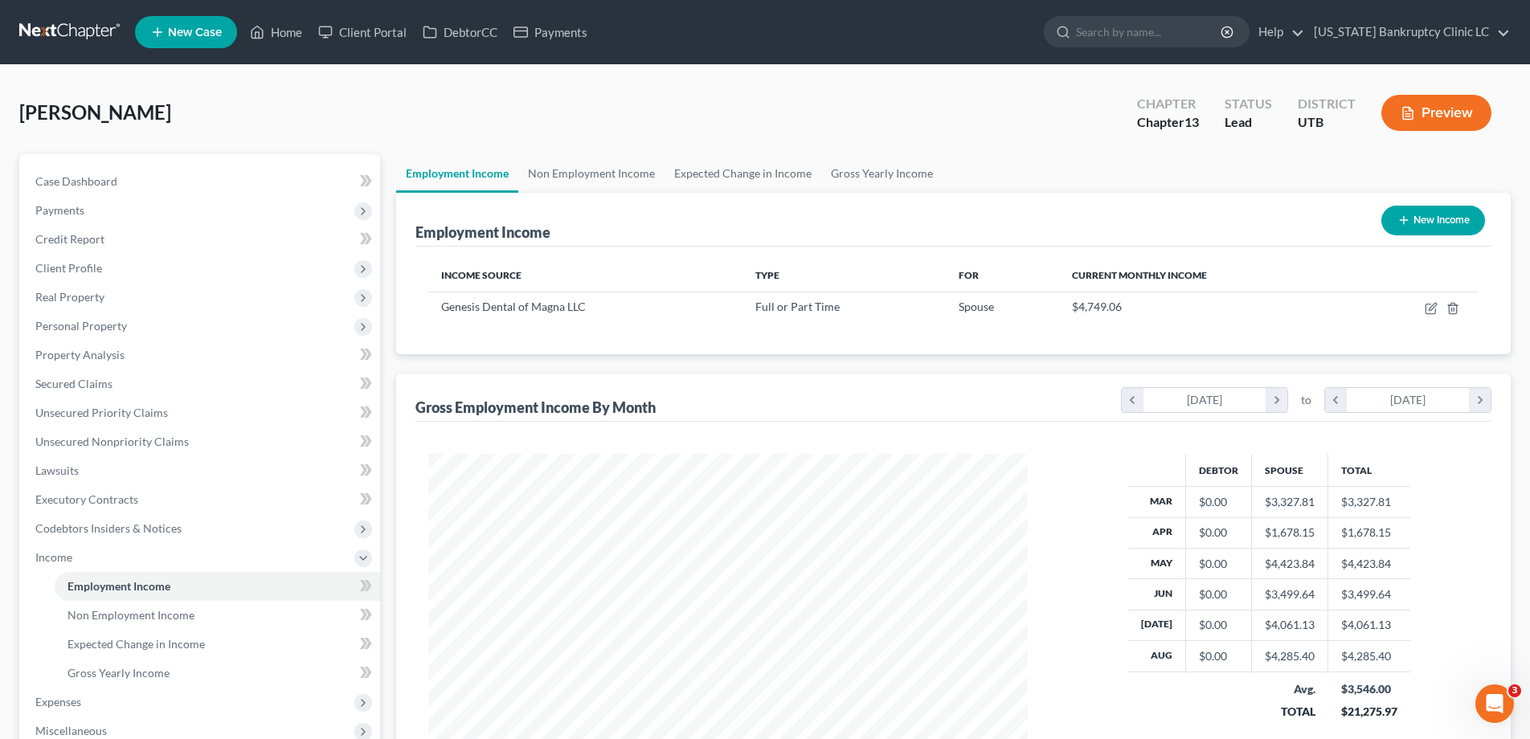
click at [1433, 220] on button "New Income" at bounding box center [1433, 221] width 104 height 30
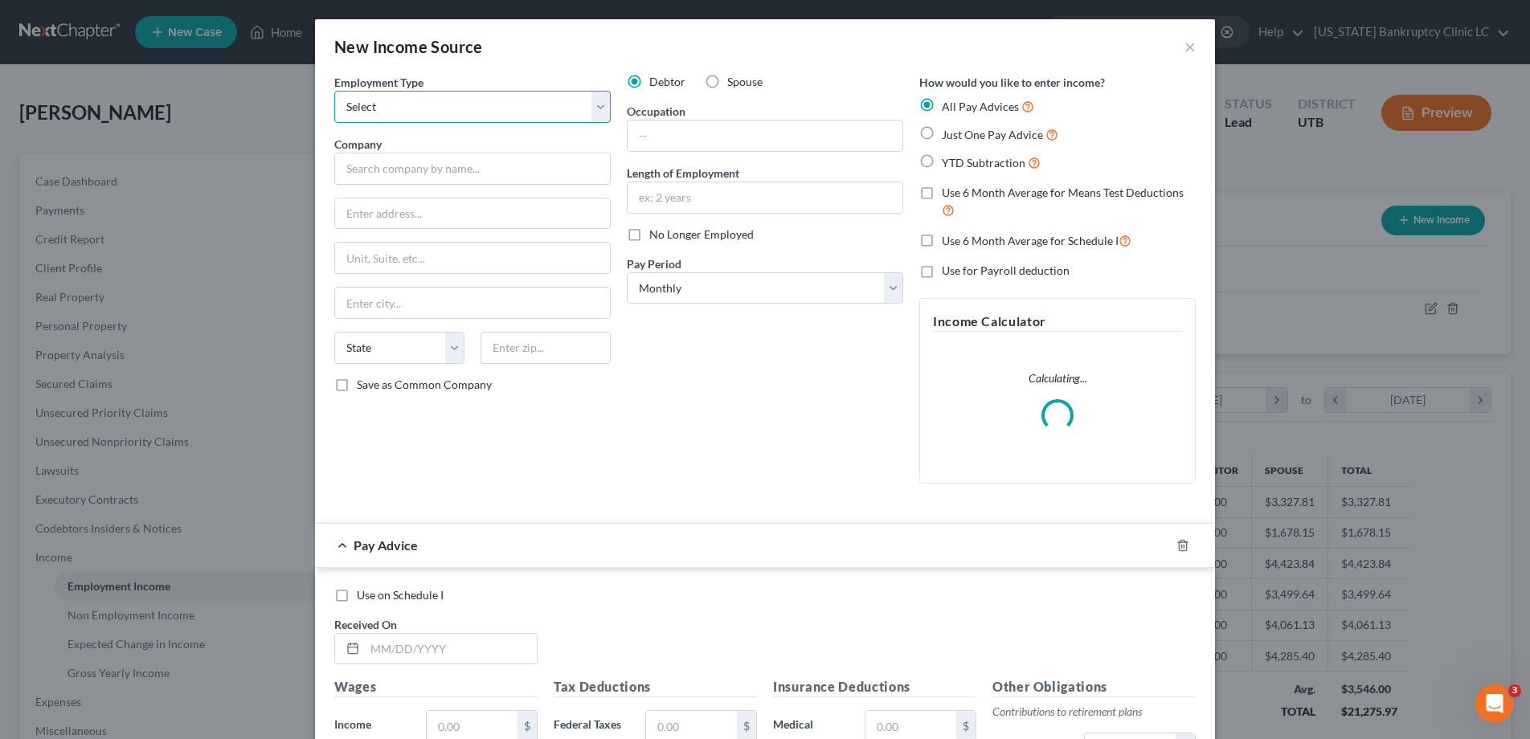
click at [607, 101] on select "Select Full or Part Time Employment Self Employment" at bounding box center [472, 107] width 276 height 32
click at [334, 91] on select "Select Full or Part Time Employment Self Employment" at bounding box center [472, 107] width 276 height 32
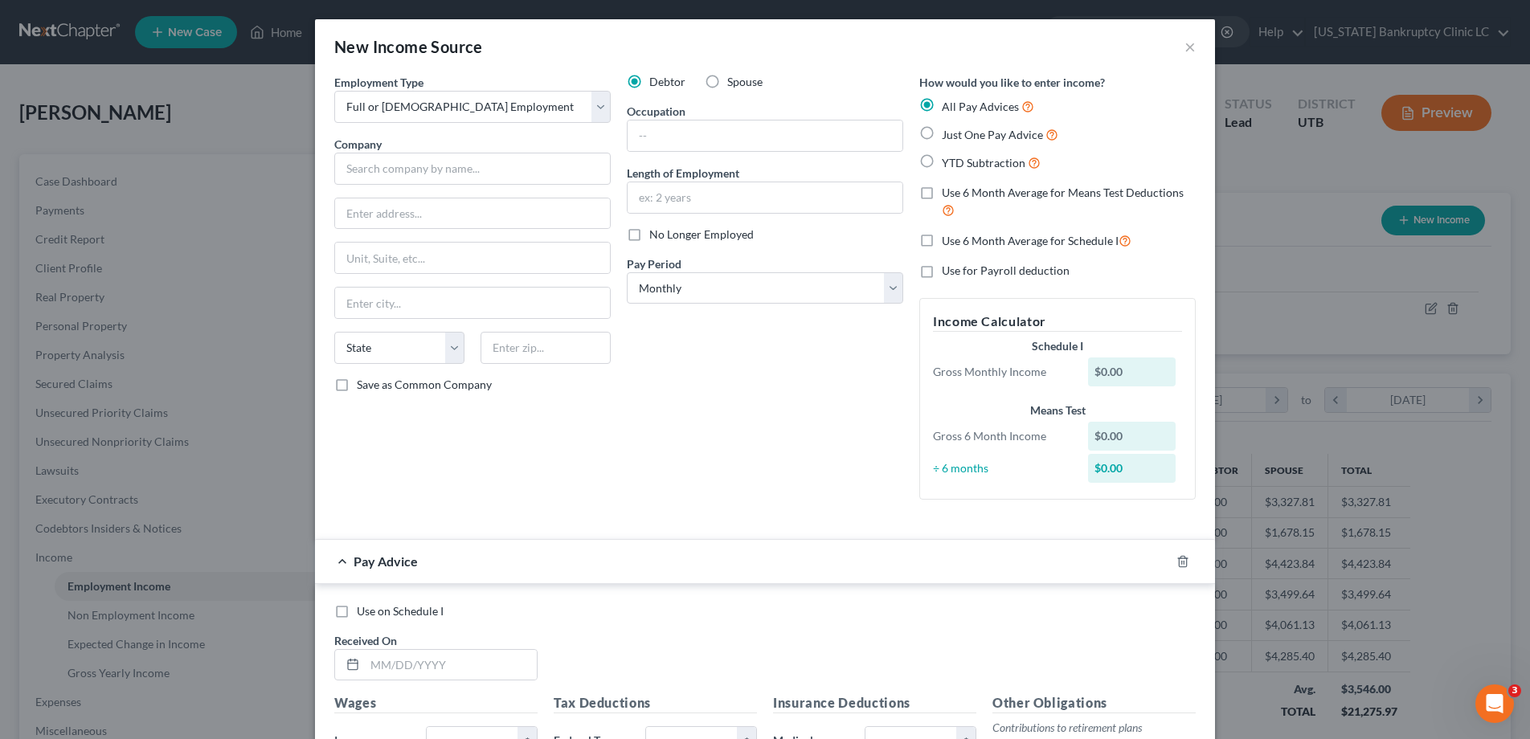
click at [649, 236] on label "No Longer Employed" at bounding box center [701, 235] width 104 height 16
click at [656, 236] on input "No Longer Employed" at bounding box center [661, 232] width 10 height 10
click at [401, 170] on input "text" at bounding box center [472, 169] width 276 height 32
click at [374, 216] on input "text" at bounding box center [472, 213] width 275 height 31
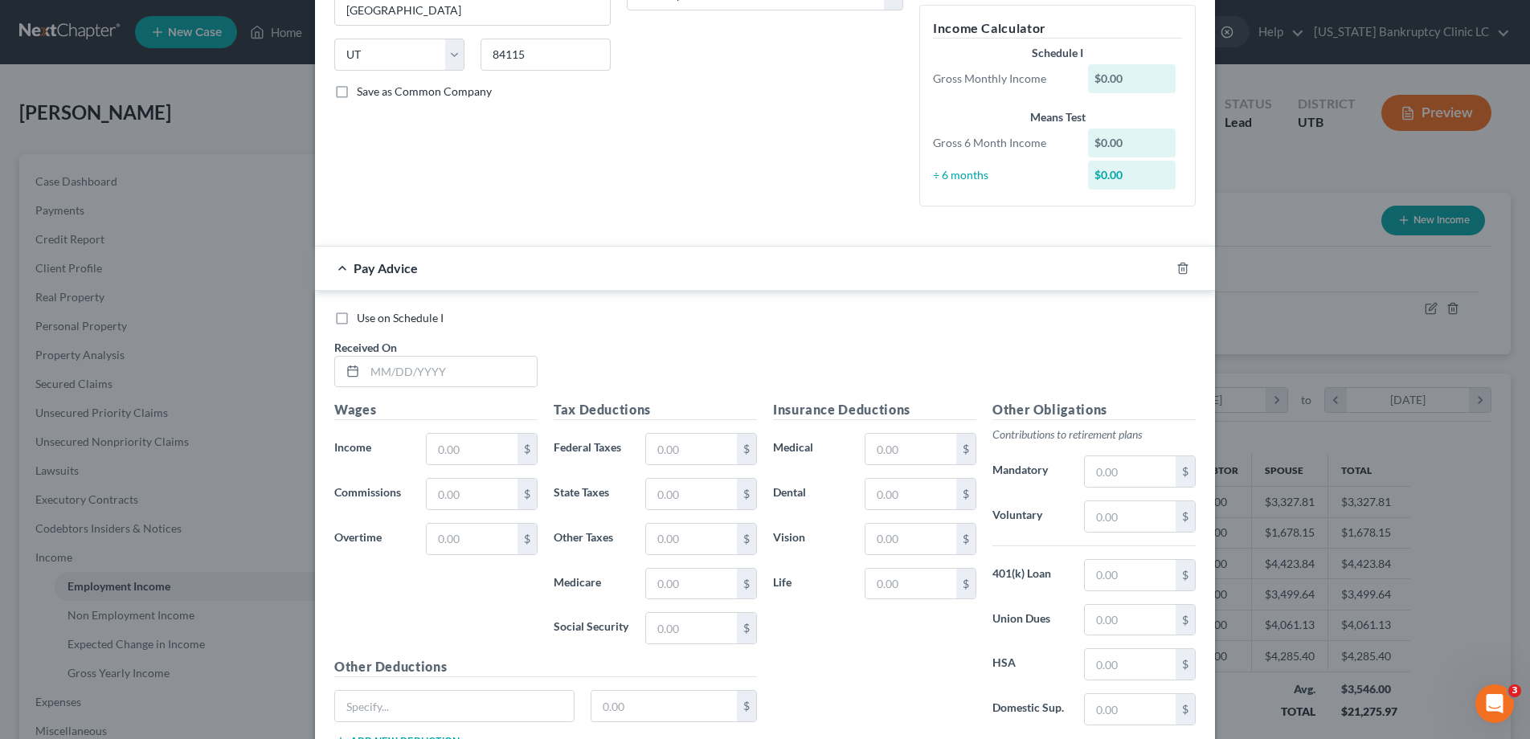
scroll to position [310, 0]
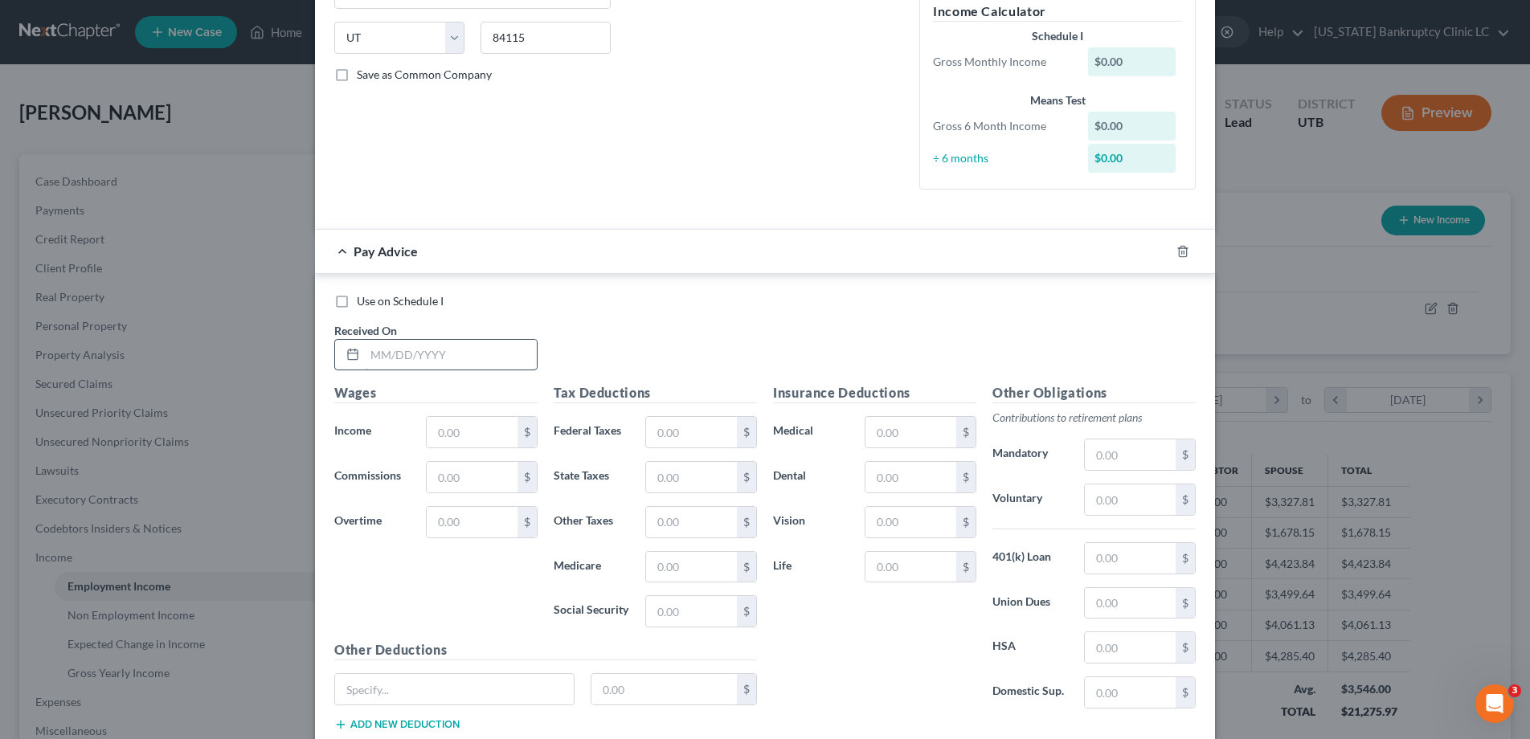
click at [427, 350] on input "text" at bounding box center [451, 355] width 172 height 31
click at [920, 431] on input "text" at bounding box center [910, 432] width 91 height 31
click at [366, 699] on input "text" at bounding box center [454, 689] width 239 height 31
click at [1164, 251] on icon "button" at bounding box center [1163, 251] width 13 height 13
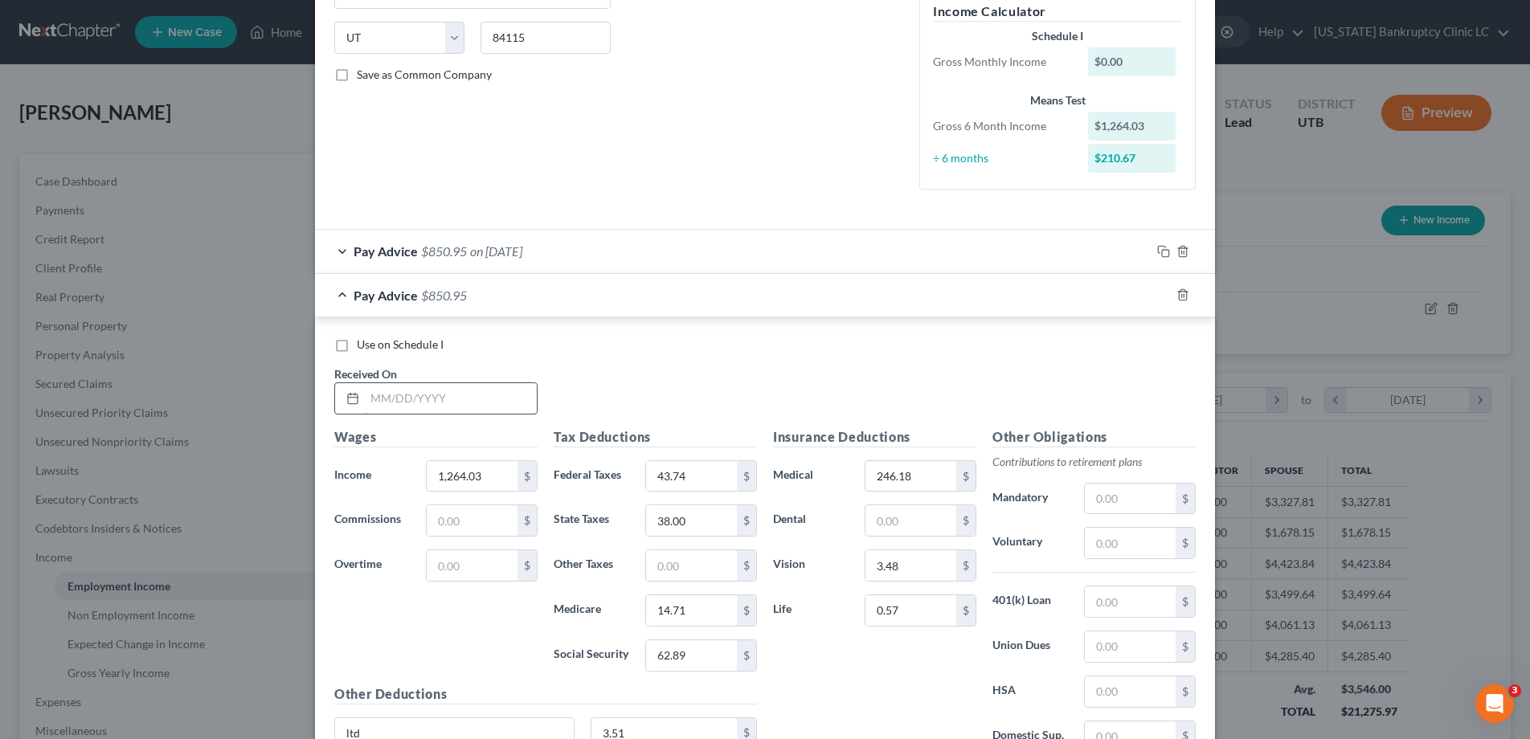
click at [467, 404] on input "text" at bounding box center [451, 398] width 172 height 31
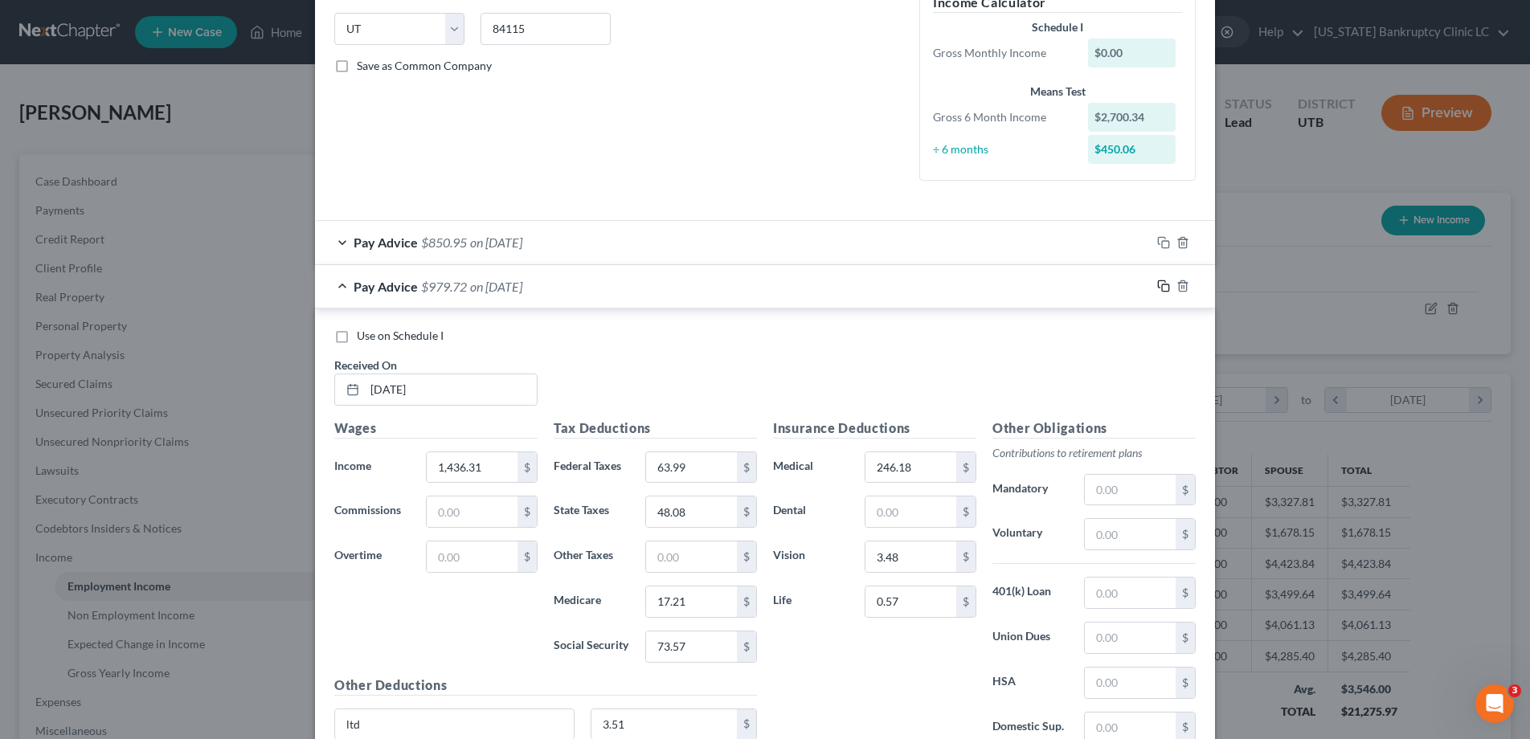
click at [1160, 286] on icon "button" at bounding box center [1163, 286] width 13 height 13
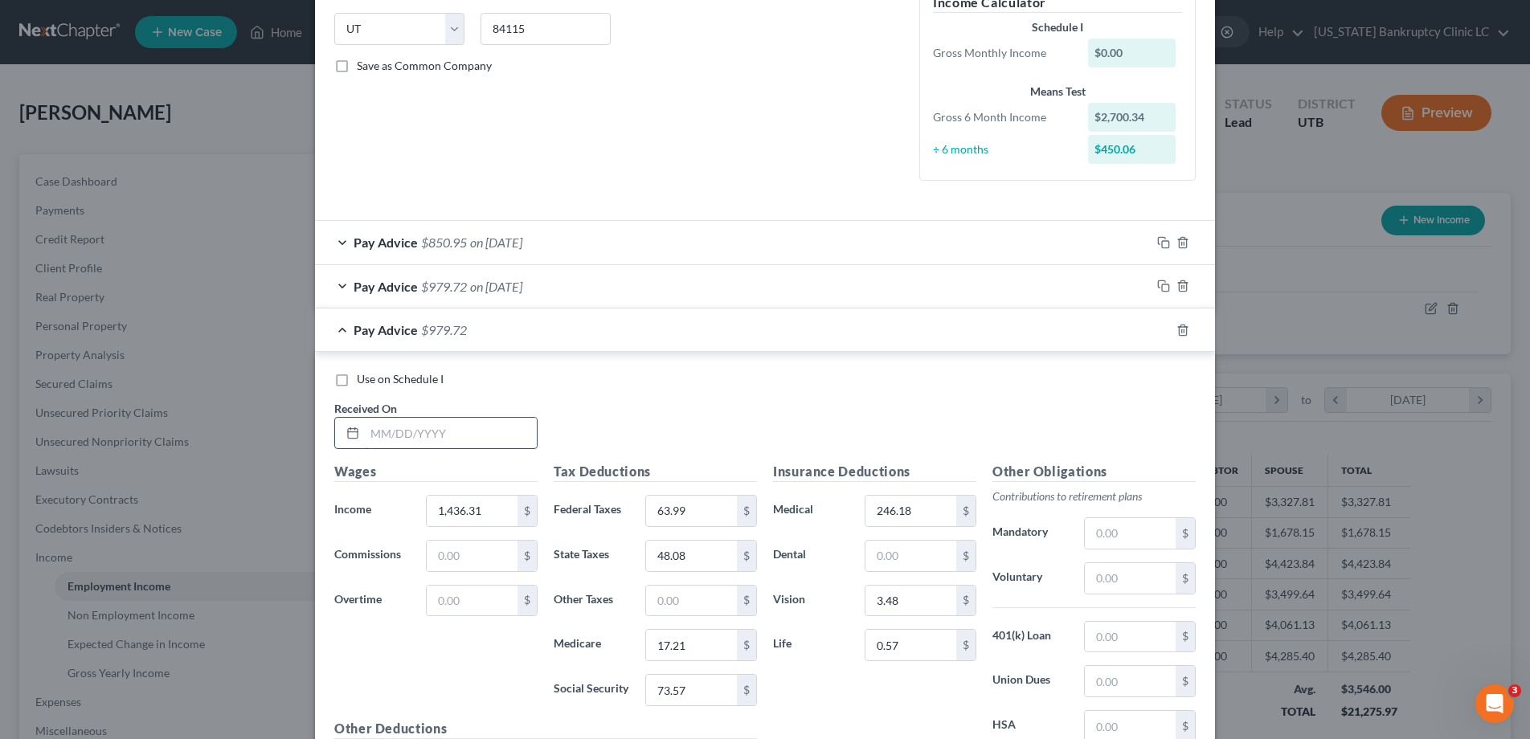
click at [437, 433] on input "text" at bounding box center [451, 433] width 172 height 31
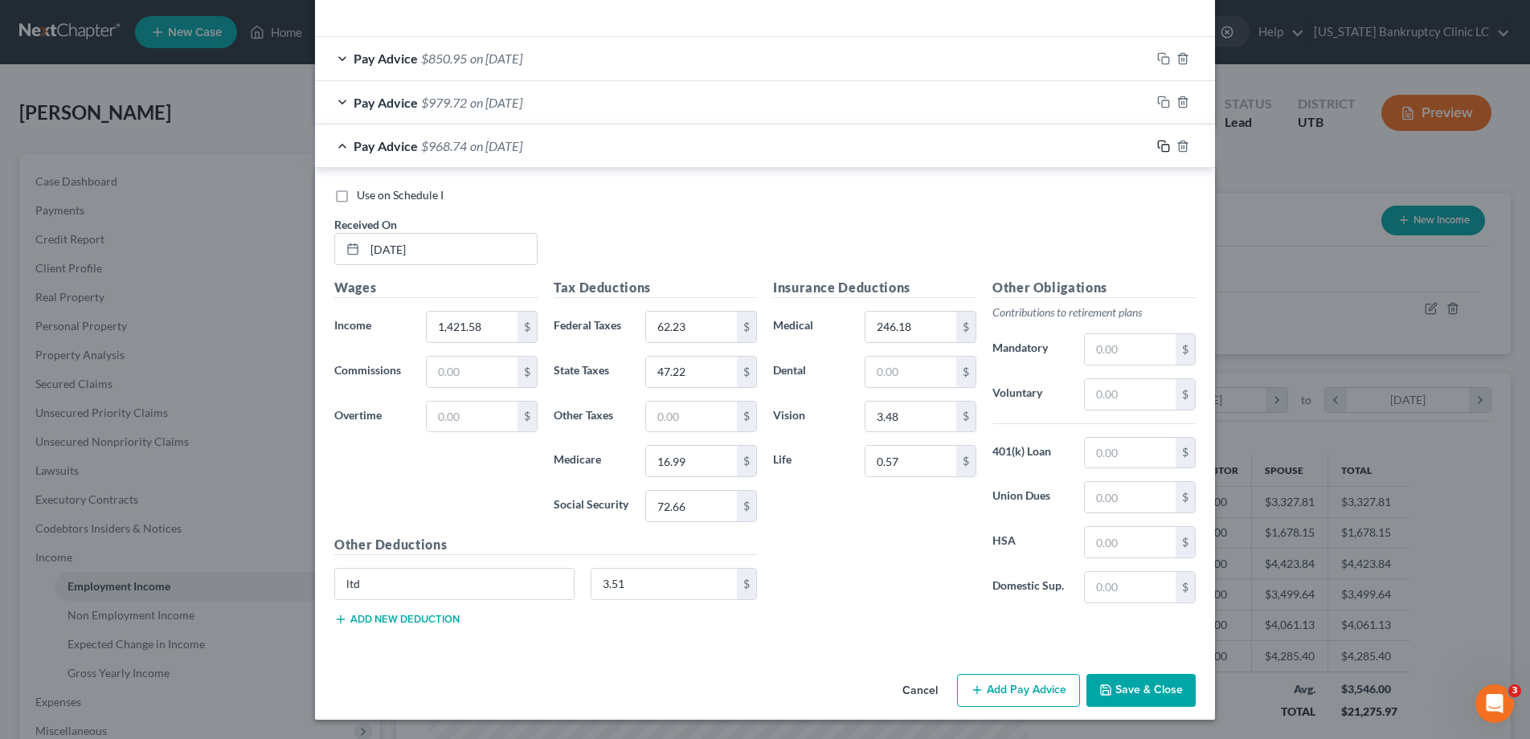
click at [1162, 149] on rect "button" at bounding box center [1165, 148] width 7 height 7
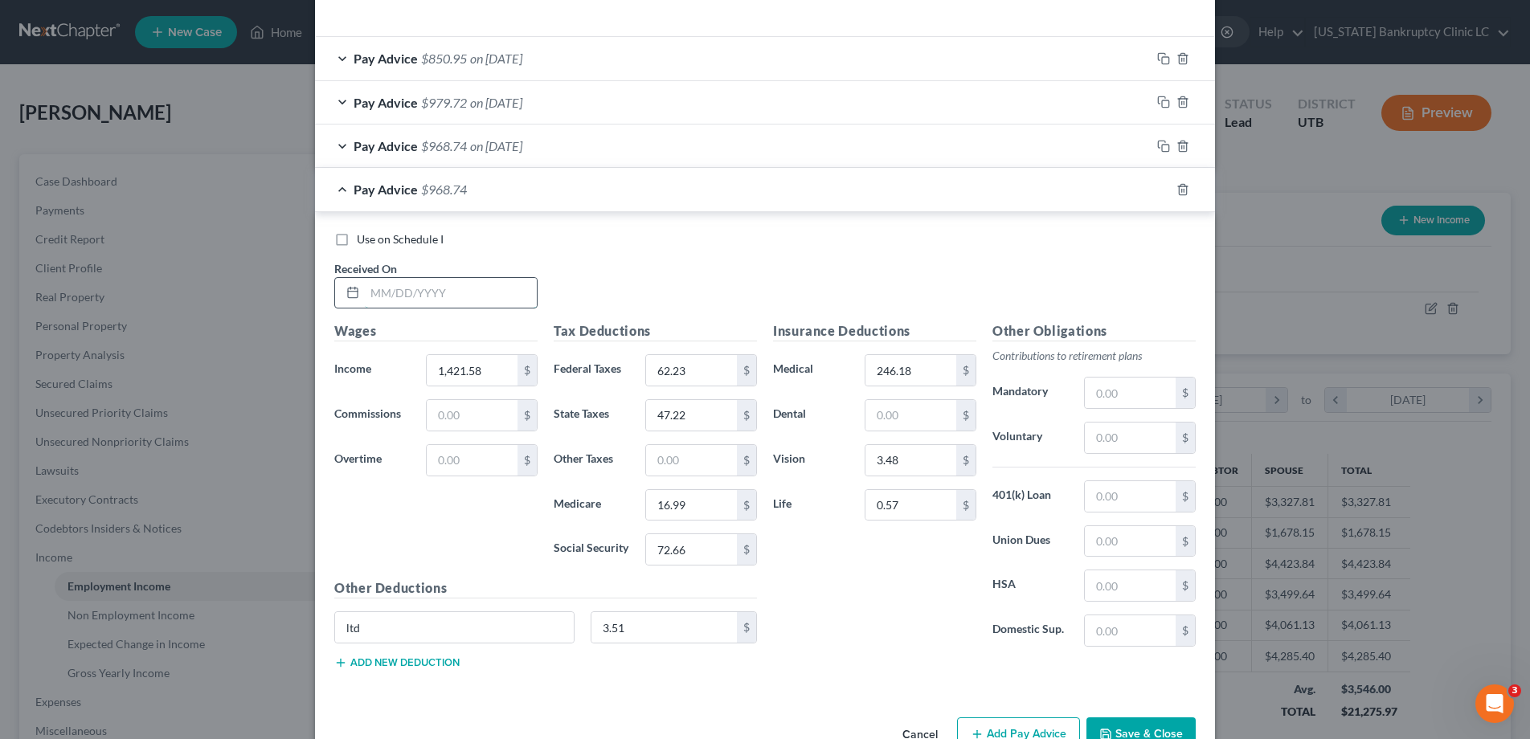
click at [401, 284] on input "text" at bounding box center [451, 293] width 172 height 31
click at [697, 367] on input "72.88" at bounding box center [691, 370] width 91 height 31
click at [940, 369] on input "246.18" at bounding box center [910, 370] width 91 height 31
click at [924, 456] on input "3.48" at bounding box center [910, 460] width 91 height 31
click at [926, 505] on input "0.57" at bounding box center [910, 505] width 91 height 31
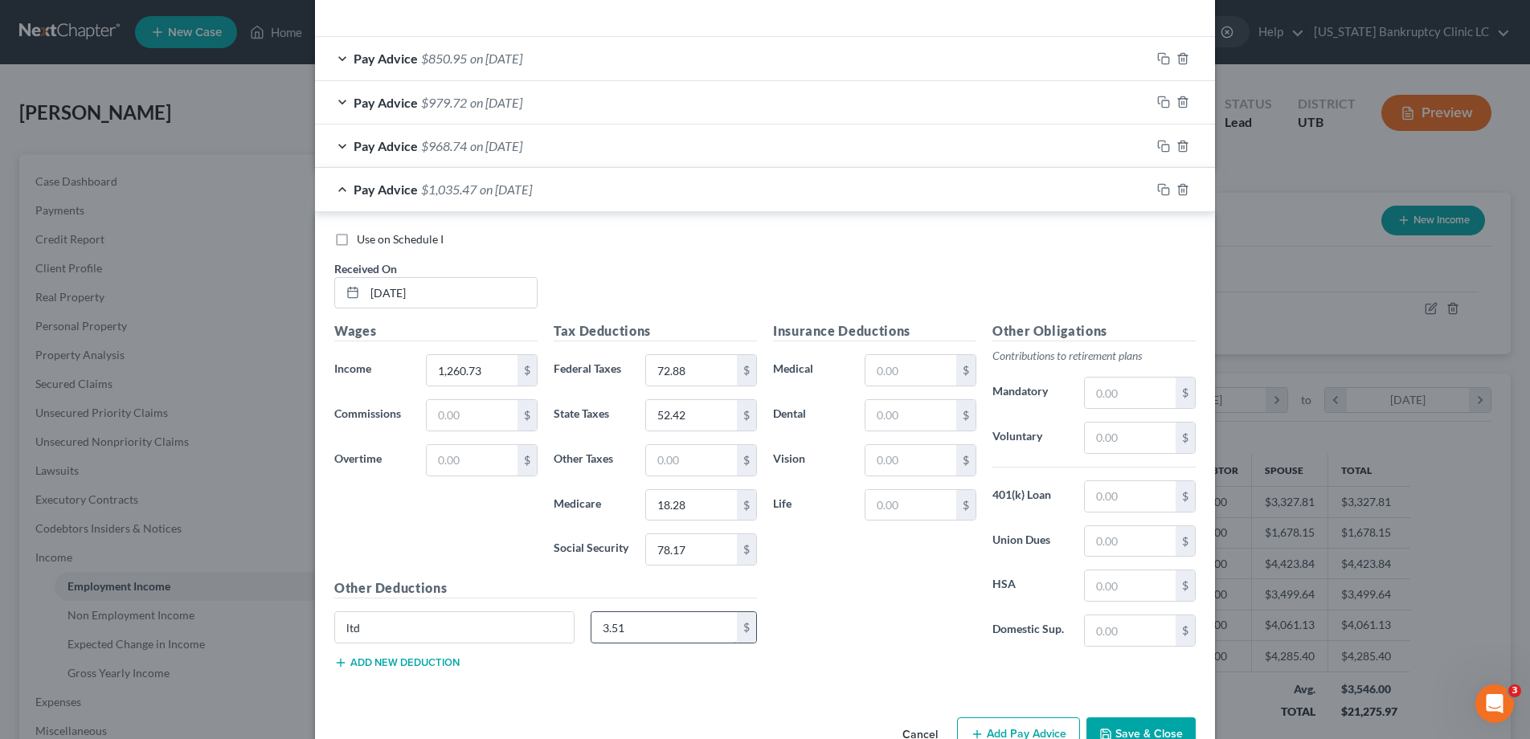
click at [648, 618] on input "3.51" at bounding box center [664, 627] width 146 height 31
click at [1164, 184] on icon "button" at bounding box center [1161, 187] width 7 height 7
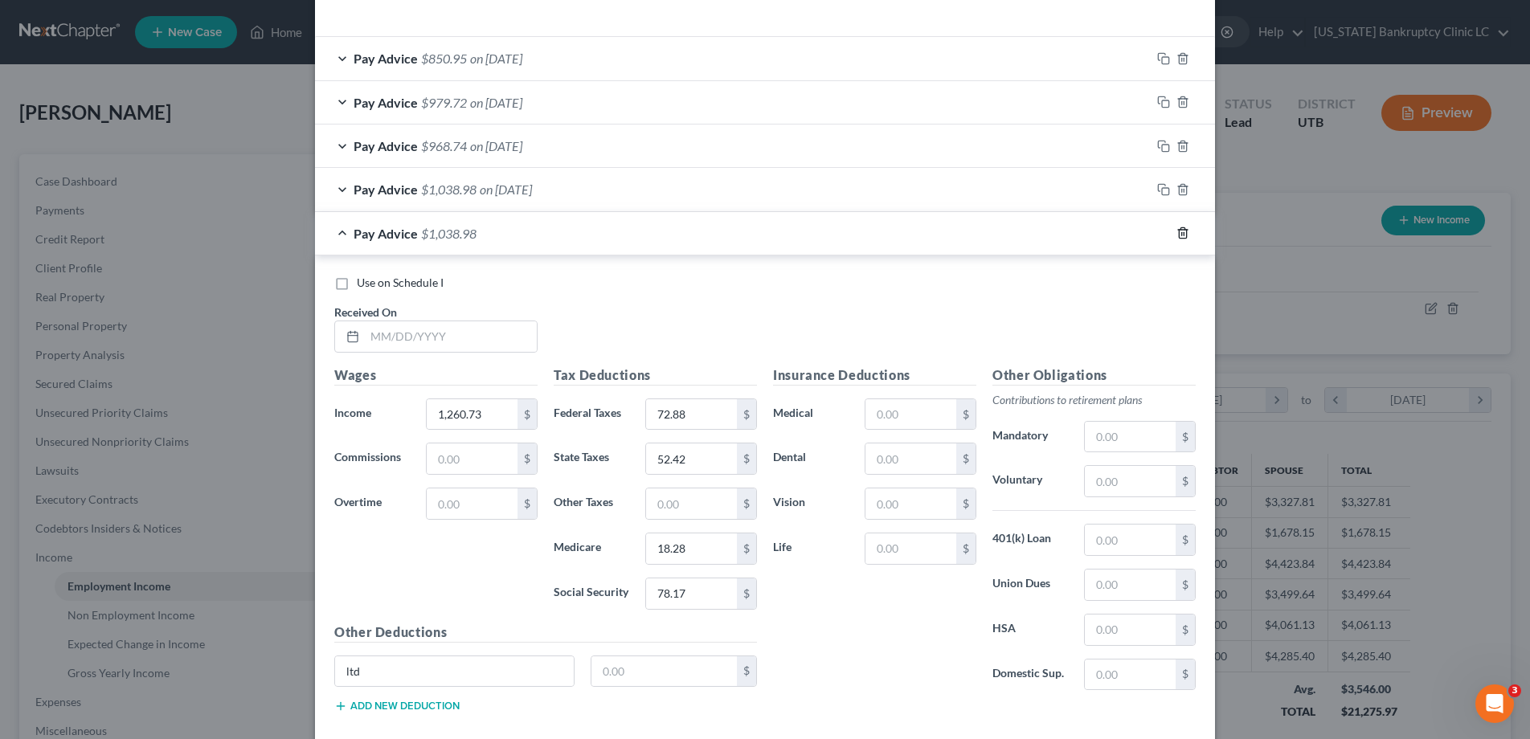
click at [1184, 235] on icon "button" at bounding box center [1182, 233] width 13 height 13
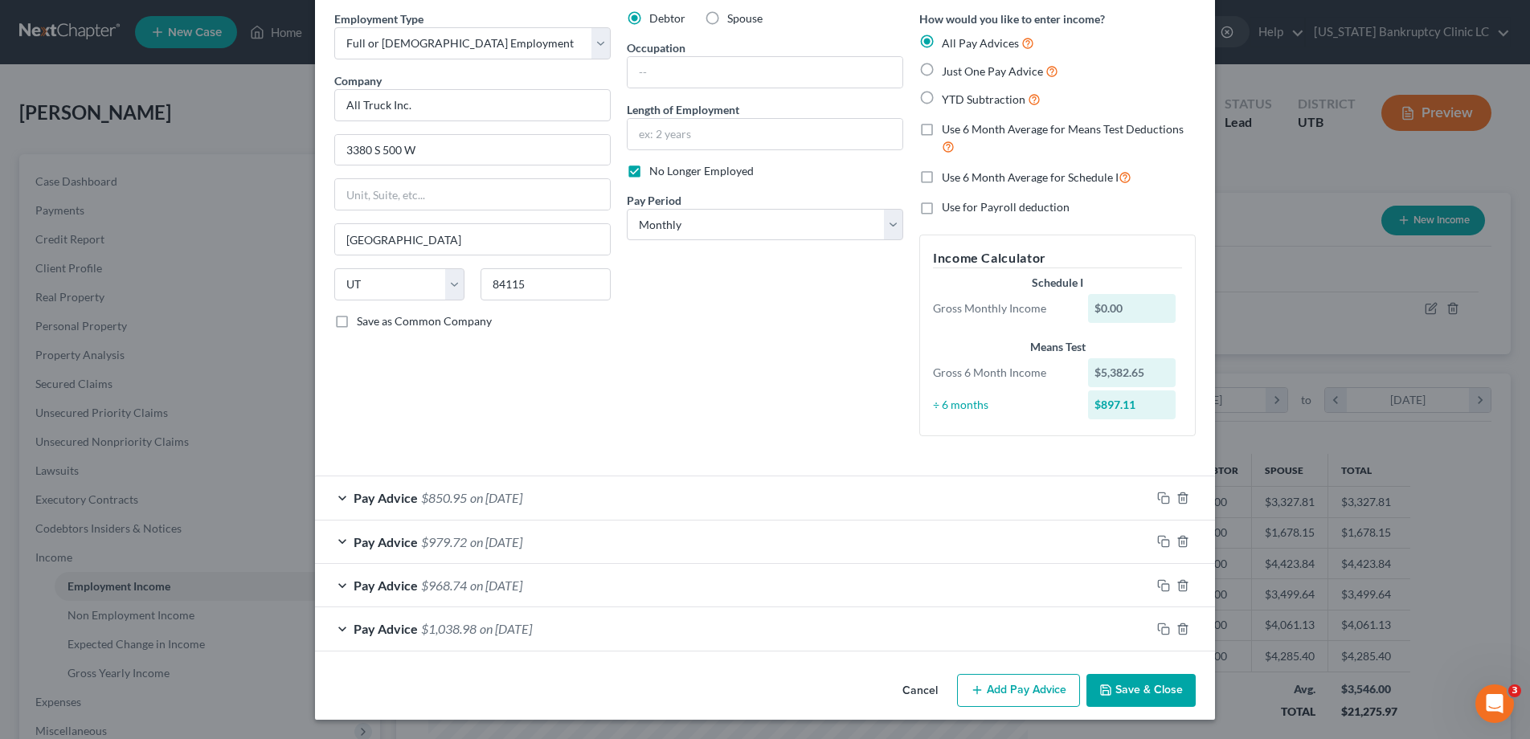
click at [465, 579] on span "$968.74" at bounding box center [444, 585] width 46 height 15
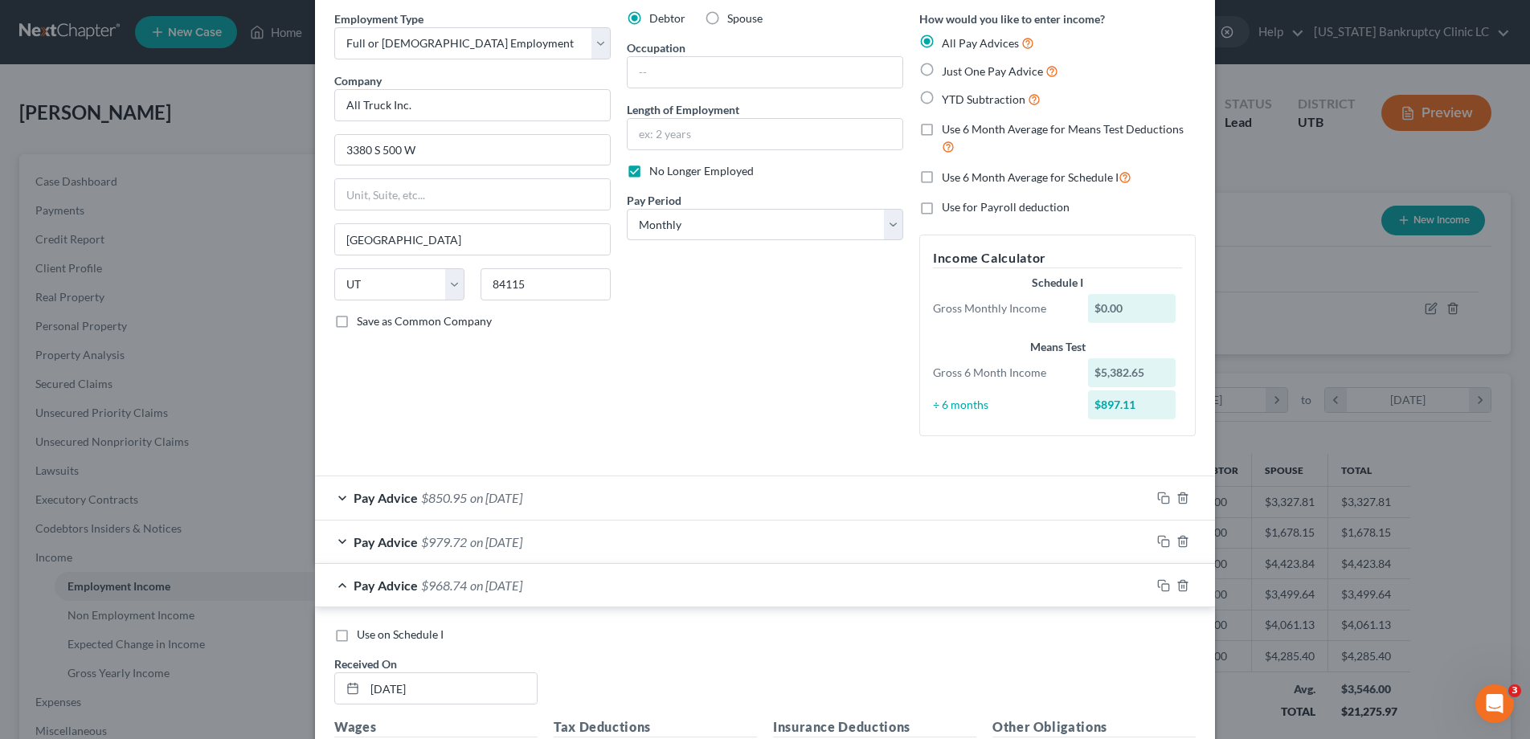
scroll to position [503, 0]
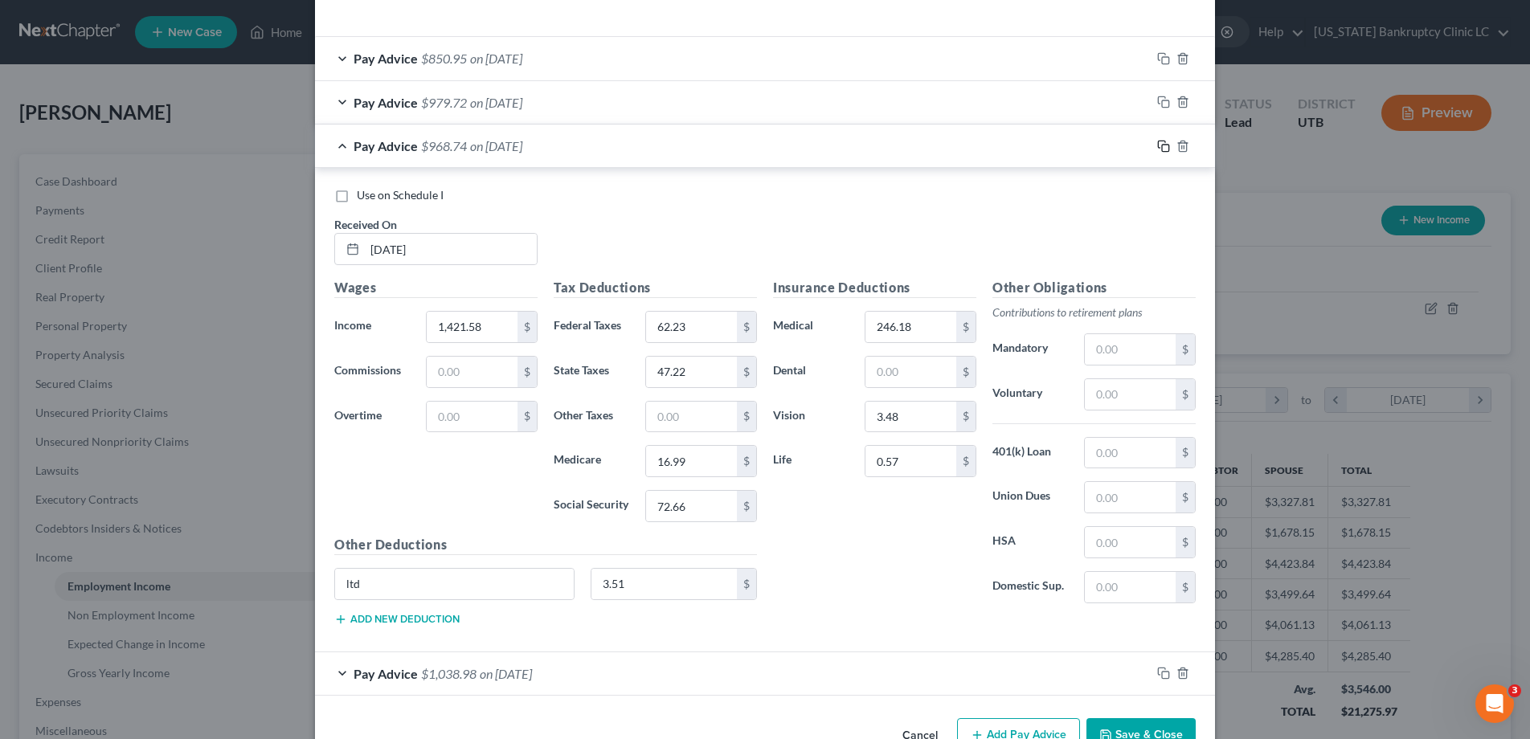
click at [1167, 148] on icon "button" at bounding box center [1163, 146] width 13 height 13
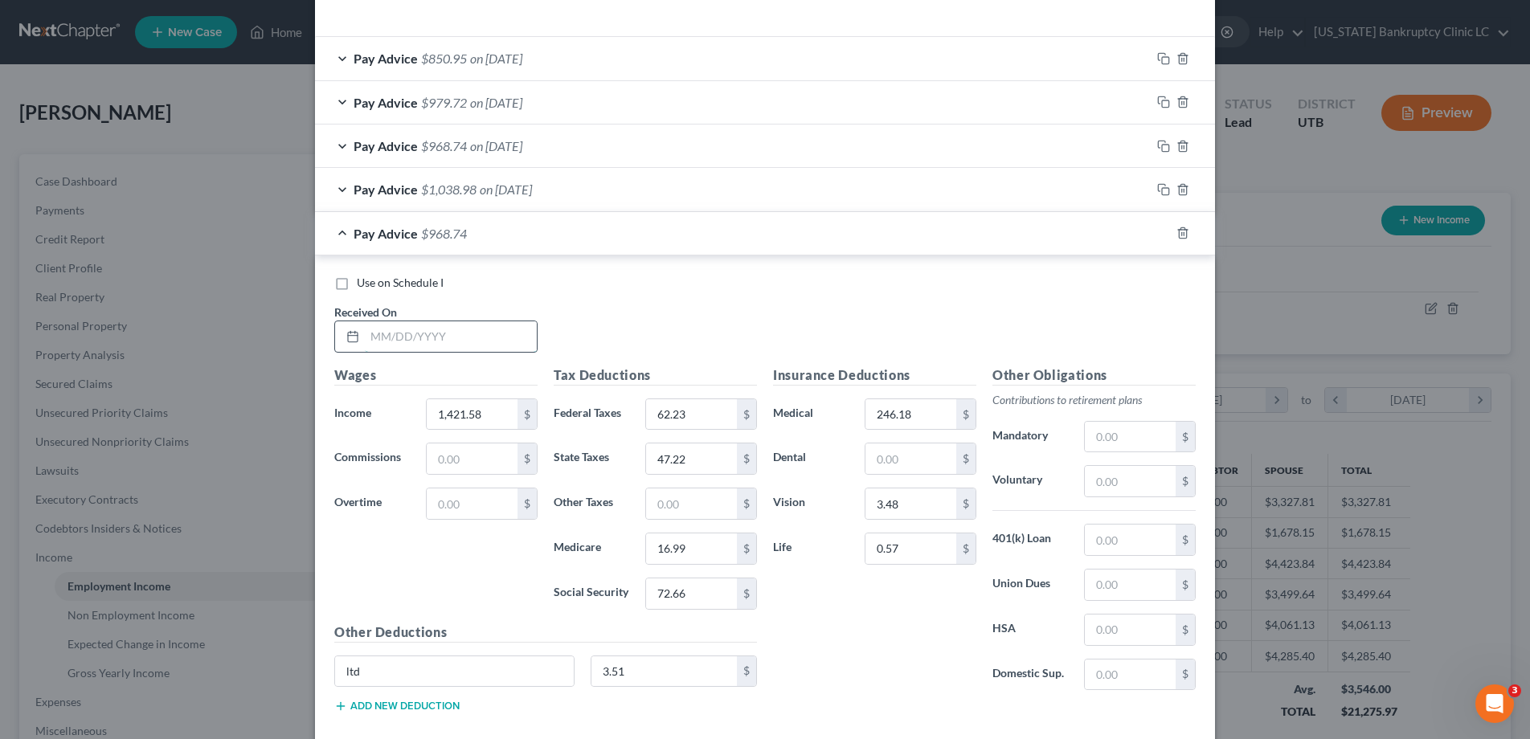
click at [480, 333] on input "text" at bounding box center [451, 336] width 172 height 31
click at [1166, 231] on rect "button" at bounding box center [1165, 234] width 7 height 7
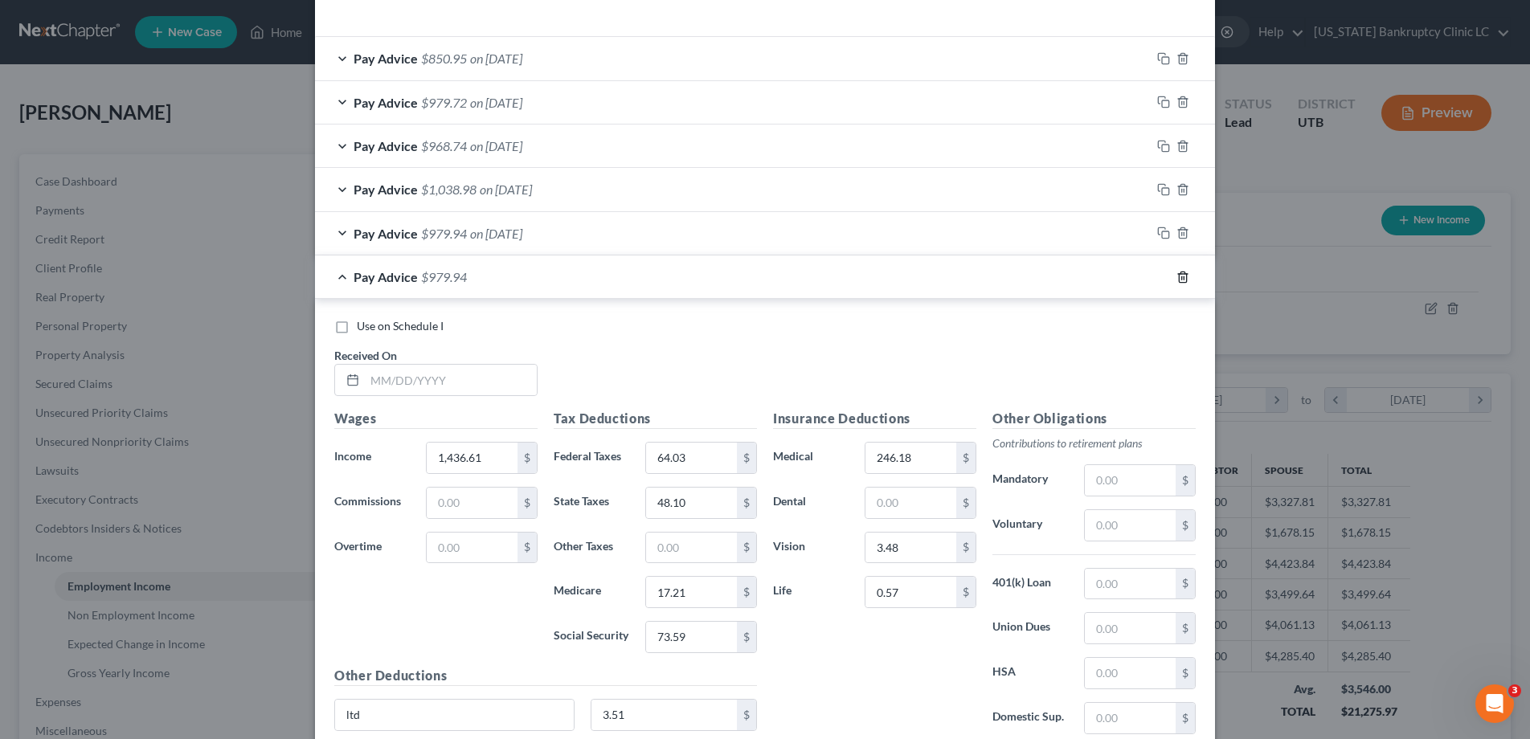
click at [1185, 278] on icon "button" at bounding box center [1182, 277] width 13 height 13
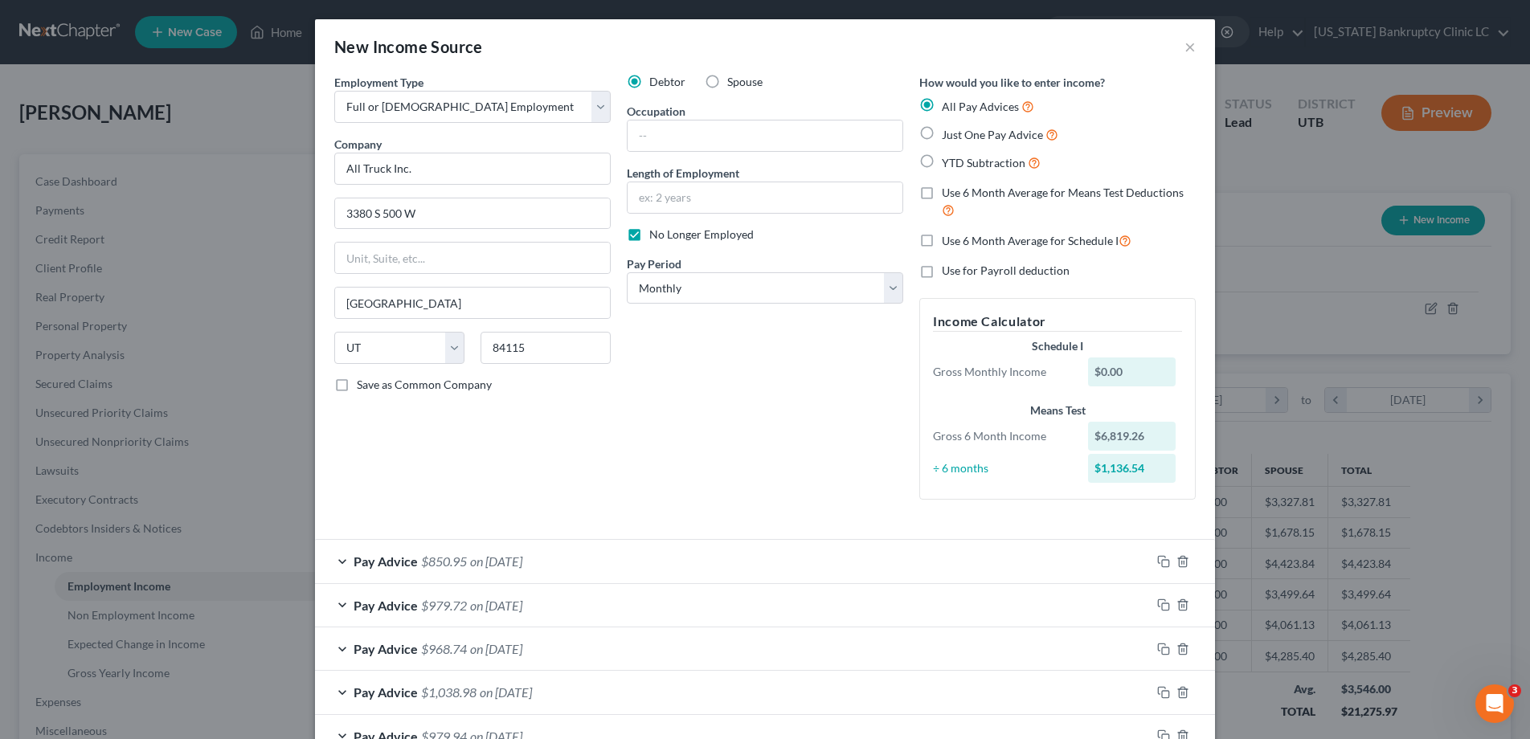
scroll to position [107, 0]
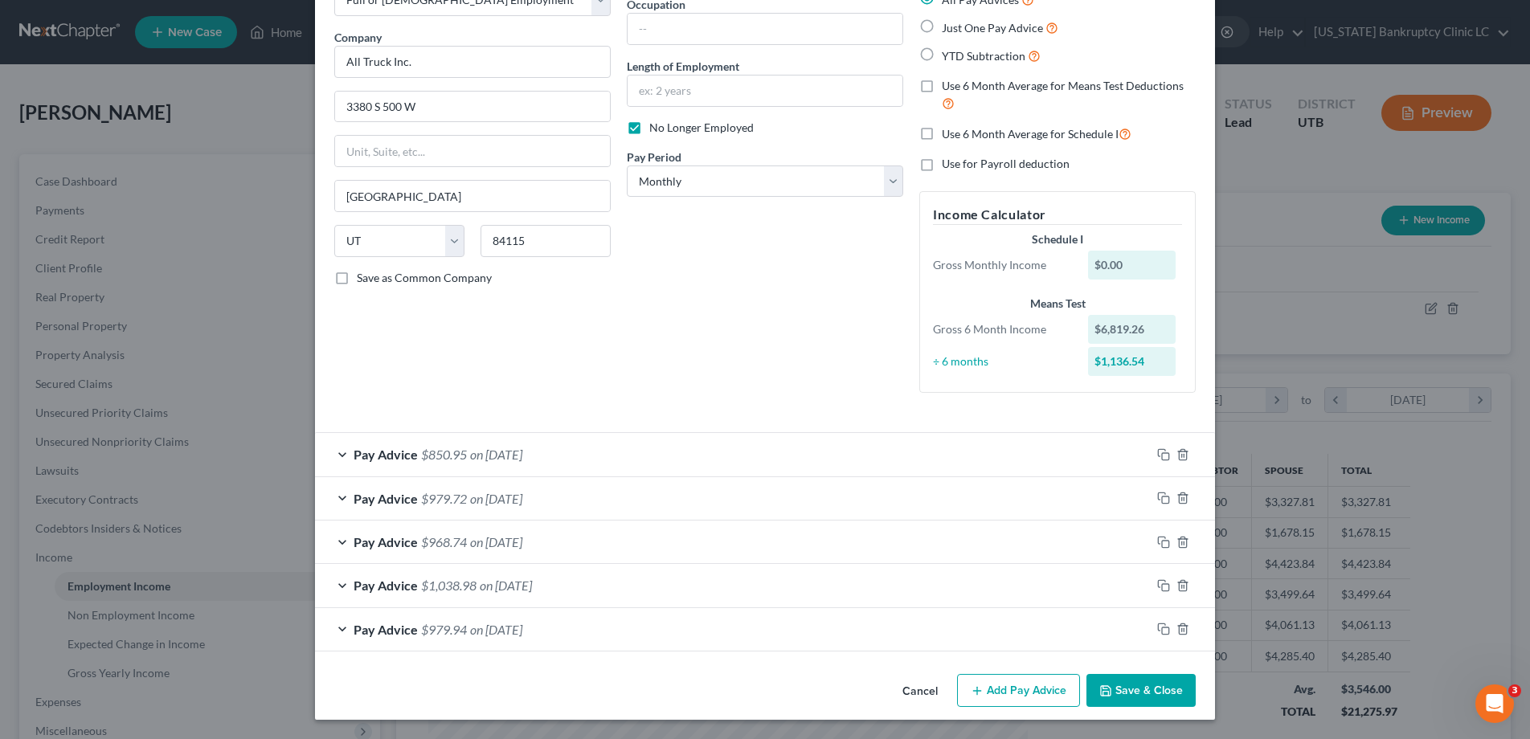
click at [1156, 683] on button "Save & Close" at bounding box center [1140, 691] width 109 height 34
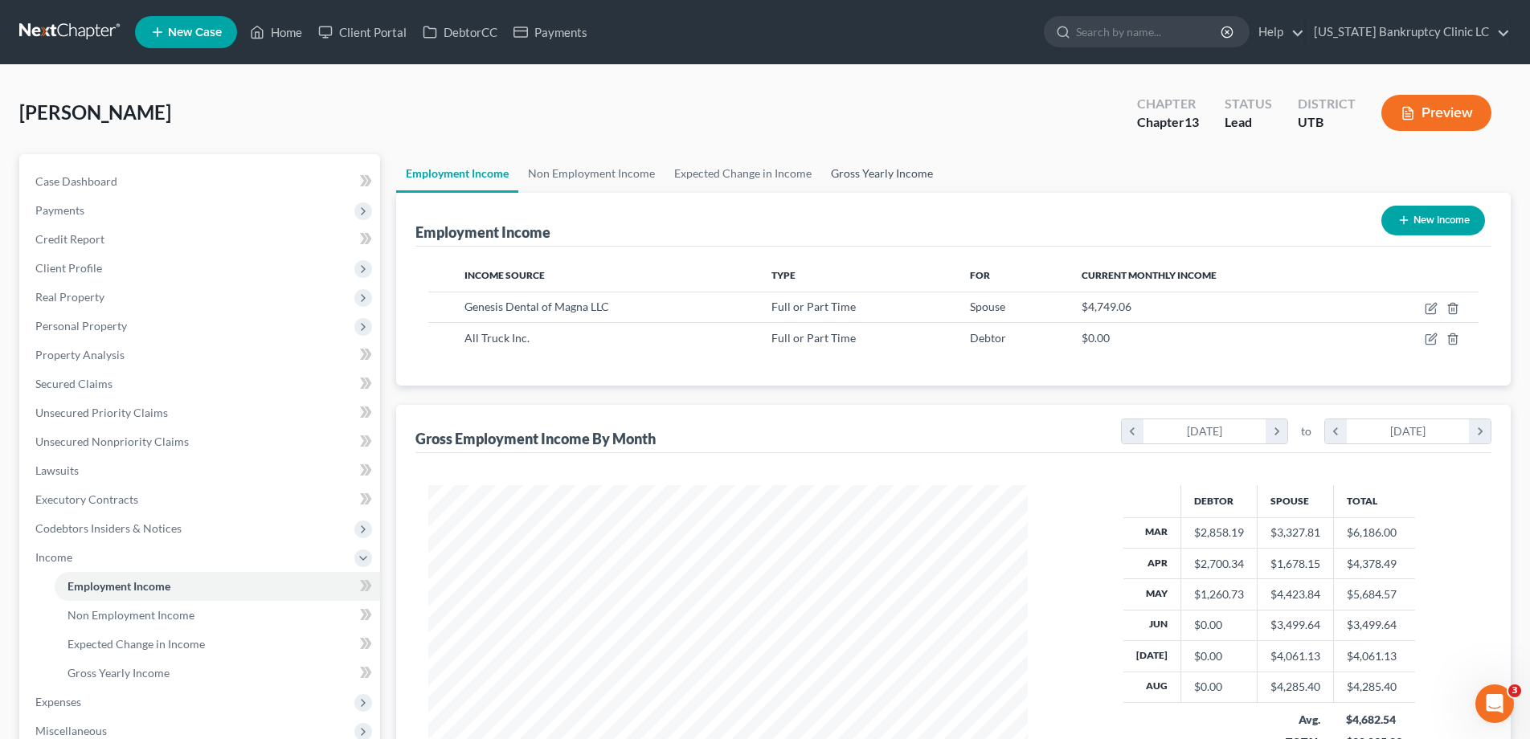
click at [878, 174] on link "Gross Yearly Income" at bounding box center [881, 173] width 121 height 39
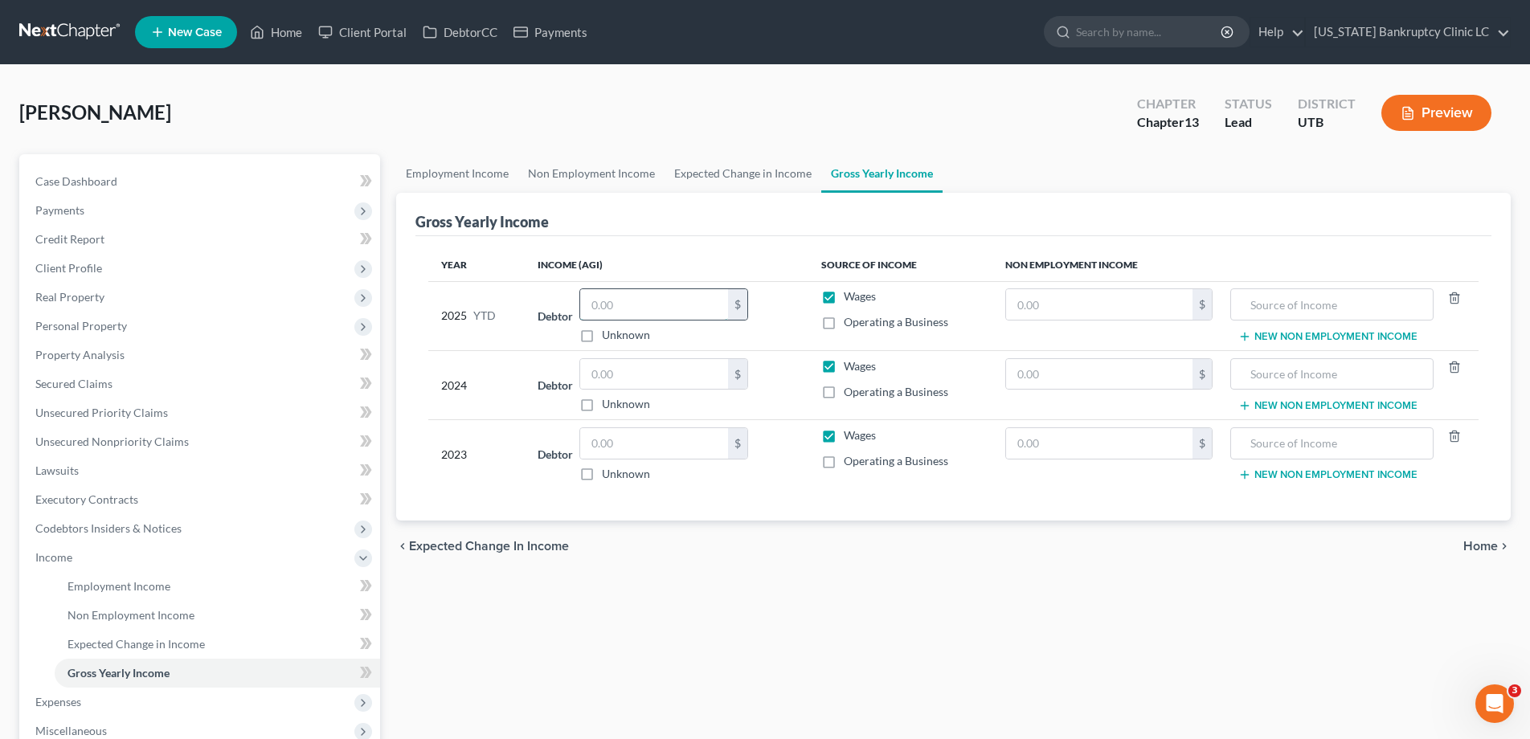
click at [675, 314] on input "text" at bounding box center [654, 304] width 148 height 31
click at [640, 371] on input "text" at bounding box center [654, 374] width 148 height 31
click at [614, 445] on input "text" at bounding box center [654, 443] width 148 height 31
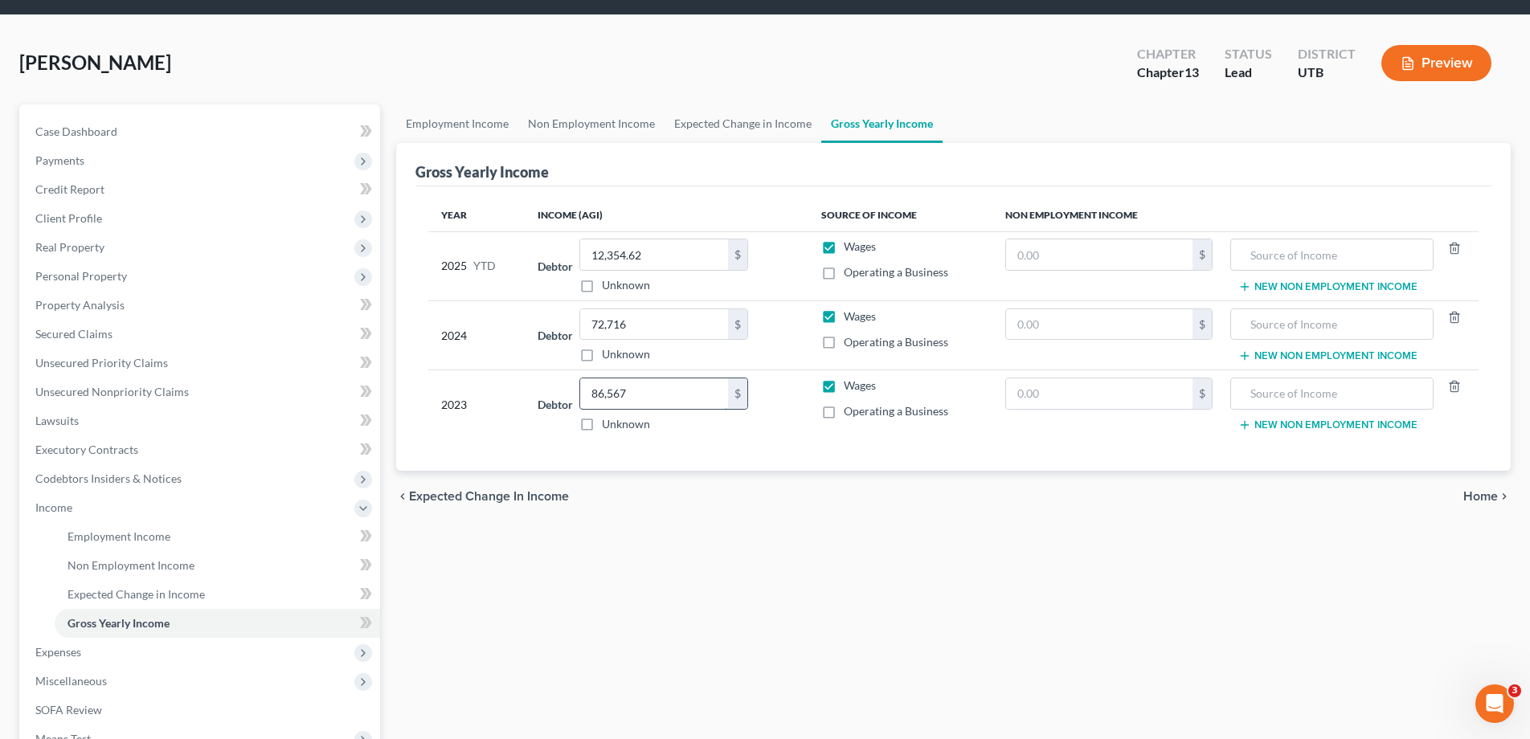
scroll to position [51, 0]
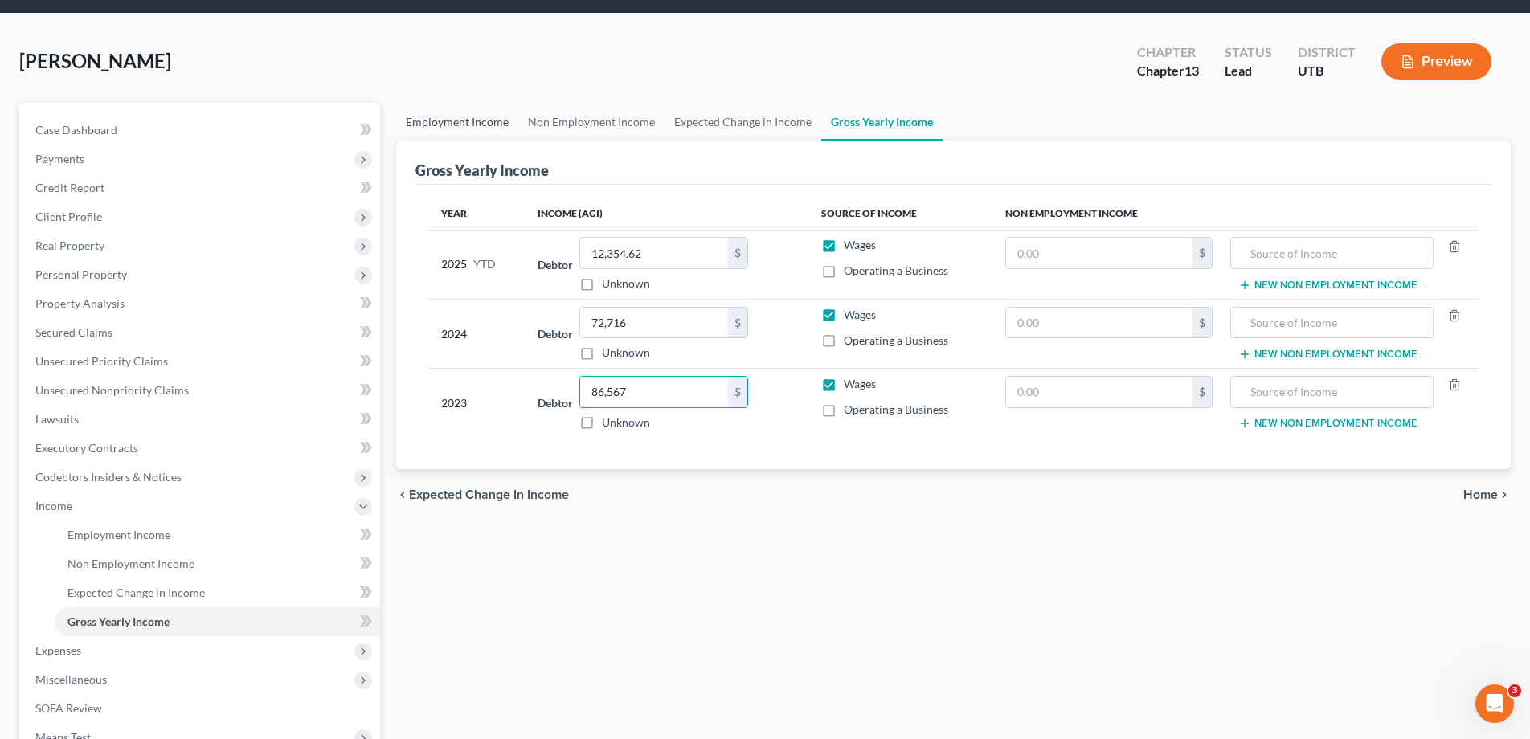
click at [457, 124] on link "Employment Income" at bounding box center [457, 122] width 122 height 39
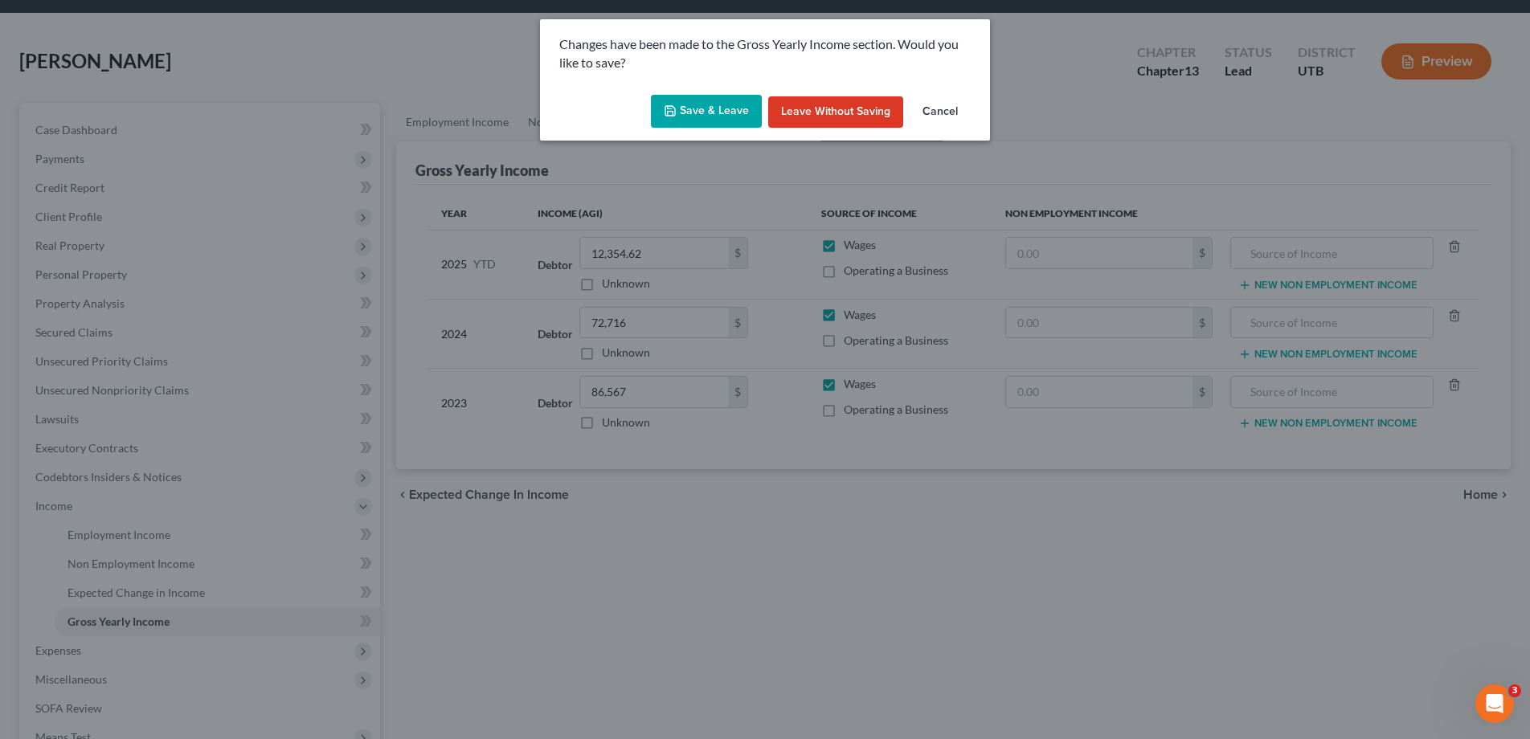
click at [709, 111] on button "Save & Leave" at bounding box center [706, 112] width 111 height 34
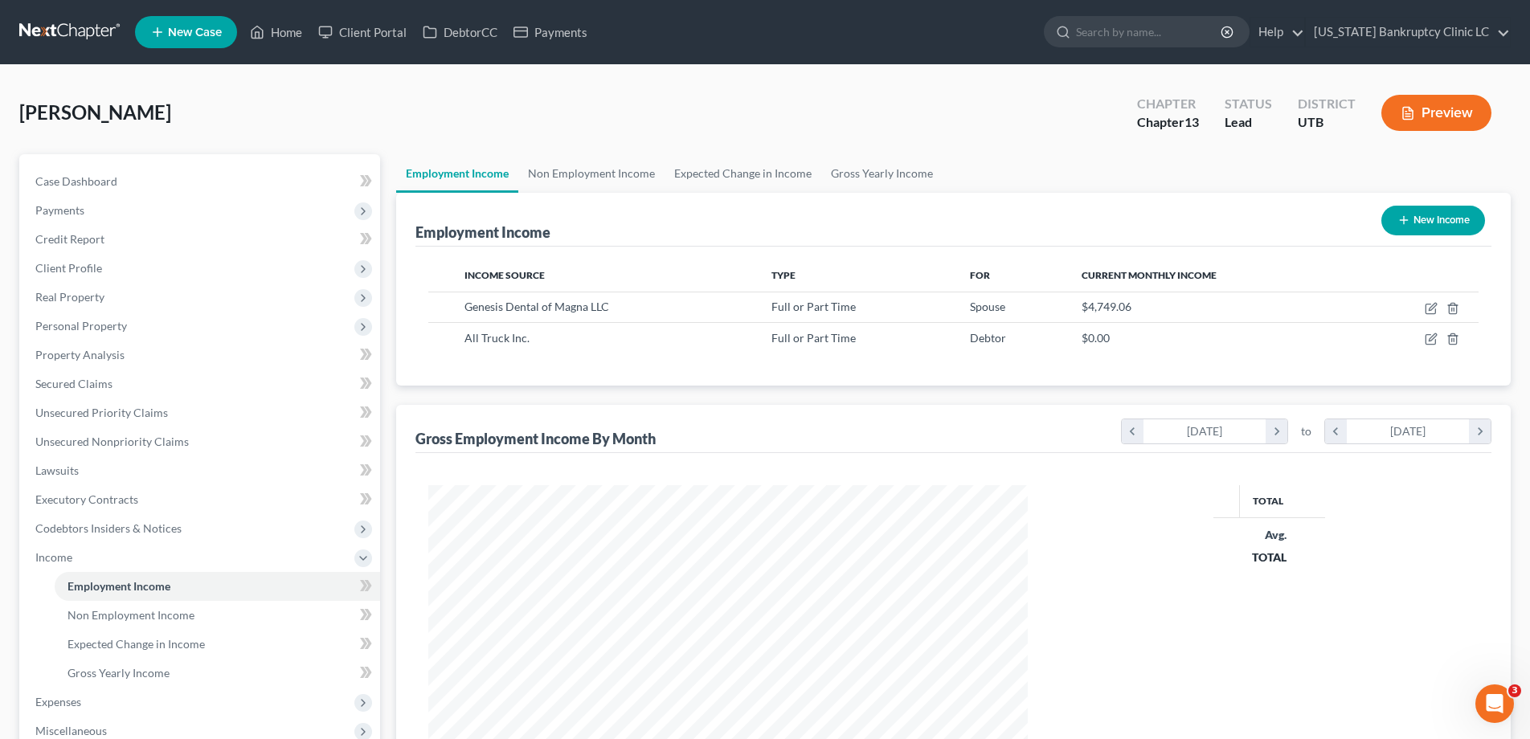
scroll to position [300, 632]
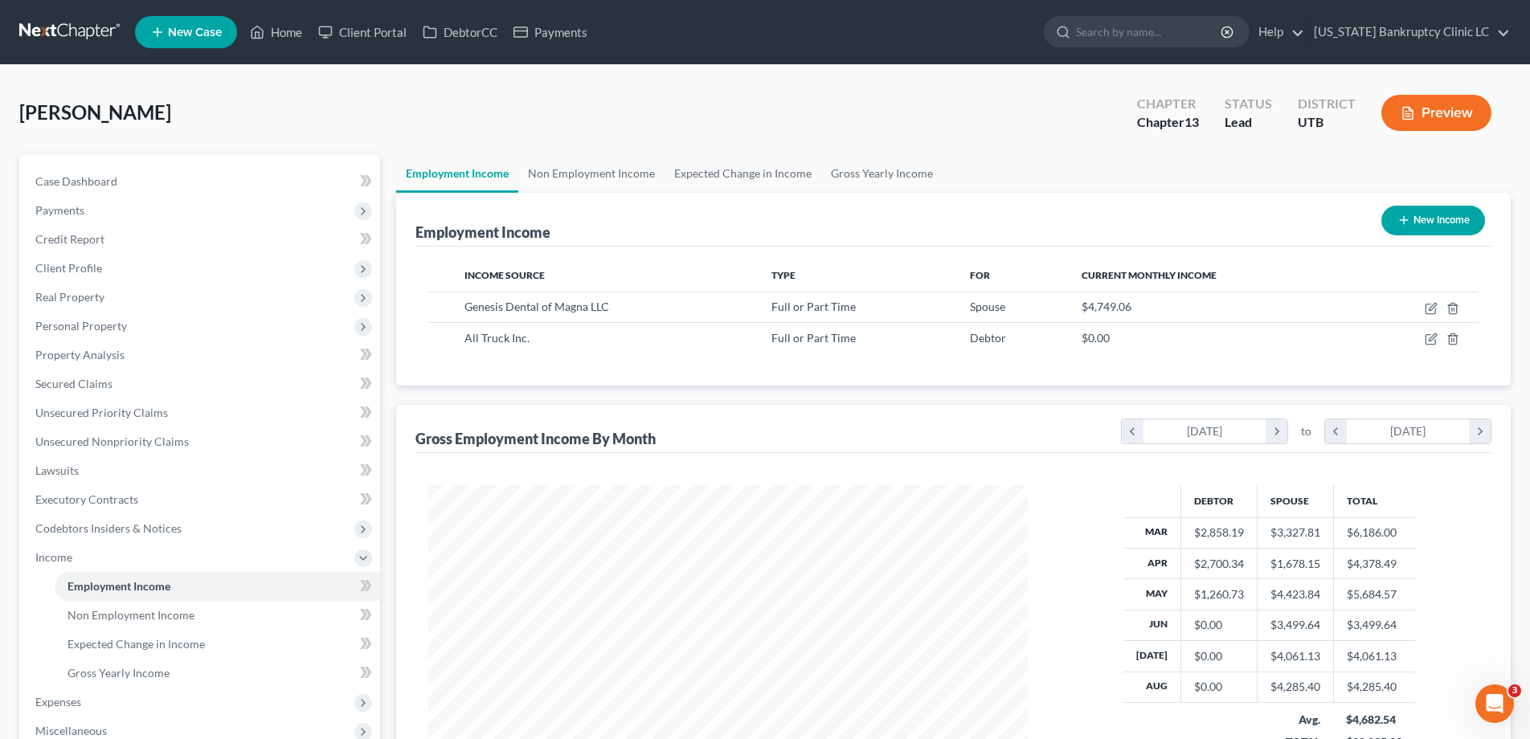
click at [1445, 221] on button "New Income" at bounding box center [1433, 221] width 104 height 30
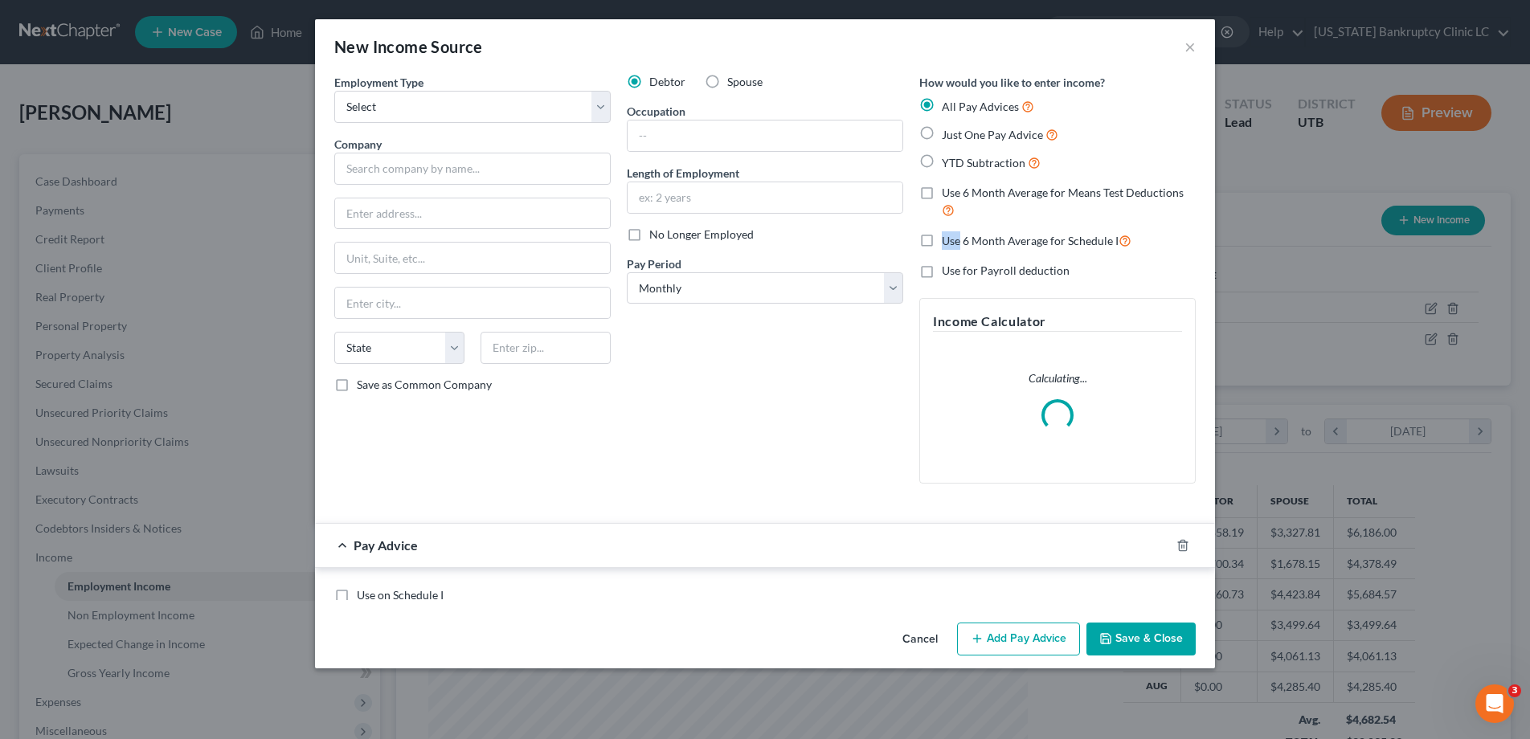
click at [1445, 221] on div "New Income Source × Employment Type * Select Full or Part Time Employment Self …" at bounding box center [765, 369] width 1530 height 739
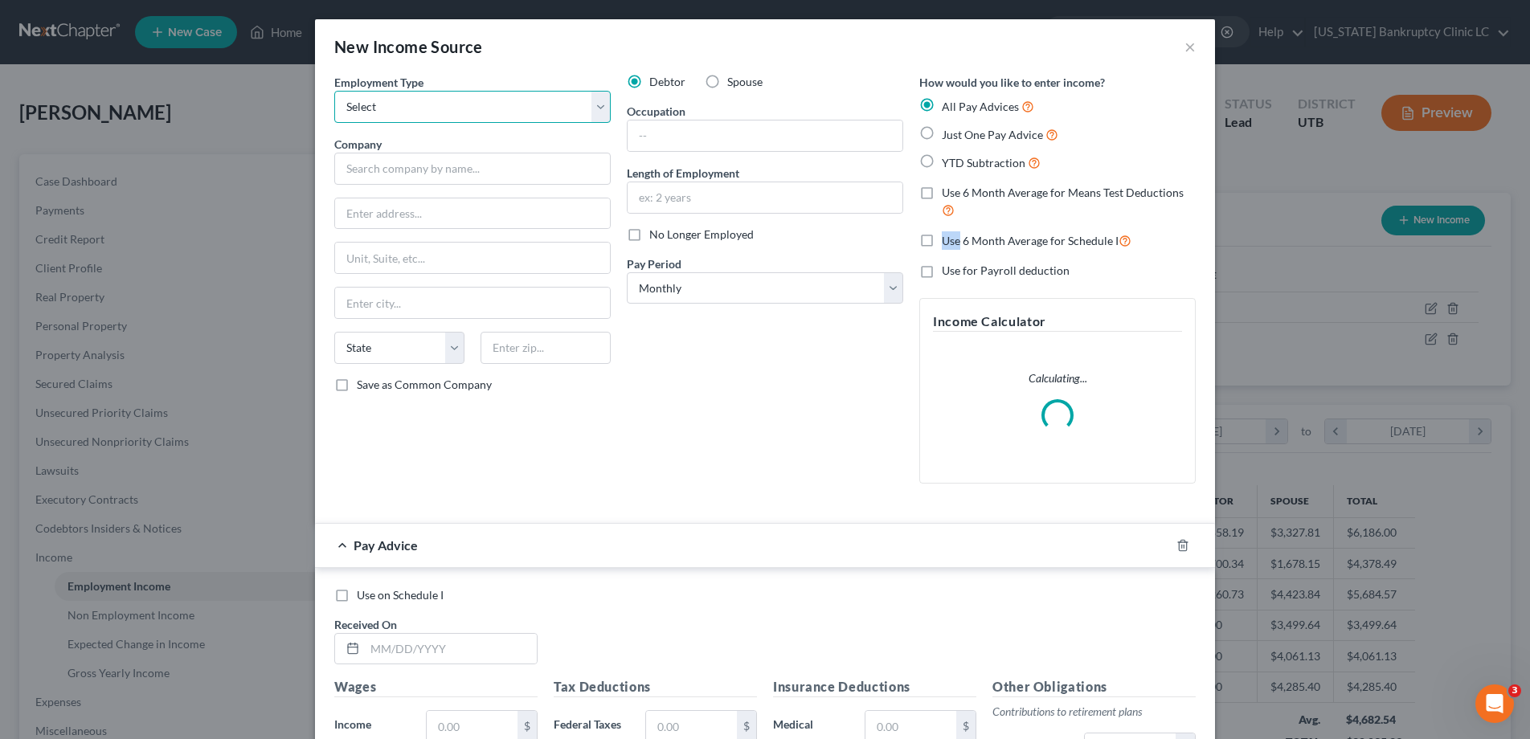
click at [596, 100] on select "Select Full or Part Time Employment Self Employment" at bounding box center [472, 107] width 276 height 32
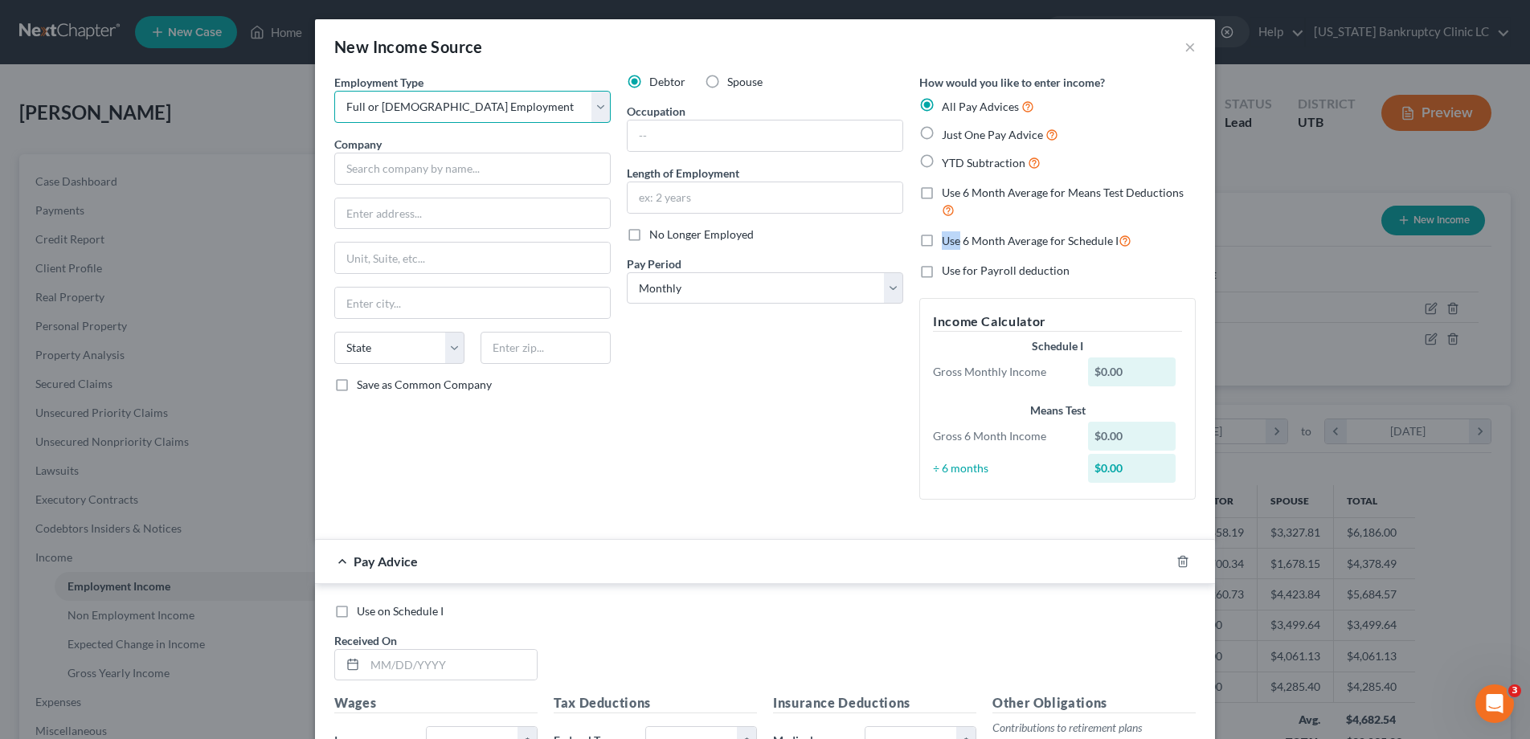
click at [334, 91] on select "Select Full or Part Time Employment Self Employment" at bounding box center [472, 107] width 276 height 32
click at [547, 170] on input "text" at bounding box center [472, 169] width 276 height 32
click at [667, 129] on input "text" at bounding box center [765, 136] width 275 height 31
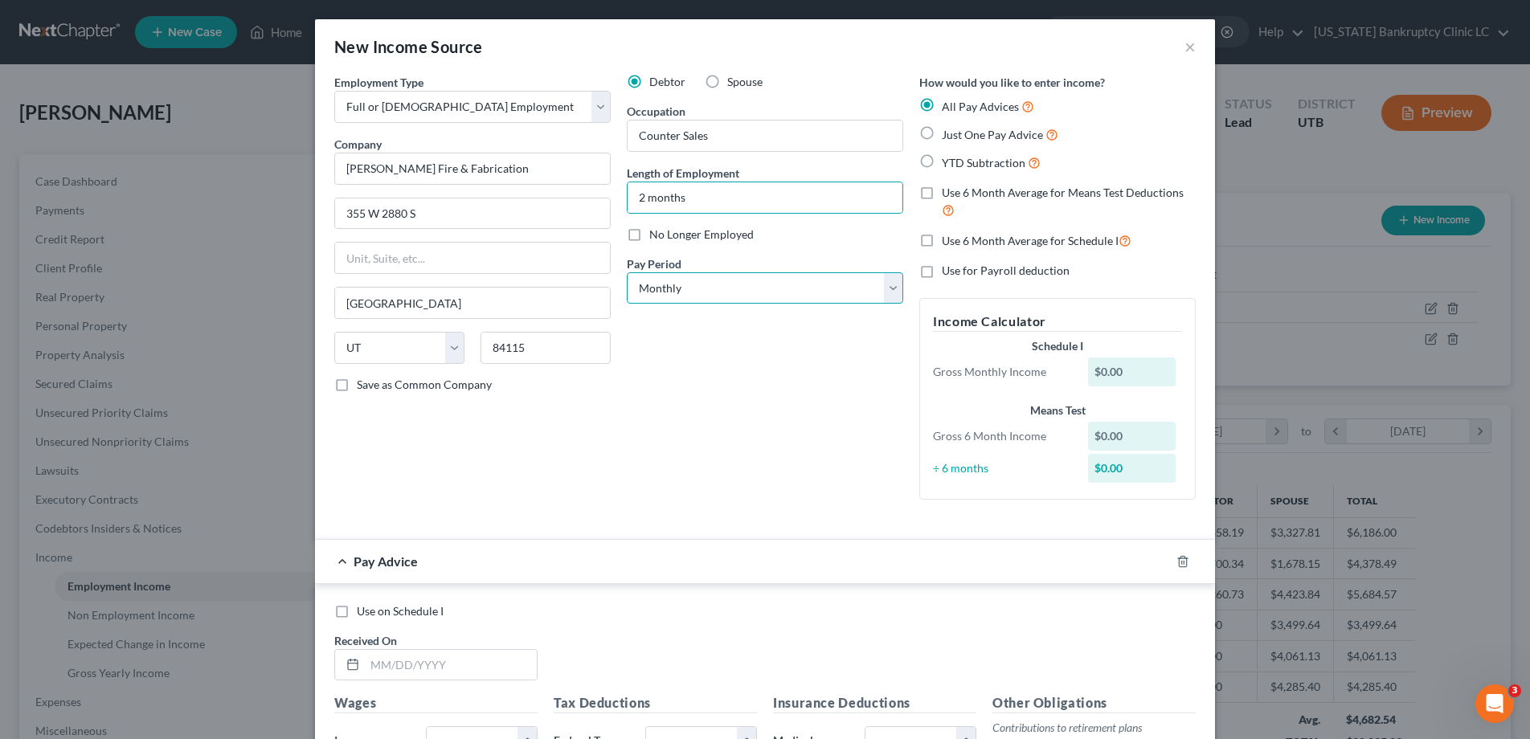
click at [894, 284] on select "Select Monthly Twice Monthly Every Other Week Weekly" at bounding box center [765, 288] width 276 height 32
click at [627, 272] on select "Select Monthly Twice Monthly Every Other Week Weekly" at bounding box center [765, 288] width 276 height 32
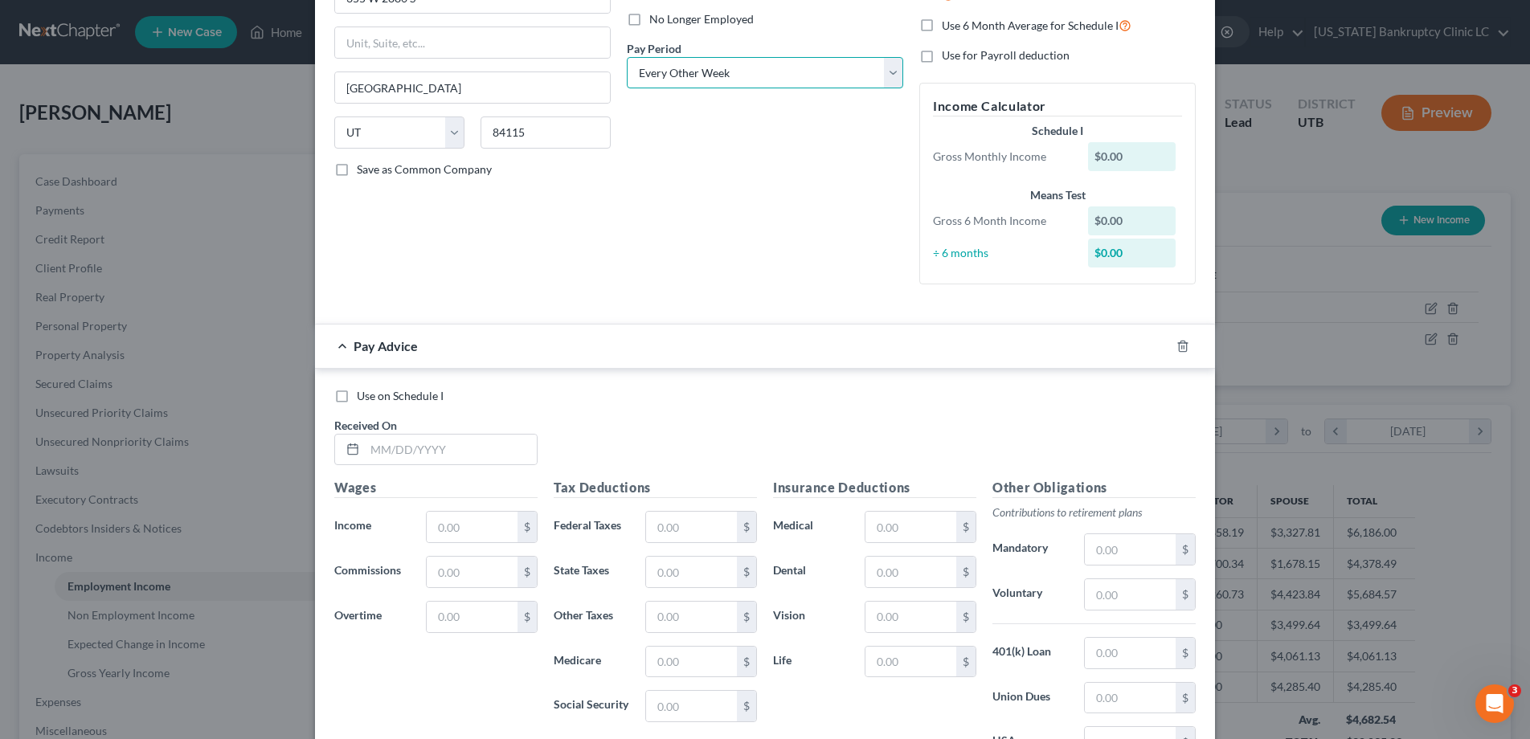
scroll to position [219, 0]
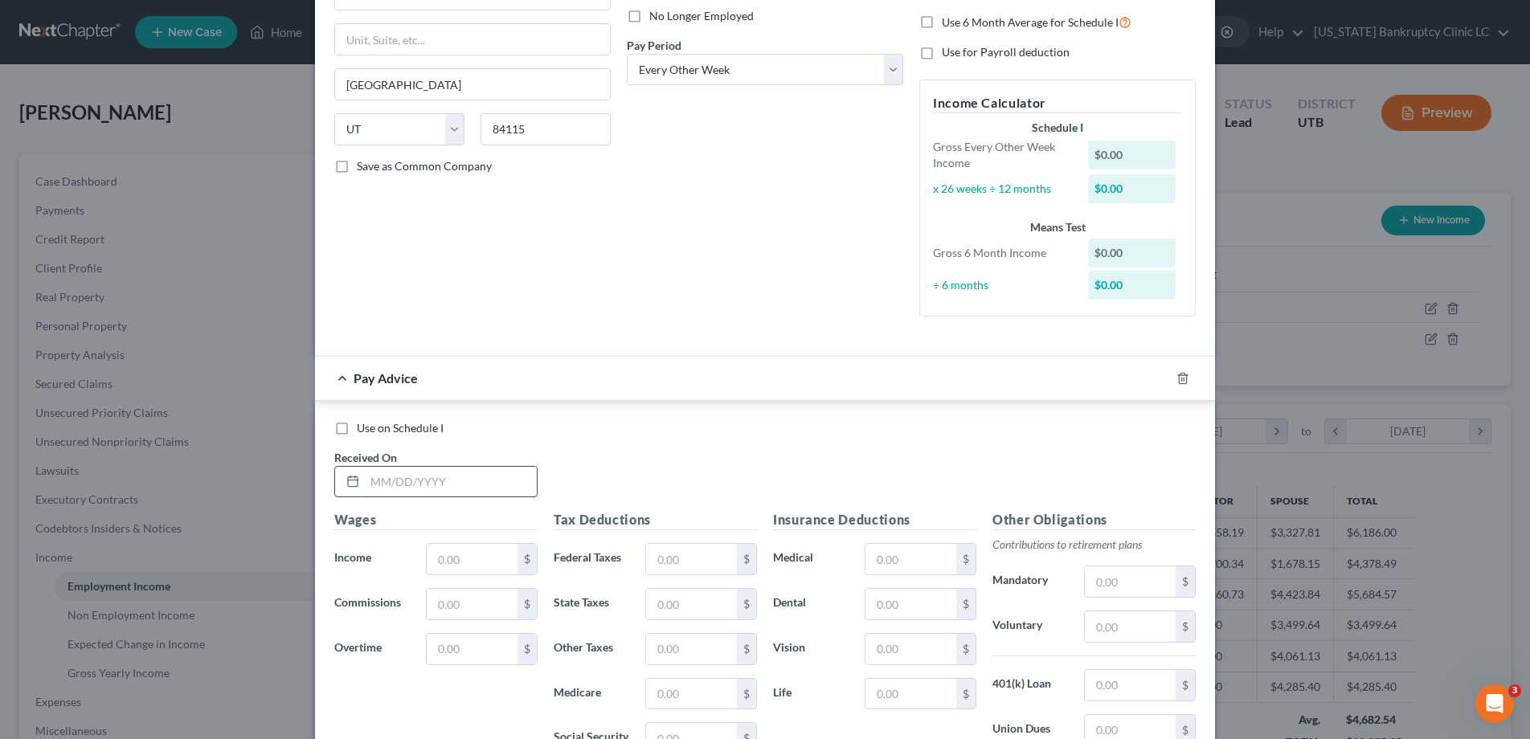
click at [450, 485] on input "text" at bounding box center [451, 482] width 172 height 31
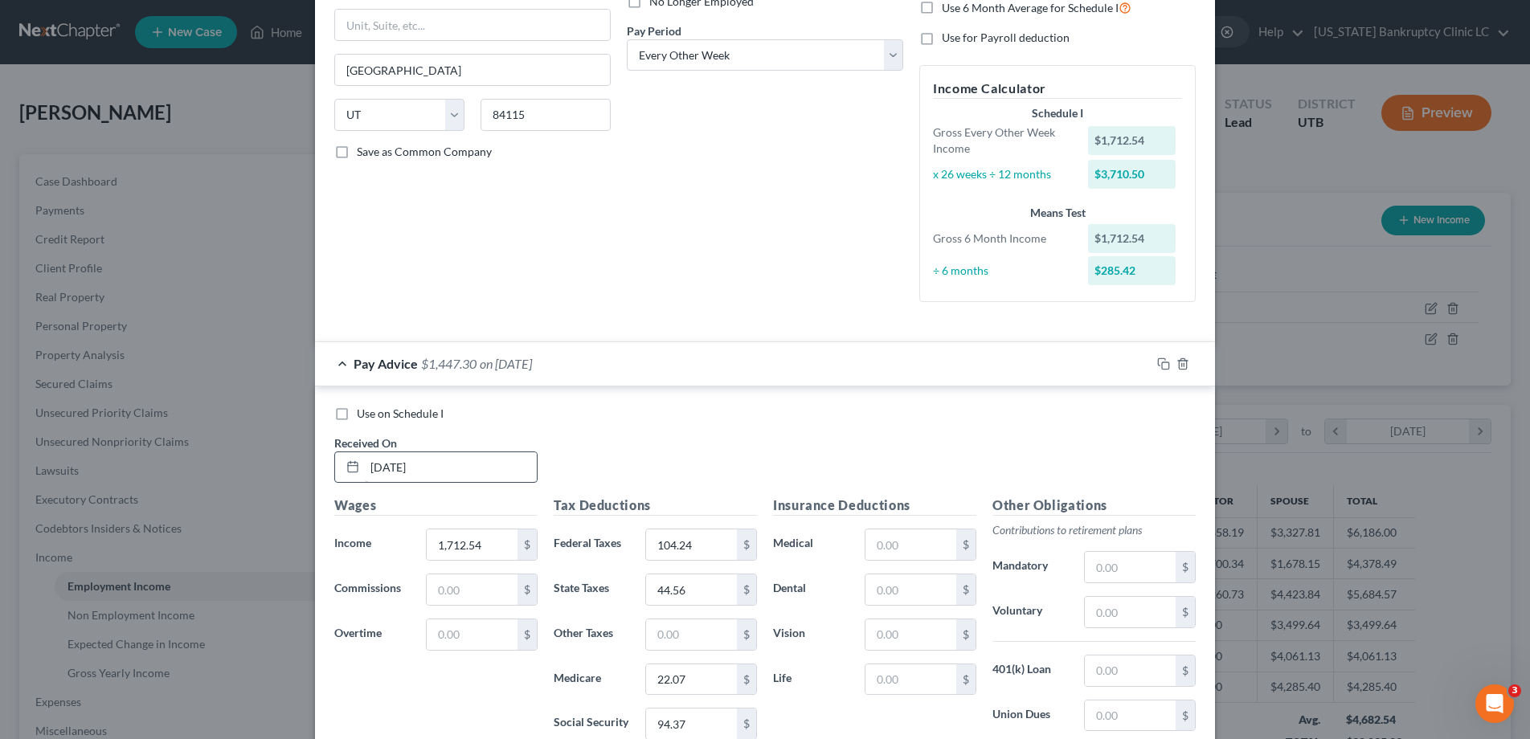
scroll to position [452, 0]
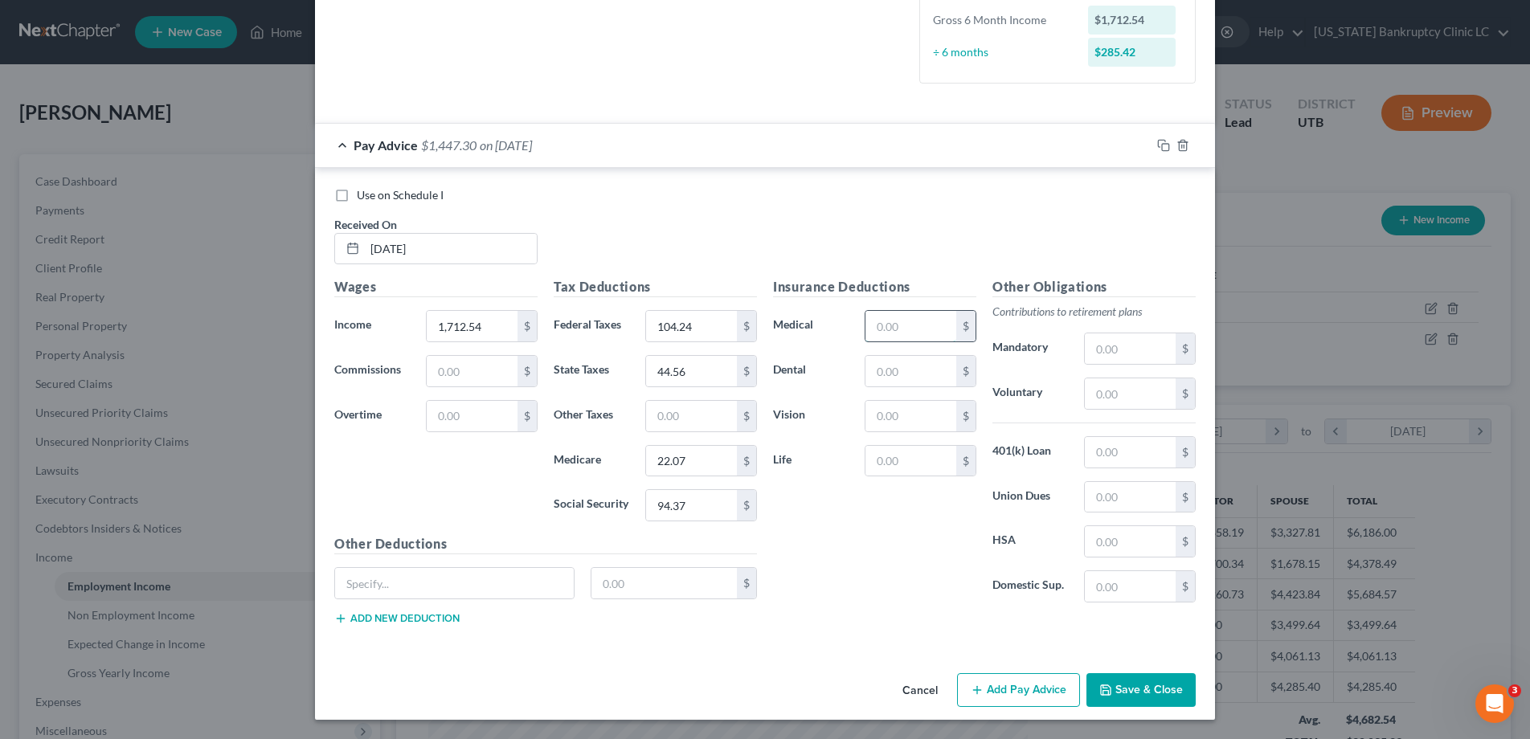
click at [887, 325] on input "text" at bounding box center [910, 326] width 91 height 31
click at [403, 581] on input "text" at bounding box center [454, 583] width 239 height 31
click at [1165, 144] on rect "button" at bounding box center [1165, 147] width 7 height 7
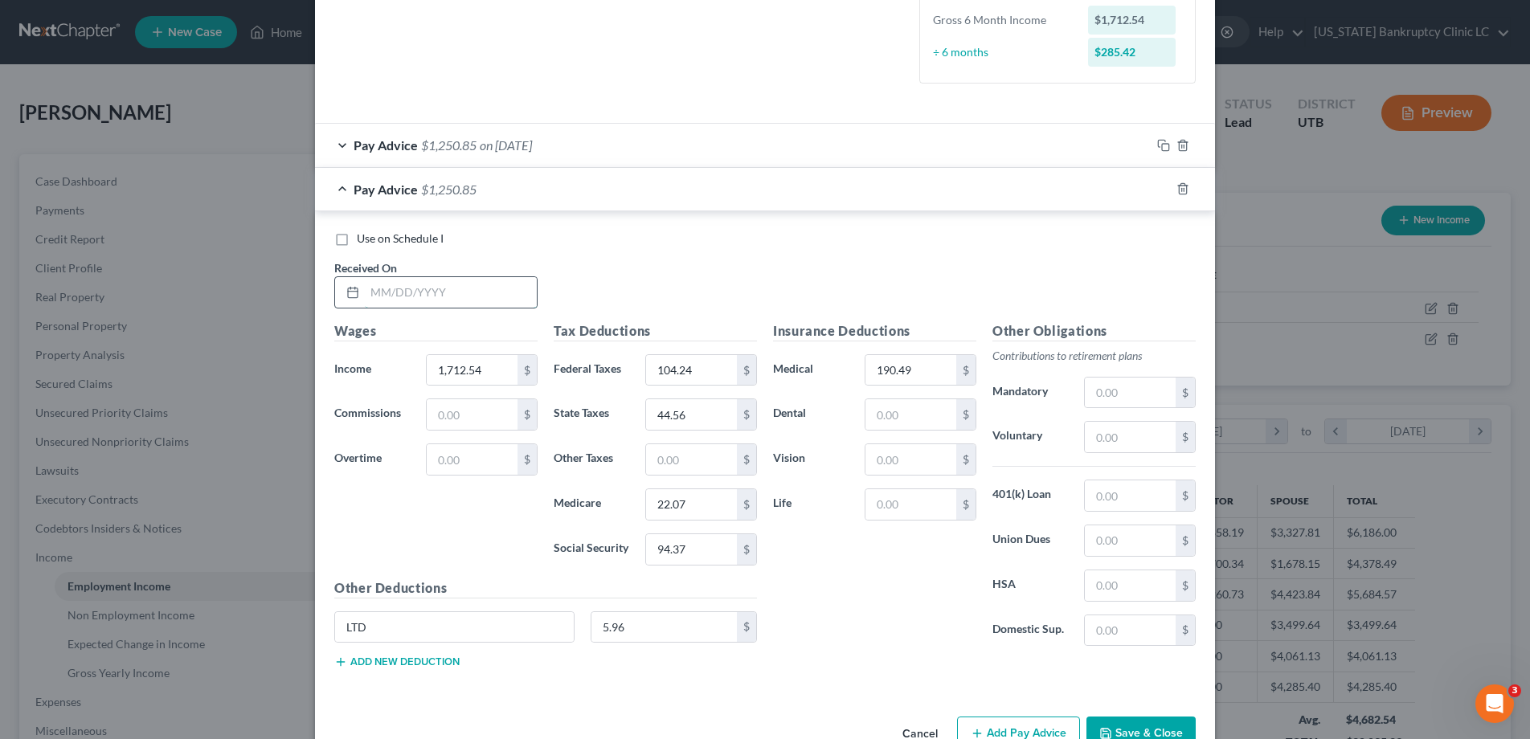
click at [403, 295] on input "text" at bounding box center [451, 292] width 172 height 31
click at [1163, 186] on icon "button" at bounding box center [1163, 188] width 13 height 13
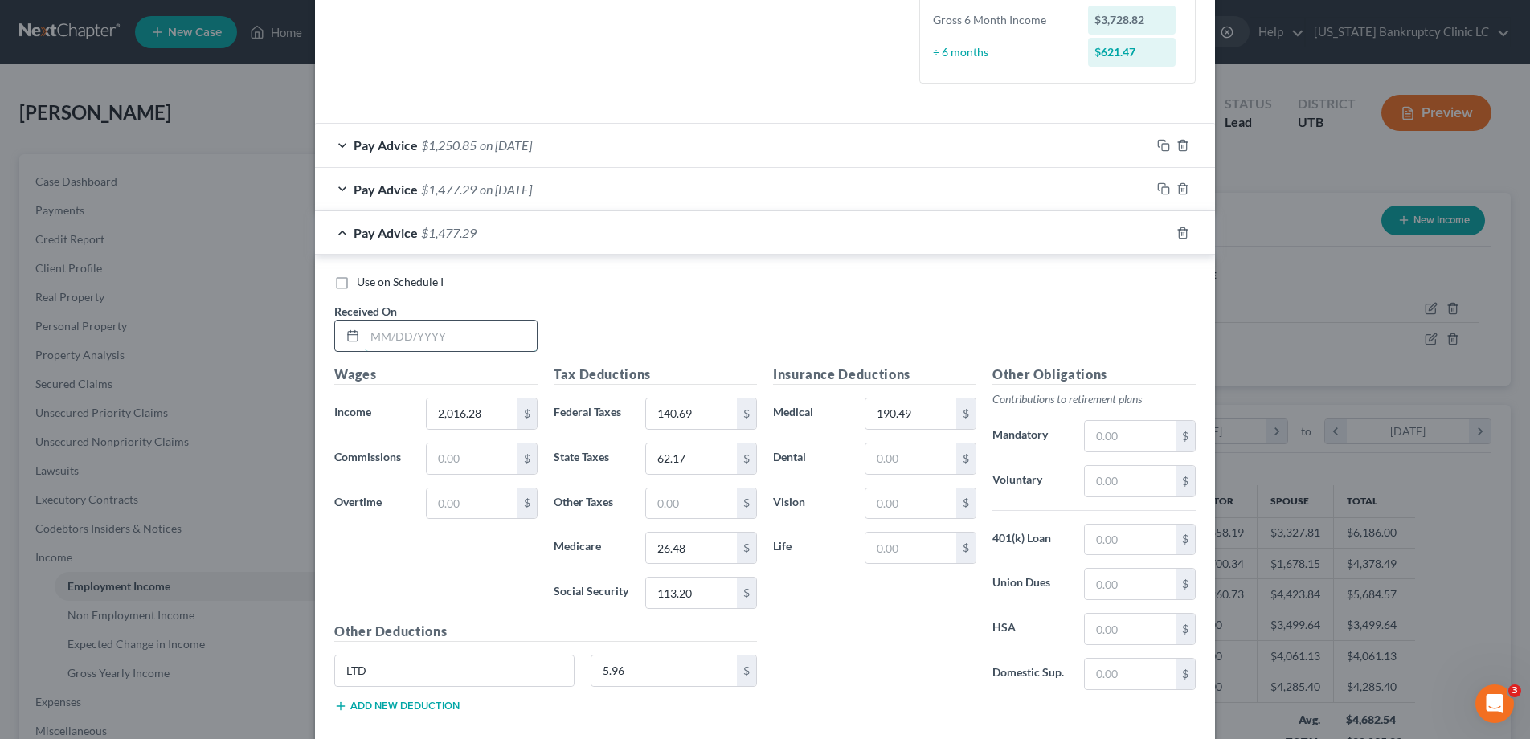
click at [413, 342] on input "text" at bounding box center [451, 336] width 172 height 31
click at [1162, 234] on icon "button" at bounding box center [1163, 233] width 13 height 13
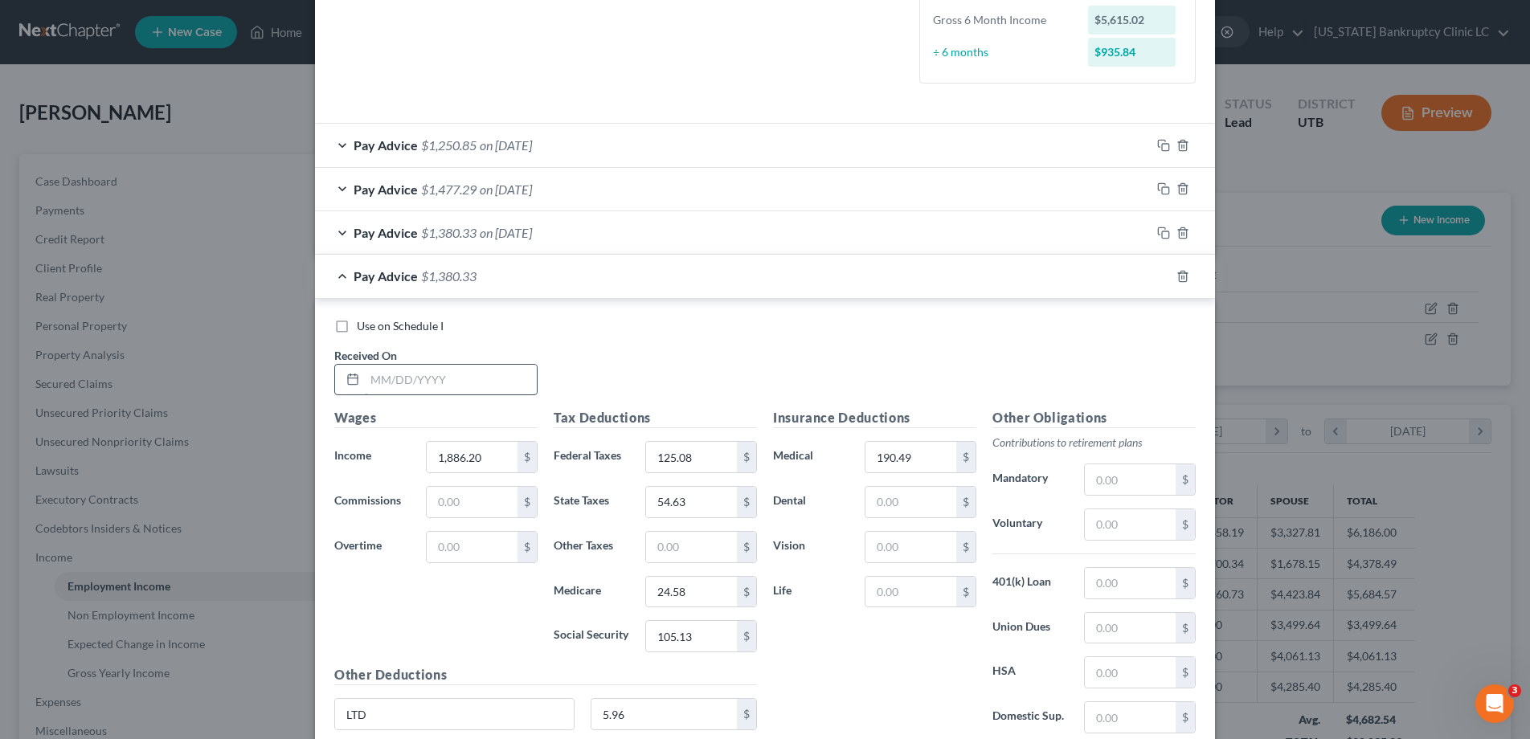
click at [392, 378] on input "text" at bounding box center [451, 380] width 172 height 31
click at [1166, 279] on icon "button" at bounding box center [1163, 276] width 13 height 13
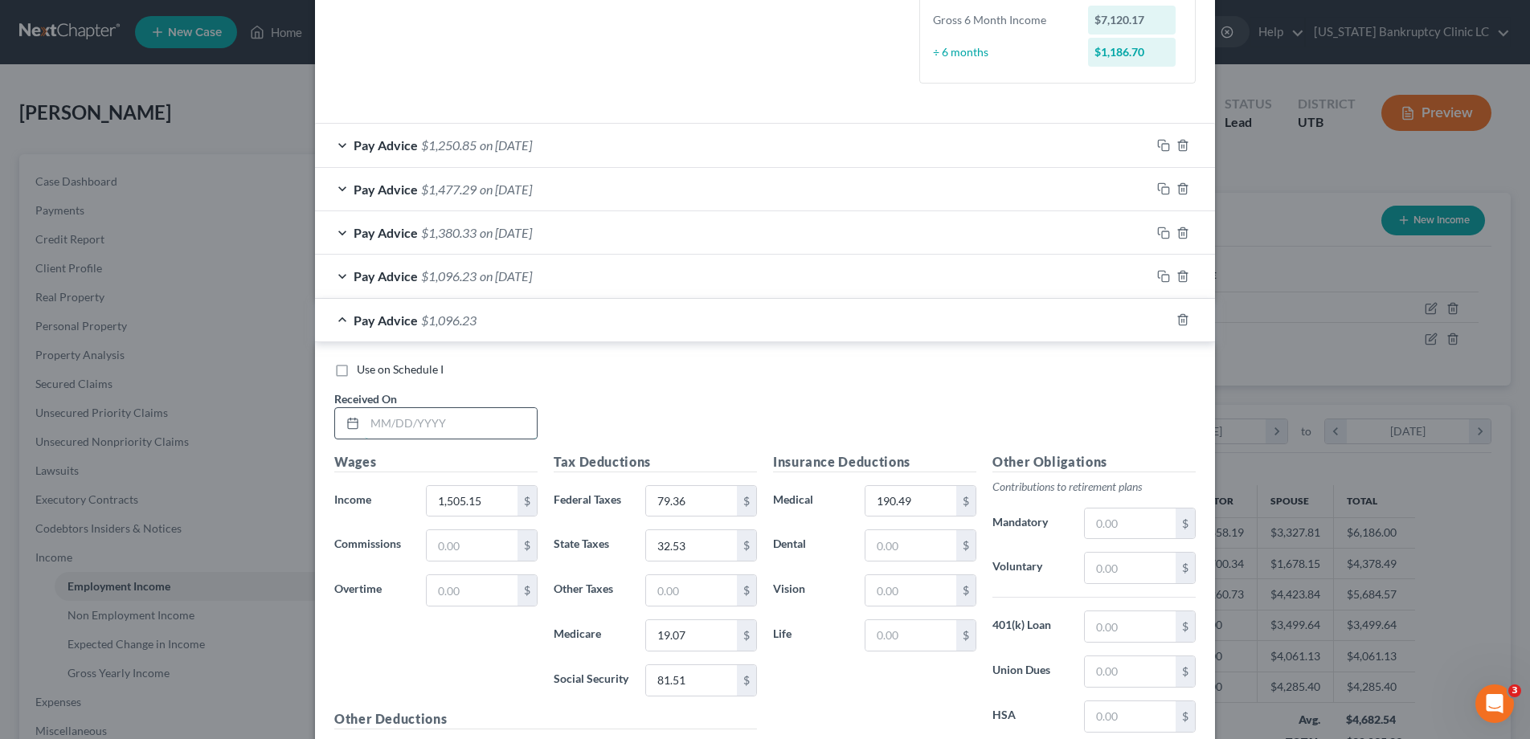
click at [411, 430] on input "text" at bounding box center [451, 423] width 172 height 31
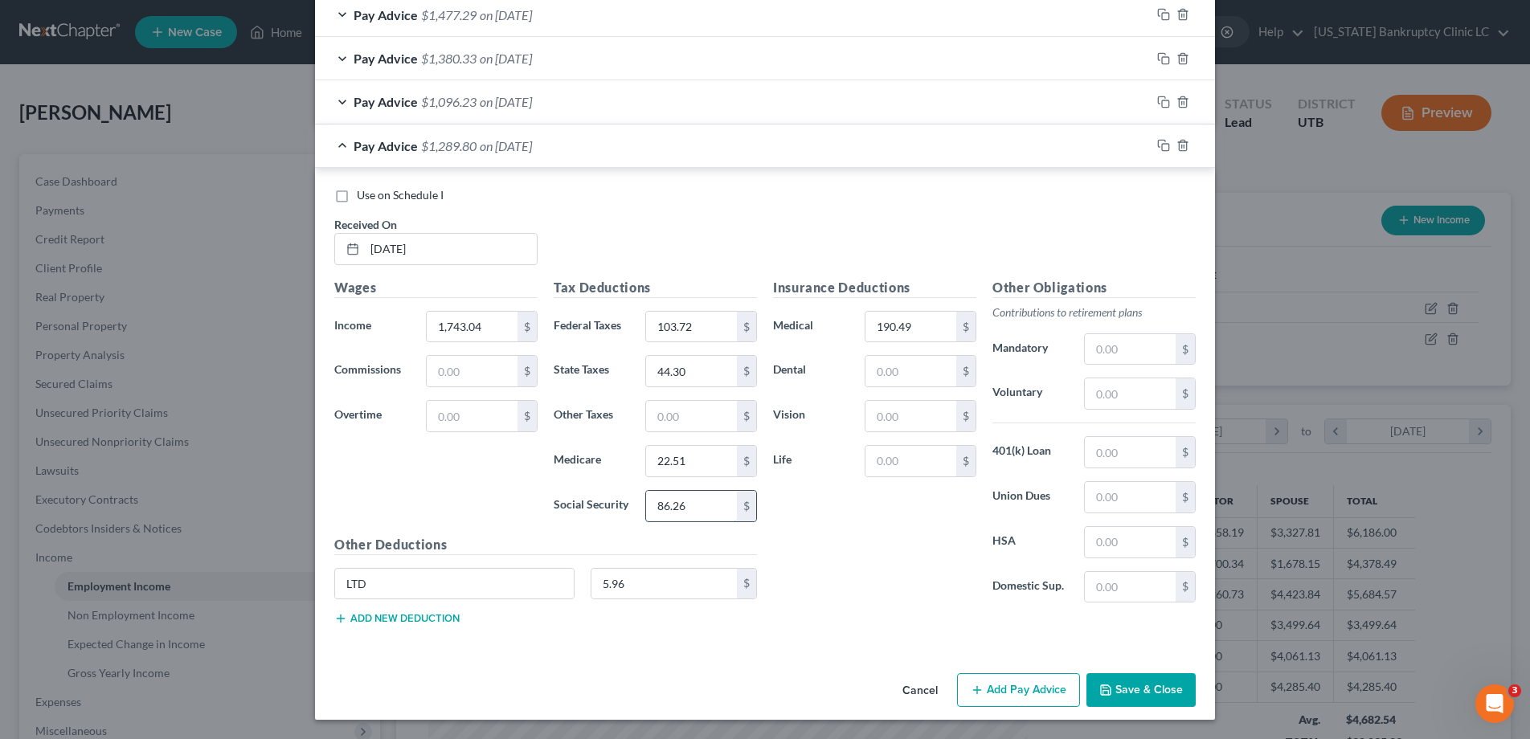
click at [705, 508] on input "86.26" at bounding box center [691, 506] width 91 height 31
click at [1148, 395] on input "text" at bounding box center [1130, 393] width 91 height 31
click at [1166, 145] on icon "button" at bounding box center [1163, 145] width 13 height 13
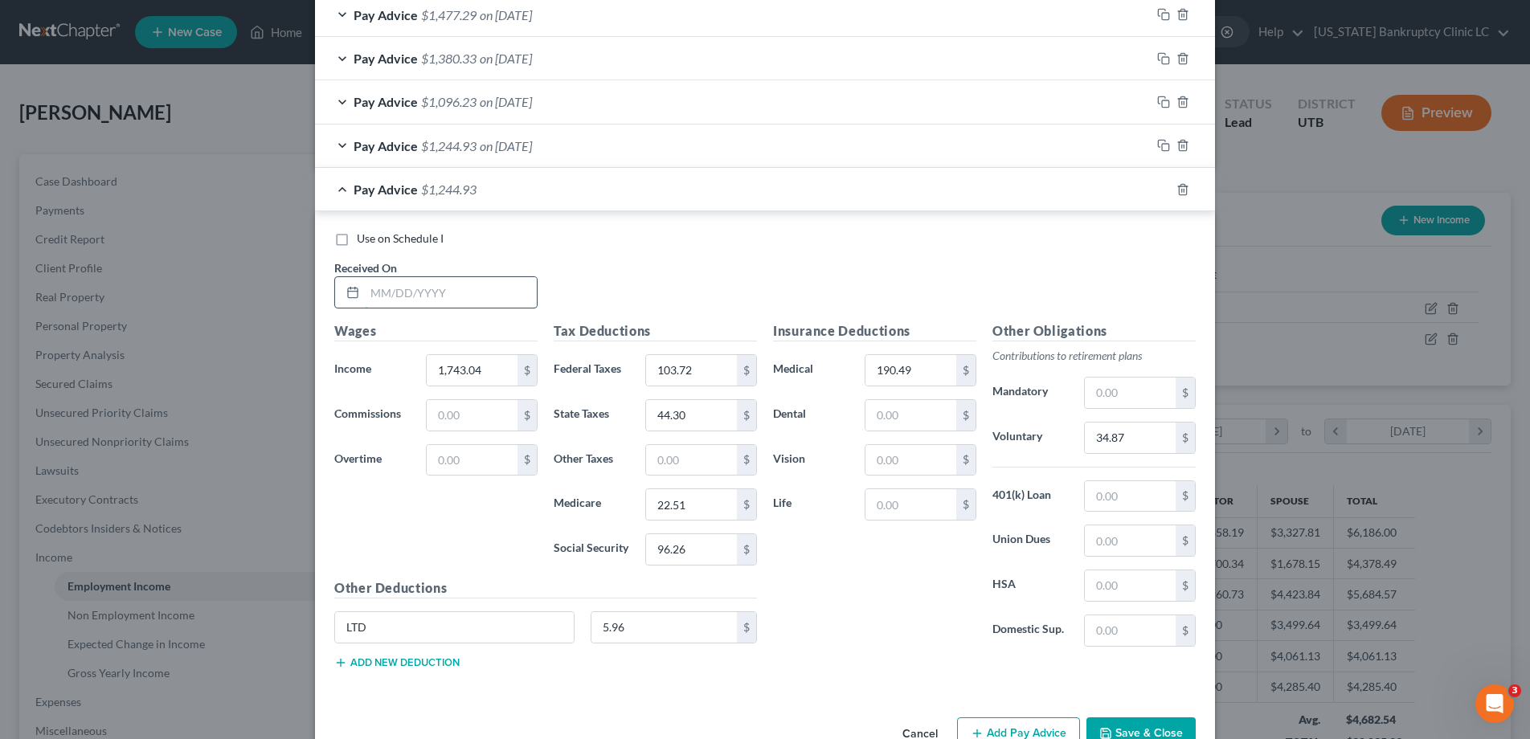
click at [413, 287] on input "text" at bounding box center [451, 292] width 172 height 31
click at [1130, 440] on input "34.87" at bounding box center [1130, 438] width 91 height 31
click at [1159, 189] on icon "button" at bounding box center [1163, 189] width 13 height 13
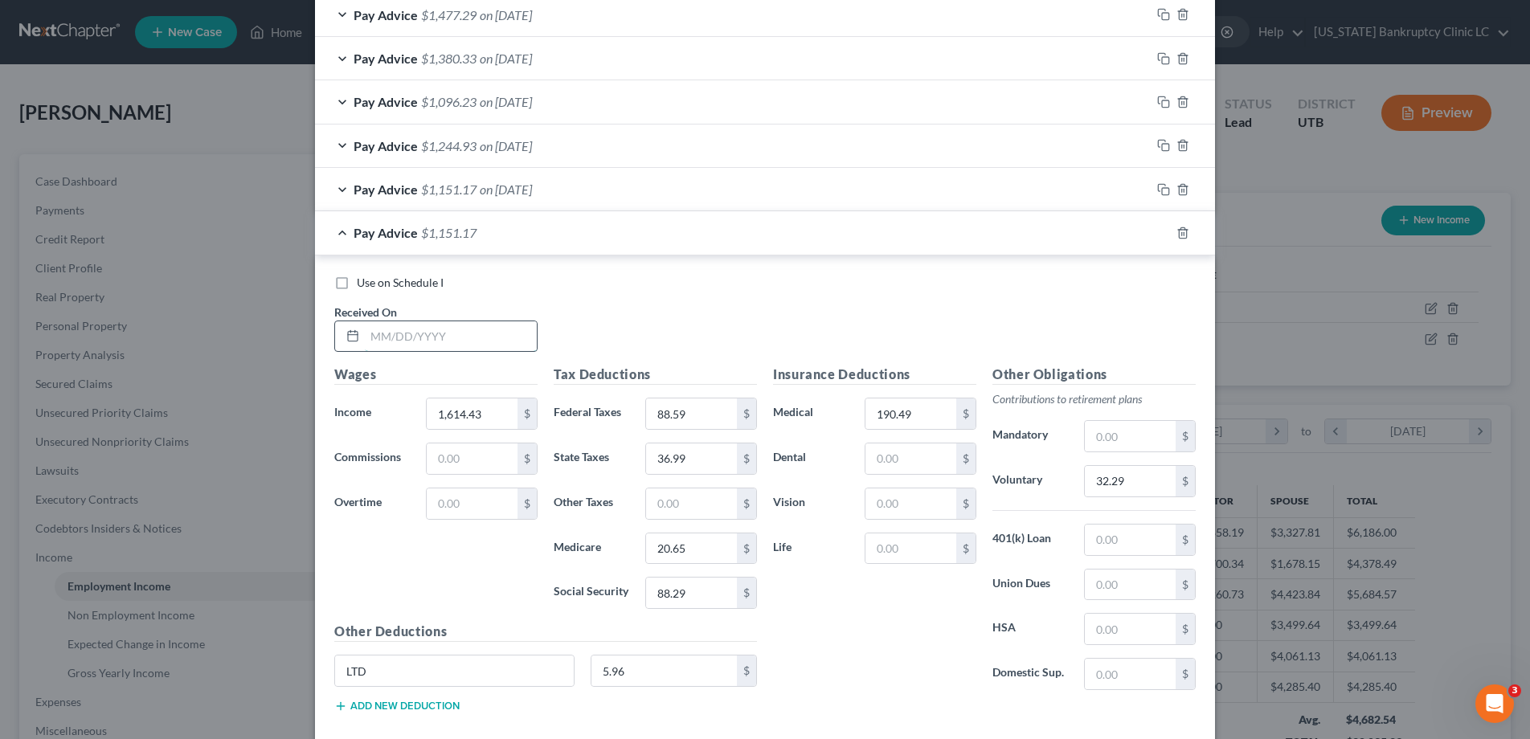
click at [418, 328] on input "text" at bounding box center [451, 336] width 172 height 31
click at [1151, 481] on input "32.29" at bounding box center [1130, 481] width 91 height 31
click at [695, 412] on input "923.72" at bounding box center [691, 414] width 91 height 31
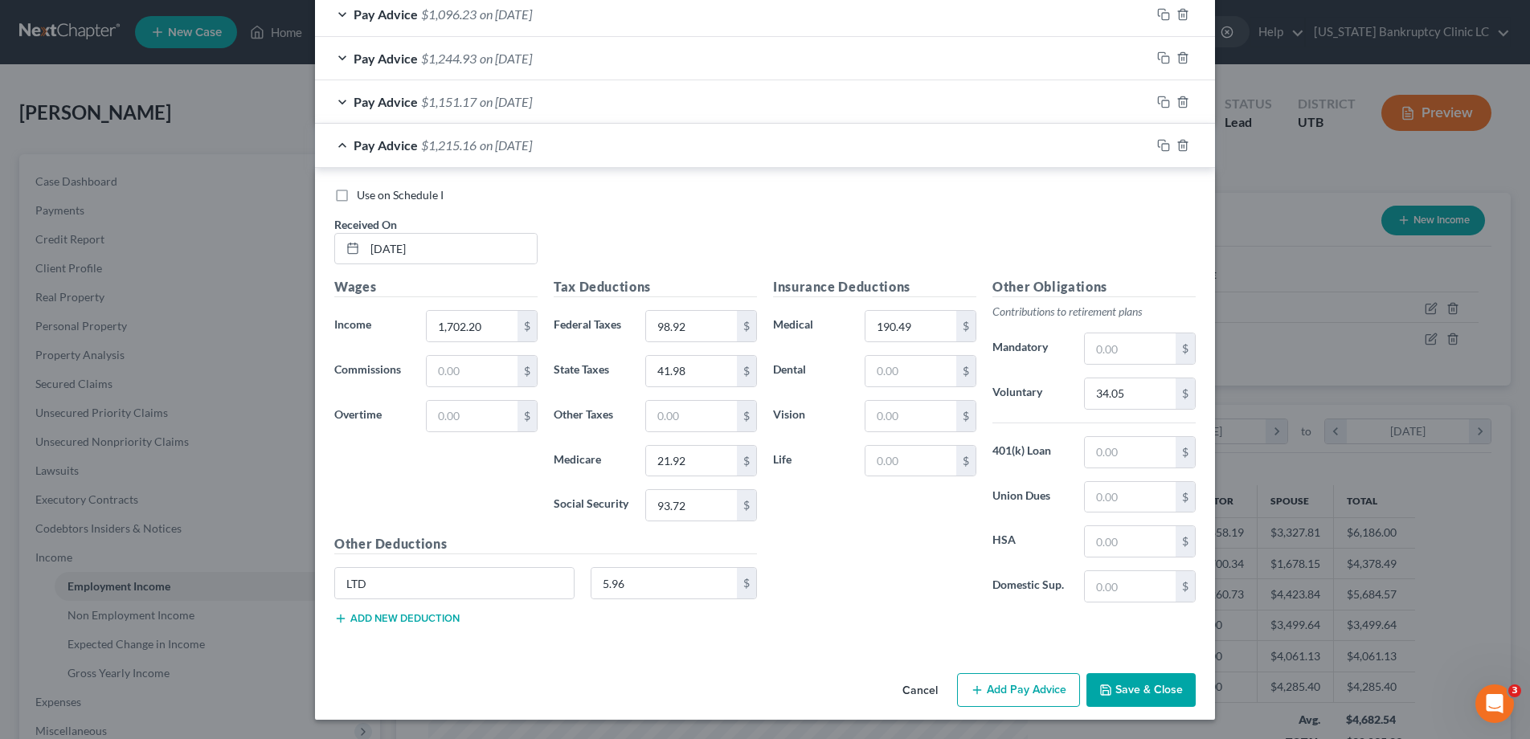
click at [1122, 689] on button "Save & Close" at bounding box center [1140, 690] width 109 height 34
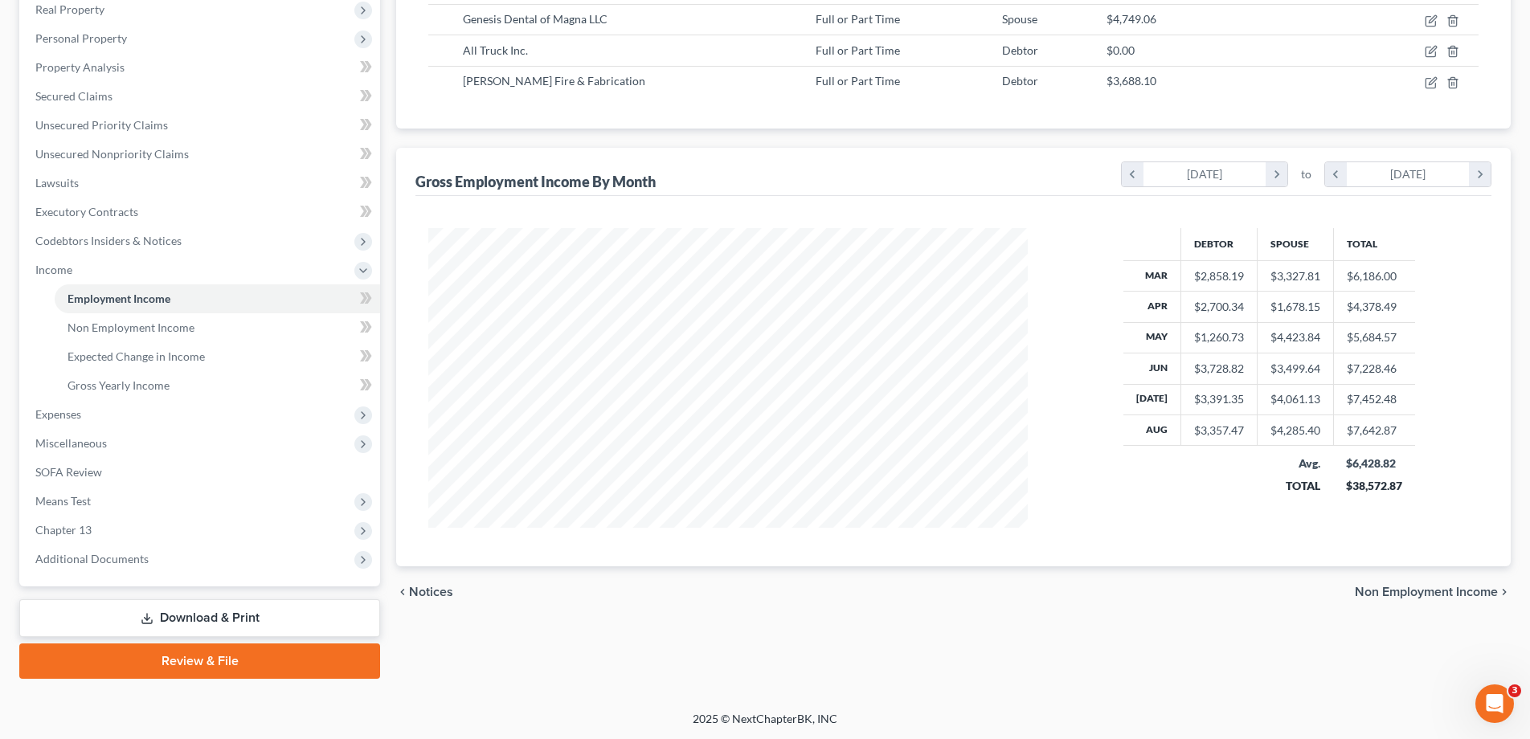
scroll to position [288, 0]
click at [73, 497] on span "Means Test" at bounding box center [62, 500] width 55 height 14
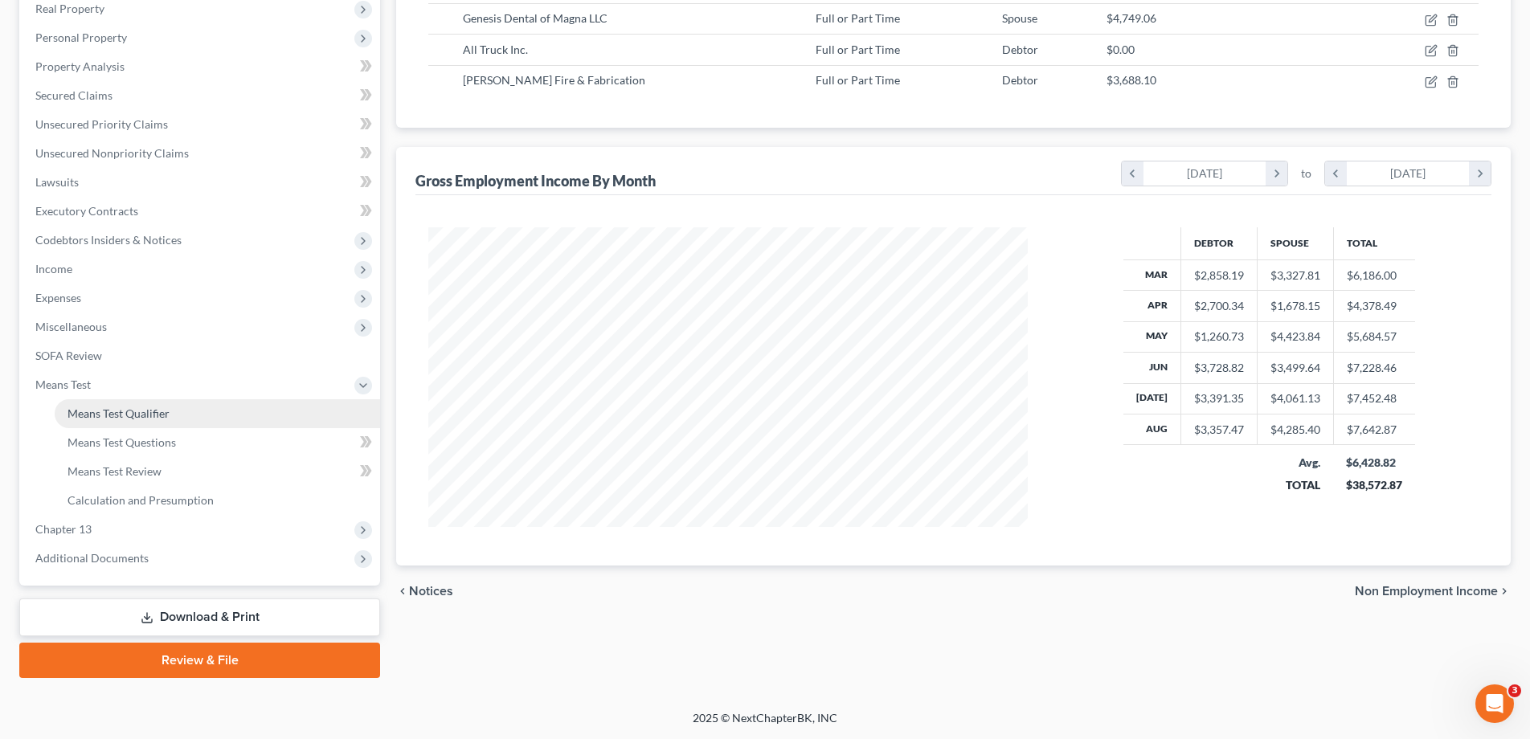
click at [96, 416] on span "Means Test Qualifier" at bounding box center [118, 414] width 102 height 14
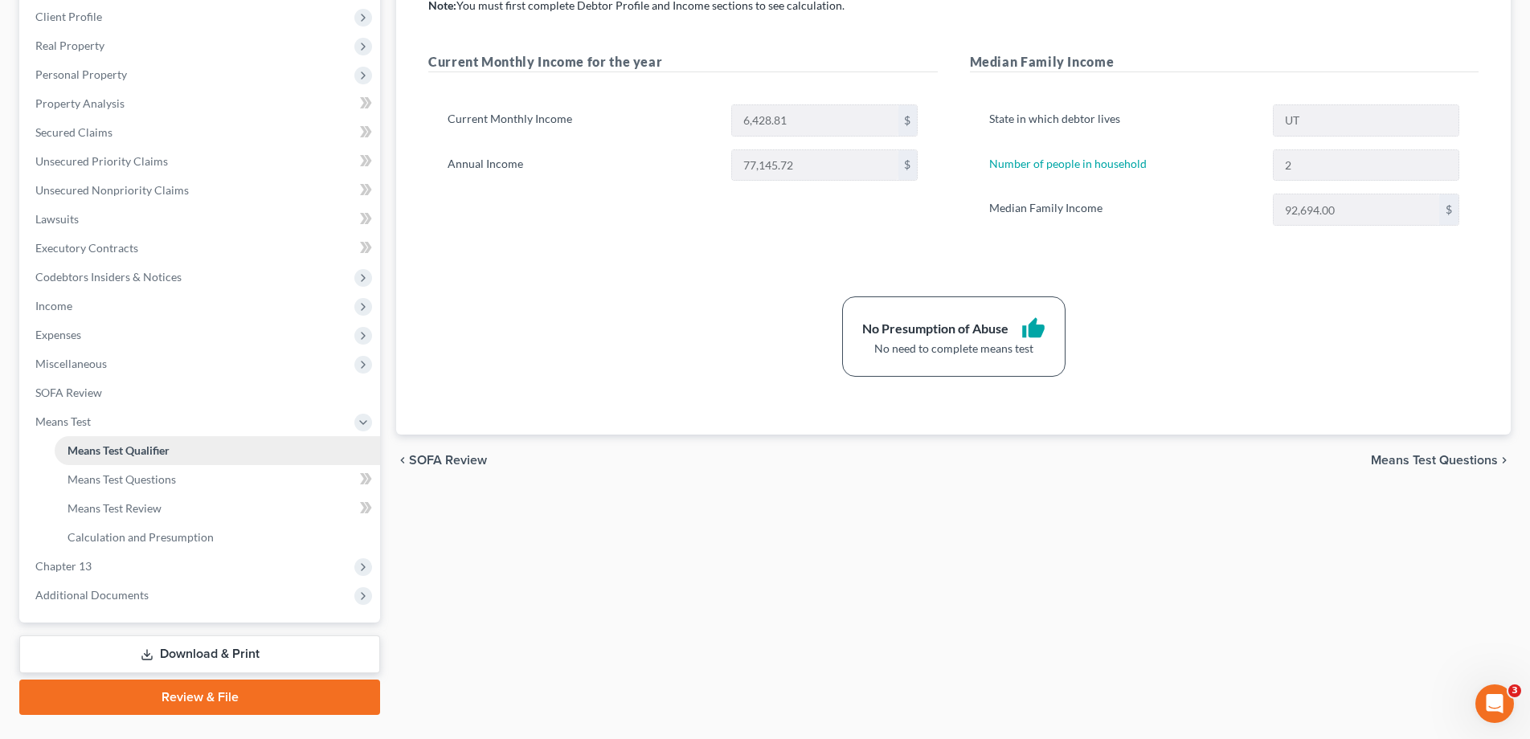
scroll to position [288, 0]
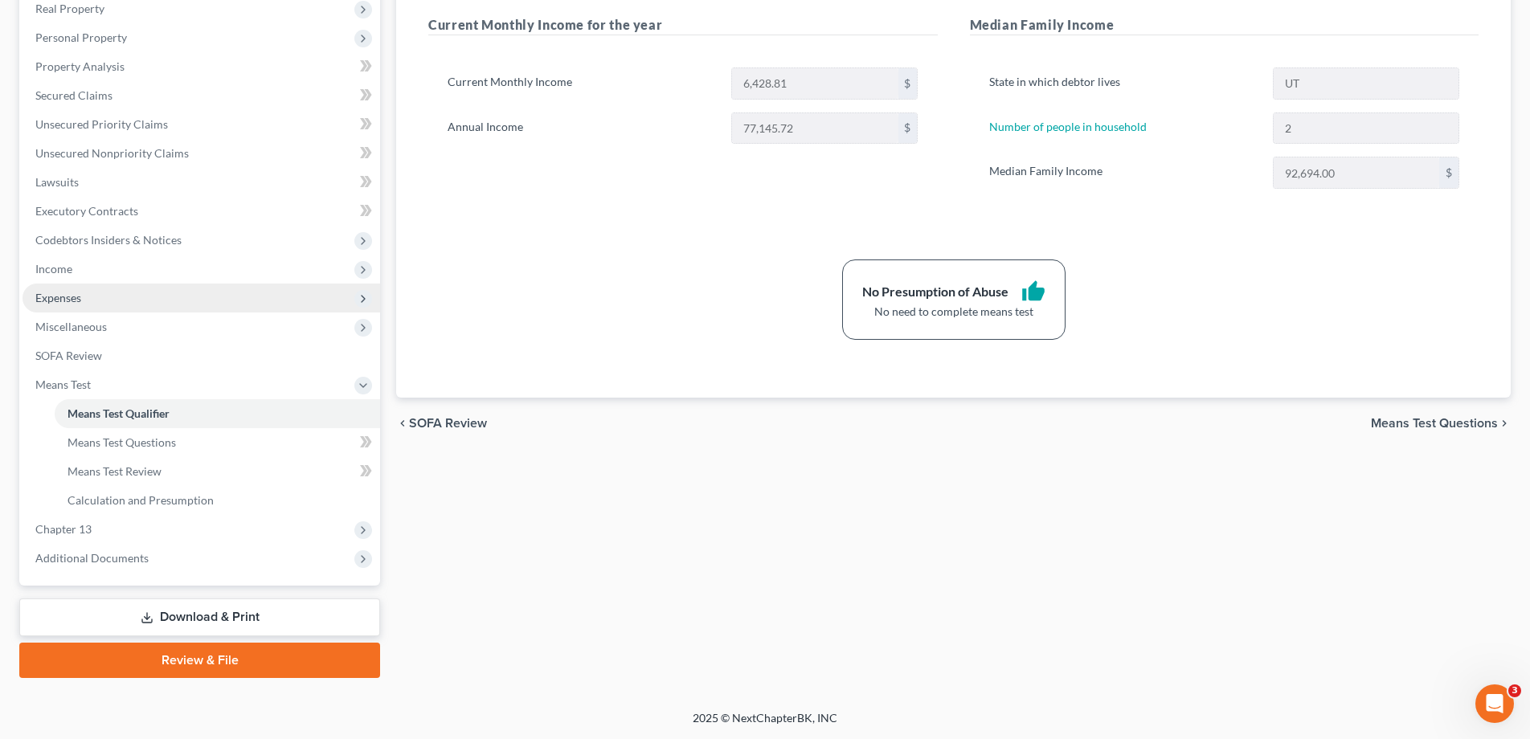
click at [67, 299] on span "Expenses" at bounding box center [58, 298] width 46 height 14
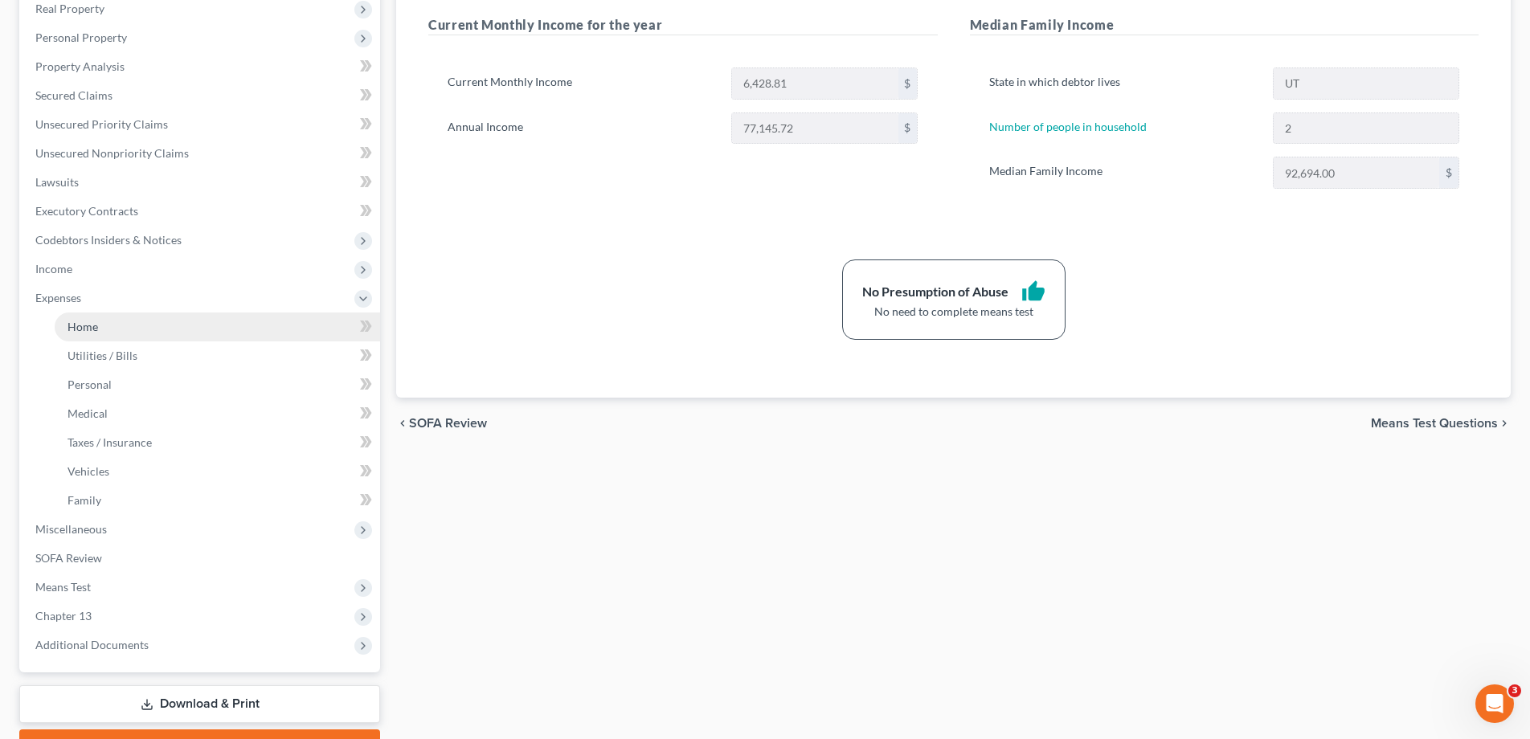
click at [71, 329] on span "Home" at bounding box center [82, 327] width 31 height 14
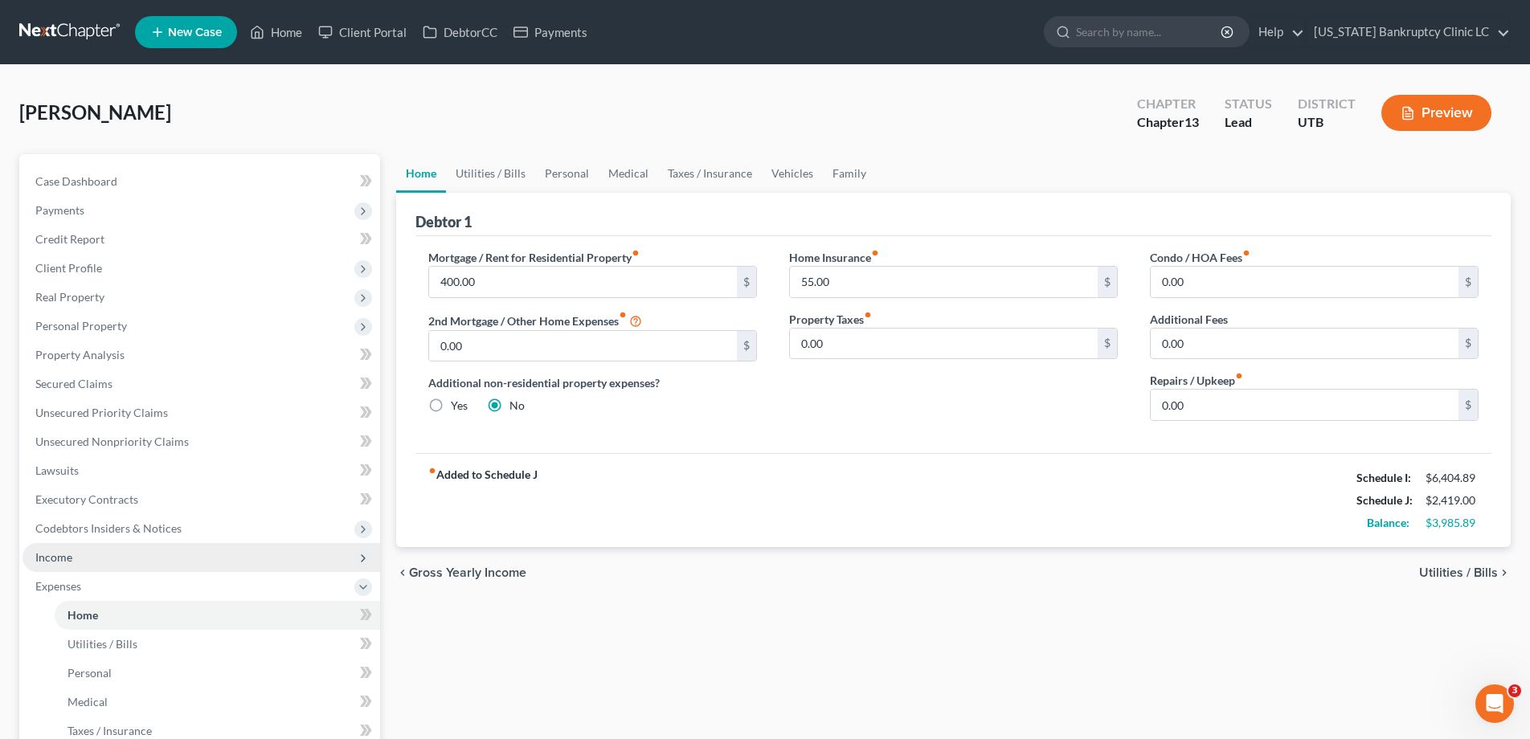
click at [67, 555] on span "Income" at bounding box center [53, 557] width 37 height 14
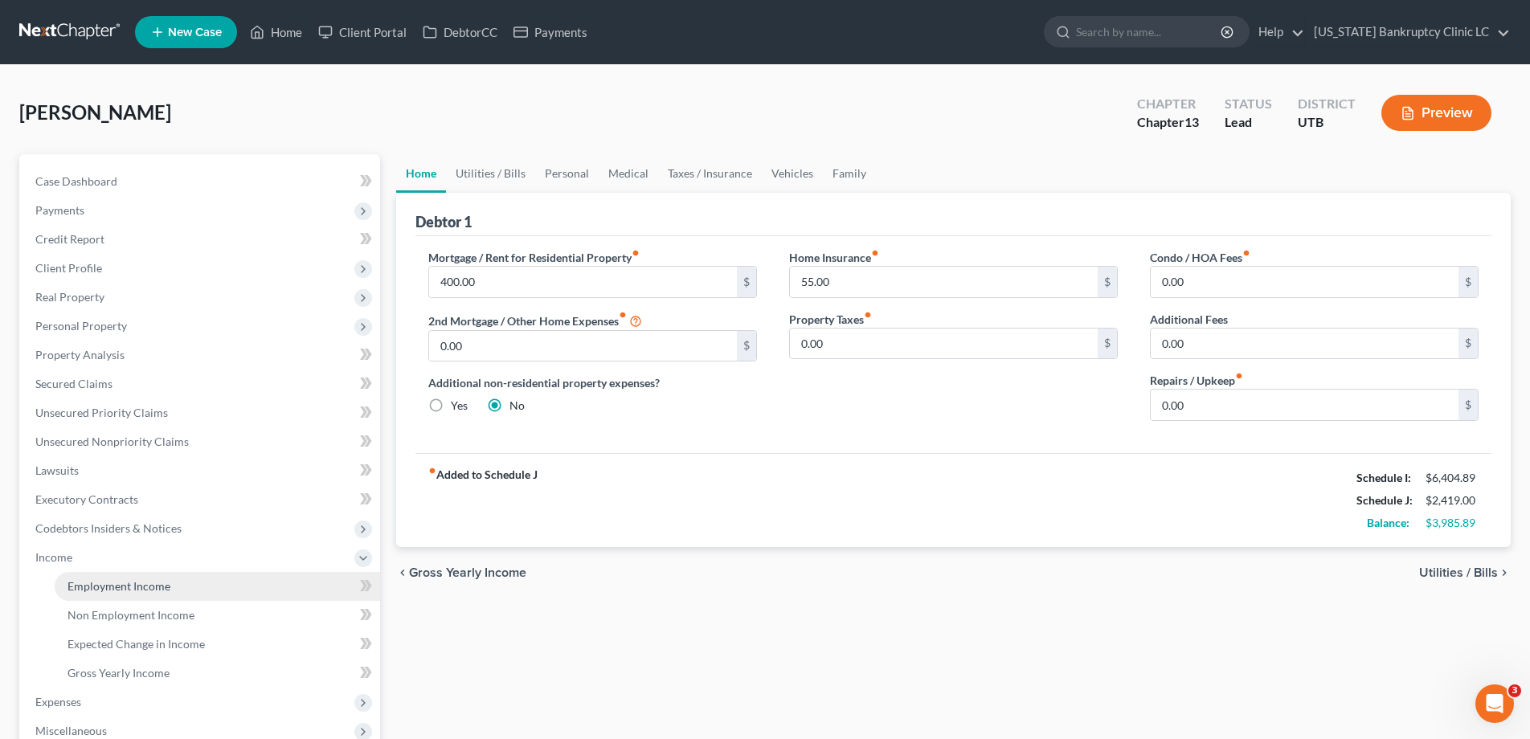
click at [125, 591] on span "Employment Income" at bounding box center [118, 586] width 103 height 14
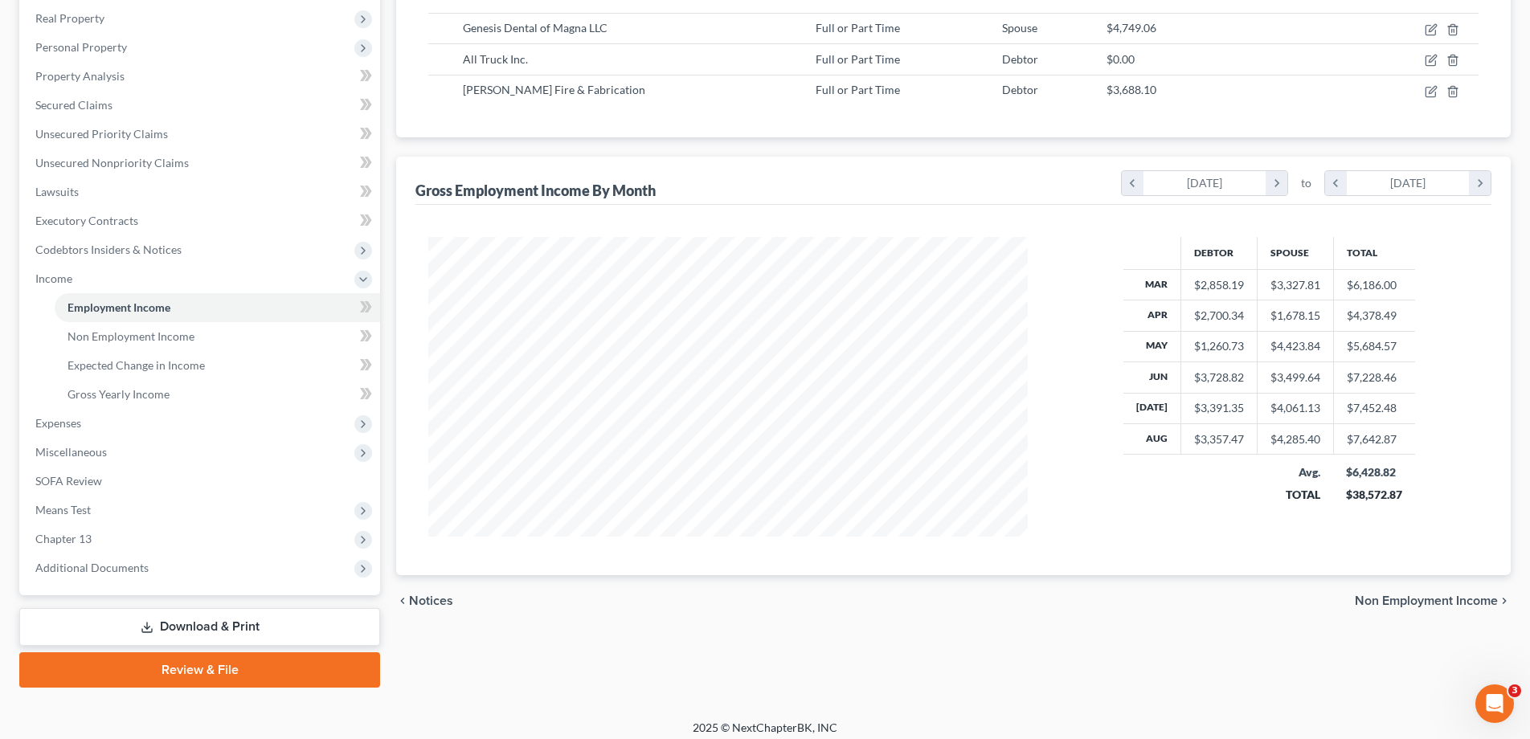
scroll to position [288, 0]
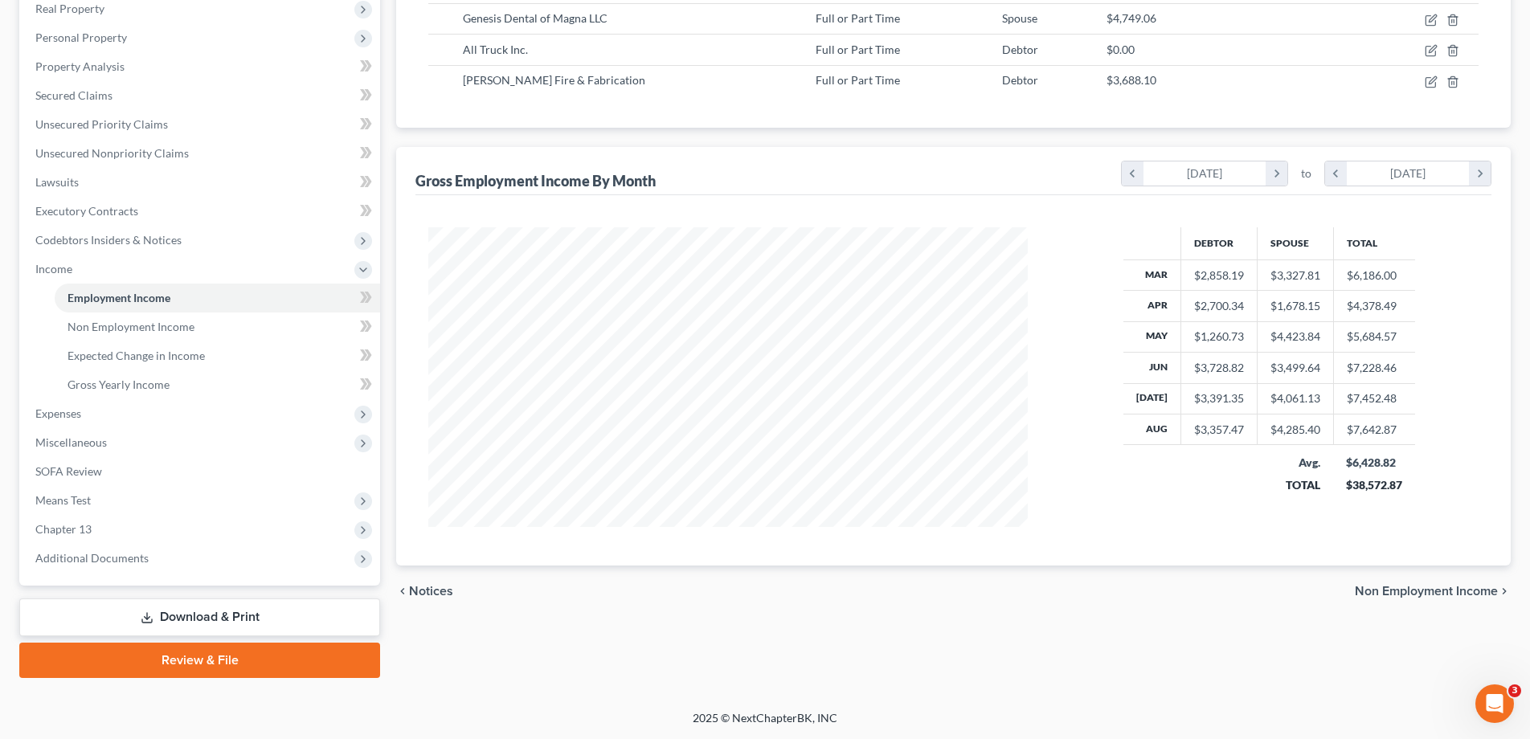
click at [251, 611] on link "Download & Print" at bounding box center [199, 618] width 361 height 38
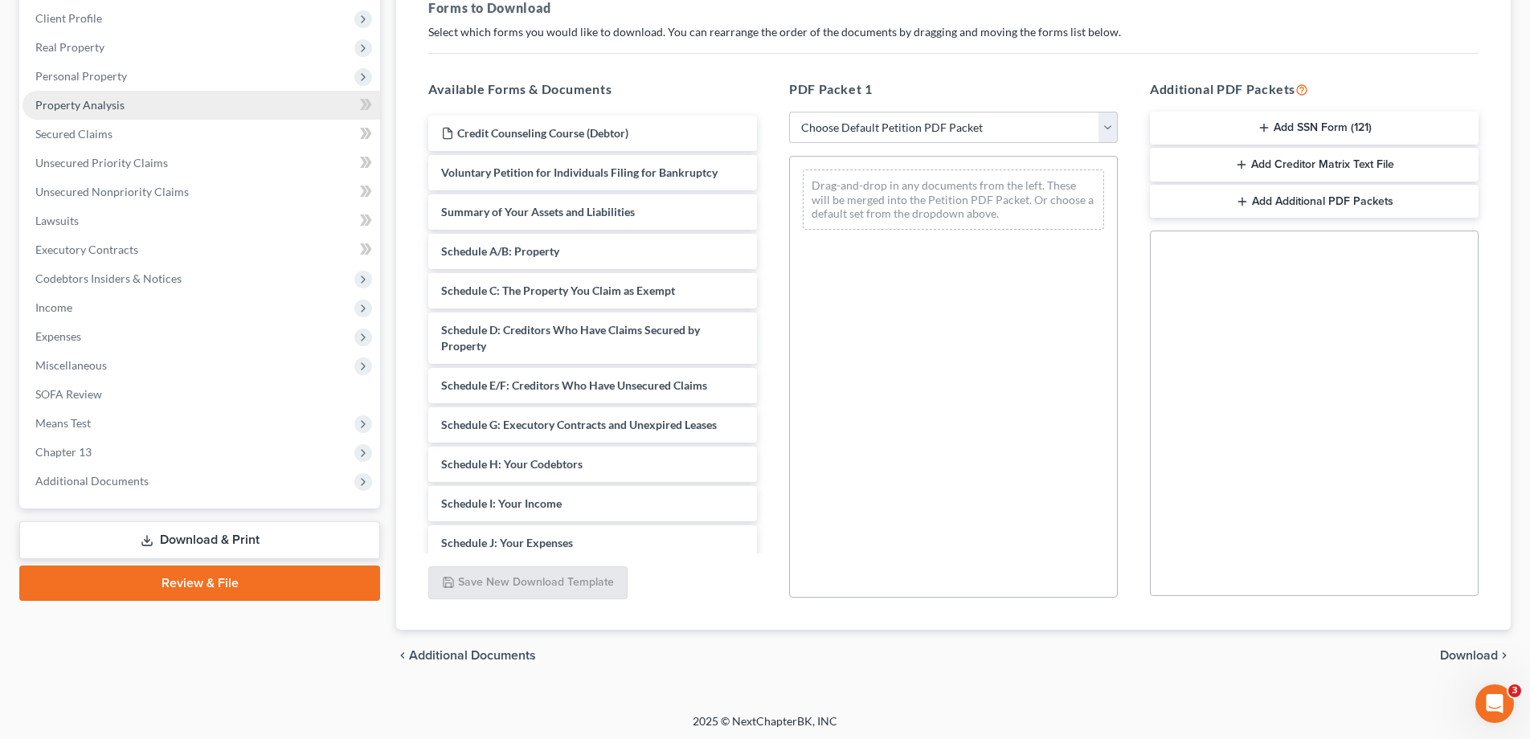
scroll to position [253, 0]
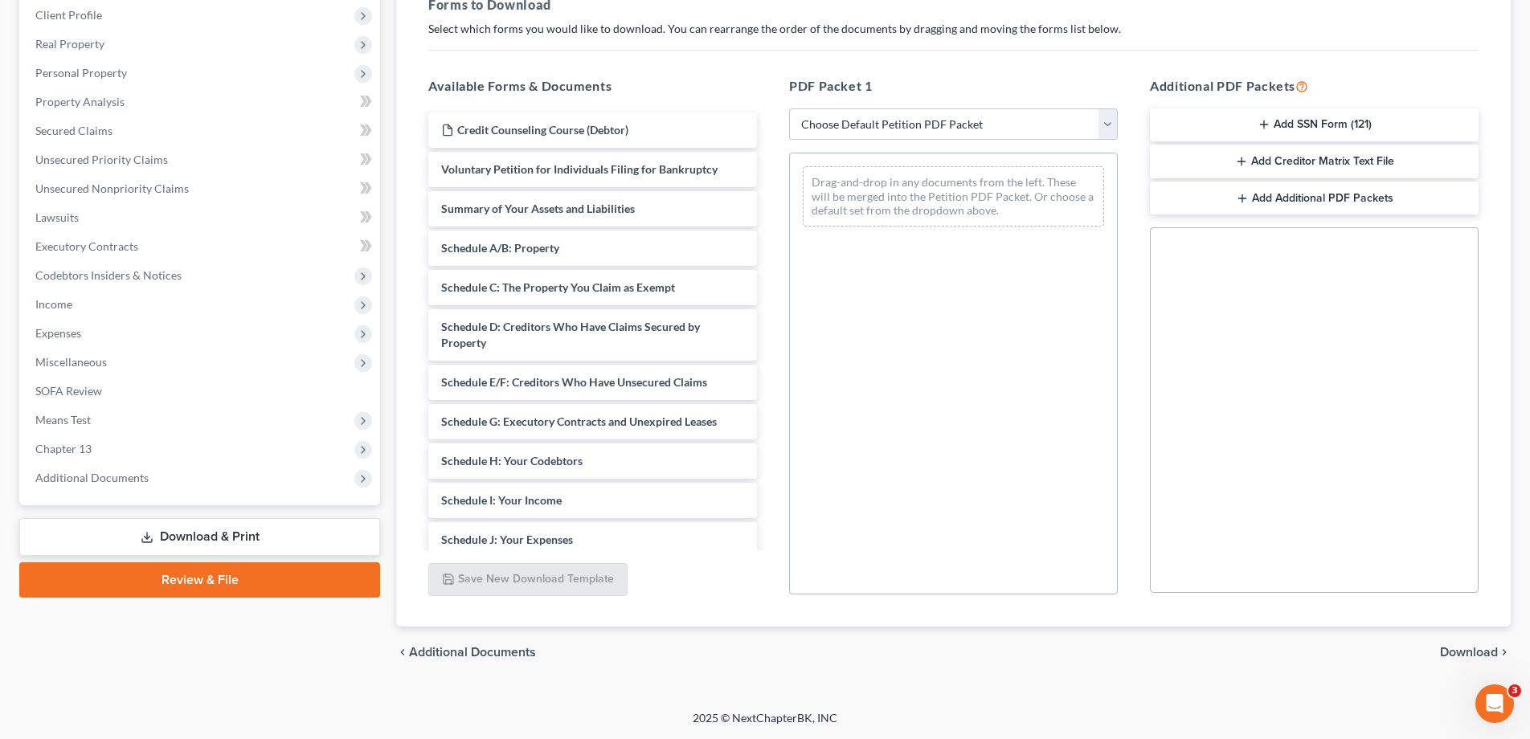
click at [201, 534] on link "Download & Print" at bounding box center [199, 537] width 361 height 38
click at [203, 530] on link "Download & Print" at bounding box center [199, 537] width 361 height 38
click at [106, 121] on link "Secured Claims" at bounding box center [201, 131] width 358 height 29
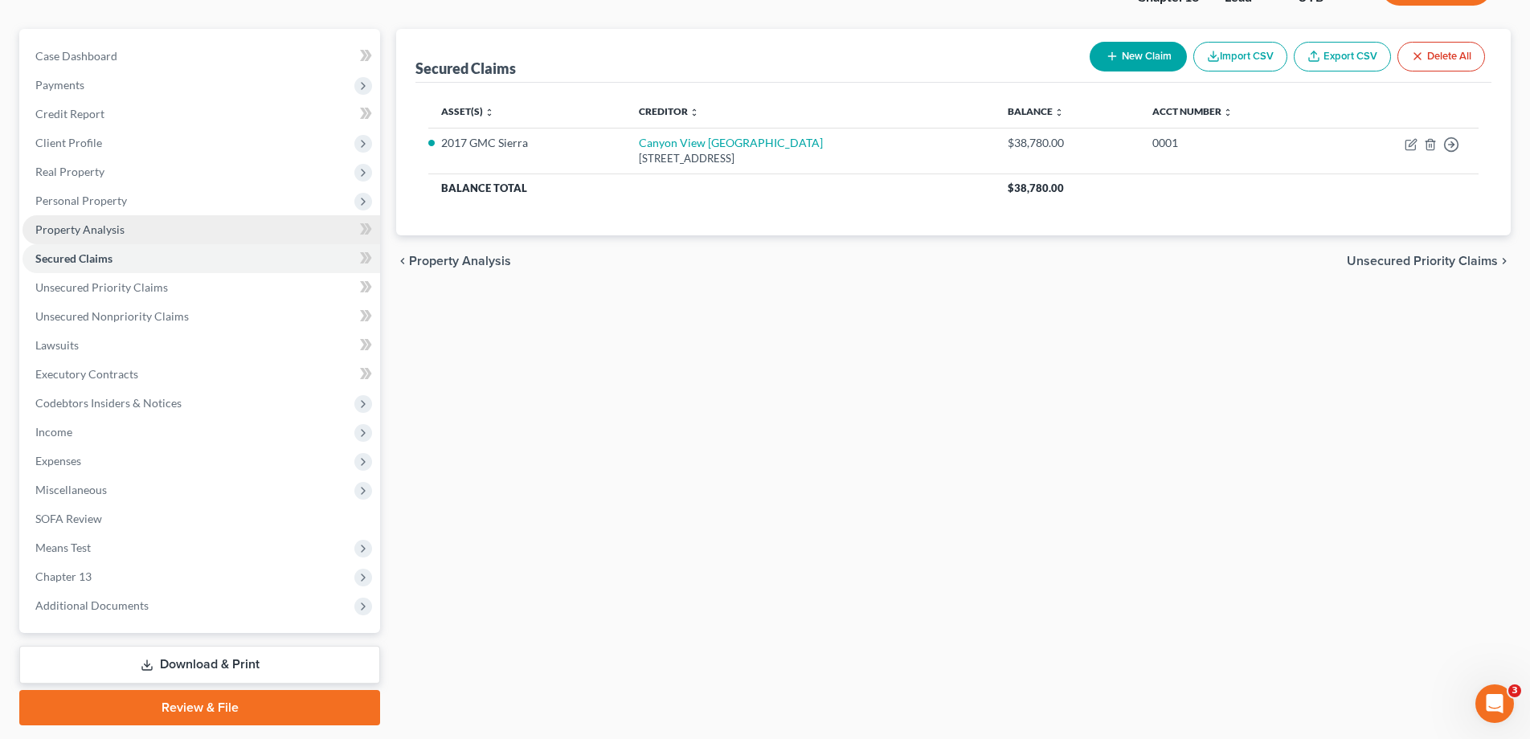
scroll to position [173, 0]
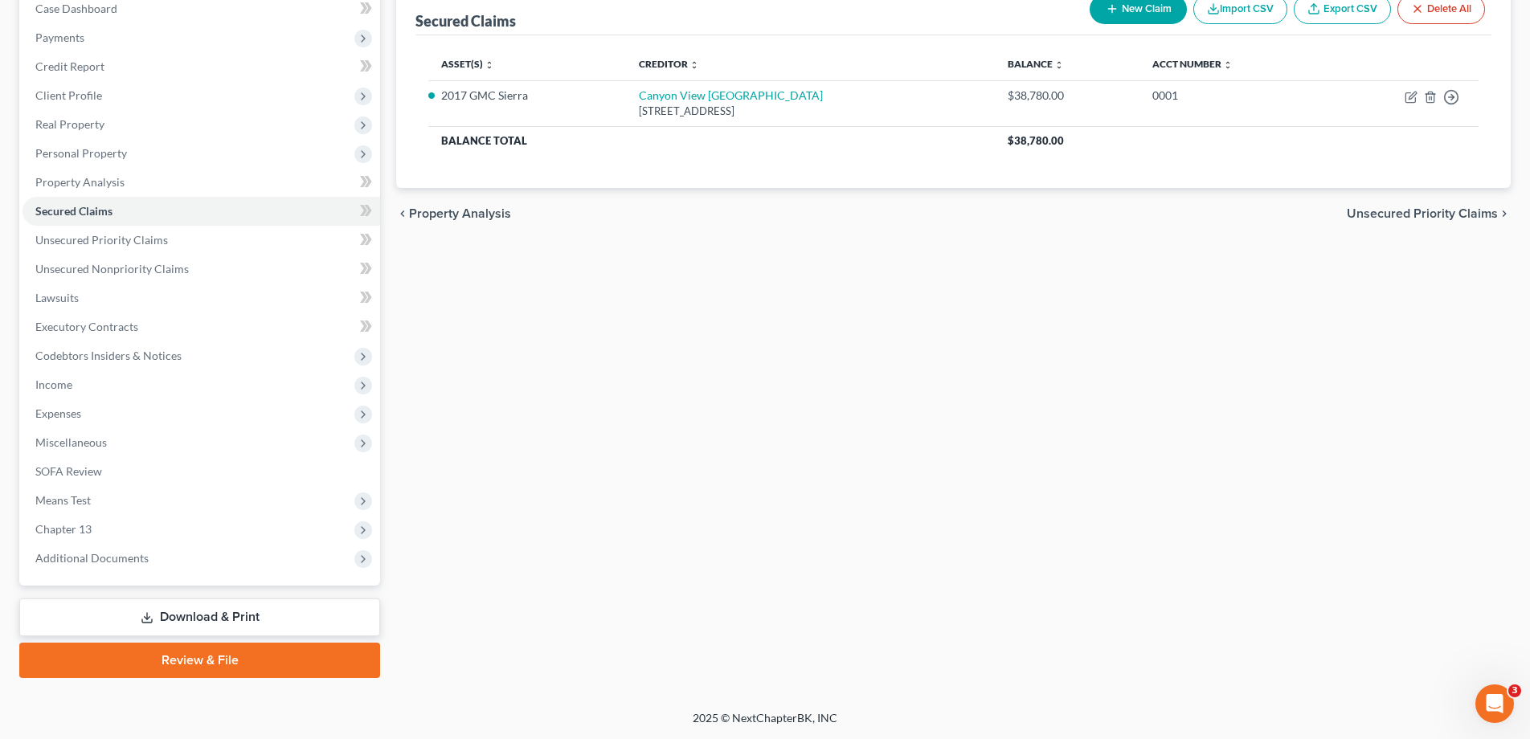
click at [205, 617] on link "Download & Print" at bounding box center [199, 618] width 361 height 38
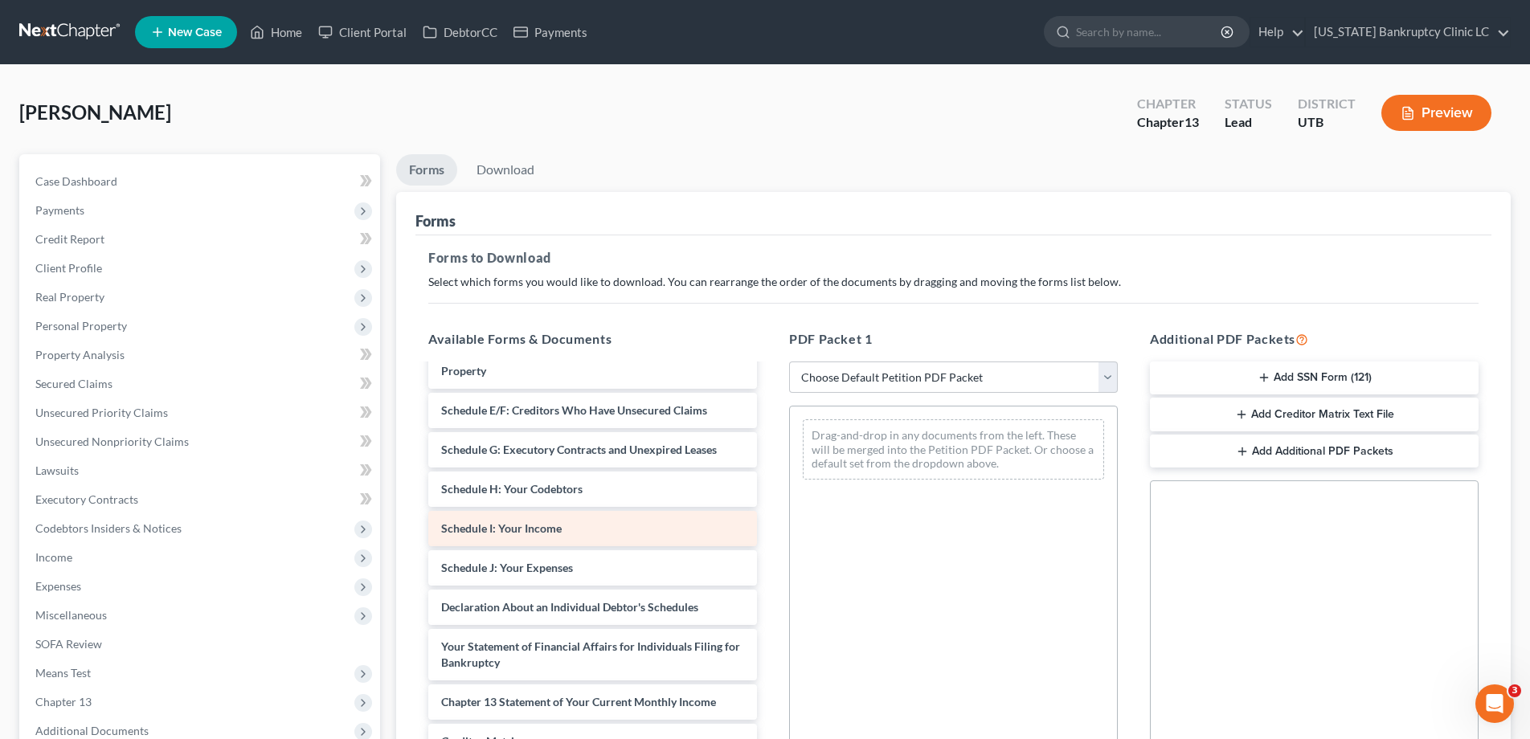
scroll to position [230, 0]
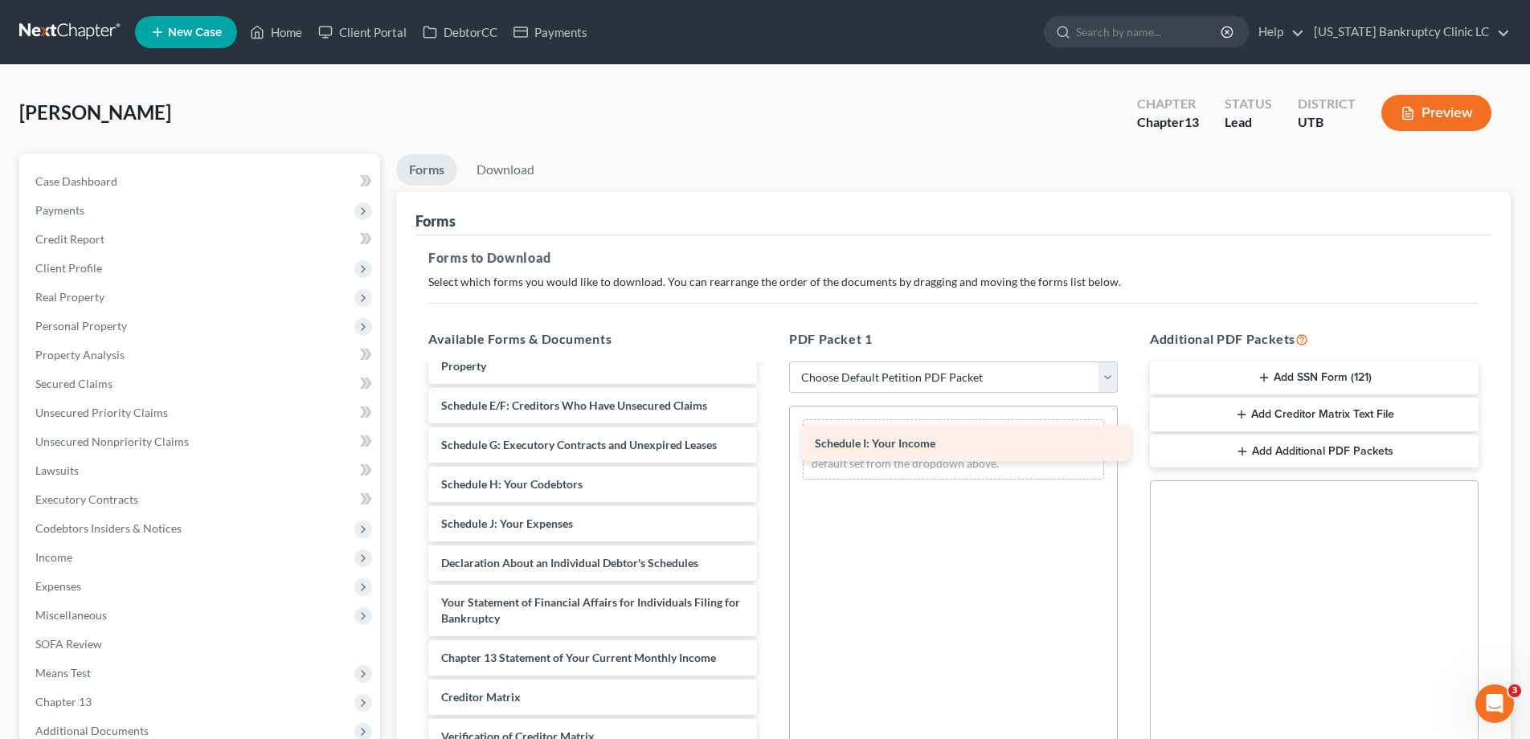
drag, startPoint x: 456, startPoint y: 527, endPoint x: 829, endPoint y: 447, distance: 382.2
click at [770, 447] on div "Schedule I: Your Income Credit Counseling Course (Debtor) Voluntary Petition fo…" at bounding box center [592, 493] width 354 height 714
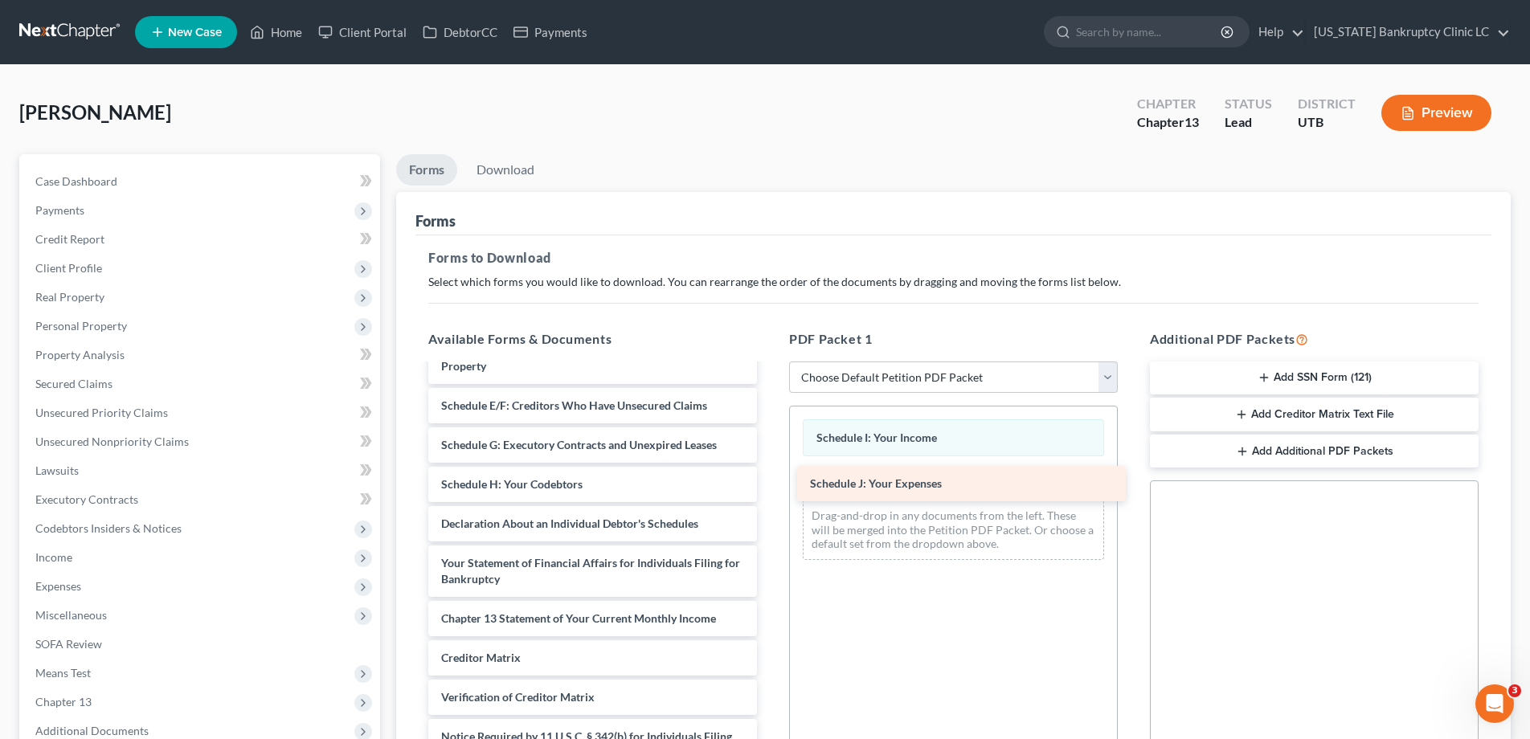
drag, startPoint x: 505, startPoint y: 521, endPoint x: 875, endPoint y: 477, distance: 372.9
click at [770, 477] on div "Schedule J: Your Expenses Credit Counseling Course (Debtor) Voluntary Petition …" at bounding box center [592, 473] width 354 height 674
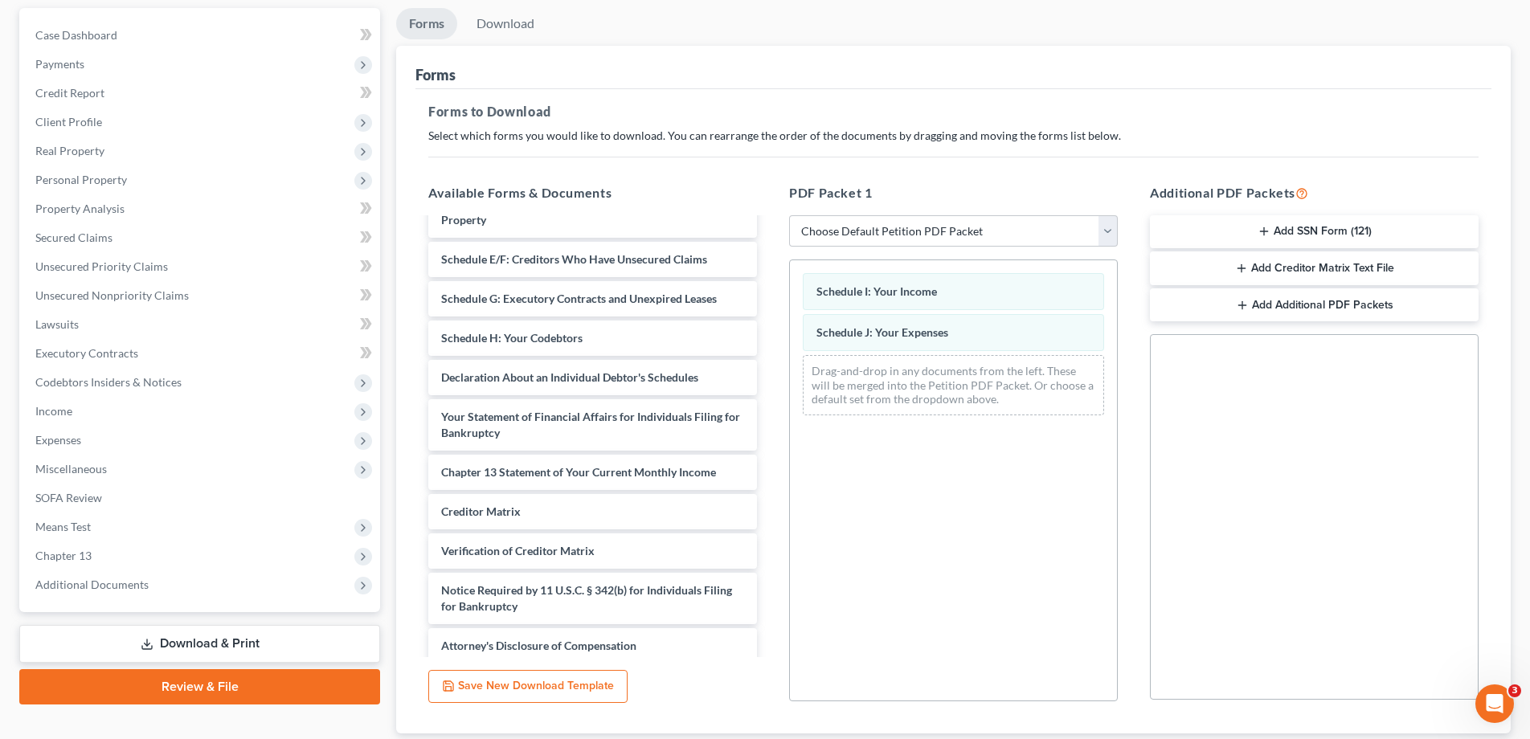
scroll to position [253, 0]
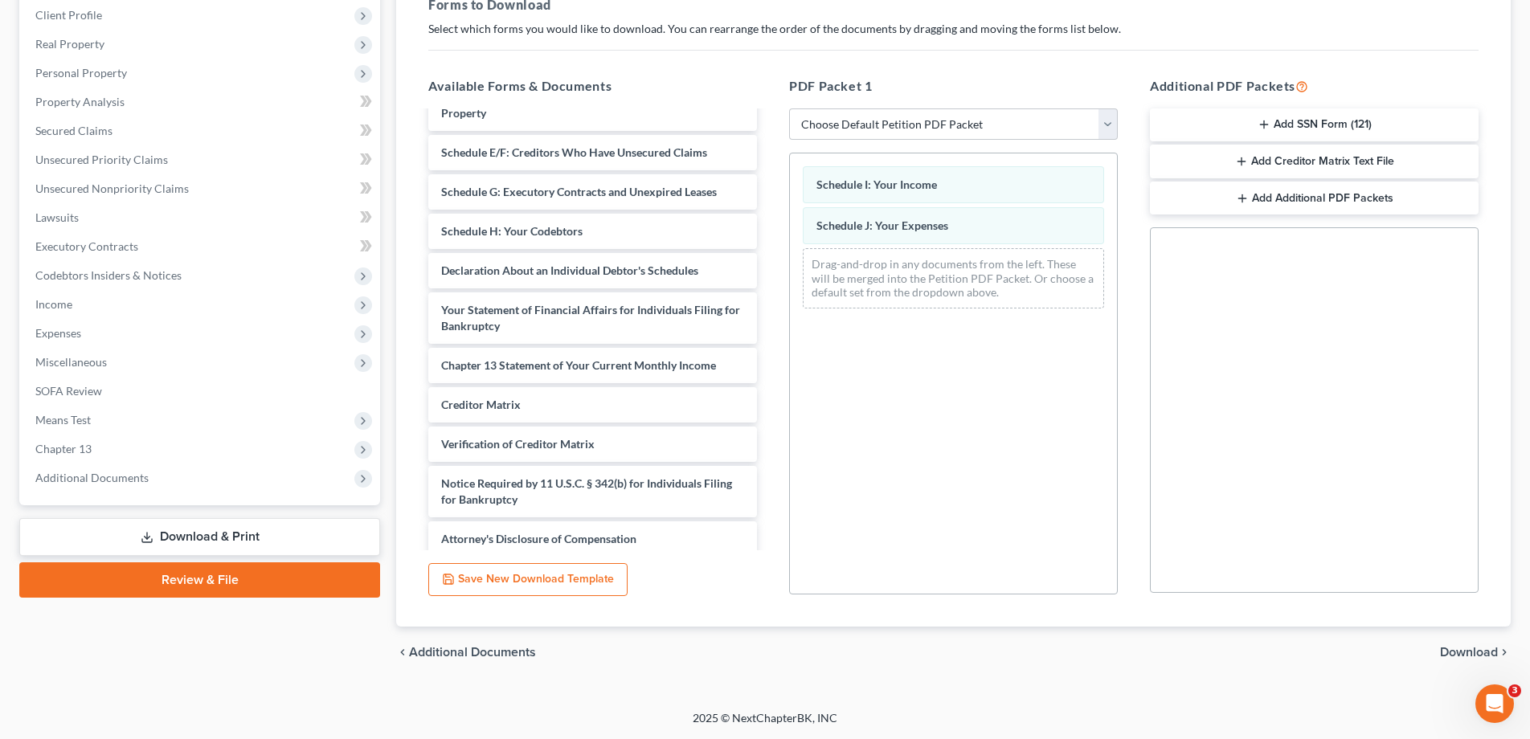
click at [1470, 652] on span "Download" at bounding box center [1469, 652] width 58 height 13
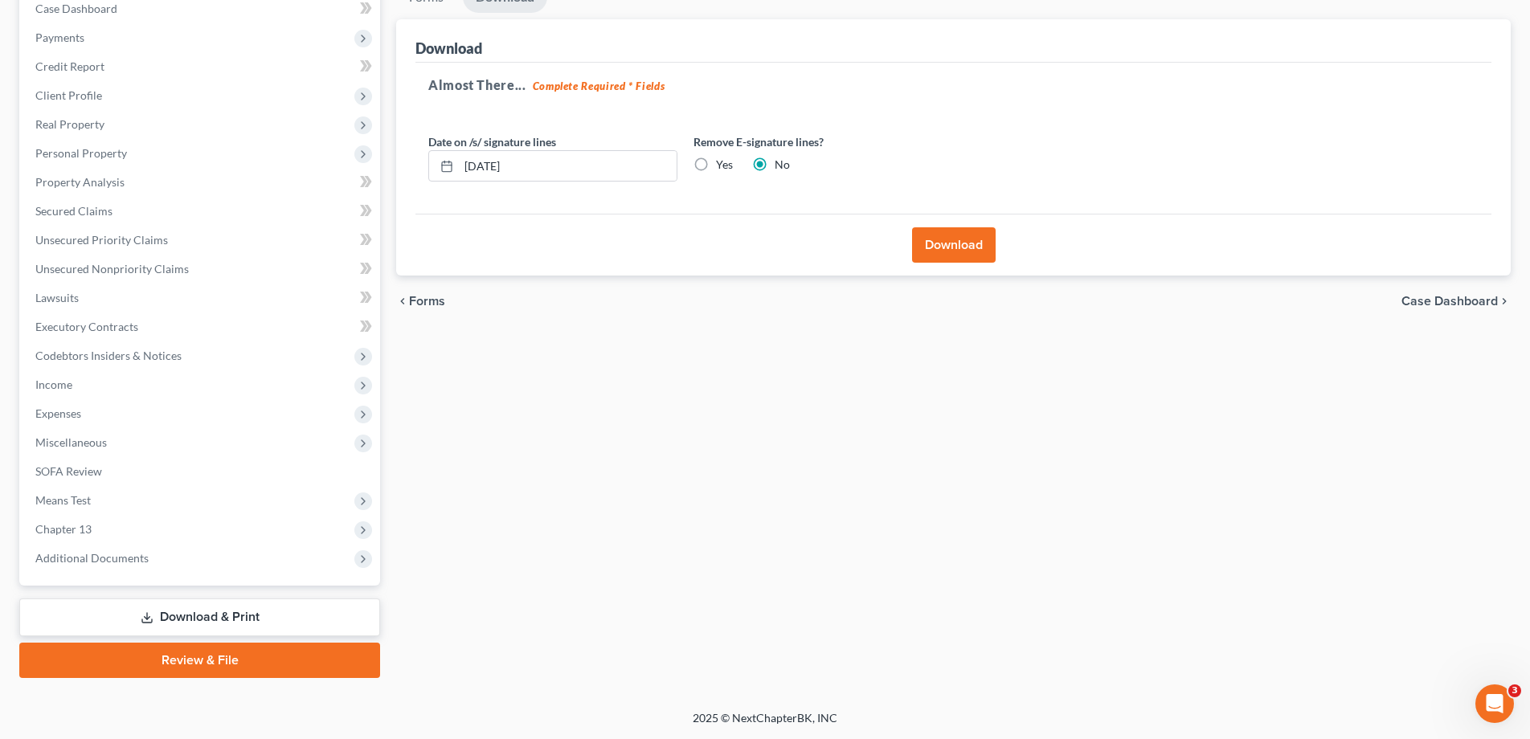
scroll to position [173, 0]
click at [958, 242] on button "Download" at bounding box center [954, 244] width 84 height 35
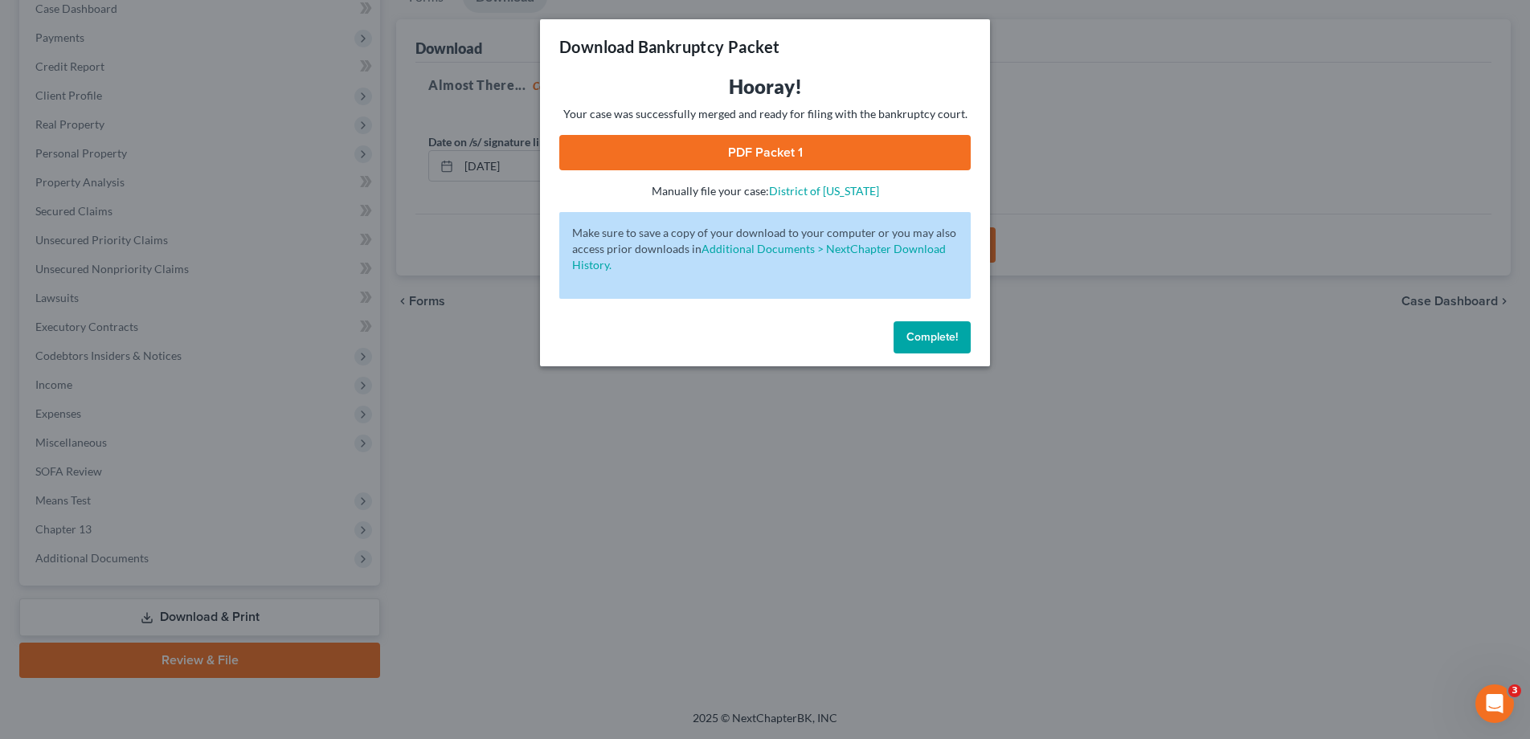
click at [749, 149] on link "PDF Packet 1" at bounding box center [764, 152] width 411 height 35
click at [924, 341] on span "Complete!" at bounding box center [931, 337] width 51 height 14
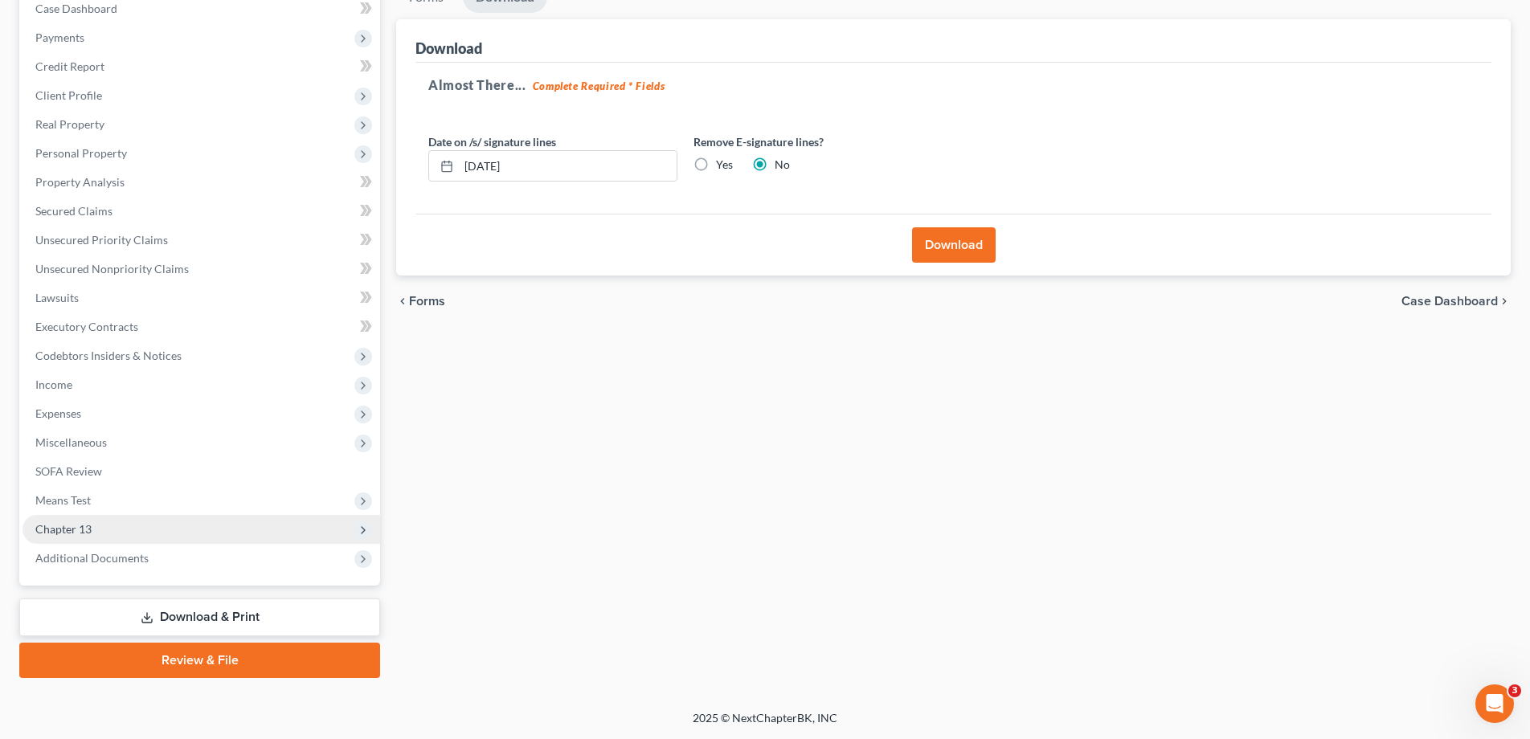
click at [67, 527] on span "Chapter 13" at bounding box center [63, 529] width 56 height 14
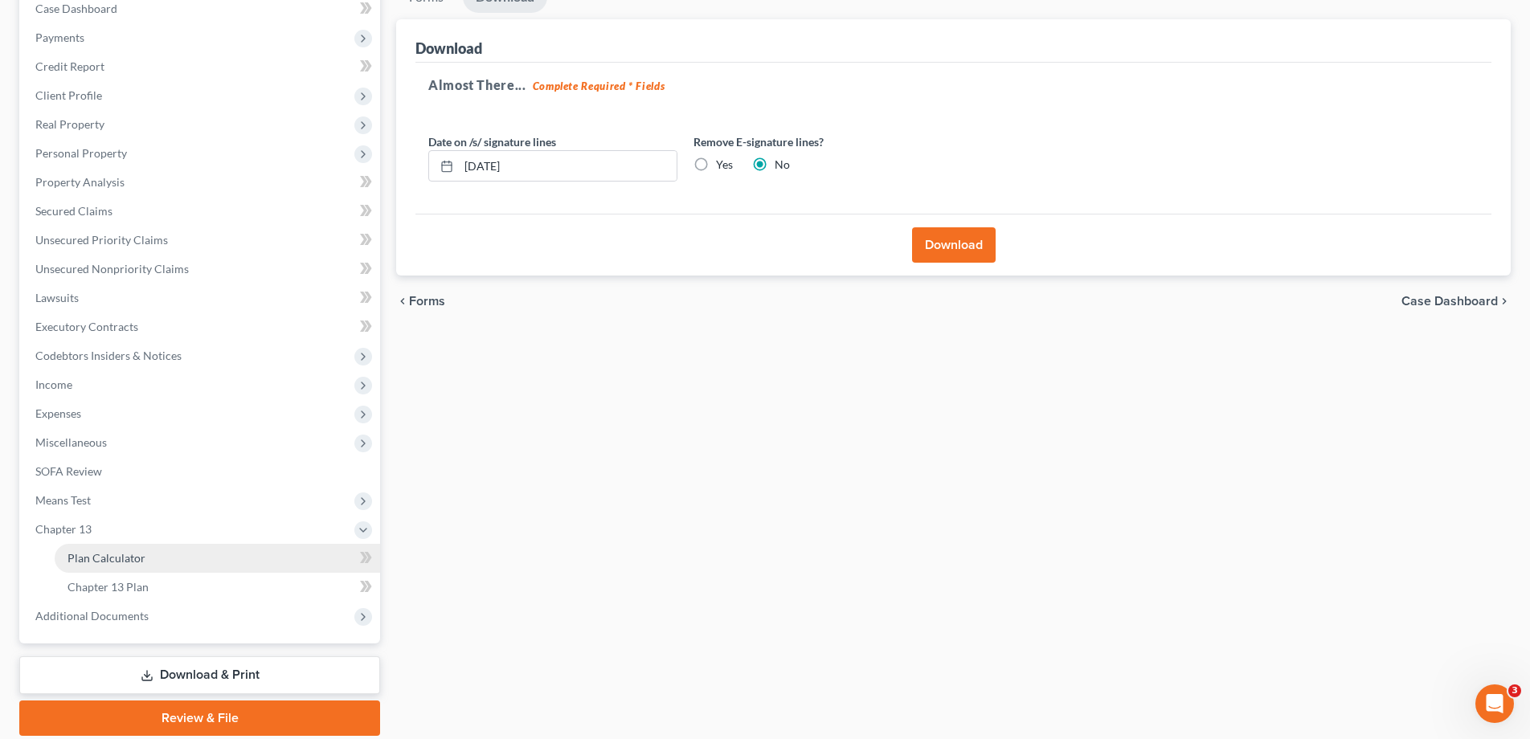
click at [84, 558] on span "Plan Calculator" at bounding box center [106, 558] width 78 height 14
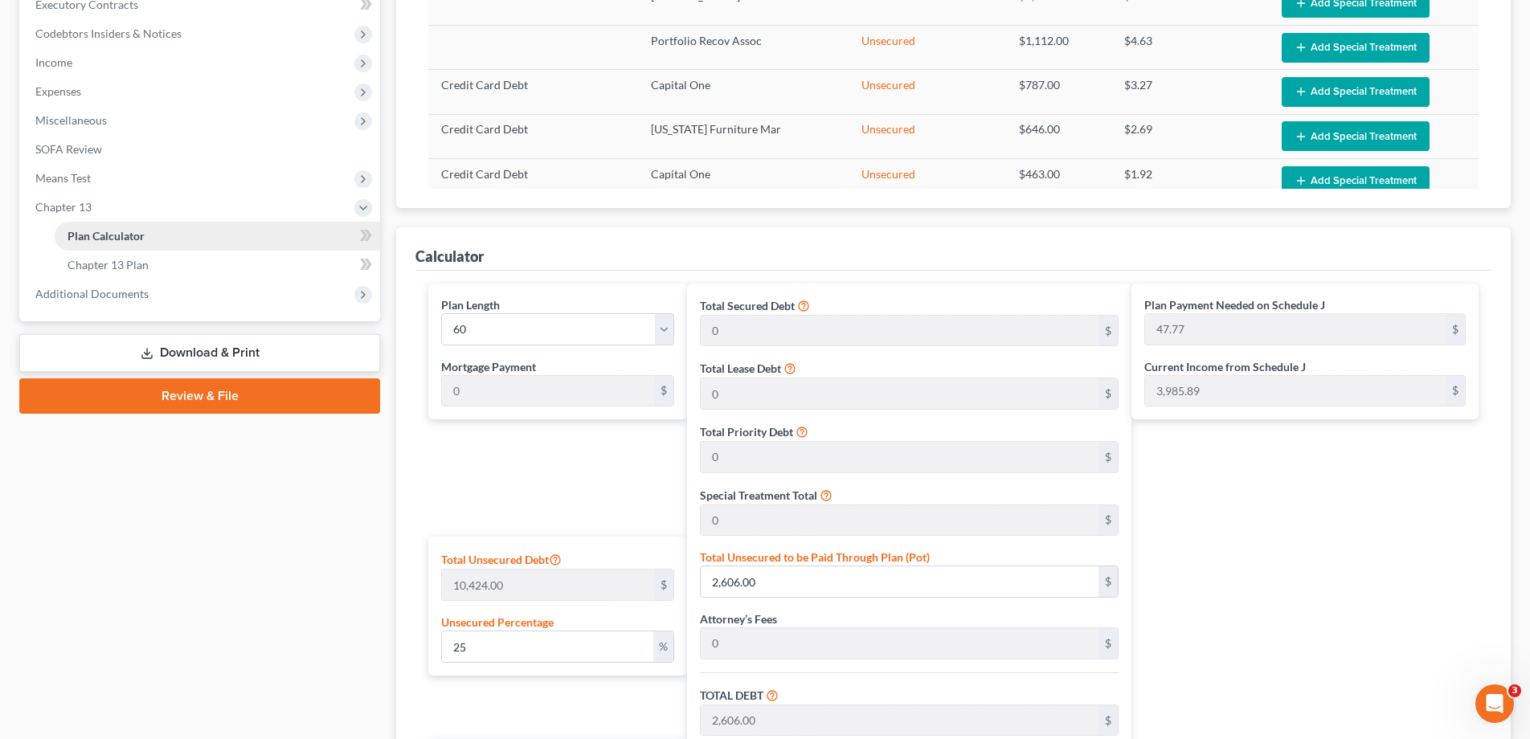
scroll to position [497, 0]
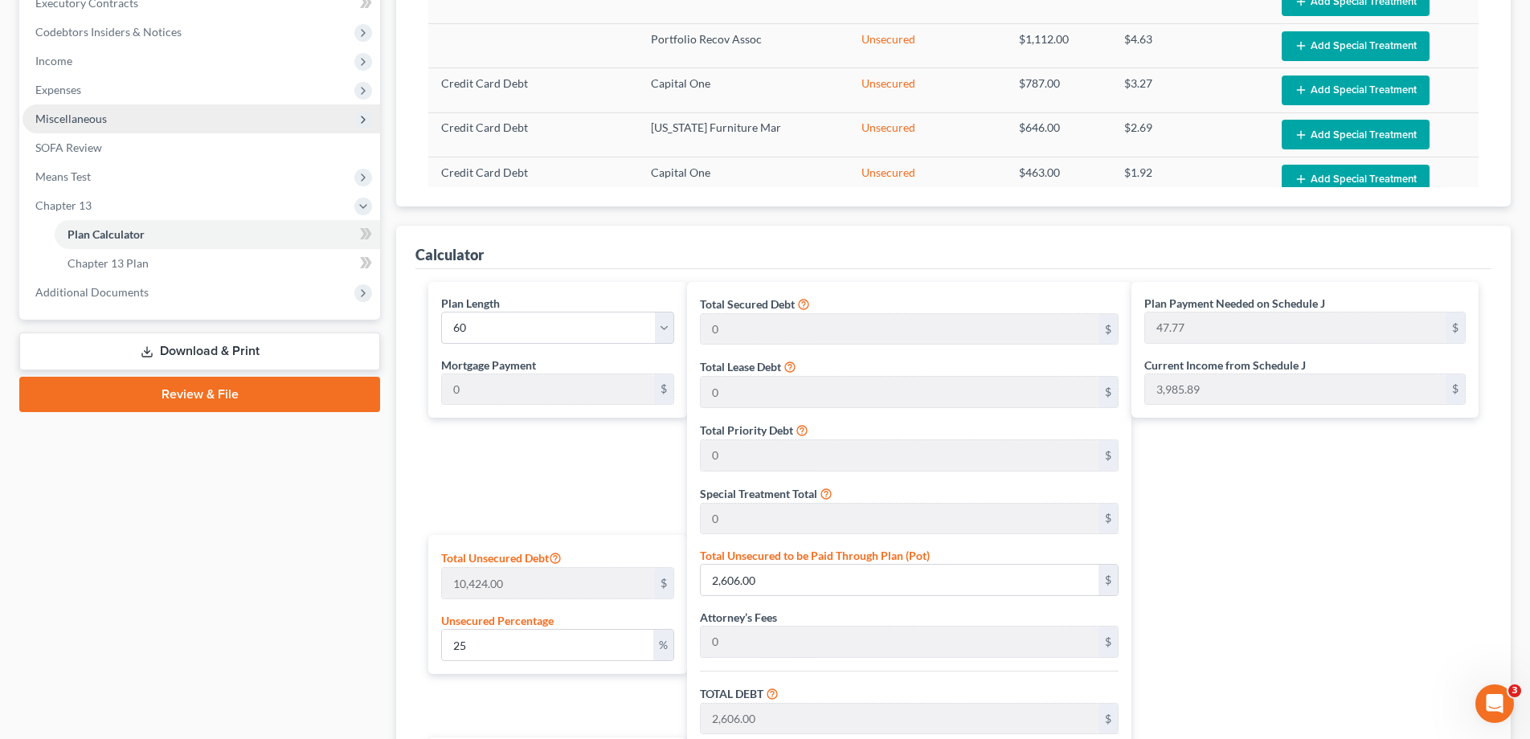
click at [75, 112] on span "Miscellaneous" at bounding box center [71, 119] width 72 height 14
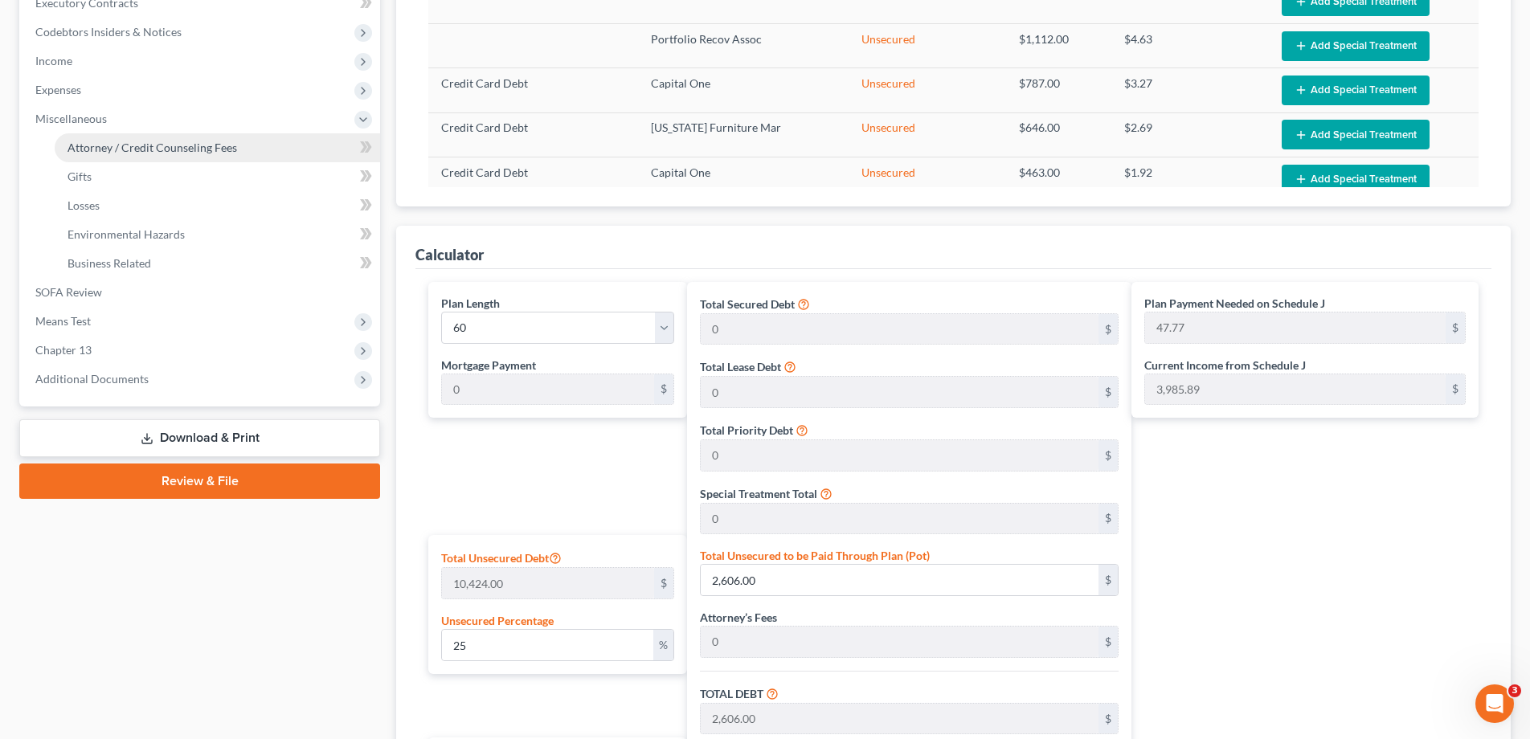
click at [88, 145] on span "Attorney / Credit Counseling Fees" at bounding box center [152, 148] width 170 height 14
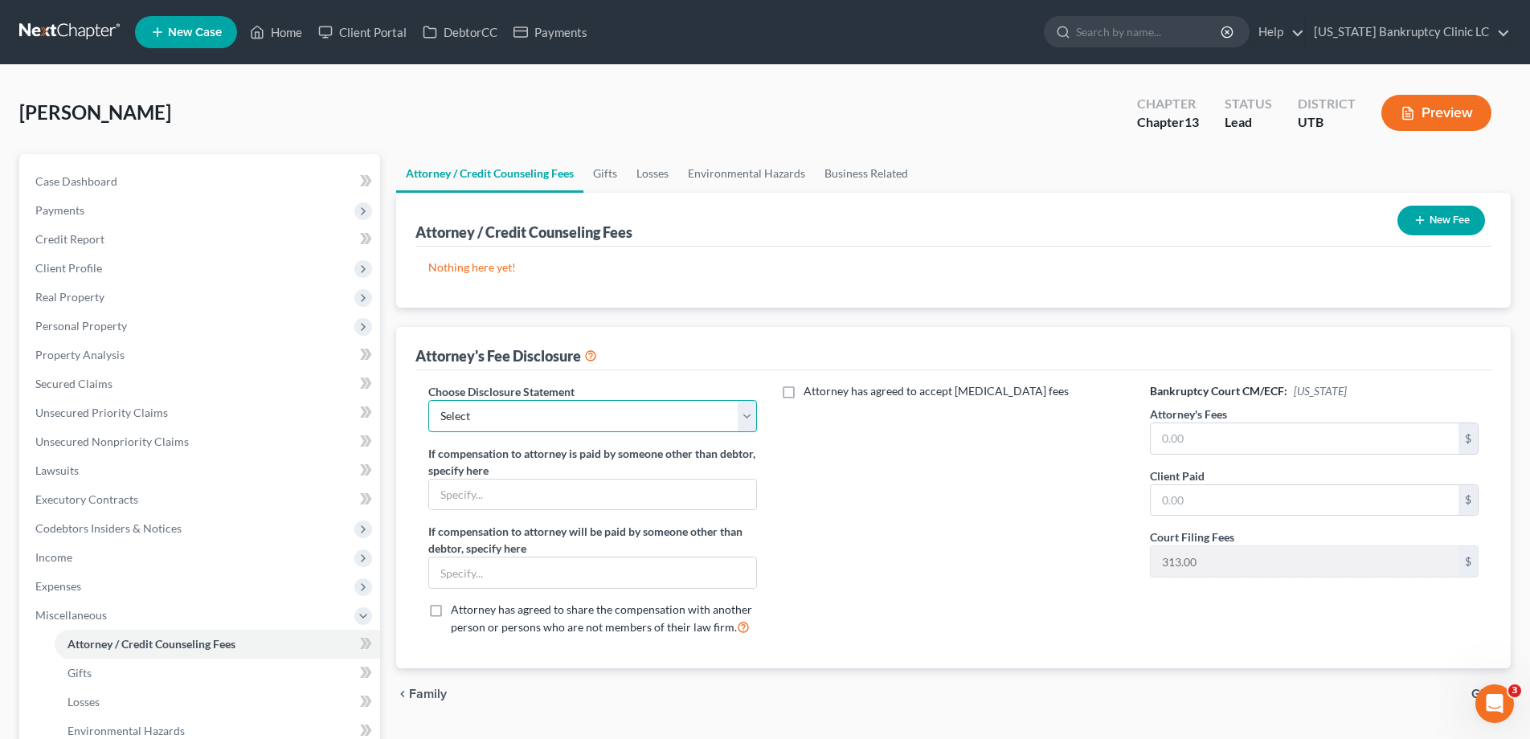
click at [754, 412] on select "Select Installment Chapter 7 Cases Salt Lake Custom Disclosure Fresh Start Fund…" at bounding box center [592, 416] width 329 height 32
click at [428, 400] on select "Select Installment Chapter 7 Cases Salt Lake Custom Disclosure Fresh Start Fund…" at bounding box center [592, 416] width 329 height 32
click at [1177, 444] on input "text" at bounding box center [1305, 438] width 308 height 31
click at [1190, 505] on input "text" at bounding box center [1305, 500] width 308 height 31
click at [1447, 215] on button "New Fee" at bounding box center [1441, 221] width 88 height 30
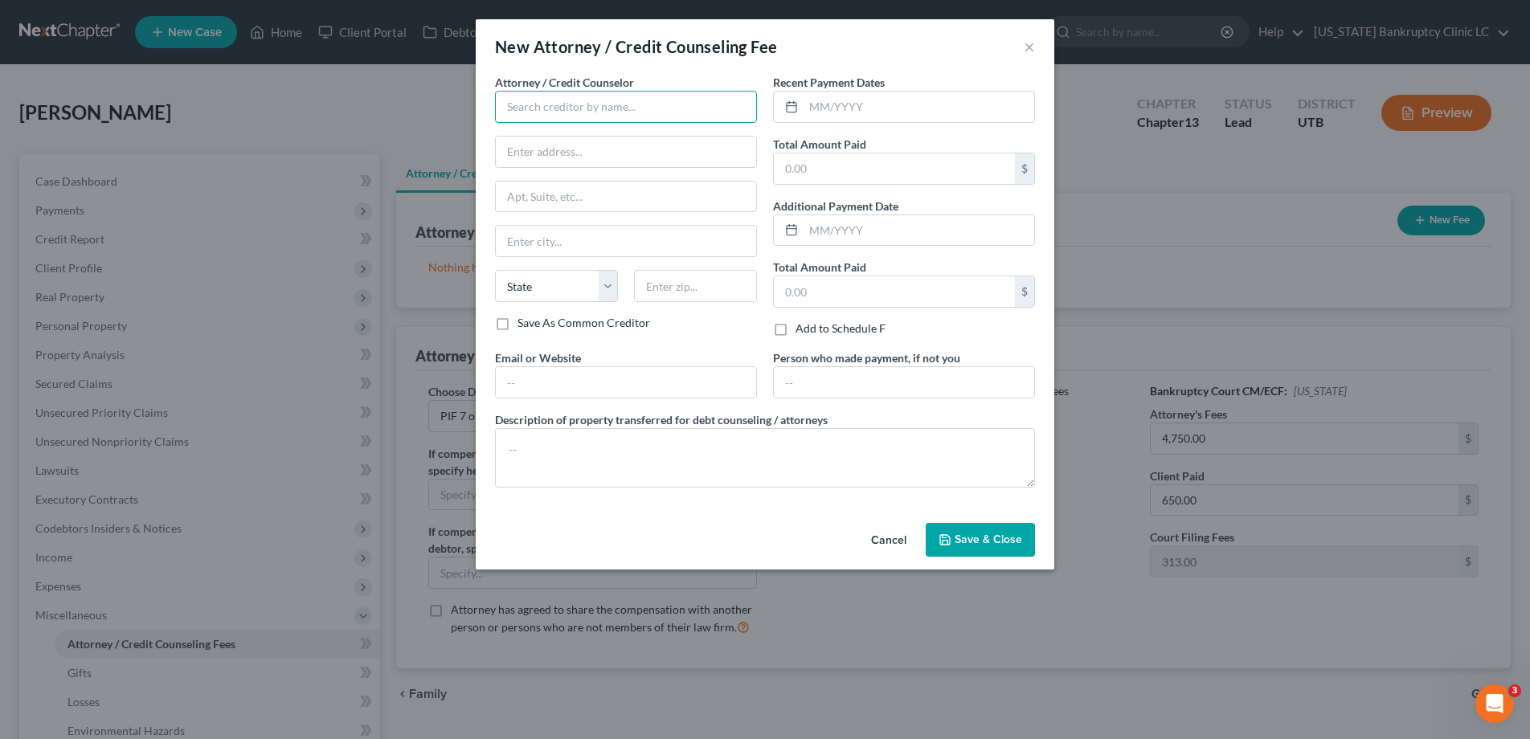
click at [718, 102] on input "text" at bounding box center [626, 107] width 262 height 32
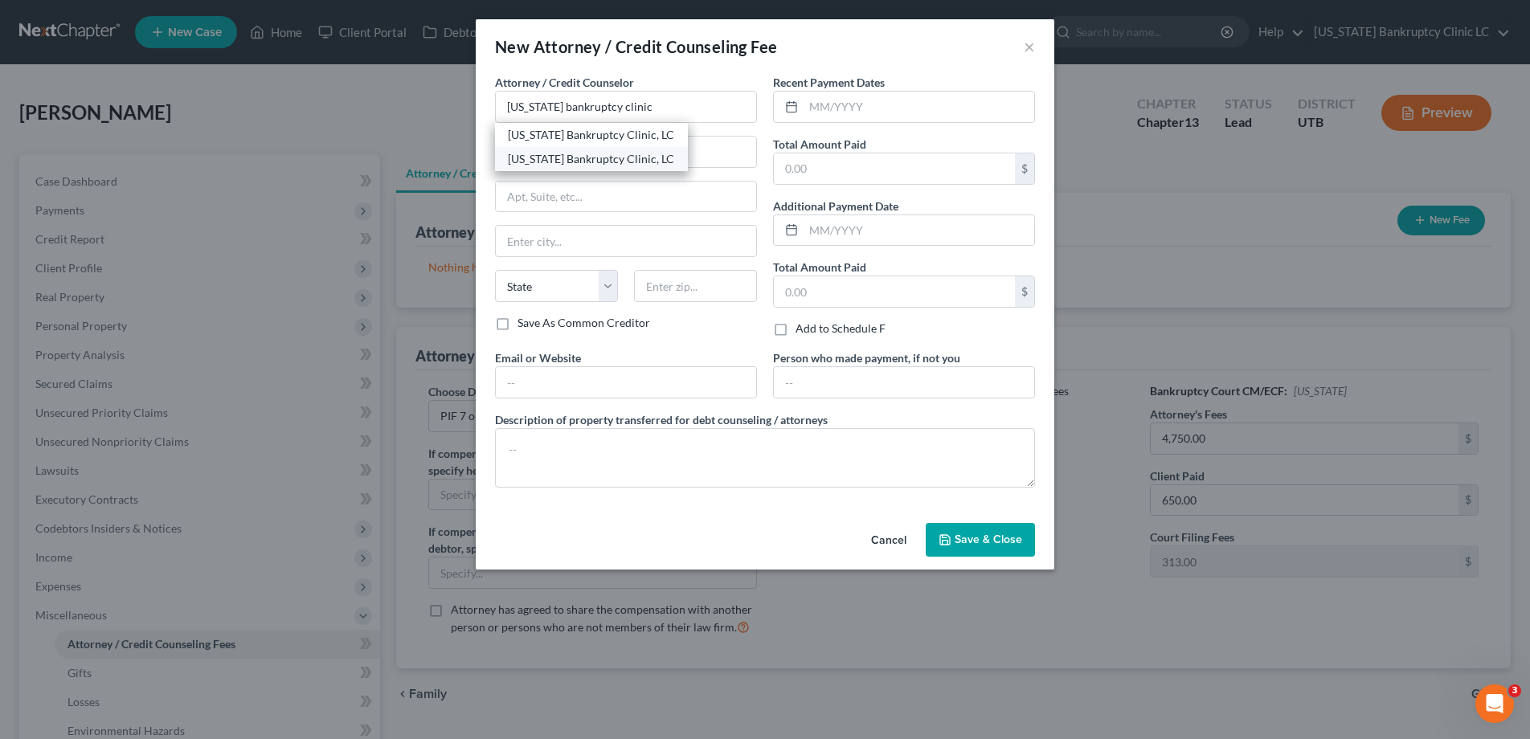
click at [608, 157] on div "Utah Bankruptcy Clinic, LC" at bounding box center [591, 159] width 167 height 16
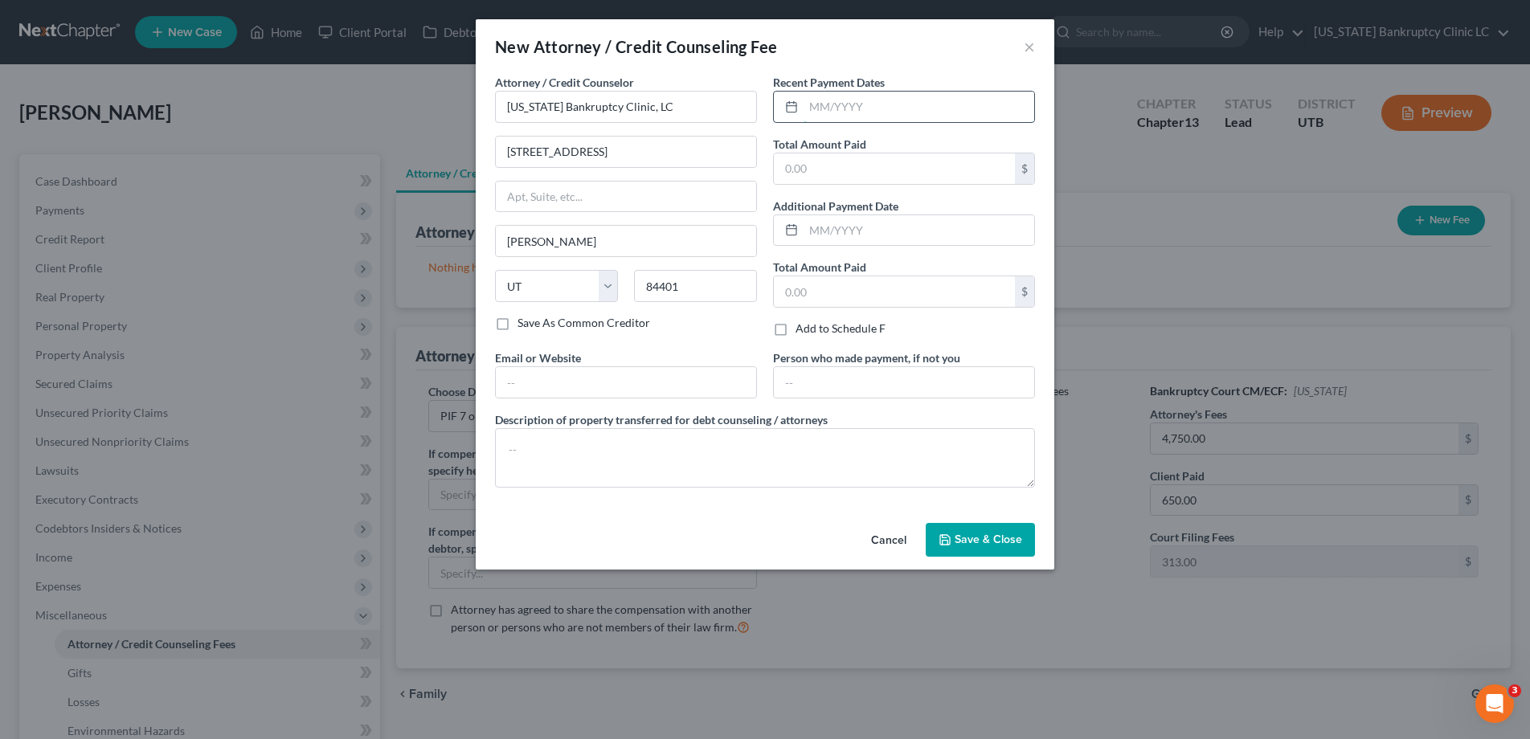
click at [832, 102] on input "text" at bounding box center [919, 107] width 231 height 31
click at [963, 534] on span "Save & Close" at bounding box center [988, 540] width 67 height 14
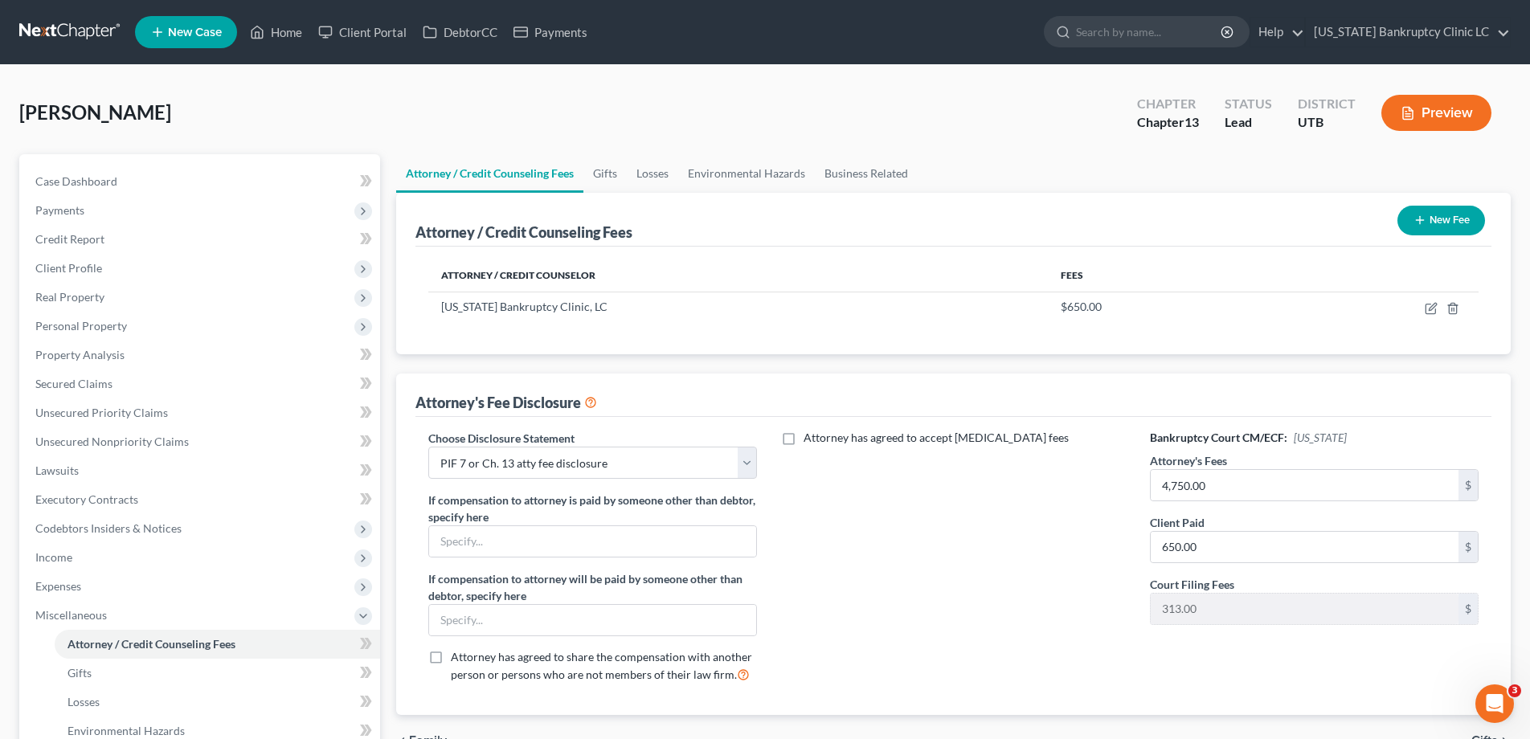
click at [1429, 225] on button "New Fee" at bounding box center [1441, 221] width 88 height 30
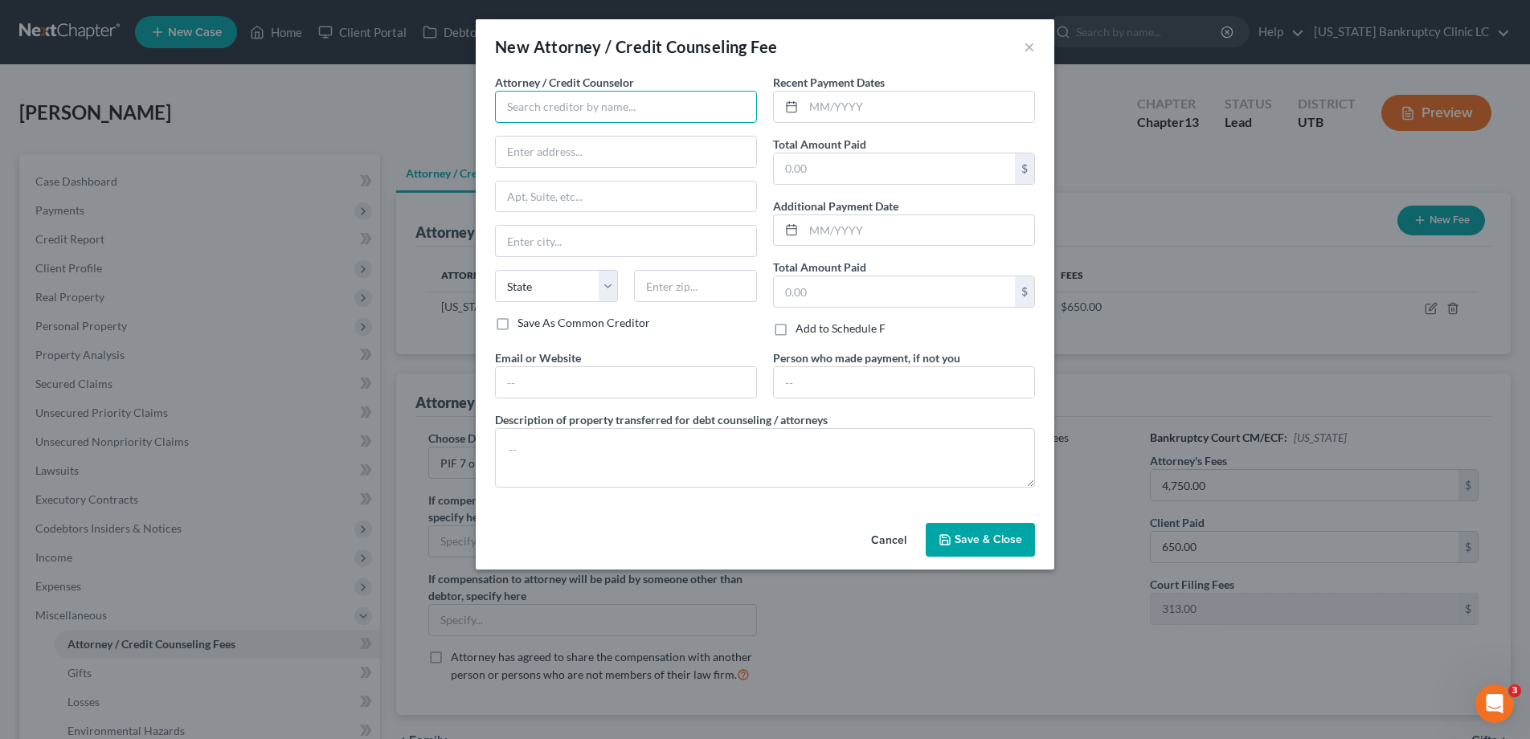
click at [607, 100] on input "text" at bounding box center [626, 107] width 262 height 32
click at [545, 135] on div "Xactus" at bounding box center [591, 135] width 167 height 16
click at [836, 105] on input "text" at bounding box center [919, 107] width 231 height 31
click at [1000, 543] on span "Save & Close" at bounding box center [988, 540] width 67 height 14
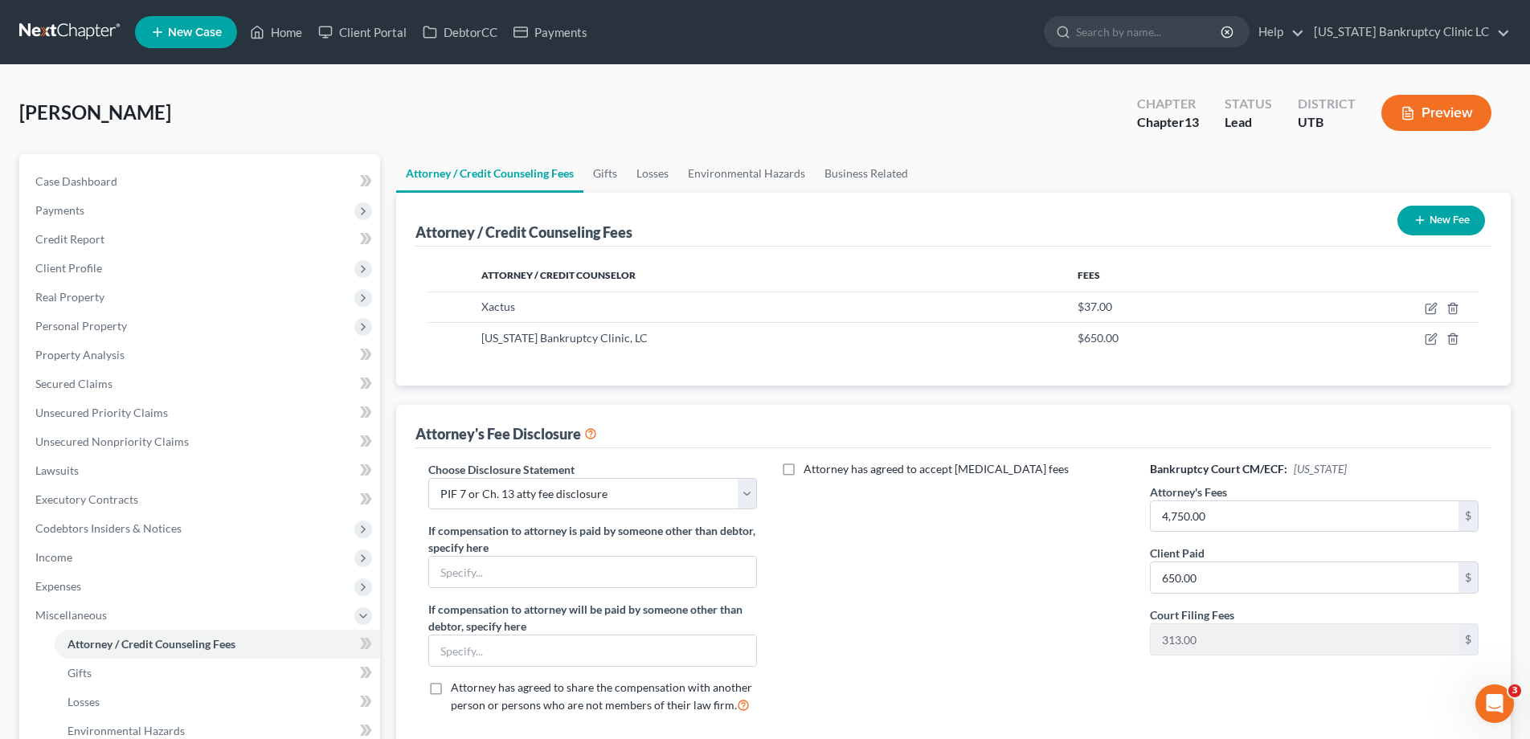
click at [1437, 222] on button "New Fee" at bounding box center [1441, 221] width 88 height 30
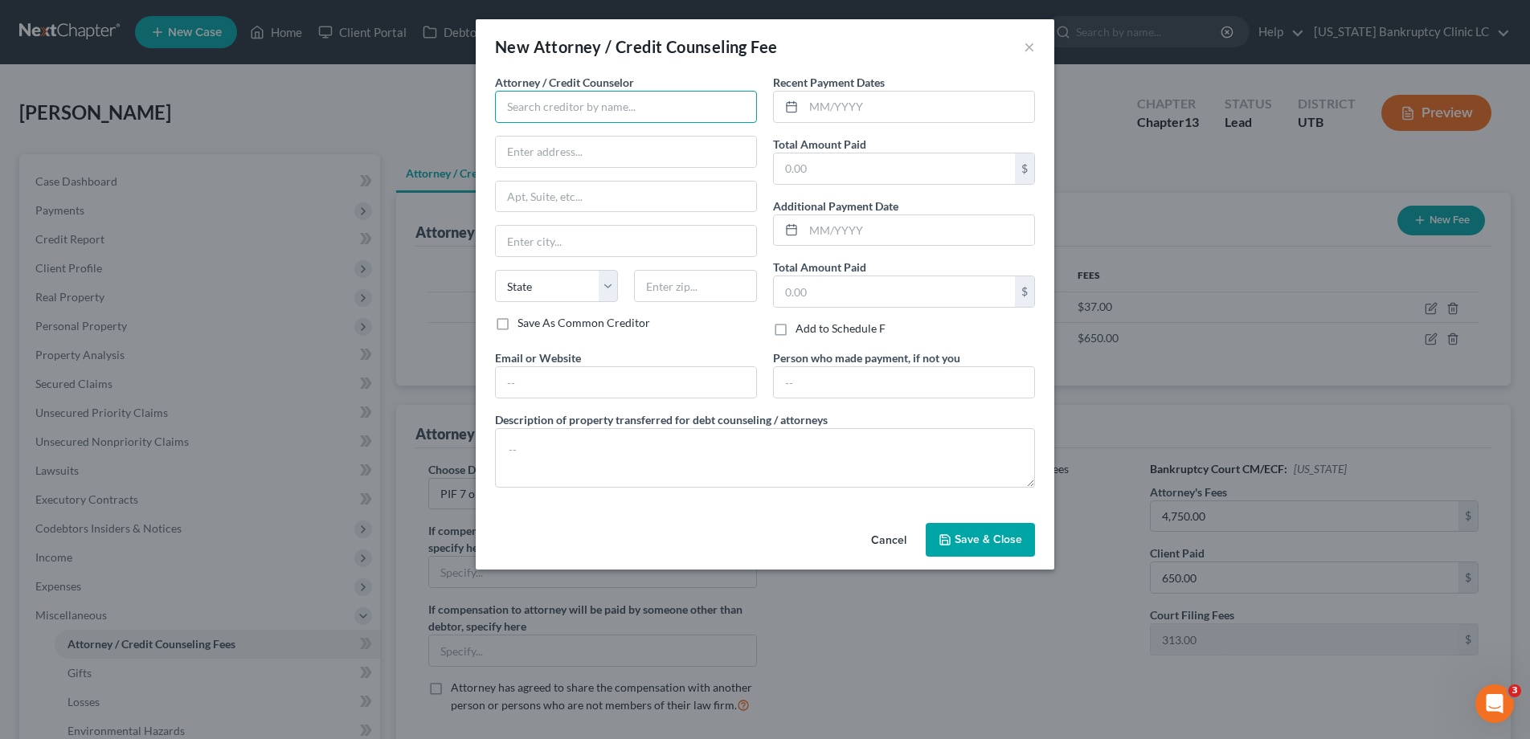
click at [673, 108] on input "text" at bounding box center [626, 107] width 262 height 32
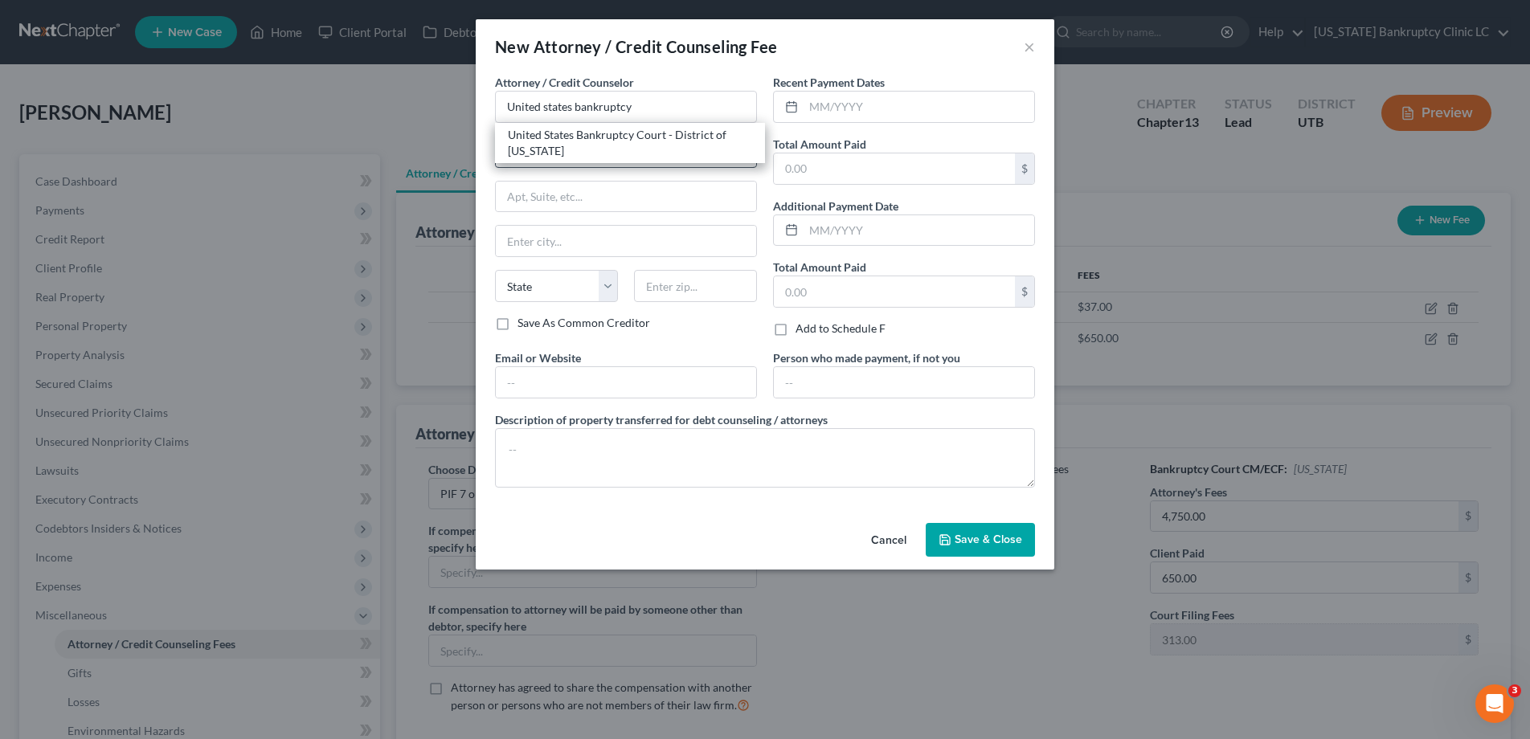
drag, startPoint x: 632, startPoint y: 139, endPoint x: 703, endPoint y: 137, distance: 70.7
click at [632, 139] on div "United States Bankruptcy Court - District of Utah" at bounding box center [630, 143] width 244 height 32
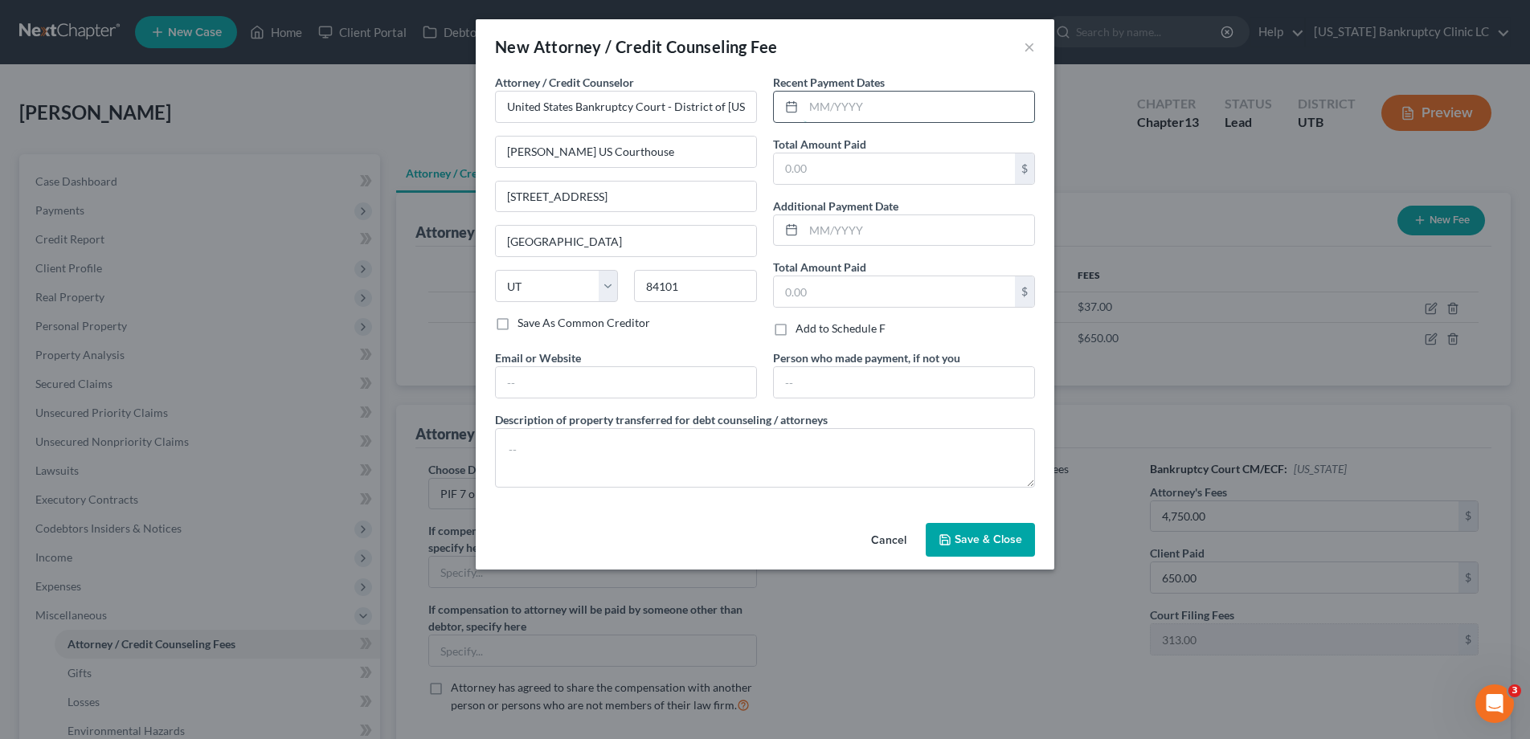
click at [908, 104] on input "text" at bounding box center [919, 107] width 231 height 31
click at [985, 539] on span "Save & Close" at bounding box center [988, 540] width 67 height 14
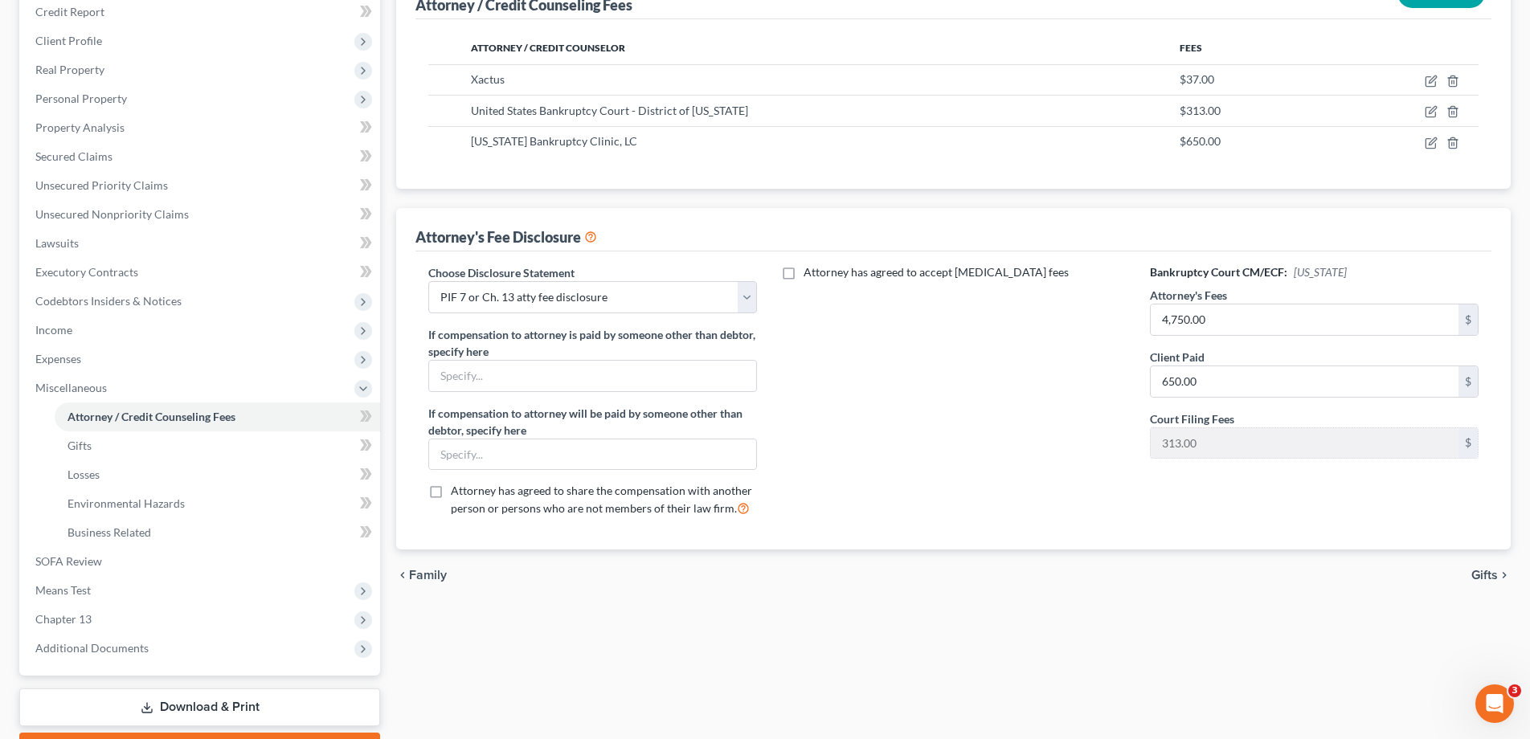
scroll to position [317, 0]
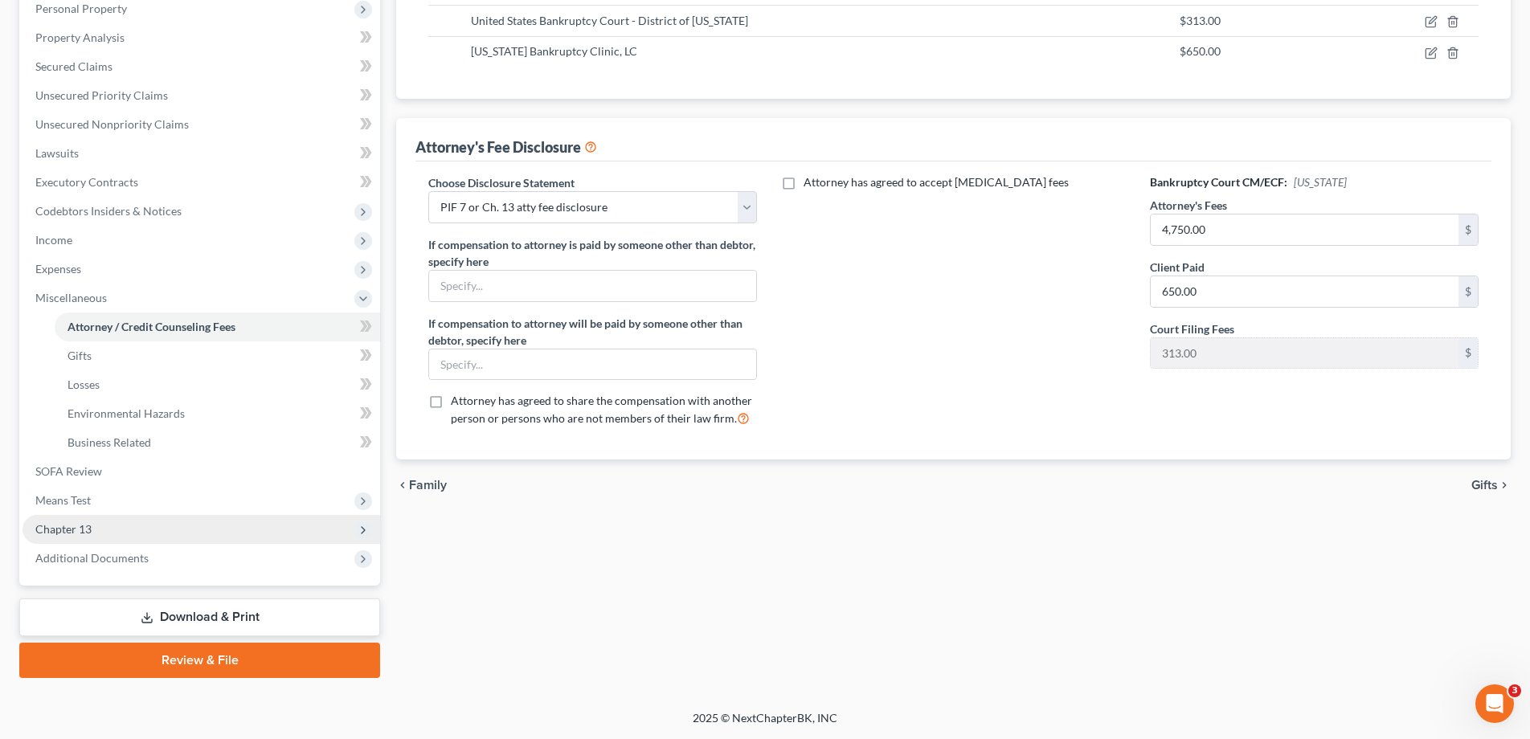
click at [85, 525] on span "Chapter 13" at bounding box center [63, 529] width 56 height 14
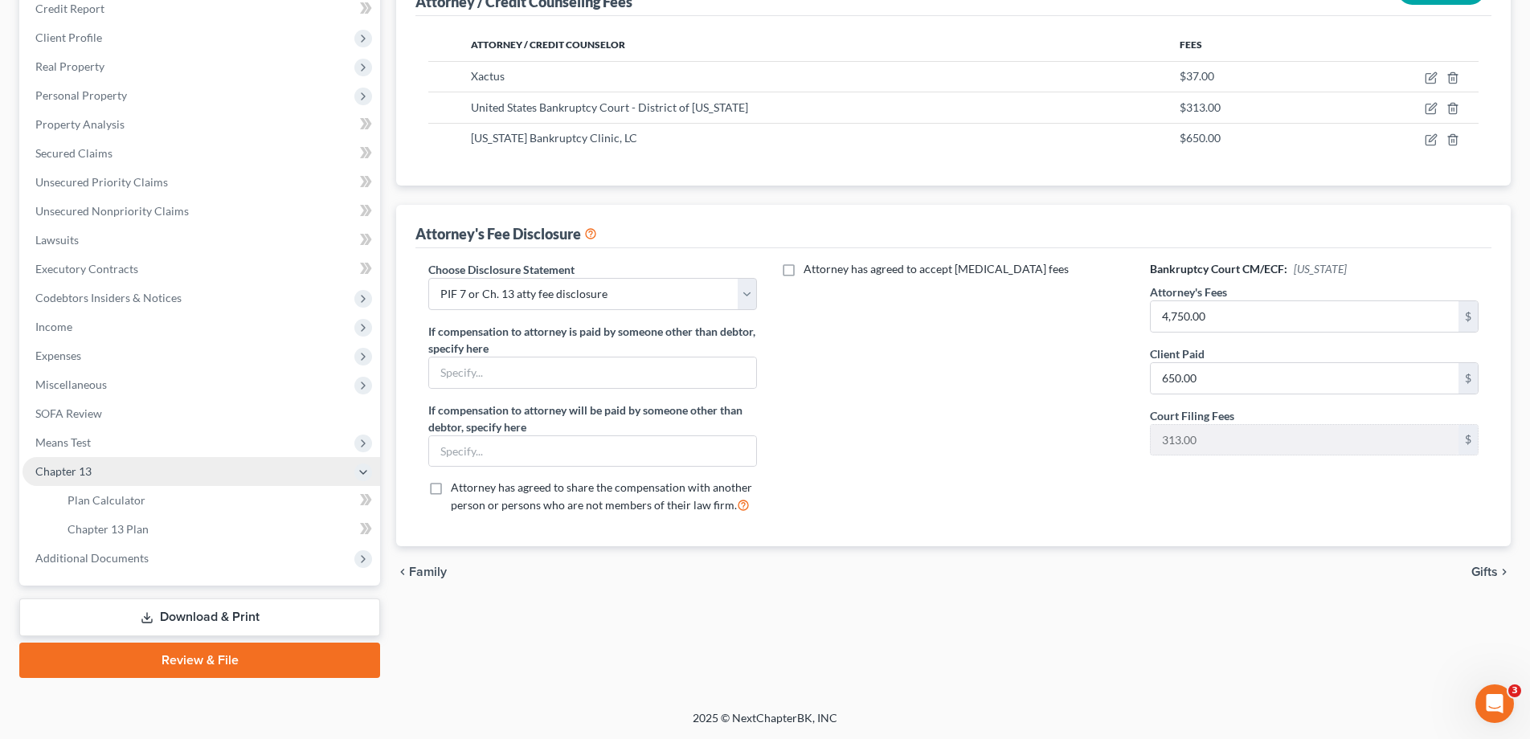
scroll to position [231, 0]
click at [96, 500] on span "Plan Calculator" at bounding box center [106, 500] width 78 height 14
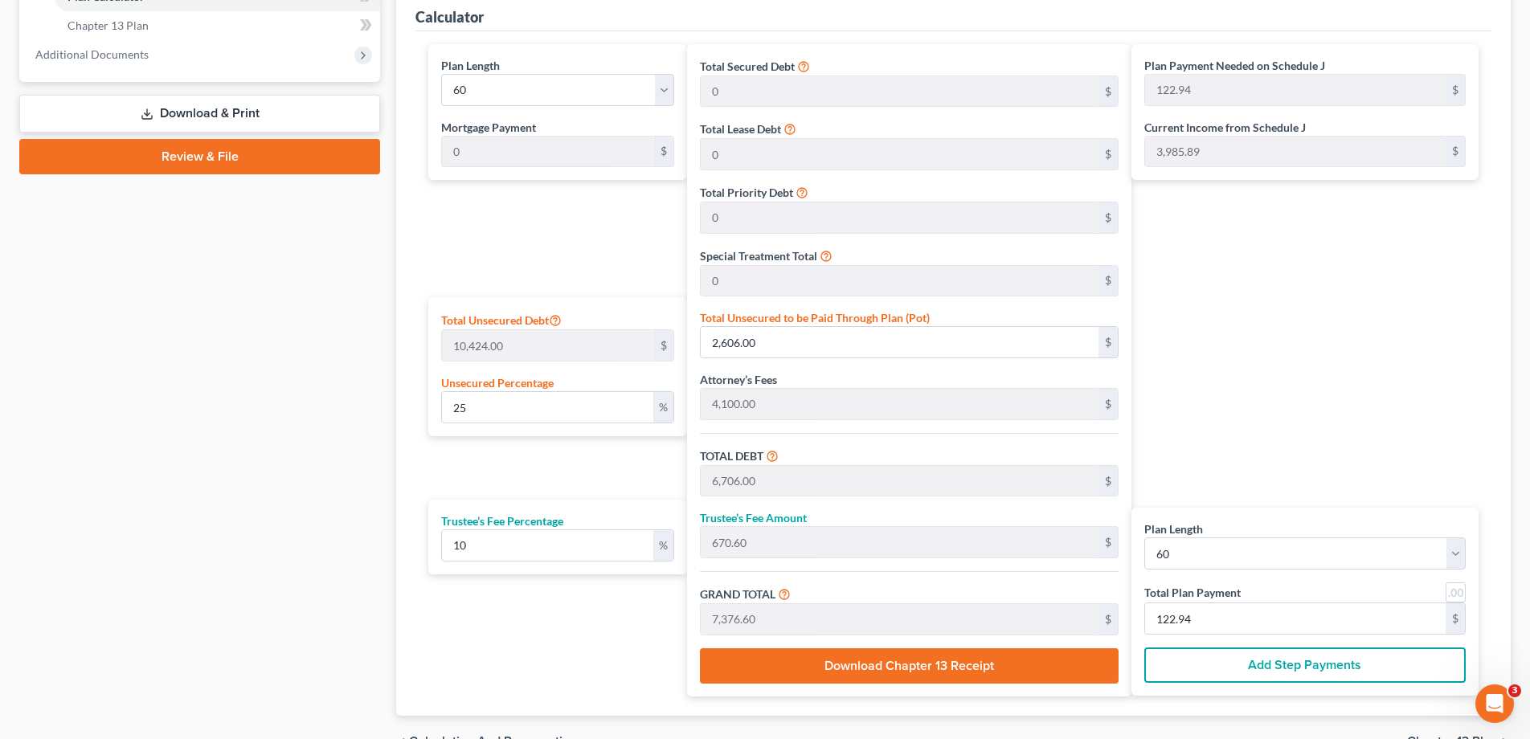
scroll to position [824, 0]
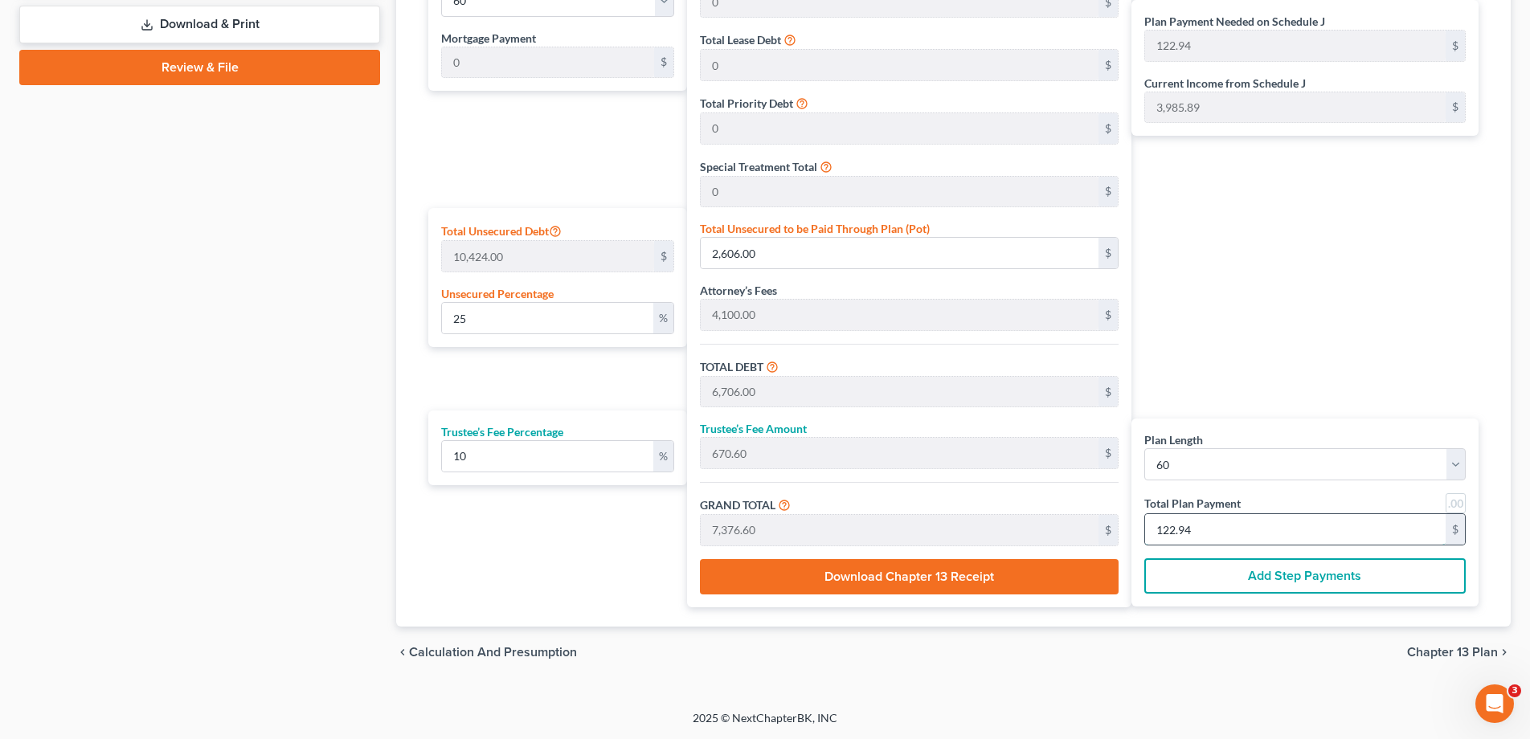
click at [1271, 534] on input "122.94" at bounding box center [1295, 529] width 301 height 31
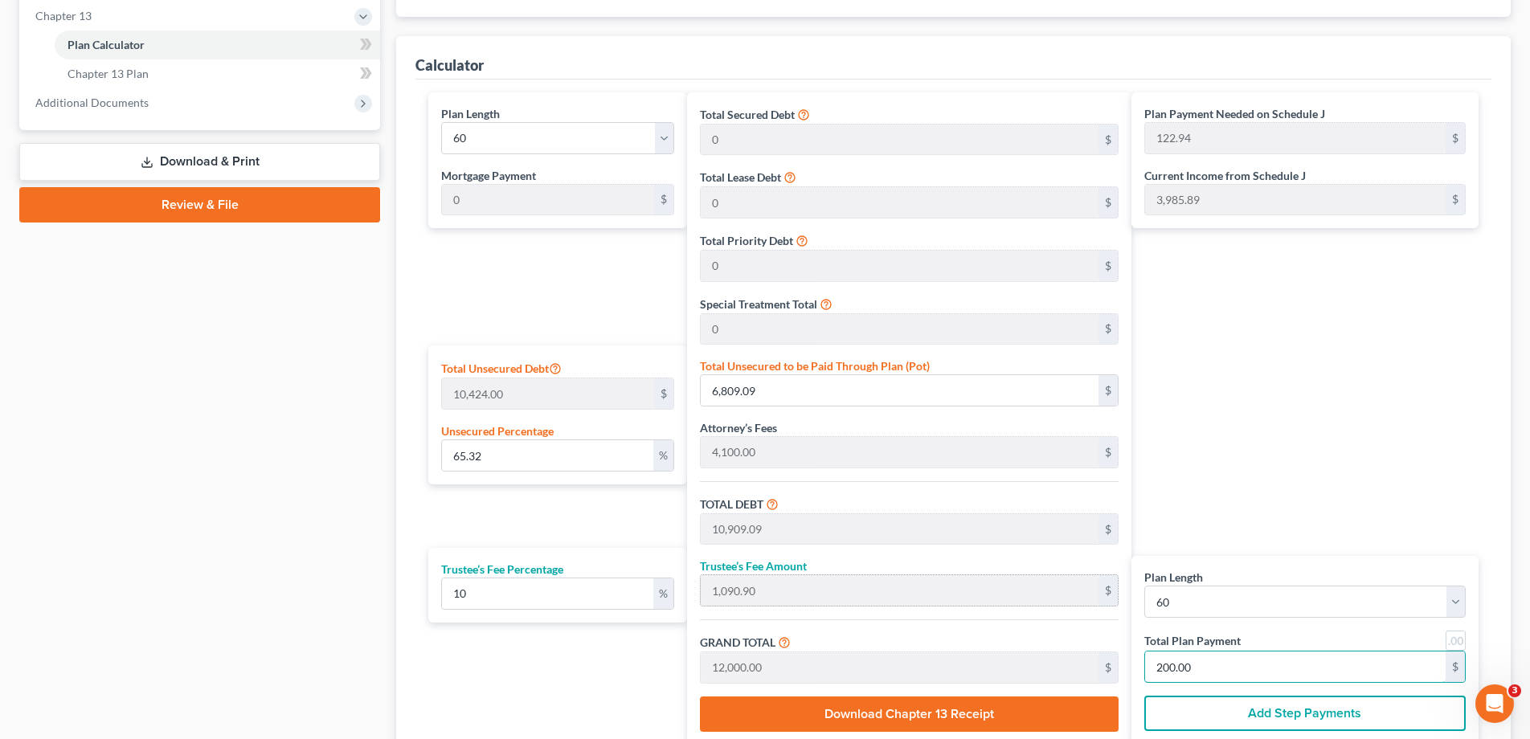
scroll to position [684, 0]
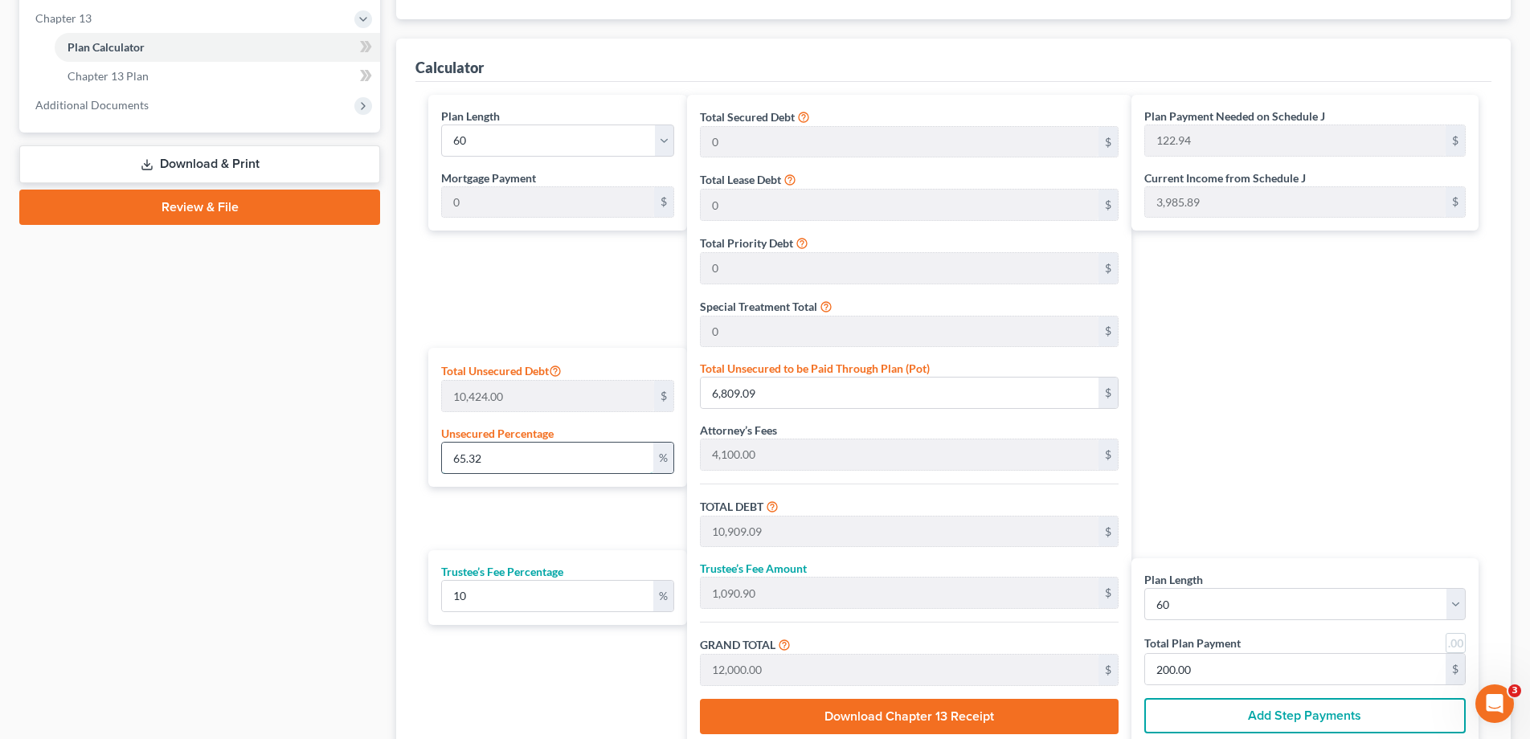
click at [501, 456] on input "65.32" at bounding box center [547, 458] width 211 height 31
drag, startPoint x: 501, startPoint y: 456, endPoint x: 422, endPoint y: 454, distance: 78.8
click at [421, 455] on div "Plan Length 1 2 3 4 5 6 7 8 9 10 11 12 13 14 15 16 17 18 19 20 21 22 23 24 25 2…" at bounding box center [553, 421] width 267 height 652
click at [666, 139] on select "1 2 3 4 5 6 7 8 9 10 11 12 13 14 15 16 17 18 19 20 21 22 23 24 25 26 27 28 29 3…" at bounding box center [557, 141] width 233 height 32
click at [441, 125] on select "1 2 3 4 5 6 7 8 9 10 11 12 13 14 15 16 17 18 19 20 21 22 23 24 25 26 27 28 29 3…" at bounding box center [557, 141] width 233 height 32
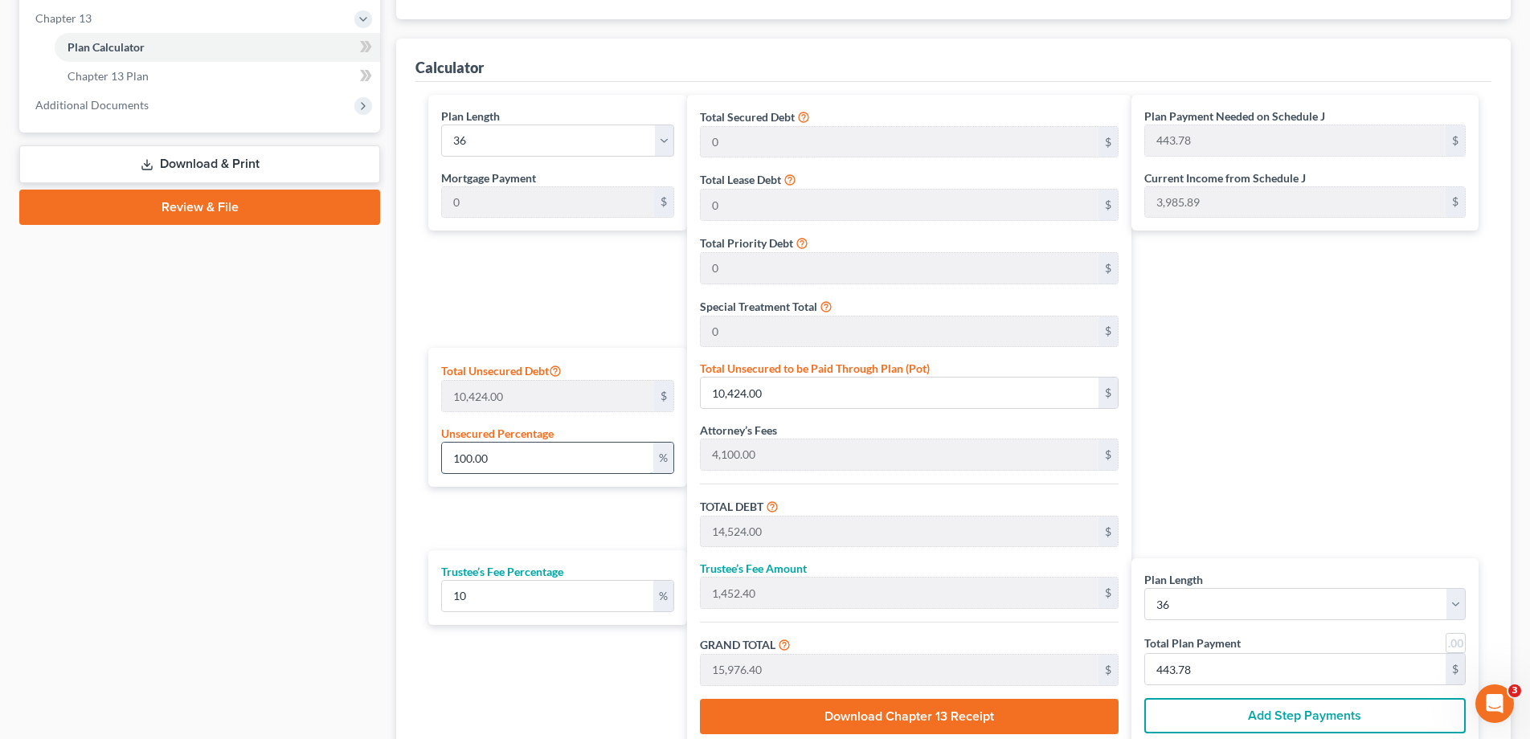
click at [495, 458] on input "100.00" at bounding box center [547, 458] width 211 height 31
drag, startPoint x: 495, startPoint y: 458, endPoint x: 431, endPoint y: 452, distance: 64.5
click at [431, 452] on div "Total Unsecured Debt 10,424.00 $ Unsecured Percentage 100.00 %" at bounding box center [557, 417] width 259 height 139
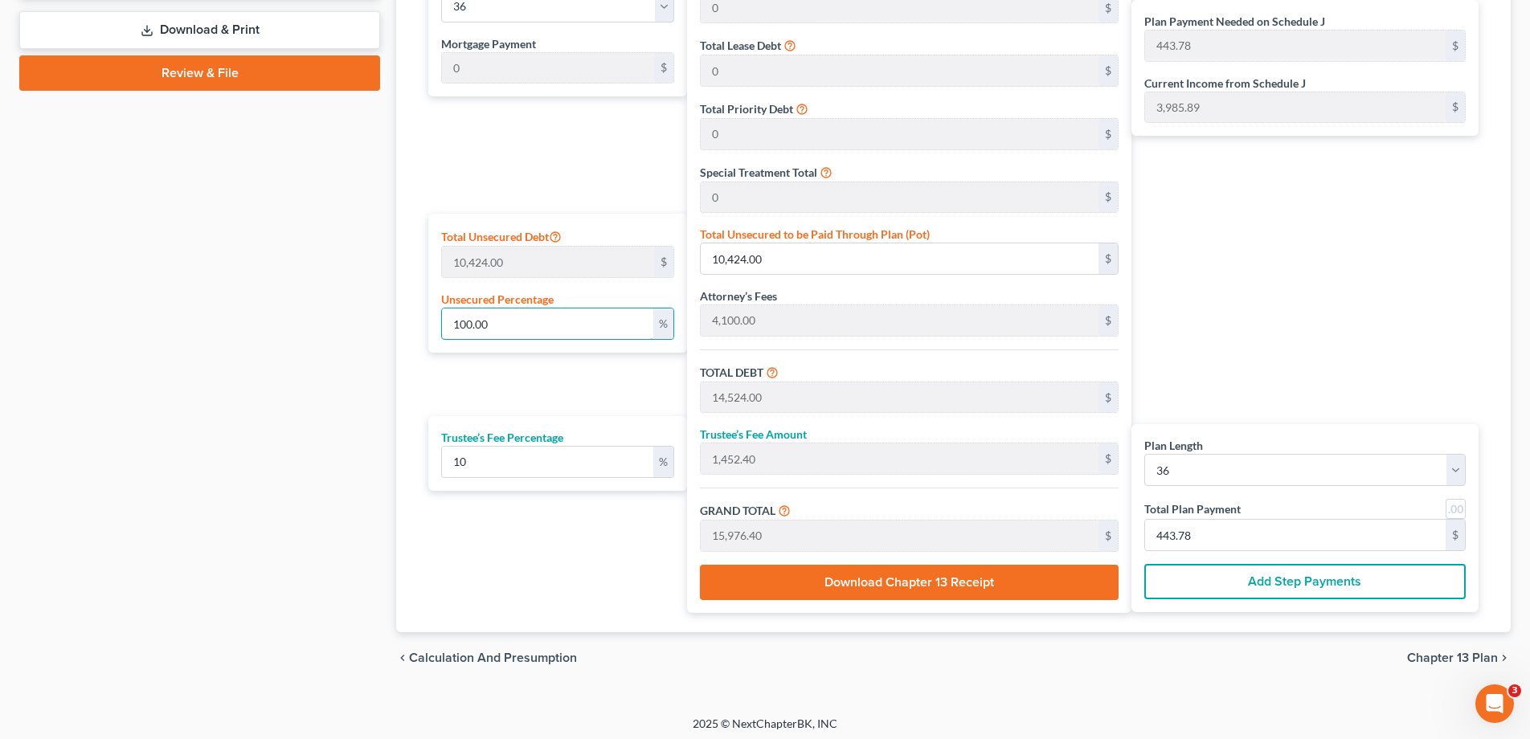
scroll to position [822, 0]
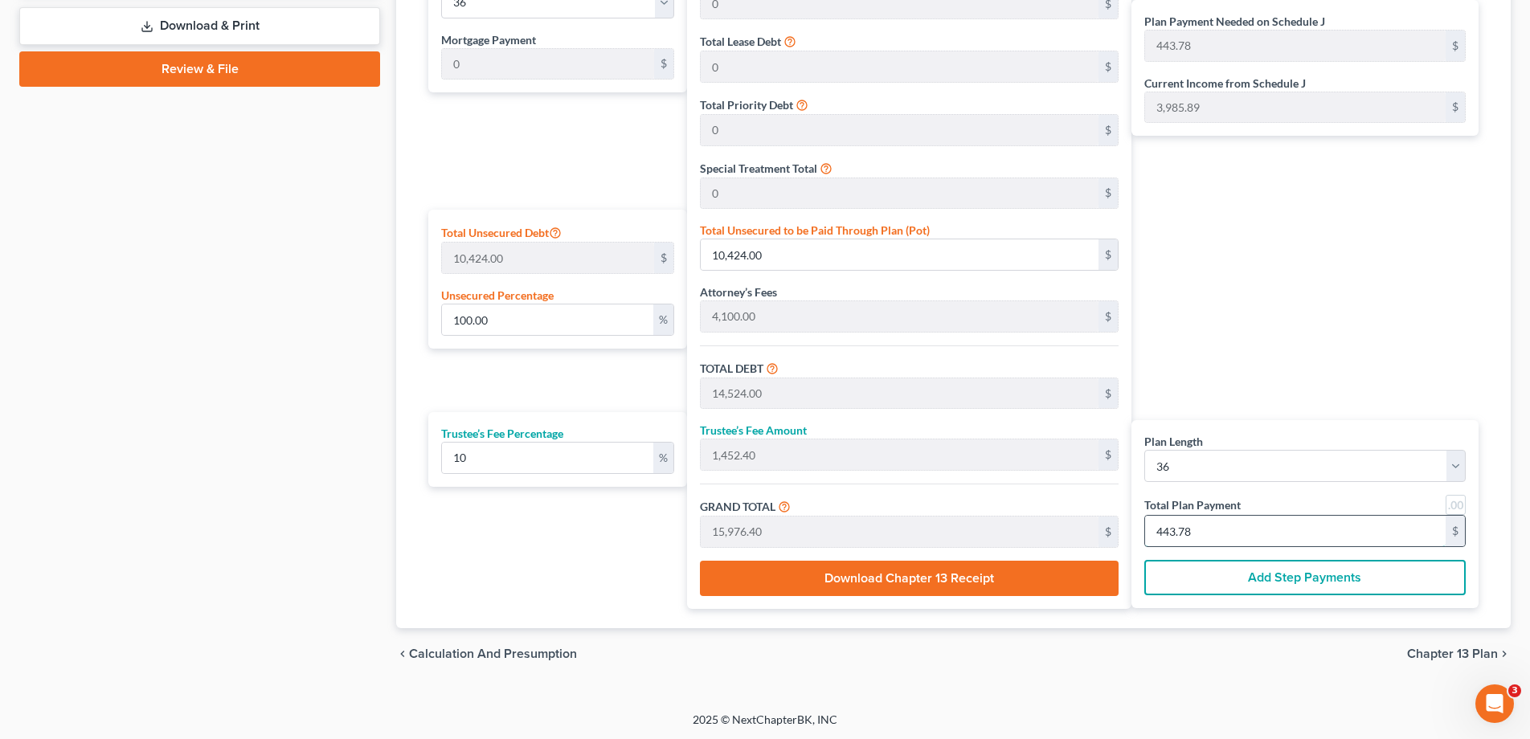
click at [1205, 532] on input "443.78" at bounding box center [1295, 531] width 301 height 31
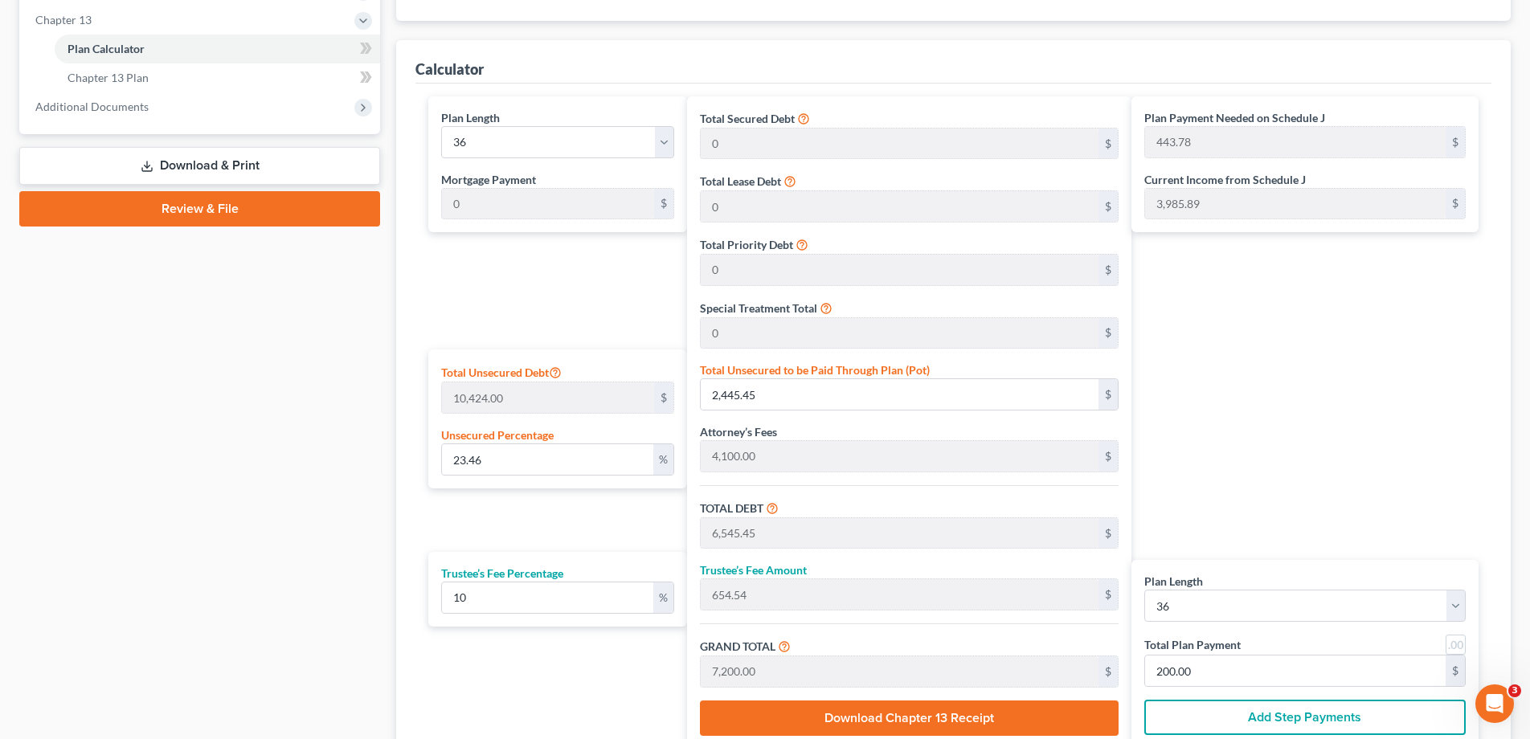
scroll to position [667, 0]
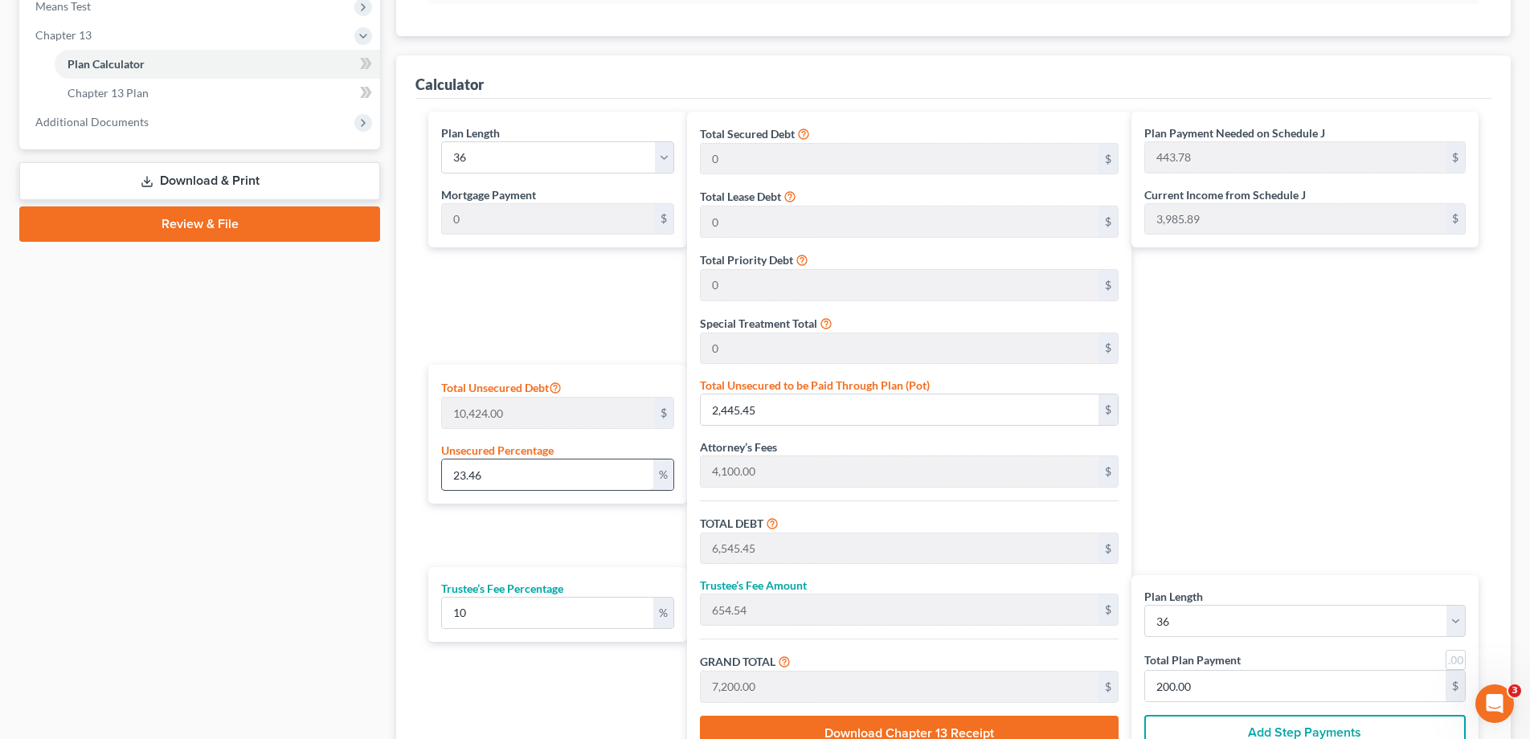
click at [500, 475] on input "23.46" at bounding box center [547, 475] width 211 height 31
drag, startPoint x: 534, startPoint y: 476, endPoint x: 418, endPoint y: 469, distance: 116.7
click at [418, 469] on div "Plan Length 1 2 3 4 5 6 7 8 9 10 11 12 13 14 15 16 17 18 19 20 21 22 23 24 25 2…" at bounding box center [953, 441] width 1076 height 685
click at [1457, 656] on link at bounding box center [1455, 660] width 20 height 20
click at [664, 155] on select "1 2 3 4 5 6 7 8 9 10 11 12 13 14 15 16 17 18 19 20 21 22 23 24 25 26 27 28 29 3…" at bounding box center [557, 157] width 233 height 32
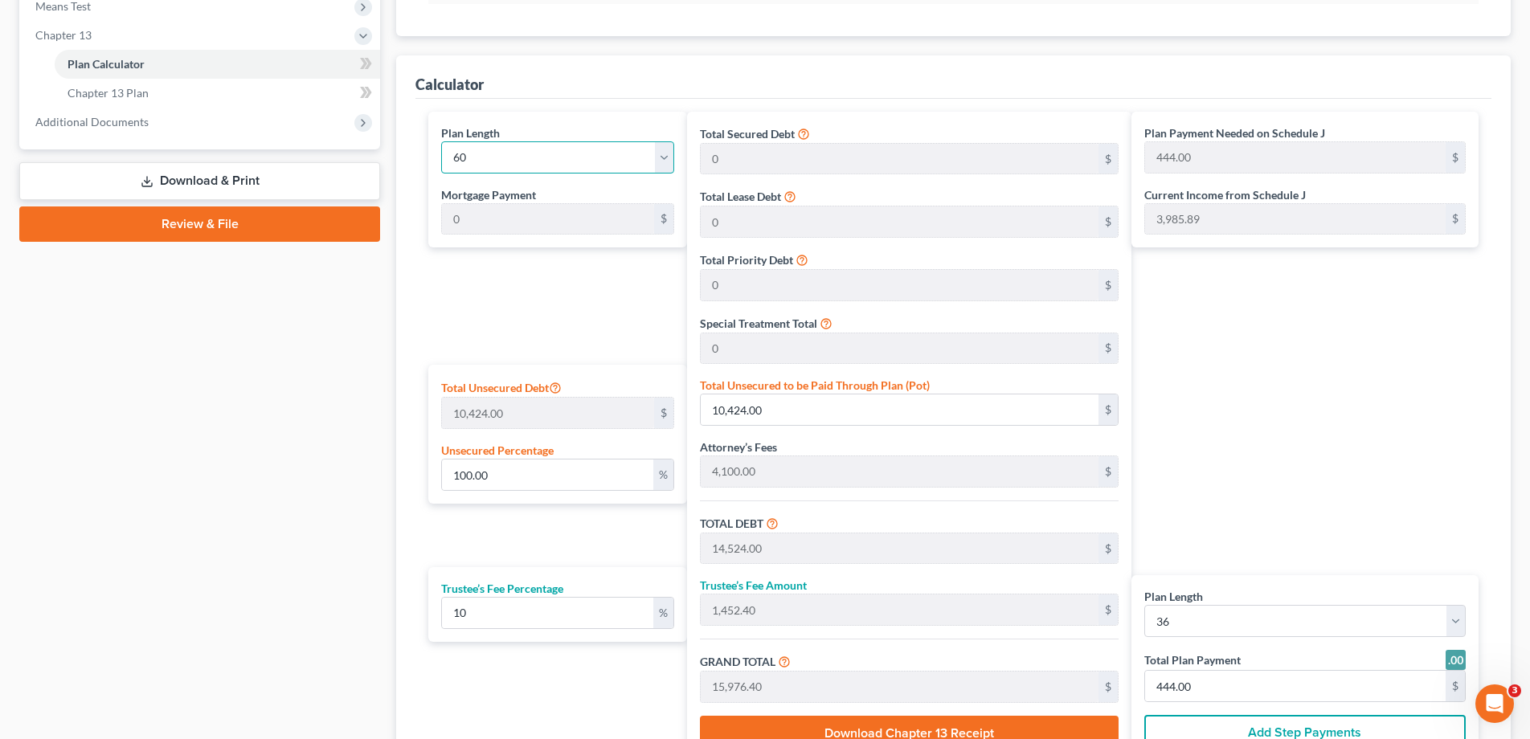
click at [441, 141] on select "1 2 3 4 5 6 7 8 9 10 11 12 13 14 15 16 17 18 19 20 21 22 23 24 25 26 27 28 29 3…" at bounding box center [557, 157] width 233 height 32
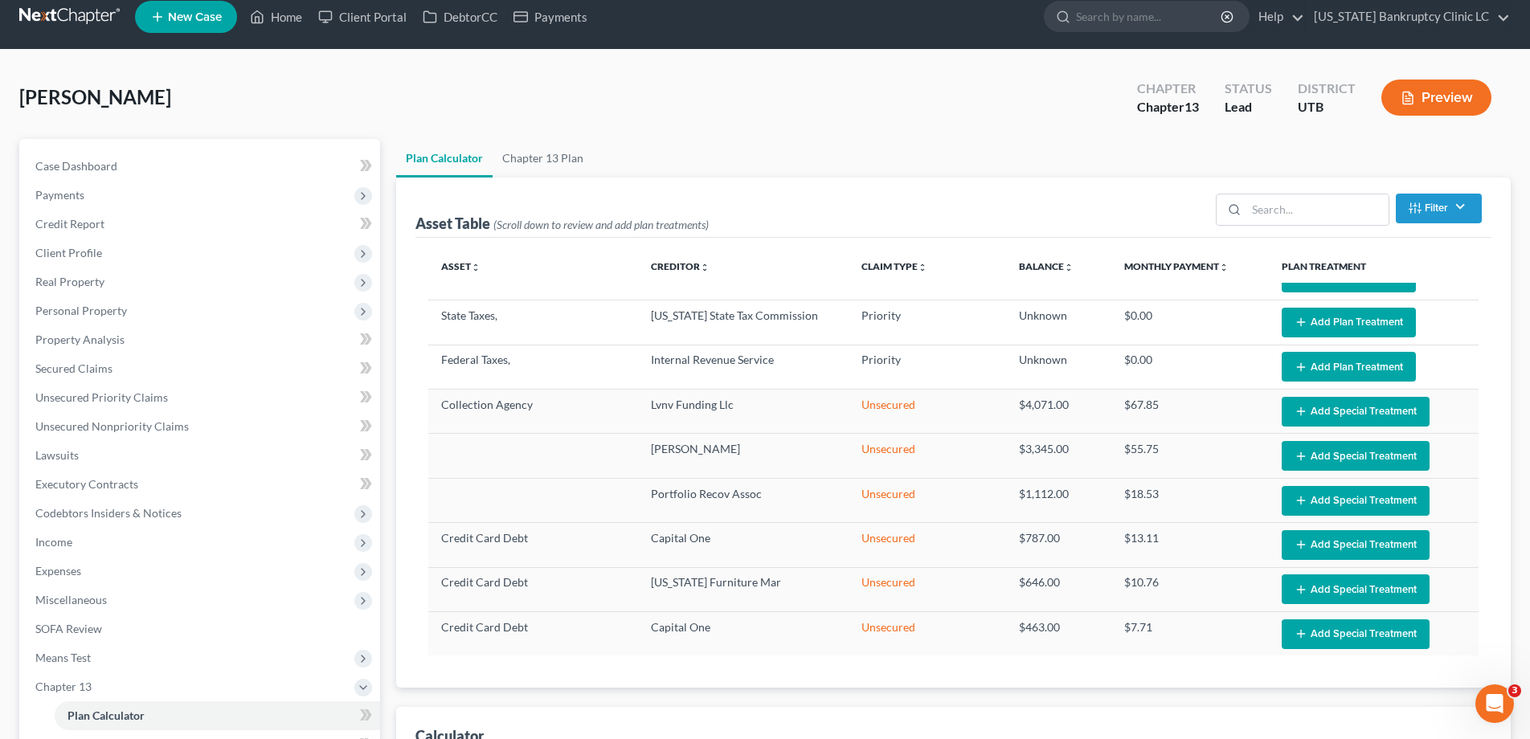
scroll to position [0, 0]
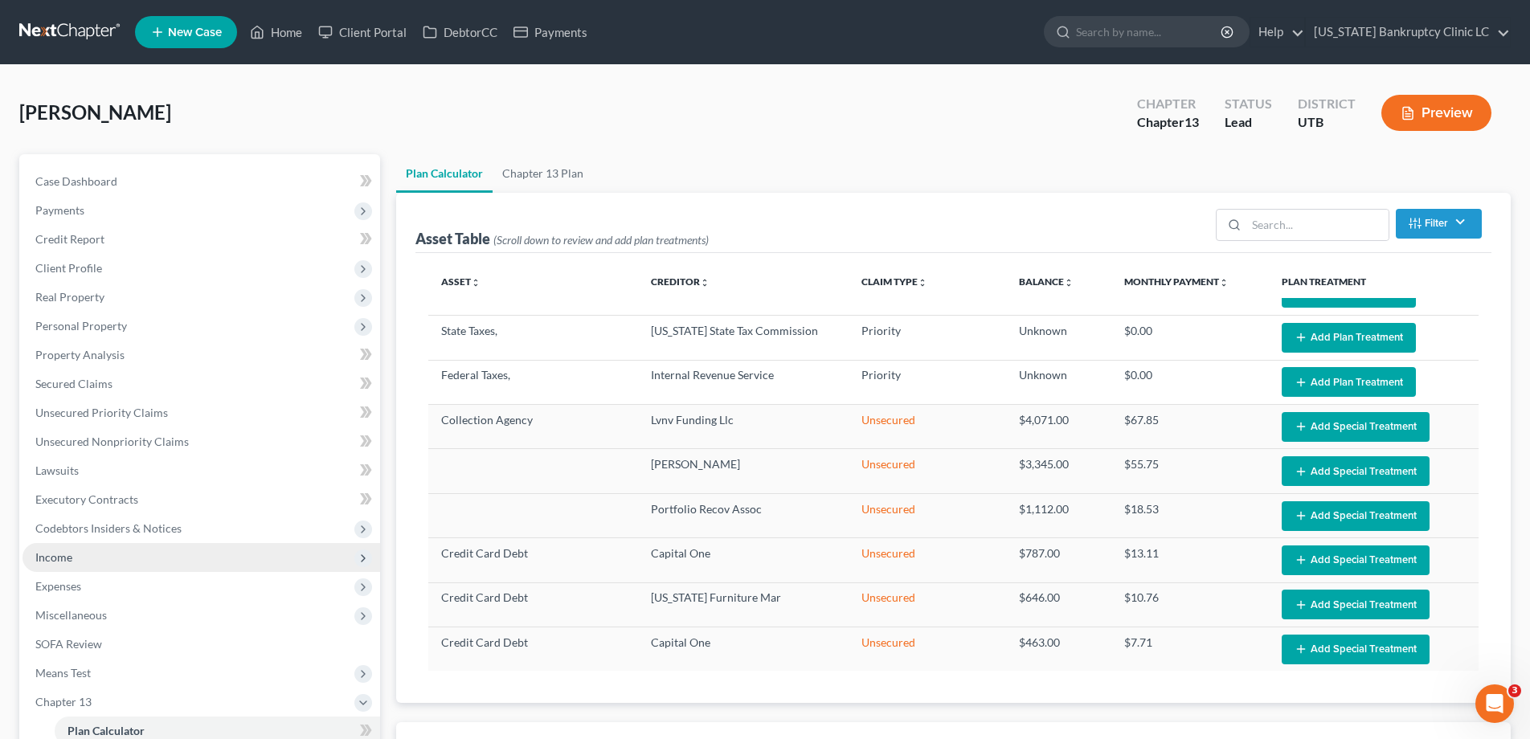
click at [55, 562] on span "Income" at bounding box center [53, 557] width 37 height 14
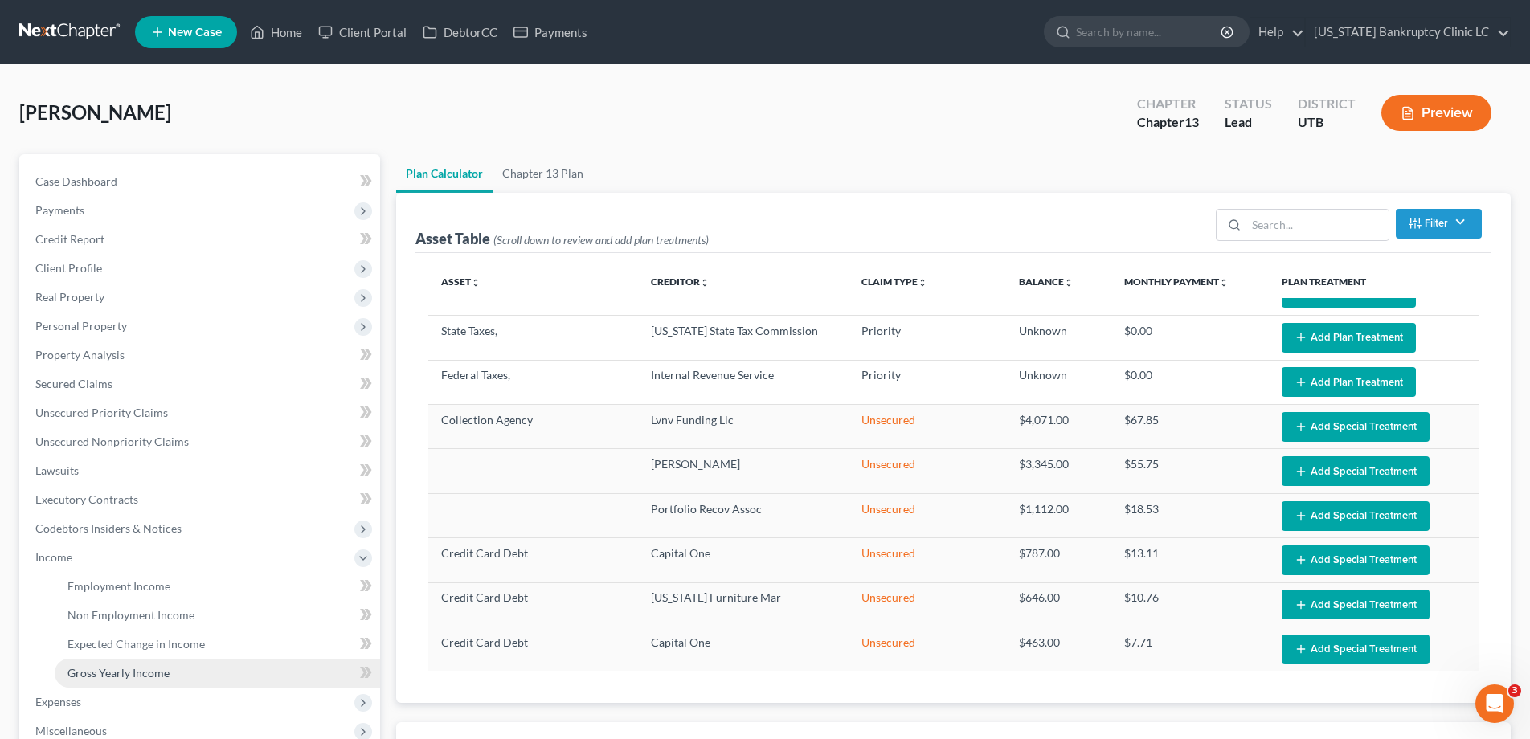
click at [91, 672] on span "Gross Yearly Income" at bounding box center [118, 673] width 102 height 14
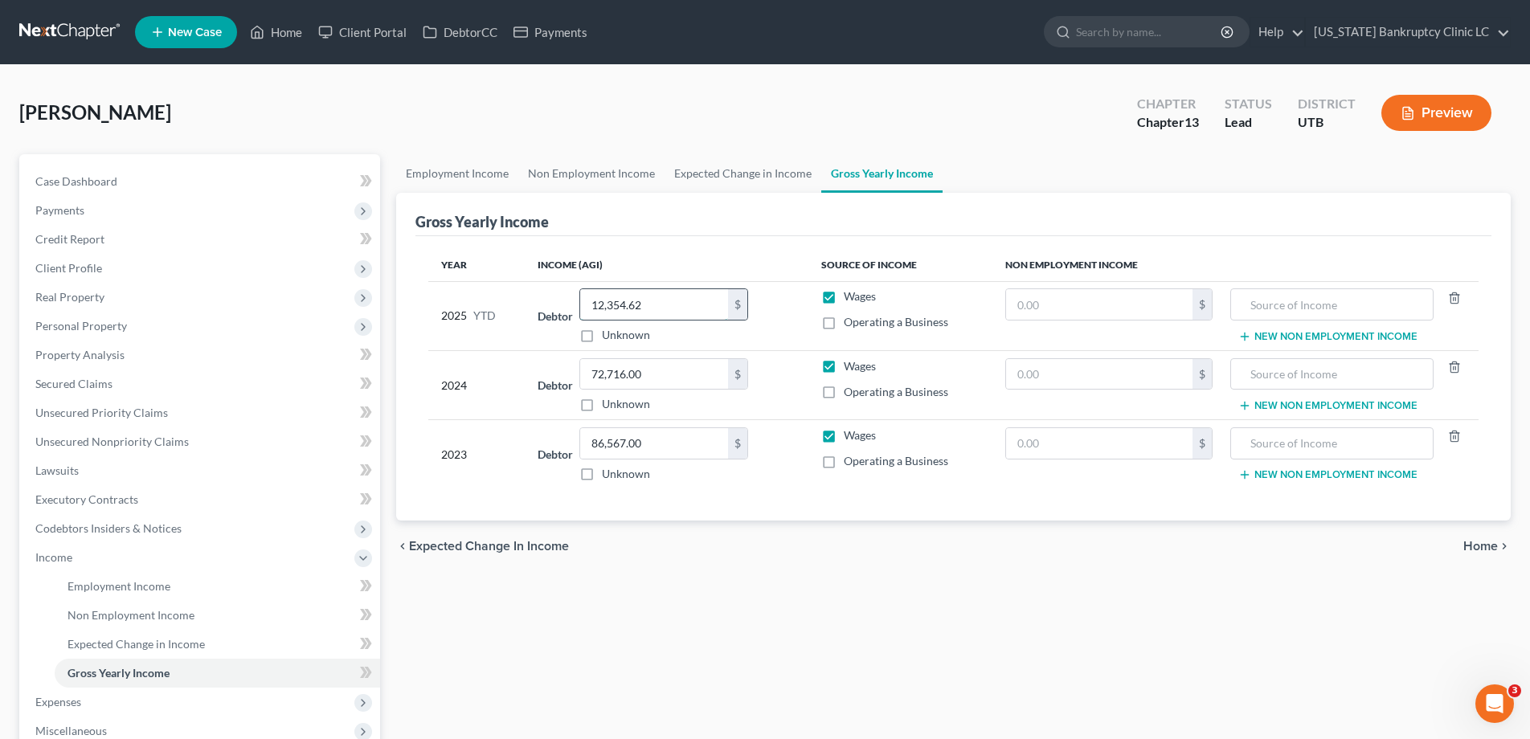
click at [673, 307] on input "12,354.62" at bounding box center [654, 304] width 148 height 31
click at [67, 179] on span "Case Dashboard" at bounding box center [76, 181] width 82 height 14
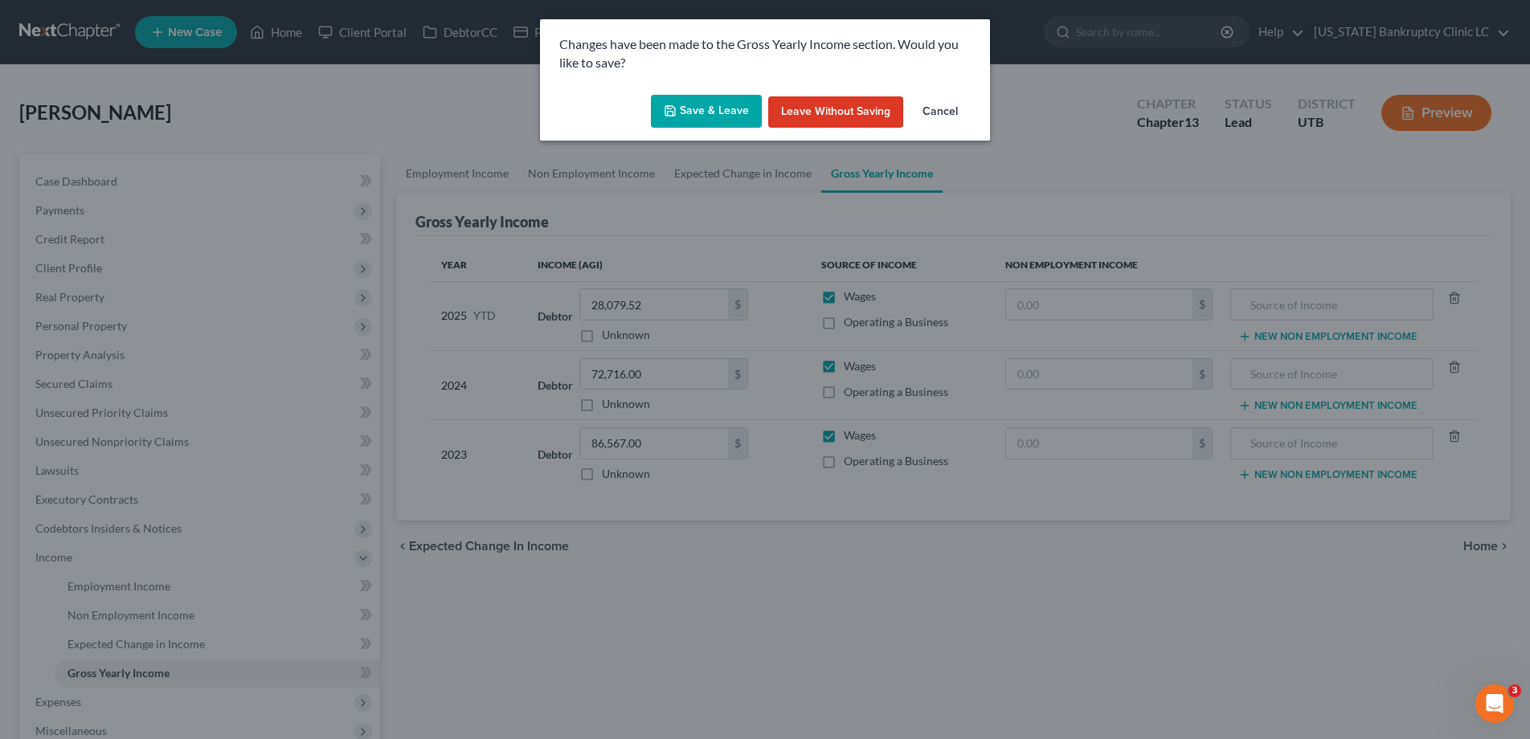
click at [701, 109] on button "Save & Leave" at bounding box center [706, 112] width 111 height 34
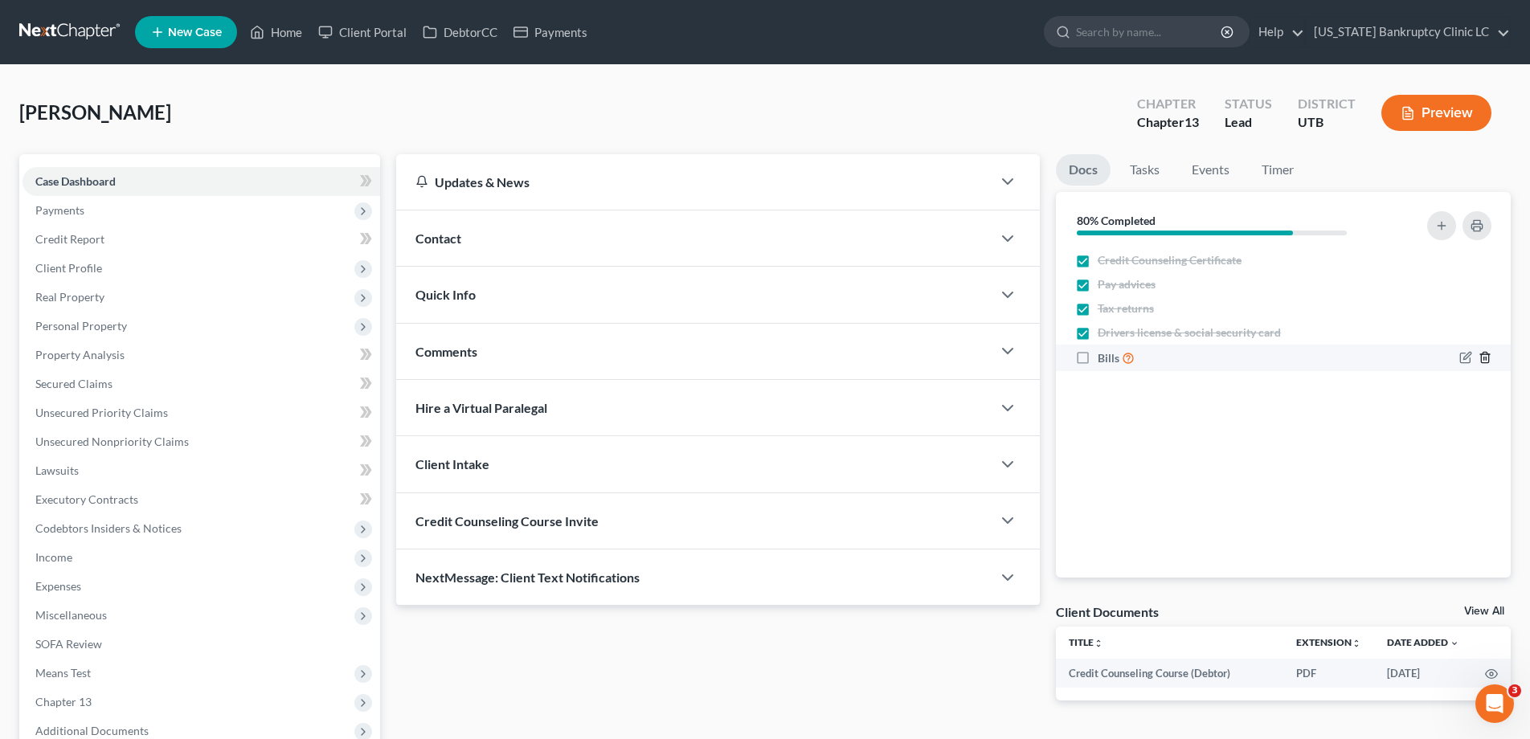
click at [1484, 358] on line "button" at bounding box center [1484, 359] width 0 height 3
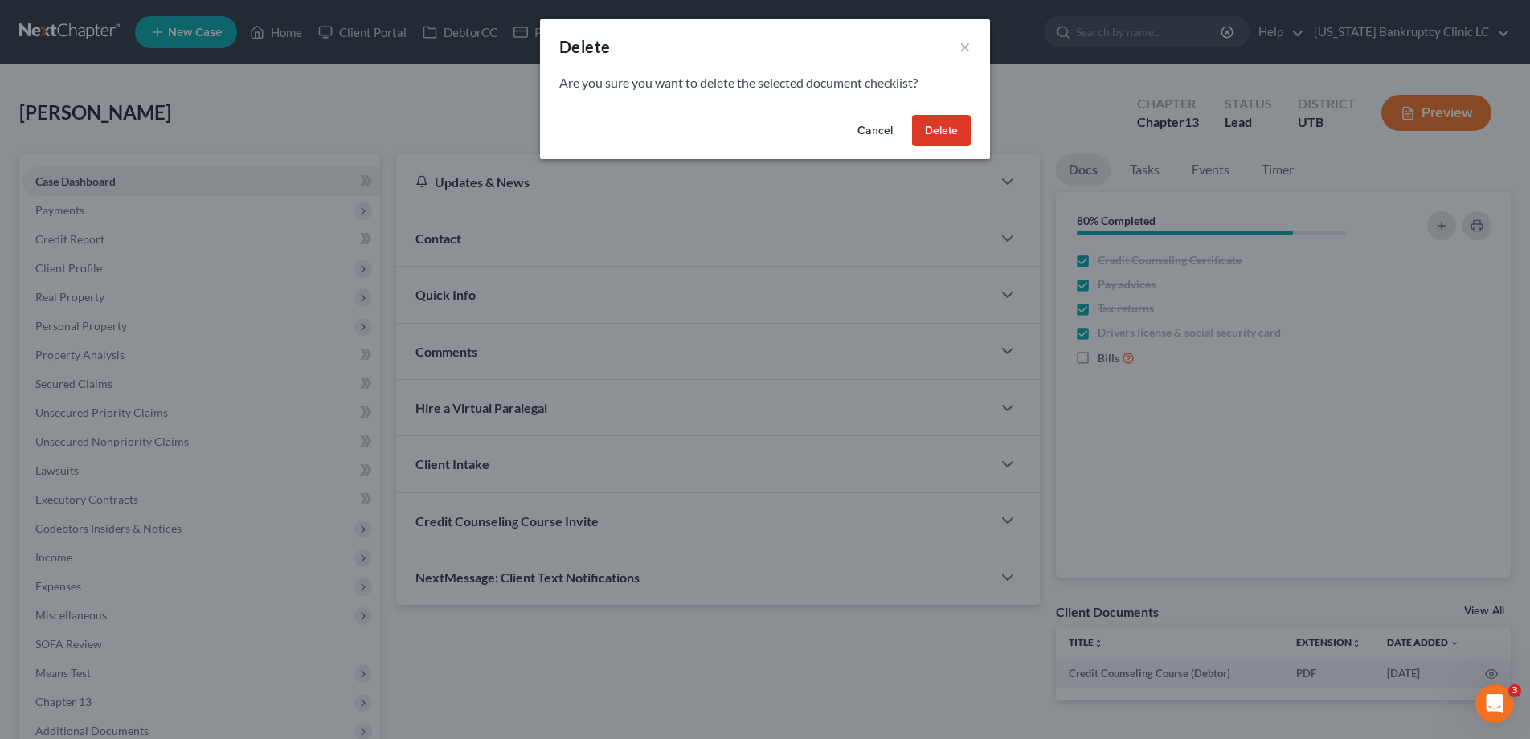
click at [951, 135] on button "Delete" at bounding box center [941, 131] width 59 height 32
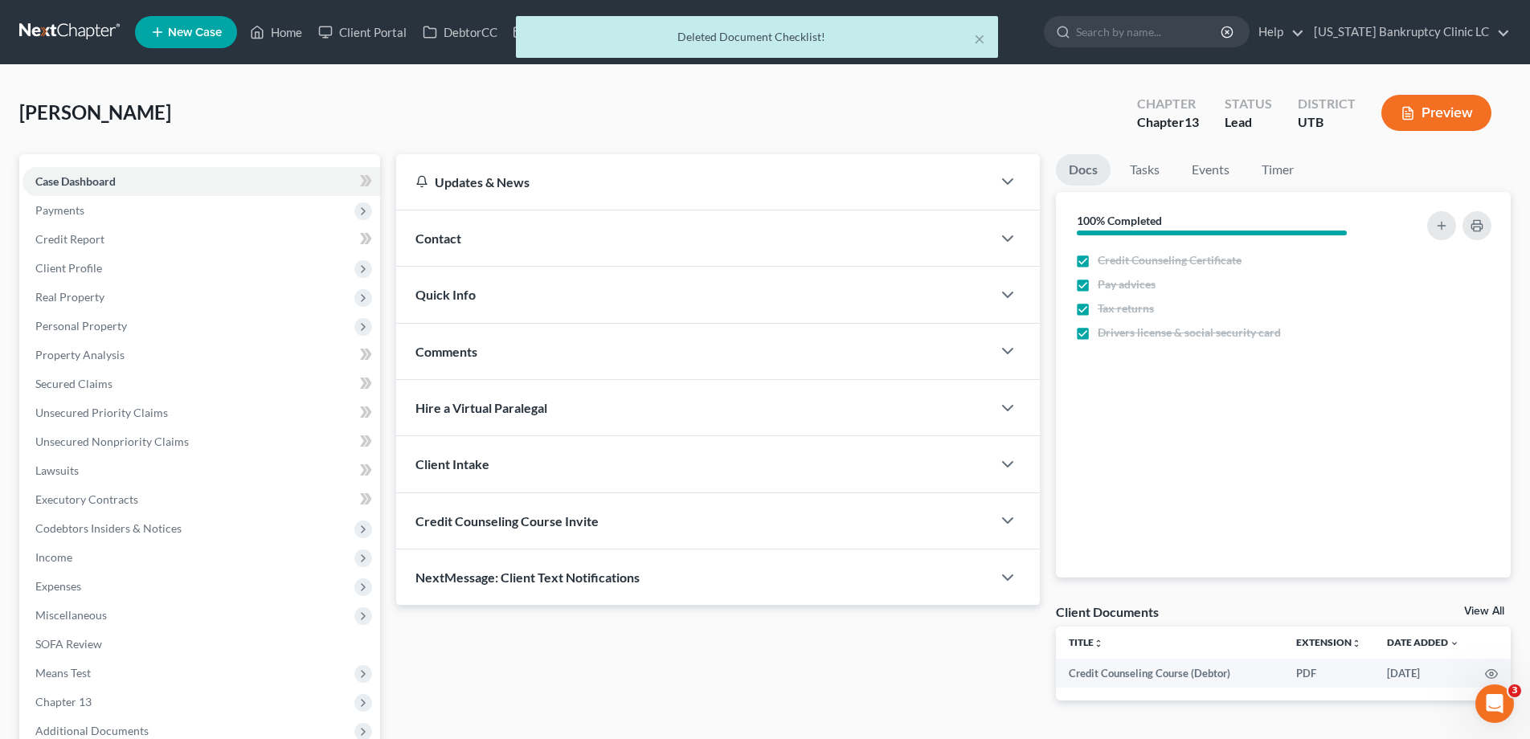
click at [43, 22] on div "× Deleted Document Checklist!" at bounding box center [757, 41] width 1530 height 50
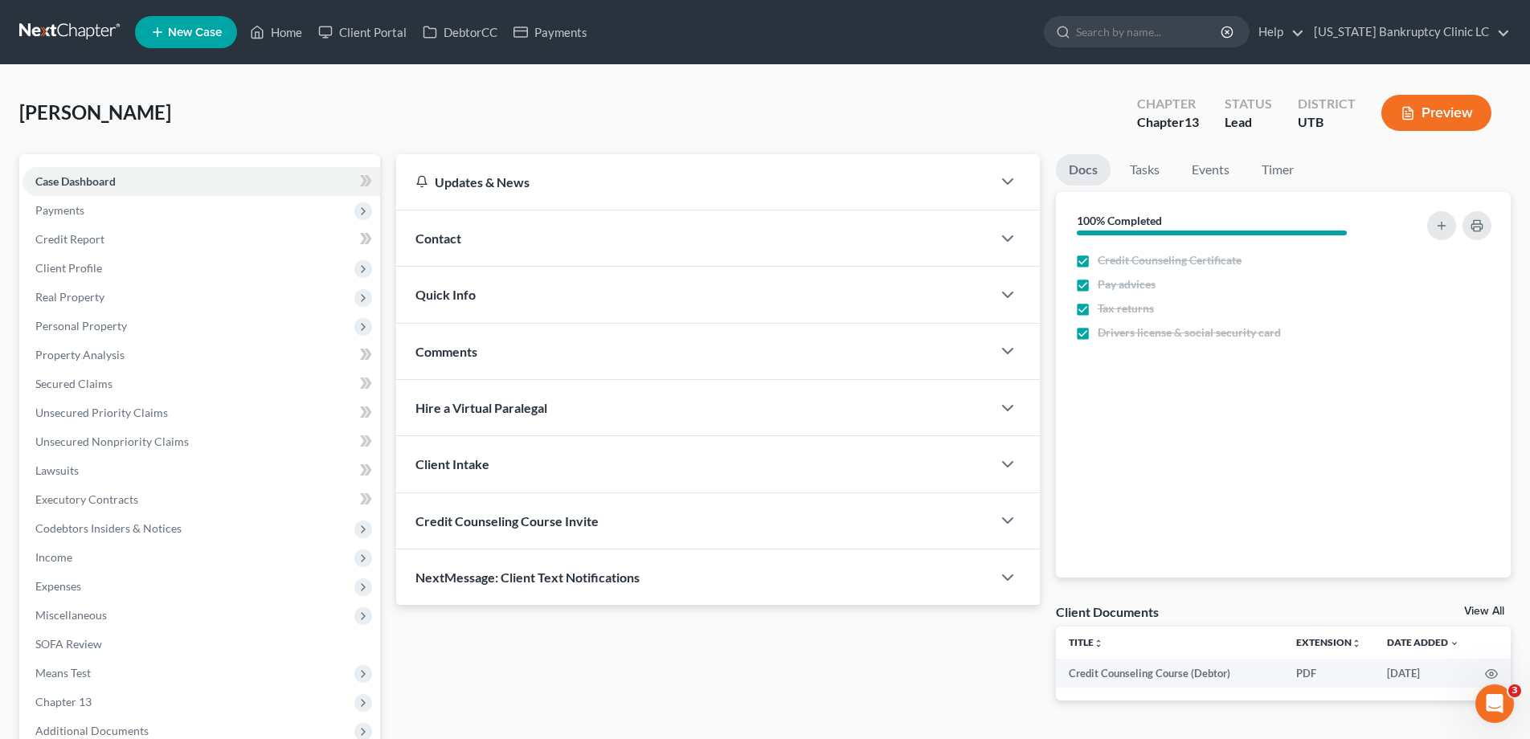
click at [86, 29] on link at bounding box center [70, 32] width 103 height 29
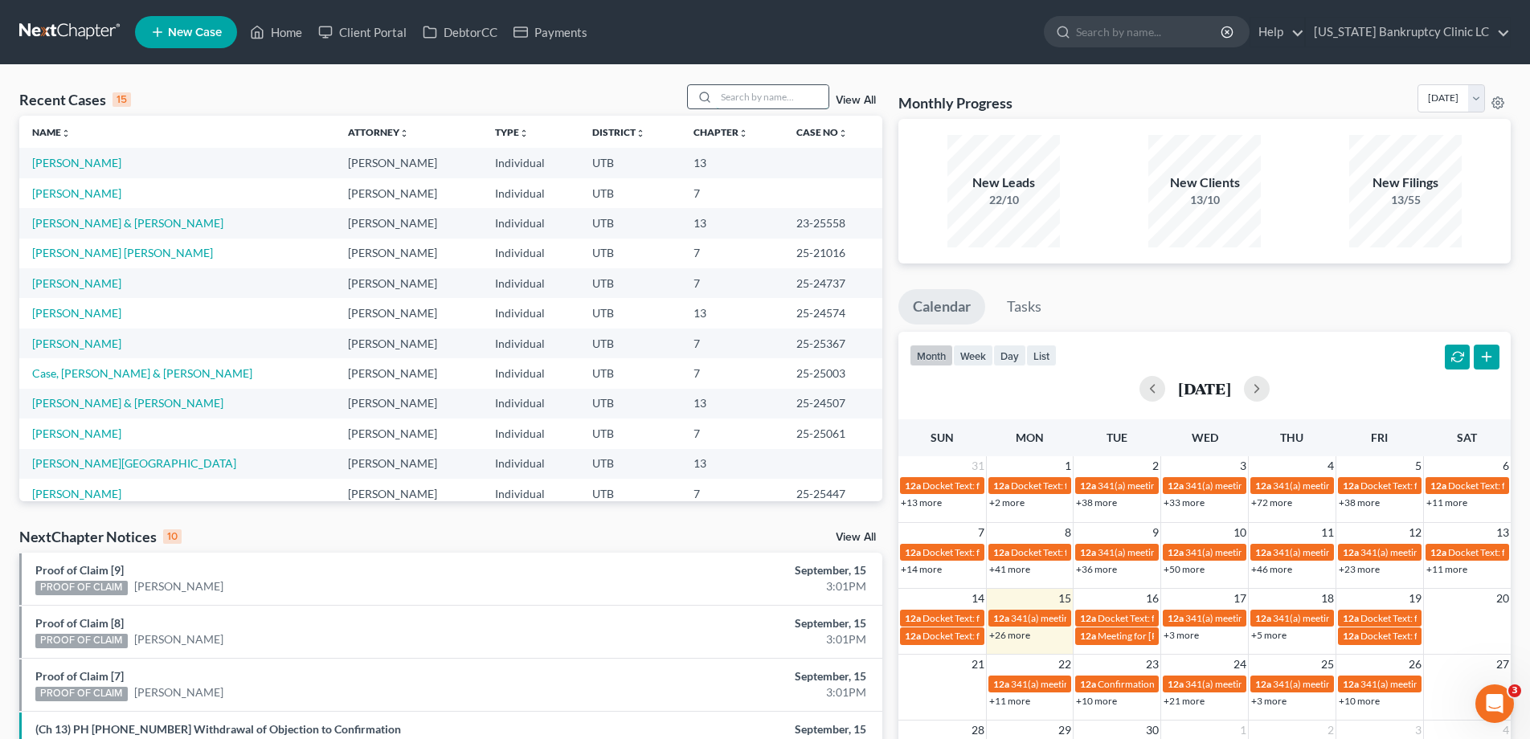
click at [754, 99] on input "search" at bounding box center [772, 96] width 112 height 23
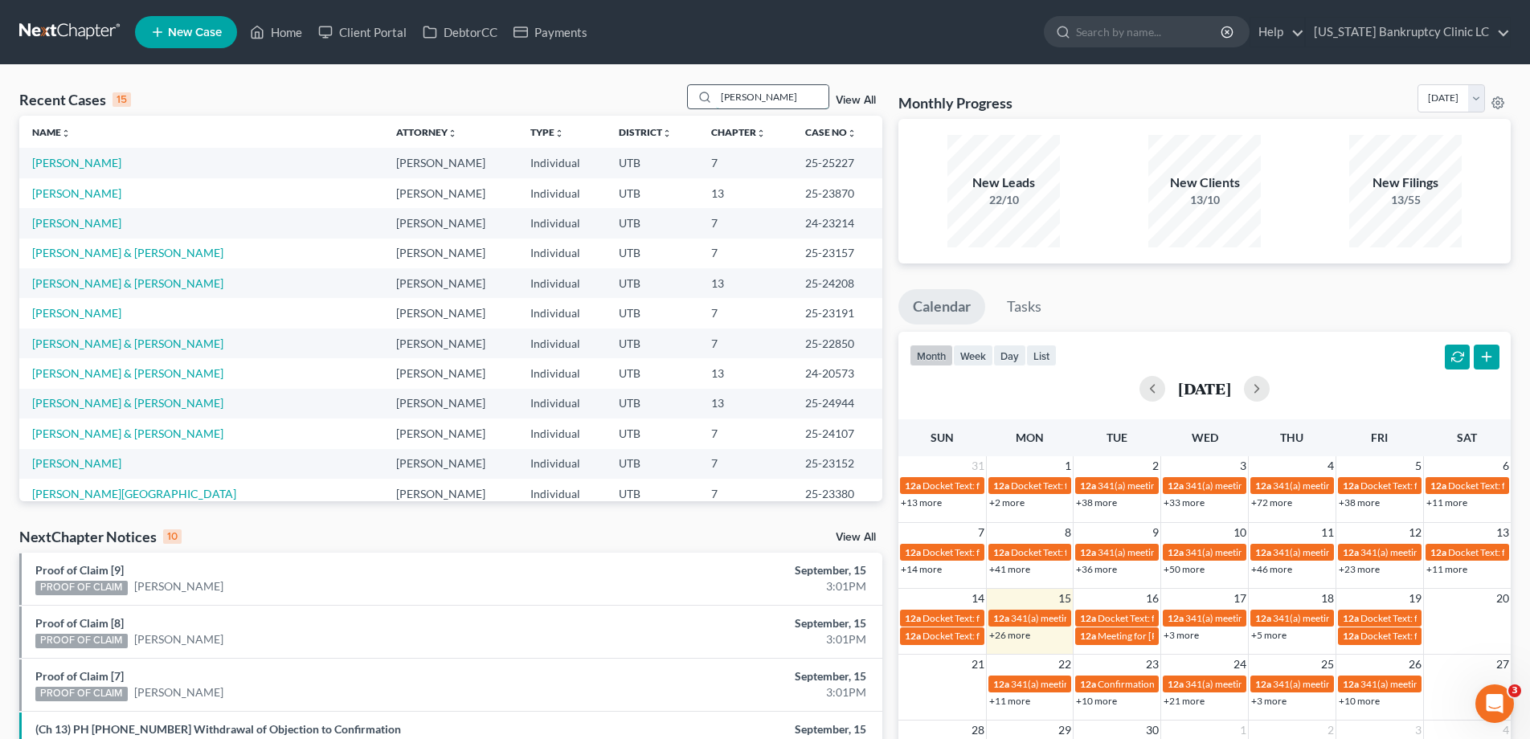
type input "[PERSON_NAME]"
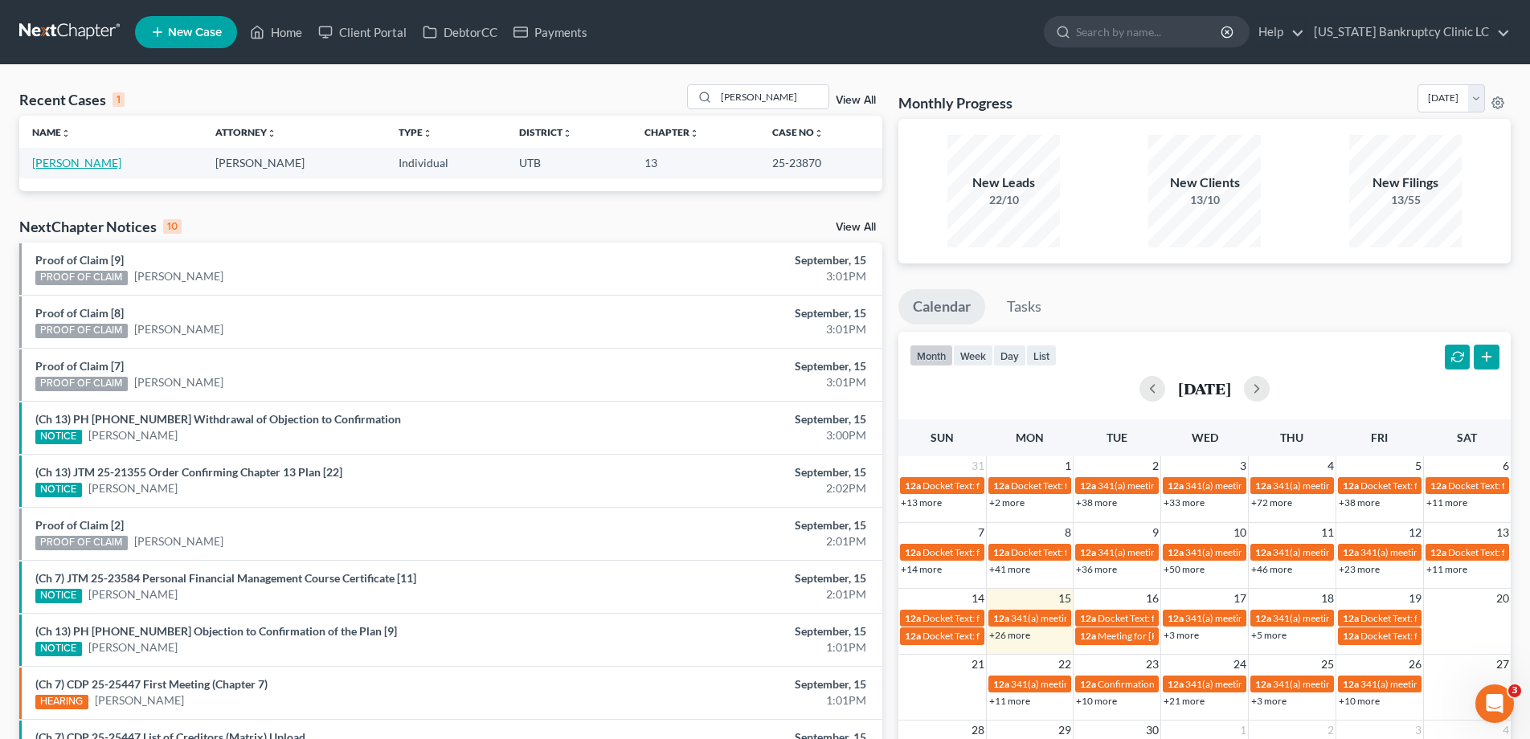
click at [91, 162] on link "[PERSON_NAME]" at bounding box center [76, 163] width 89 height 14
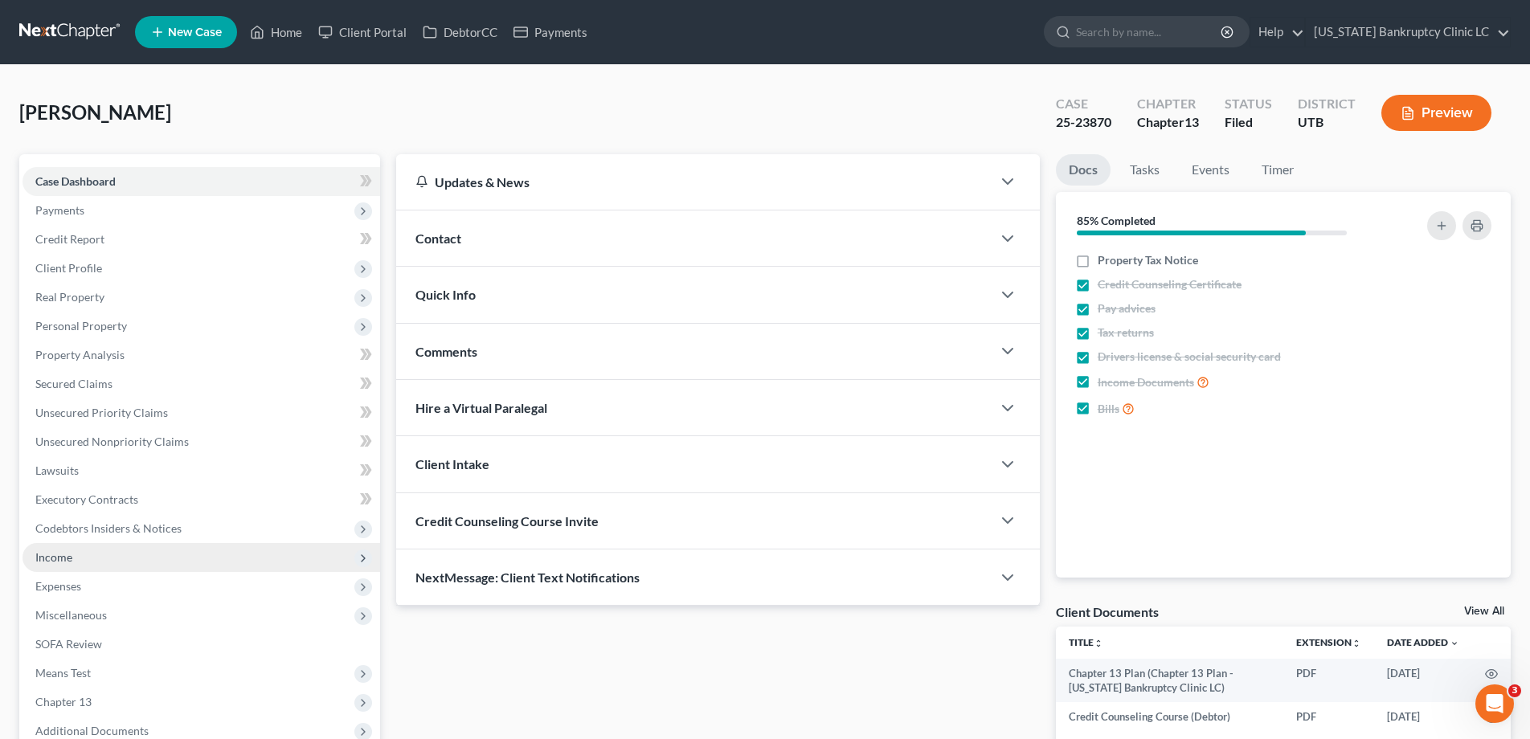
click at [43, 552] on span "Income" at bounding box center [53, 557] width 37 height 14
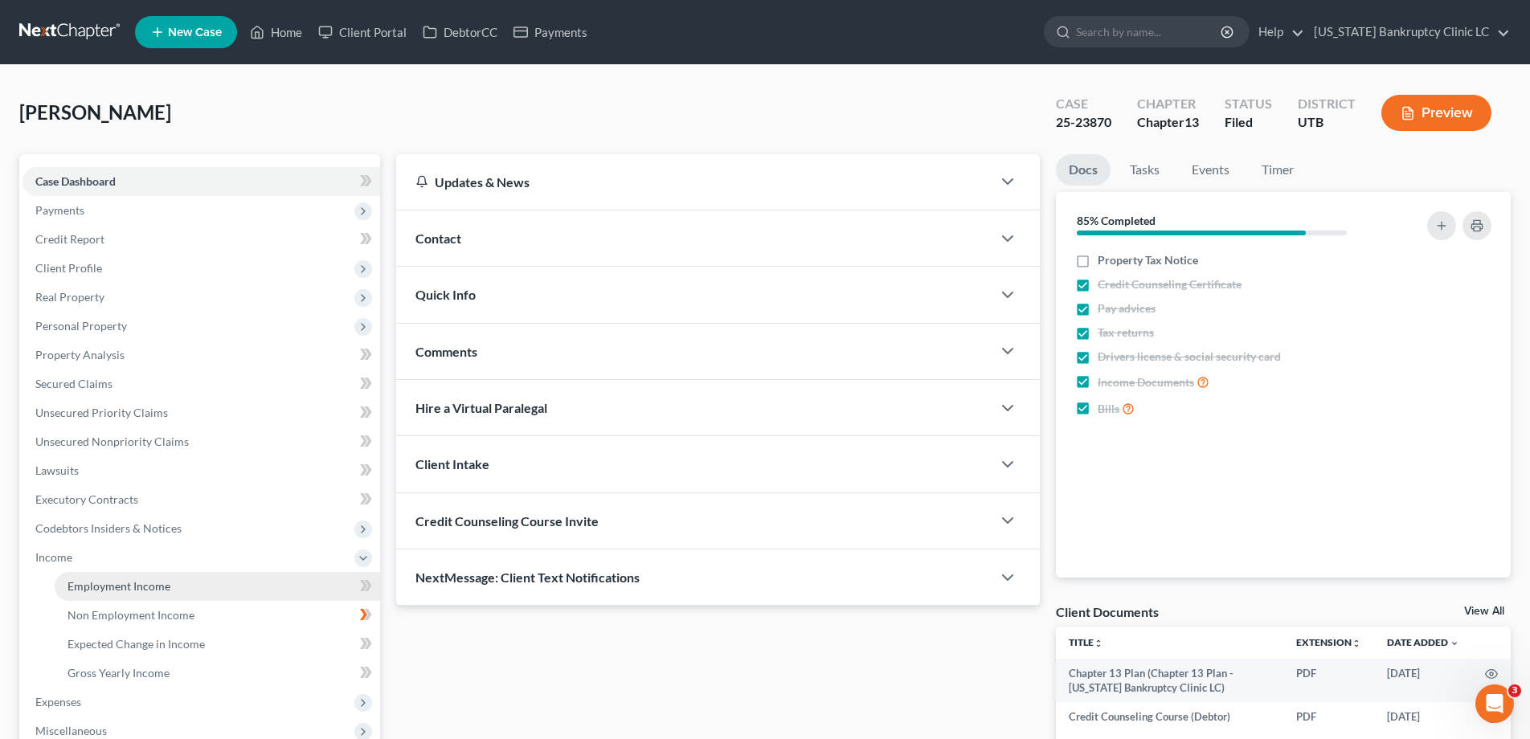
click at [106, 591] on span "Employment Income" at bounding box center [118, 586] width 103 height 14
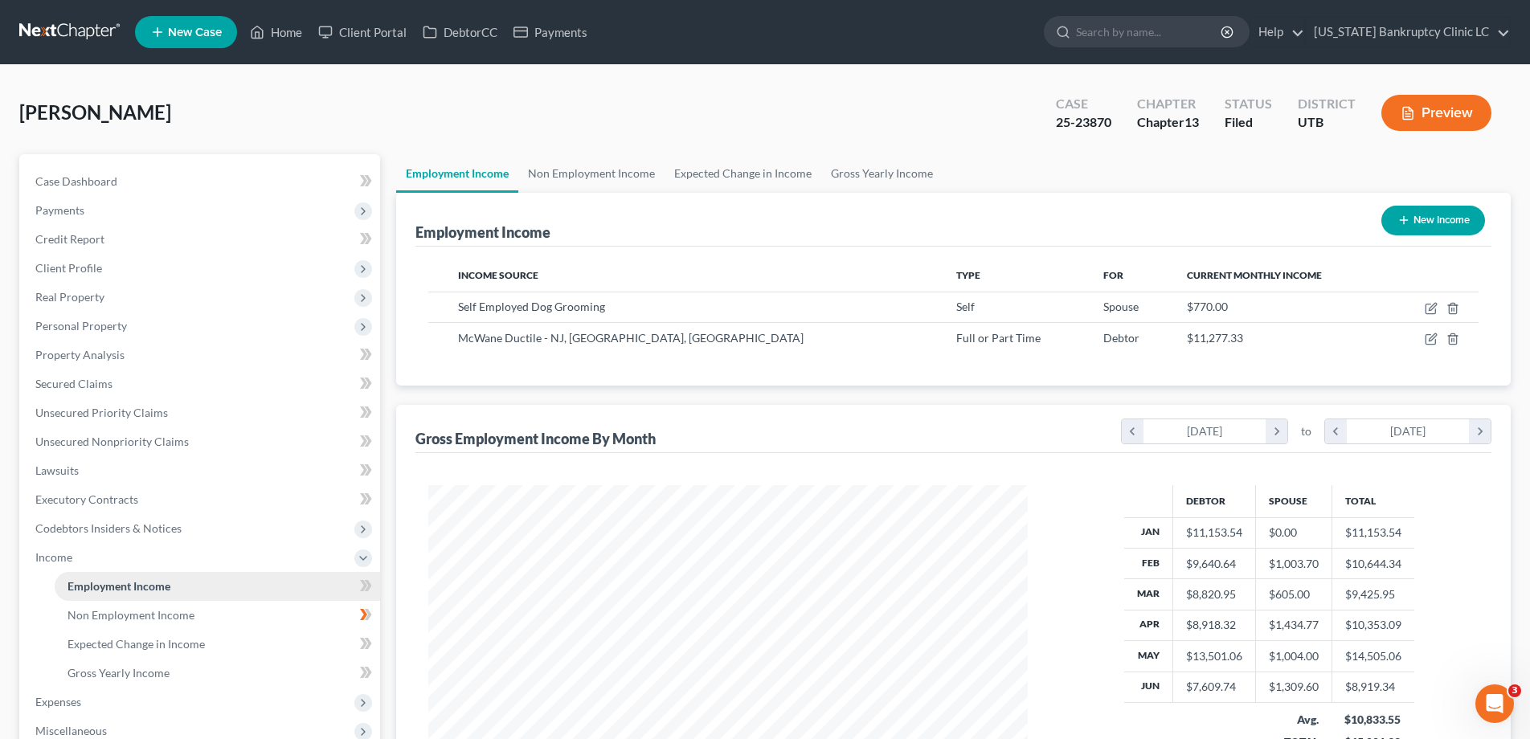
scroll to position [300, 632]
click at [1429, 308] on icon "button" at bounding box center [1432, 306] width 7 height 7
select select "1"
select select "0"
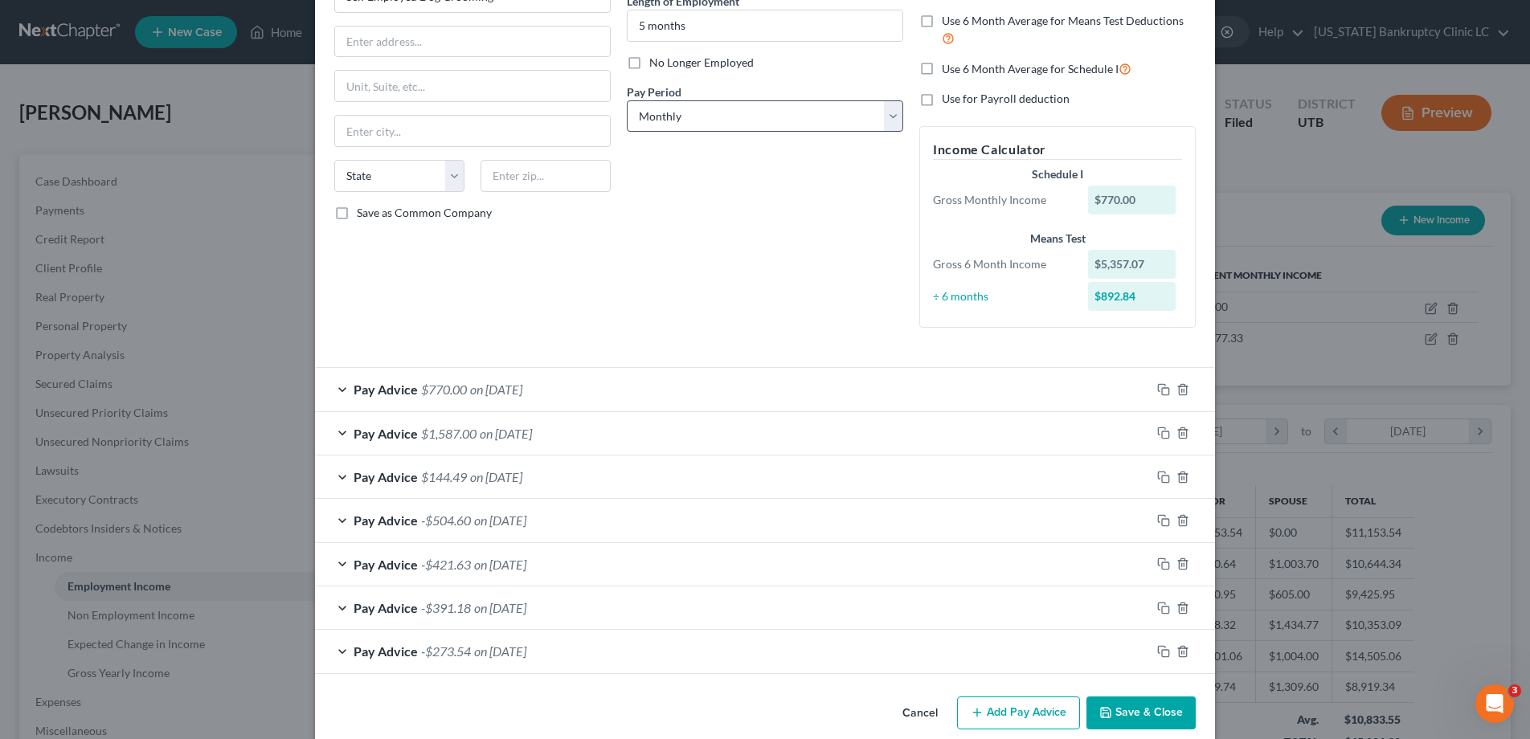
scroll to position [194, 0]
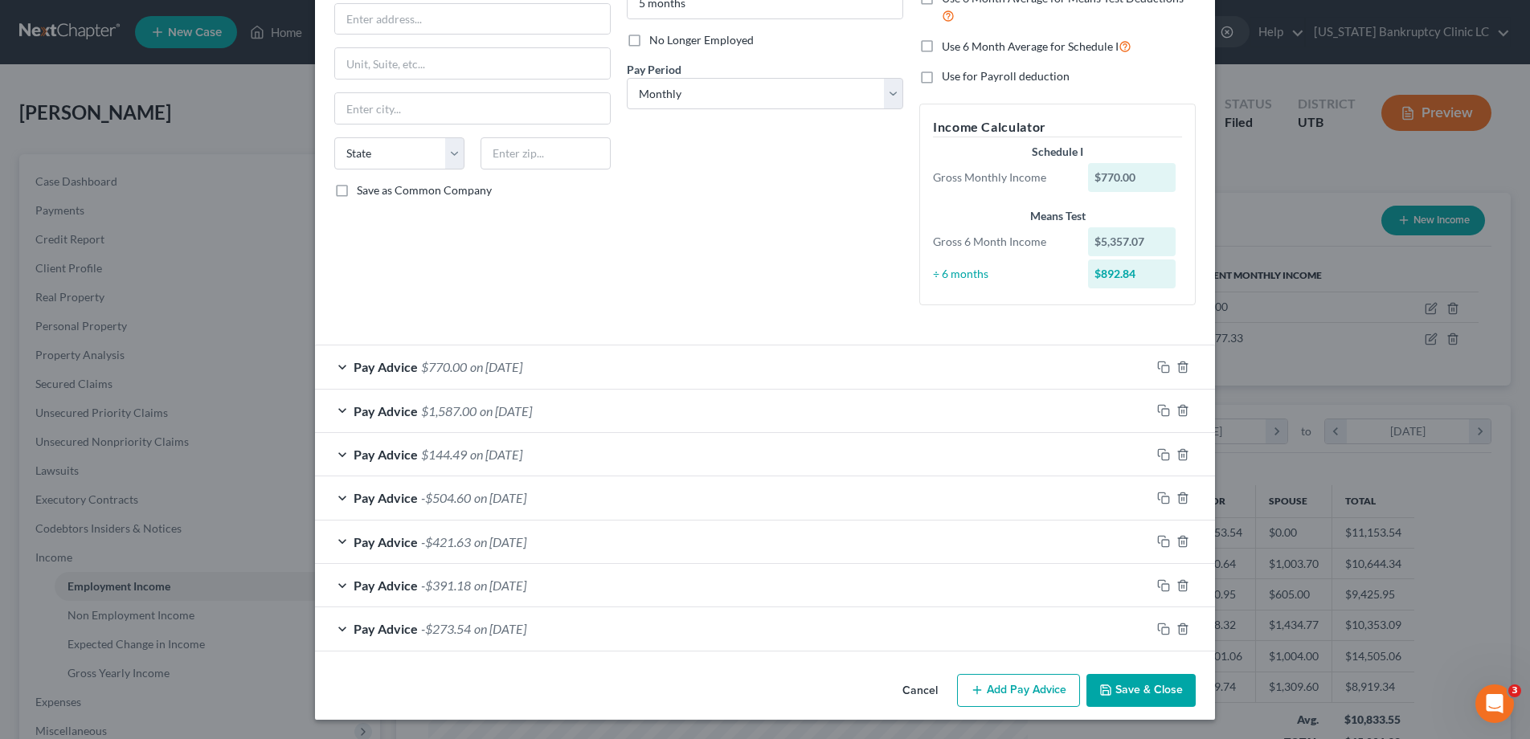
click at [344, 364] on div "Pay Advice $770.00 on [DATE]" at bounding box center [733, 367] width 836 height 43
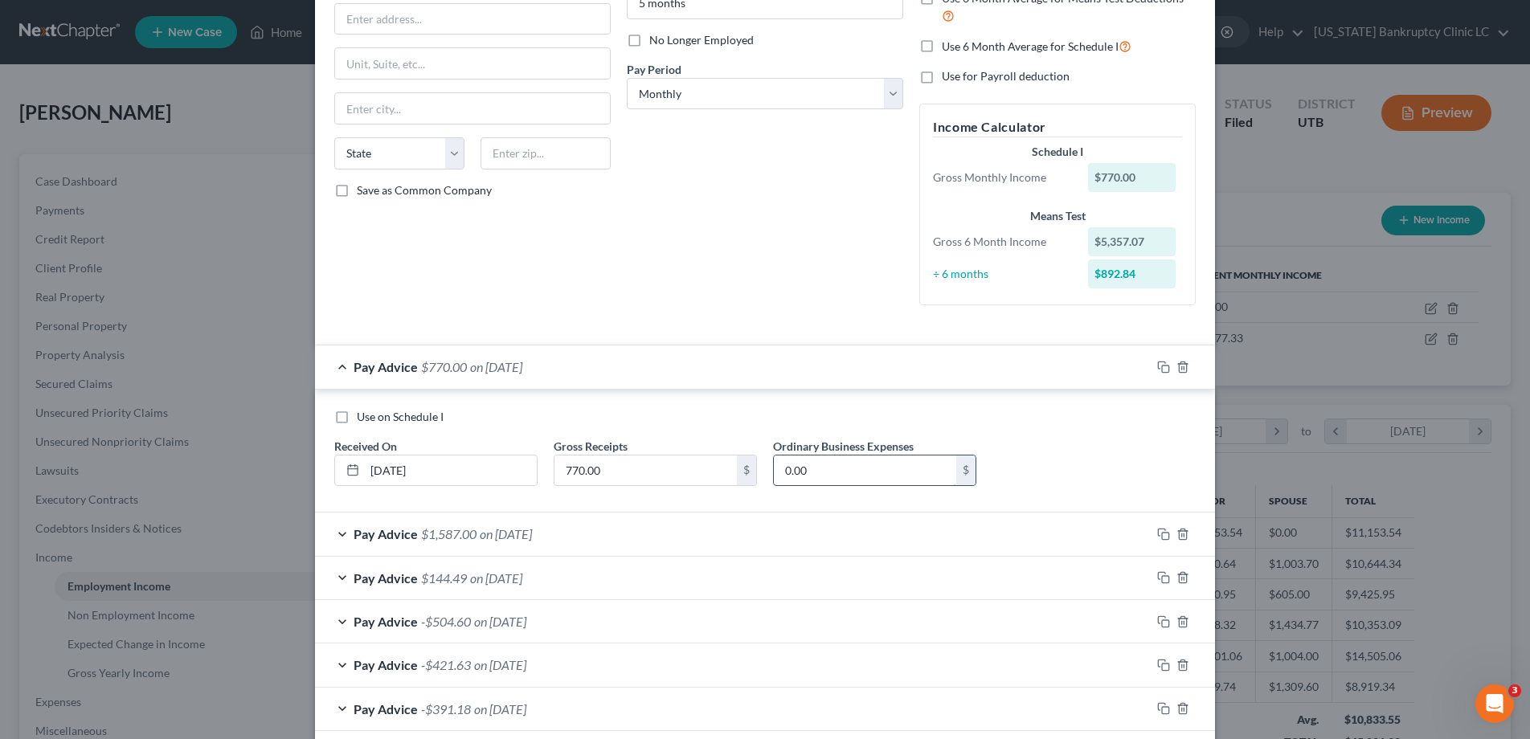
click at [847, 472] on input "0.00" at bounding box center [865, 471] width 182 height 31
type input "1,151.94"
click at [340, 366] on div "Pay Advice -$381.94 on [DATE]" at bounding box center [733, 367] width 836 height 43
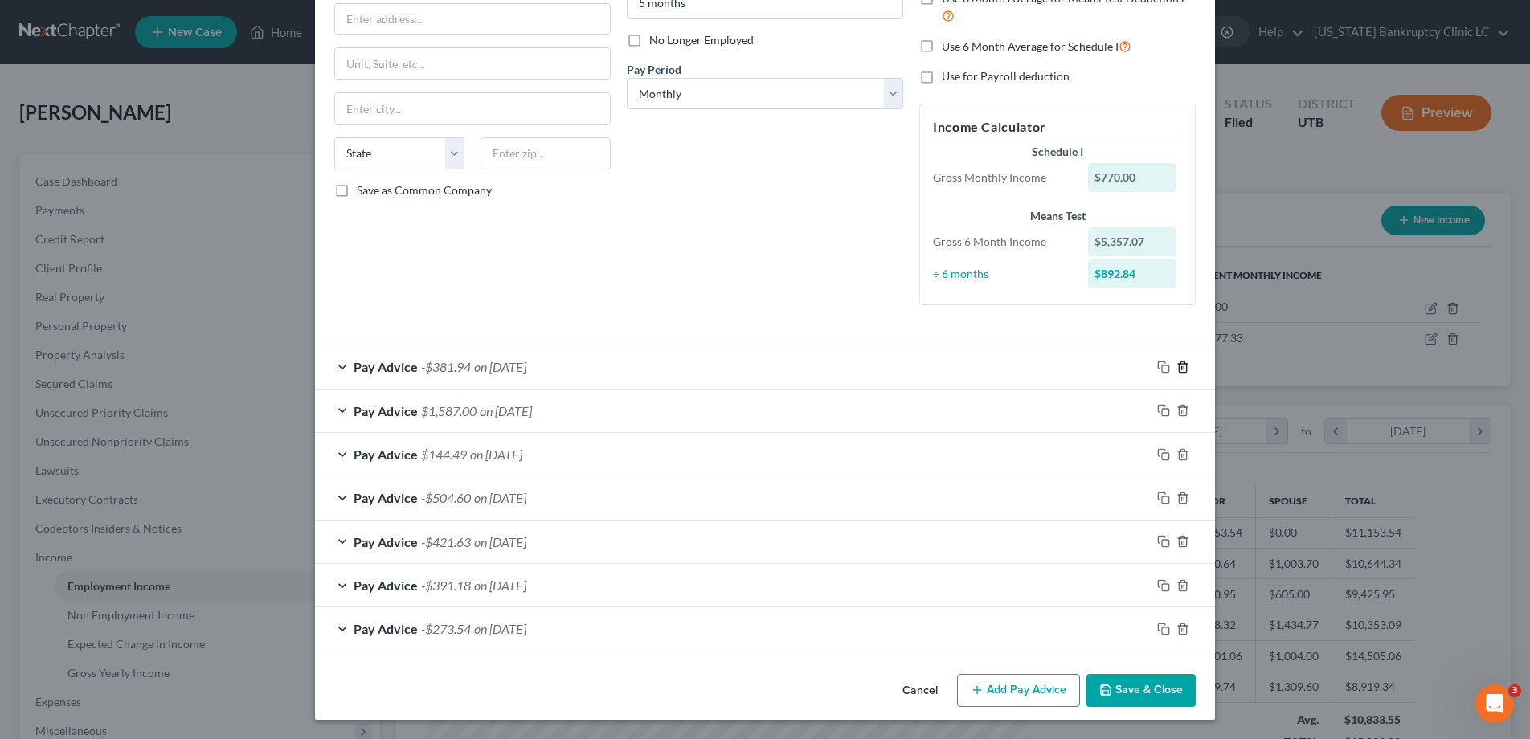
click at [1184, 366] on icon "button" at bounding box center [1182, 367] width 13 height 13
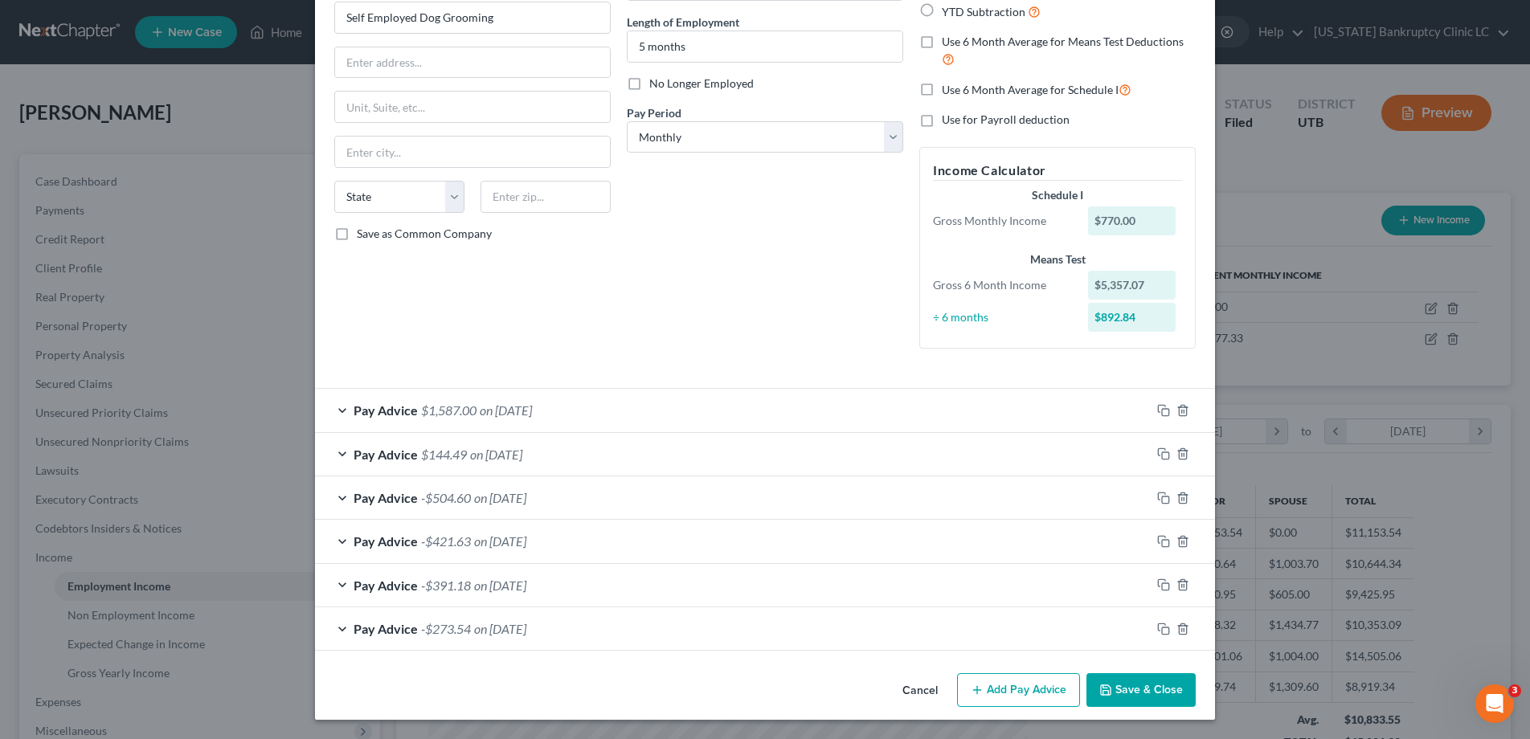
scroll to position [151, 0]
click at [1181, 626] on polyline "button" at bounding box center [1183, 626] width 10 height 0
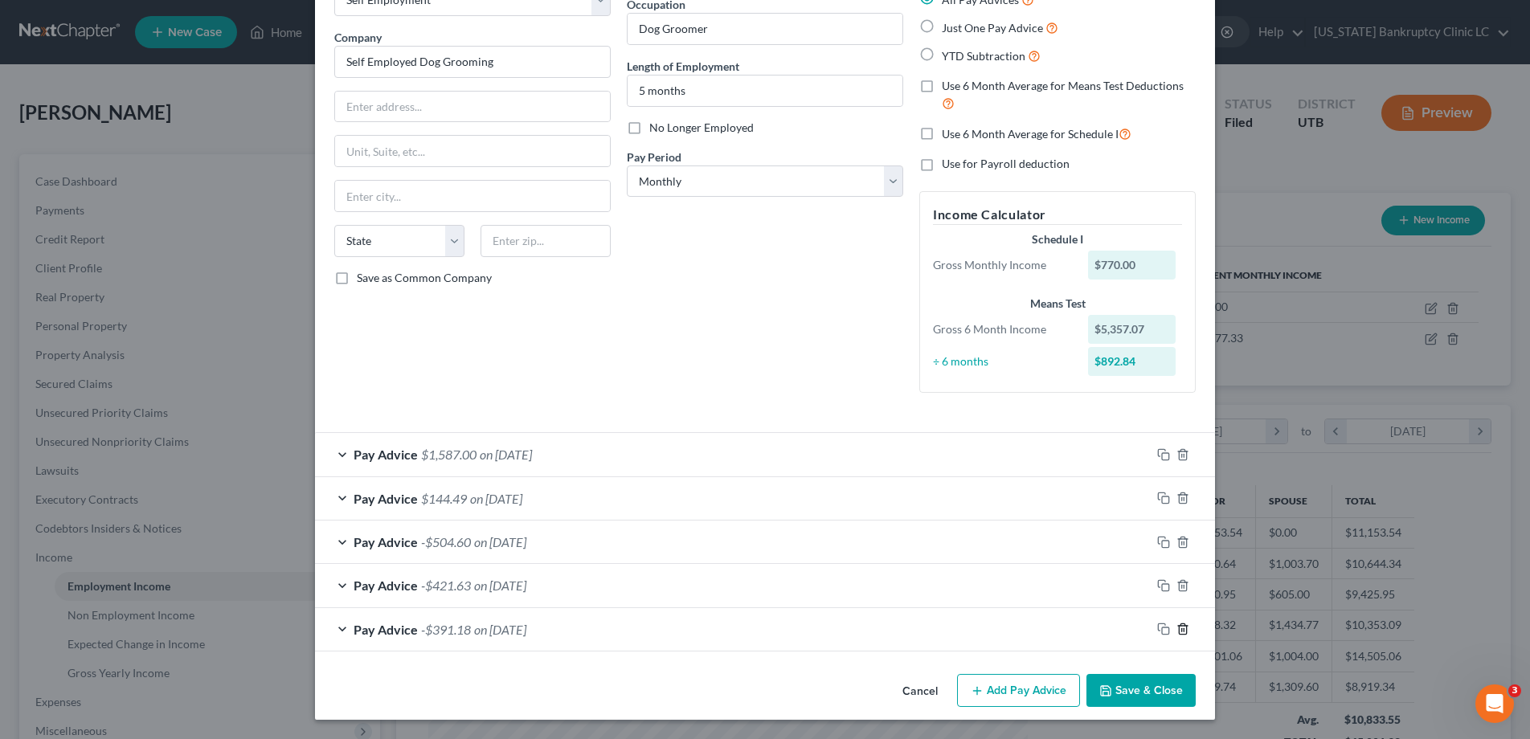
click at [1182, 628] on icon "button" at bounding box center [1182, 629] width 13 height 13
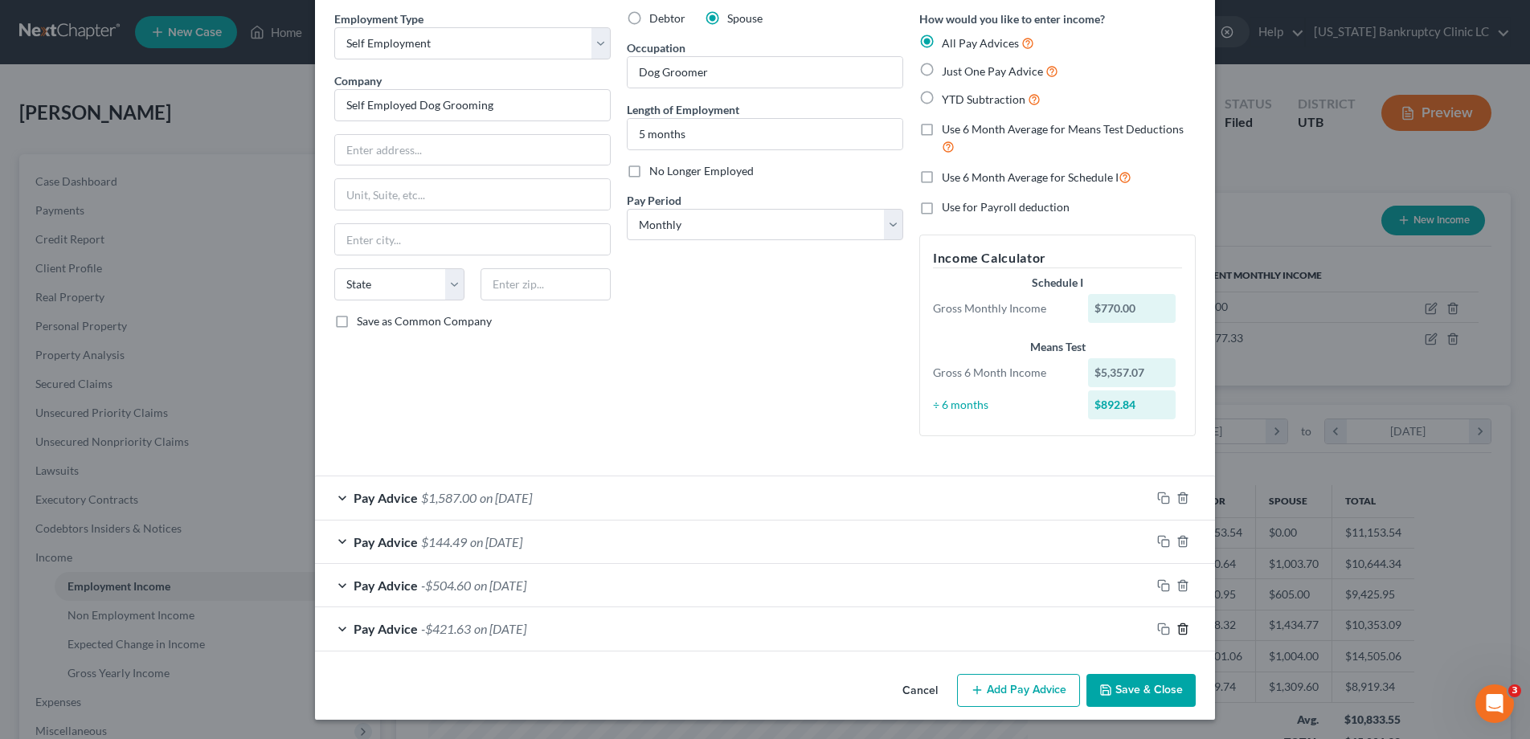
click at [1182, 628] on icon "button" at bounding box center [1182, 629] width 13 height 13
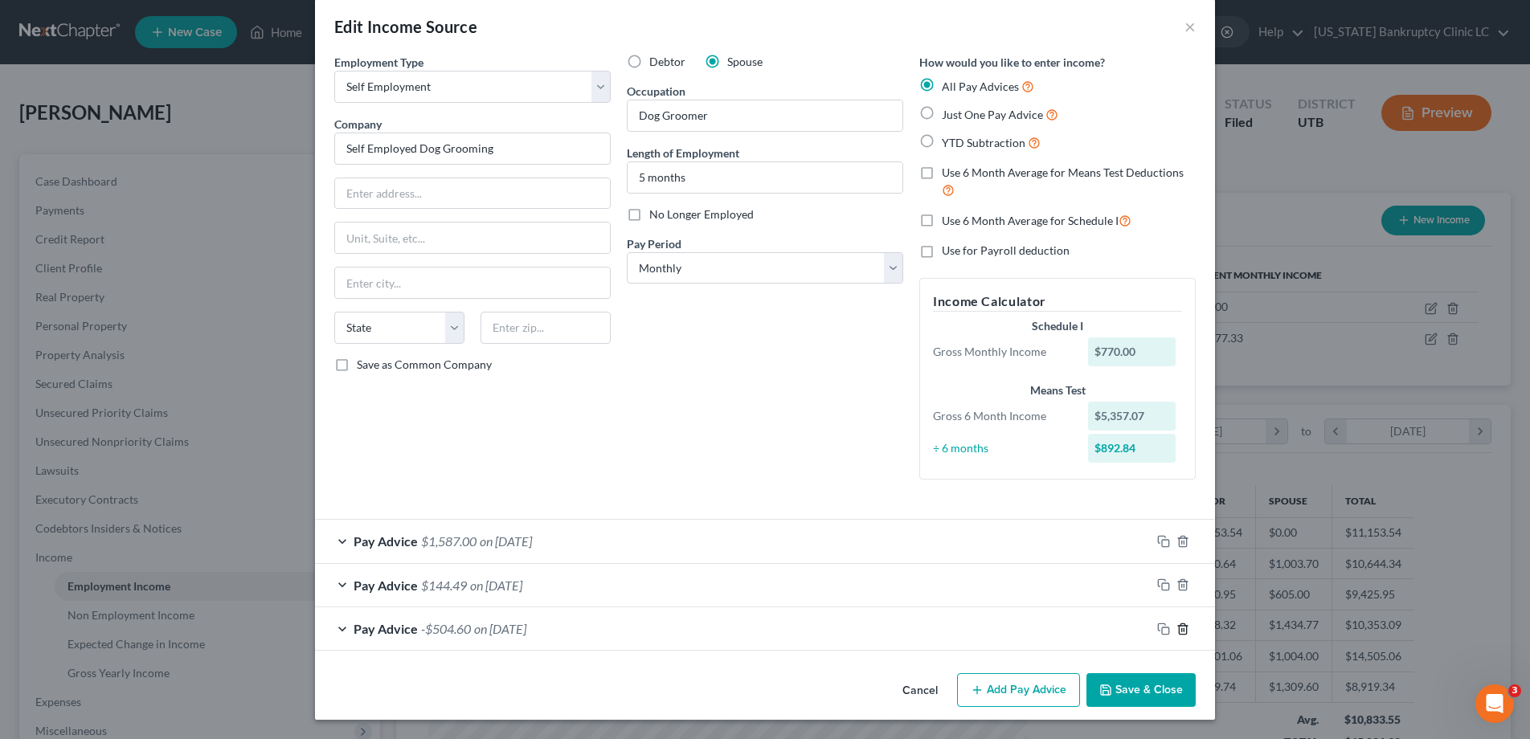
click at [1182, 628] on line "button" at bounding box center [1182, 629] width 0 height 3
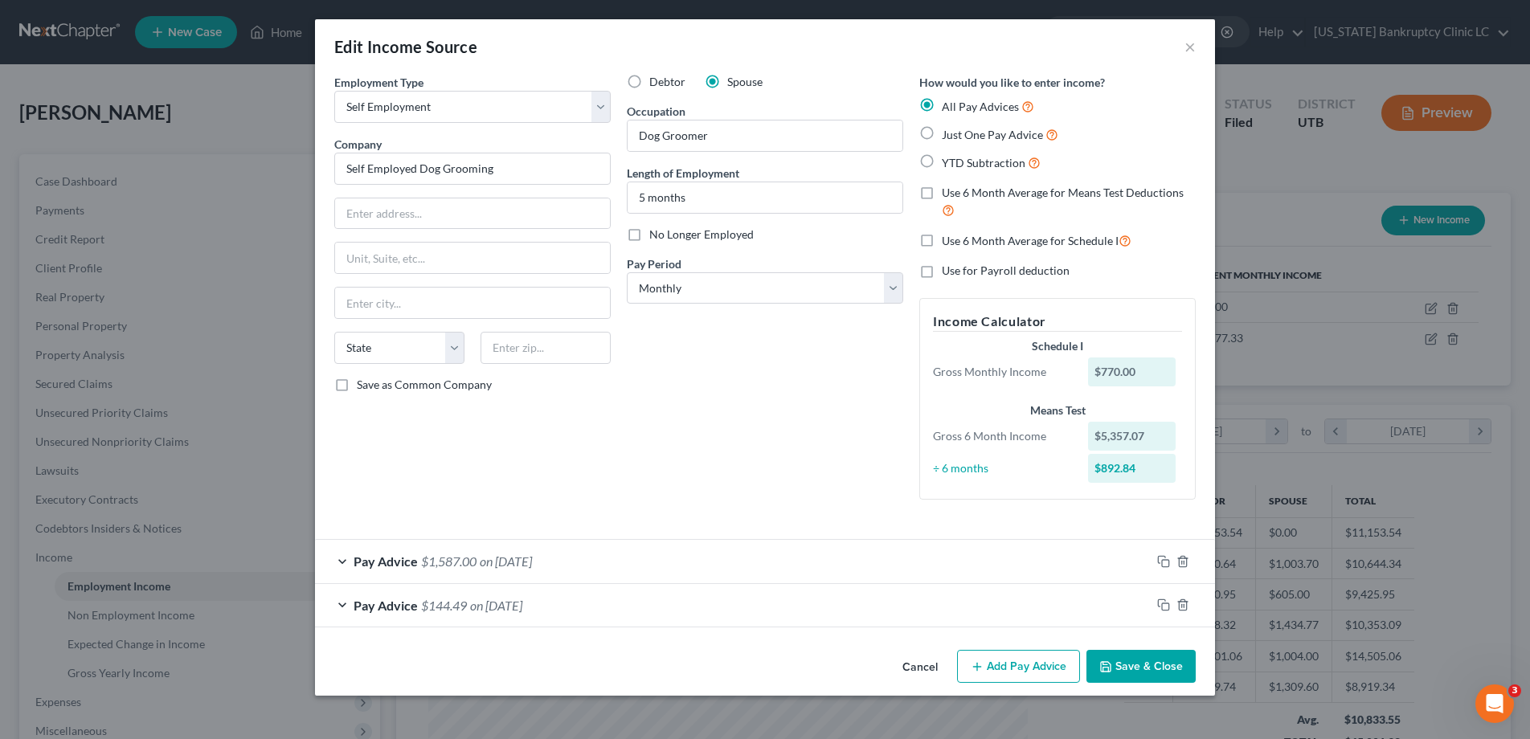
scroll to position [0, 0]
click at [1186, 607] on icon "button" at bounding box center [1182, 605] width 7 height 10
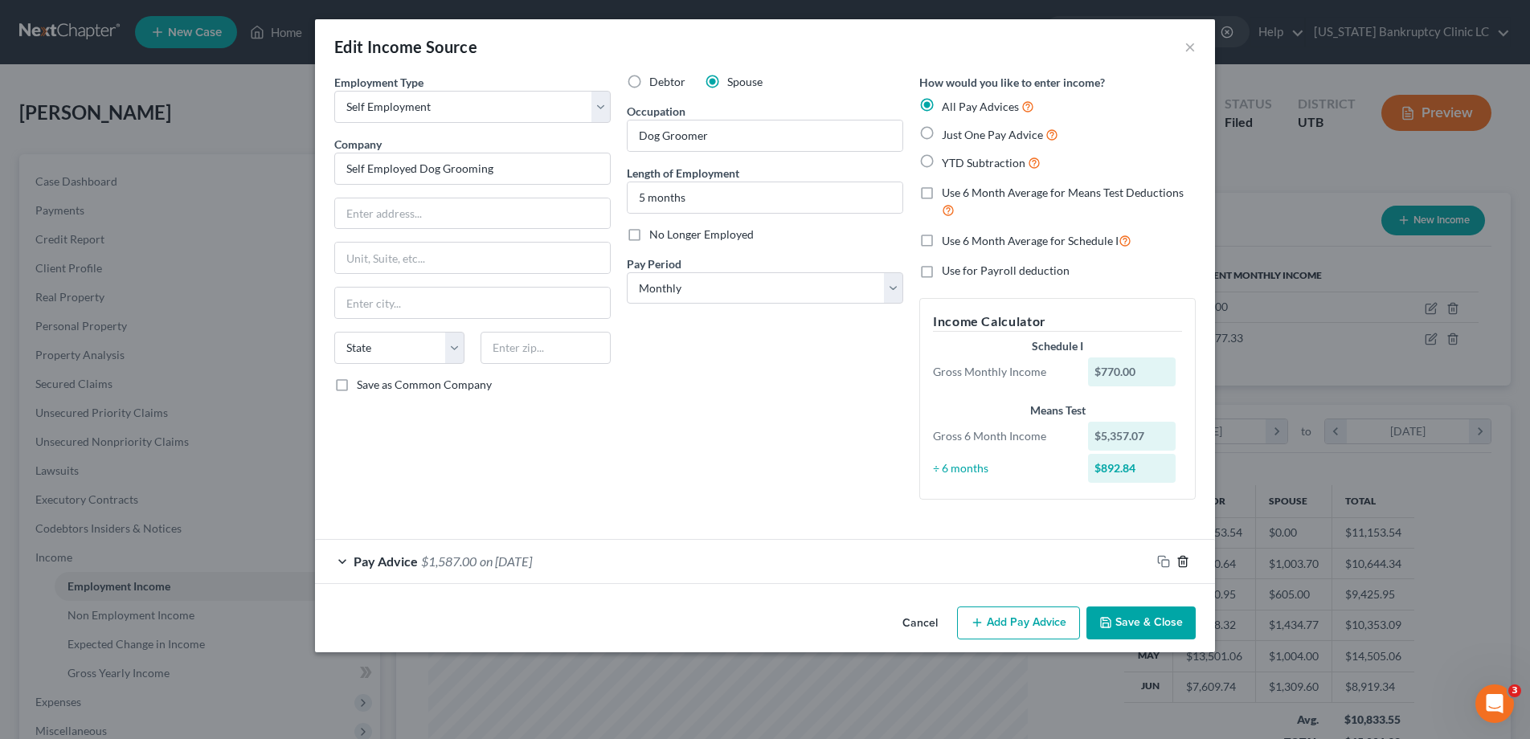
click at [1182, 560] on icon "button" at bounding box center [1182, 561] width 13 height 13
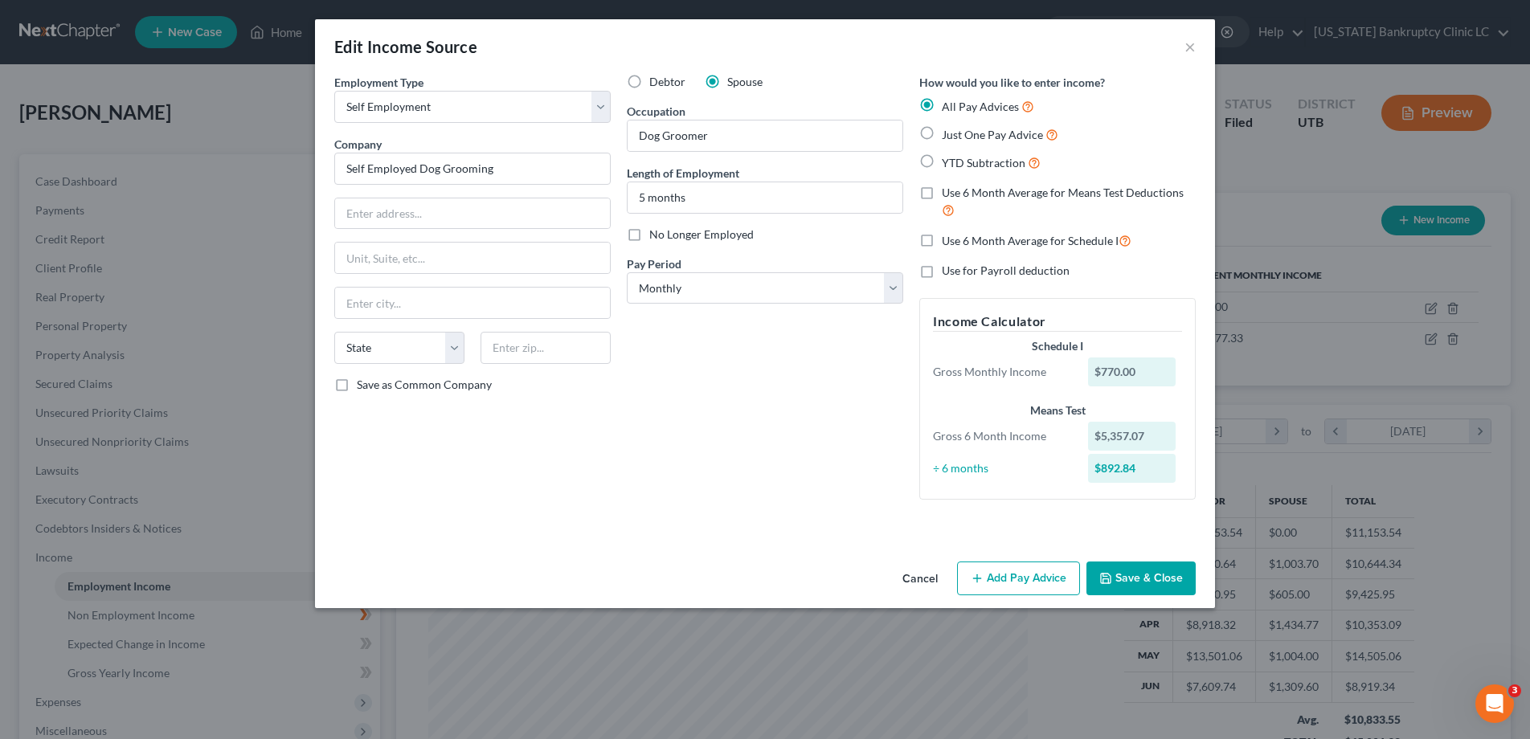
click at [1015, 578] on button "Add Pay Advice" at bounding box center [1018, 579] width 123 height 34
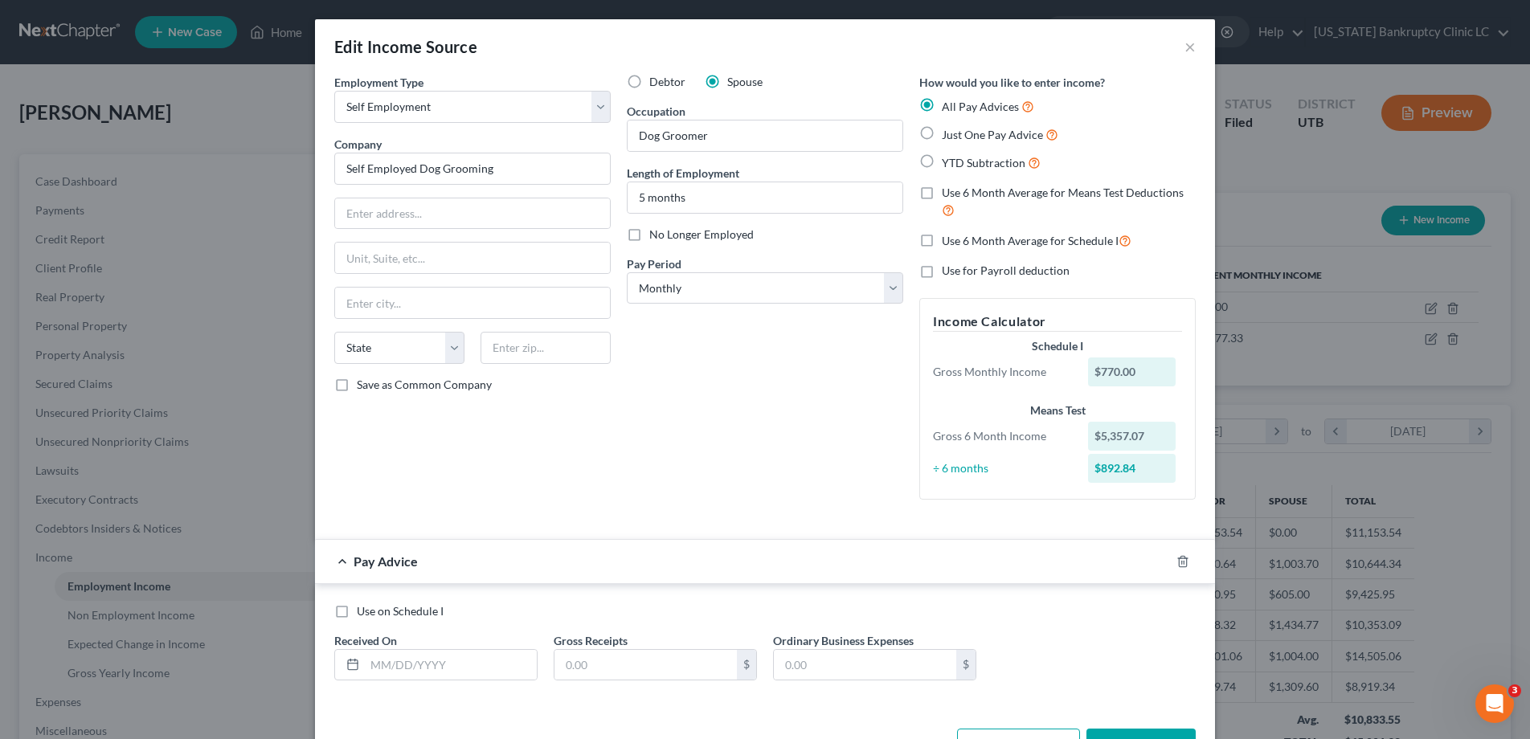
scroll to position [55, 0]
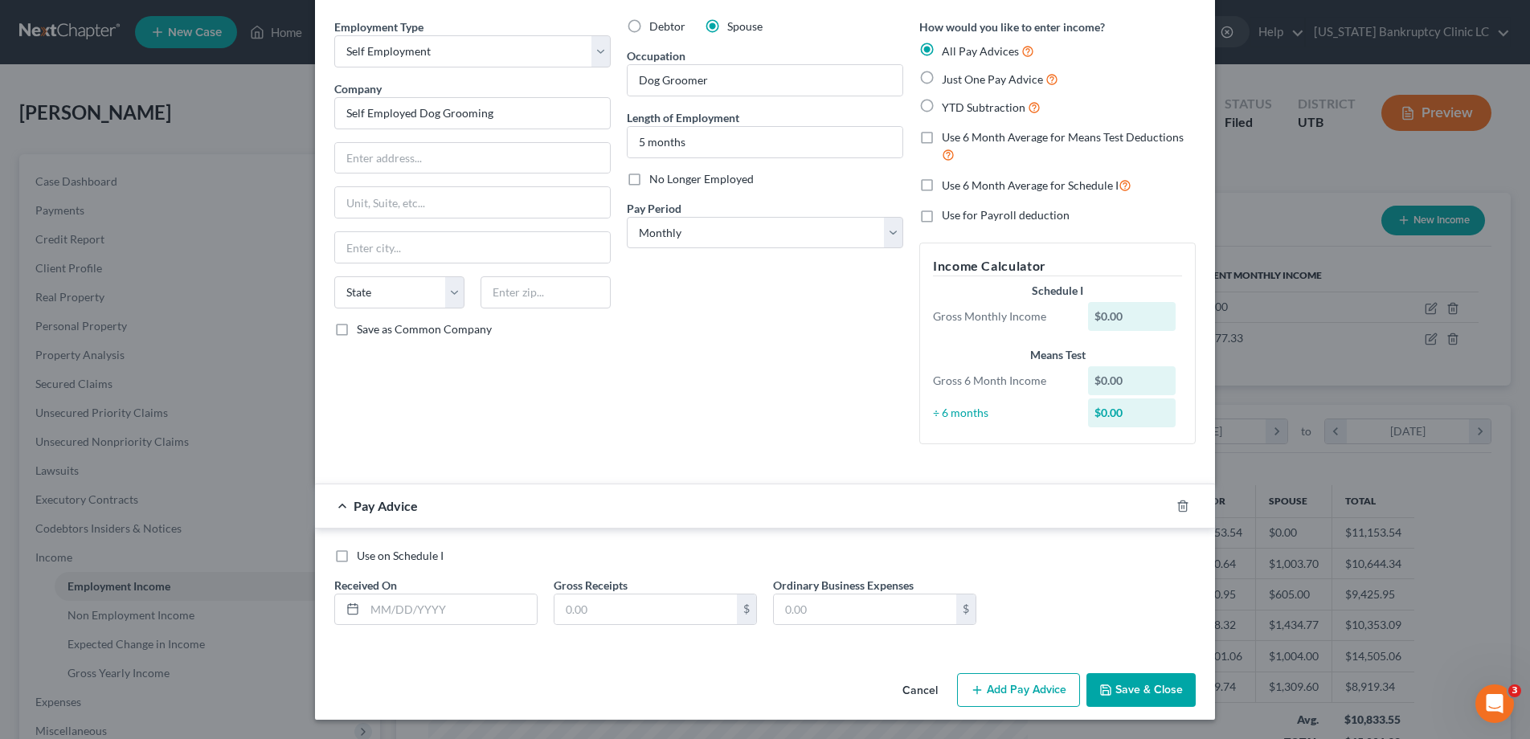
click at [357, 556] on label "Use on Schedule I" at bounding box center [400, 556] width 87 height 16
click at [363, 556] on input "Use on Schedule I" at bounding box center [368, 553] width 10 height 10
checkbox input "true"
click at [393, 615] on input "text" at bounding box center [451, 610] width 172 height 31
click at [942, 76] on label "Just One Pay Advice" at bounding box center [1000, 79] width 117 height 18
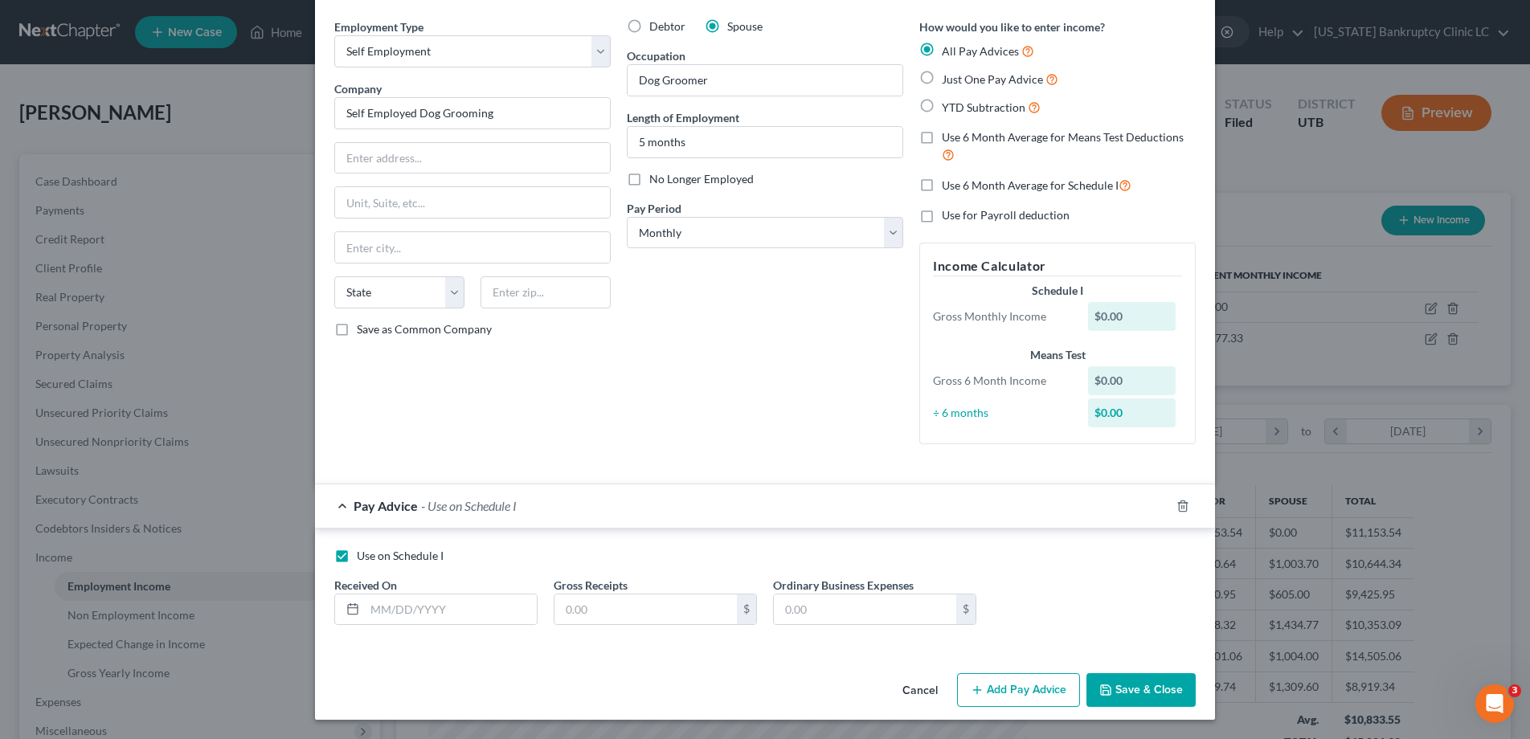
click at [948, 76] on input "Just One Pay Advice" at bounding box center [953, 75] width 10 height 10
radio input "true"
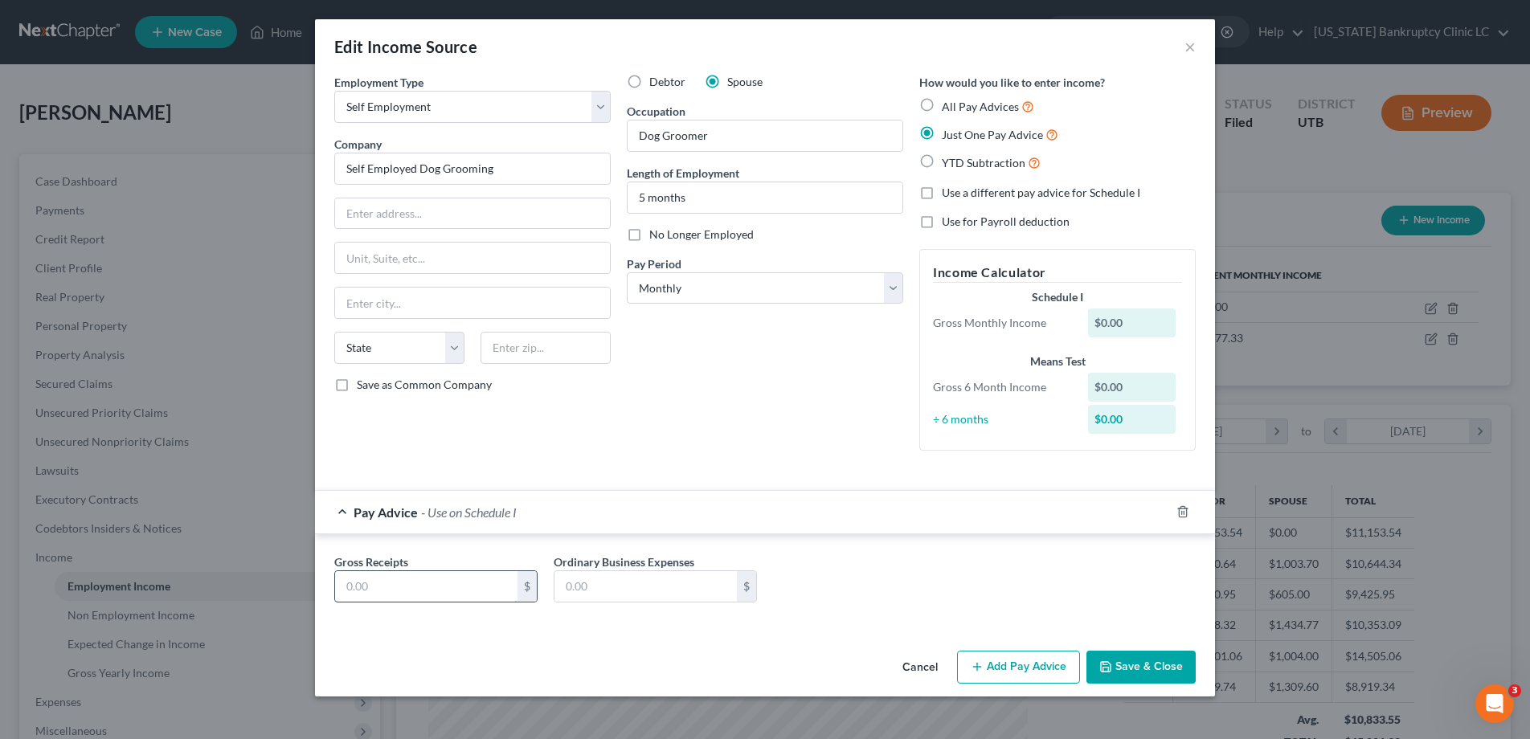
click at [399, 586] on input "text" at bounding box center [426, 586] width 182 height 31
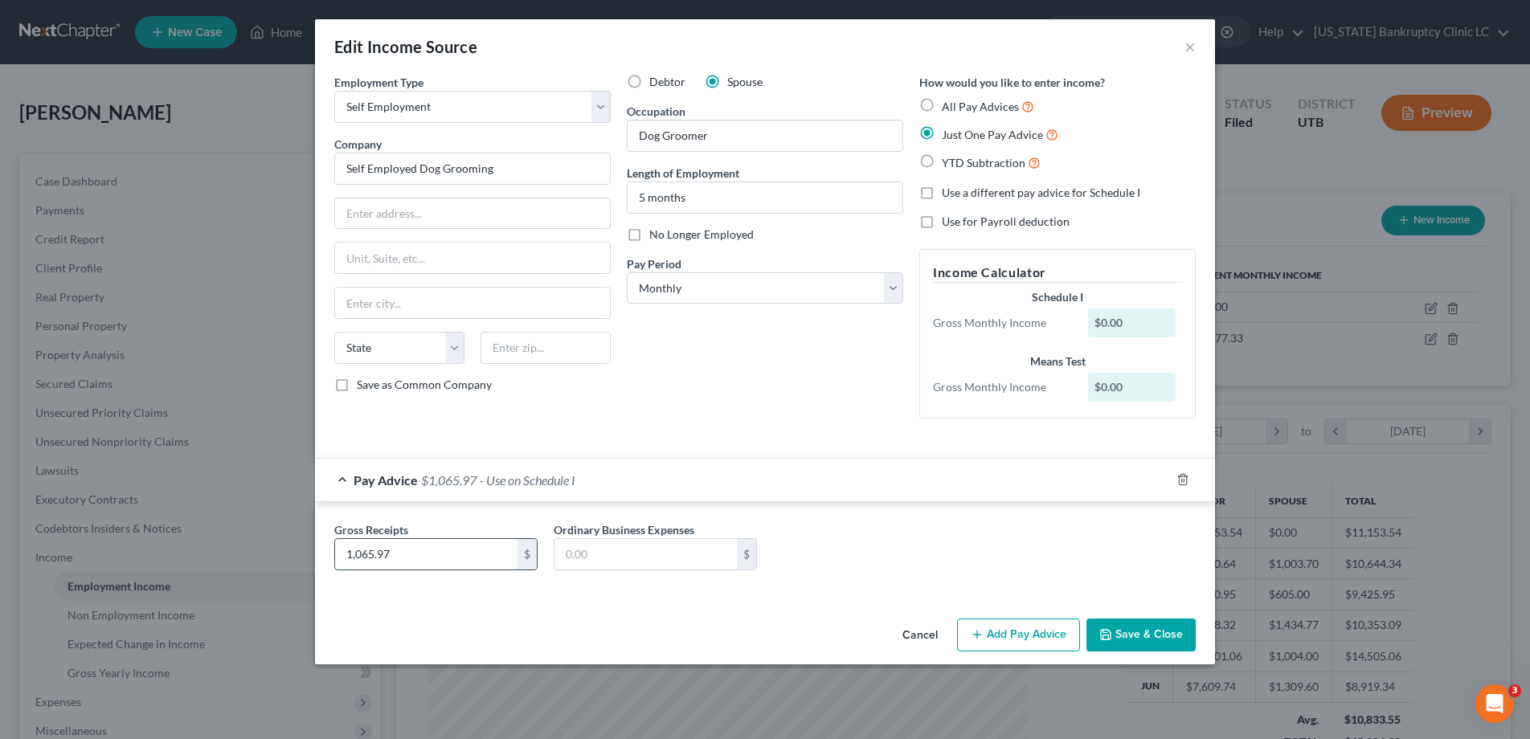
type input "1,065.97"
type input "1,346.87"
click at [1143, 635] on button "Save & Close" at bounding box center [1140, 636] width 109 height 34
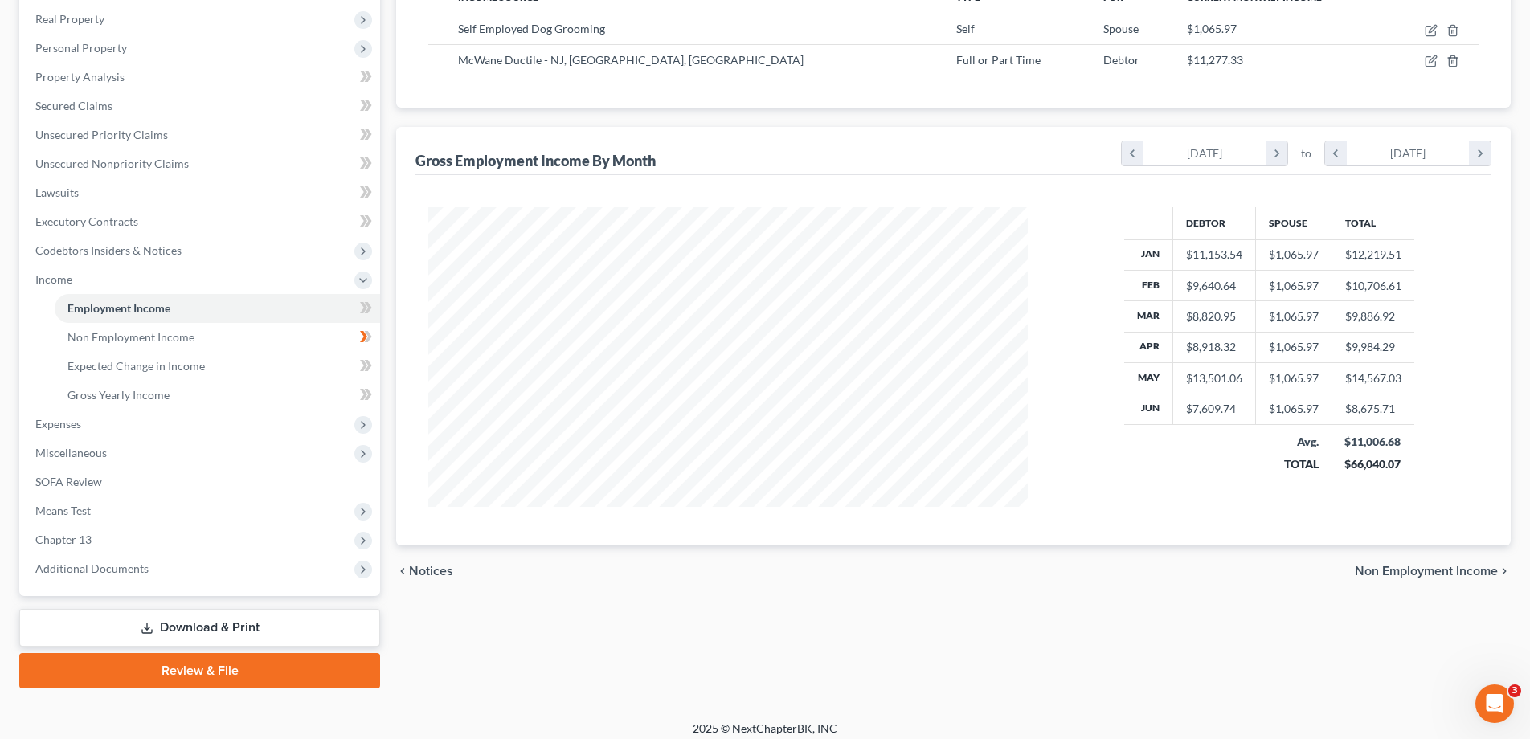
scroll to position [288, 0]
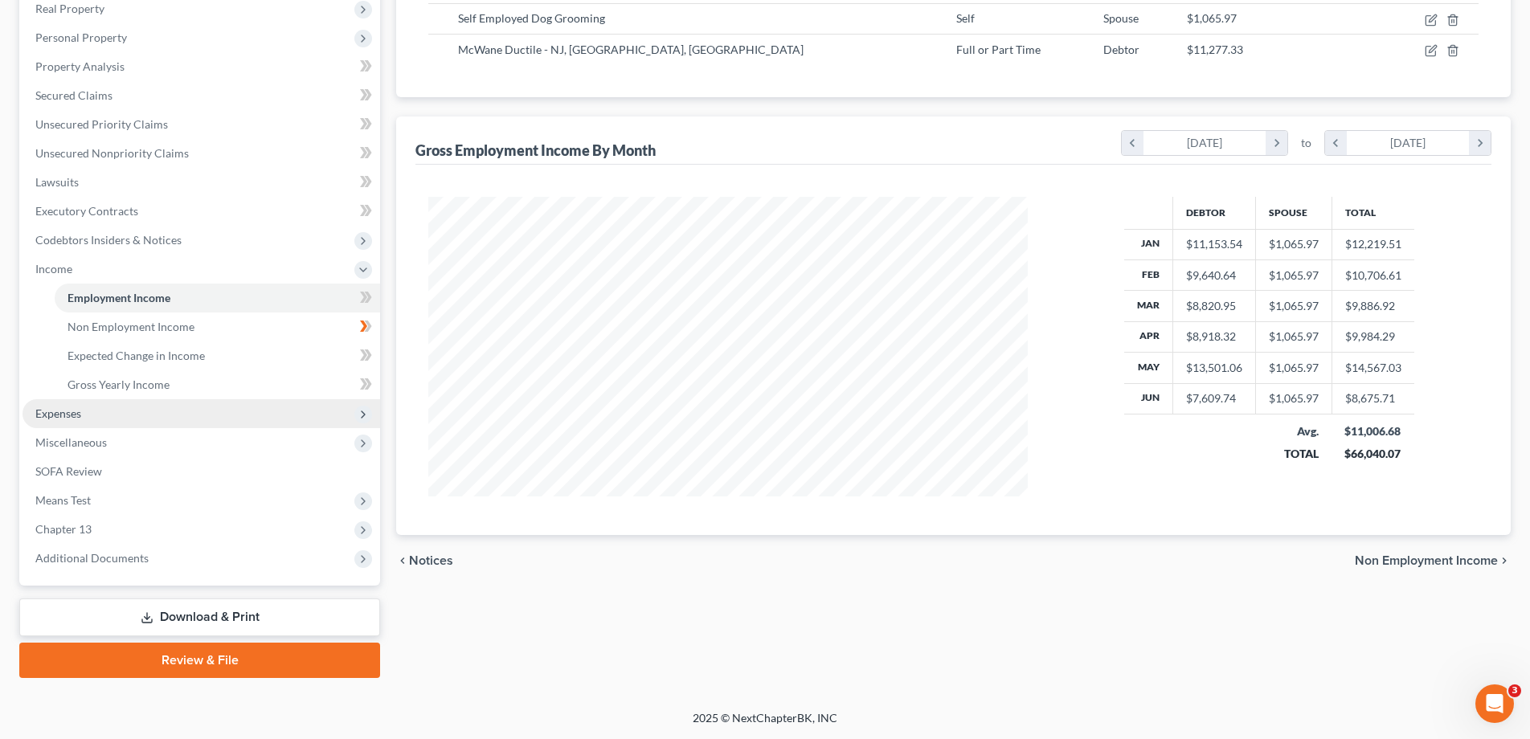
click at [108, 411] on span "Expenses" at bounding box center [201, 413] width 358 height 29
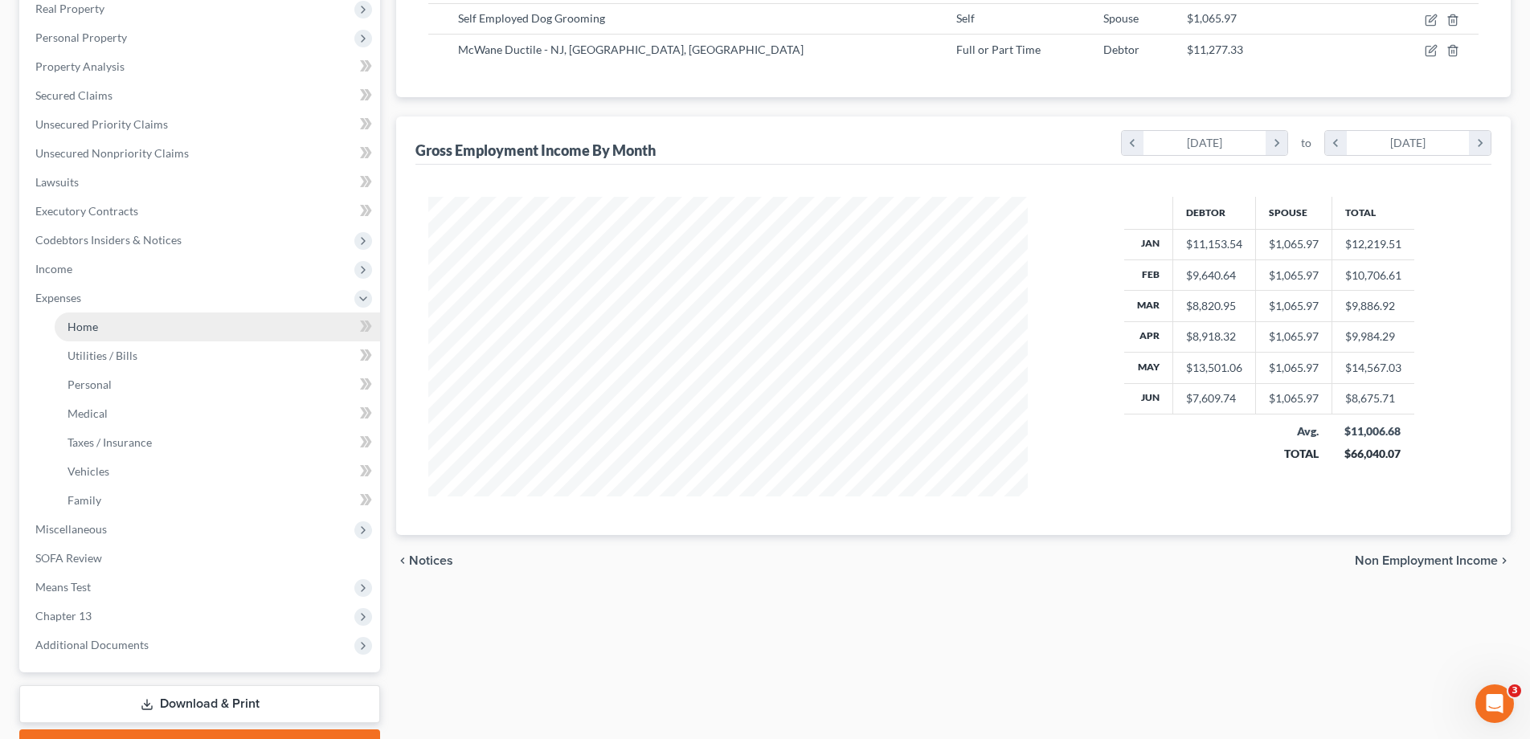
click at [104, 327] on link "Home" at bounding box center [217, 327] width 325 height 29
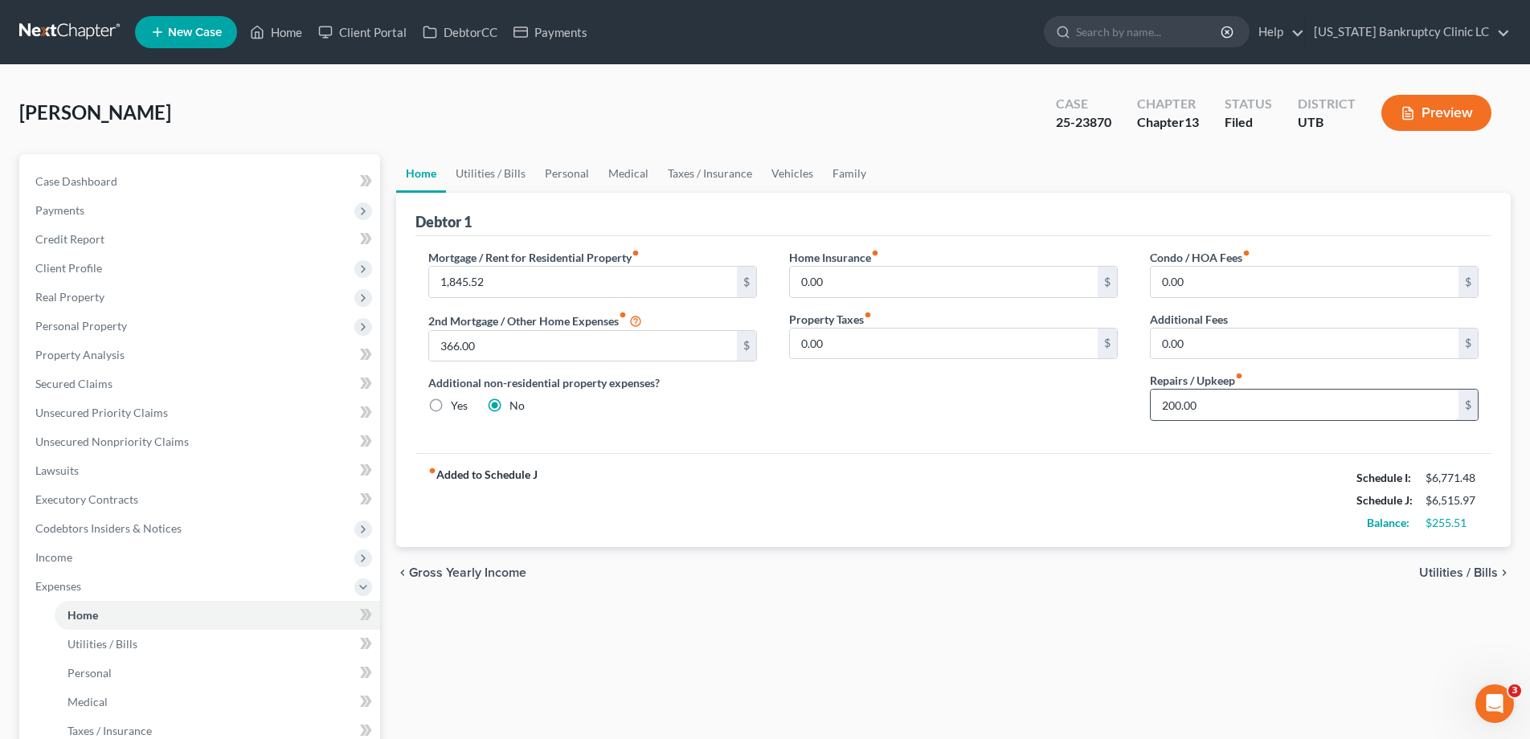
click at [1221, 402] on input "200.00" at bounding box center [1305, 405] width 308 height 31
type input "100.00"
click at [554, 175] on link "Personal" at bounding box center [566, 173] width 63 height 39
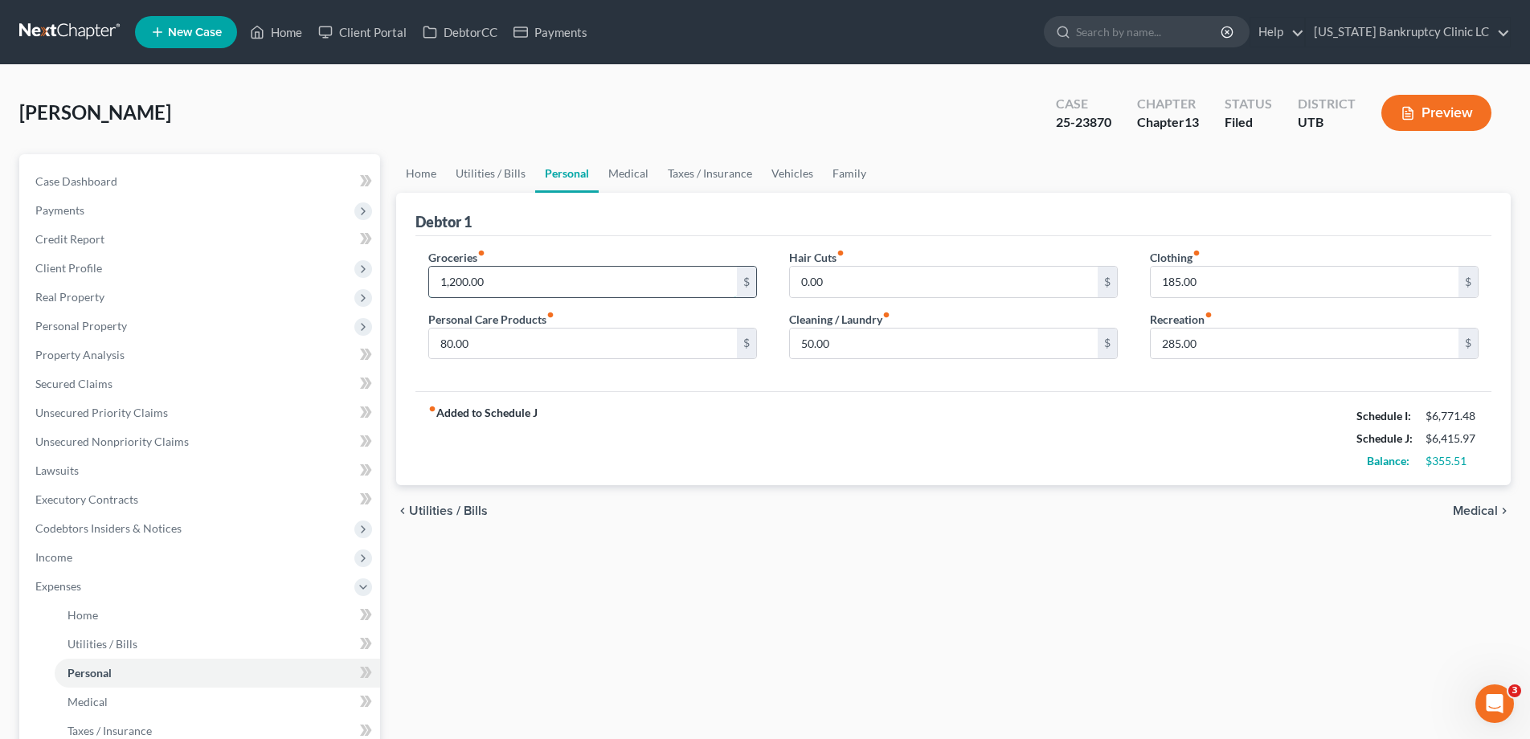
click at [508, 281] on input "1,200.00" at bounding box center [583, 282] width 308 height 31
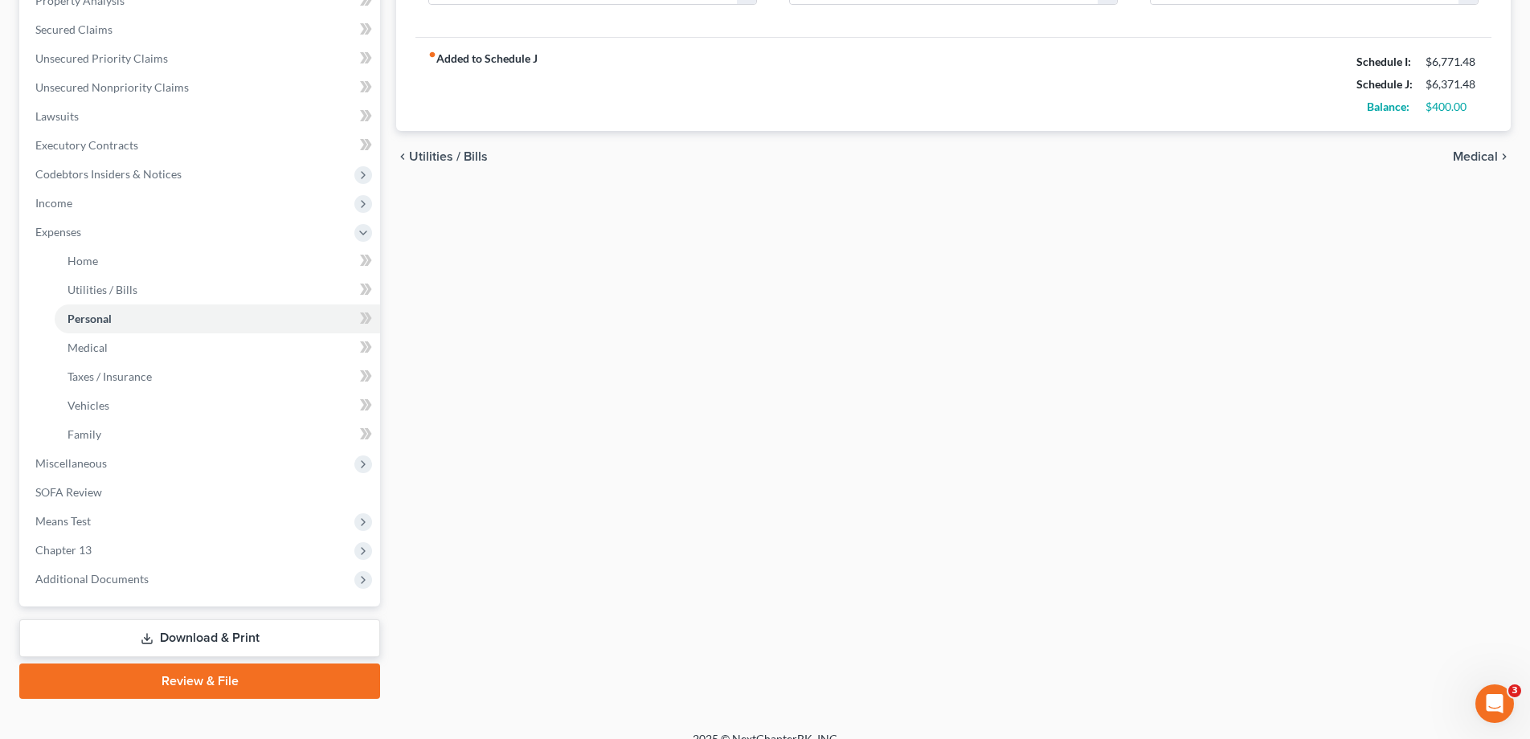
scroll to position [375, 0]
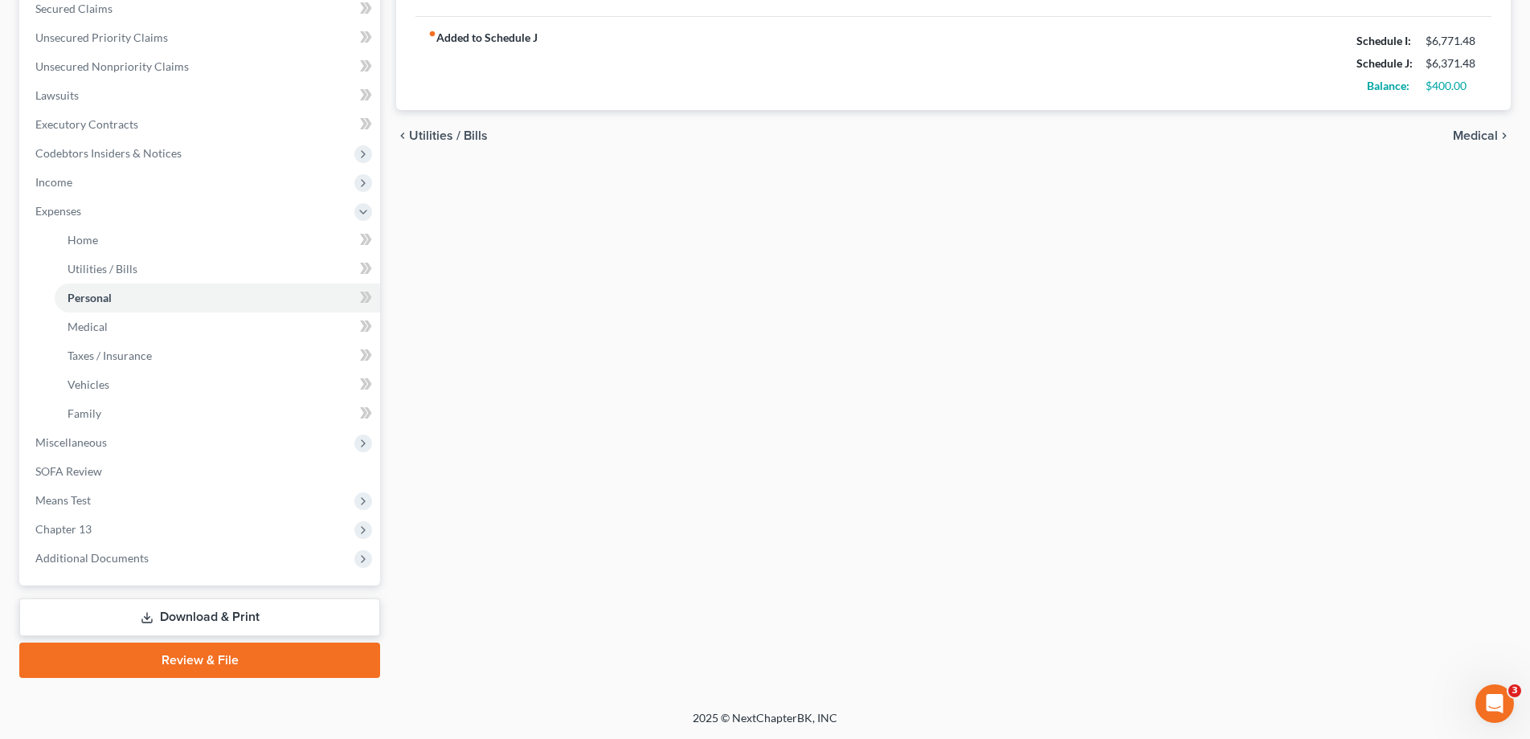
type input "1,155.51"
click at [220, 614] on link "Download & Print" at bounding box center [199, 618] width 361 height 38
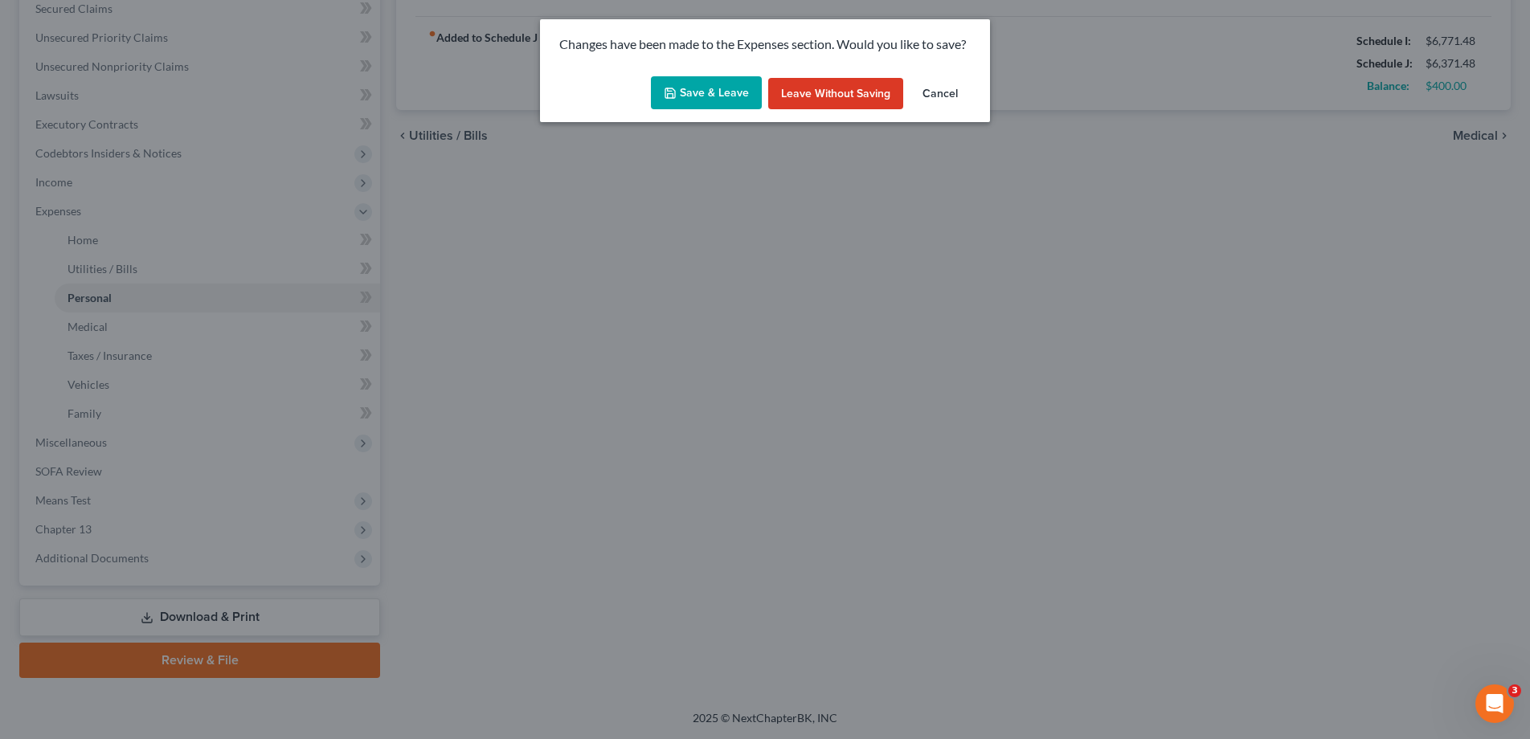
click at [709, 100] on button "Save & Leave" at bounding box center [706, 93] width 111 height 34
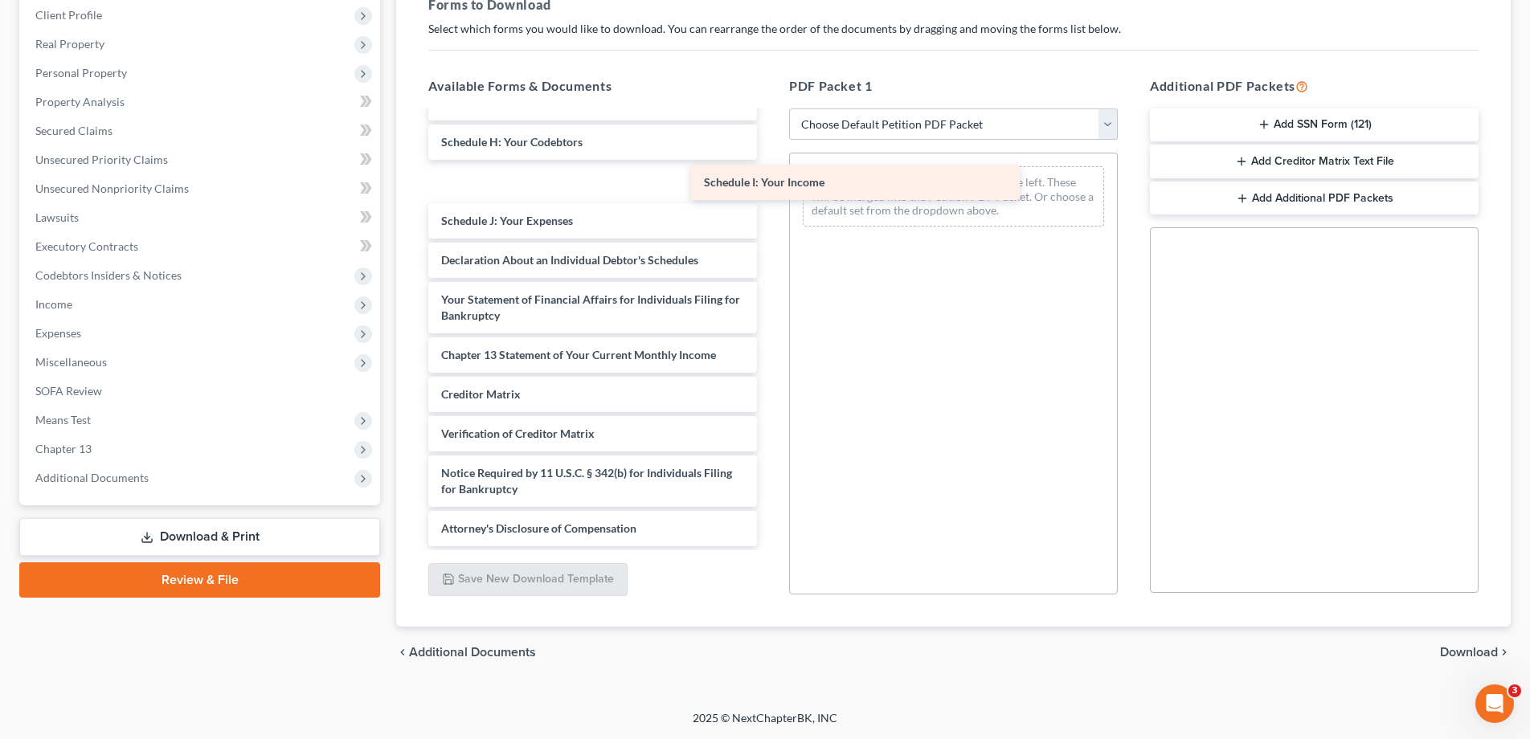
scroll to position [335, 0]
drag, startPoint x: 485, startPoint y: 179, endPoint x: 843, endPoint y: 179, distance: 357.6
click at [770, 179] on div "Schedule I: Your Income Chapter 13 Plan (Chapter 13 Plan - [US_STATE] Bankruptc…" at bounding box center [592, 161] width 354 height 769
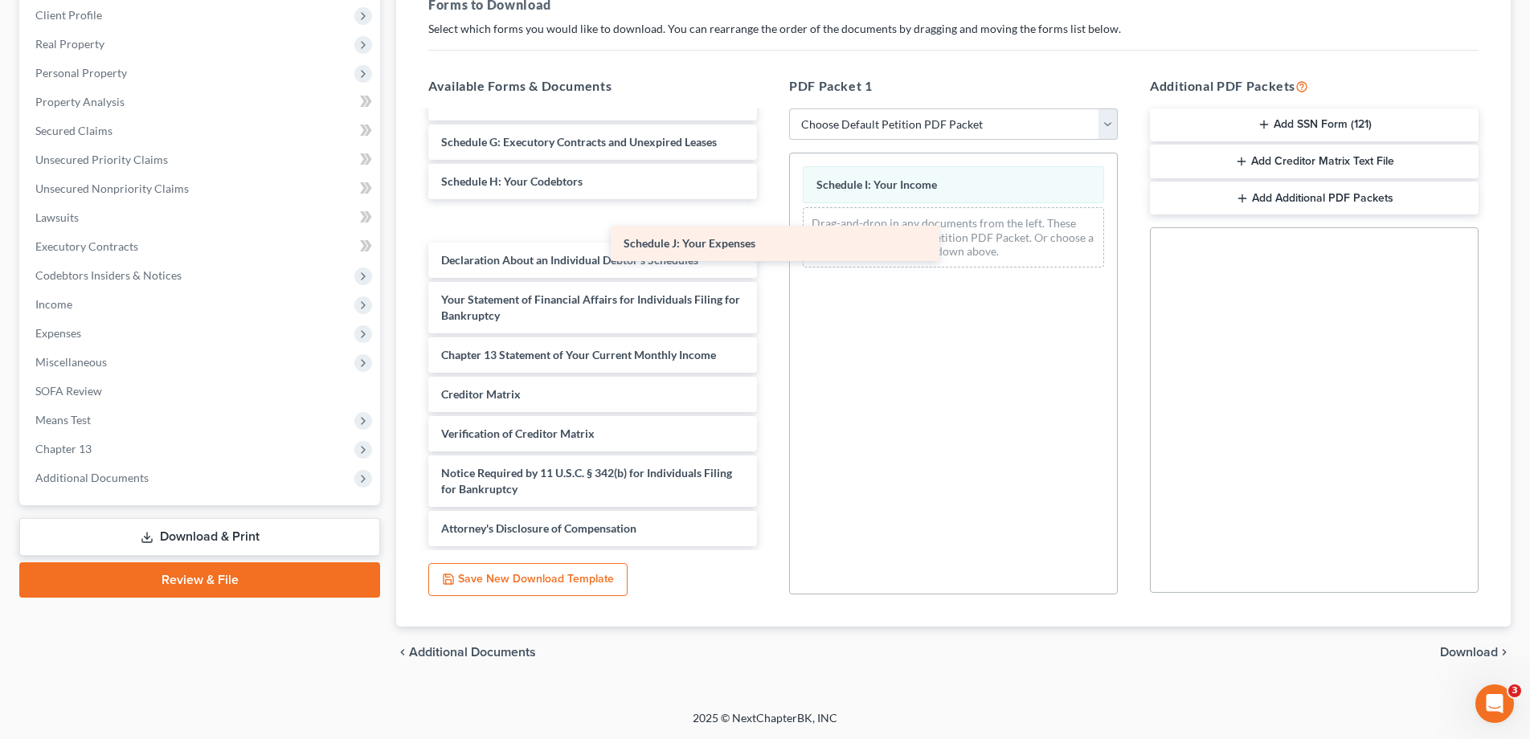
scroll to position [296, 0]
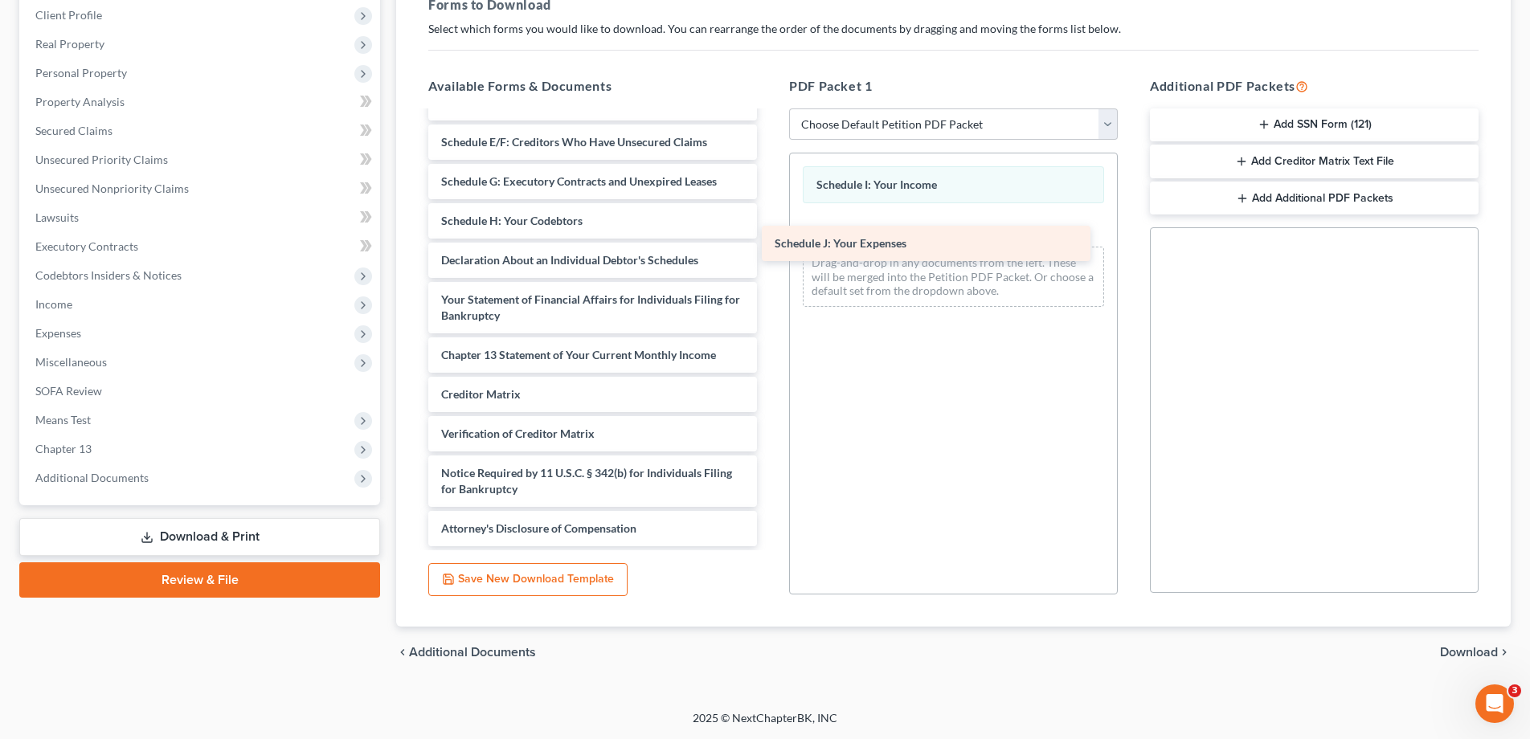
drag, startPoint x: 542, startPoint y: 220, endPoint x: 882, endPoint y: 227, distance: 340.7
click at [770, 227] on div "Schedule J: Your Expenses Chapter 13 Plan (Chapter 13 Plan - [US_STATE] Bankrup…" at bounding box center [592, 182] width 354 height 730
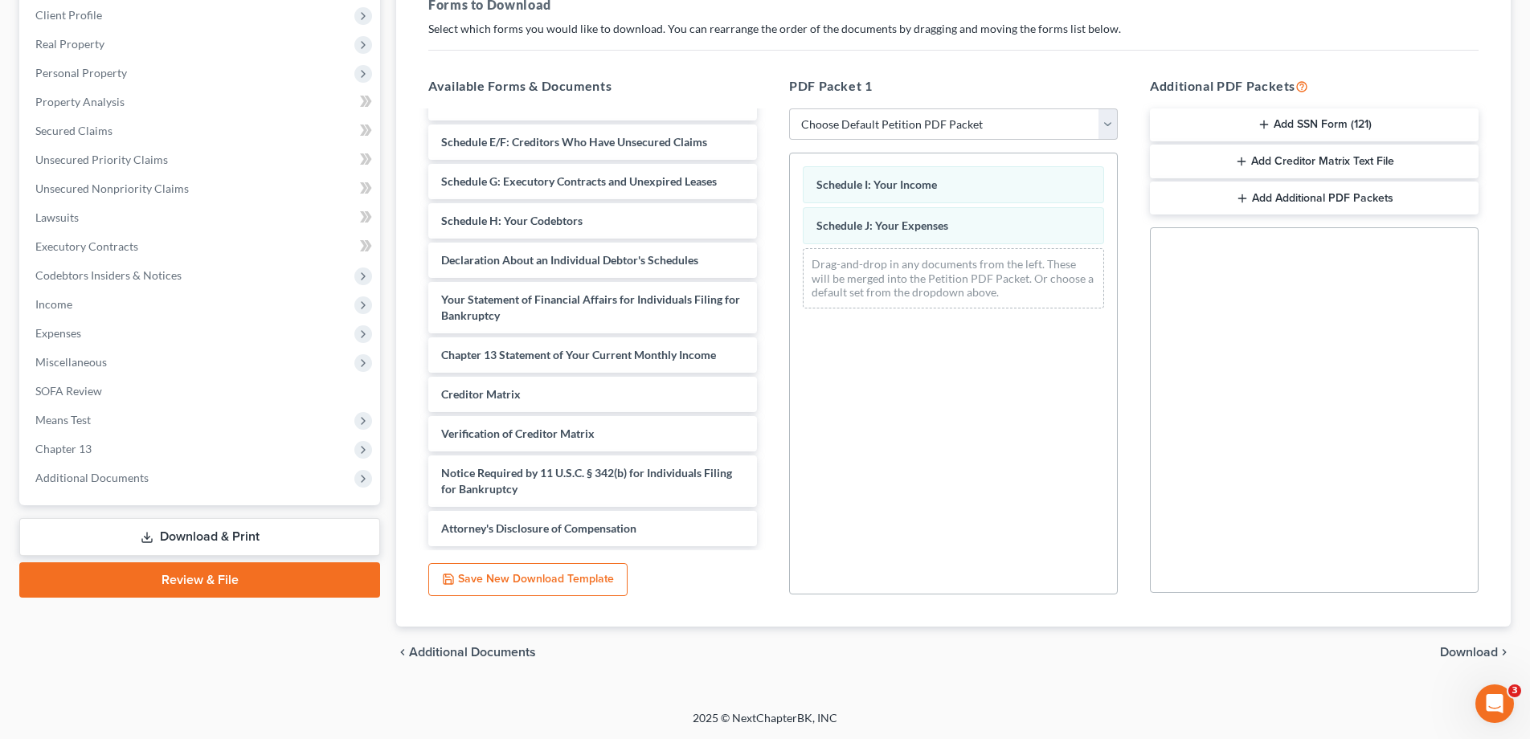
click at [1468, 653] on span "Download" at bounding box center [1469, 652] width 58 height 13
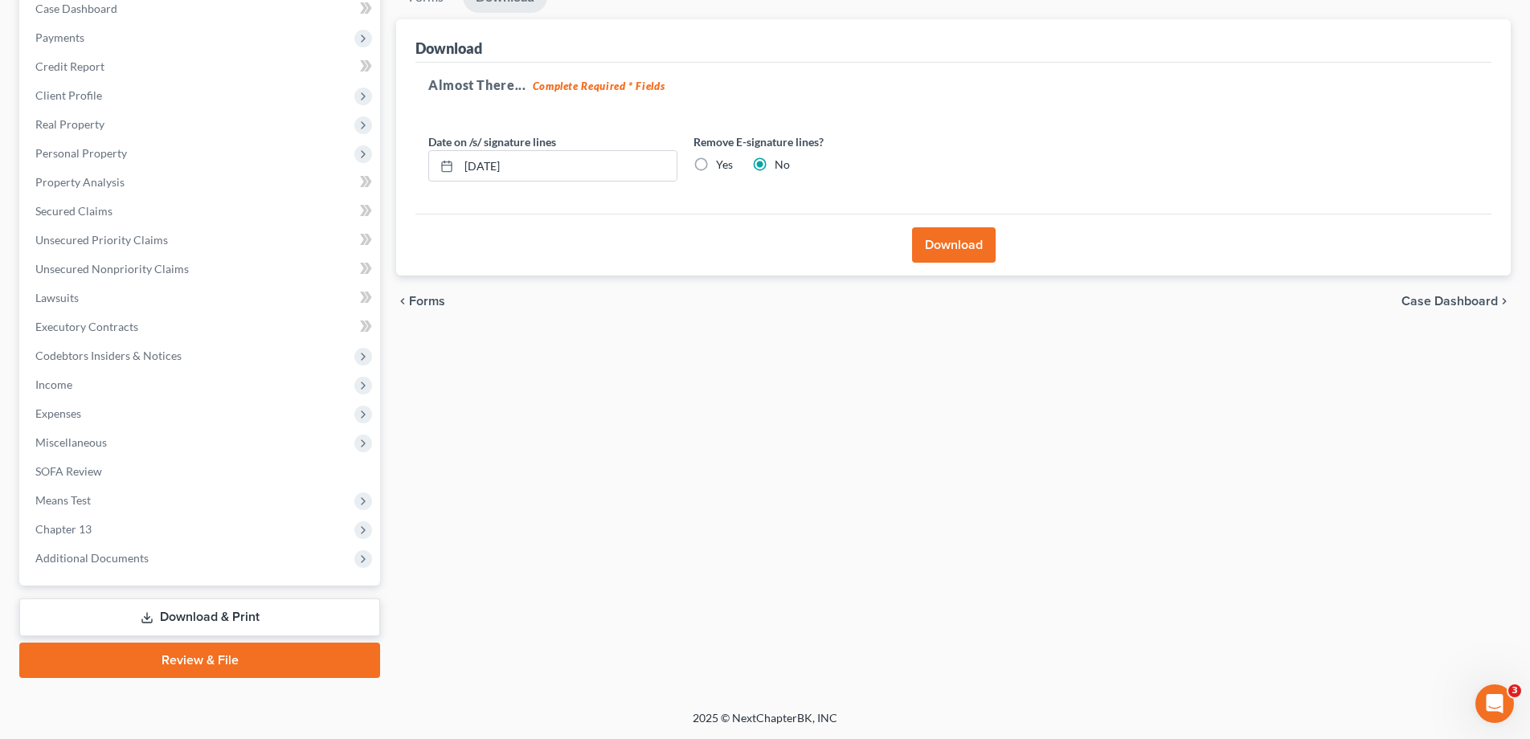
click at [955, 238] on button "Download" at bounding box center [954, 244] width 84 height 35
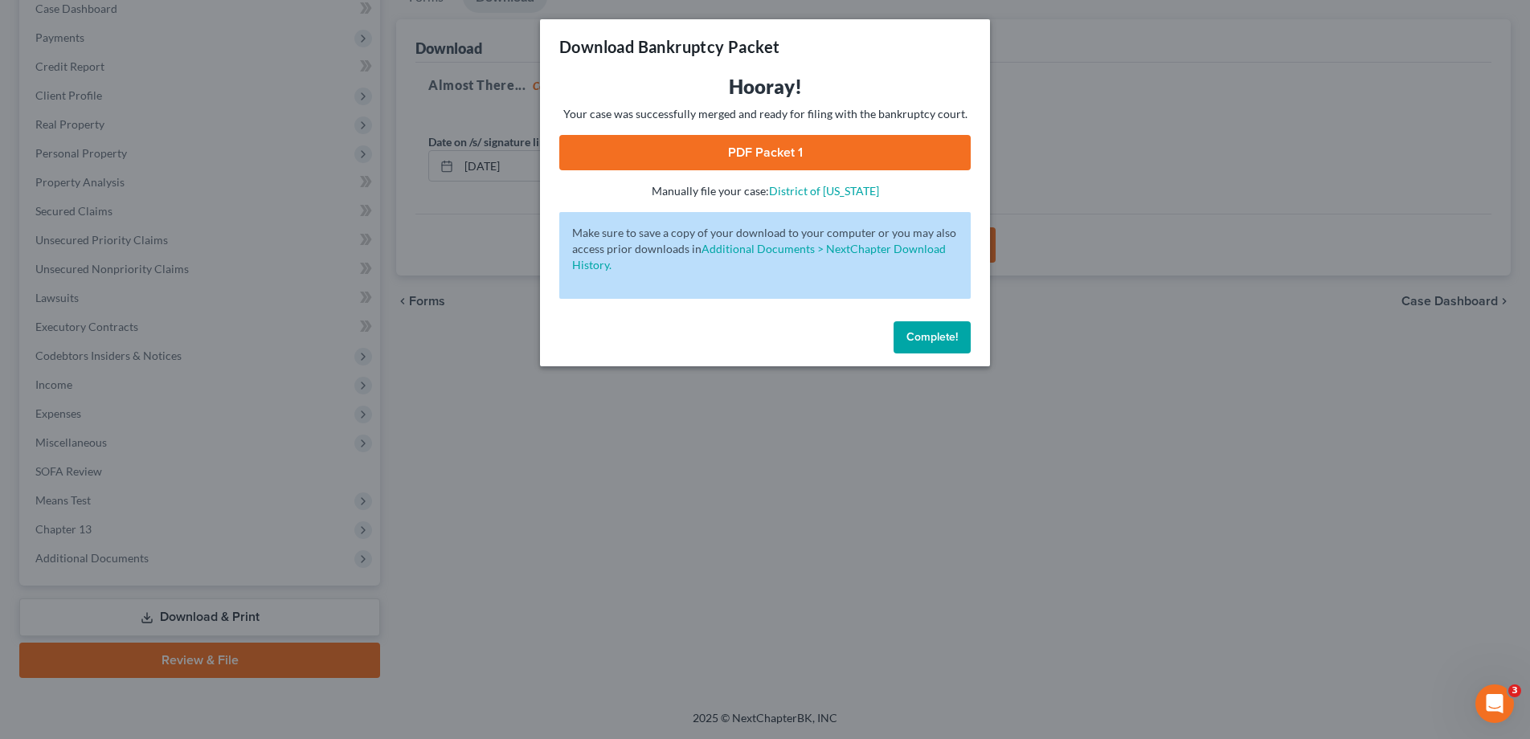
click at [746, 146] on link "PDF Packet 1" at bounding box center [764, 152] width 411 height 35
click at [917, 337] on span "Complete!" at bounding box center [931, 337] width 51 height 14
click at [917, 337] on div "Complete!" at bounding box center [765, 340] width 450 height 51
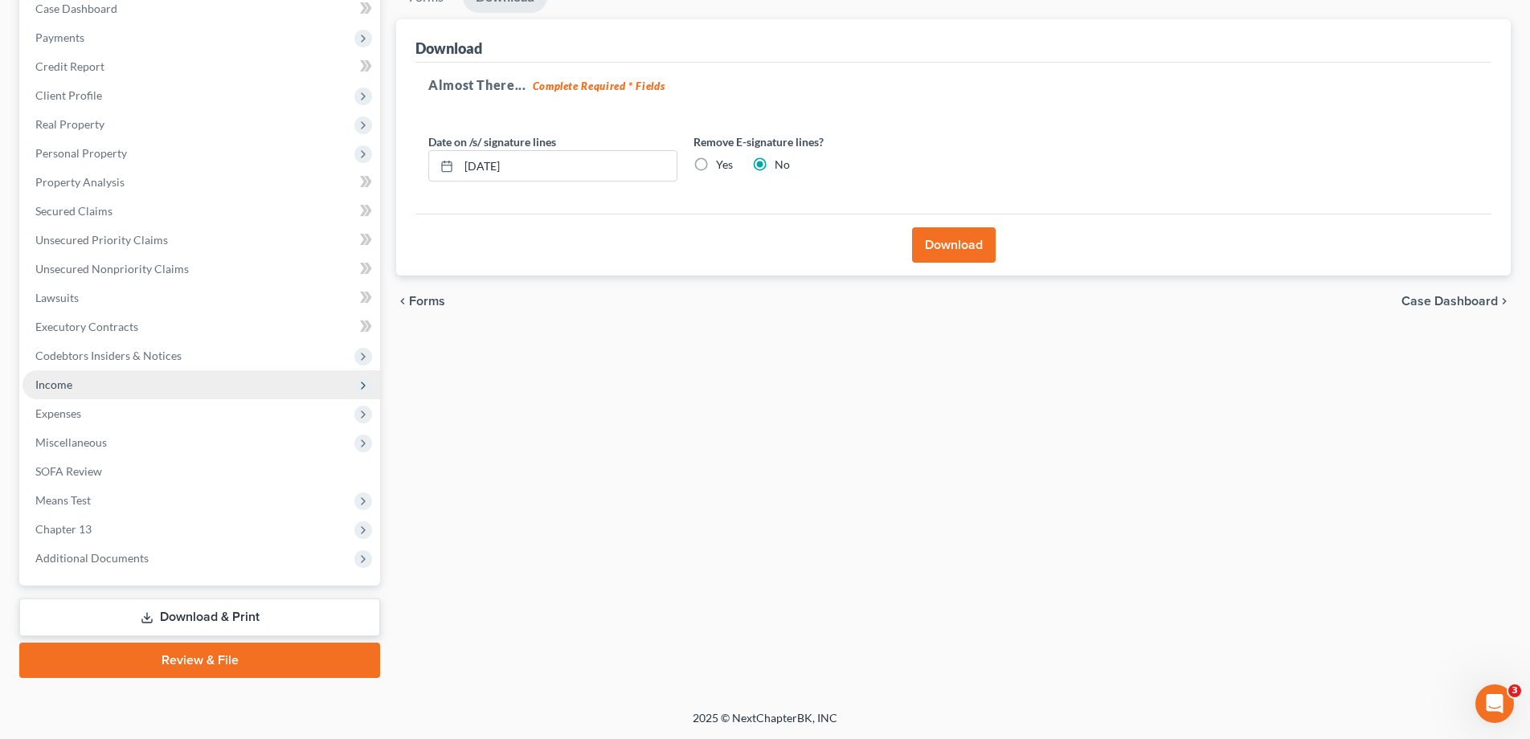
click at [53, 391] on span "Income" at bounding box center [53, 385] width 37 height 14
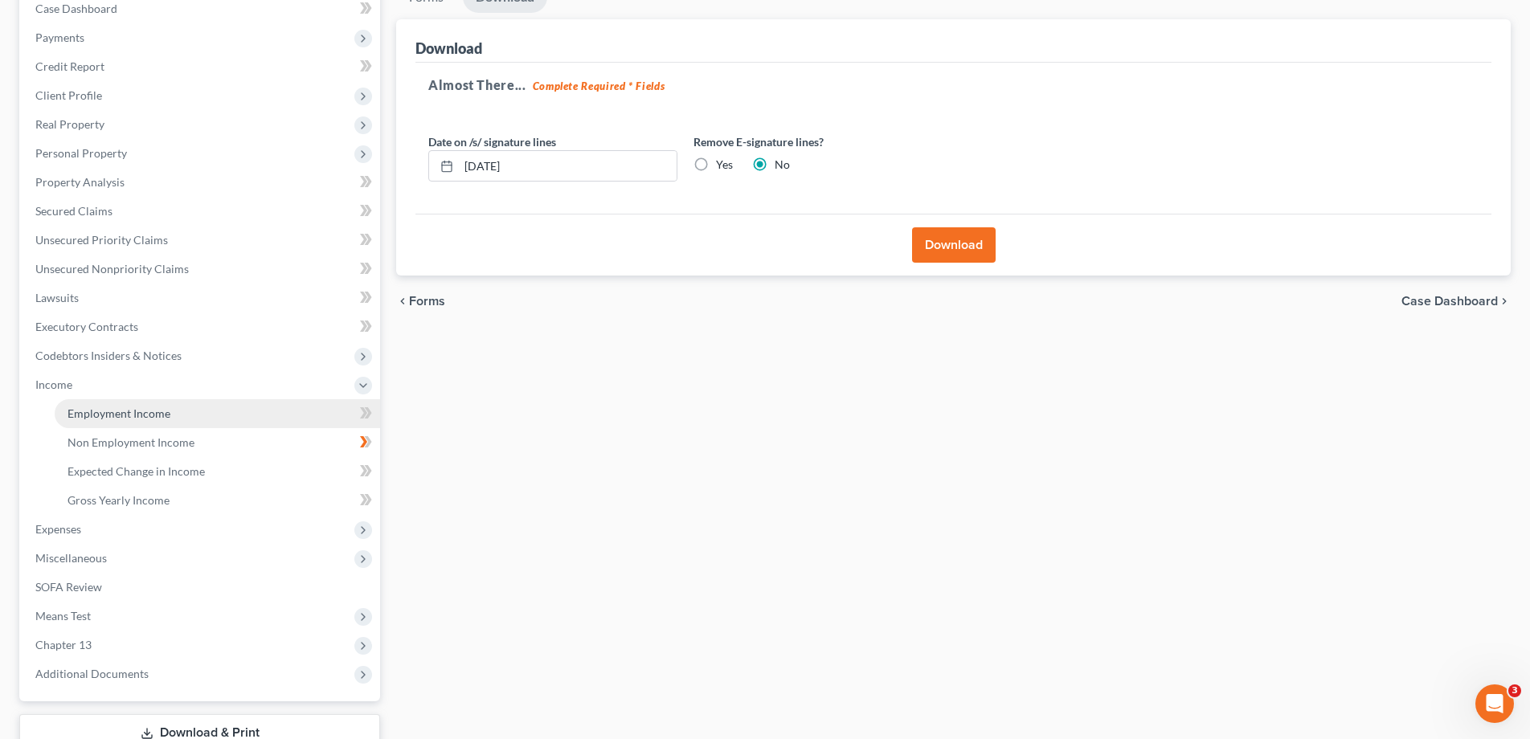
click at [92, 415] on span "Employment Income" at bounding box center [118, 414] width 103 height 14
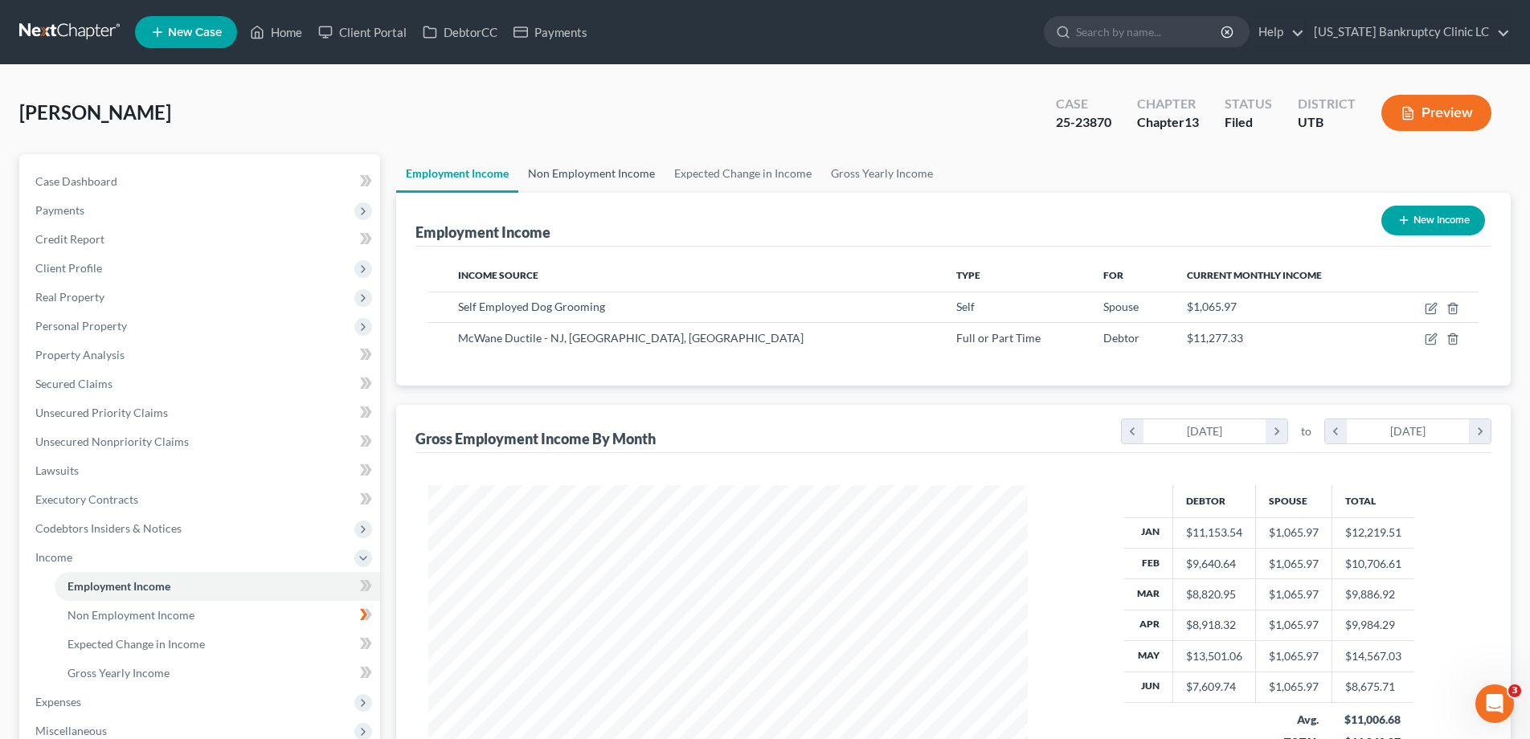
scroll to position [300, 632]
click at [1435, 304] on icon "button" at bounding box center [1431, 308] width 13 height 13
select select "1"
select select "0"
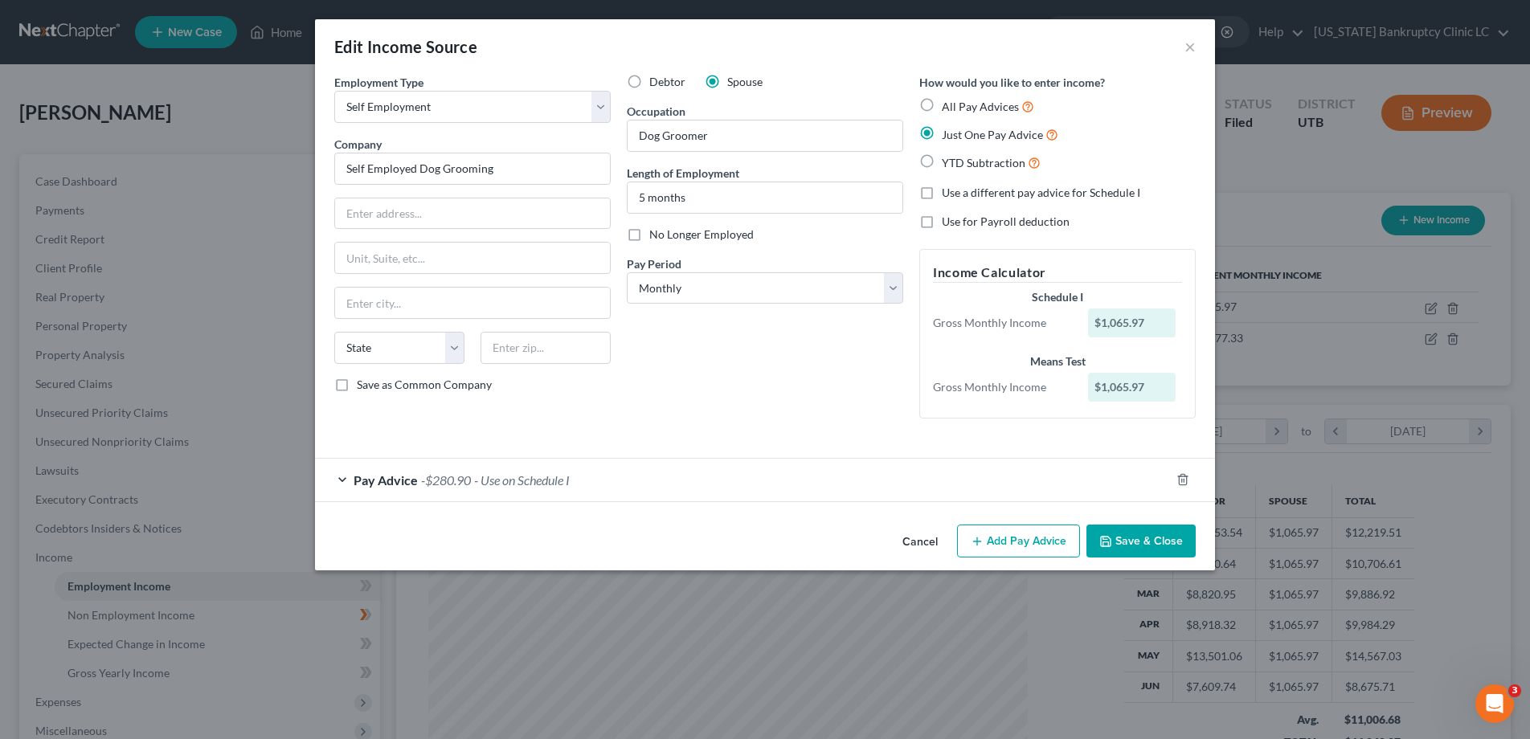
click at [1135, 541] on button "Save & Close" at bounding box center [1140, 542] width 109 height 34
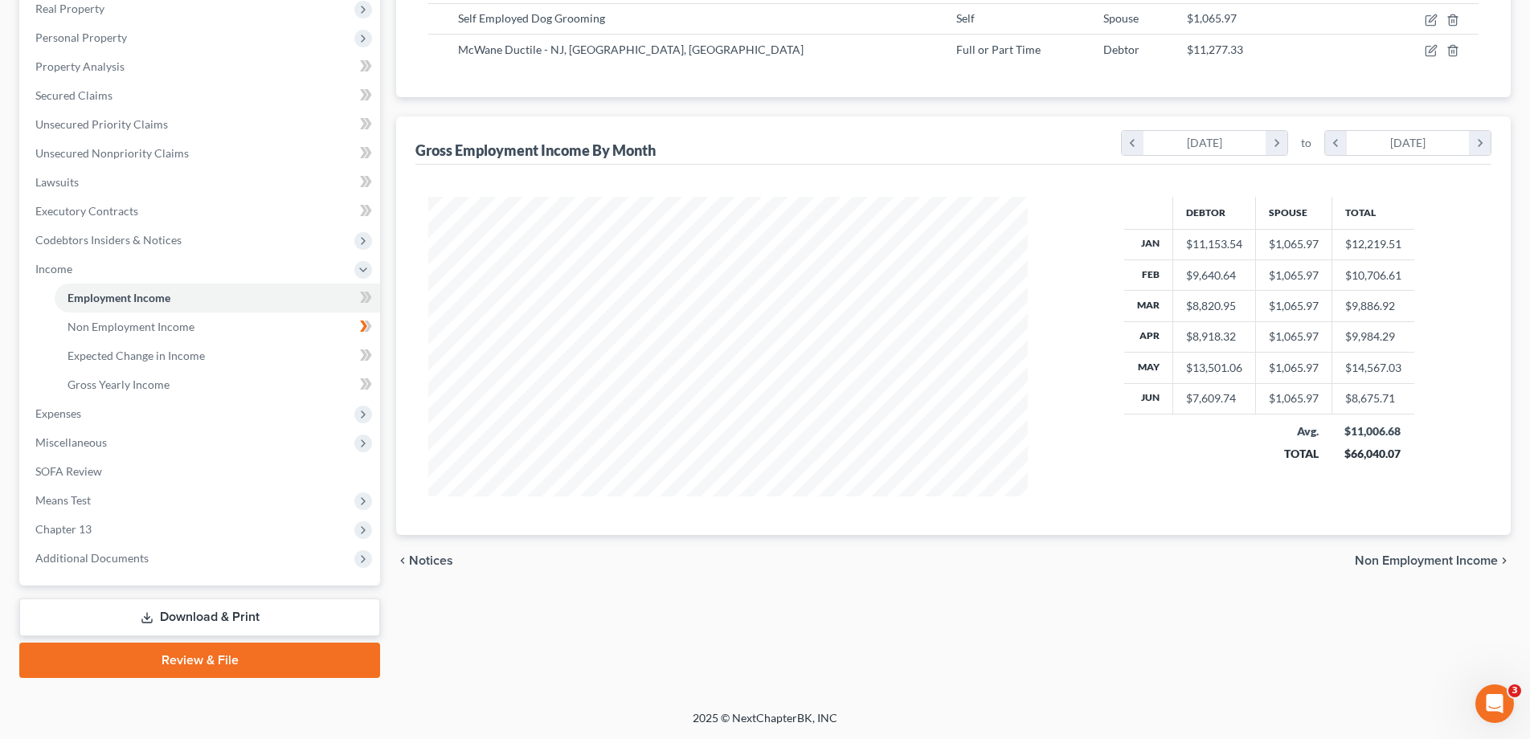
scroll to position [0, 0]
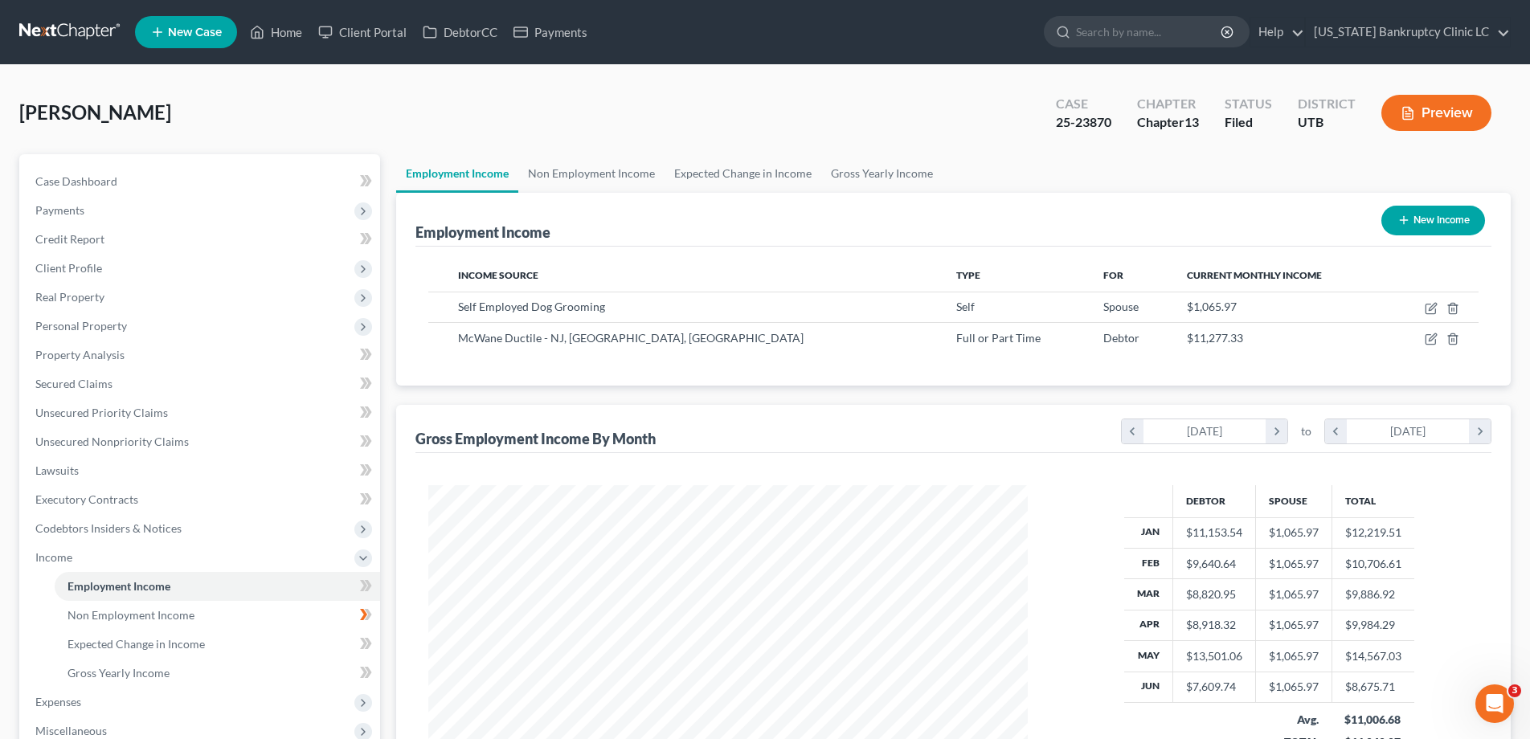
click at [56, 24] on link at bounding box center [70, 32] width 103 height 29
